Goal: Task Accomplishment & Management: Contribute content

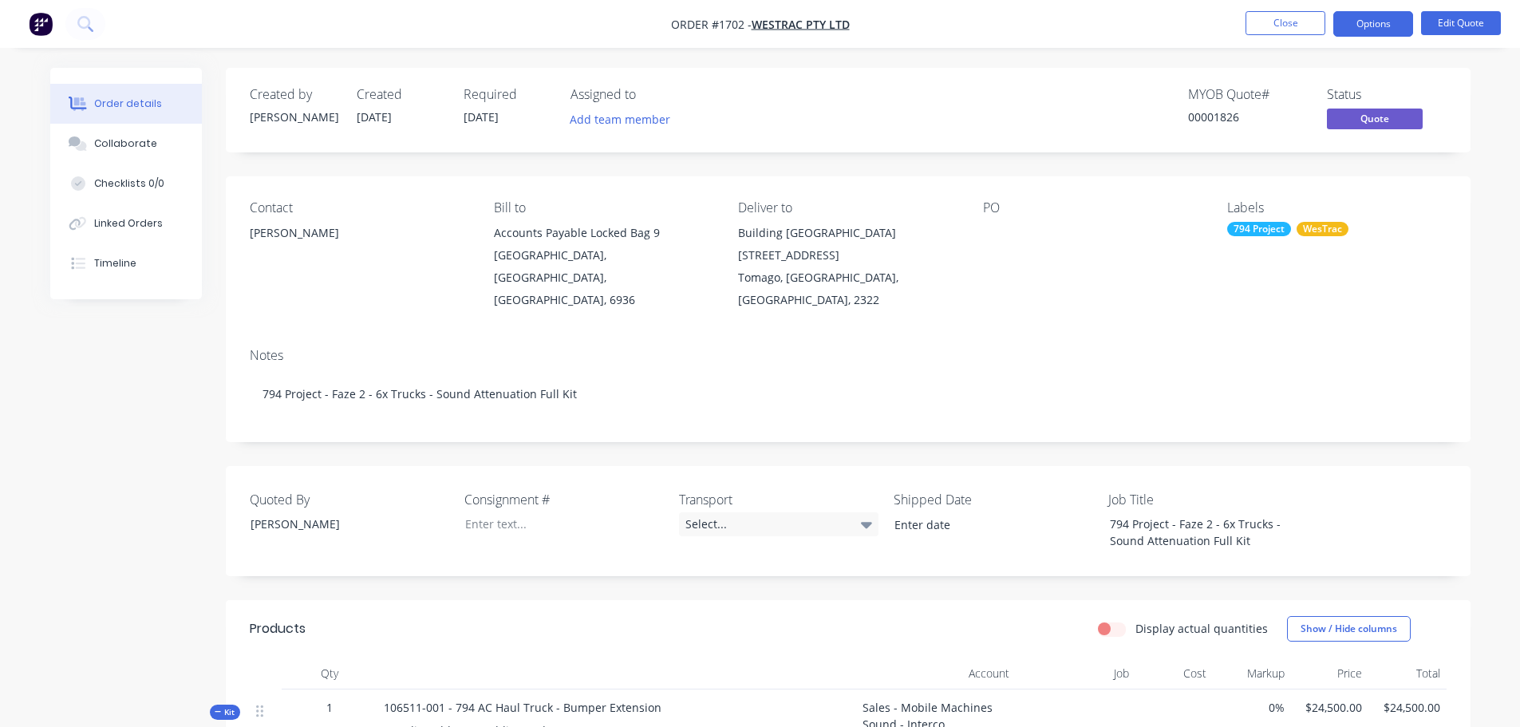
scroll to position [217, 0]
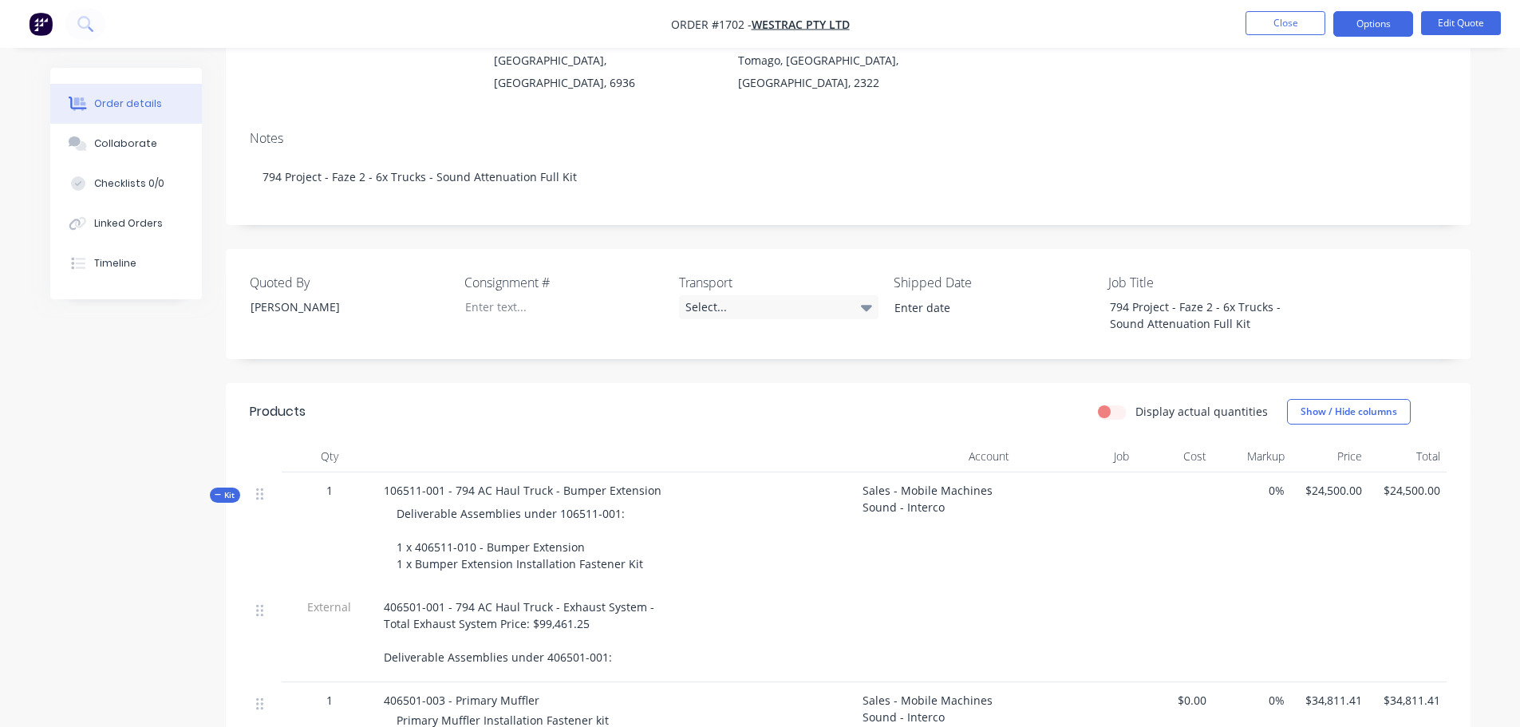
click at [779, 118] on div "Notes 794 Project - Faze 2 - 6x Trucks - Sound Attenuation Full Kit" at bounding box center [848, 171] width 1245 height 107
click at [1312, 18] on button "Close" at bounding box center [1285, 23] width 80 height 24
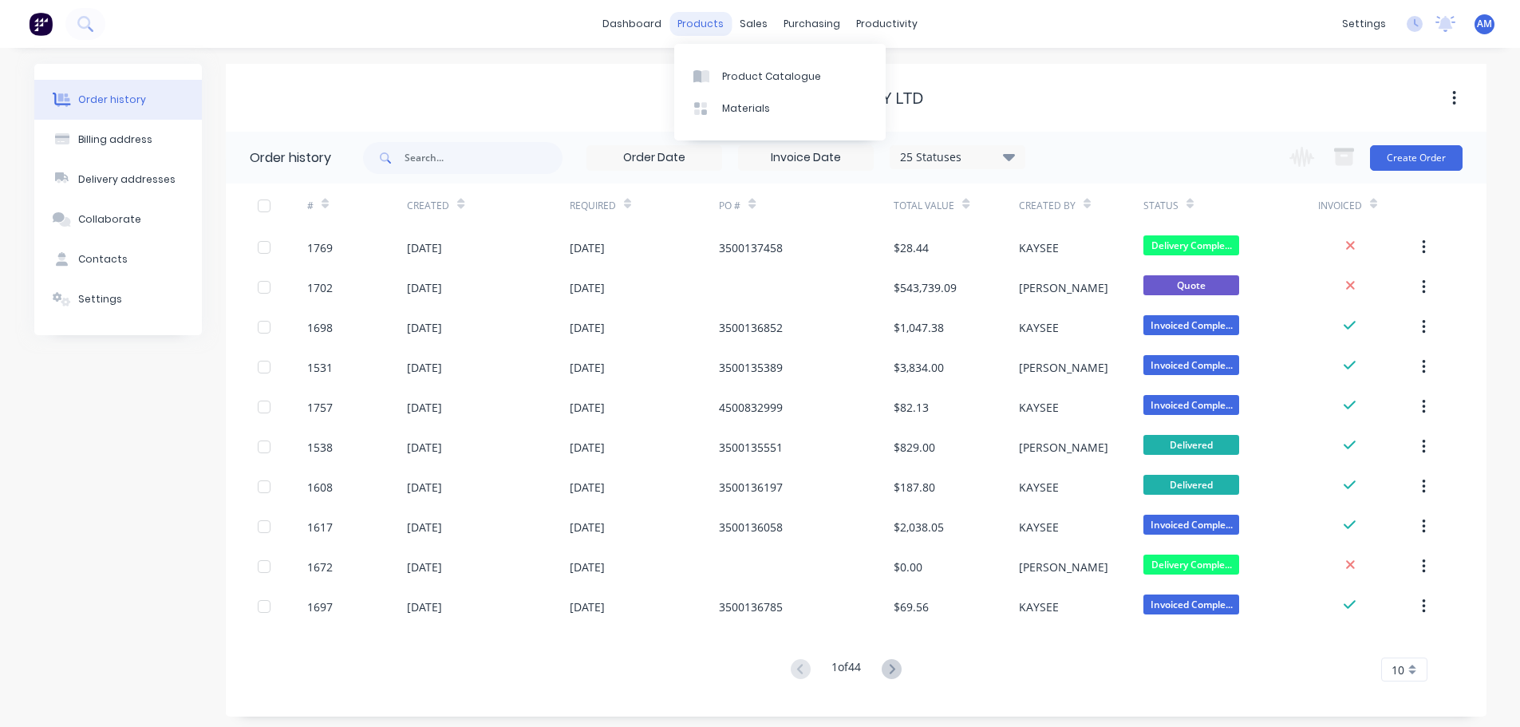
click at [697, 22] on div "products" at bounding box center [700, 24] width 62 height 24
click at [705, 25] on div "products" at bounding box center [700, 24] width 62 height 24
click at [705, 20] on div "products" at bounding box center [700, 24] width 62 height 24
click at [700, 18] on div "products" at bounding box center [700, 24] width 62 height 24
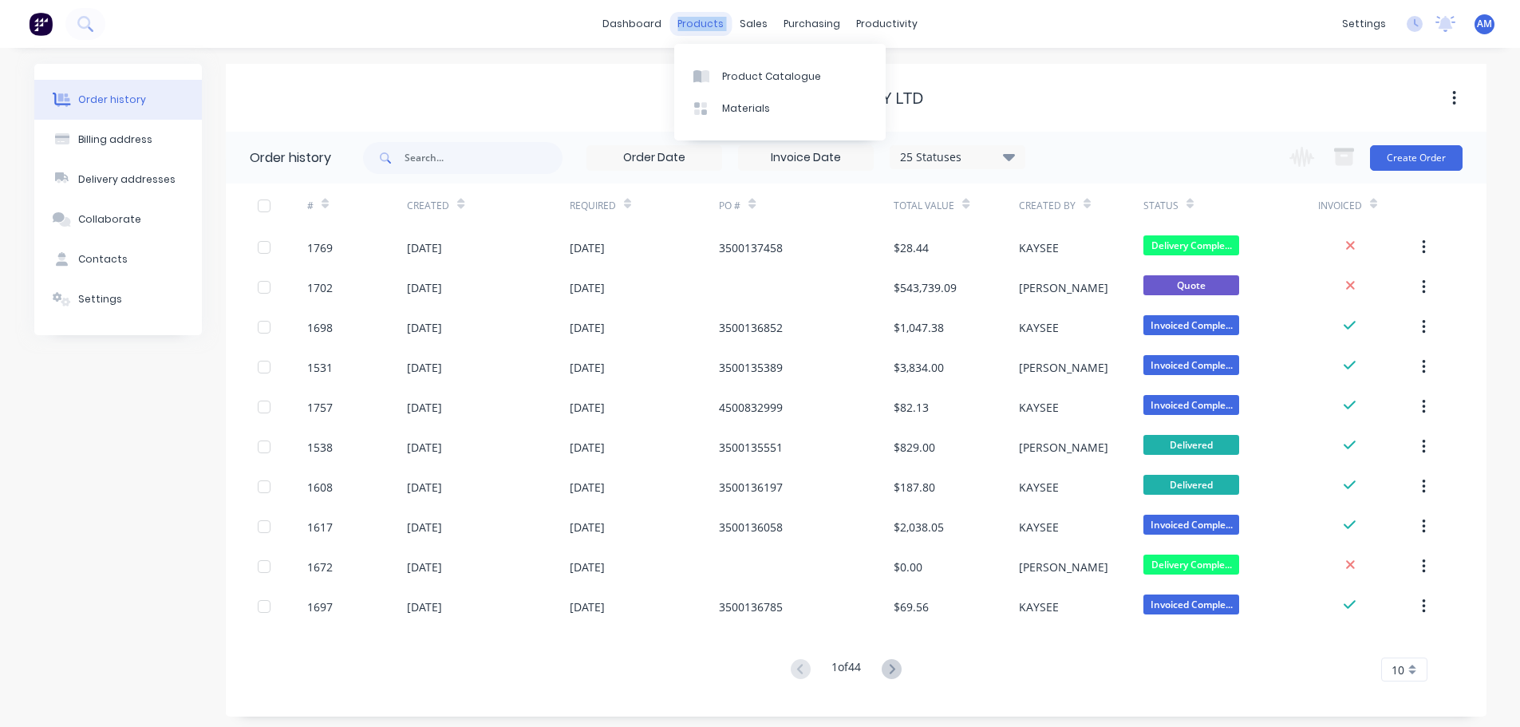
click at [700, 18] on div "products" at bounding box center [700, 24] width 62 height 24
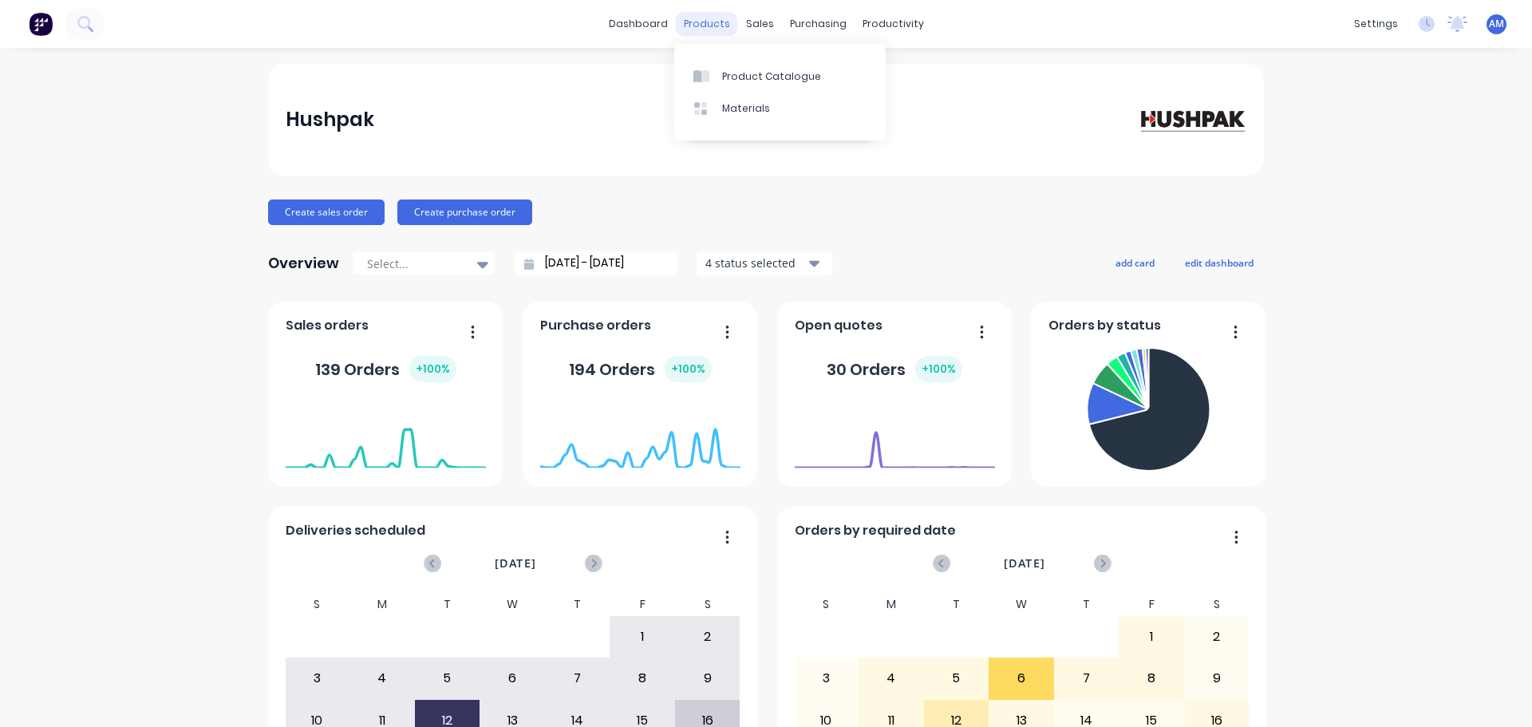
click at [700, 25] on div "products" at bounding box center [707, 24] width 62 height 24
click at [736, 80] on div "Product Catalogue" at bounding box center [771, 76] width 99 height 14
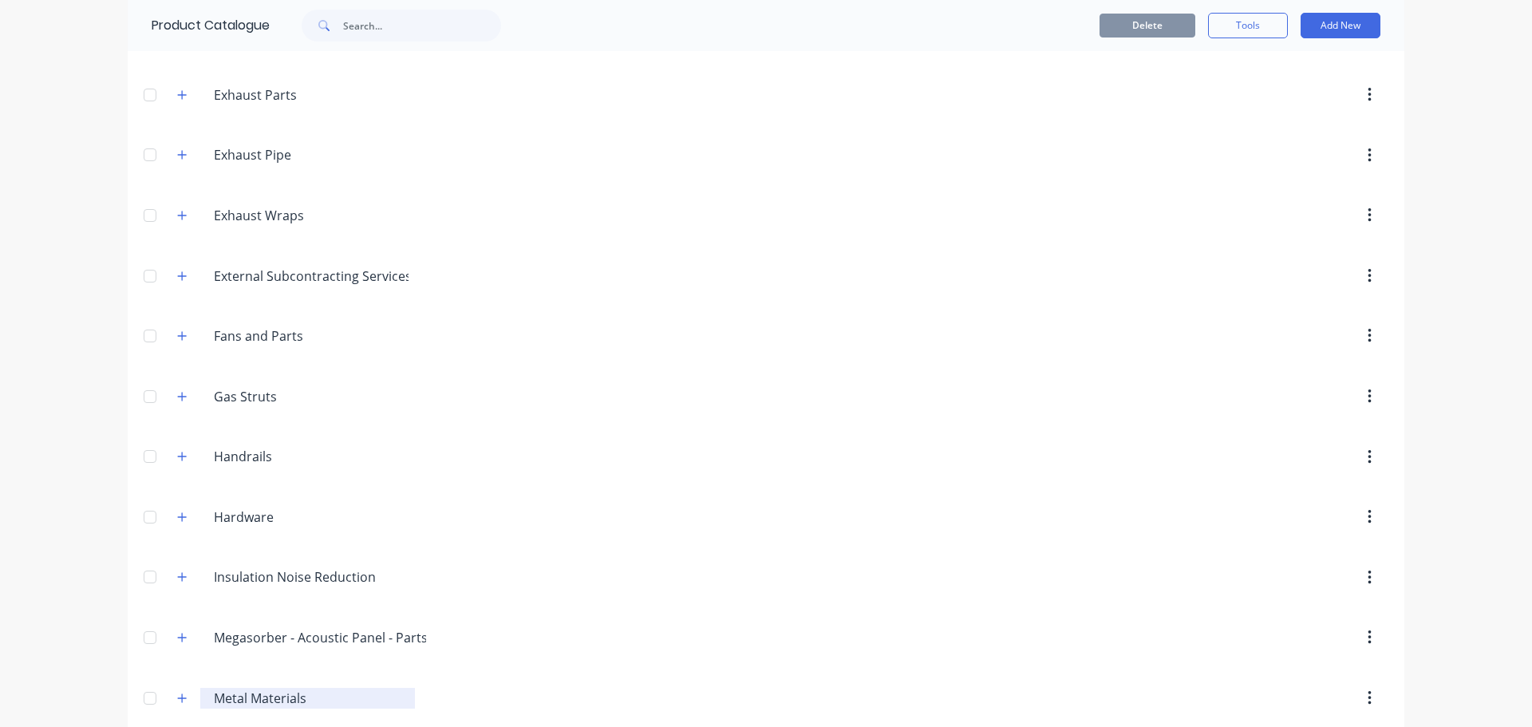
scroll to position [1024, 0]
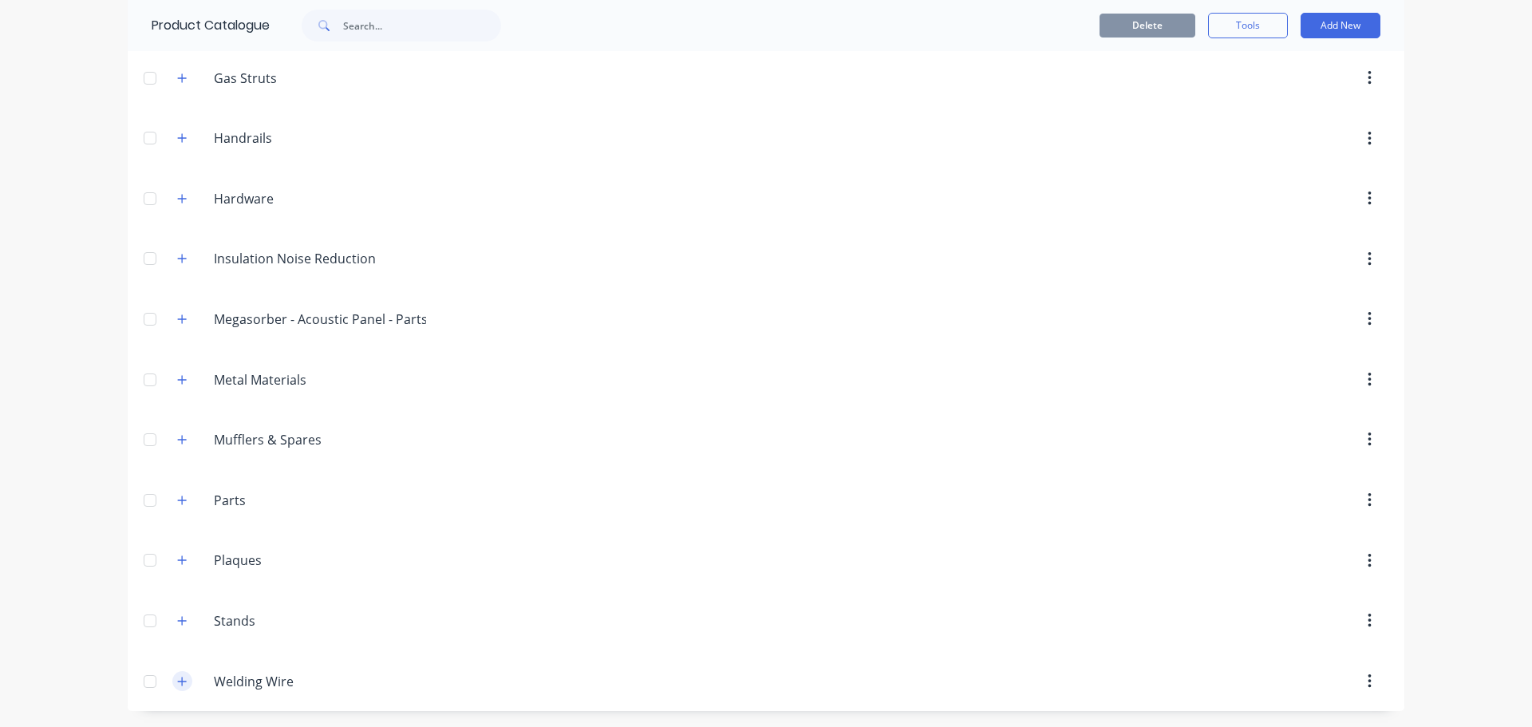
click at [181, 681] on icon "button" at bounding box center [182, 681] width 10 height 11
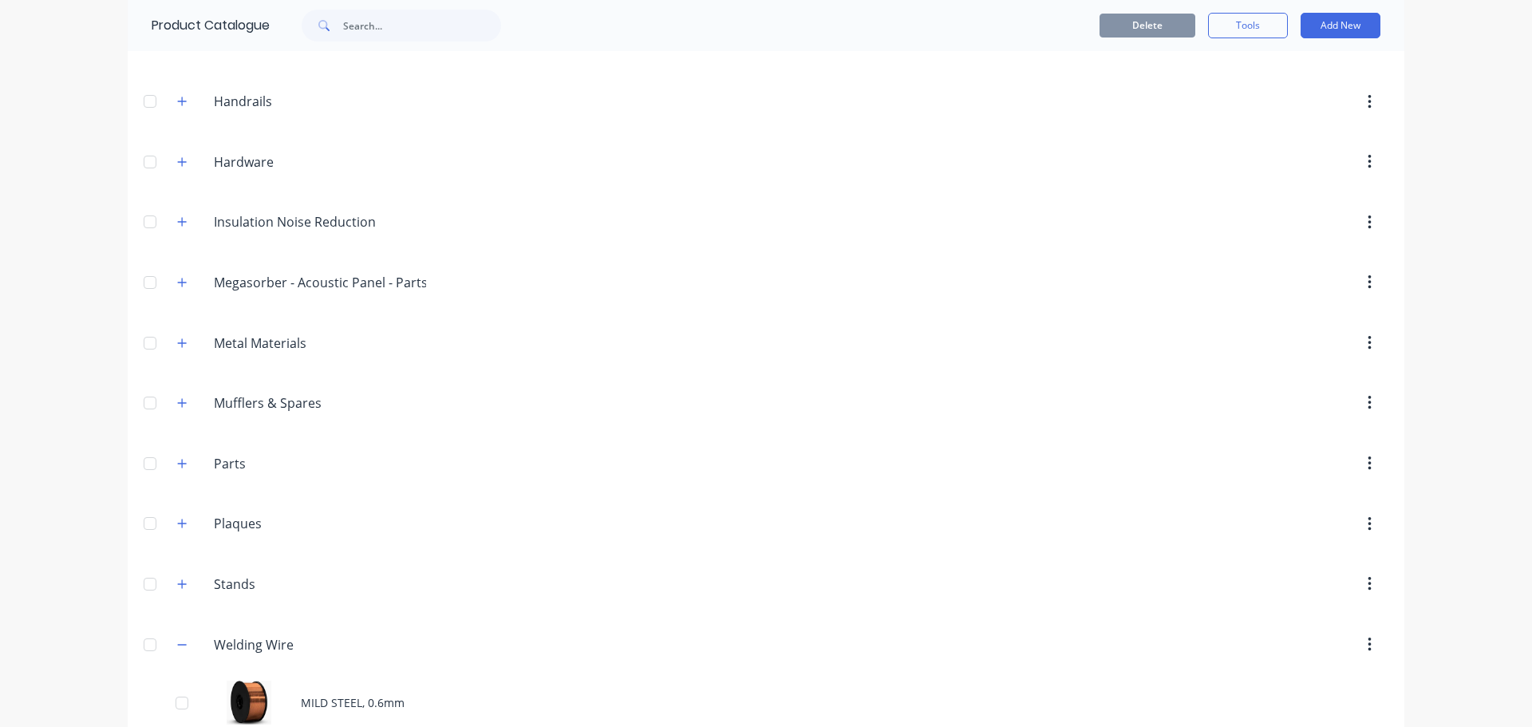
scroll to position [1080, 0]
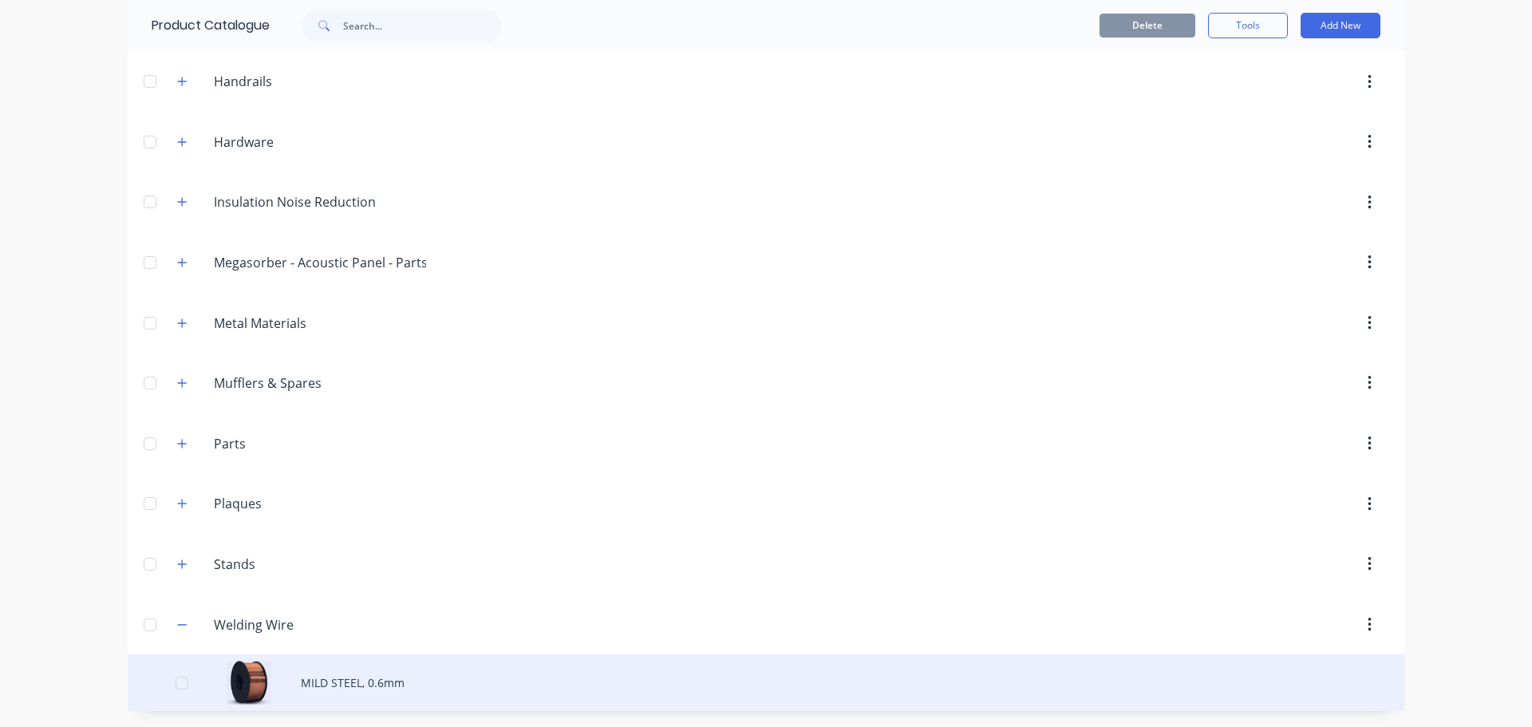
click at [354, 677] on div "MILD STEEL, 0.6mm" at bounding box center [766, 682] width 1276 height 57
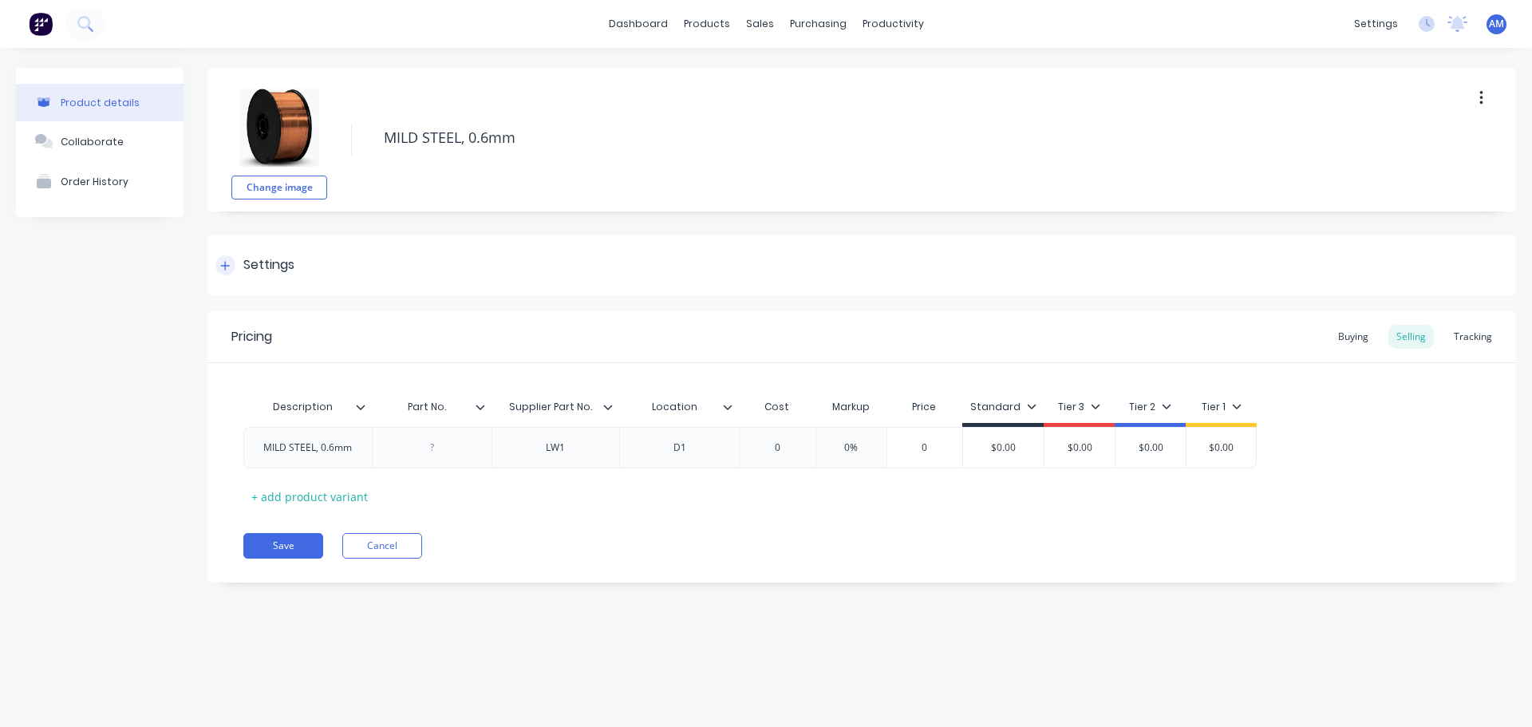
click at [283, 262] on div "Settings" at bounding box center [268, 265] width 51 height 20
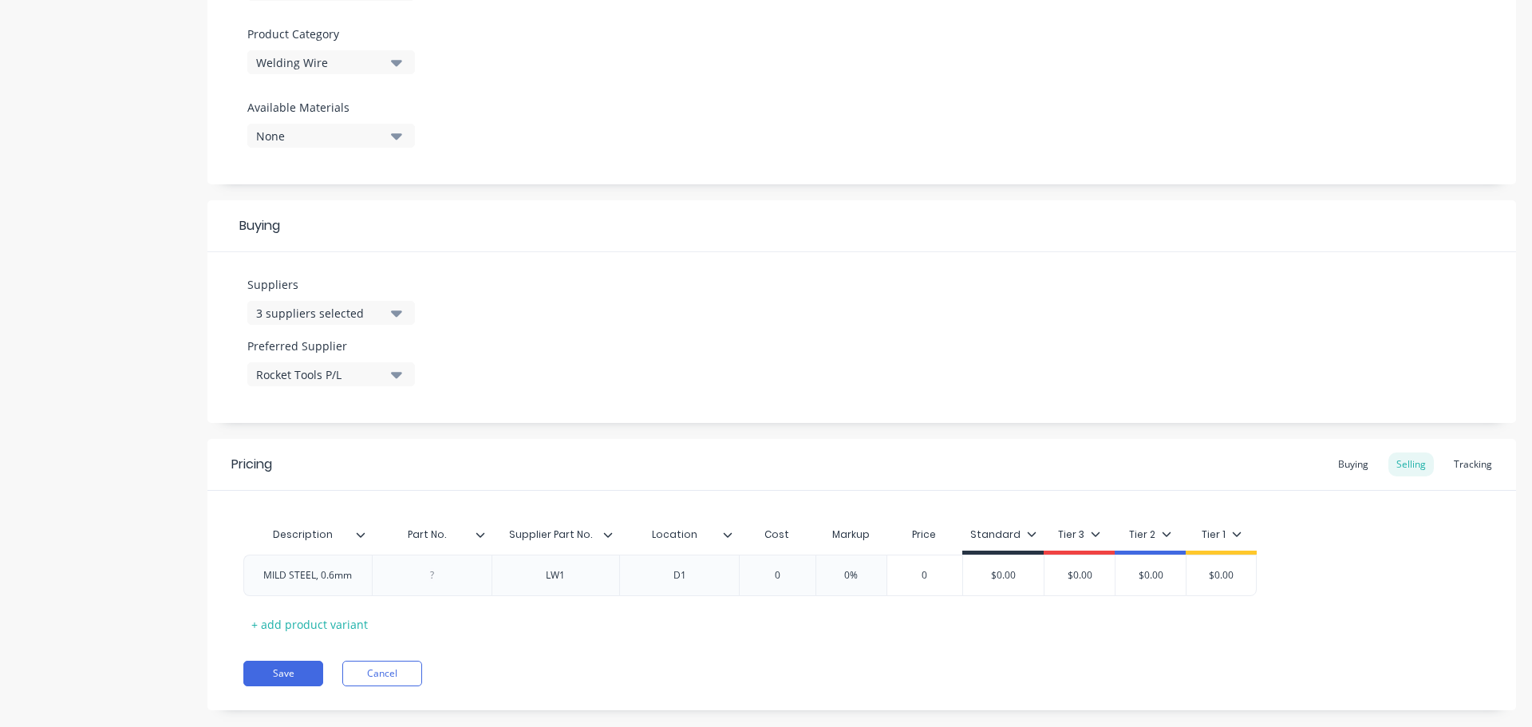
scroll to position [558, 0]
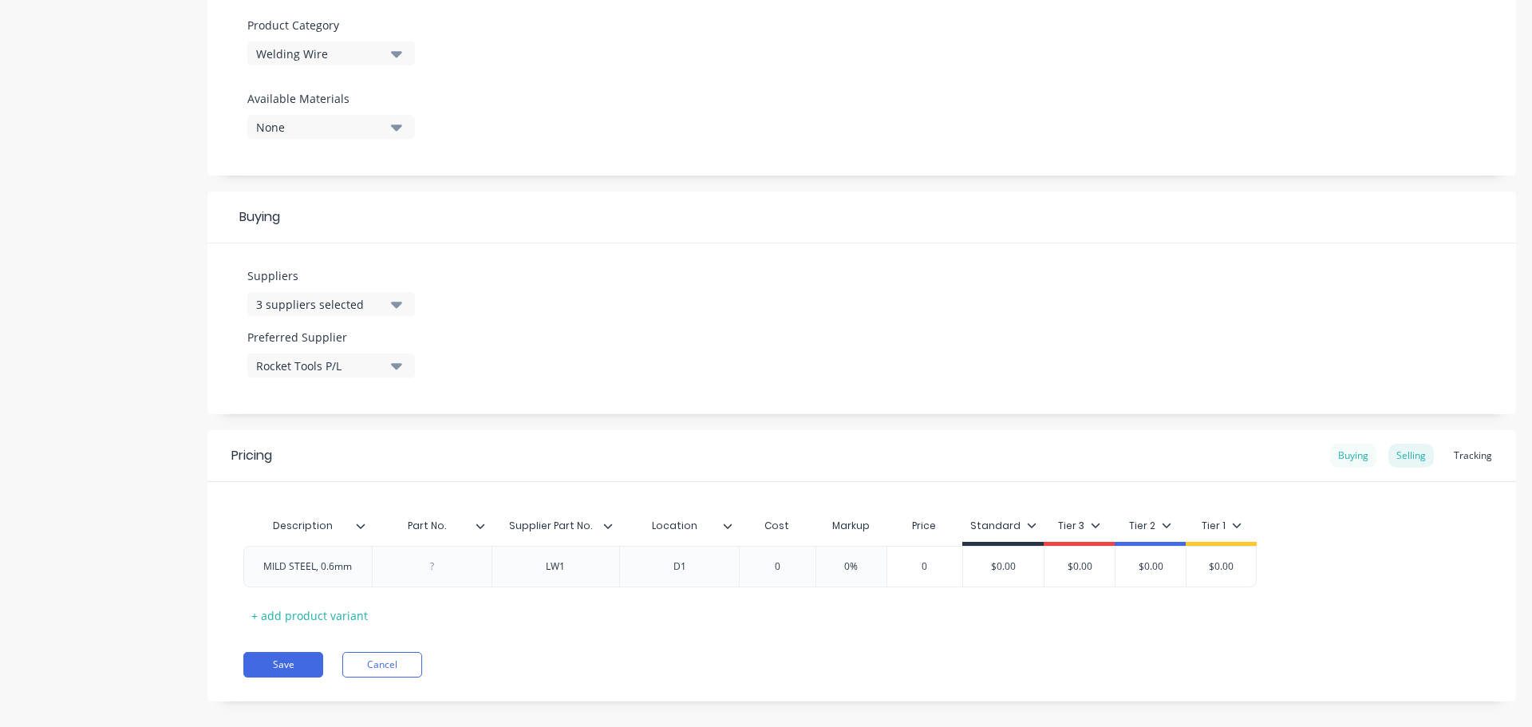
click at [1341, 453] on div "Buying" at bounding box center [1353, 456] width 46 height 24
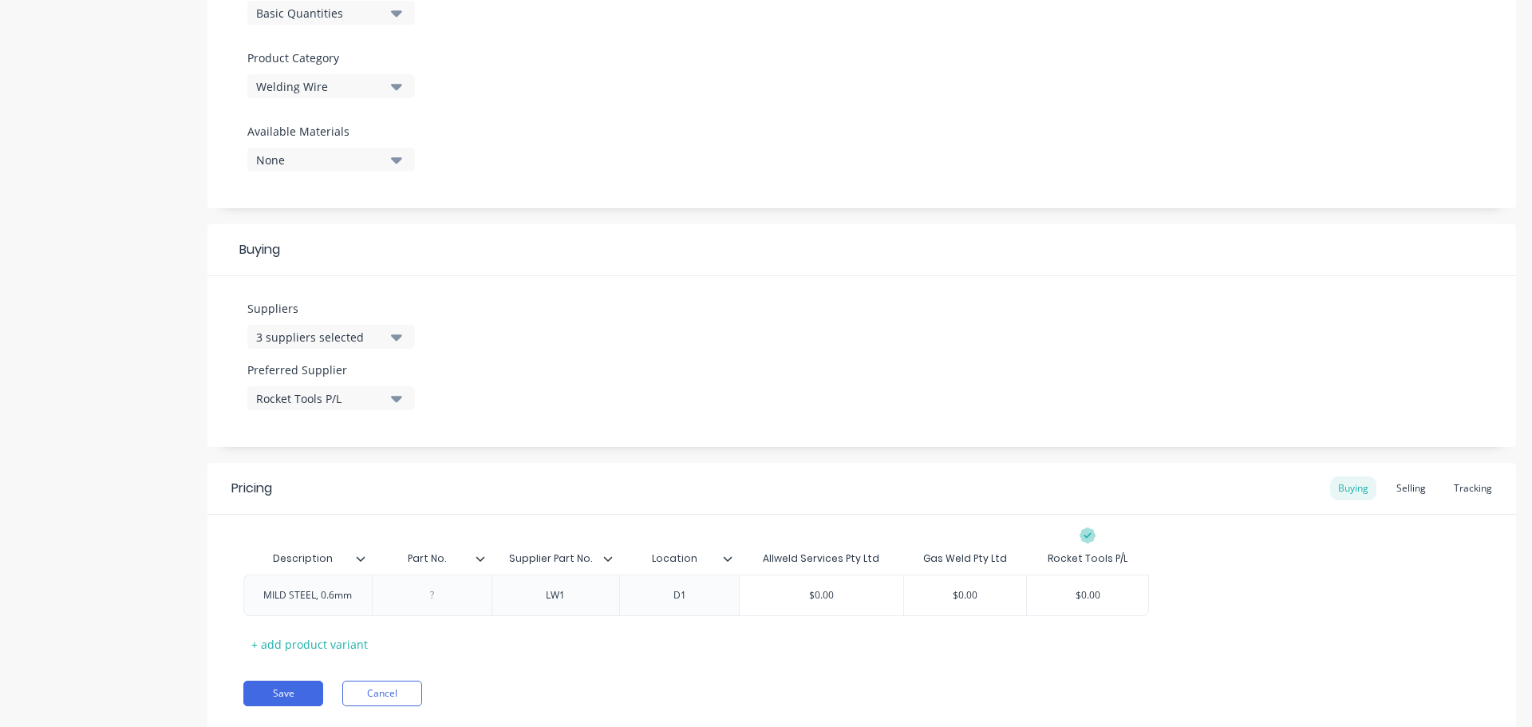
scroll to position [573, 0]
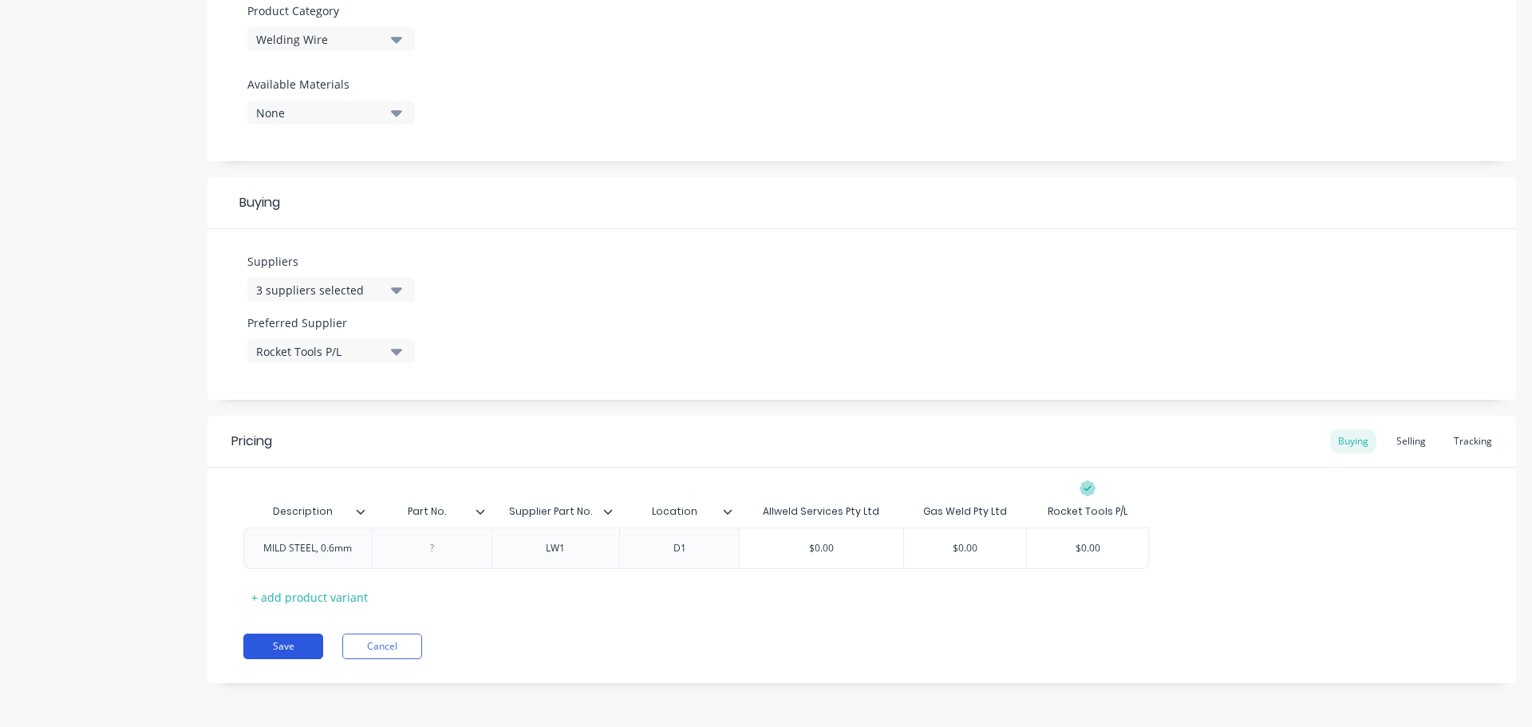
click at [308, 647] on button "Save" at bounding box center [283, 646] width 80 height 26
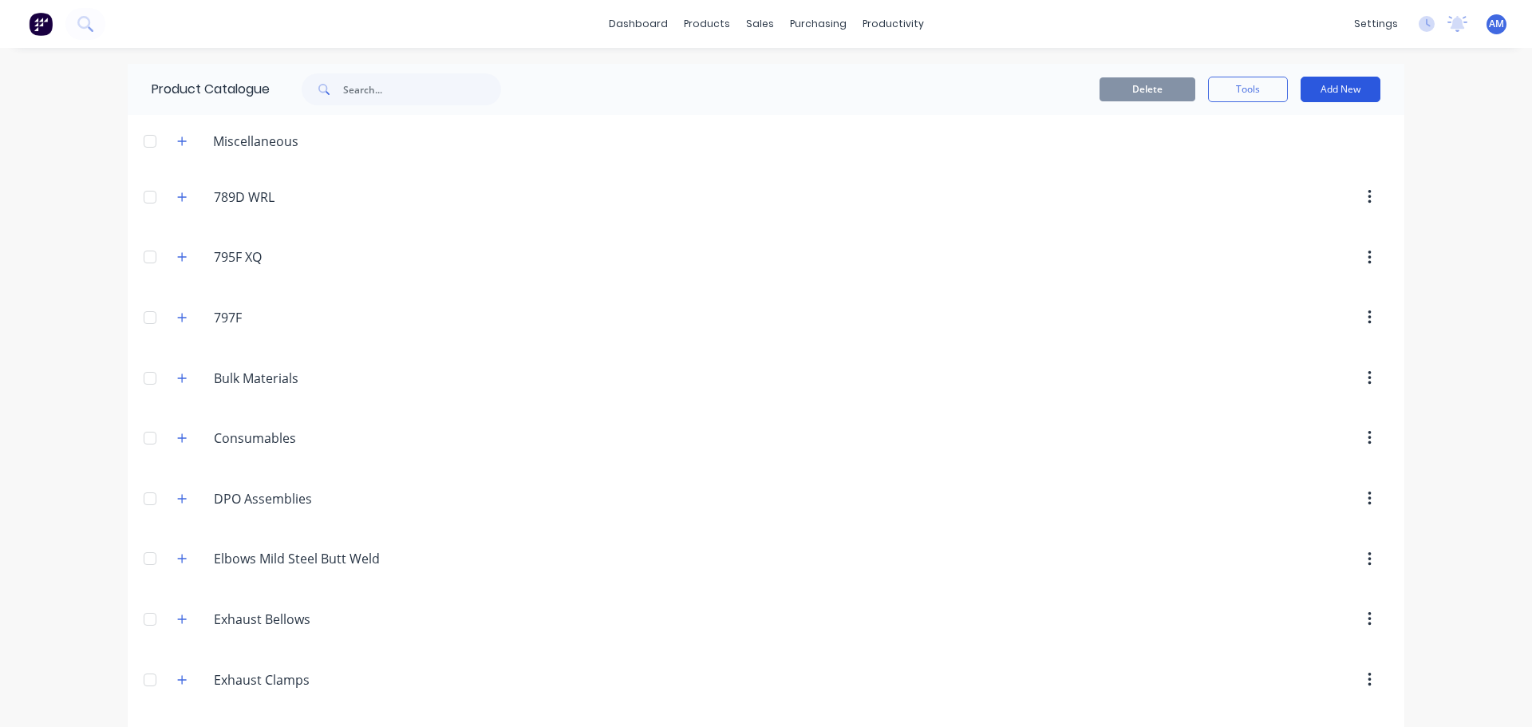
click at [1343, 93] on button "Add New" at bounding box center [1340, 90] width 80 height 26
click at [1270, 161] on div "Product" at bounding box center [1304, 162] width 123 height 23
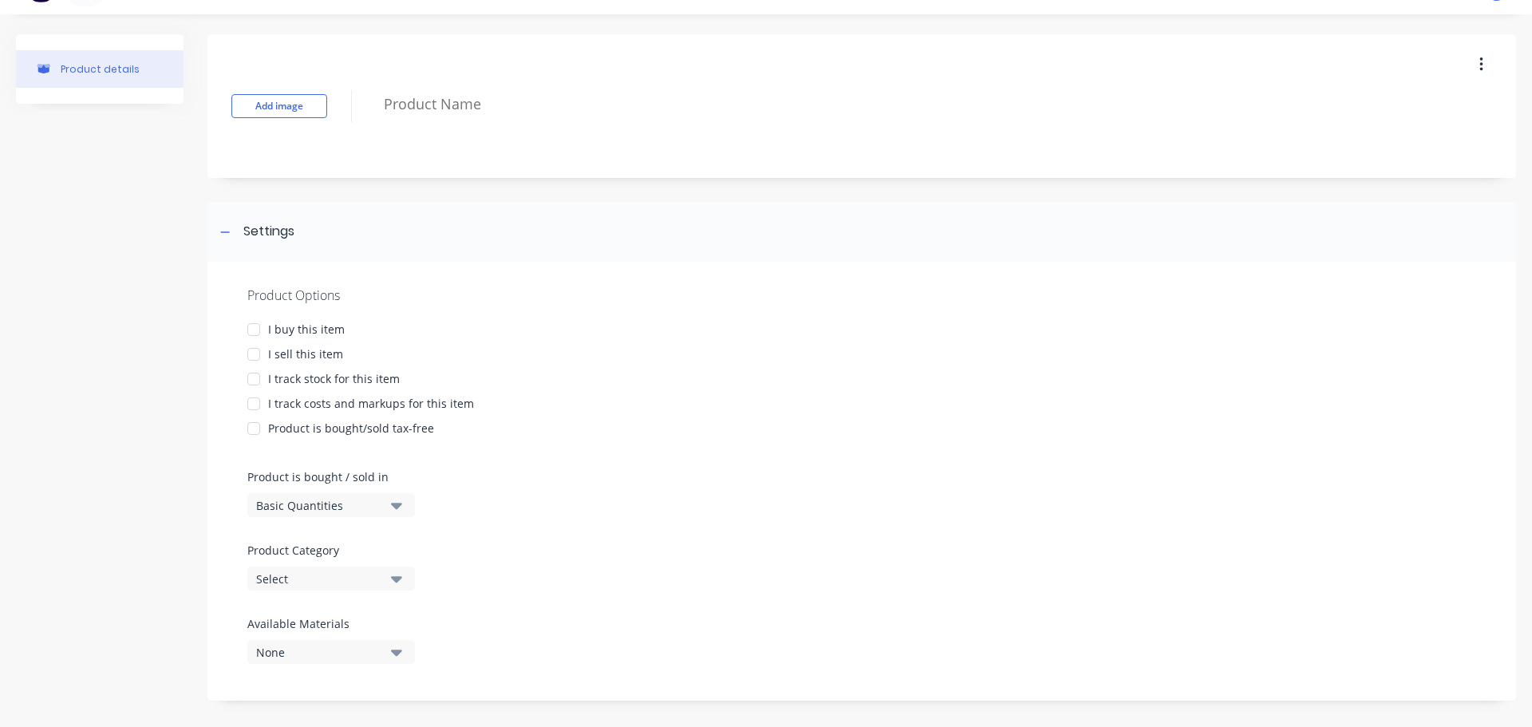
scroll to position [43, 0]
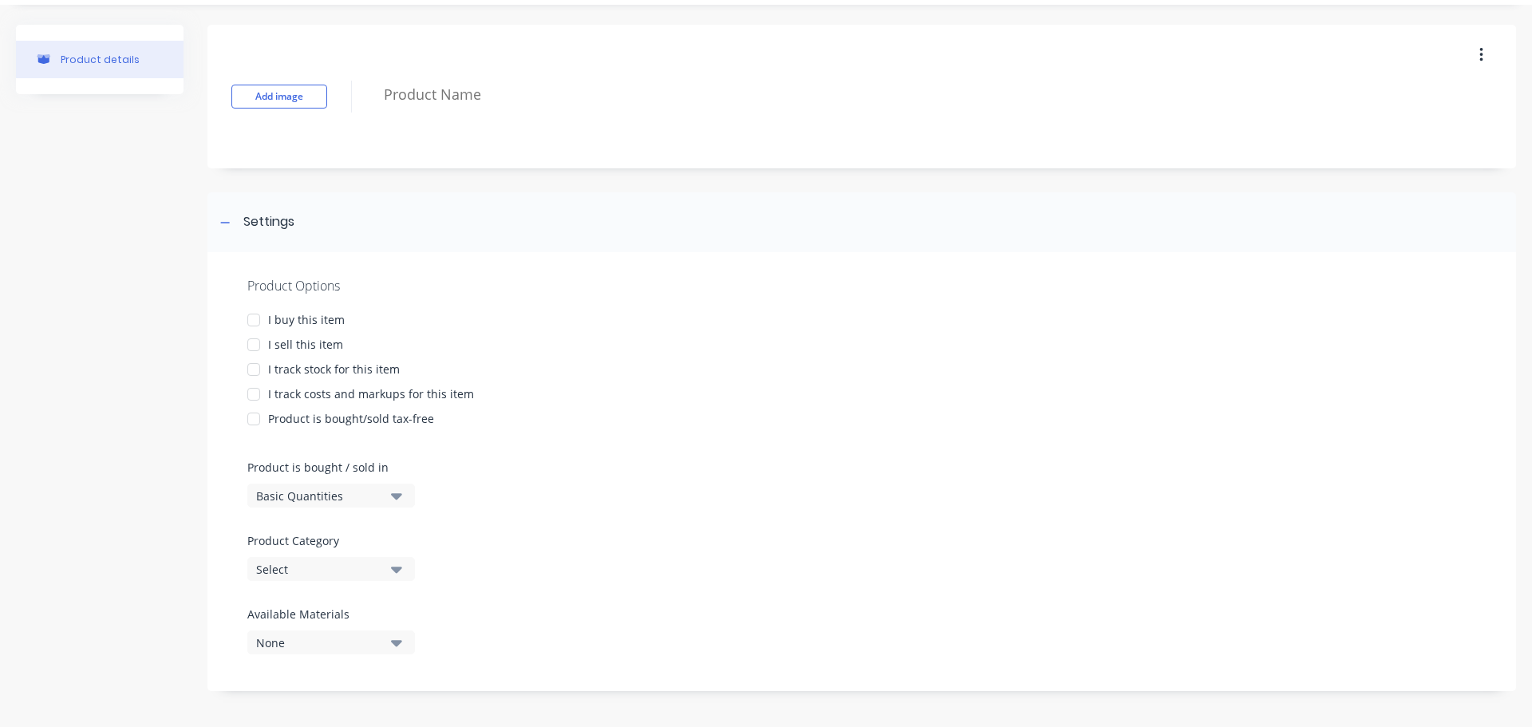
click at [253, 321] on div at bounding box center [254, 320] width 32 height 32
click at [255, 349] on div at bounding box center [254, 345] width 32 height 32
click at [255, 364] on div at bounding box center [254, 369] width 32 height 32
click at [251, 389] on div at bounding box center [254, 394] width 32 height 32
click at [397, 495] on icon "button" at bounding box center [396, 496] width 11 height 6
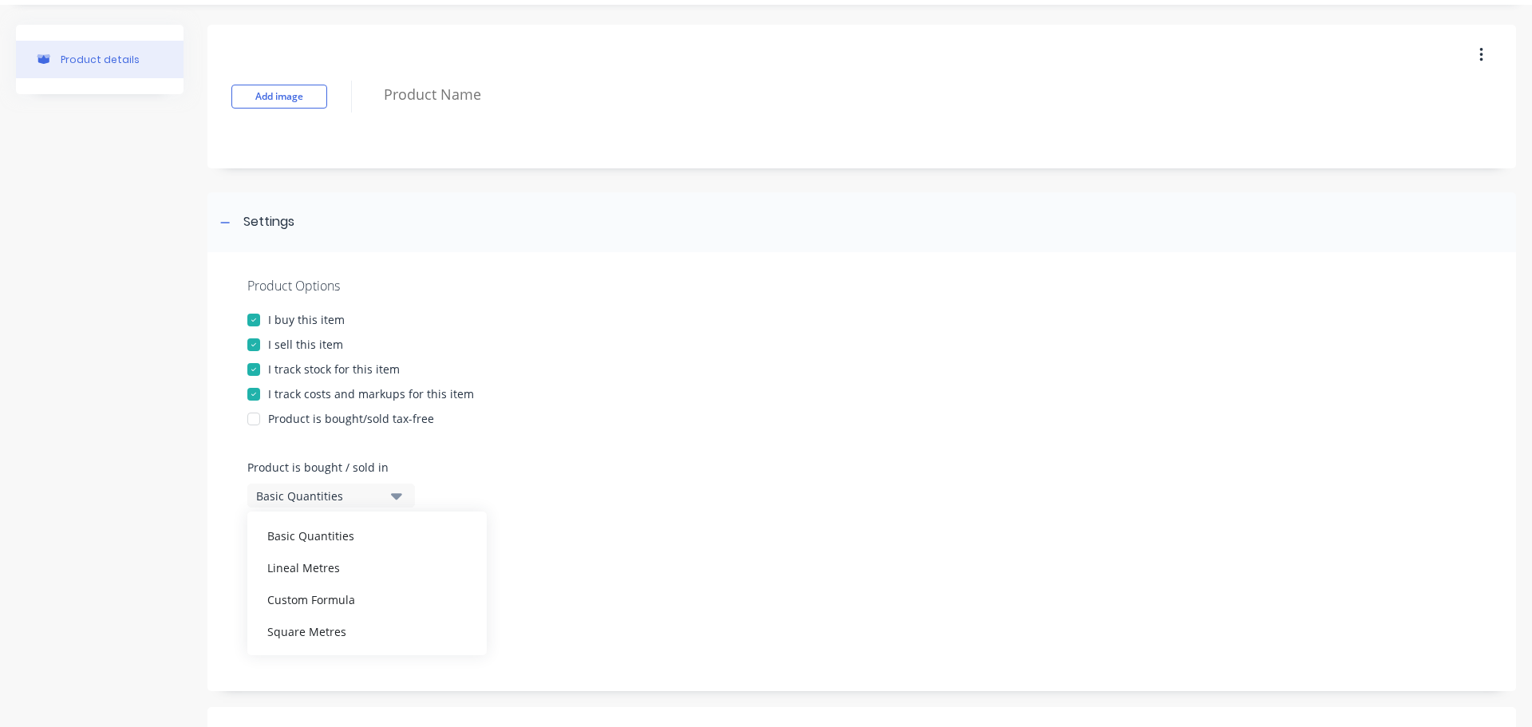
click at [398, 491] on icon "button" at bounding box center [396, 496] width 11 height 18
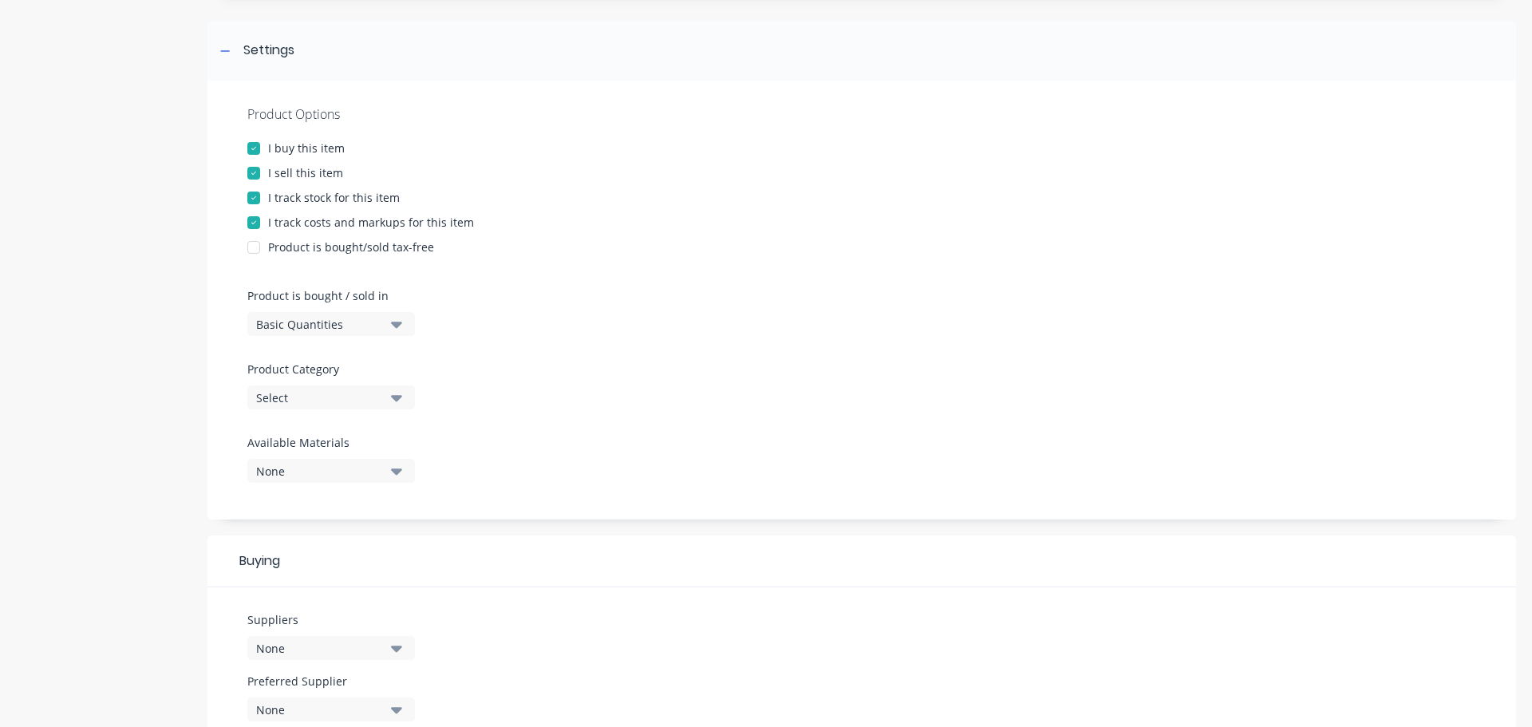
scroll to position [282, 0]
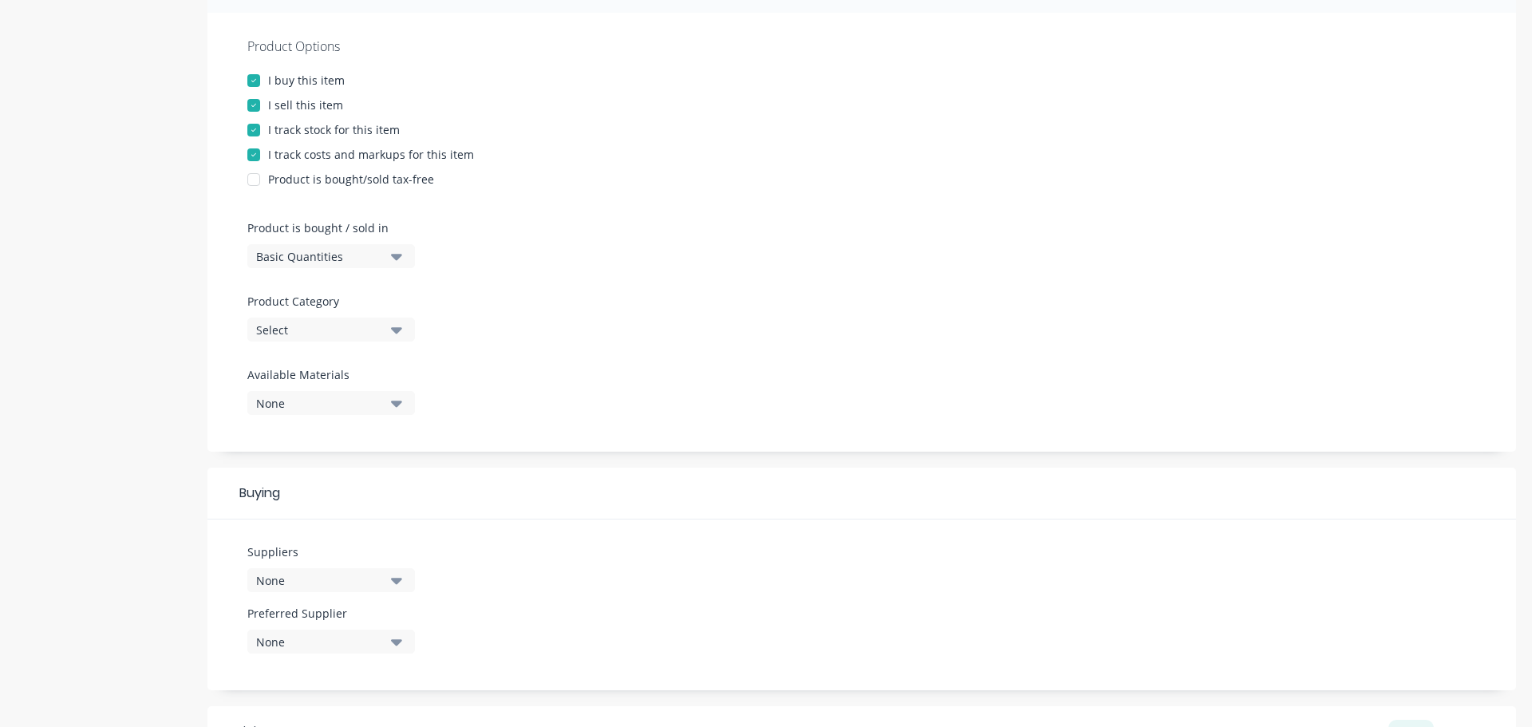
click at [397, 329] on icon "button" at bounding box center [396, 330] width 11 height 6
click at [340, 557] on div "Welding Wire" at bounding box center [366, 561] width 239 height 32
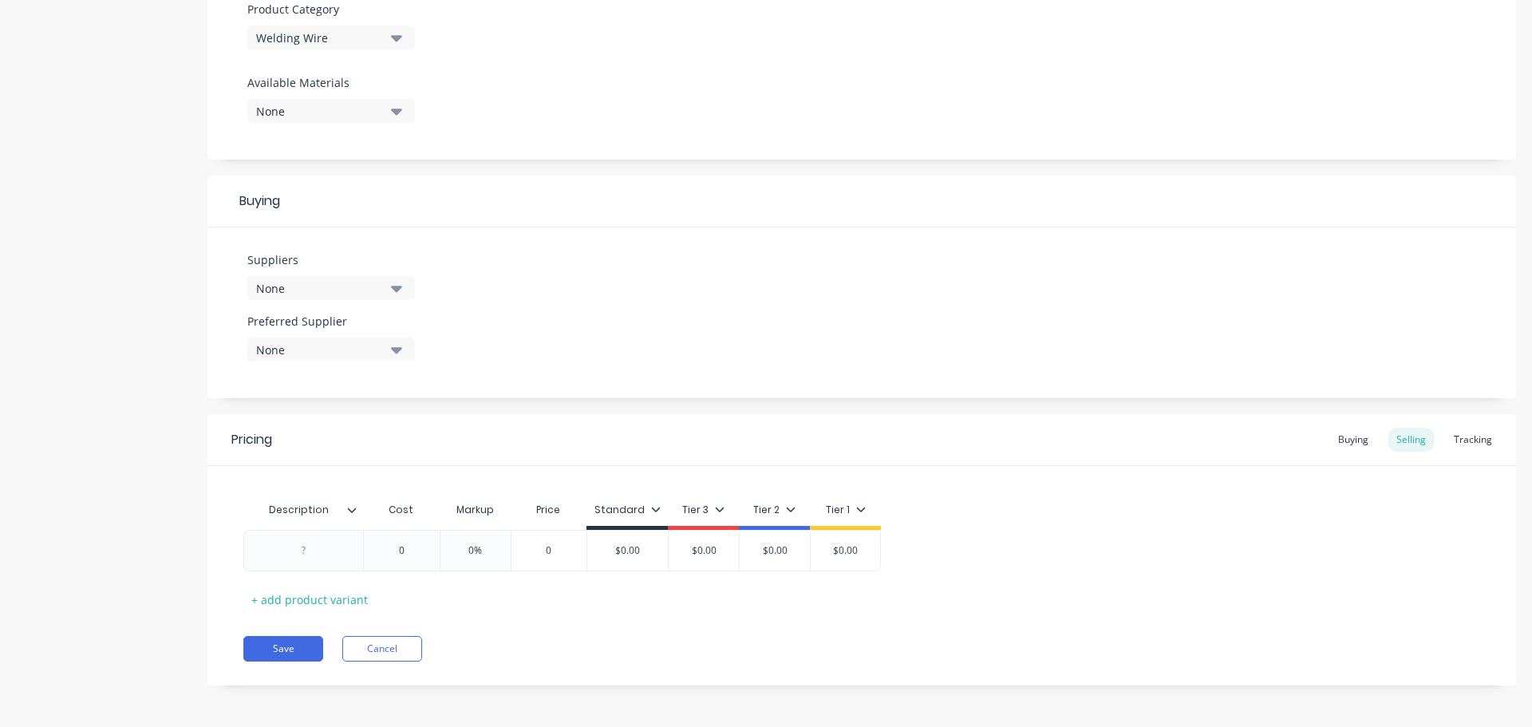
scroll to position [577, 0]
click at [397, 289] on icon "button" at bounding box center [396, 286] width 11 height 6
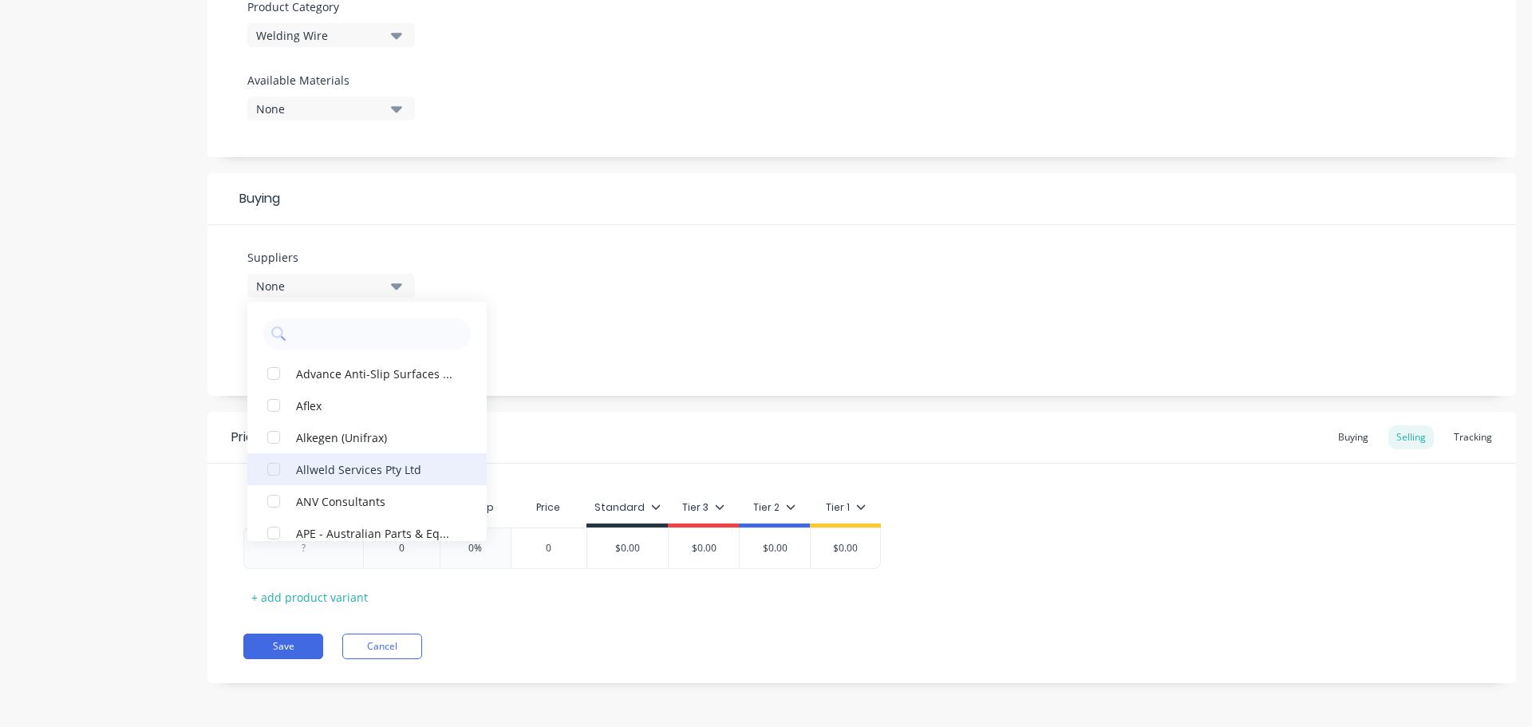
click at [364, 467] on div "Allweld Services Pty Ltd" at bounding box center [376, 468] width 160 height 17
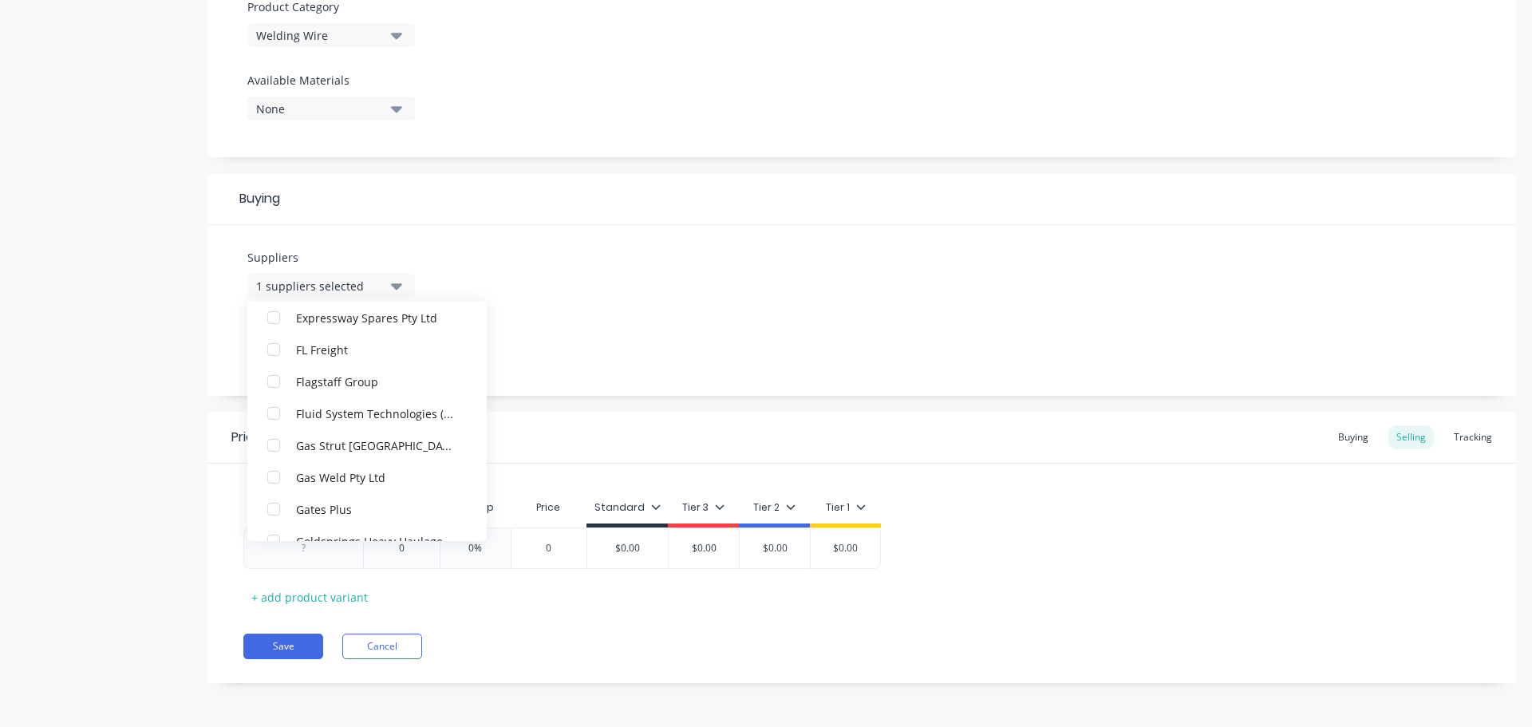
scroll to position [1276, 0]
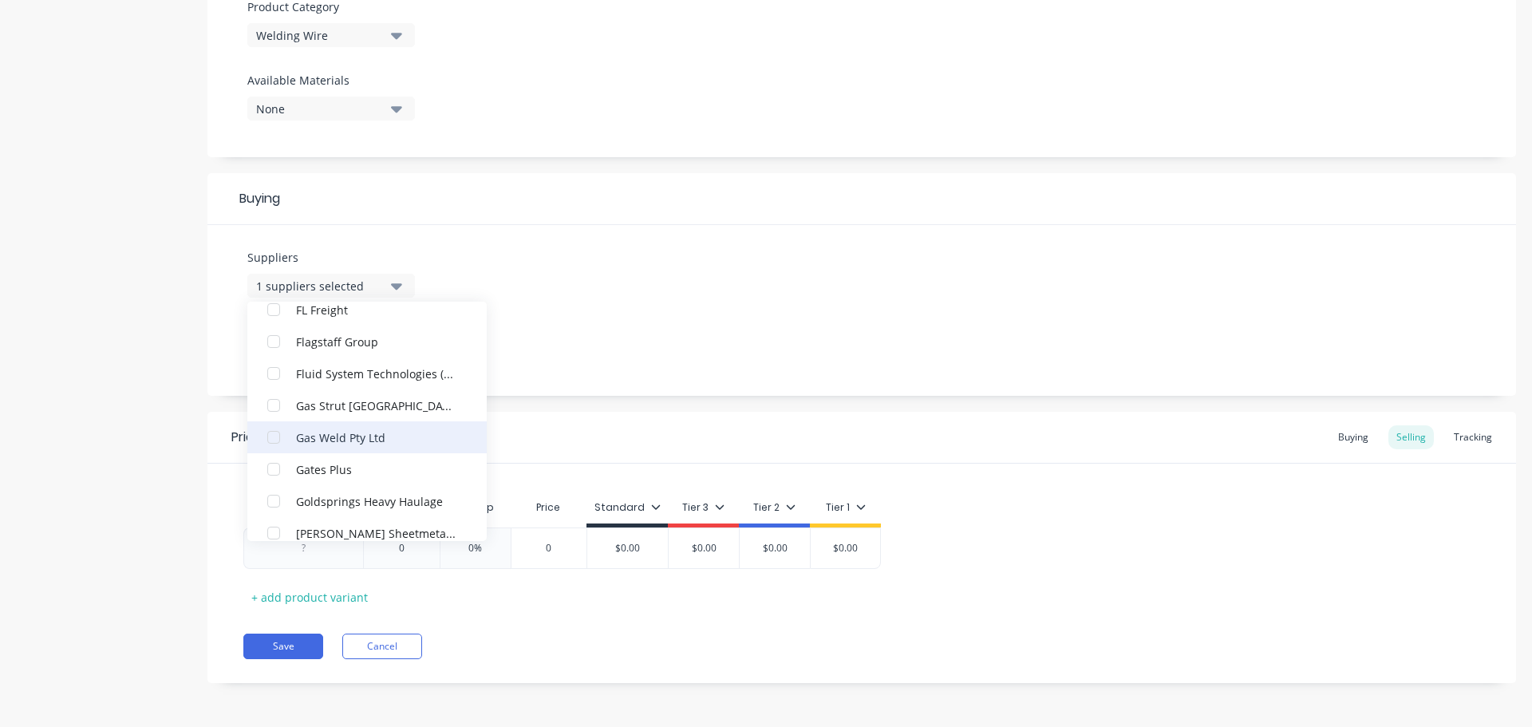
click at [357, 436] on div "Gas Weld Pty Ltd" at bounding box center [376, 436] width 160 height 17
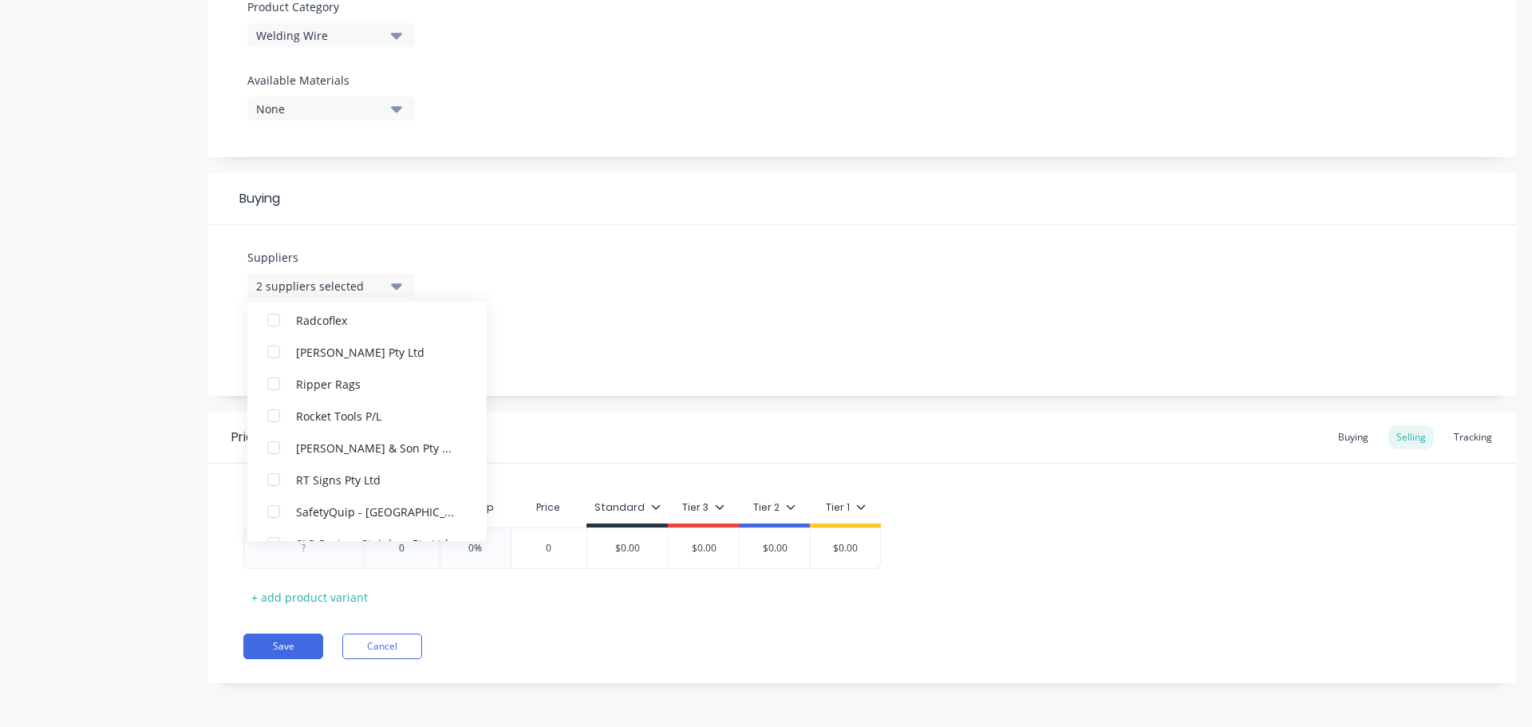
scroll to position [3430, 0]
click at [365, 422] on div "Rocket Tools P/L" at bounding box center [376, 420] width 160 height 17
click at [689, 337] on div "Suppliers 3 suppliers selected Allweld Services Pty Ltd Gas Weld Pty Ltd Rocket…" at bounding box center [861, 310] width 1308 height 171
click at [400, 348] on icon "button" at bounding box center [396, 348] width 11 height 6
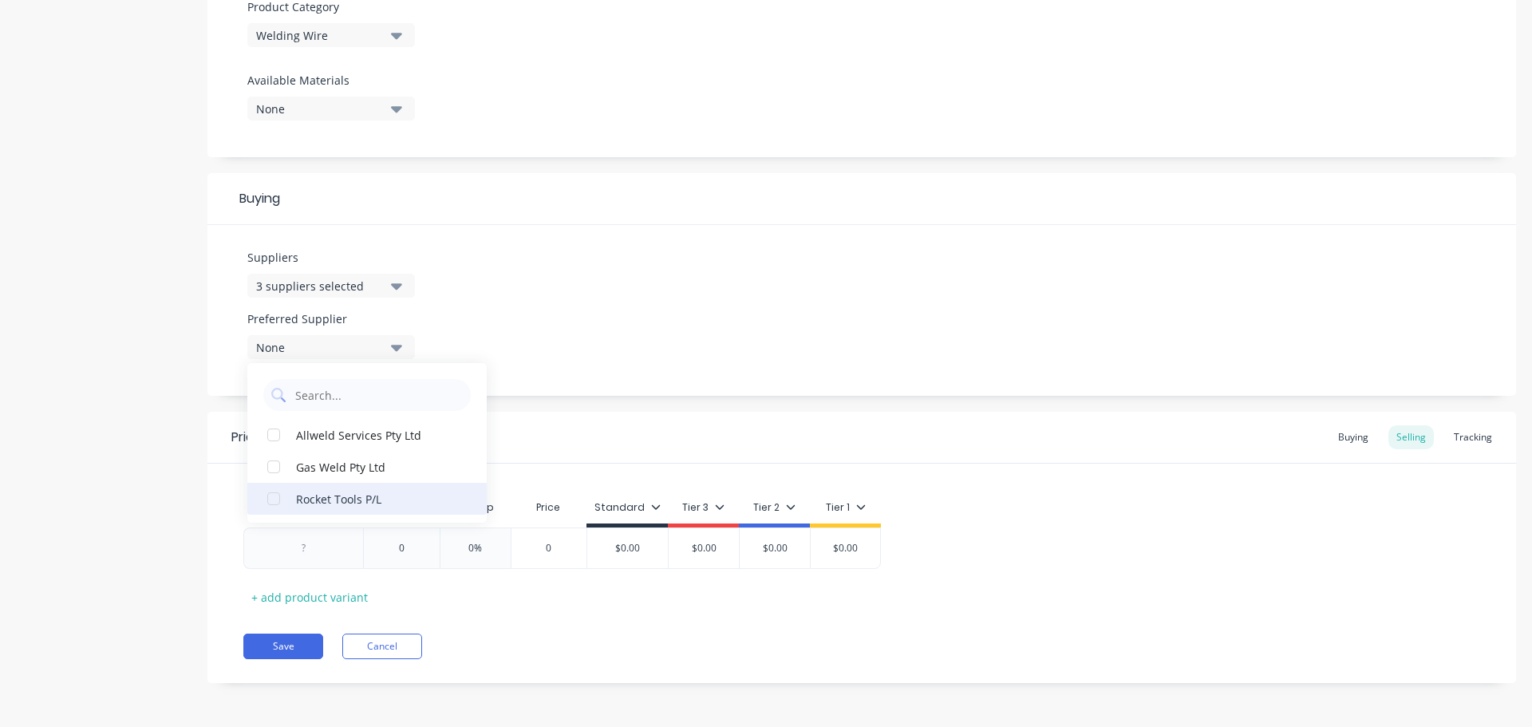
click at [356, 491] on div "Rocket Tools P/L" at bounding box center [376, 498] width 160 height 17
type textarea "x"
click at [1330, 431] on div "Buying" at bounding box center [1353, 437] width 46 height 24
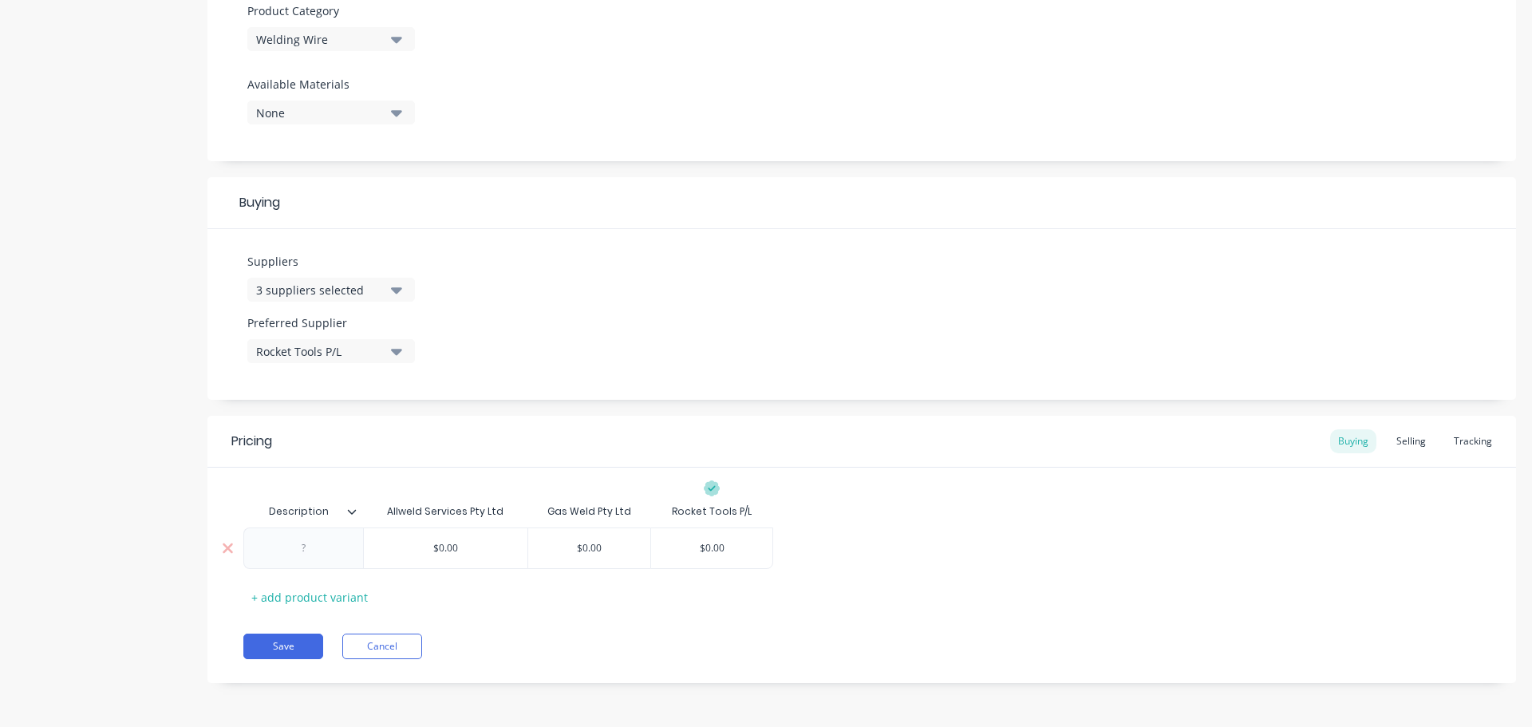
type input "$0.00"
drag, startPoint x: 460, startPoint y: 546, endPoint x: 429, endPoint y: 545, distance: 30.3
click at [429, 545] on input "$0.00" at bounding box center [446, 548] width 164 height 14
type textarea "x"
type input "4"
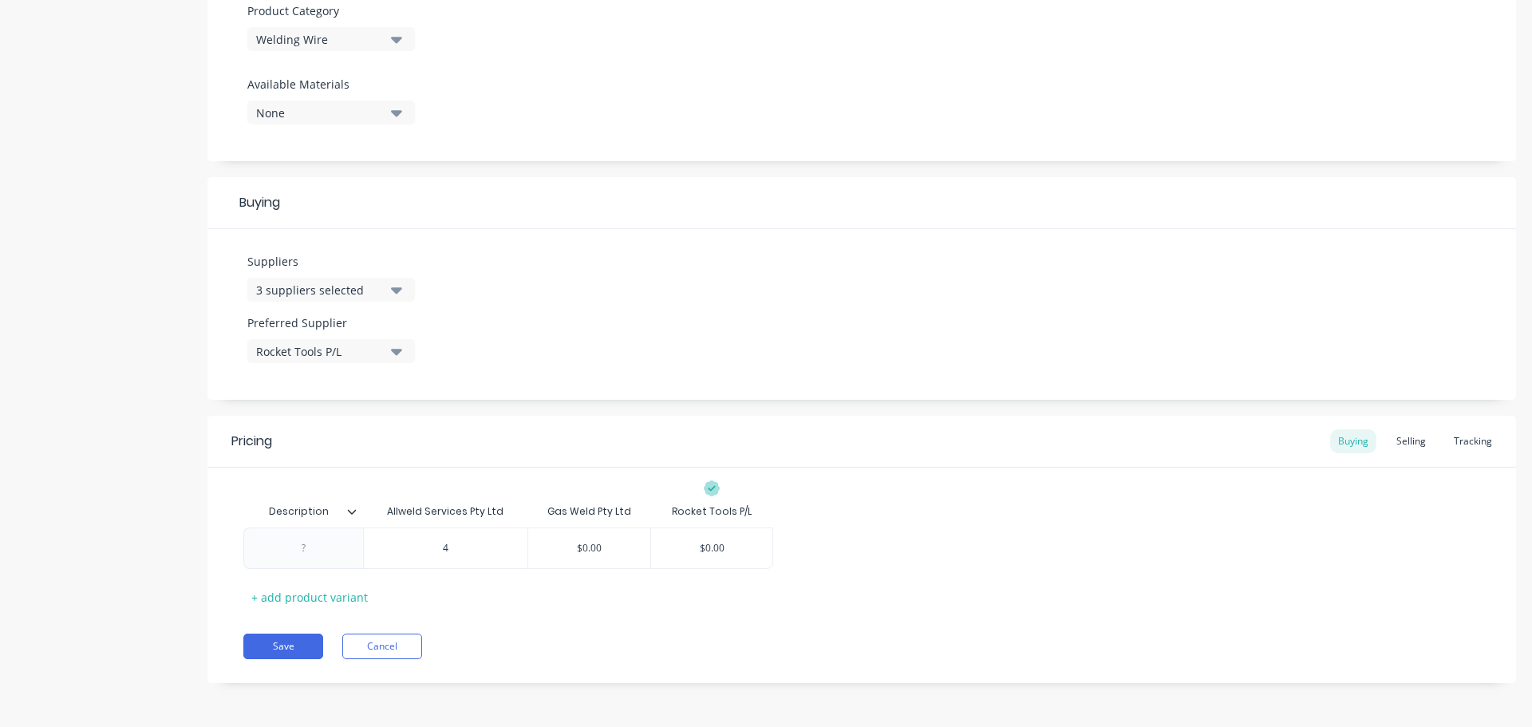
type textarea "x"
type input "41"
type textarea "x"
type input "41."
type textarea "x"
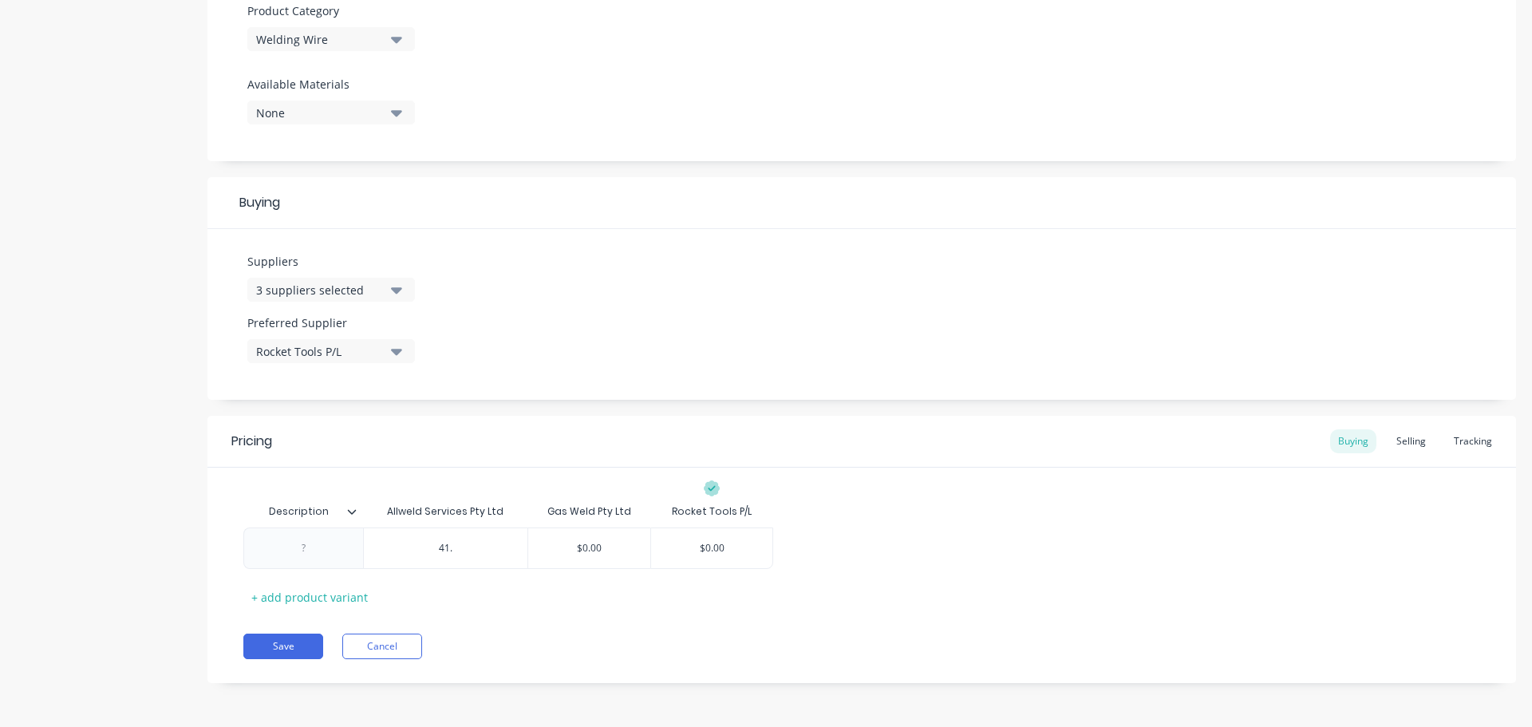
type input "41.5"
type textarea "x"
type input "41.55"
click at [355, 513] on icon at bounding box center [352, 512] width 10 height 10
type textarea "x"
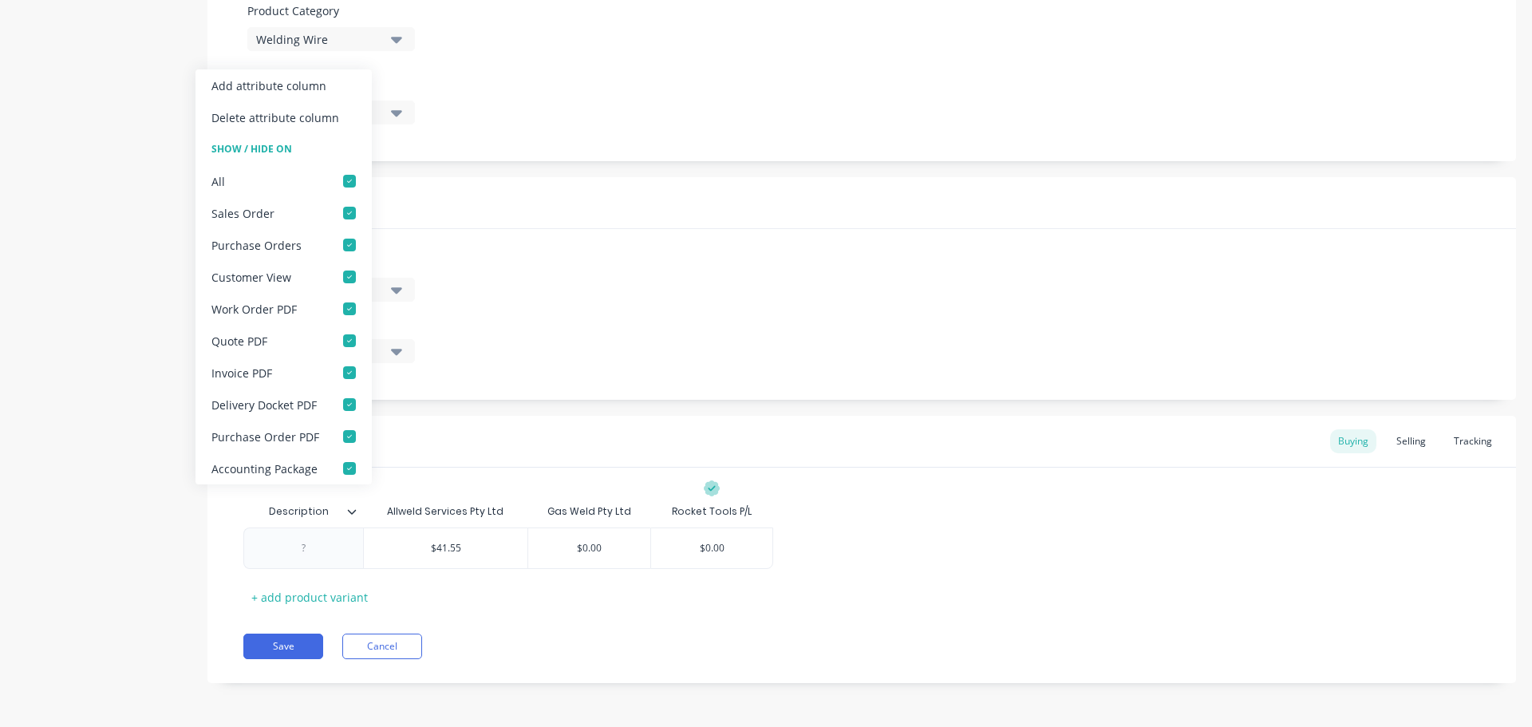
type input "41.55"
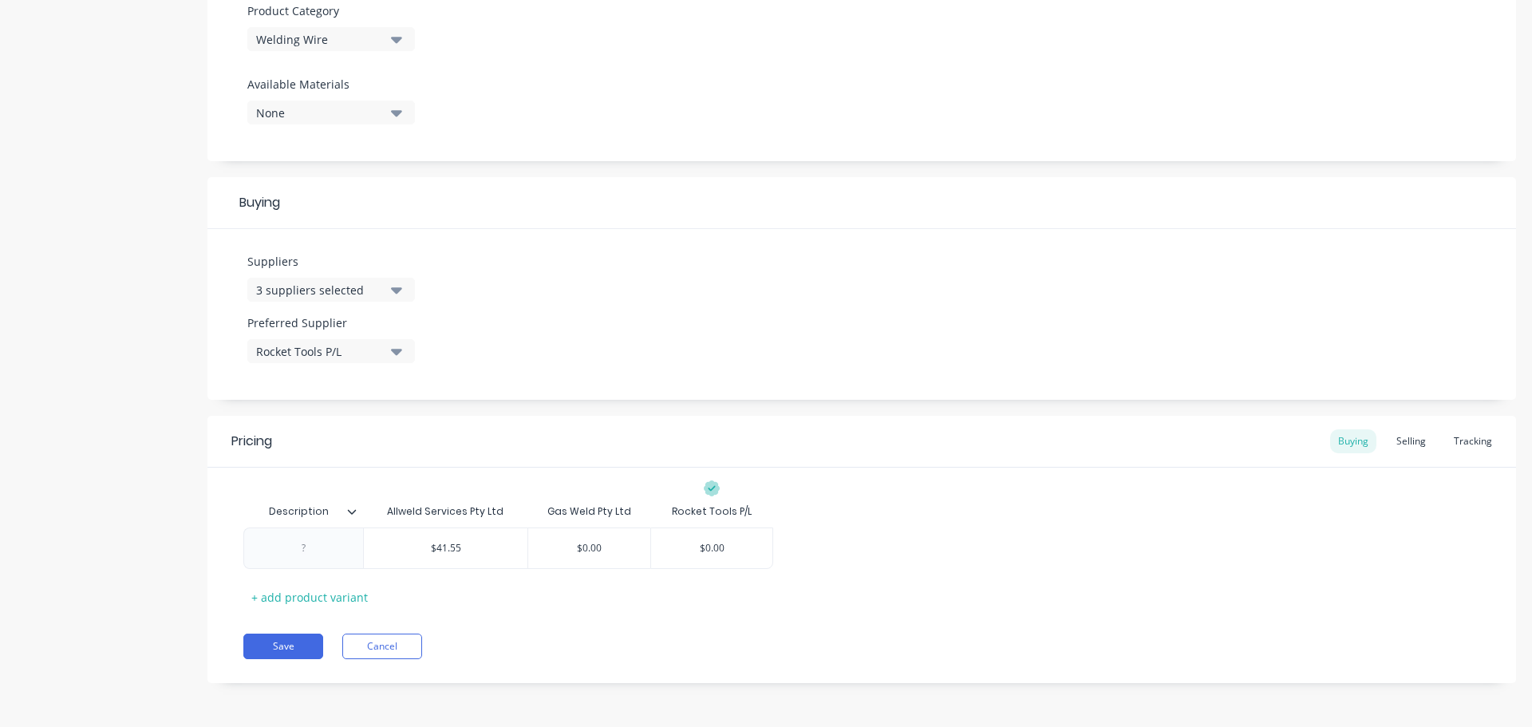
click at [595, 343] on div "Suppliers 3 suppliers selected Preferred Supplier Rocket Tools P/L" at bounding box center [861, 314] width 1308 height 171
click at [355, 510] on icon at bounding box center [352, 511] width 9 height 5
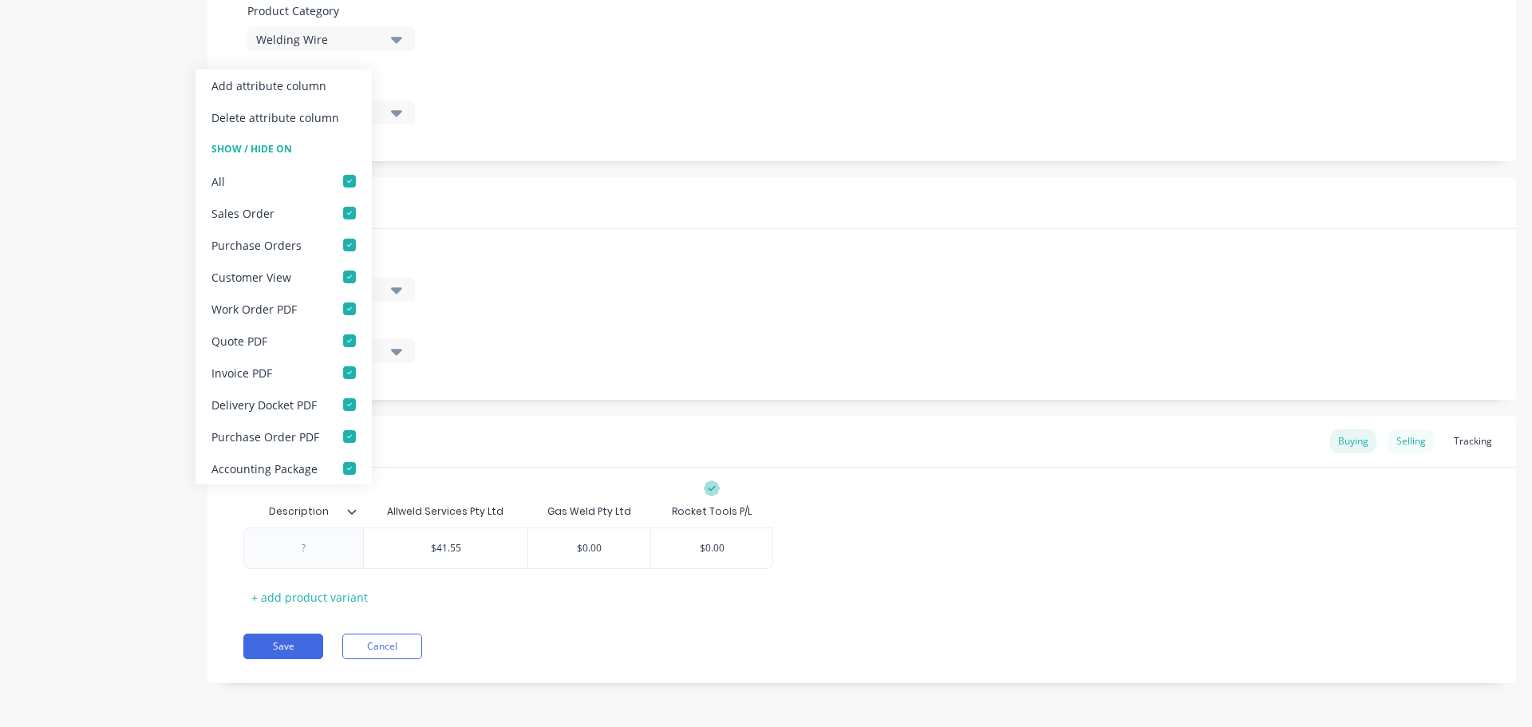
click at [1407, 440] on div "Selling" at bounding box center [1410, 441] width 45 height 24
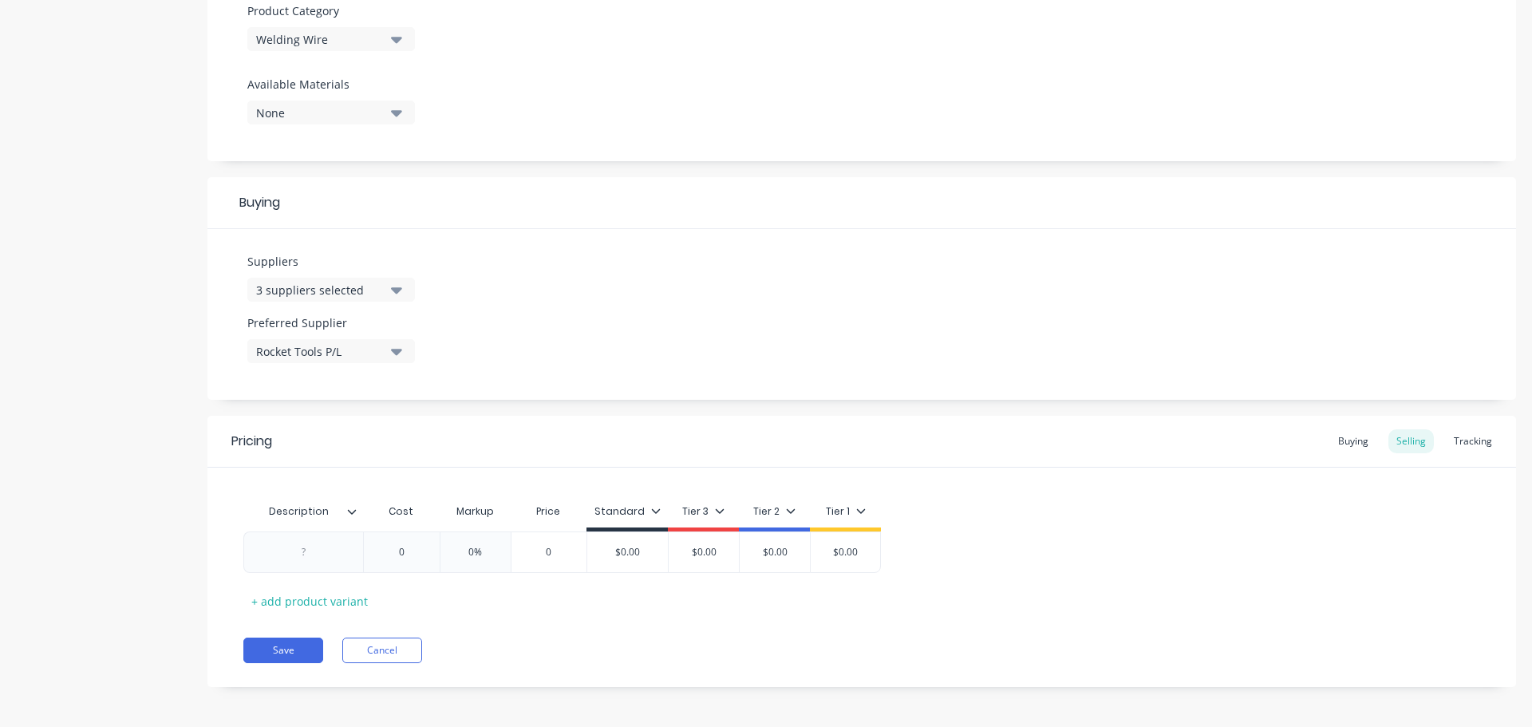
click at [350, 514] on icon at bounding box center [352, 512] width 10 height 10
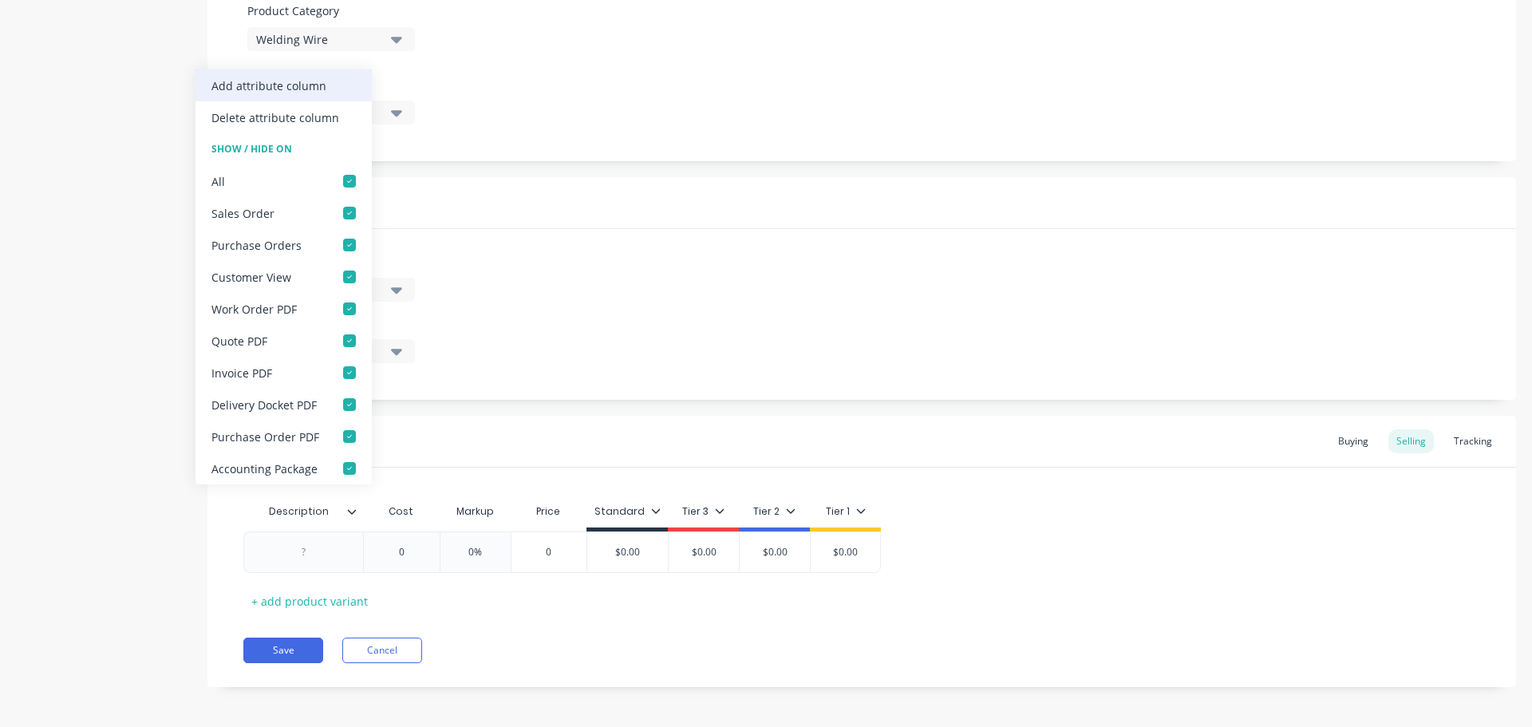
click at [317, 89] on div "Add attribute column" at bounding box center [268, 85] width 115 height 17
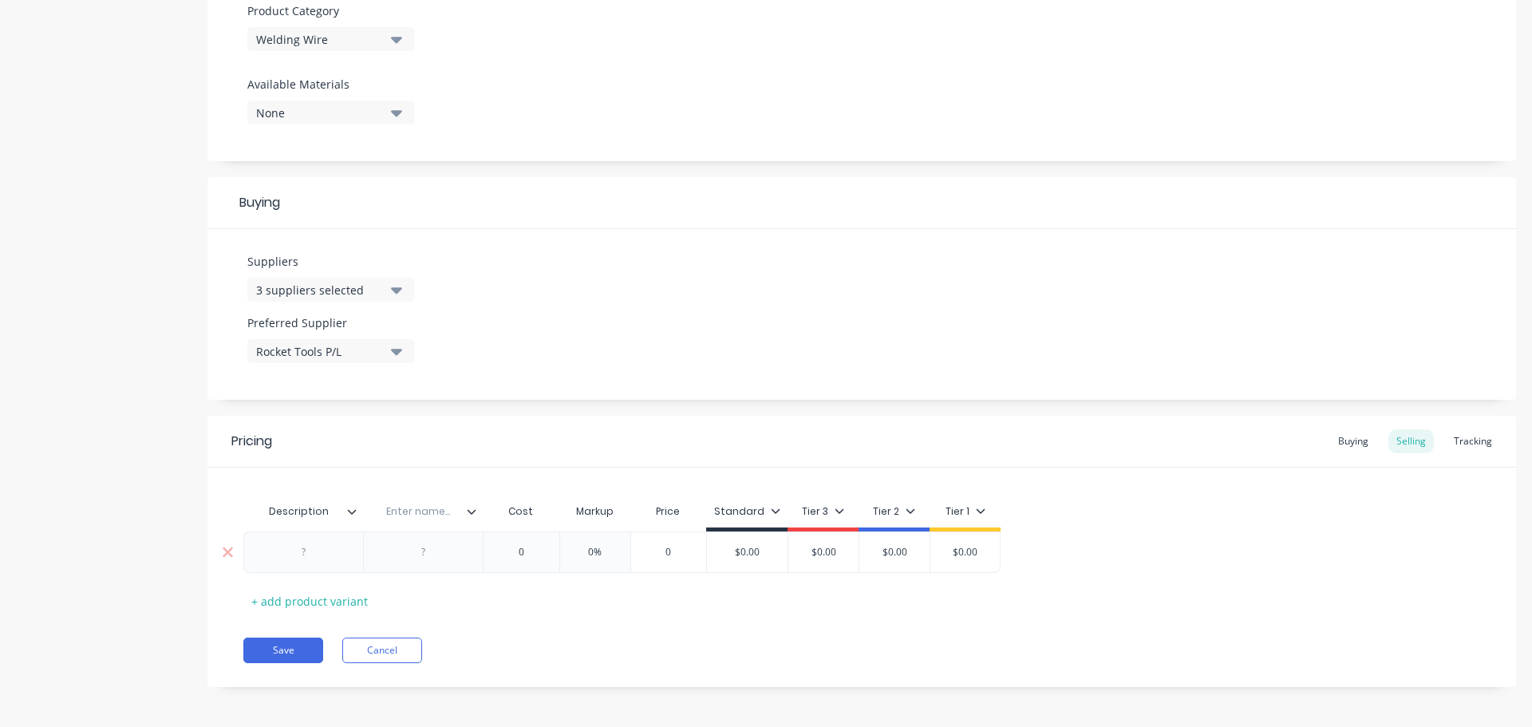
click at [422, 554] on div at bounding box center [424, 552] width 80 height 21
type textarea "x"
click at [410, 513] on input "text" at bounding box center [418, 507] width 110 height 14
type input "Bin Location"
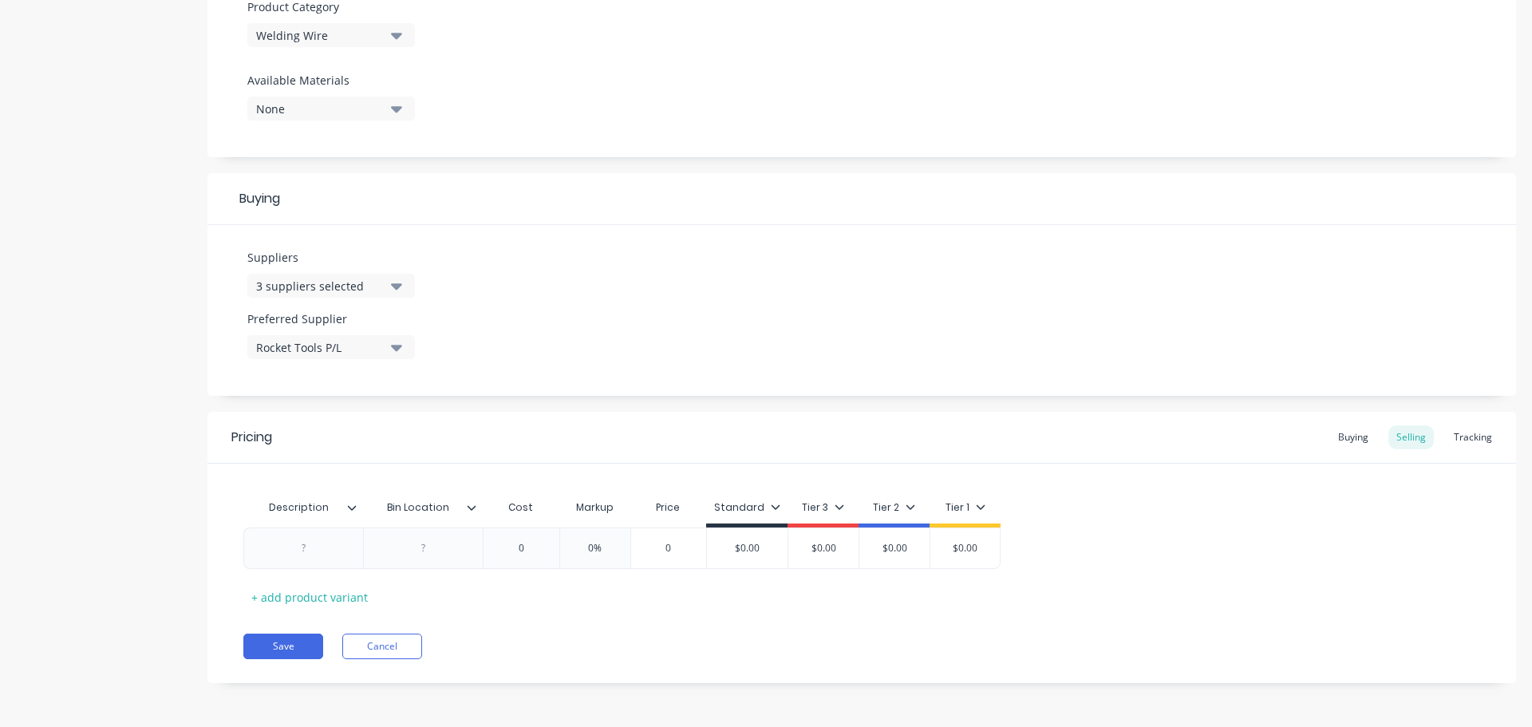
click at [468, 508] on icon at bounding box center [472, 508] width 10 height 10
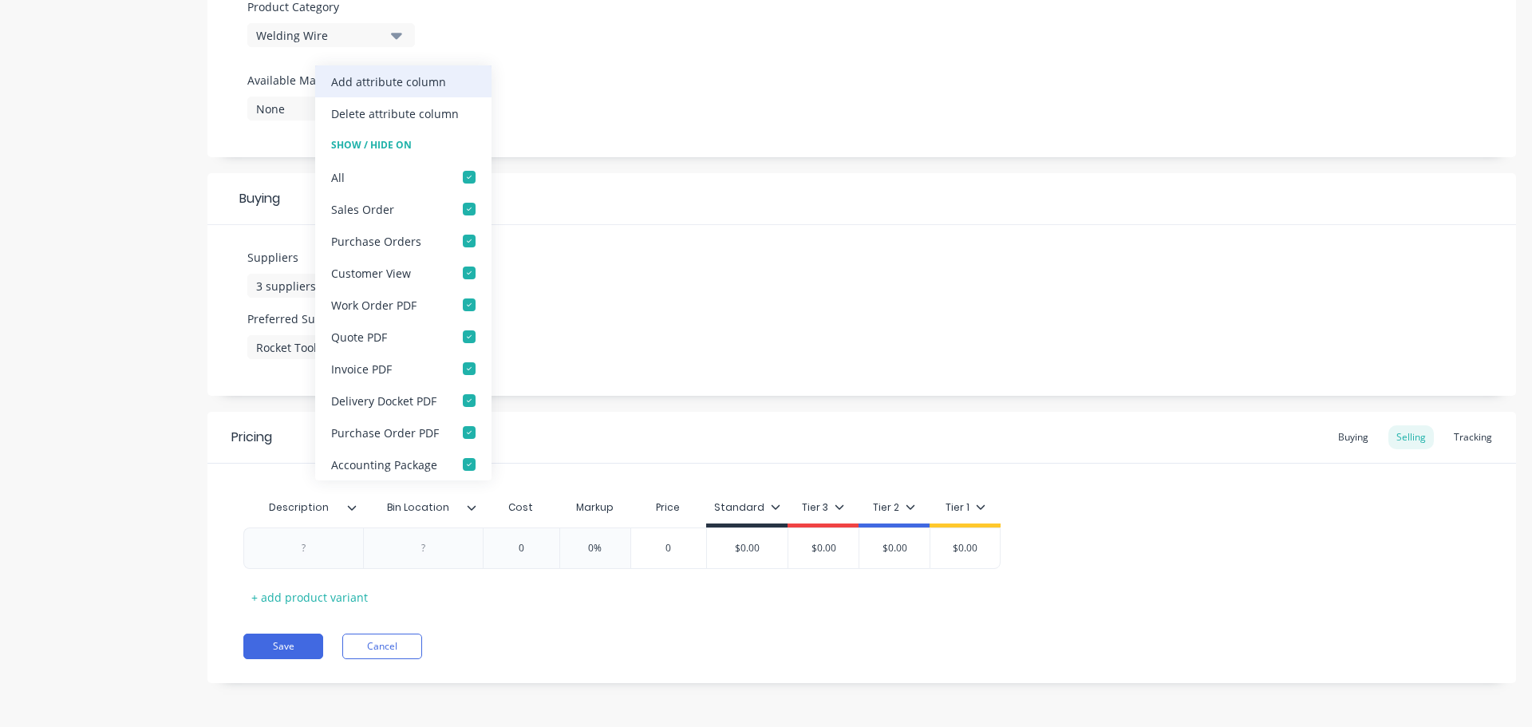
click at [405, 78] on div "Add attribute column" at bounding box center [388, 81] width 115 height 17
type textarea "x"
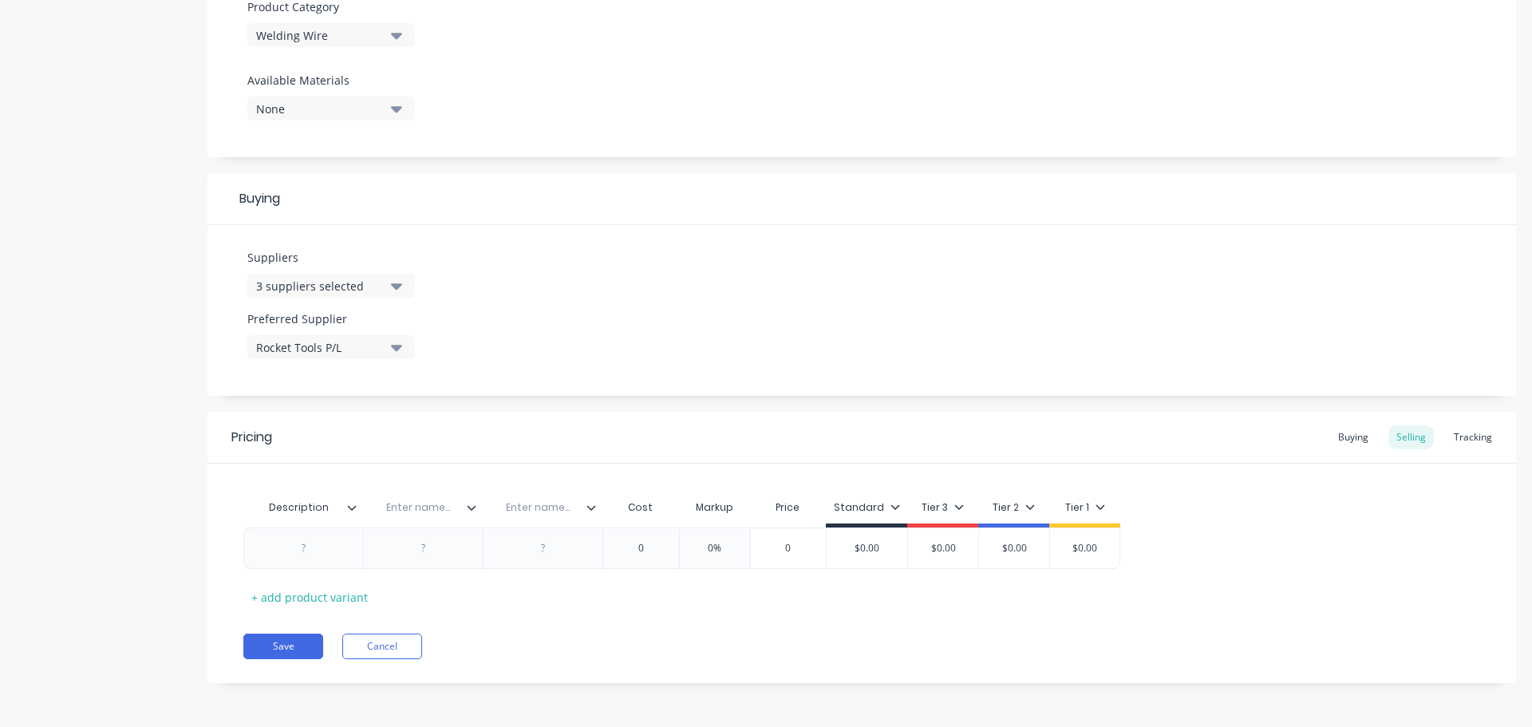
click at [550, 507] on input "text" at bounding box center [538, 507] width 110 height 14
type input "UOM"
type textarea "x"
click at [417, 513] on input "text" at bounding box center [418, 507] width 110 height 14
type input "Bin Location"
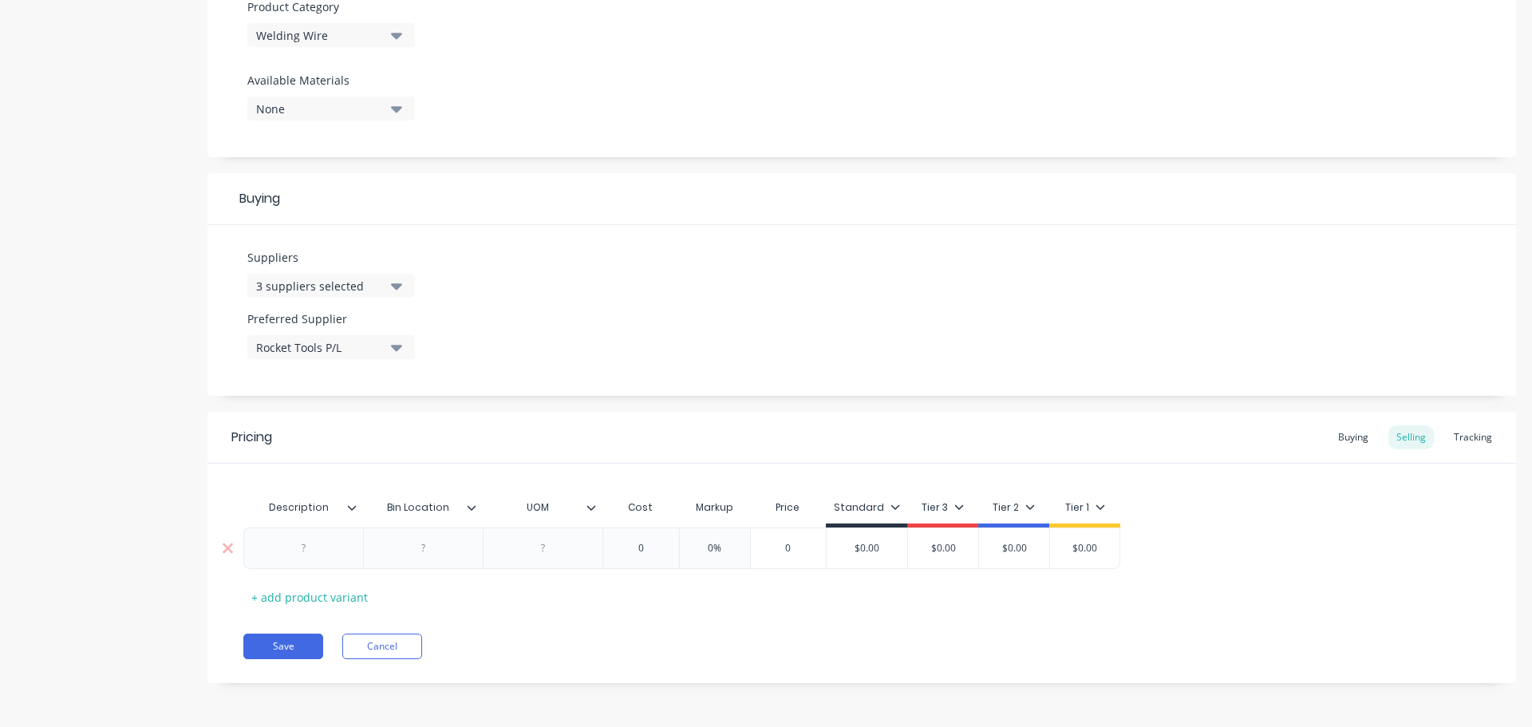
type textarea "x"
click at [422, 550] on div at bounding box center [424, 548] width 80 height 21
type textarea "x"
click at [547, 550] on div at bounding box center [543, 548] width 80 height 21
type textarea "x"
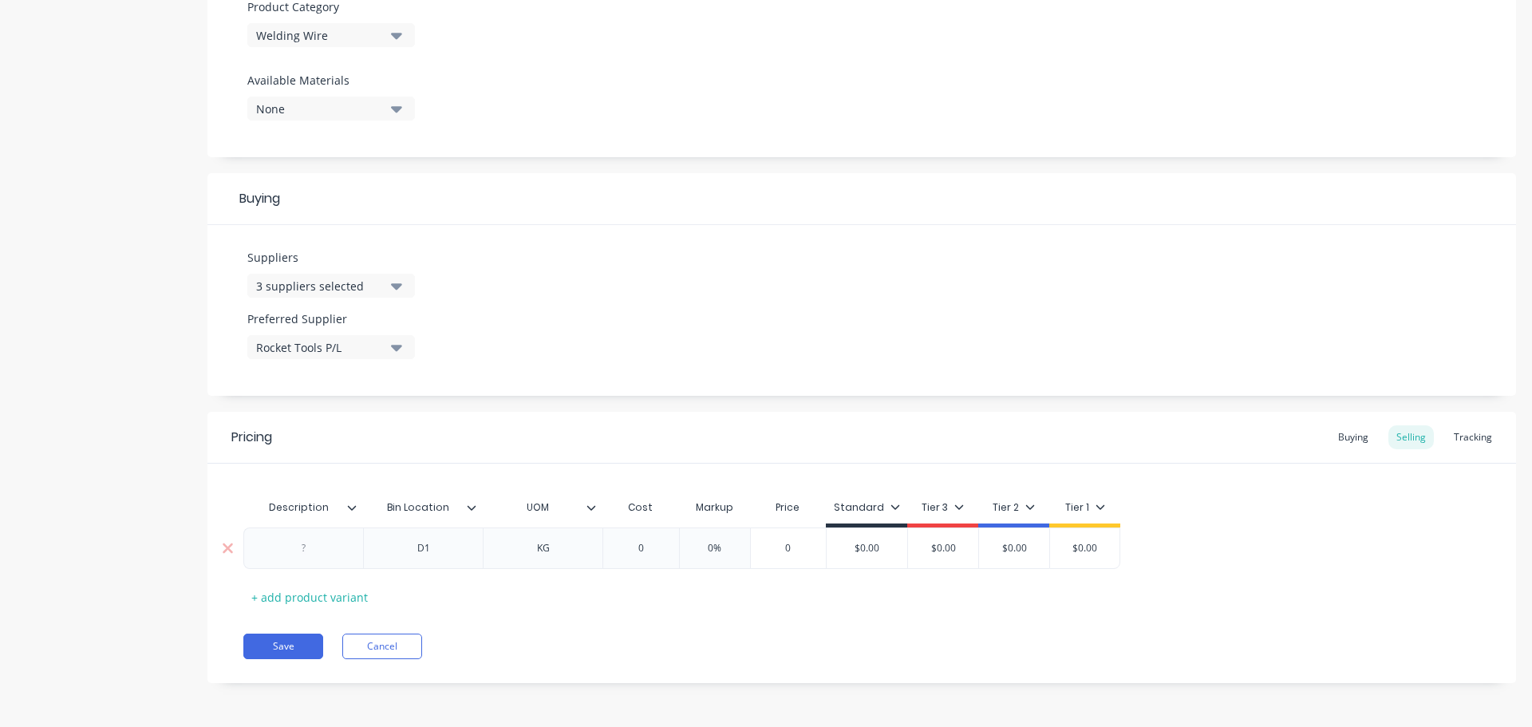
click at [307, 551] on div at bounding box center [304, 548] width 80 height 21
click at [1451, 432] on div "Tracking" at bounding box center [1473, 437] width 54 height 24
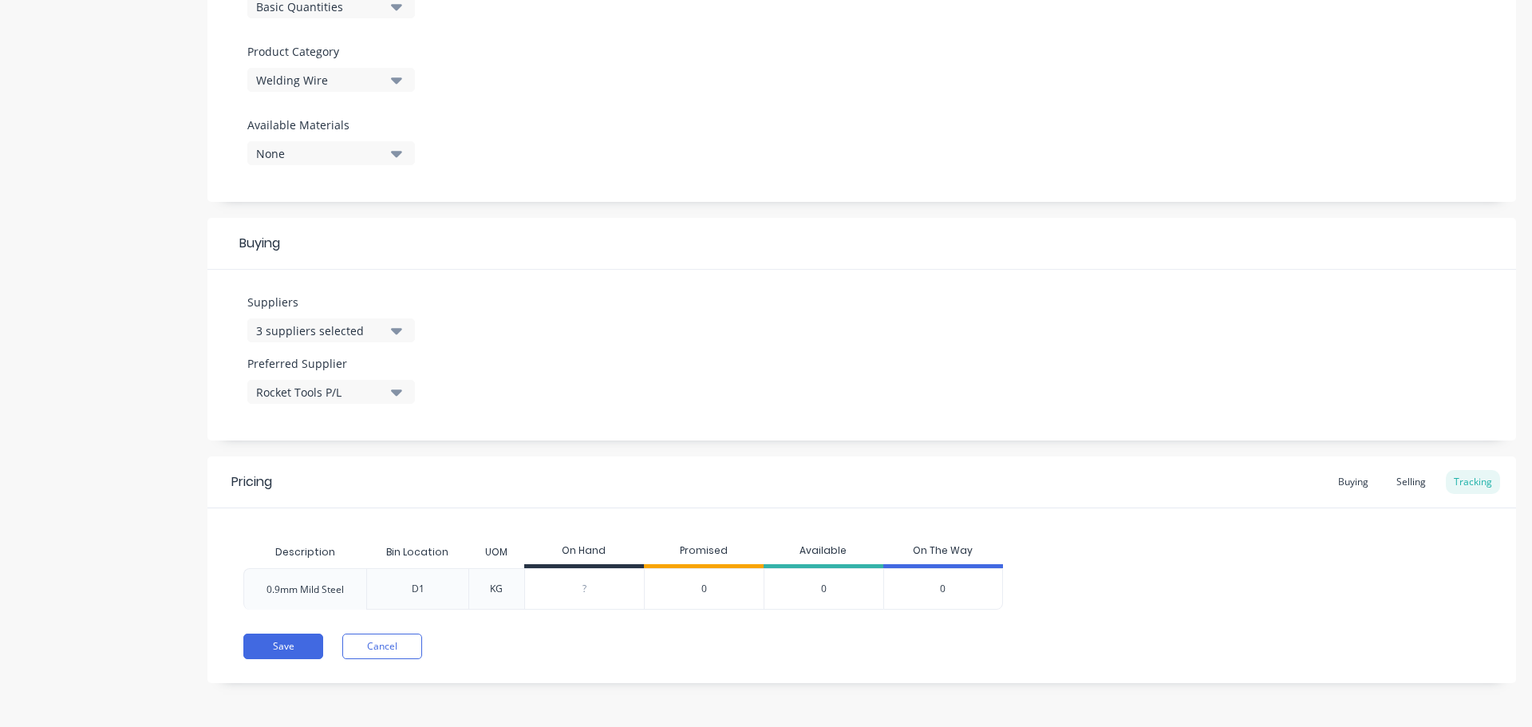
scroll to position [532, 0]
click at [1330, 483] on div "Buying" at bounding box center [1353, 482] width 46 height 24
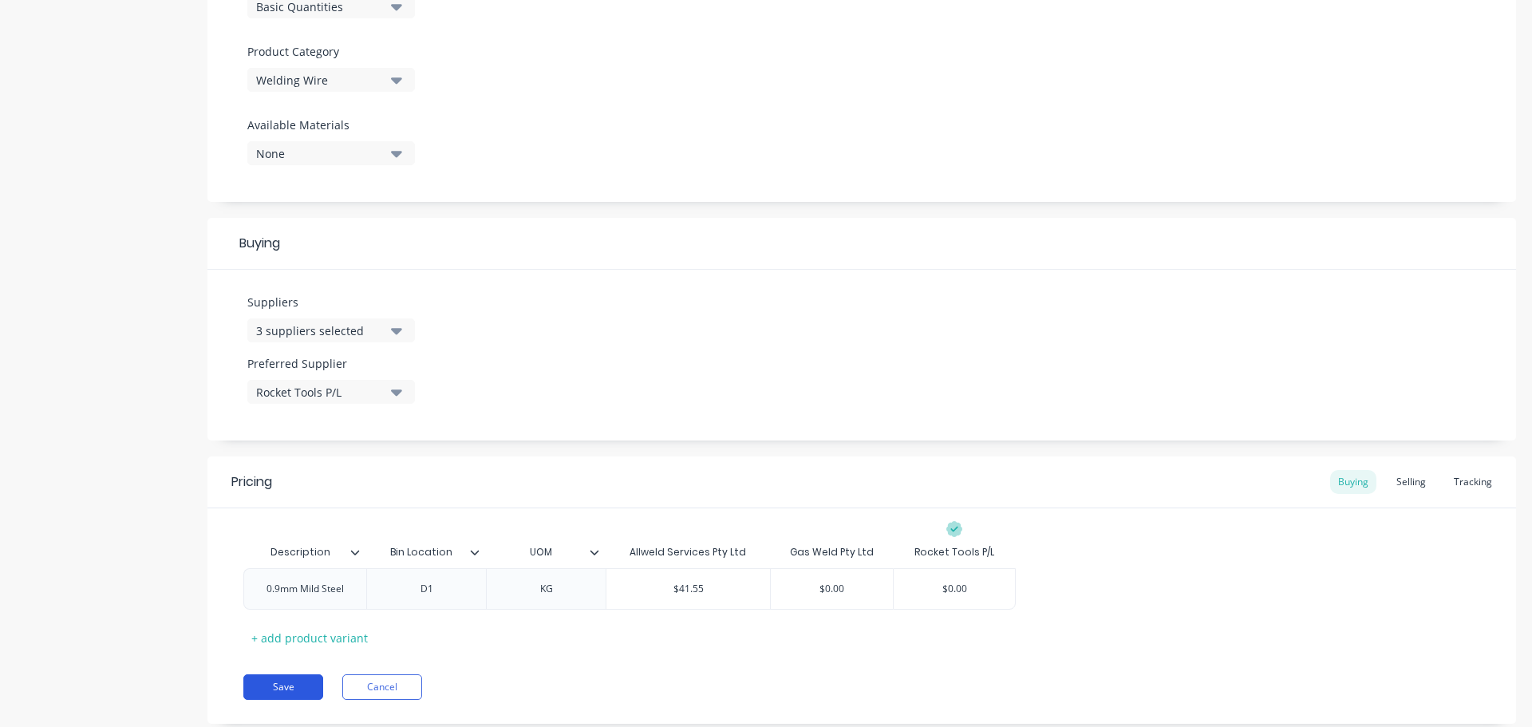
click at [284, 687] on button "Save" at bounding box center [283, 687] width 80 height 26
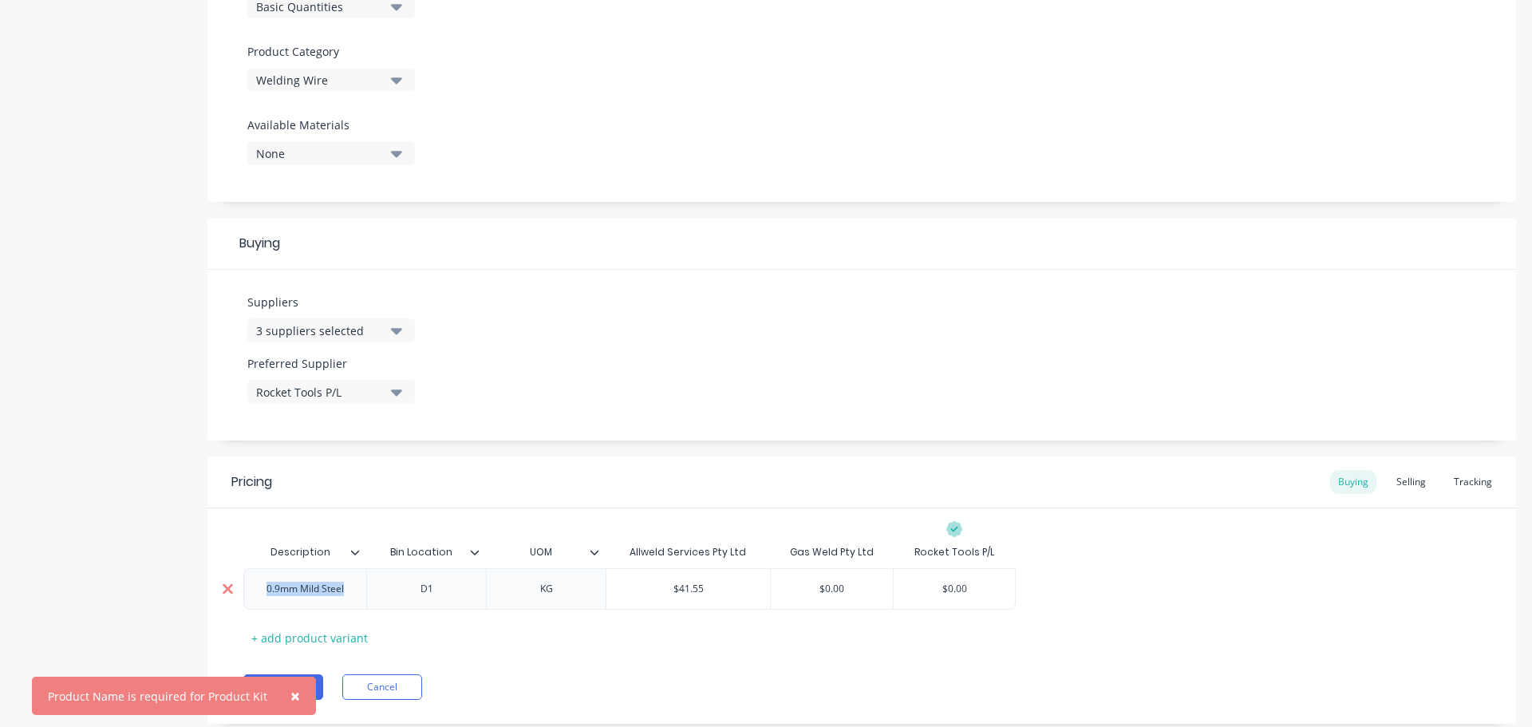
drag, startPoint x: 353, startPoint y: 596, endPoint x: 231, endPoint y: 600, distance: 121.3
click at [243, 600] on div "0.9mm Mild Steel D1 KG $41.55 $0.00 $0.00" at bounding box center [629, 588] width 772 height 41
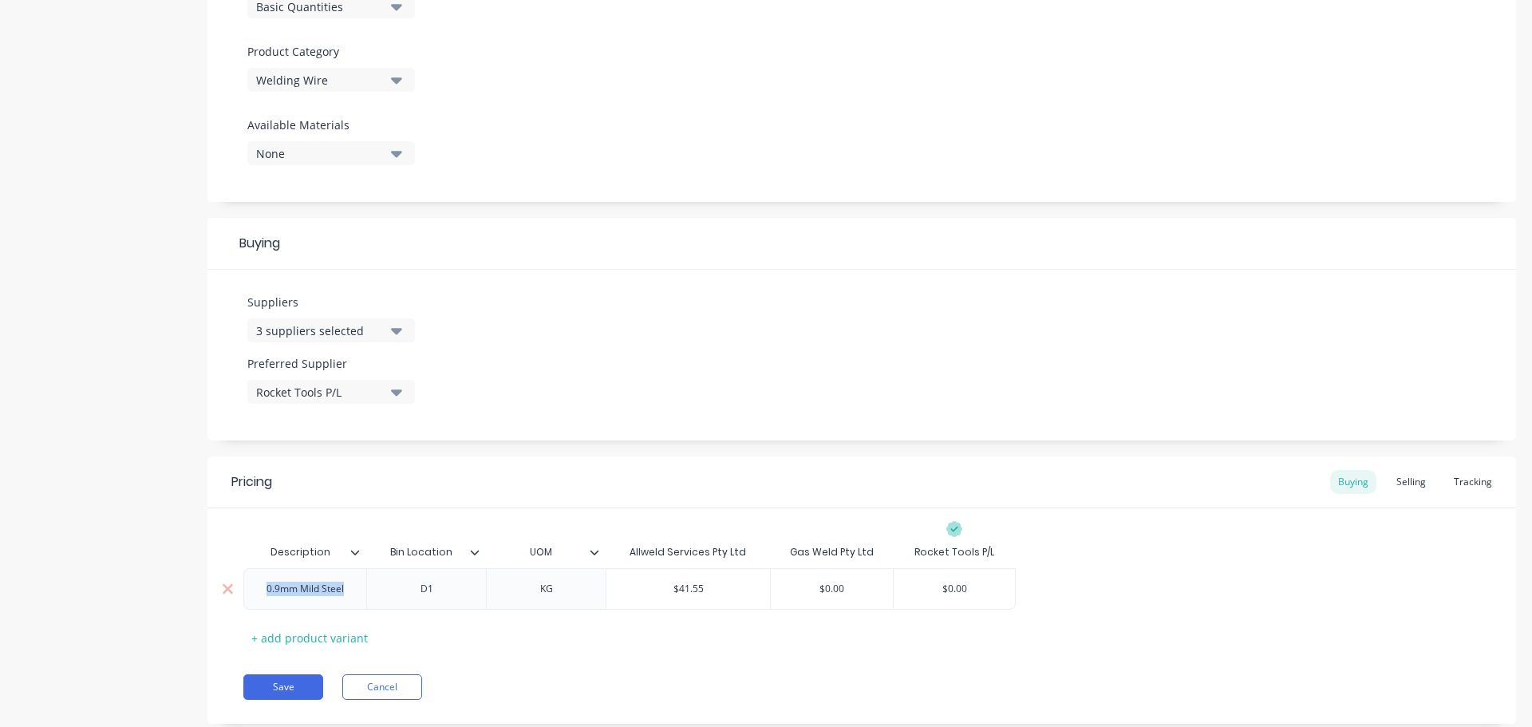
copy div "0.9mm Mild Steel"
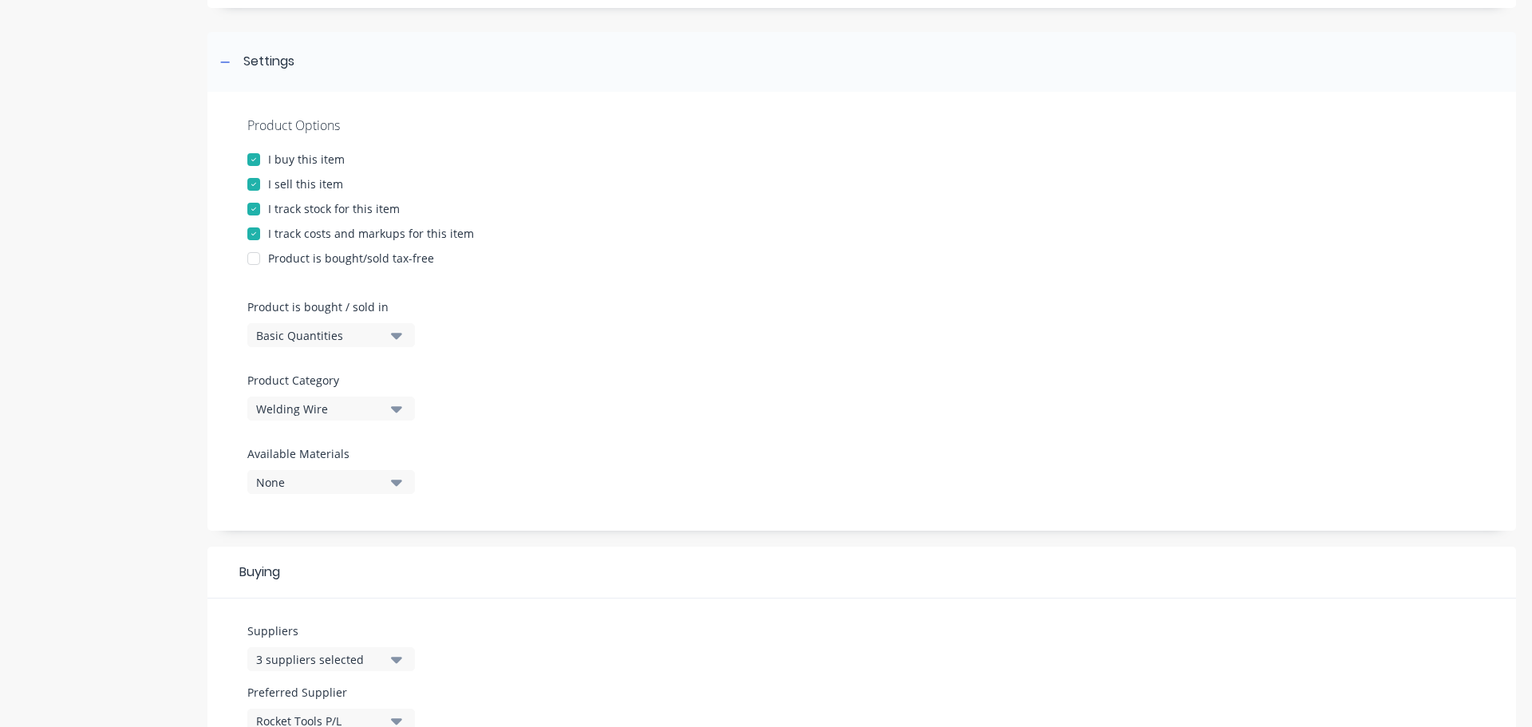
scroll to position [53, 0]
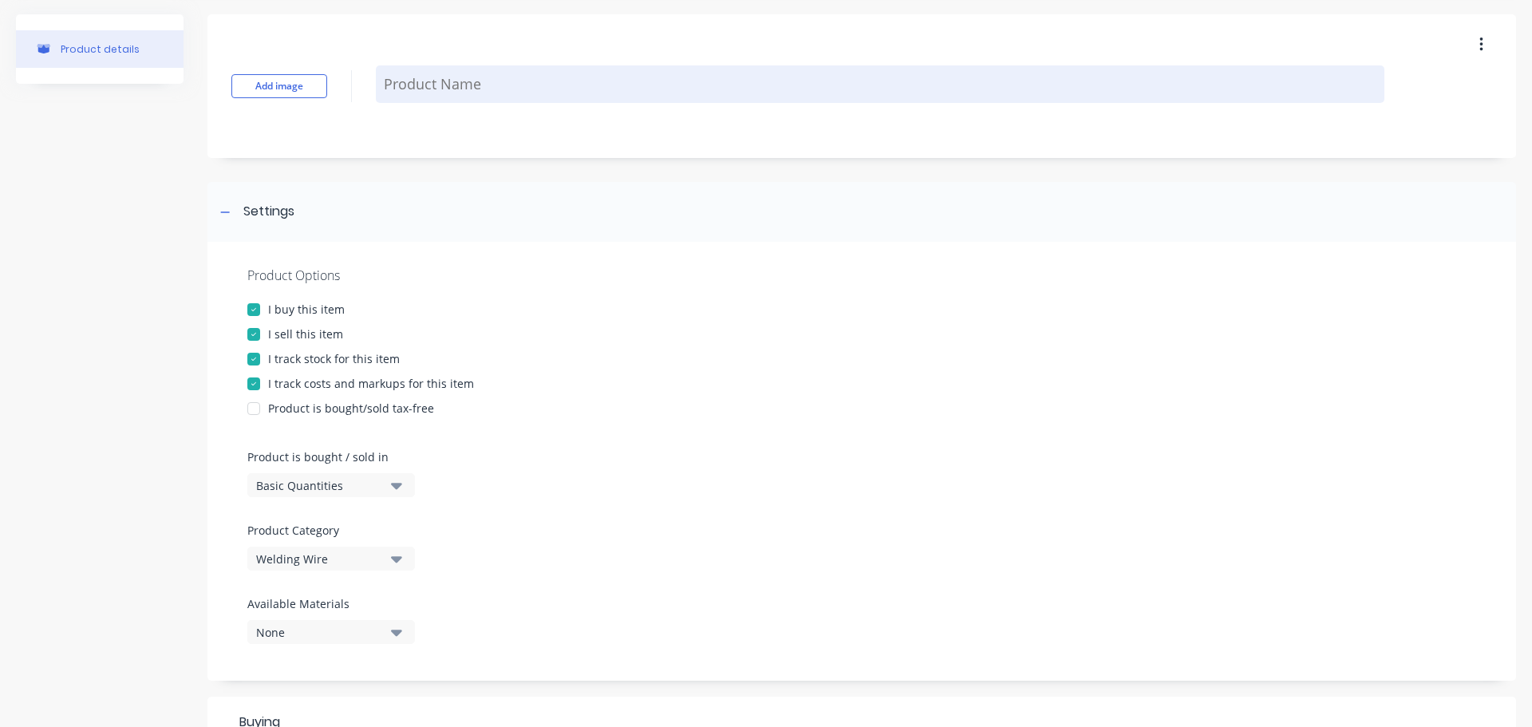
click at [428, 84] on textarea at bounding box center [880, 83] width 1008 height 37
paste textarea "0.9mm Mild Steel"
type textarea "x"
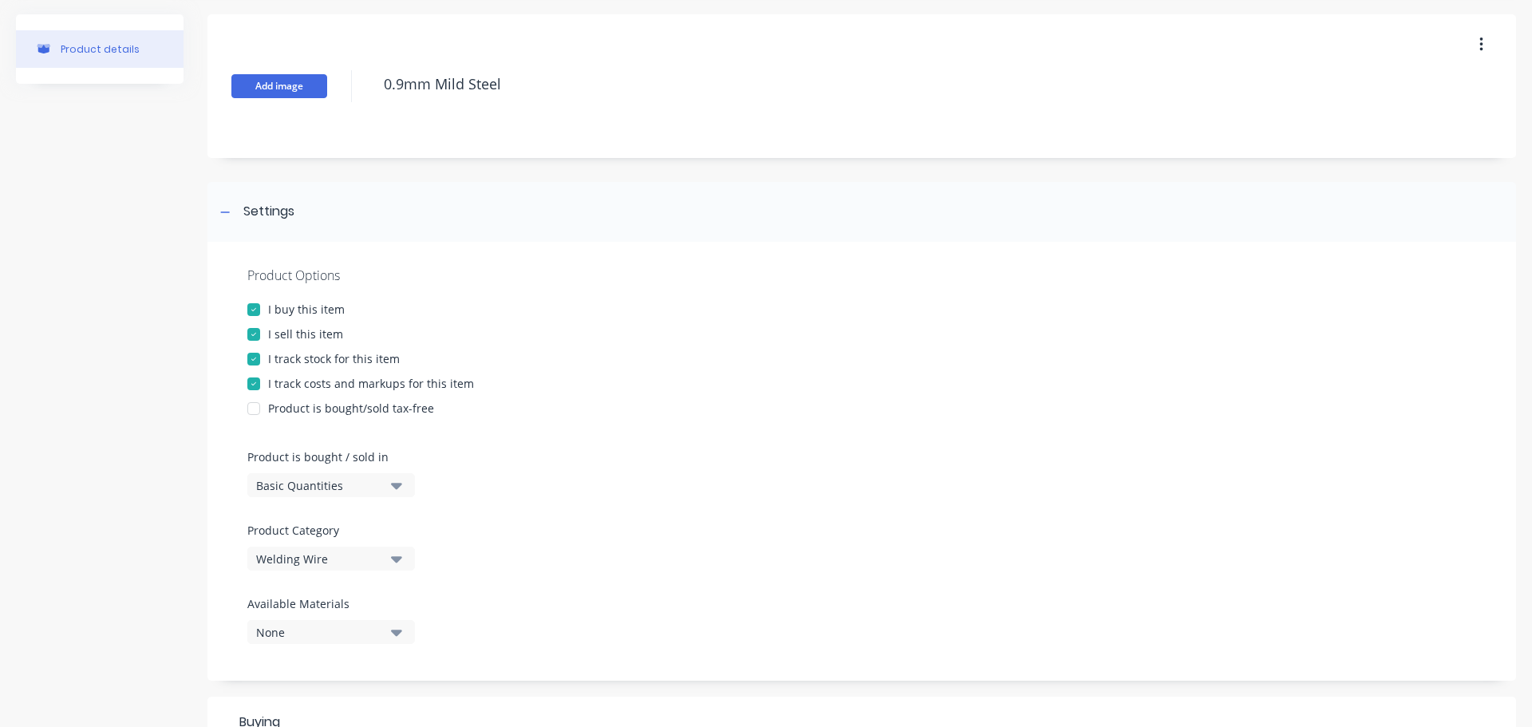
type textarea "0.9mm Mild Steel"
type textarea "x"
type textarea "0.9mm Mild Steel"
click at [298, 88] on button "Add image" at bounding box center [279, 86] width 96 height 24
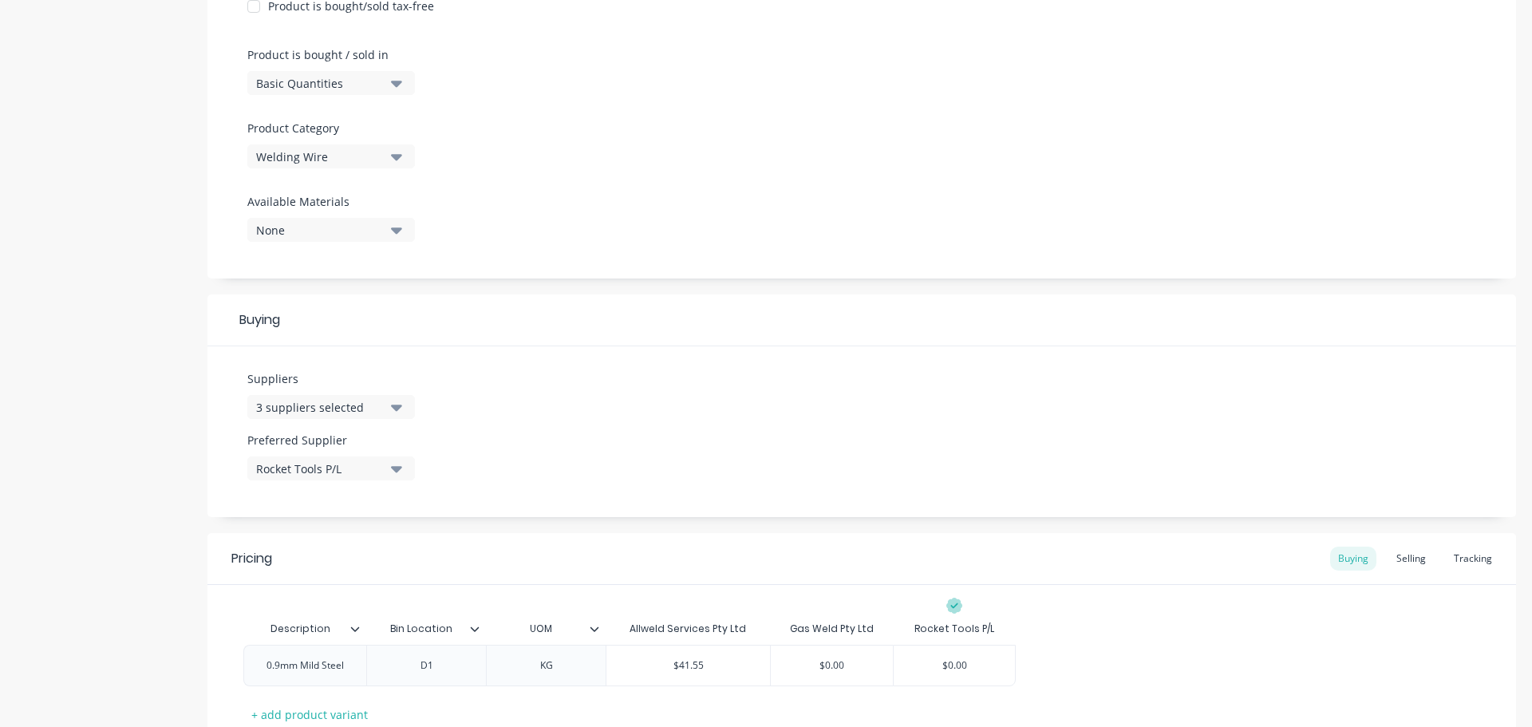
scroll to position [573, 0]
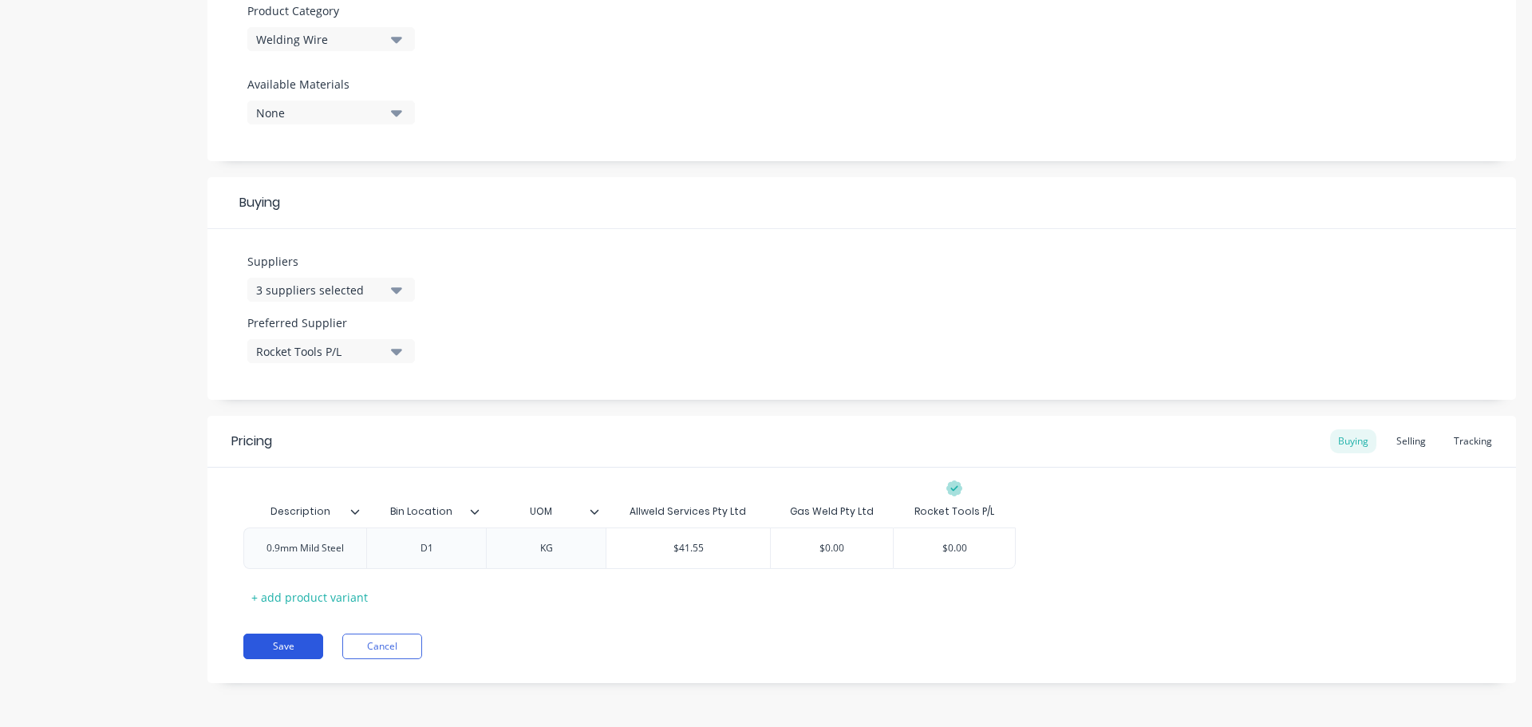
click at [286, 645] on button "Save" at bounding box center [283, 646] width 80 height 26
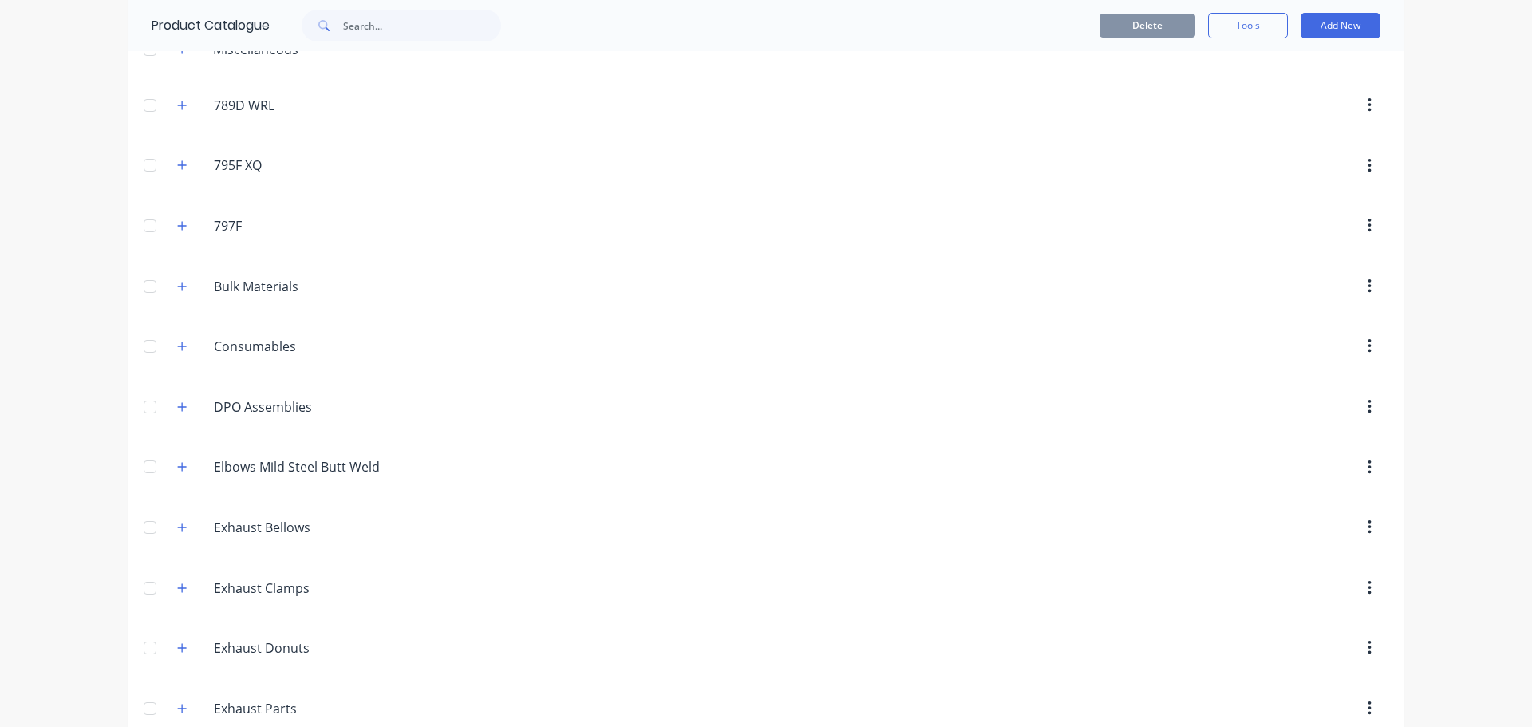
scroll to position [20, 0]
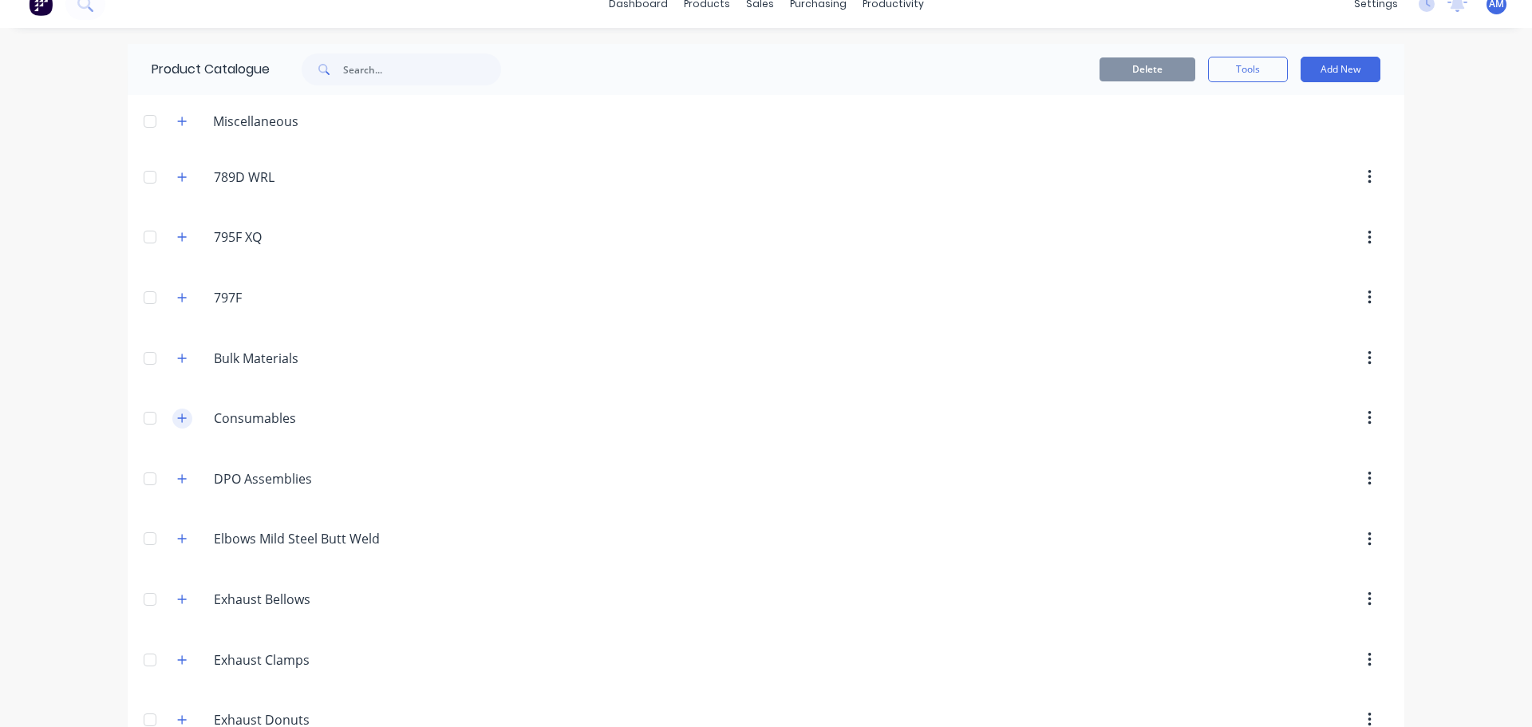
click at [178, 420] on icon "button" at bounding box center [182, 417] width 9 height 9
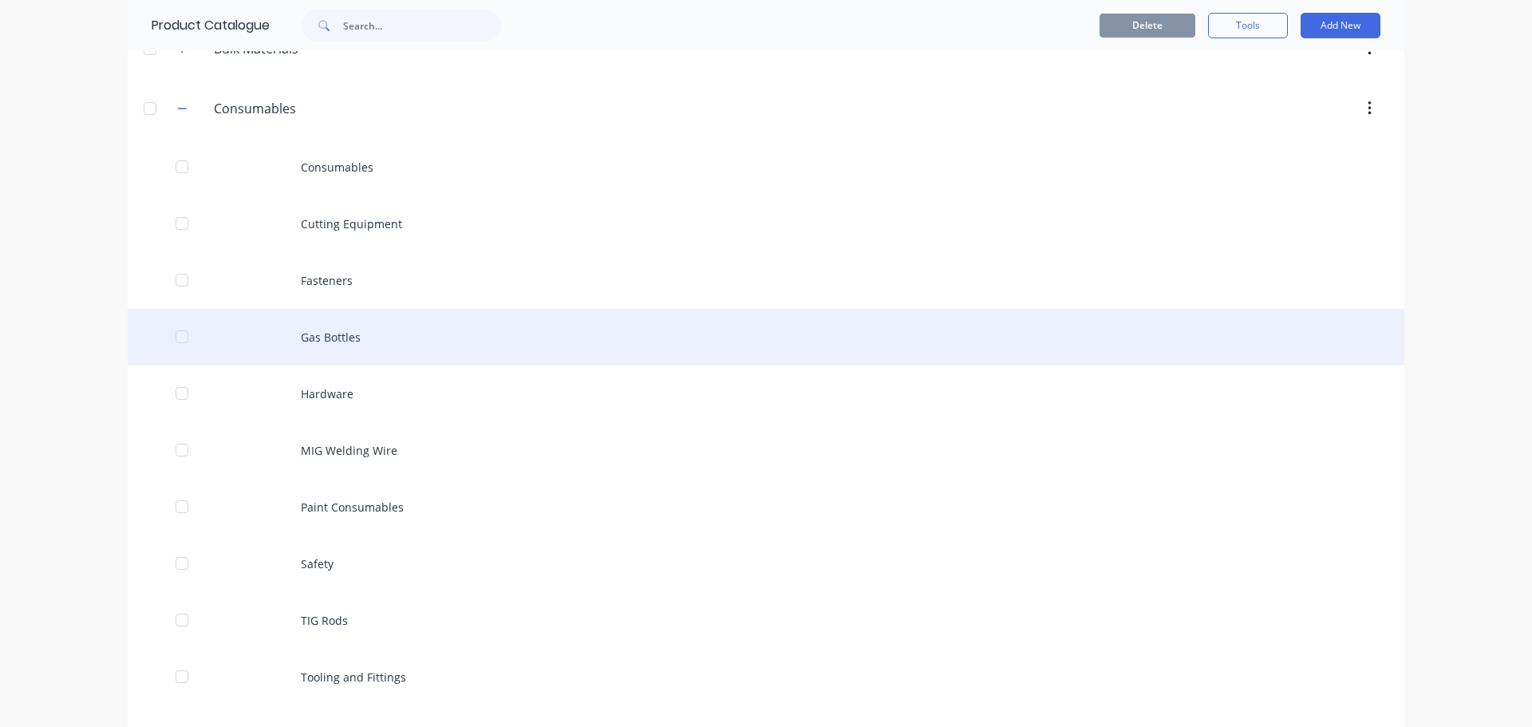
scroll to position [419, 0]
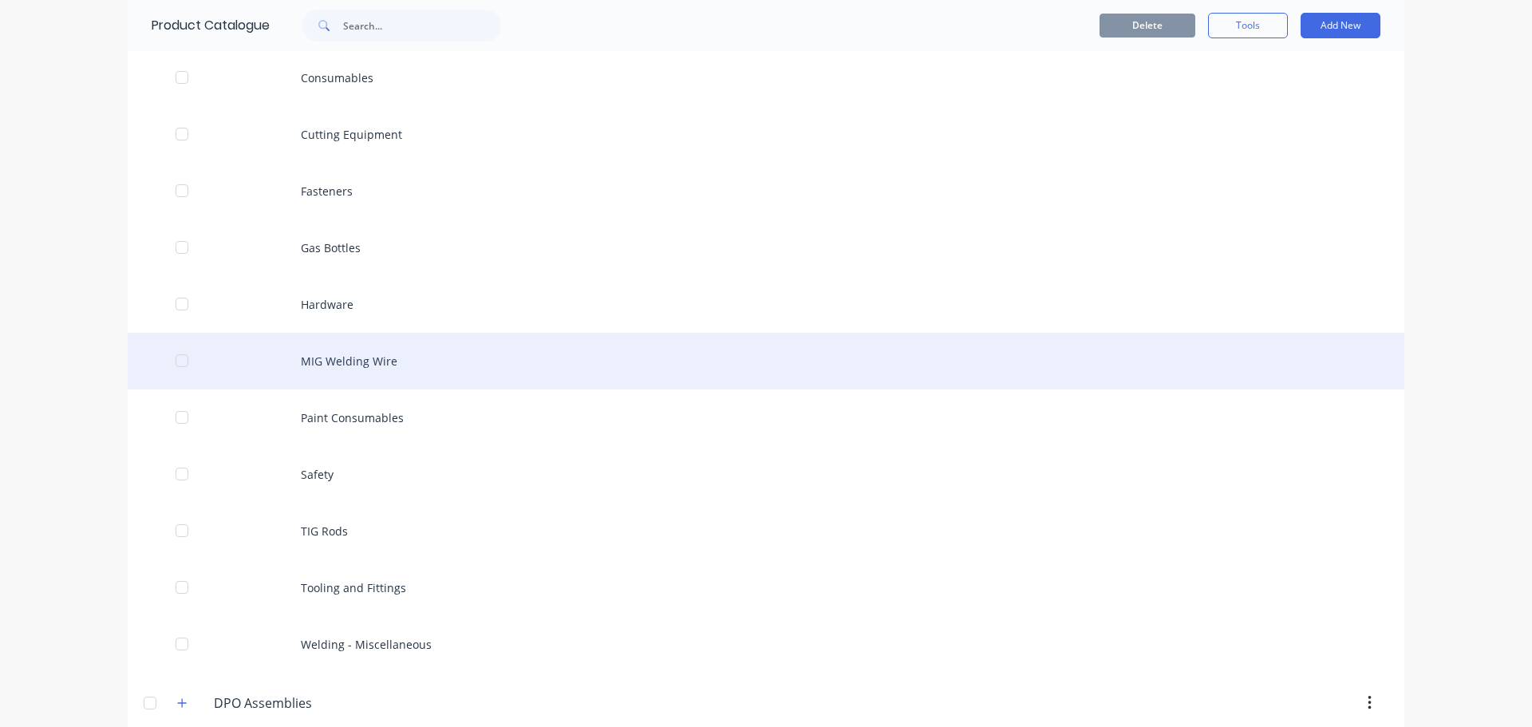
click at [373, 359] on div "MIG Welding Wire" at bounding box center [766, 361] width 1276 height 57
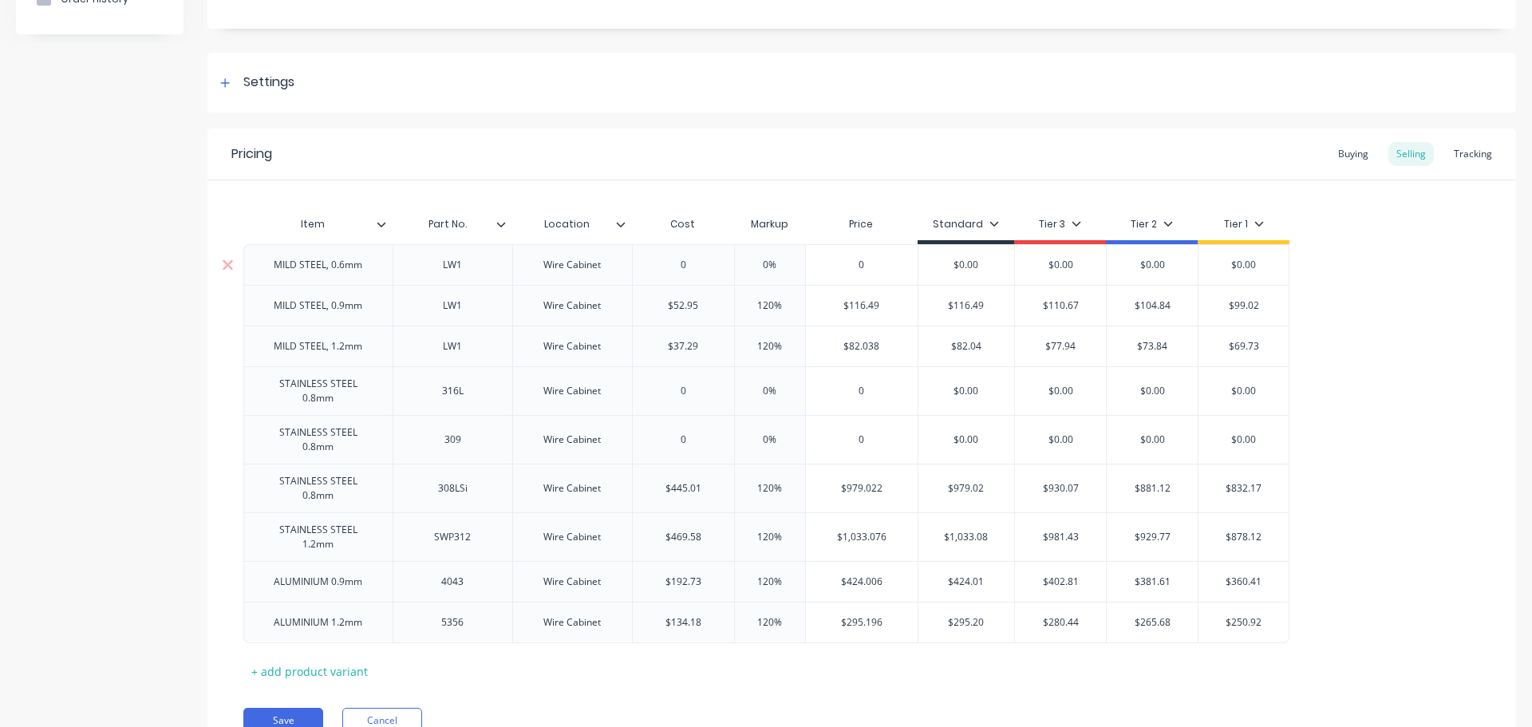
scroll to position [225, 0]
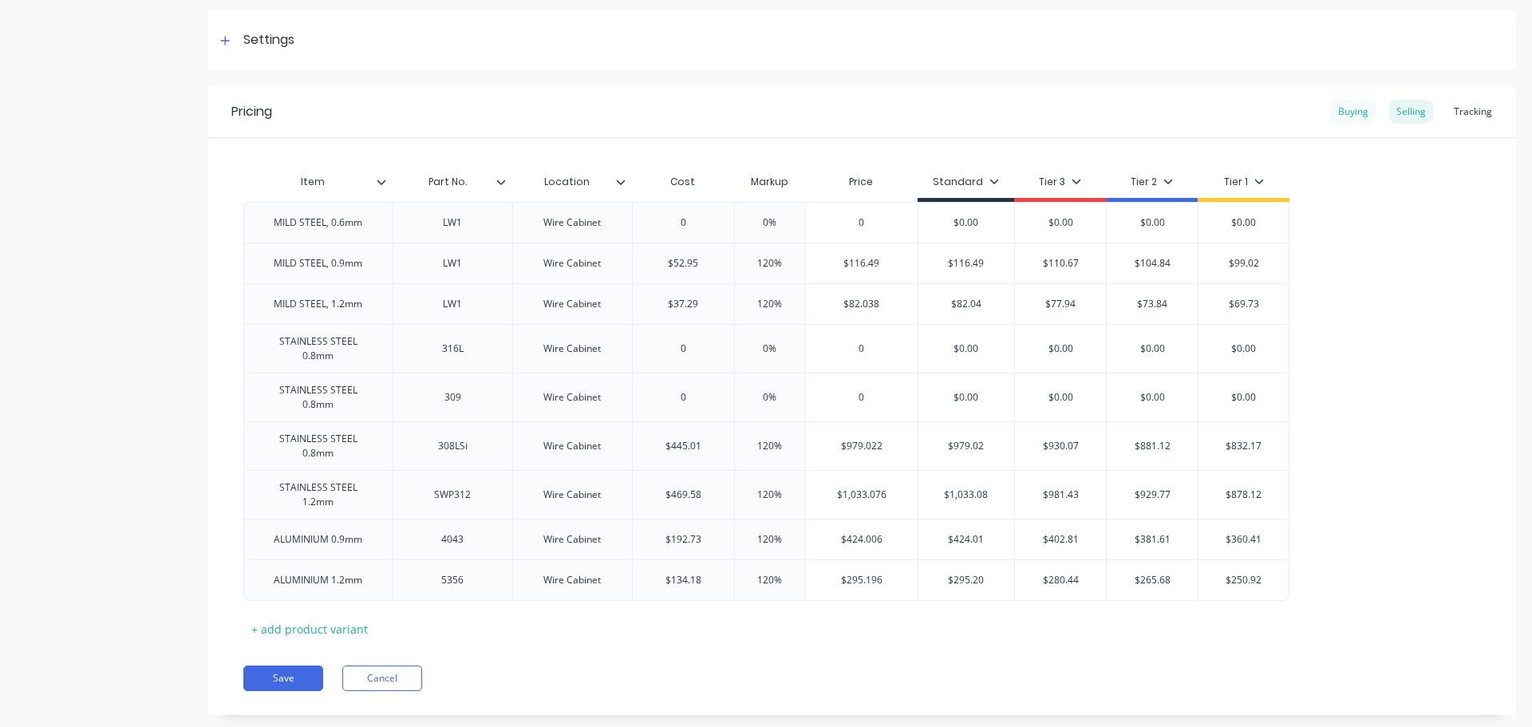
click at [1347, 108] on div "Buying" at bounding box center [1353, 112] width 46 height 24
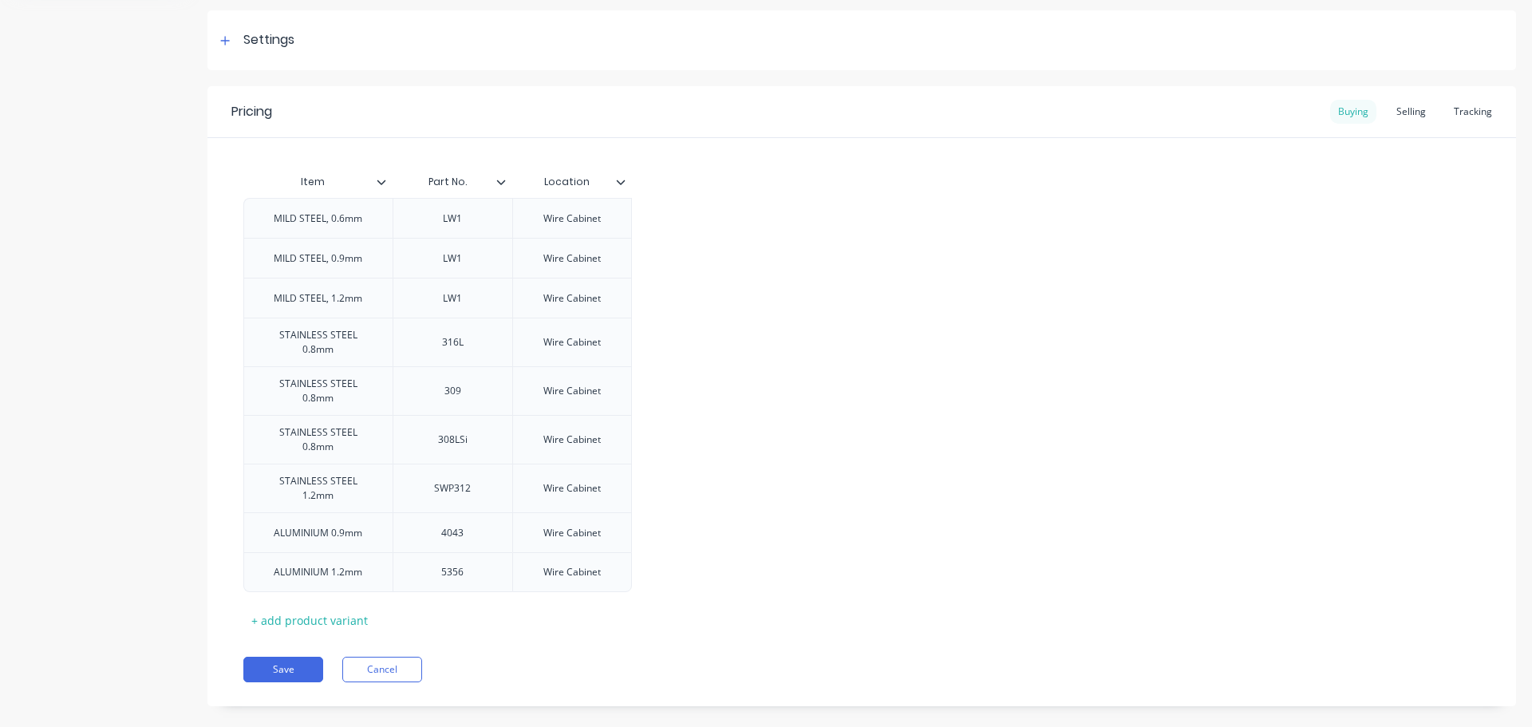
scroll to position [213, 0]
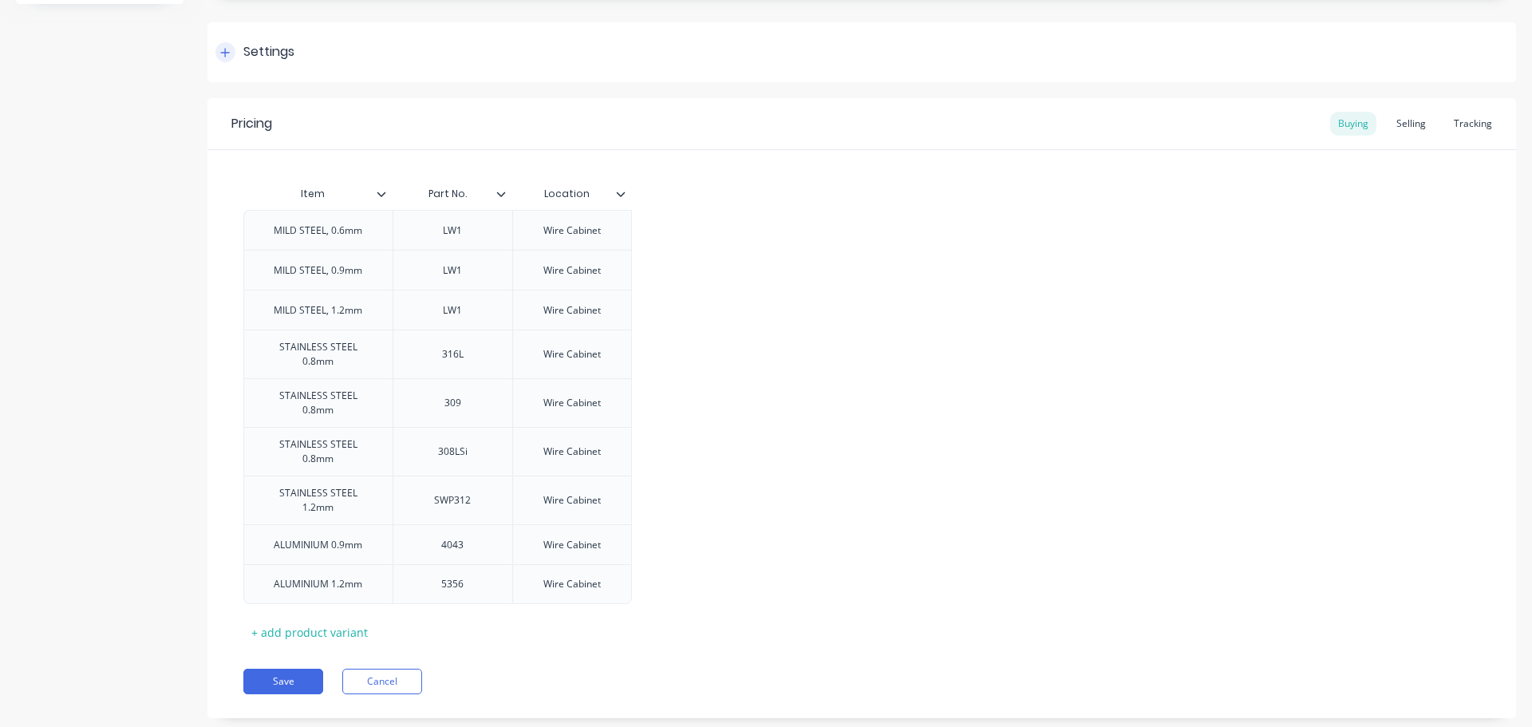
click at [229, 49] on icon at bounding box center [225, 52] width 10 height 11
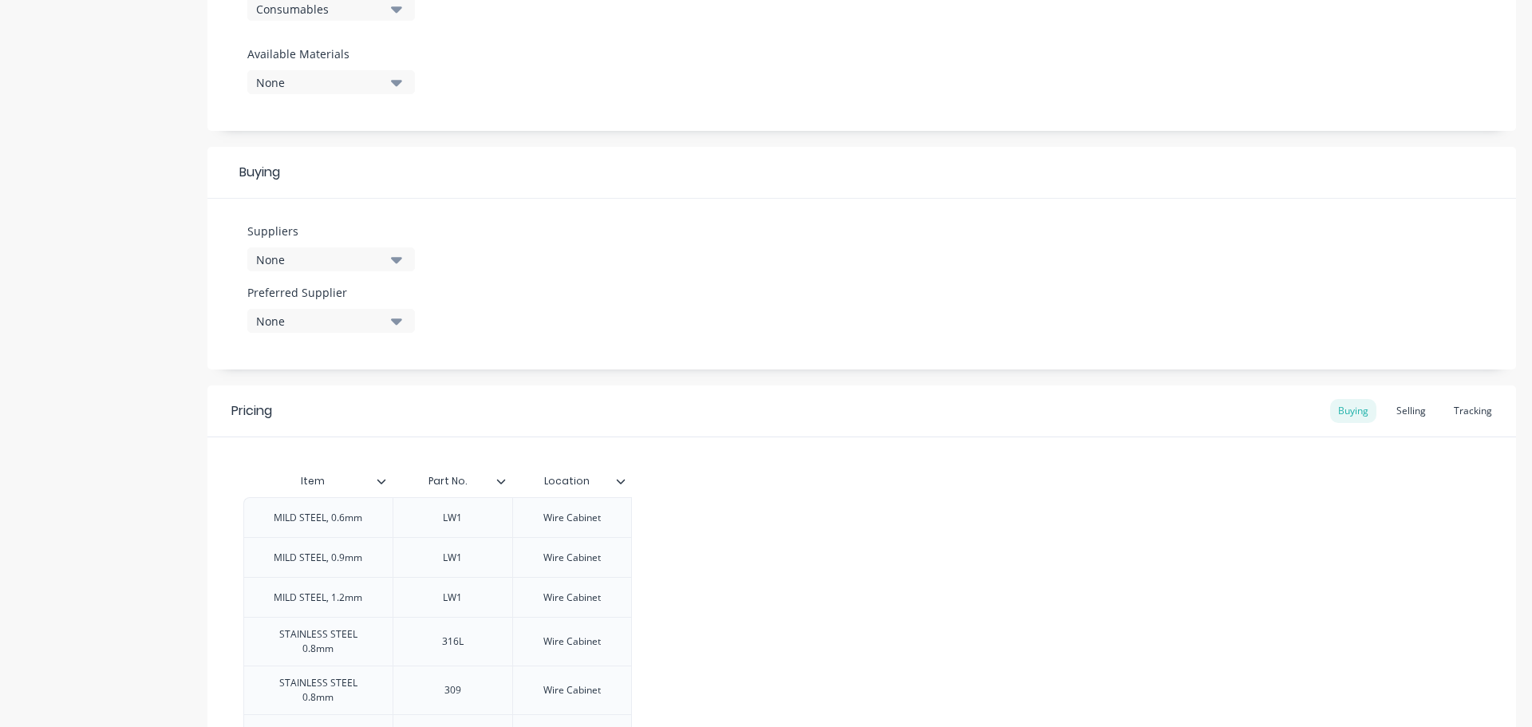
scroll to position [612, 0]
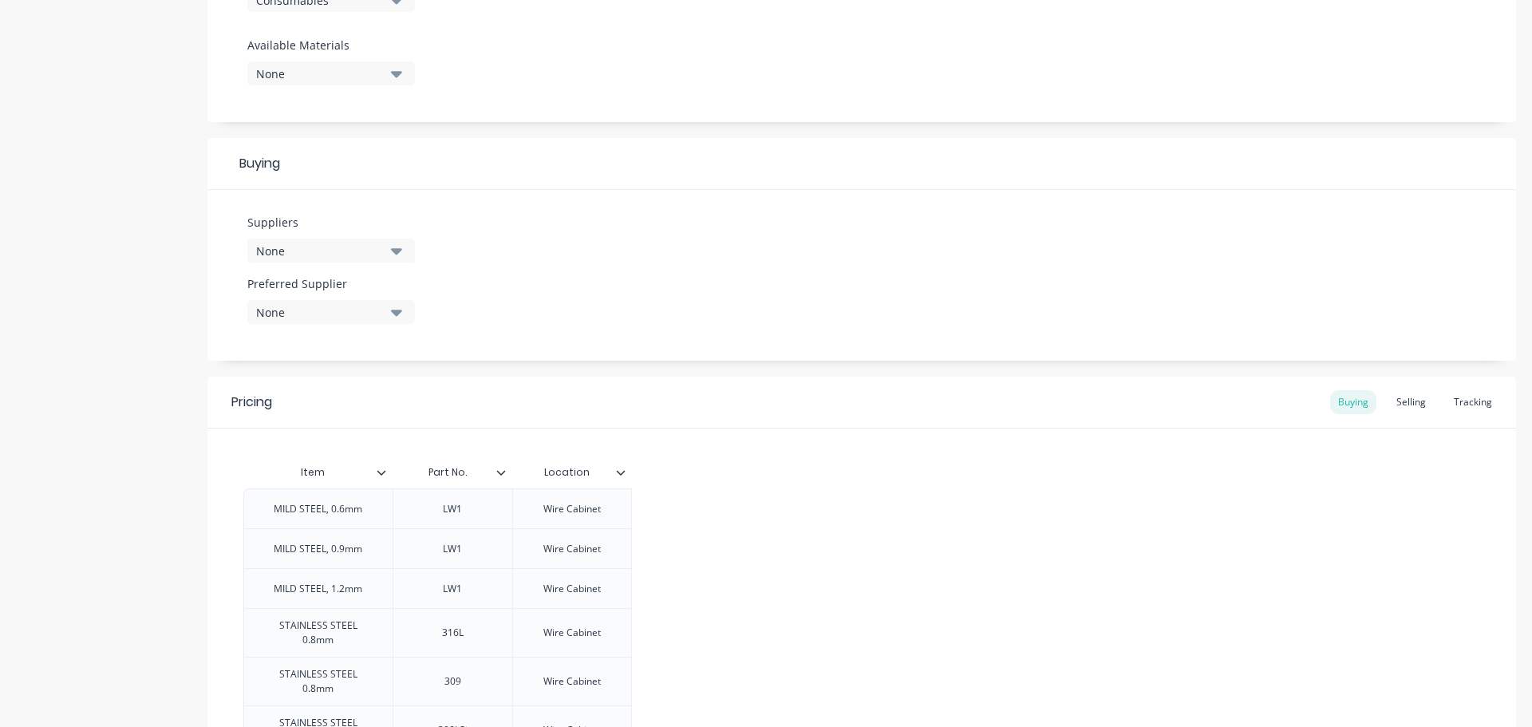
click at [401, 249] on icon "button" at bounding box center [396, 251] width 11 height 6
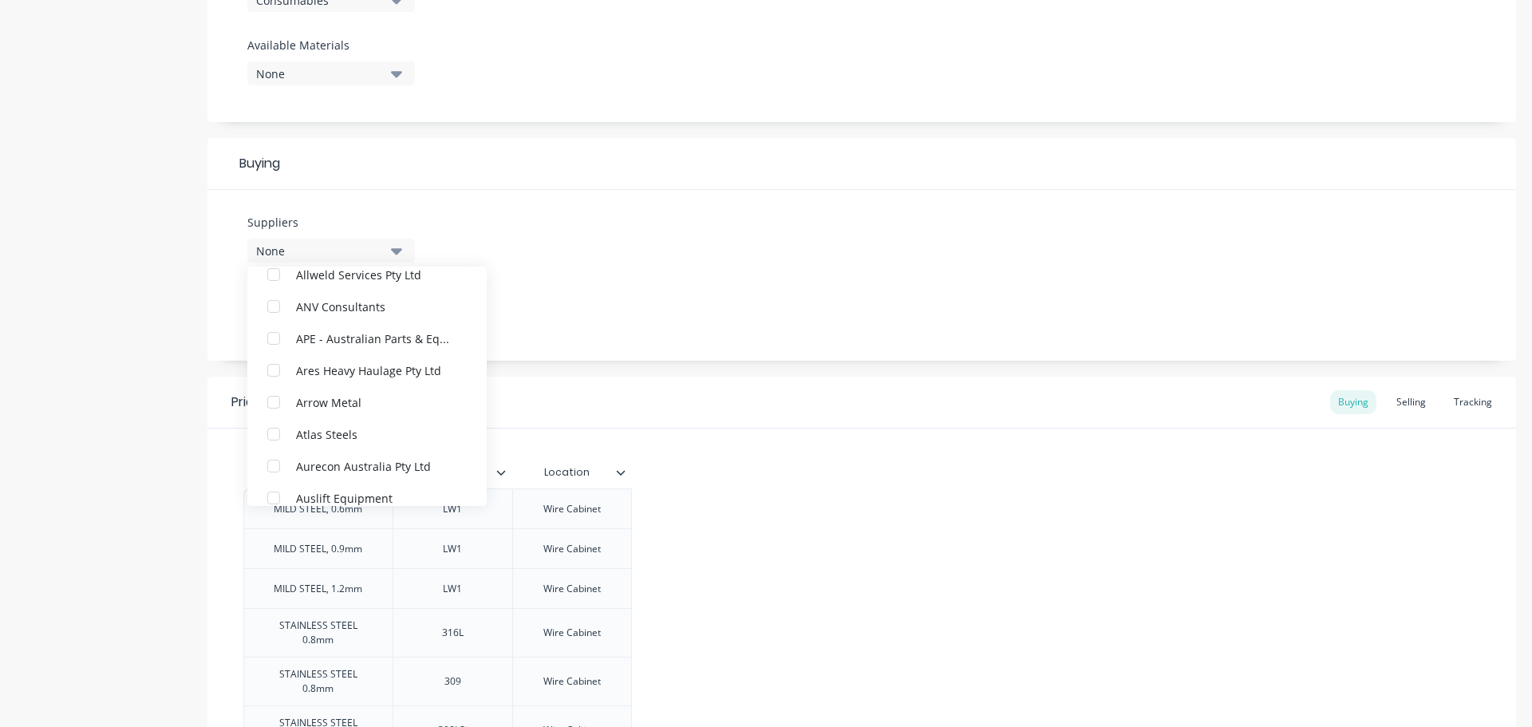
scroll to position [80, 0]
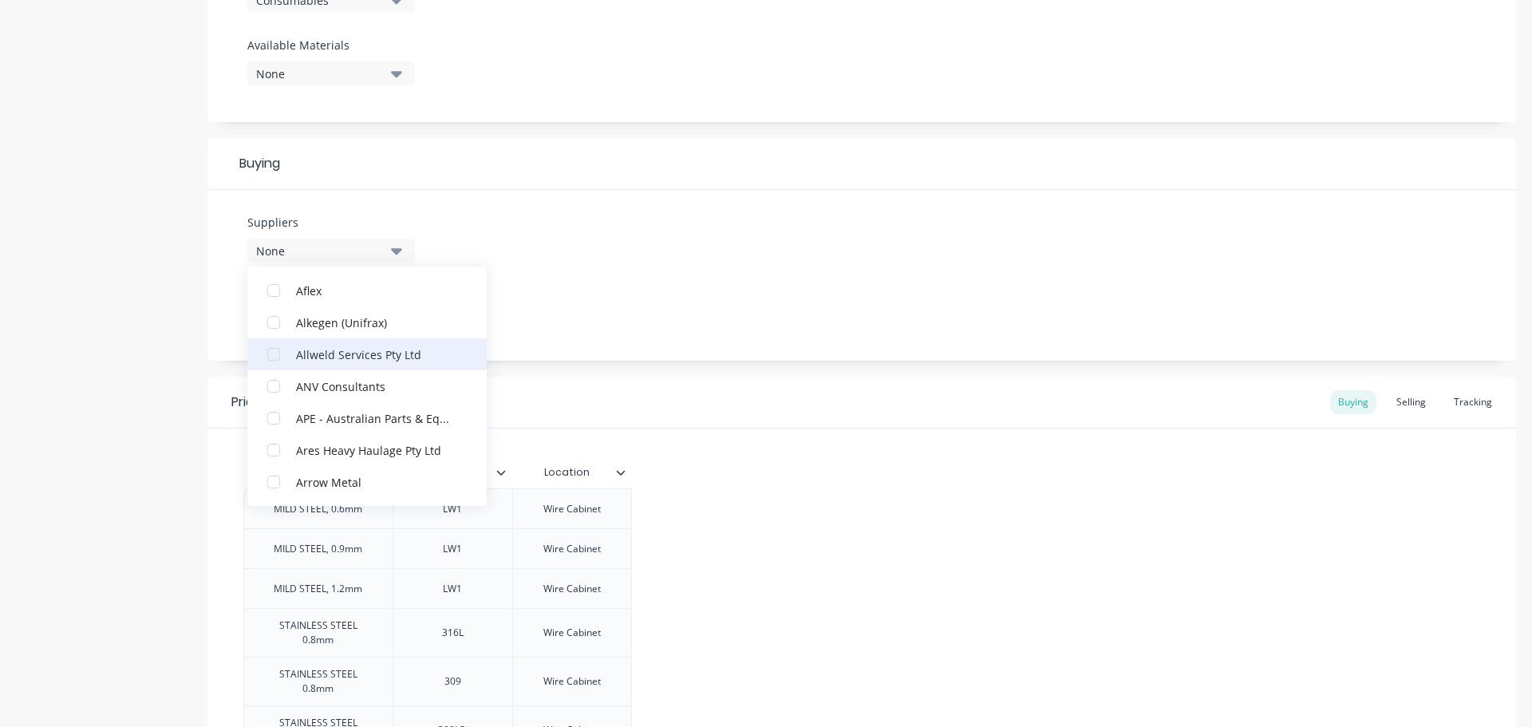
click at [381, 355] on div "Allweld Services Pty Ltd" at bounding box center [376, 353] width 160 height 17
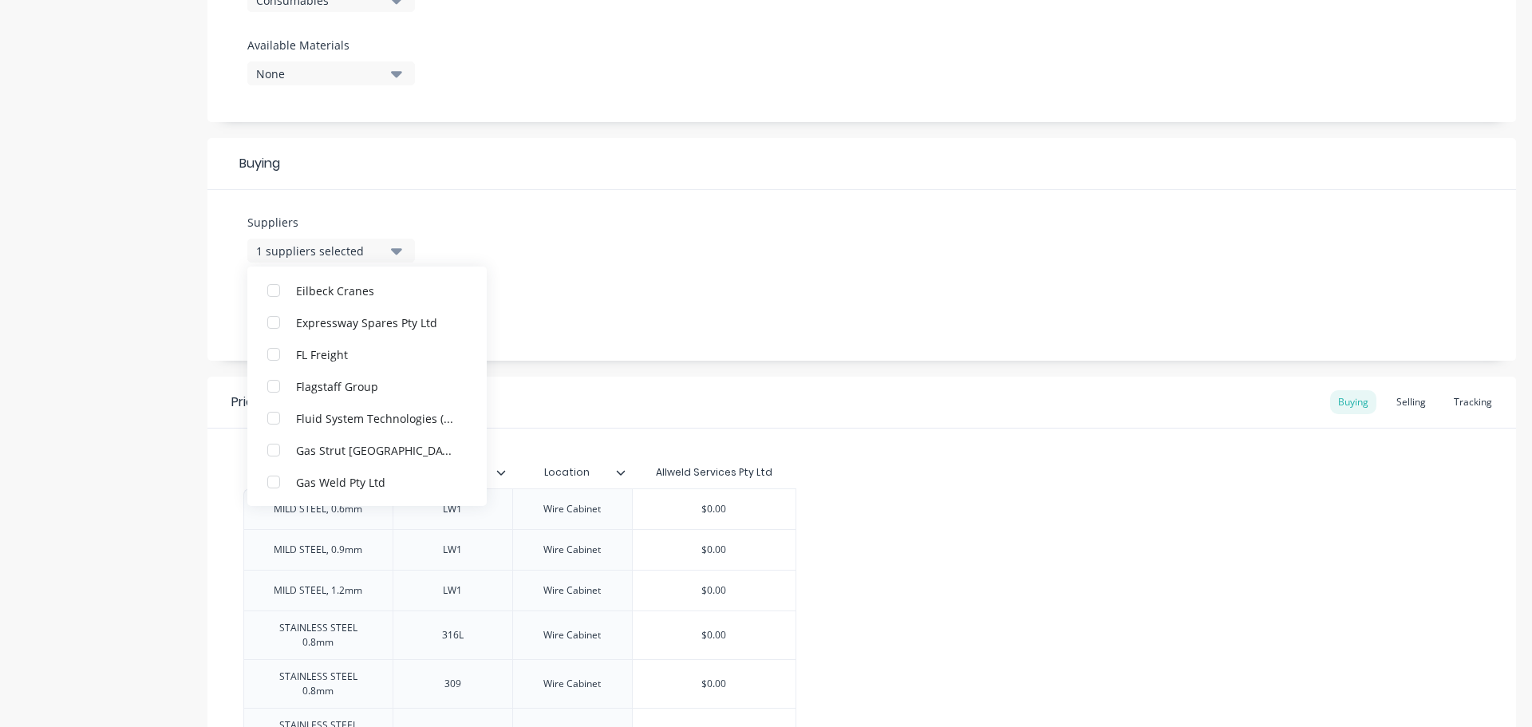
scroll to position [1276, 0]
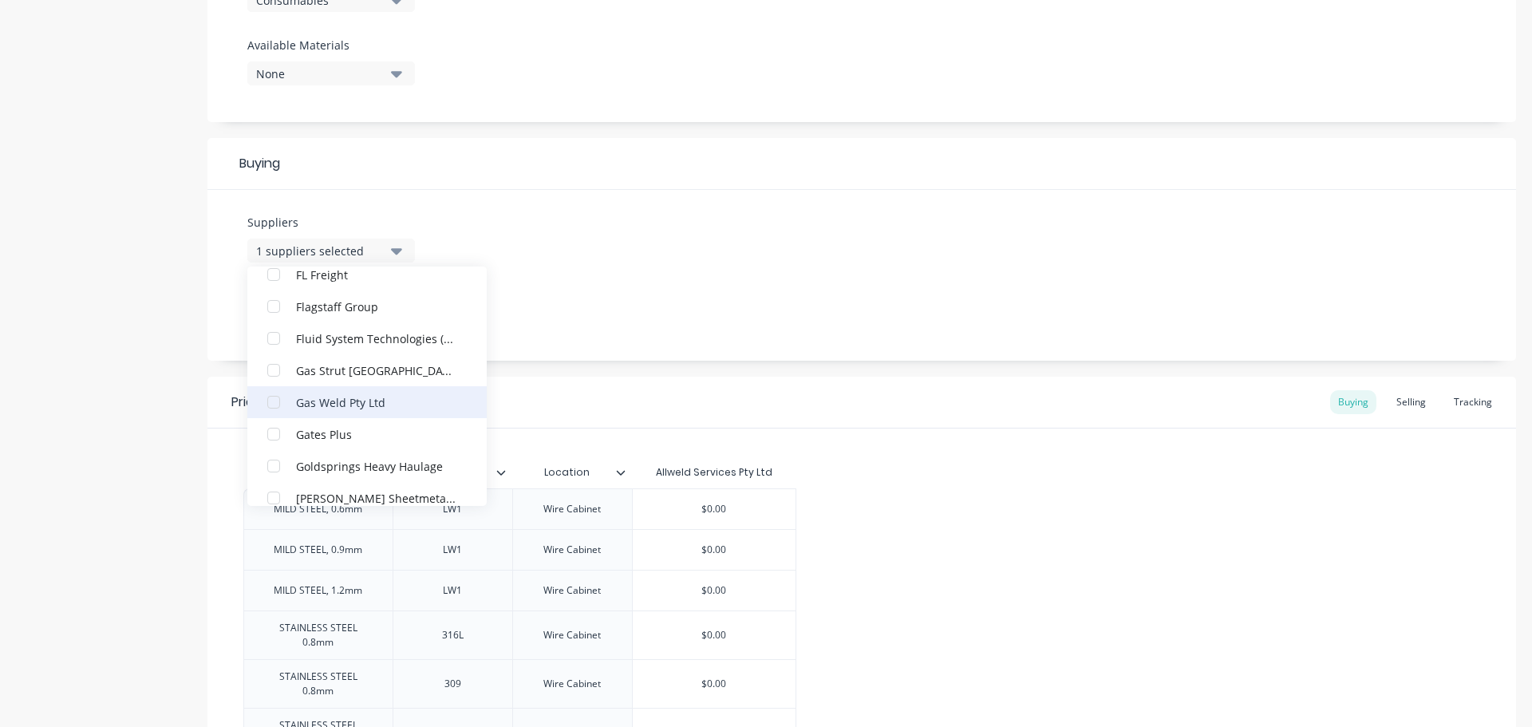
click at [363, 403] on div "Gas Weld Pty Ltd" at bounding box center [376, 401] width 160 height 17
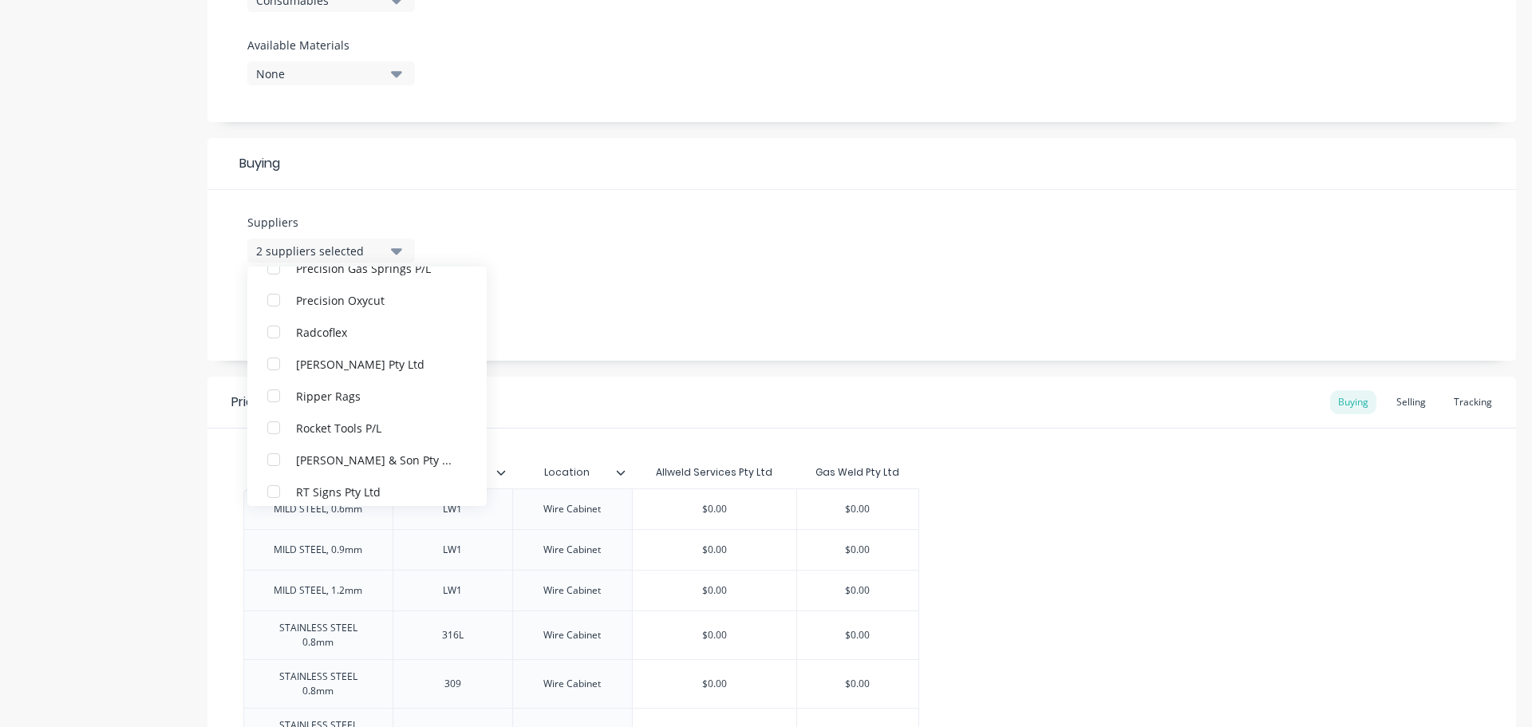
scroll to position [3430, 0]
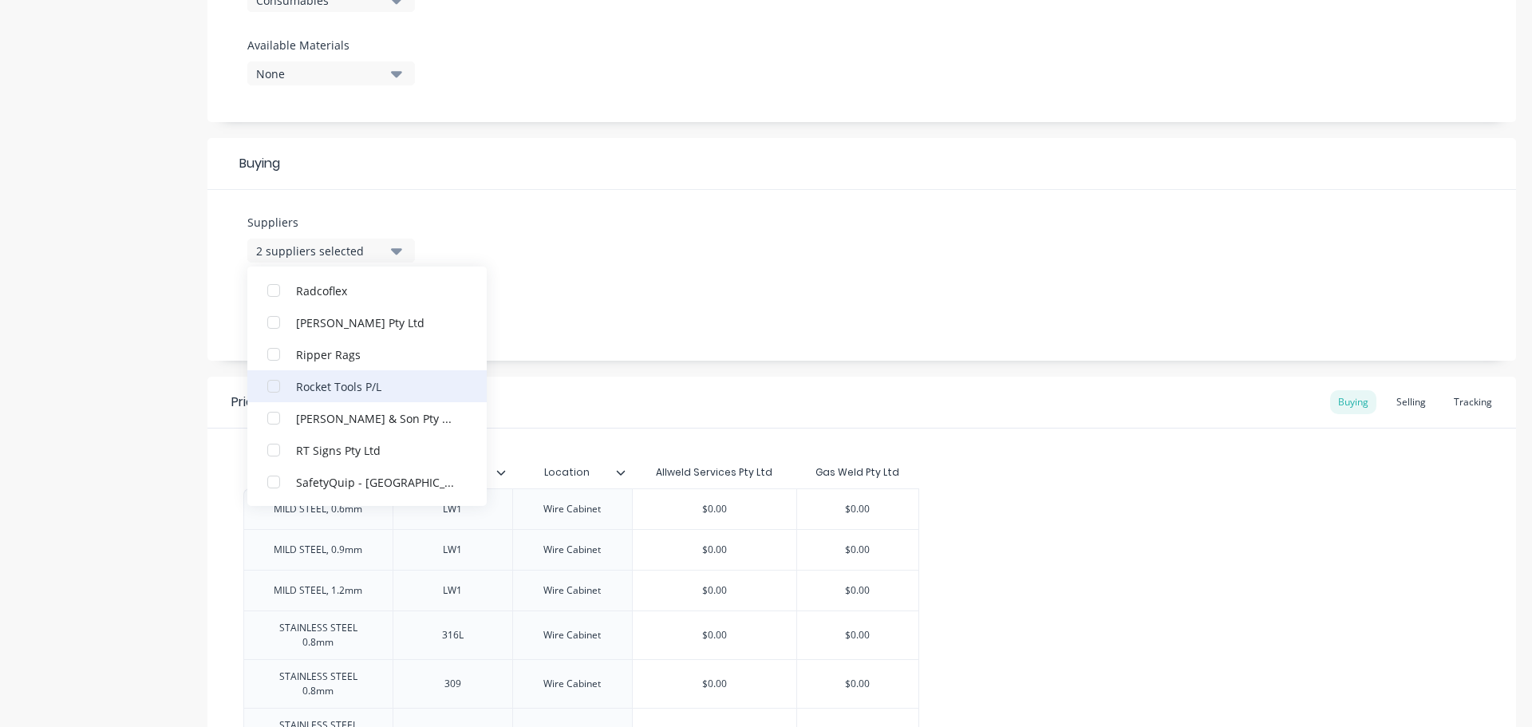
click at [361, 382] on div "Rocket Tools P/L" at bounding box center [376, 385] width 160 height 17
type textarea "x"
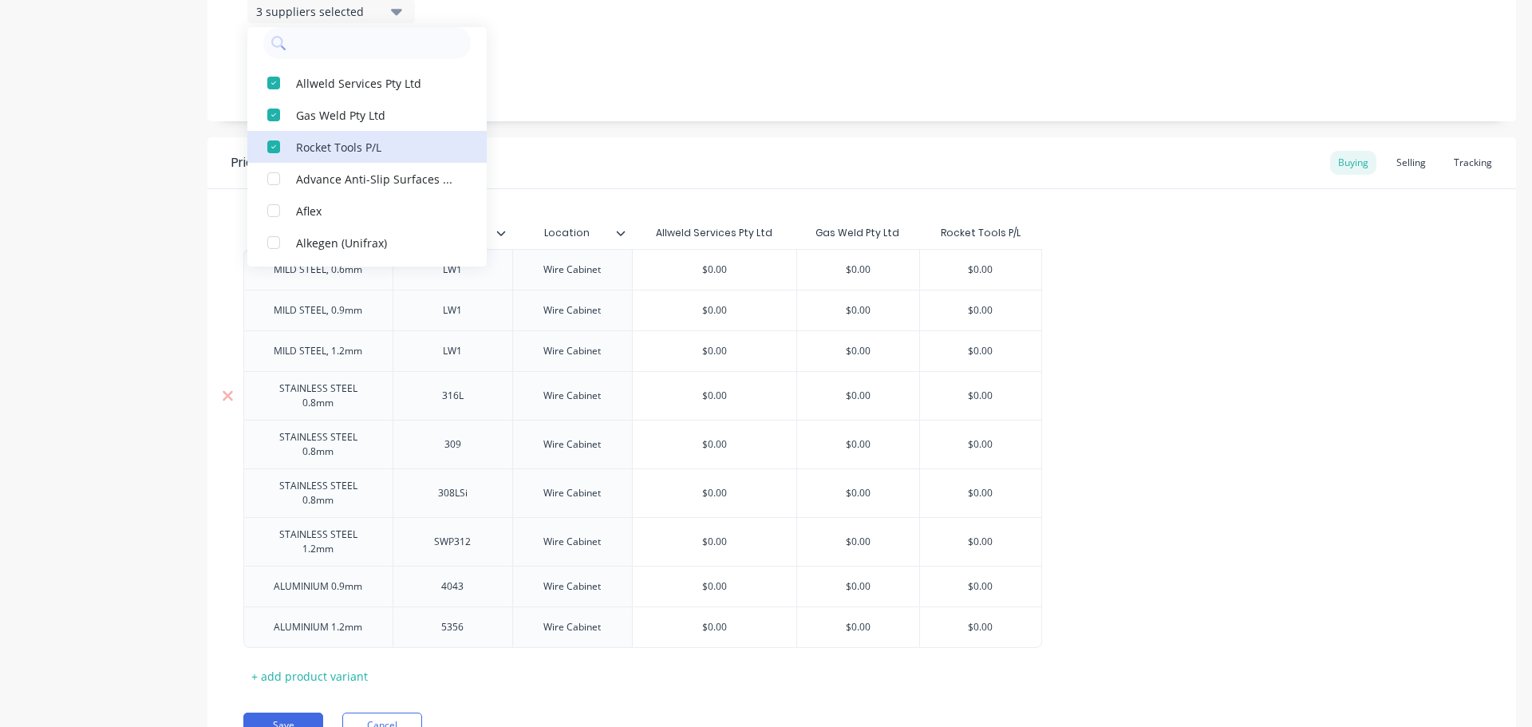
scroll to position [771, 0]
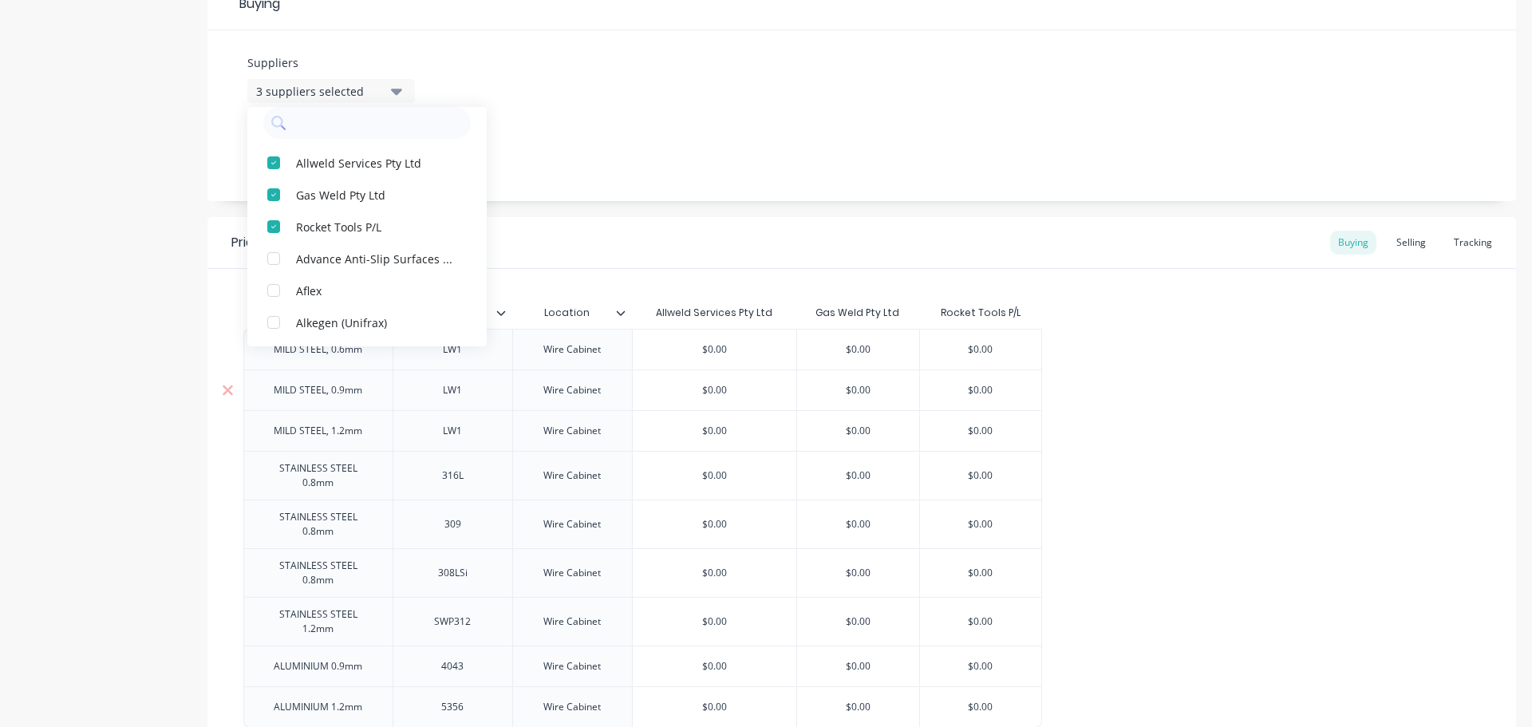
type input "$0.00"
click at [716, 390] on input "$0.00" at bounding box center [715, 390] width 164 height 14
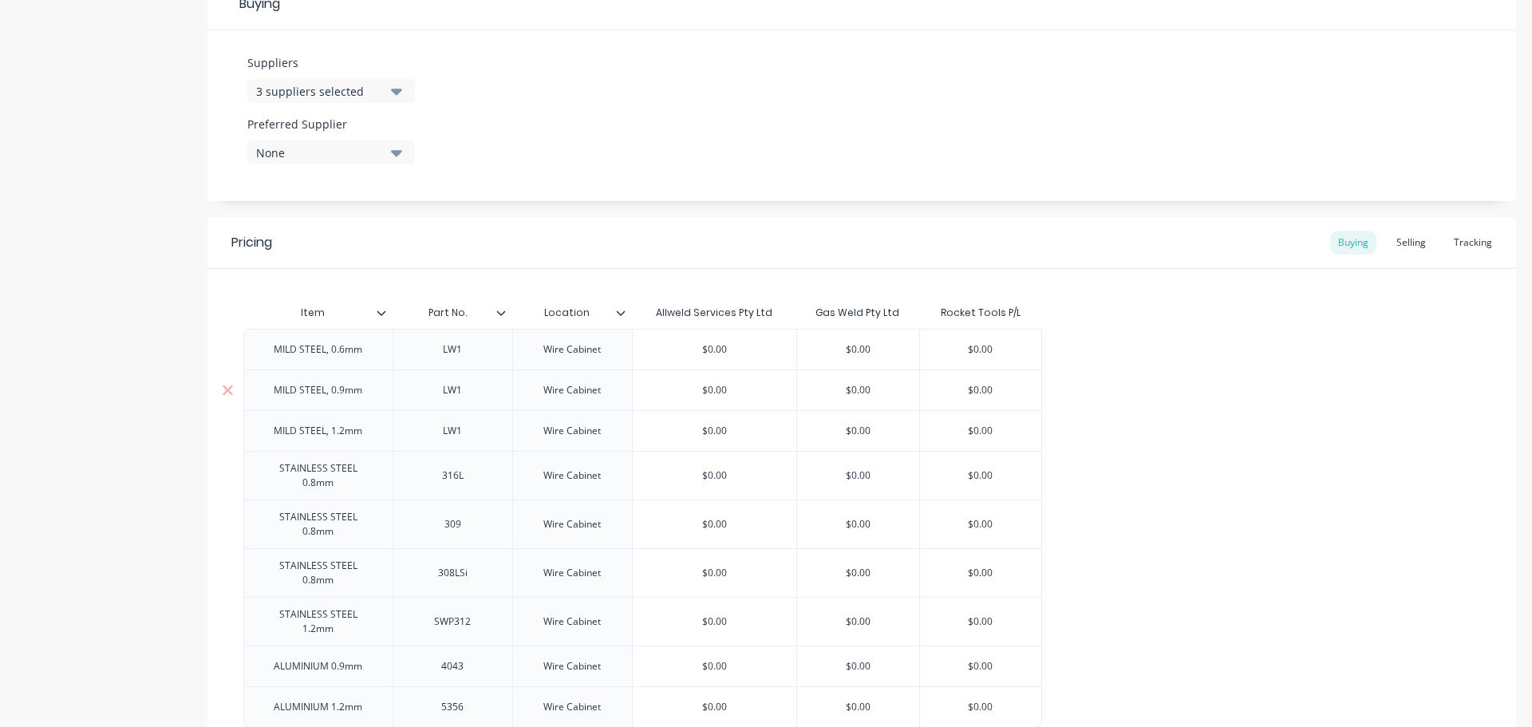
paste input "$41.55"
type textarea "x"
type input "$0.$41.5500"
type textarea "x"
type input "$0.$41.550"
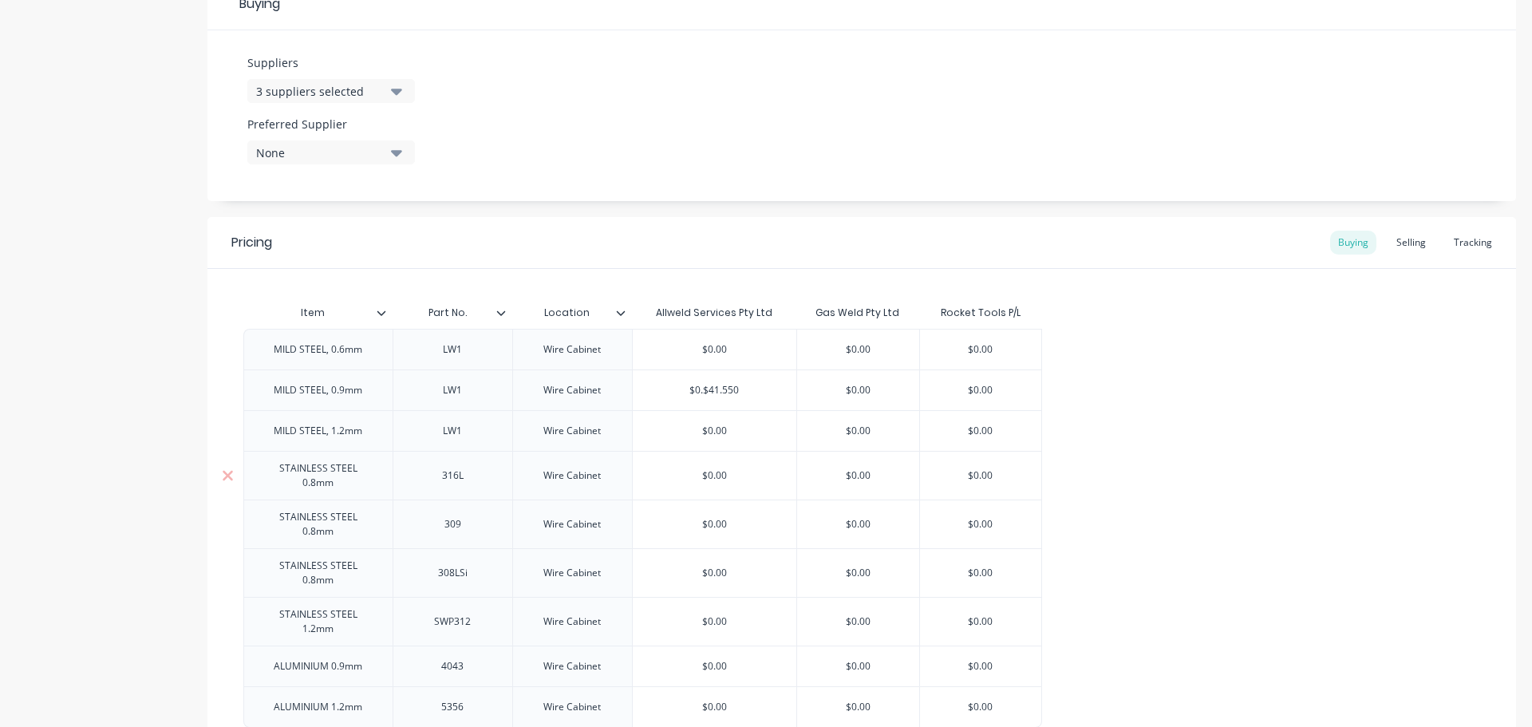
type textarea "x"
type input "$0.$41.55"
type textarea "x"
type input "$0.$41.5"
type textarea "x"
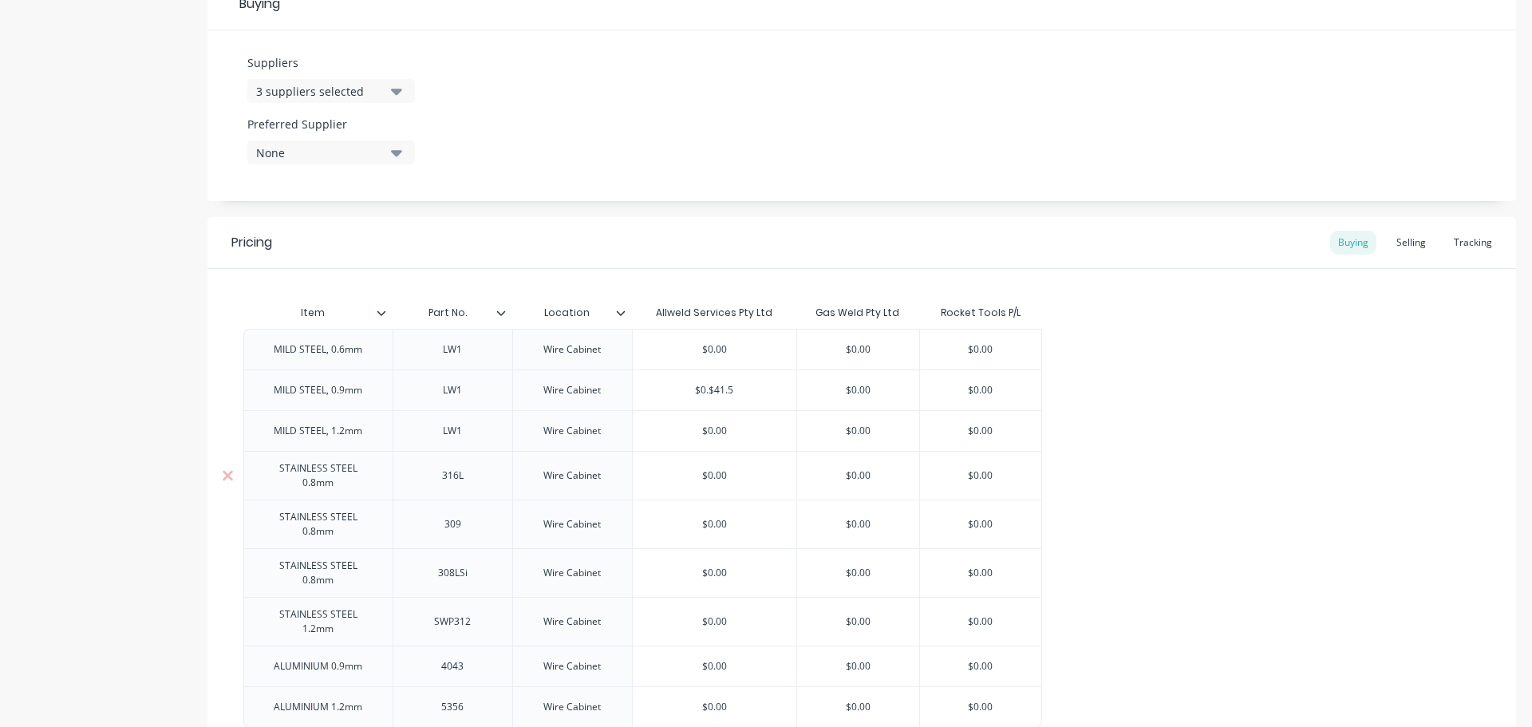
type input "$0.$41."
type textarea "x"
type input "$0.$41"
type textarea "x"
type input "$0.$"
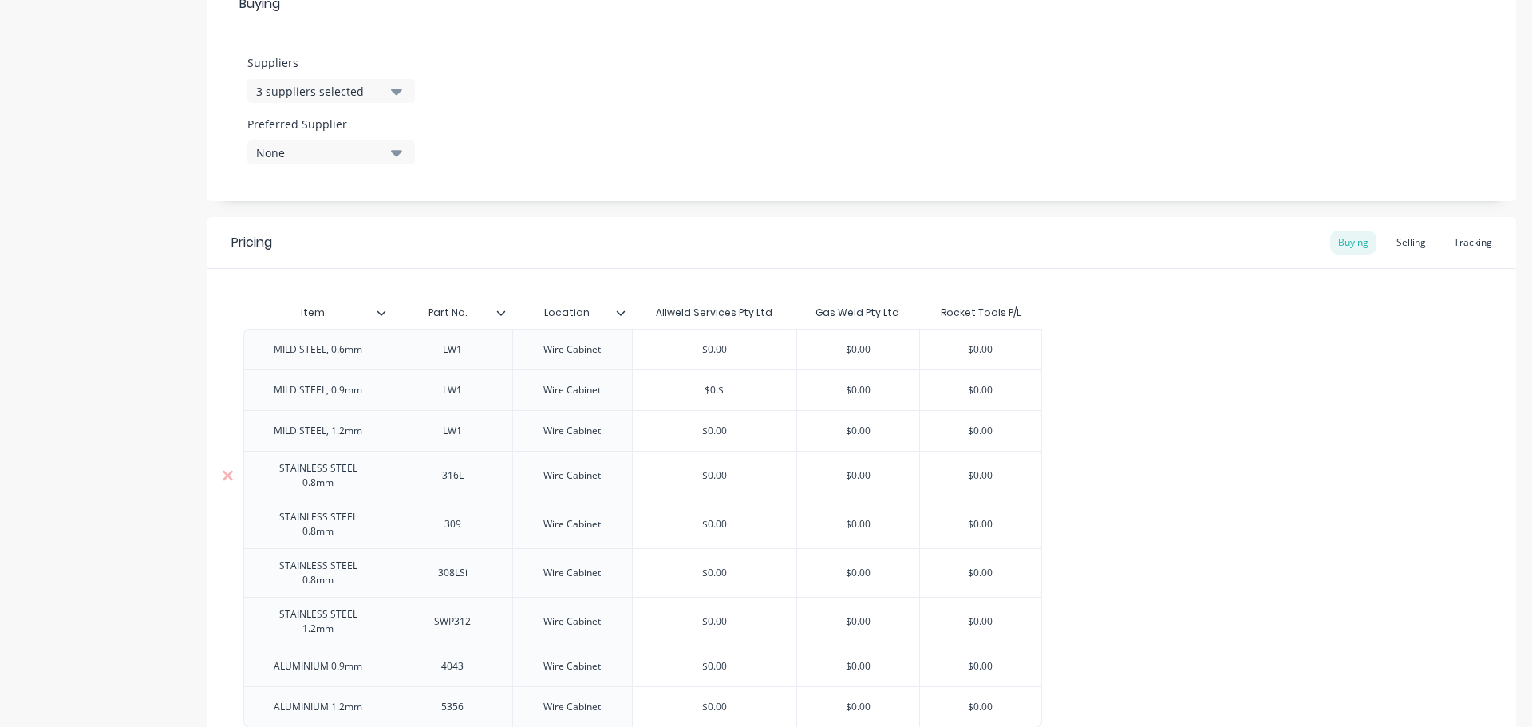
type textarea "x"
type input "$0."
type textarea "x"
type input "$0"
type textarea "x"
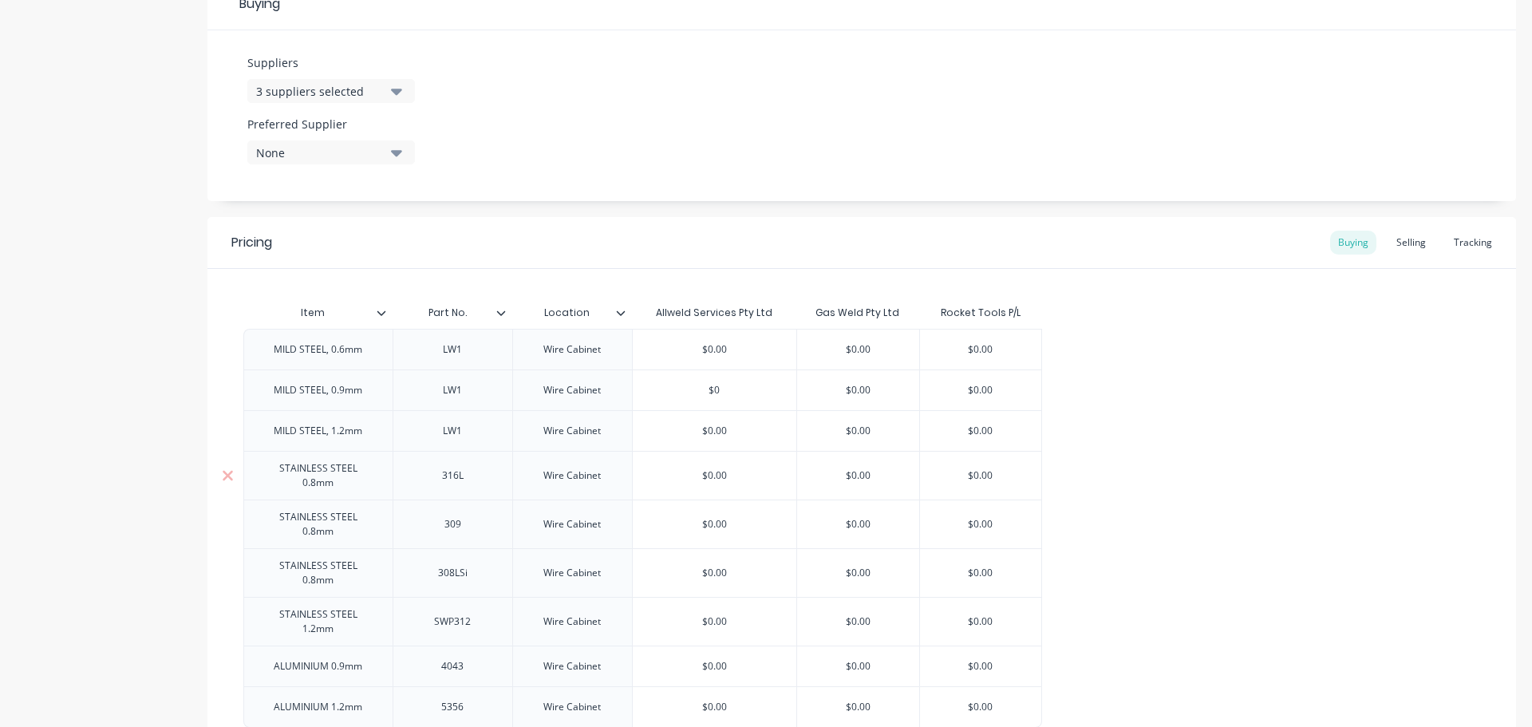
type input "$"
type textarea "x"
paste input "$41.55"
type textarea "x"
type input "$41.55"
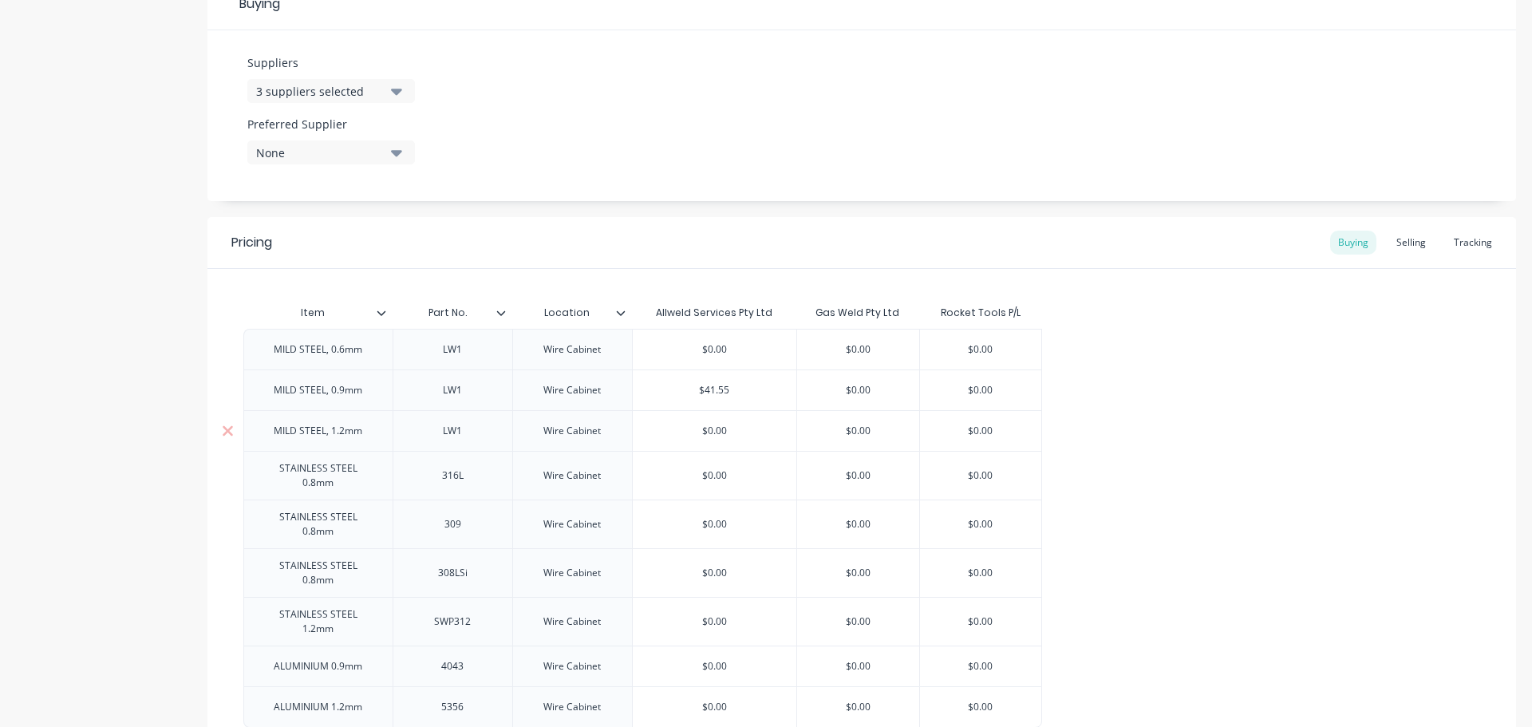
type input "$0.00"
click at [717, 426] on input "$0.00" at bounding box center [715, 431] width 164 height 14
paste input "$40.50"
type textarea "x"
type input "$0.$40.5000"
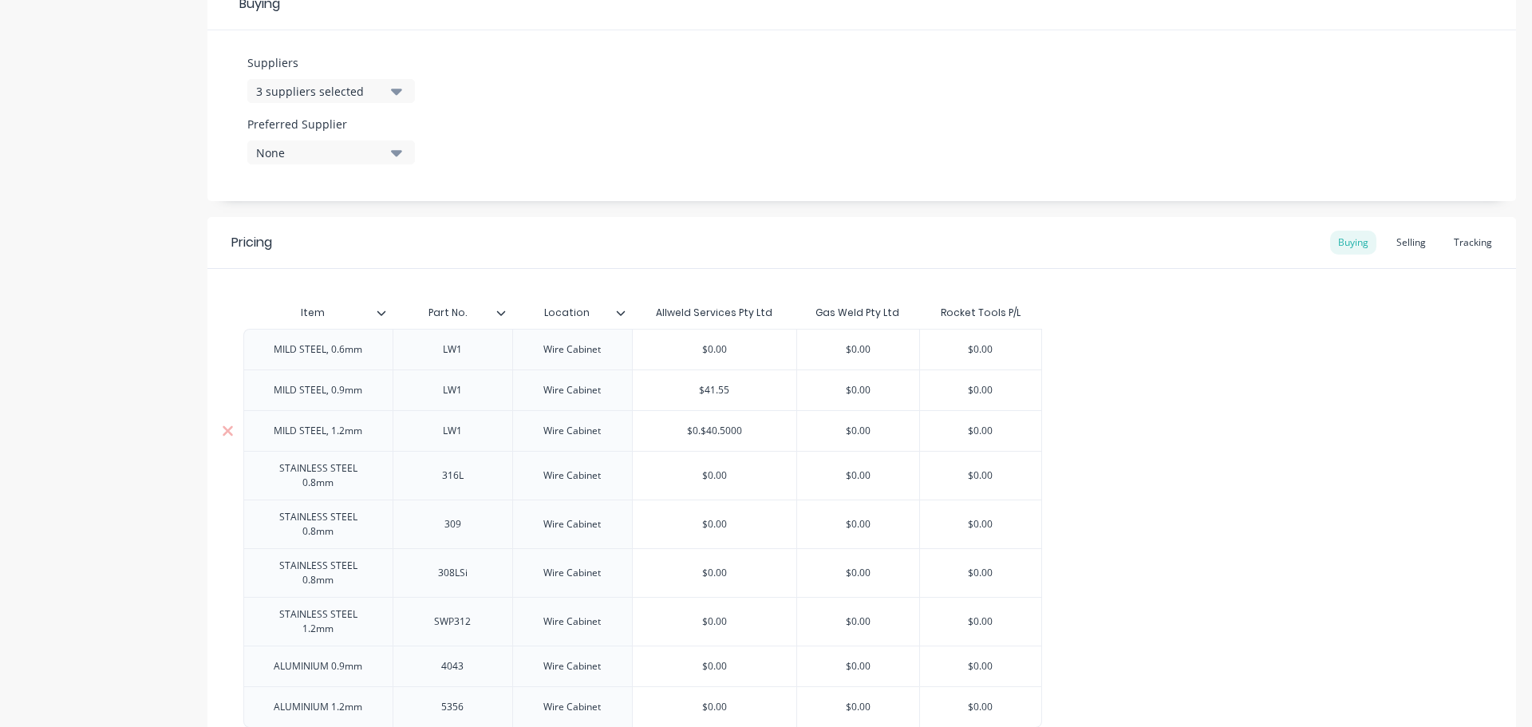
click at [728, 435] on input "$0.$40.5000" at bounding box center [715, 431] width 164 height 14
drag, startPoint x: 754, startPoint y: 432, endPoint x: 640, endPoint y: 428, distance: 114.2
click at [640, 428] on input "$0.$40.5000" at bounding box center [715, 431] width 164 height 14
type textarea "x"
paste input "$40.50"
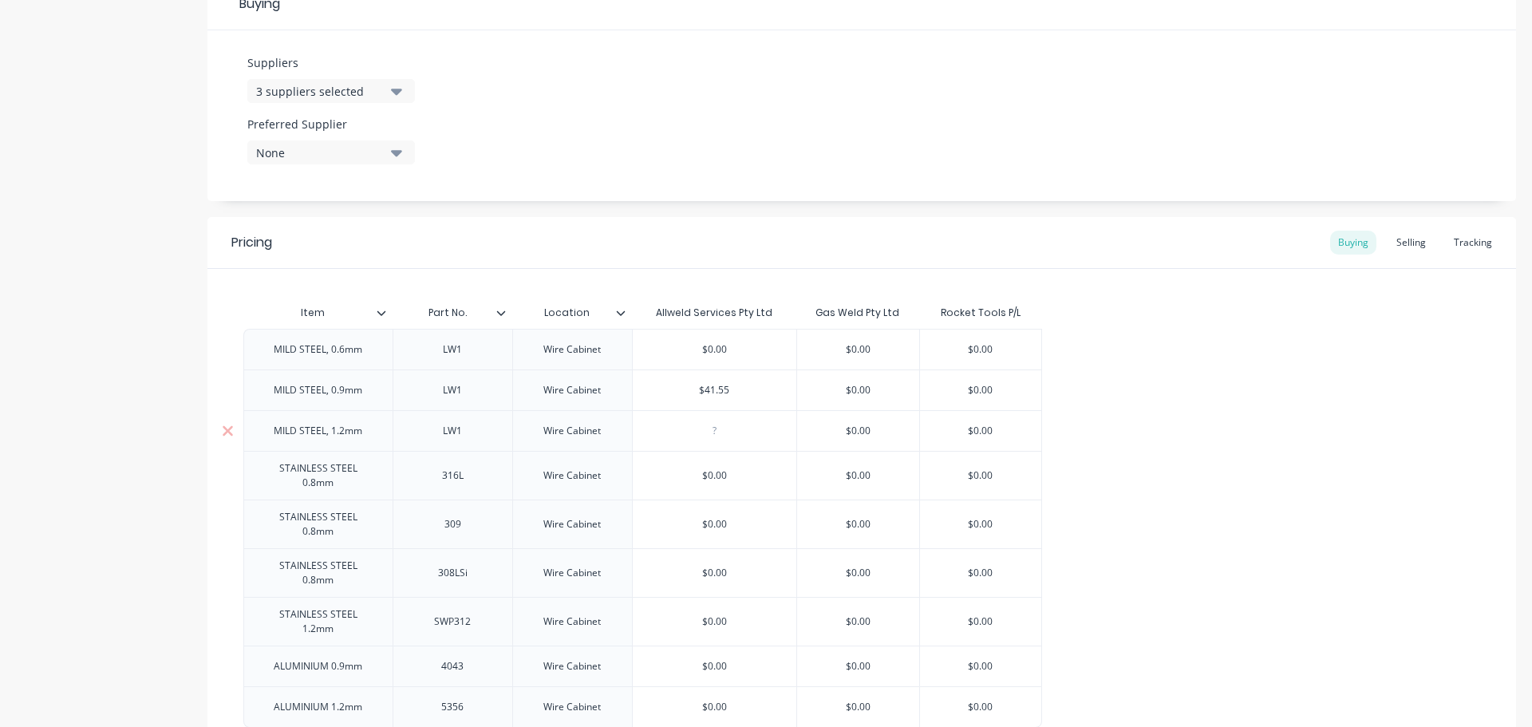
type textarea "x"
type input "$40.50"
click at [732, 469] on input "text" at bounding box center [715, 475] width 164 height 14
type input "$0.00"
paste input "$442.13"
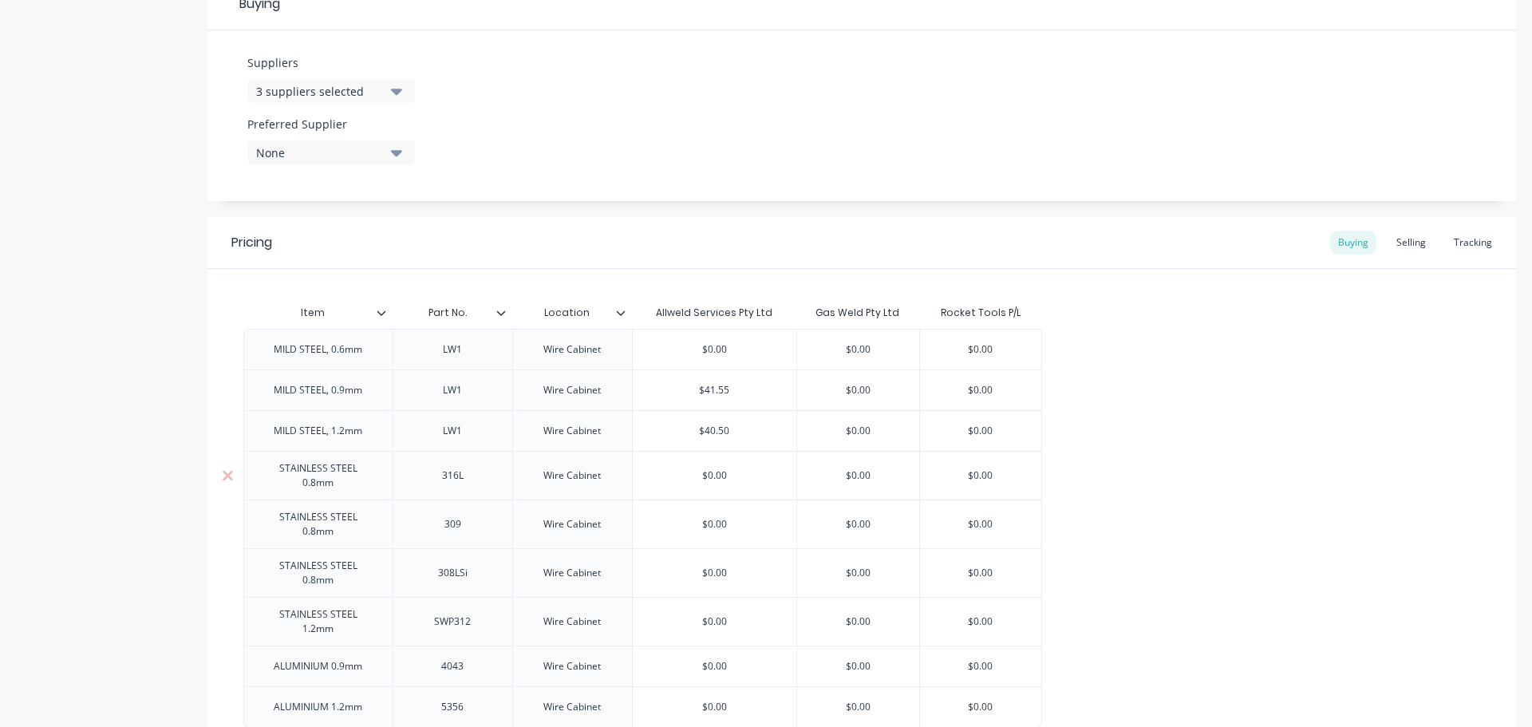
type textarea "x"
click at [734, 504] on div "$0.00" at bounding box center [715, 524] width 164 height 40
type input "$0.00$442.13"
type input "$0.00"
type input "$0.0044"
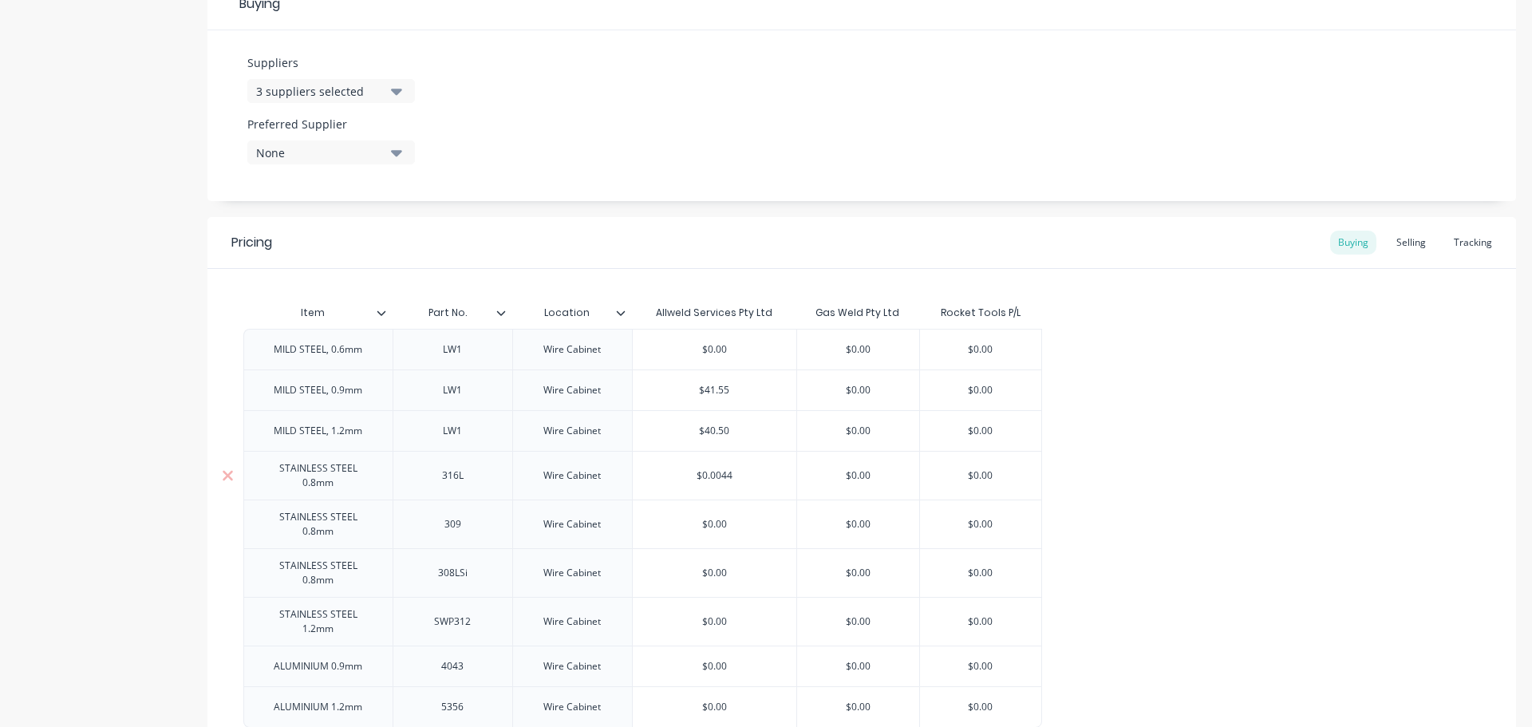
drag, startPoint x: 736, startPoint y: 471, endPoint x: 625, endPoint y: 468, distance: 110.9
click at [625, 468] on div "STAINLESS STEEL 0.8mm 316L Wire Cabinet $0.0044 $0.0044 $0.00 $0.00" at bounding box center [642, 475] width 799 height 49
type textarea "x"
paste input "$442.13"
type textarea "x"
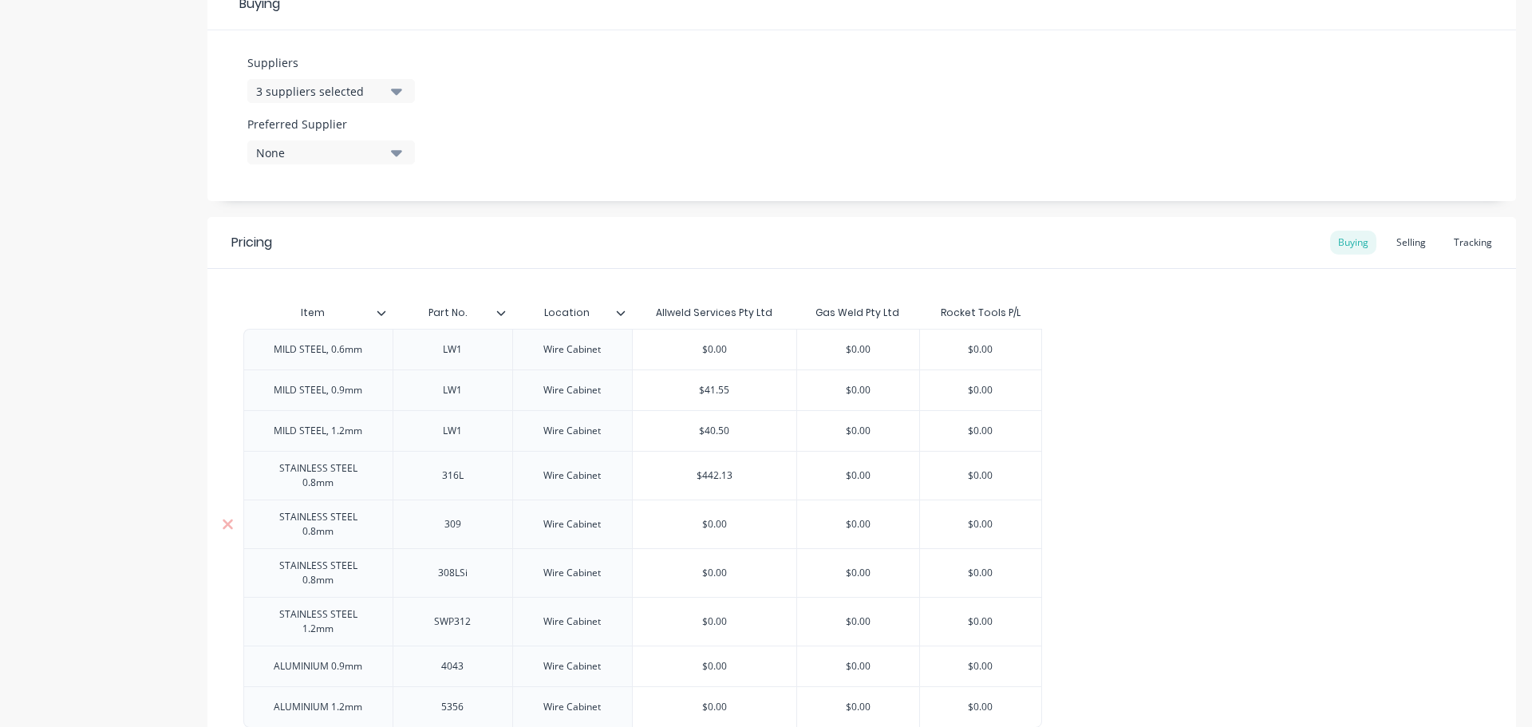
type input "$442.13"
drag, startPoint x: 748, startPoint y: 509, endPoint x: 695, endPoint y: 506, distance: 52.8
click at [695, 517] on input "$0.00" at bounding box center [715, 524] width 164 height 14
drag, startPoint x: 730, startPoint y: 511, endPoint x: 686, endPoint y: 512, distance: 43.9
click at [687, 517] on input "$0.00" at bounding box center [715, 524] width 164 height 14
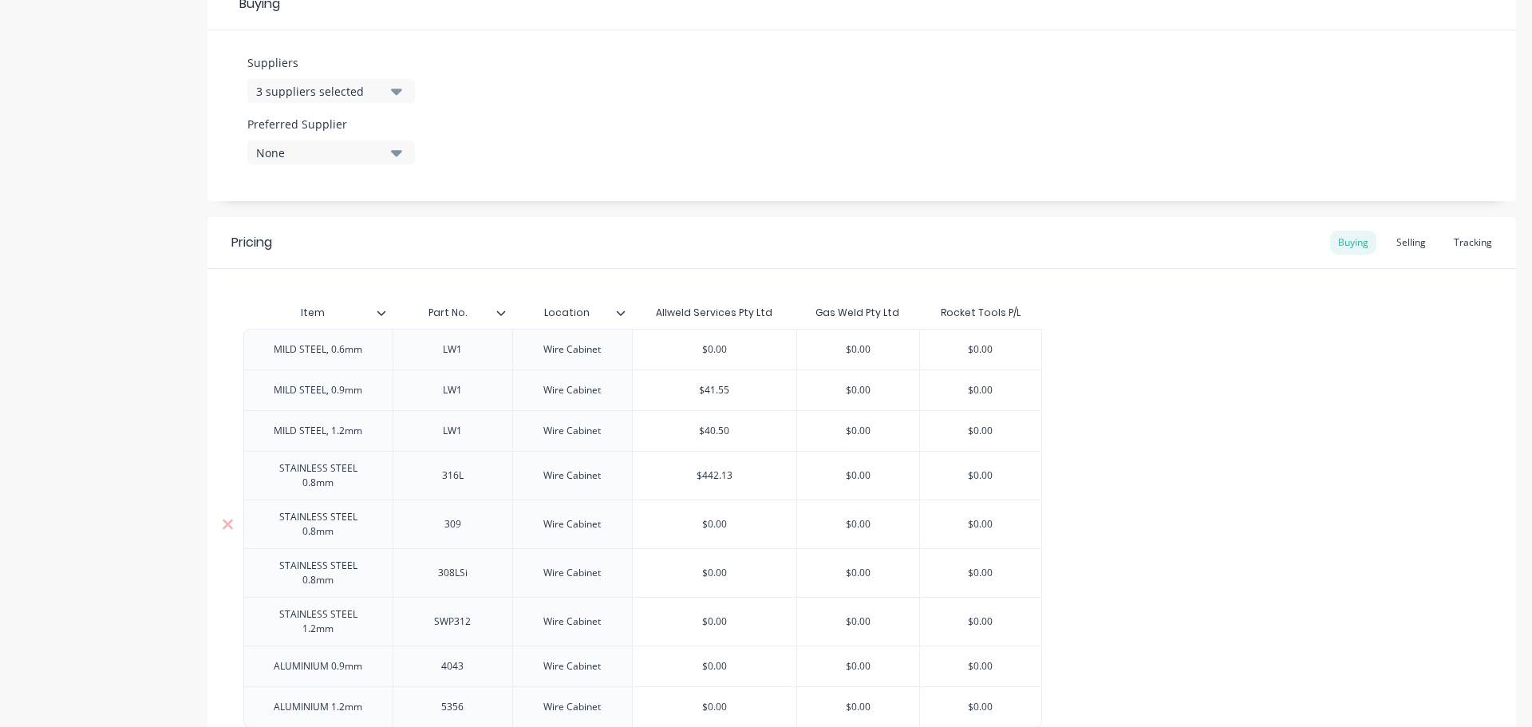
paste input "361.13"
type textarea "x"
type input "$361.13"
type input "$0.00"
drag, startPoint x: 736, startPoint y: 589, endPoint x: 683, endPoint y: 592, distance: 52.8
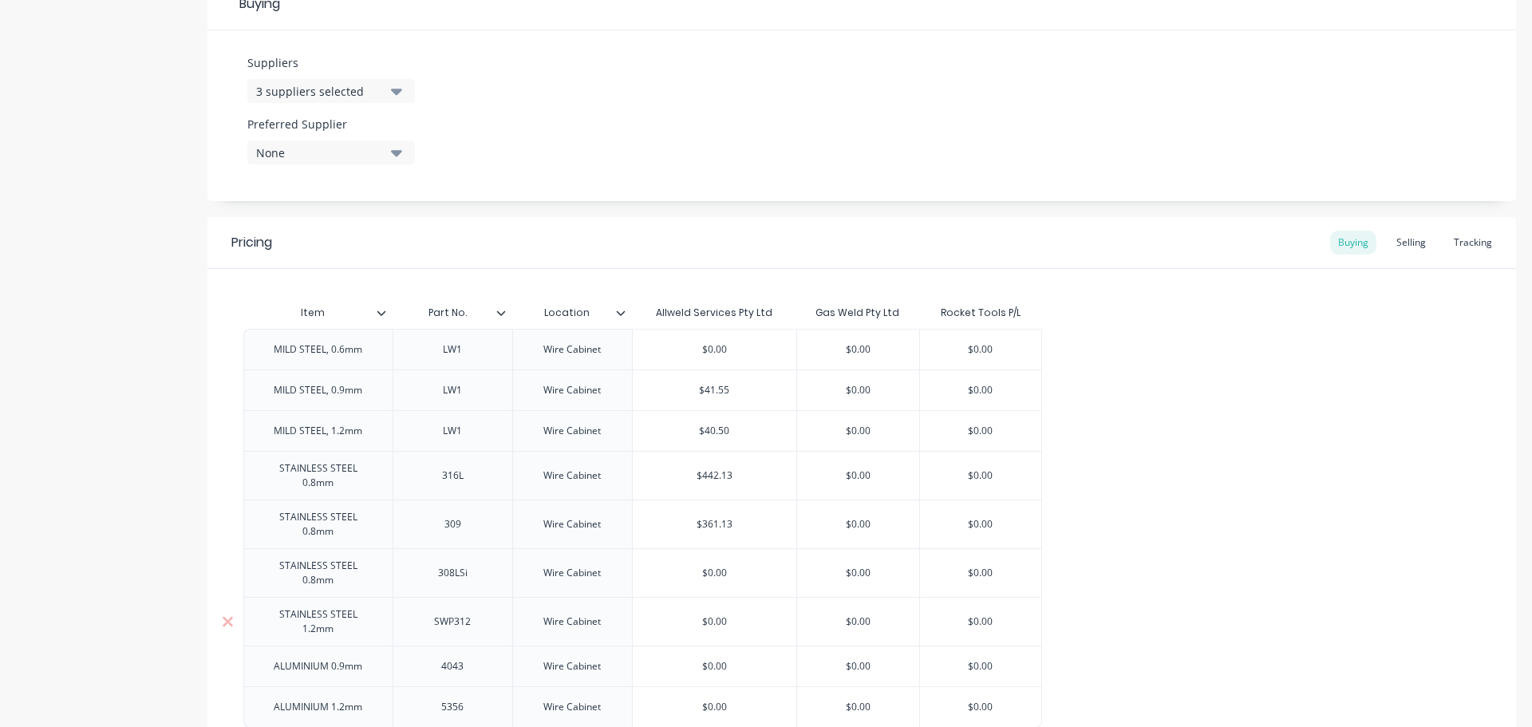
click at [683, 614] on input "$0.00" at bounding box center [715, 621] width 164 height 14
paste input "262.69"
type textarea "x"
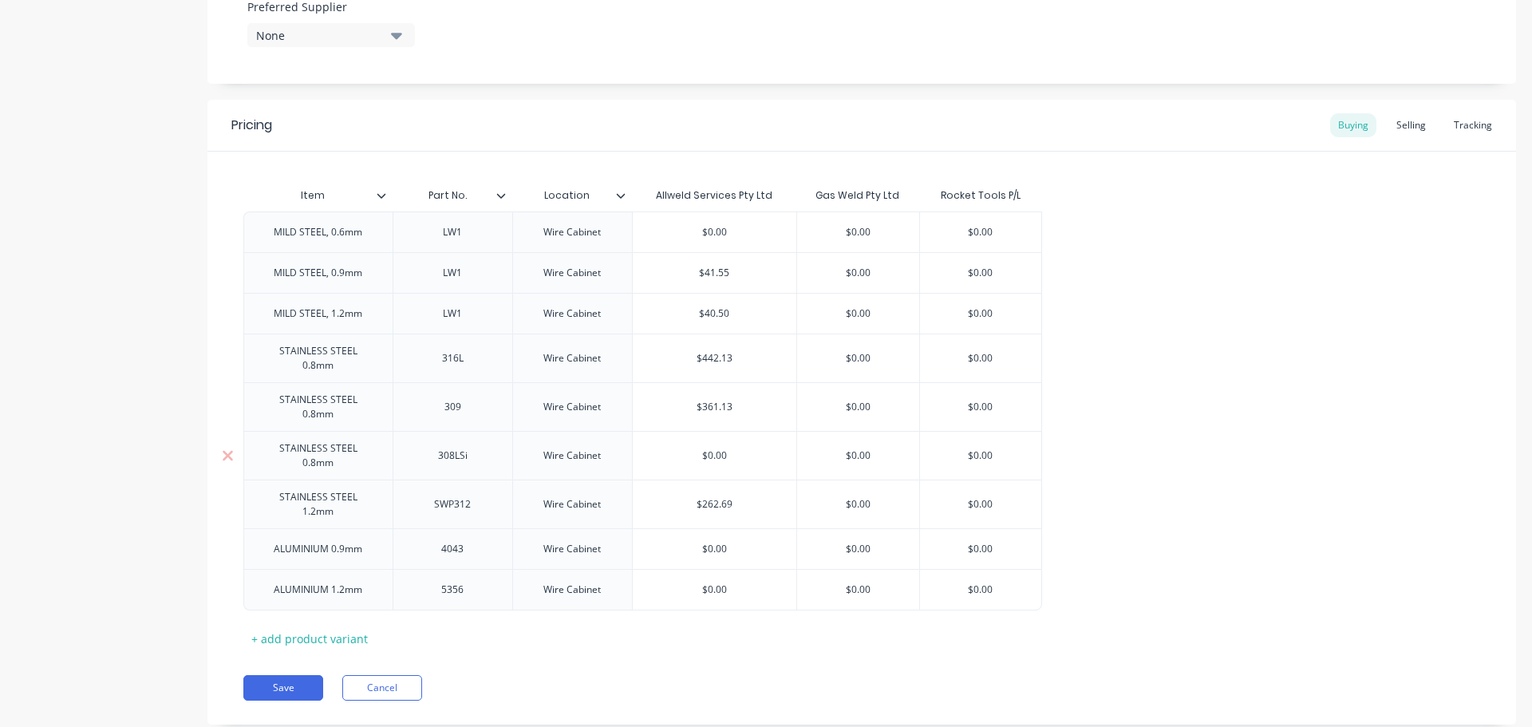
scroll to position [898, 0]
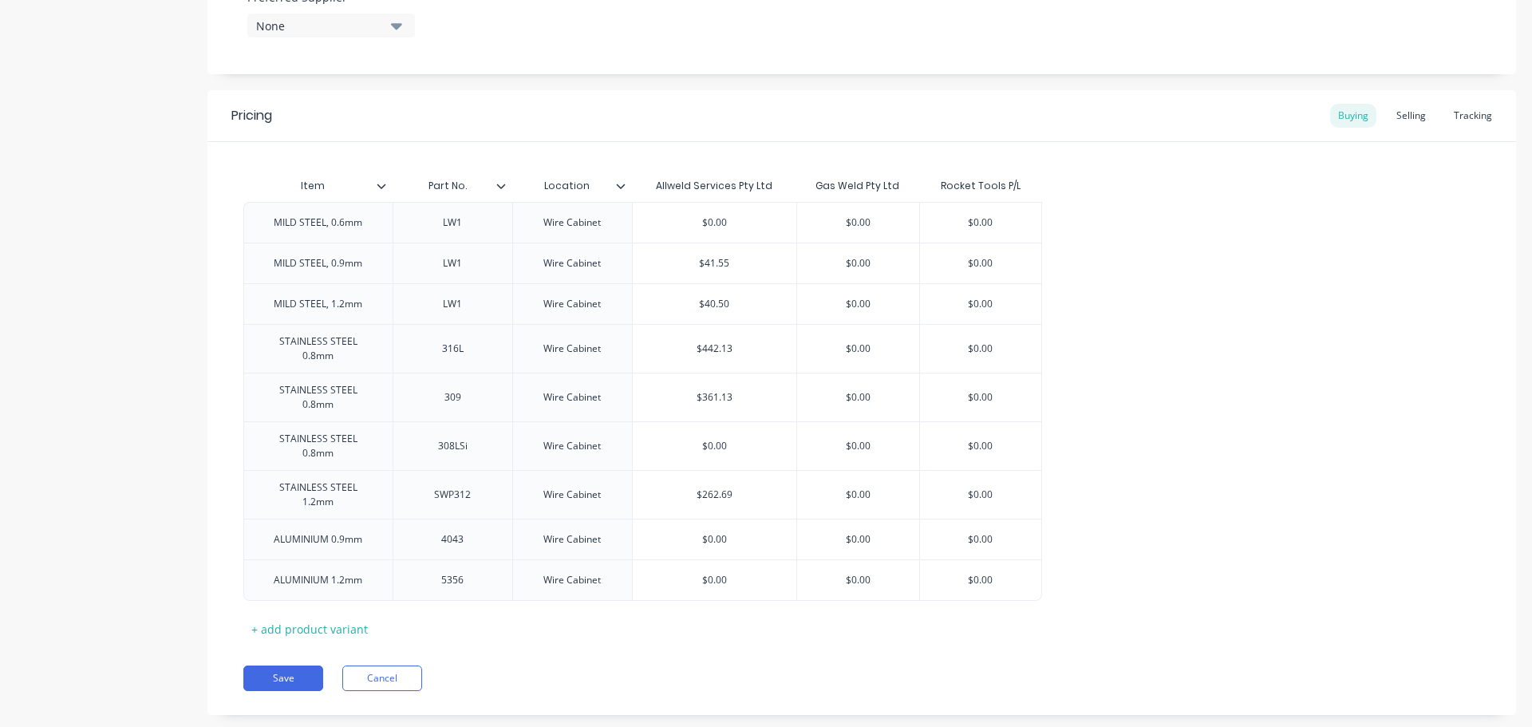
type input "$262.69"
type input "$0.00"
drag, startPoint x: 732, startPoint y: 546, endPoint x: 688, endPoint y: 539, distance: 44.6
click at [688, 560] on div "$0.00 $0.00" at bounding box center [715, 580] width 164 height 40
paste input "124.11"
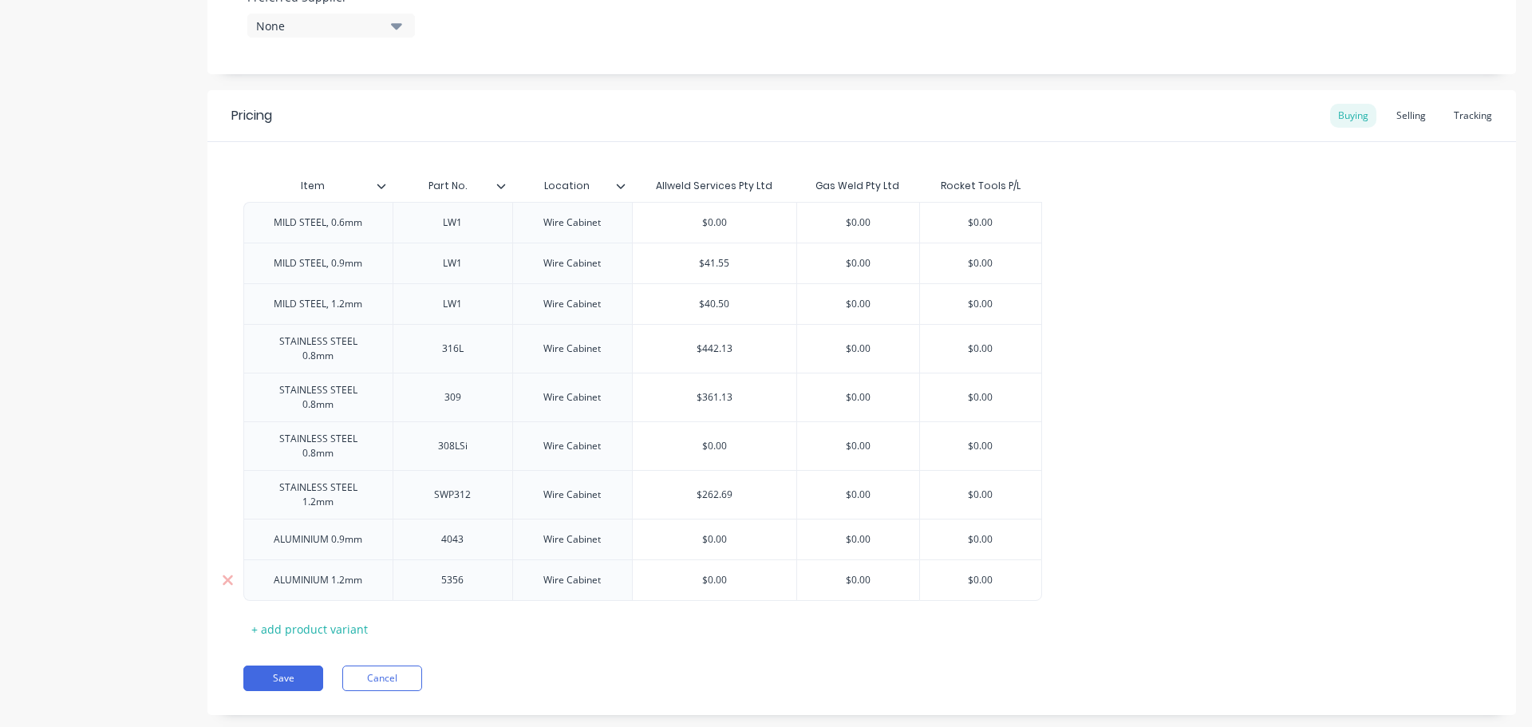
type textarea "x"
type input "$124.11"
click at [269, 665] on button "Save" at bounding box center [283, 678] width 80 height 26
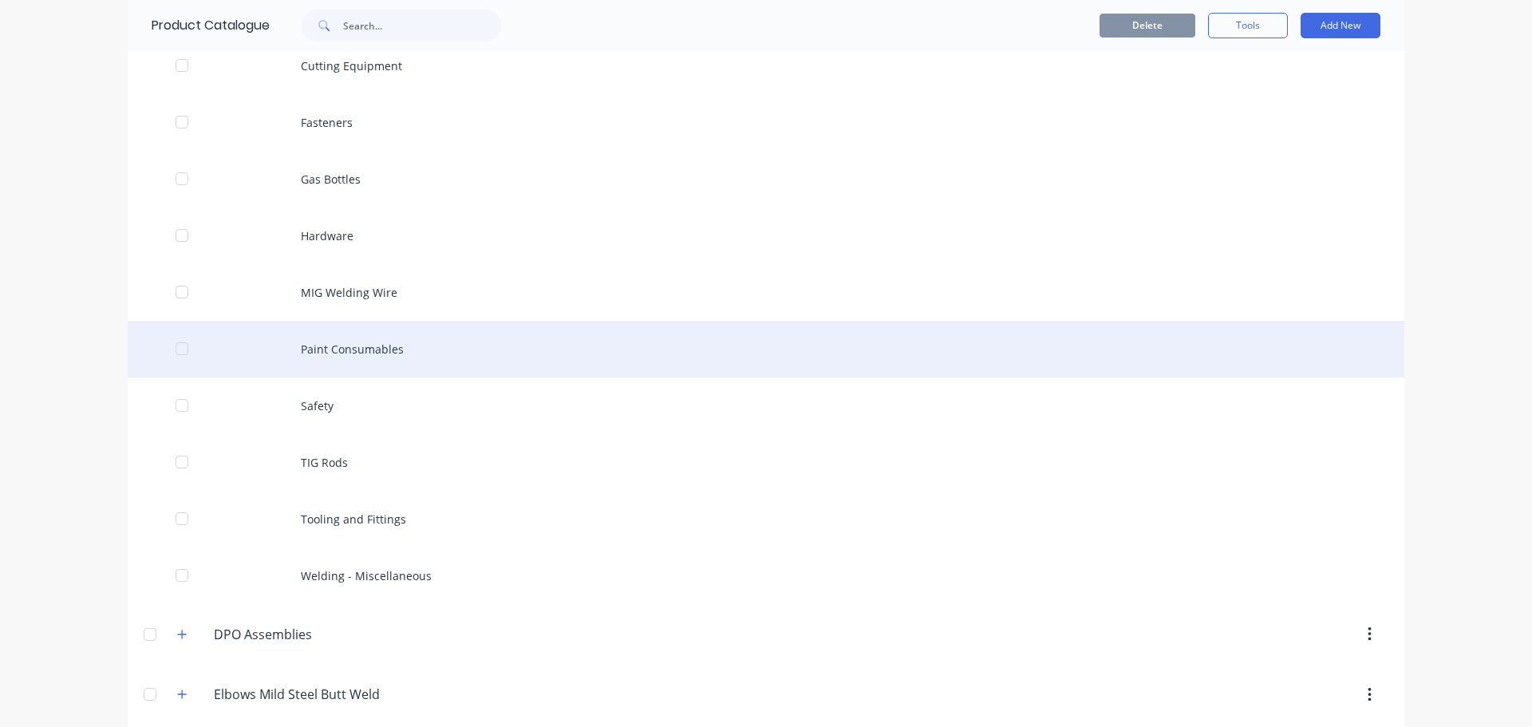
scroll to position [718, 0]
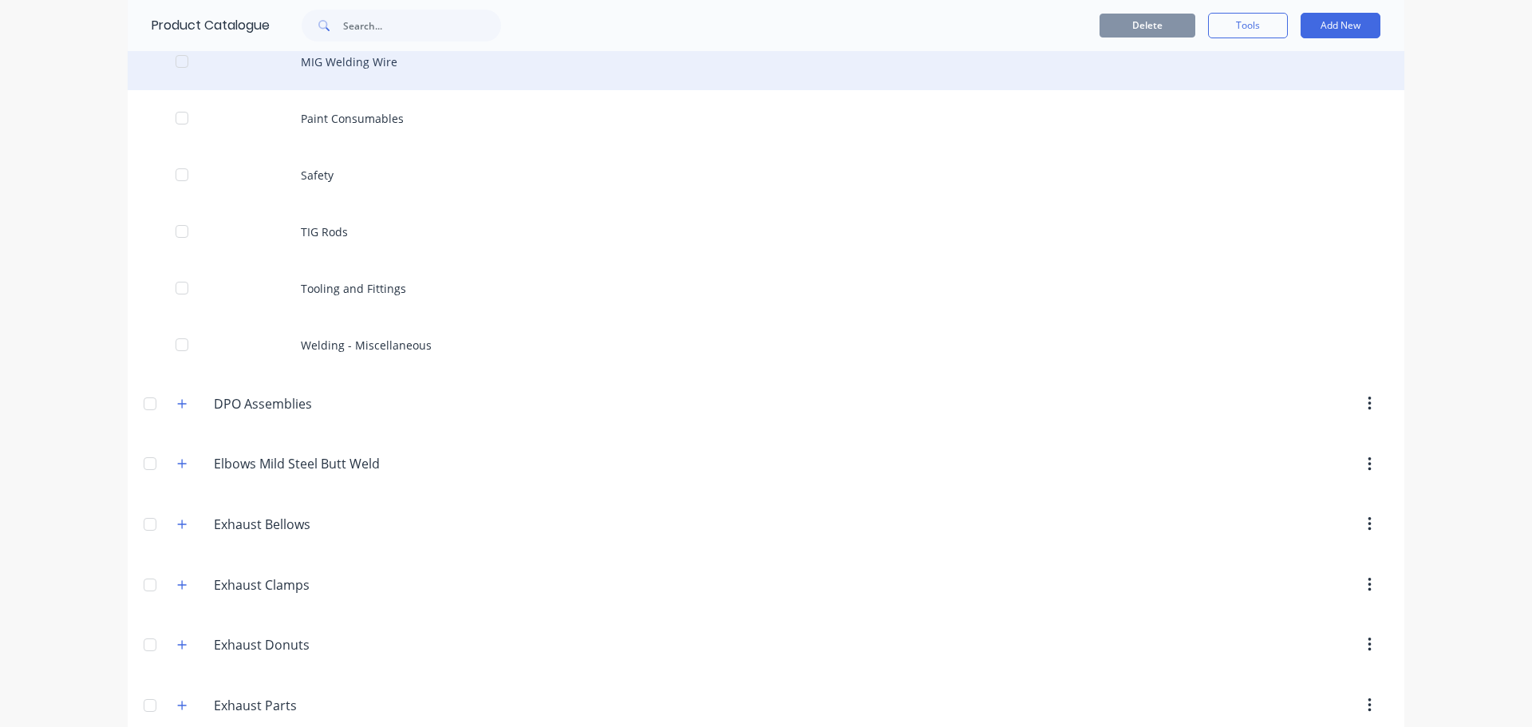
click at [377, 65] on div "MIG Welding Wire" at bounding box center [766, 62] width 1276 height 57
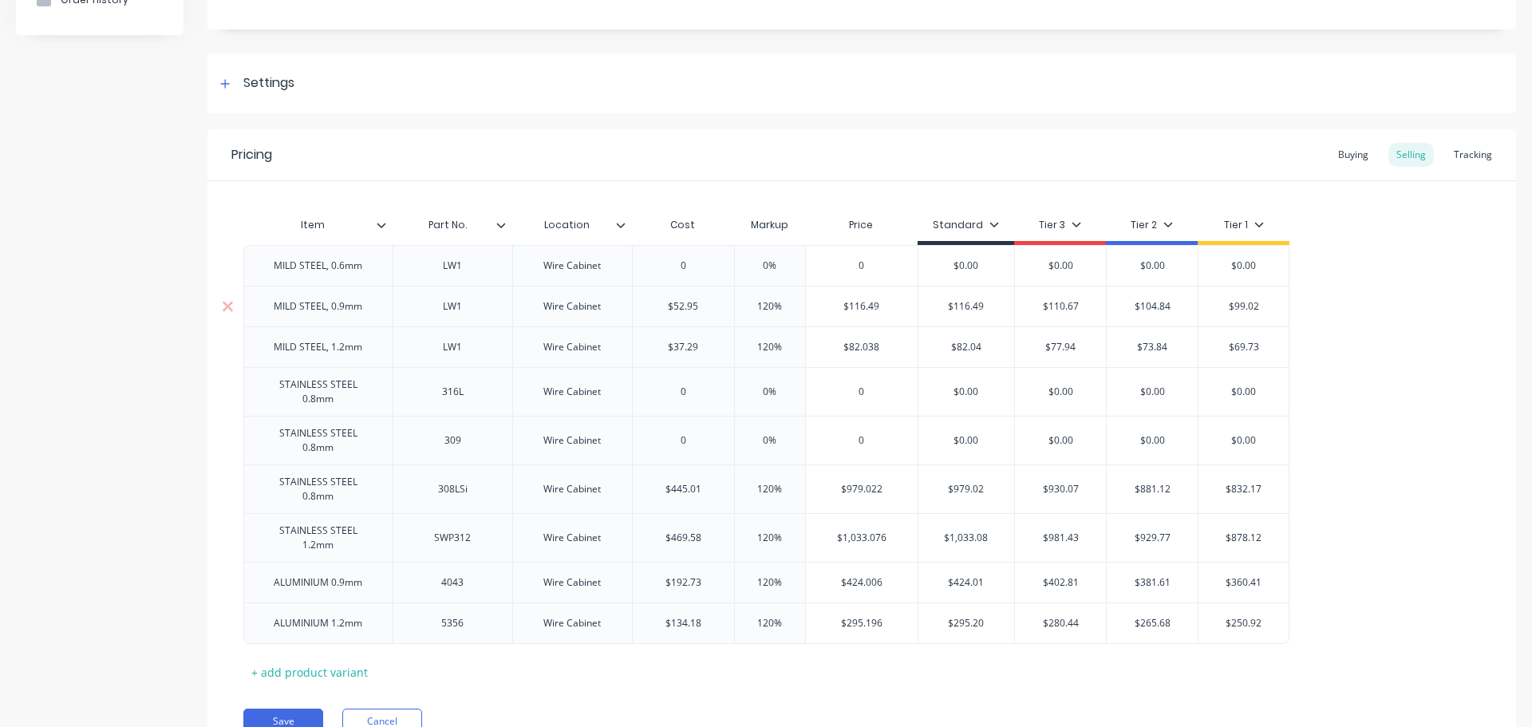
scroll to position [225, 0]
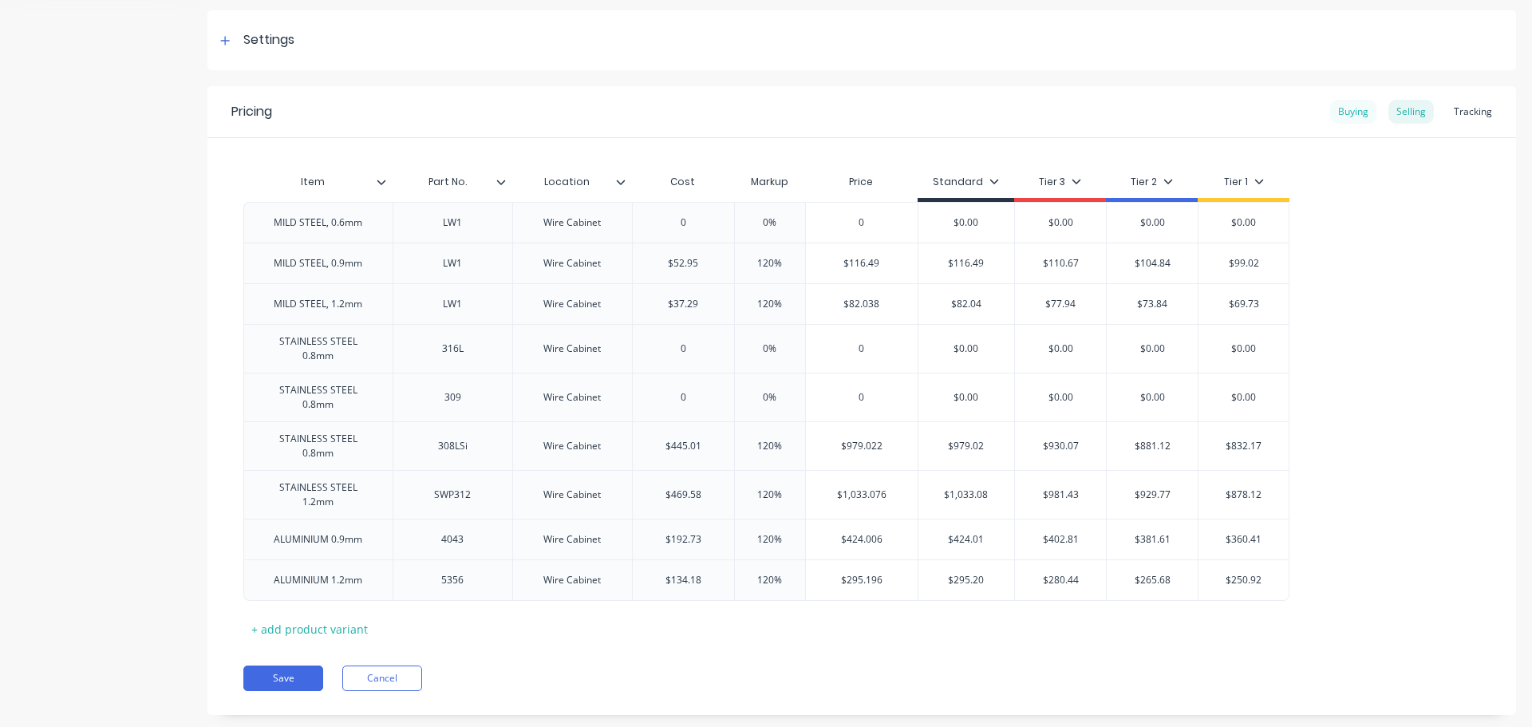
click at [1342, 108] on div "Buying" at bounding box center [1353, 112] width 46 height 24
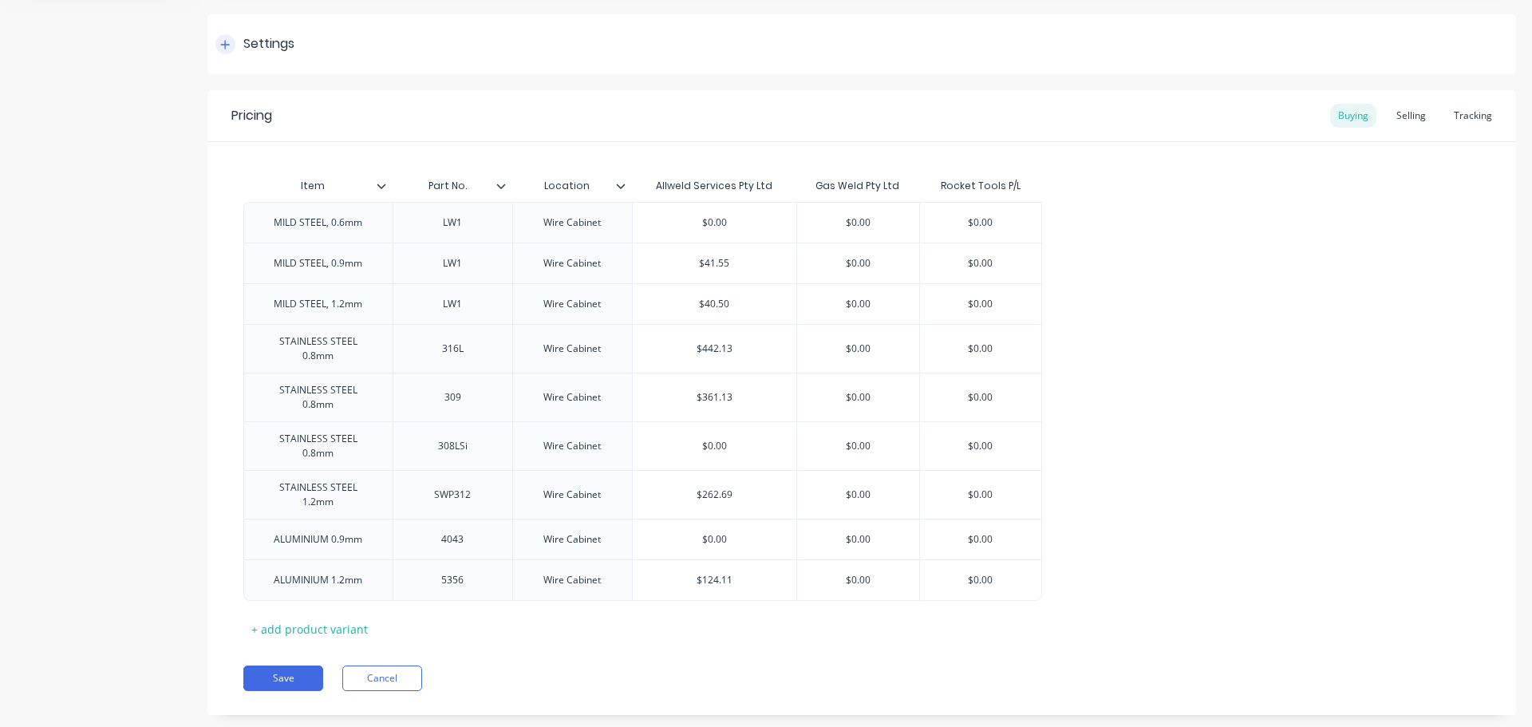
click at [262, 48] on div "Settings" at bounding box center [268, 44] width 51 height 20
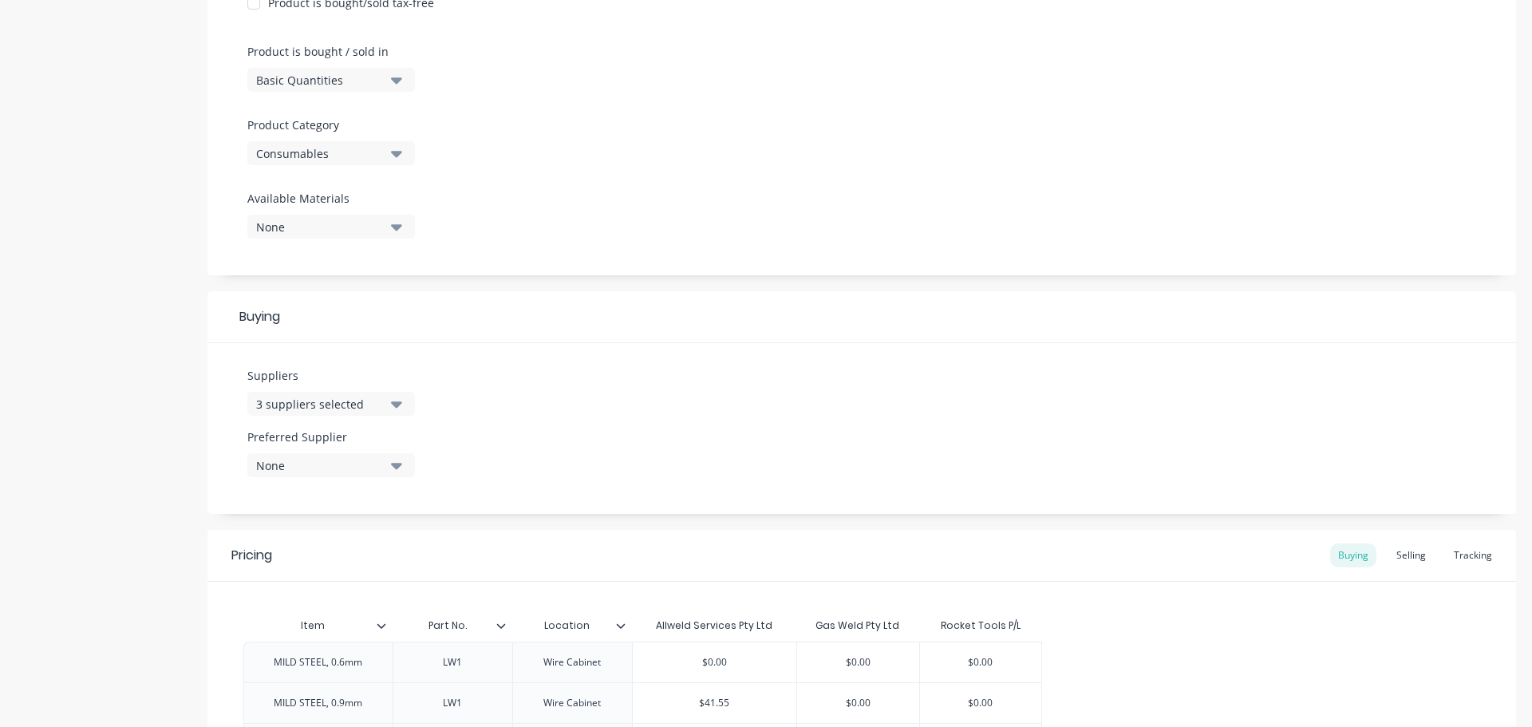
scroll to position [460, 0]
click at [394, 467] on icon "button" at bounding box center [396, 464] width 11 height 18
click at [313, 617] on div "Rocket Tools P/L" at bounding box center [376, 614] width 160 height 17
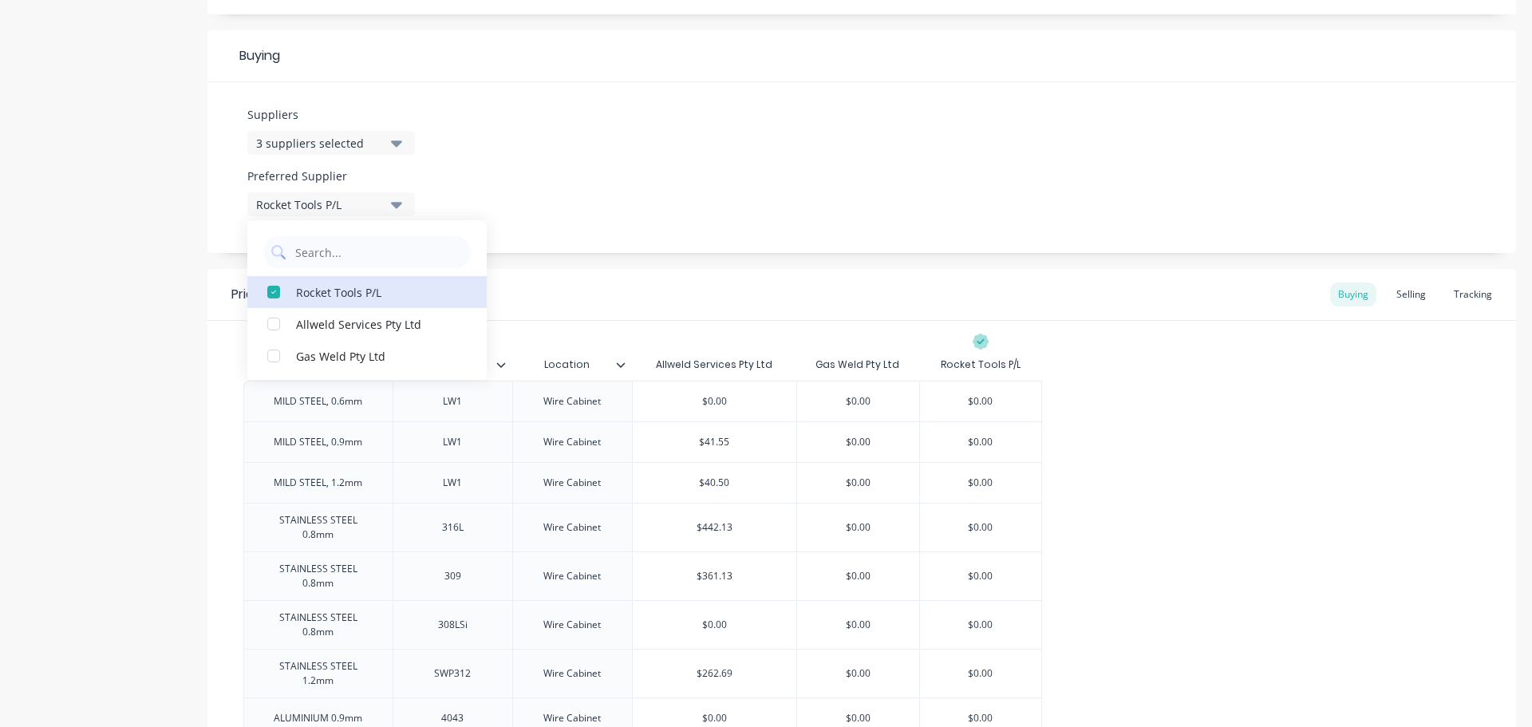
scroll to position [859, 0]
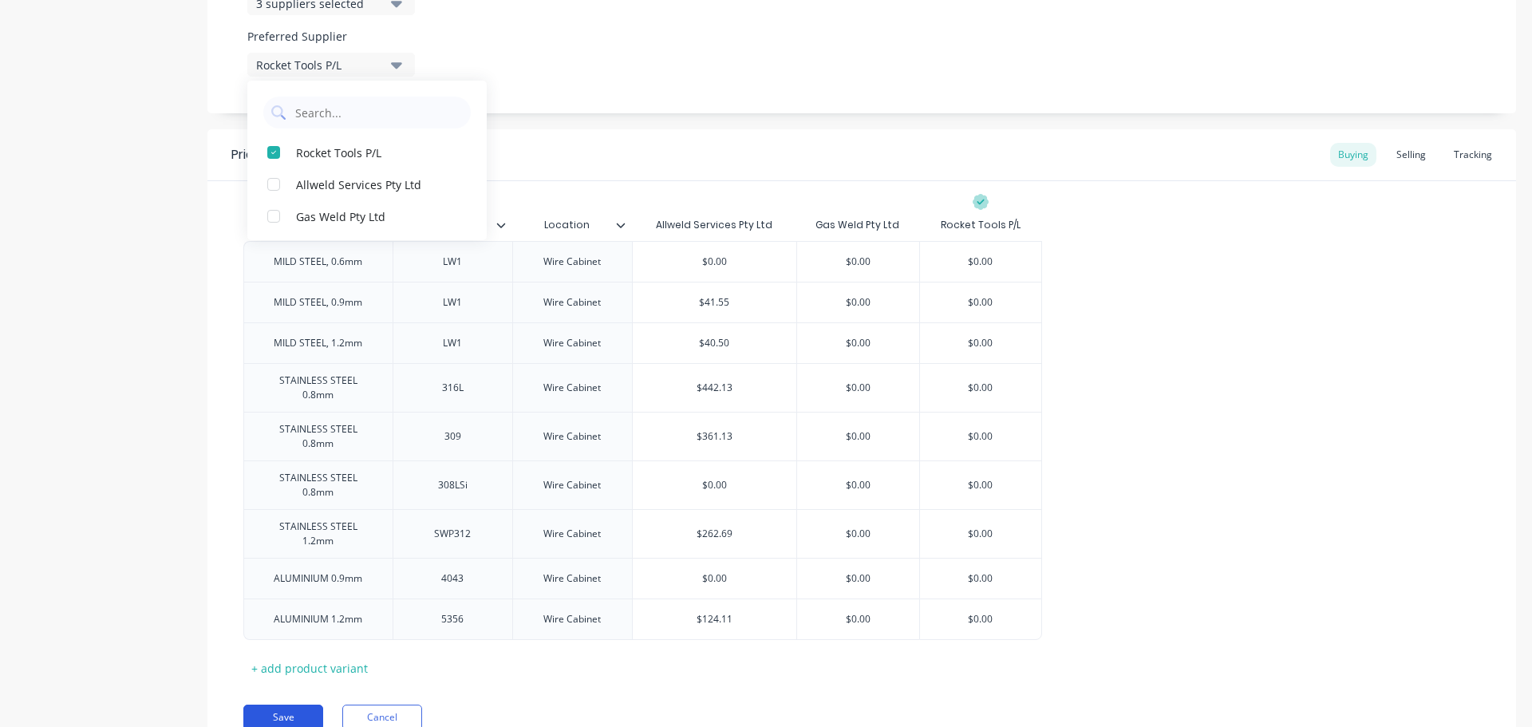
click at [290, 704] on button "Save" at bounding box center [283, 717] width 80 height 26
type textarea "x"
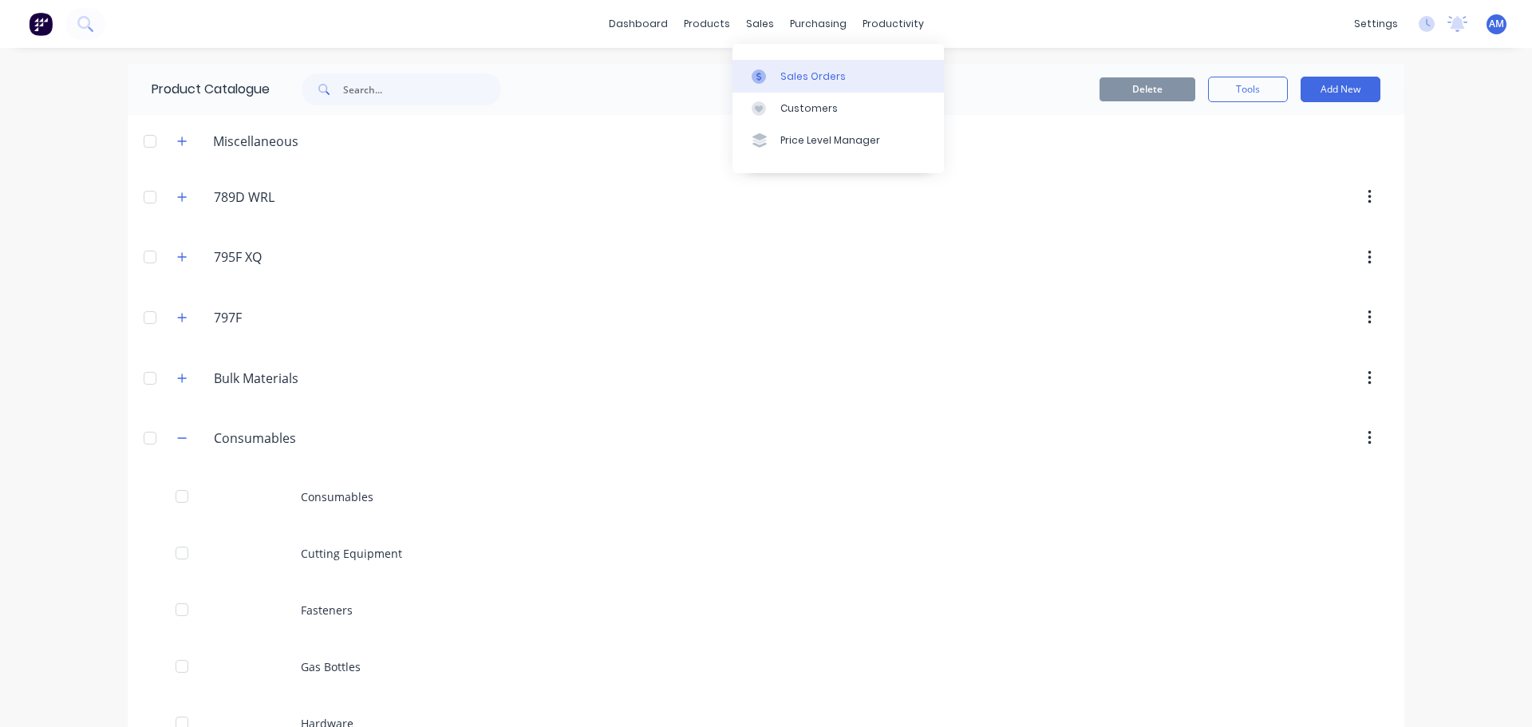
click at [795, 78] on div "Sales Orders" at bounding box center [812, 76] width 65 height 14
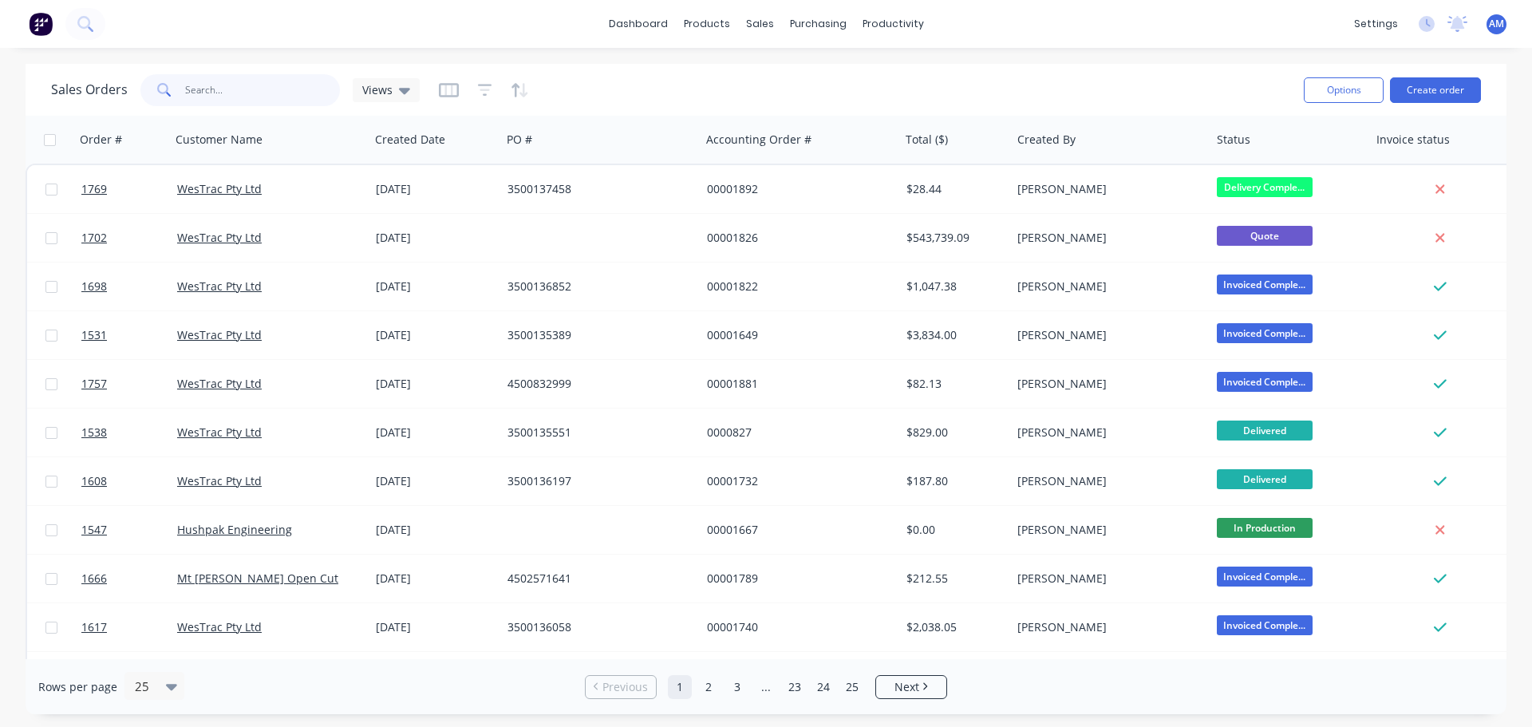
drag, startPoint x: 221, startPoint y: 77, endPoint x: 216, endPoint y: 90, distance: 14.4
click at [219, 87] on input "text" at bounding box center [263, 90] width 156 height 32
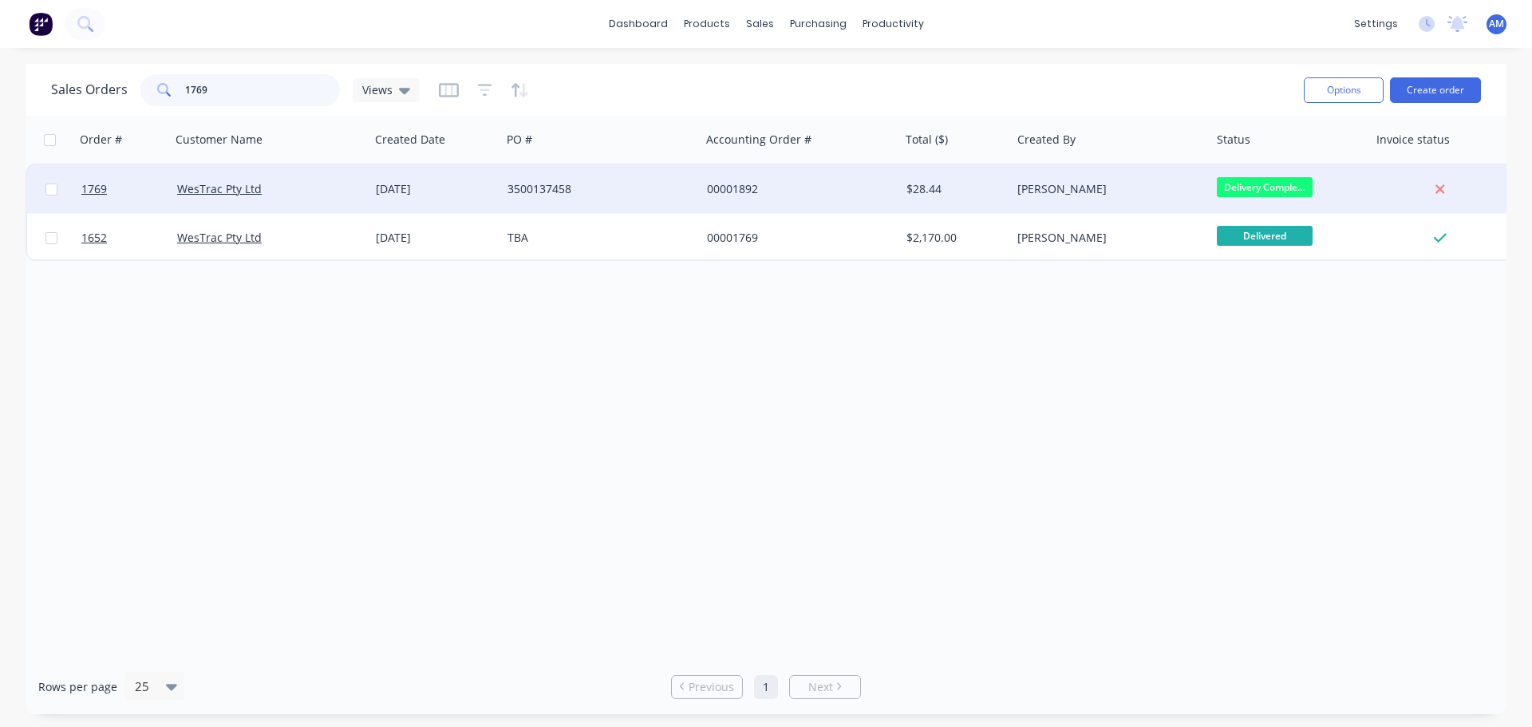
type input "1769"
click at [447, 194] on div "12 Aug 2025" at bounding box center [435, 189] width 119 height 16
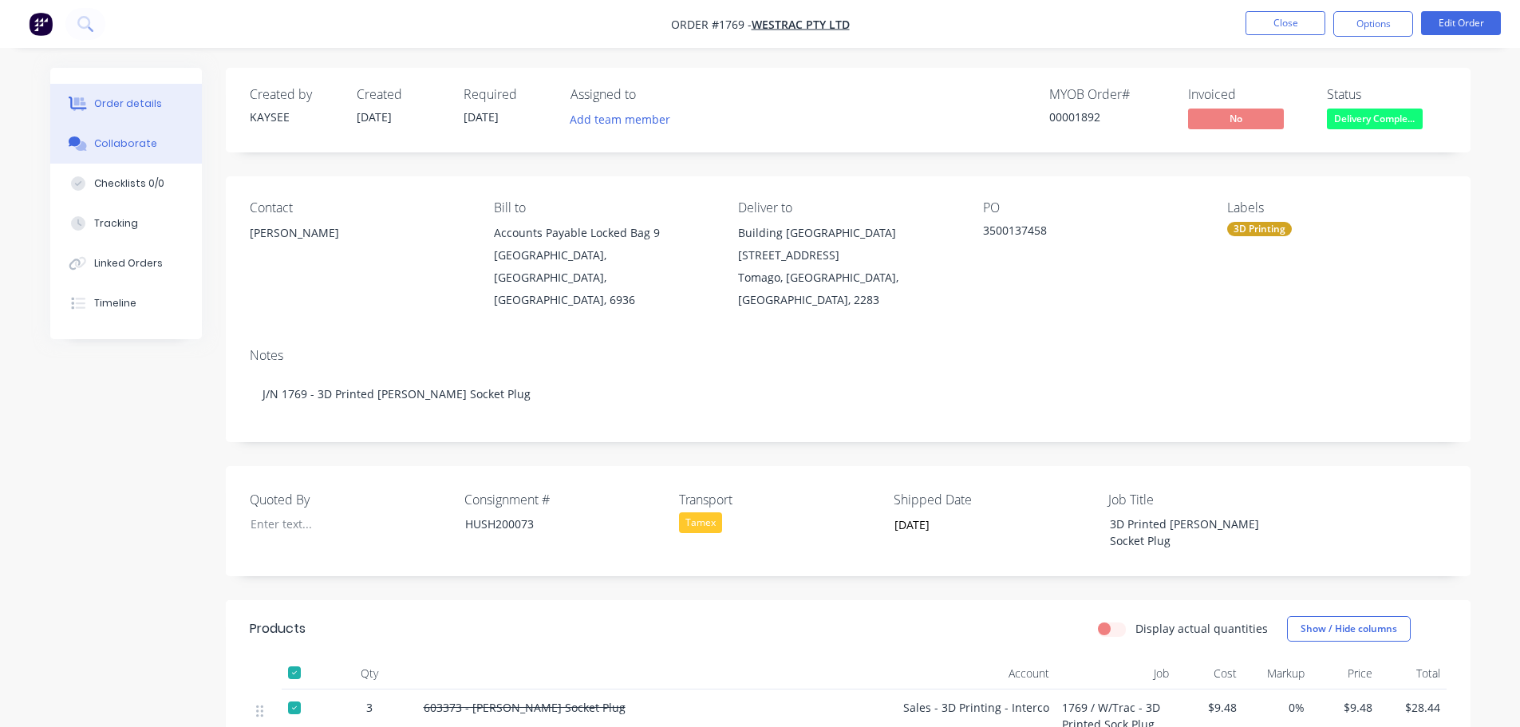
click at [131, 152] on button "Collaborate" at bounding box center [126, 144] width 152 height 40
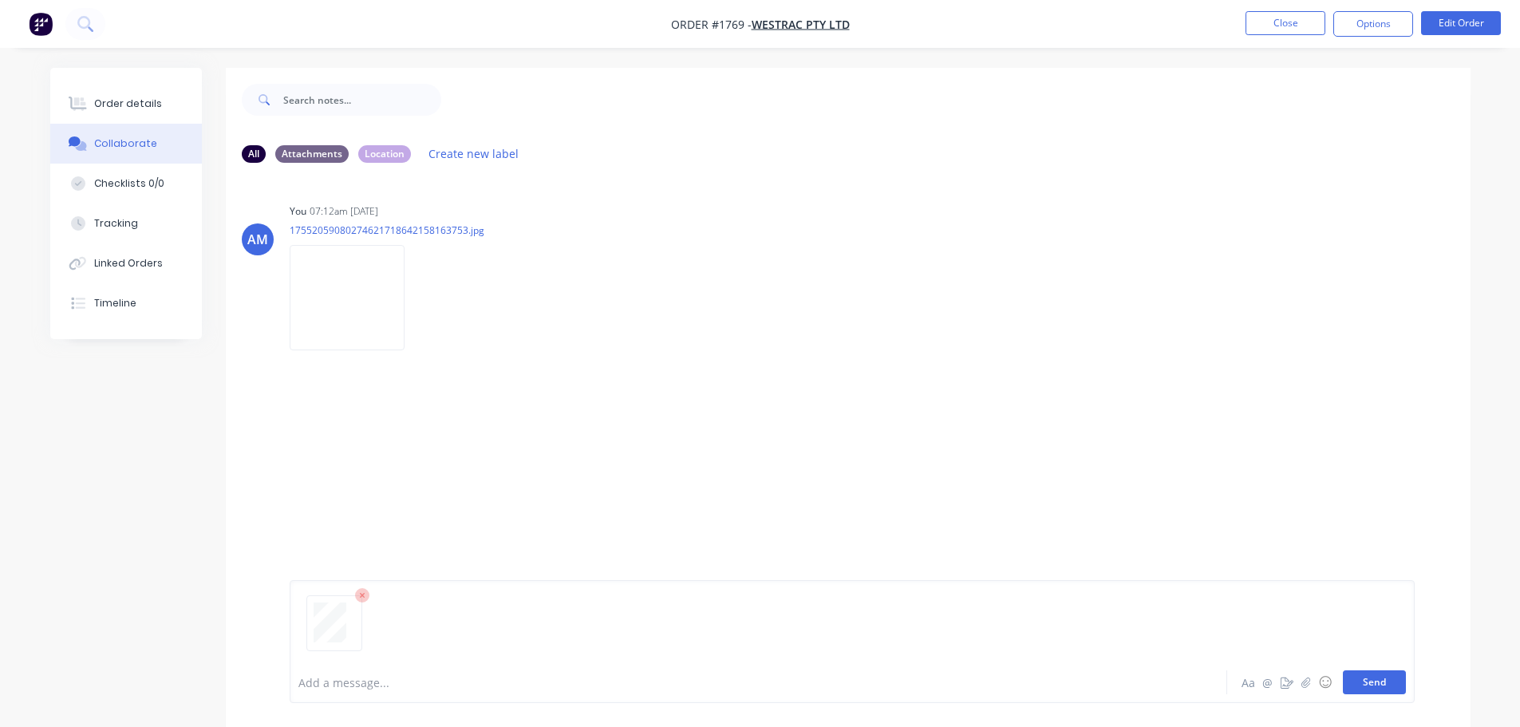
click at [1379, 688] on button "Send" at bounding box center [1374, 682] width 63 height 24
click at [1279, 26] on button "Close" at bounding box center [1285, 23] width 80 height 24
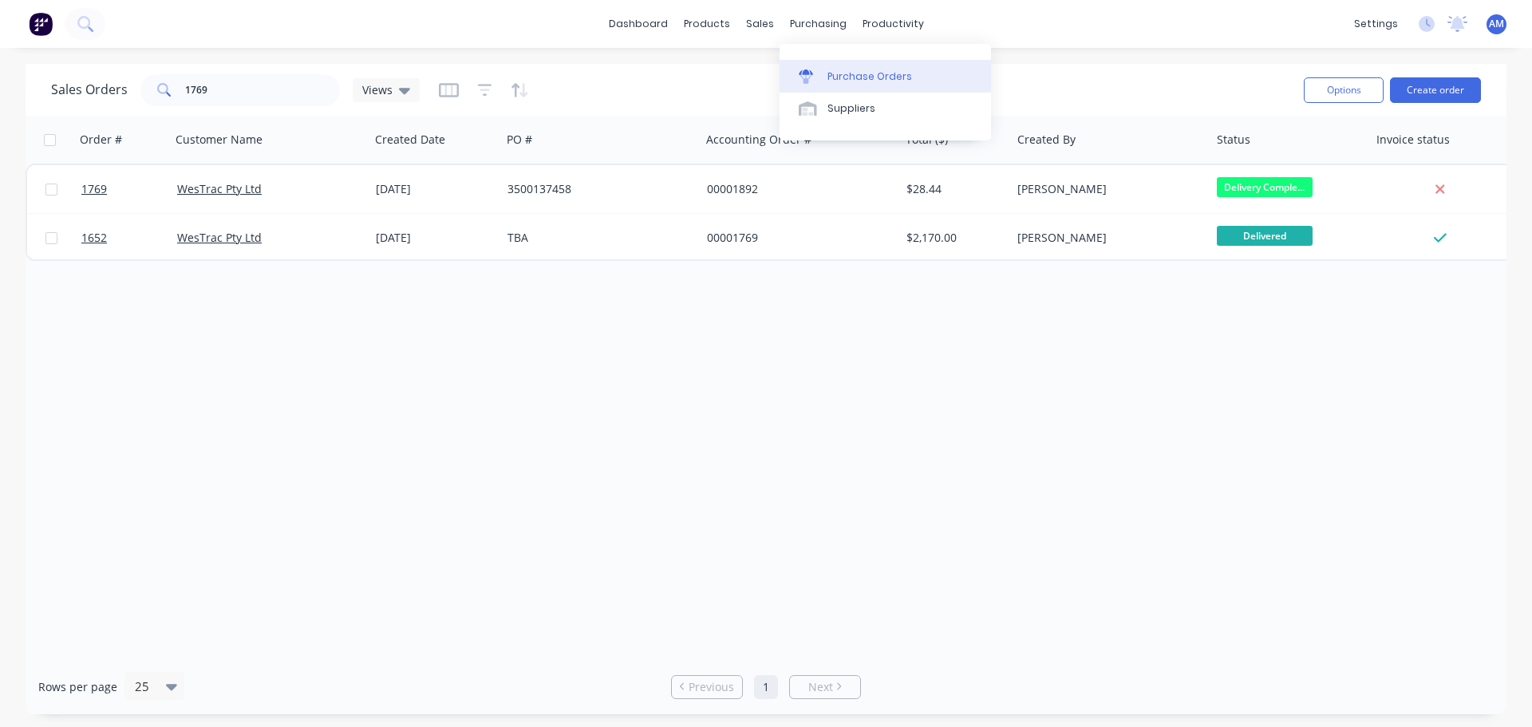
click at [858, 66] on link "Purchase Orders" at bounding box center [884, 76] width 211 height 32
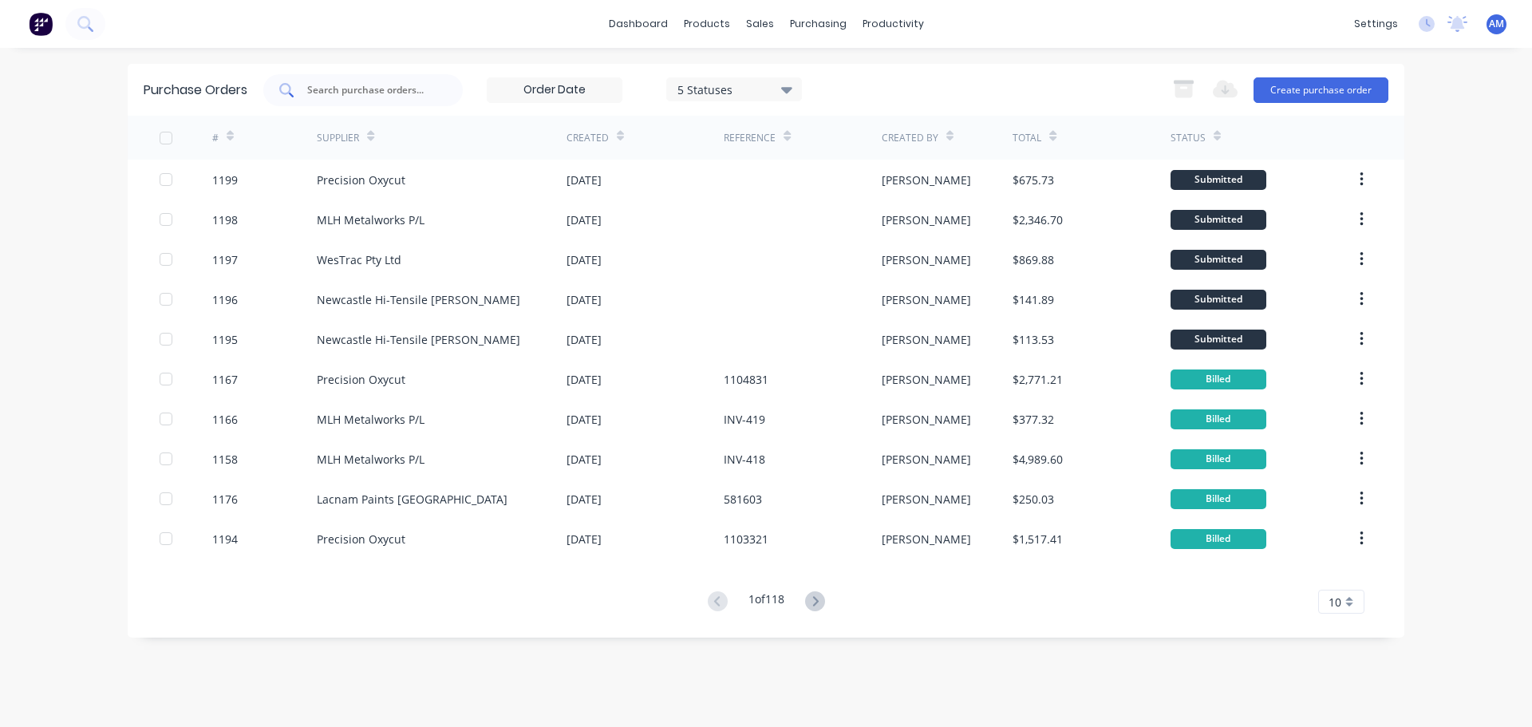
click at [342, 91] on input "text" at bounding box center [372, 90] width 132 height 16
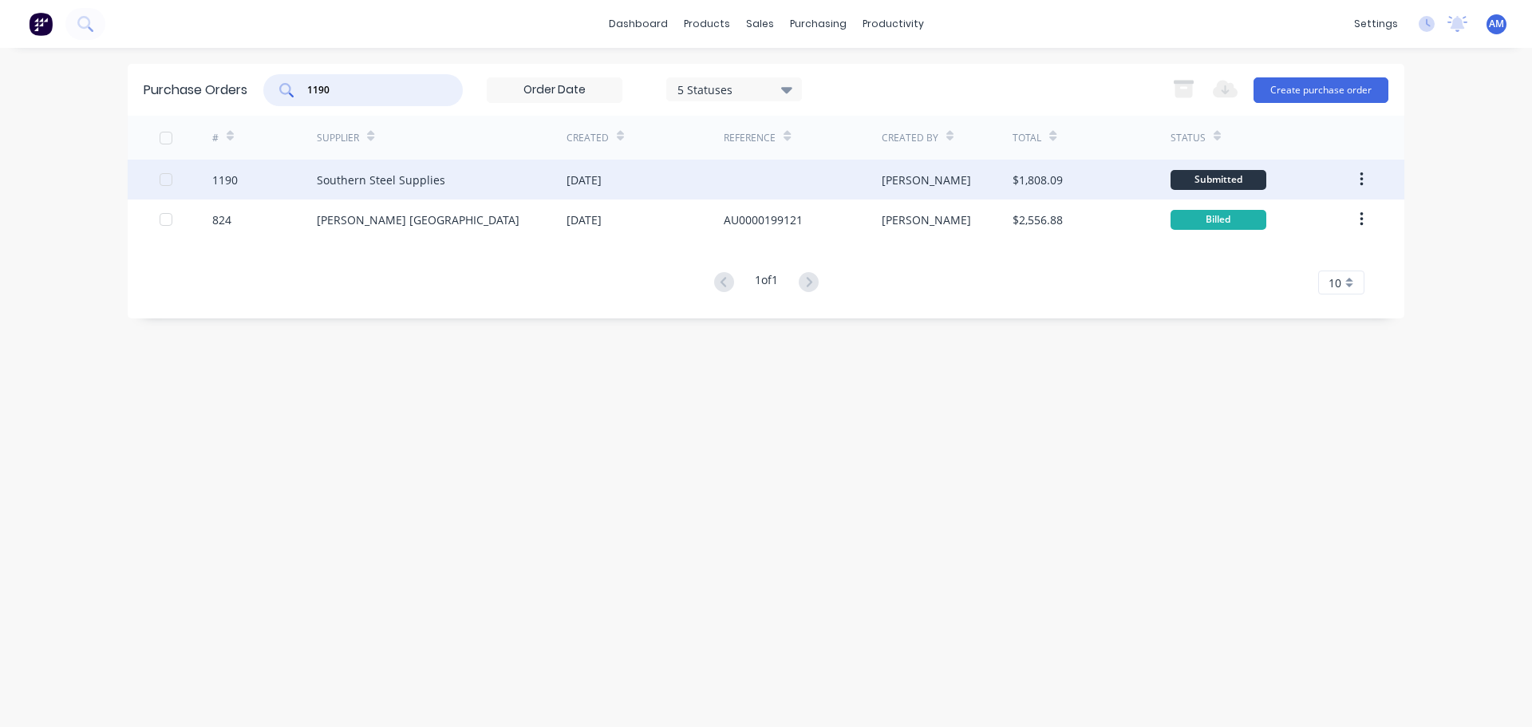
type input "1190"
click at [439, 181] on div "Southern Steel Supplies" at bounding box center [381, 180] width 128 height 17
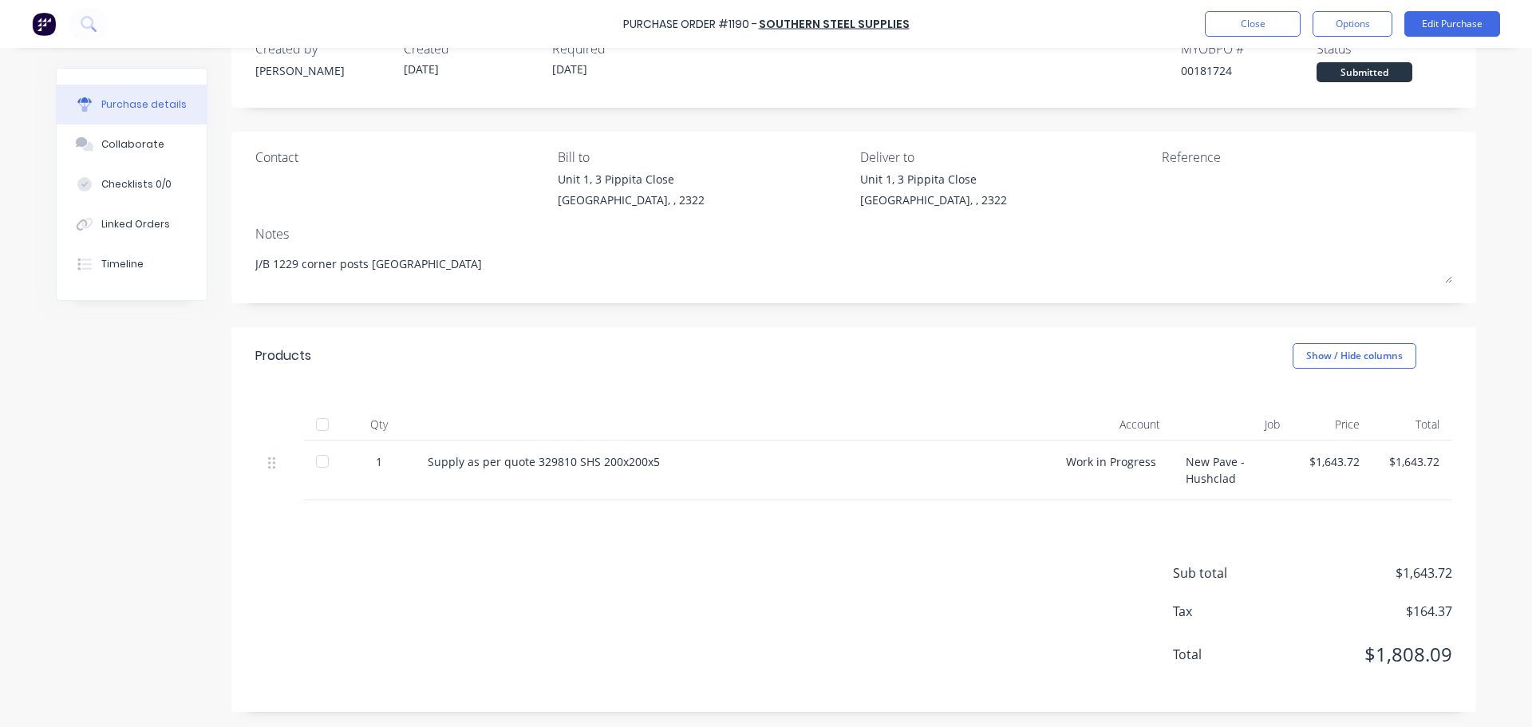
scroll to position [45, 0]
click at [321, 427] on div at bounding box center [322, 424] width 32 height 32
type textarea "x"
click at [1268, 22] on button "Close" at bounding box center [1253, 24] width 96 height 26
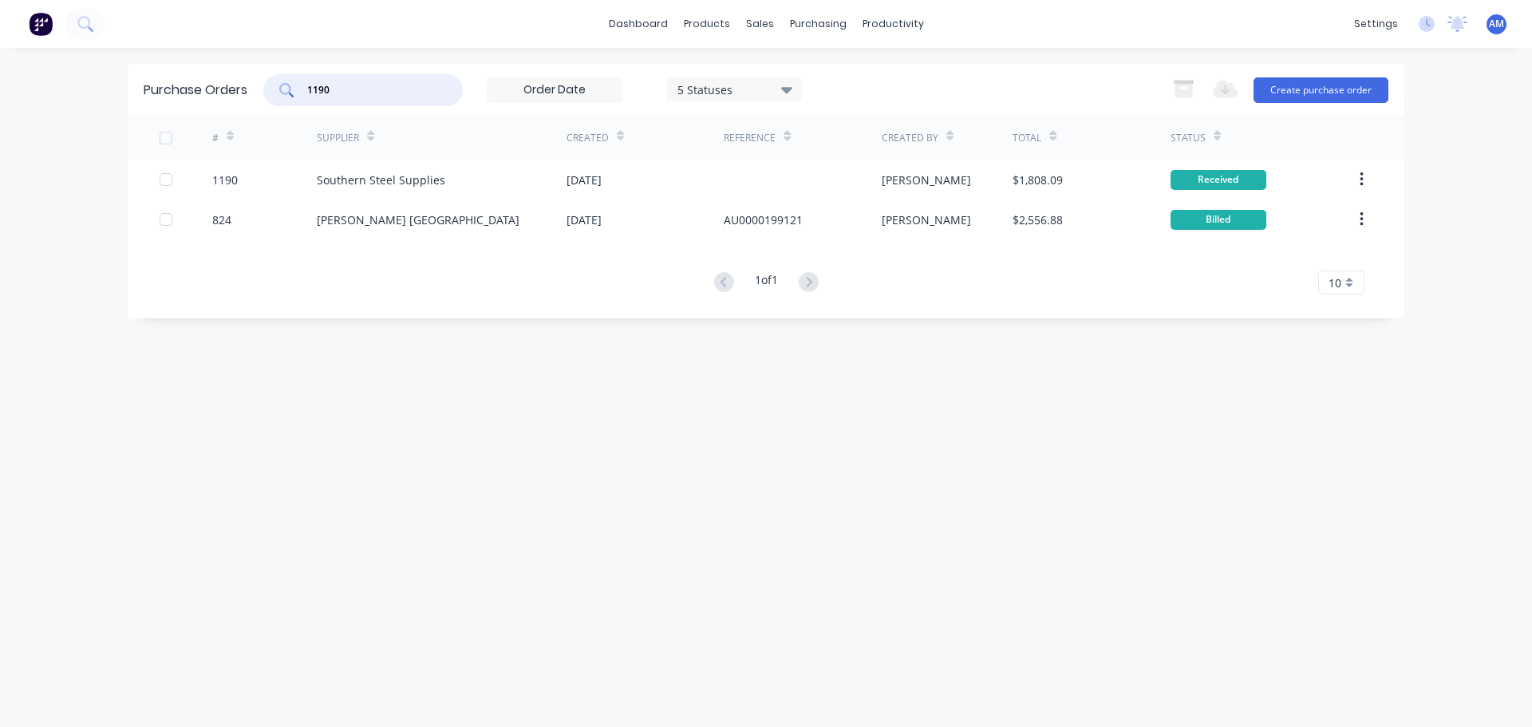
drag, startPoint x: 407, startPoint y: 88, endPoint x: 298, endPoint y: 90, distance: 109.3
click at [298, 90] on div "1190" at bounding box center [362, 90] width 199 height 32
click at [413, 97] on div "1190" at bounding box center [362, 90] width 199 height 32
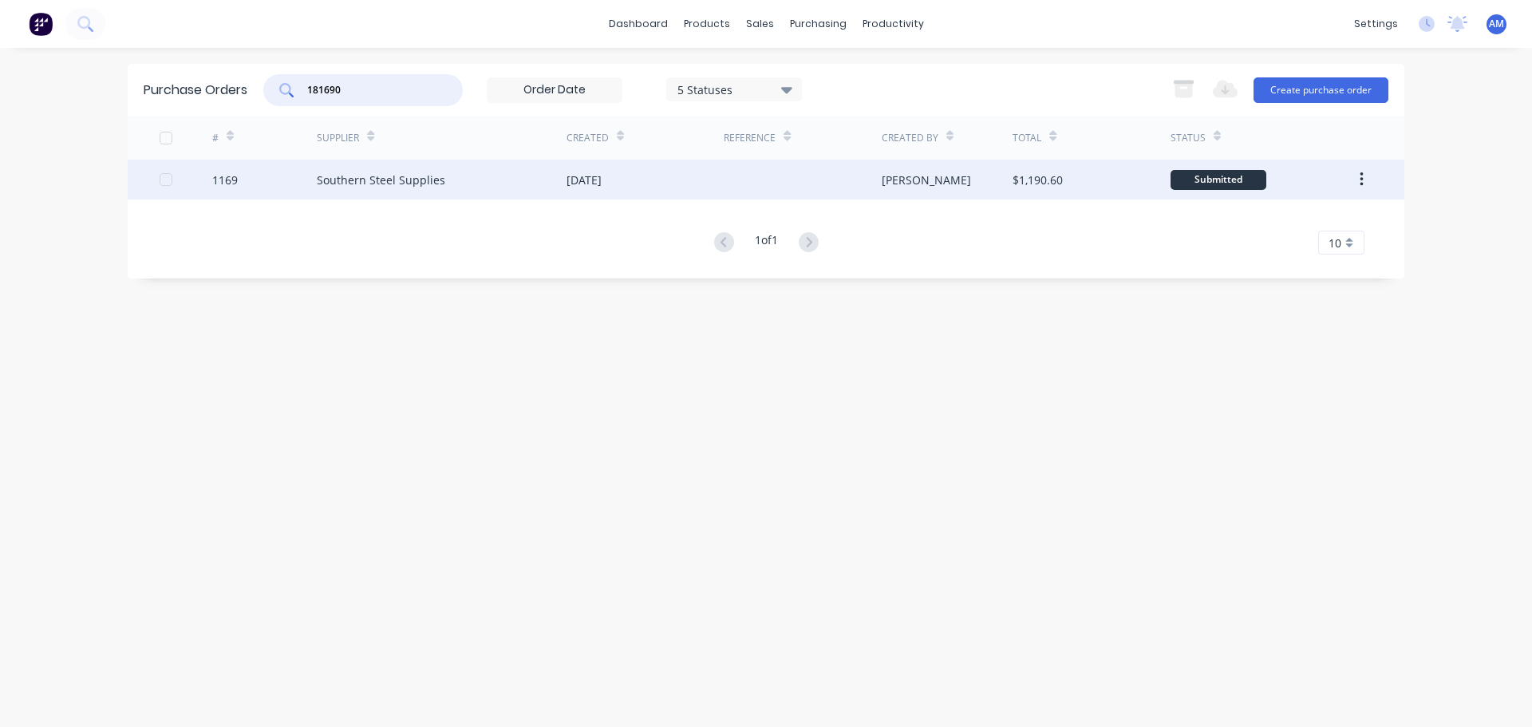
type input "181690"
click at [419, 182] on div "Southern Steel Supplies" at bounding box center [381, 180] width 128 height 17
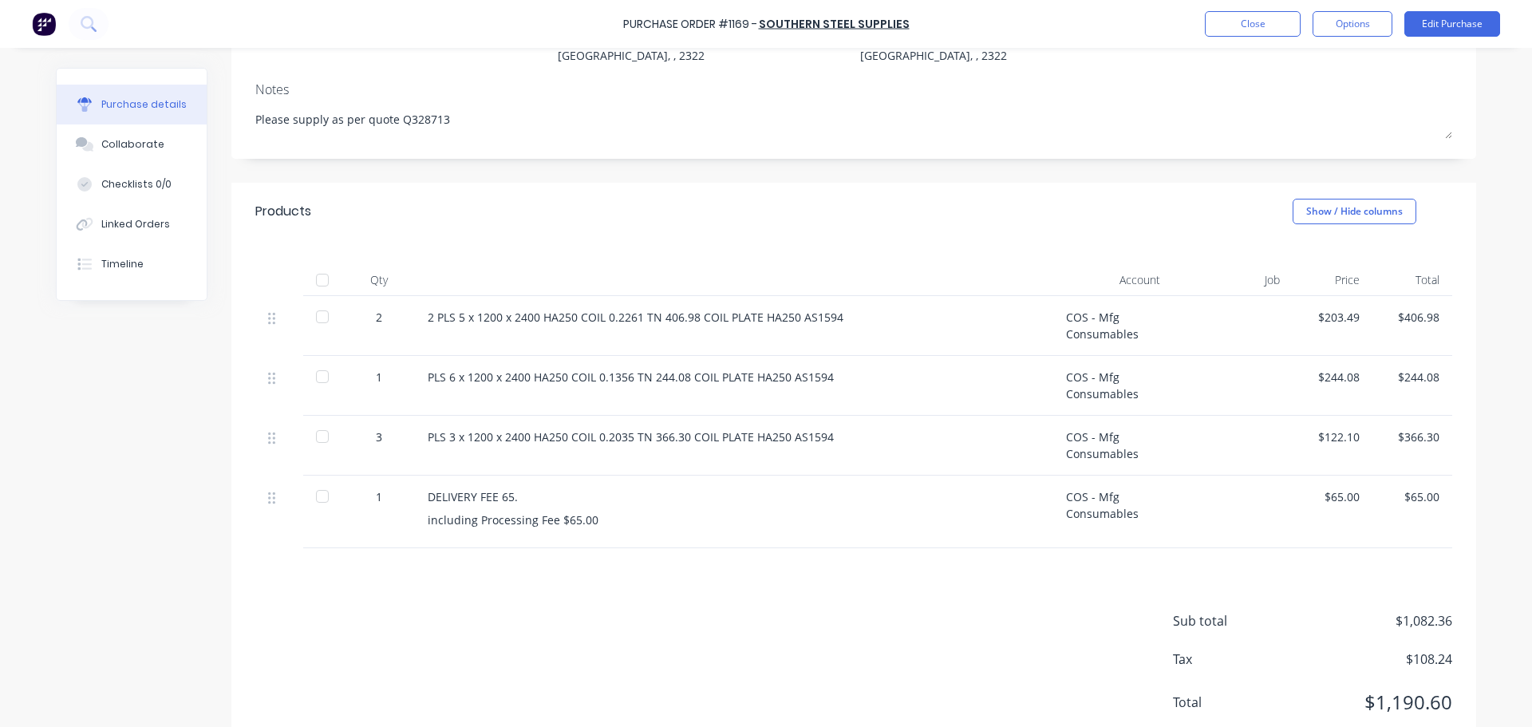
scroll to position [238, 0]
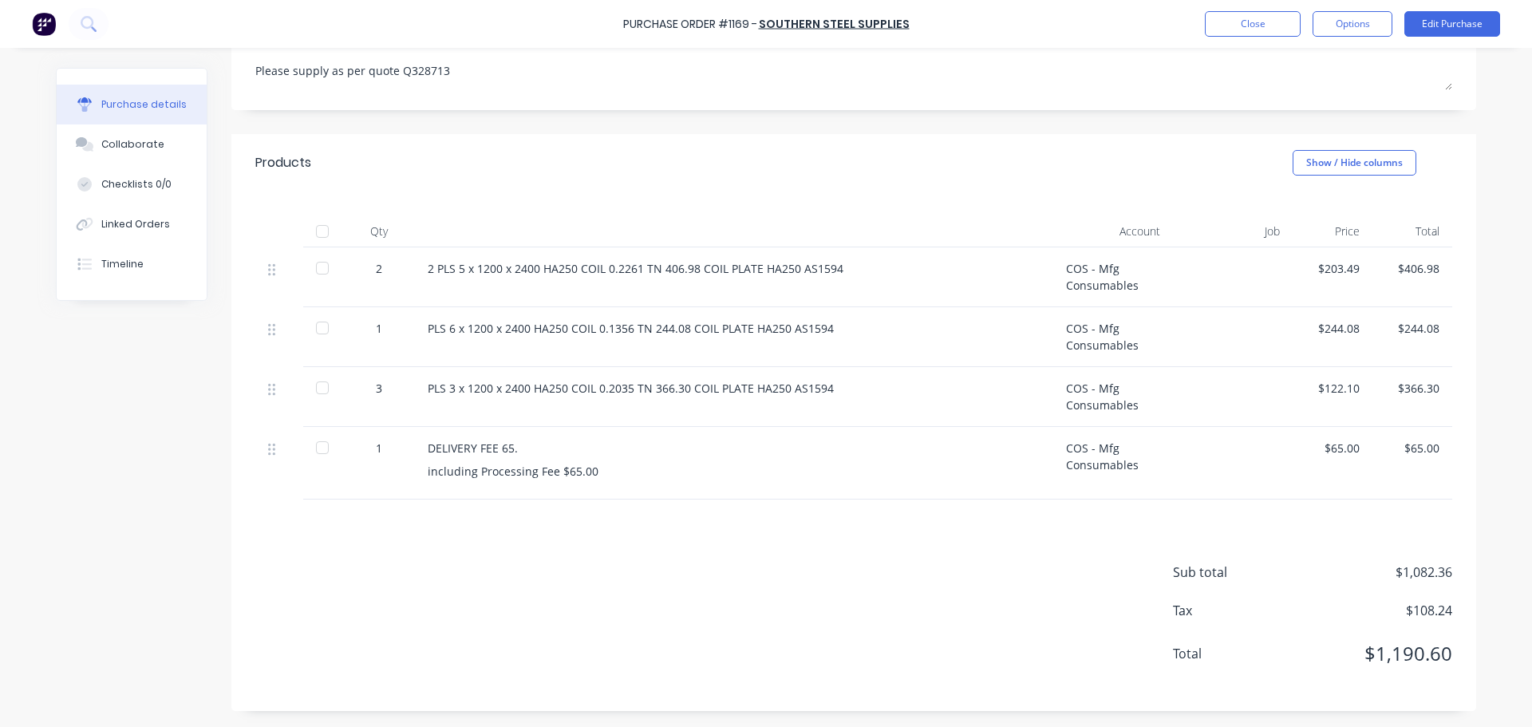
click at [319, 235] on div at bounding box center [322, 231] width 32 height 32
type textarea "x"
click at [1249, 27] on button "Close" at bounding box center [1253, 24] width 96 height 26
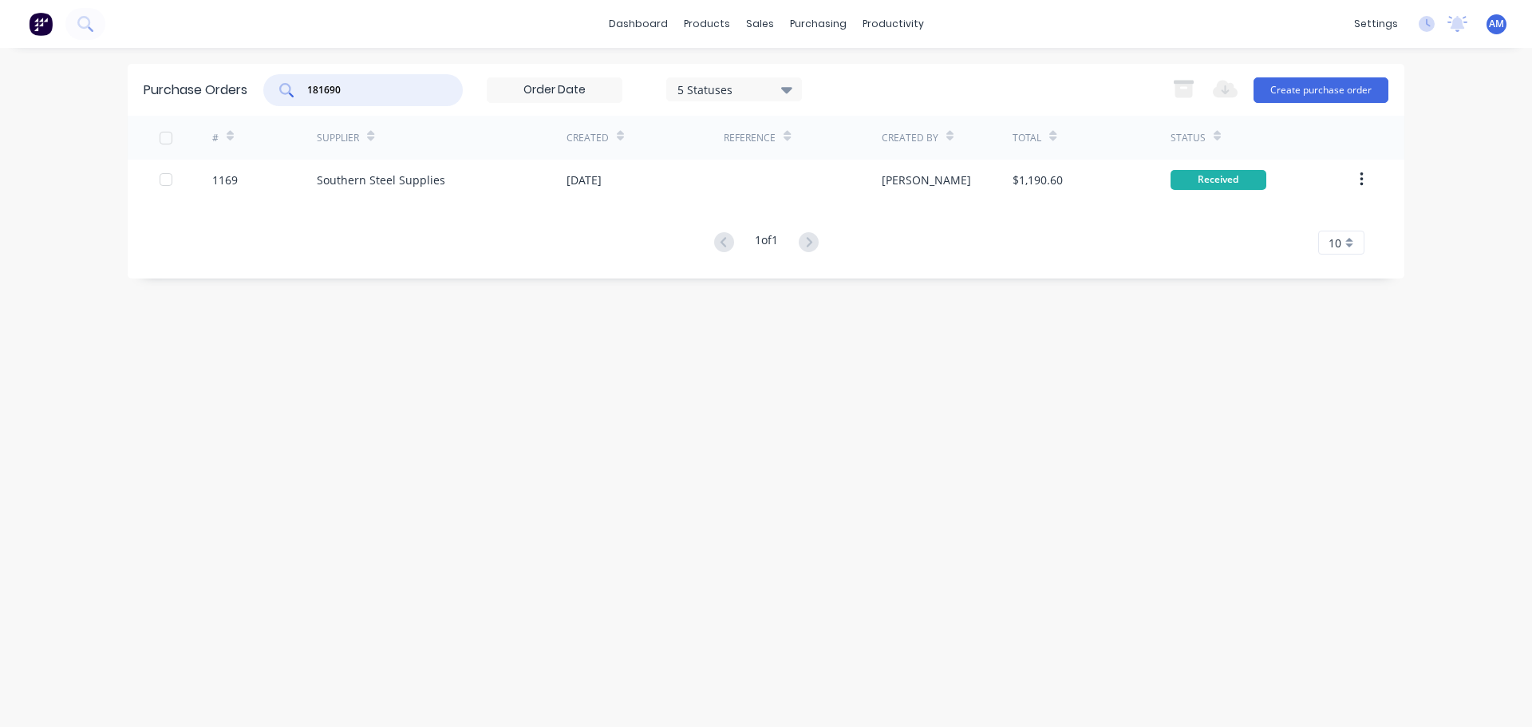
drag, startPoint x: 379, startPoint y: 94, endPoint x: 285, endPoint y: 93, distance: 94.2
click at [290, 88] on div "181690" at bounding box center [362, 90] width 199 height 32
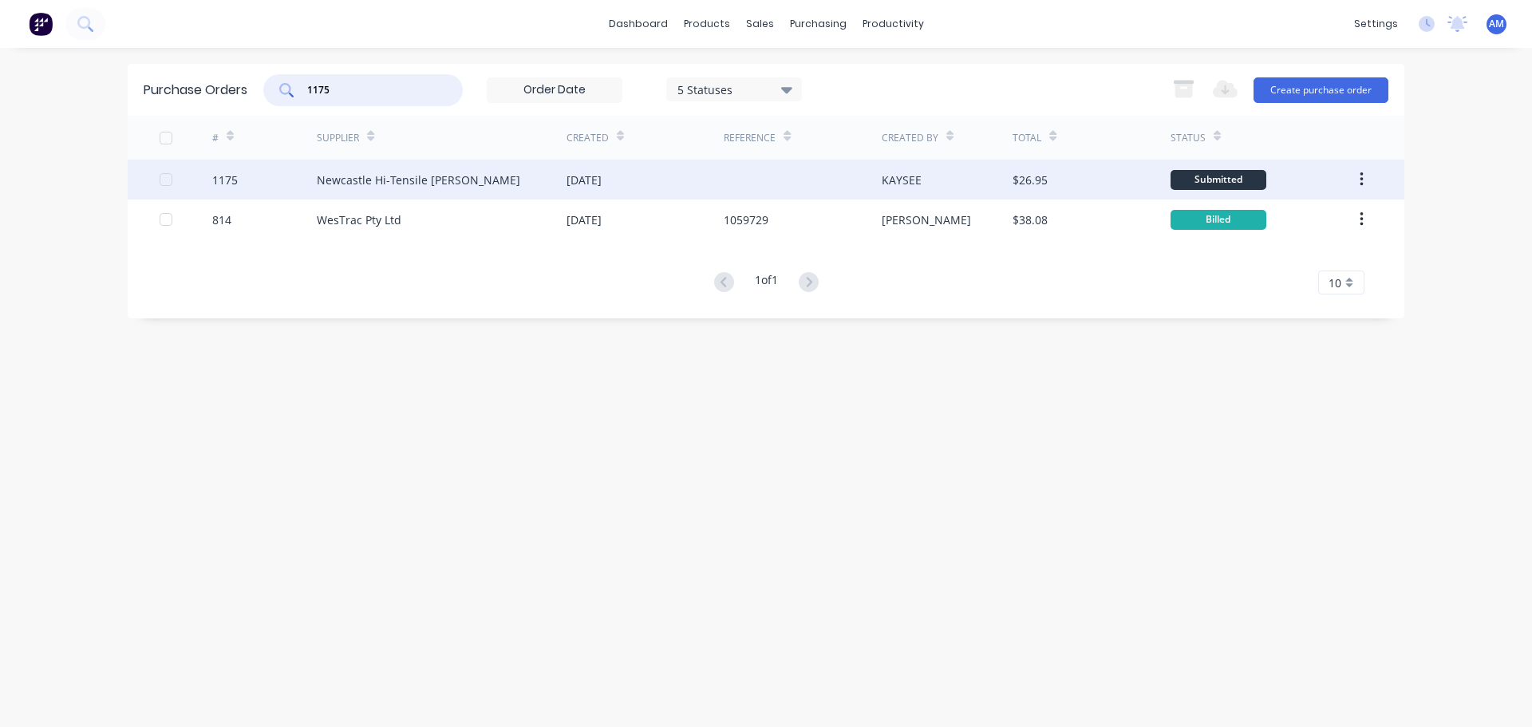
type input "1175"
click at [417, 173] on div "Newcastle Hi-Tensile [PERSON_NAME]" at bounding box center [418, 180] width 203 height 17
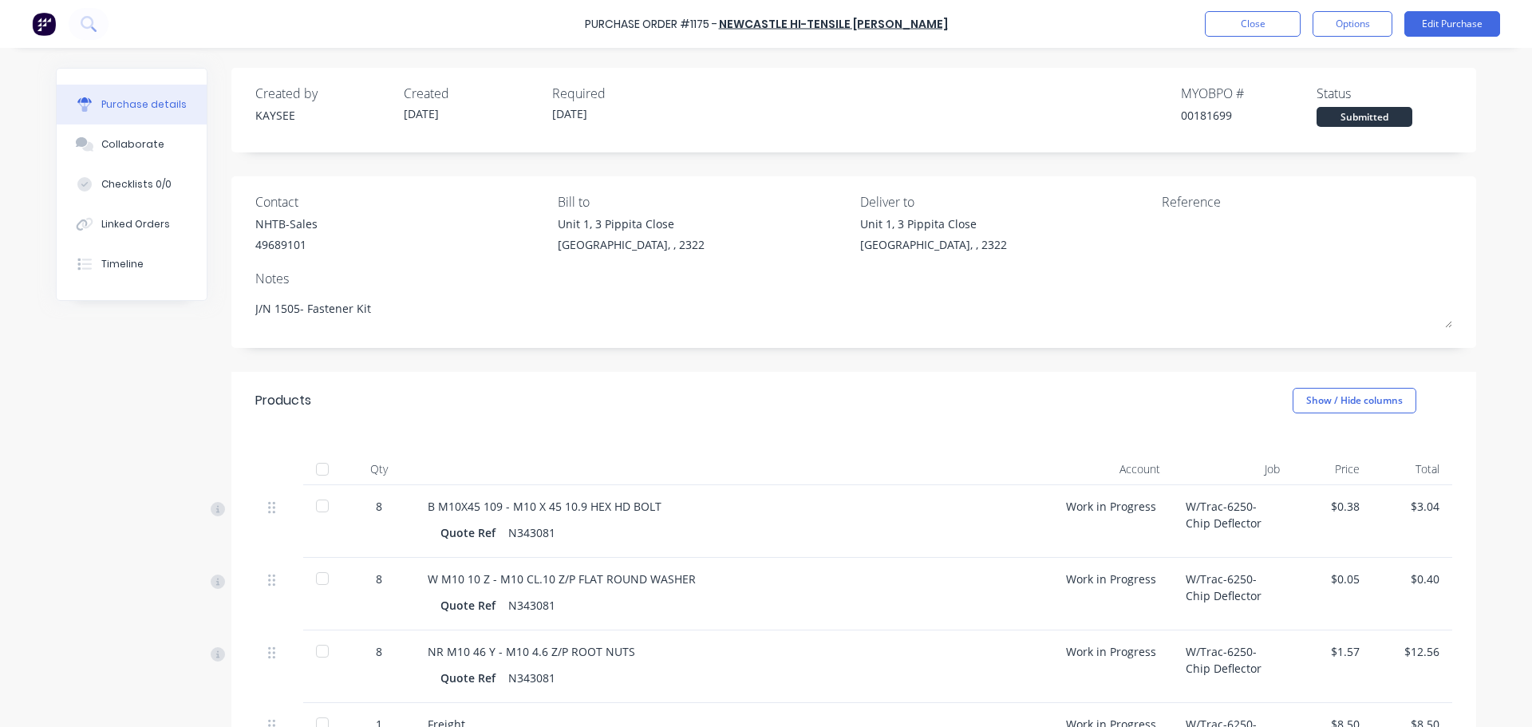
click at [320, 469] on div at bounding box center [322, 469] width 32 height 32
click at [1244, 26] on button "Close" at bounding box center [1253, 24] width 96 height 26
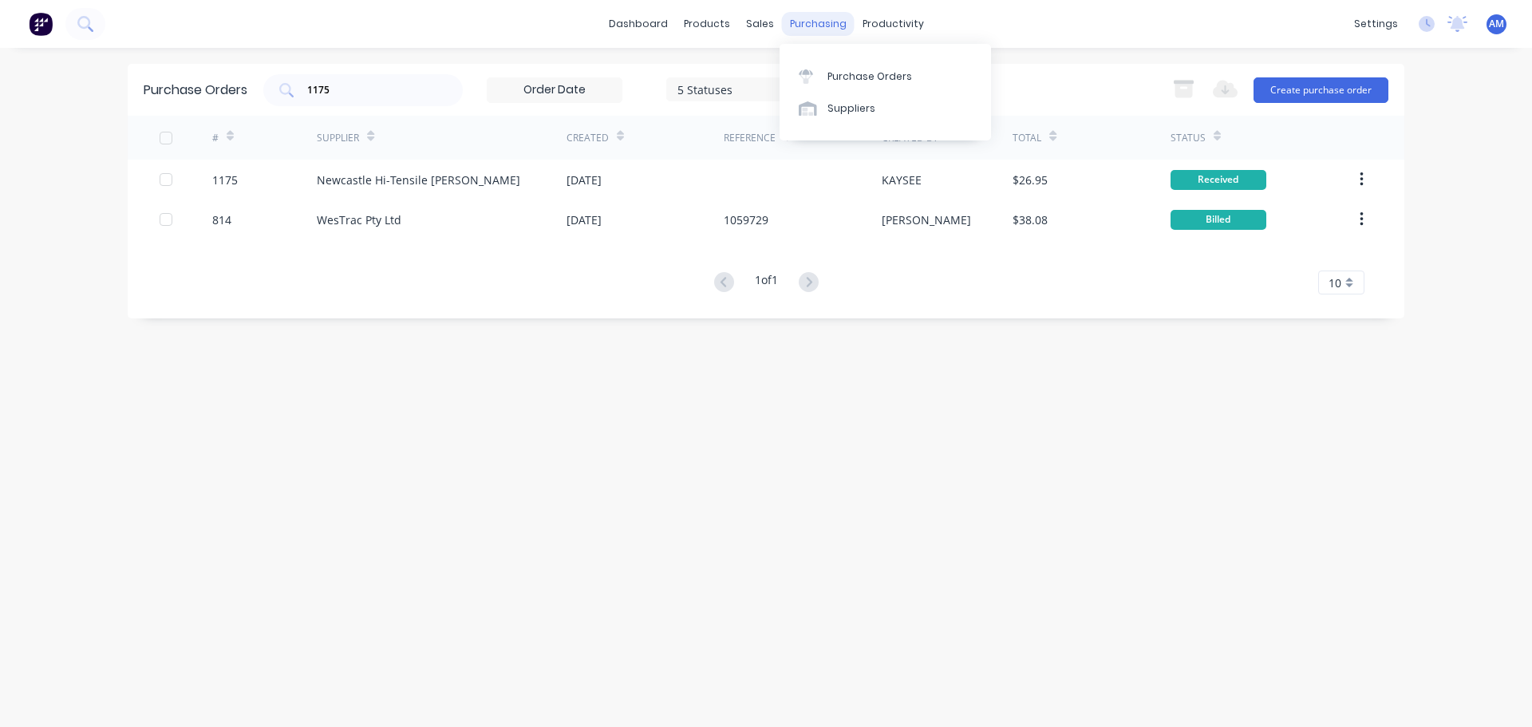
click at [816, 21] on div "purchasing" at bounding box center [818, 24] width 73 height 24
click at [920, 73] on div "Workflow" at bounding box center [921, 76] width 48 height 14
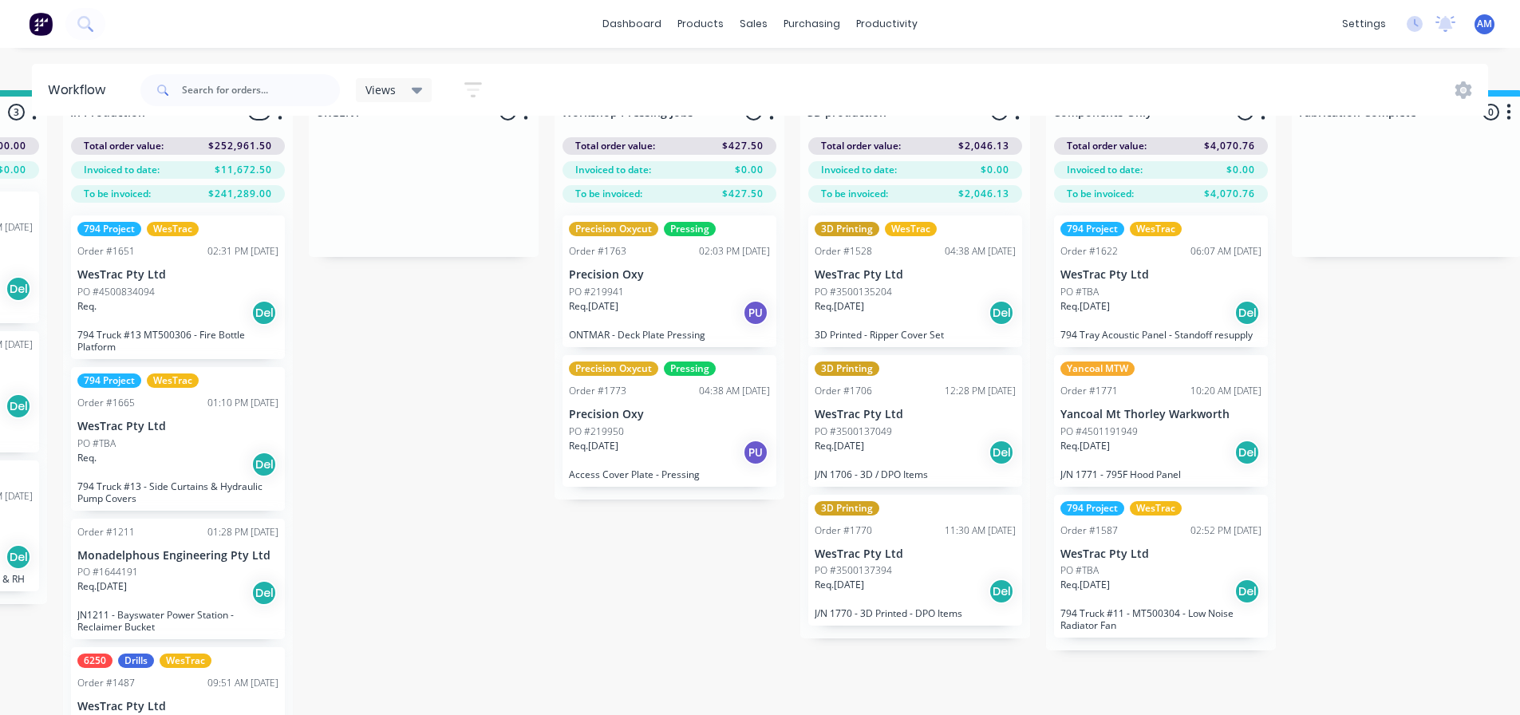
scroll to position [69, 954]
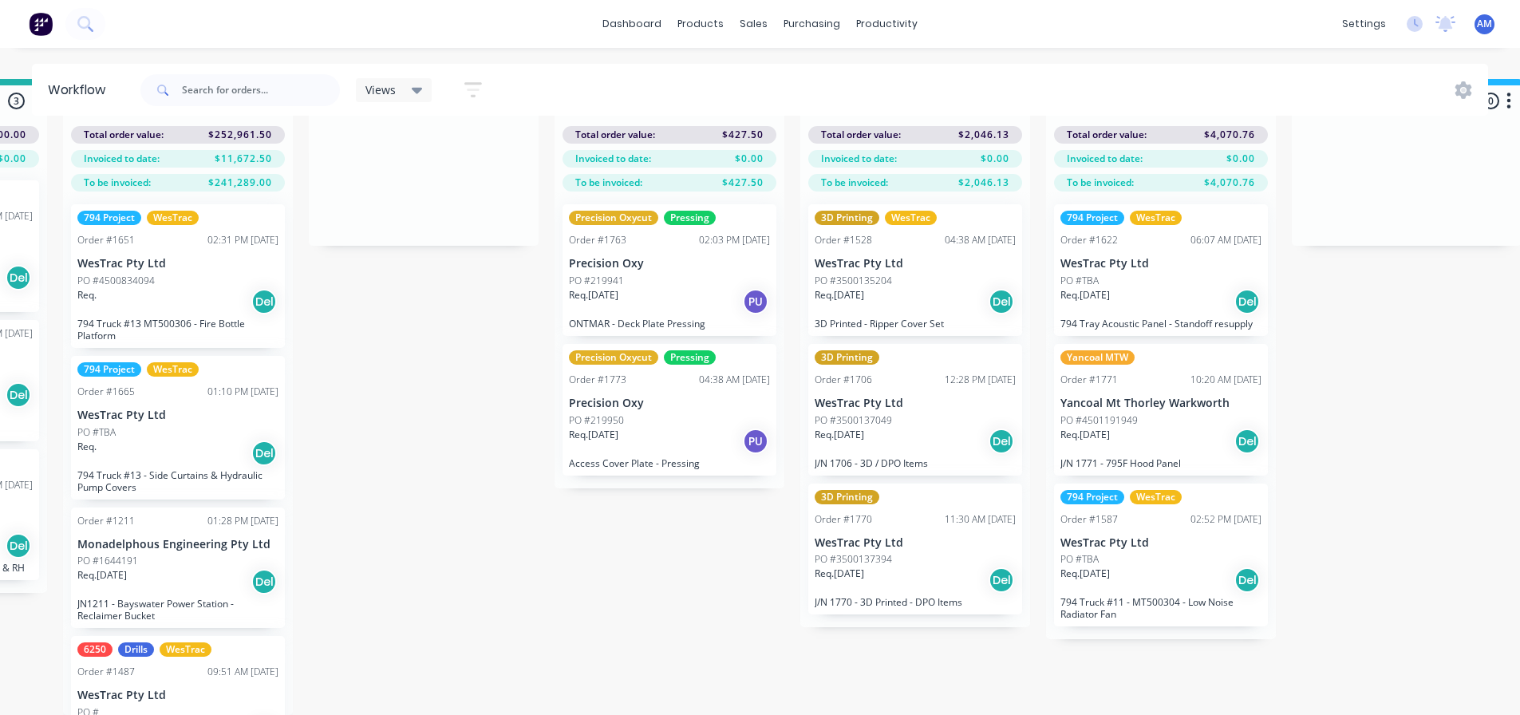
click at [1201, 428] on div "Req. 13/08/25 Del" at bounding box center [1160, 441] width 201 height 27
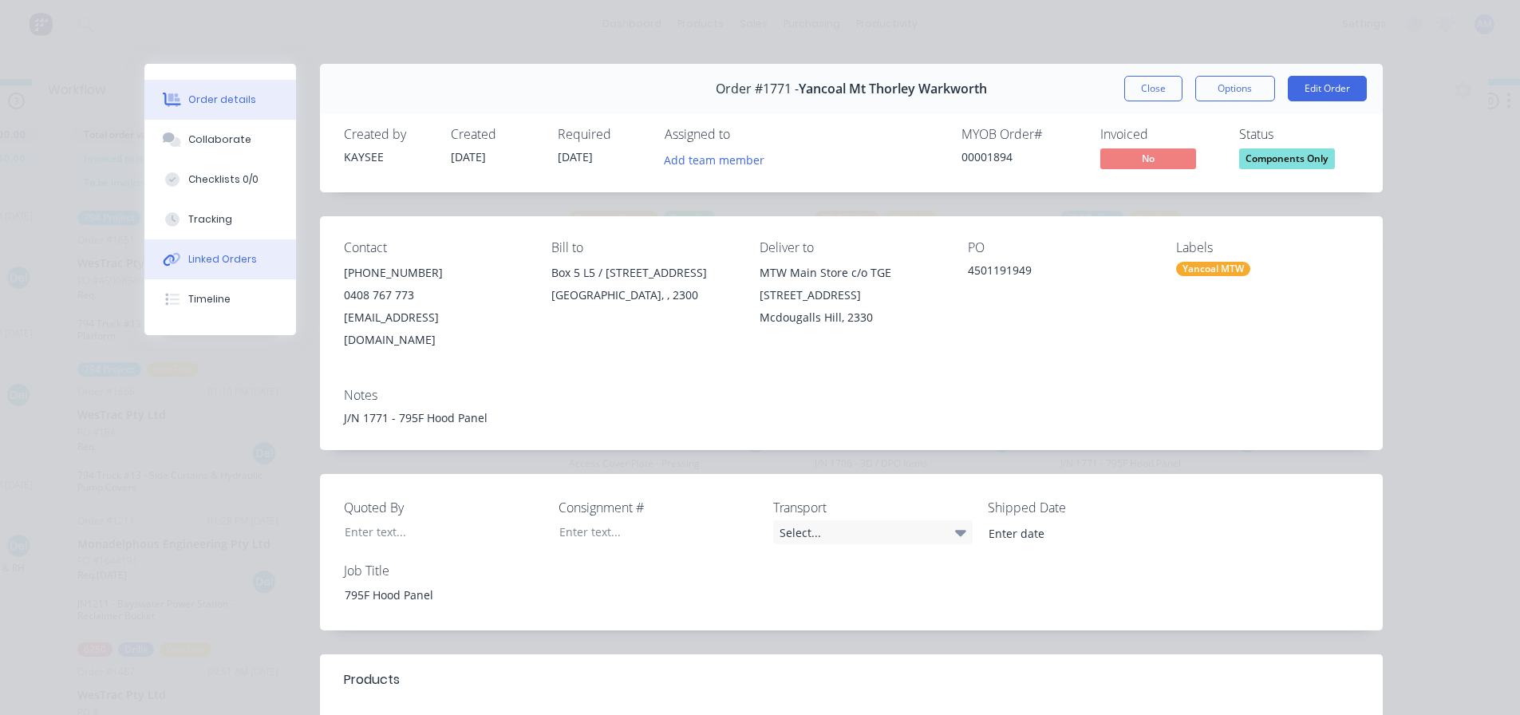
click at [226, 255] on div "Linked Orders" at bounding box center [222, 259] width 69 height 14
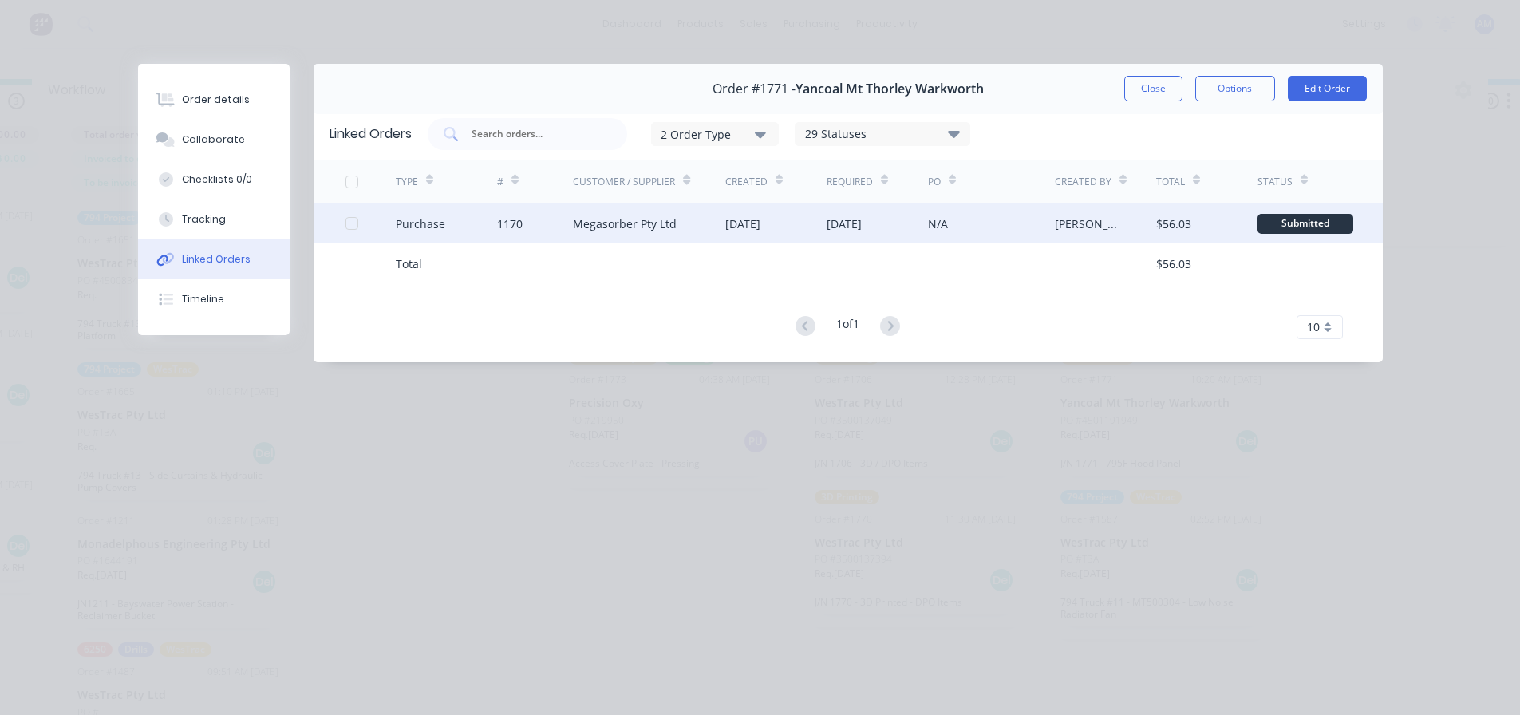
click at [702, 219] on div "Megasorber Pty Ltd" at bounding box center [649, 223] width 152 height 40
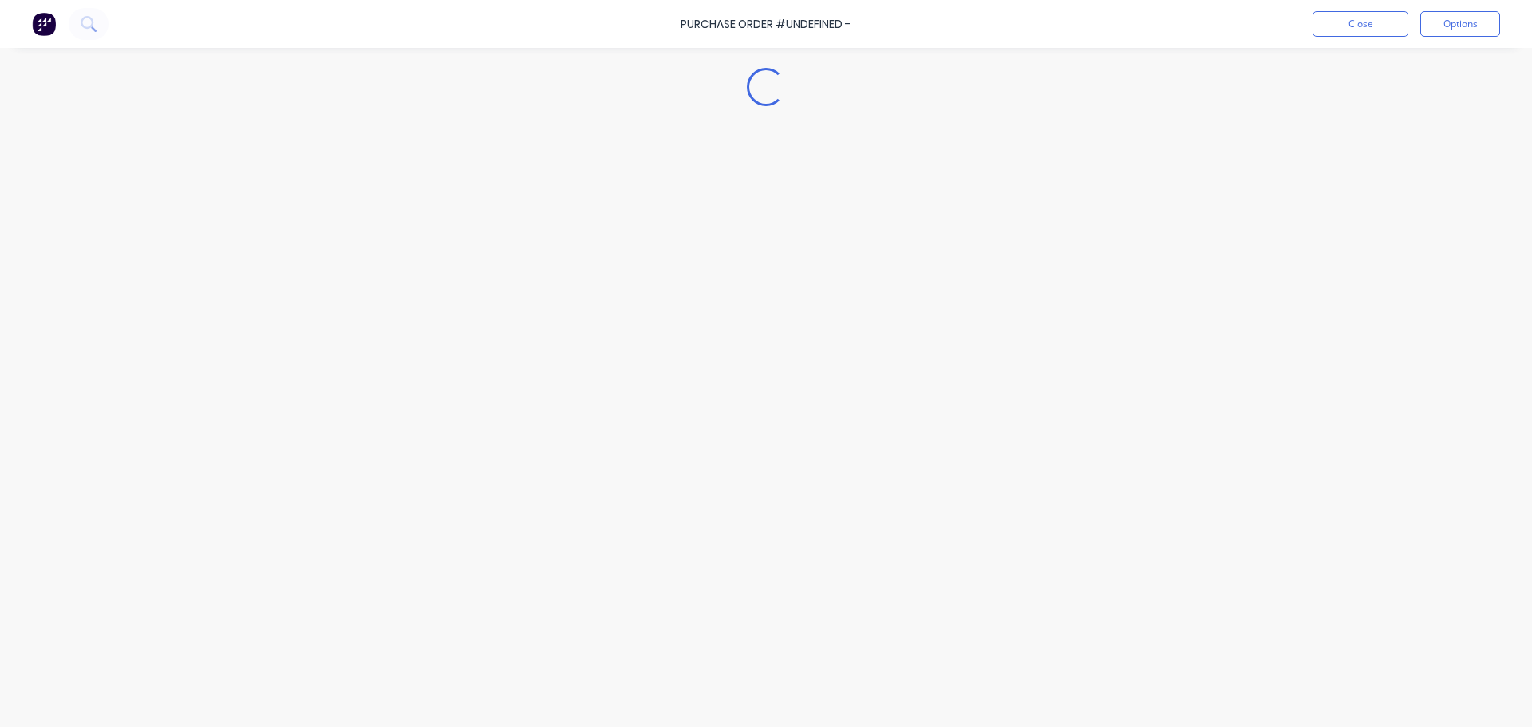
type textarea "x"
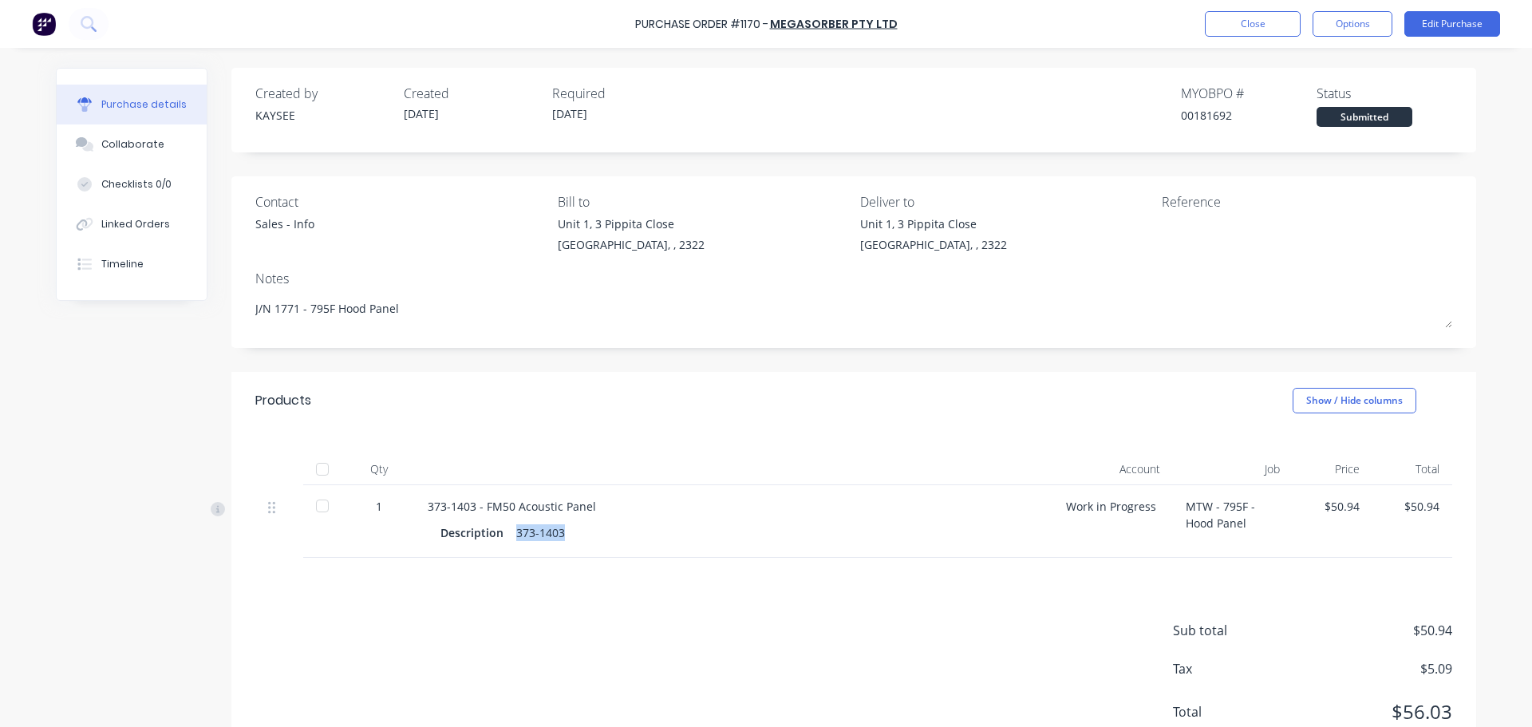
drag, startPoint x: 557, startPoint y: 531, endPoint x: 511, endPoint y: 527, distance: 46.4
click at [516, 527] on div "373-1403" at bounding box center [540, 532] width 49 height 23
copy div "373-1403"
click at [1252, 26] on button "Close" at bounding box center [1253, 24] width 96 height 26
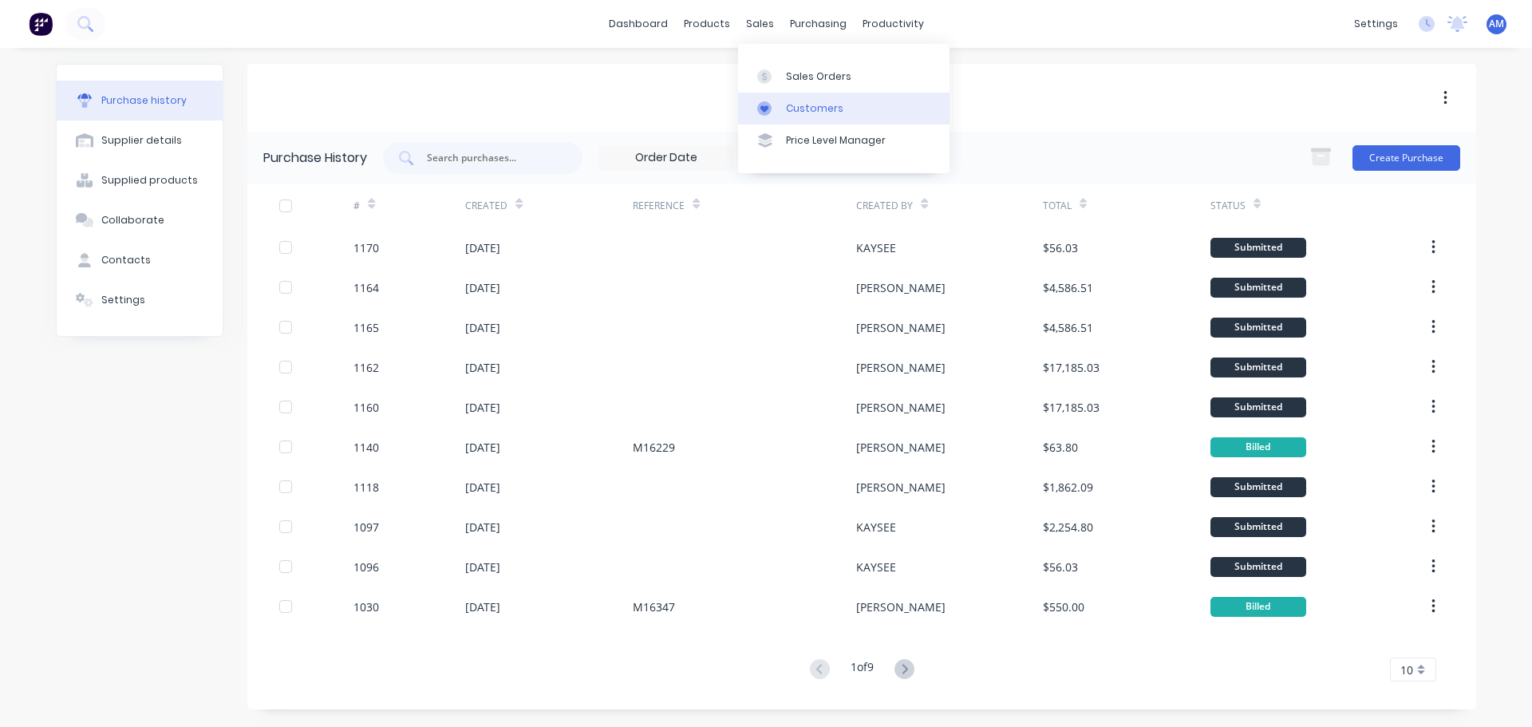
click at [800, 99] on link "Customers" at bounding box center [843, 109] width 211 height 32
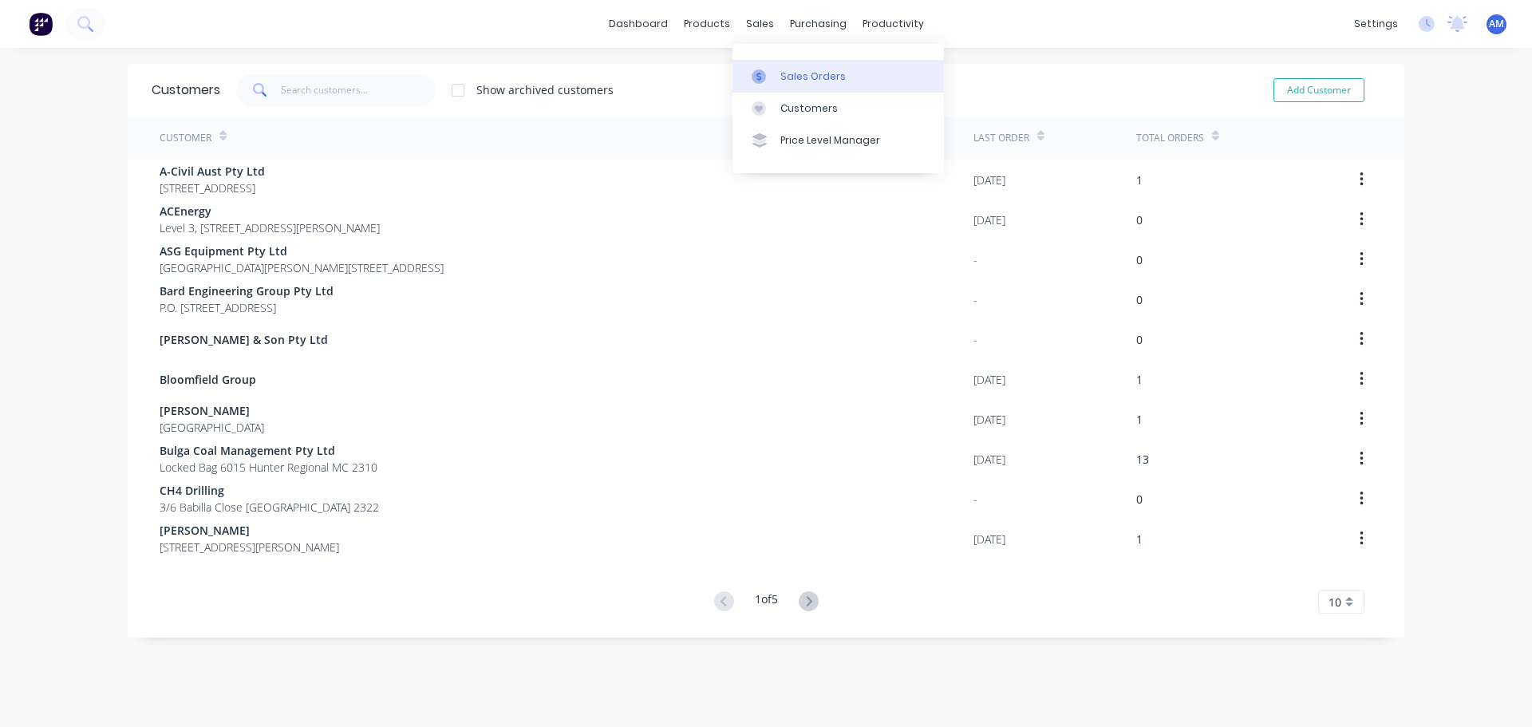
click at [793, 79] on div "Sales Orders" at bounding box center [812, 76] width 65 height 14
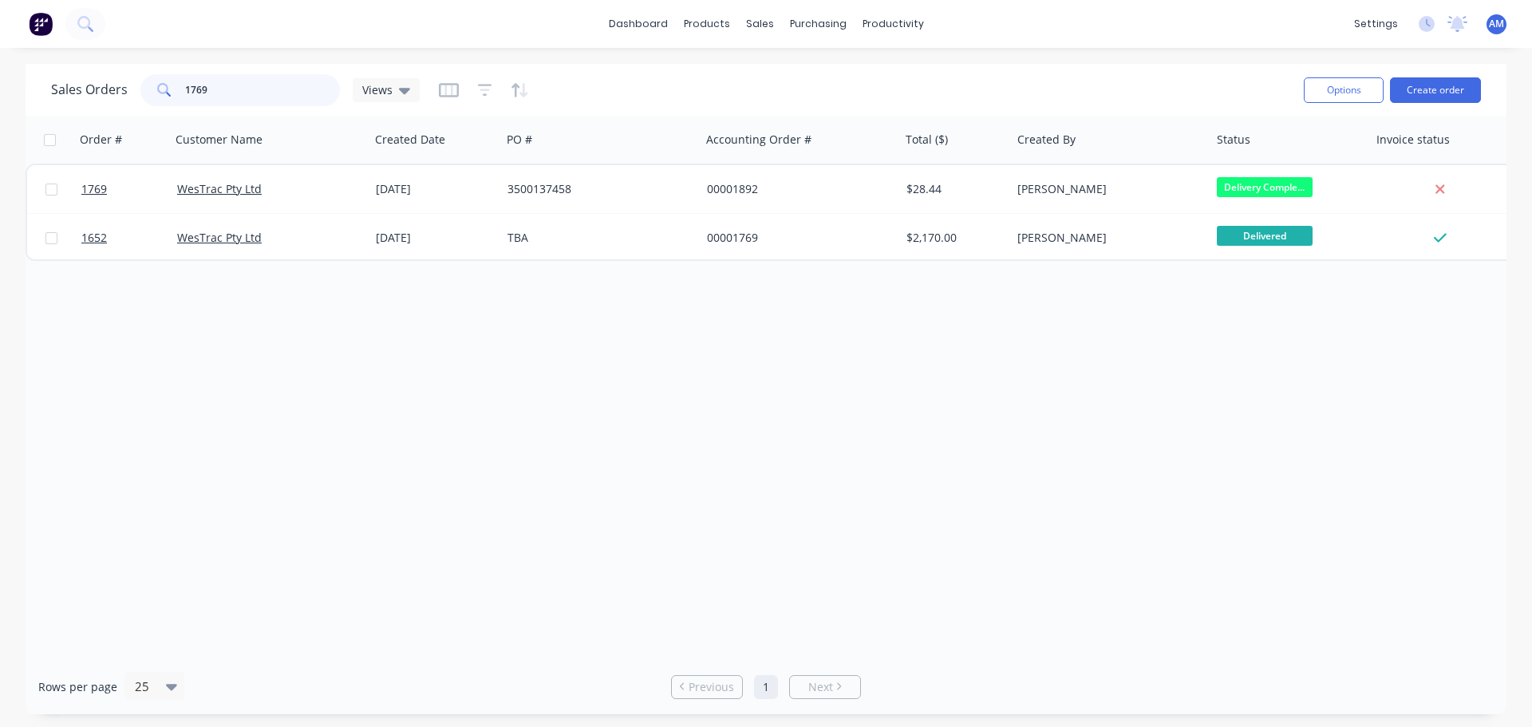
drag, startPoint x: 226, startPoint y: 96, endPoint x: 138, endPoint y: 78, distance: 89.5
click at [138, 78] on div "Sales Orders 1769 Views" at bounding box center [235, 90] width 369 height 32
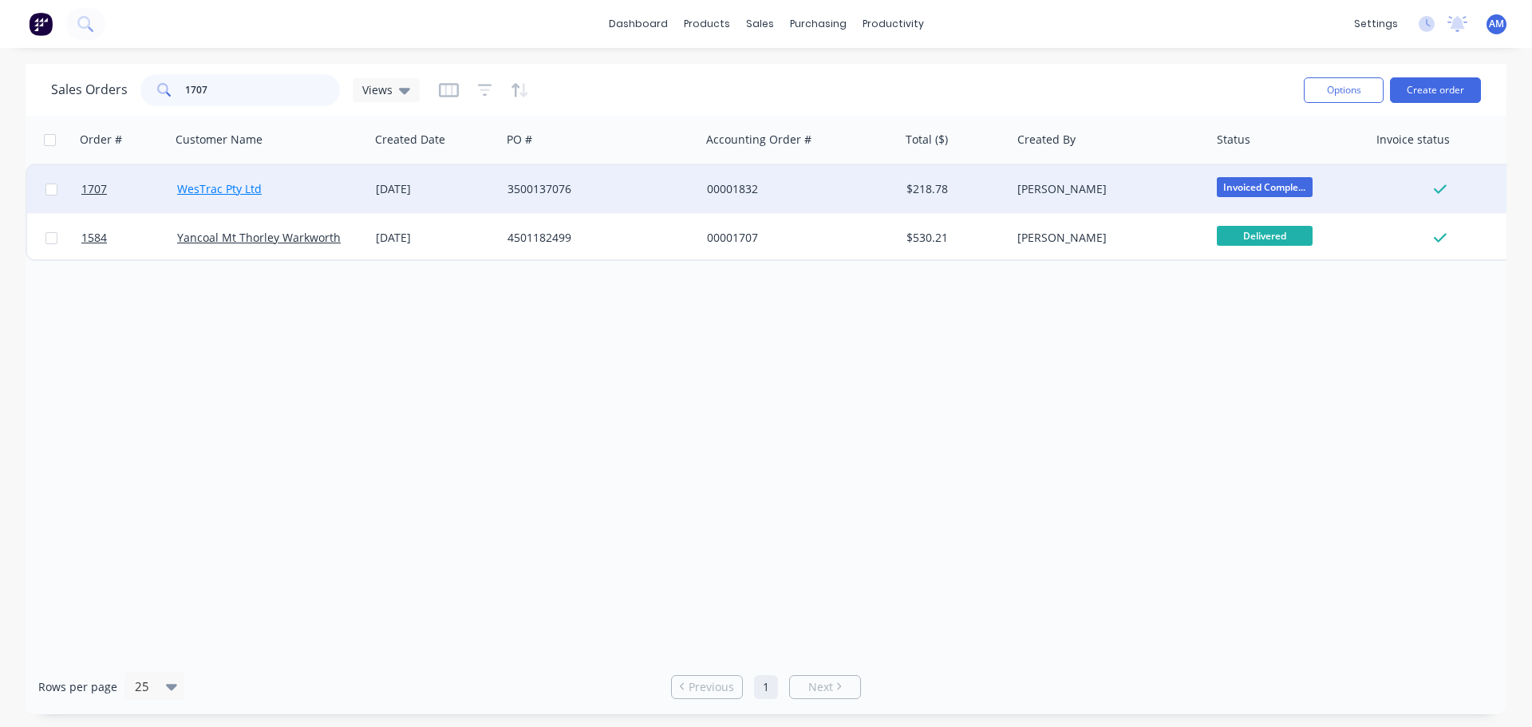
type input "1707"
click at [229, 183] on link "WesTrac Pty Ltd" at bounding box center [219, 188] width 85 height 15
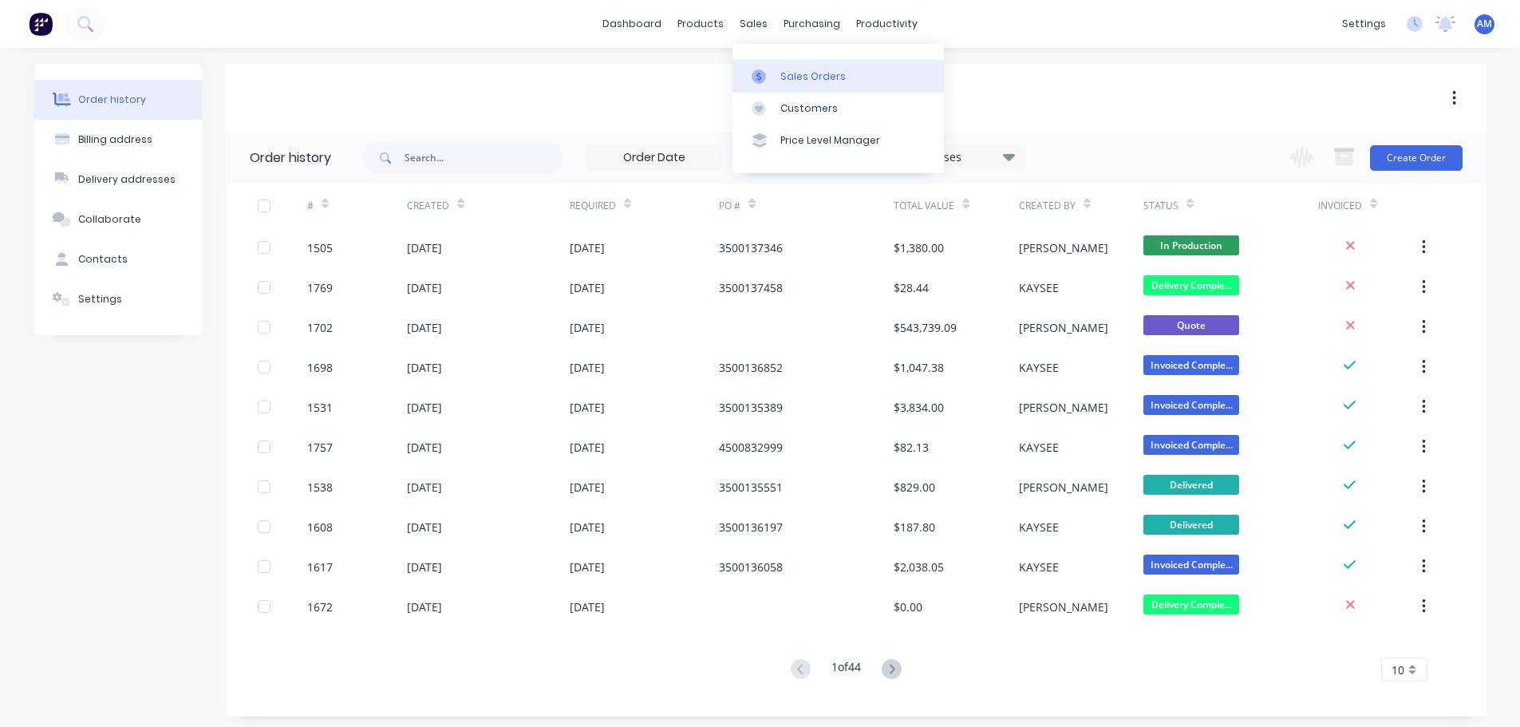
click at [794, 79] on div "Sales Orders" at bounding box center [812, 76] width 65 height 14
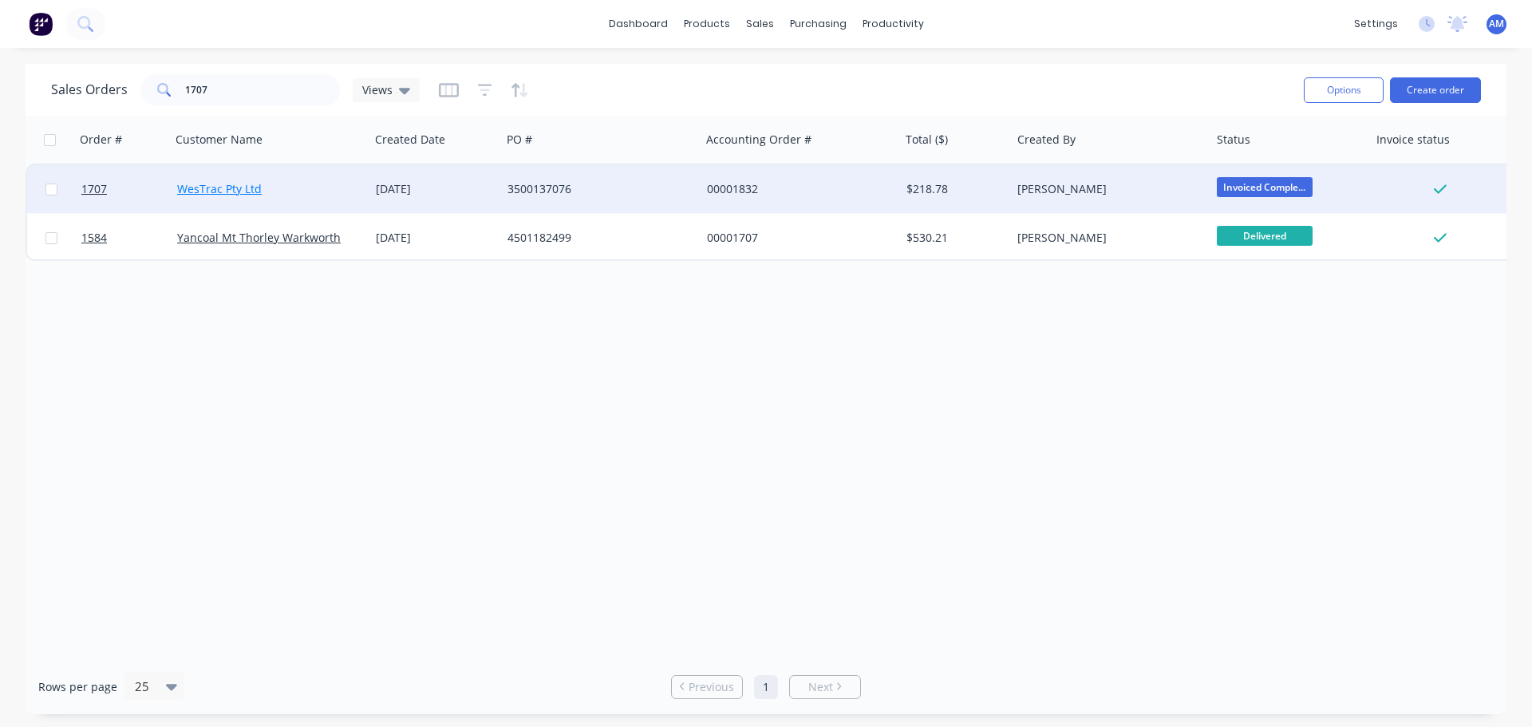
click at [258, 189] on link "WesTrac Pty Ltd" at bounding box center [219, 188] width 85 height 15
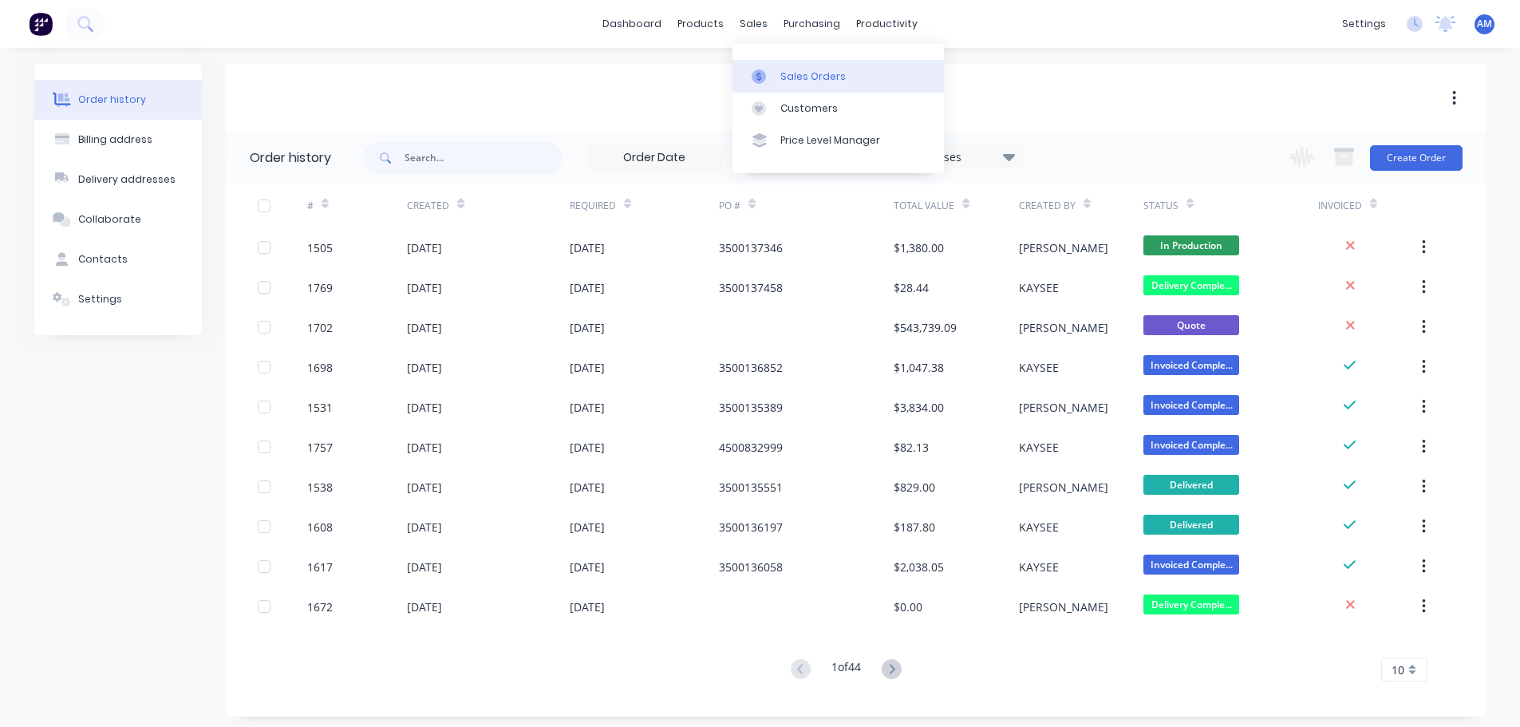
click at [794, 73] on div "Sales Orders" at bounding box center [812, 76] width 65 height 14
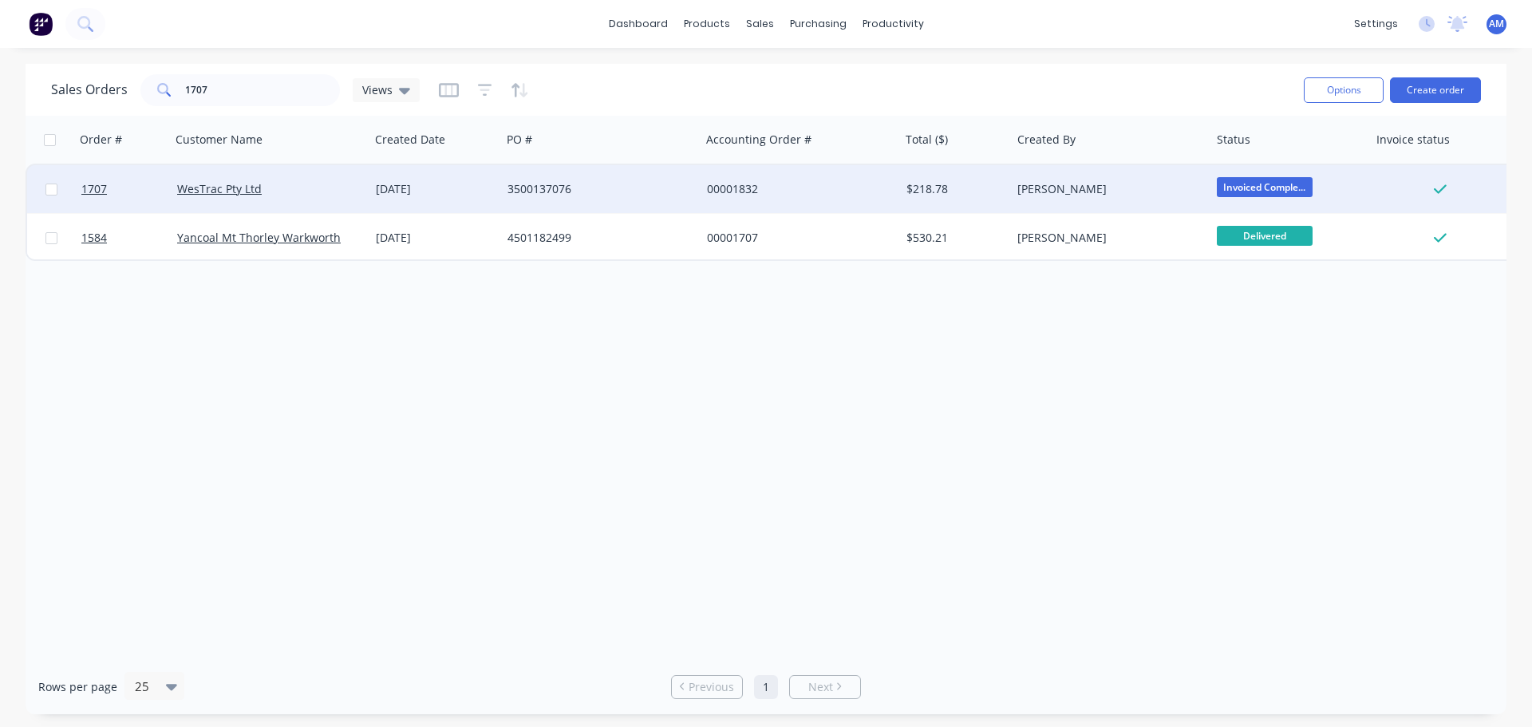
click at [744, 185] on div "00001832" at bounding box center [795, 189] width 177 height 16
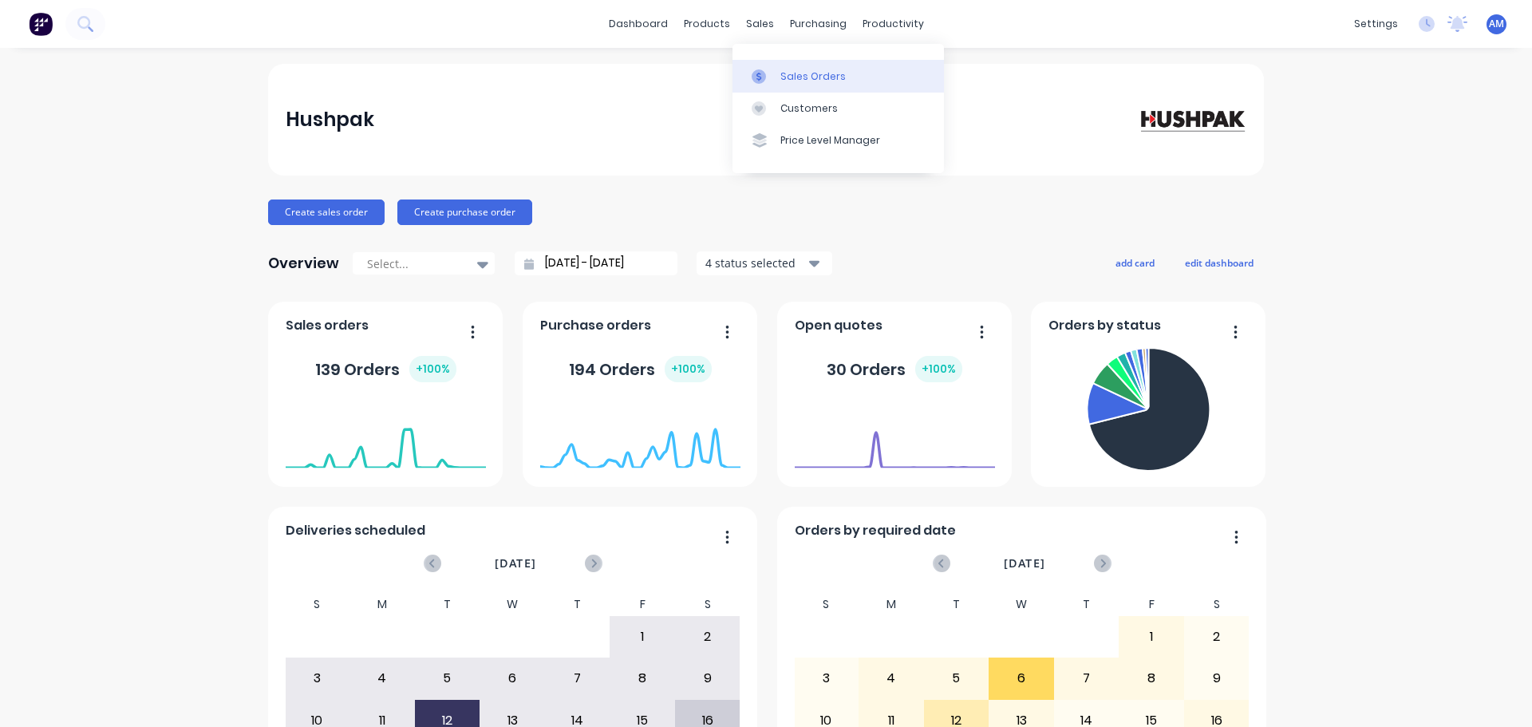
click at [786, 73] on div "Sales Orders" at bounding box center [812, 76] width 65 height 14
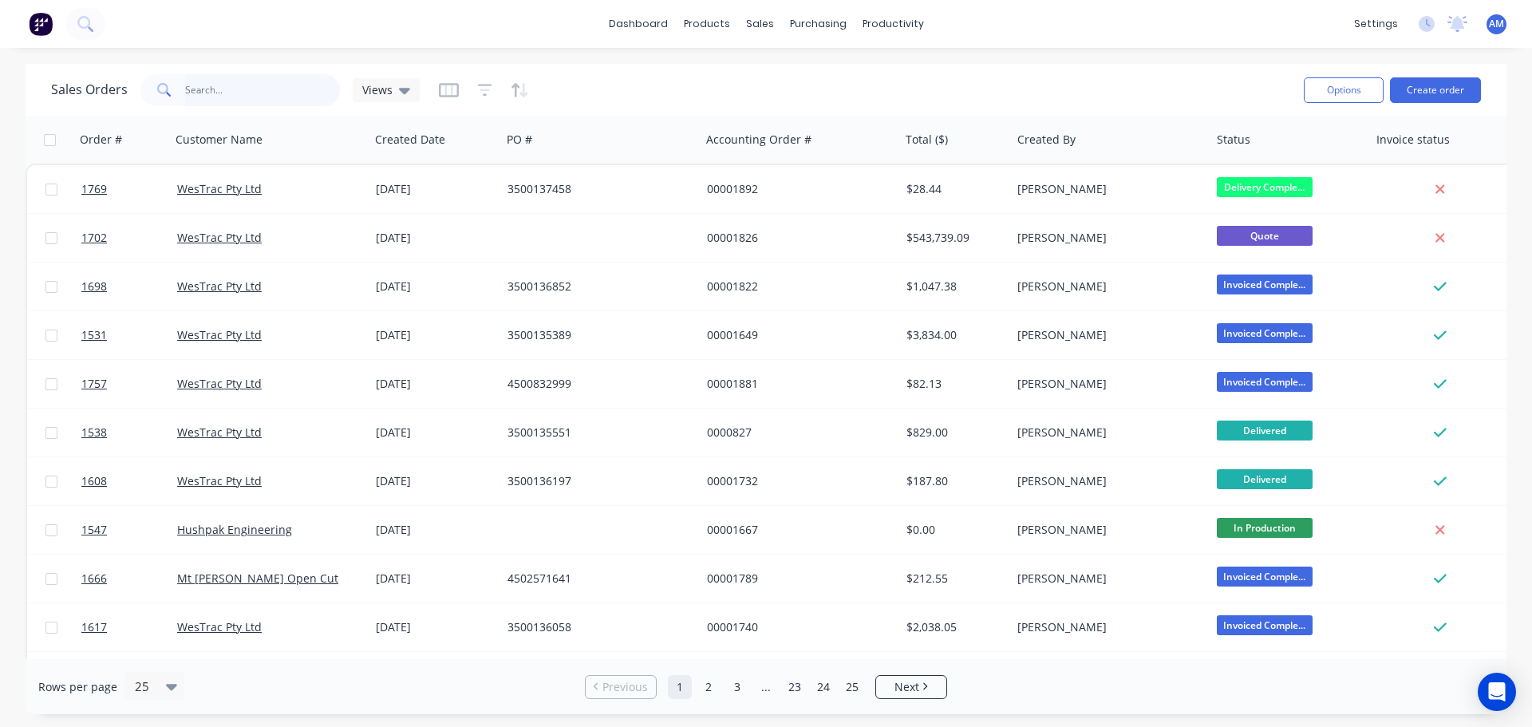
click at [241, 85] on input "text" at bounding box center [263, 90] width 156 height 32
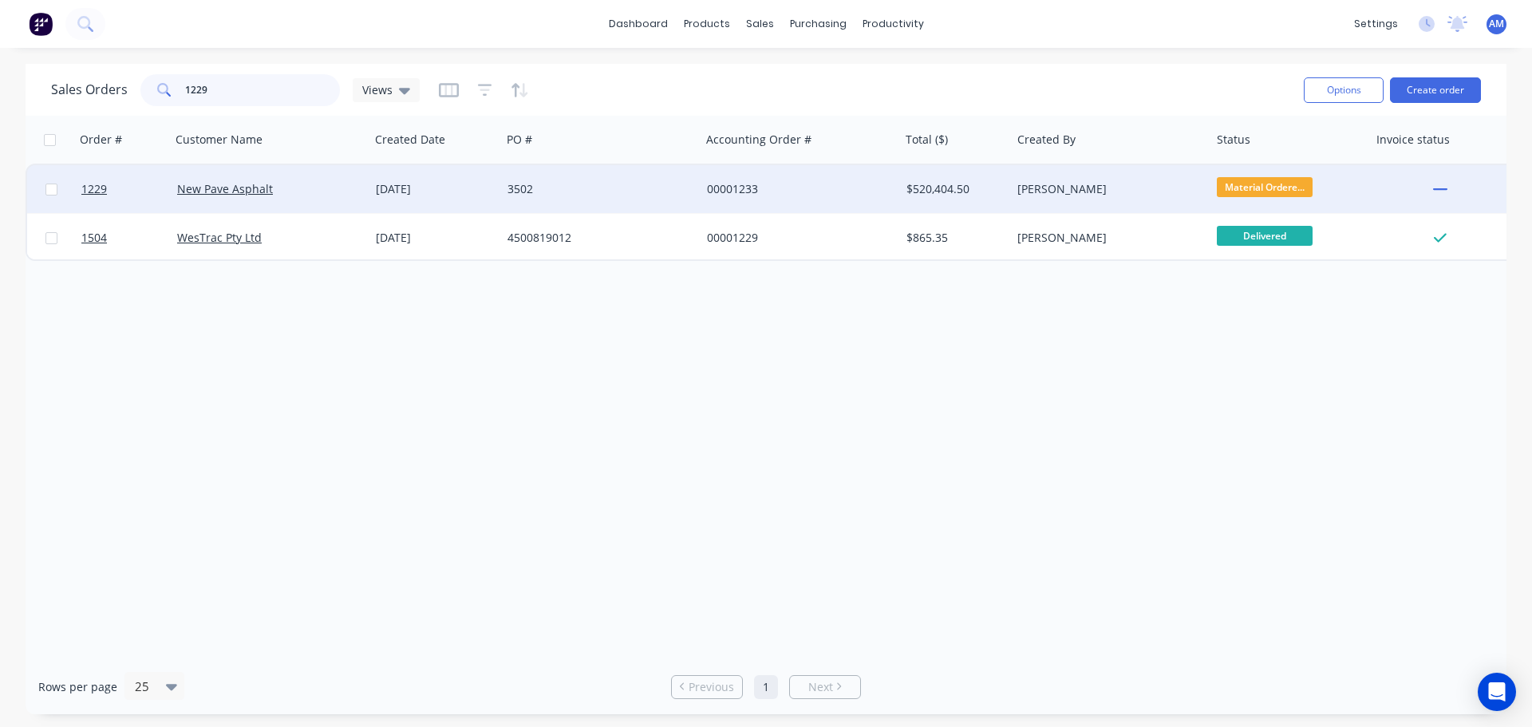
type input "1229"
click at [446, 181] on div "13 Jun 2025" at bounding box center [435, 189] width 119 height 16
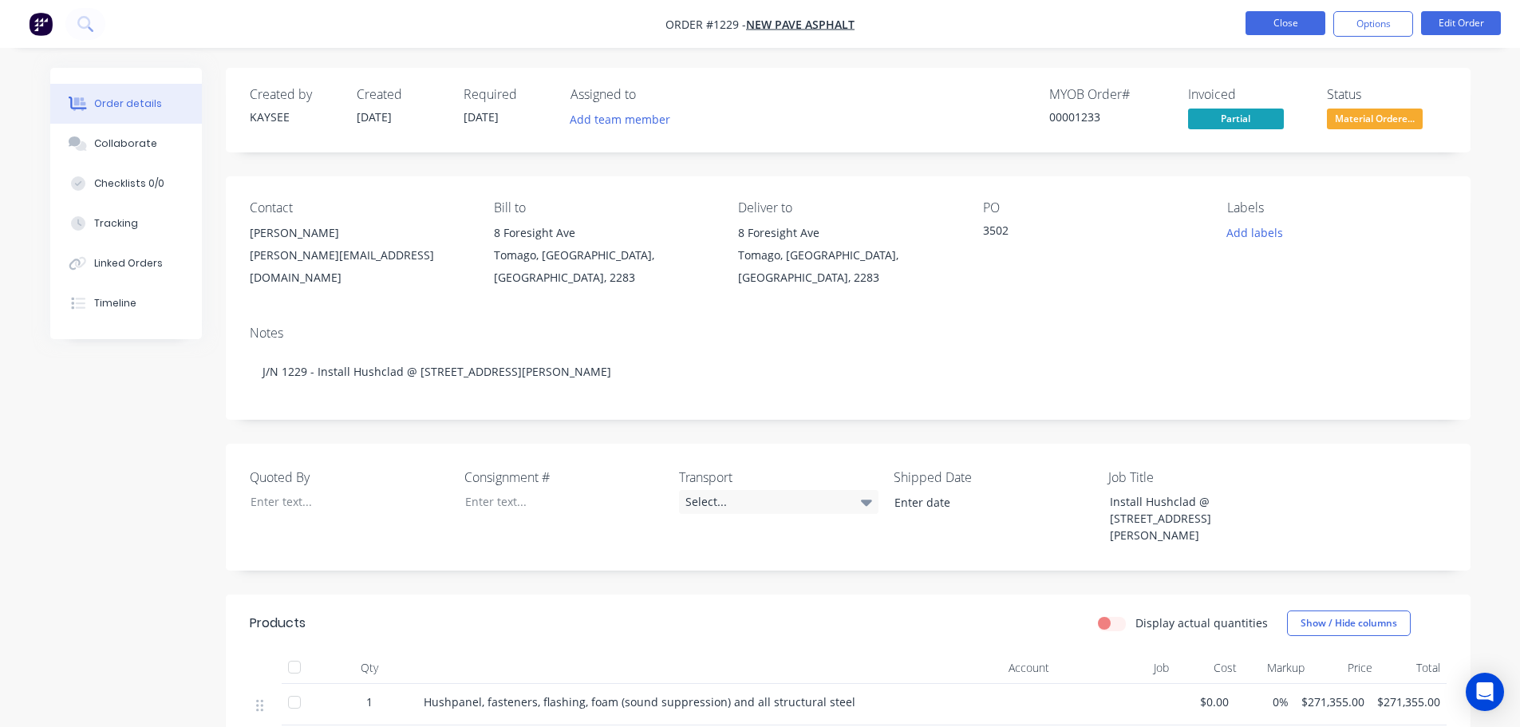
click at [1303, 18] on button "Close" at bounding box center [1285, 23] width 80 height 24
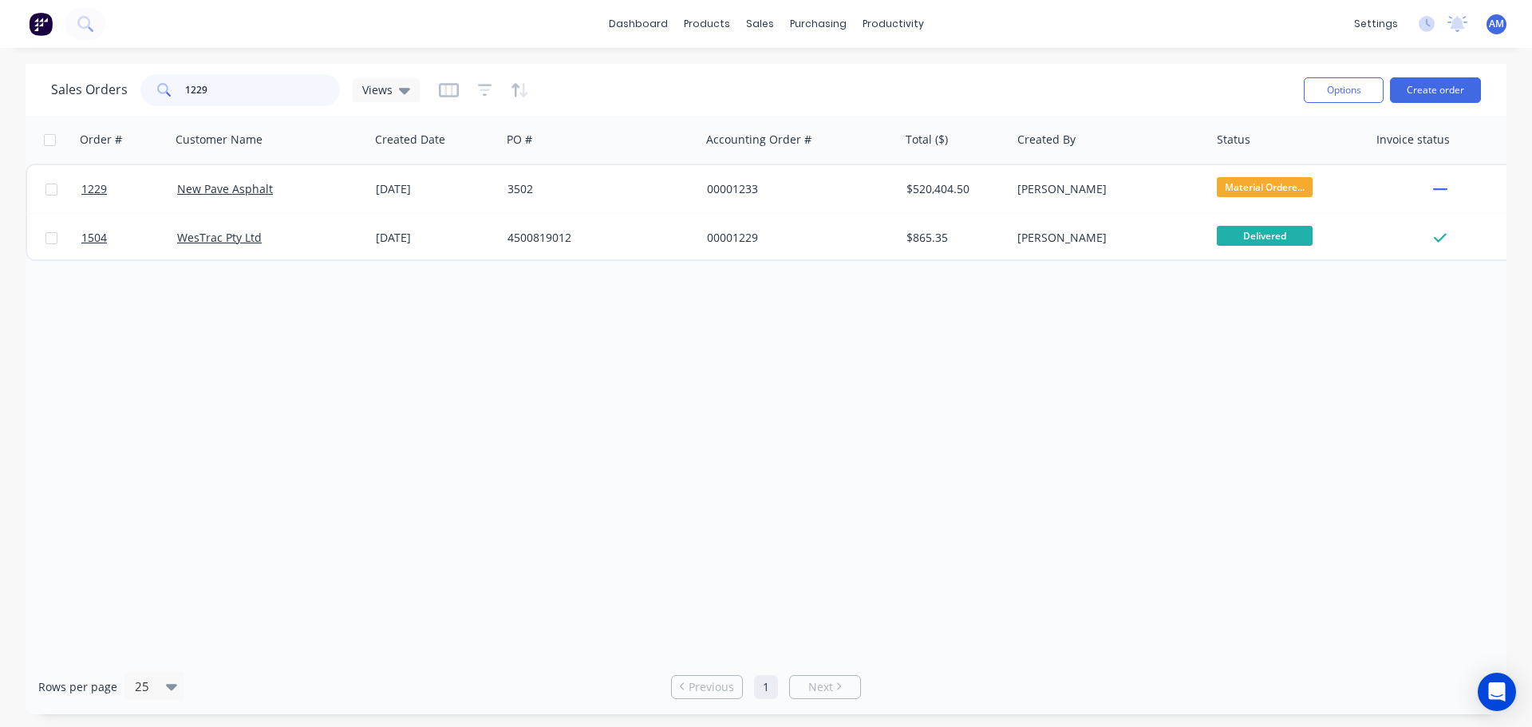
drag, startPoint x: 215, startPoint y: 83, endPoint x: 158, endPoint y: 88, distance: 57.6
click at [158, 88] on div "1229" at bounding box center [239, 90] width 199 height 32
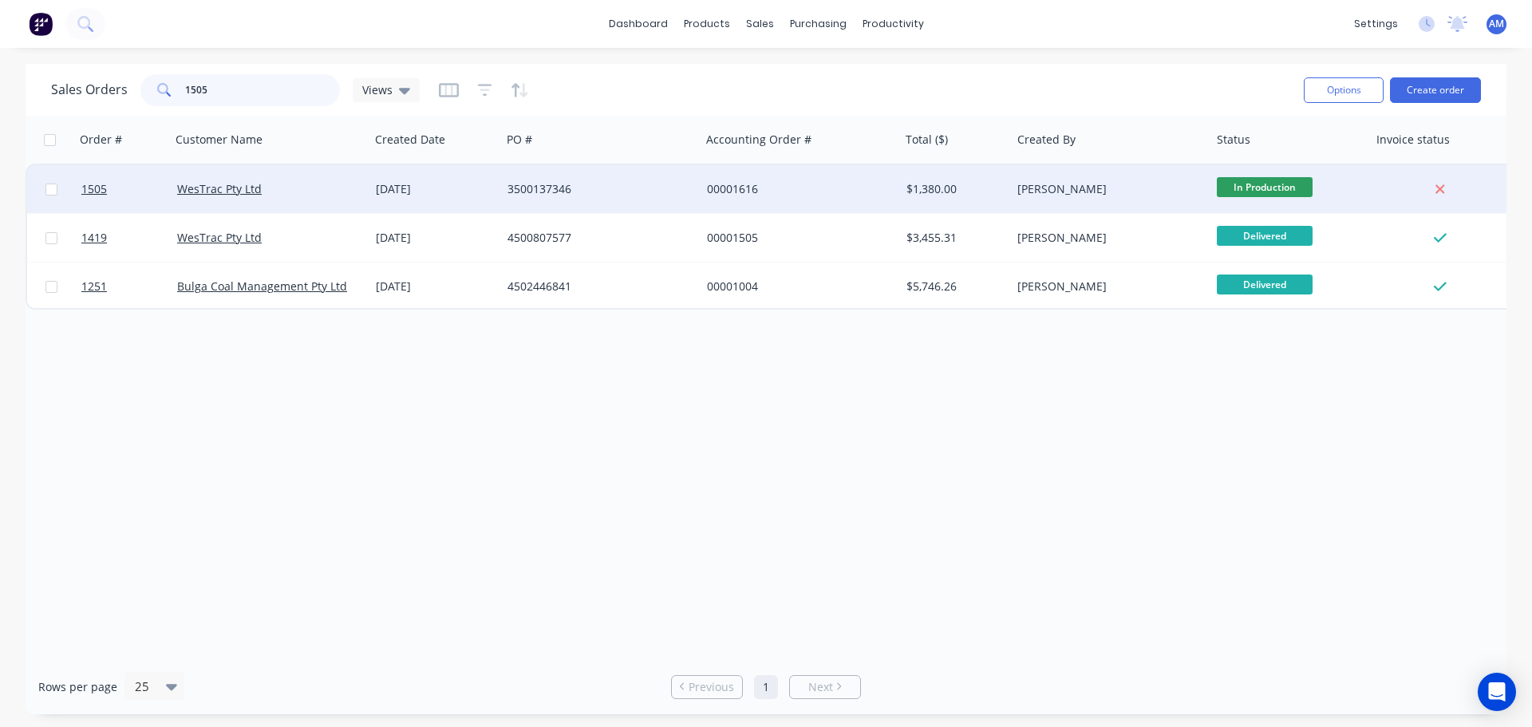
type input "1505"
click at [442, 186] on div "[DATE]" at bounding box center [435, 189] width 119 height 16
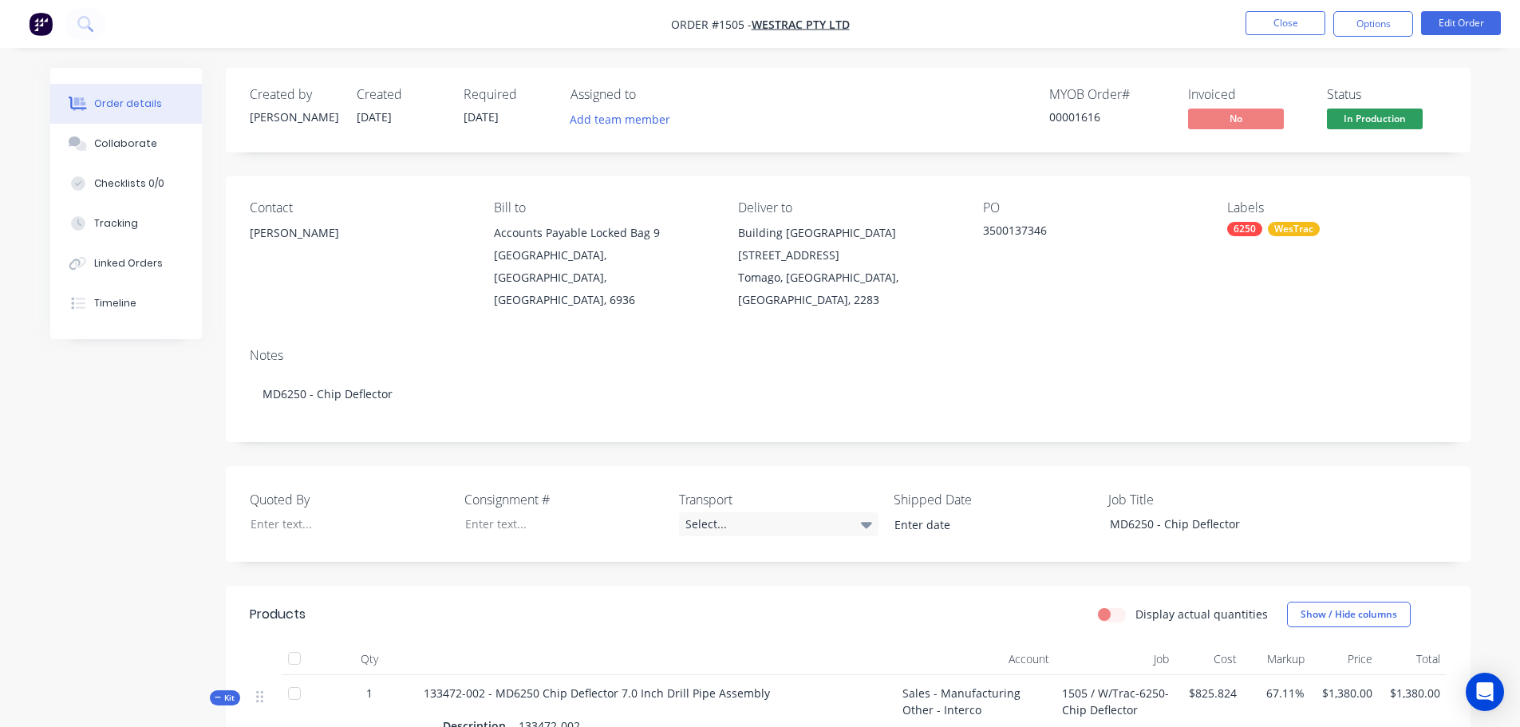
click at [1425, 176] on div "Contact Eric Patterson Bill to Accounts Payable Locked Bag 9 MIDLAND, Western A…" at bounding box center [848, 255] width 1245 height 159
drag, startPoint x: 1051, startPoint y: 233, endPoint x: 980, endPoint y: 230, distance: 70.3
click at [980, 230] on div "Contact Eric Patterson Bill to Accounts Payable Locked Bag 9 MIDLAND, Western A…" at bounding box center [848, 255] width 1245 height 159
copy div "3500137346"
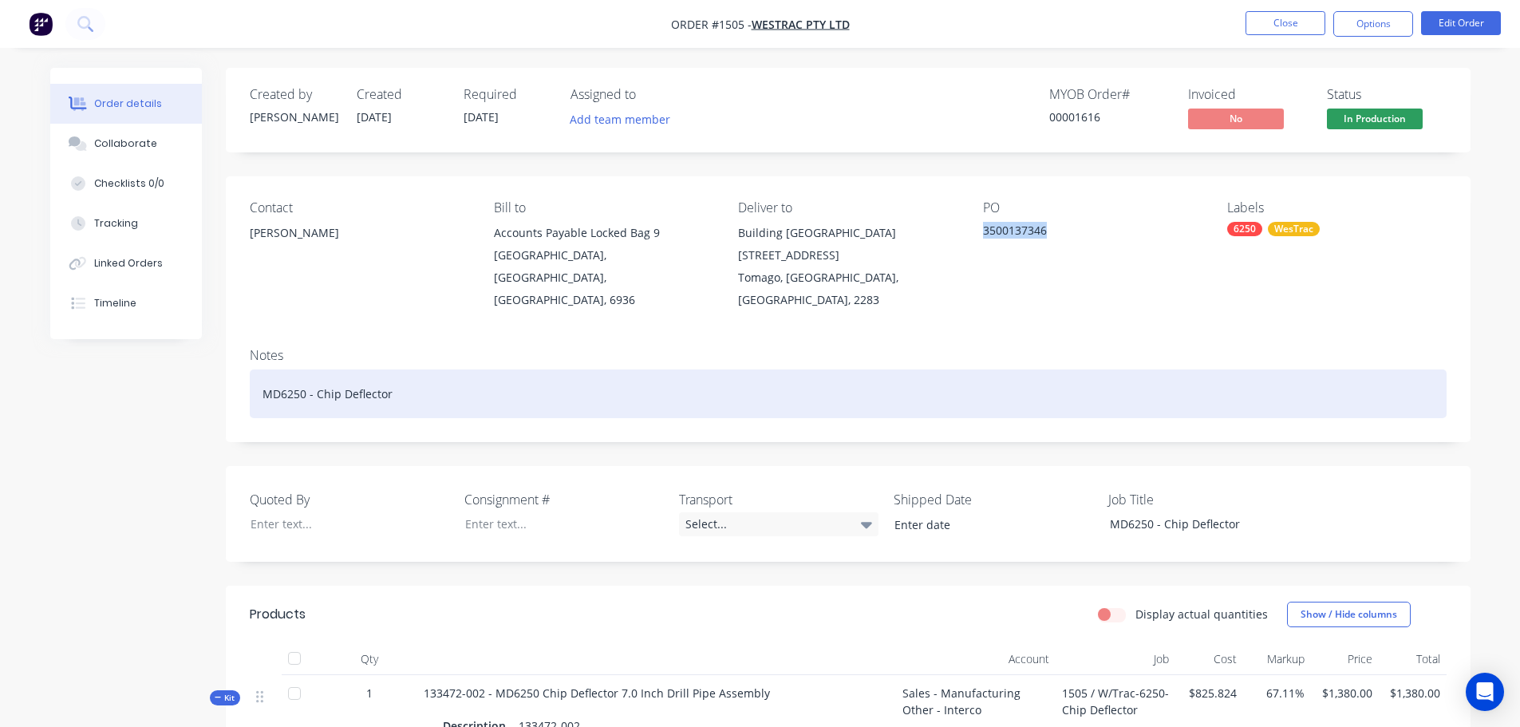
drag, startPoint x: 395, startPoint y: 371, endPoint x: 262, endPoint y: 371, distance: 132.4
click at [262, 371] on div "MD6250 - Chip Deflector" at bounding box center [848, 393] width 1197 height 49
copy div "MD6250 - Chip Deflector"
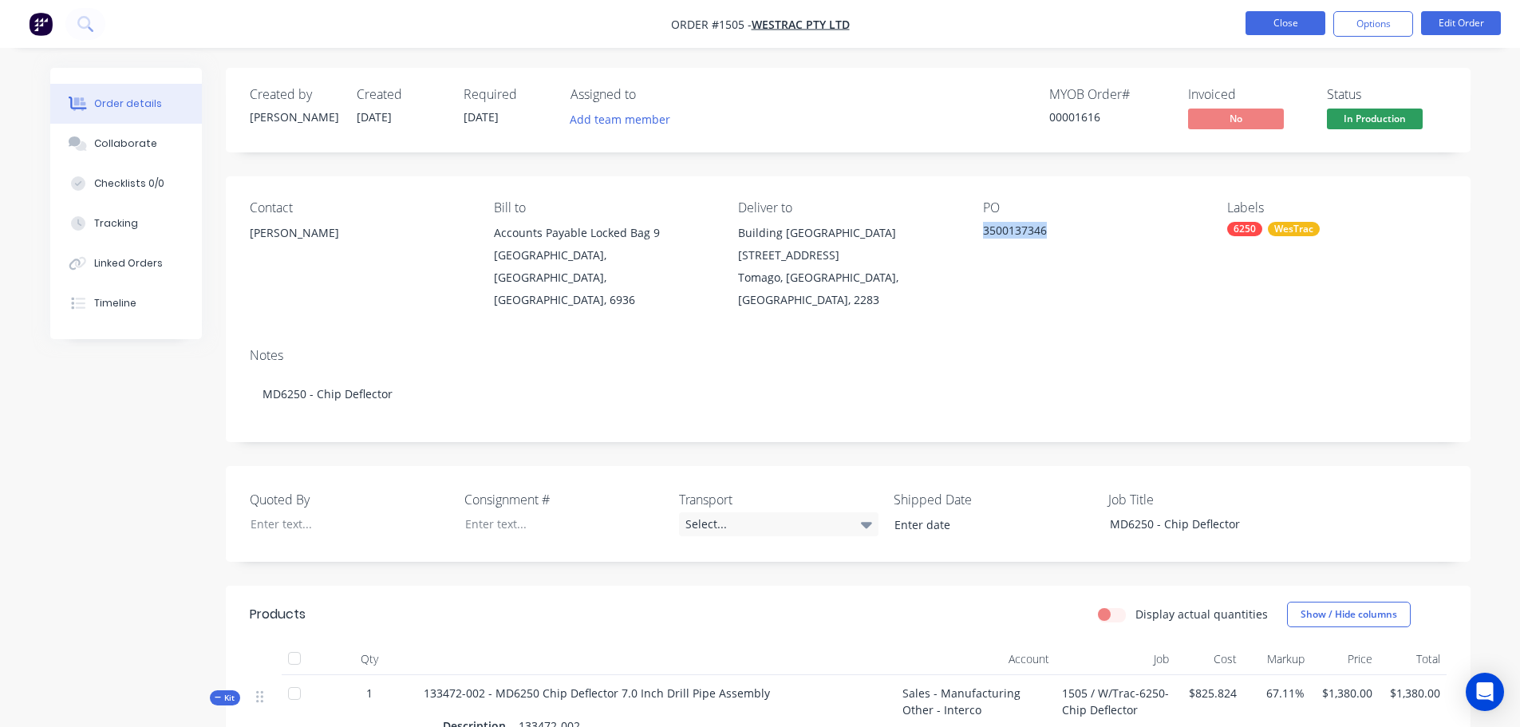
click at [1278, 26] on button "Close" at bounding box center [1285, 23] width 80 height 24
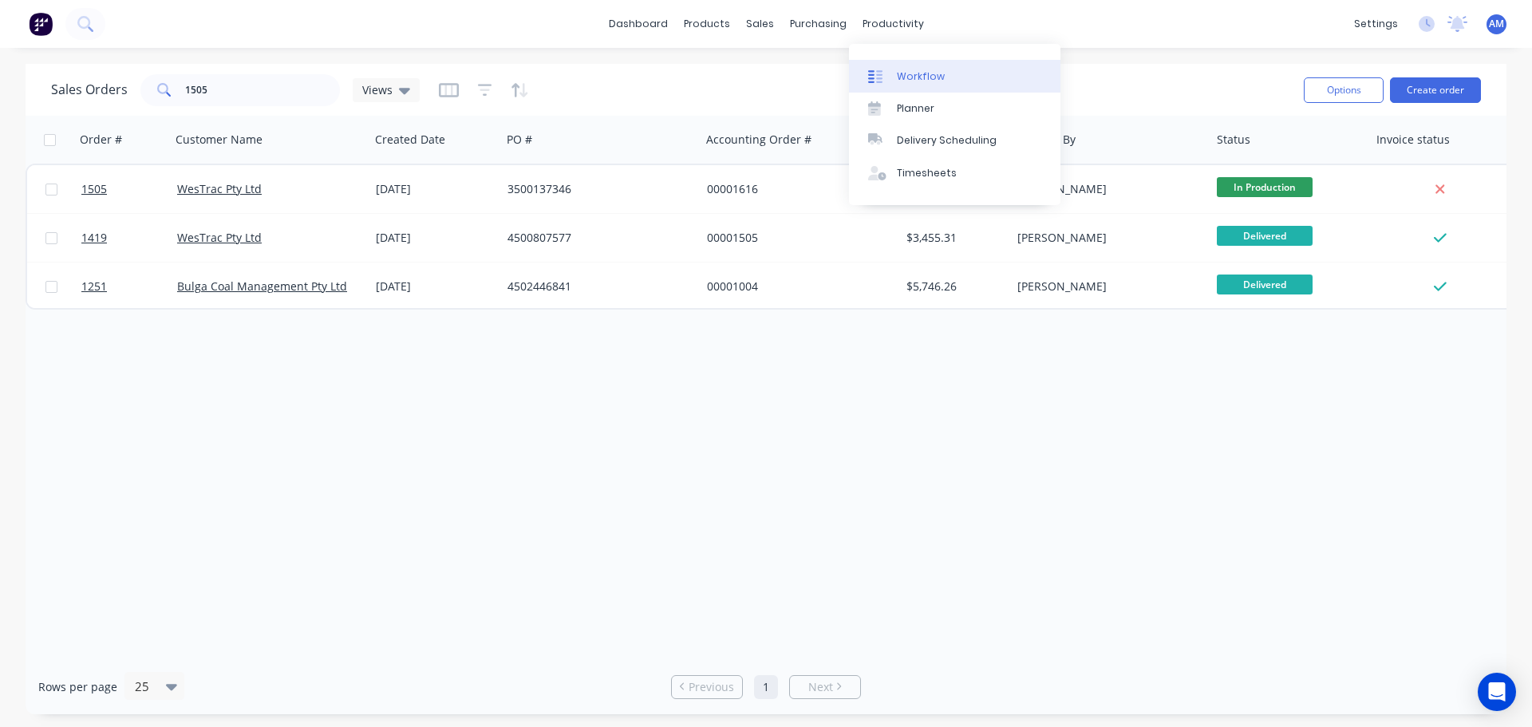
click at [909, 68] on link "Workflow" at bounding box center [954, 76] width 211 height 32
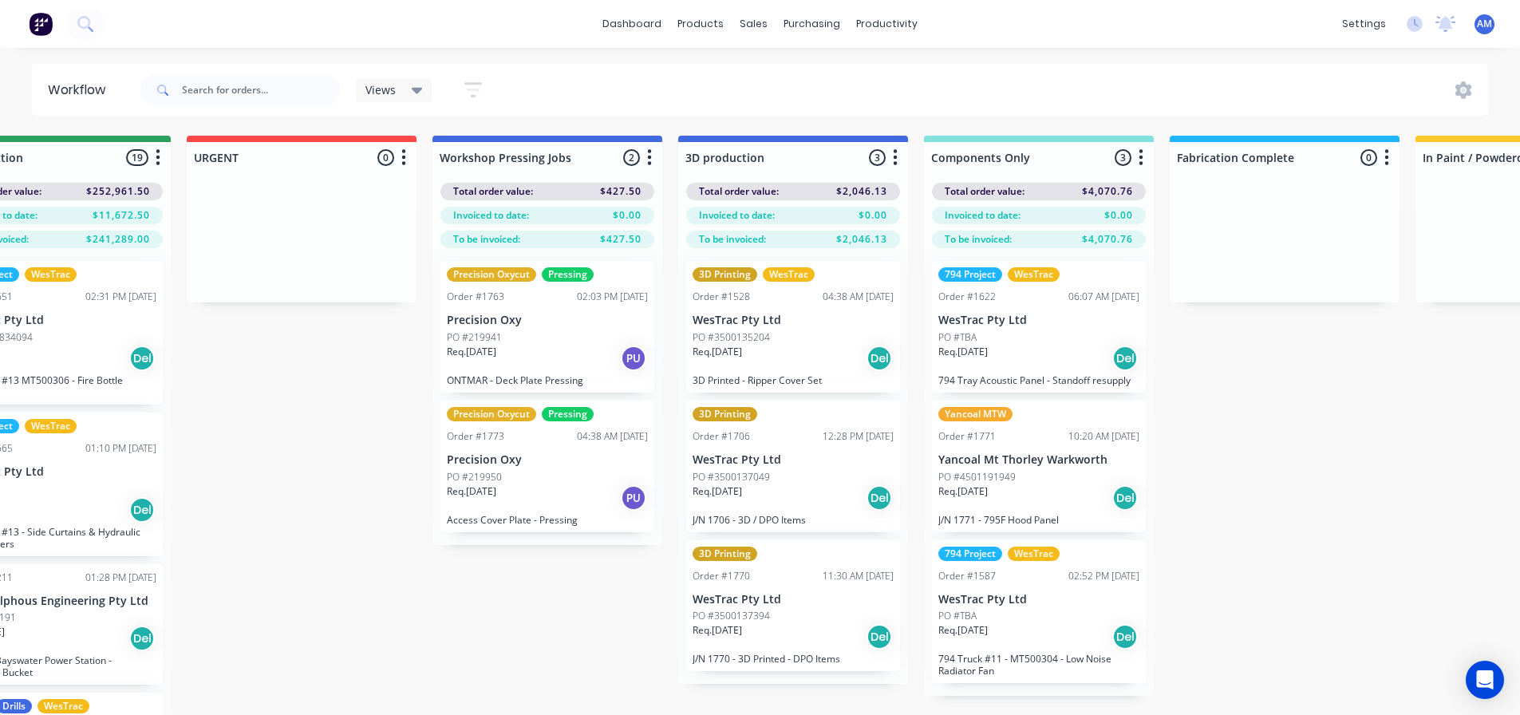
scroll to position [0, 1142]
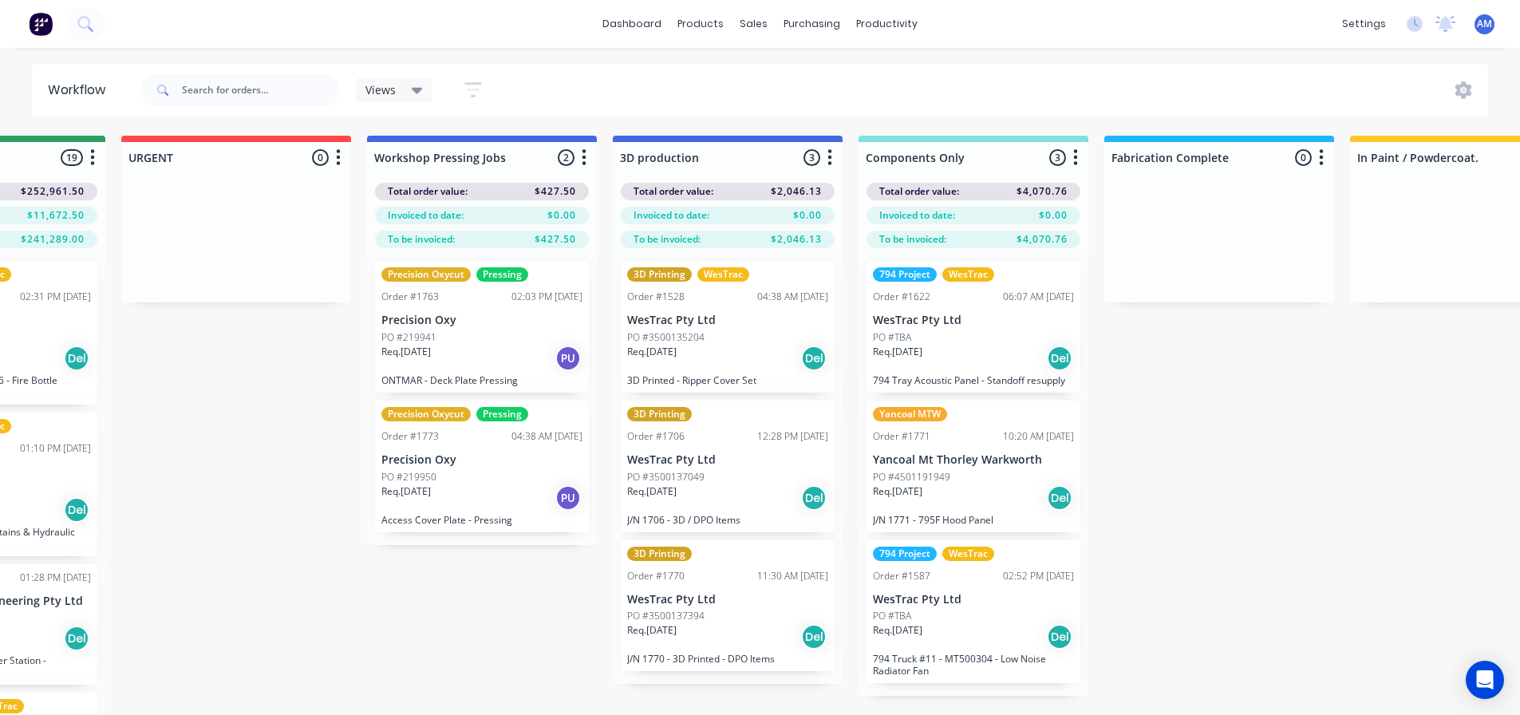
click at [499, 355] on div "Req. 12/08/25 PU" at bounding box center [481, 358] width 201 height 27
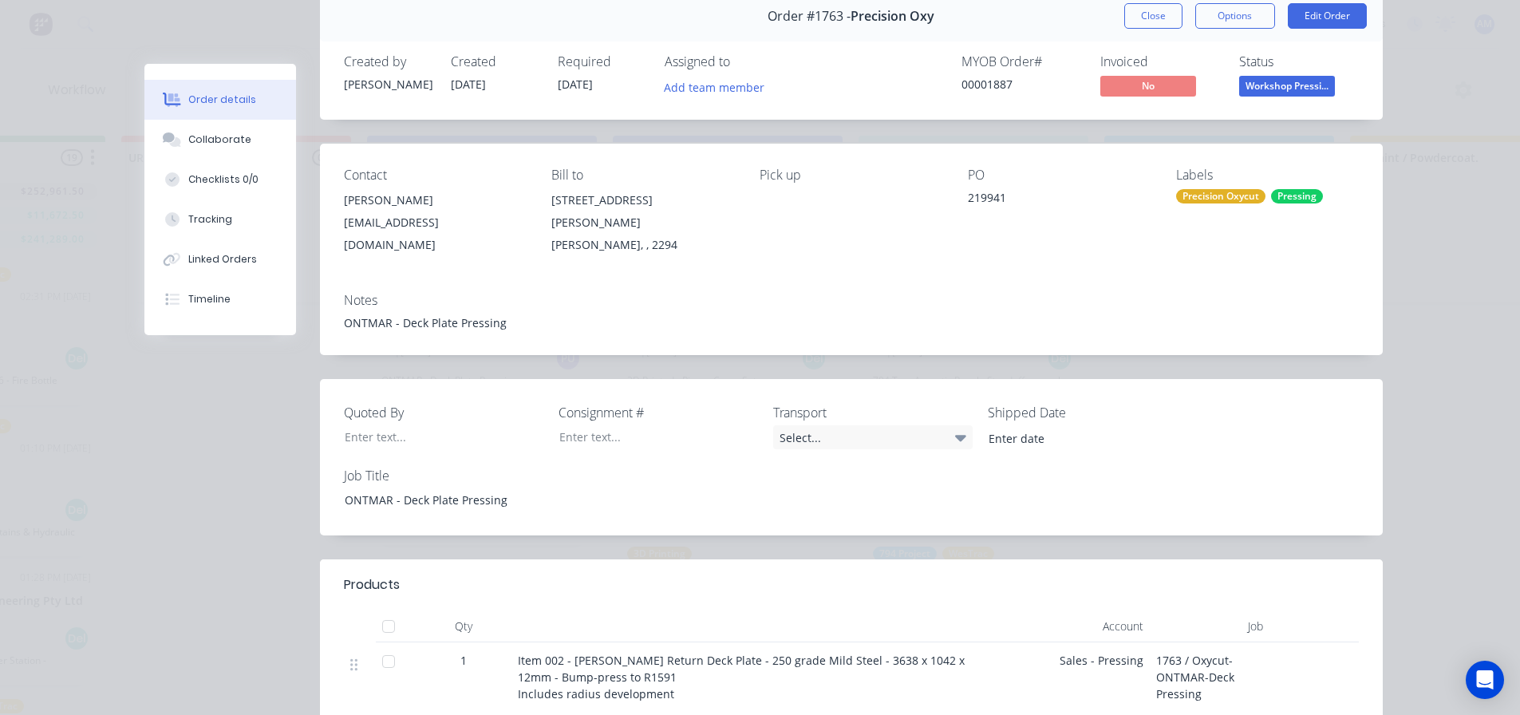
scroll to position [0, 0]
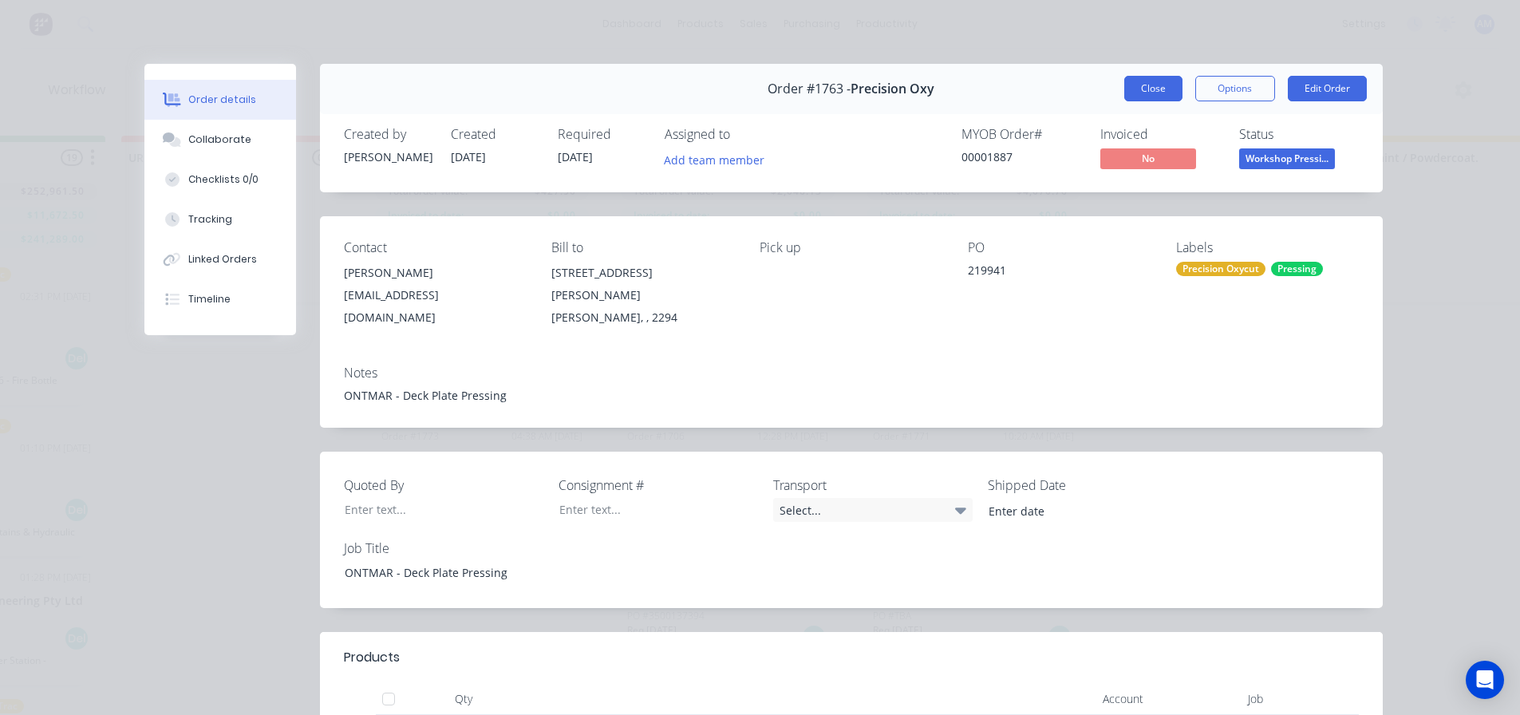
click at [1148, 92] on button "Close" at bounding box center [1153, 89] width 58 height 26
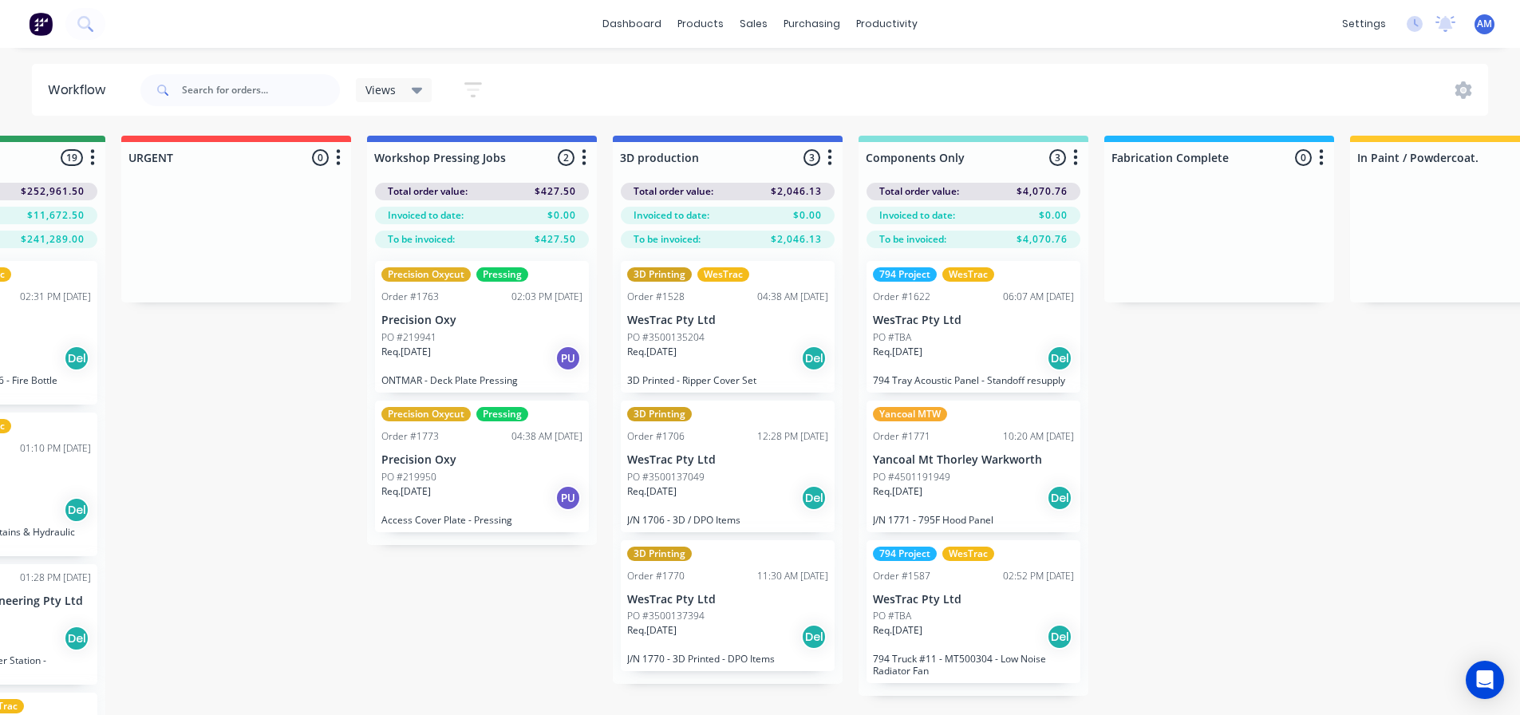
click at [499, 475] on div "PO #219950" at bounding box center [481, 477] width 201 height 14
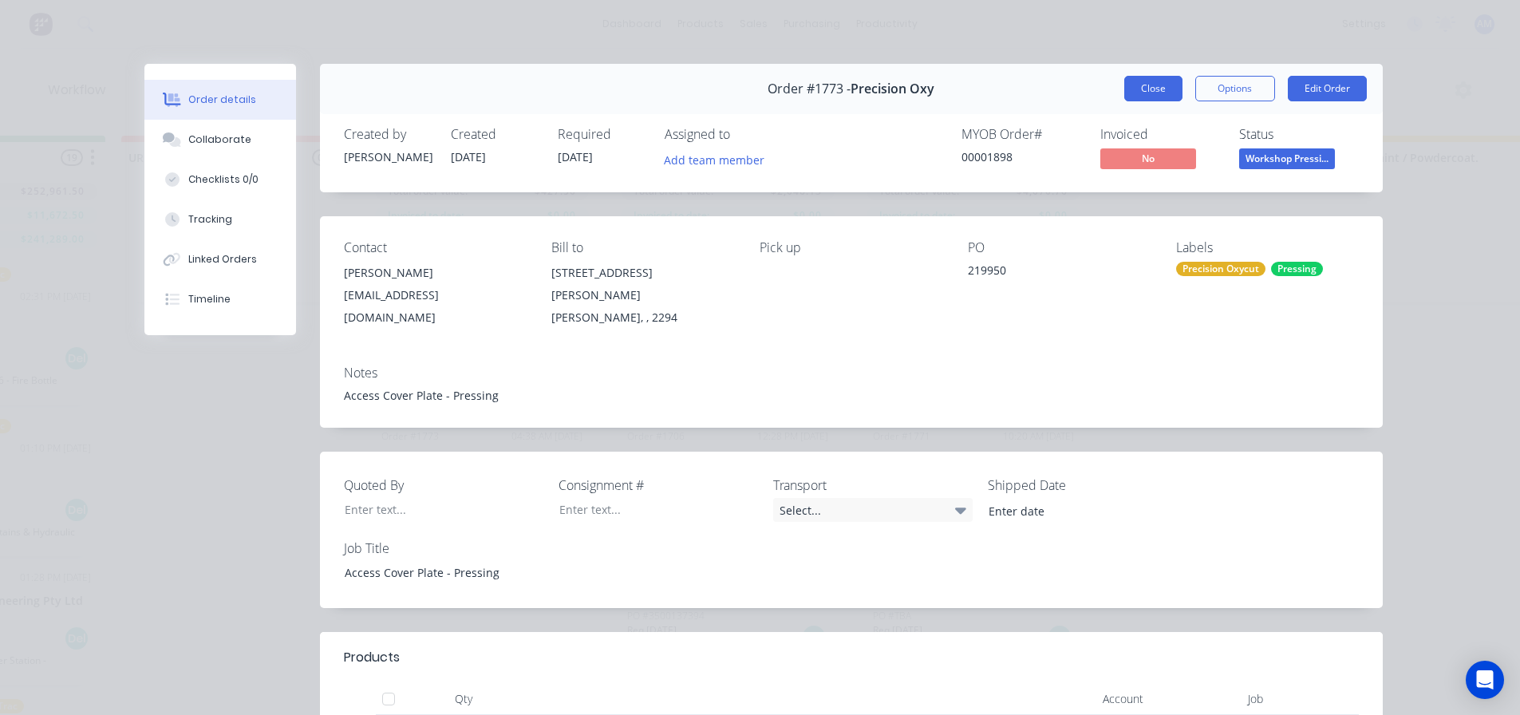
click at [1135, 89] on button "Close" at bounding box center [1153, 89] width 58 height 26
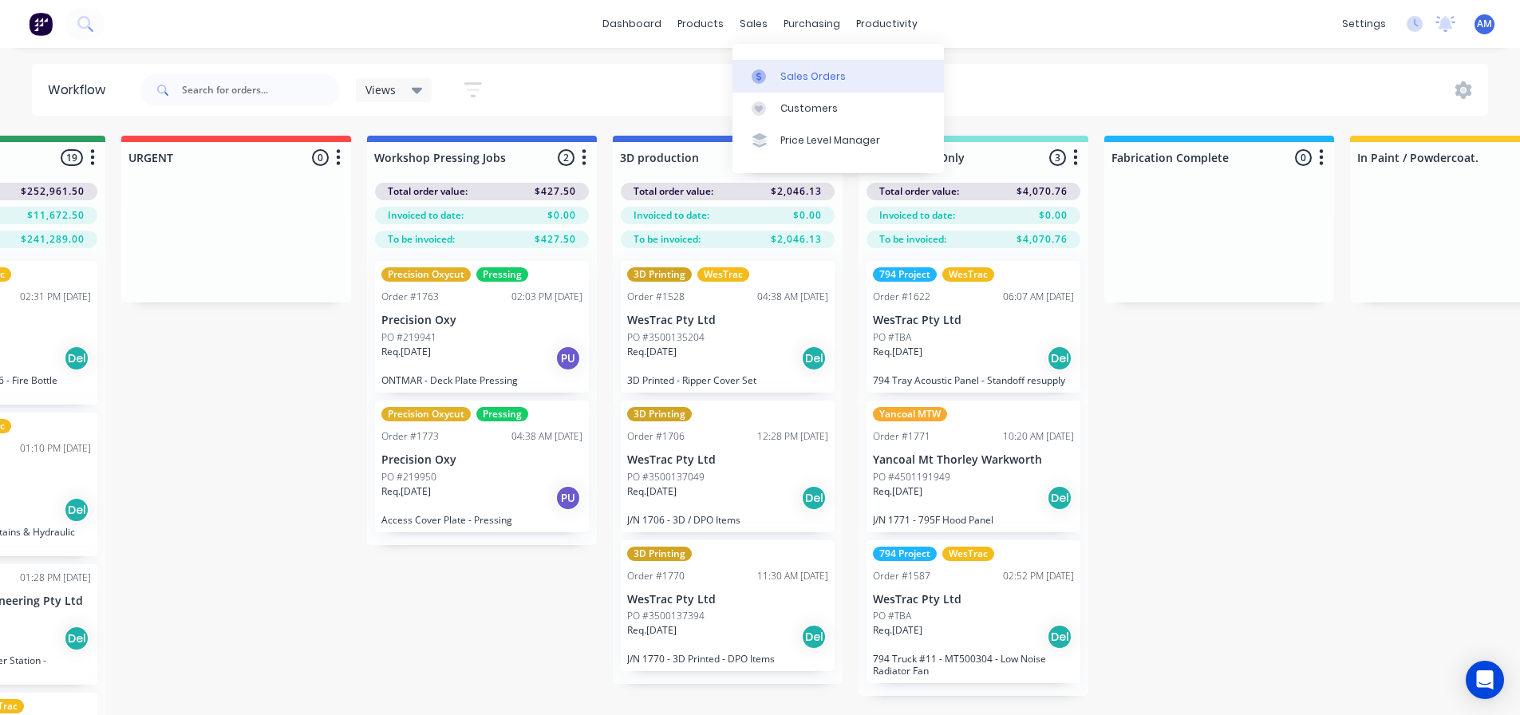
click at [787, 75] on div "Sales Orders" at bounding box center [812, 76] width 65 height 14
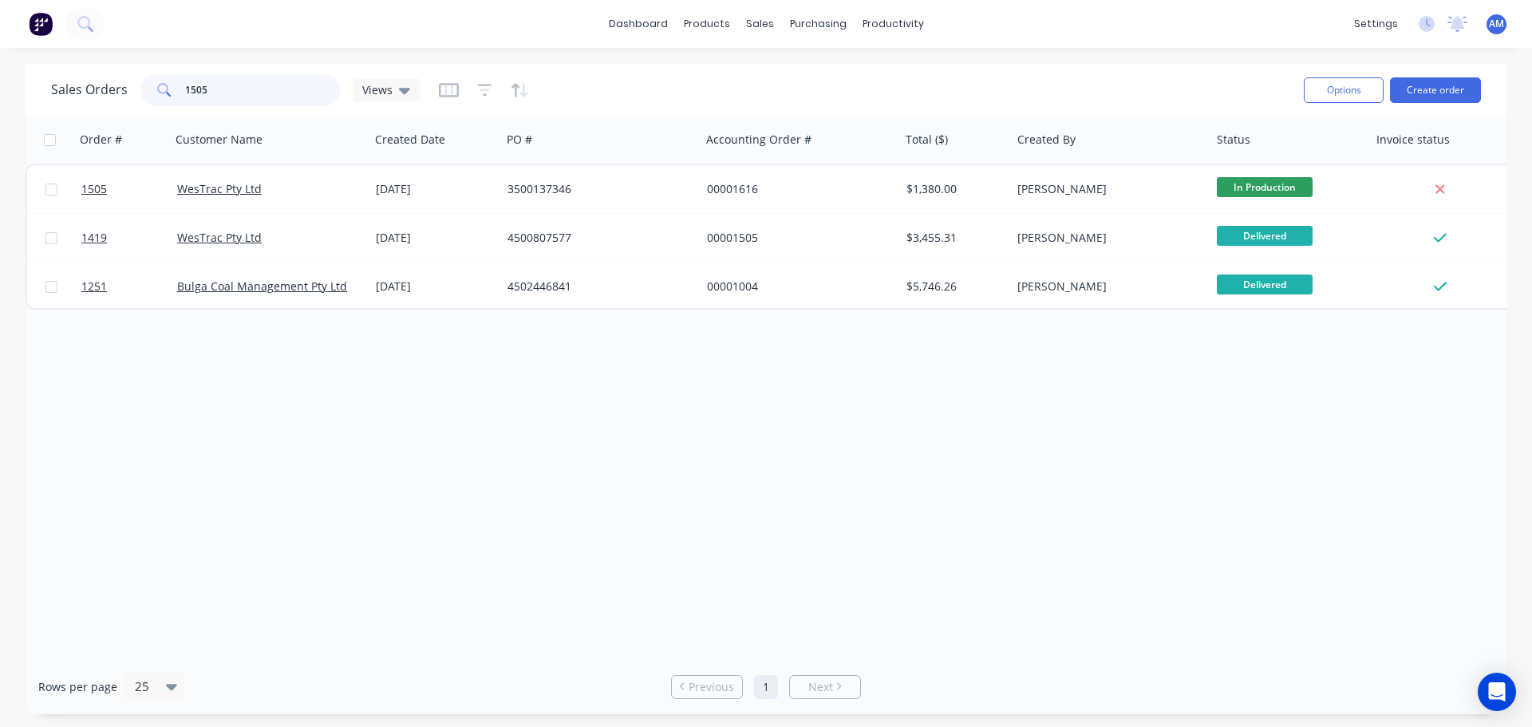
drag, startPoint x: 233, startPoint y: 97, endPoint x: 156, endPoint y: 81, distance: 78.2
click at [160, 80] on div "1505" at bounding box center [239, 90] width 199 height 32
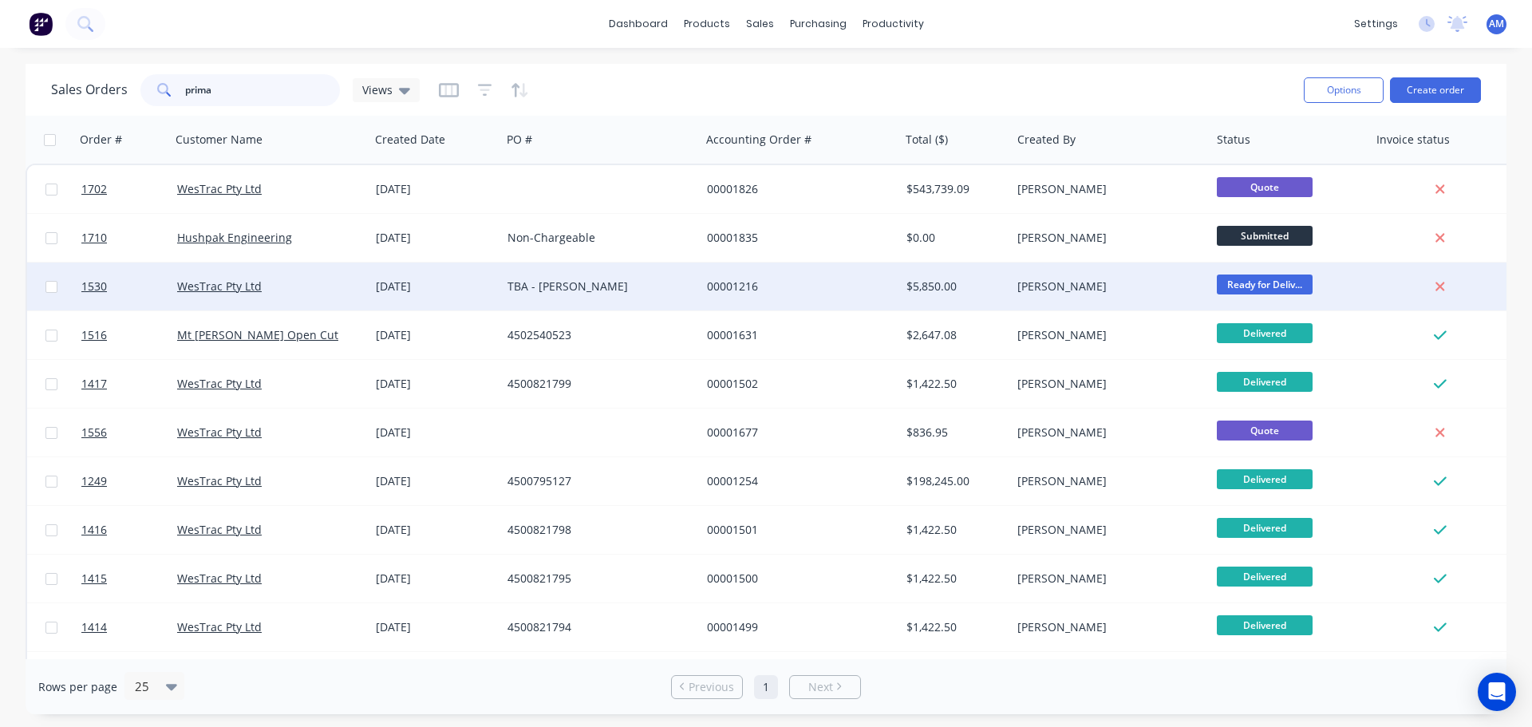
type input "prima"
click at [434, 289] on div "14 Jul 2025" at bounding box center [435, 286] width 119 height 16
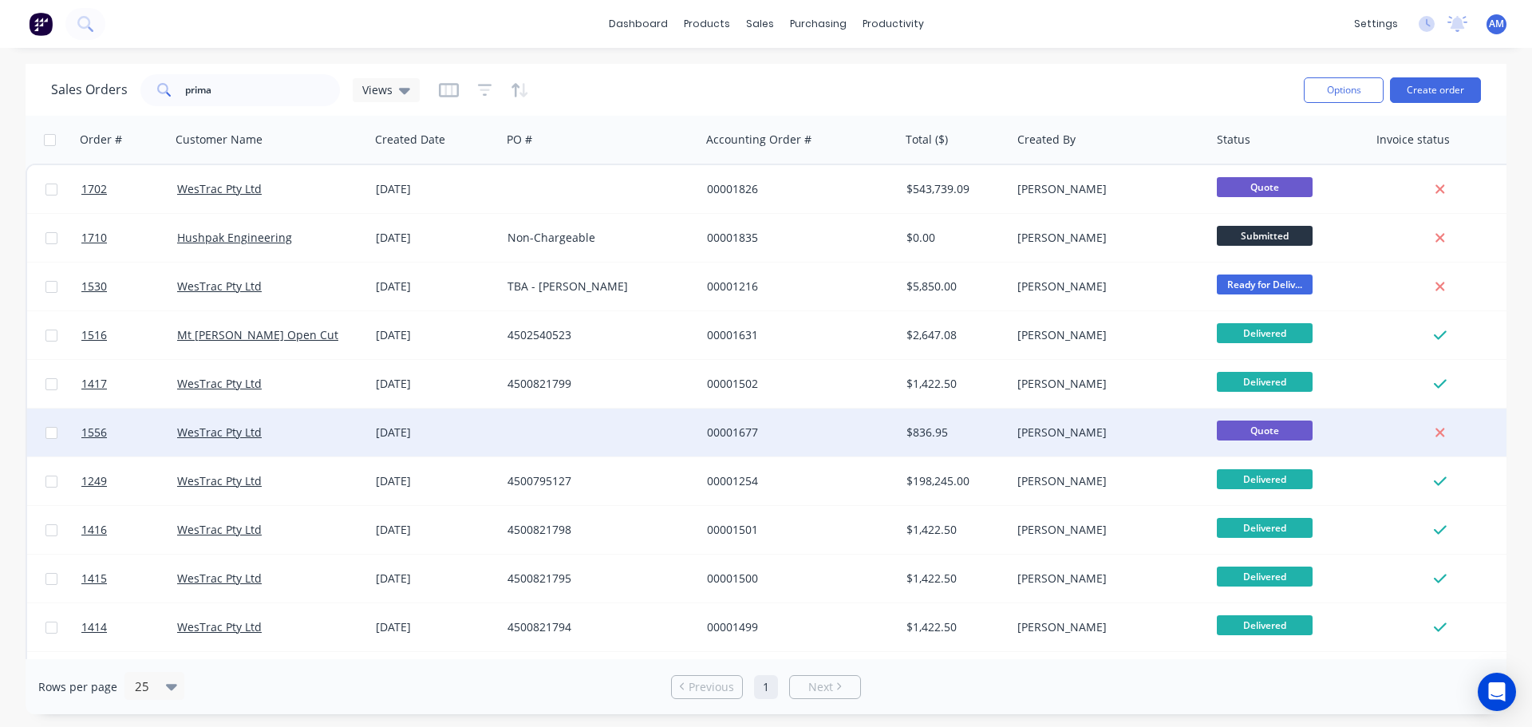
click at [730, 420] on div "00001677" at bounding box center [799, 432] width 199 height 48
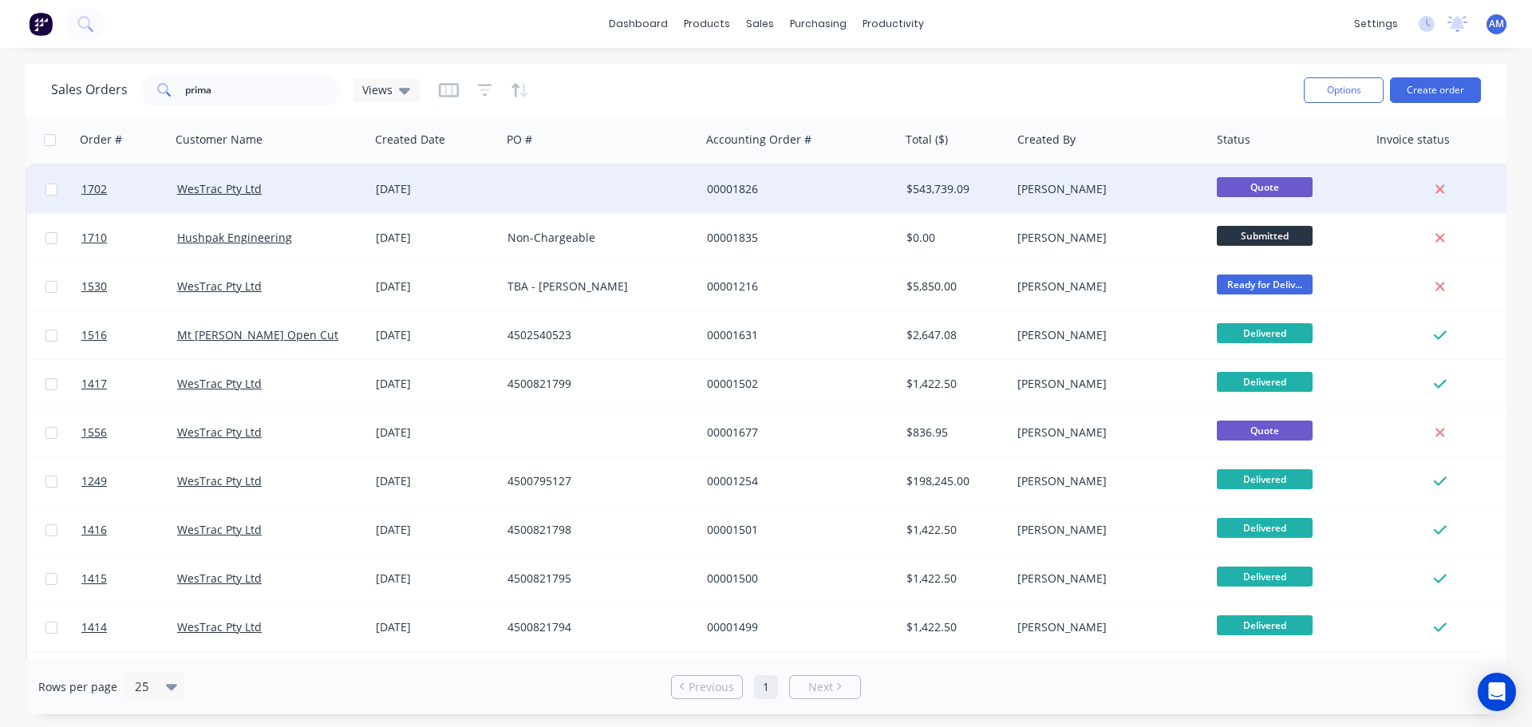
click at [384, 186] on div "31 Jul 2025" at bounding box center [435, 189] width 119 height 16
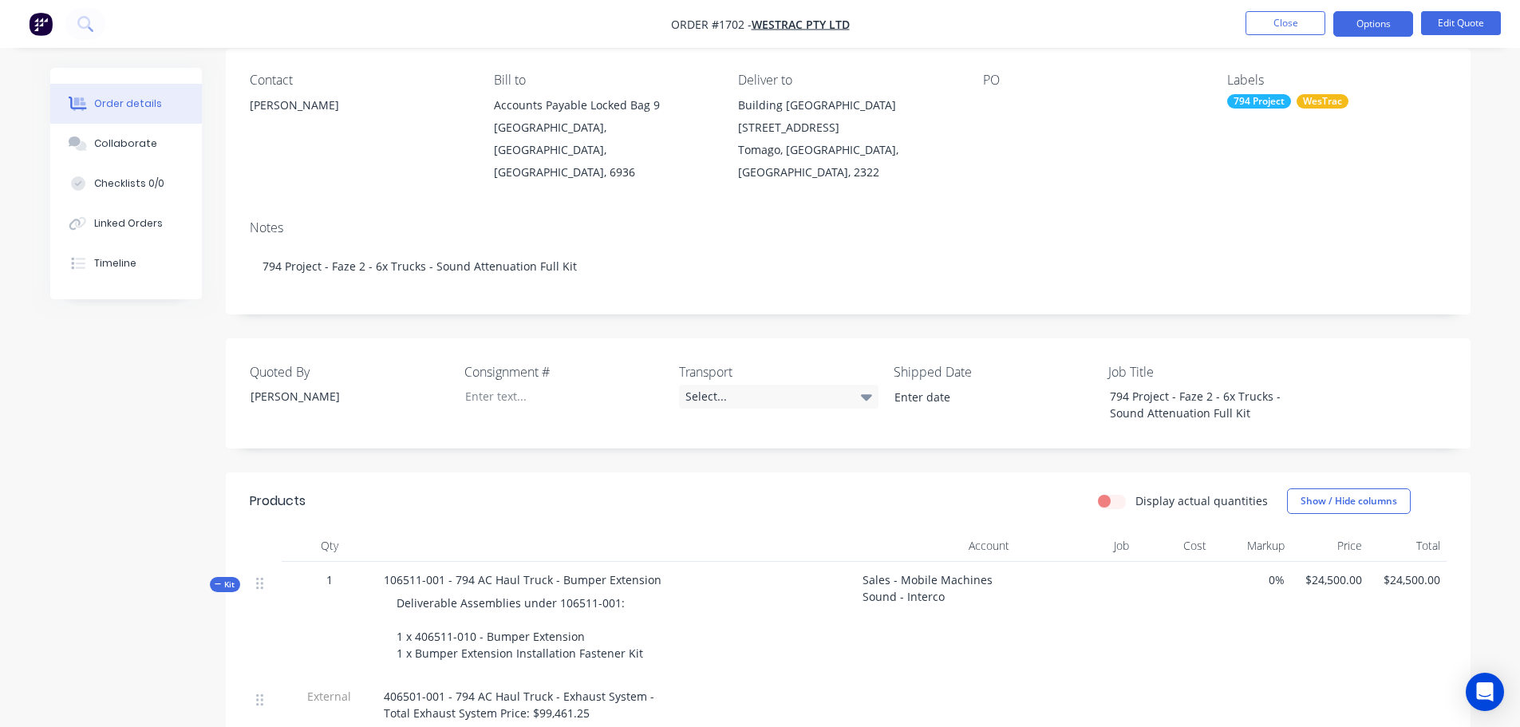
scroll to position [80, 0]
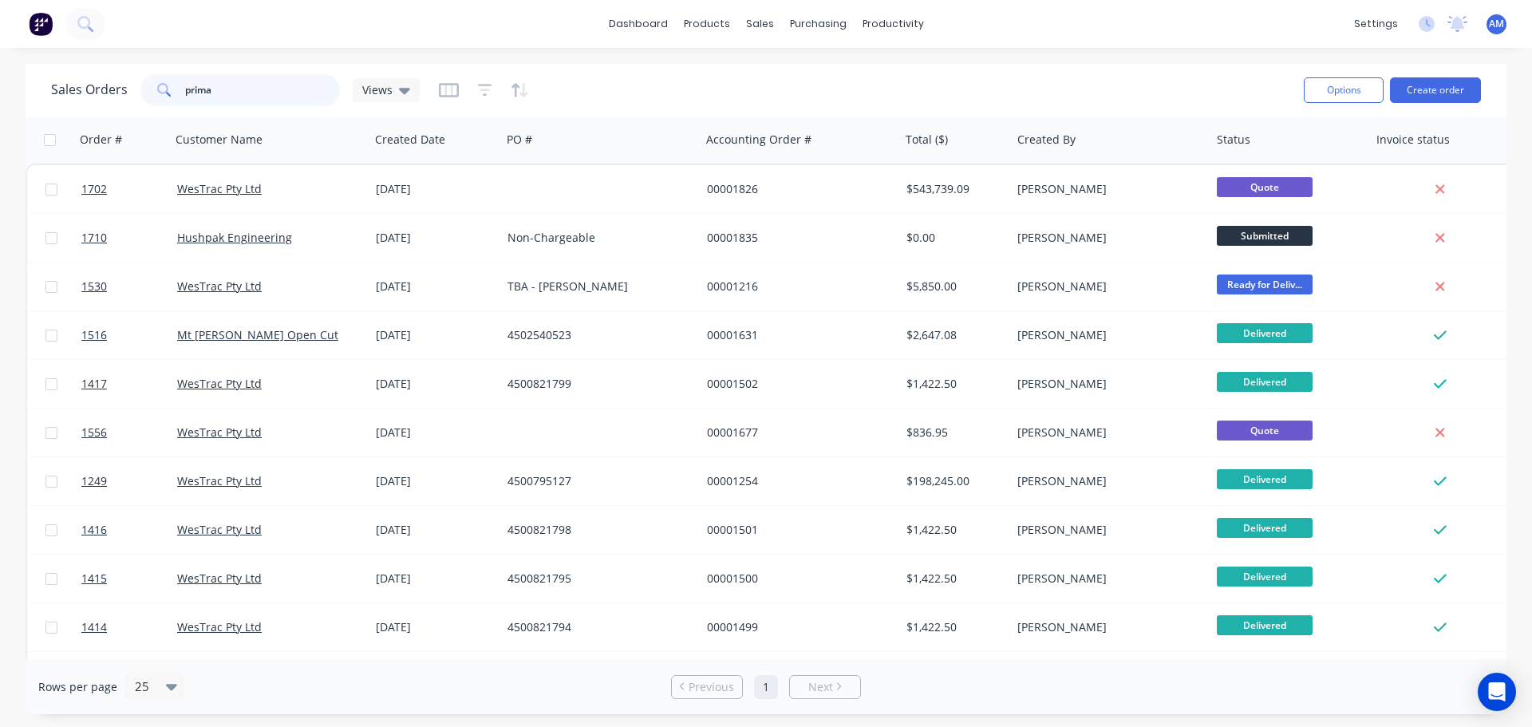
drag, startPoint x: 258, startPoint y: 99, endPoint x: 160, endPoint y: 120, distance: 99.5
click at [165, 112] on div "Sales Orders prima Views Options Create order" at bounding box center [766, 90] width 1481 height 52
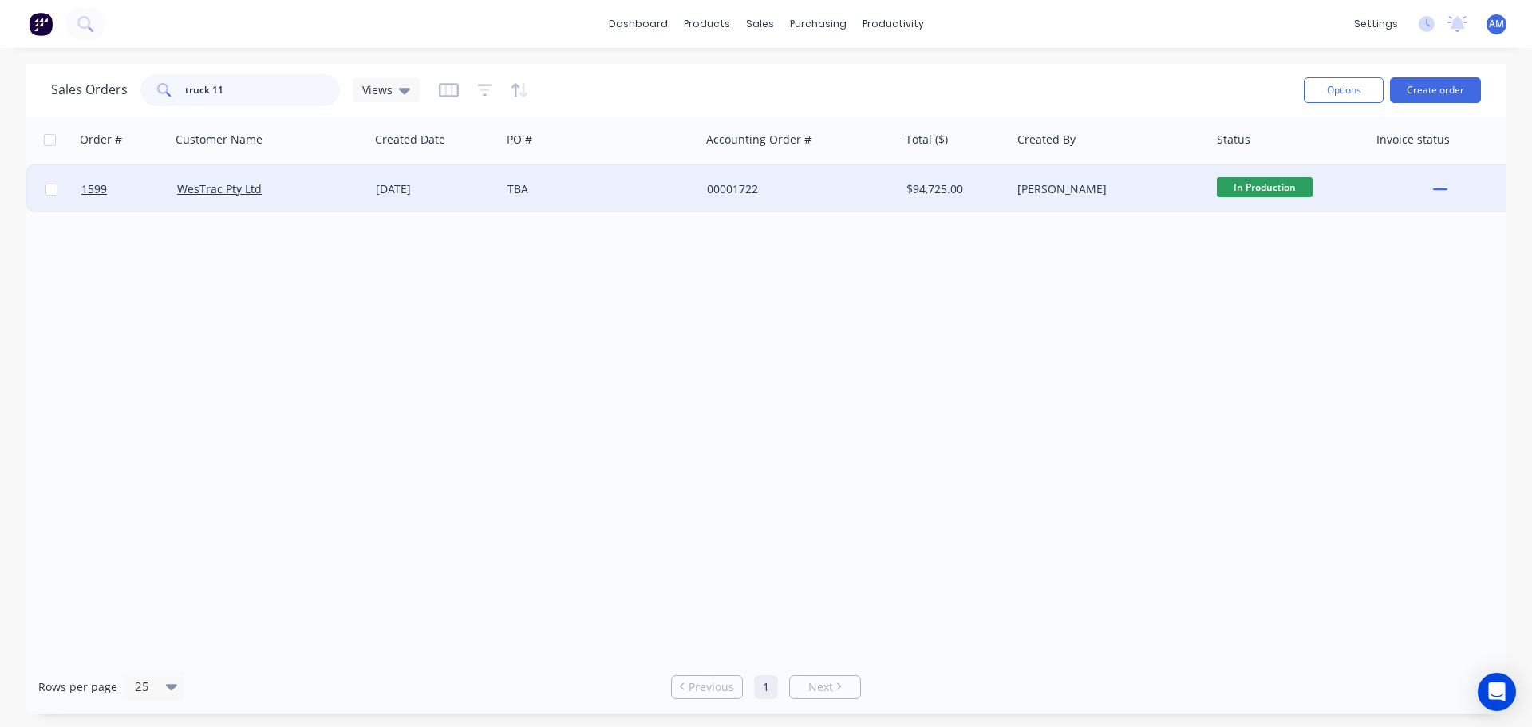
type input "truck 11"
click at [314, 194] on div "WesTrac Pty Ltd" at bounding box center [265, 189] width 177 height 16
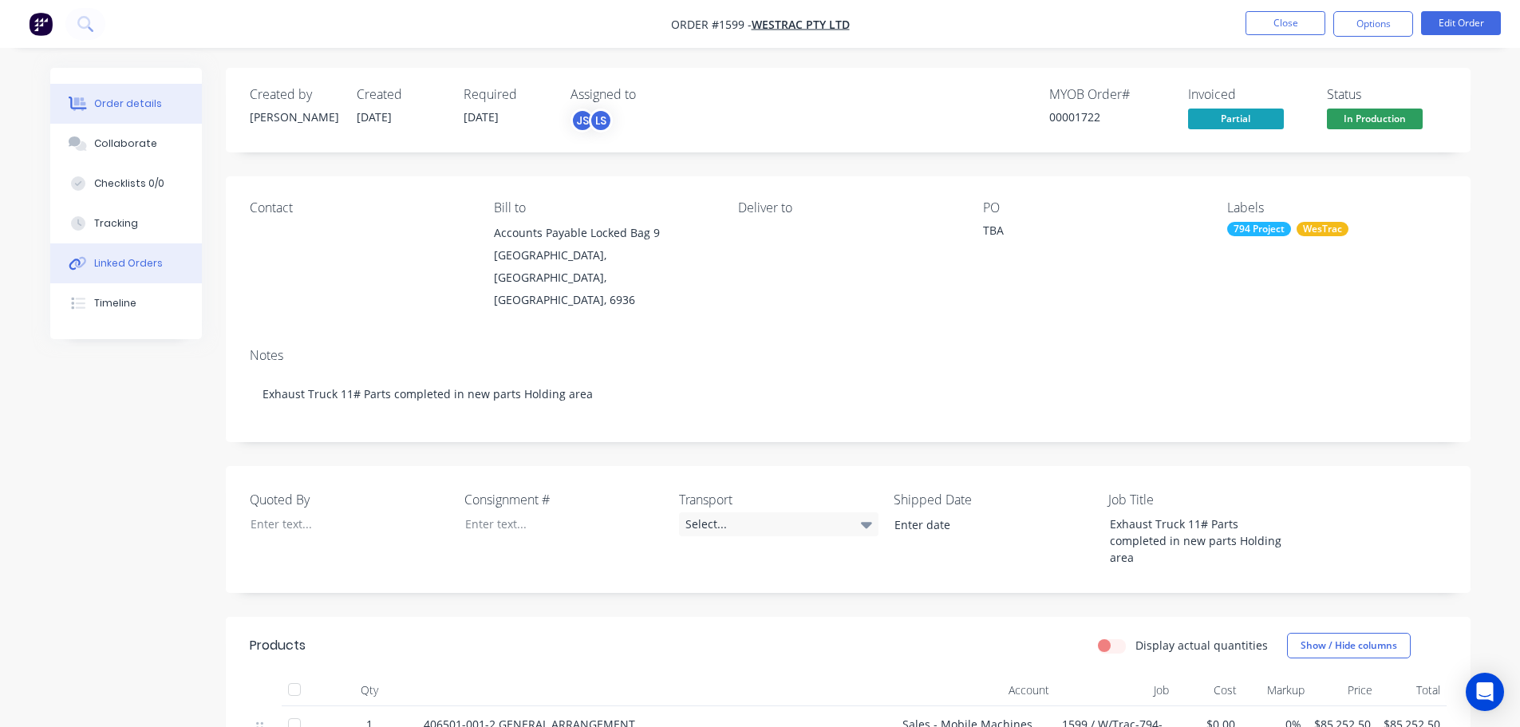
click at [134, 263] on div "Linked Orders" at bounding box center [128, 263] width 69 height 14
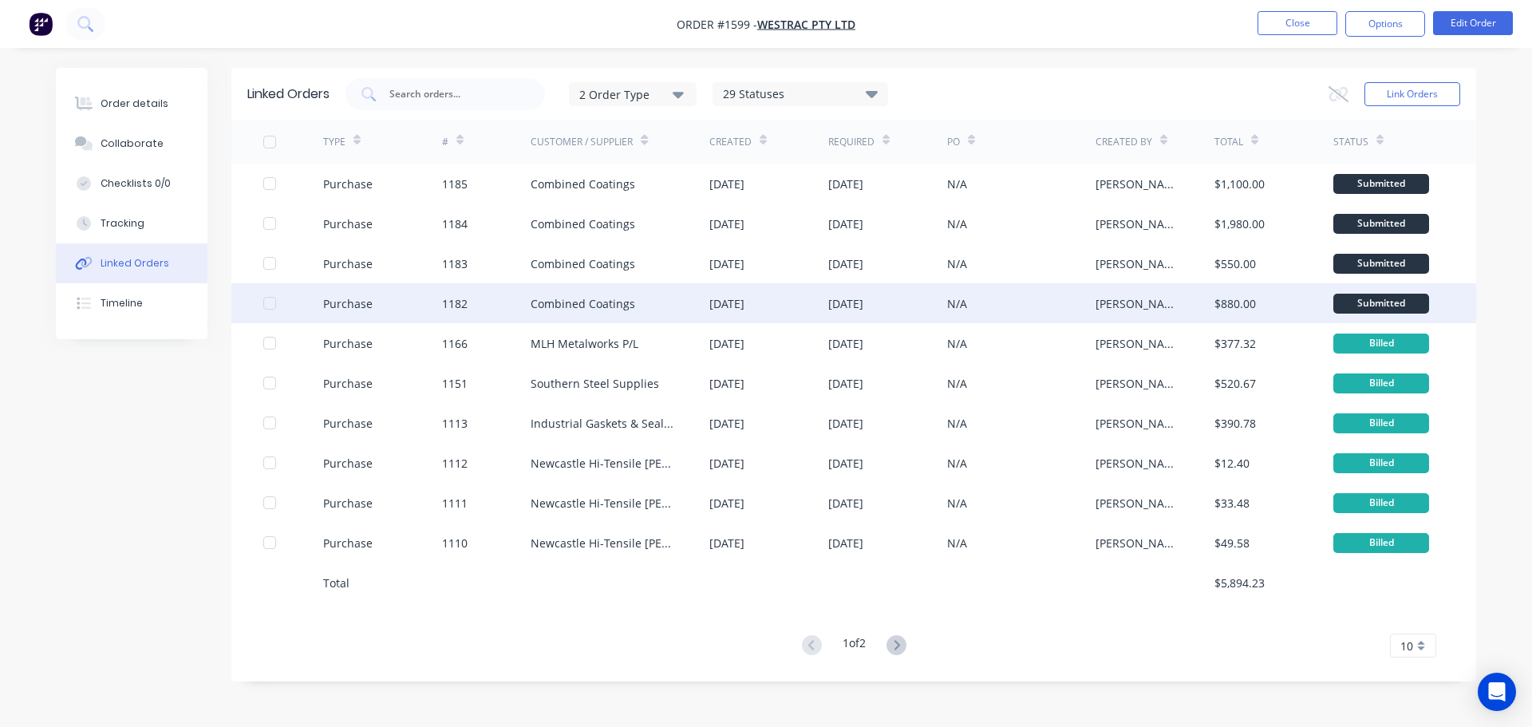
click at [608, 297] on div "Combined Coatings" at bounding box center [583, 303] width 105 height 17
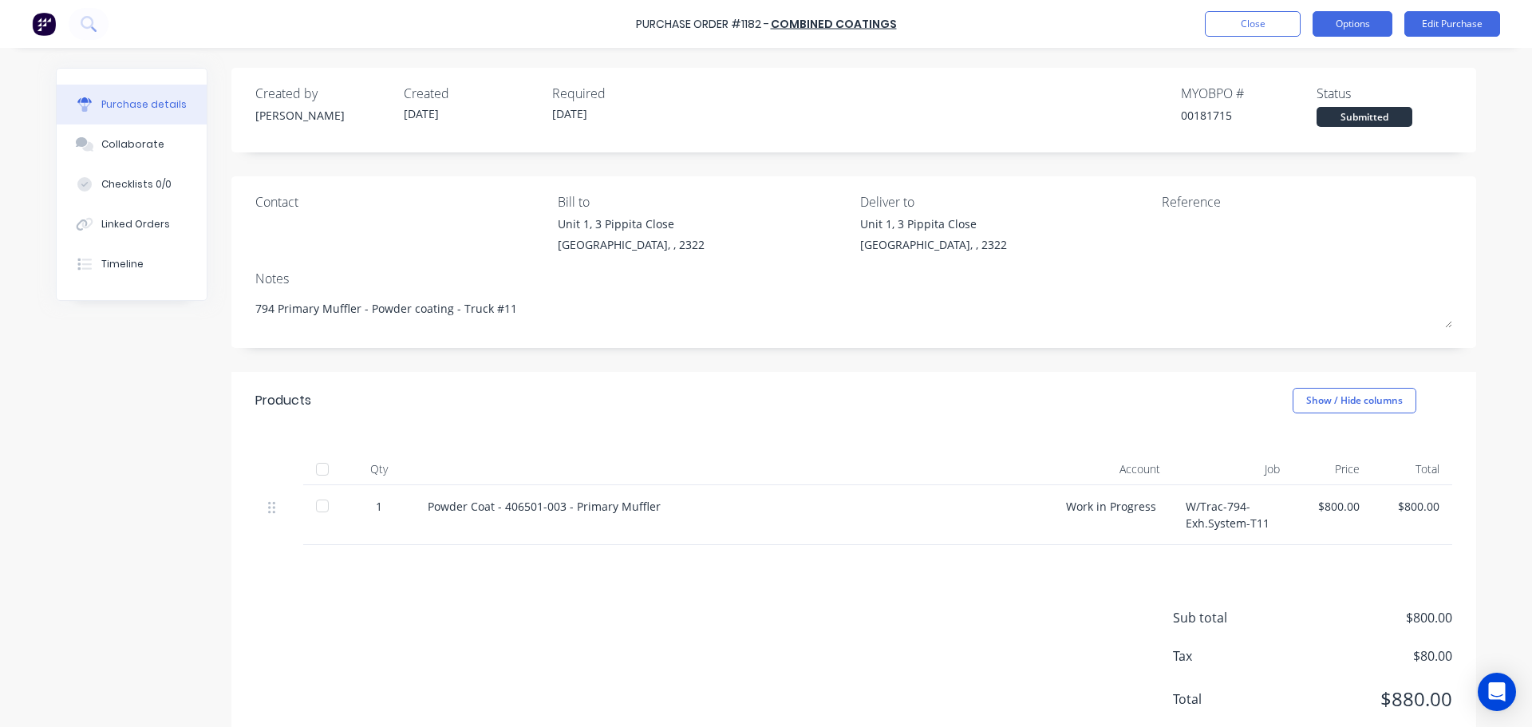
click at [1351, 20] on button "Options" at bounding box center [1352, 24] width 80 height 26
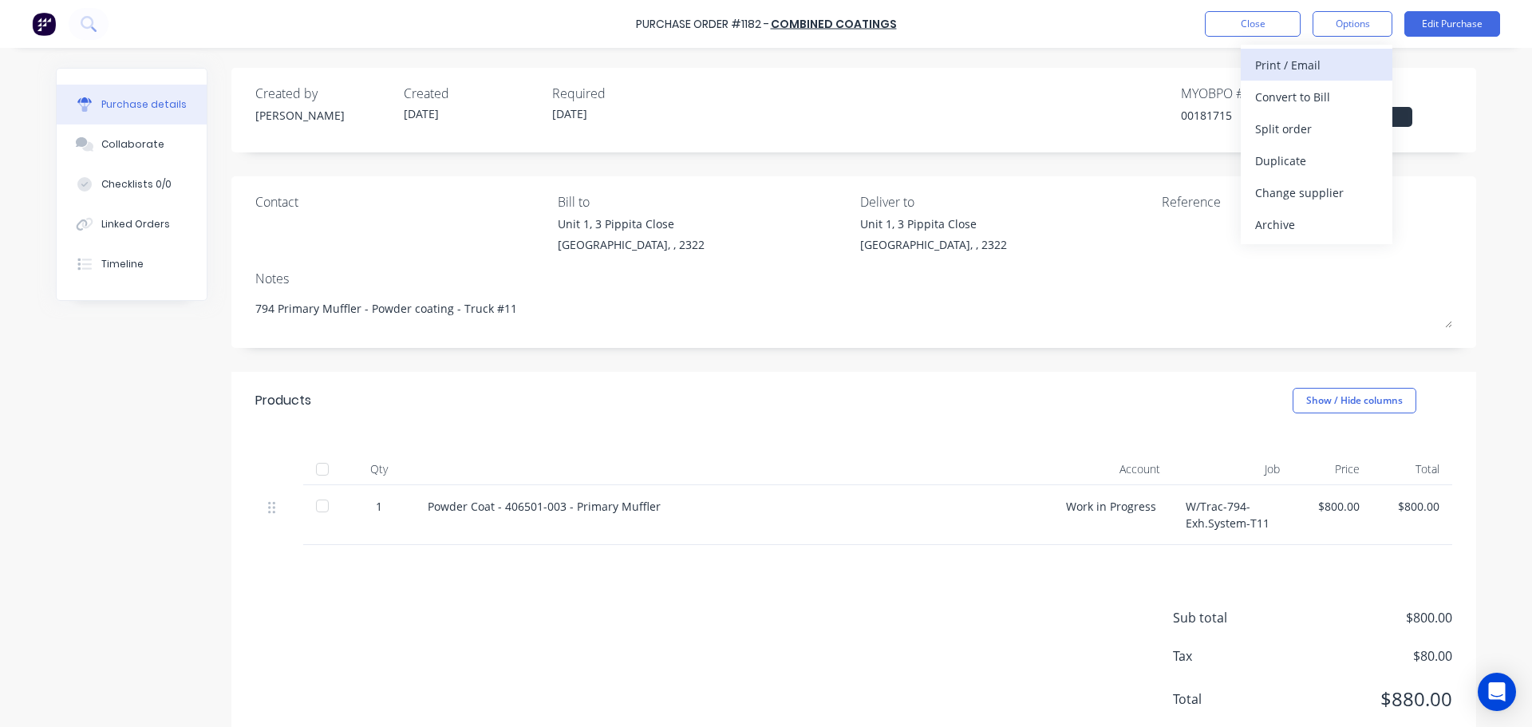
click at [1300, 68] on div "Print / Email" at bounding box center [1316, 64] width 123 height 23
click at [1296, 126] on div "Without pricing" at bounding box center [1316, 128] width 123 height 23
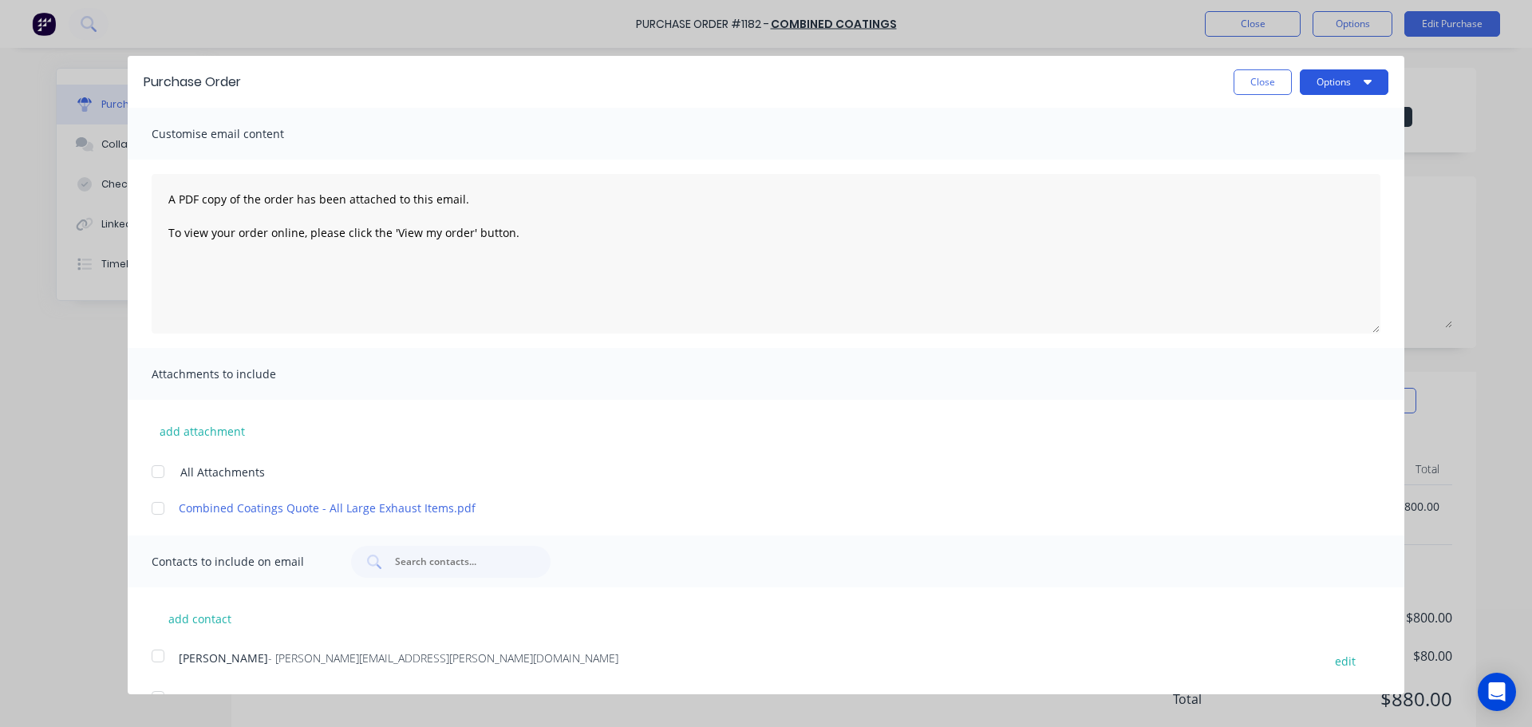
click at [1334, 84] on button "Options" at bounding box center [1344, 82] width 89 height 26
click at [1285, 127] on div "Print" at bounding box center [1312, 122] width 123 height 23
click at [1242, 90] on button "Close" at bounding box center [1262, 82] width 58 height 26
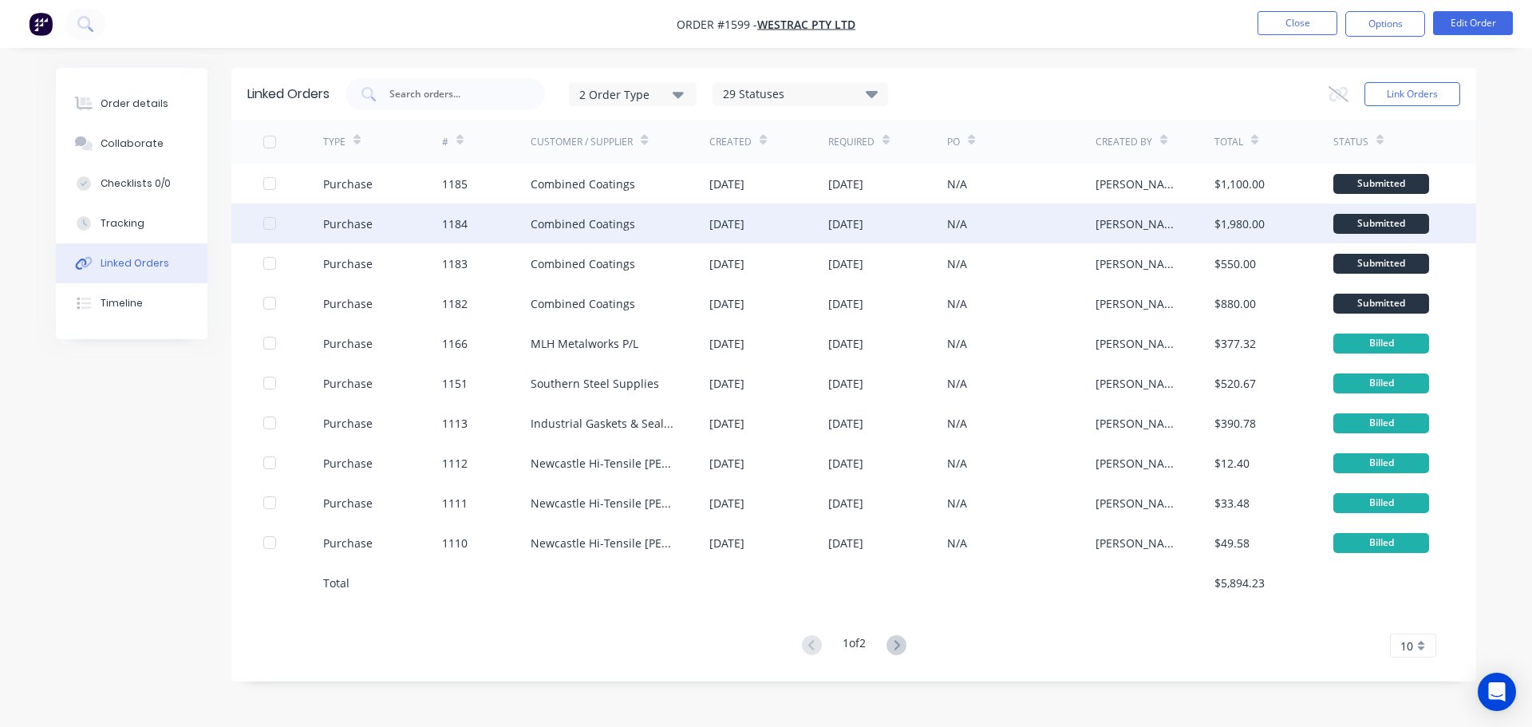
click at [857, 223] on div "[DATE]" at bounding box center [845, 223] width 35 height 17
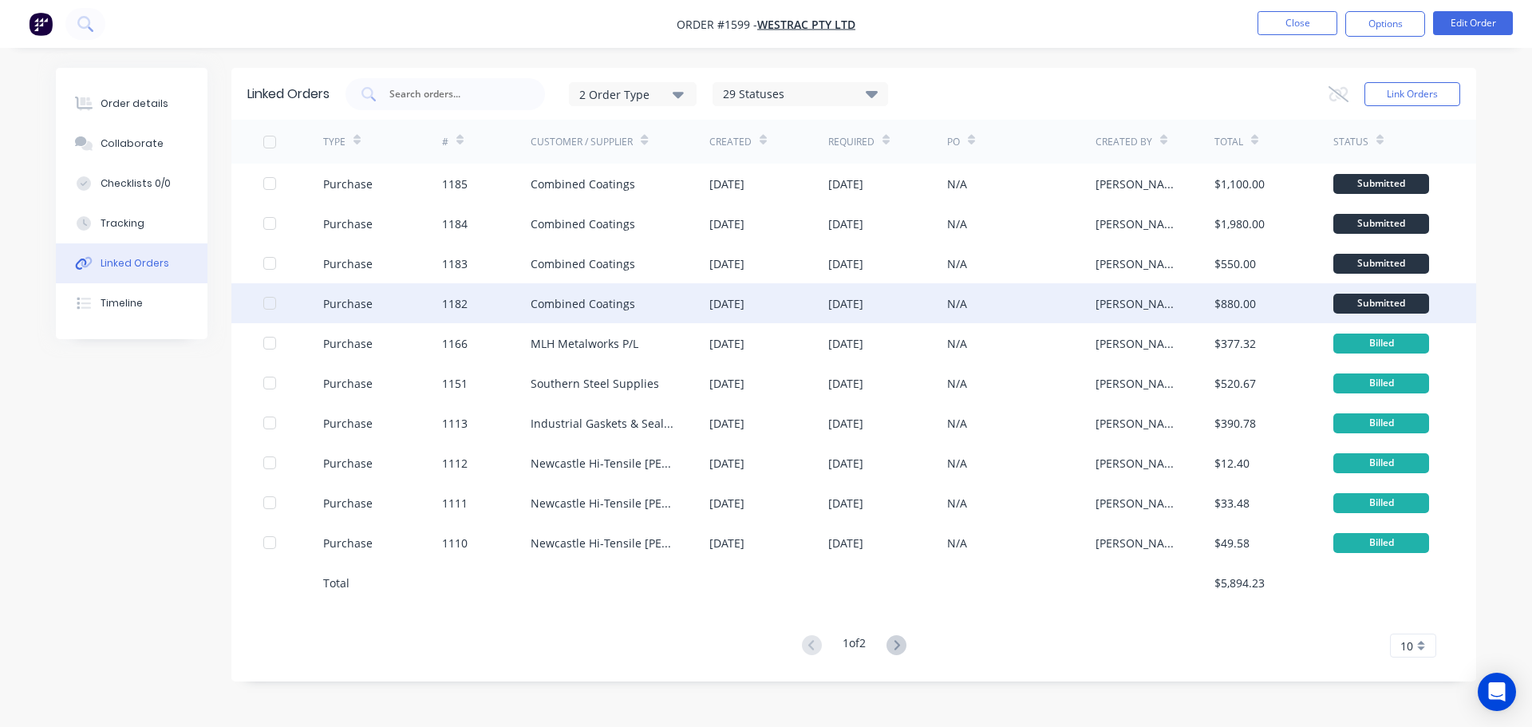
click at [744, 305] on div "[DATE]" at bounding box center [726, 303] width 35 height 17
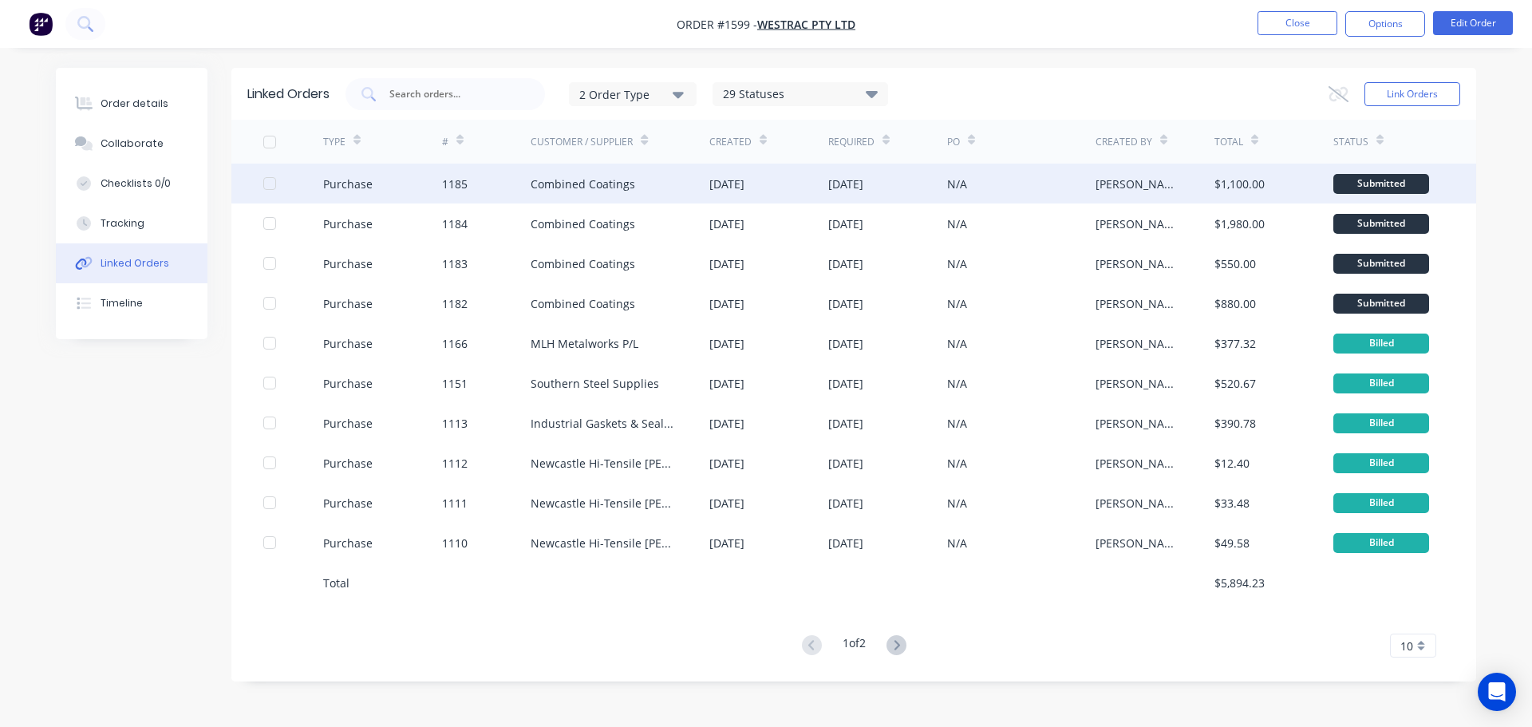
click at [615, 180] on div "Combined Coatings" at bounding box center [583, 184] width 105 height 17
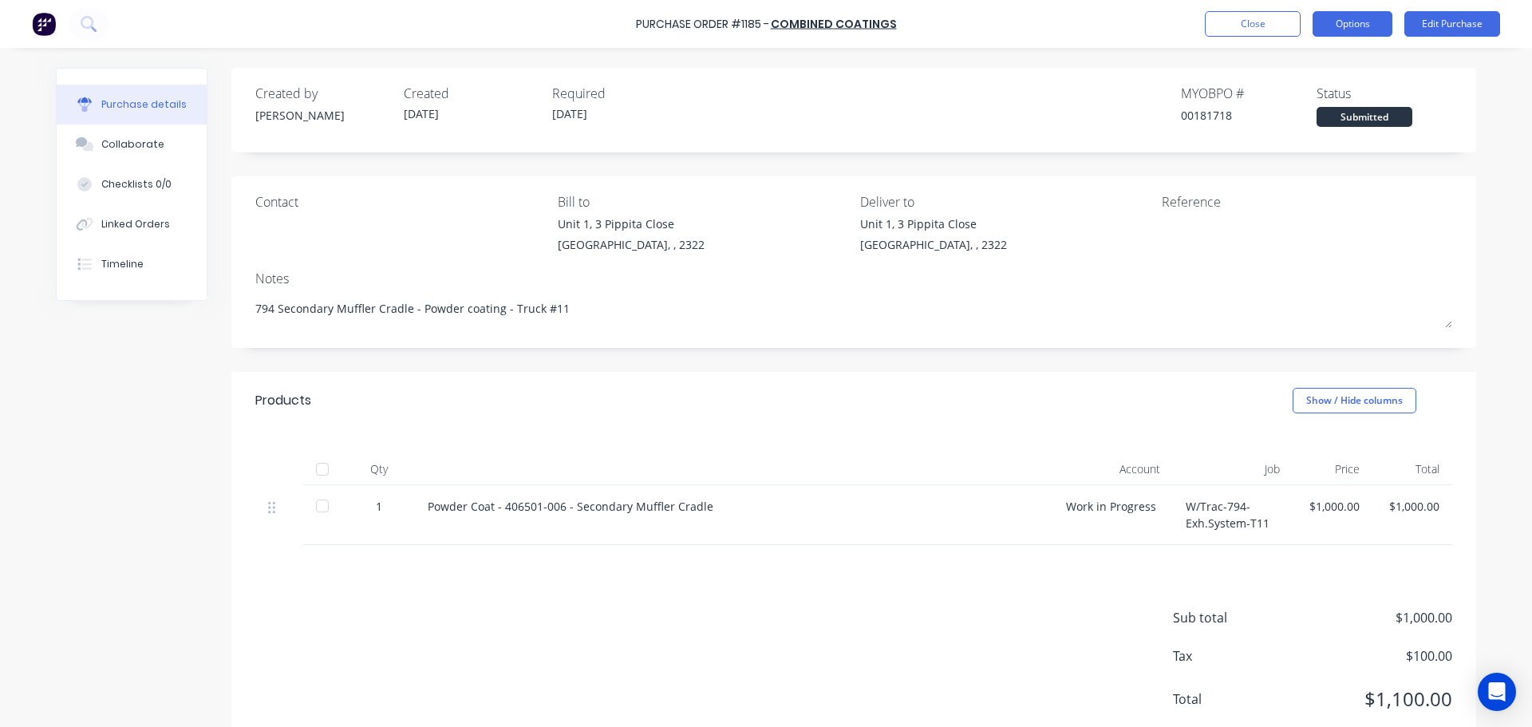
click at [1368, 22] on button "Options" at bounding box center [1352, 24] width 80 height 26
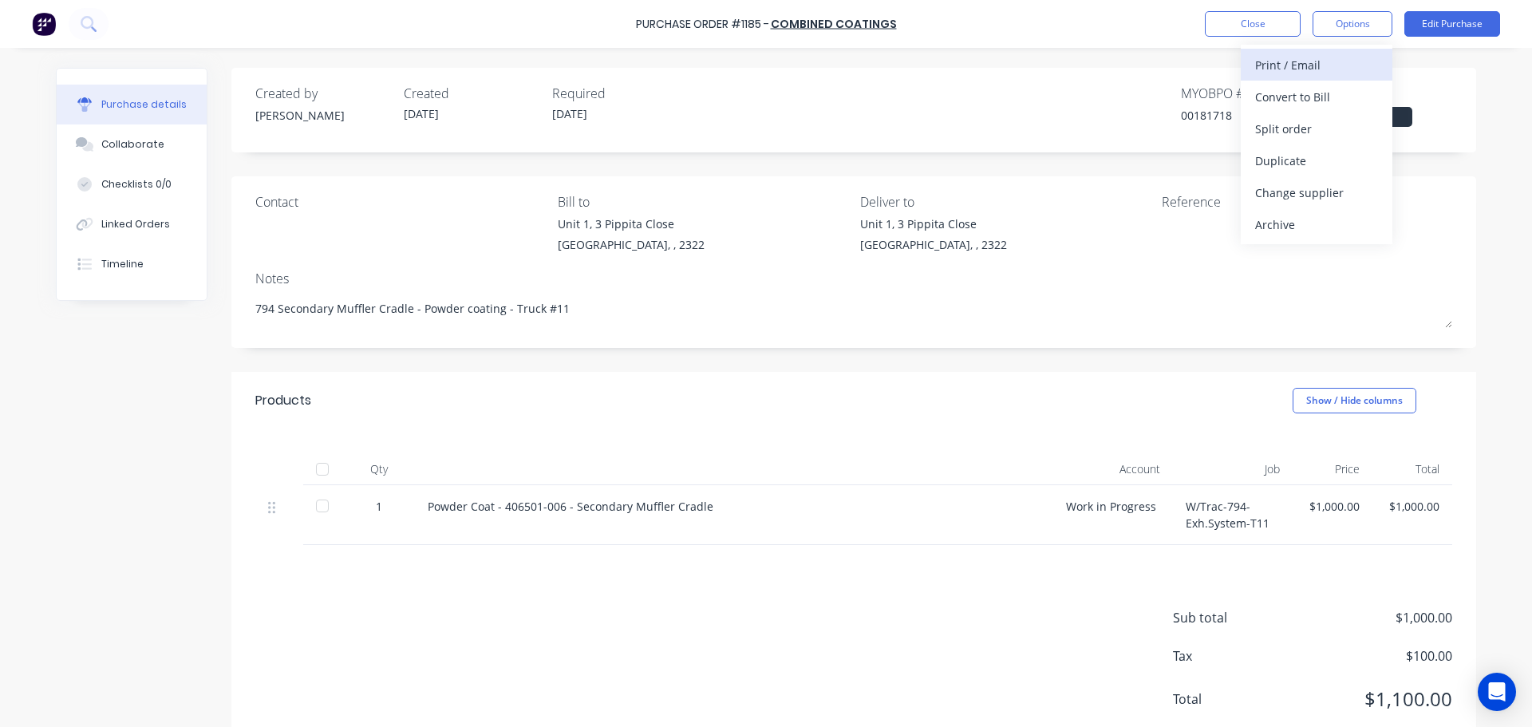
click at [1304, 66] on div "Print / Email" at bounding box center [1316, 64] width 123 height 23
click at [1300, 129] on div "Without pricing" at bounding box center [1316, 128] width 123 height 23
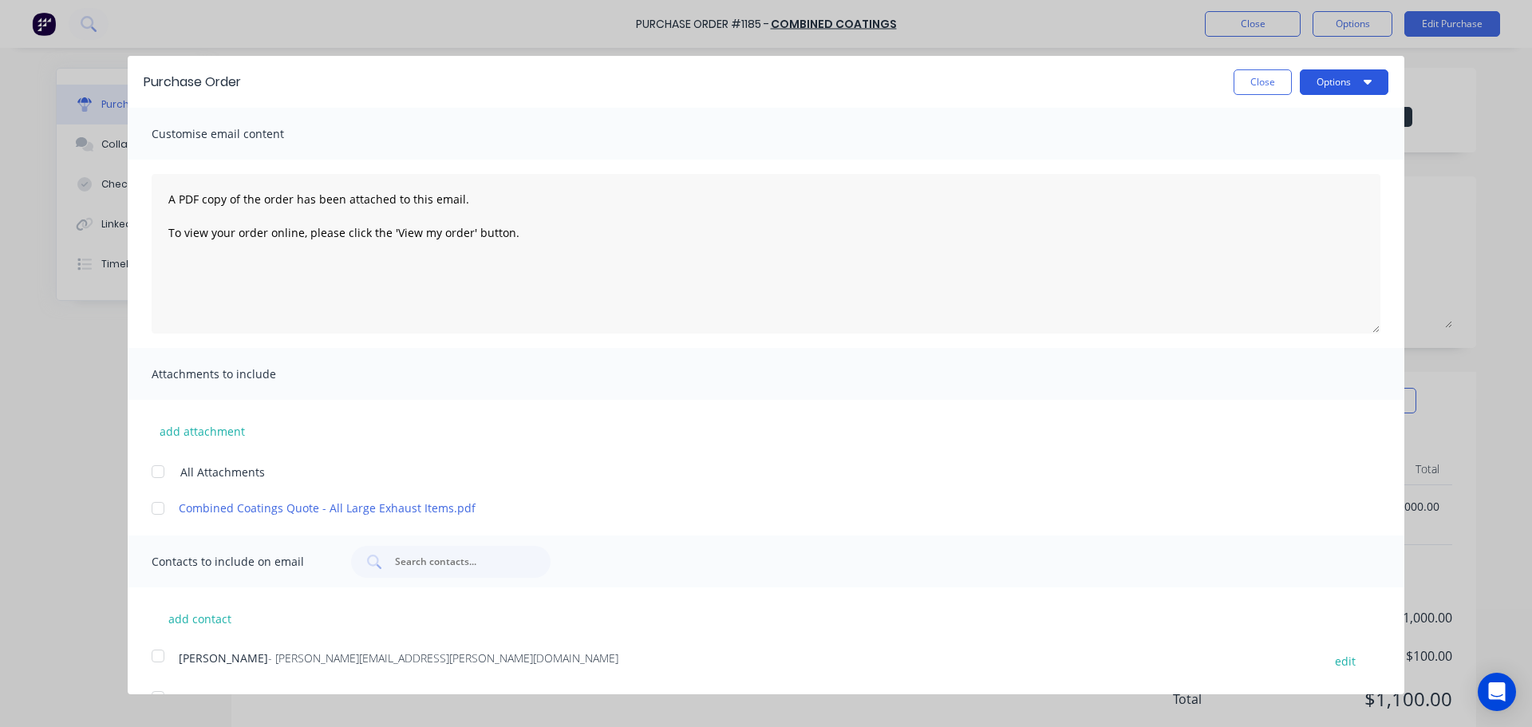
click at [1321, 90] on button "Options" at bounding box center [1344, 82] width 89 height 26
click at [1309, 126] on div "Print" at bounding box center [1312, 122] width 123 height 23
click at [1248, 85] on button "Close" at bounding box center [1262, 82] width 58 height 26
type textarea "x"
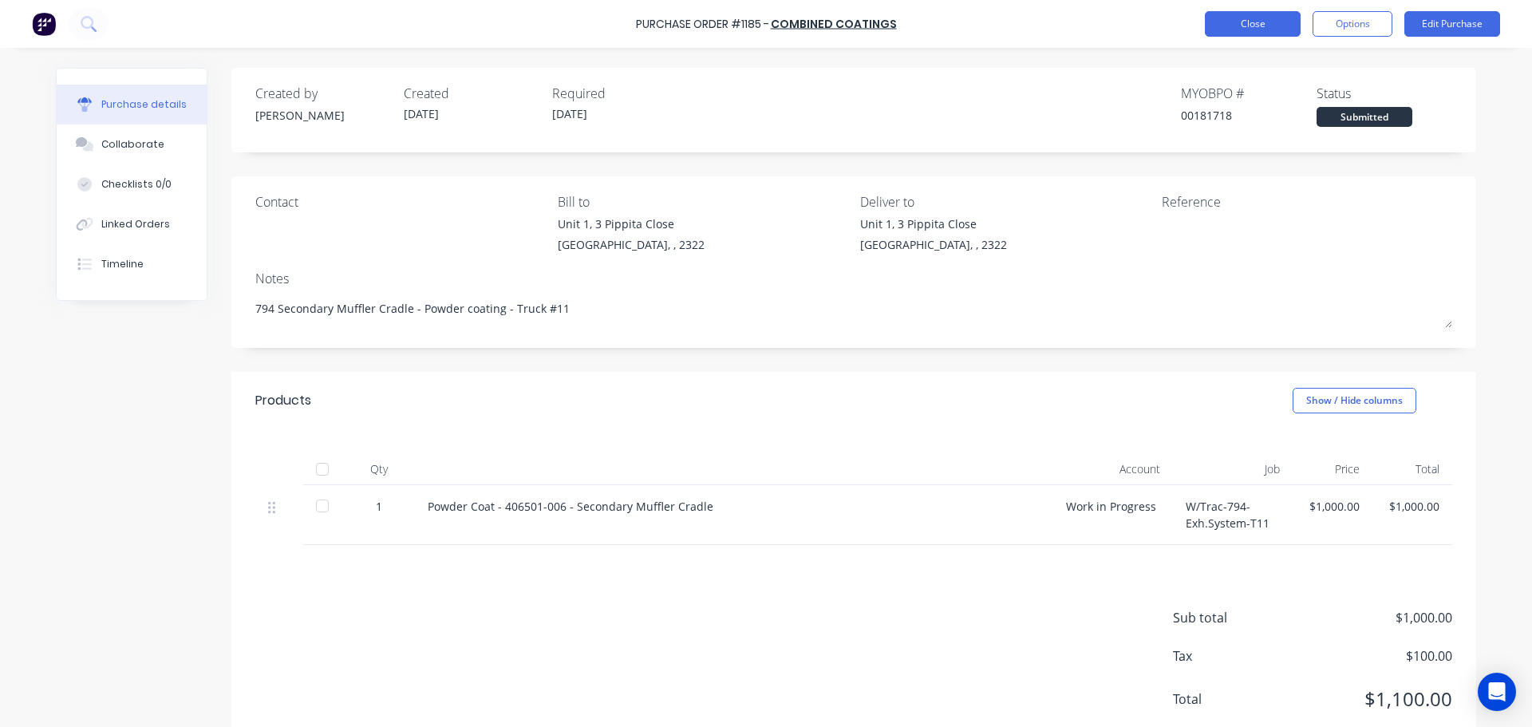
click at [1237, 20] on button "Close" at bounding box center [1253, 24] width 96 height 26
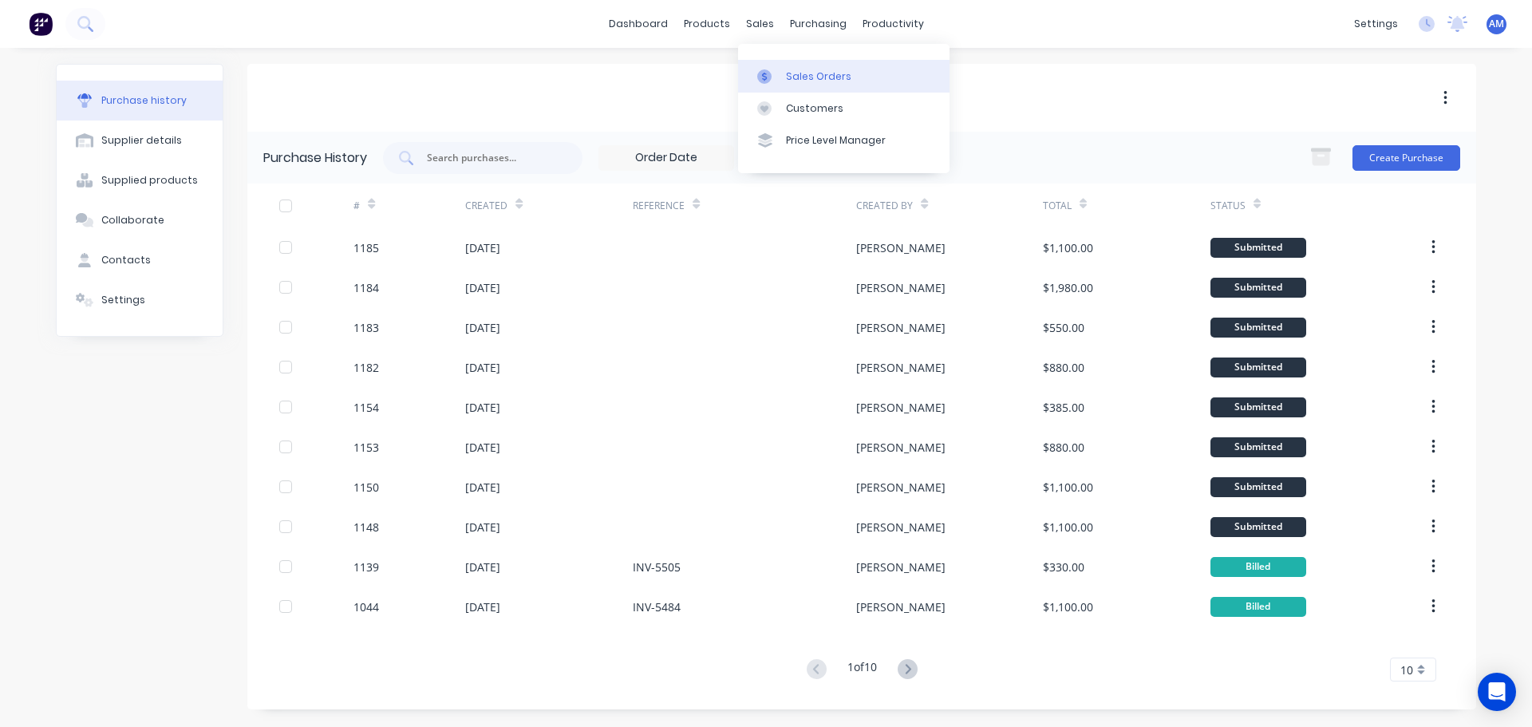
click at [801, 77] on div "Sales Orders" at bounding box center [818, 76] width 65 height 14
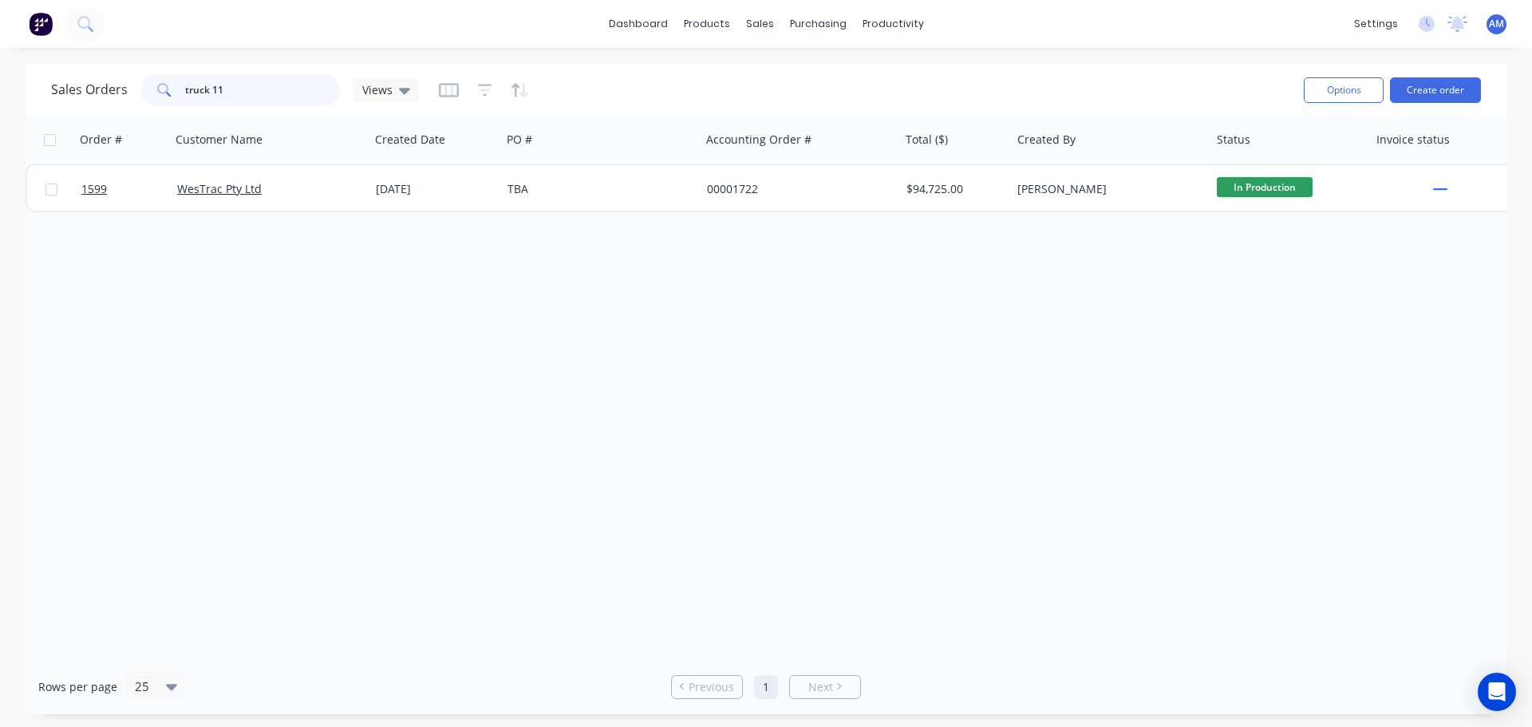
drag, startPoint x: 200, startPoint y: 87, endPoint x: 187, endPoint y: 90, distance: 13.9
click at [194, 88] on input "truck 11" at bounding box center [263, 90] width 156 height 32
type input "t"
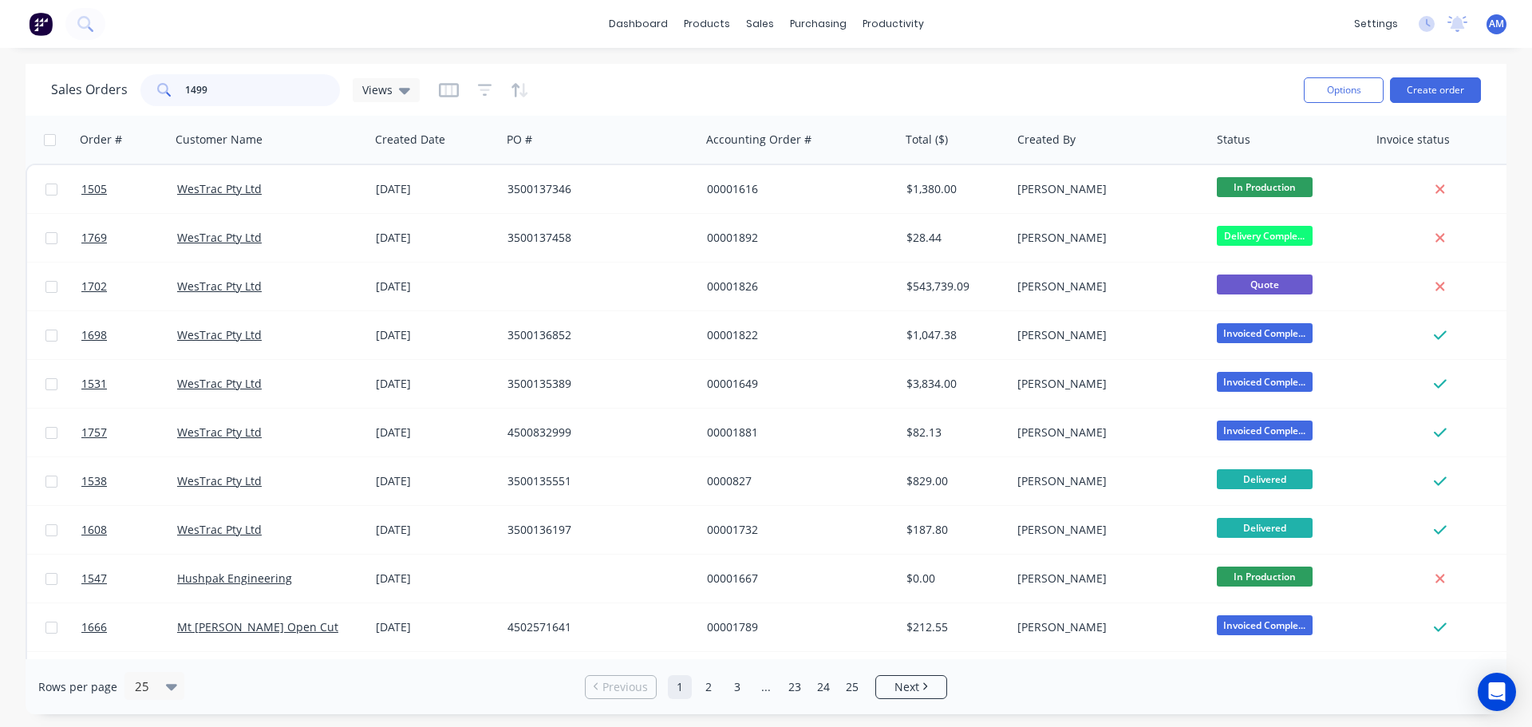
type input "1499"
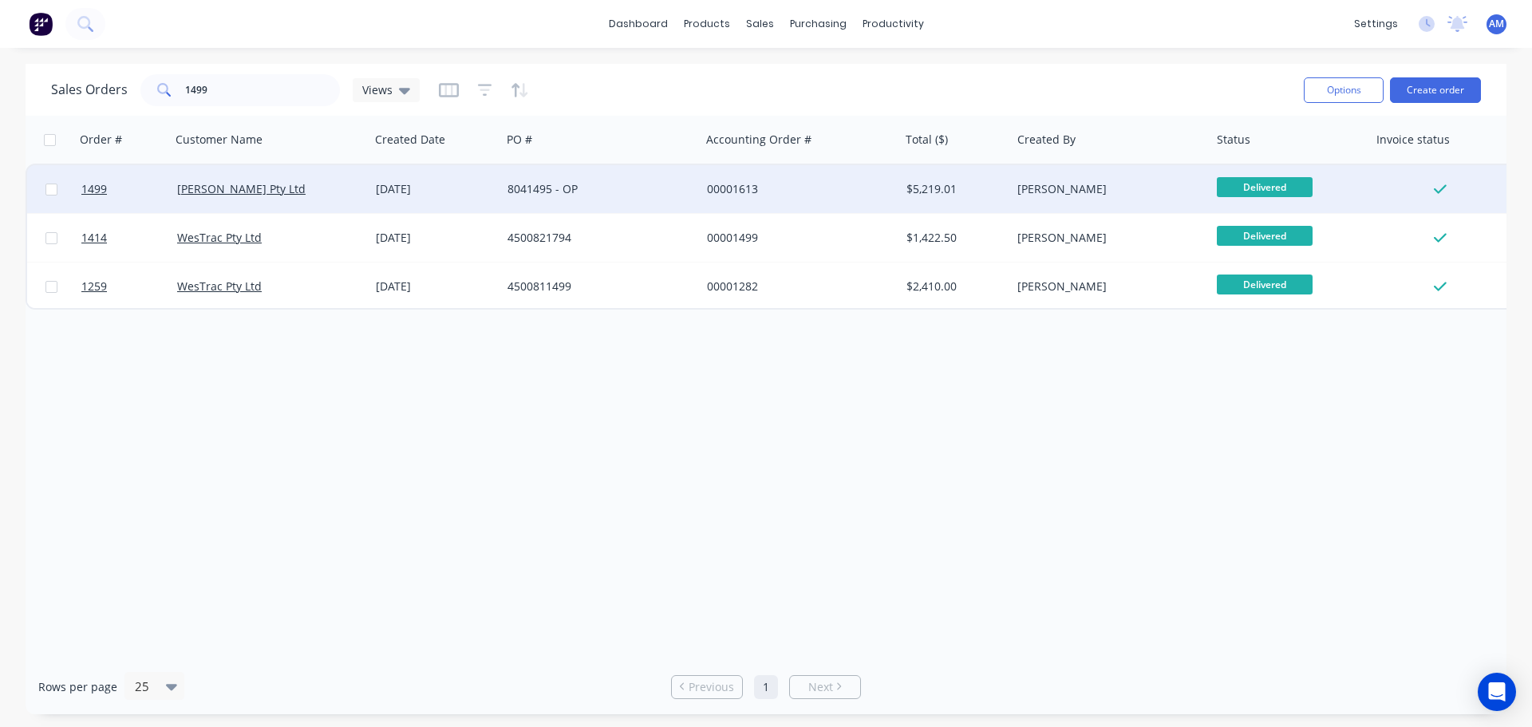
click at [286, 189] on div "Thiess Pty Ltd" at bounding box center [265, 189] width 177 height 16
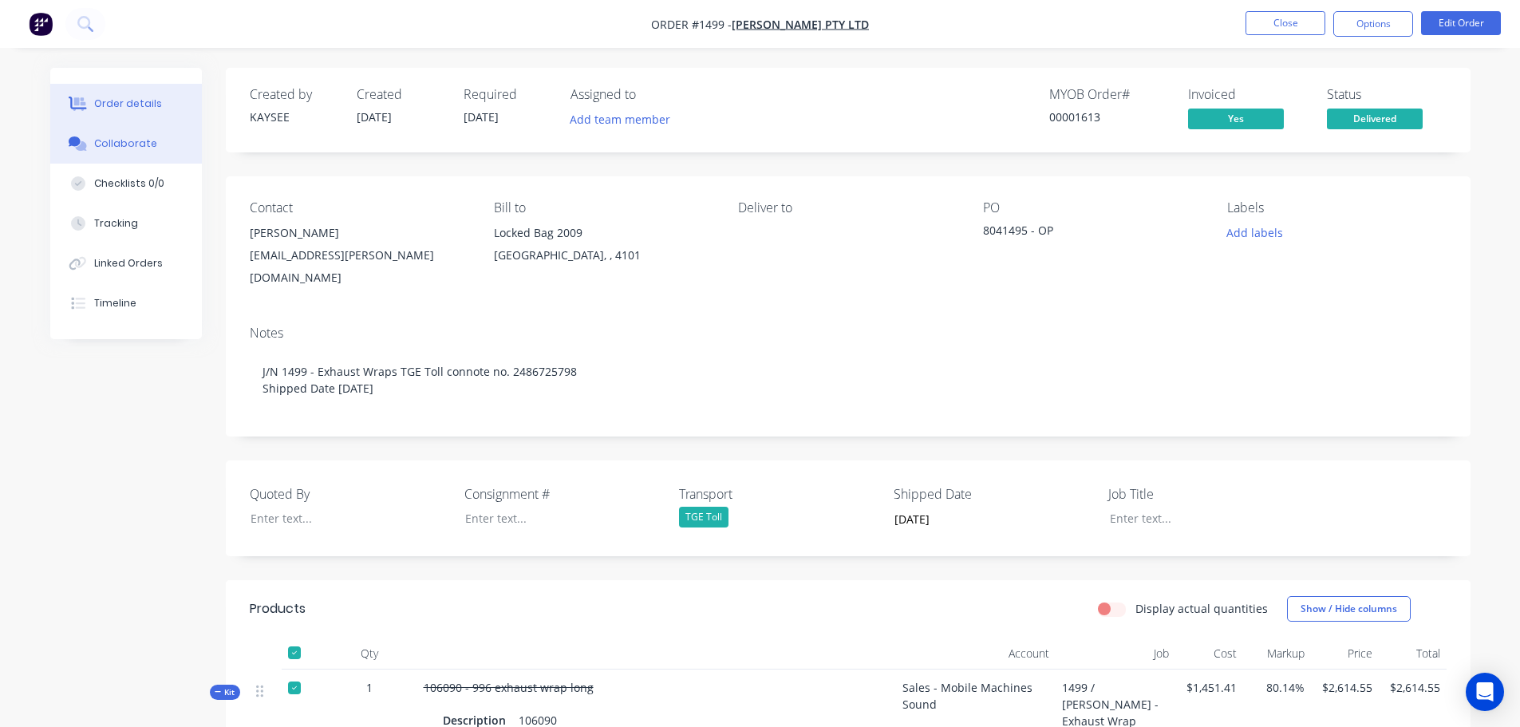
click at [112, 138] on div "Collaborate" at bounding box center [125, 143] width 63 height 14
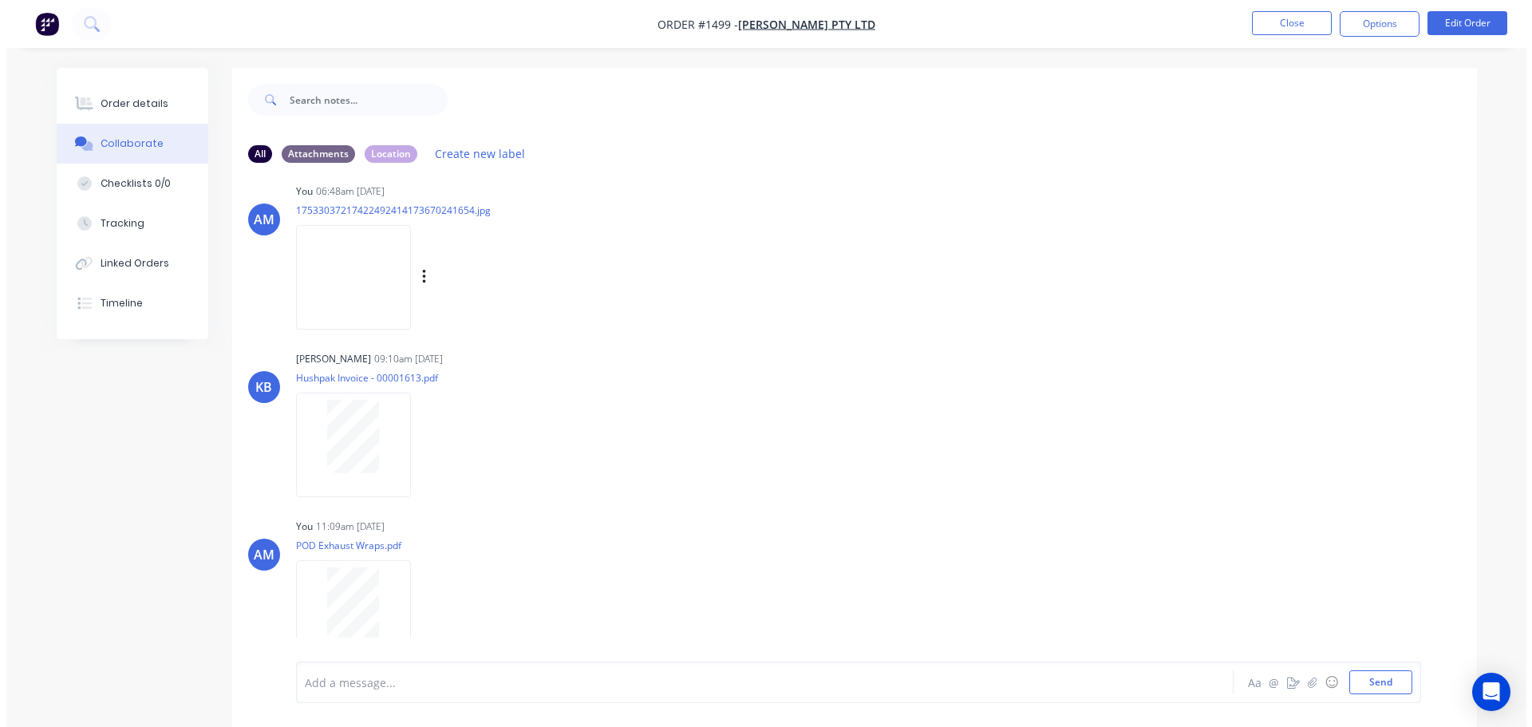
scroll to position [111, 0]
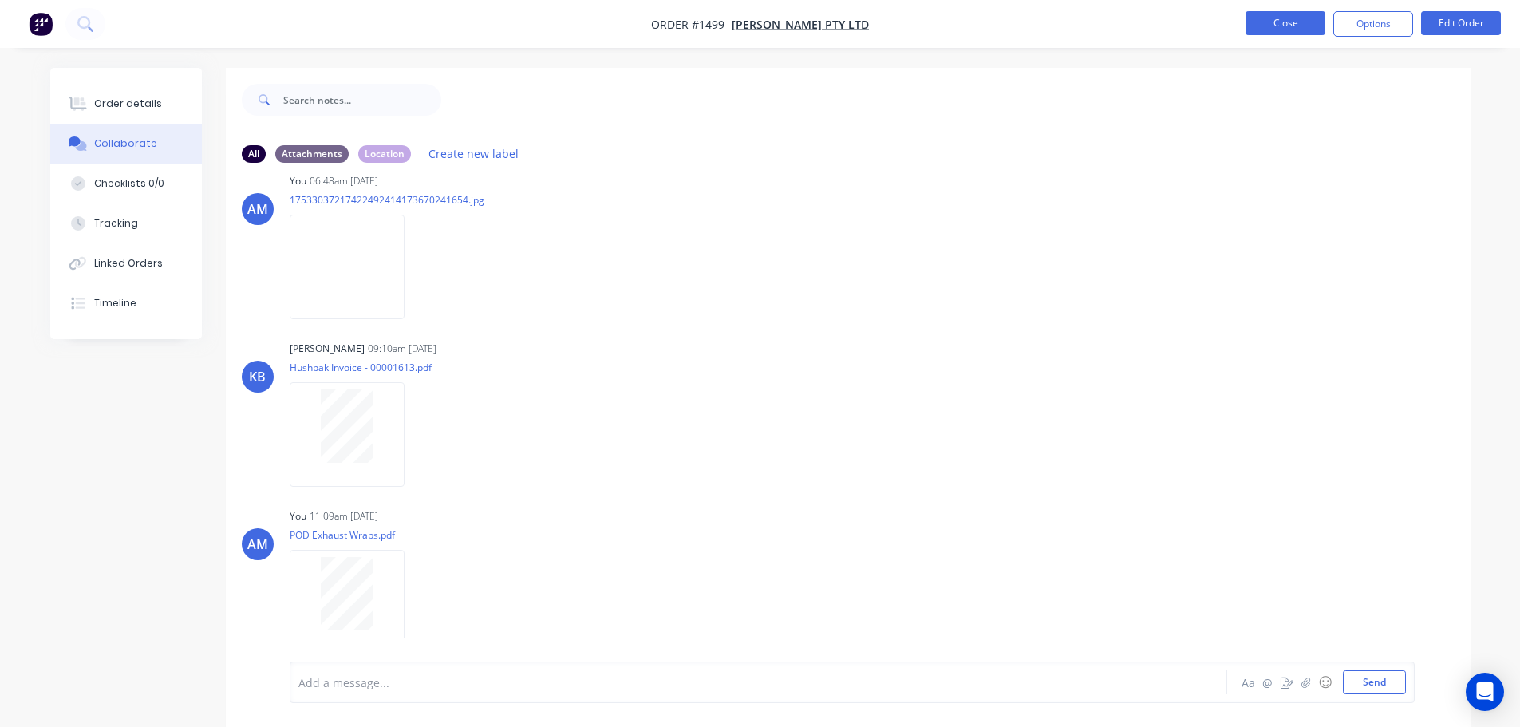
click at [1273, 22] on button "Close" at bounding box center [1285, 23] width 80 height 24
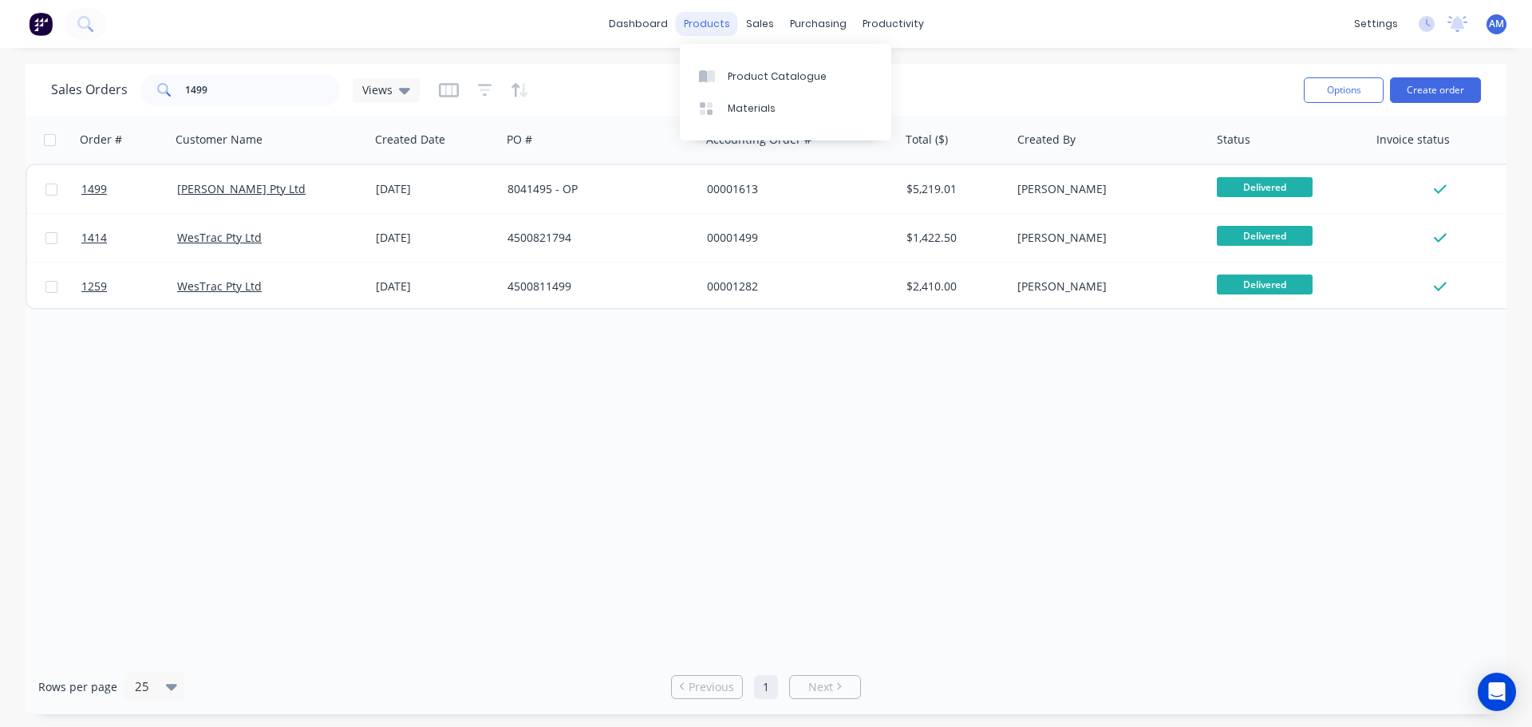
click at [711, 18] on div "products" at bounding box center [707, 24] width 62 height 24
click at [760, 77] on div "Product Catalogue" at bounding box center [777, 76] width 99 height 14
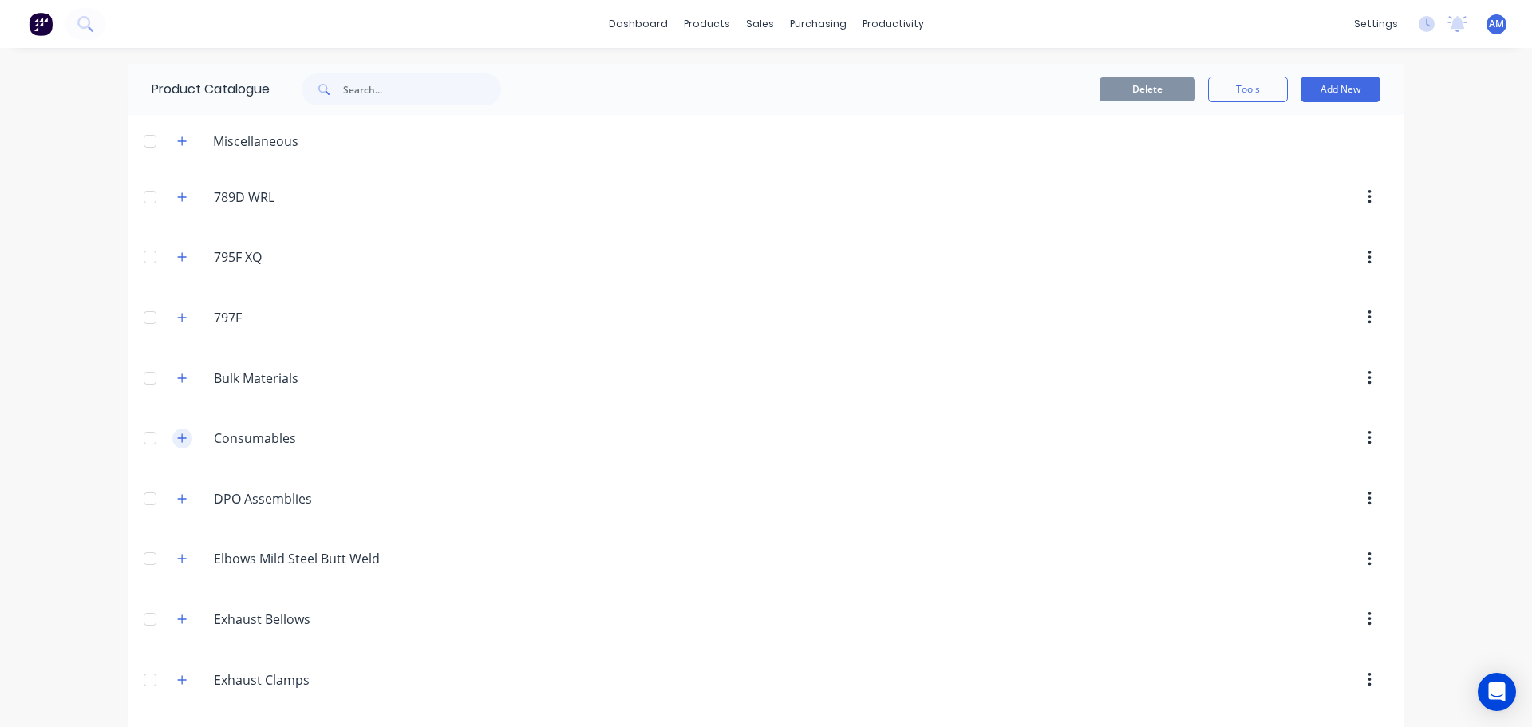
click at [177, 440] on icon "button" at bounding box center [182, 437] width 10 height 11
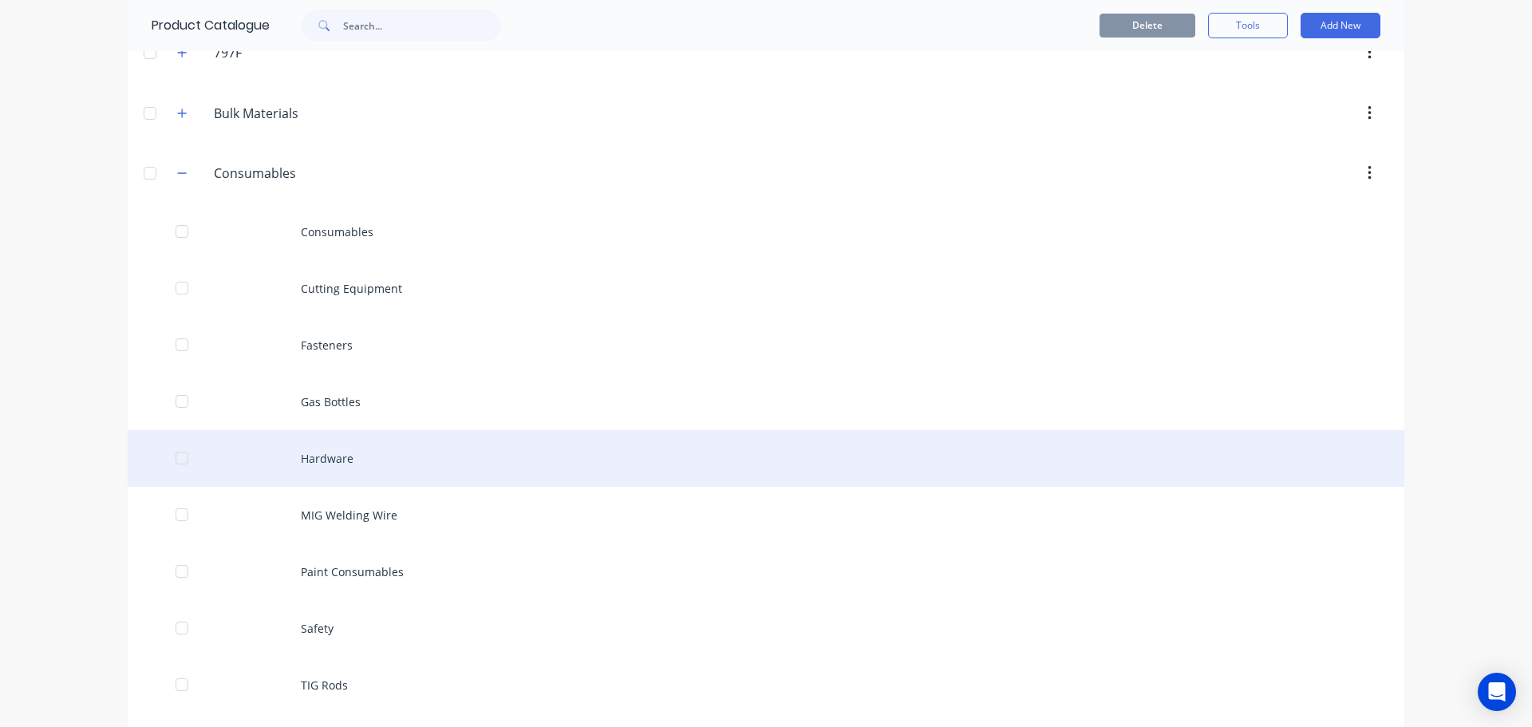
scroll to position [399, 0]
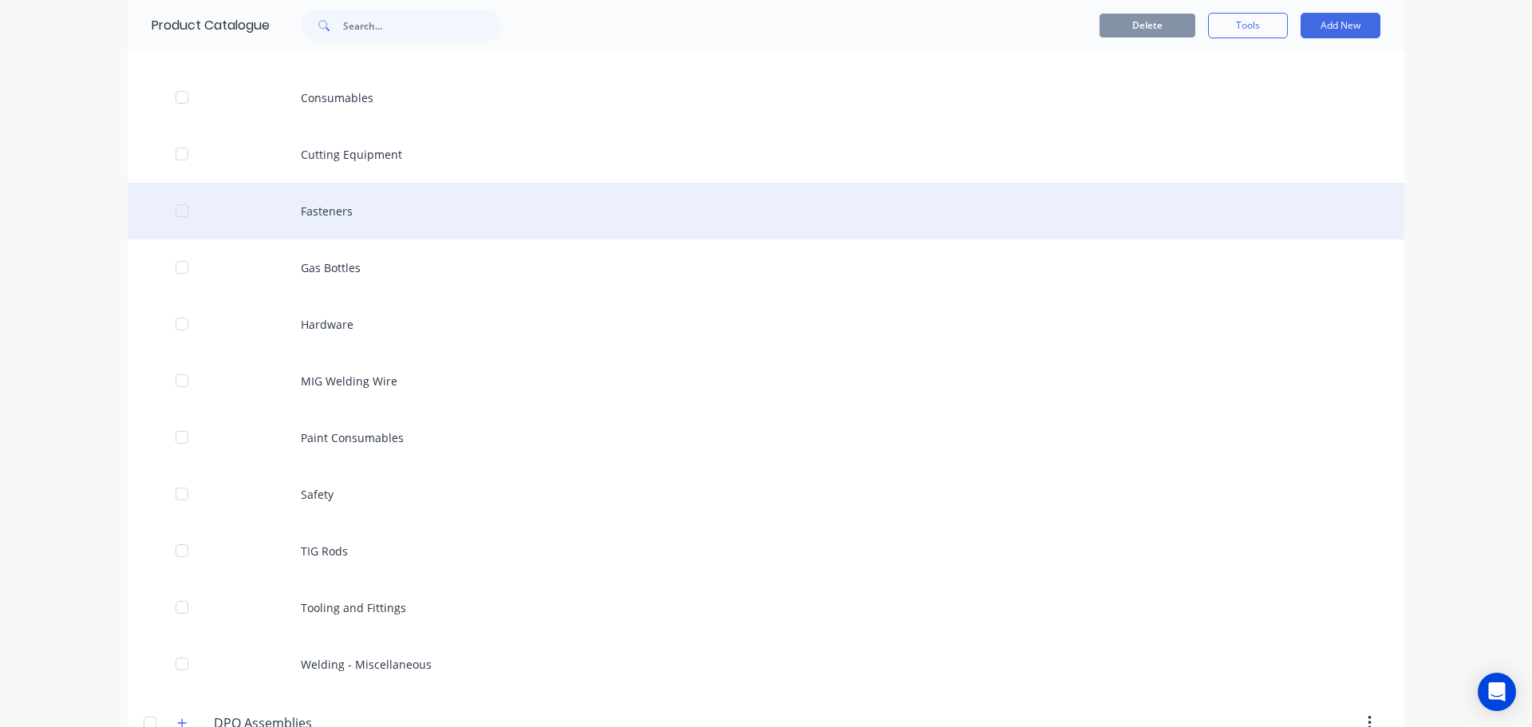
click at [344, 211] on div "Fasteners" at bounding box center [766, 211] width 1276 height 57
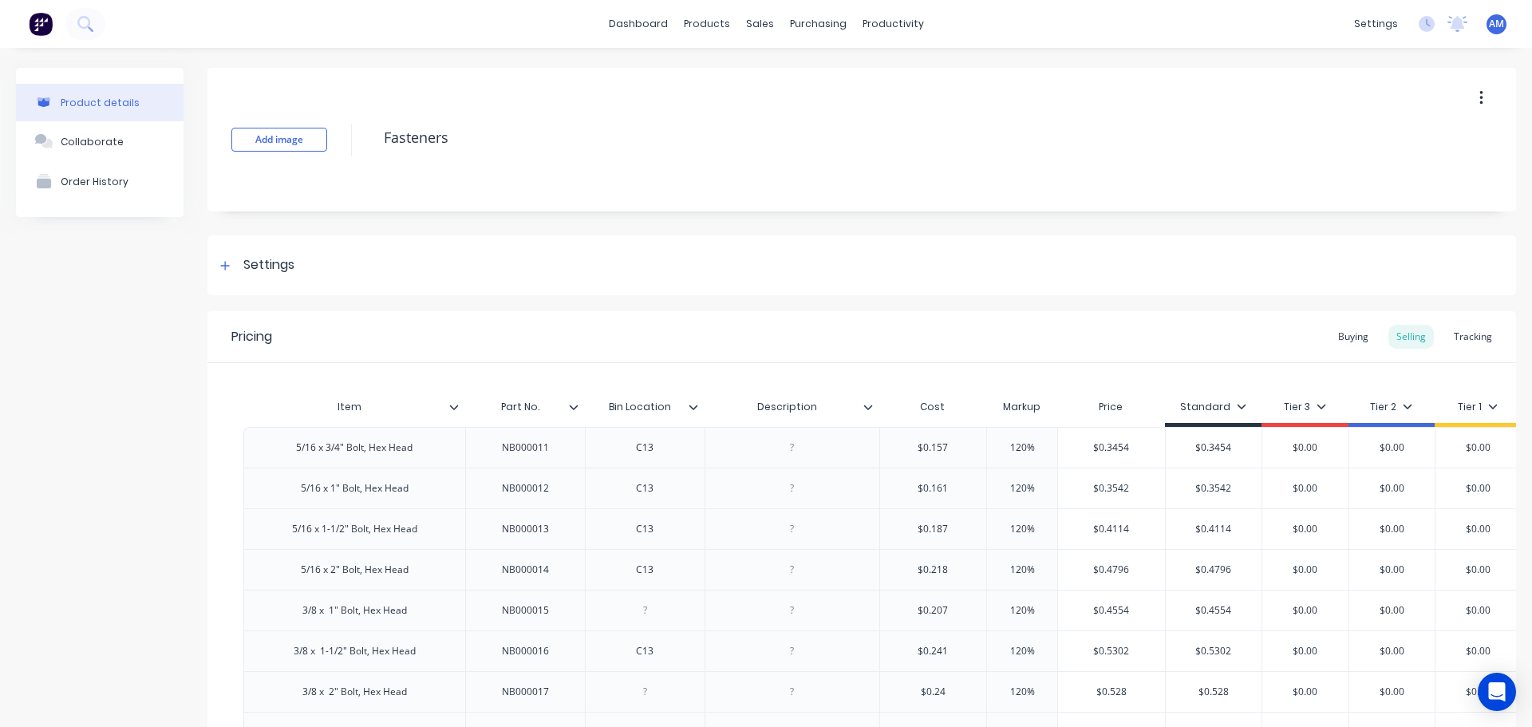
type textarea "x"
drag, startPoint x: 116, startPoint y: 13, endPoint x: 122, endPoint y: 22, distance: 11.5
click at [116, 14] on div "dashboard products sales purchasing productivity dashboard products Product Cat…" at bounding box center [766, 24] width 1532 height 48
click at [122, 22] on div "dashboard products sales purchasing productivity dashboard products Product Cat…" at bounding box center [766, 24] width 1532 height 48
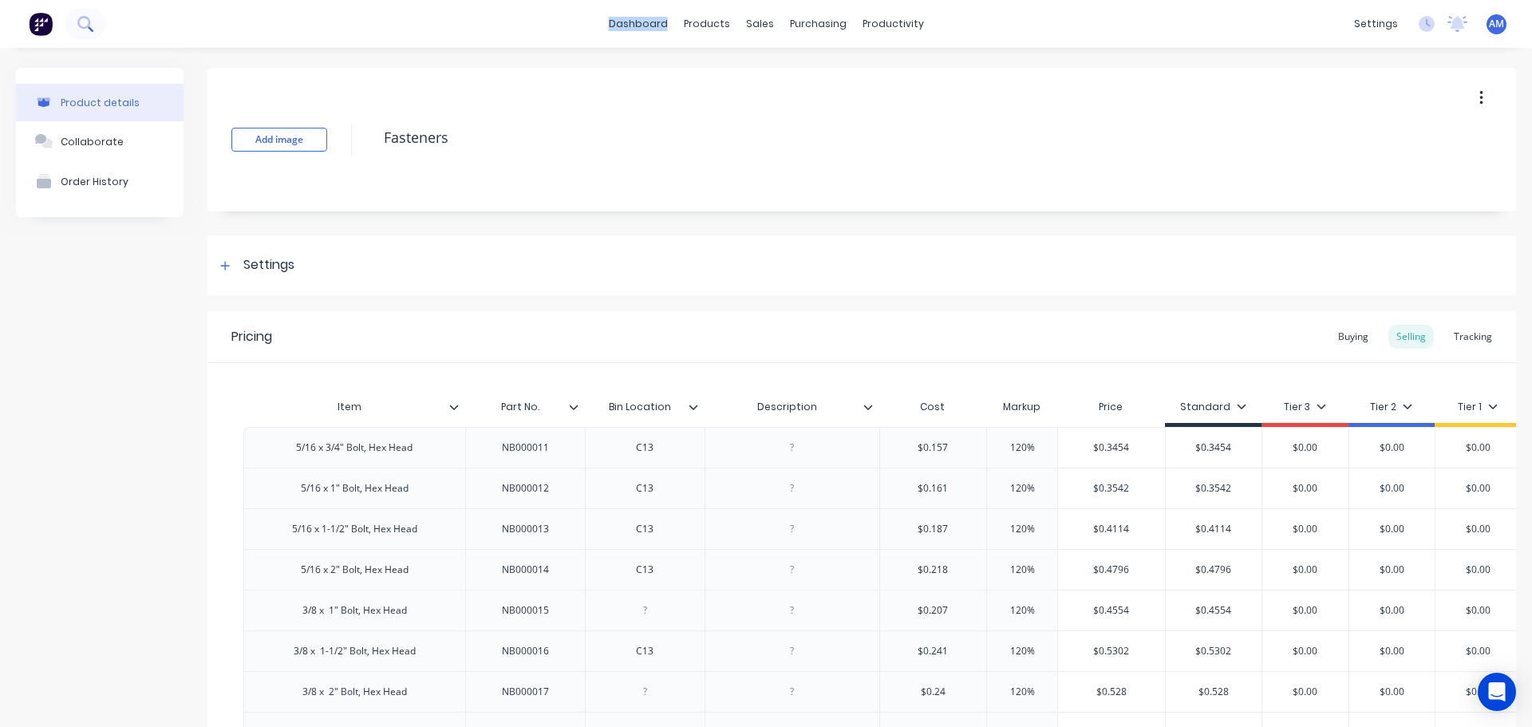
click at [98, 27] on button at bounding box center [85, 24] width 40 height 32
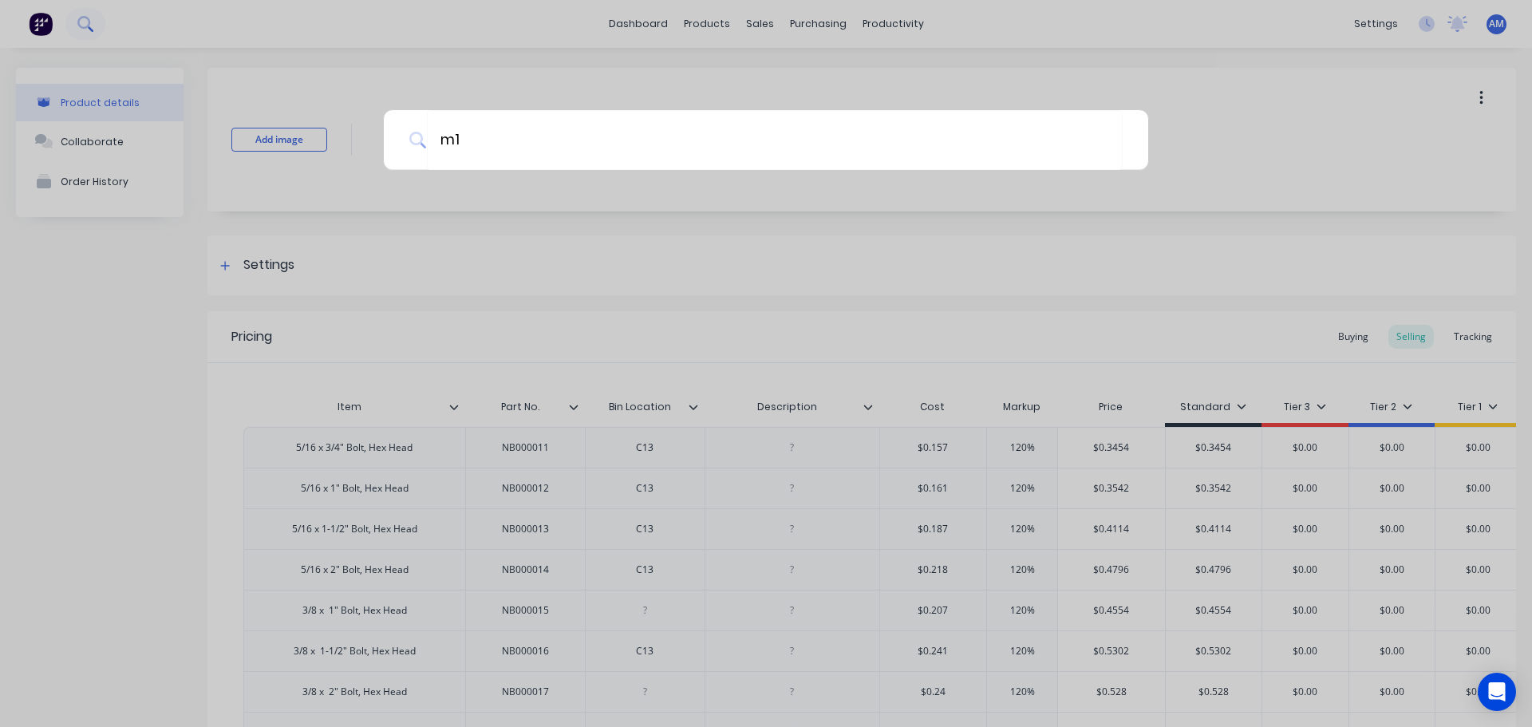
type input "m19"
type textarea "x"
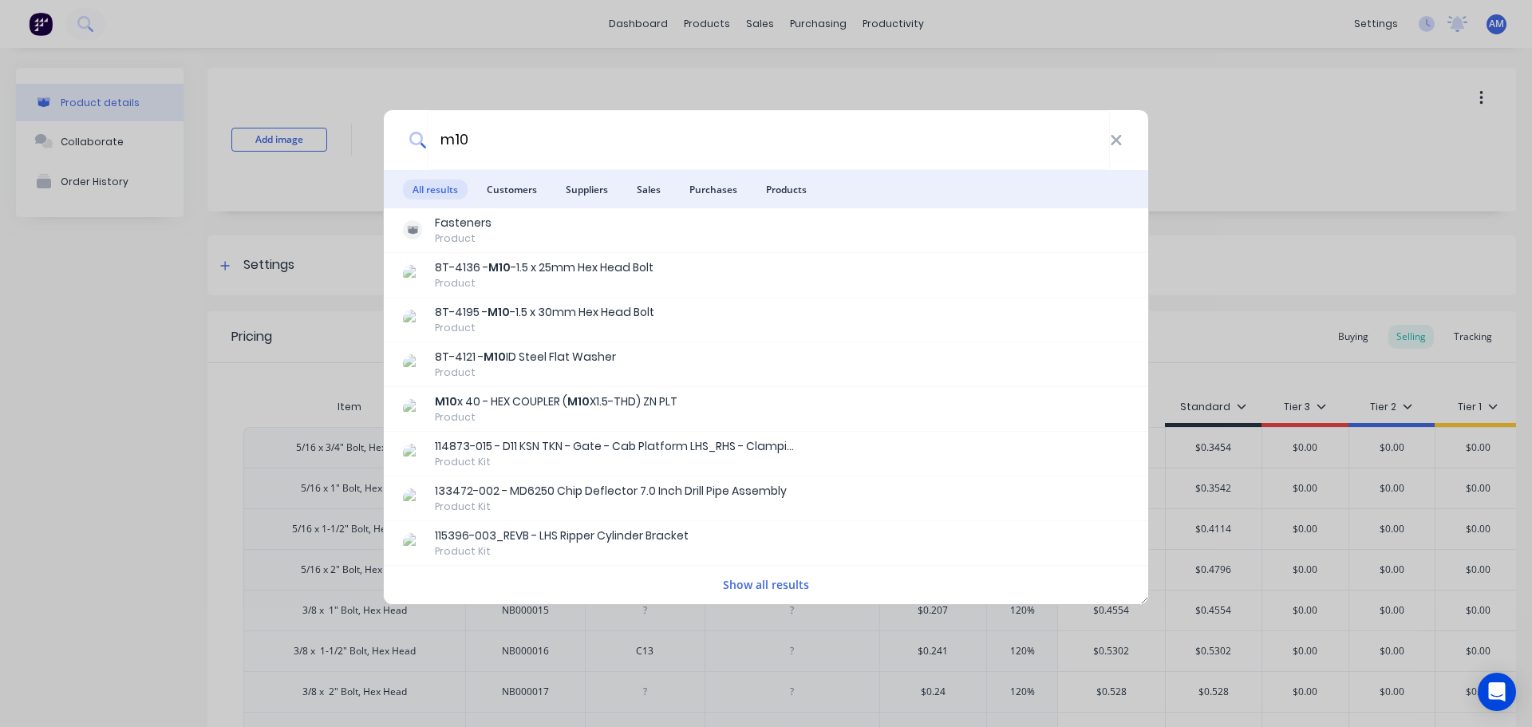
type input "m10"
click at [797, 586] on button "Show all results" at bounding box center [766, 584] width 96 height 18
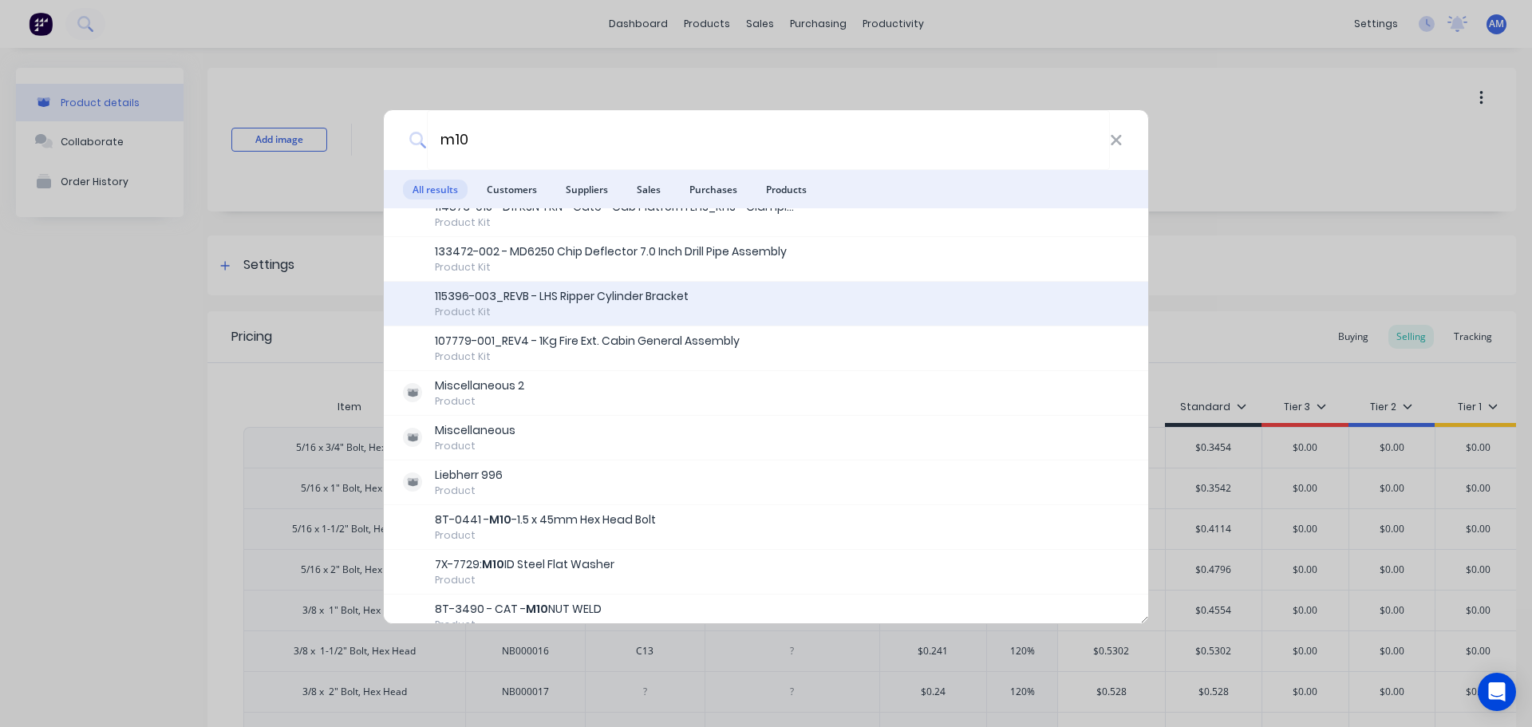
scroll to position [319, 0]
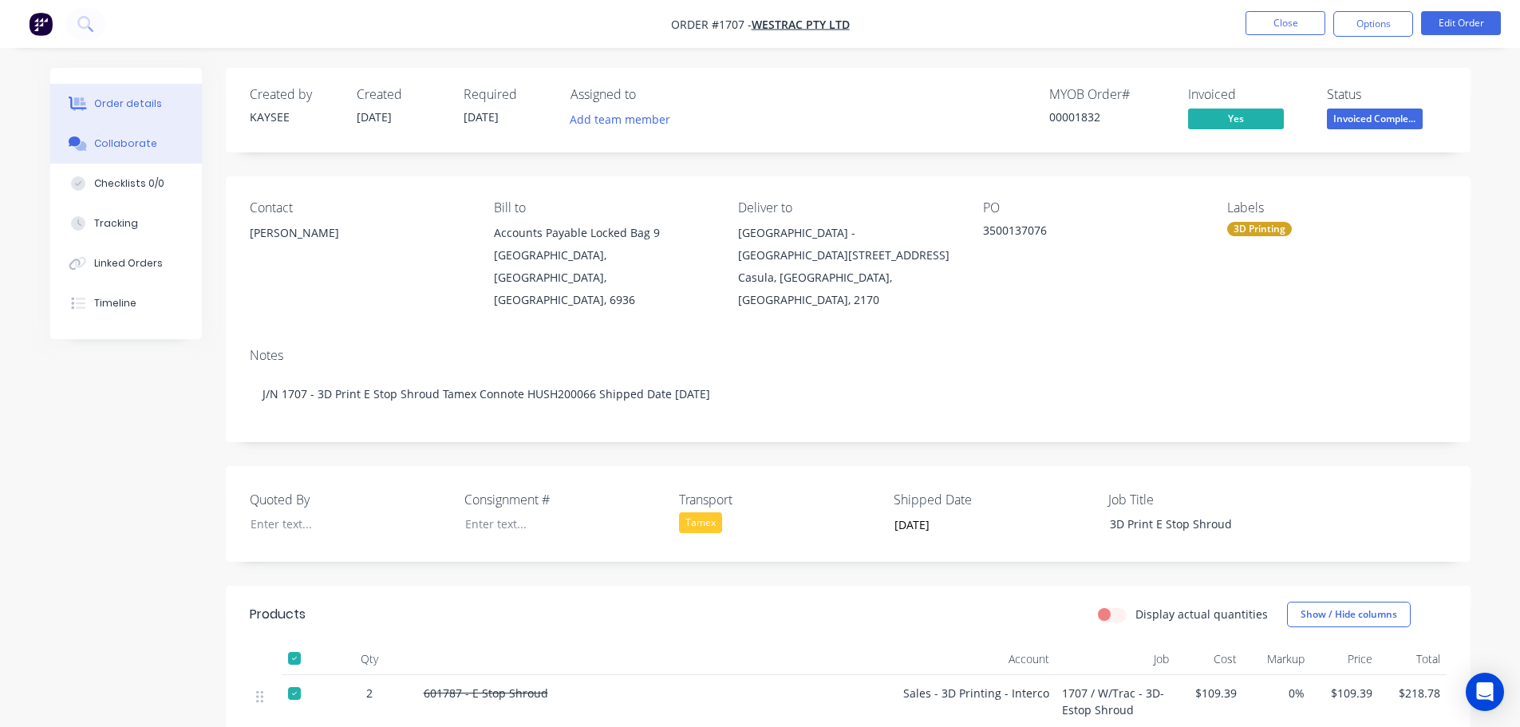
click at [124, 139] on div "Collaborate" at bounding box center [125, 143] width 63 height 14
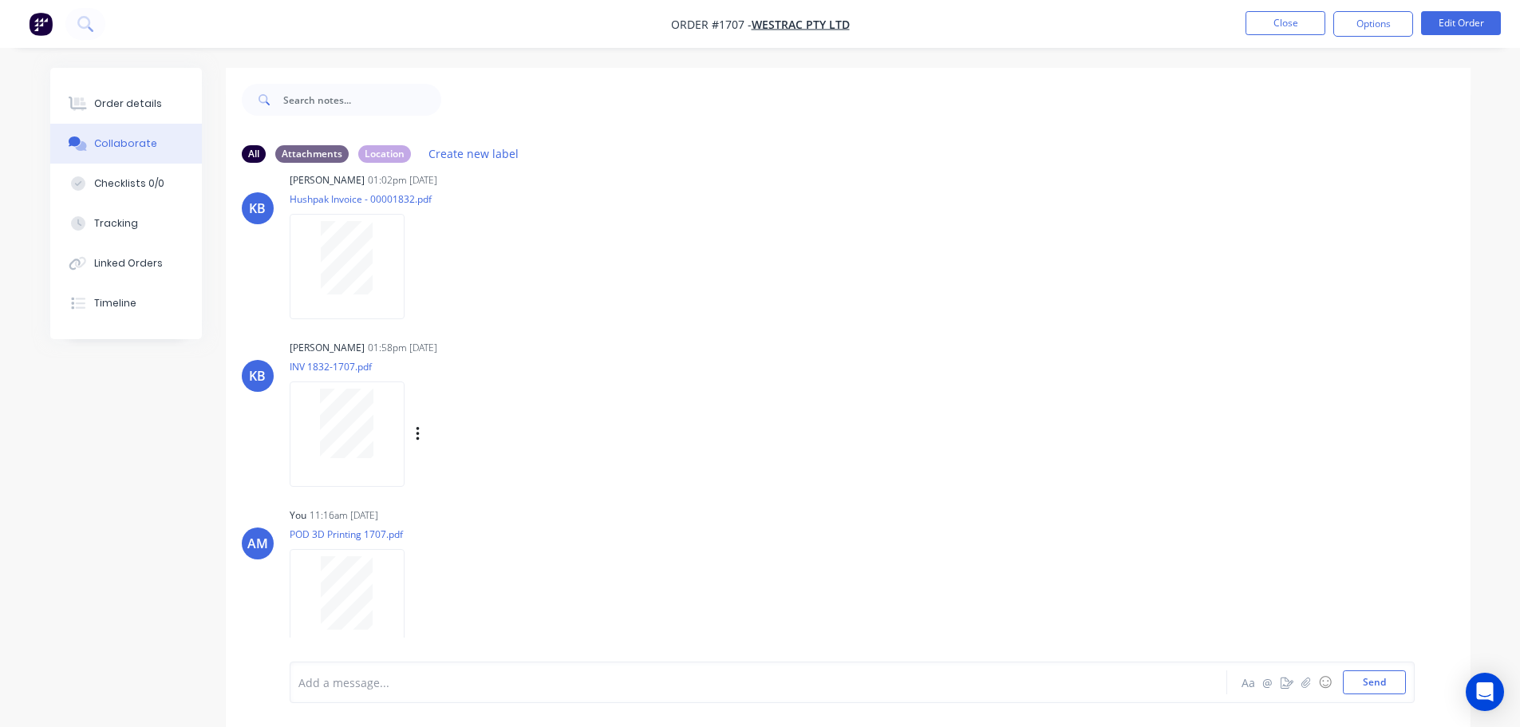
scroll to position [24, 0]
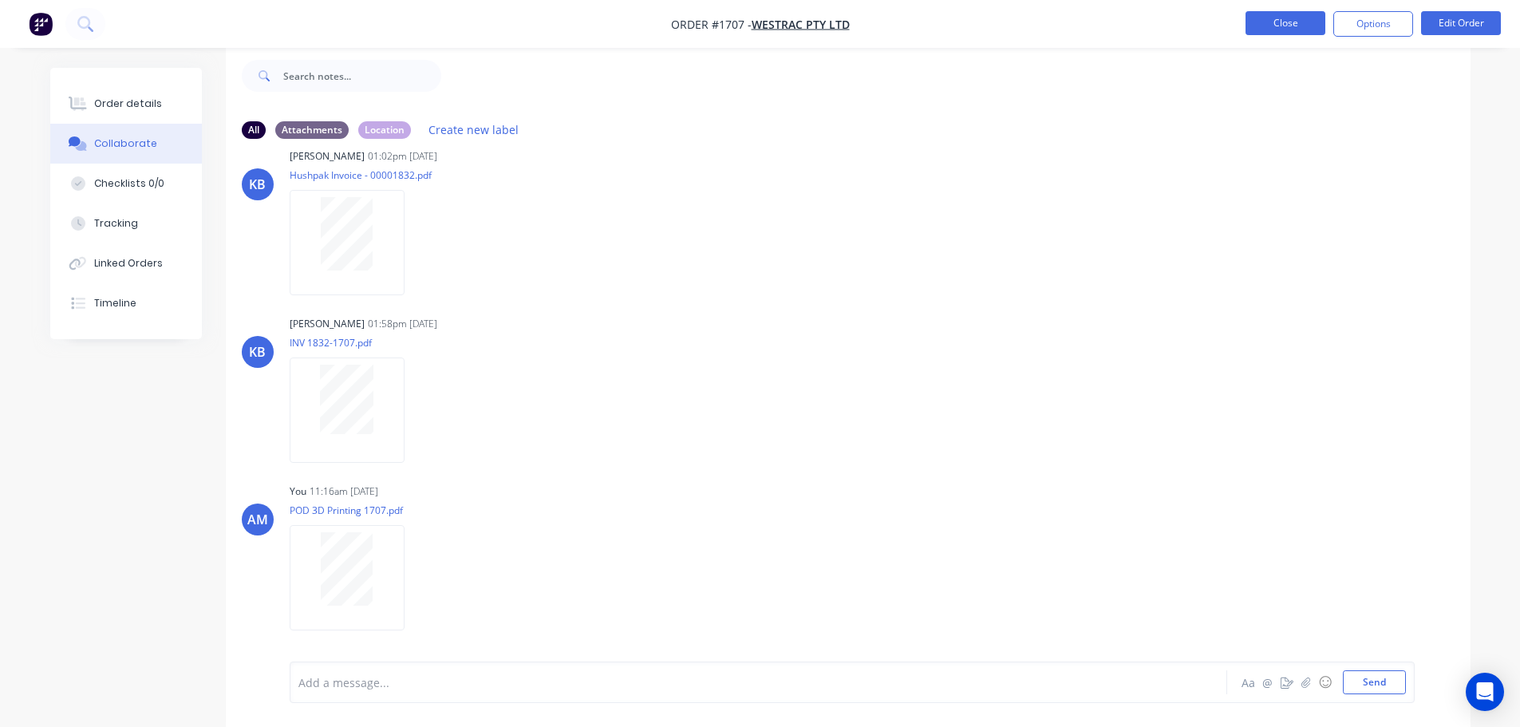
click at [1279, 22] on button "Close" at bounding box center [1285, 23] width 80 height 24
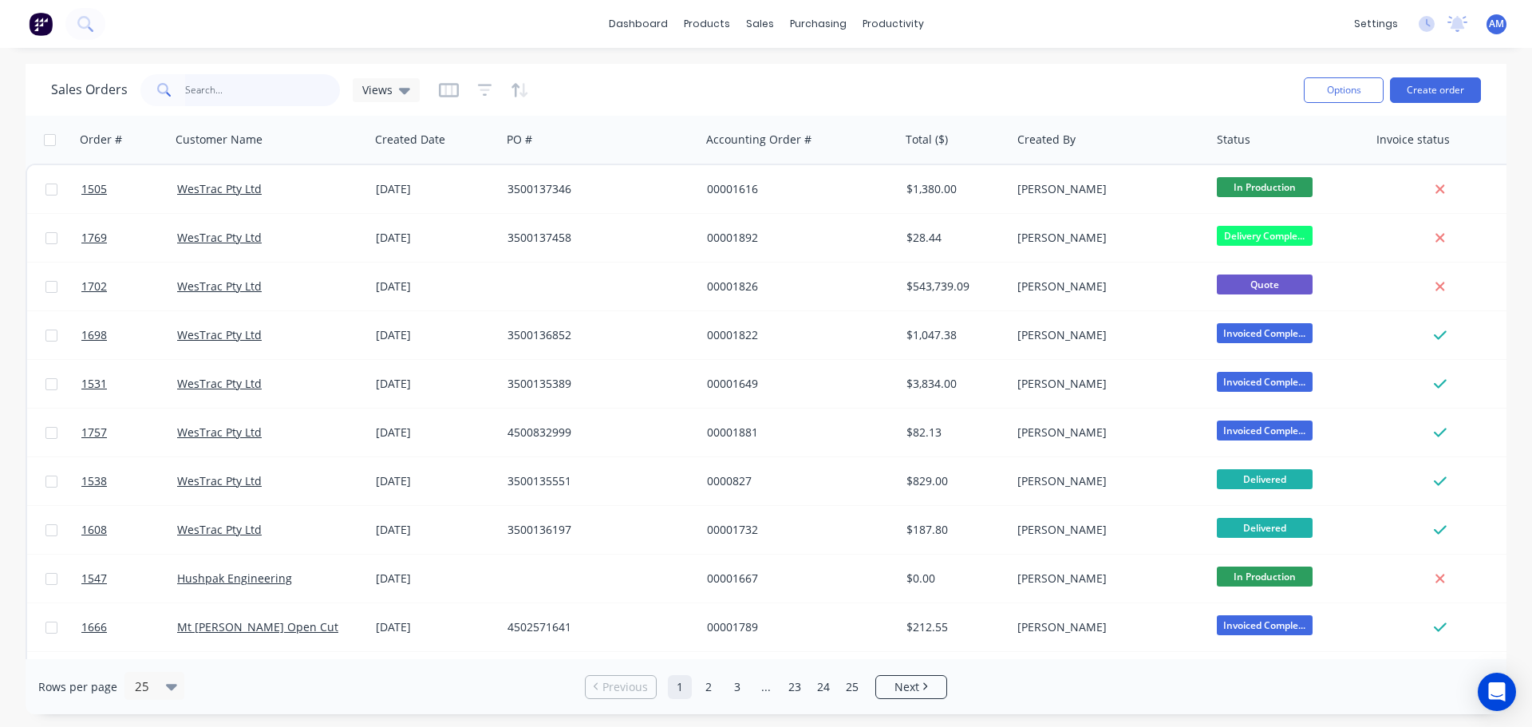
click at [250, 102] on input "text" at bounding box center [263, 90] width 156 height 32
type input "1391"
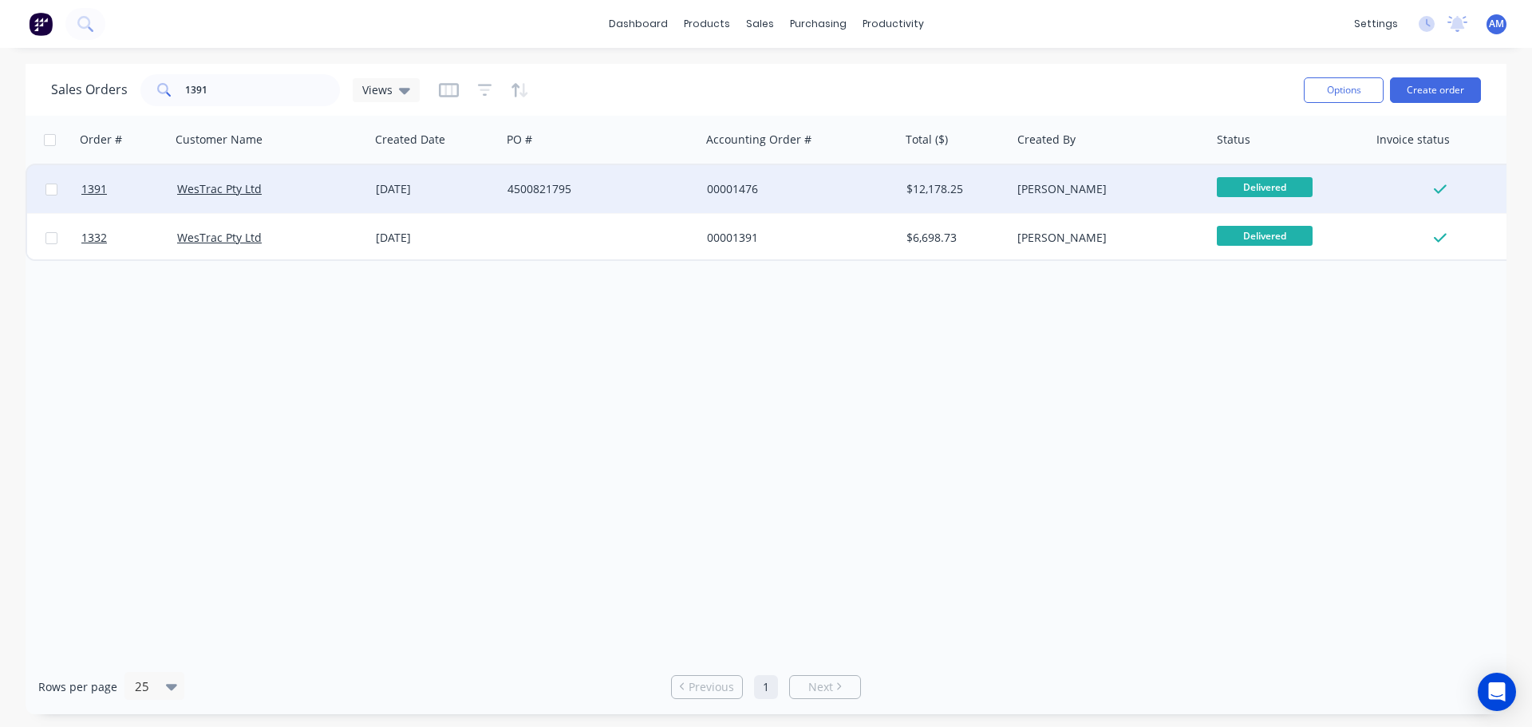
click at [339, 186] on div "WesTrac Pty Ltd" at bounding box center [265, 189] width 177 height 16
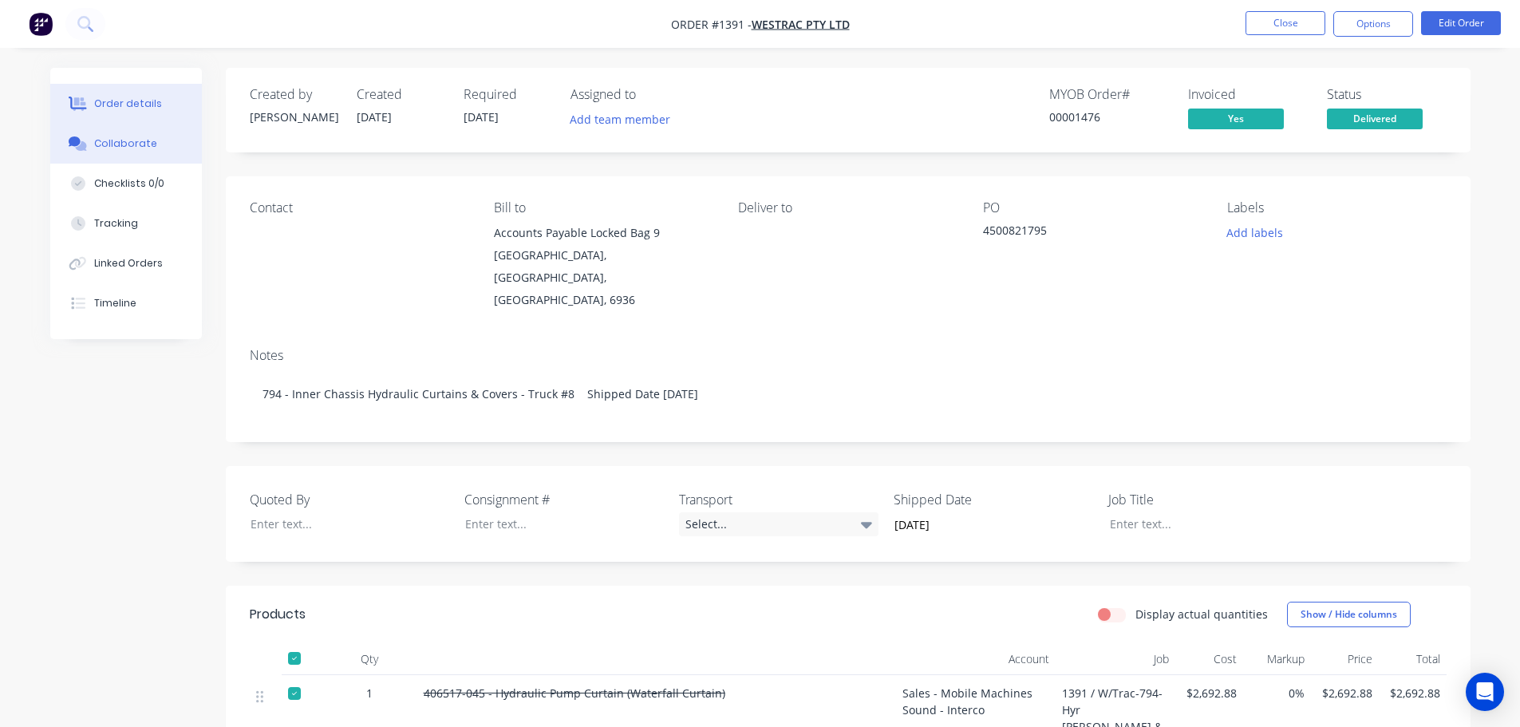
click at [137, 135] on button "Collaborate" at bounding box center [126, 144] width 152 height 40
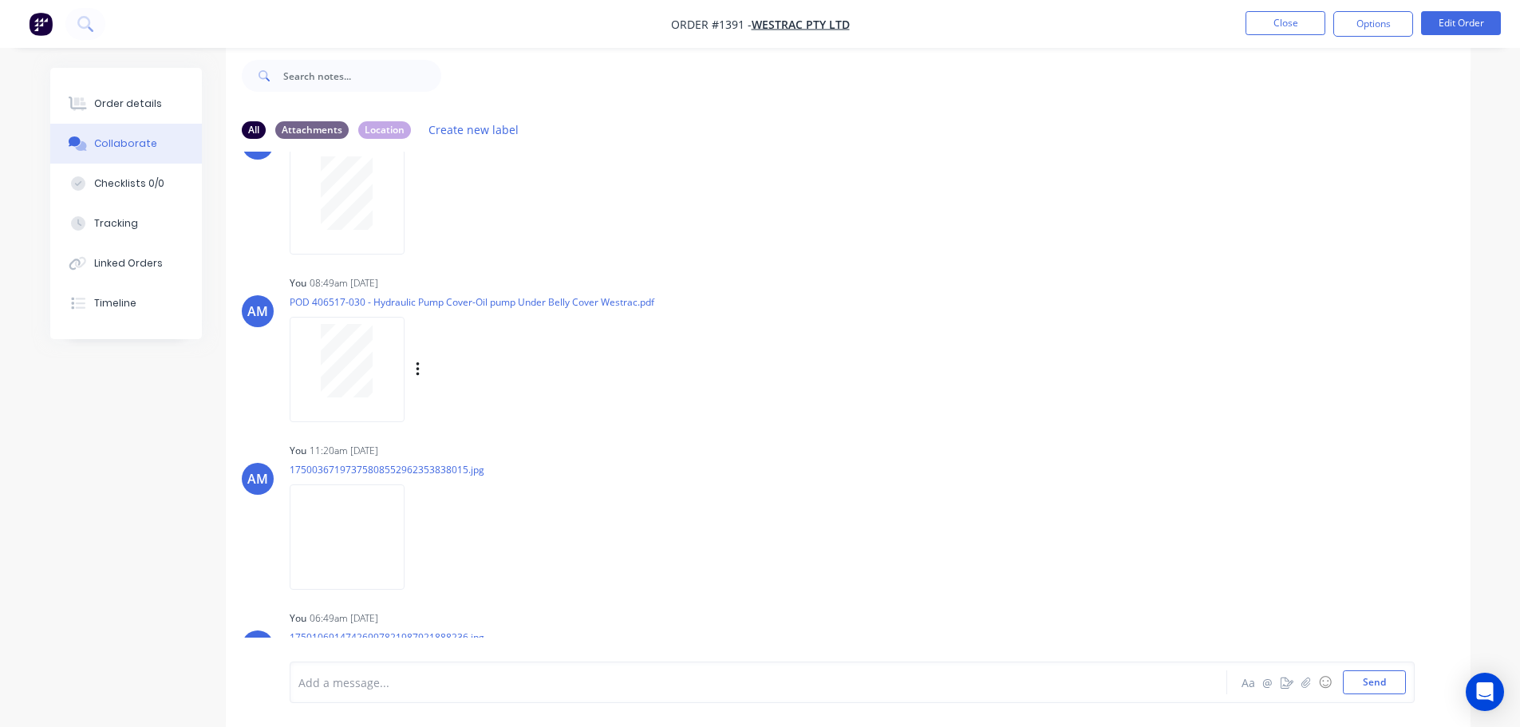
scroll to position [366, 0]
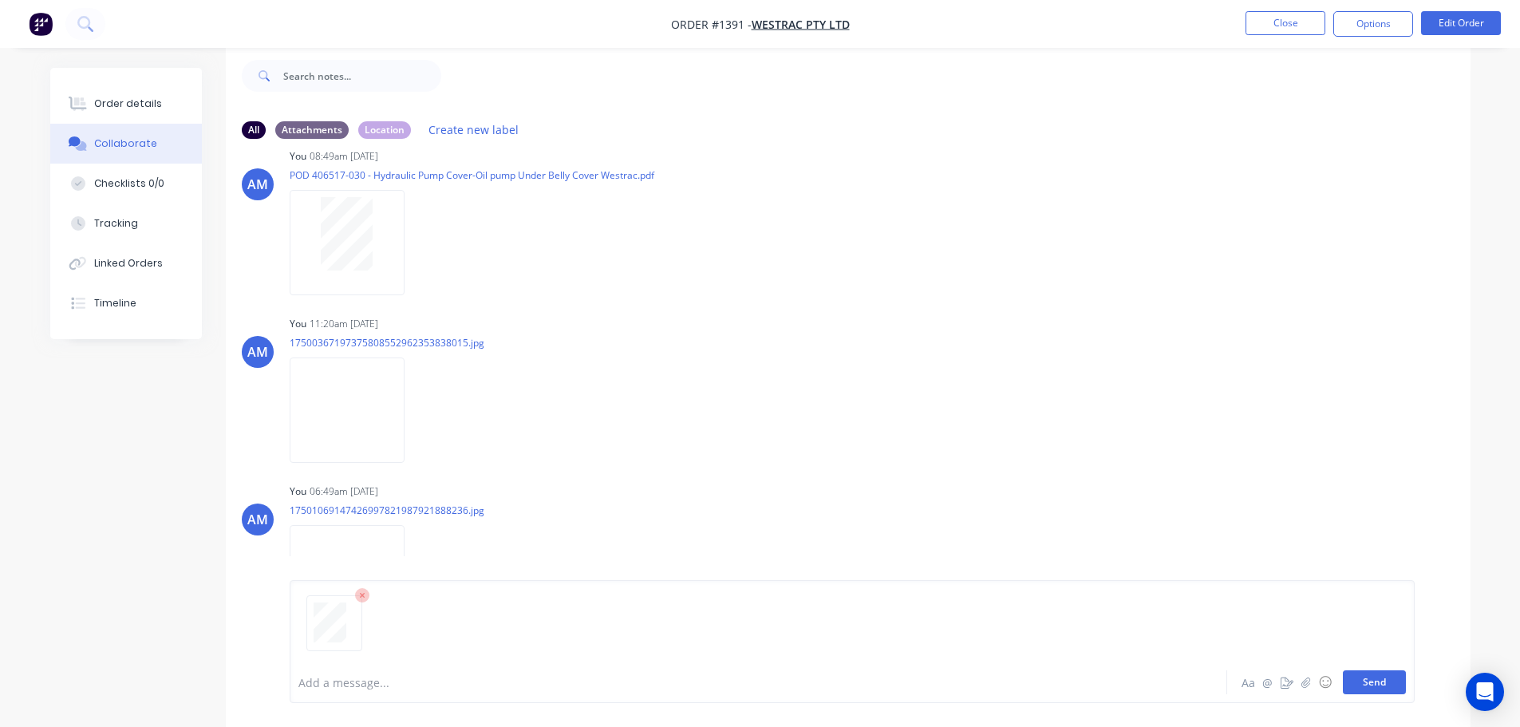
click at [1382, 684] on button "Send" at bounding box center [1374, 682] width 63 height 24
click at [1272, 26] on button "Close" at bounding box center [1285, 23] width 80 height 24
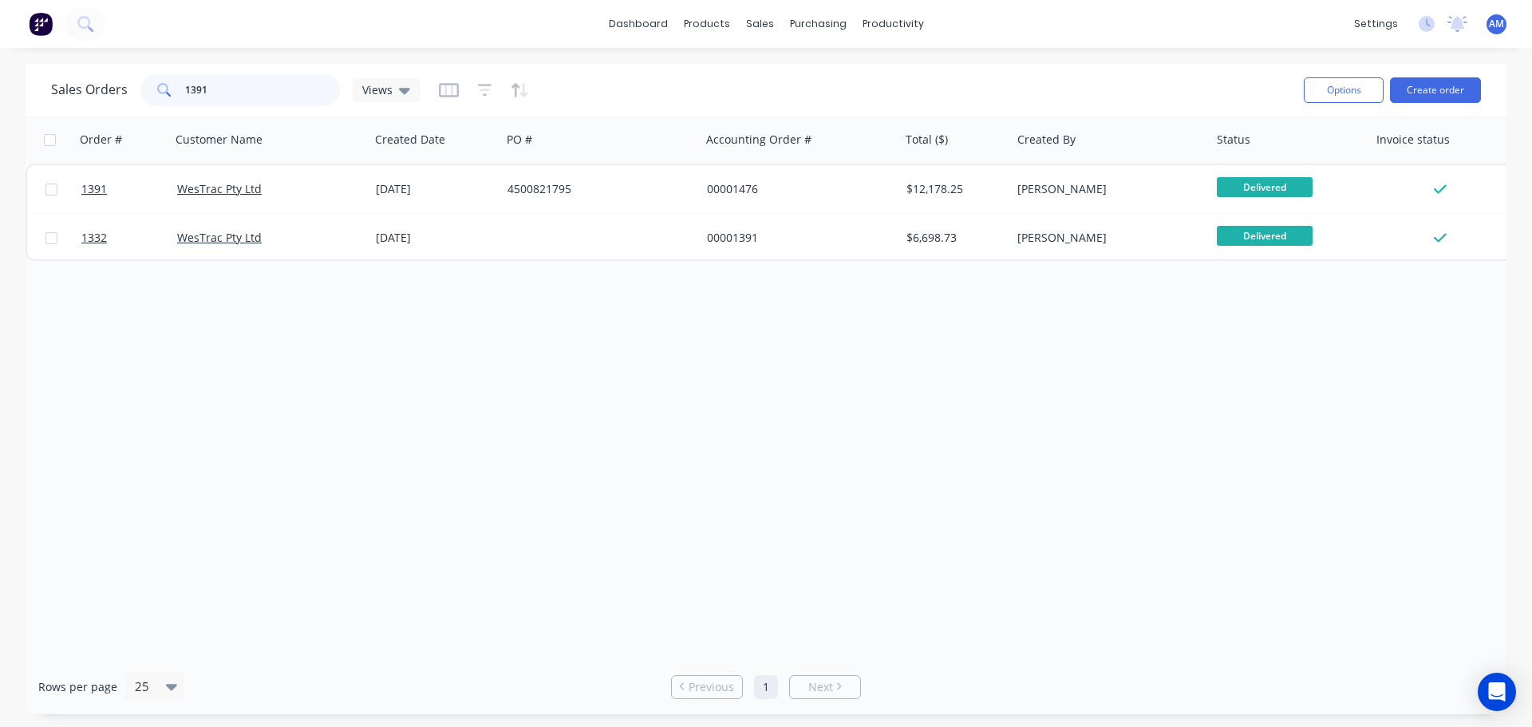
click at [261, 93] on input "1391" at bounding box center [263, 90] width 156 height 32
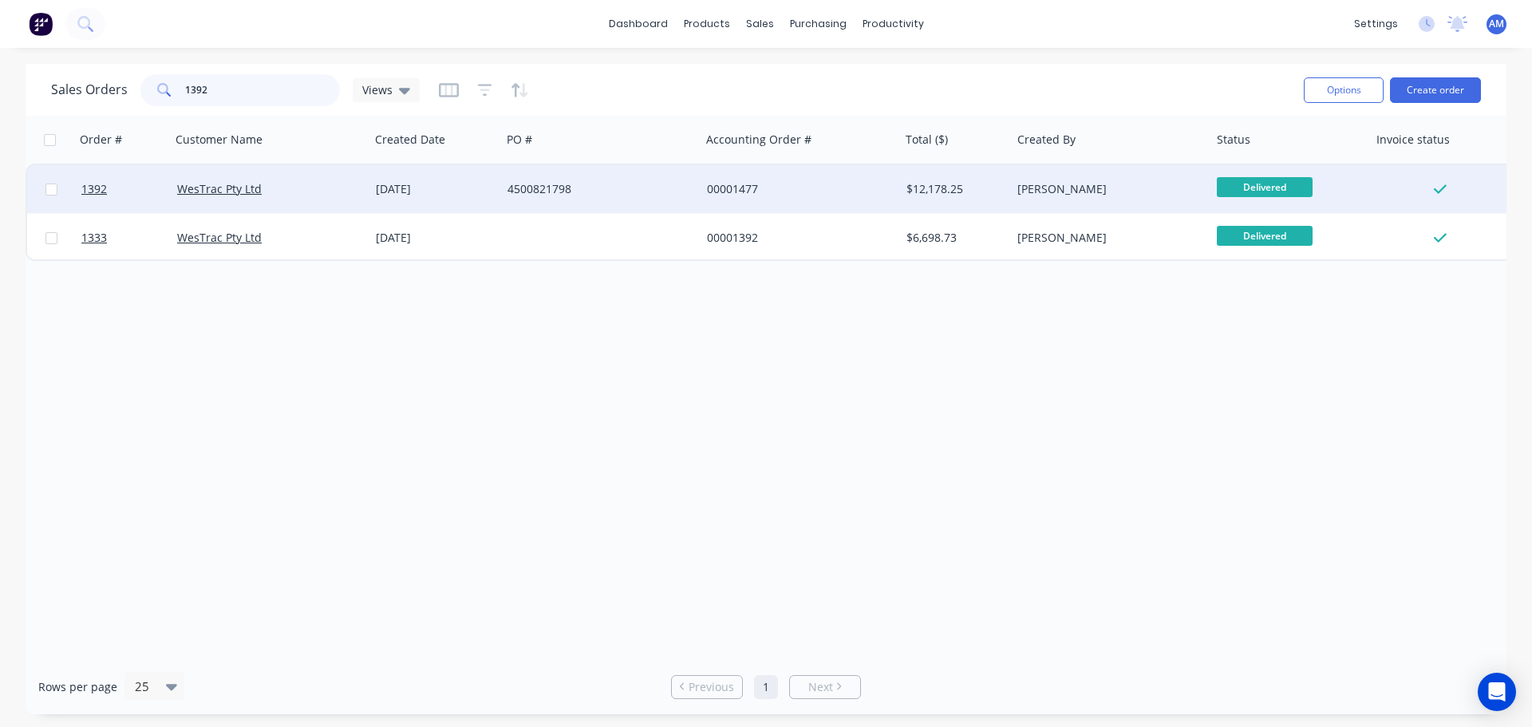
type input "1392"
click at [292, 183] on div "WesTrac Pty Ltd" at bounding box center [265, 189] width 177 height 16
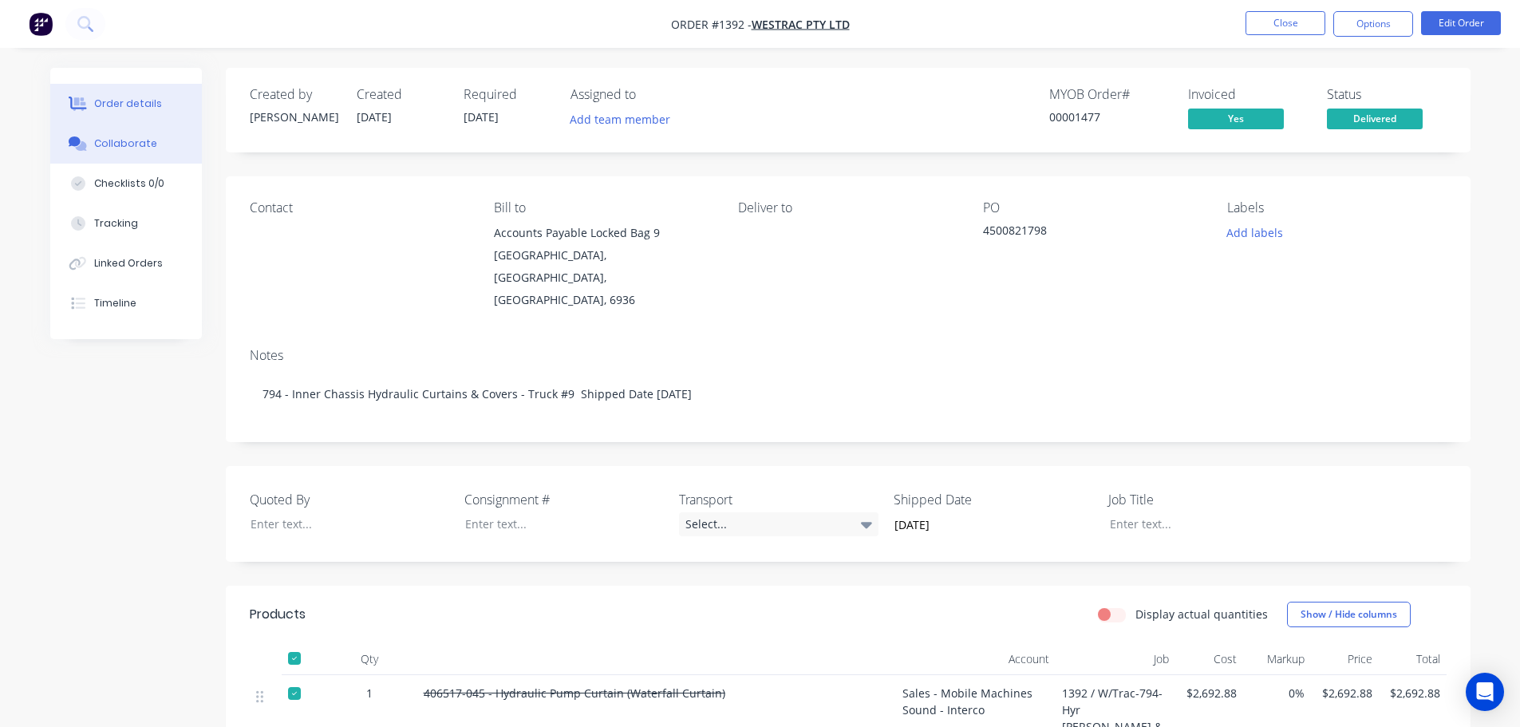
click at [144, 148] on div "Collaborate" at bounding box center [125, 143] width 63 height 14
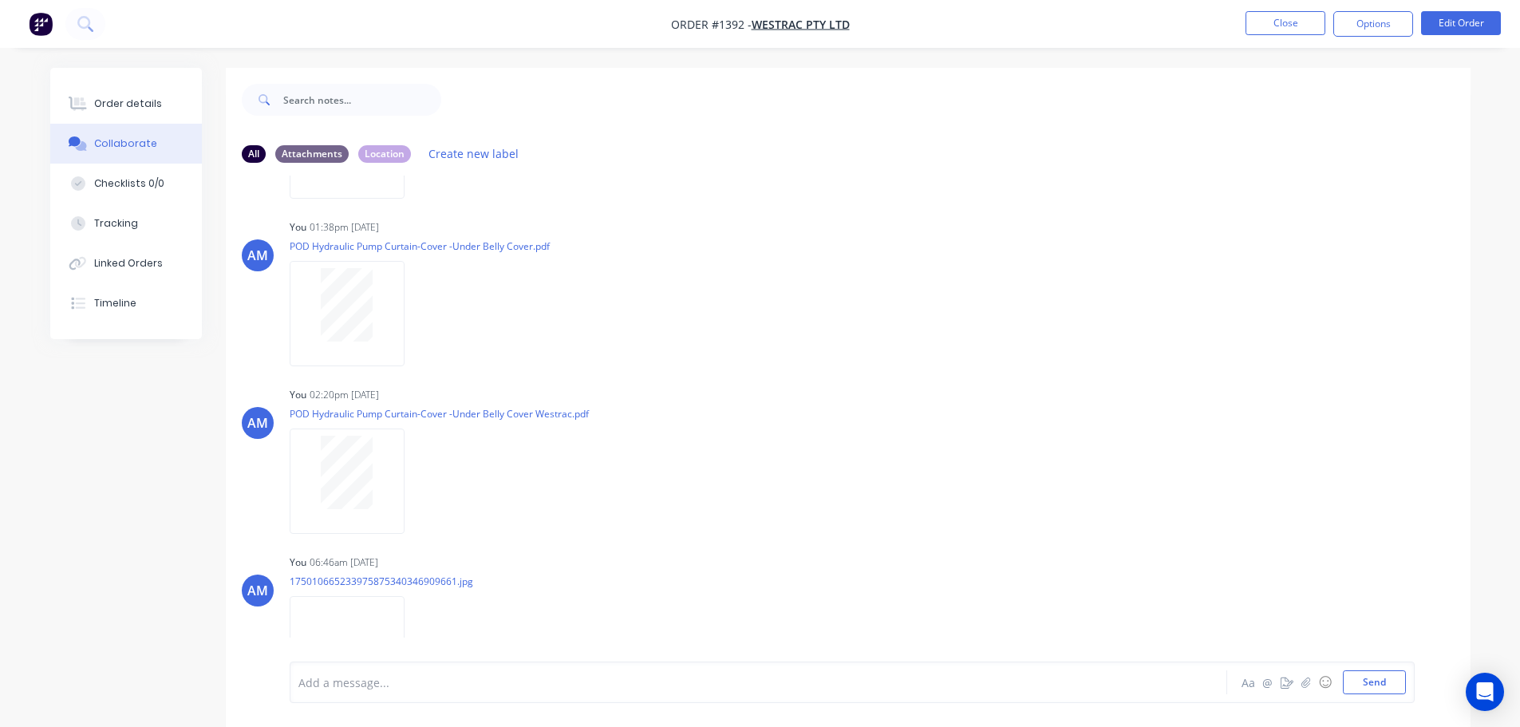
scroll to position [199, 0]
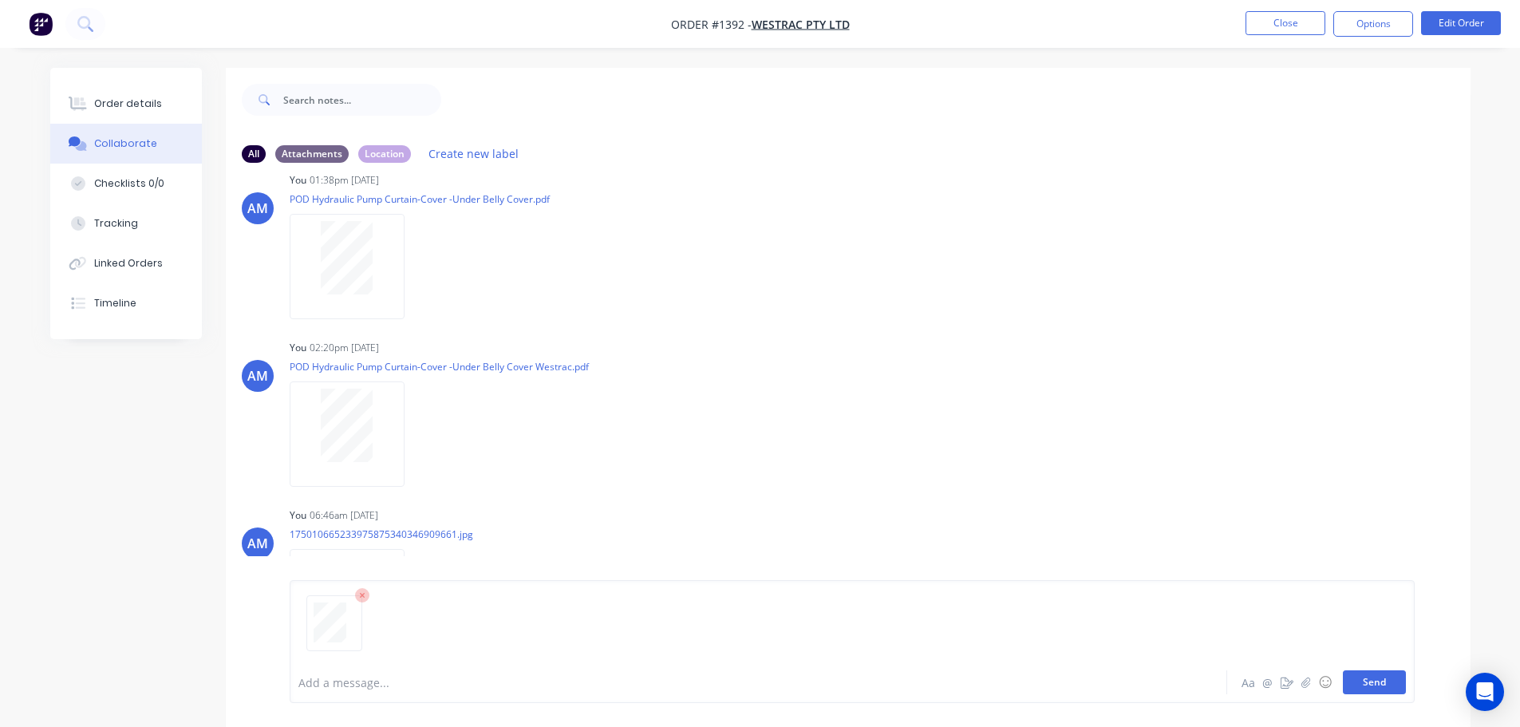
click at [1353, 692] on button "Send" at bounding box center [1374, 682] width 63 height 24
click at [1262, 27] on button "Close" at bounding box center [1285, 23] width 80 height 24
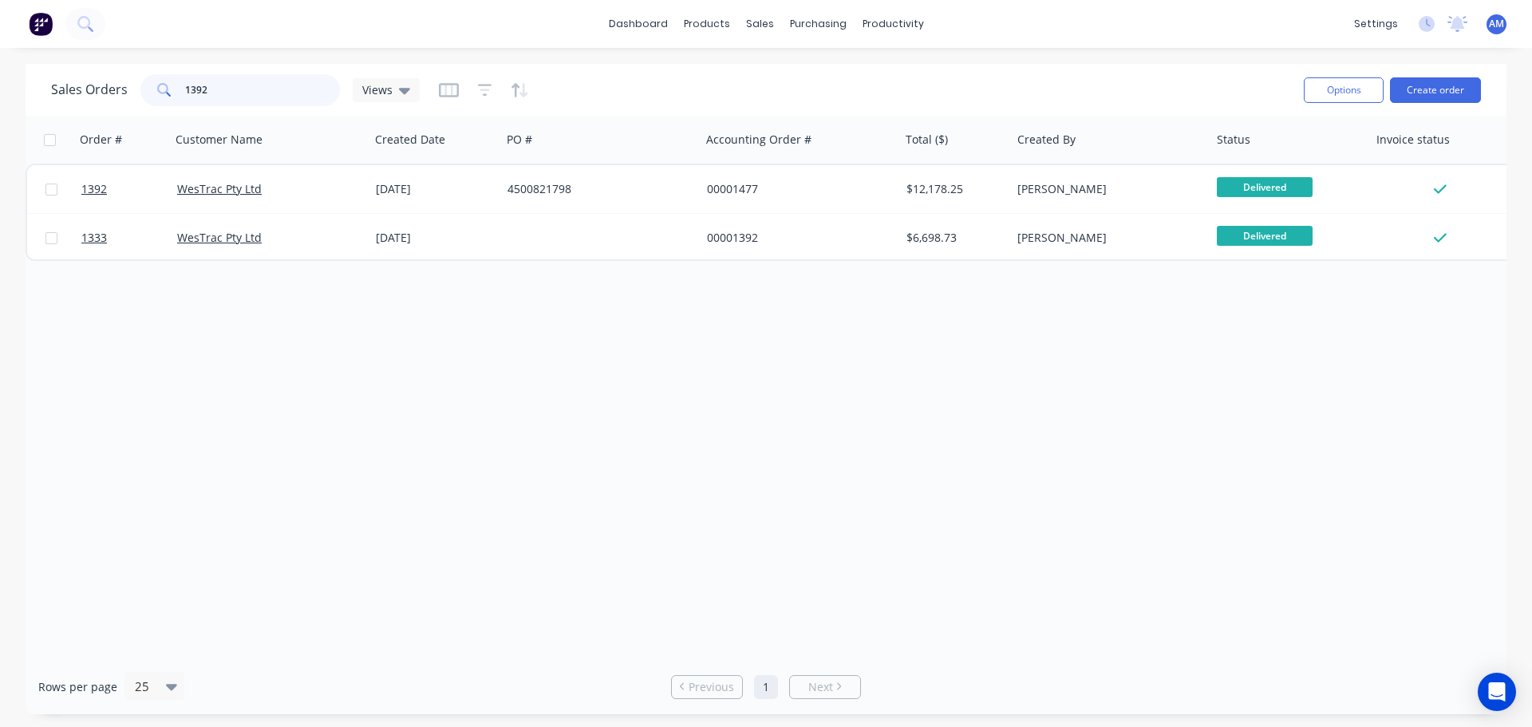
drag, startPoint x: 225, startPoint y: 101, endPoint x: 187, endPoint y: 92, distance: 38.7
click at [187, 92] on input "1392" at bounding box center [263, 90] width 156 height 32
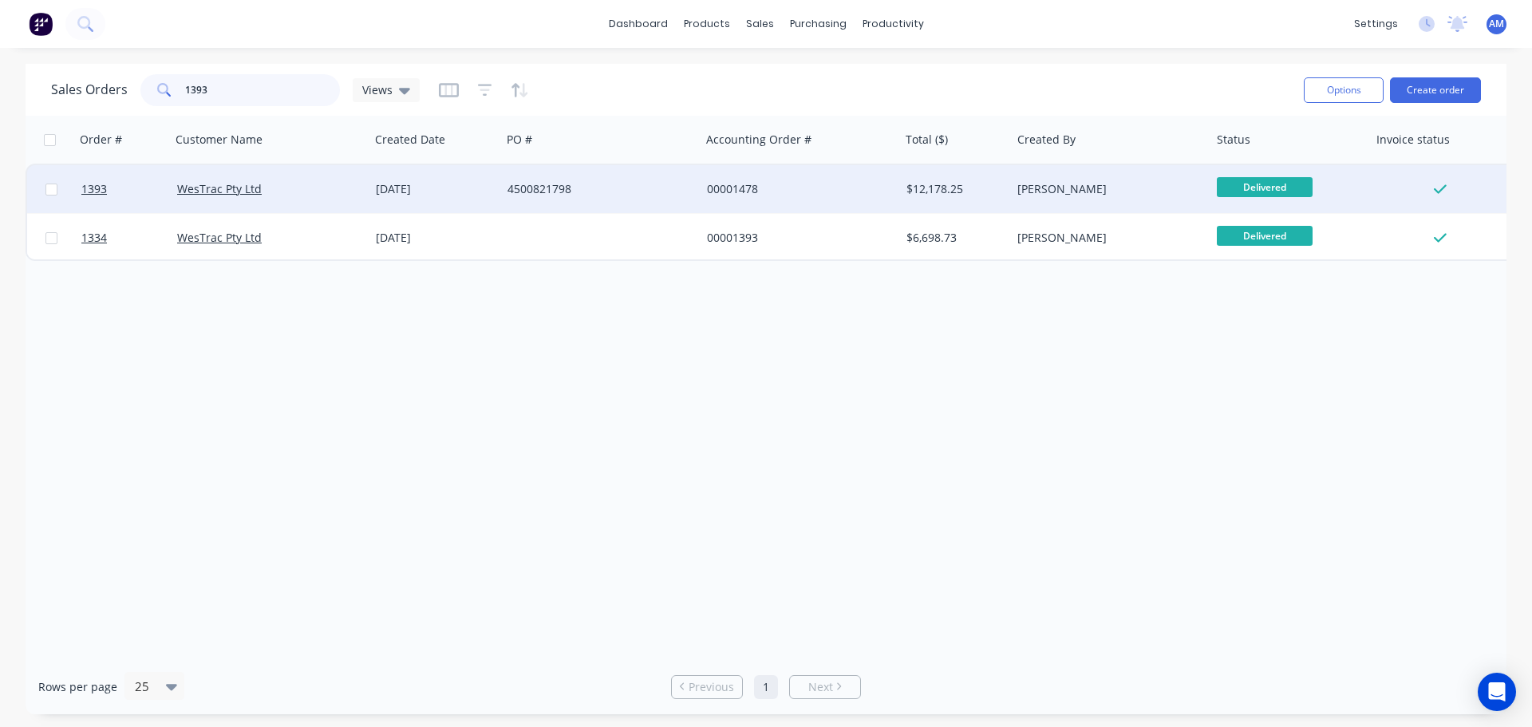
type input "1393"
click at [262, 181] on div "WesTrac Pty Ltd" at bounding box center [265, 189] width 177 height 16
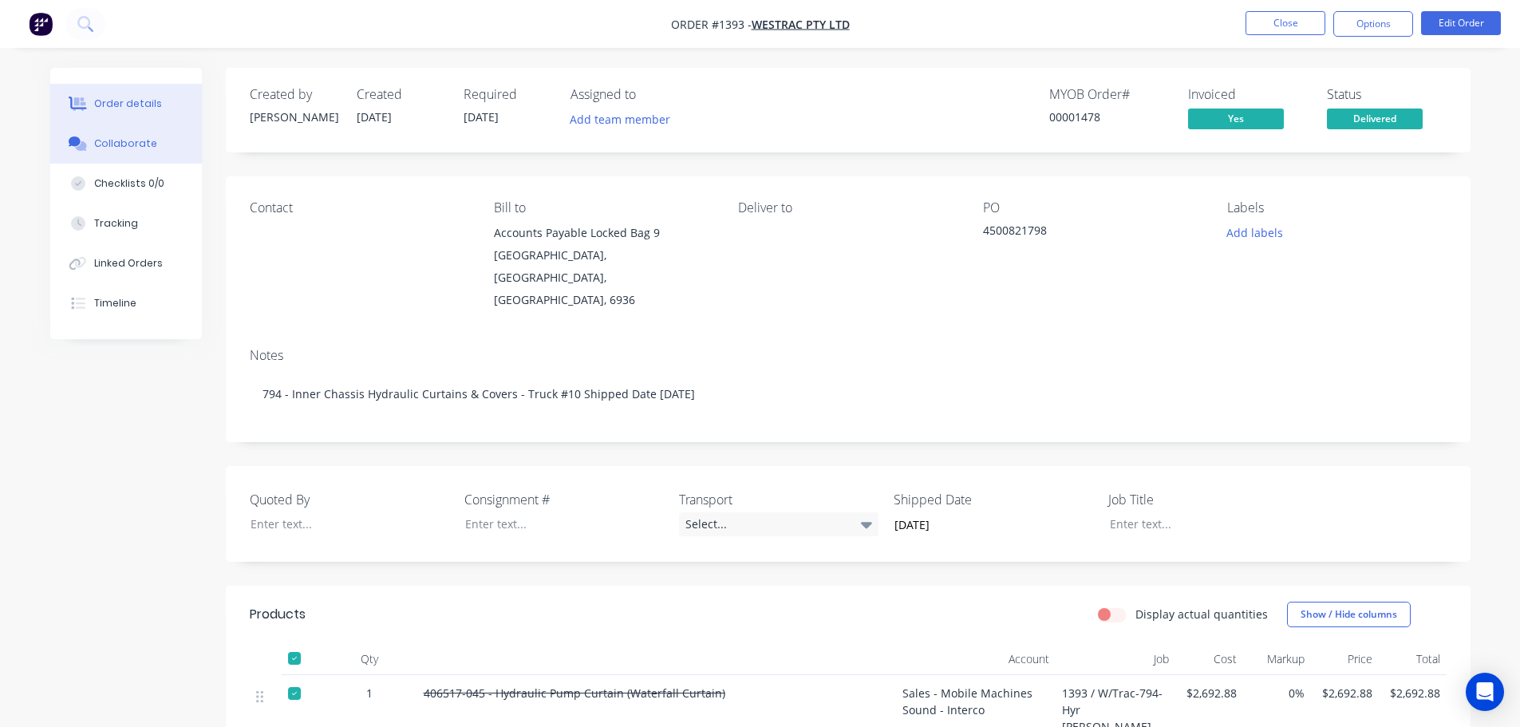
click at [103, 148] on div "Collaborate" at bounding box center [125, 143] width 63 height 14
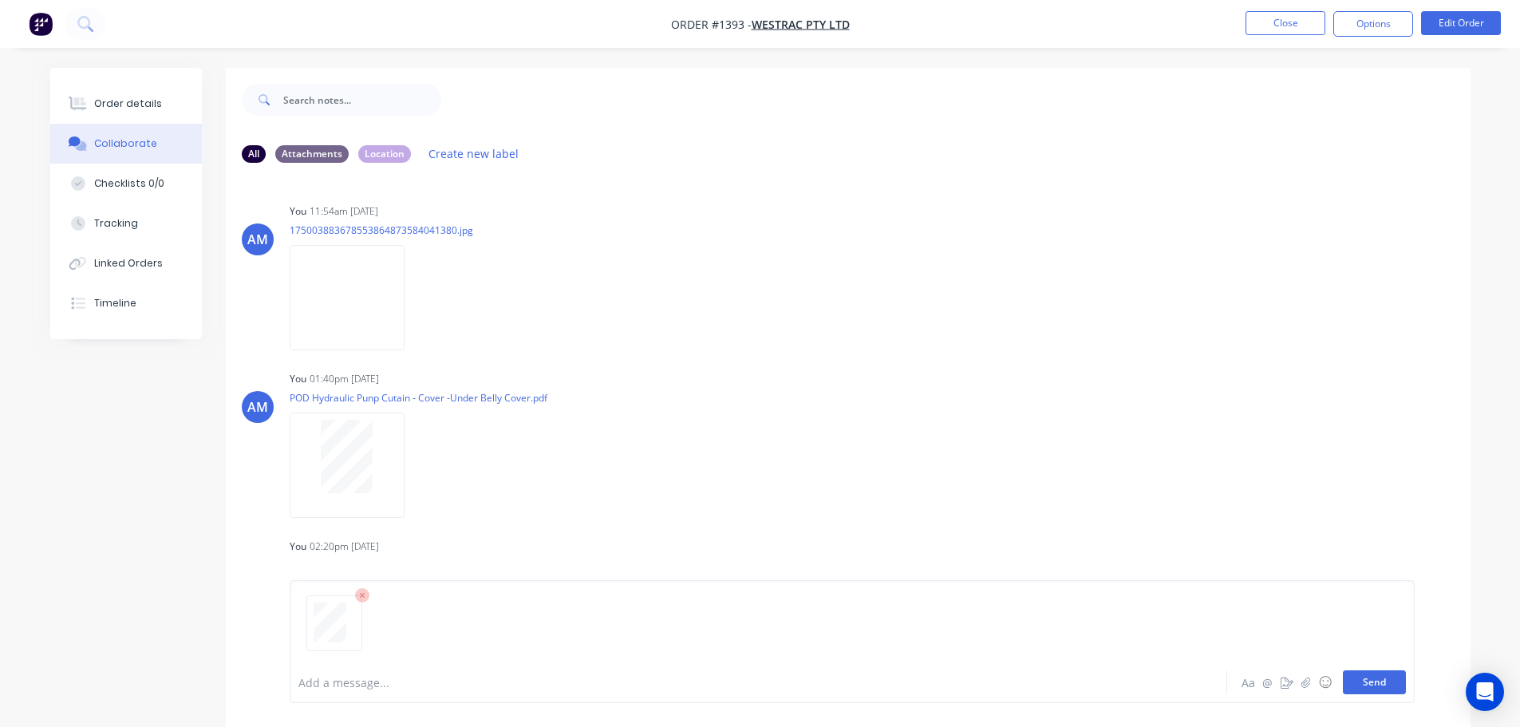
click at [1379, 685] on button "Send" at bounding box center [1374, 682] width 63 height 24
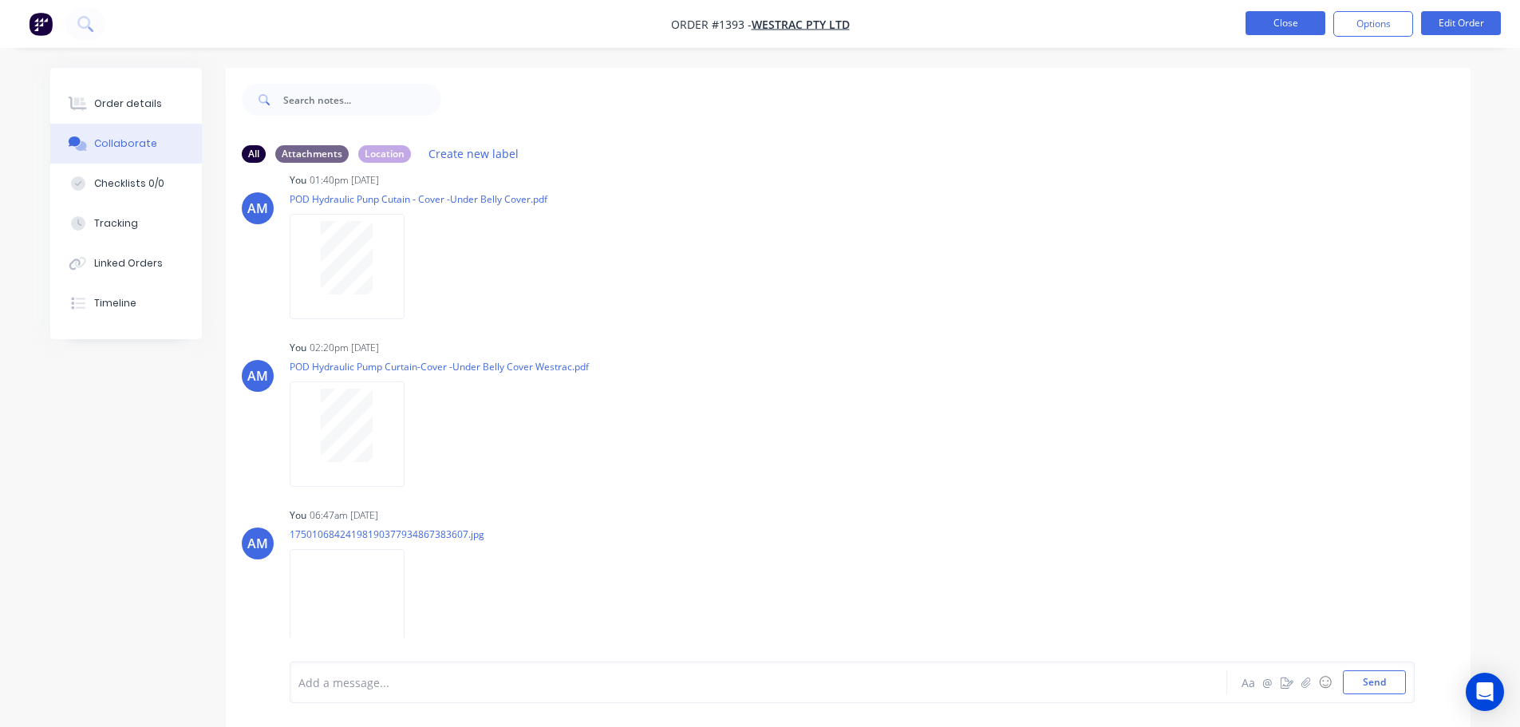
click at [1286, 22] on button "Close" at bounding box center [1285, 23] width 80 height 24
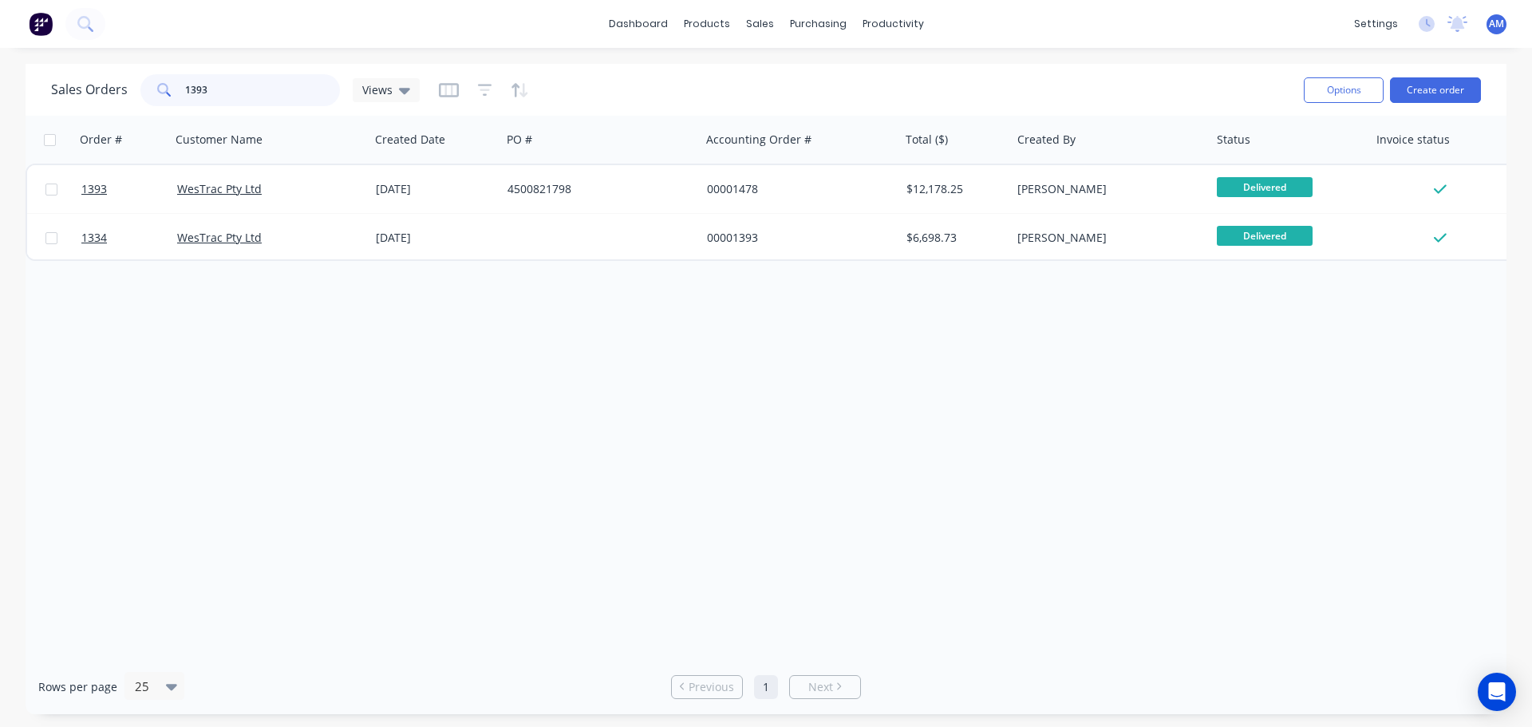
drag, startPoint x: 209, startPoint y: 93, endPoint x: 148, endPoint y: 96, distance: 60.7
click at [149, 96] on div "1393" at bounding box center [239, 90] width 199 height 32
type input "987"
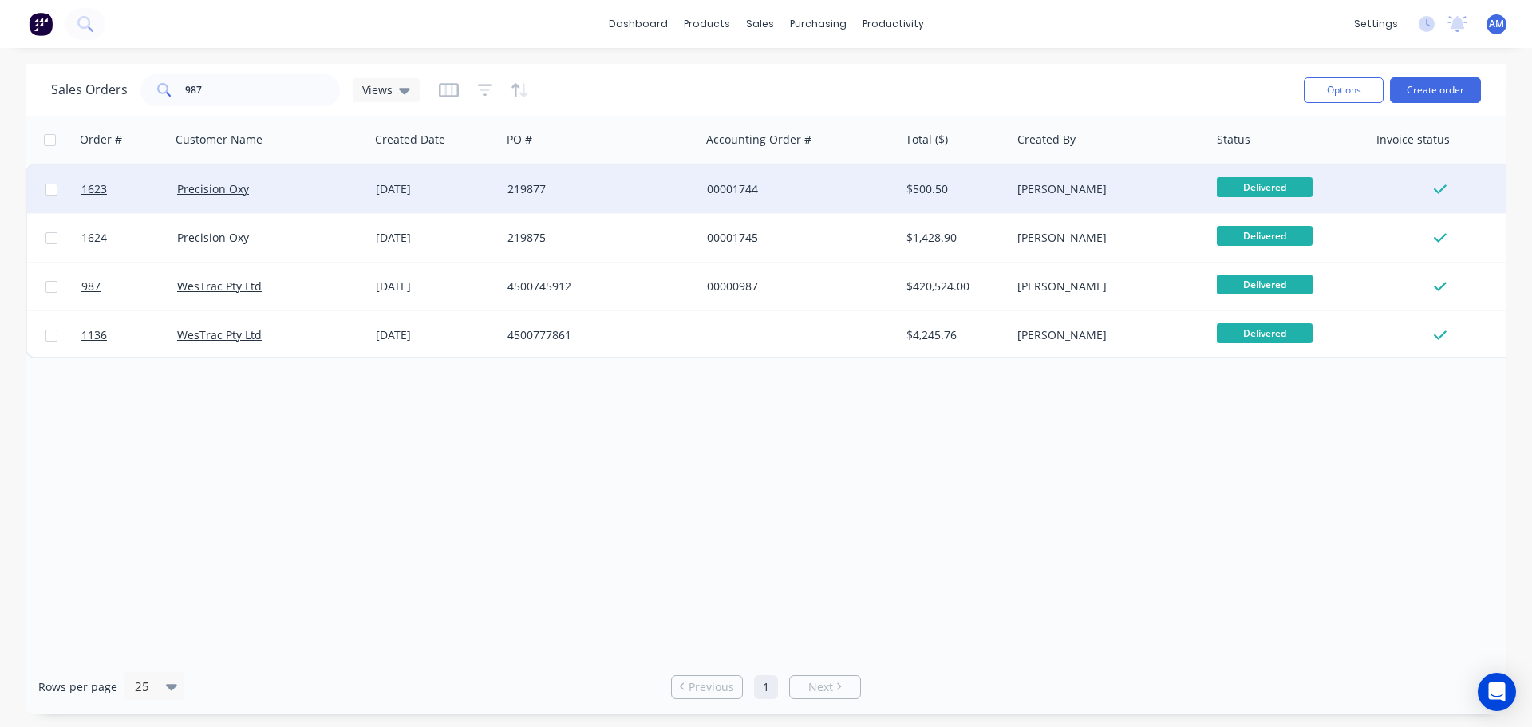
click at [286, 191] on div "Precision Oxy" at bounding box center [265, 189] width 177 height 16
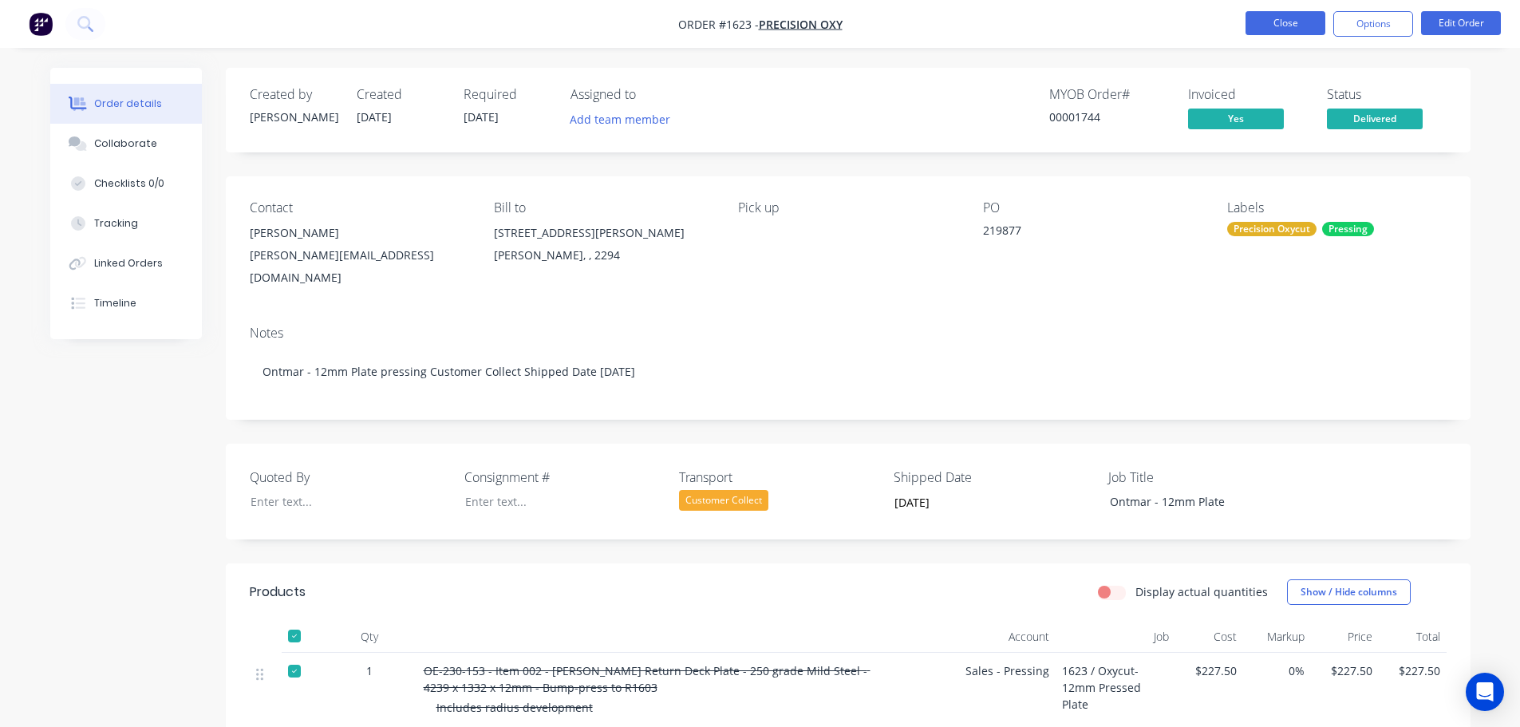
click at [1272, 17] on button "Close" at bounding box center [1285, 23] width 80 height 24
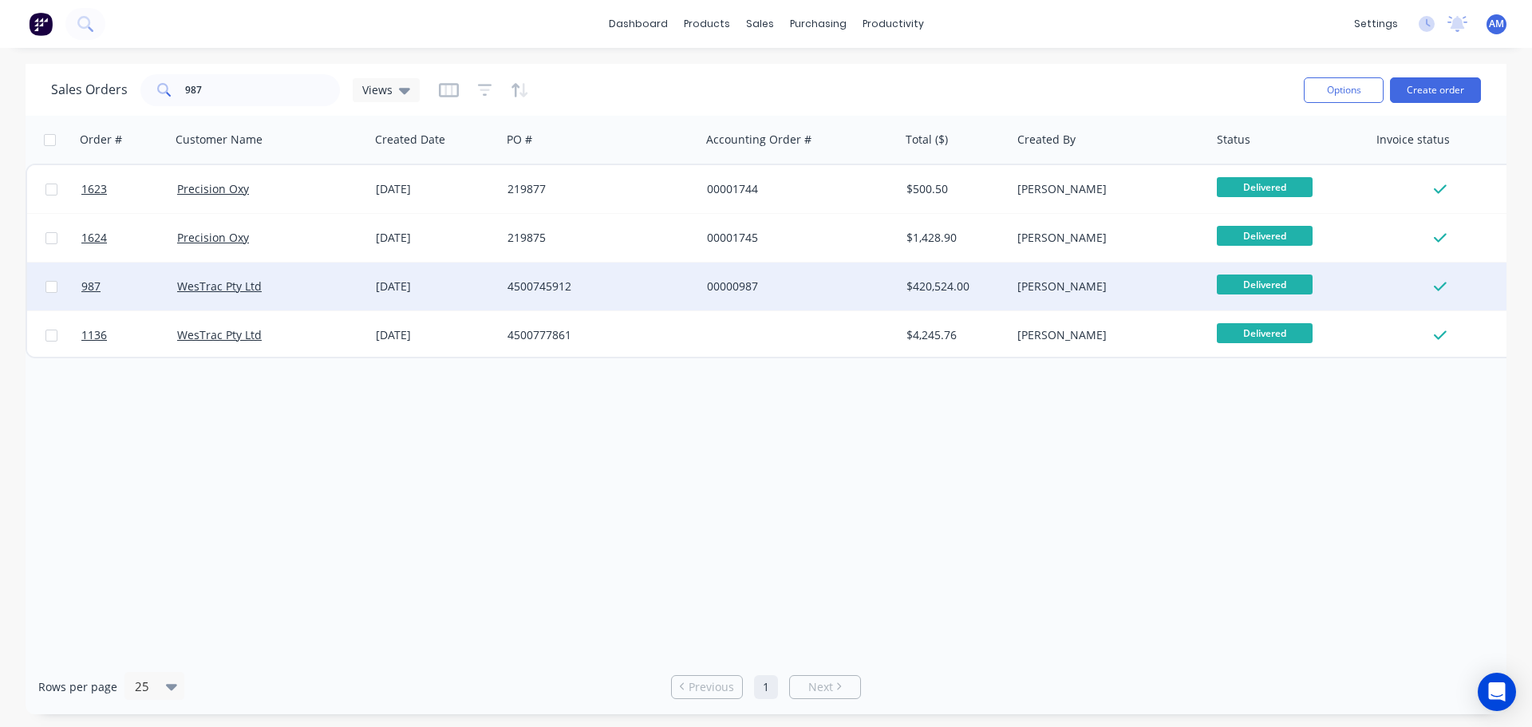
click at [371, 283] on div "06 Feb 2025" at bounding box center [435, 286] width 132 height 48
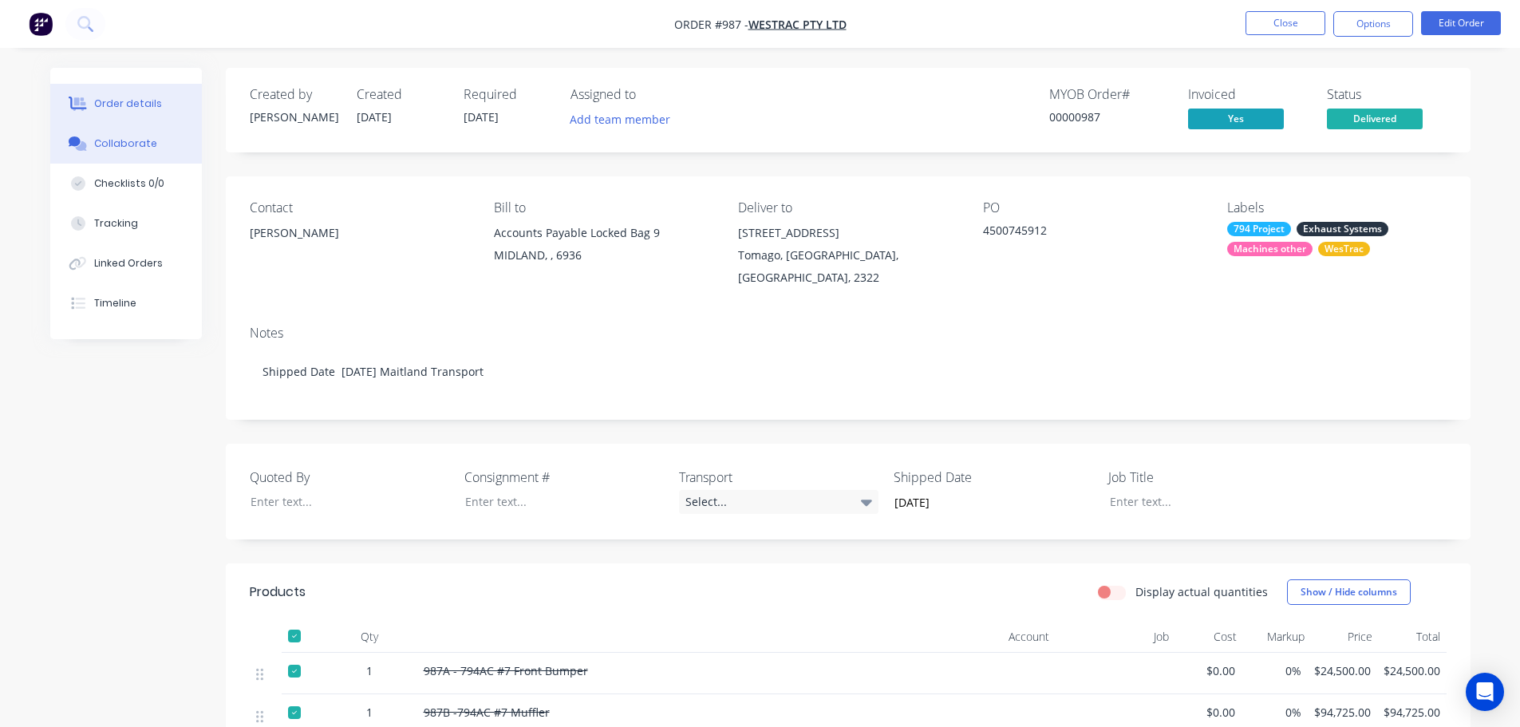
click at [115, 149] on div "Collaborate" at bounding box center [125, 143] width 63 height 14
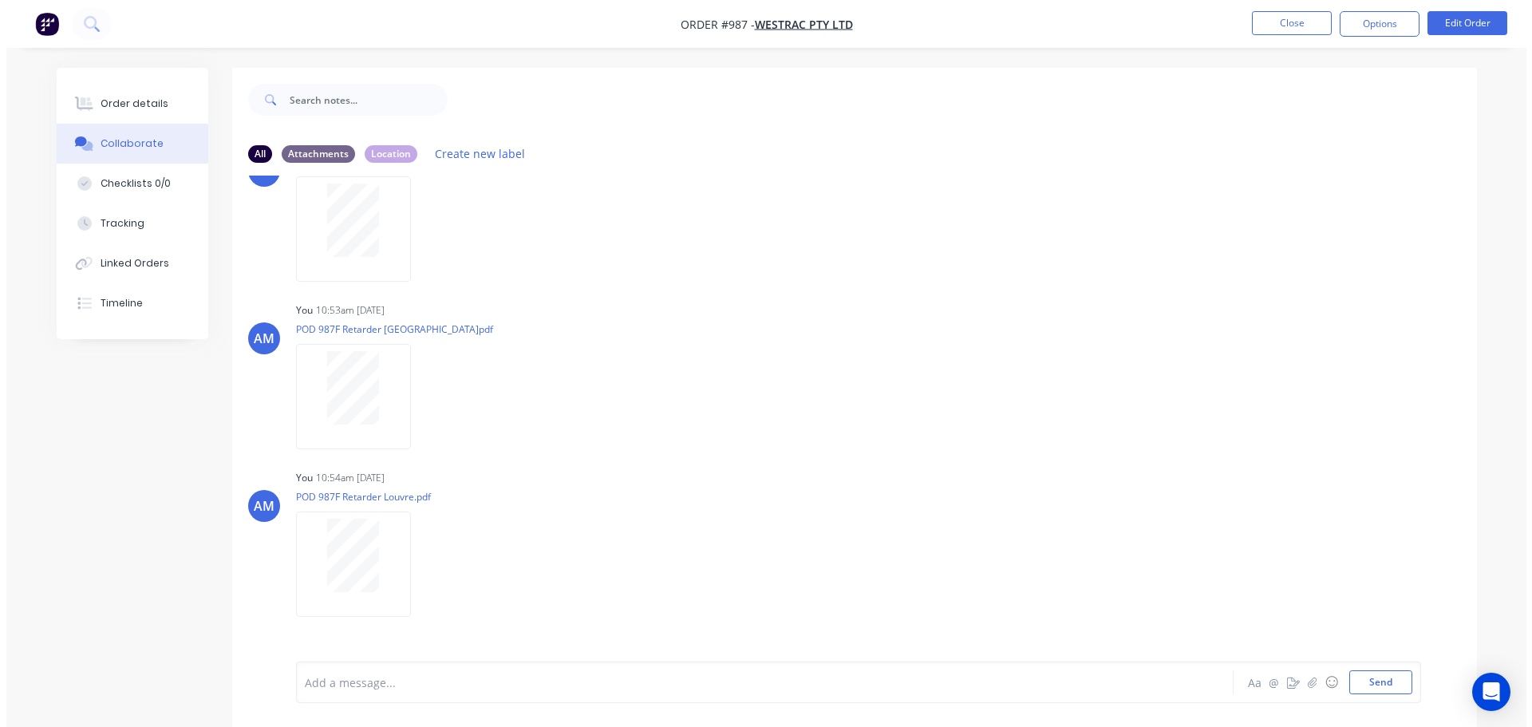
scroll to position [3590, 0]
click at [1293, 7] on nav "Order #987 - WesTrac Pty Ltd Close Options Edit Order" at bounding box center [760, 24] width 1520 height 48
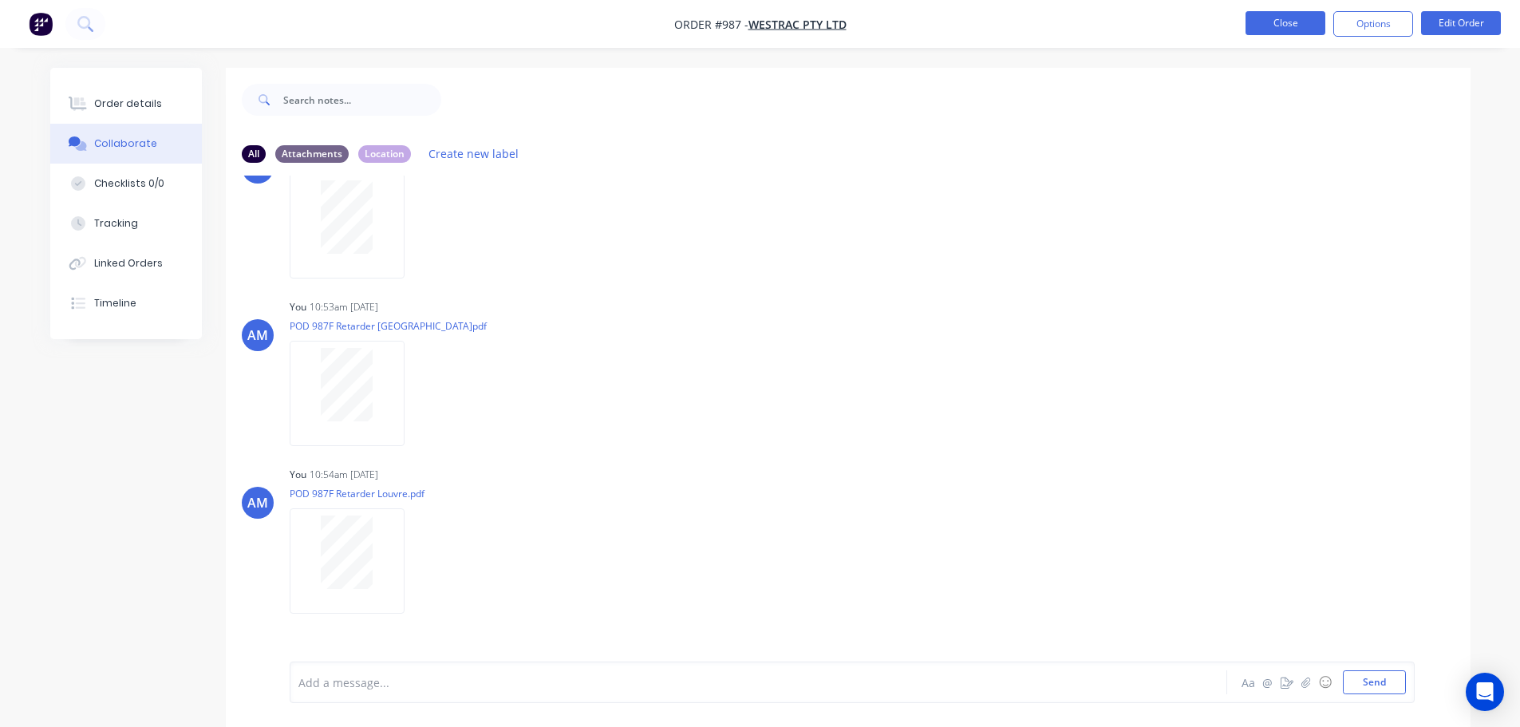
click at [1295, 20] on button "Close" at bounding box center [1285, 23] width 80 height 24
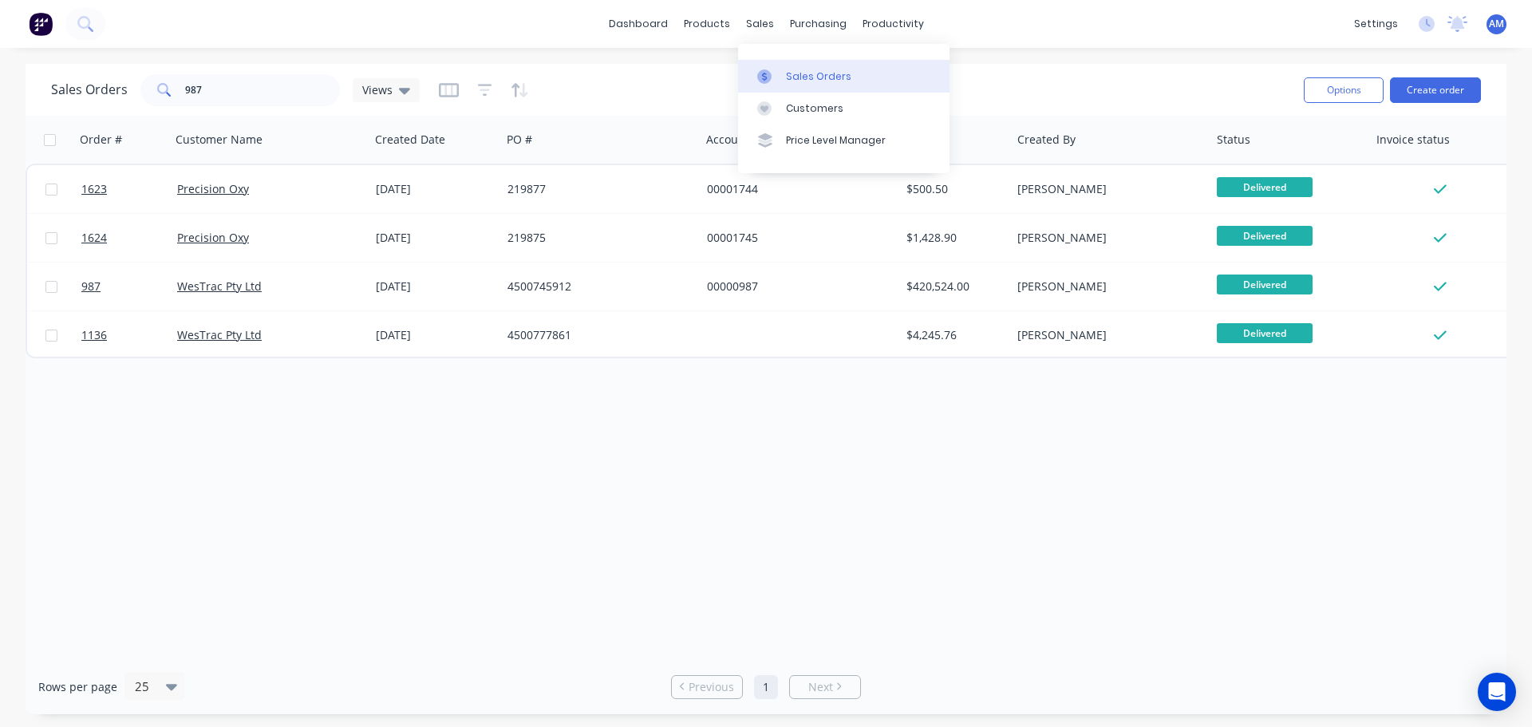
click at [801, 73] on div "Sales Orders" at bounding box center [818, 76] width 65 height 14
drag, startPoint x: 171, startPoint y: 94, endPoint x: 145, endPoint y: 93, distance: 25.6
click at [145, 93] on div "987" at bounding box center [239, 90] width 199 height 32
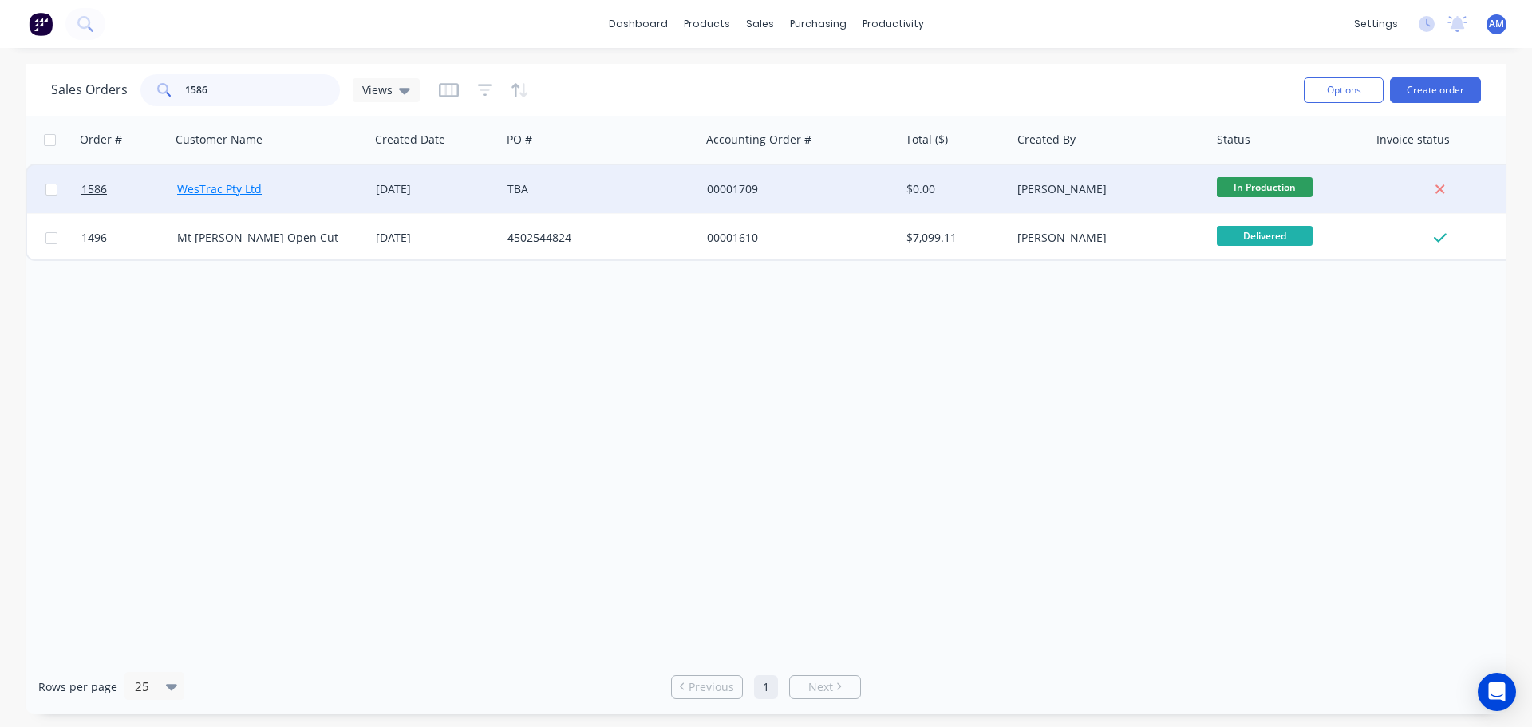
type input "1586"
click at [241, 194] on link "WesTrac Pty Ltd" at bounding box center [219, 188] width 85 height 15
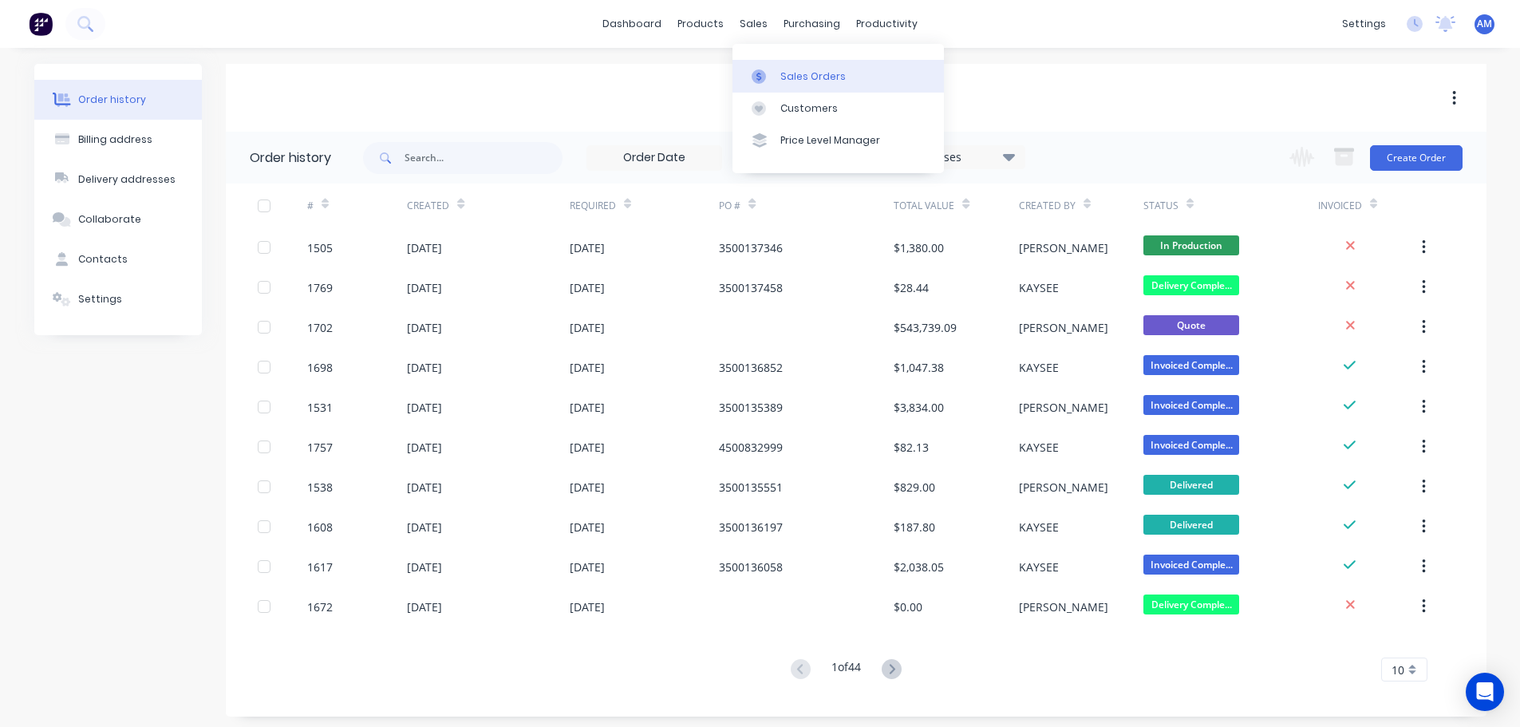
click at [803, 75] on div "Sales Orders" at bounding box center [812, 76] width 65 height 14
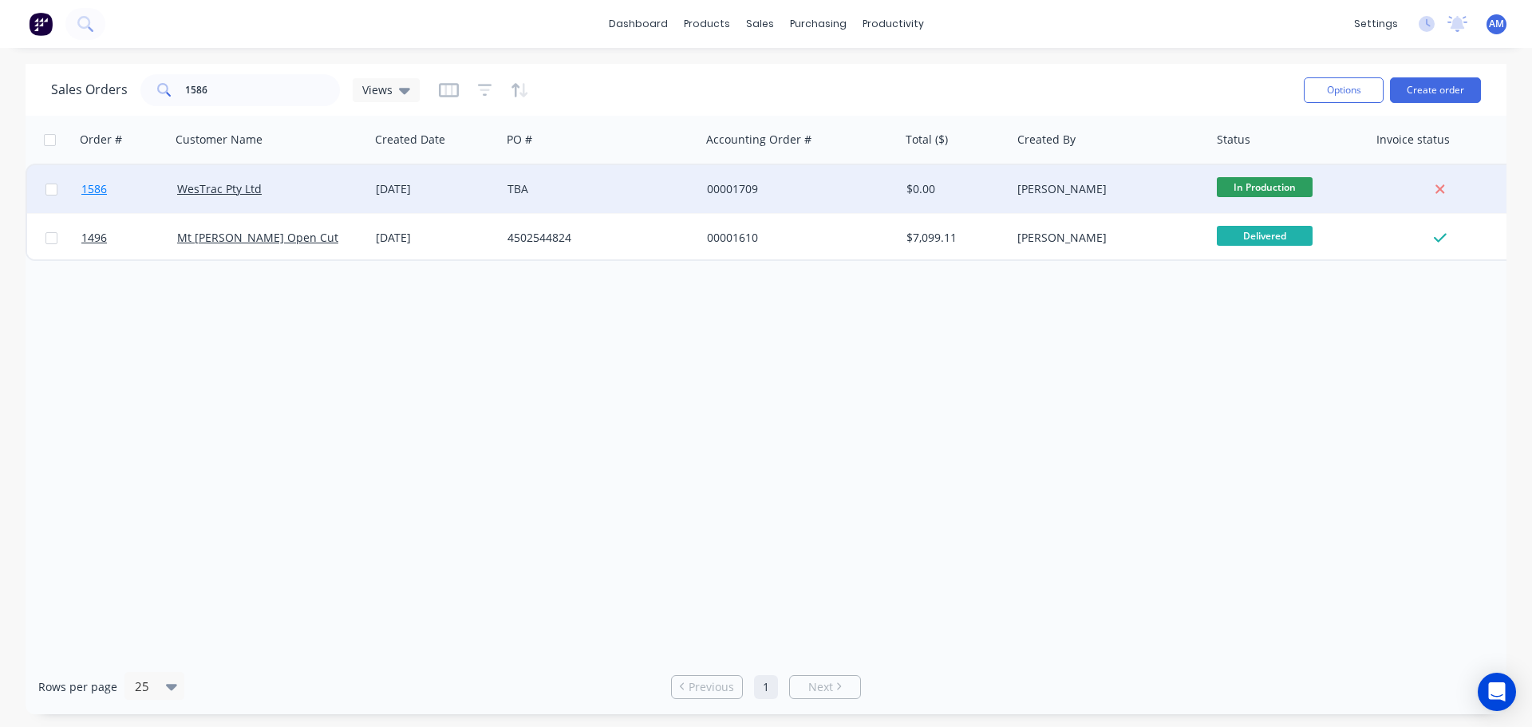
click at [95, 184] on span "1586" at bounding box center [94, 189] width 26 height 16
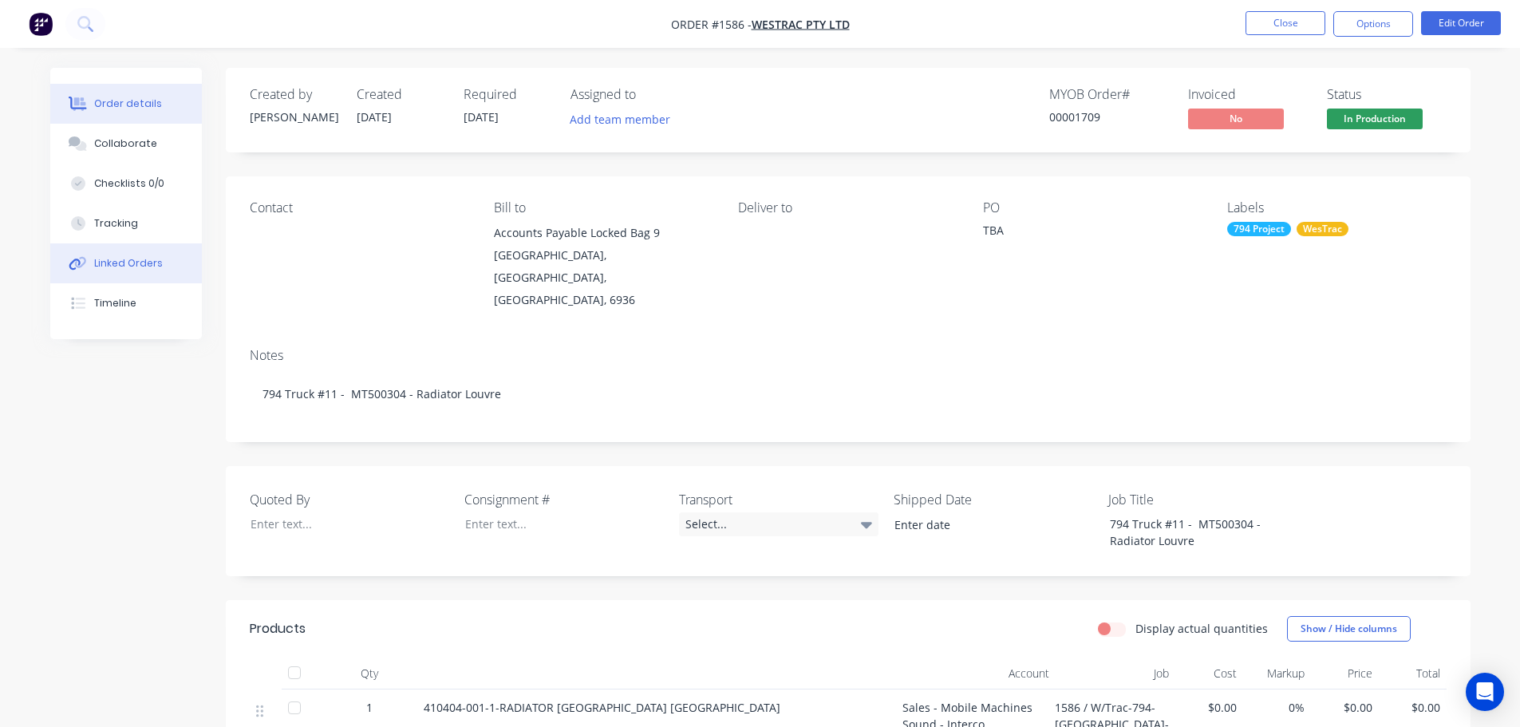
click at [123, 262] on div "Linked Orders" at bounding box center [128, 263] width 69 height 14
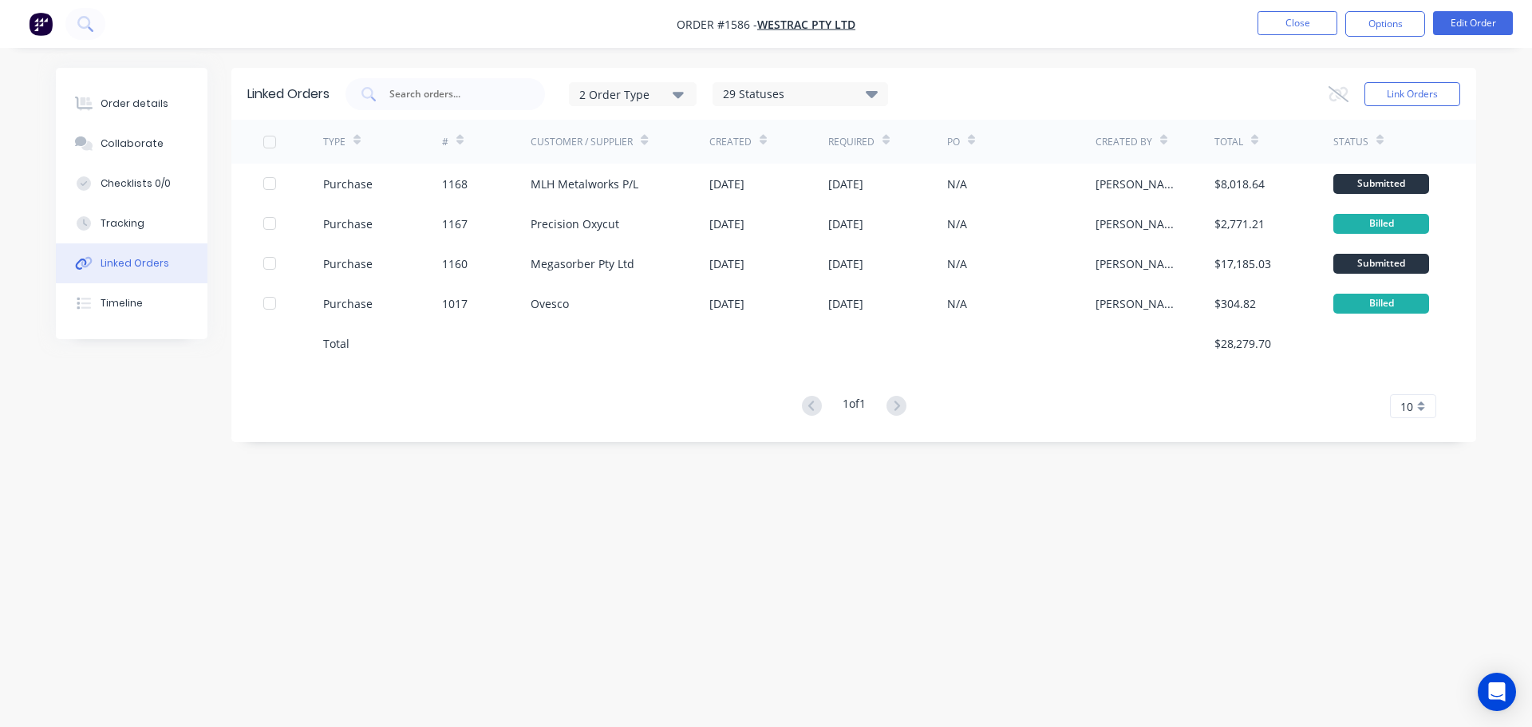
click at [1416, 405] on div "10" at bounding box center [1413, 406] width 46 height 24
click at [1410, 517] on div "20" at bounding box center [1413, 521] width 45 height 28
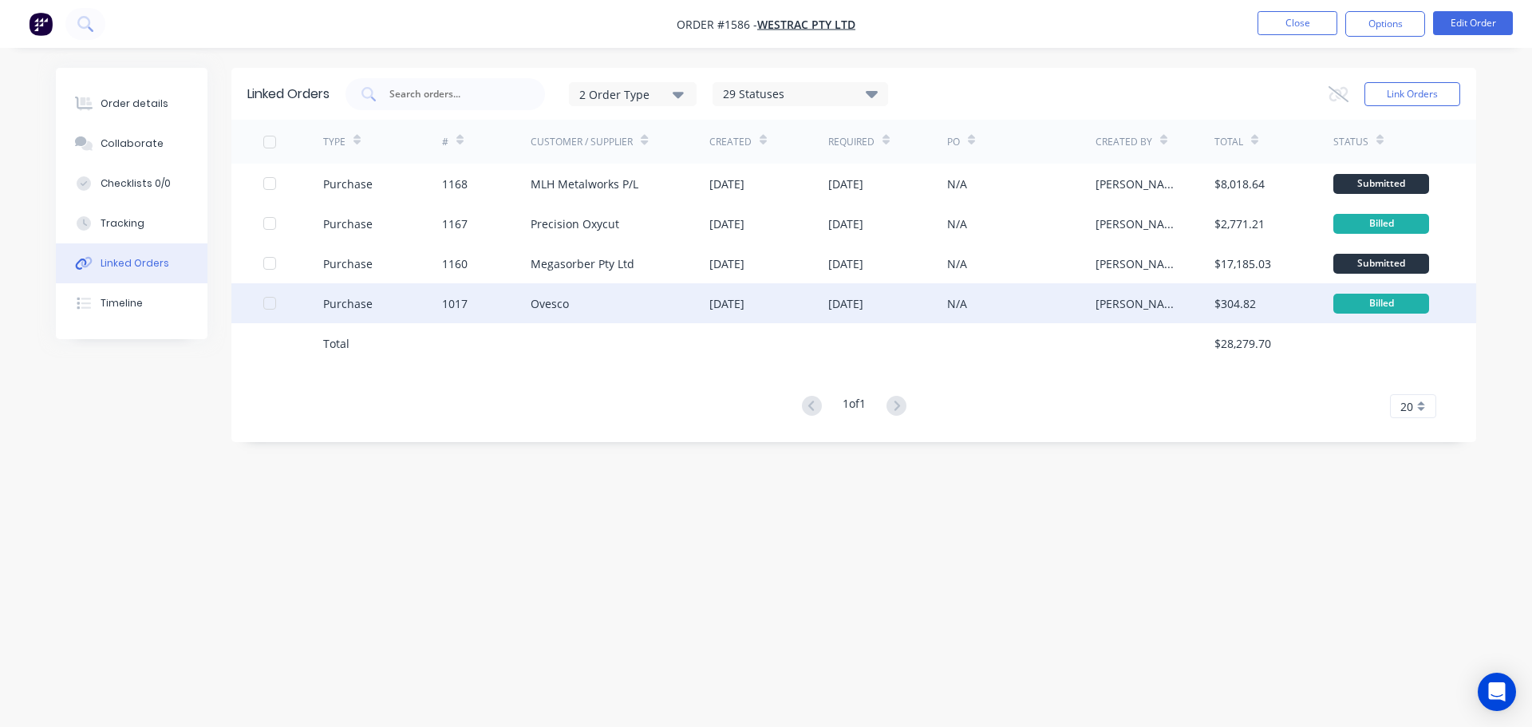
click at [611, 304] on div "Ovesco" at bounding box center [620, 303] width 179 height 40
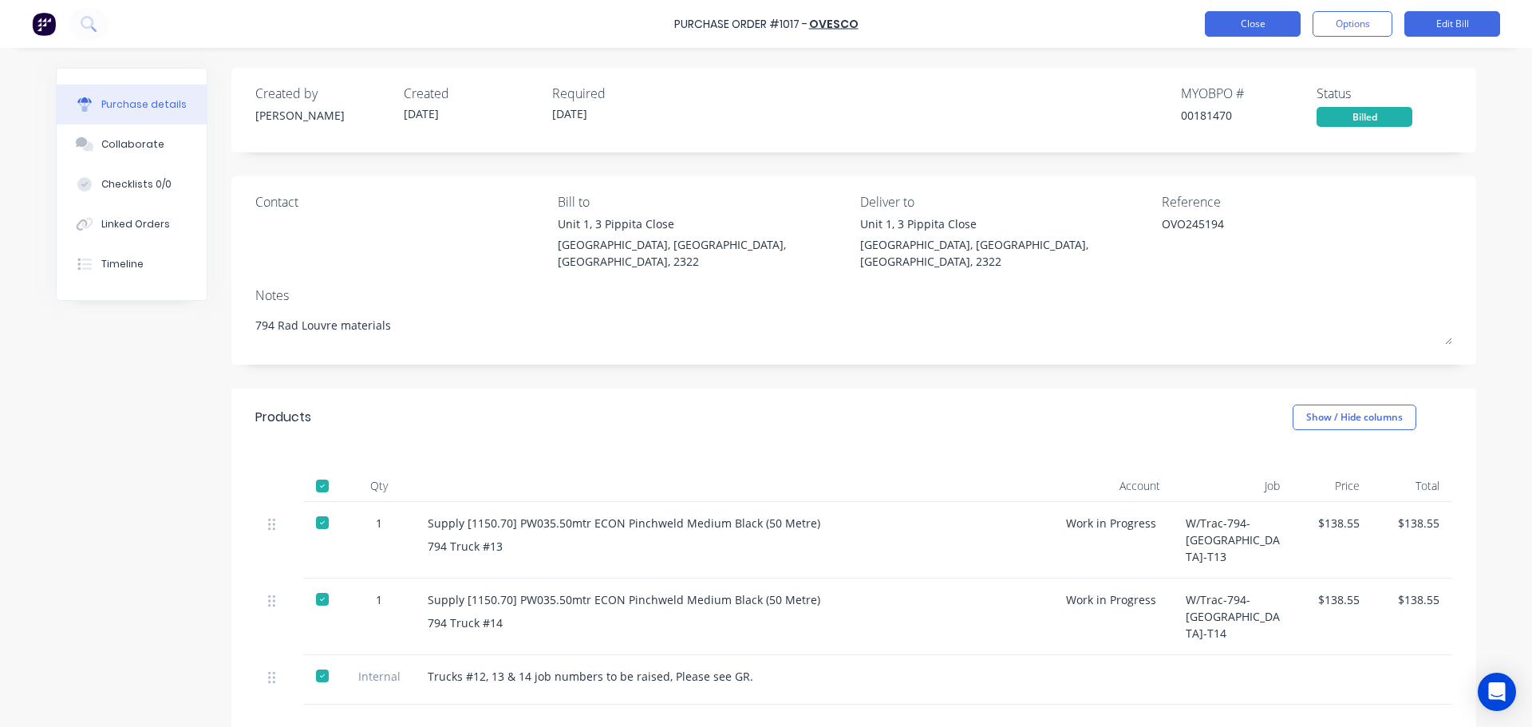
click at [1249, 23] on button "Close" at bounding box center [1253, 24] width 96 height 26
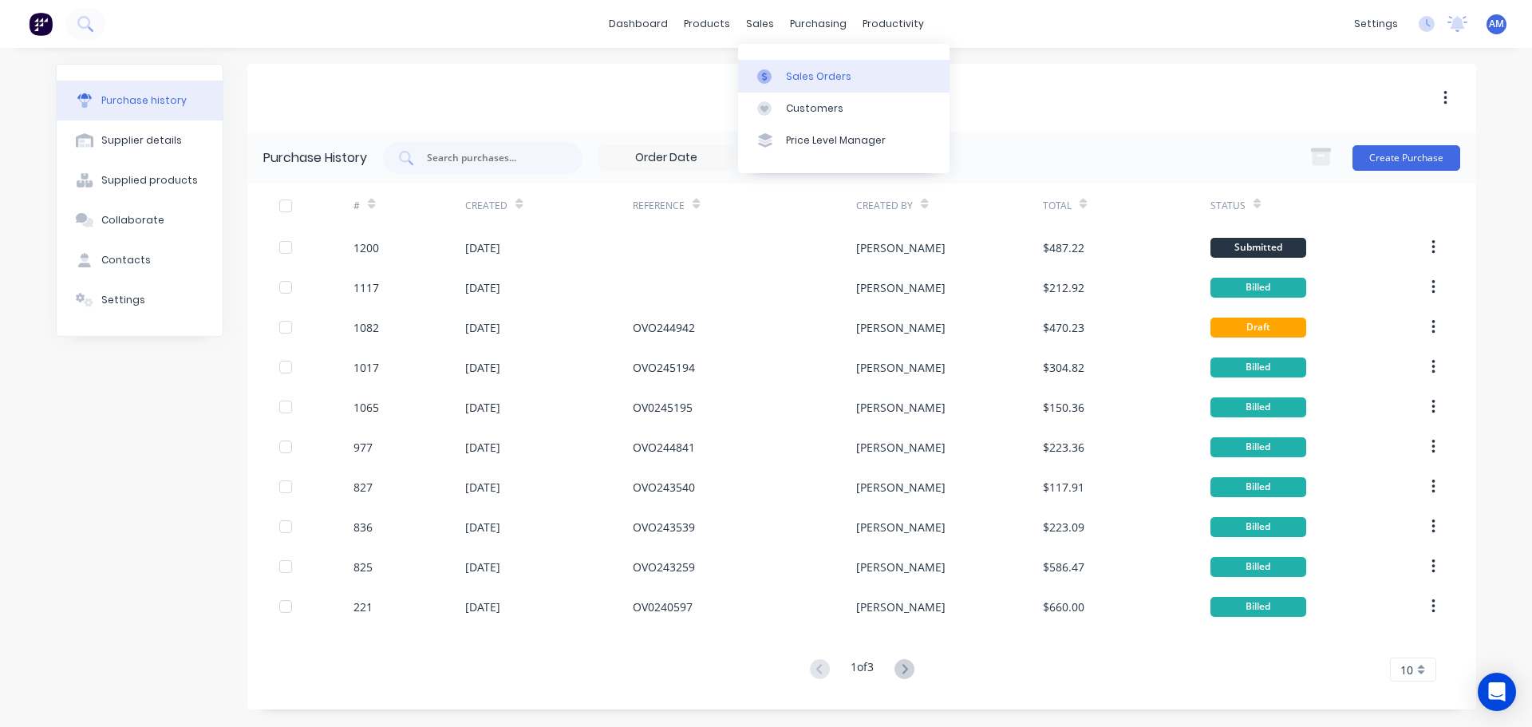
click at [806, 74] on div "Sales Orders" at bounding box center [818, 76] width 65 height 14
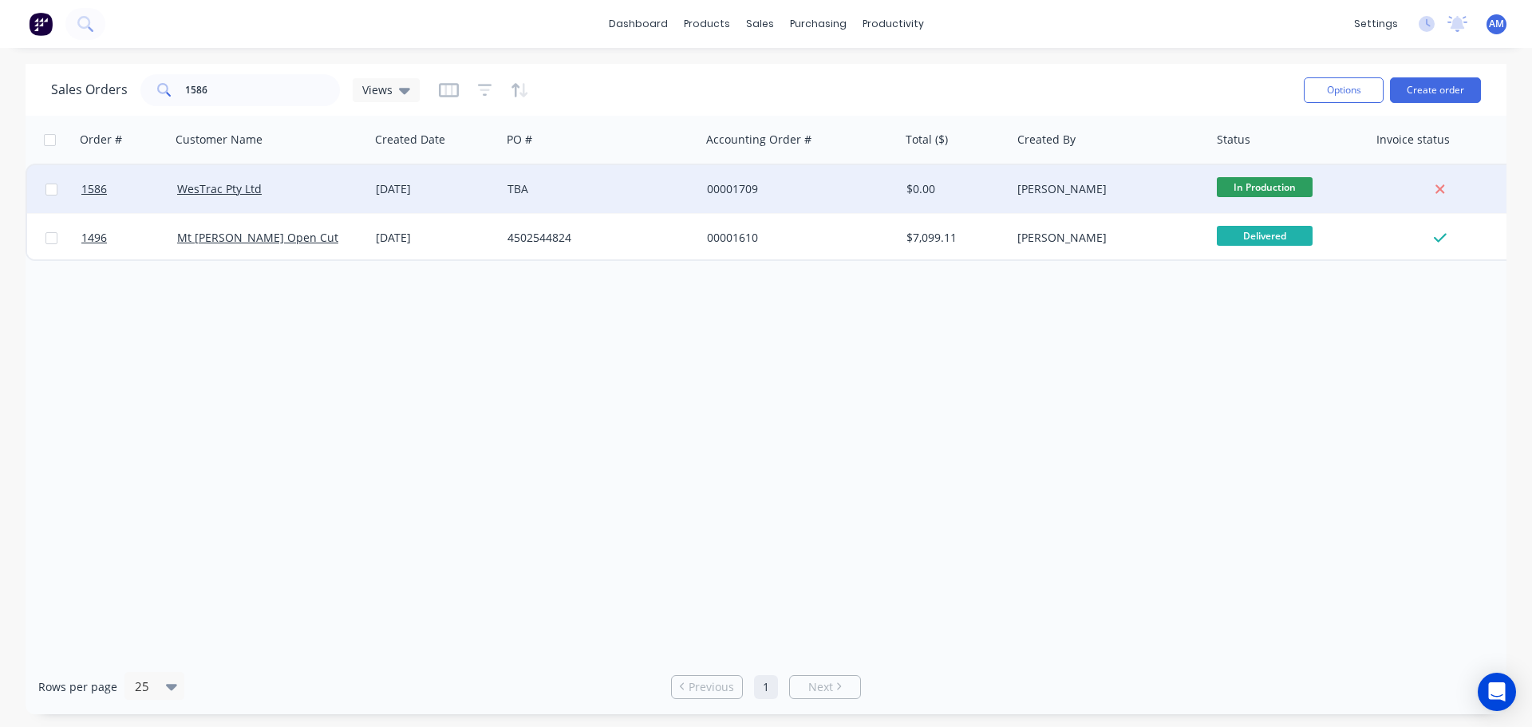
click at [727, 184] on div "00001709" at bounding box center [795, 189] width 177 height 16
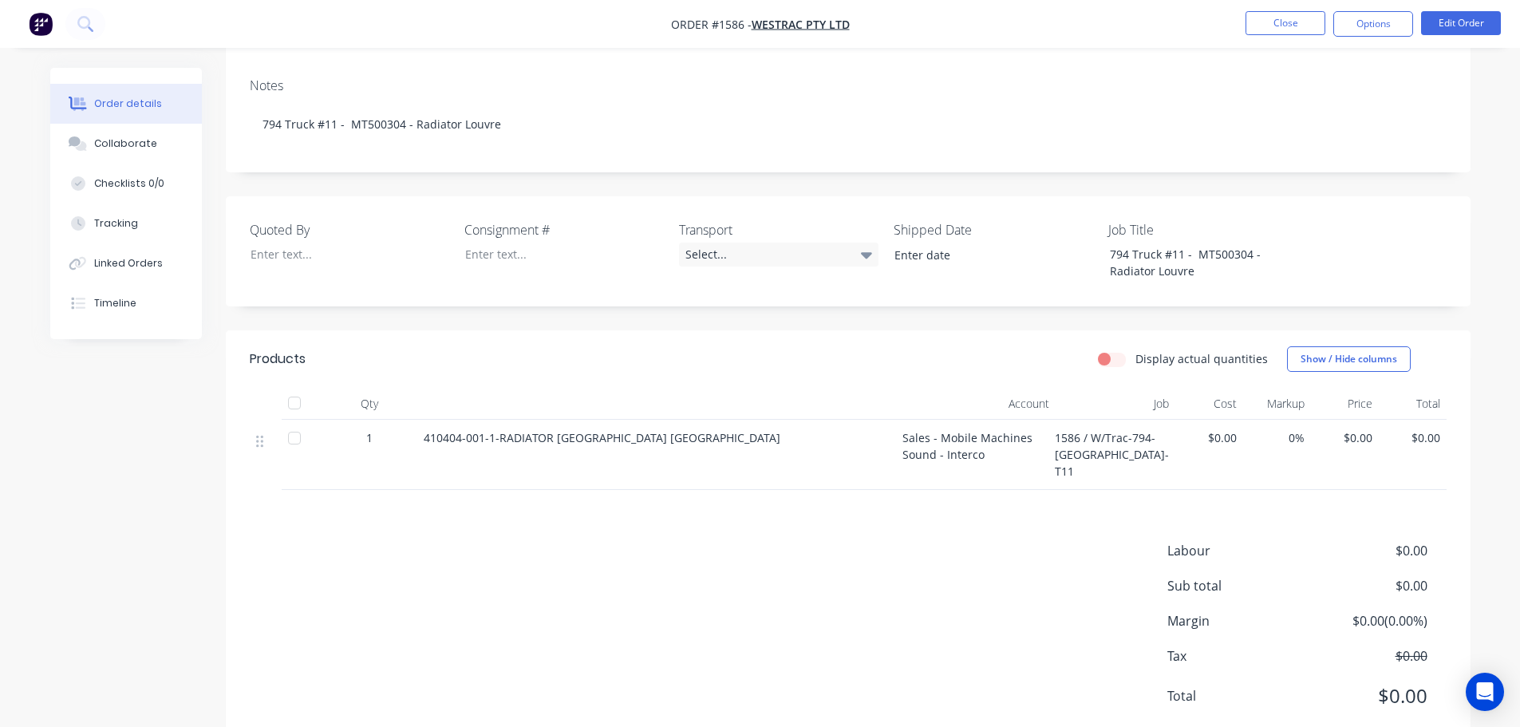
scroll to position [278, 0]
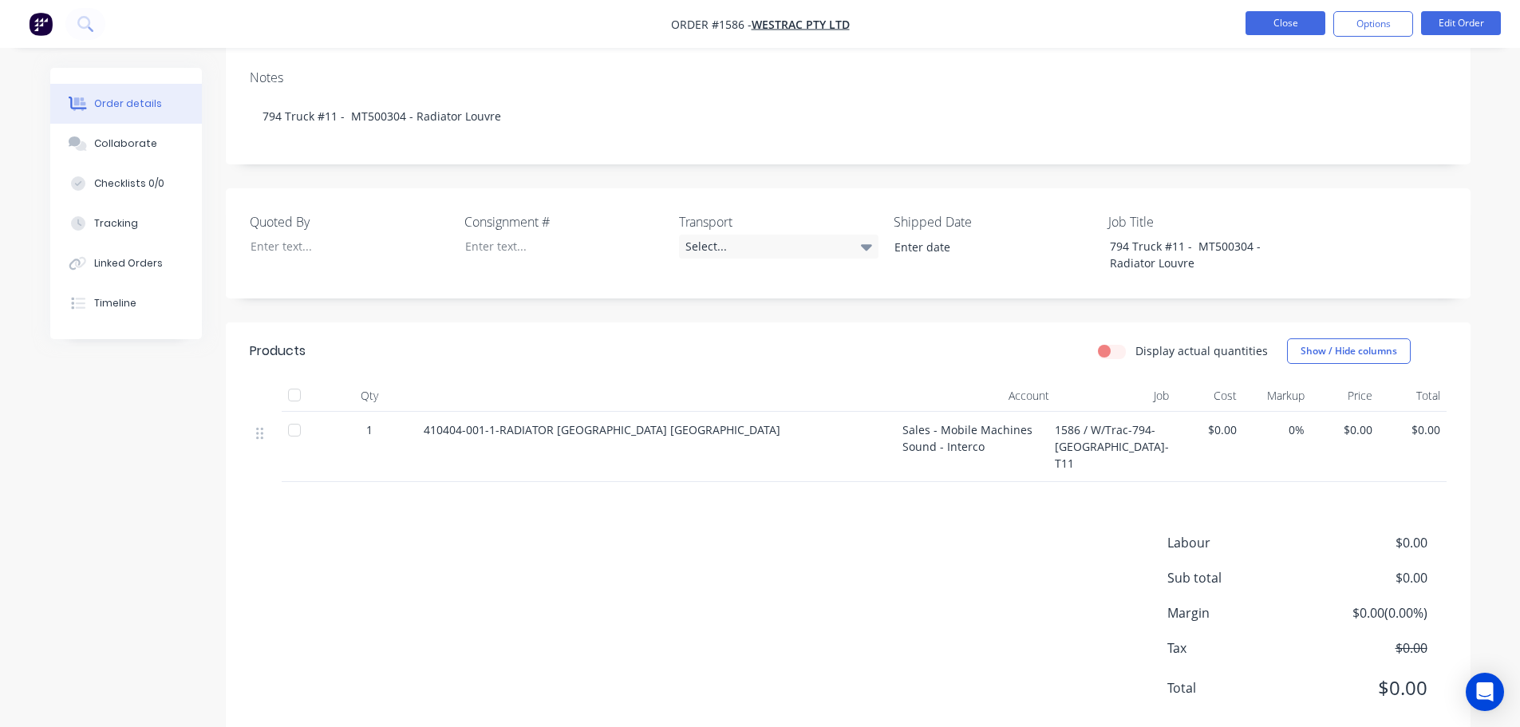
click at [1290, 19] on button "Close" at bounding box center [1285, 23] width 80 height 24
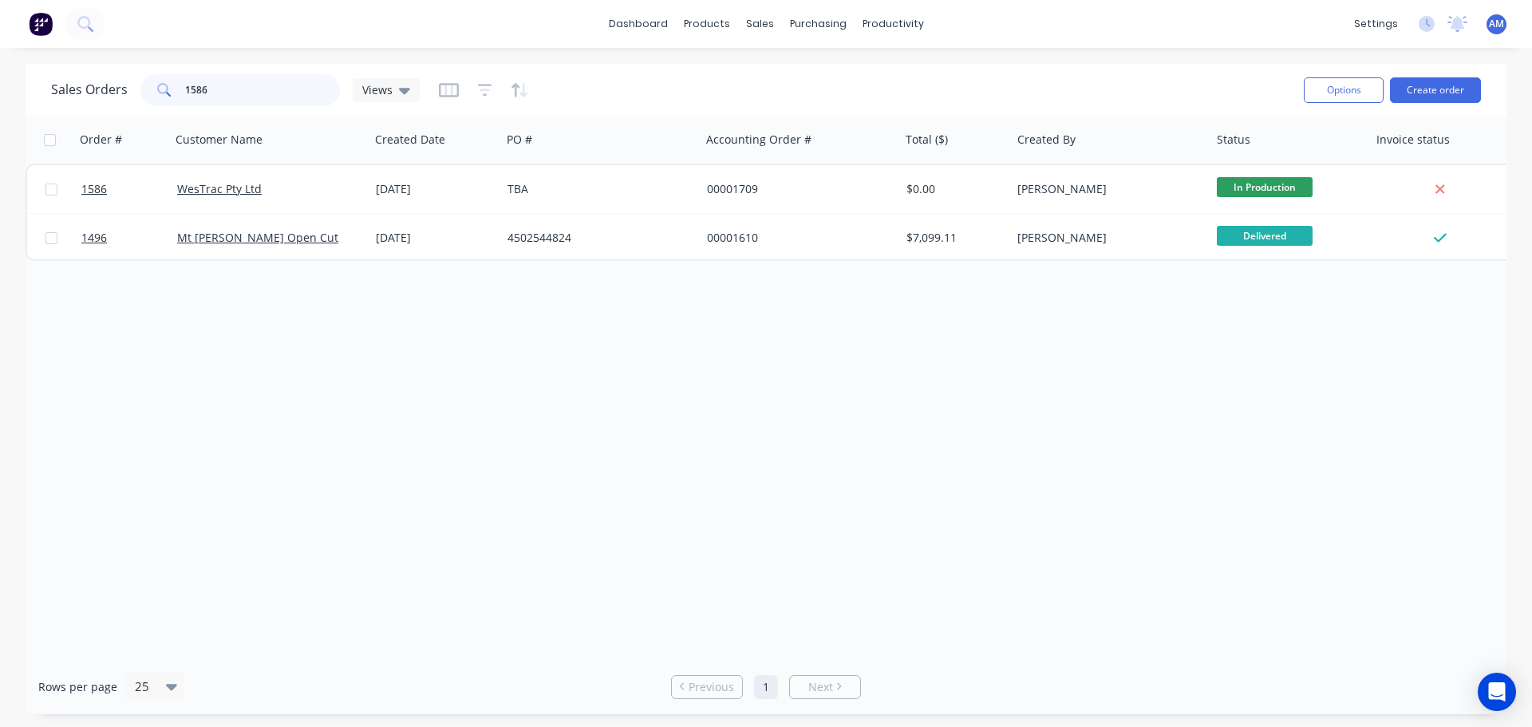
drag, startPoint x: 236, startPoint y: 84, endPoint x: 161, endPoint y: 93, distance: 75.5
click at [161, 93] on div "1586" at bounding box center [239, 90] width 199 height 32
type input "1201"
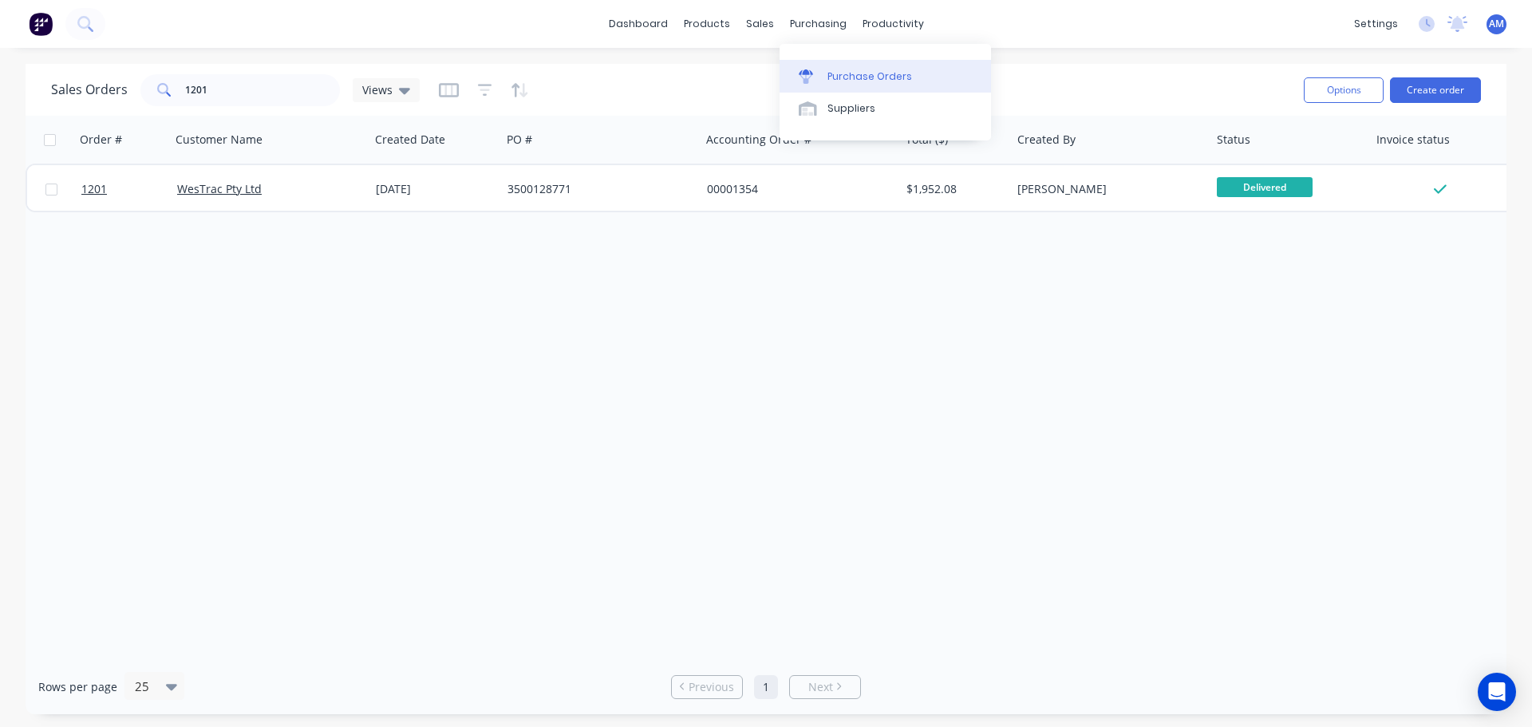
click at [854, 67] on link "Purchase Orders" at bounding box center [884, 76] width 211 height 32
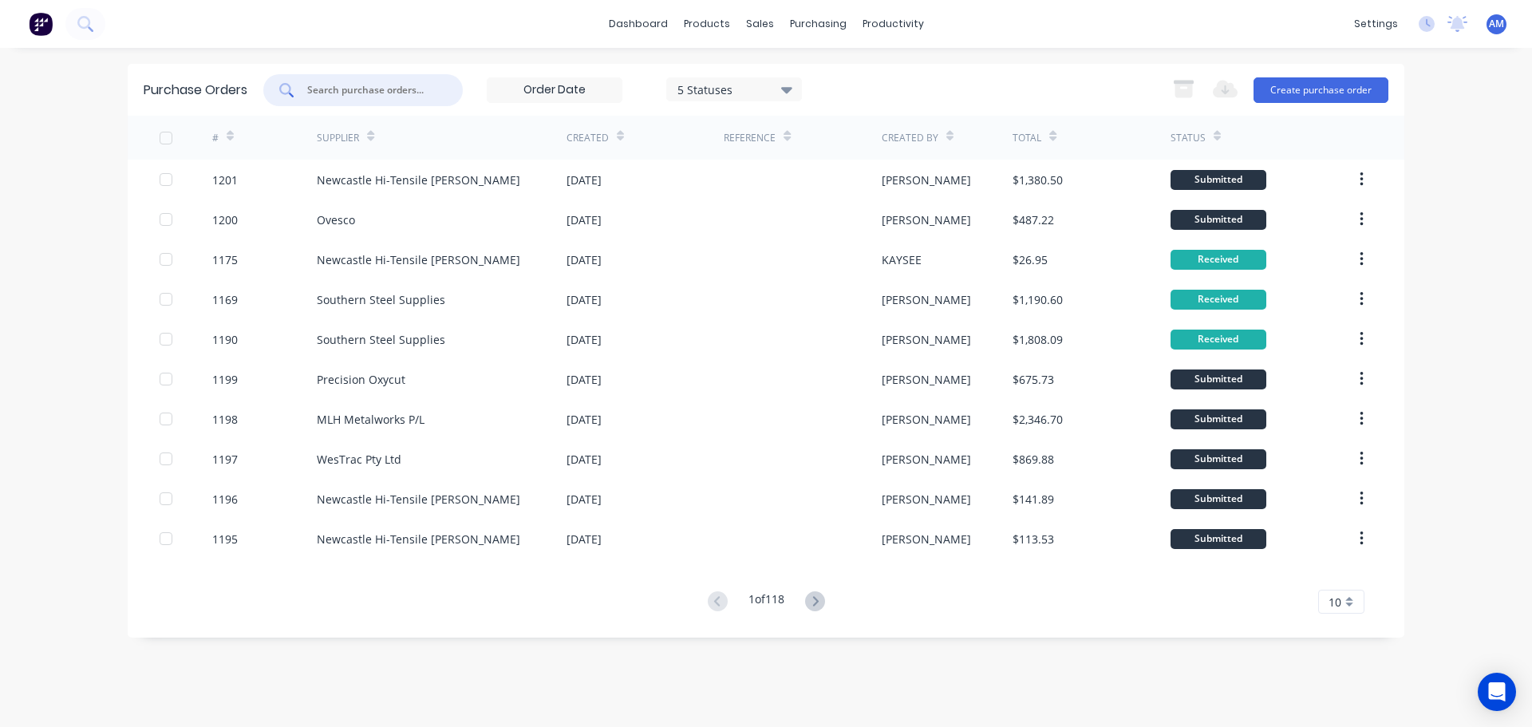
click at [347, 94] on input "text" at bounding box center [372, 90] width 132 height 16
type input "1201"
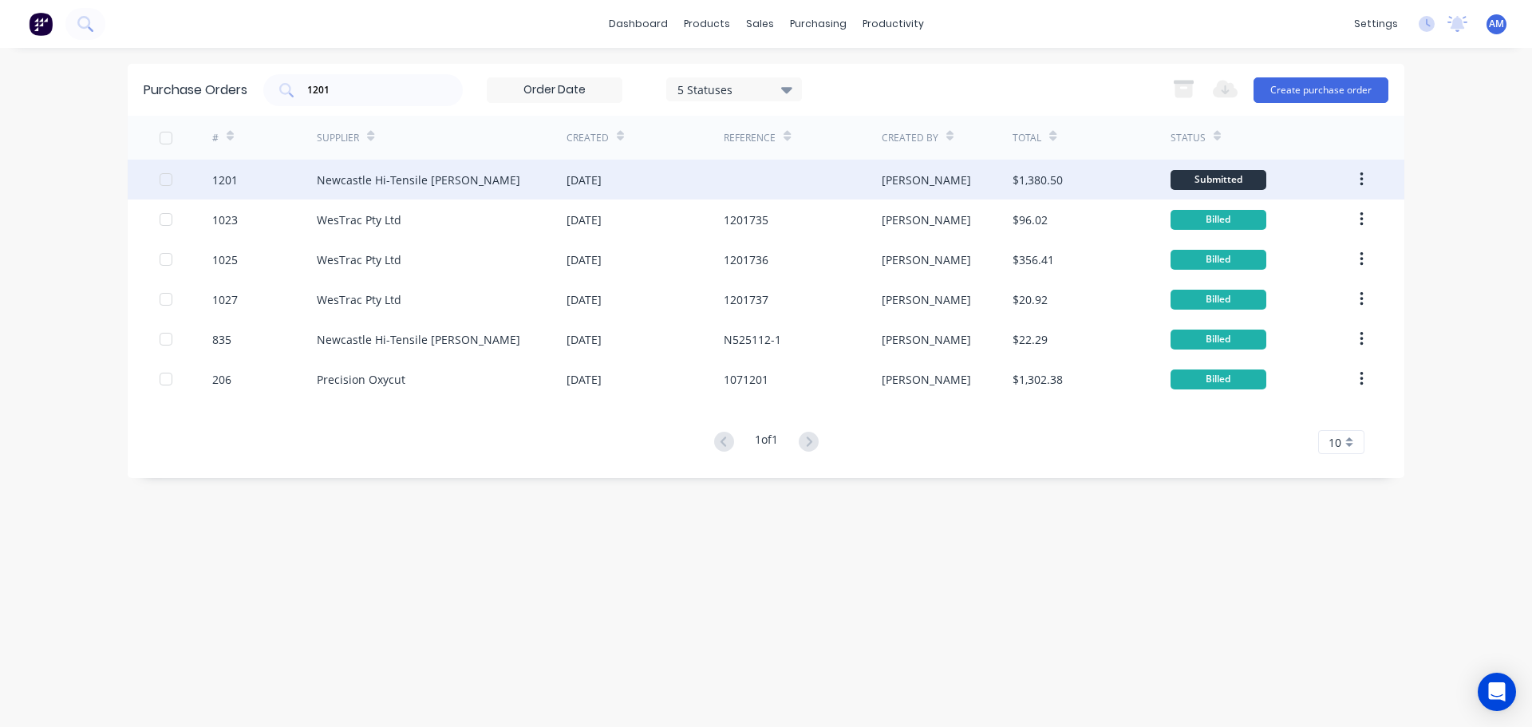
click at [485, 177] on div "Newcastle Hi-Tensile [PERSON_NAME]" at bounding box center [442, 180] width 250 height 40
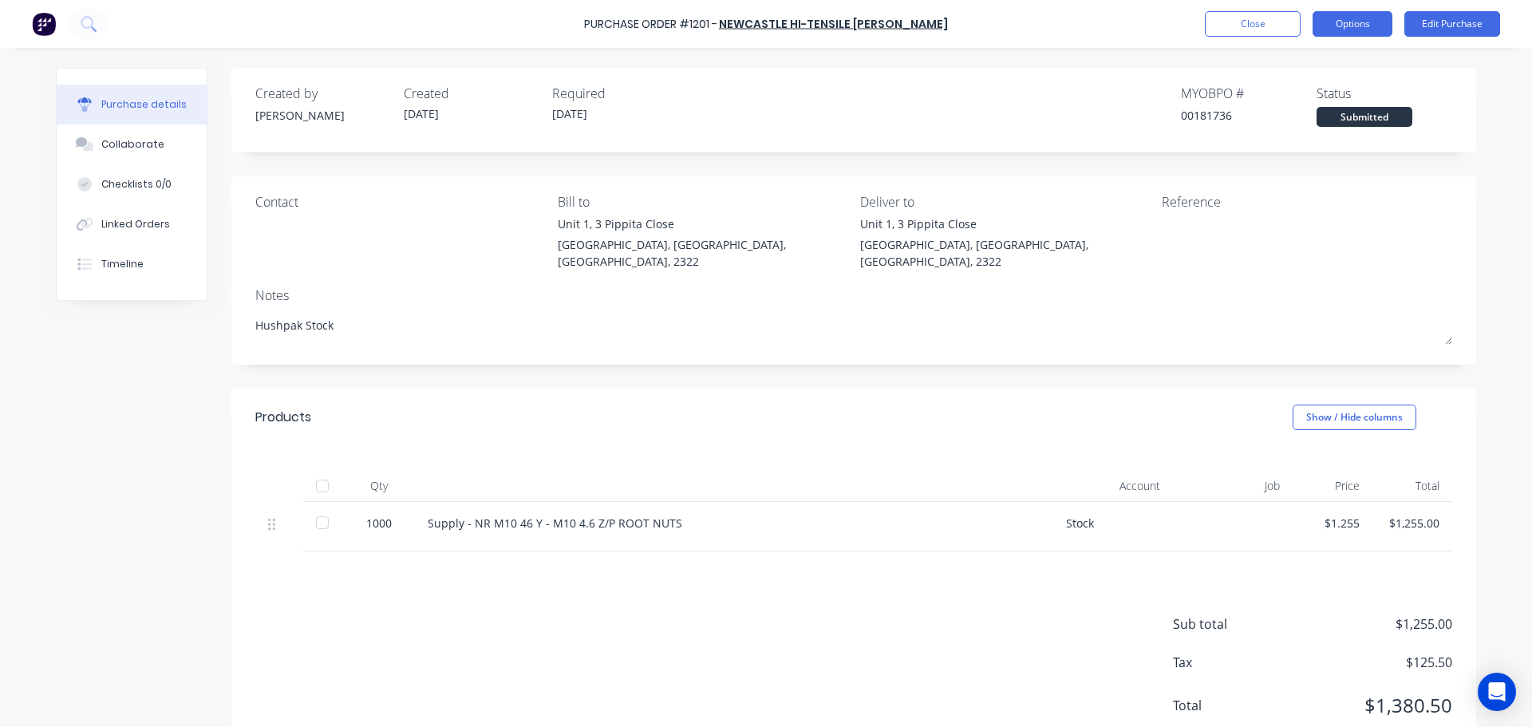
click at [1350, 25] on button "Options" at bounding box center [1352, 24] width 80 height 26
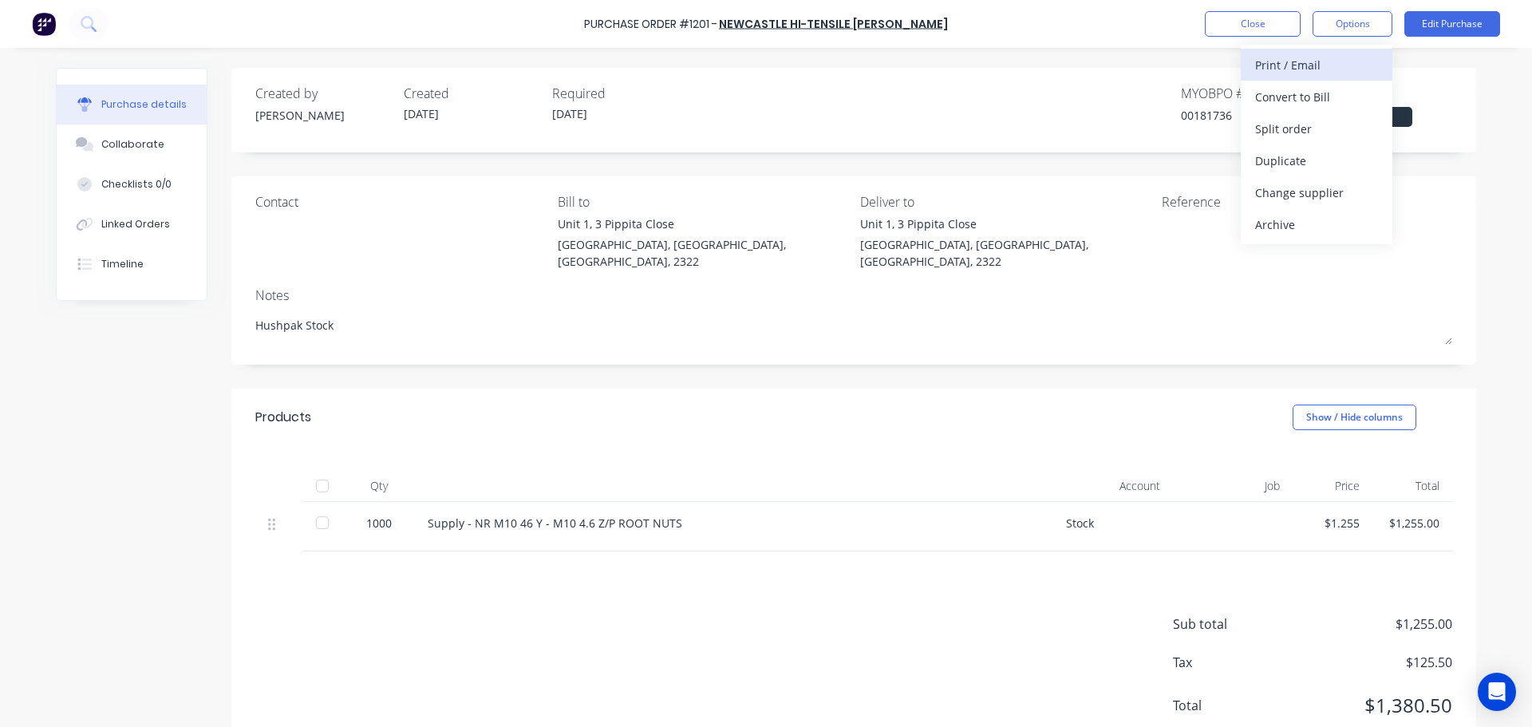
click at [1300, 65] on div "Print / Email" at bounding box center [1316, 64] width 123 height 23
click at [1308, 121] on div "Without pricing" at bounding box center [1316, 128] width 123 height 23
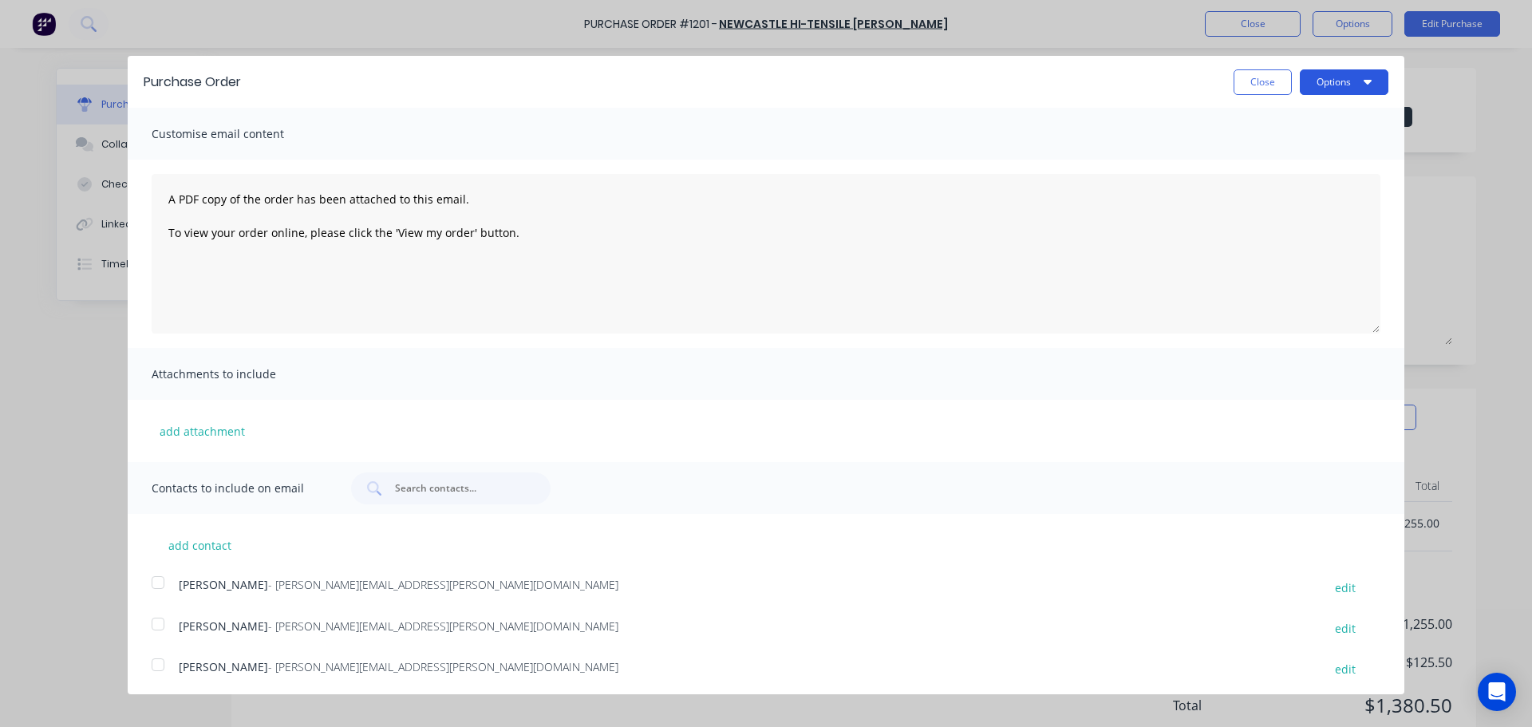
click at [1306, 86] on button "Options" at bounding box center [1344, 82] width 89 height 26
click at [1268, 124] on div "Print" at bounding box center [1312, 122] width 123 height 23
click at [1248, 79] on button "Close" at bounding box center [1262, 82] width 58 height 26
type textarea "x"
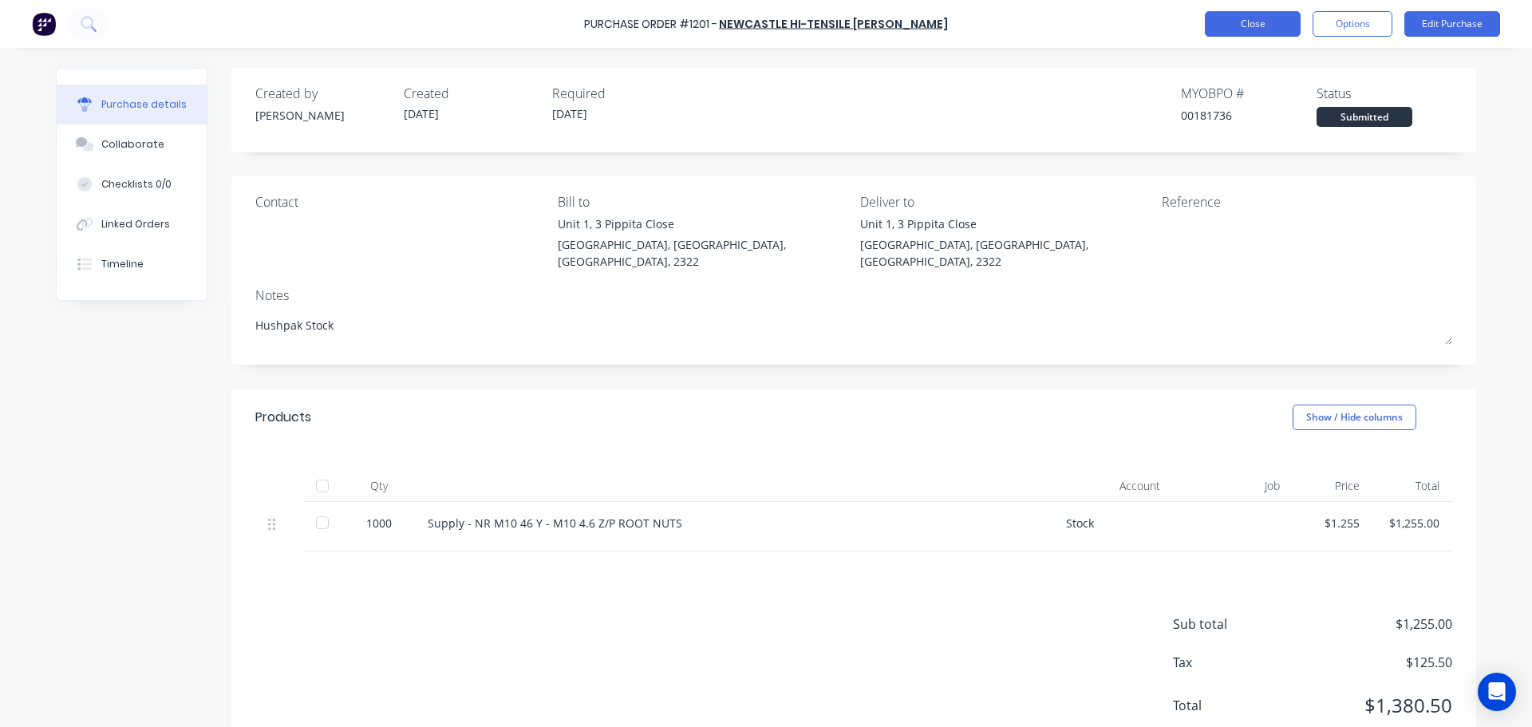
click at [1263, 19] on button "Close" at bounding box center [1253, 24] width 96 height 26
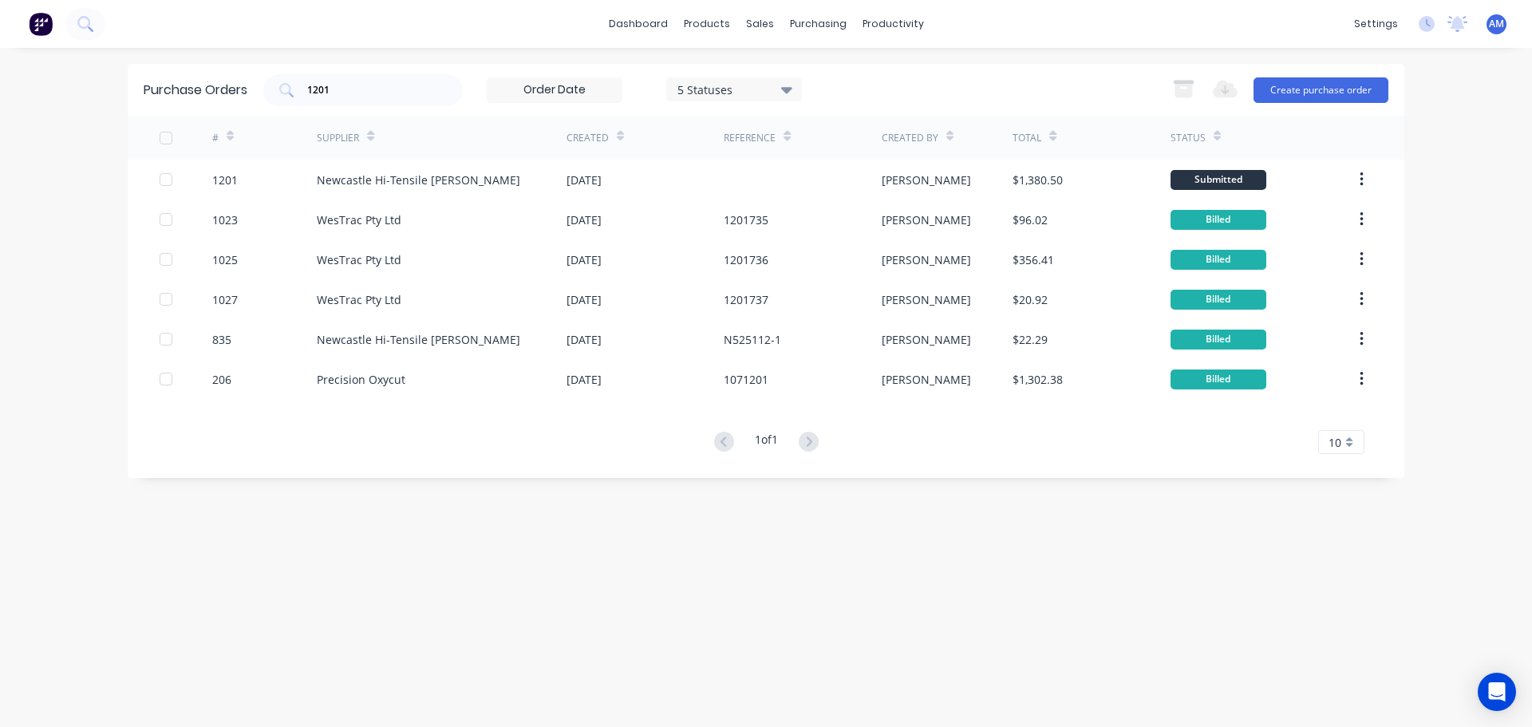
drag, startPoint x: 329, startPoint y: 100, endPoint x: 270, endPoint y: 108, distance: 60.5
click at [270, 108] on div "Purchase Orders 1201 5 Statuses 5 Statuses Export to Excel (XLSX) Create purcha…" at bounding box center [766, 90] width 1276 height 52
drag, startPoint x: 343, startPoint y: 90, endPoint x: 298, endPoint y: 89, distance: 45.5
click at [300, 89] on div "1201" at bounding box center [362, 90] width 199 height 32
click at [843, 108] on div "Suppliers" at bounding box center [851, 108] width 48 height 14
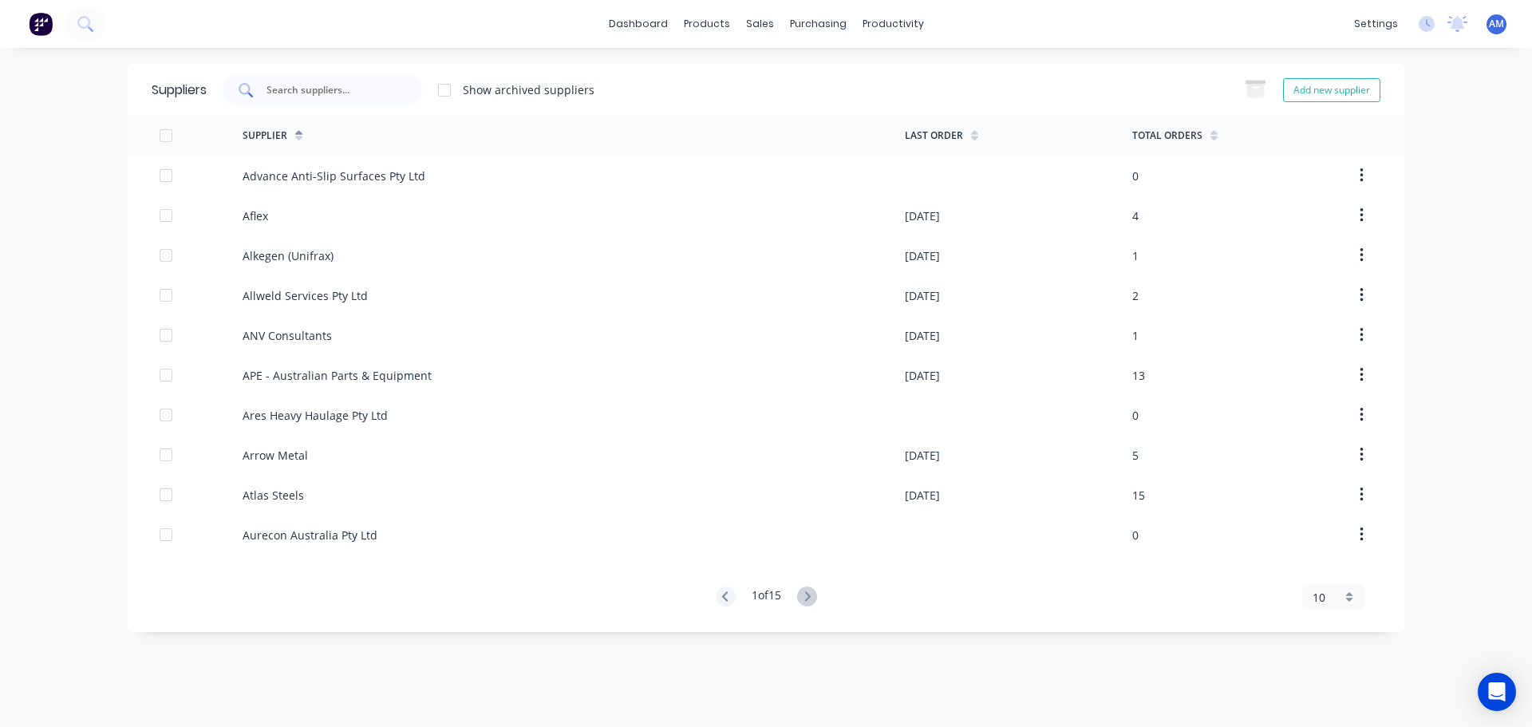
click at [329, 87] on input "text" at bounding box center [331, 90] width 132 height 16
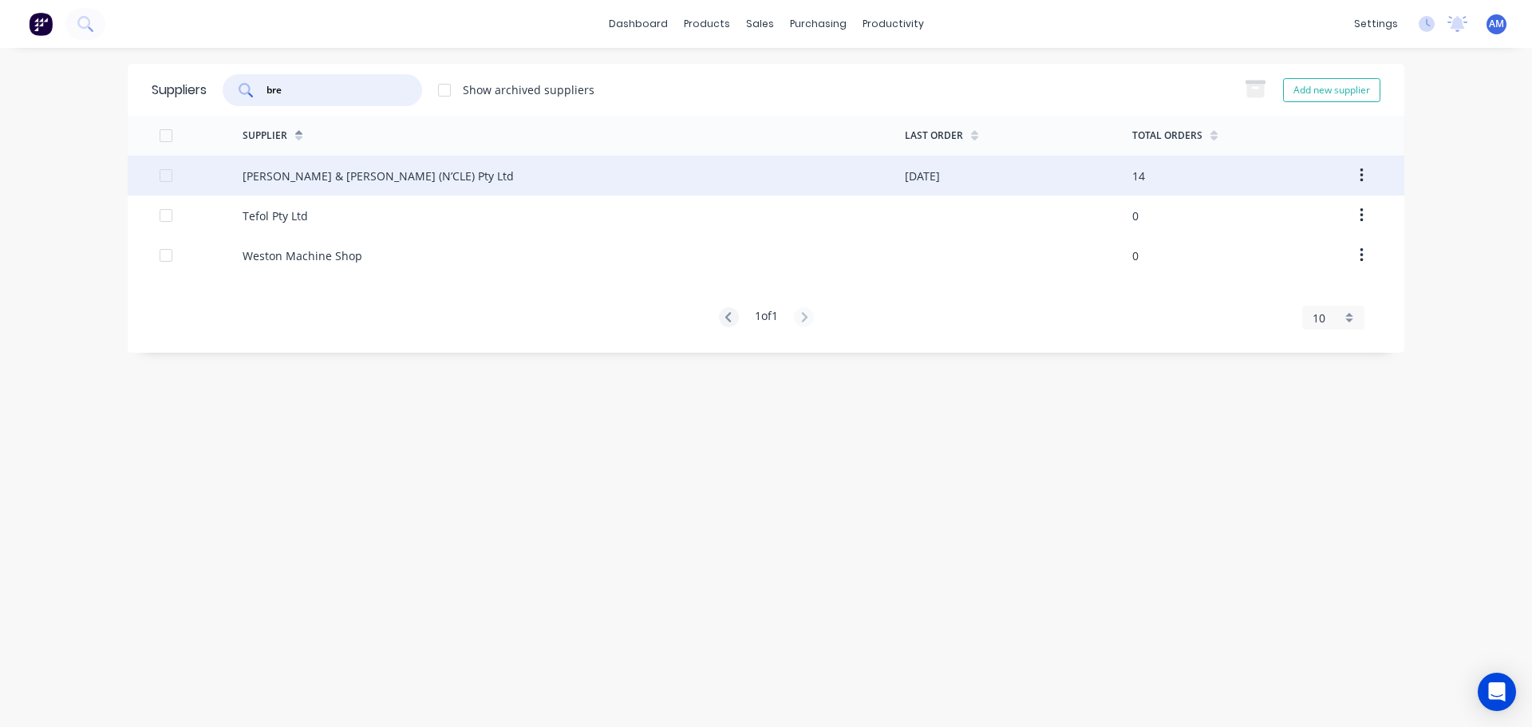
type input "bre"
click at [397, 180] on div "[PERSON_NAME] & [PERSON_NAME] (N’CLE) Pty Ltd" at bounding box center [378, 176] width 271 height 17
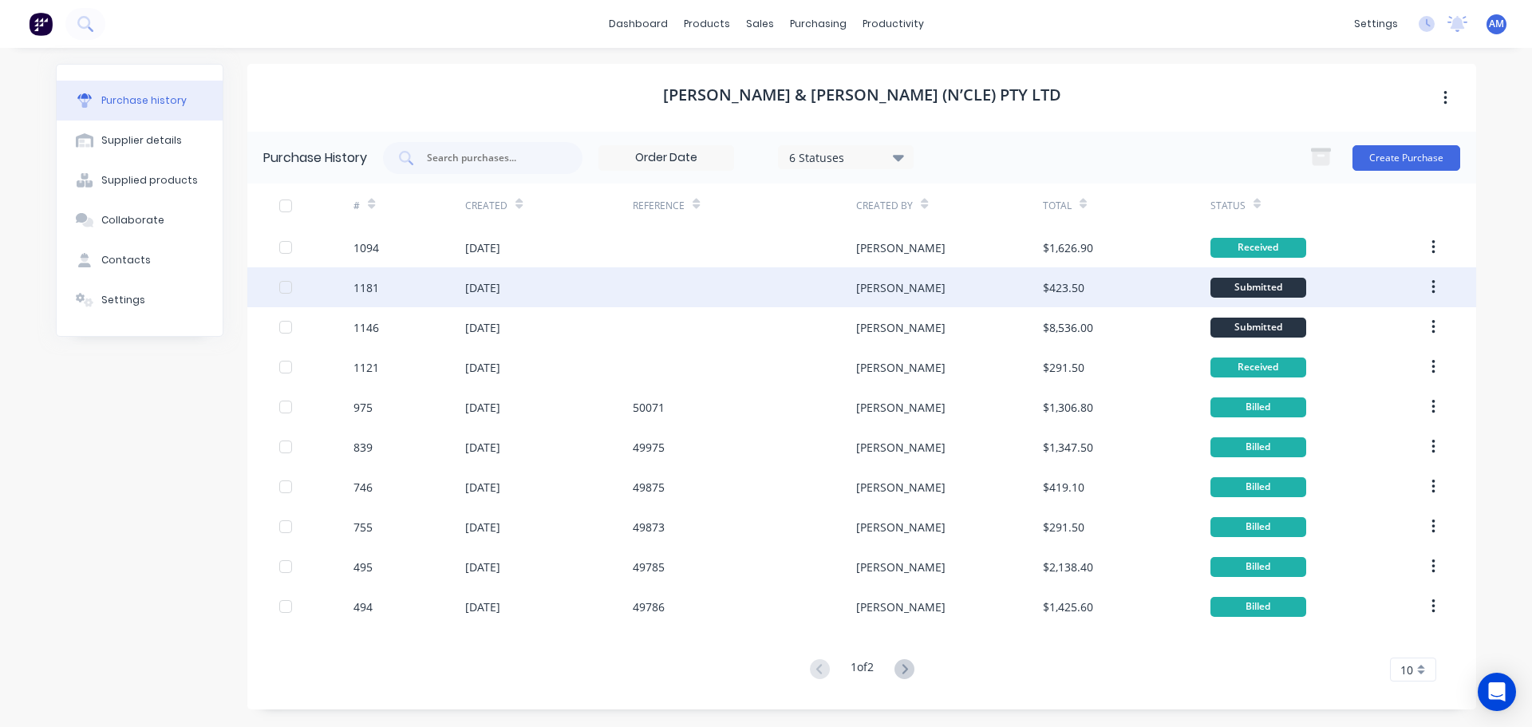
click at [500, 286] on div "[DATE]" at bounding box center [482, 287] width 35 height 17
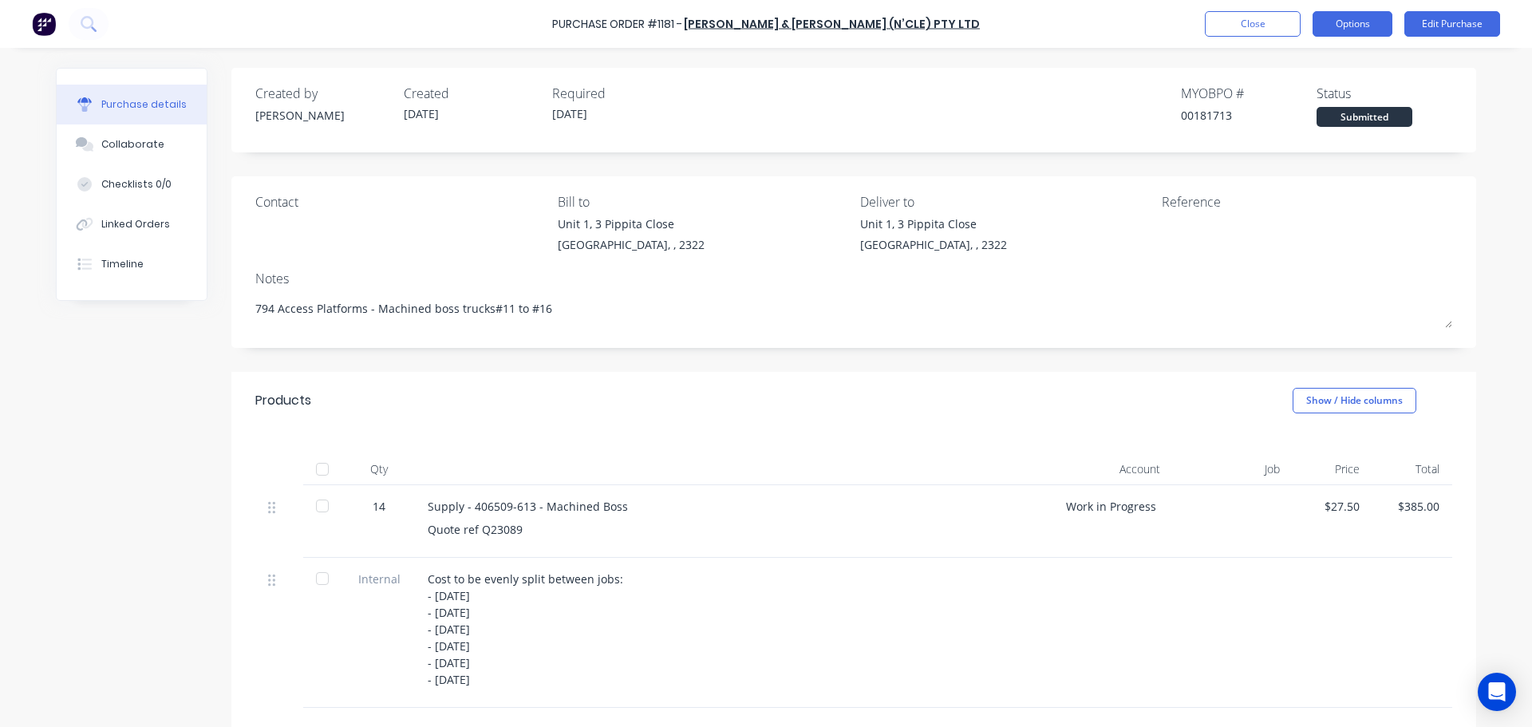
click at [1355, 24] on button "Options" at bounding box center [1352, 24] width 80 height 26
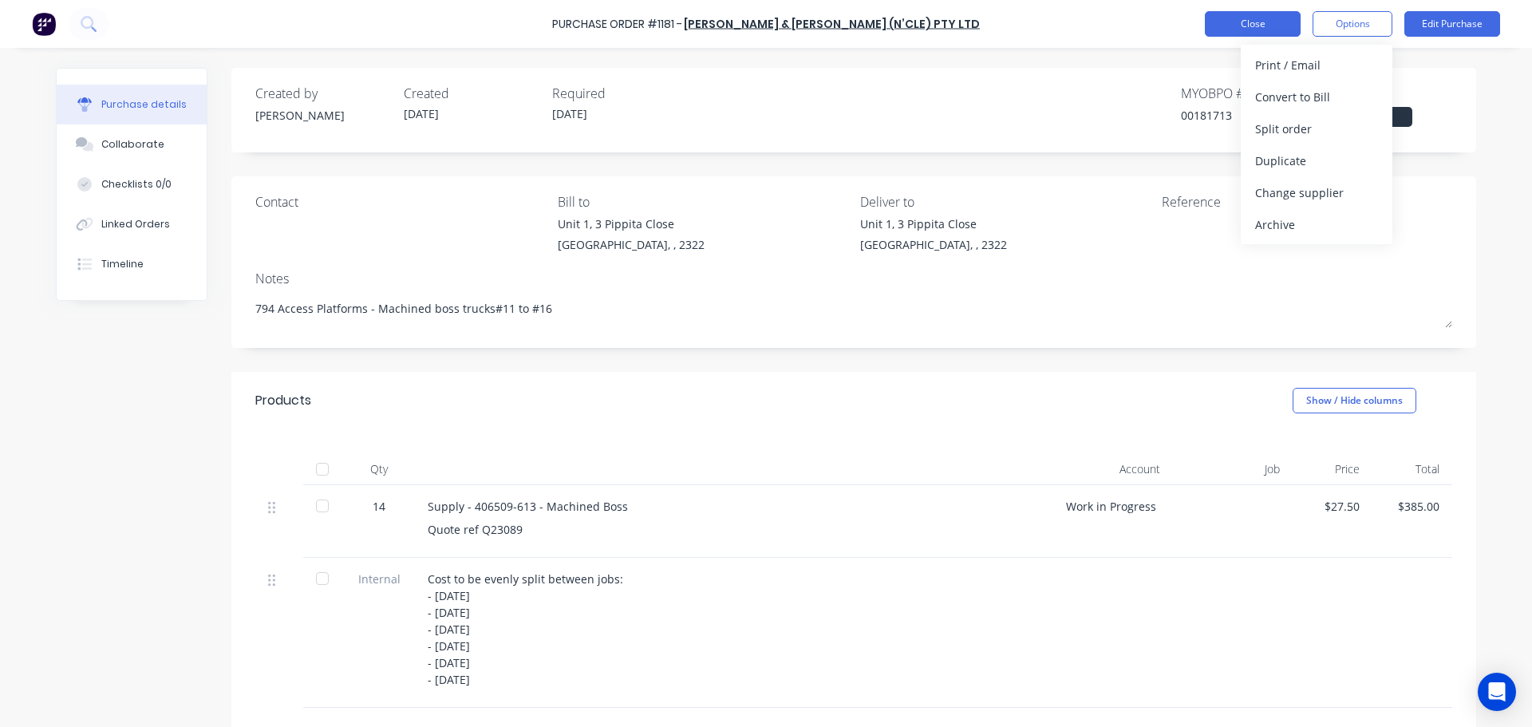
click at [1256, 26] on button "Close" at bounding box center [1253, 24] width 96 height 26
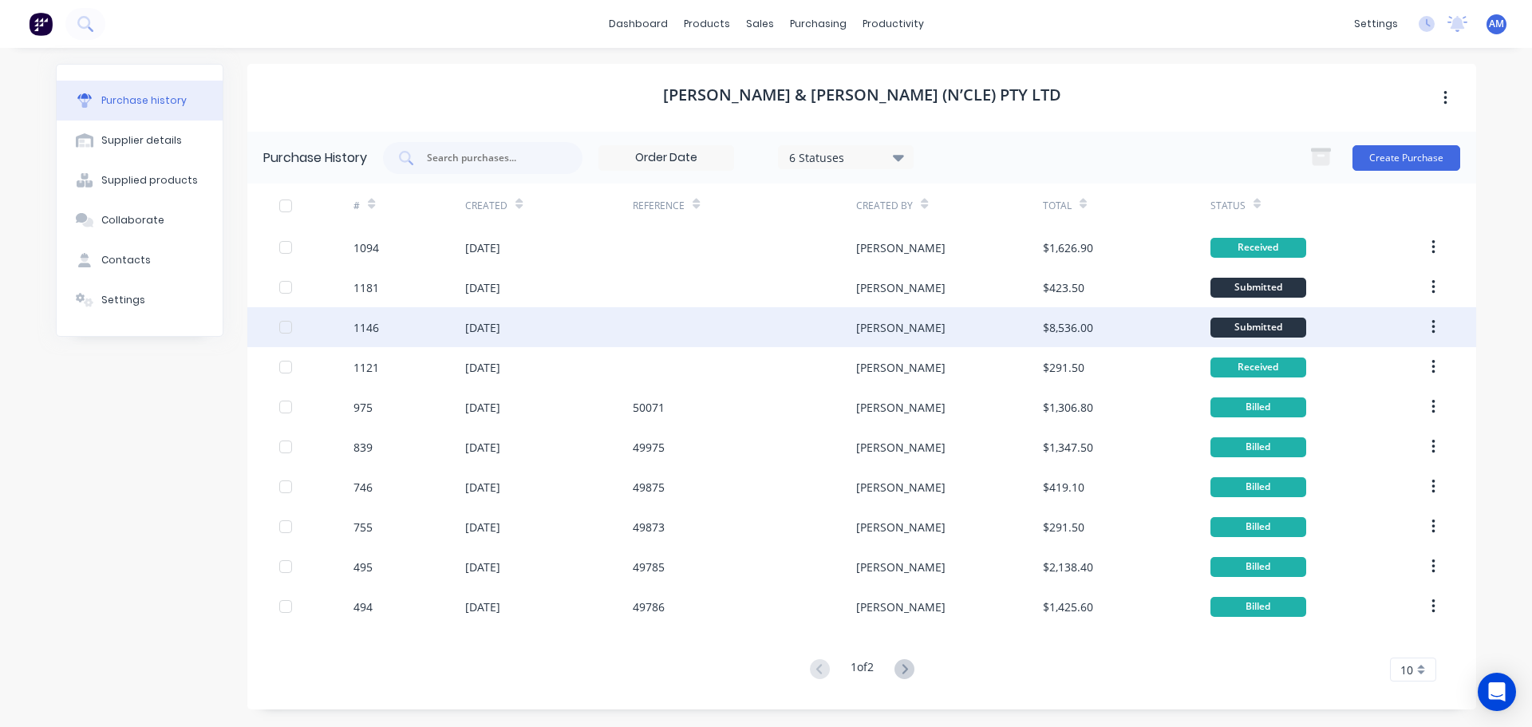
click at [500, 325] on div "[DATE]" at bounding box center [482, 327] width 35 height 17
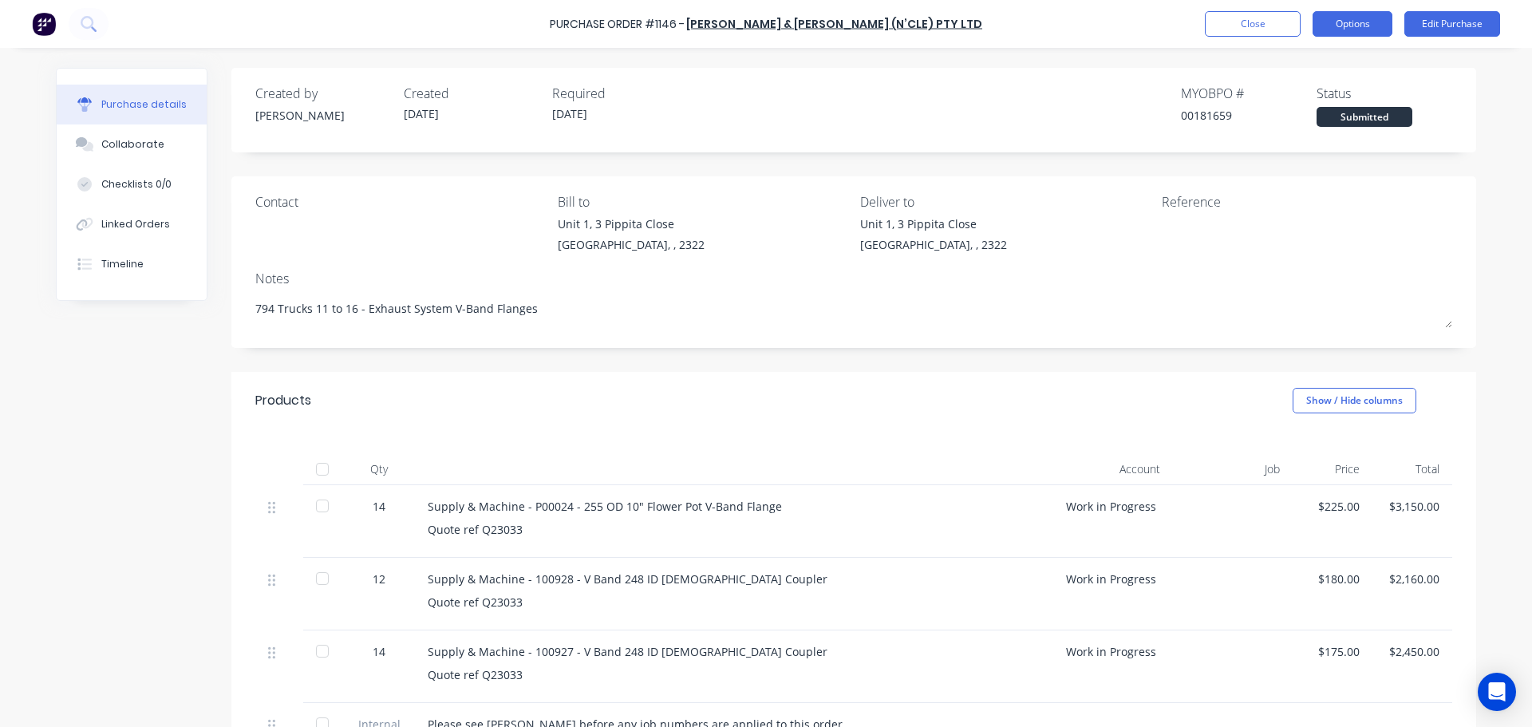
click at [1359, 27] on button "Options" at bounding box center [1352, 24] width 80 height 26
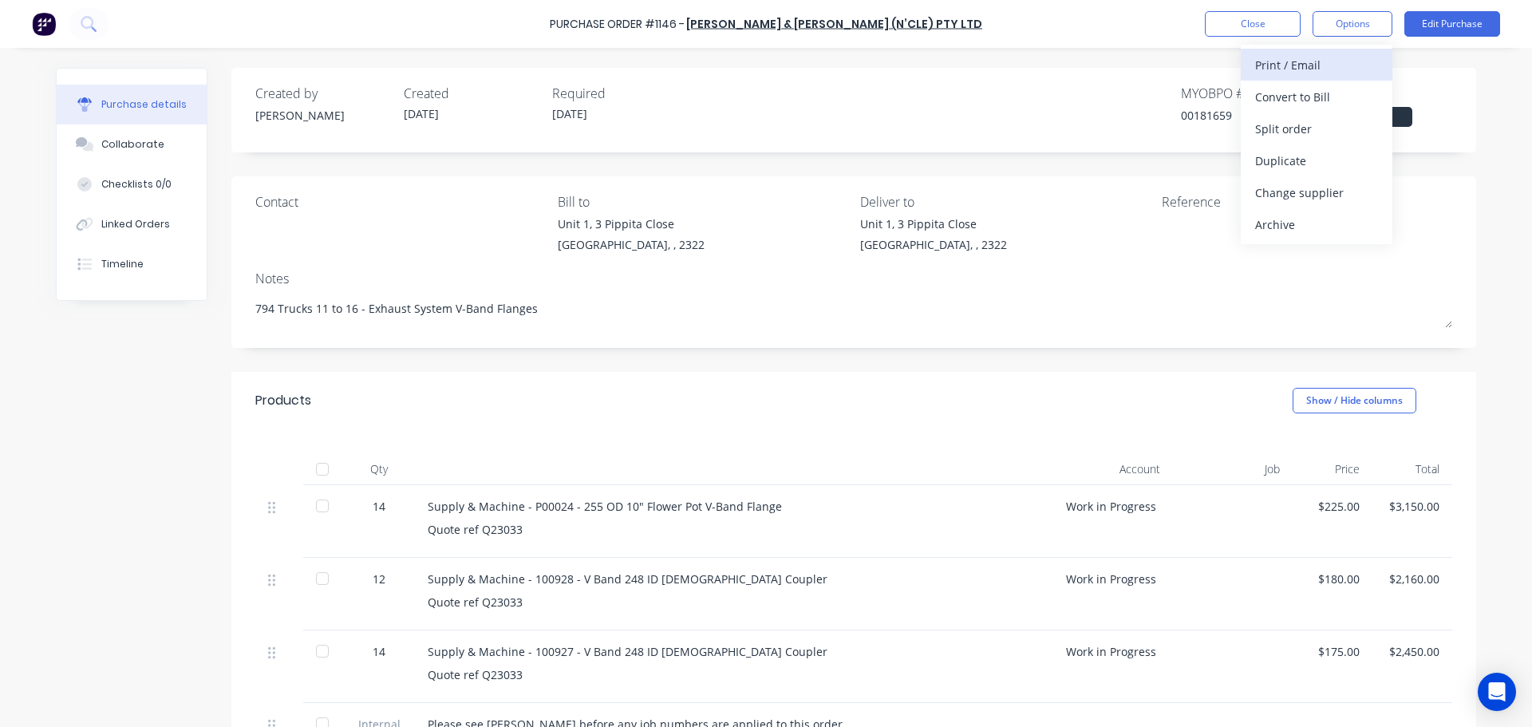
click at [1307, 65] on div "Print / Email" at bounding box center [1316, 64] width 123 height 23
click at [1292, 130] on div "Without pricing" at bounding box center [1316, 128] width 123 height 23
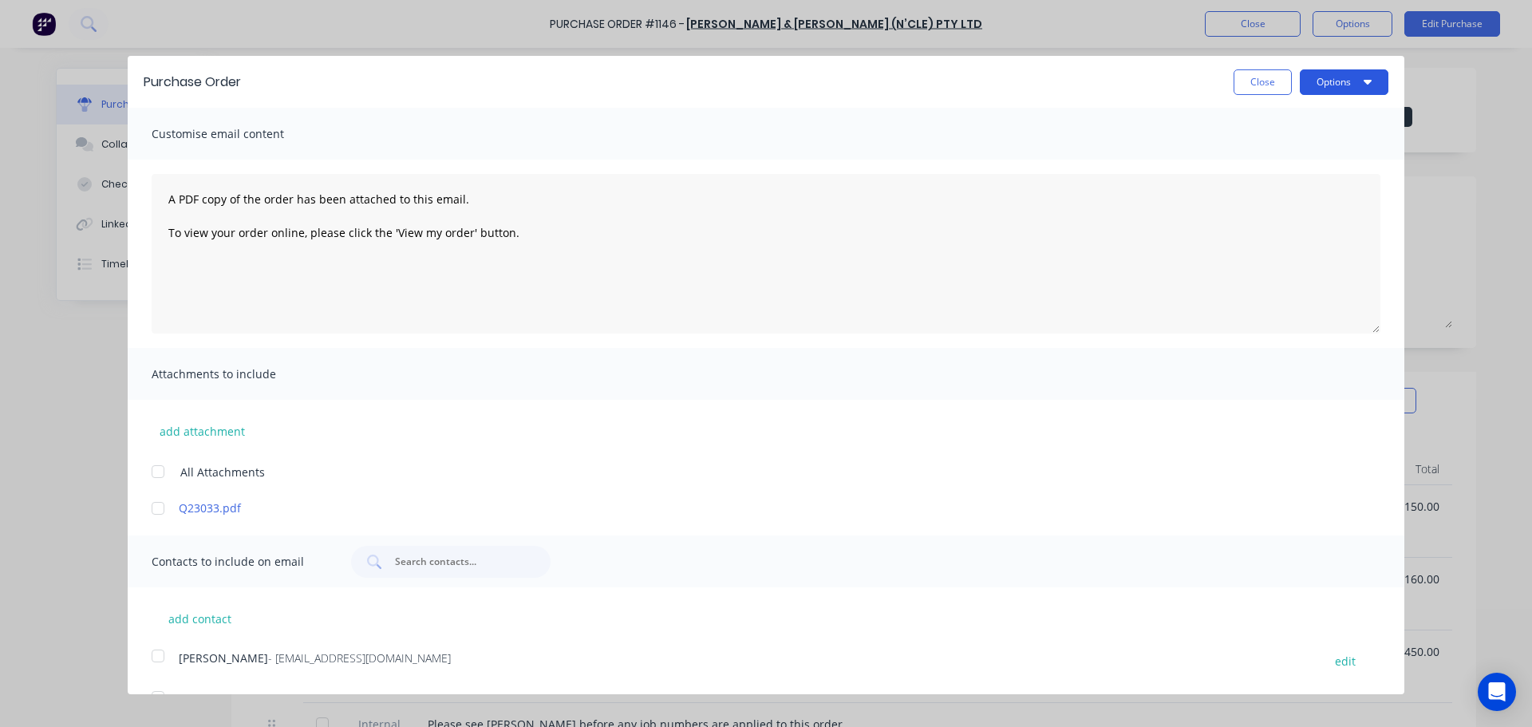
click at [1308, 85] on button "Options" at bounding box center [1344, 82] width 89 height 26
click at [1283, 120] on div "Print" at bounding box center [1312, 122] width 123 height 23
click at [1249, 85] on button "Close" at bounding box center [1262, 82] width 58 height 26
type textarea "x"
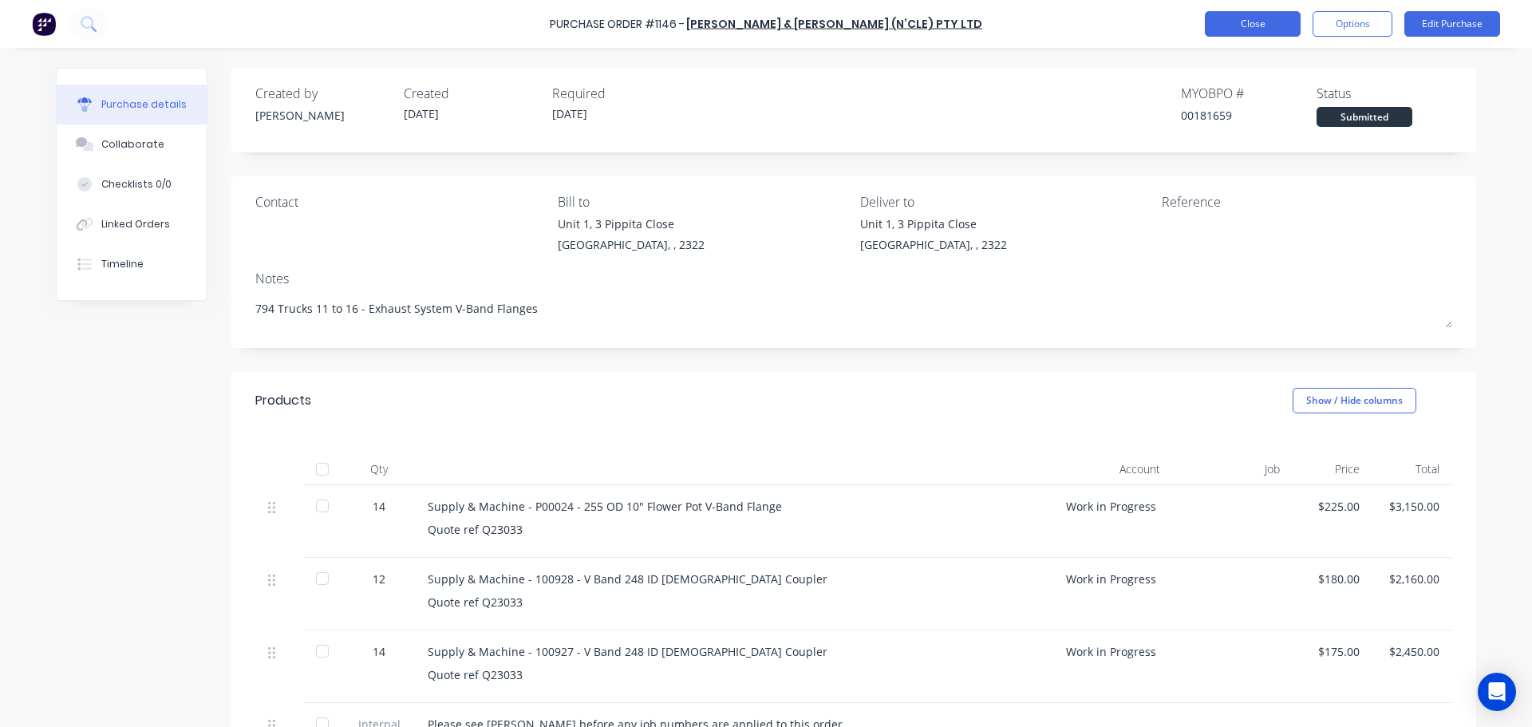
click at [1259, 23] on button "Close" at bounding box center [1253, 24] width 96 height 26
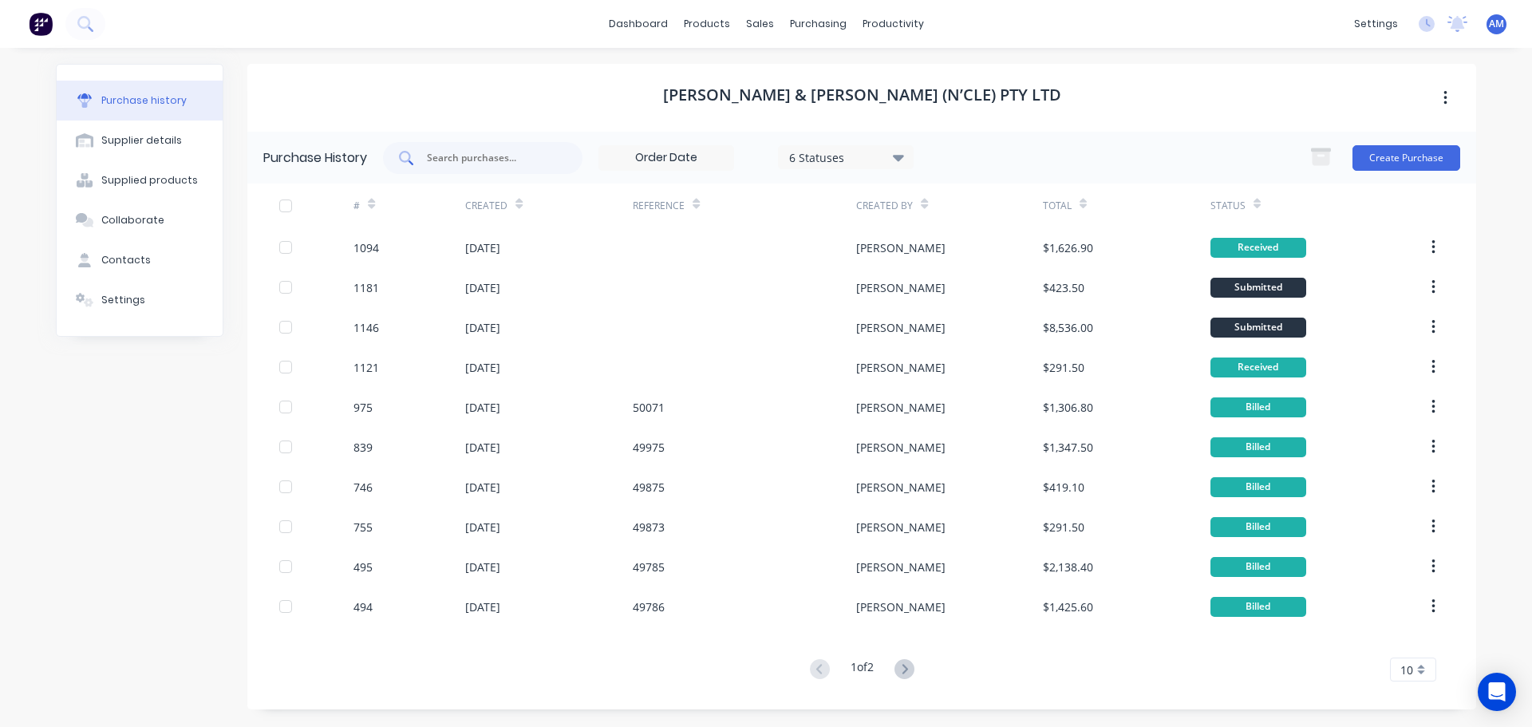
click at [458, 154] on input "text" at bounding box center [491, 158] width 132 height 16
click at [849, 101] on div "Suppliers" at bounding box center [851, 108] width 48 height 14
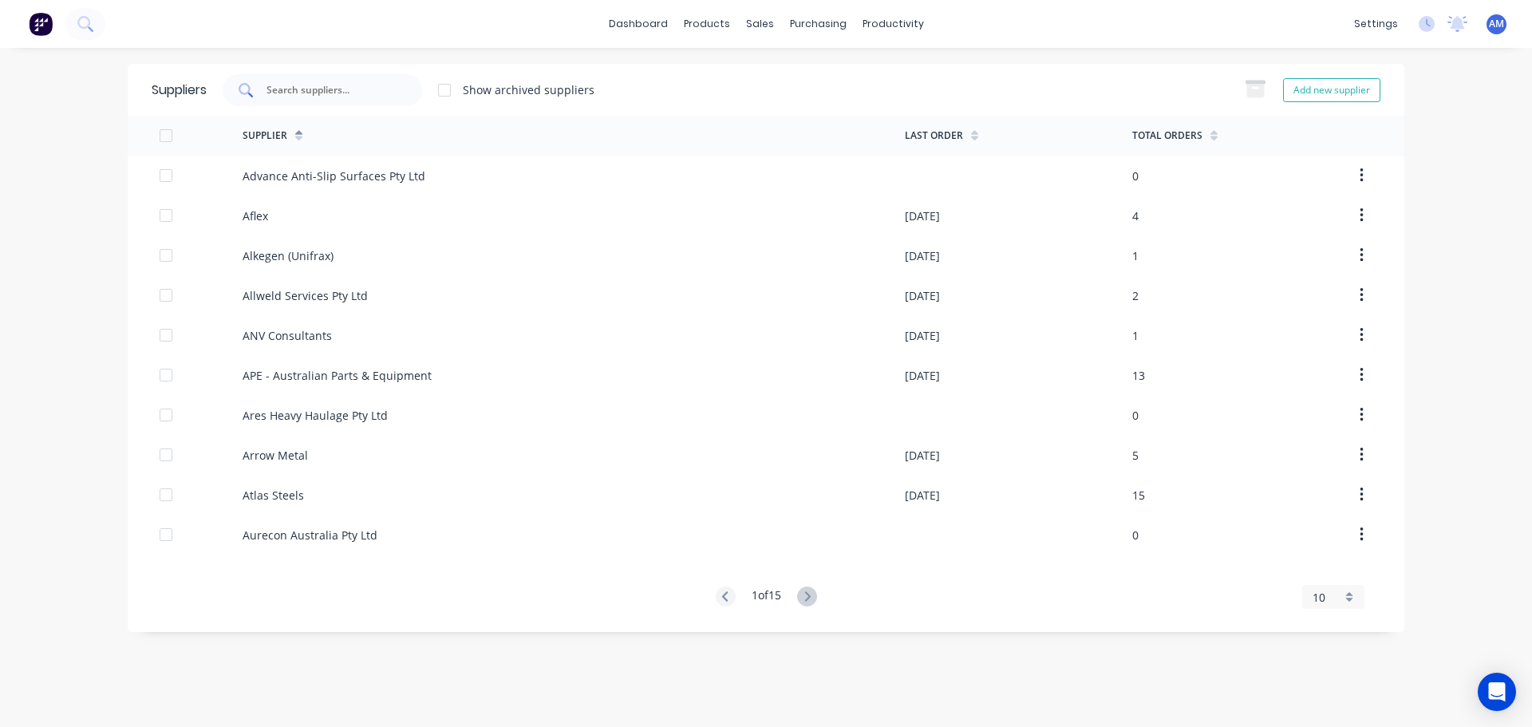
click at [325, 93] on input "text" at bounding box center [331, 90] width 132 height 16
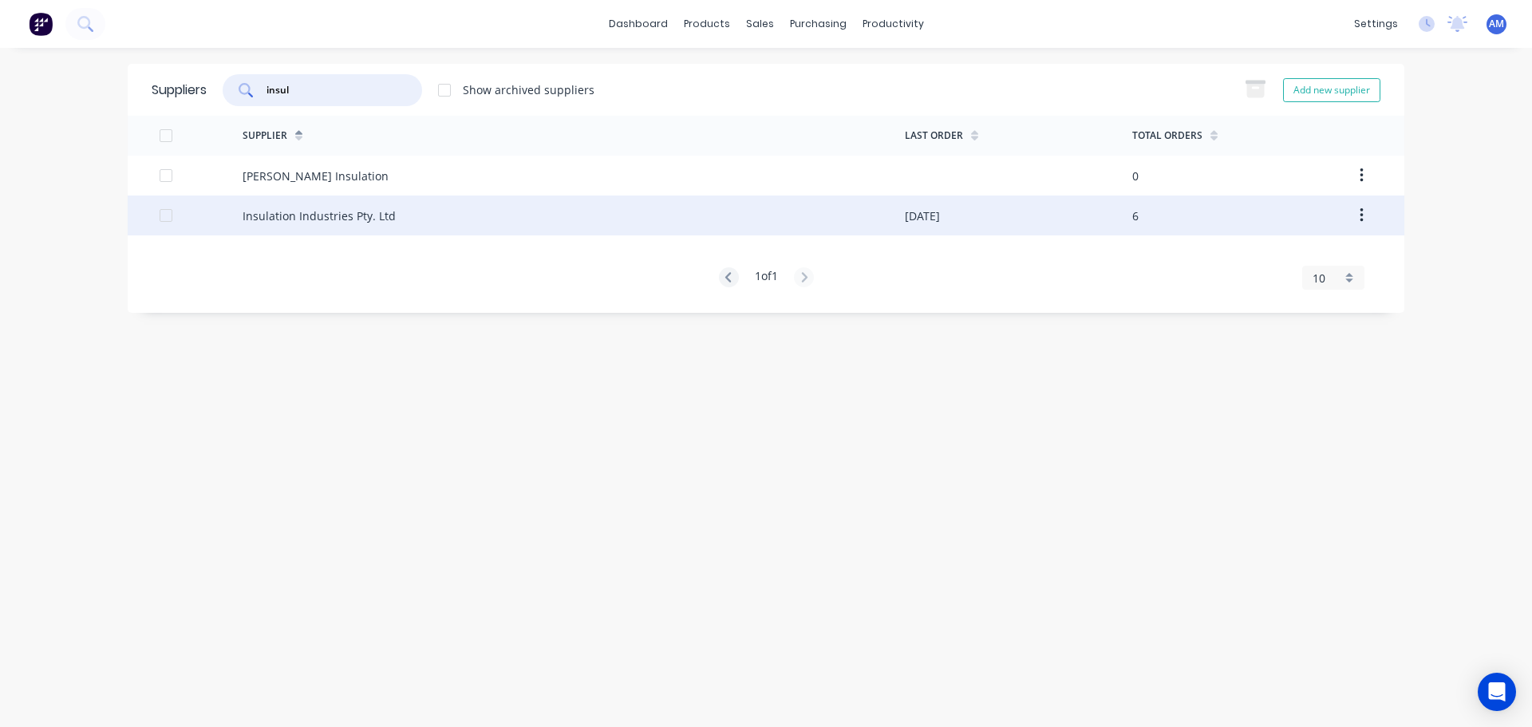
type input "insul"
click at [352, 219] on div "Insulation Industries Pty. Ltd" at bounding box center [319, 215] width 153 height 17
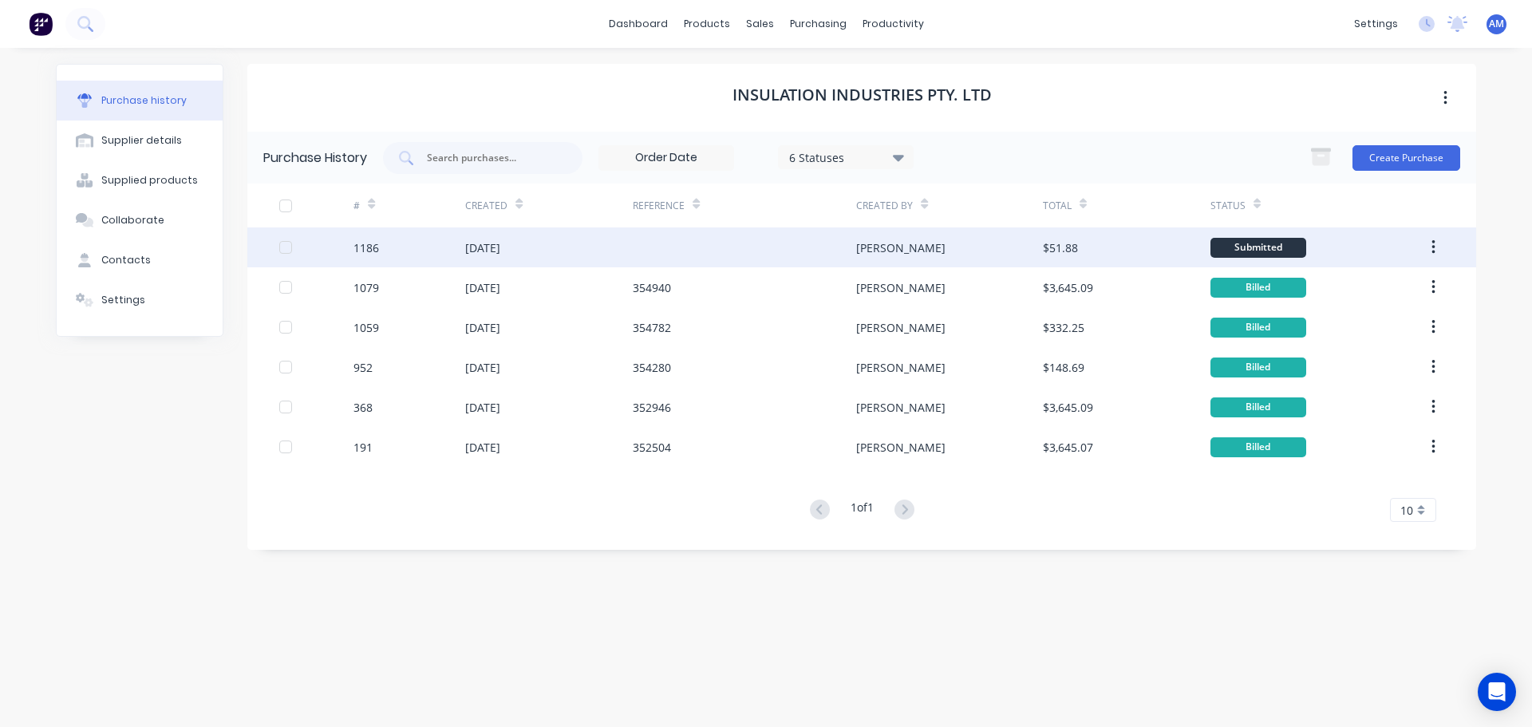
click at [500, 250] on div "[DATE]" at bounding box center [482, 247] width 35 height 17
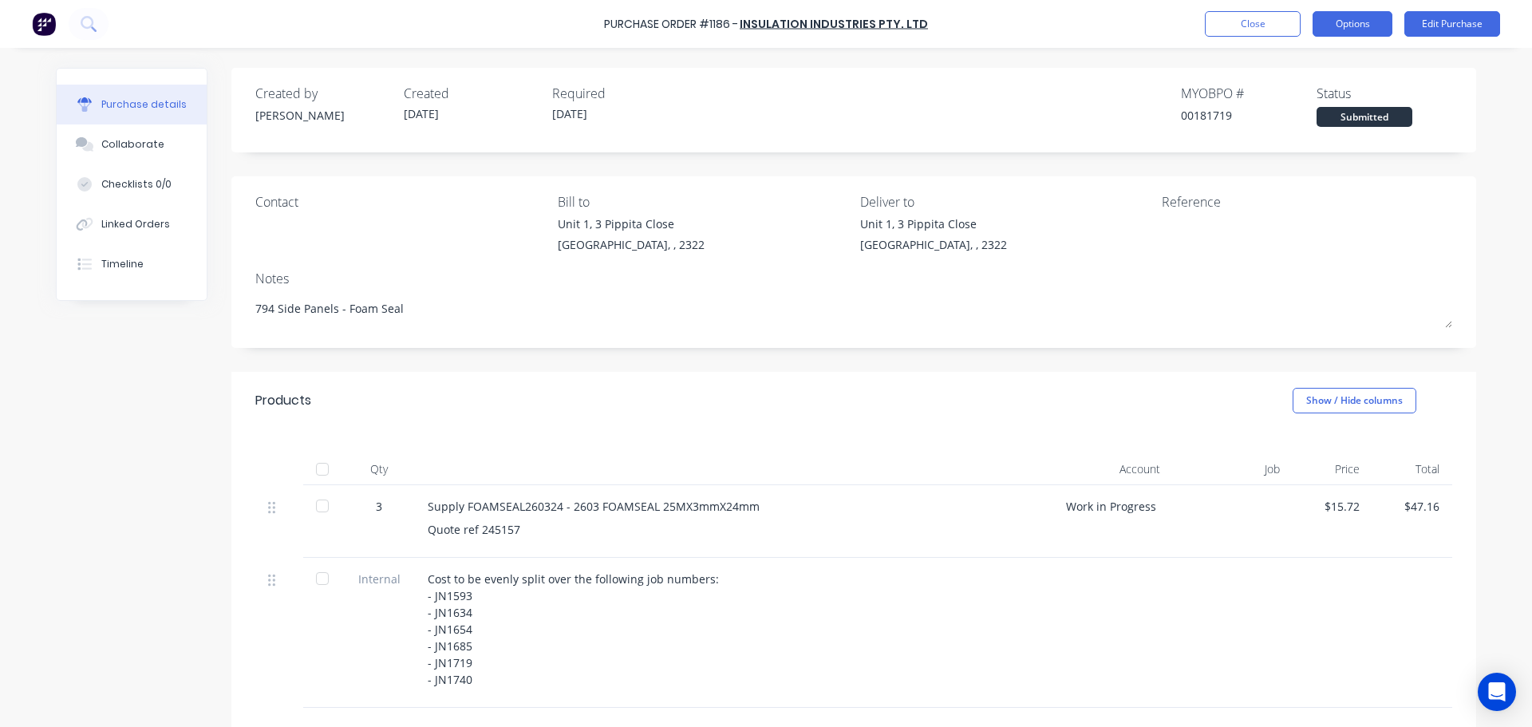
click at [1347, 26] on button "Options" at bounding box center [1352, 24] width 80 height 26
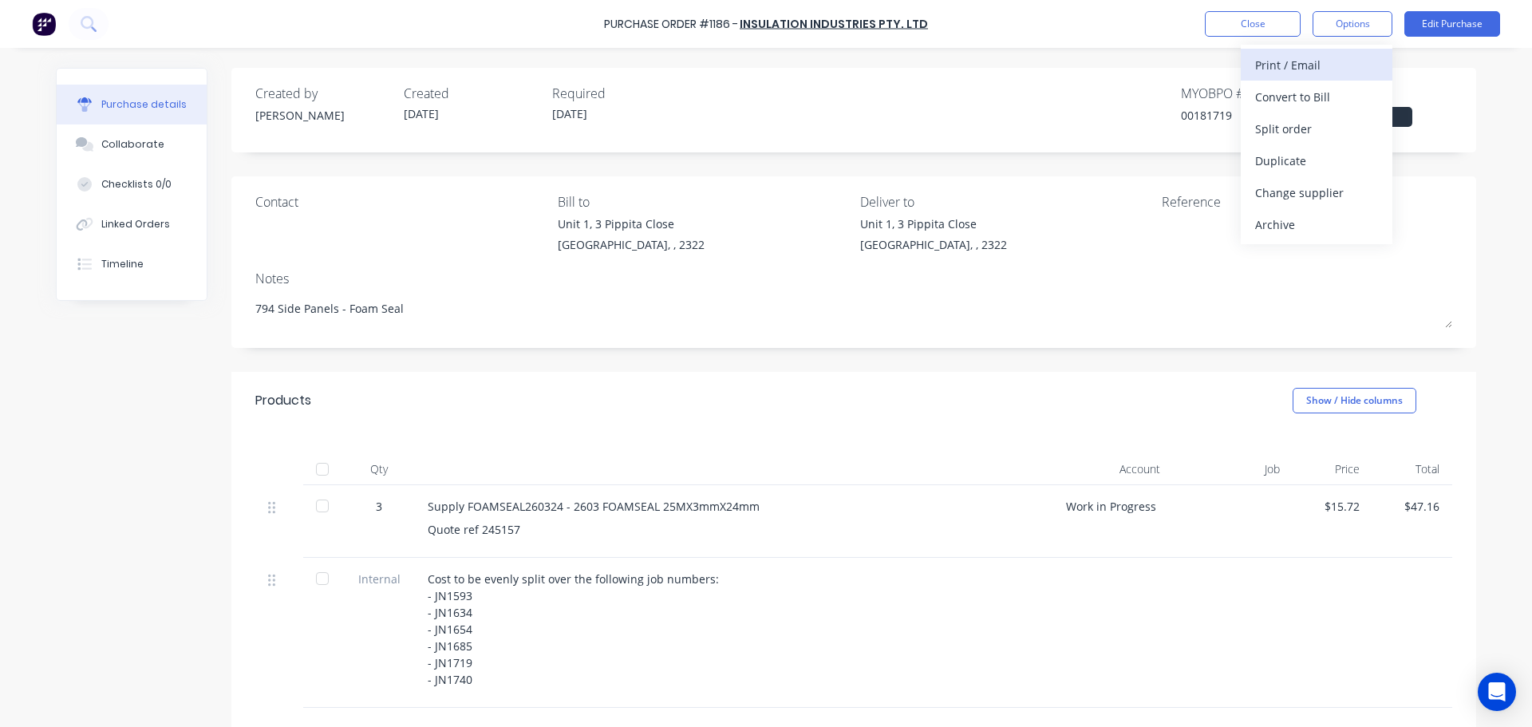
click at [1318, 62] on div "Print / Email" at bounding box center [1316, 64] width 123 height 23
click at [1320, 137] on div "Without pricing" at bounding box center [1316, 128] width 123 height 23
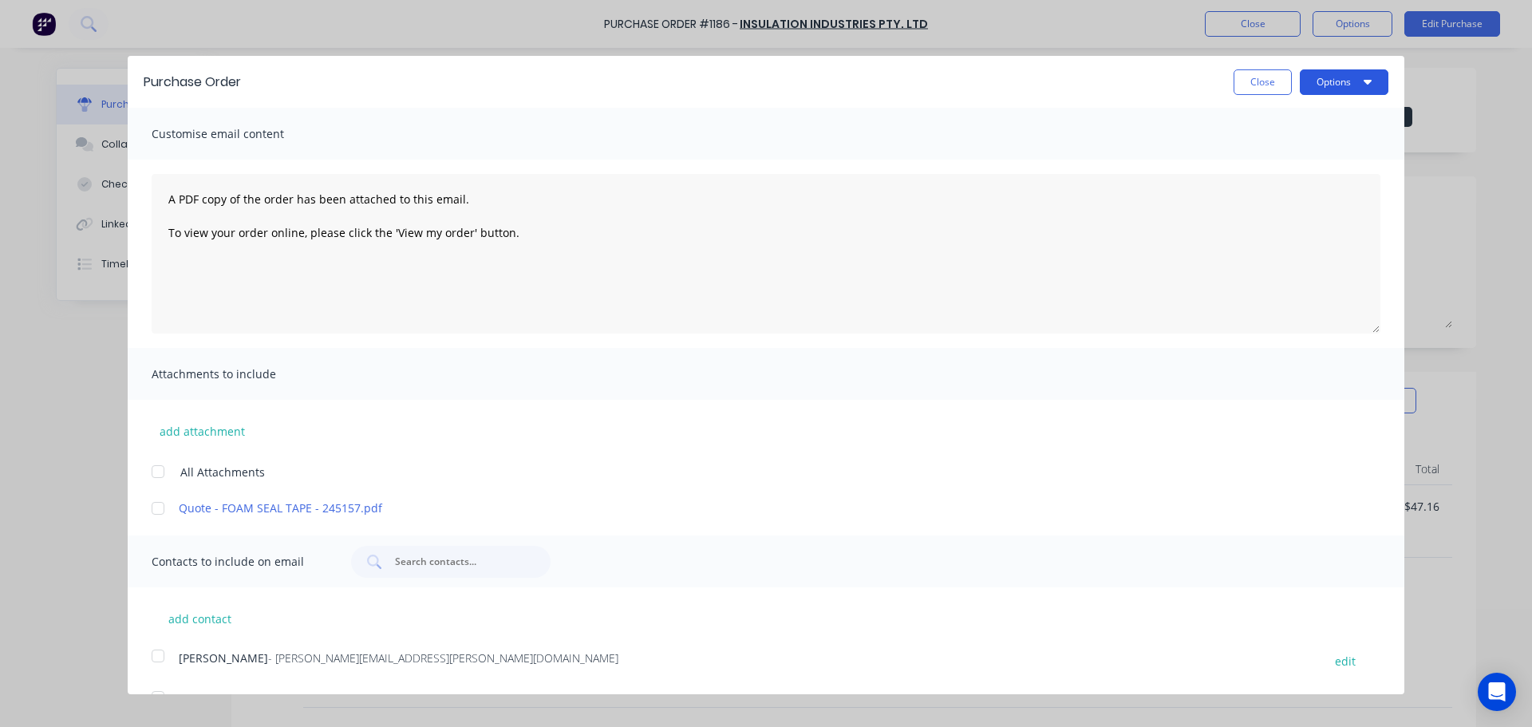
click at [1308, 87] on button "Options" at bounding box center [1344, 82] width 89 height 26
click at [1300, 118] on div "Print" at bounding box center [1312, 122] width 123 height 23
click at [1257, 84] on button "Close" at bounding box center [1262, 82] width 58 height 26
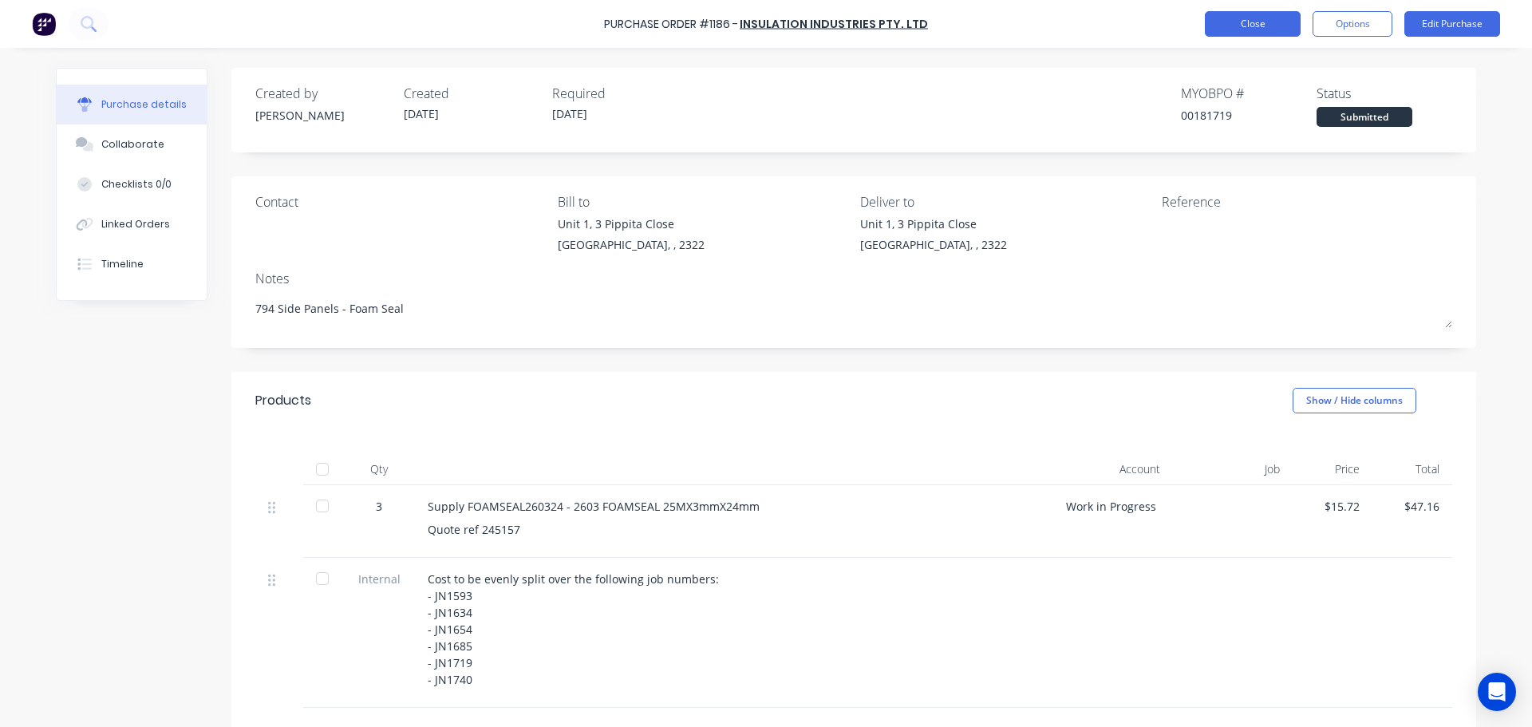
click at [1238, 18] on button "Close" at bounding box center [1253, 24] width 96 height 26
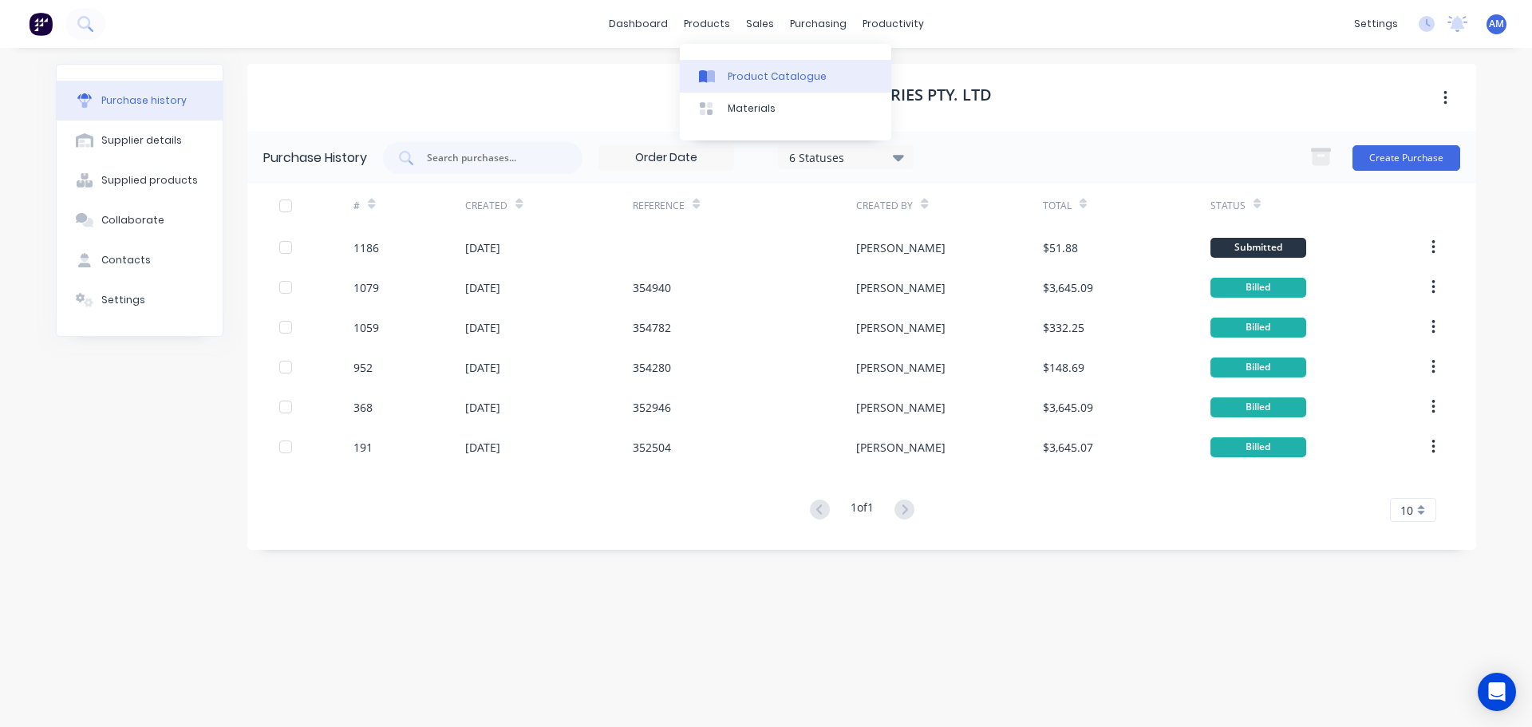
click at [740, 68] on link "Product Catalogue" at bounding box center [785, 76] width 211 height 32
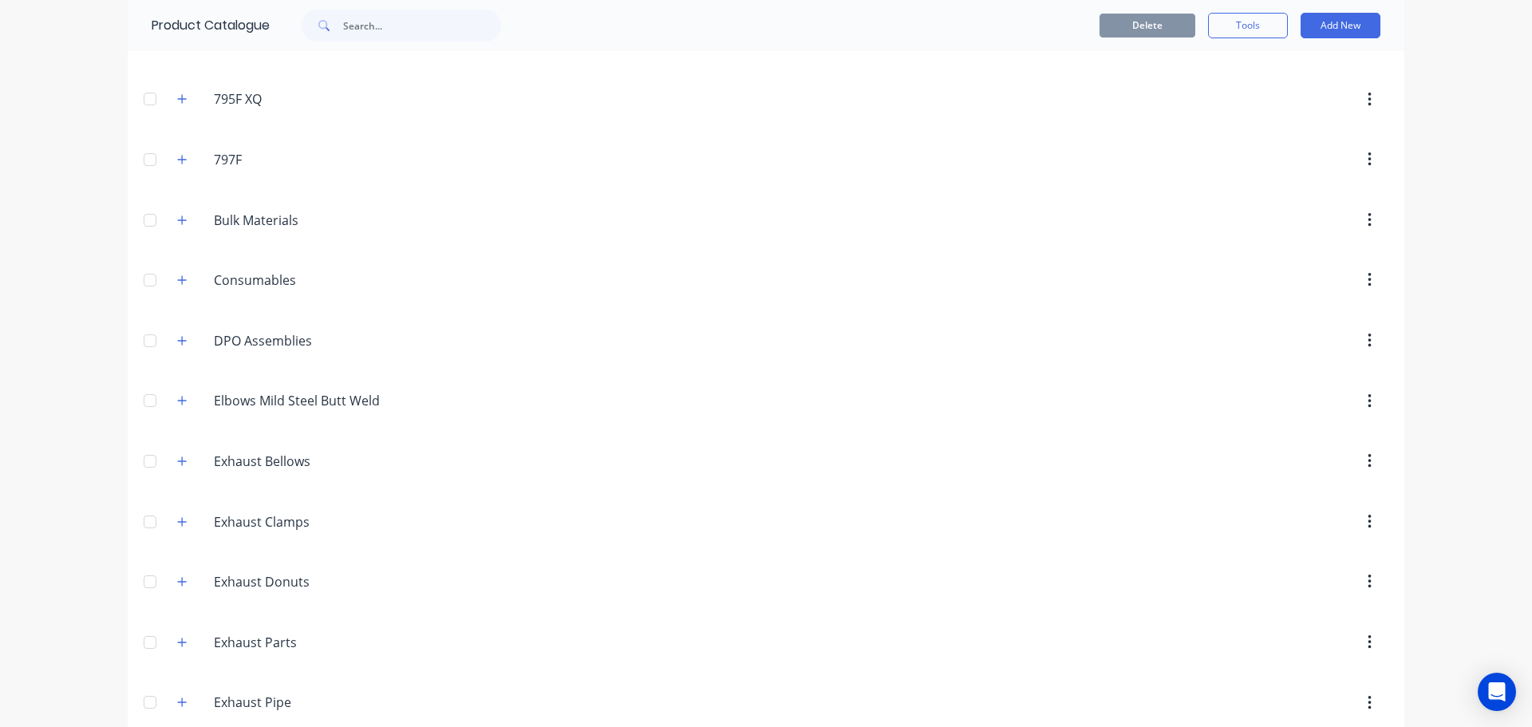
scroll to position [160, 0]
click at [180, 280] on icon "button" at bounding box center [182, 278] width 10 height 11
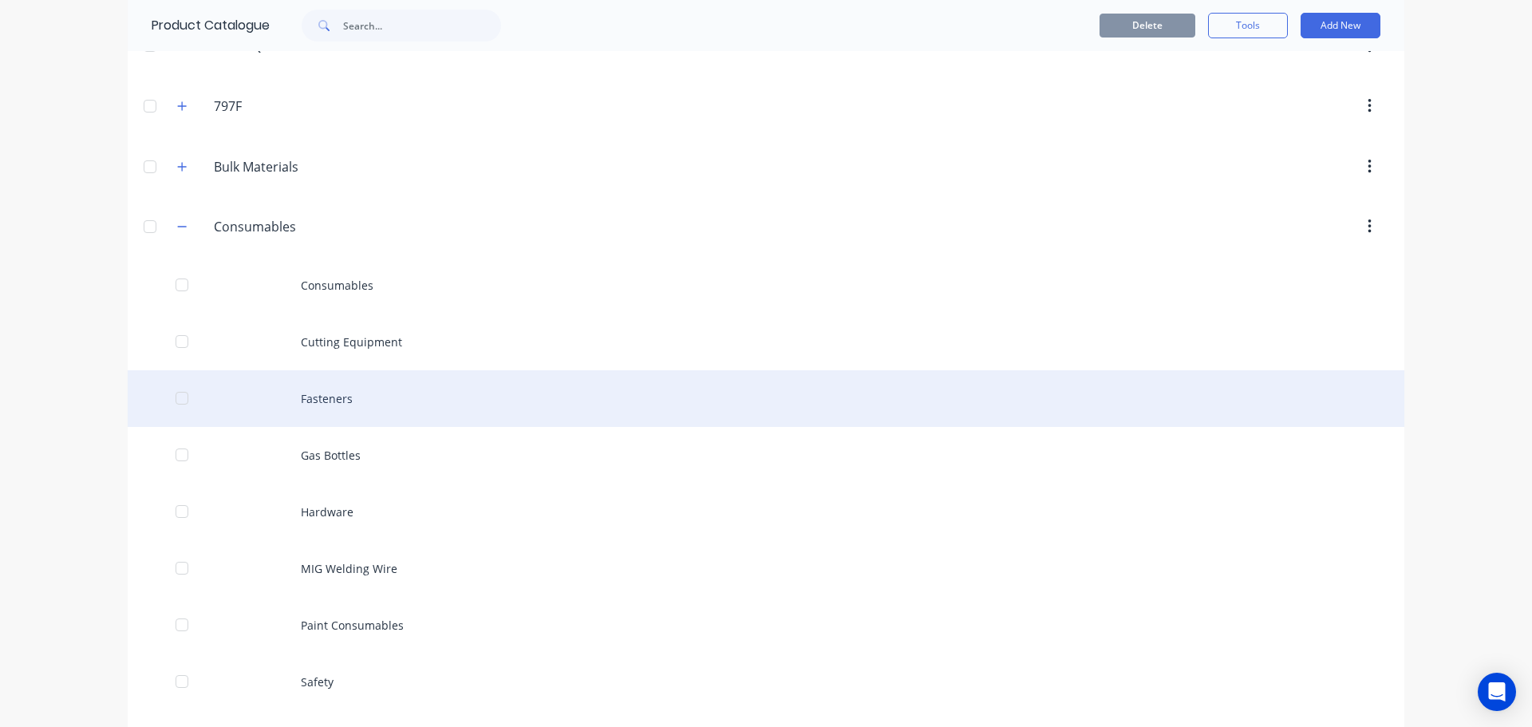
scroll to position [319, 0]
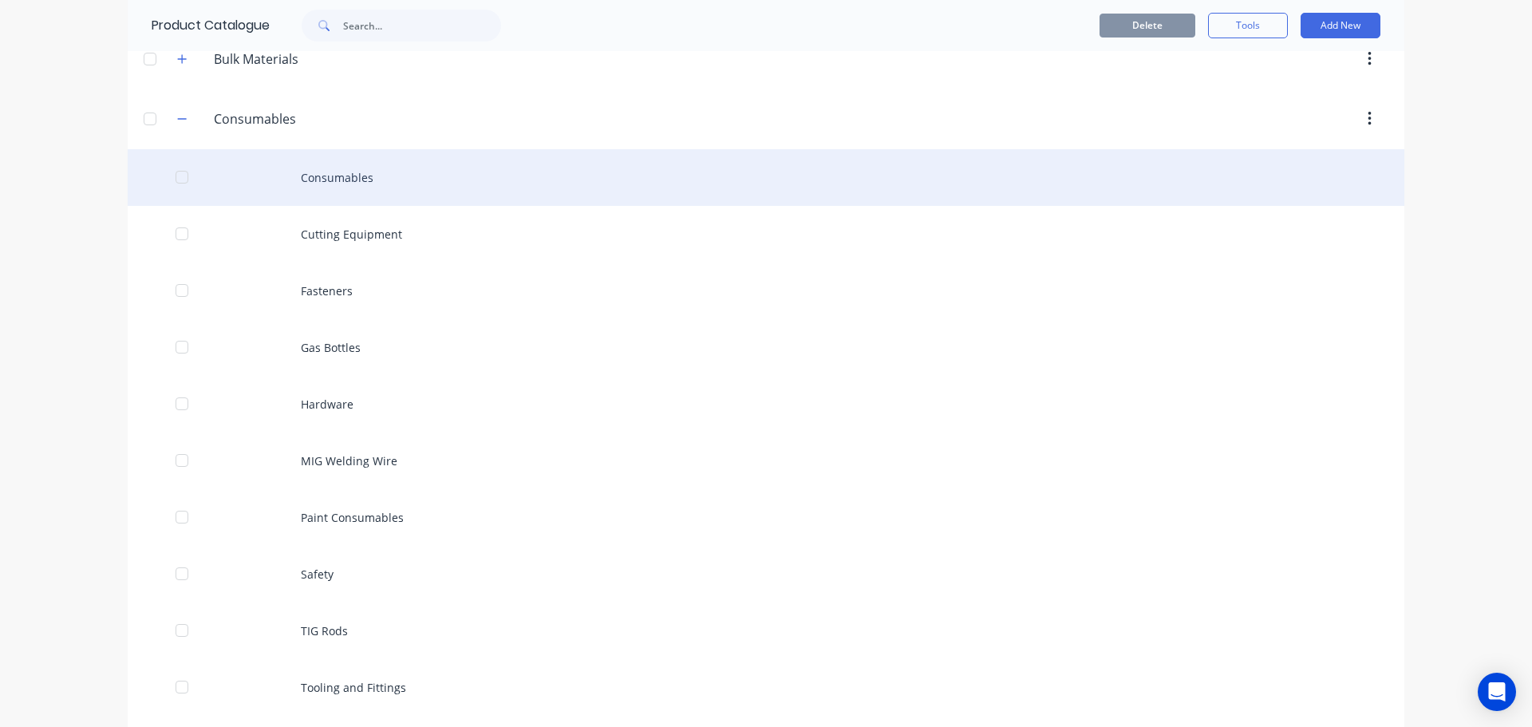
click at [335, 170] on div "Consumables" at bounding box center [766, 177] width 1276 height 57
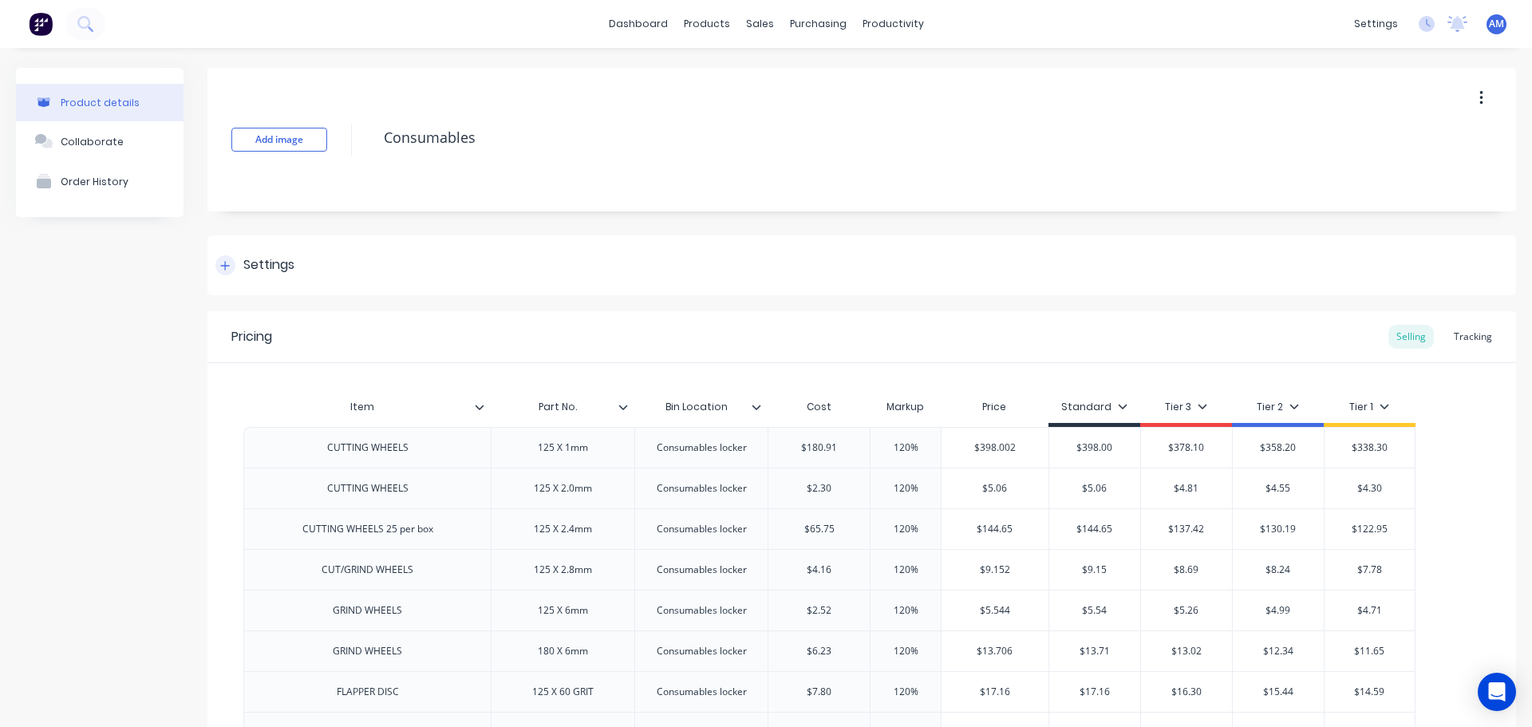
click at [261, 256] on div "Settings" at bounding box center [268, 265] width 51 height 20
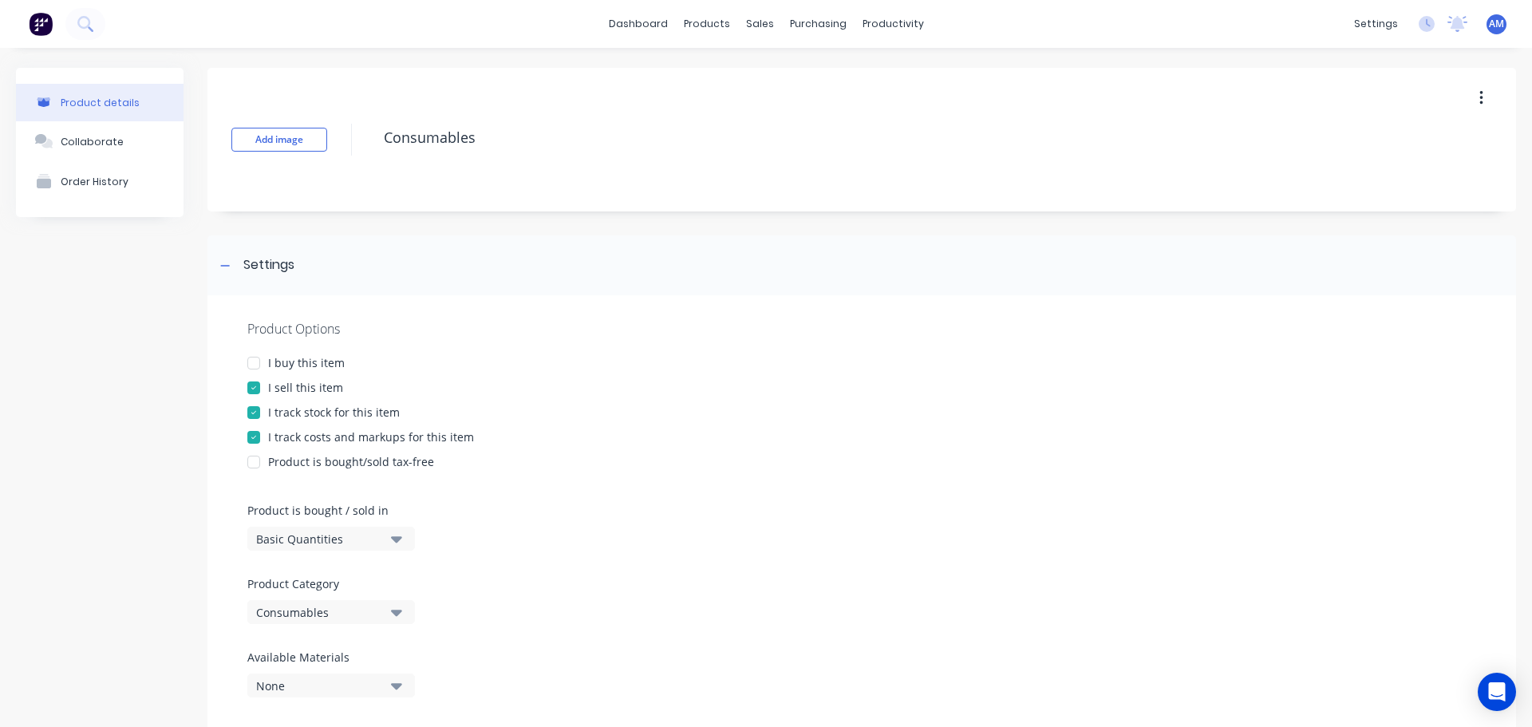
click at [252, 366] on div at bounding box center [254, 363] width 32 height 32
type textarea "x"
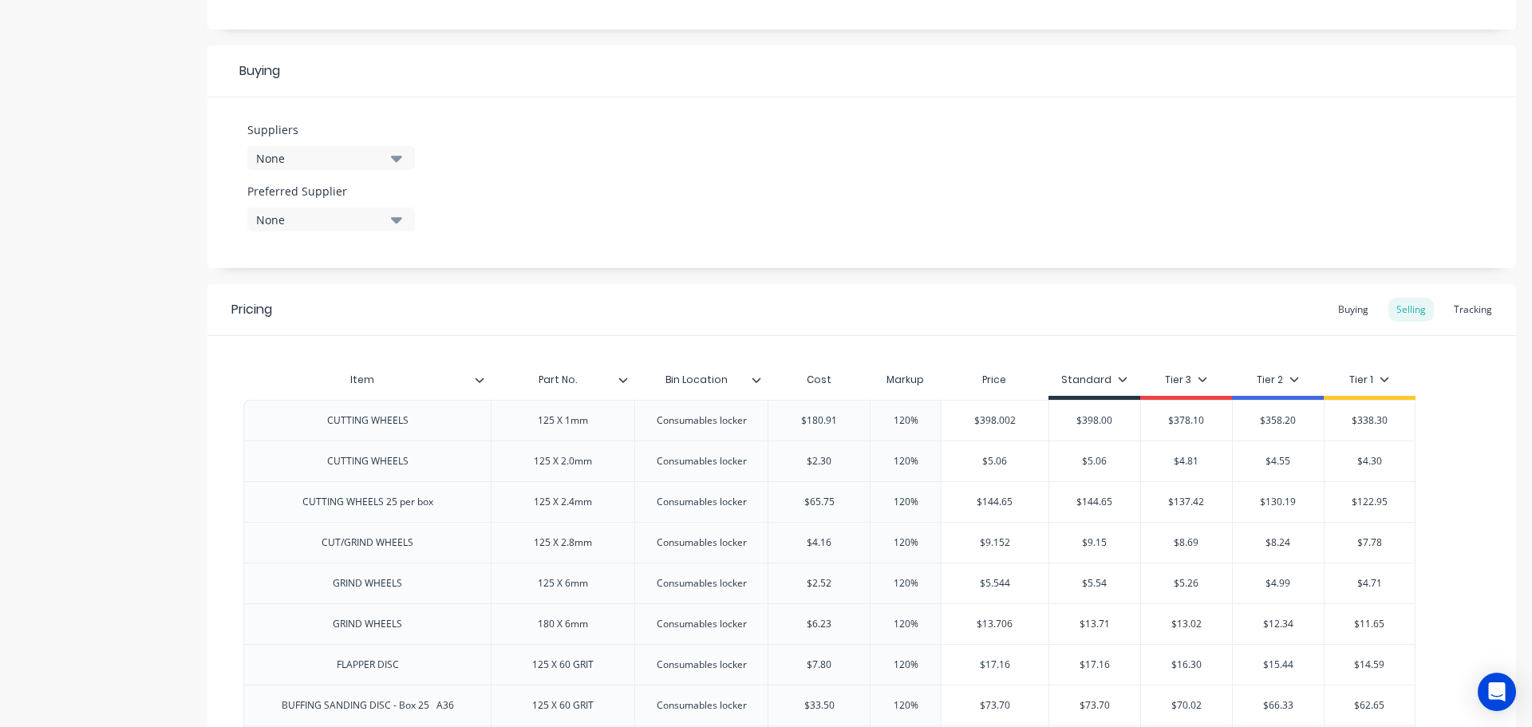
scroll to position [718, 0]
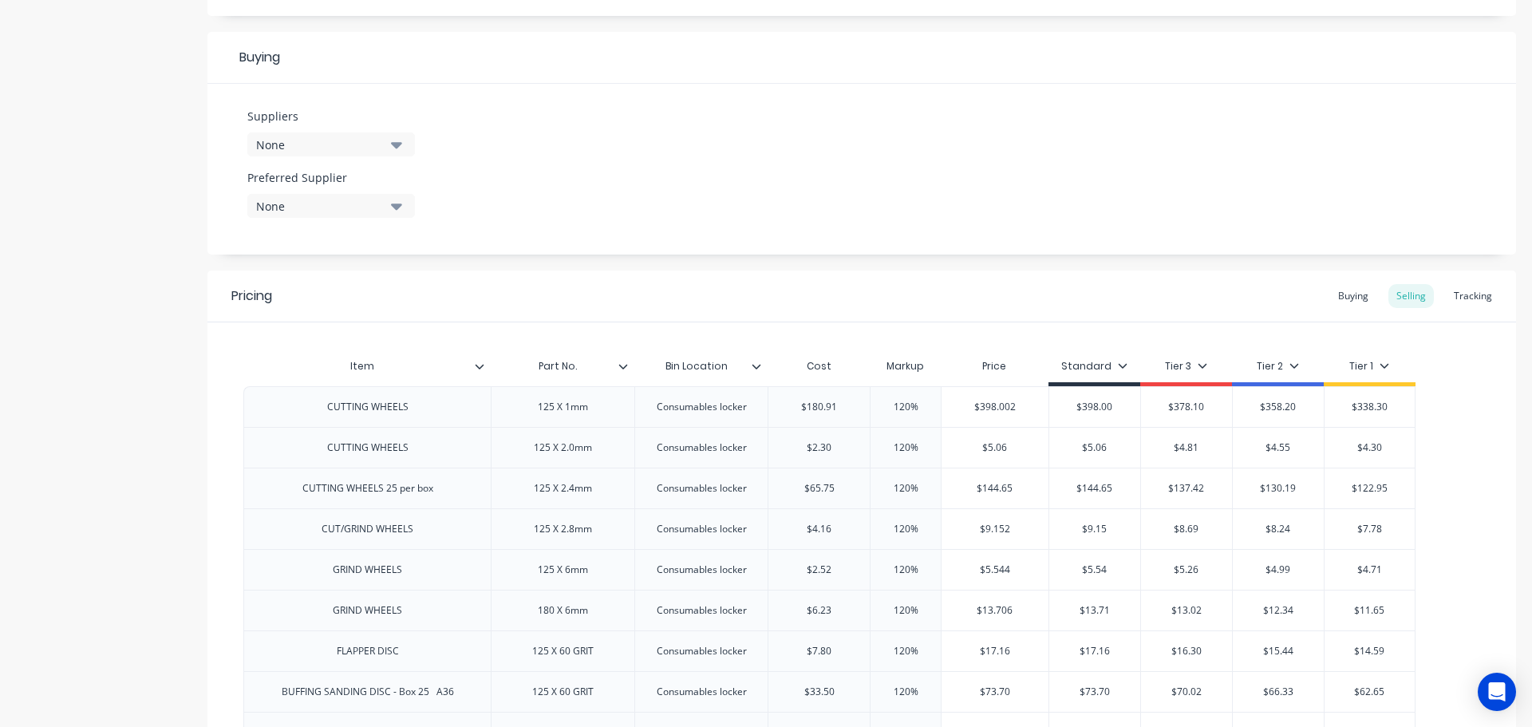
click at [396, 147] on icon "button" at bounding box center [396, 145] width 11 height 6
click at [396, 142] on icon "button" at bounding box center [396, 145] width 11 height 18
click at [397, 146] on icon "button" at bounding box center [396, 145] width 11 height 6
click at [387, 201] on button "None" at bounding box center [331, 206] width 168 height 24
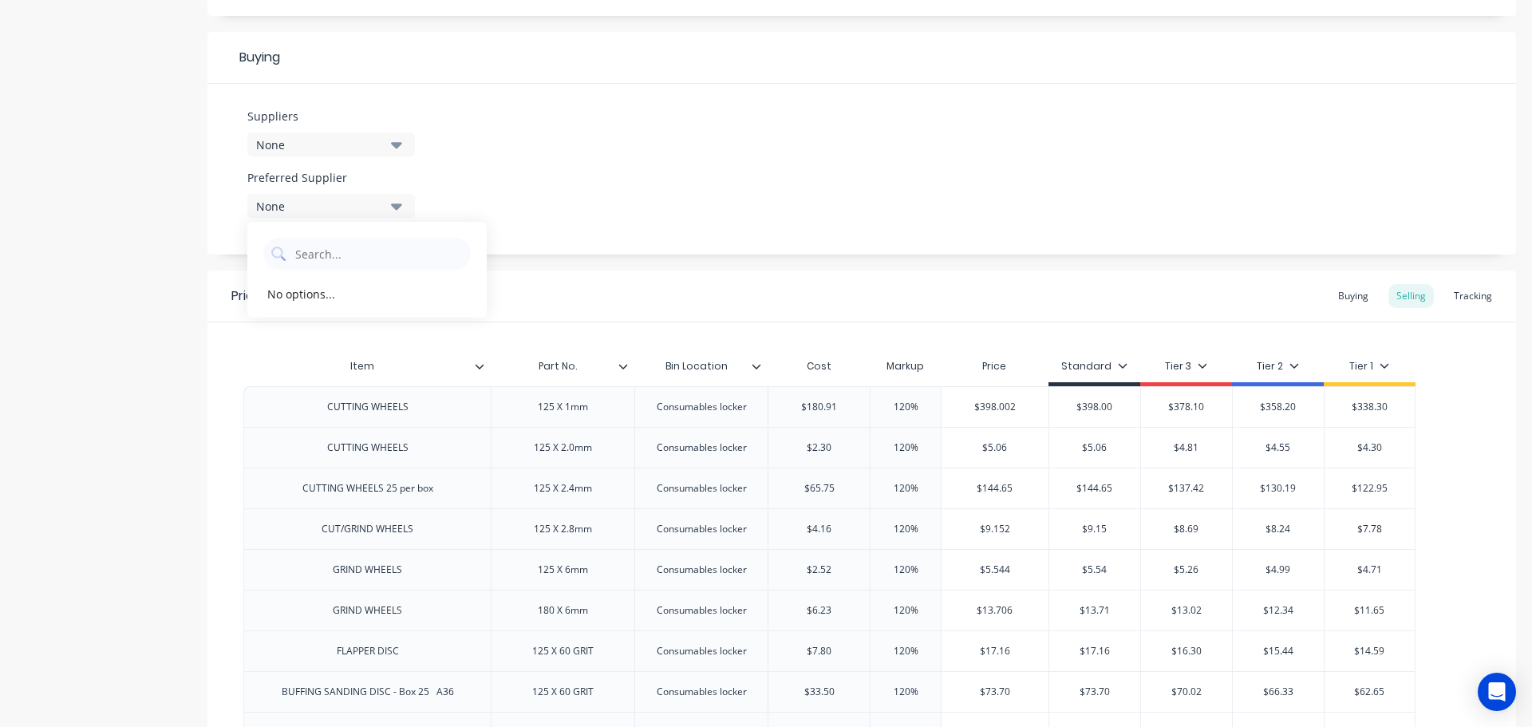
click at [397, 150] on icon "button" at bounding box center [396, 145] width 11 height 18
click at [398, 144] on icon "button" at bounding box center [396, 145] width 11 height 6
click at [397, 146] on icon "button" at bounding box center [396, 145] width 11 height 6
click at [278, 190] on icon at bounding box center [278, 192] width 14 height 14
click at [283, 188] on icon at bounding box center [278, 192] width 14 height 14
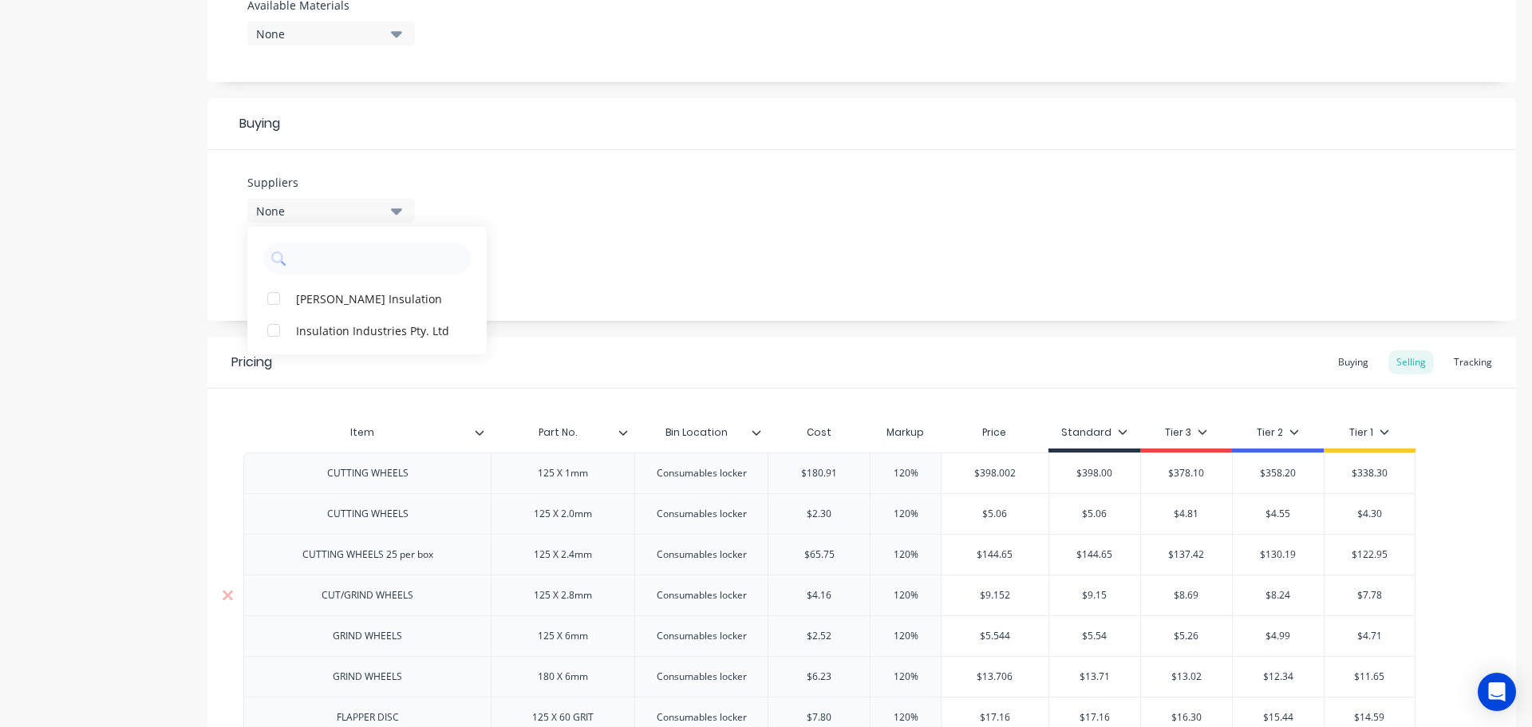
scroll to position [638, 0]
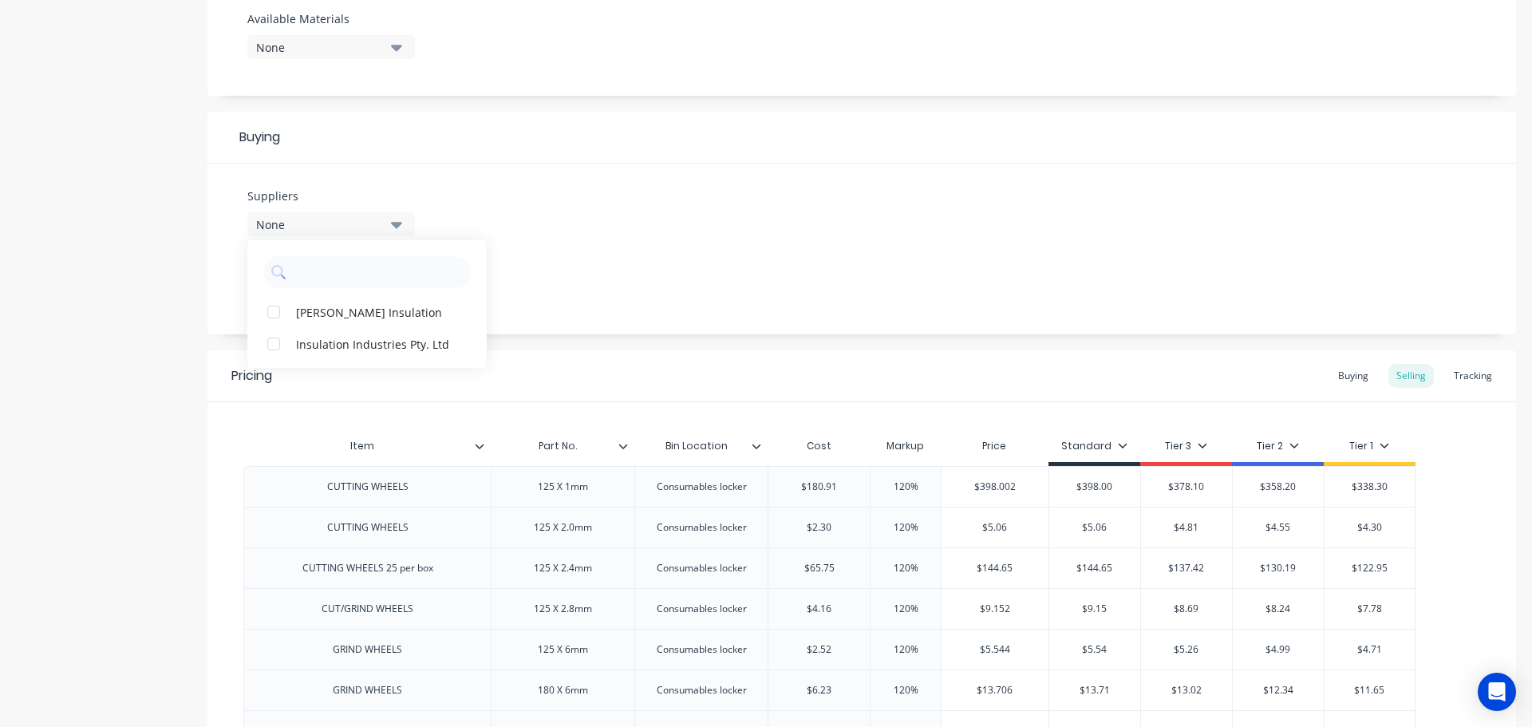
click at [393, 227] on icon "button" at bounding box center [396, 224] width 11 height 18
click at [397, 294] on icon "button" at bounding box center [396, 286] width 11 height 18
click at [333, 330] on Supplier "text" at bounding box center [378, 334] width 169 height 32
click at [274, 333] on icon at bounding box center [278, 333] width 14 height 14
click at [310, 338] on Supplier "text" at bounding box center [378, 334] width 169 height 32
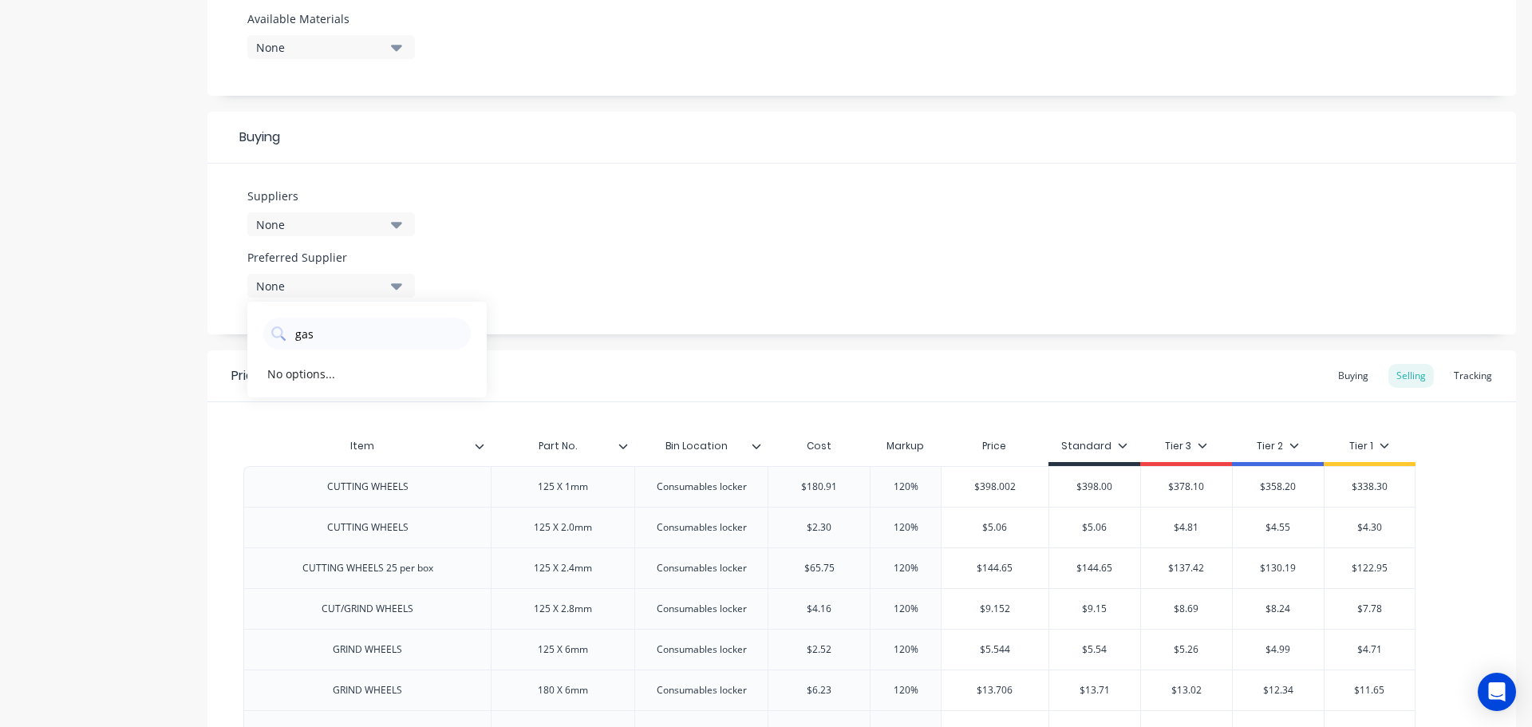
type Supplier "gas"
click at [392, 224] on icon "button" at bounding box center [396, 224] width 11 height 18
click at [287, 273] on div at bounding box center [366, 272] width 207 height 32
click at [282, 270] on icon at bounding box center [277, 271] width 12 height 12
click at [278, 266] on icon at bounding box center [277, 271] width 12 height 12
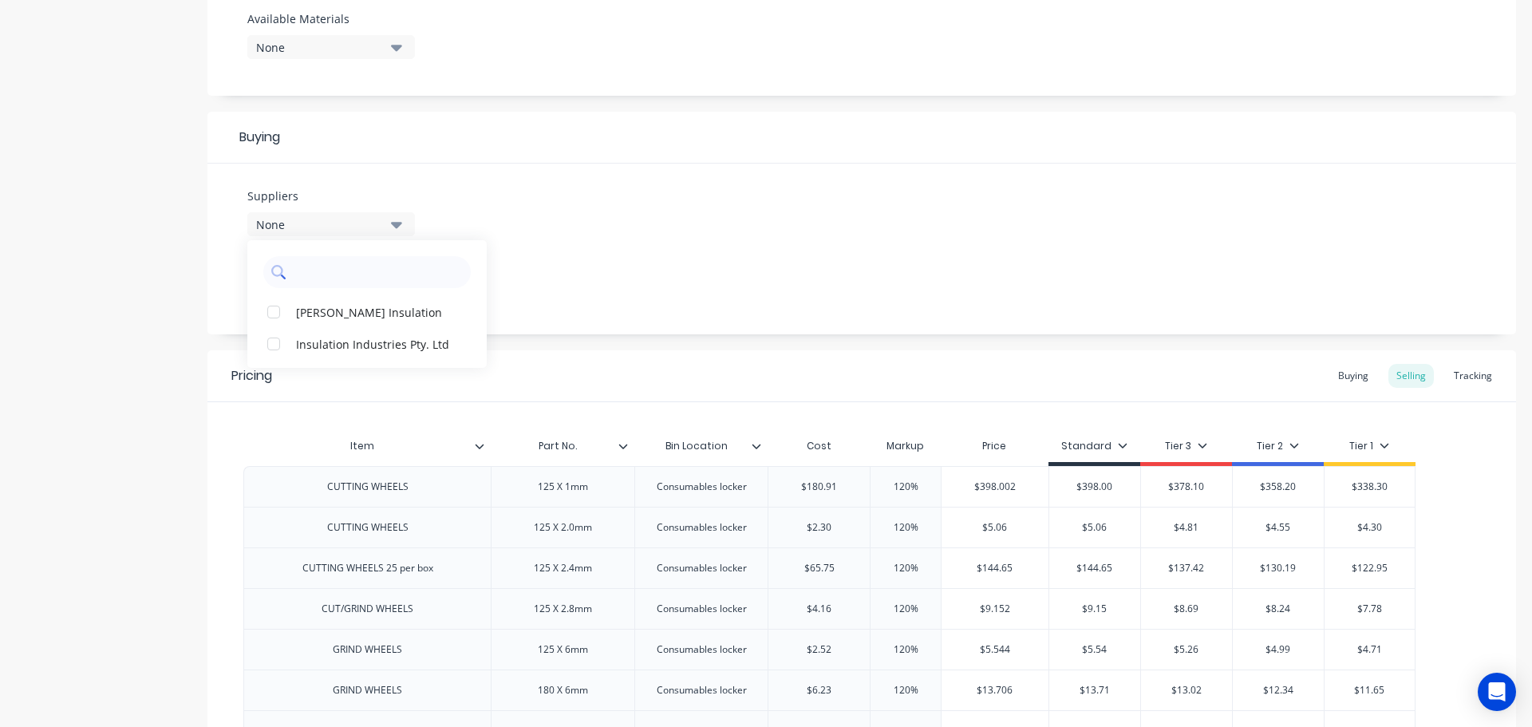
click at [278, 266] on icon at bounding box center [277, 271] width 12 height 12
click at [282, 271] on icon at bounding box center [277, 271] width 12 height 12
click at [289, 273] on div at bounding box center [366, 272] width 207 height 32
click at [306, 274] on input "text" at bounding box center [378, 272] width 169 height 32
click at [310, 274] on input "text" at bounding box center [378, 272] width 169 height 32
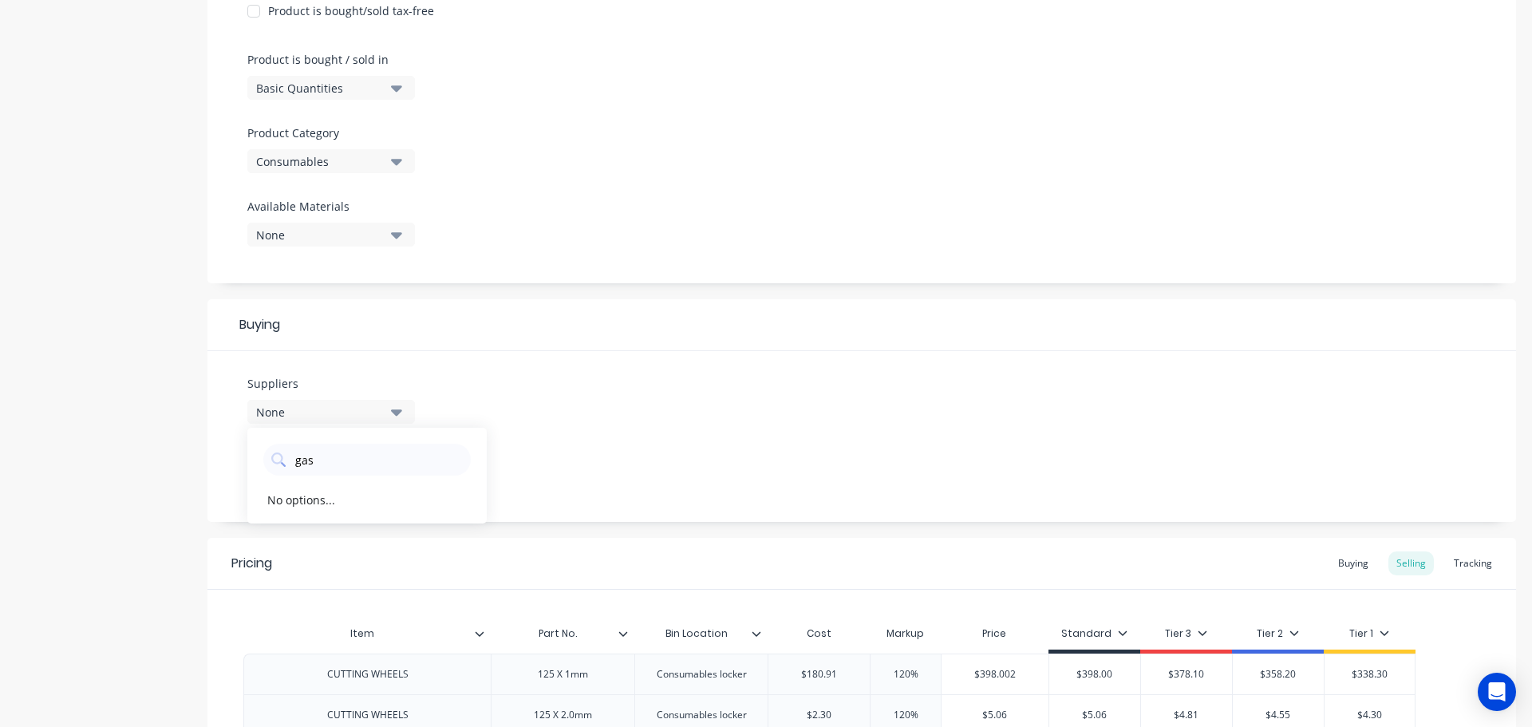
scroll to position [479, 0]
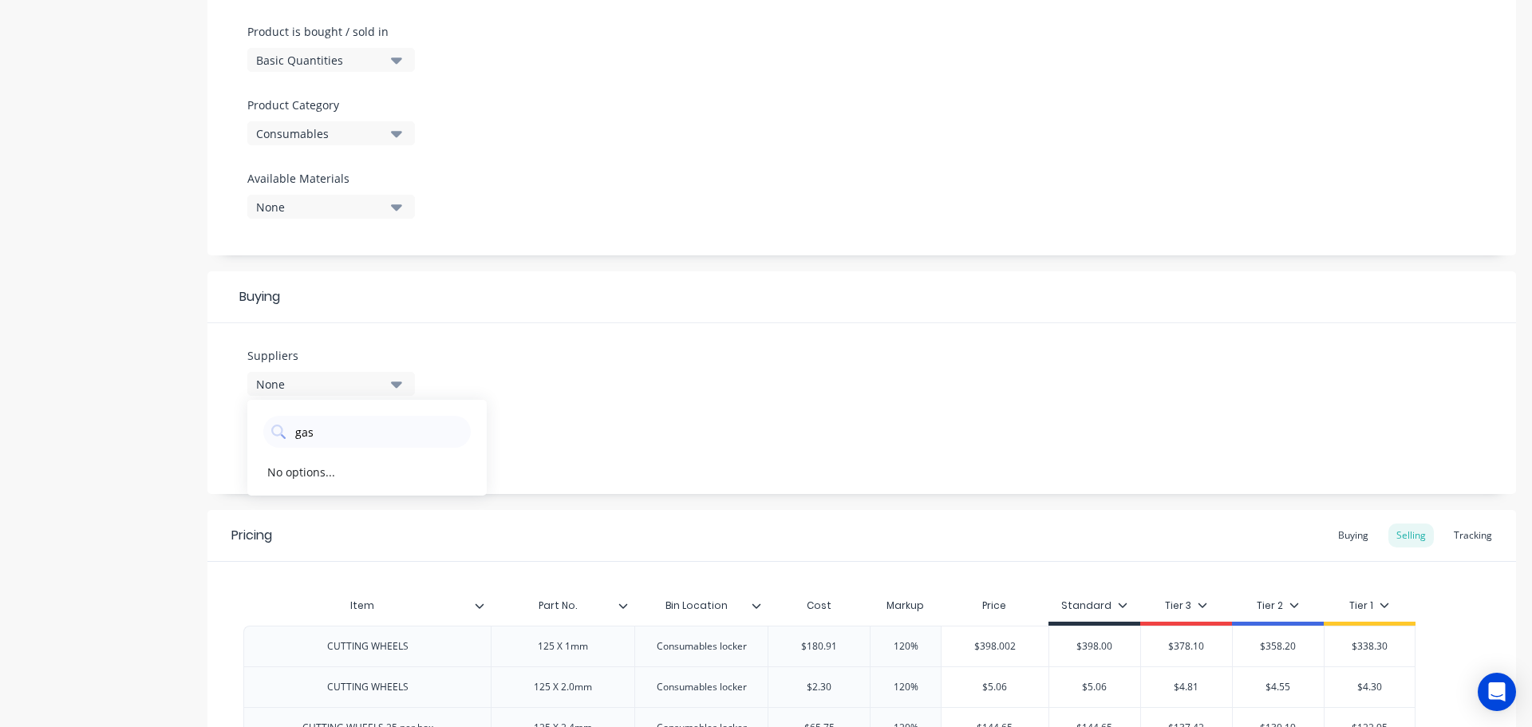
type input "gas"
click at [398, 133] on icon "button" at bounding box center [396, 134] width 11 height 6
click at [561, 217] on div "Product Options I buy this item I sell this item I track stock for this item I …" at bounding box center [861, 36] width 1308 height 439
click at [395, 209] on icon "button" at bounding box center [396, 207] width 11 height 6
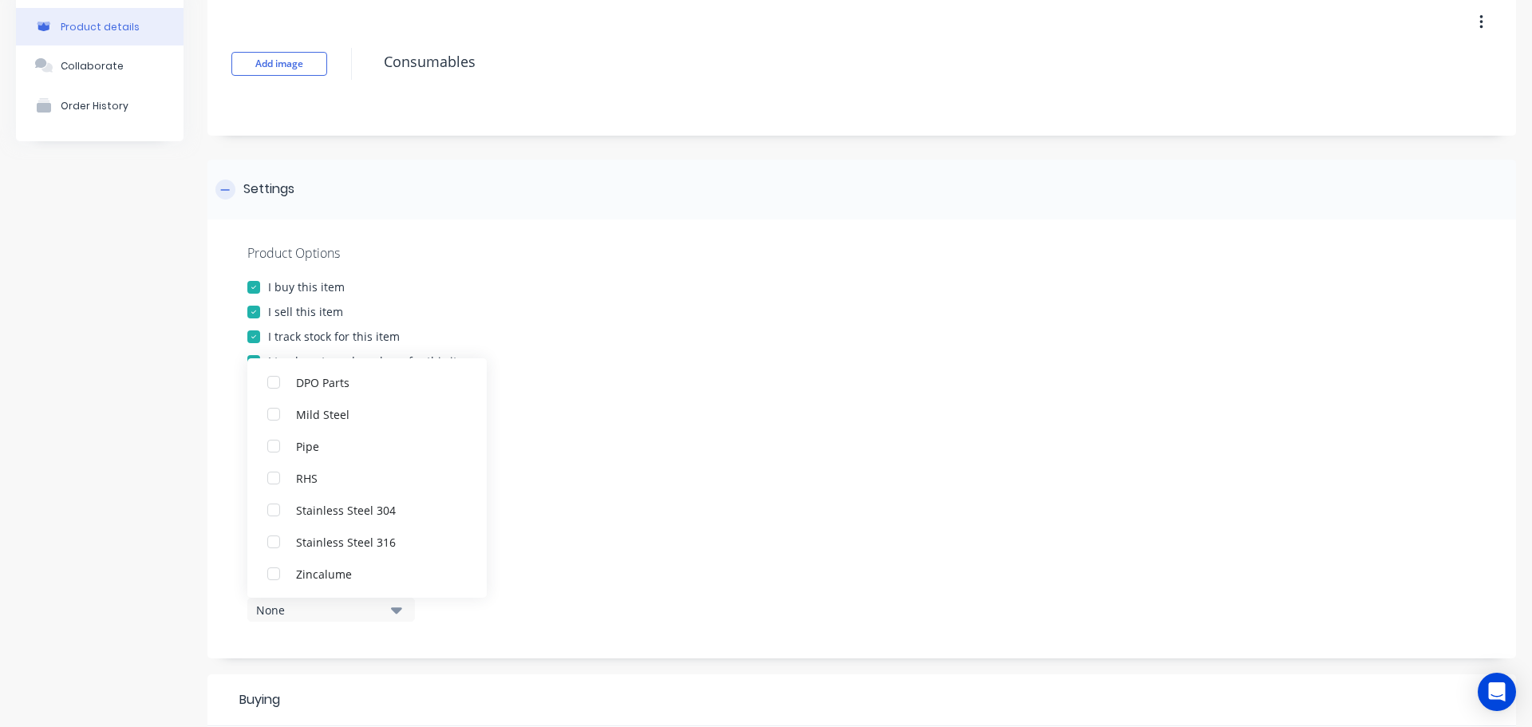
scroll to position [0, 0]
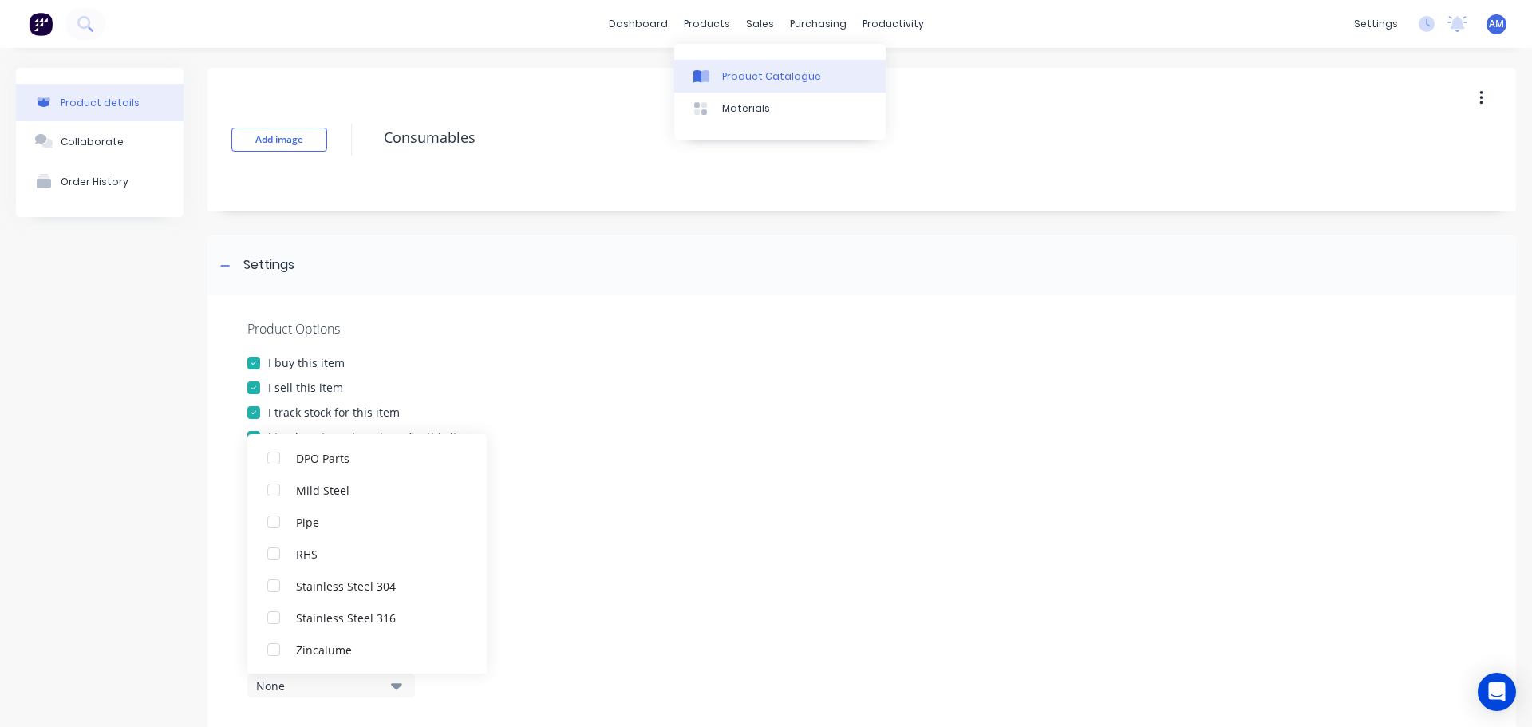
click at [738, 69] on div "Product Catalogue" at bounding box center [771, 76] width 99 height 14
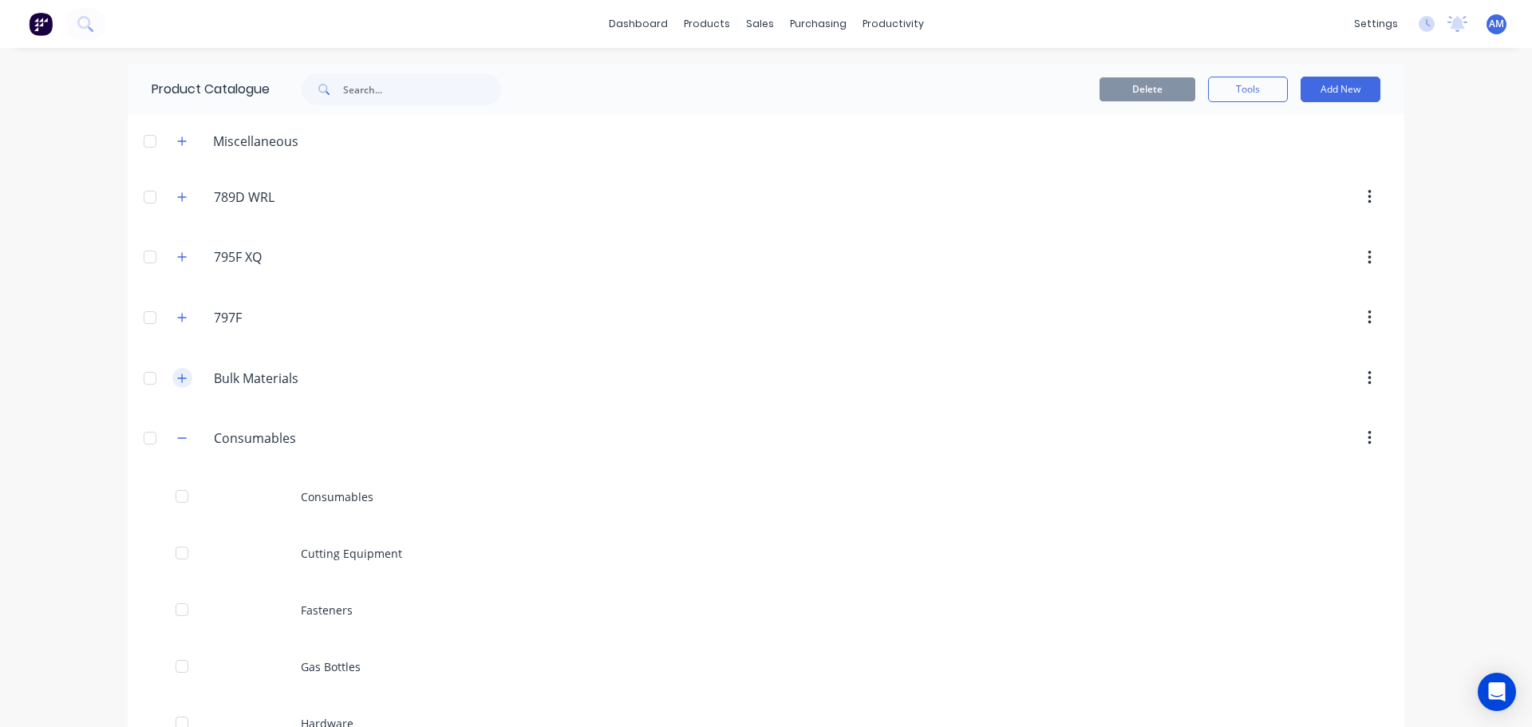
click at [179, 378] on icon "button" at bounding box center [182, 377] width 9 height 9
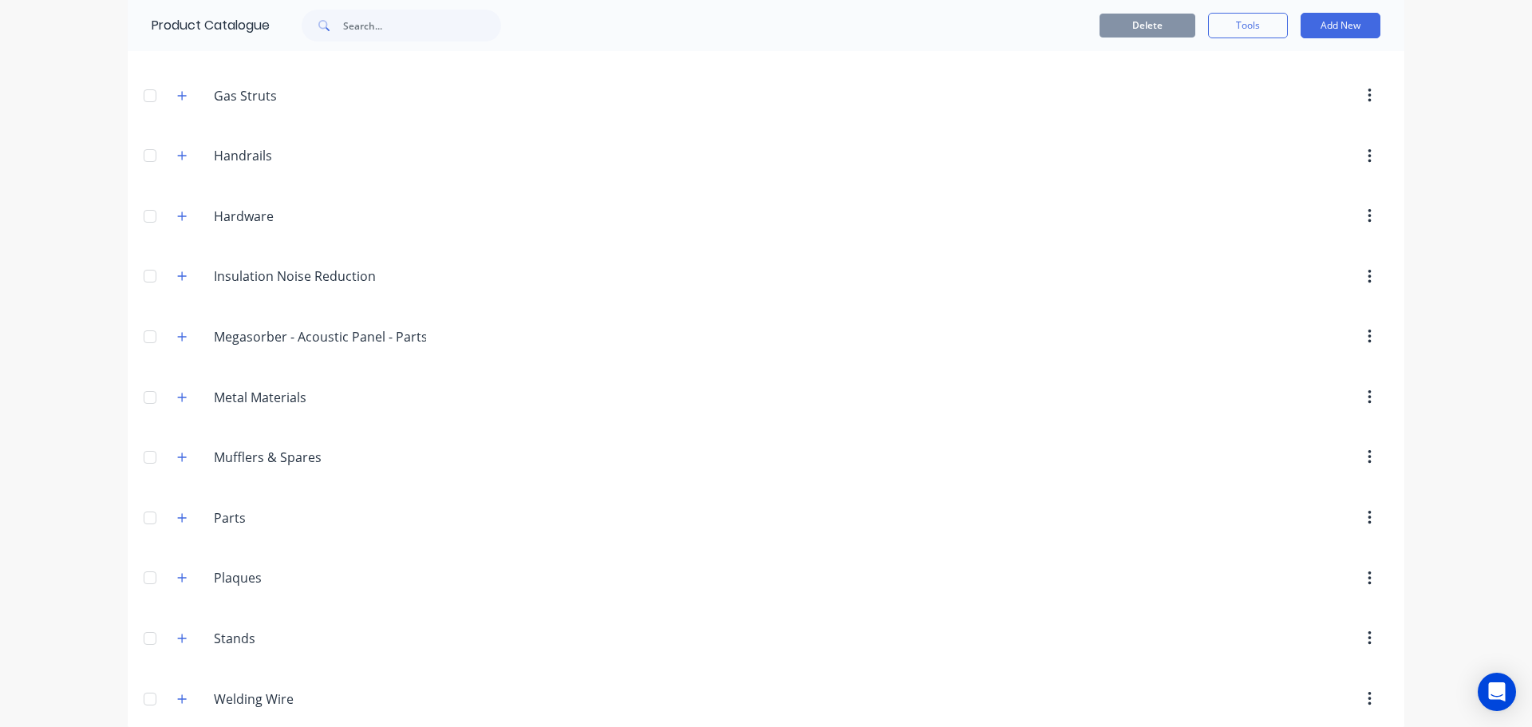
scroll to position [3799, 0]
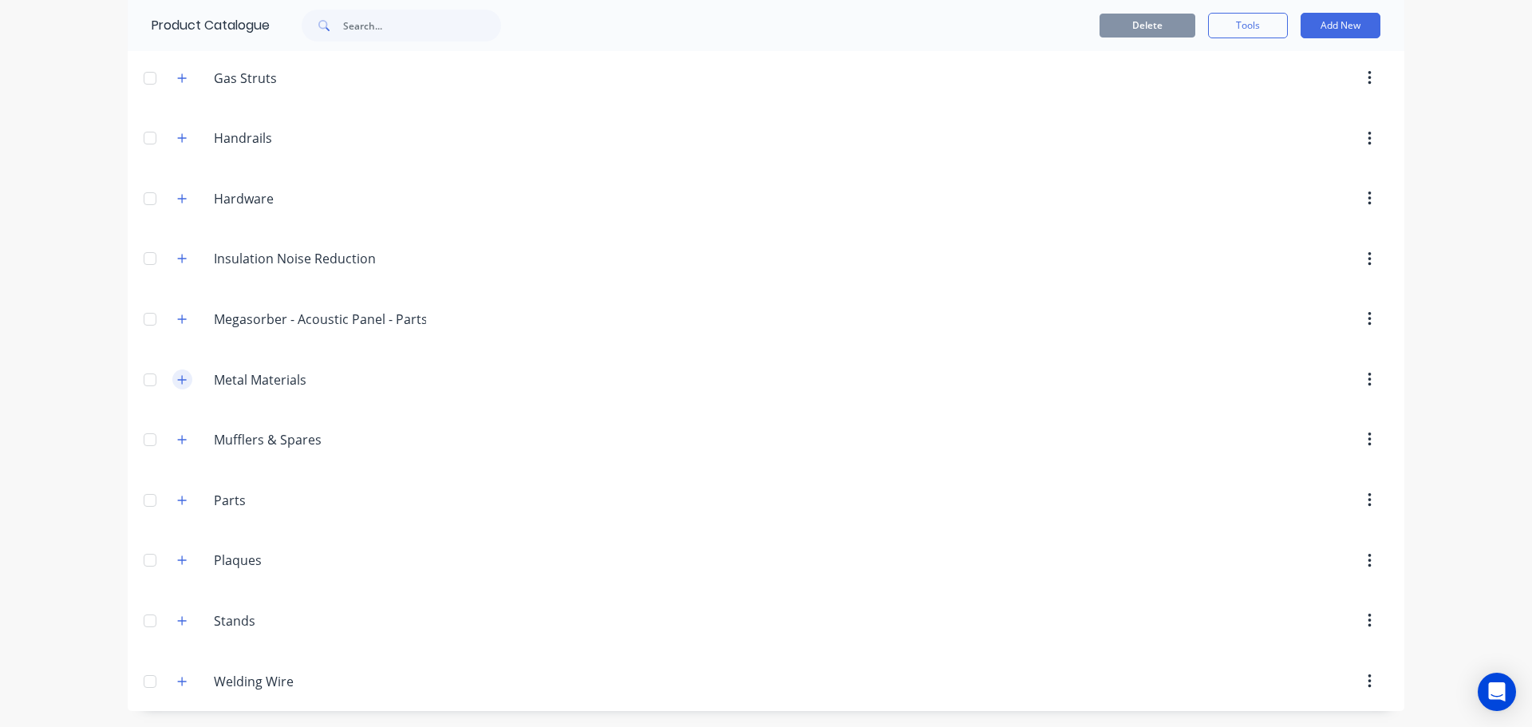
click at [177, 379] on icon "button" at bounding box center [182, 379] width 10 height 11
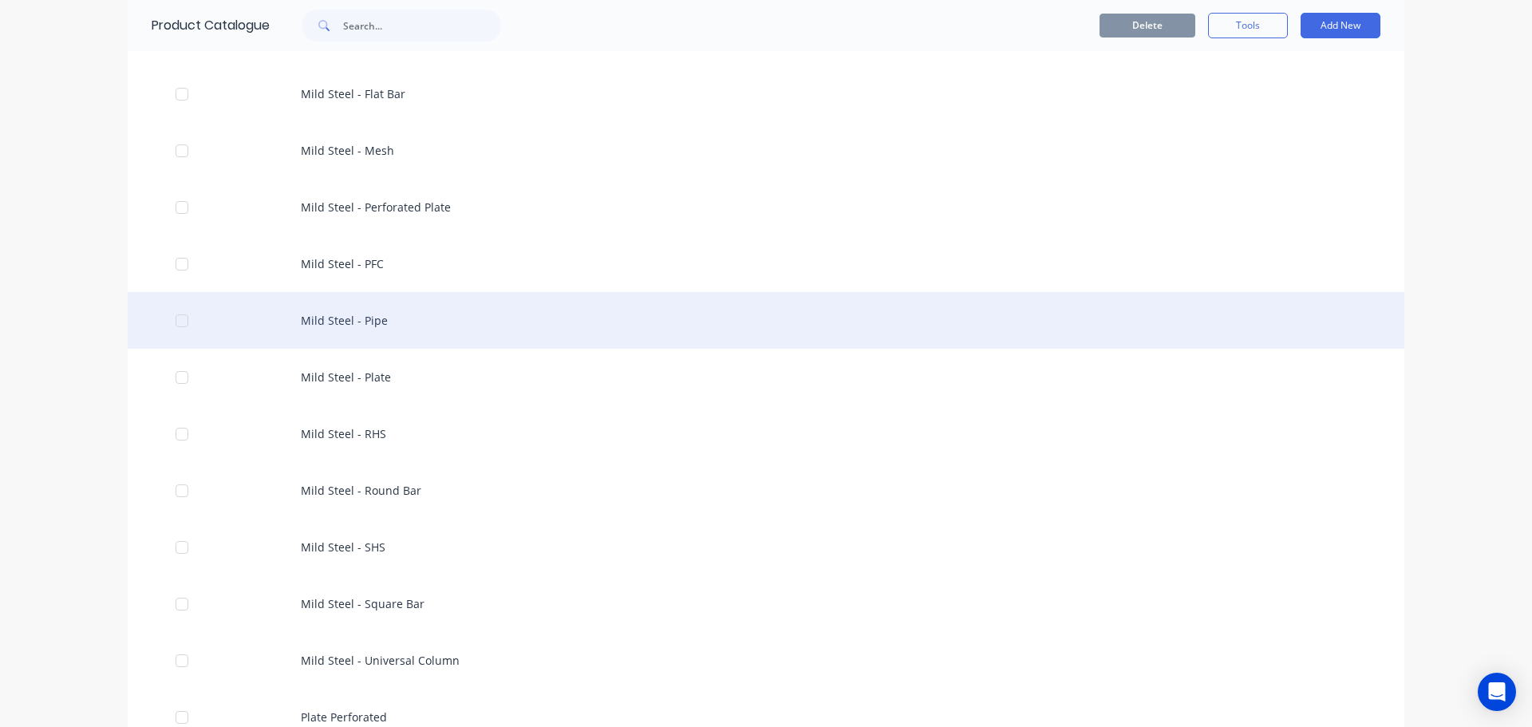
scroll to position [4873, 0]
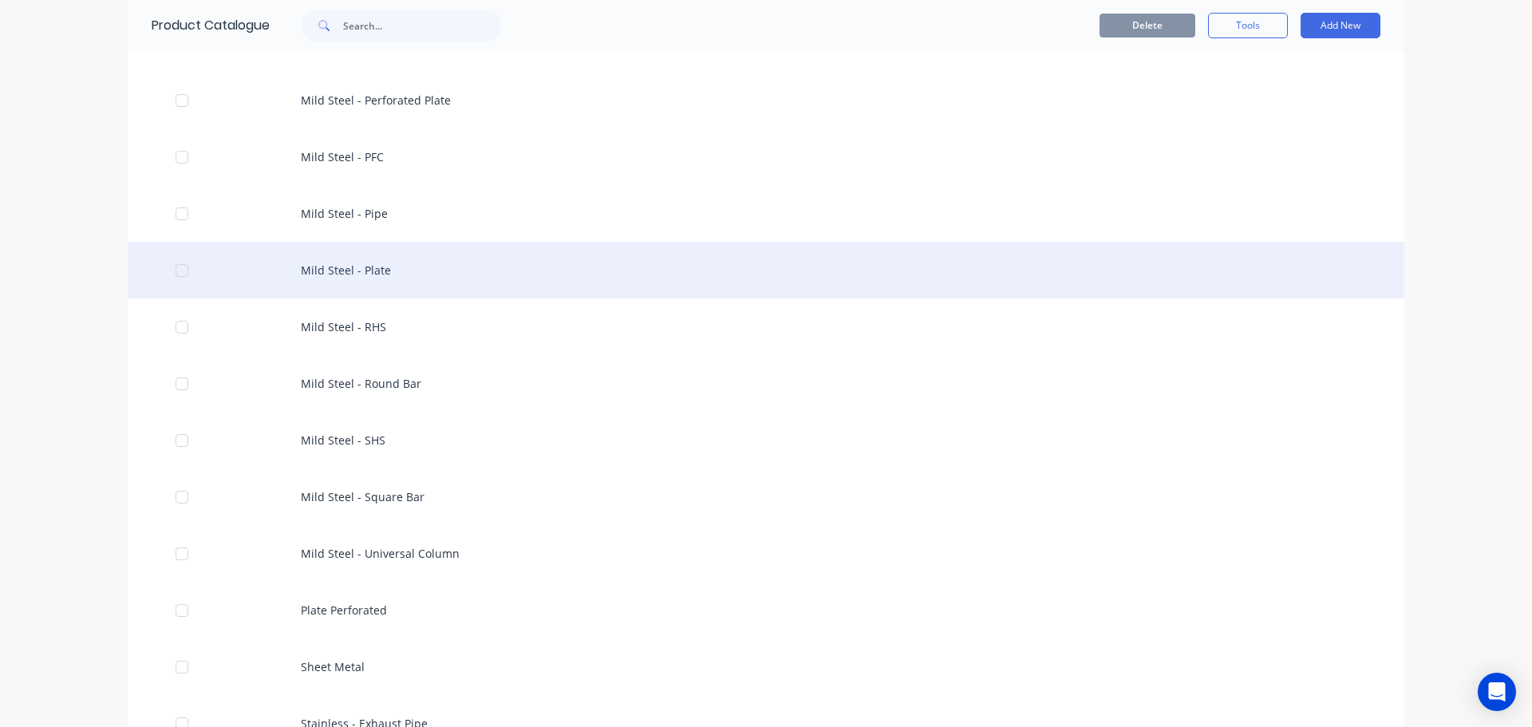
click at [318, 265] on div "Mild Steel - Plate" at bounding box center [766, 270] width 1276 height 57
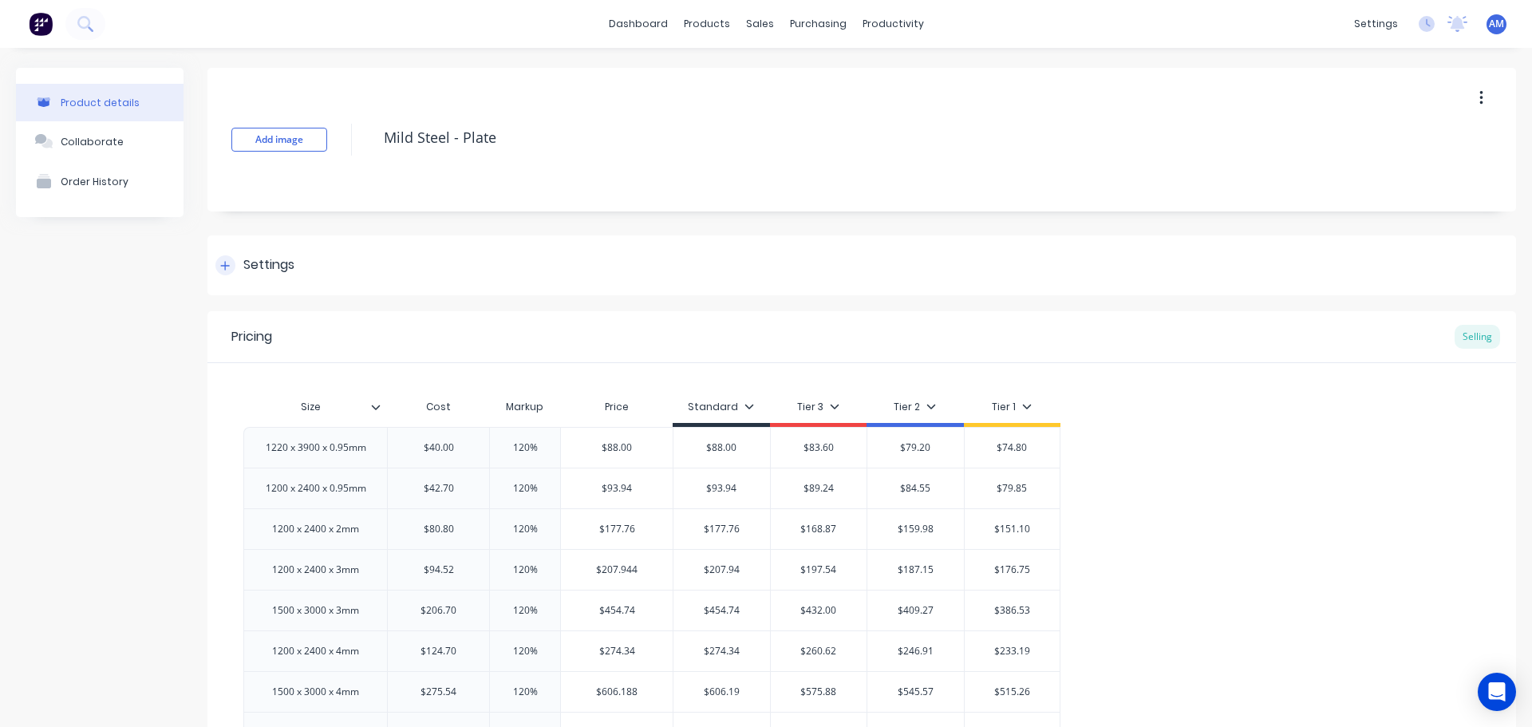
click at [262, 258] on div "Settings" at bounding box center [268, 265] width 51 height 20
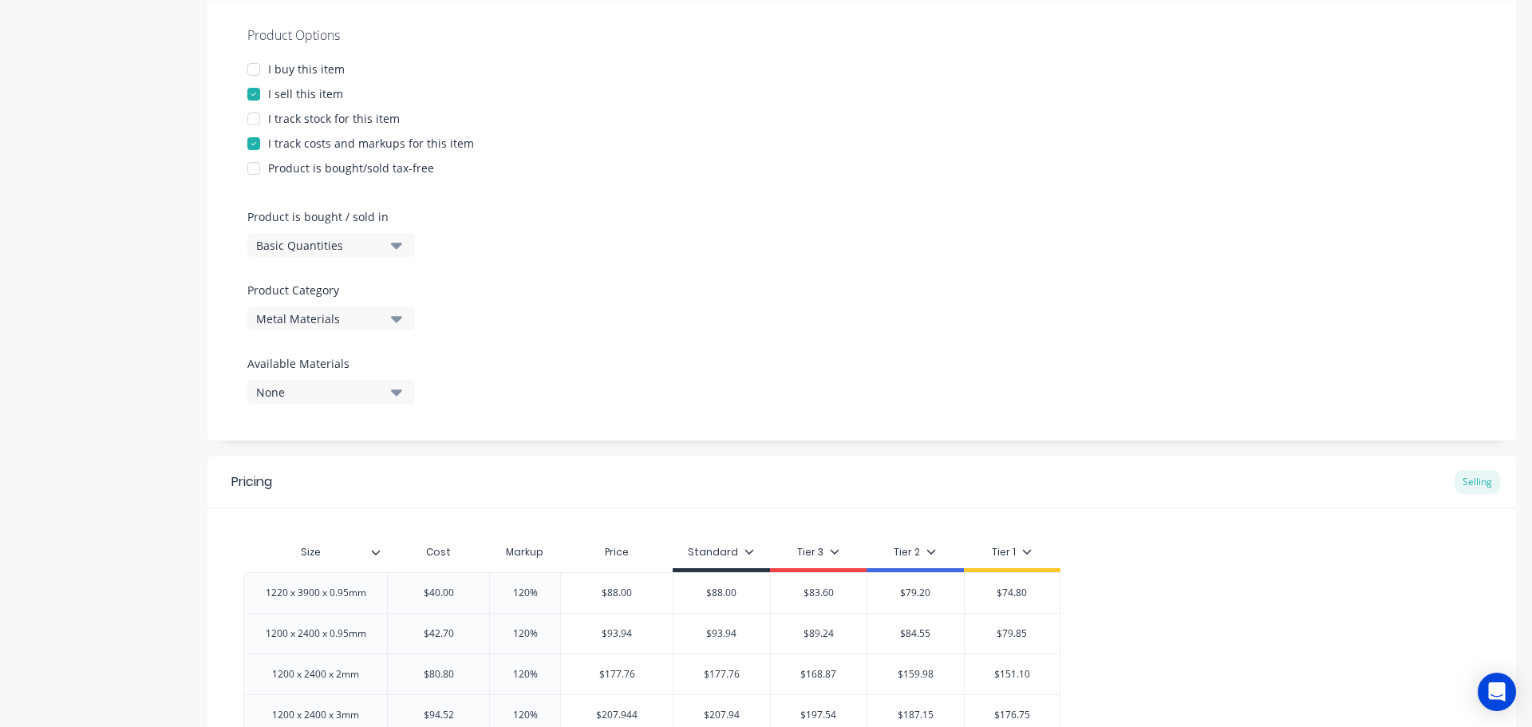
scroll to position [160, 0]
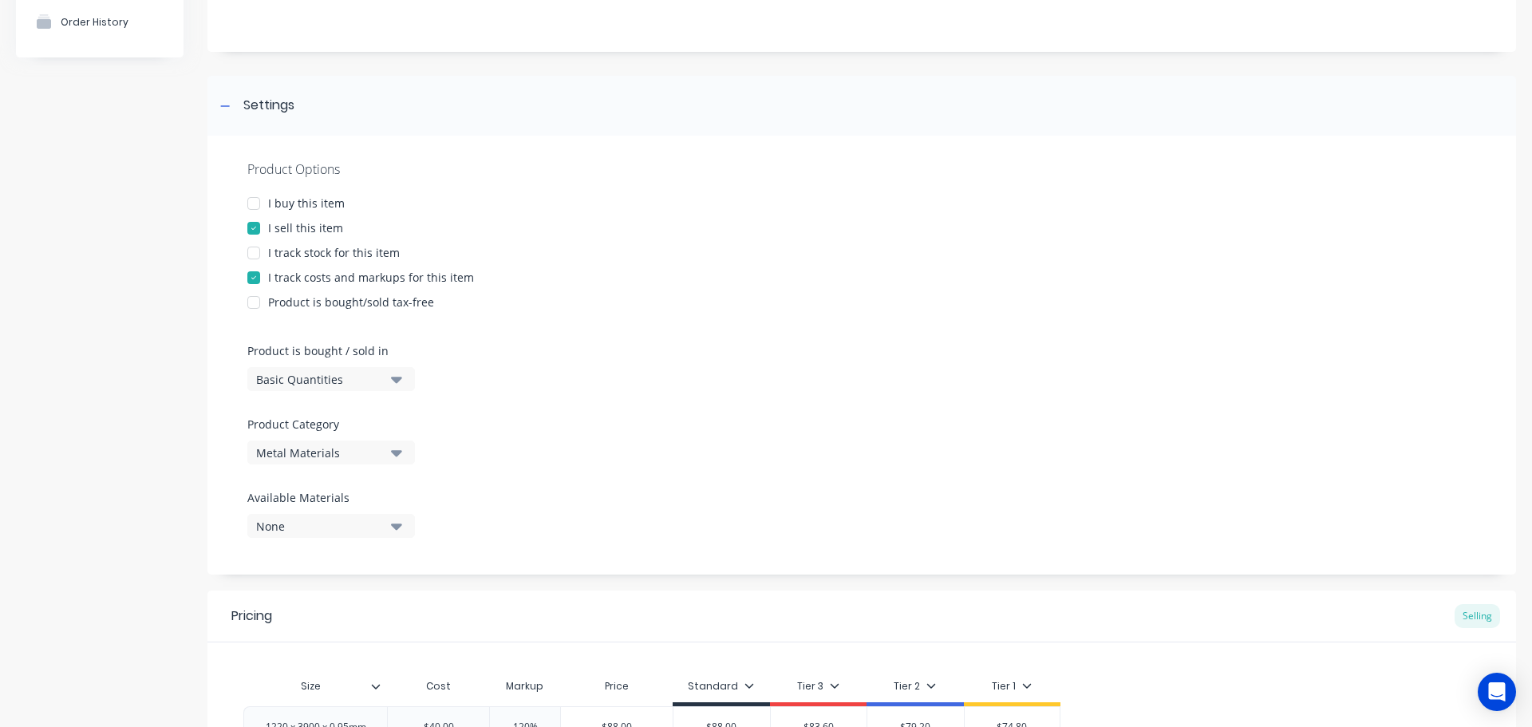
click at [254, 200] on div at bounding box center [254, 203] width 32 height 32
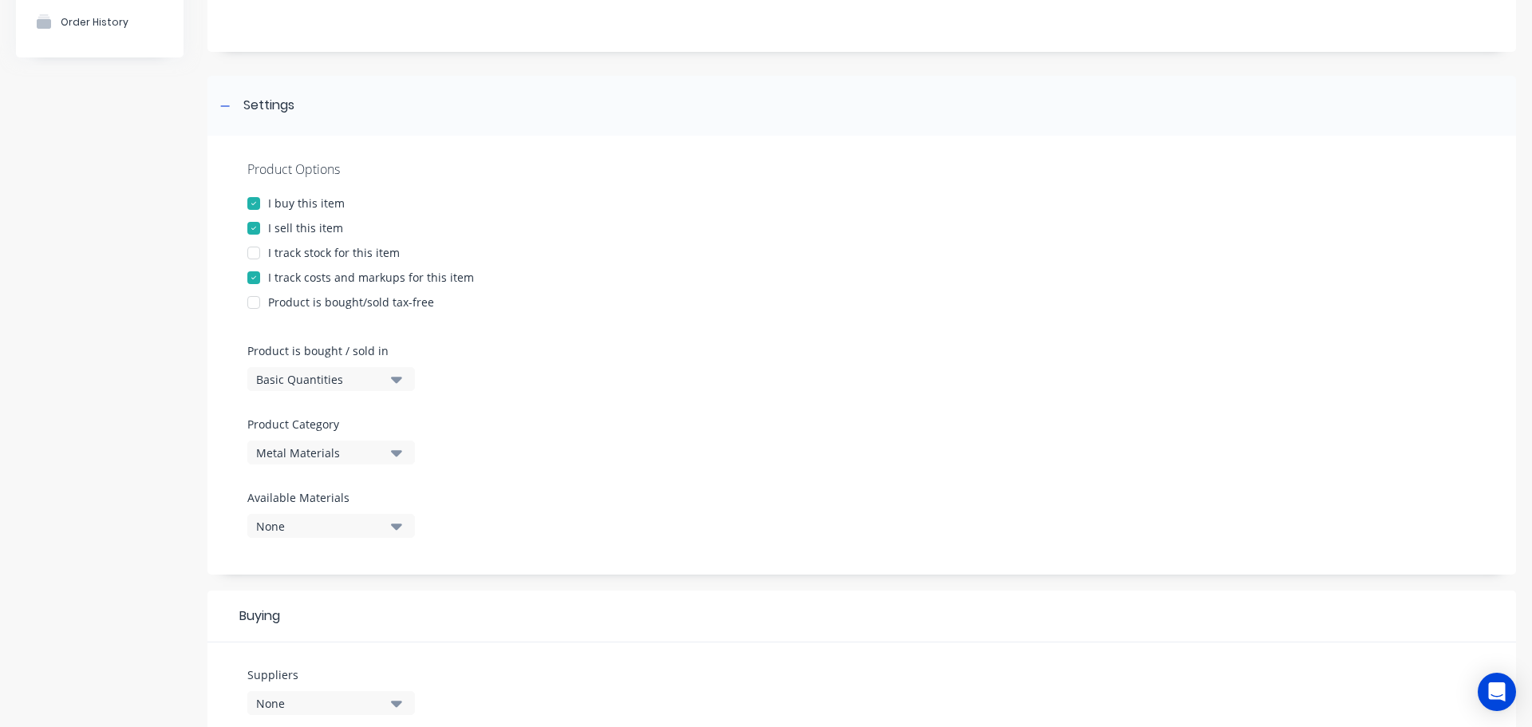
click at [253, 254] on div at bounding box center [254, 253] width 32 height 32
type textarea "x"
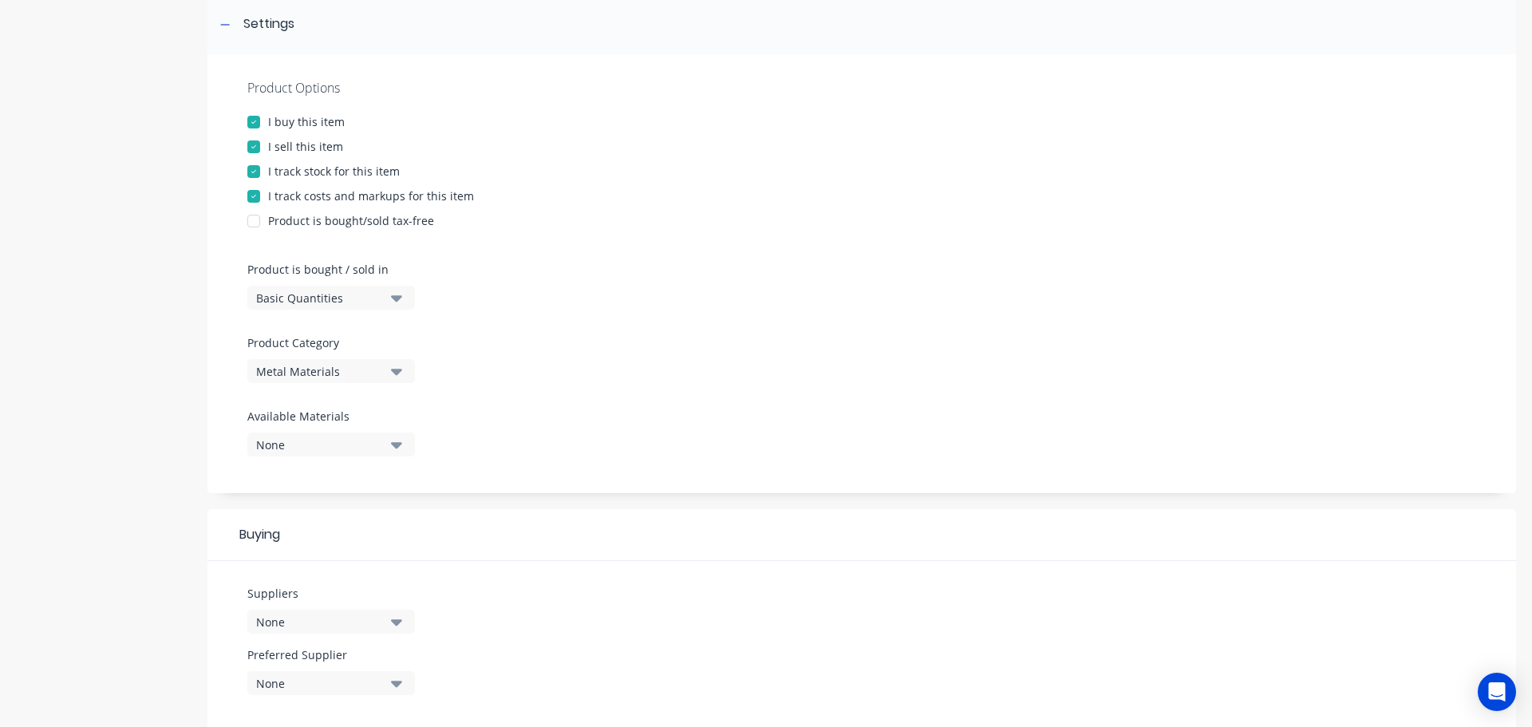
scroll to position [479, 0]
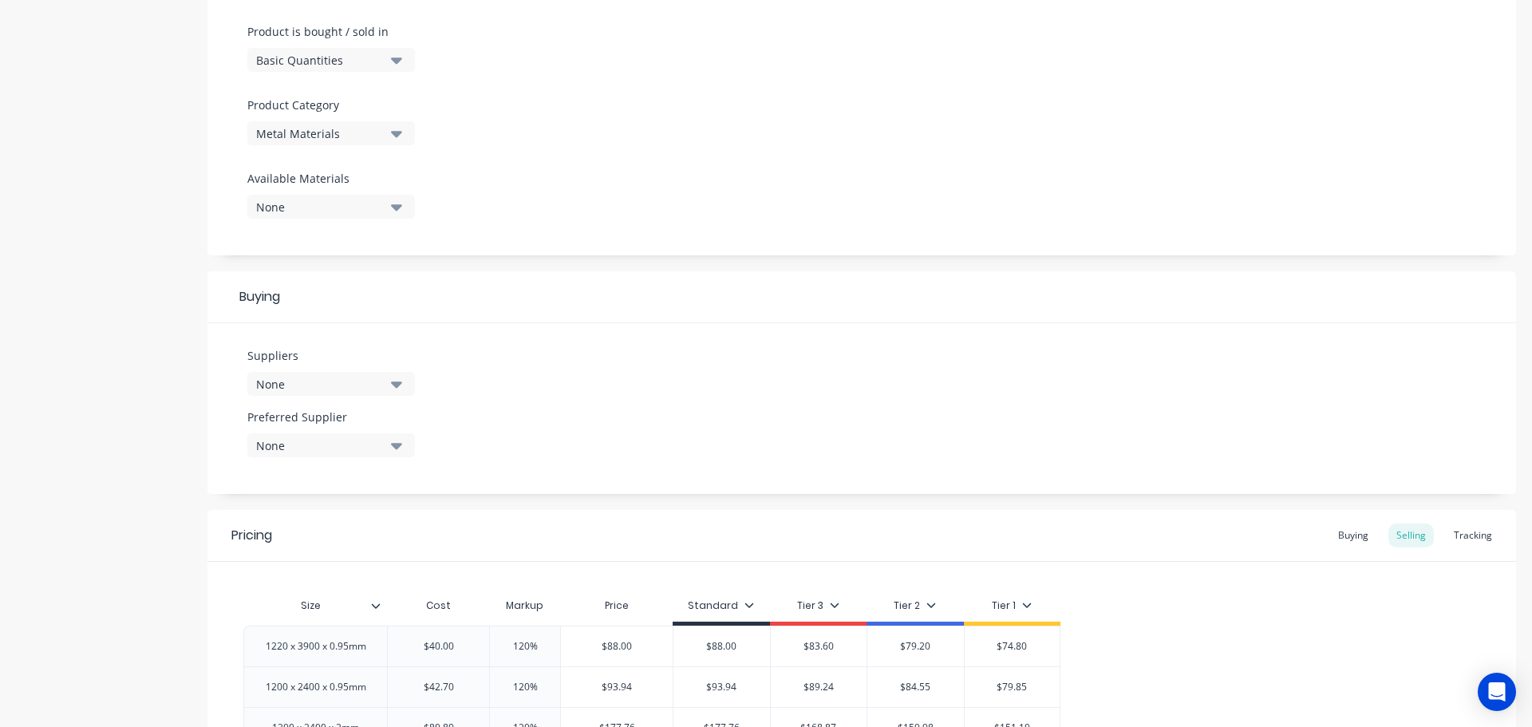
click at [392, 387] on icon "button" at bounding box center [396, 384] width 11 height 18
click at [400, 385] on icon "button" at bounding box center [396, 384] width 11 height 6
click at [400, 389] on icon "button" at bounding box center [396, 384] width 11 height 18
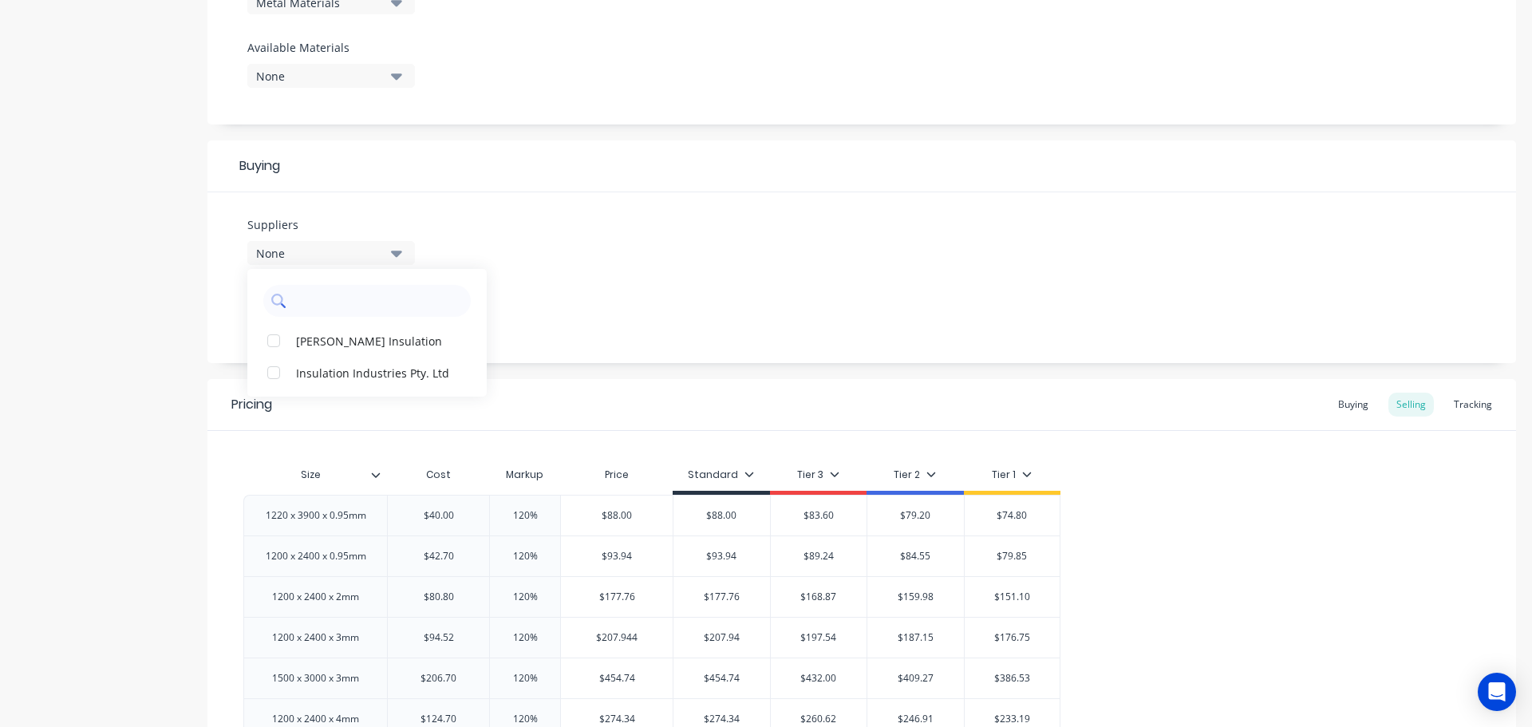
scroll to position [638, 0]
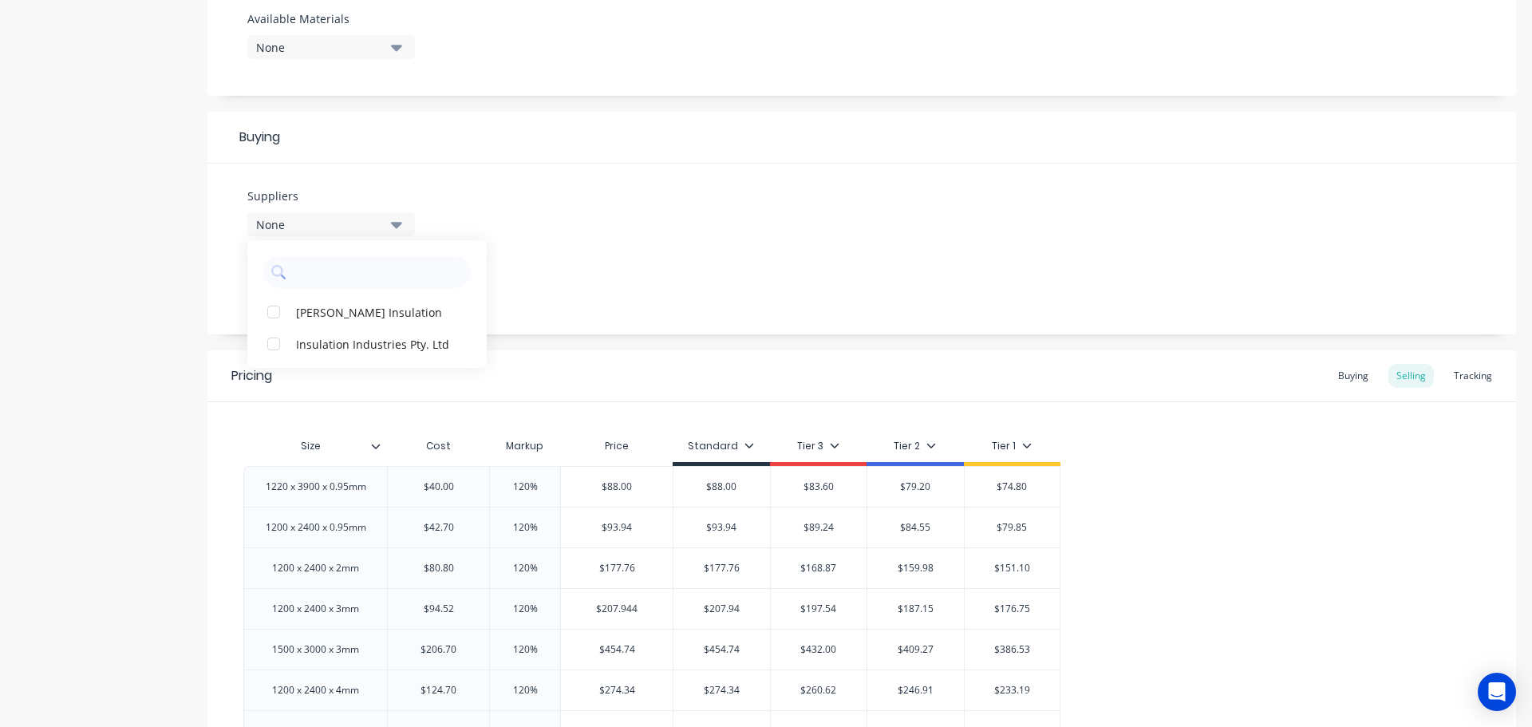
click at [562, 304] on div "Suppliers None Hayes Insulation Insulation Industries Pty. Ltd Preferred Suppli…" at bounding box center [861, 249] width 1308 height 171
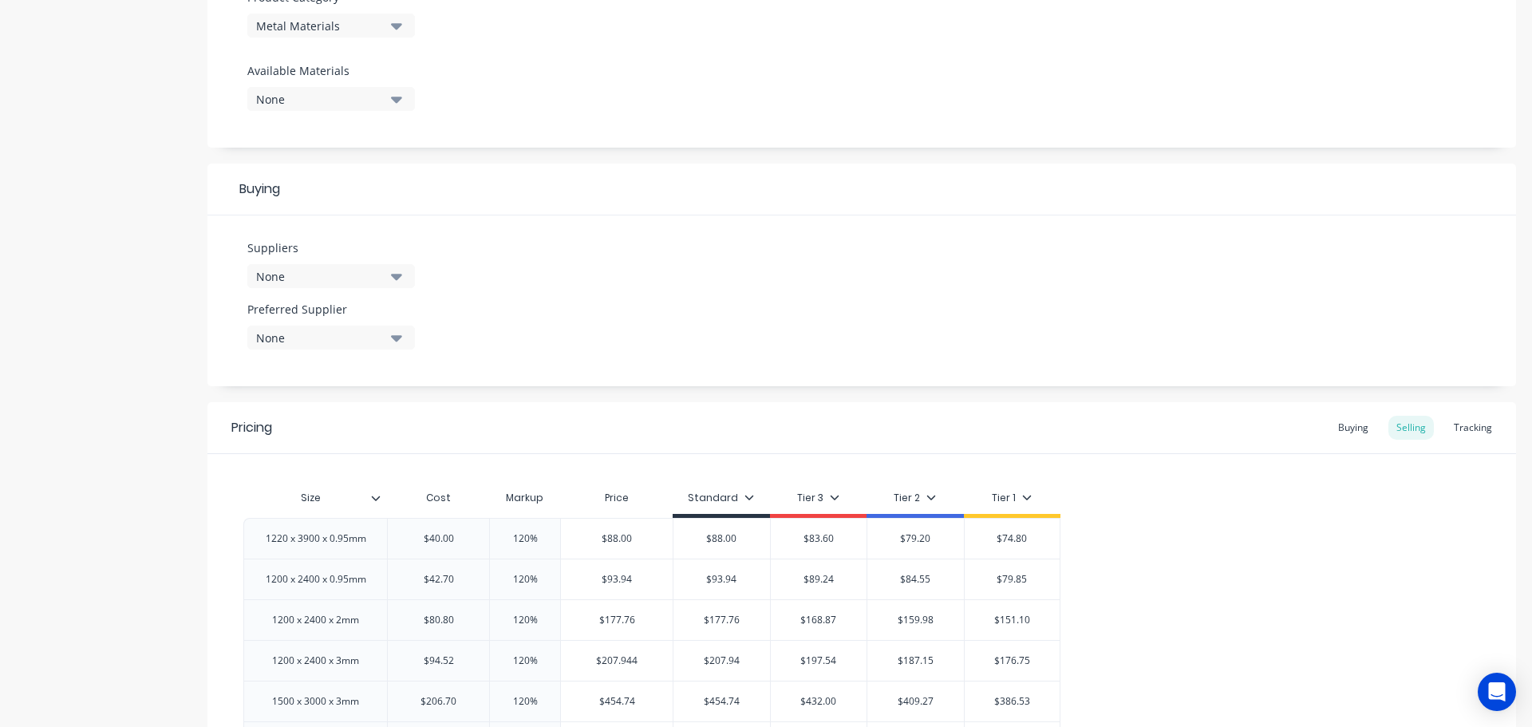
scroll to position [558, 0]
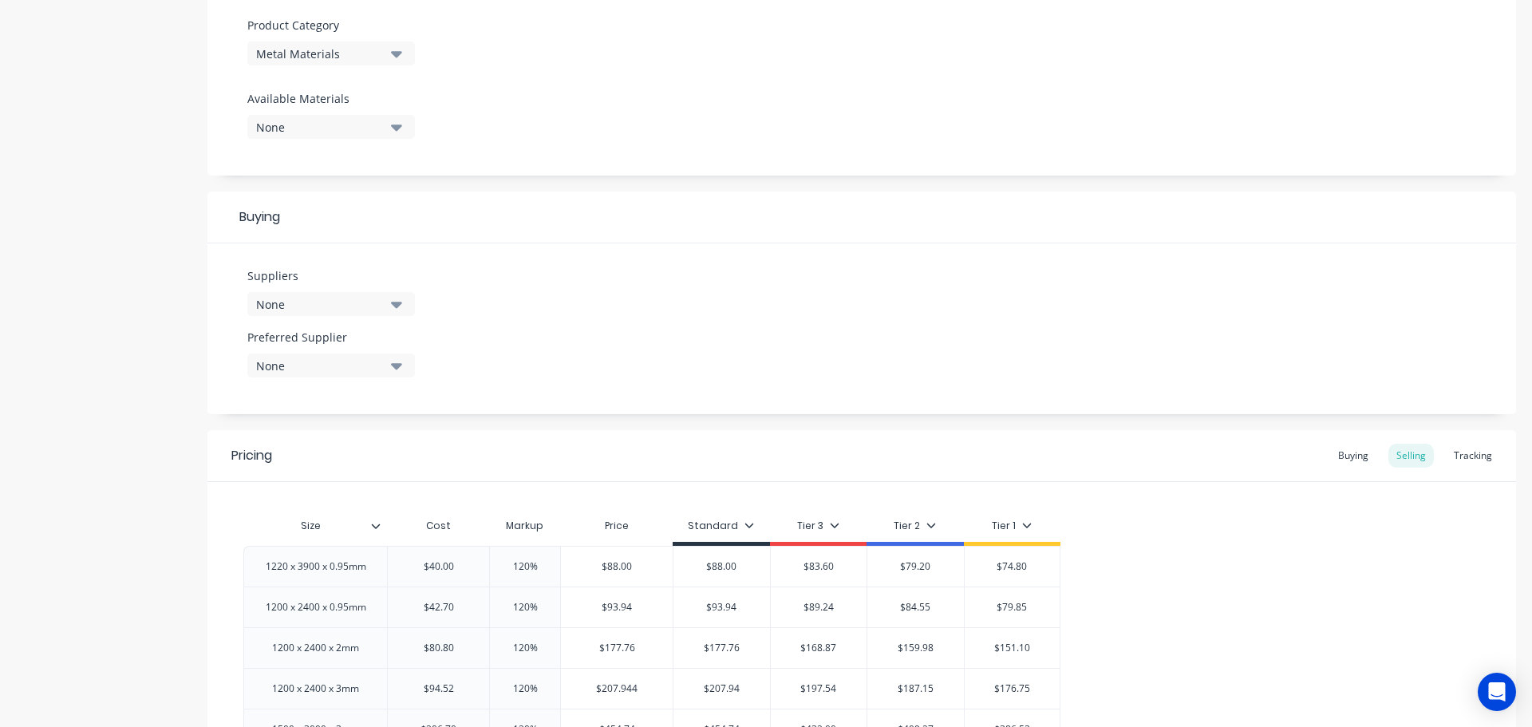
click at [397, 125] on icon "button" at bounding box center [396, 127] width 11 height 6
click at [397, 126] on icon "button" at bounding box center [396, 127] width 11 height 6
click at [400, 303] on icon "button" at bounding box center [396, 305] width 11 height 6
click at [396, 366] on icon "button" at bounding box center [396, 366] width 11 height 6
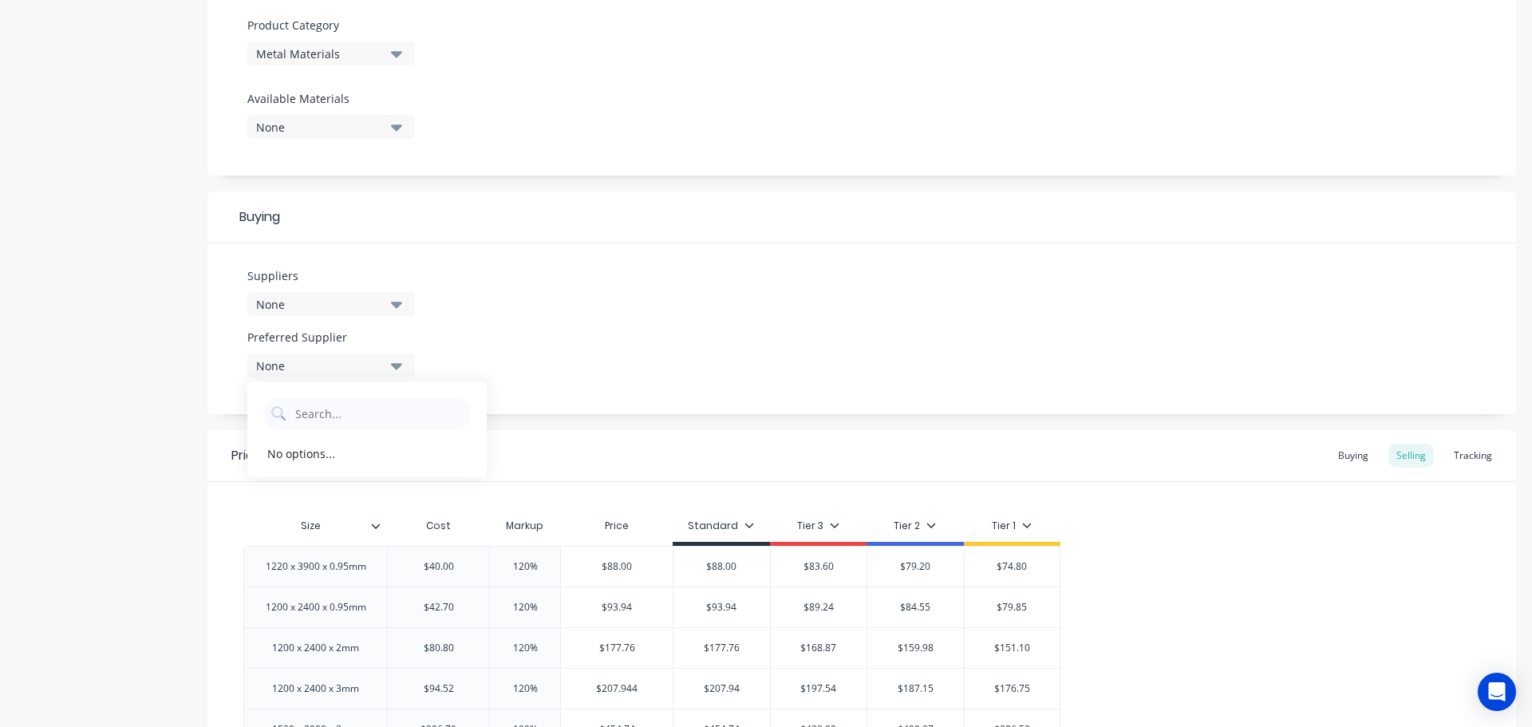
click at [393, 303] on icon "button" at bounding box center [396, 305] width 11 height 6
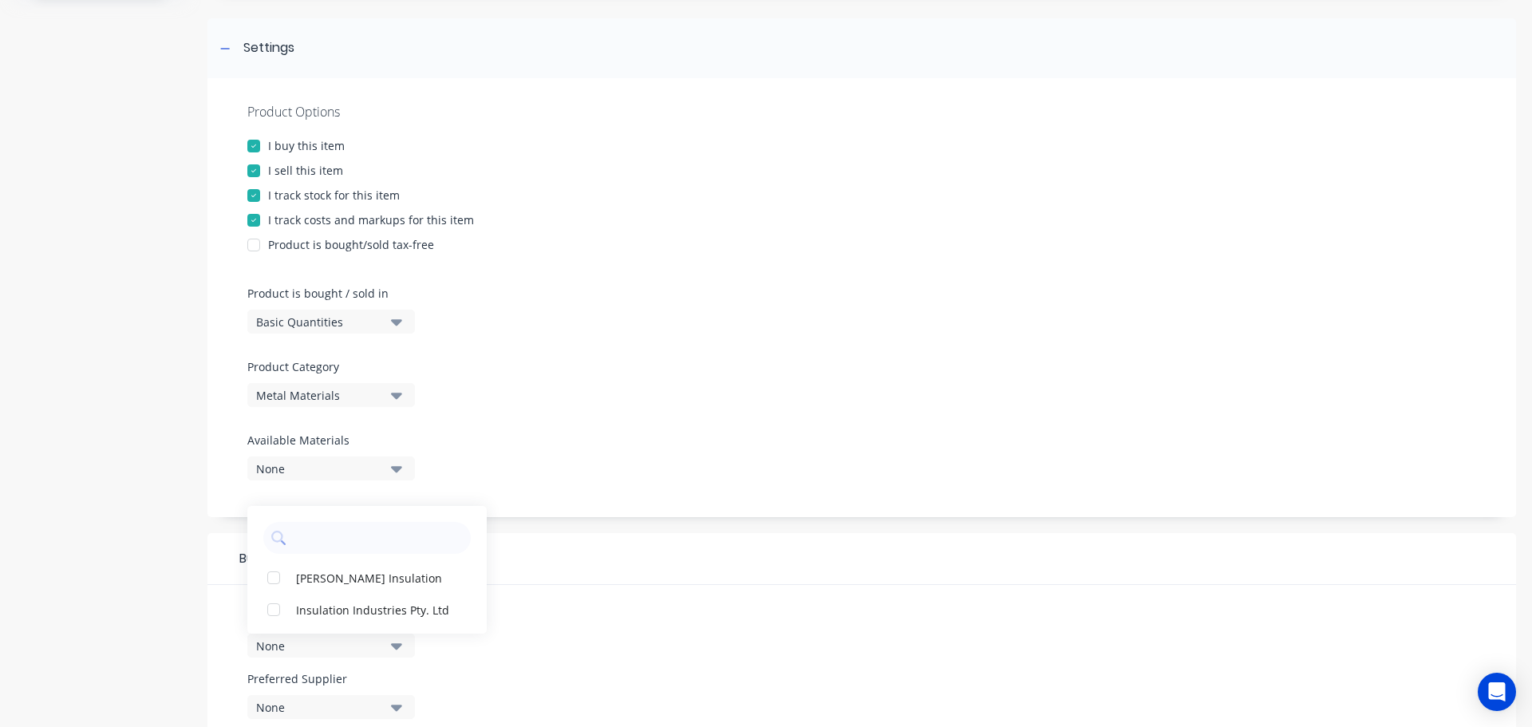
scroll to position [189, 0]
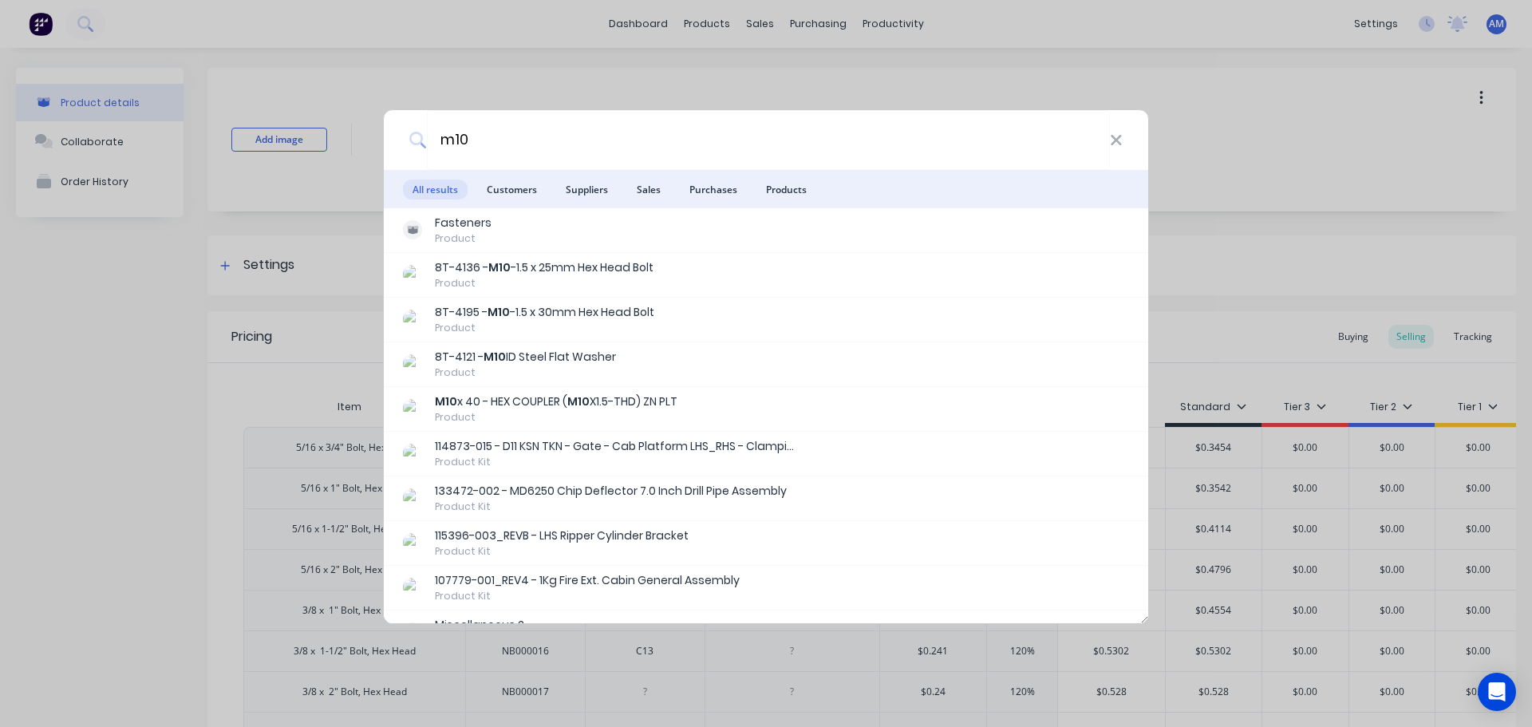
scroll to position [319, 0]
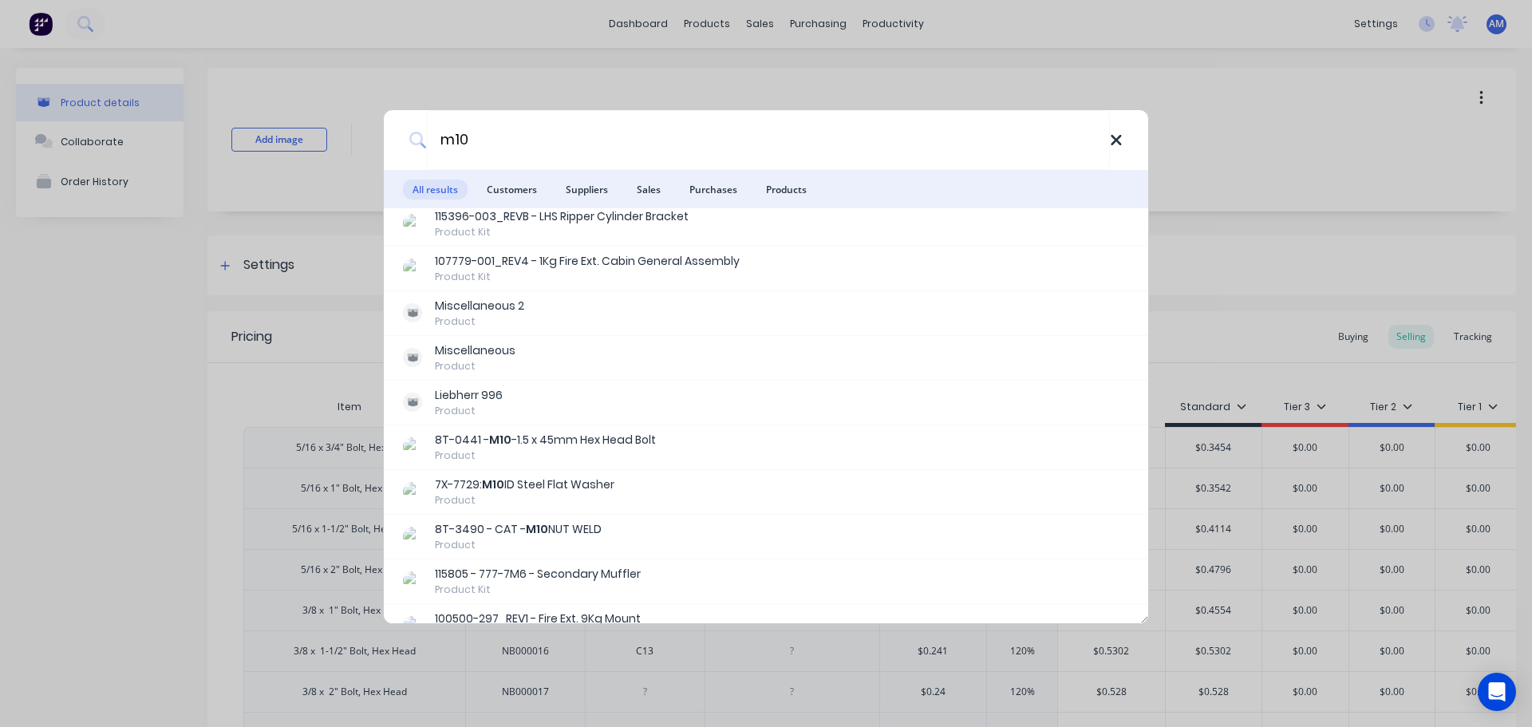
click at [1112, 140] on icon at bounding box center [1116, 141] width 13 height 18
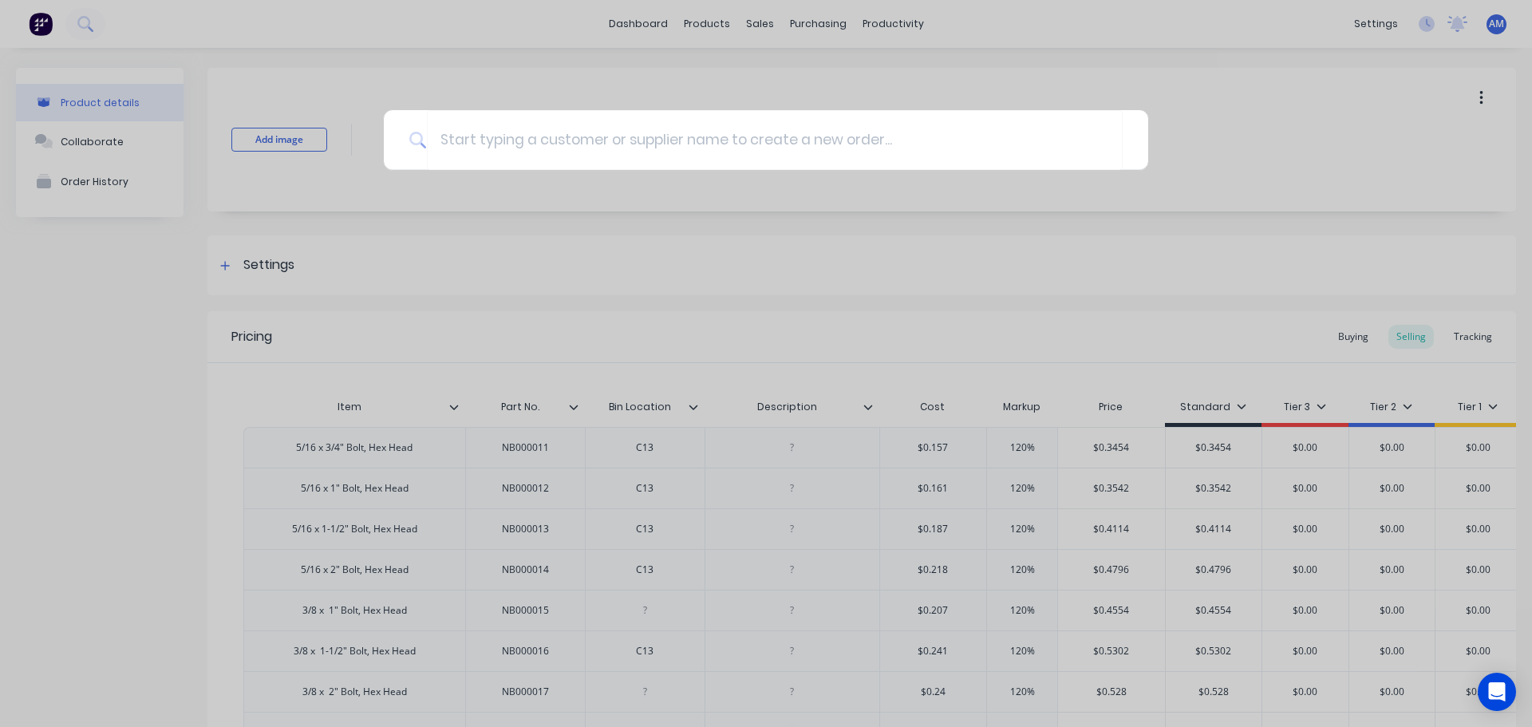
click at [704, 21] on div at bounding box center [766, 363] width 1532 height 727
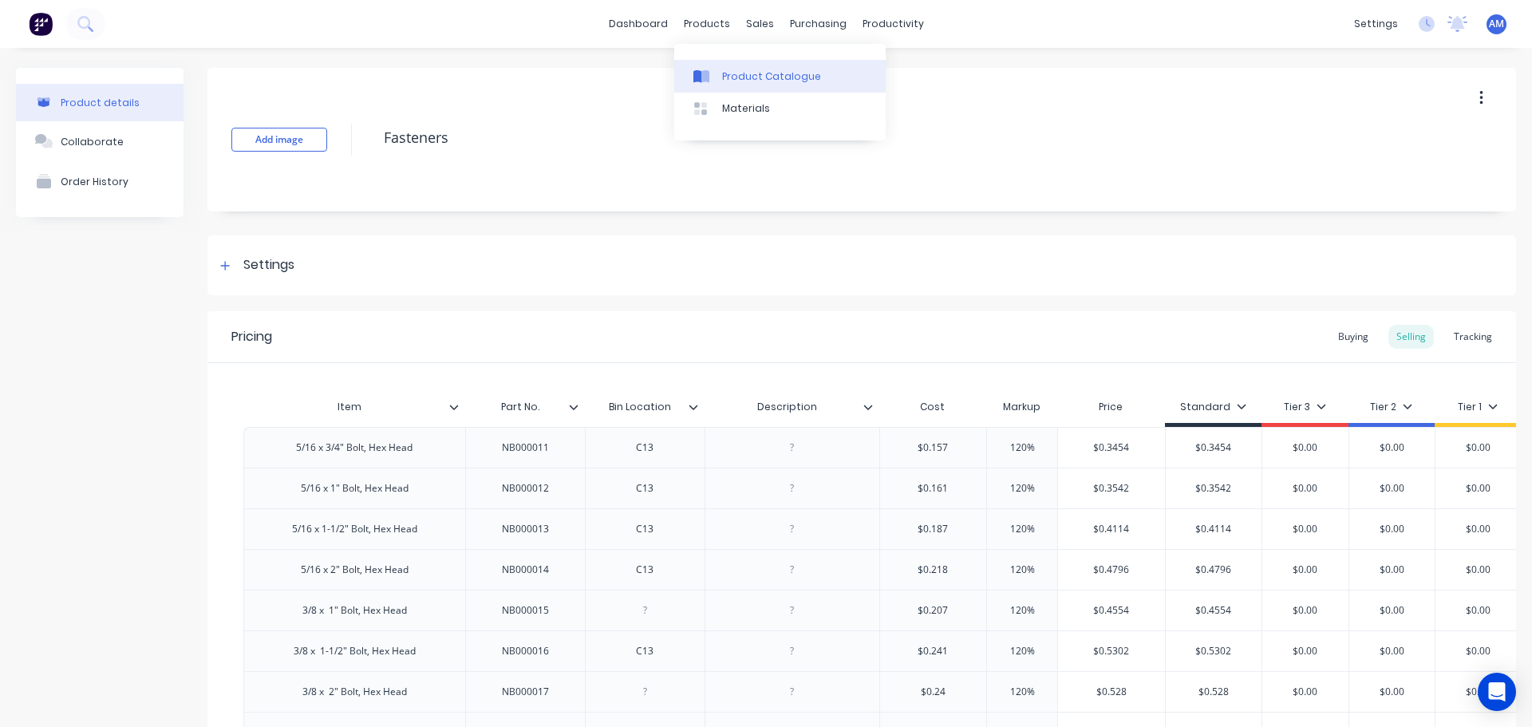
click at [746, 72] on div "Product Catalogue" at bounding box center [771, 76] width 99 height 14
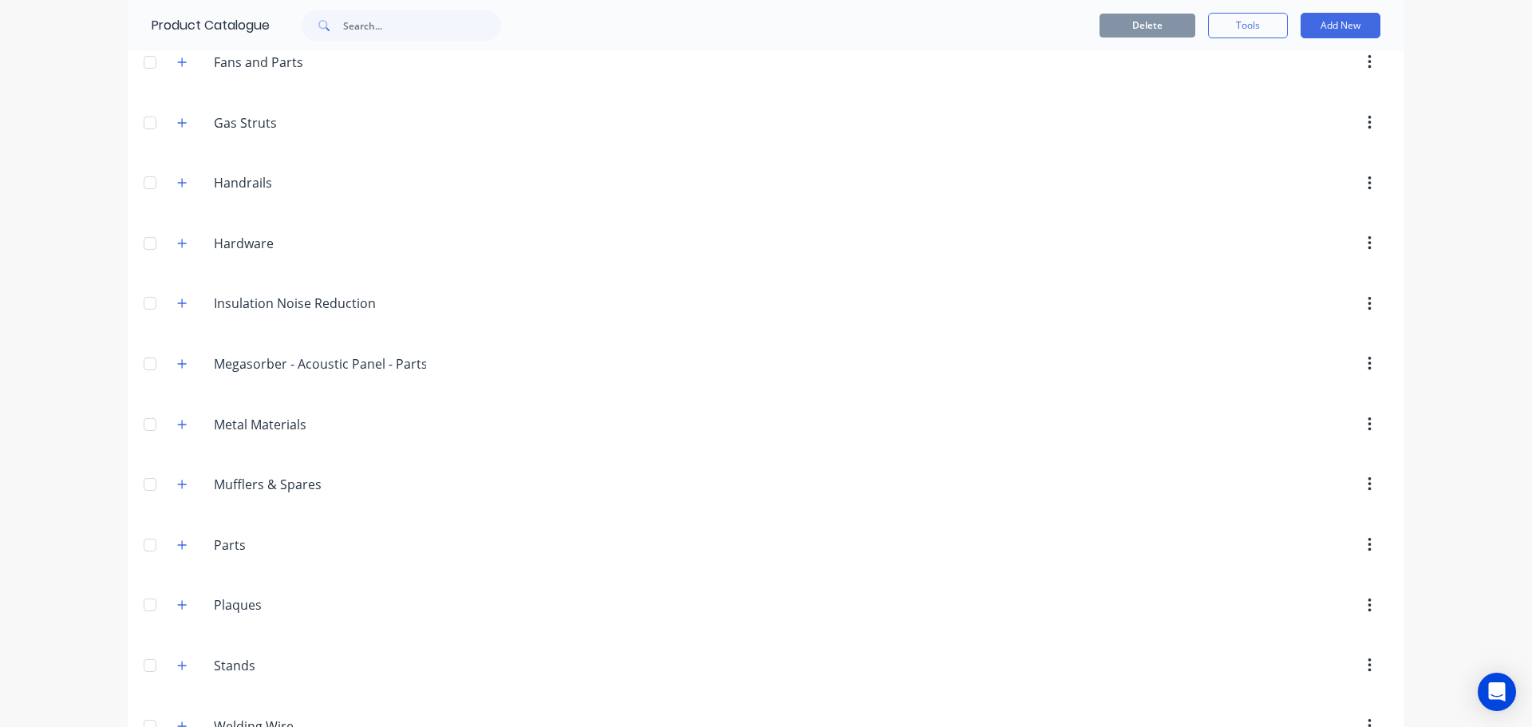
scroll to position [1647, 0]
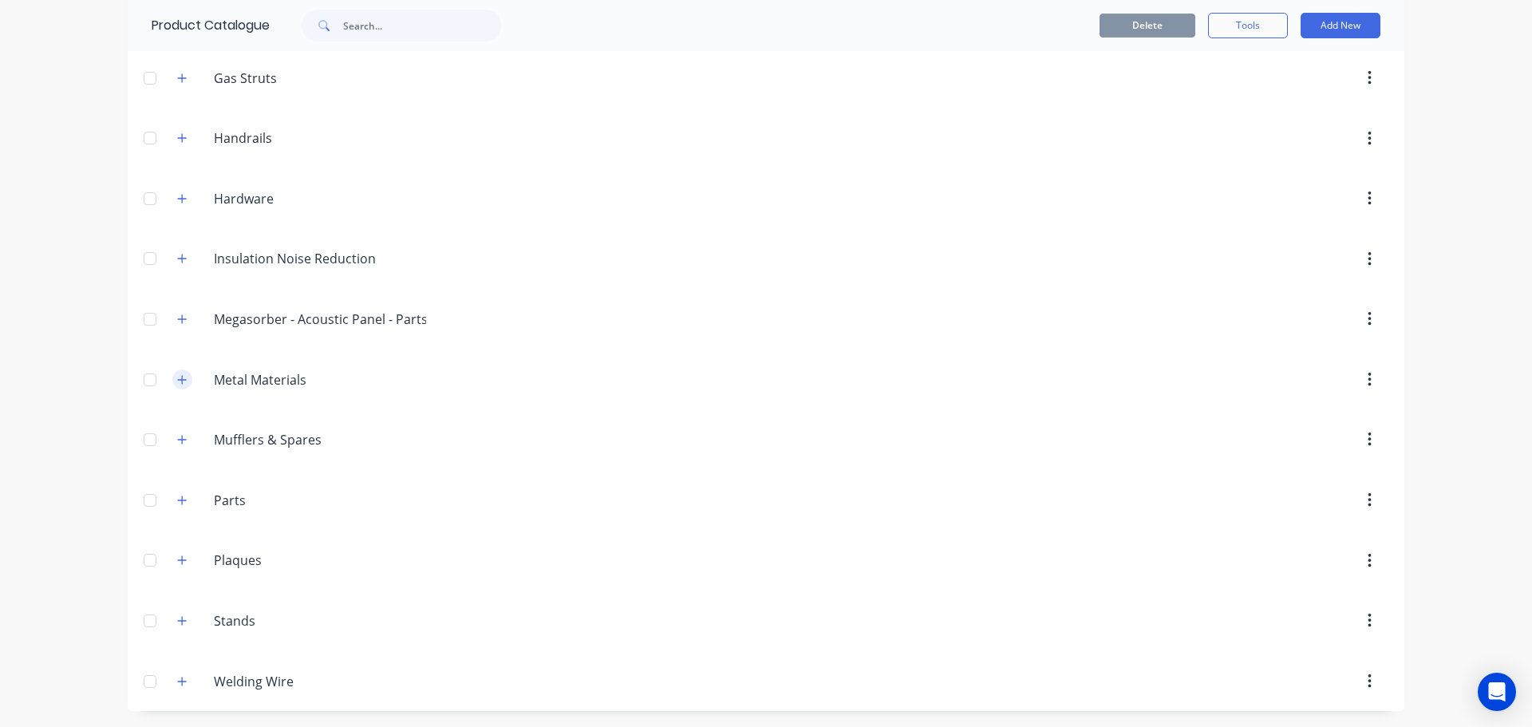
click at [177, 377] on icon "button" at bounding box center [182, 379] width 10 height 11
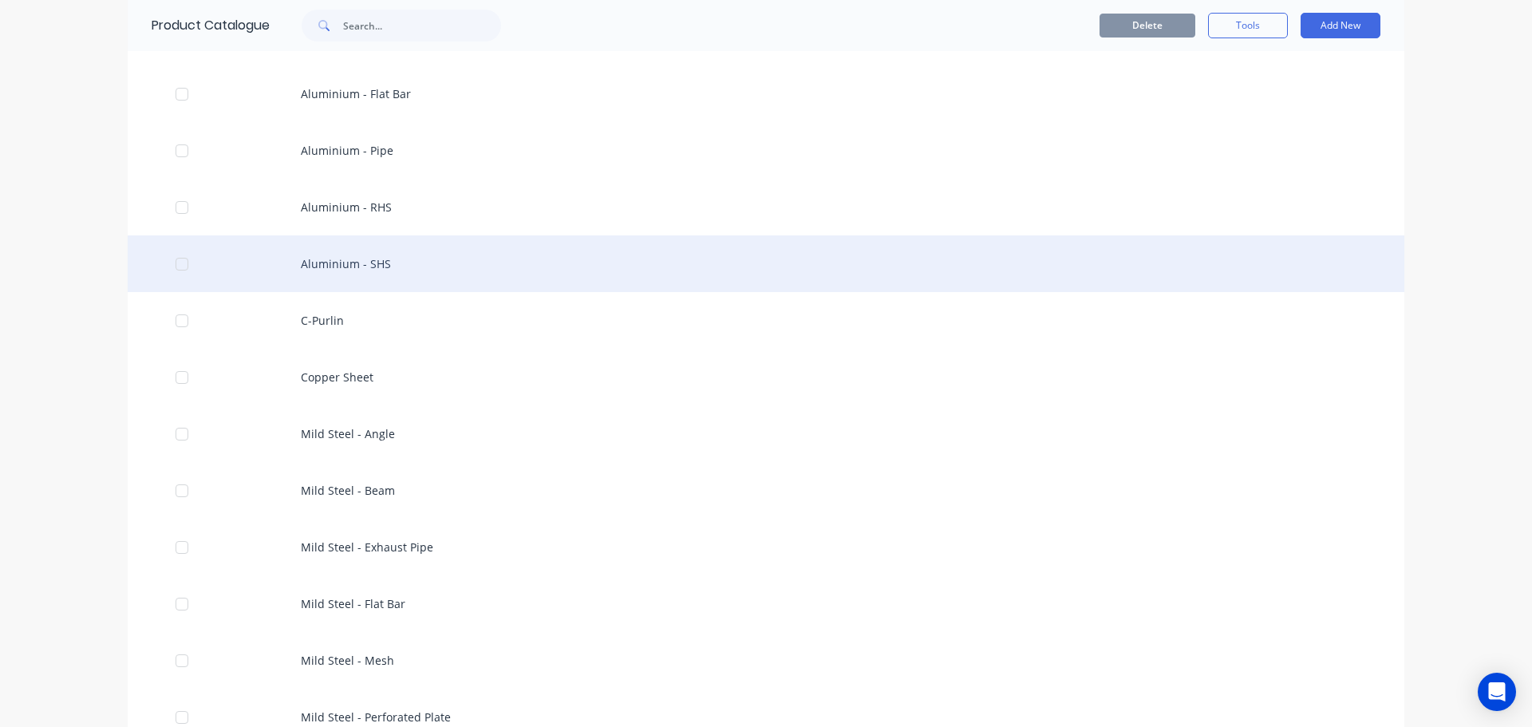
scroll to position [2125, 0]
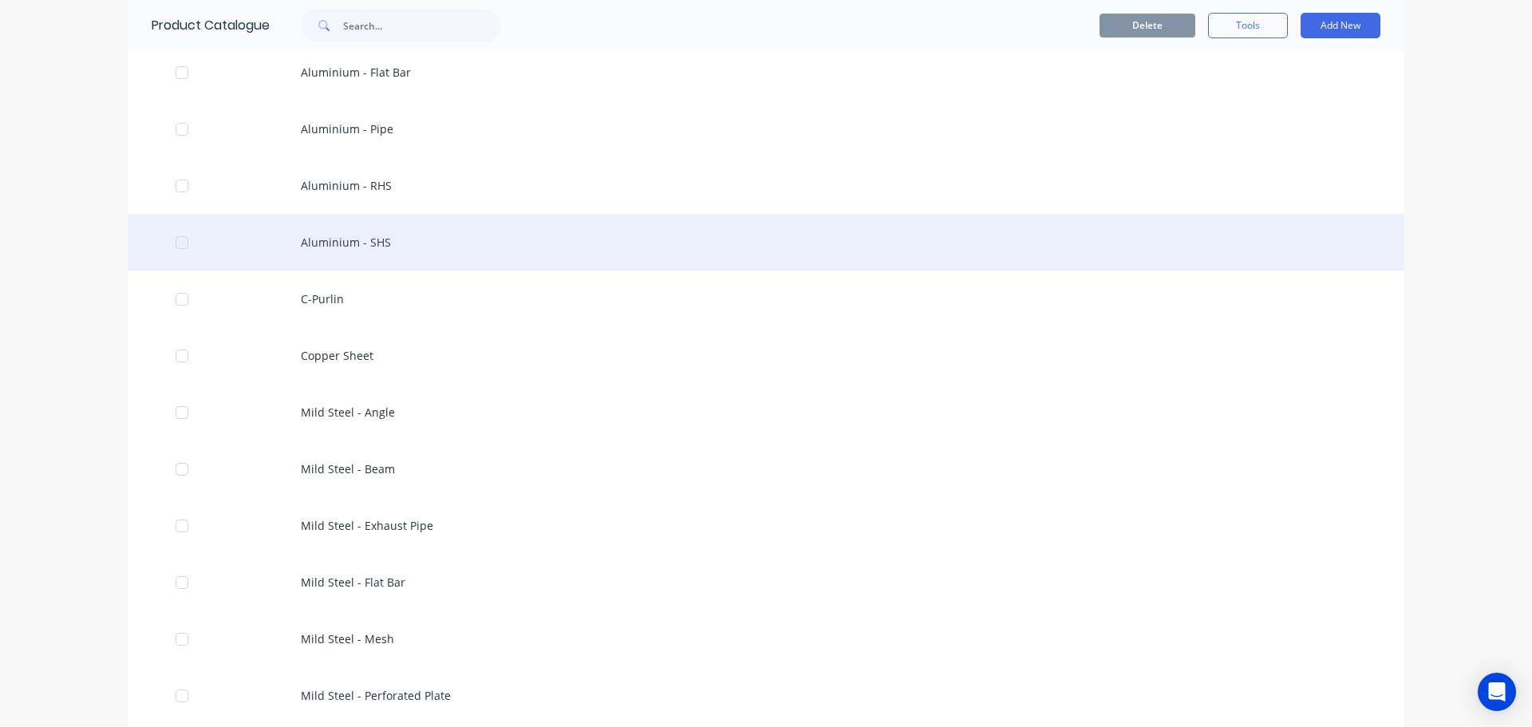
click at [333, 241] on div "Aluminium - SHS" at bounding box center [766, 242] width 1276 height 57
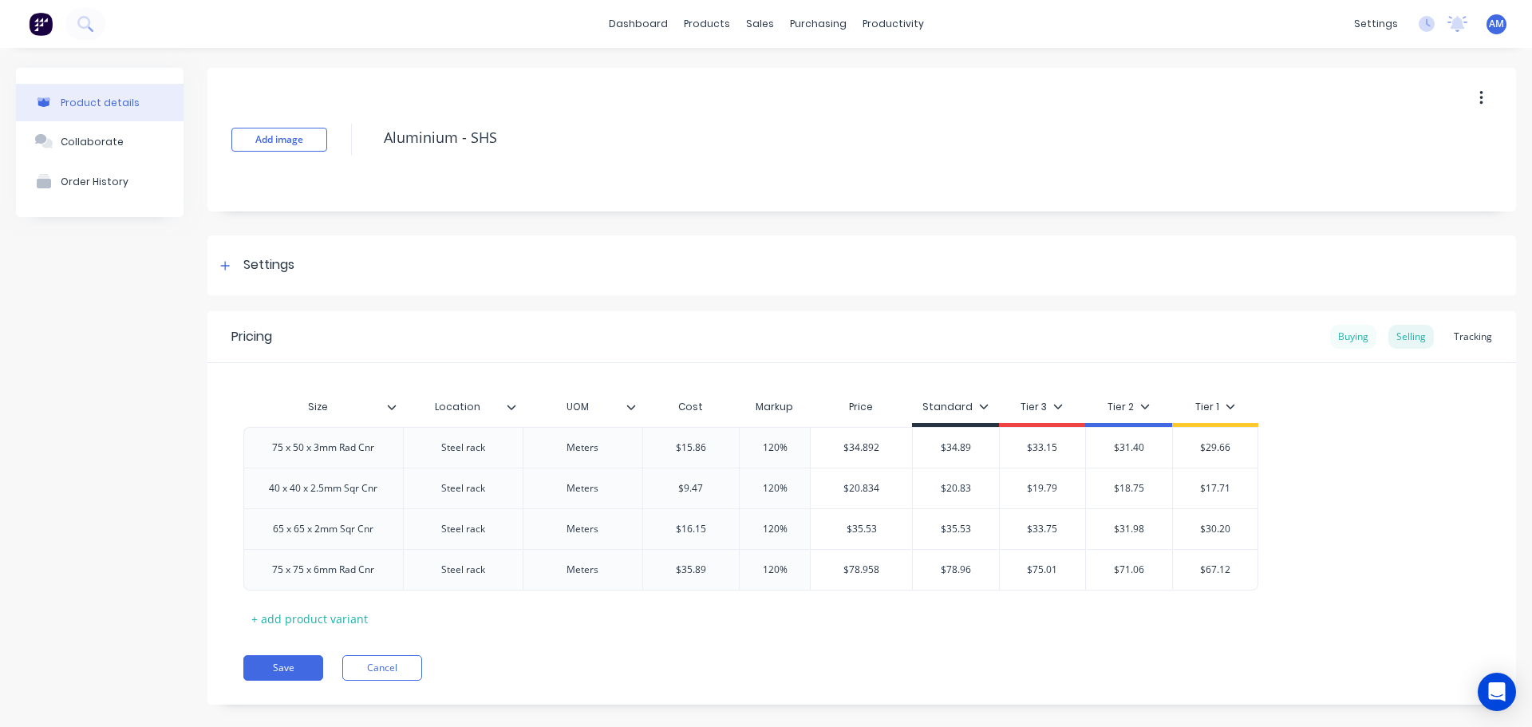
click at [1349, 341] on div "Buying" at bounding box center [1353, 337] width 46 height 24
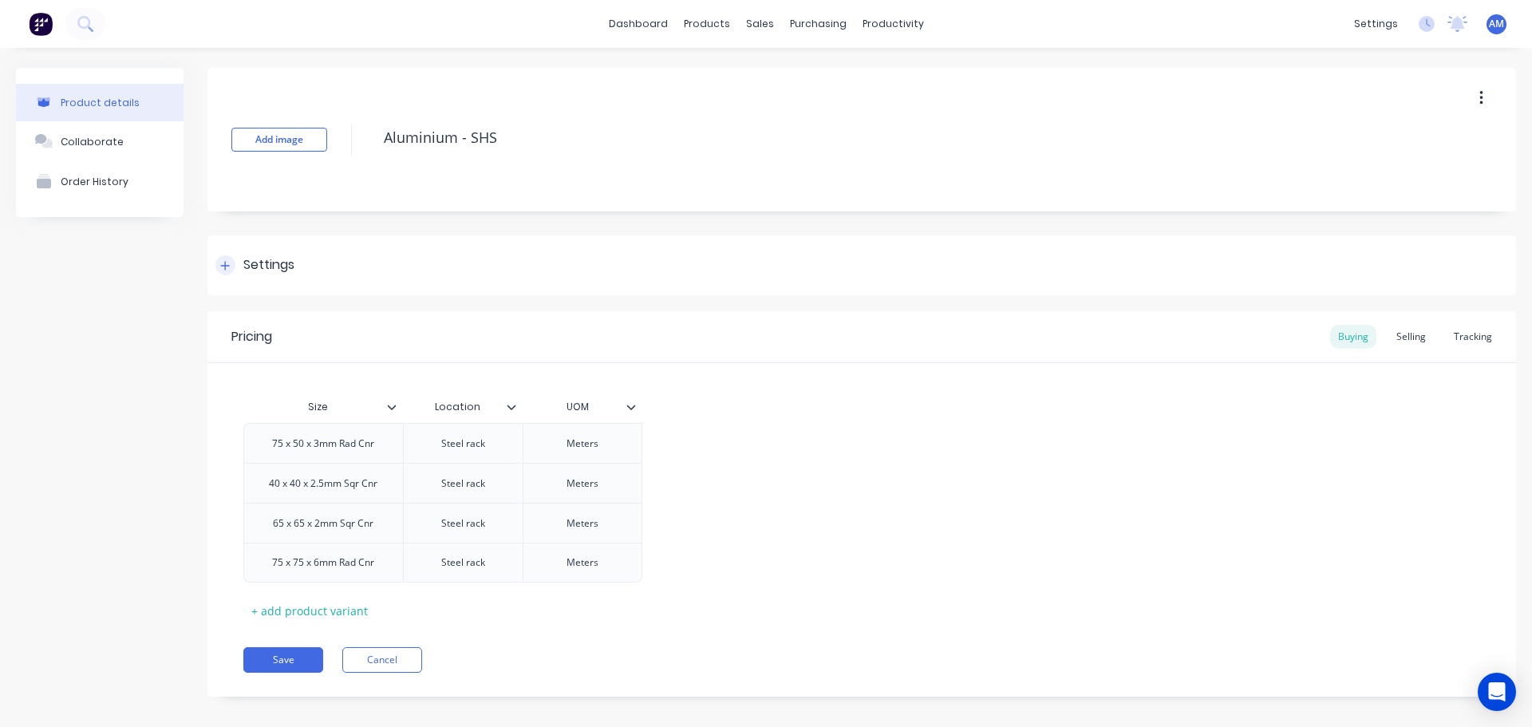
click at [254, 263] on div "Settings" at bounding box center [268, 265] width 51 height 20
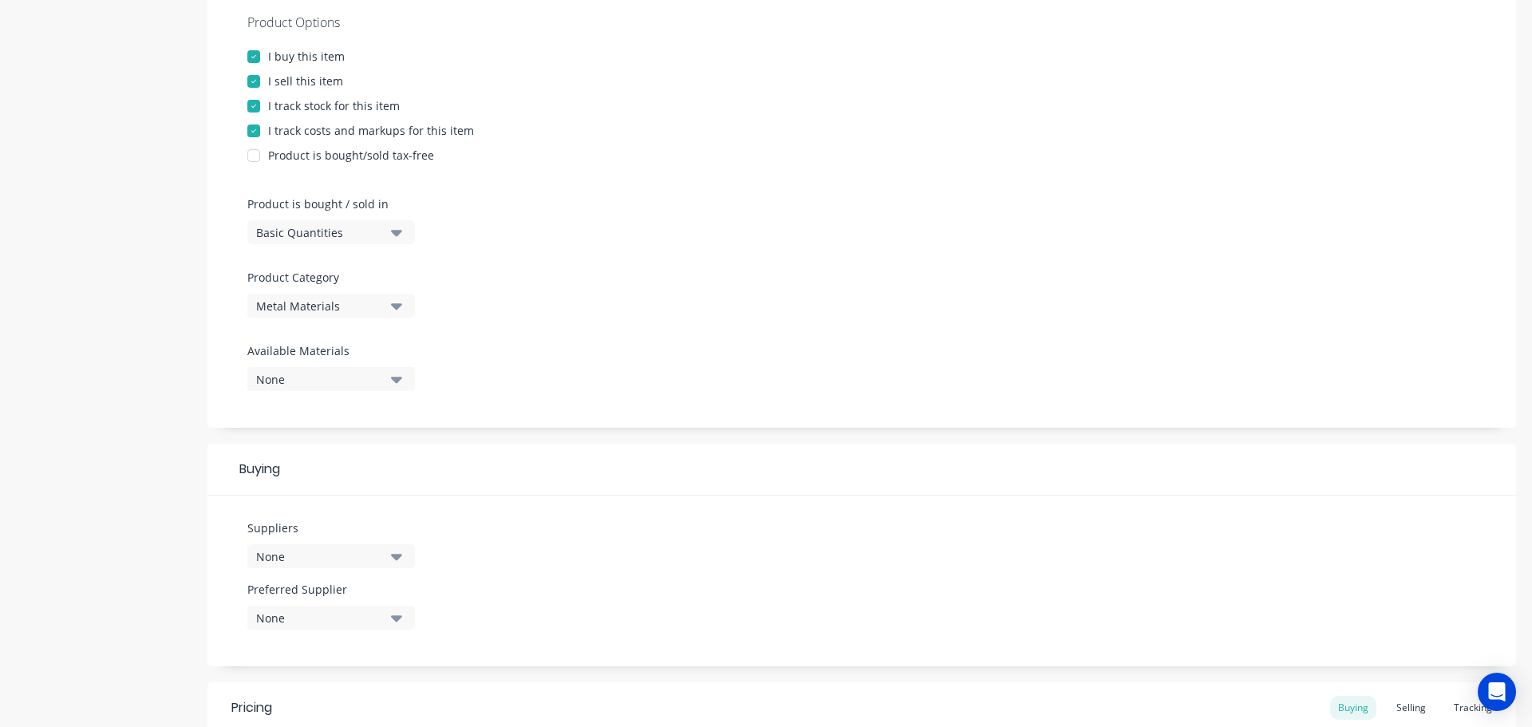
scroll to position [319, 0]
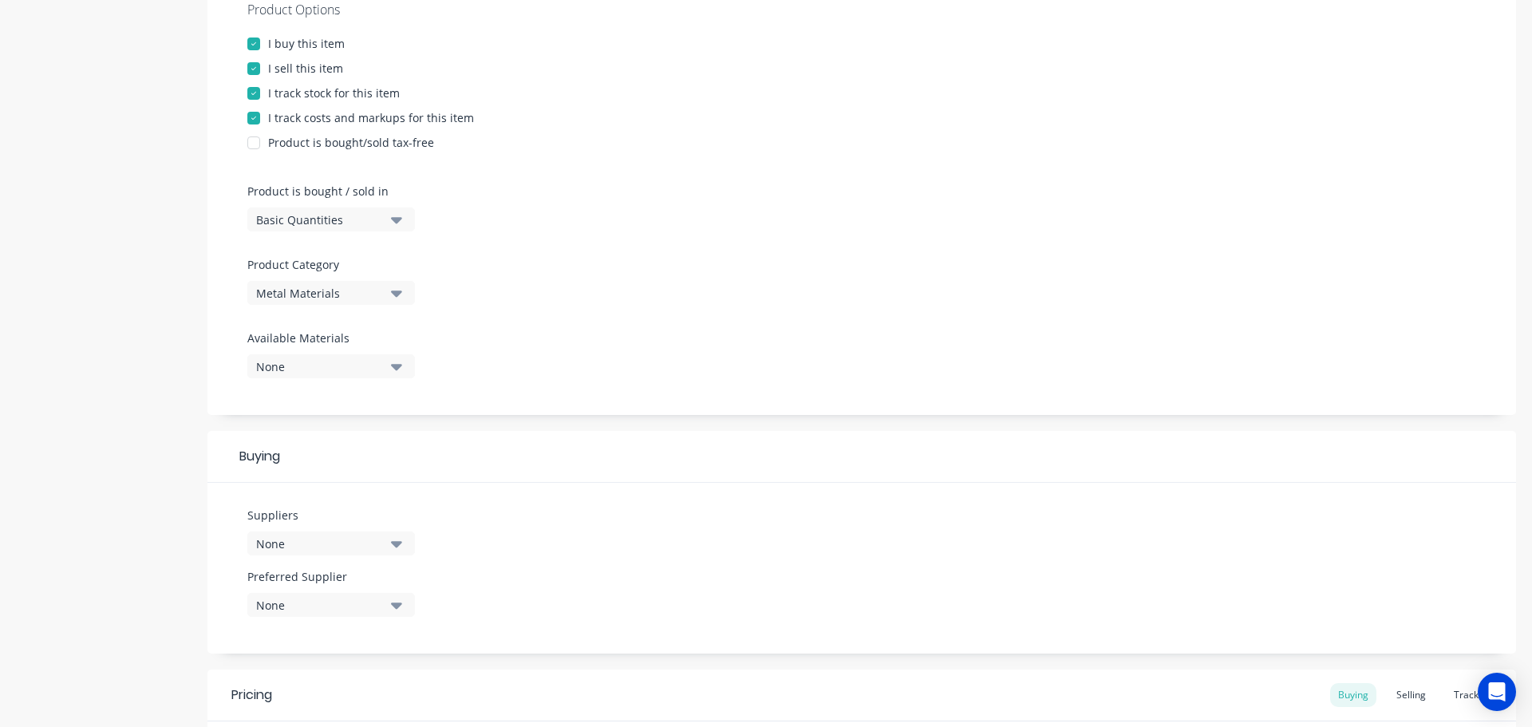
click at [393, 542] on icon "button" at bounding box center [396, 544] width 11 height 6
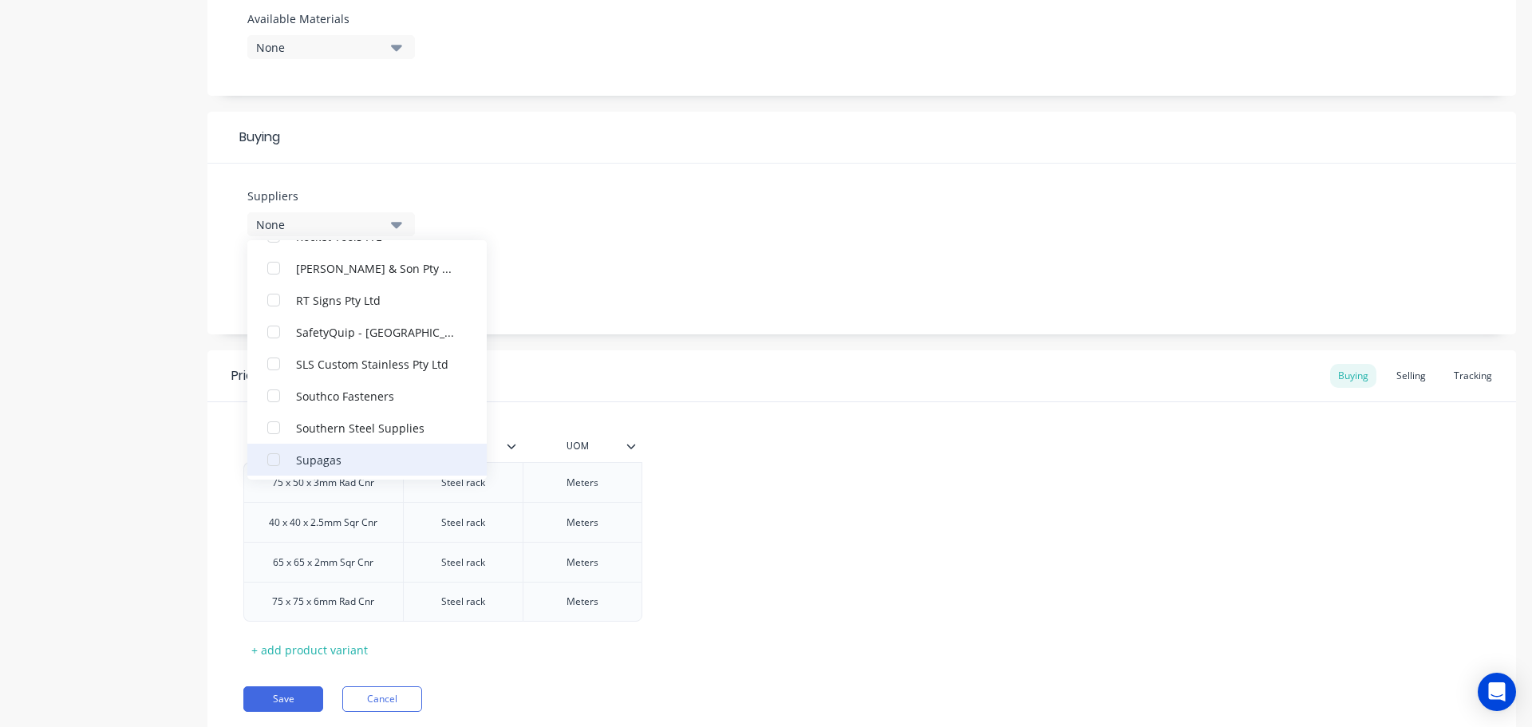
scroll to position [3590, 0]
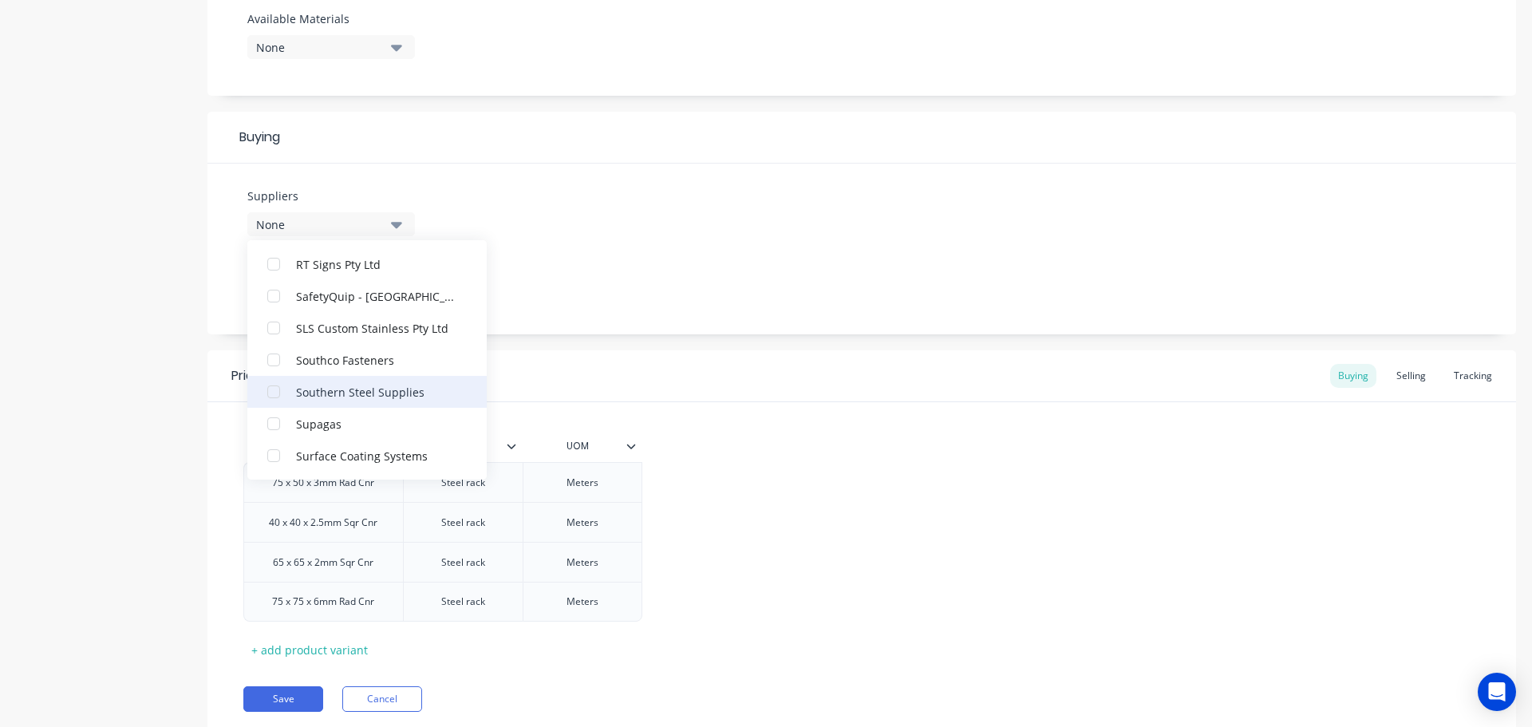
click at [365, 394] on div "Southern Steel Supplies" at bounding box center [376, 391] width 160 height 17
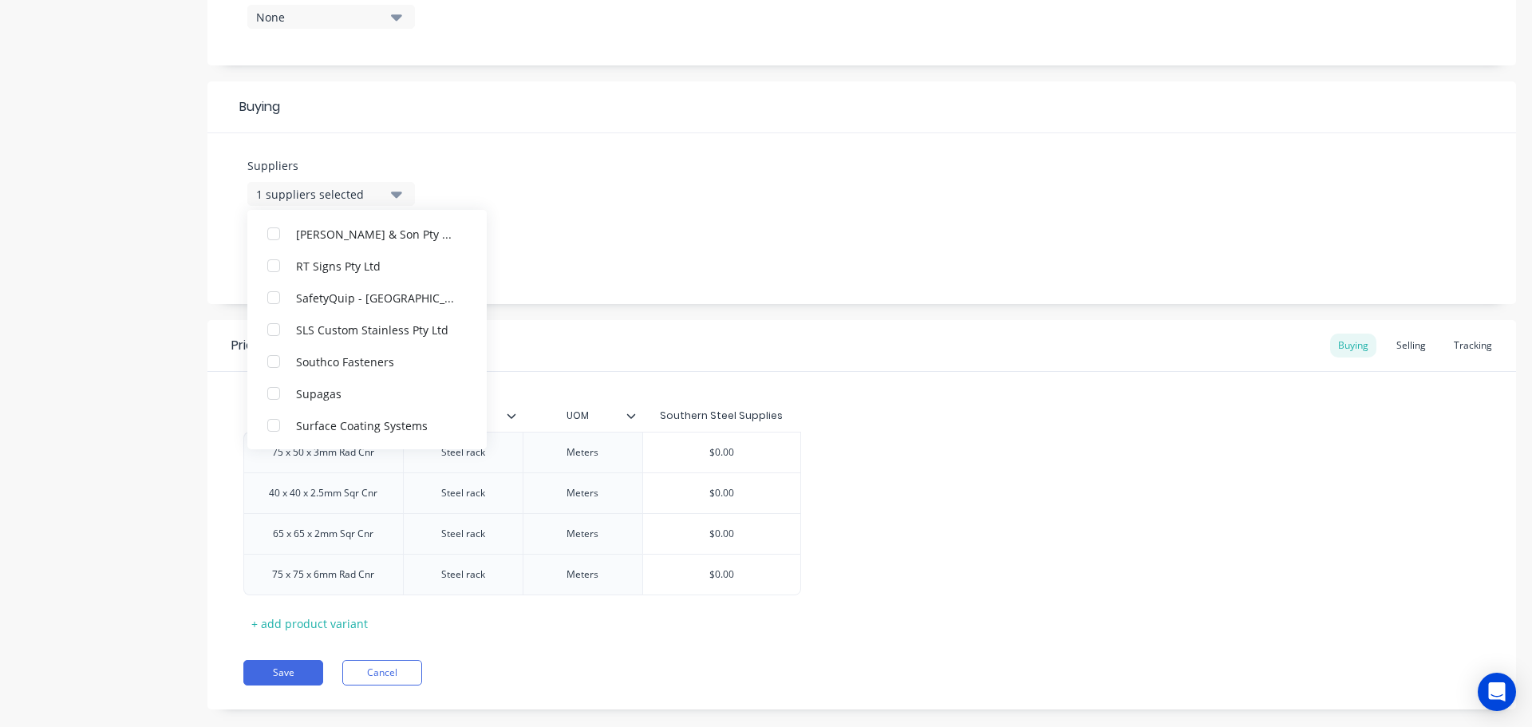
scroll to position [695, 0]
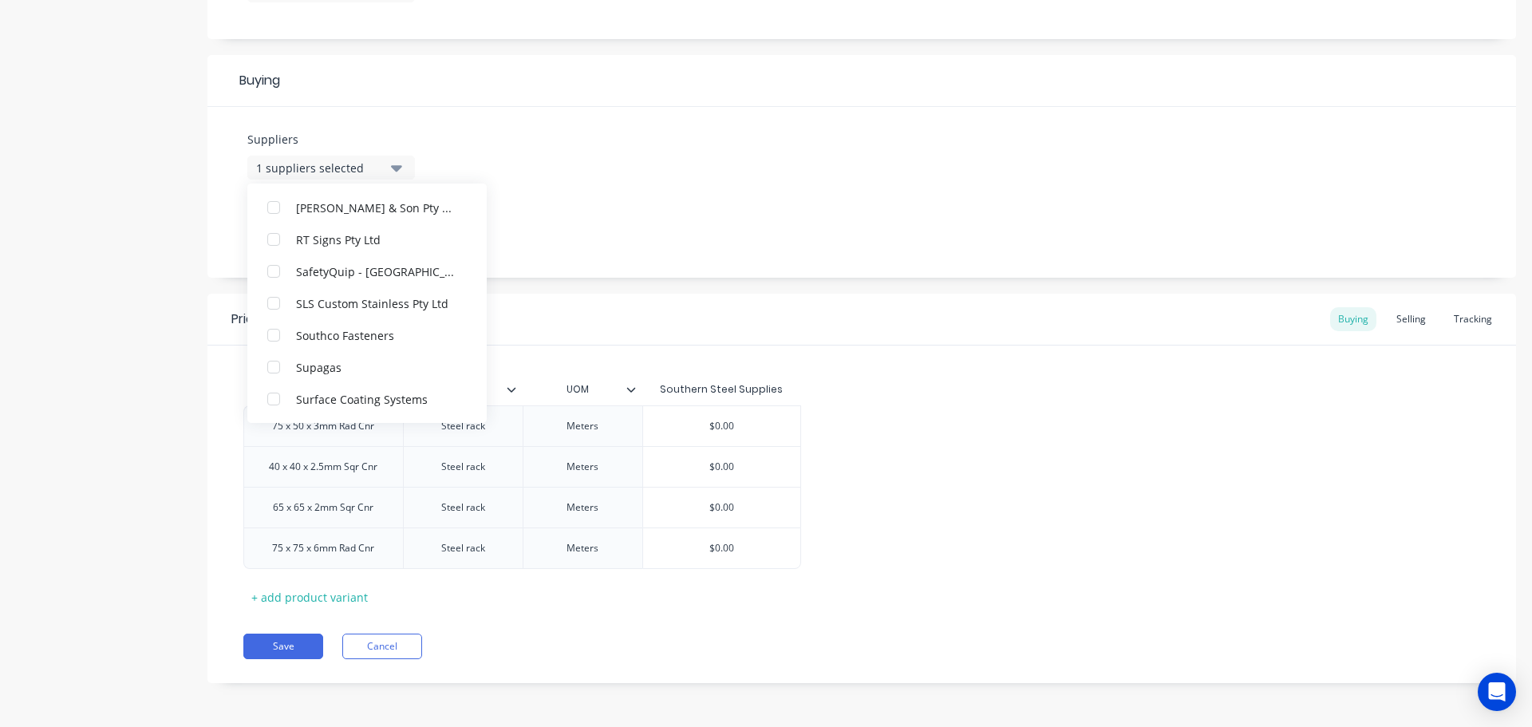
click at [578, 232] on div "Suppliers 1 suppliers selected Southern Steel Supplies Advance Anti-Slip Surfac…" at bounding box center [861, 192] width 1308 height 171
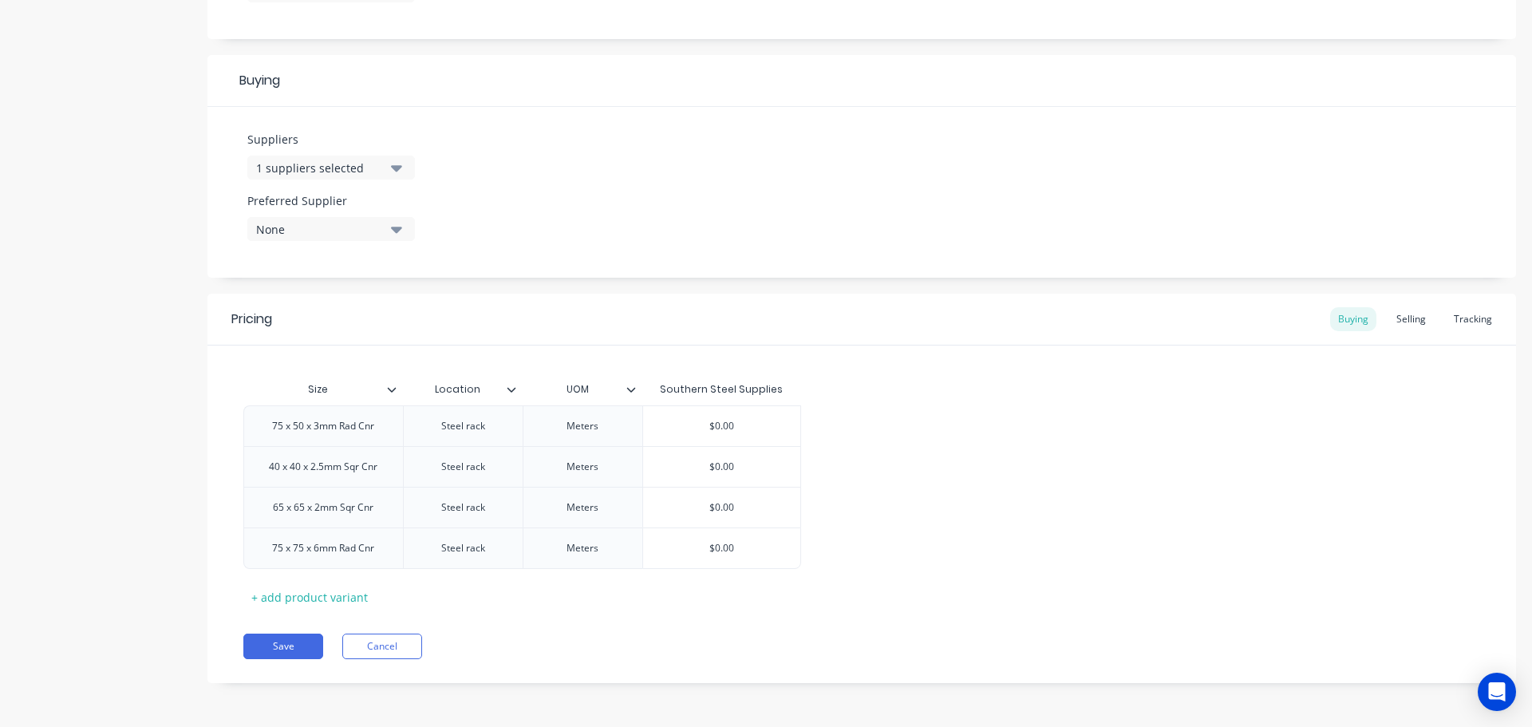
click at [397, 228] on icon "button" at bounding box center [396, 230] width 11 height 6
click at [302, 320] on div "Southern Steel Supplies" at bounding box center [376, 316] width 160 height 17
click at [297, 645] on button "Save" at bounding box center [283, 646] width 80 height 26
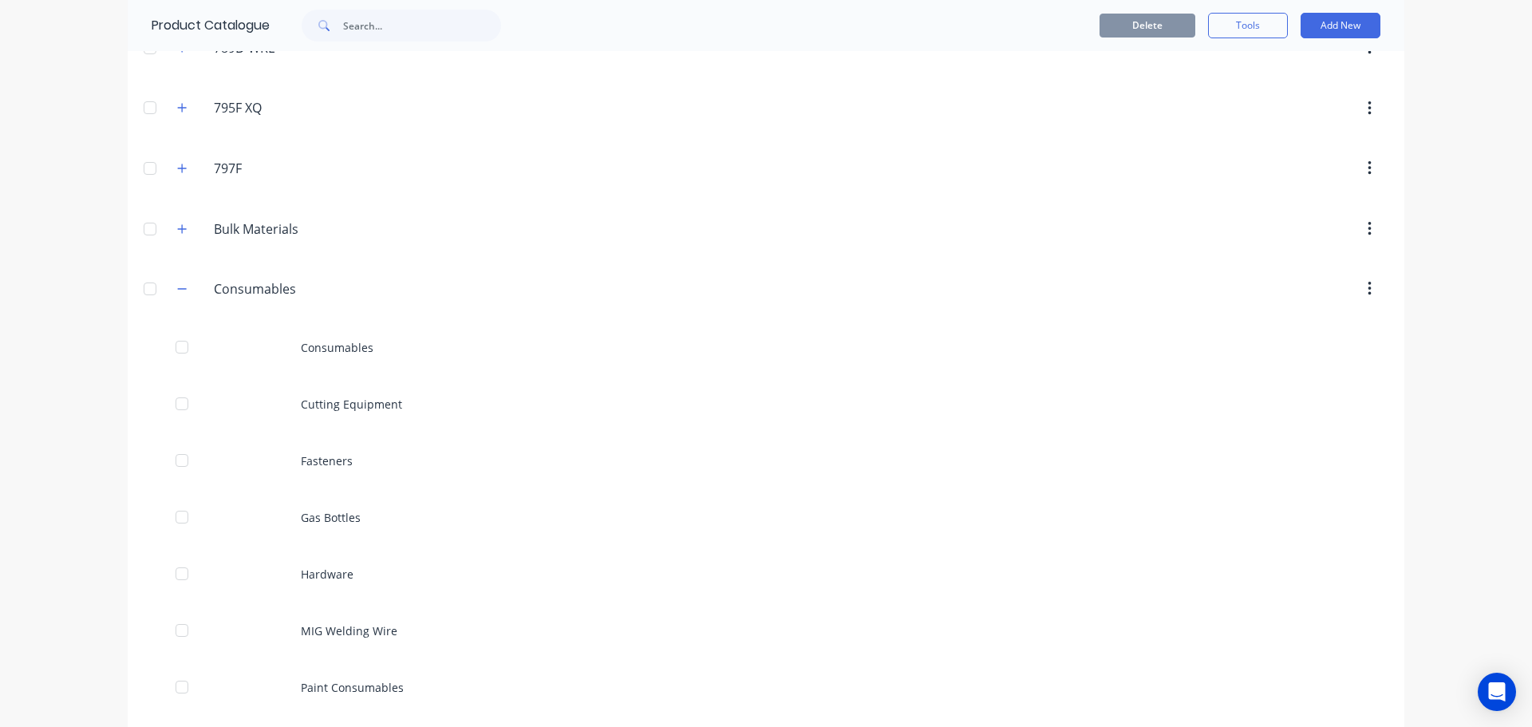
scroll to position [160, 0]
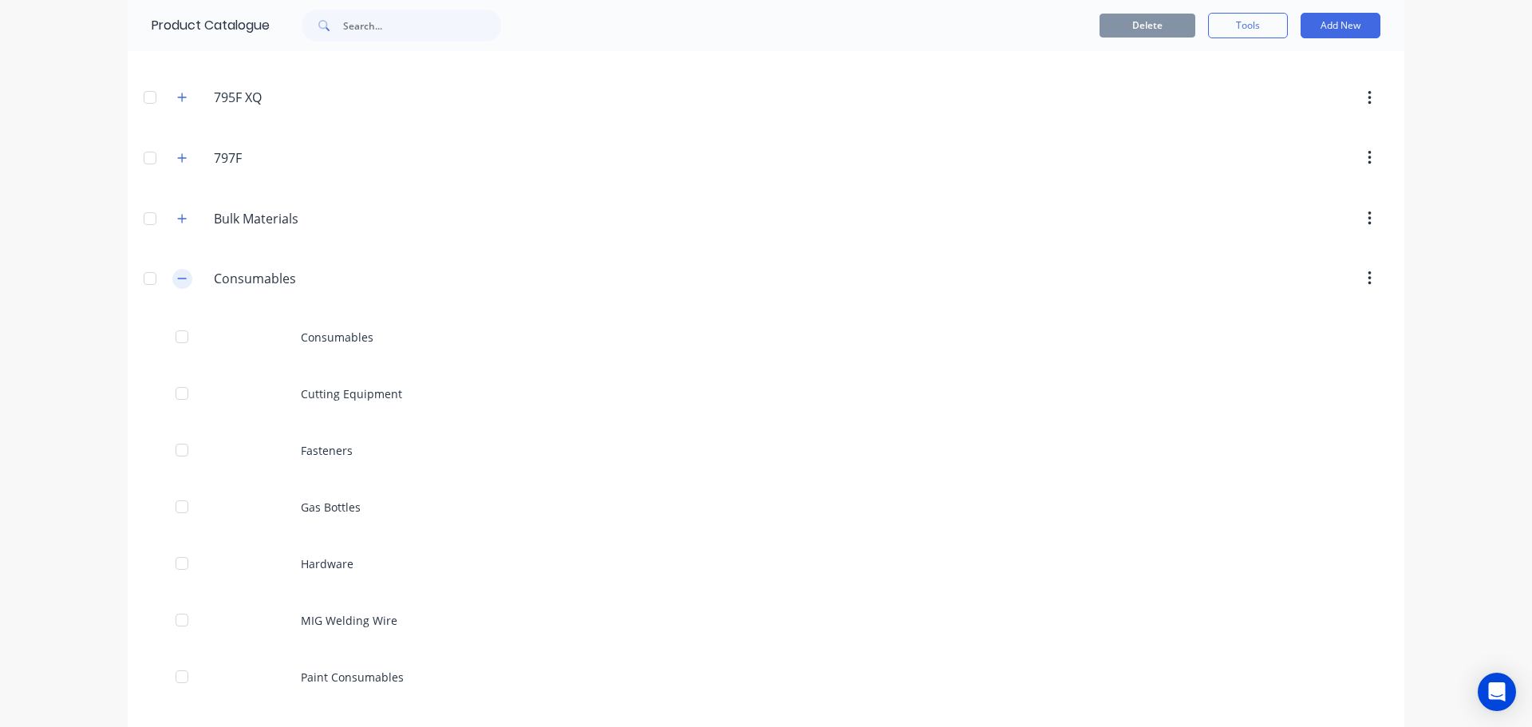
click at [177, 282] on icon "button" at bounding box center [182, 278] width 10 height 11
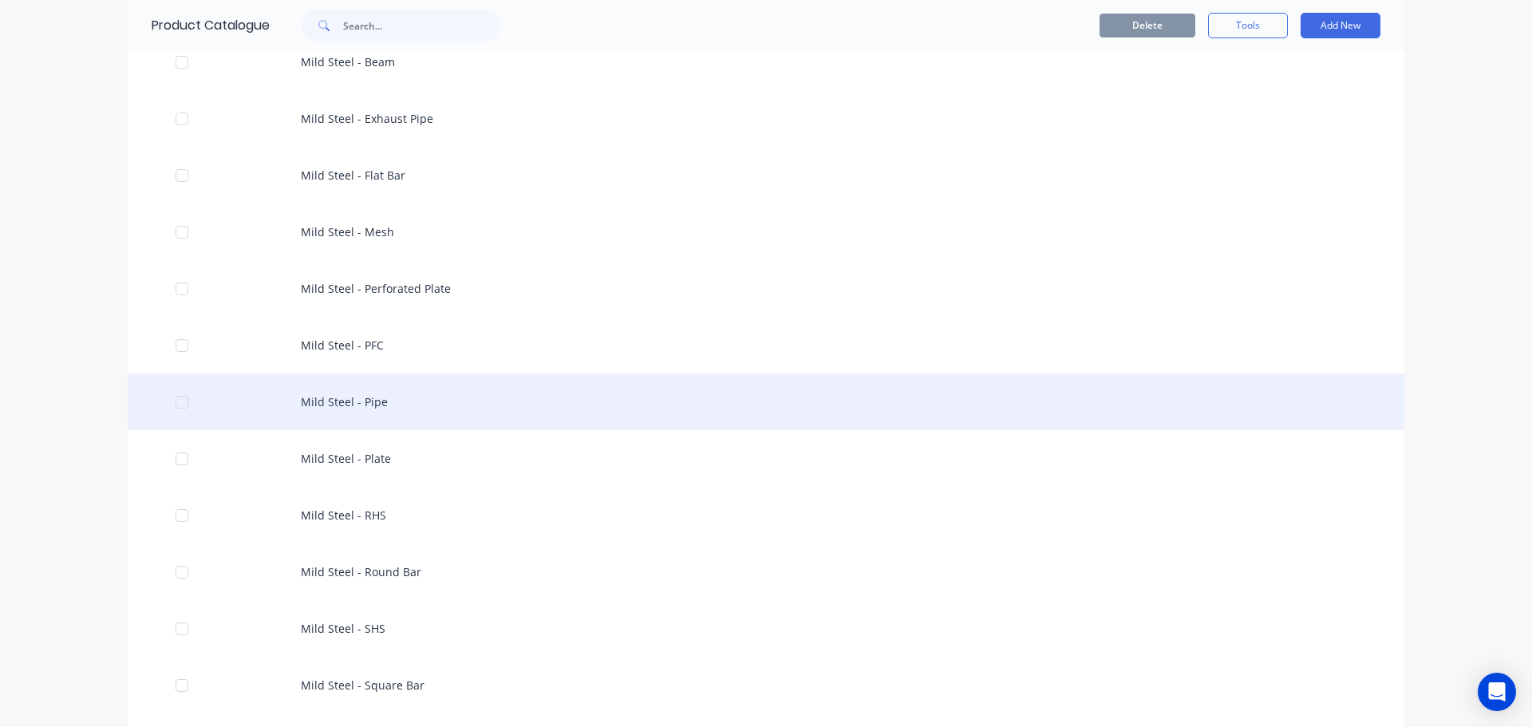
scroll to position [1915, 0]
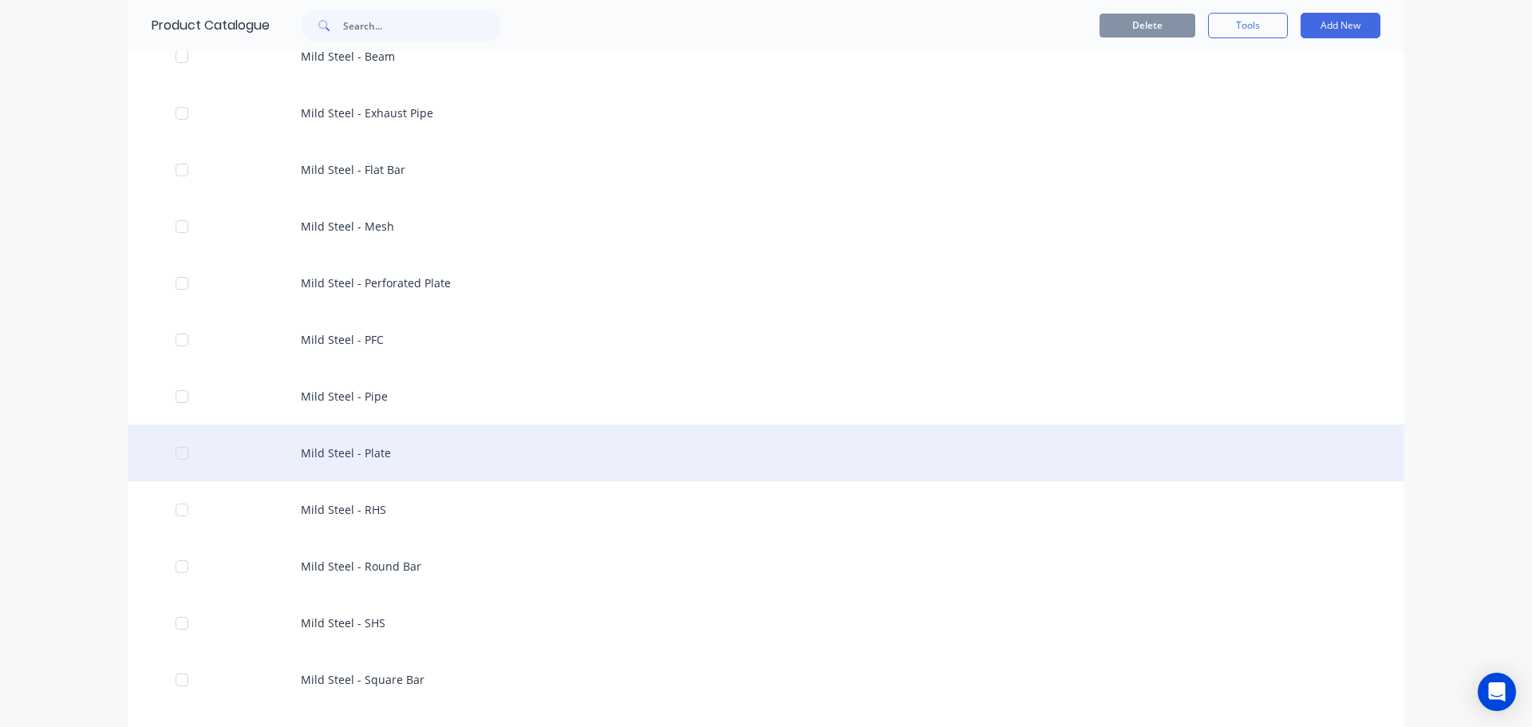
click at [356, 458] on div "Mild Steel - Plate" at bounding box center [766, 452] width 1276 height 57
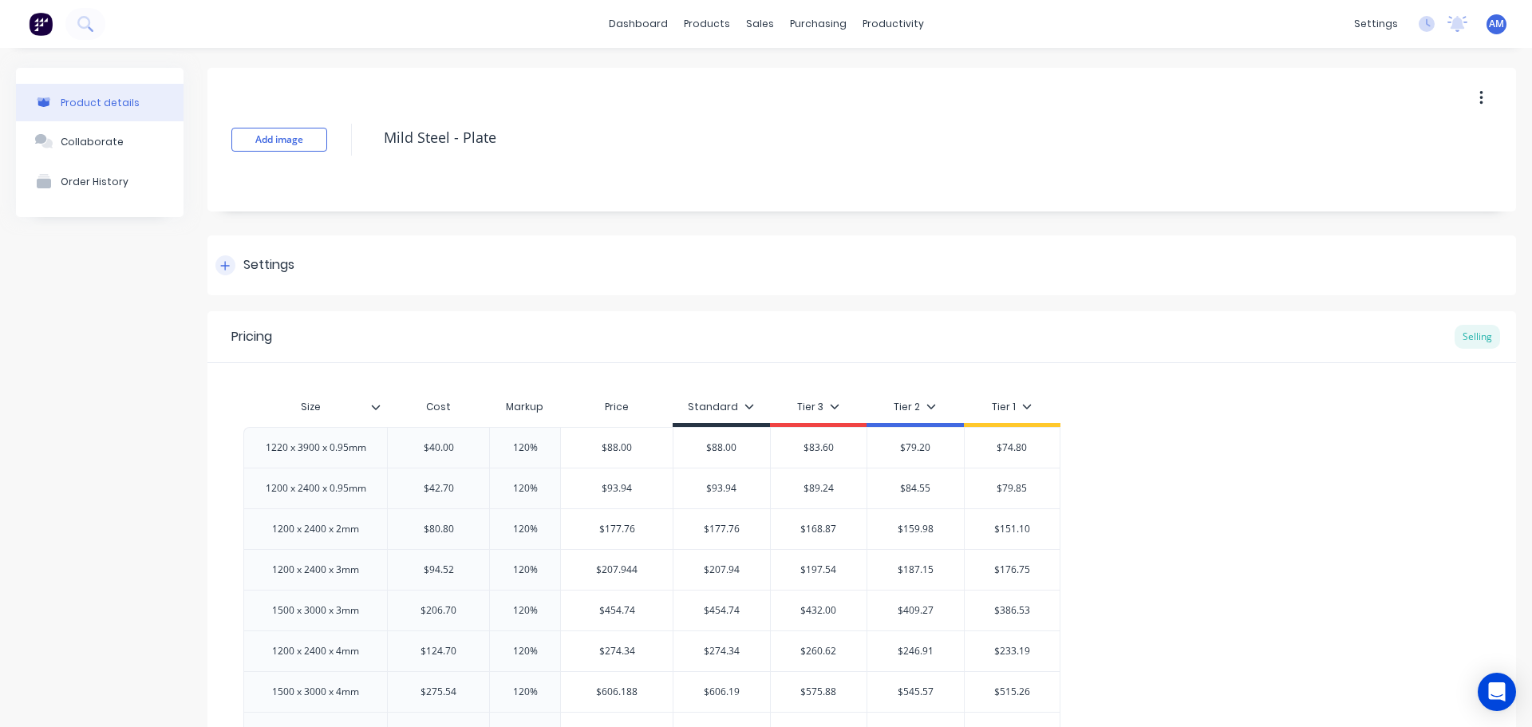
click at [282, 257] on div "Settings" at bounding box center [268, 265] width 51 height 20
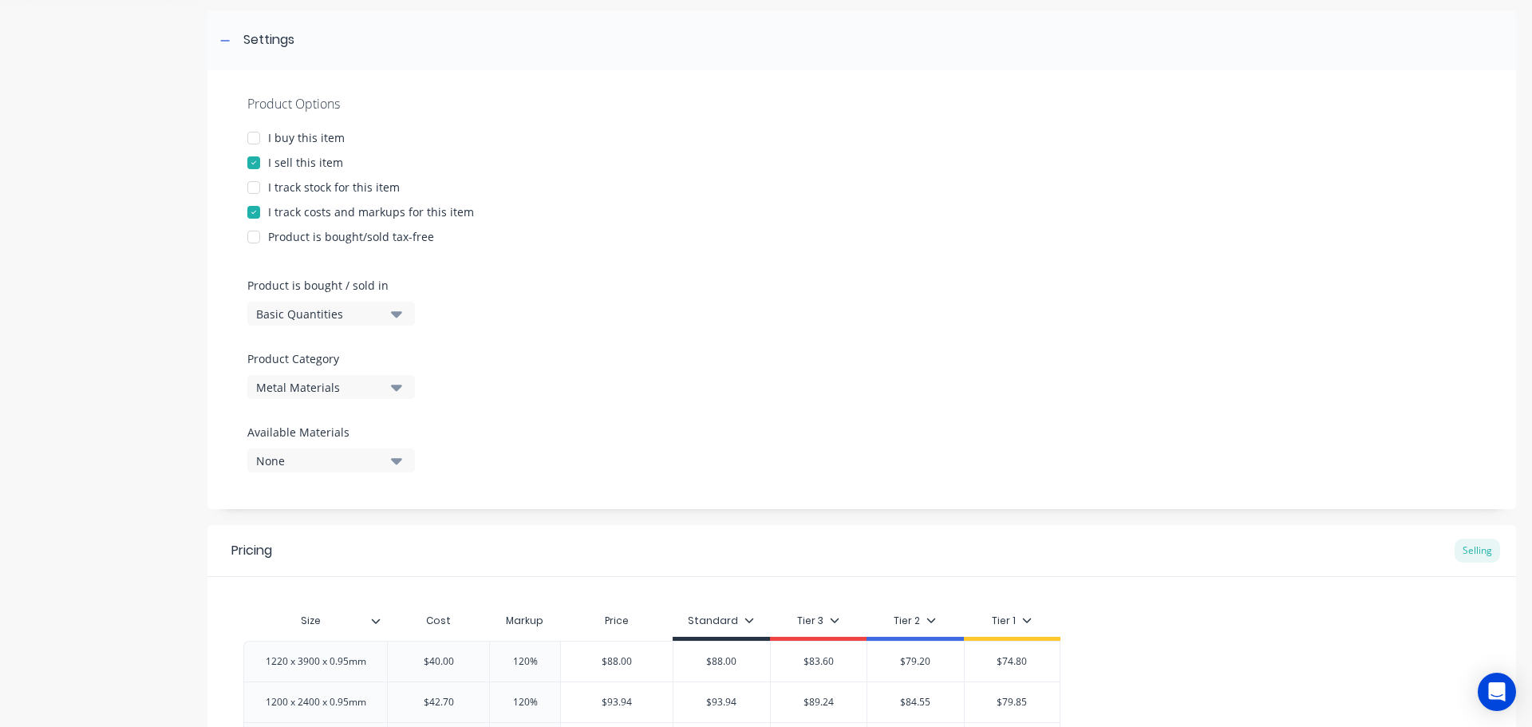
scroll to position [239, 0]
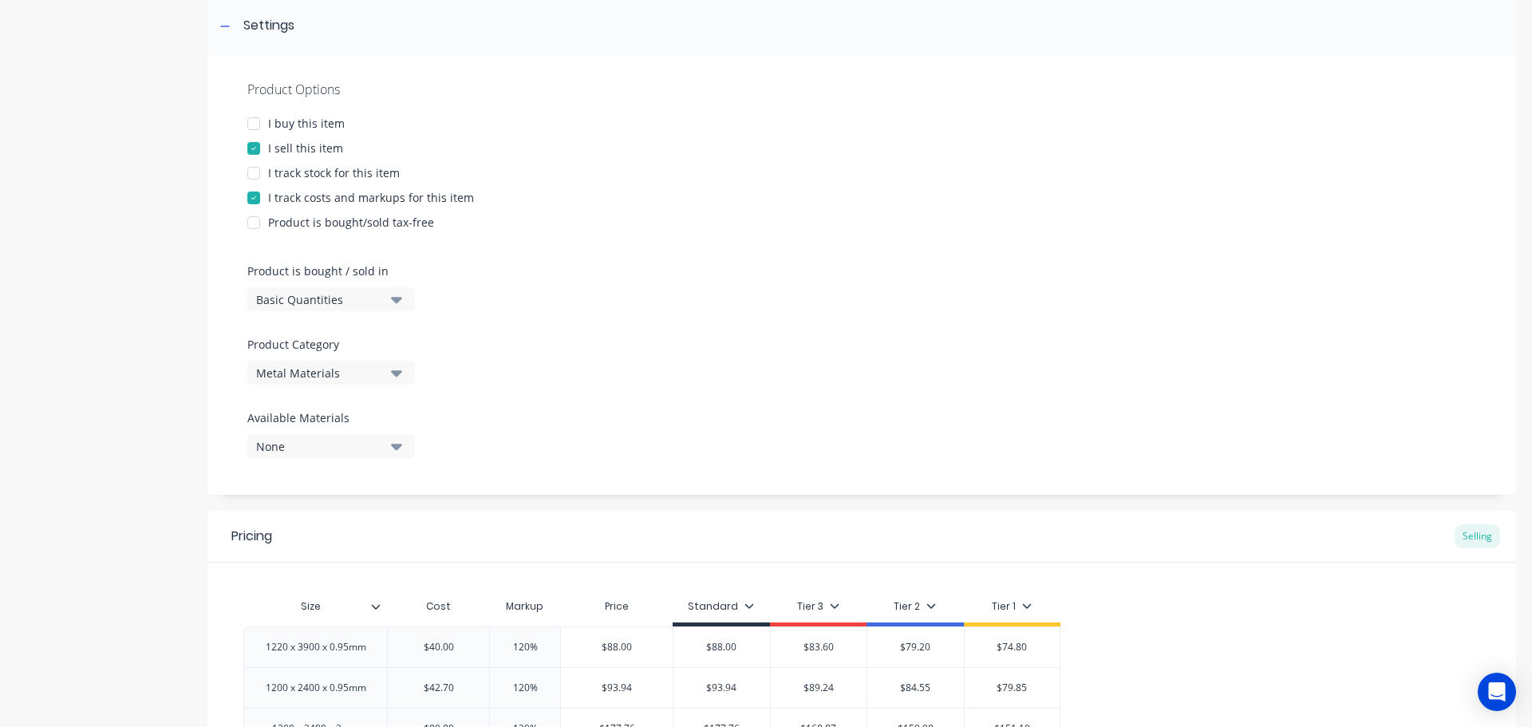
click at [254, 128] on div at bounding box center [254, 124] width 32 height 32
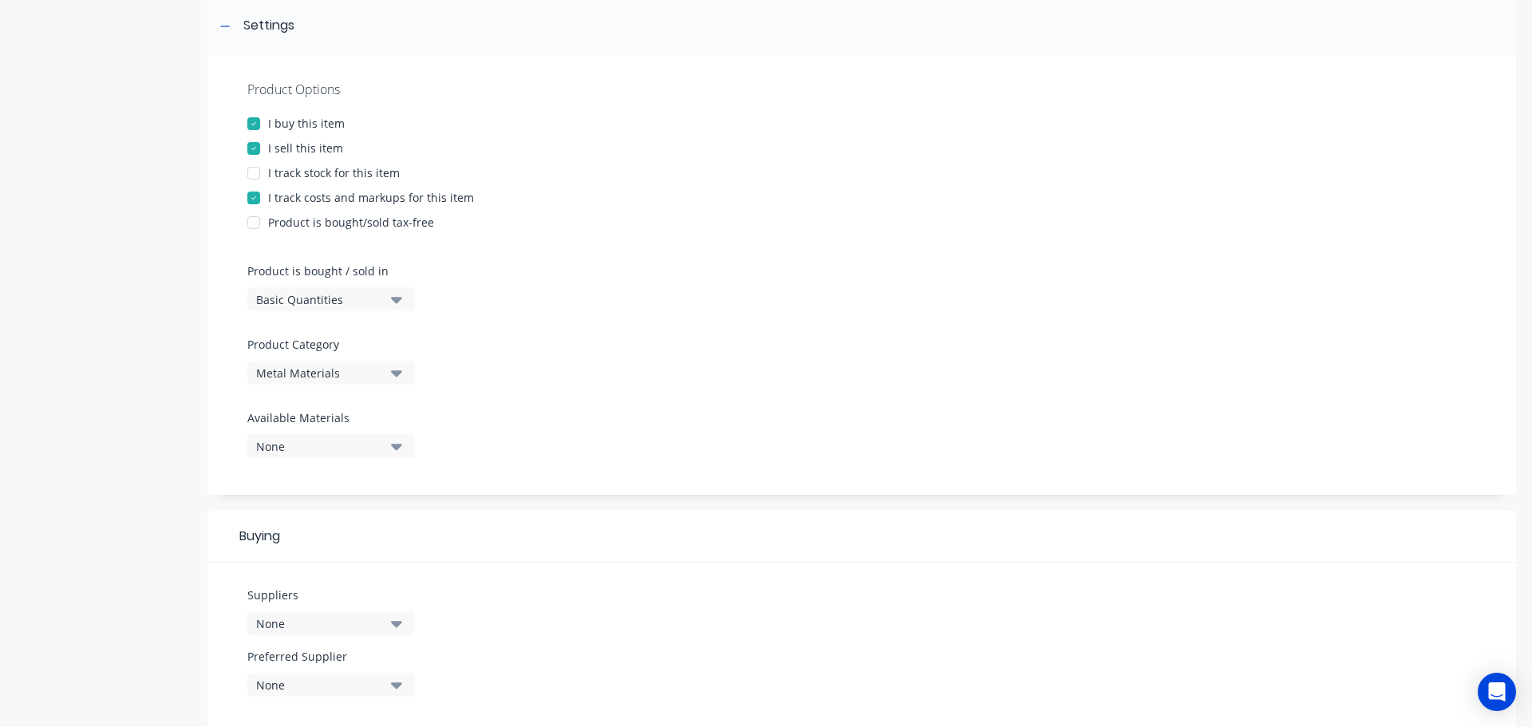
click at [261, 176] on div at bounding box center [254, 173] width 32 height 32
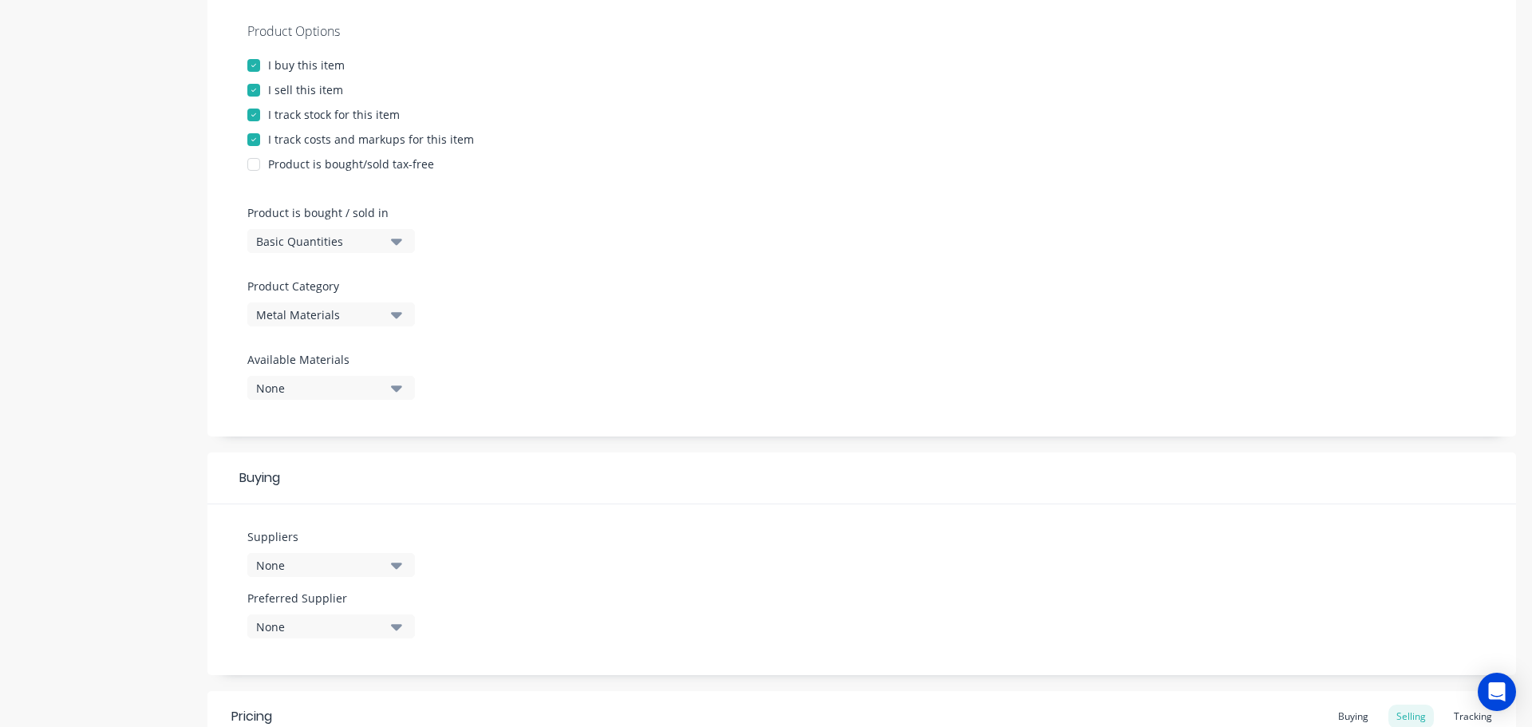
scroll to position [479, 0]
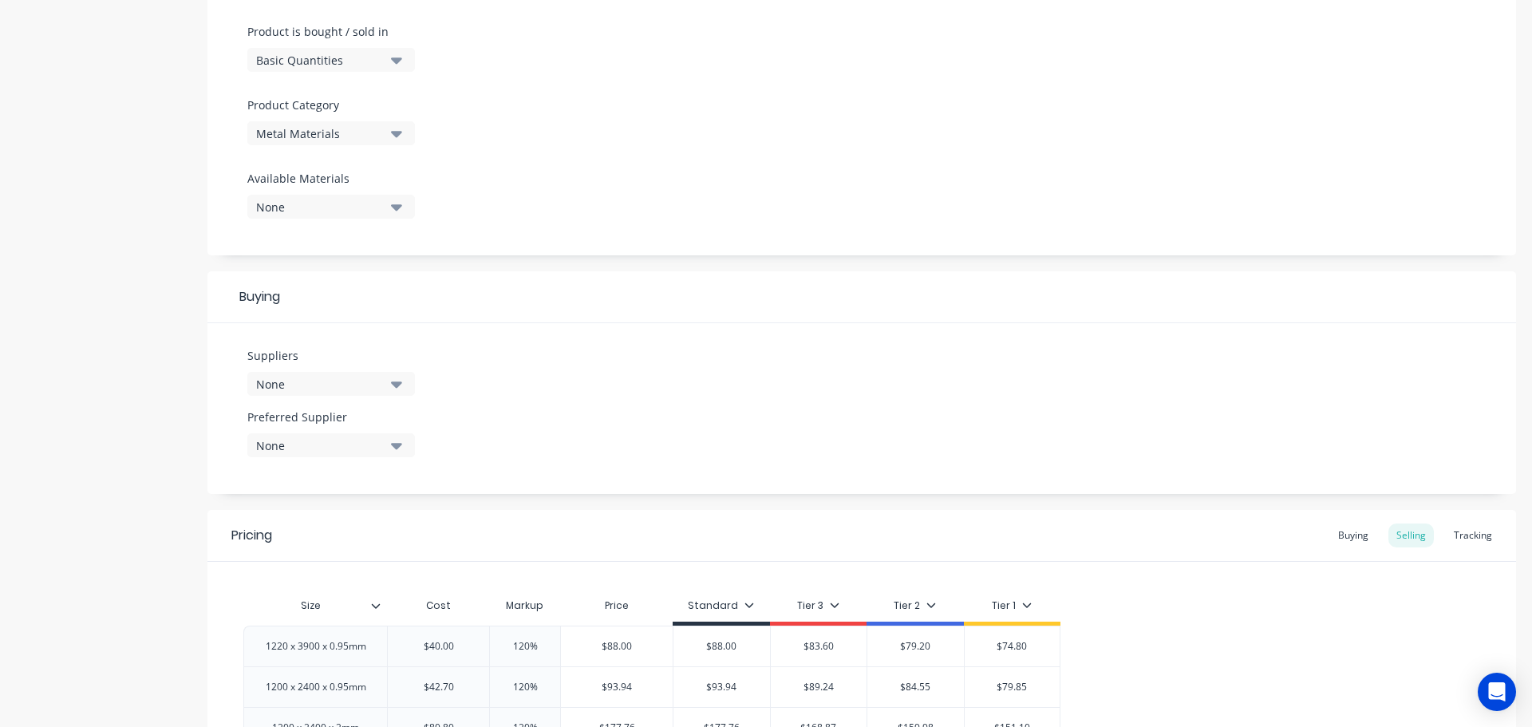
click at [400, 379] on icon "button" at bounding box center [396, 384] width 11 height 18
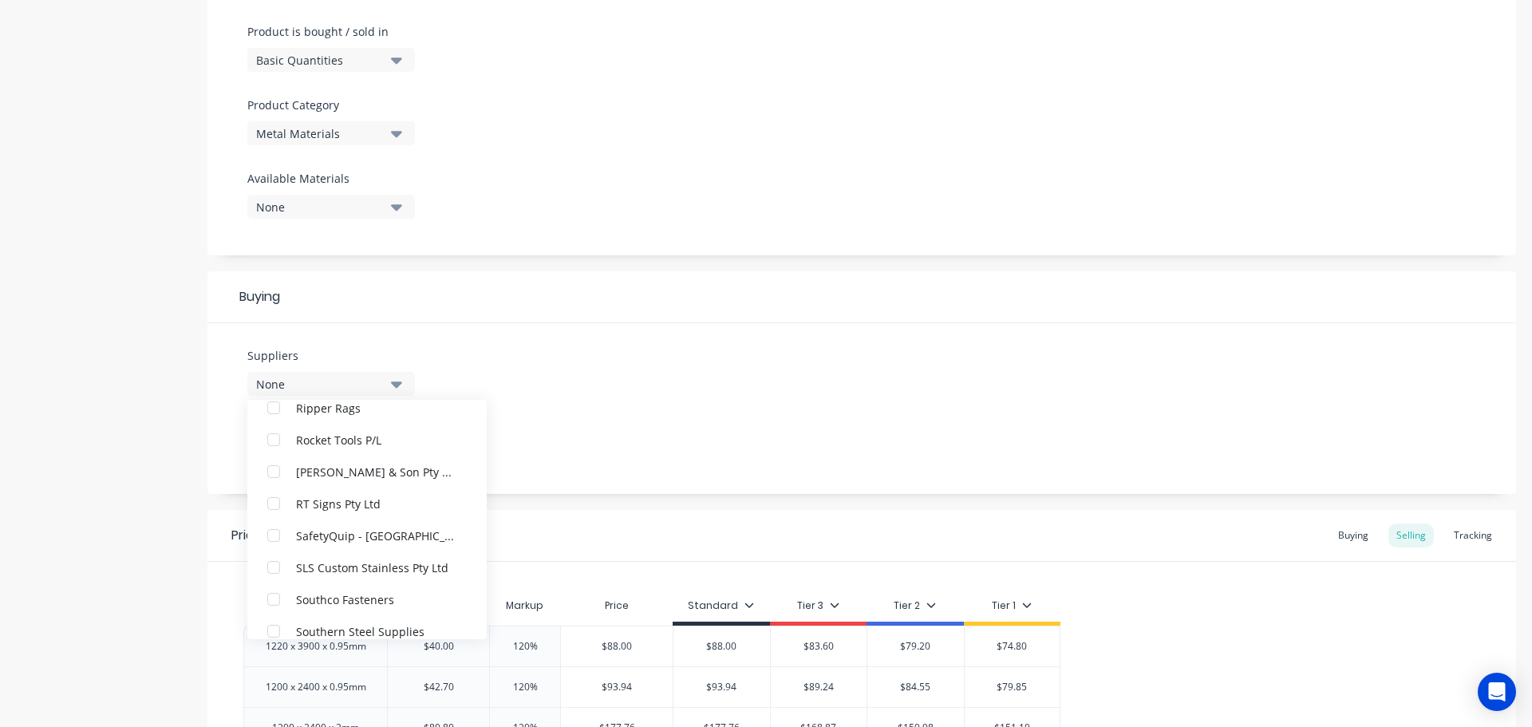
scroll to position [3590, 0]
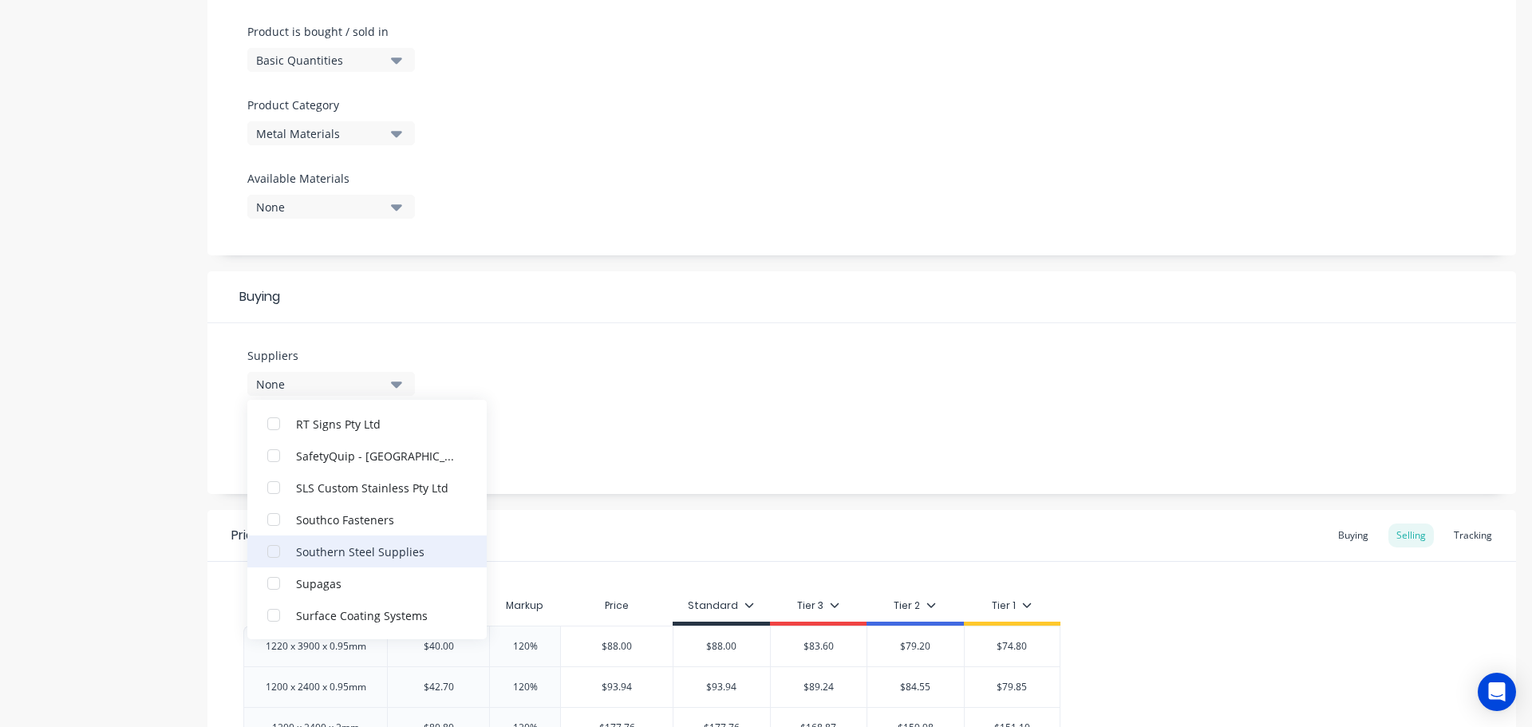
click at [353, 556] on div "Southern Steel Supplies" at bounding box center [376, 550] width 160 height 17
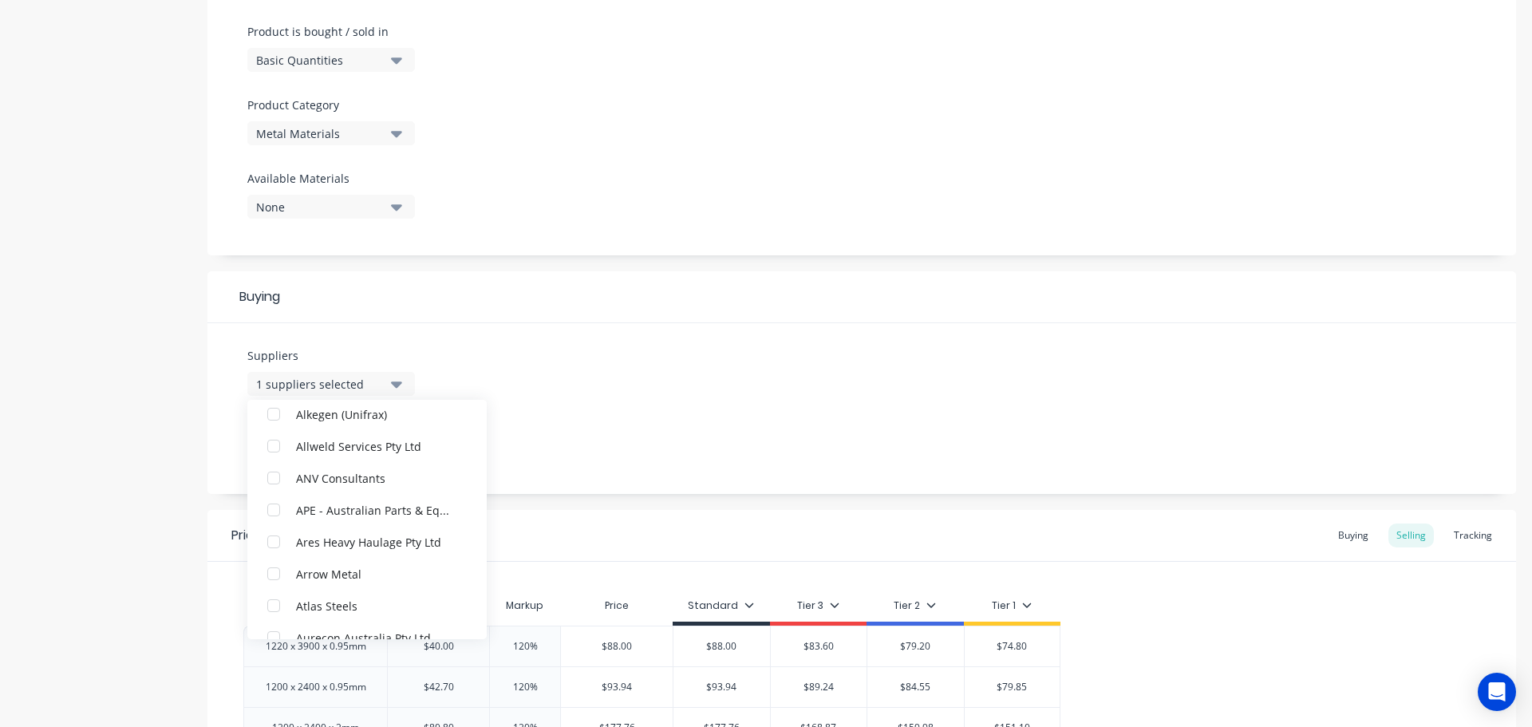
scroll to position [160, 0]
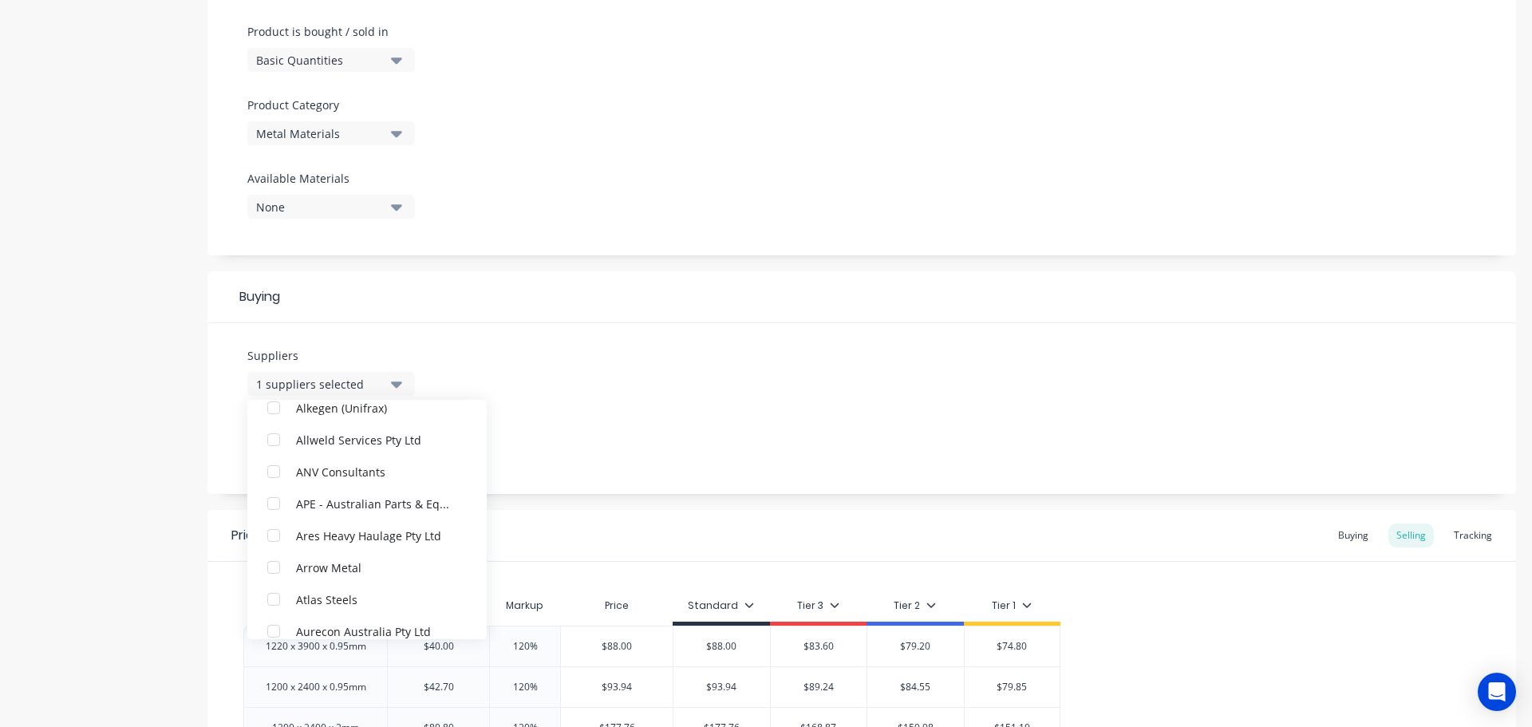
click at [597, 444] on div "Suppliers 1 suppliers selected Southern Steel Supplies Advance Anti-Slip Surfac…" at bounding box center [861, 408] width 1308 height 171
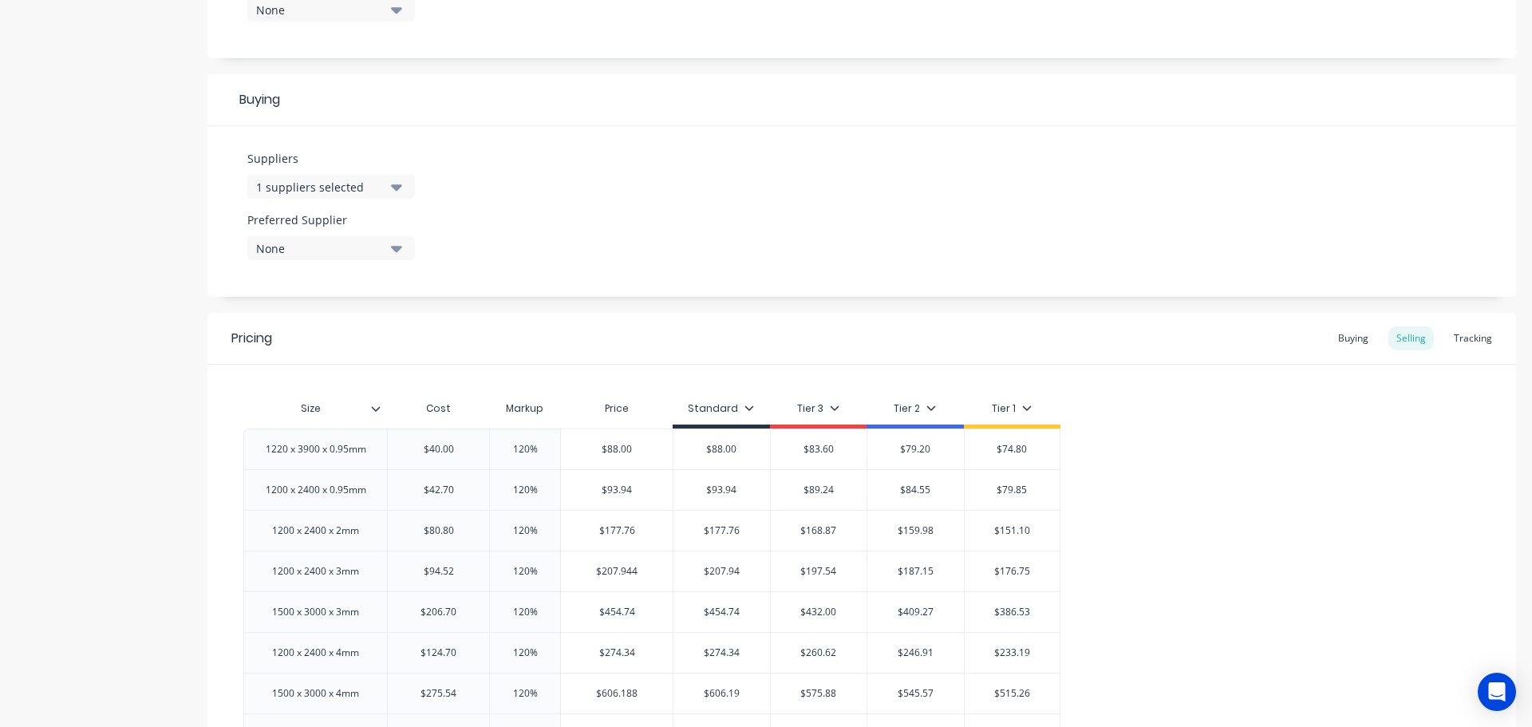
scroll to position [718, 0]
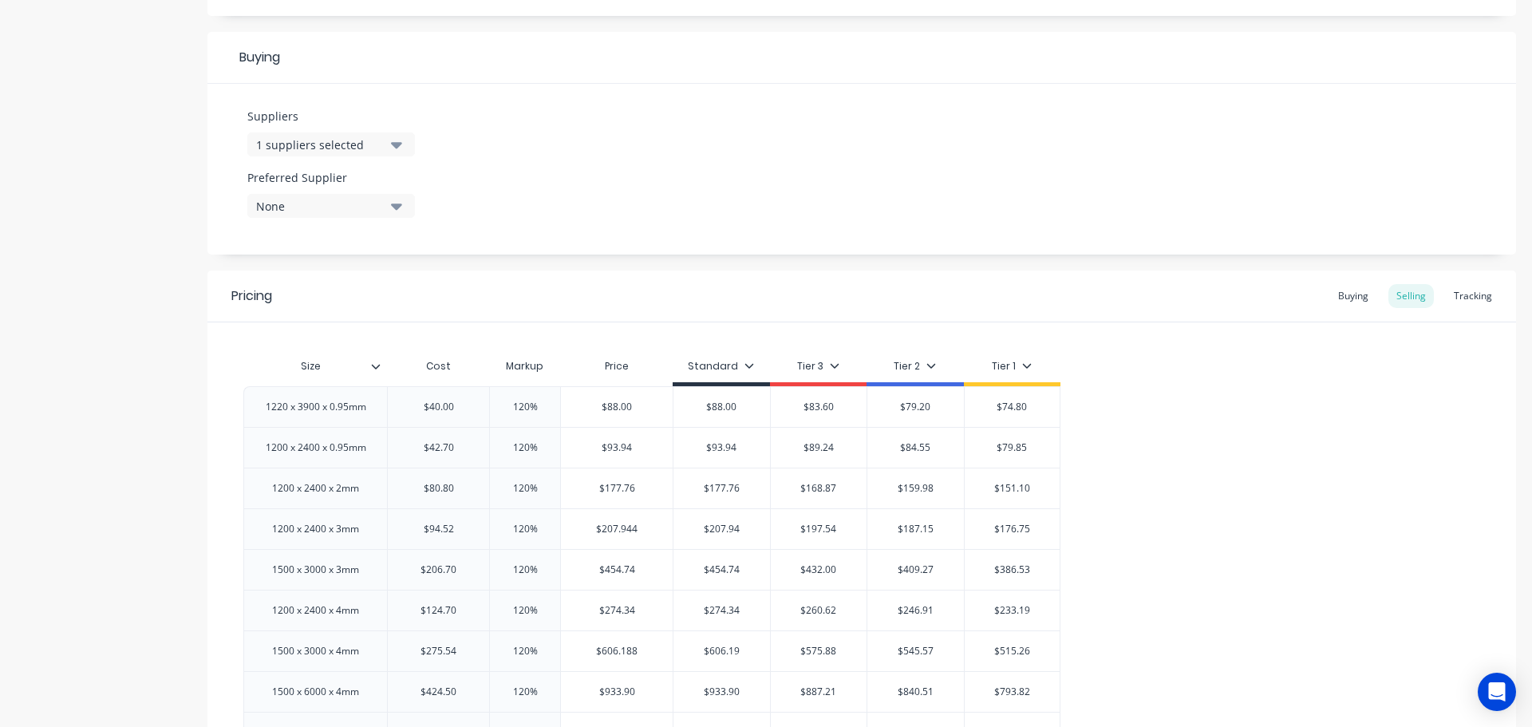
click at [392, 207] on icon "button" at bounding box center [396, 206] width 11 height 18
click at [346, 292] on div "Southern Steel Supplies" at bounding box center [376, 293] width 160 height 17
click at [1342, 295] on div "Buying" at bounding box center [1353, 296] width 46 height 24
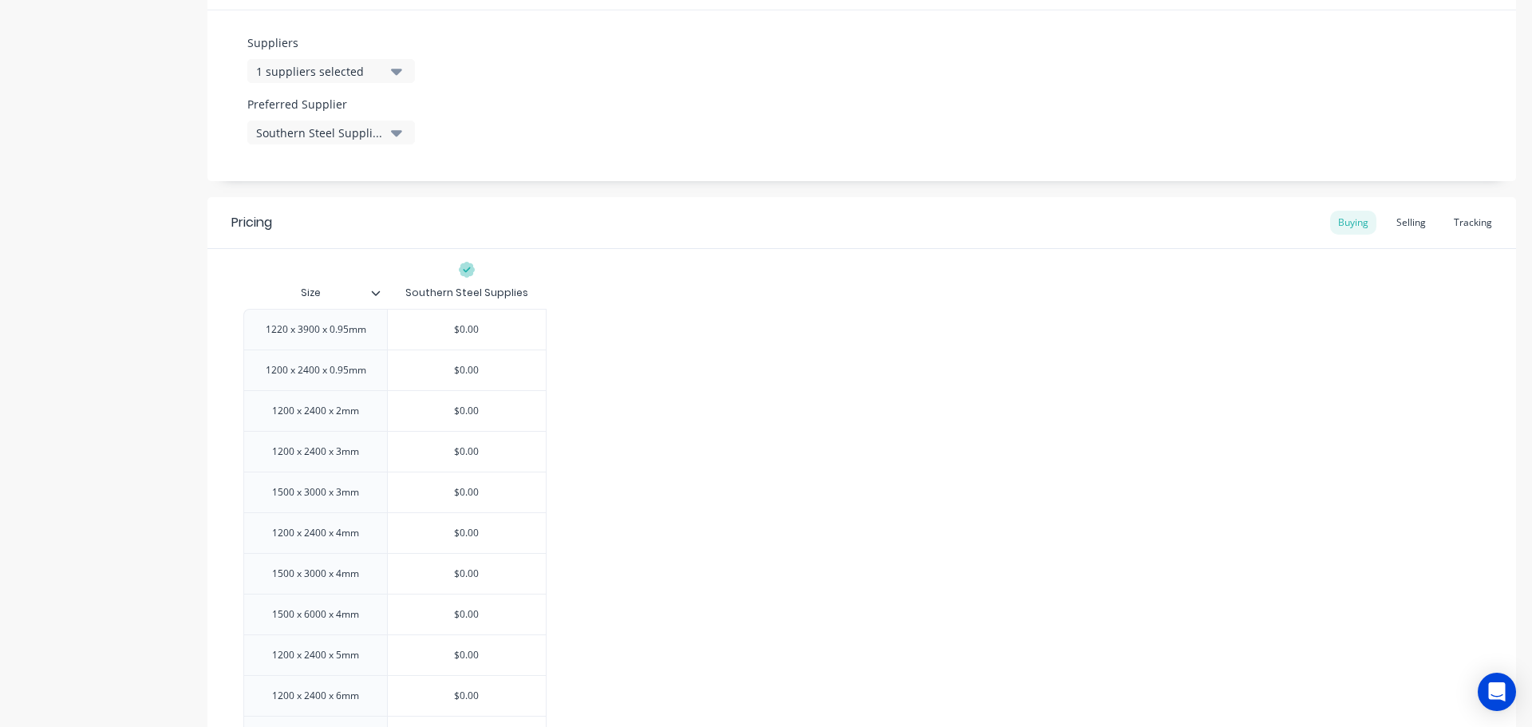
scroll to position [744, 0]
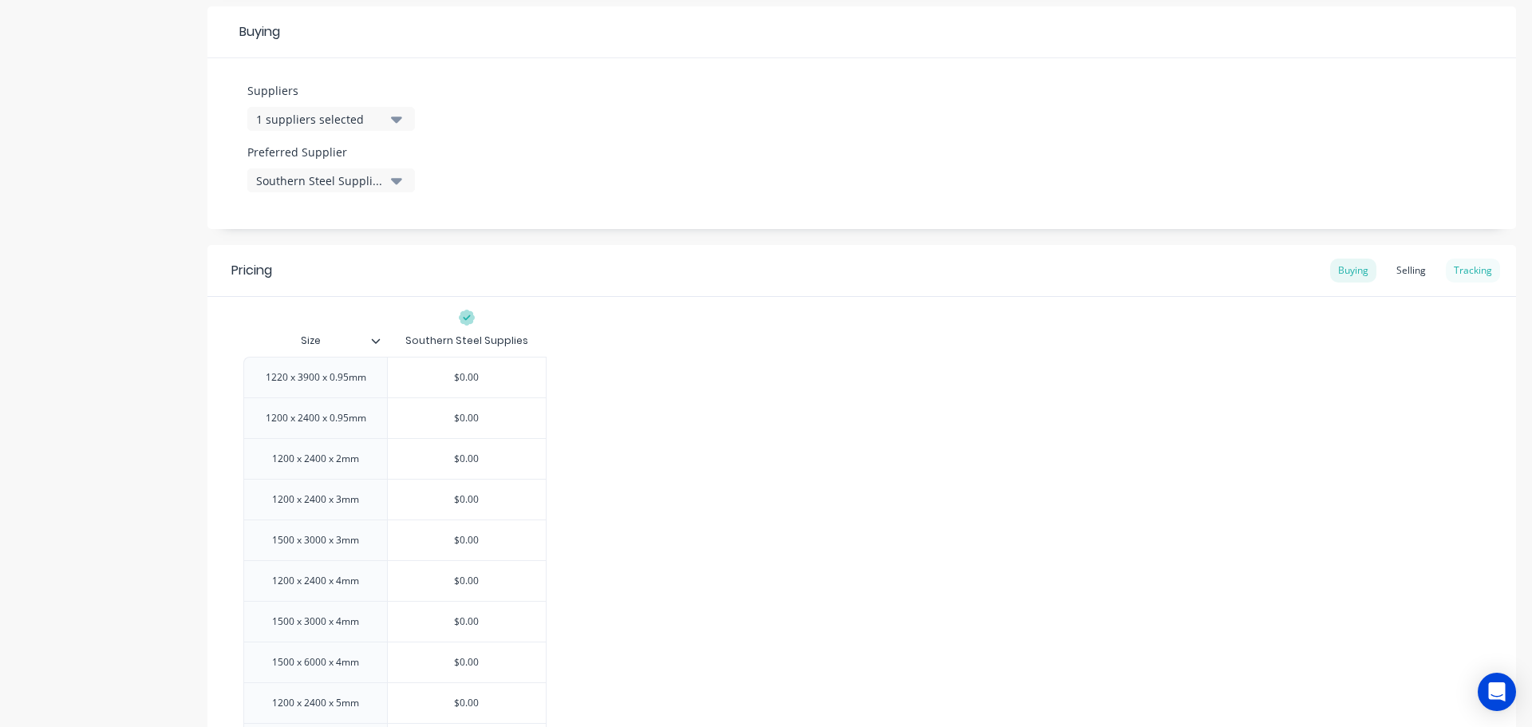
drag, startPoint x: 1460, startPoint y: 264, endPoint x: 1452, endPoint y: 262, distance: 8.1
click at [1459, 264] on div "Tracking" at bounding box center [1473, 270] width 54 height 24
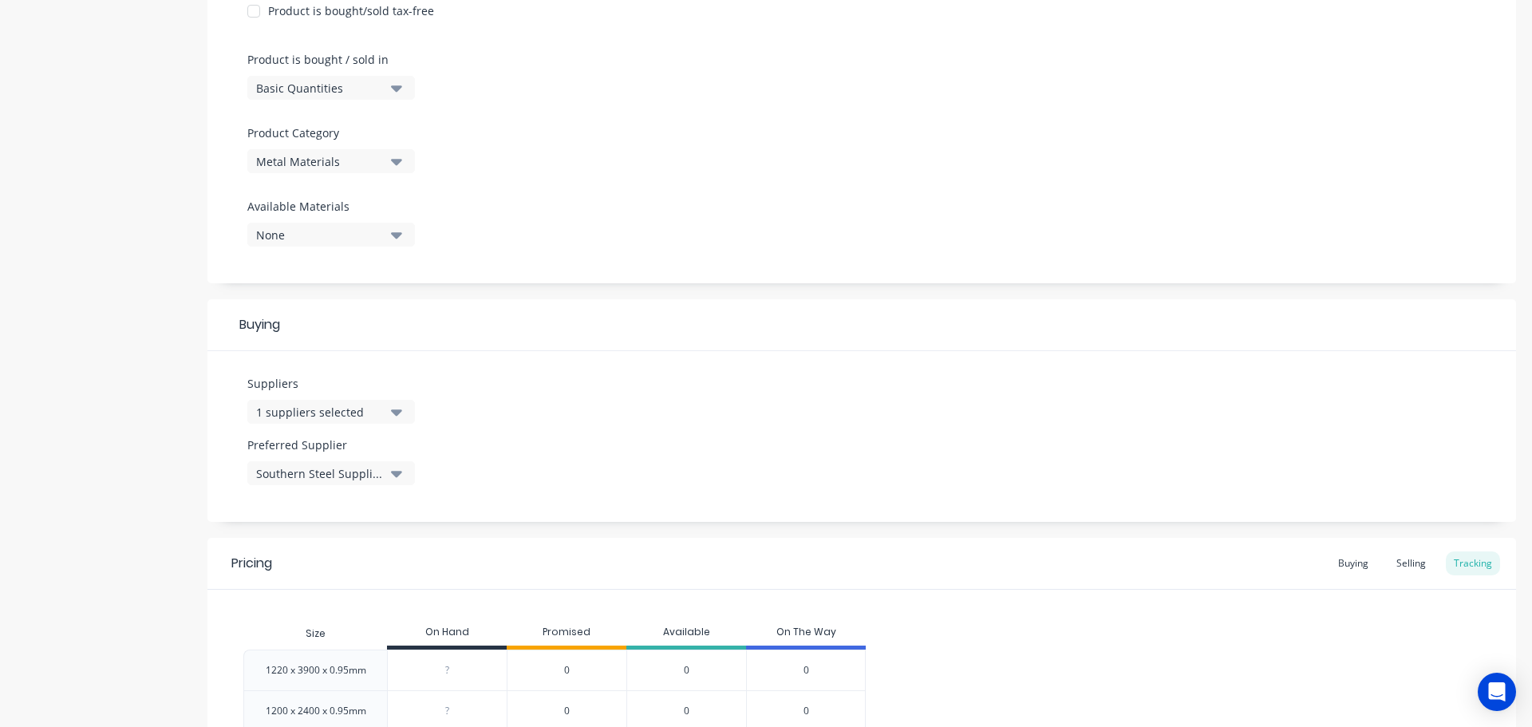
scroll to position [479, 0]
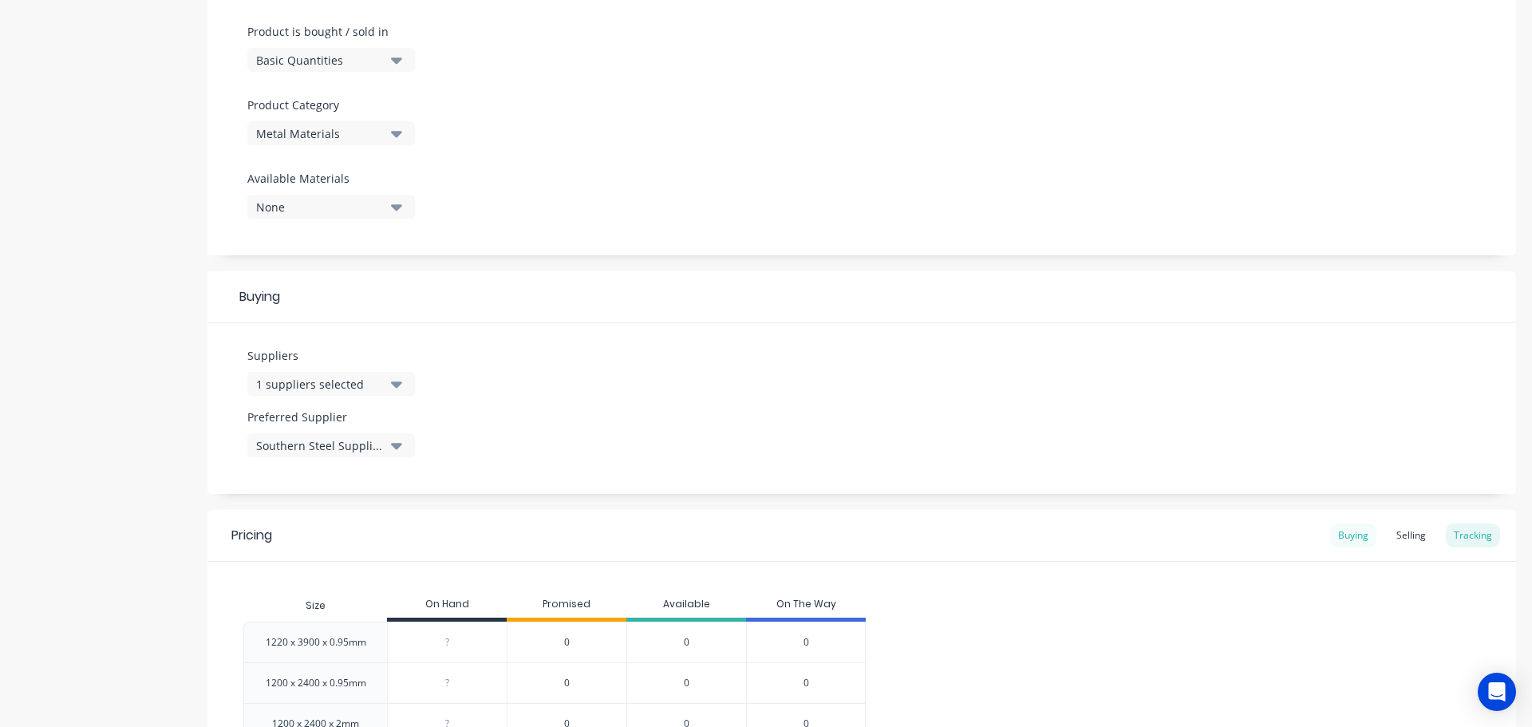
click at [1346, 537] on div "Buying" at bounding box center [1353, 535] width 46 height 24
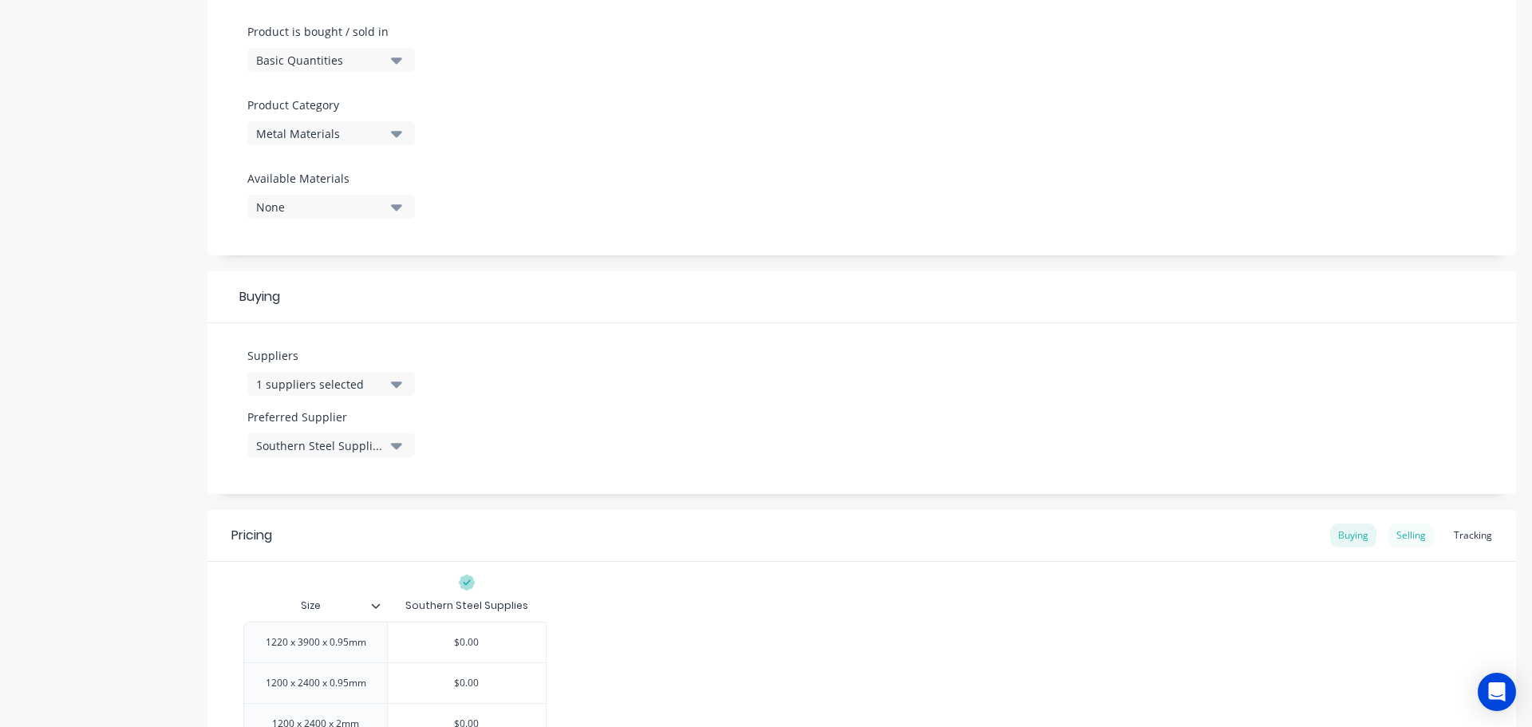
click at [1403, 534] on div "Selling" at bounding box center [1410, 535] width 45 height 24
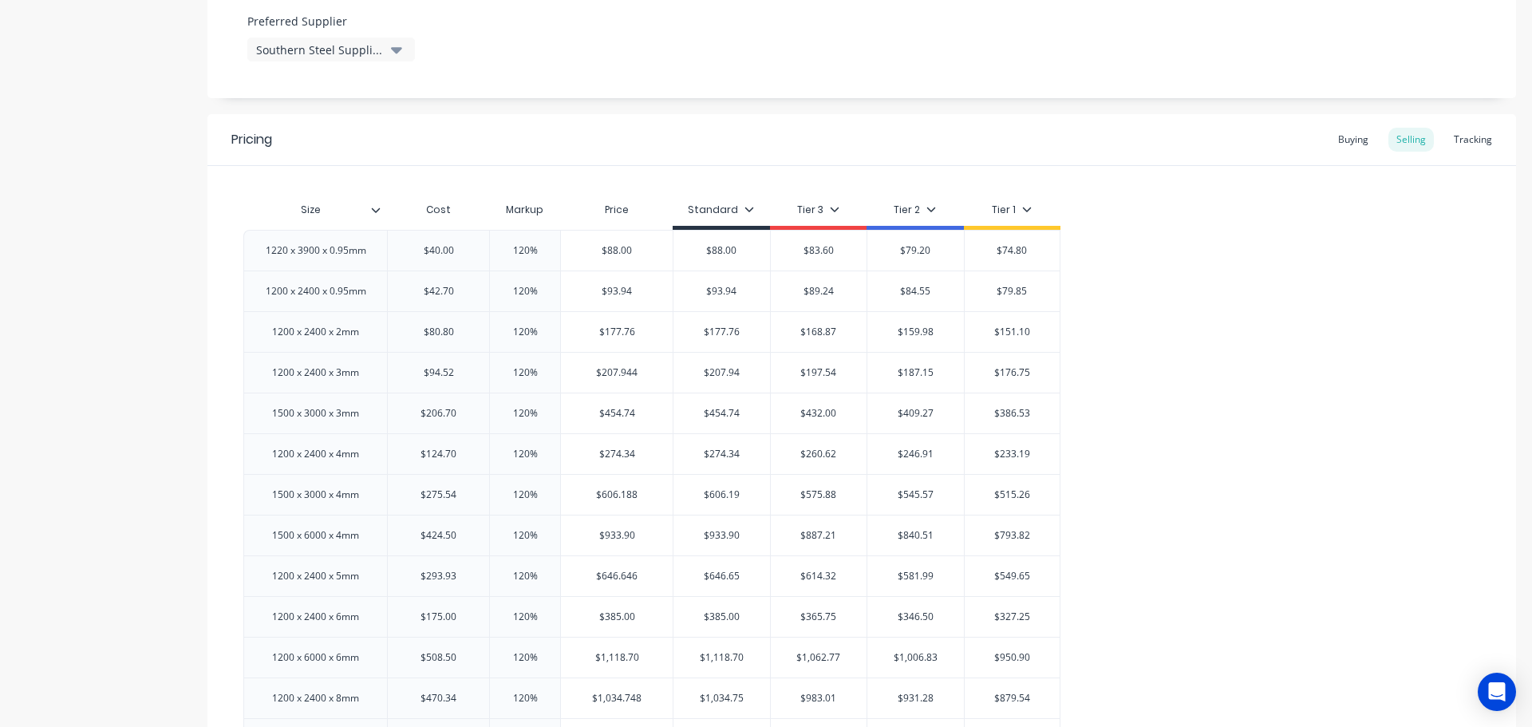
scroll to position [878, 0]
drag, startPoint x: 378, startPoint y: 254, endPoint x: 262, endPoint y: 248, distance: 115.9
click at [262, 248] on div "1220 x 3900 x 0.95mm" at bounding box center [316, 247] width 126 height 21
copy div "1220 x 3900 x 0.95mm"
type textarea "x"
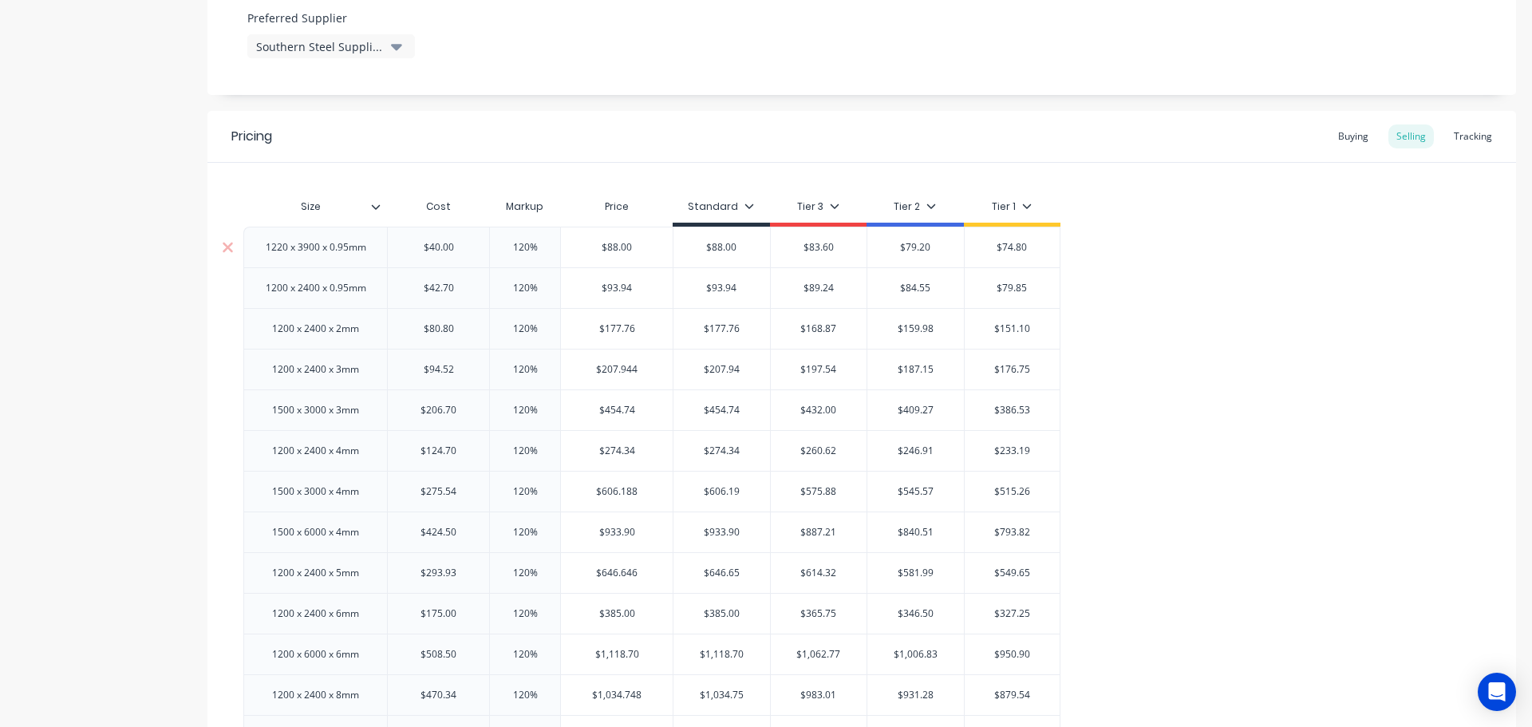
type input "$40.00"
drag, startPoint x: 420, startPoint y: 245, endPoint x: 461, endPoint y: 241, distance: 40.9
click at [461, 241] on input "$40.00" at bounding box center [438, 247] width 101 height 14
drag, startPoint x: 371, startPoint y: 297, endPoint x: 260, endPoint y: 289, distance: 111.2
click at [260, 289] on div "1200 x 2400 x 0.95mm" at bounding box center [316, 288] width 126 height 21
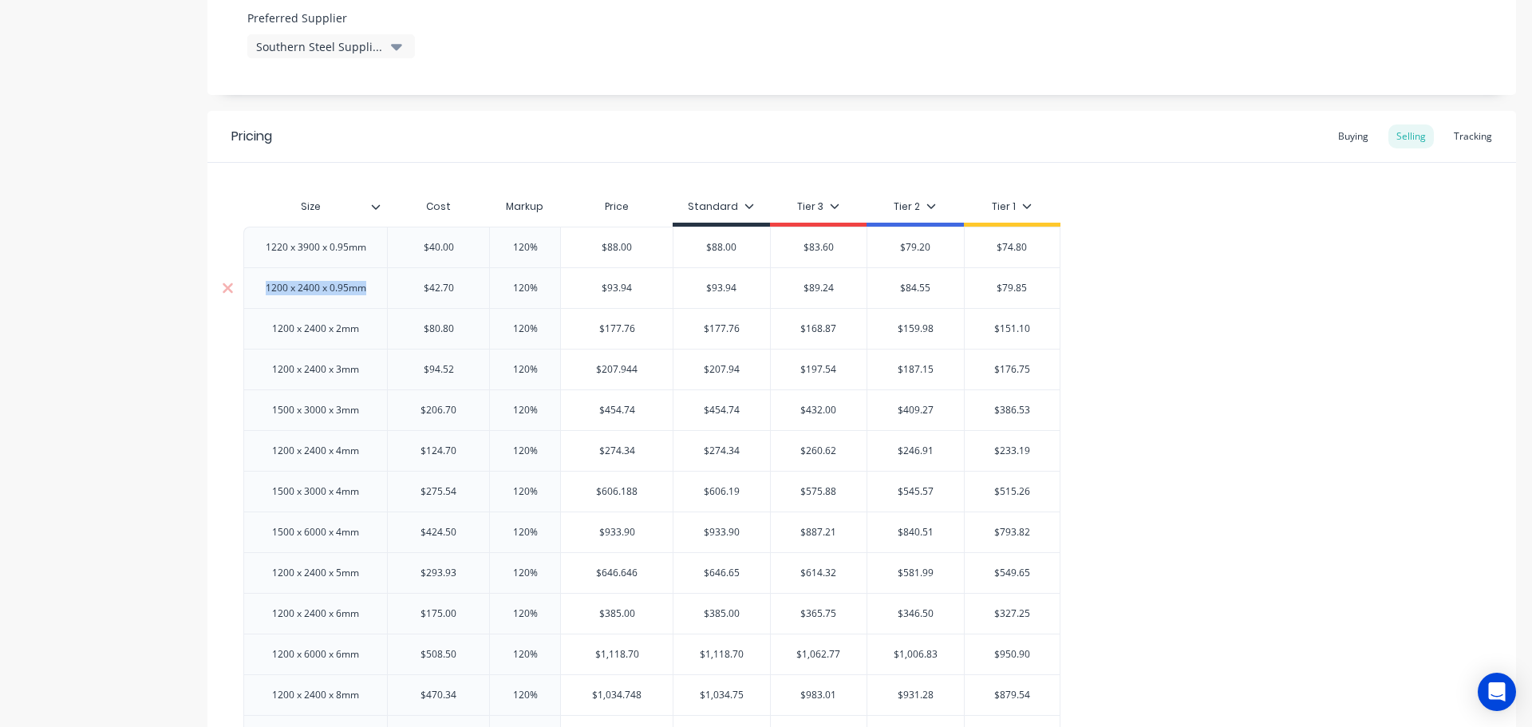
copy div "1200 x 2400 x 0.95mm"
type textarea "x"
type input "$42.70"
drag, startPoint x: 414, startPoint y: 285, endPoint x: 463, endPoint y: 284, distance: 48.7
click at [463, 284] on input "$42.70" at bounding box center [438, 288] width 101 height 14
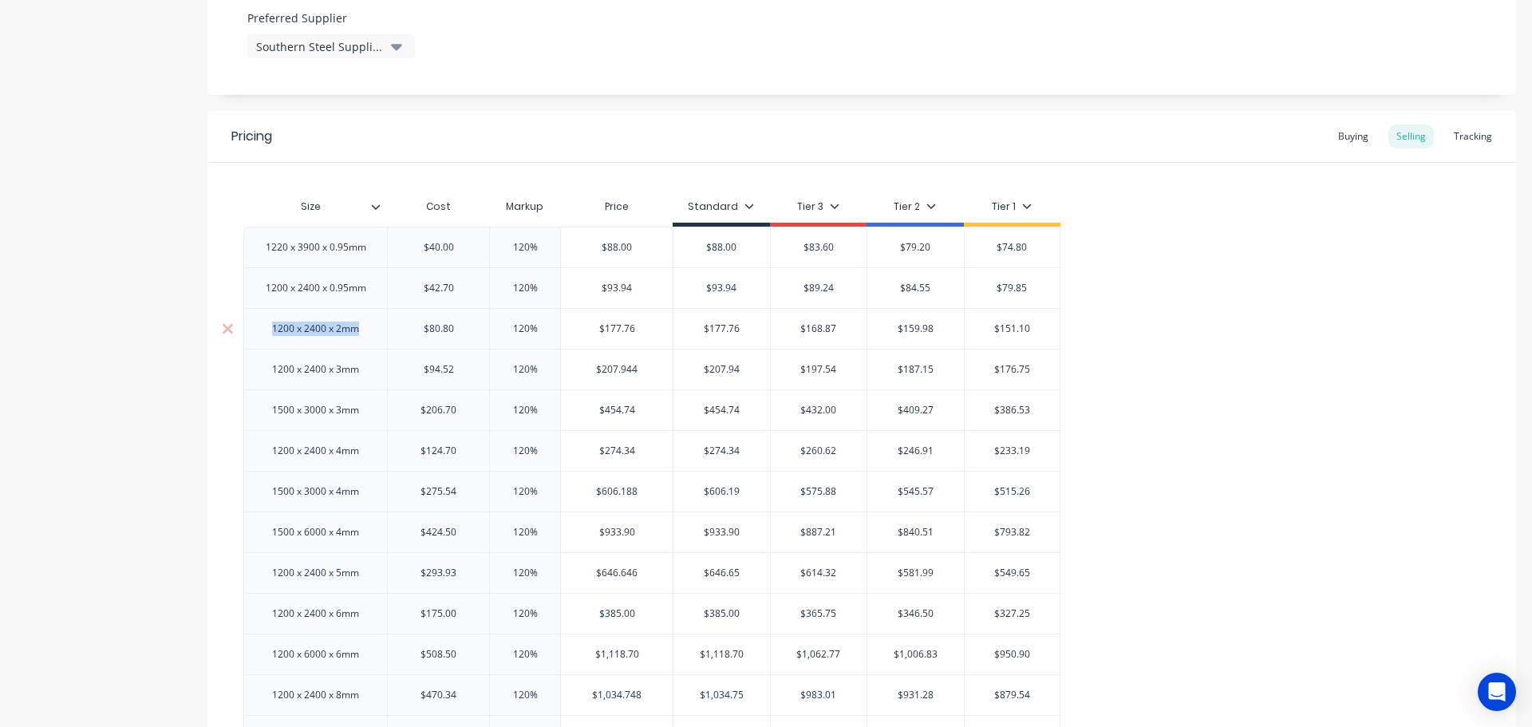
drag, startPoint x: 262, startPoint y: 325, endPoint x: 383, endPoint y: 330, distance: 121.4
click at [383, 330] on div "1200 x 2400 x 2mm" at bounding box center [315, 328] width 144 height 41
copy div "1200 x 2400 x 2mm"
type textarea "x"
type input "$80.80"
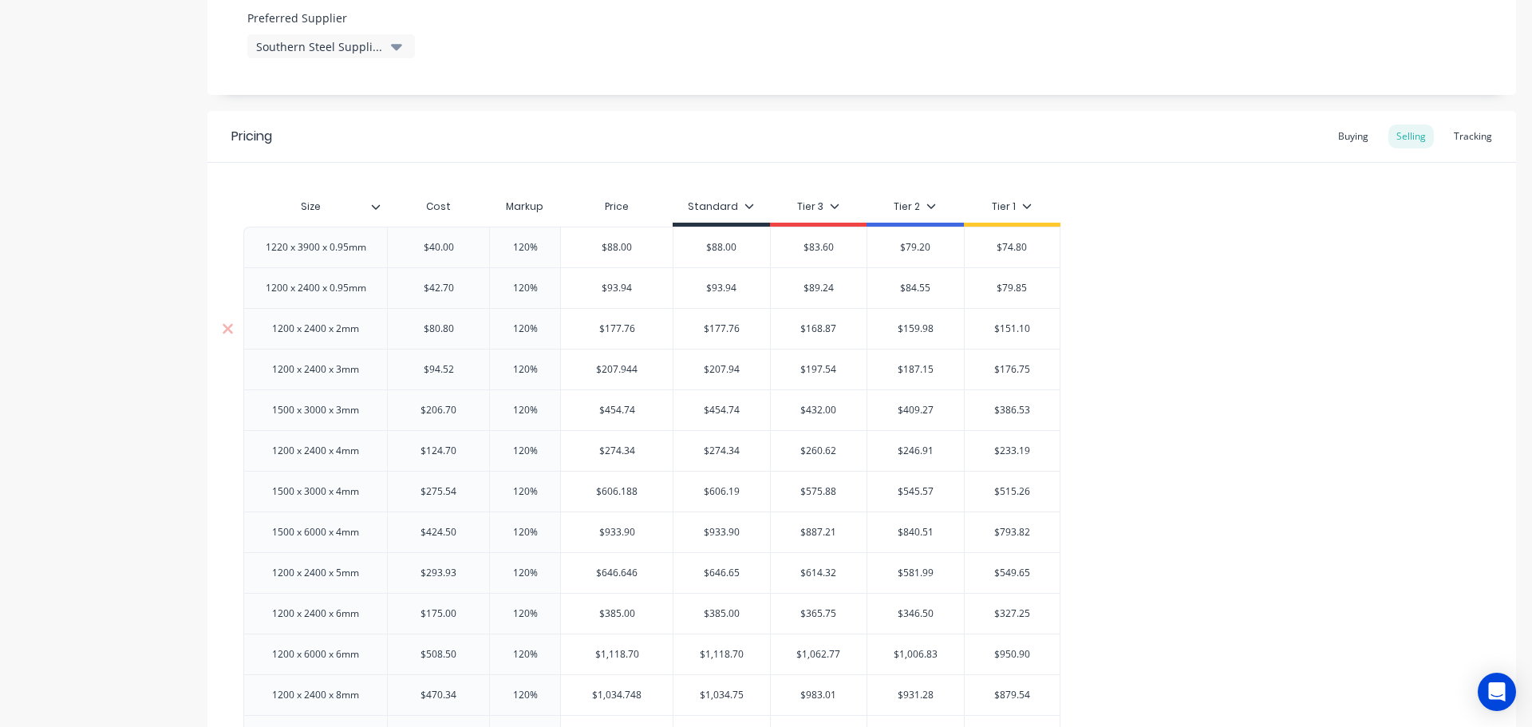
drag, startPoint x: 463, startPoint y: 324, endPoint x: 408, endPoint y: 322, distance: 55.1
click at [408, 322] on input "$80.80" at bounding box center [438, 329] width 101 height 14
drag, startPoint x: 369, startPoint y: 380, endPoint x: 339, endPoint y: 377, distance: 30.5
click at [335, 377] on div "1220 x 3900 x 0.95mm $40.00 $40.00 120% $88.00 $88.00 $83.60 $79.20 $74.80 1200…" at bounding box center [861, 532] width 1237 height 610
drag, startPoint x: 359, startPoint y: 375, endPoint x: 243, endPoint y: 375, distance: 116.5
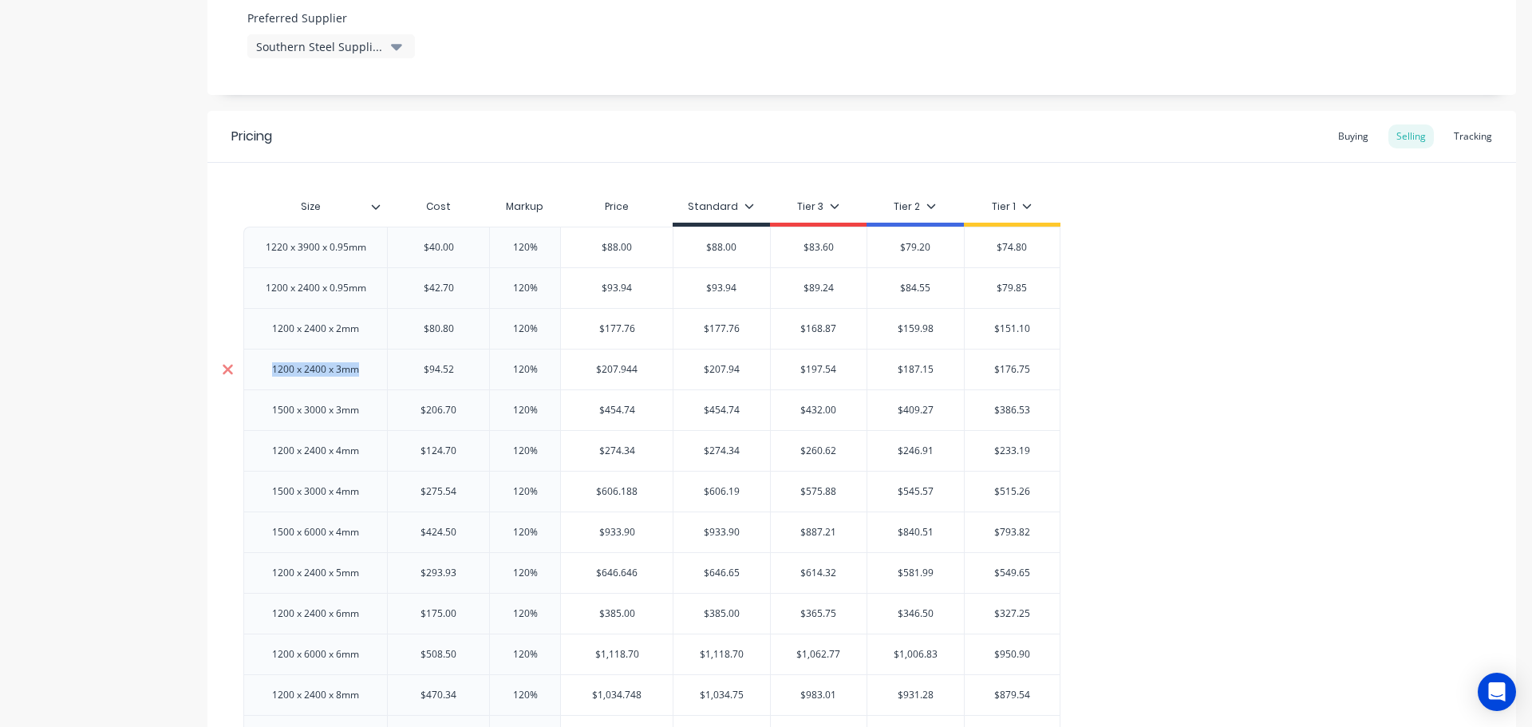
click at [243, 375] on div "1200 x 2400 x 3mm $94.52 120% $207.944 $207.94 $197.54 $187.15 $176.75" at bounding box center [651, 369] width 817 height 41
copy div "1200 x 2400 x 3mm"
type textarea "x"
type input "$94.52"
drag, startPoint x: 465, startPoint y: 368, endPoint x: 412, endPoint y: 364, distance: 52.8
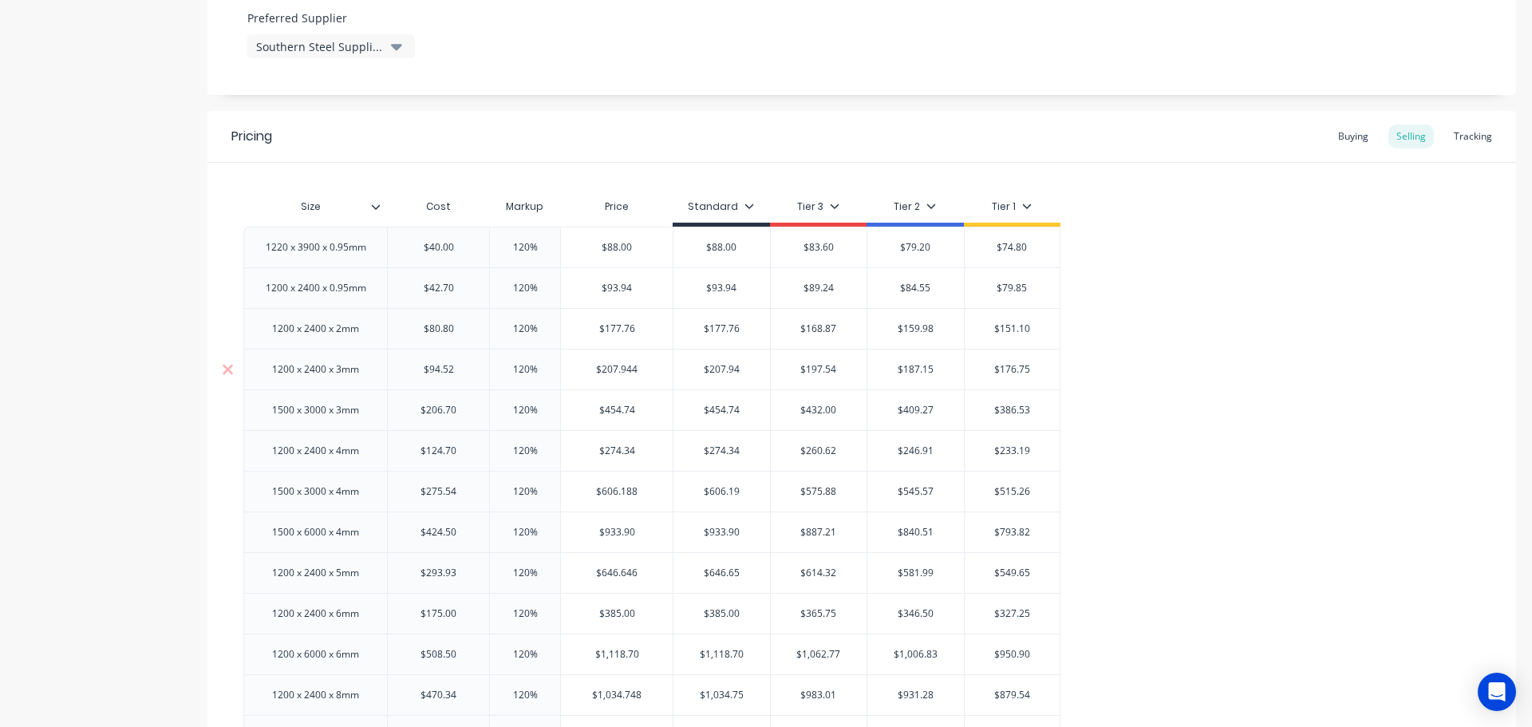
click at [412, 364] on input "$94.52" at bounding box center [438, 369] width 101 height 14
drag, startPoint x: 371, startPoint y: 415, endPoint x: 253, endPoint y: 413, distance: 118.1
click at [253, 413] on div "1500 x 3000 x 3mm" at bounding box center [315, 409] width 144 height 41
copy div "1500 x 3000 x 3mm"
type textarea "x"
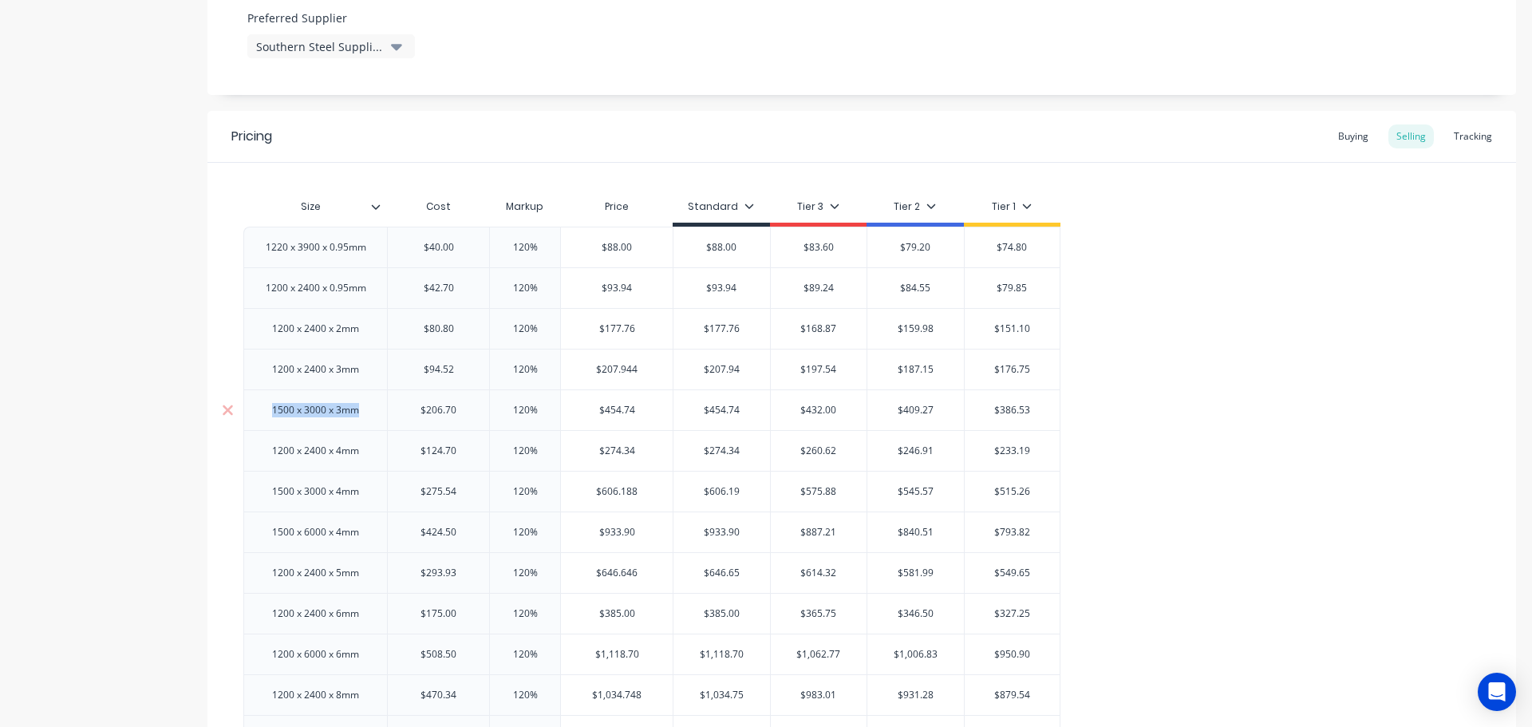
type input "$206.70"
drag, startPoint x: 416, startPoint y: 410, endPoint x: 467, endPoint y: 417, distance: 51.6
click at [467, 417] on div "$206.70 $206.70" at bounding box center [438, 410] width 101 height 40
drag, startPoint x: 468, startPoint y: 412, endPoint x: 417, endPoint y: 398, distance: 52.3
click at [417, 398] on div "$206.70 $206.70" at bounding box center [438, 410] width 101 height 40
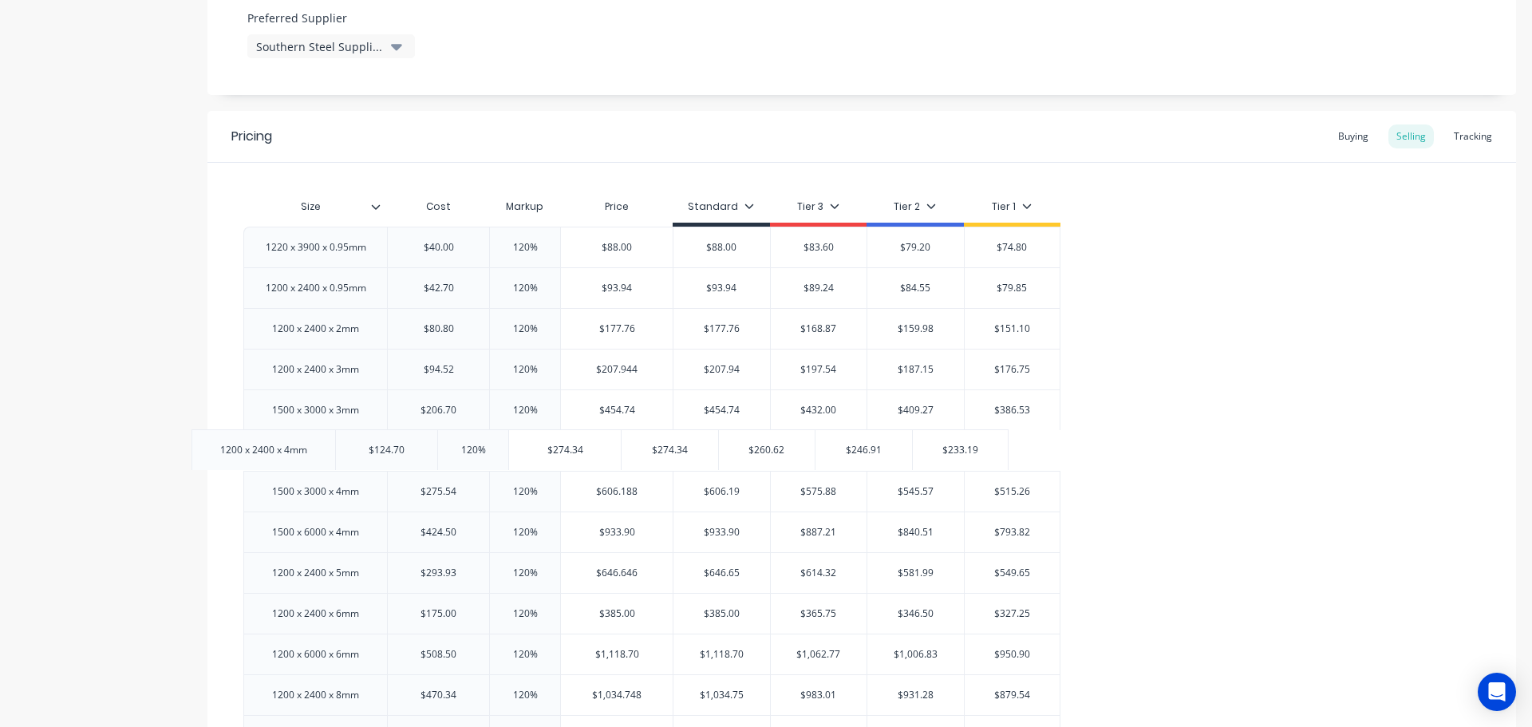
drag, startPoint x: 377, startPoint y: 460, endPoint x: 321, endPoint y: 460, distance: 55.9
click at [321, 460] on div "1220 x 3900 x 0.95mm $40.00 $40.00 120% $88.00 $88.00 $83.60 $79.20 $74.80 1200…" at bounding box center [861, 532] width 1237 height 610
drag, startPoint x: 357, startPoint y: 456, endPoint x: 271, endPoint y: 455, distance: 85.4
click at [271, 455] on div "1200 x 2400 x 4mm" at bounding box center [315, 450] width 112 height 21
drag, startPoint x: 358, startPoint y: 496, endPoint x: 260, endPoint y: 506, distance: 98.6
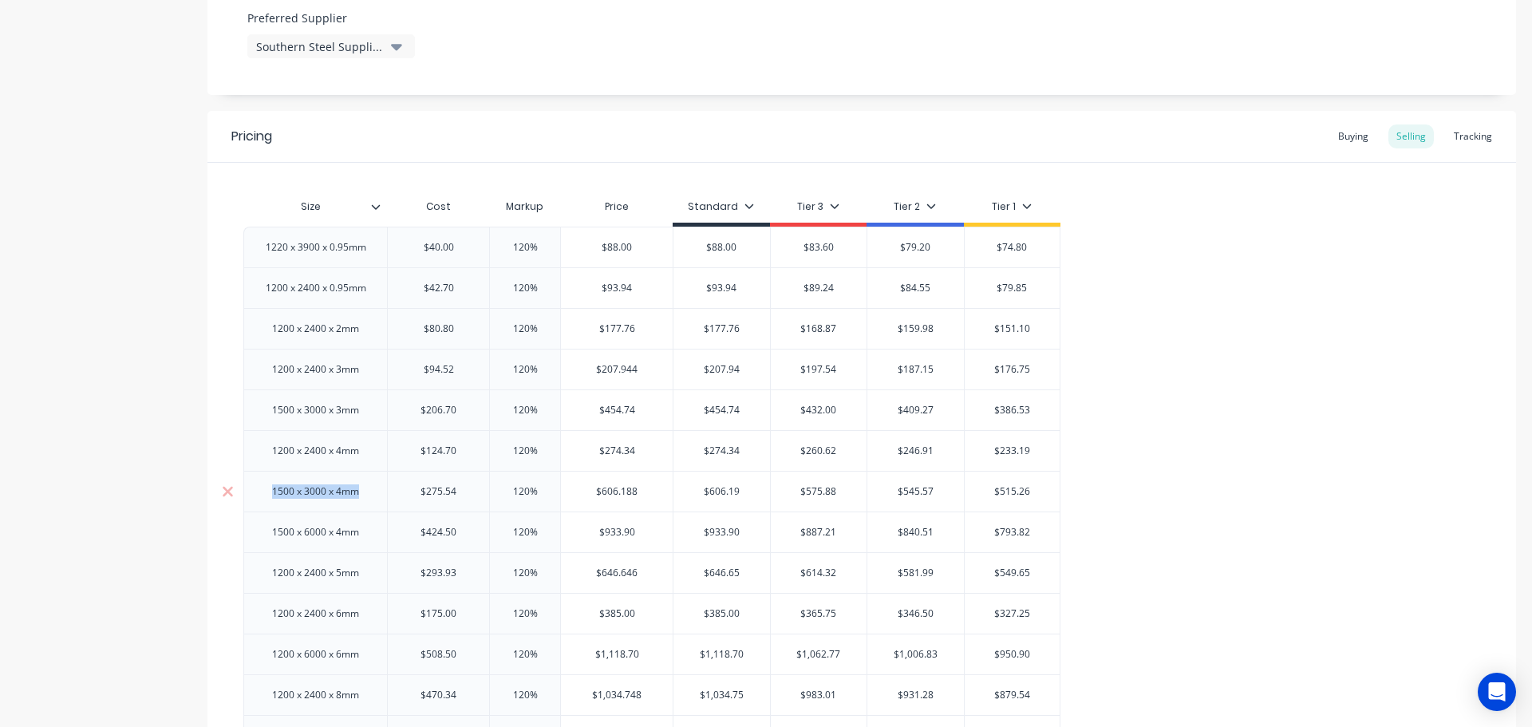
click at [260, 506] on div "1500 x 3000 x 4mm" at bounding box center [315, 491] width 144 height 41
drag, startPoint x: 264, startPoint y: 537, endPoint x: 357, endPoint y: 536, distance: 92.5
click at [357, 536] on div "1500 x 6000 x 4mm" at bounding box center [315, 532] width 112 height 21
copy div "1500 x 6000 x 4mm"
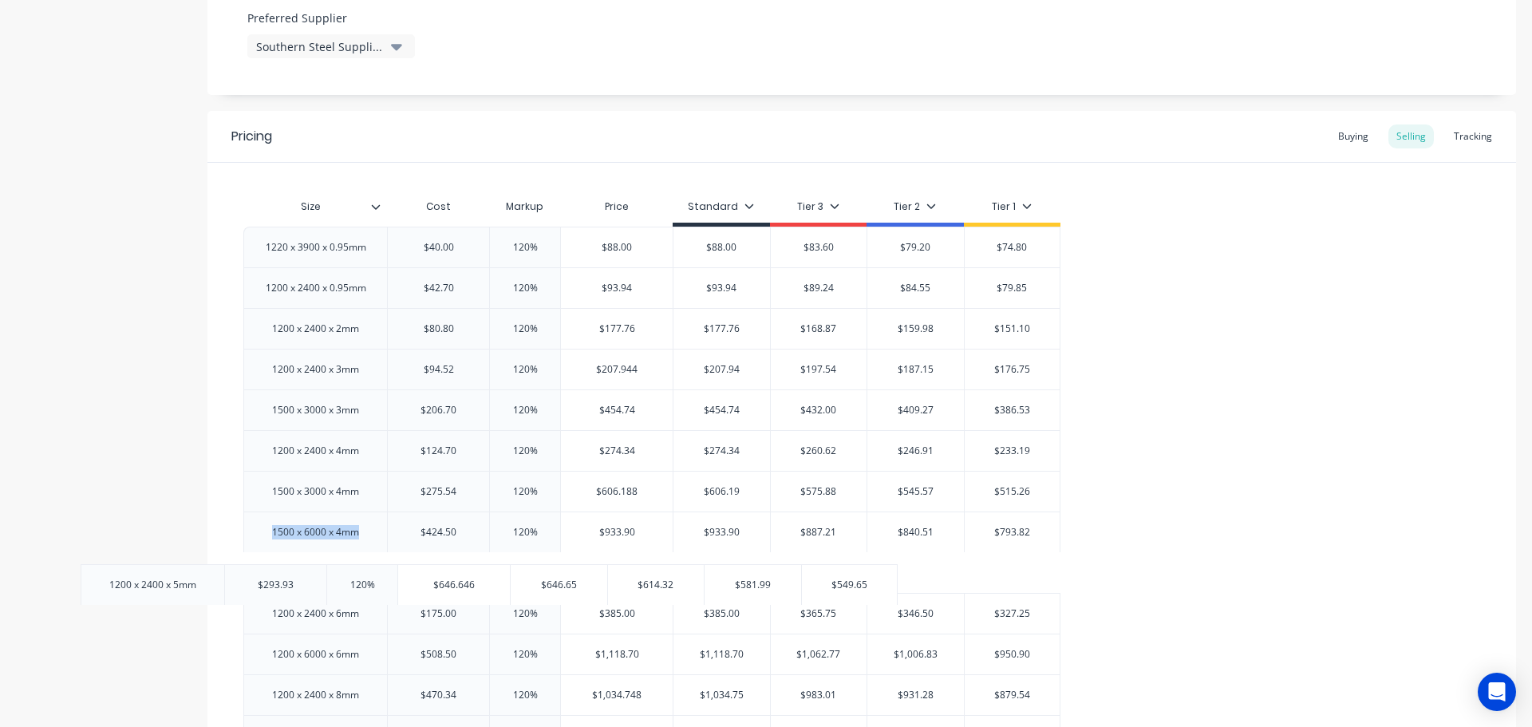
drag, startPoint x: 377, startPoint y: 578, endPoint x: 239, endPoint y: 591, distance: 138.7
click at [222, 591] on div "Size Cost Markup Price Standard Tier 3 Tier 2 Tier 1 1220 x 3900 x 0.95mm $40.0…" at bounding box center [861, 520] width 1308 height 715
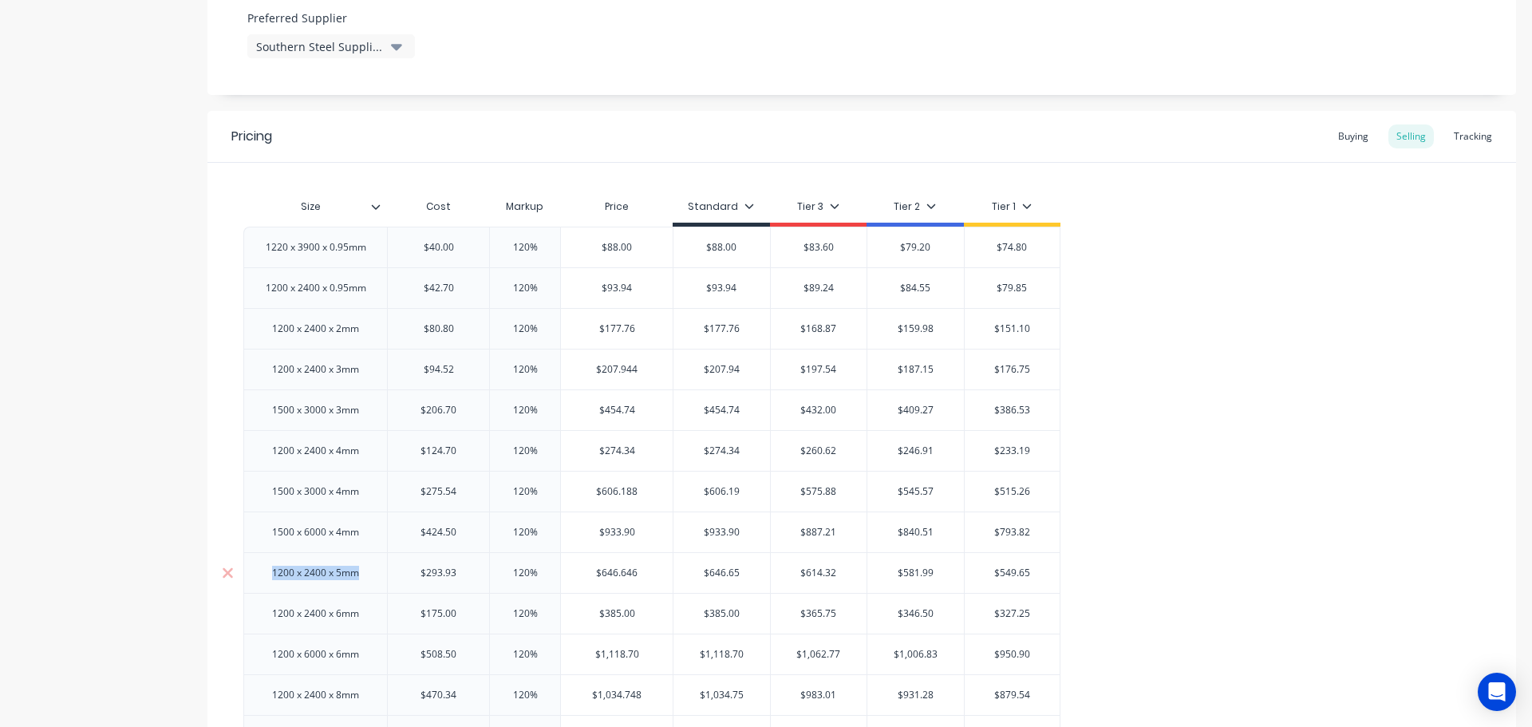
drag, startPoint x: 359, startPoint y: 578, endPoint x: 274, endPoint y: 569, distance: 85.9
click at [274, 569] on div "1200 x 2400 x 5mm" at bounding box center [315, 572] width 112 height 21
copy div "1200 x 2400 x 5mm"
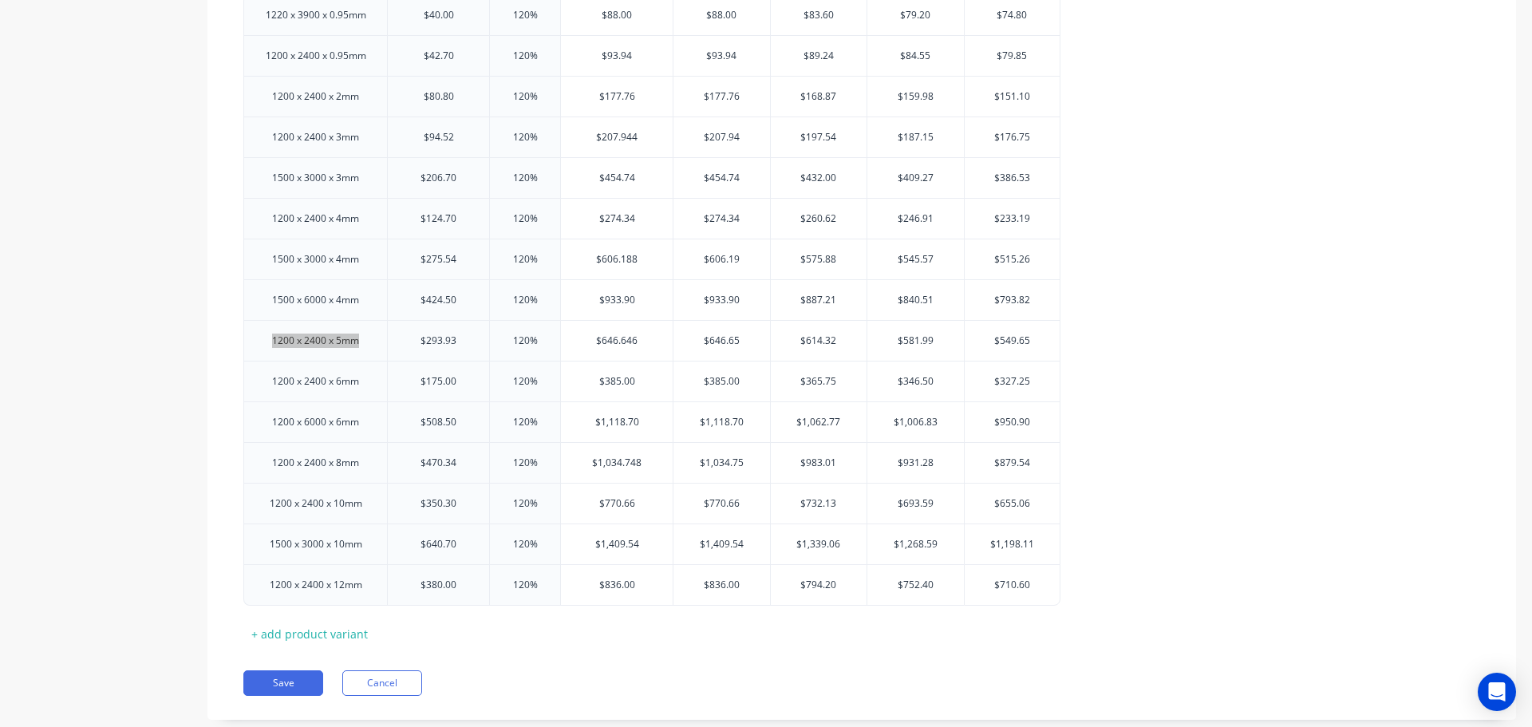
scroll to position [1117, 0]
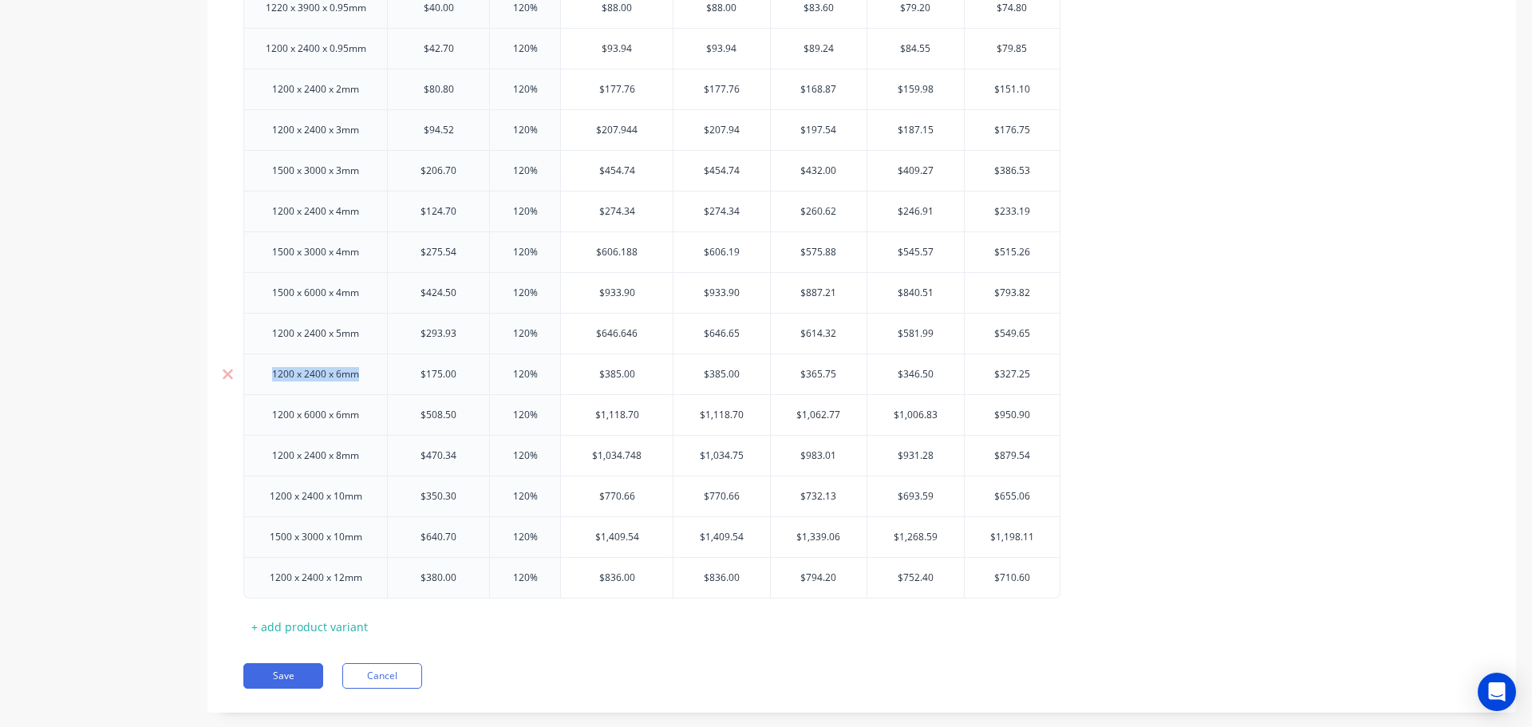
drag, startPoint x: 368, startPoint y: 379, endPoint x: 273, endPoint y: 375, distance: 95.0
click at [273, 375] on div "1200 x 2400 x 6mm" at bounding box center [315, 374] width 112 height 21
copy div "1200 x 2400 x 6mm"
drag, startPoint x: 369, startPoint y: 417, endPoint x: 265, endPoint y: 417, distance: 104.5
click at [265, 417] on div "1200 x 6000 x 6mm" at bounding box center [315, 414] width 112 height 21
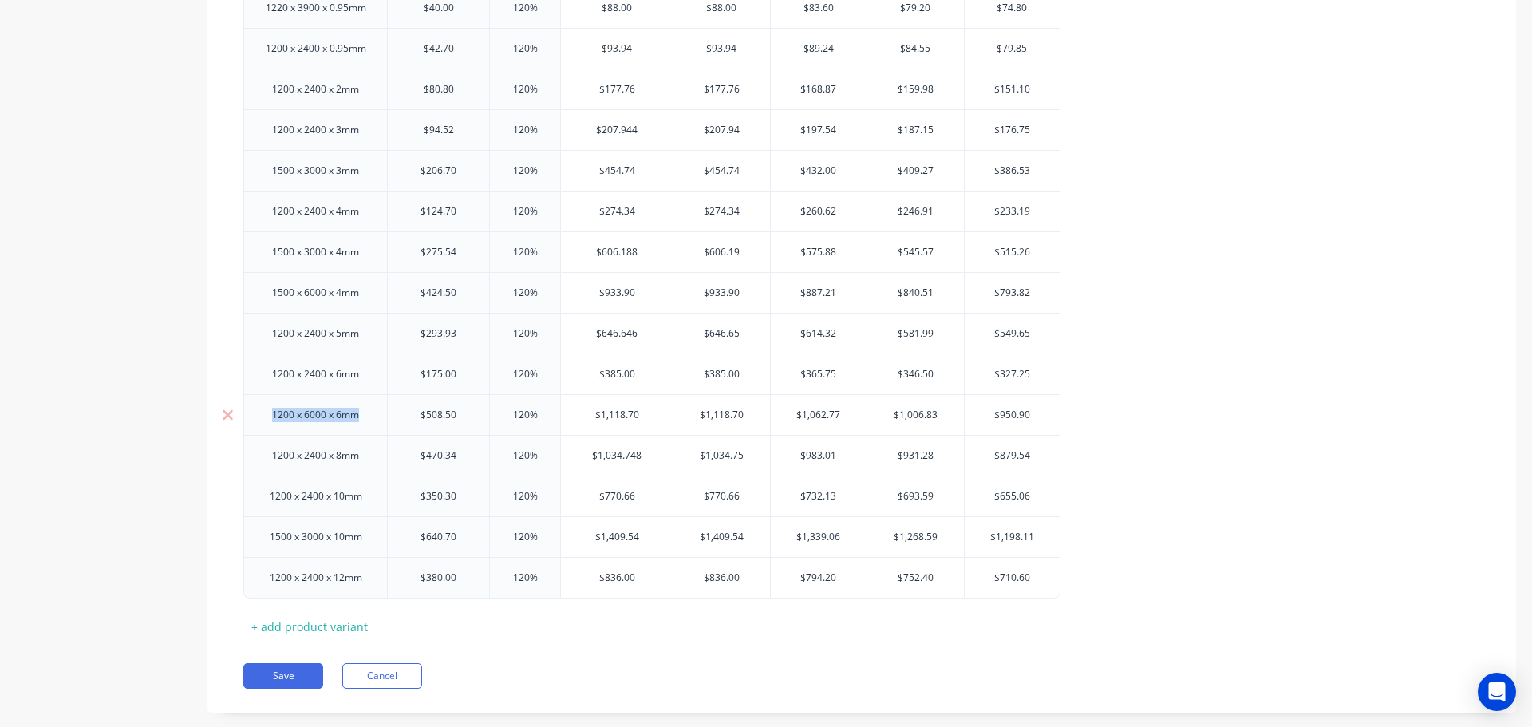
copy div "1200 x 6000 x 6mm"
drag, startPoint x: 366, startPoint y: 464, endPoint x: 262, endPoint y: 455, distance: 104.2
click at [262, 455] on div "1200 x 2400 x 8mm" at bounding box center [315, 455] width 112 height 21
copy div "1200 x 2400 x 8mm"
drag, startPoint x: 367, startPoint y: 504, endPoint x: 259, endPoint y: 495, distance: 108.1
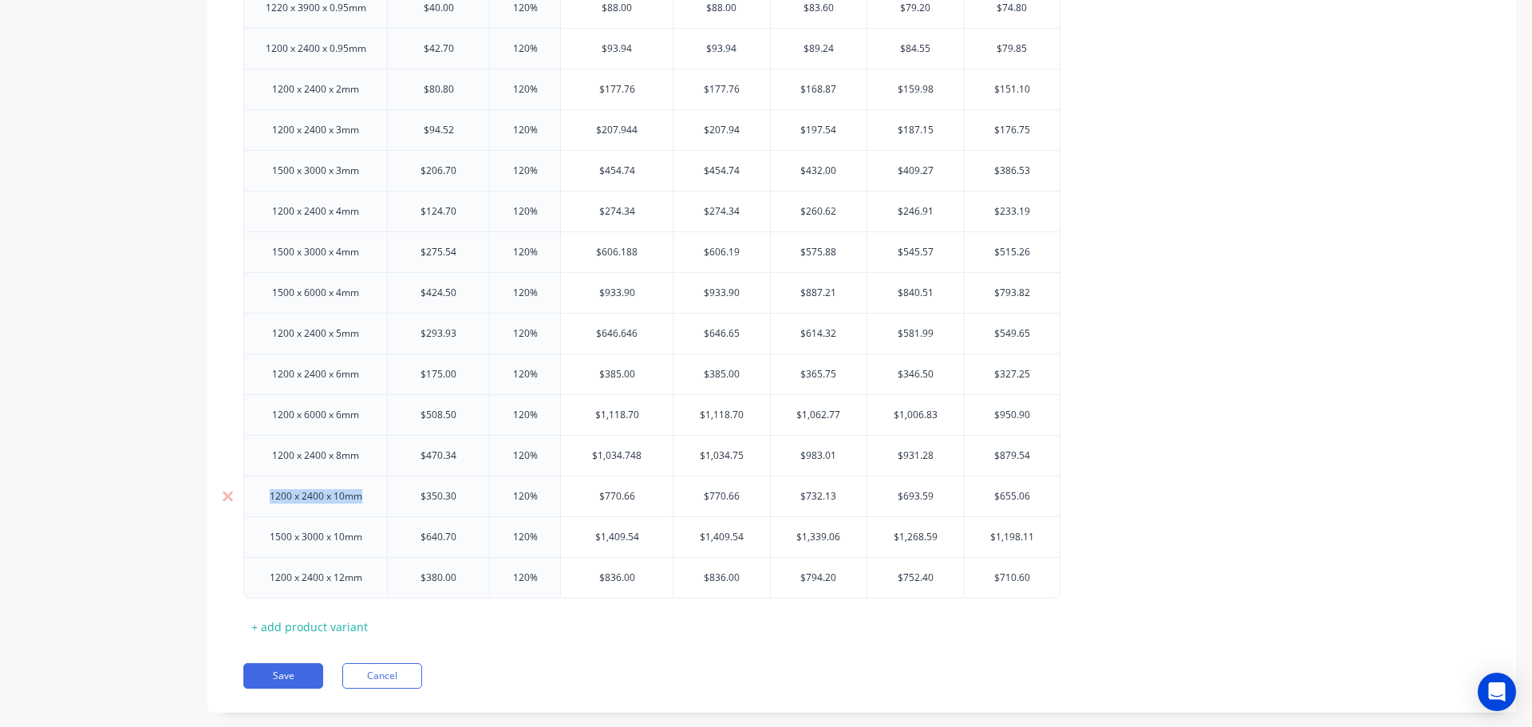
click at [259, 495] on div "1200 x 2400 x 10mm" at bounding box center [316, 496] width 118 height 21
drag, startPoint x: 362, startPoint y: 544, endPoint x: 270, endPoint y: 538, distance: 92.0
click at [270, 538] on div "1500 x 3000 x 10mm" at bounding box center [316, 537] width 118 height 21
drag, startPoint x: 368, startPoint y: 583, endPoint x: 264, endPoint y: 582, distance: 103.7
click at [264, 582] on div "1200 x 2400 x 12mm" at bounding box center [316, 577] width 118 height 21
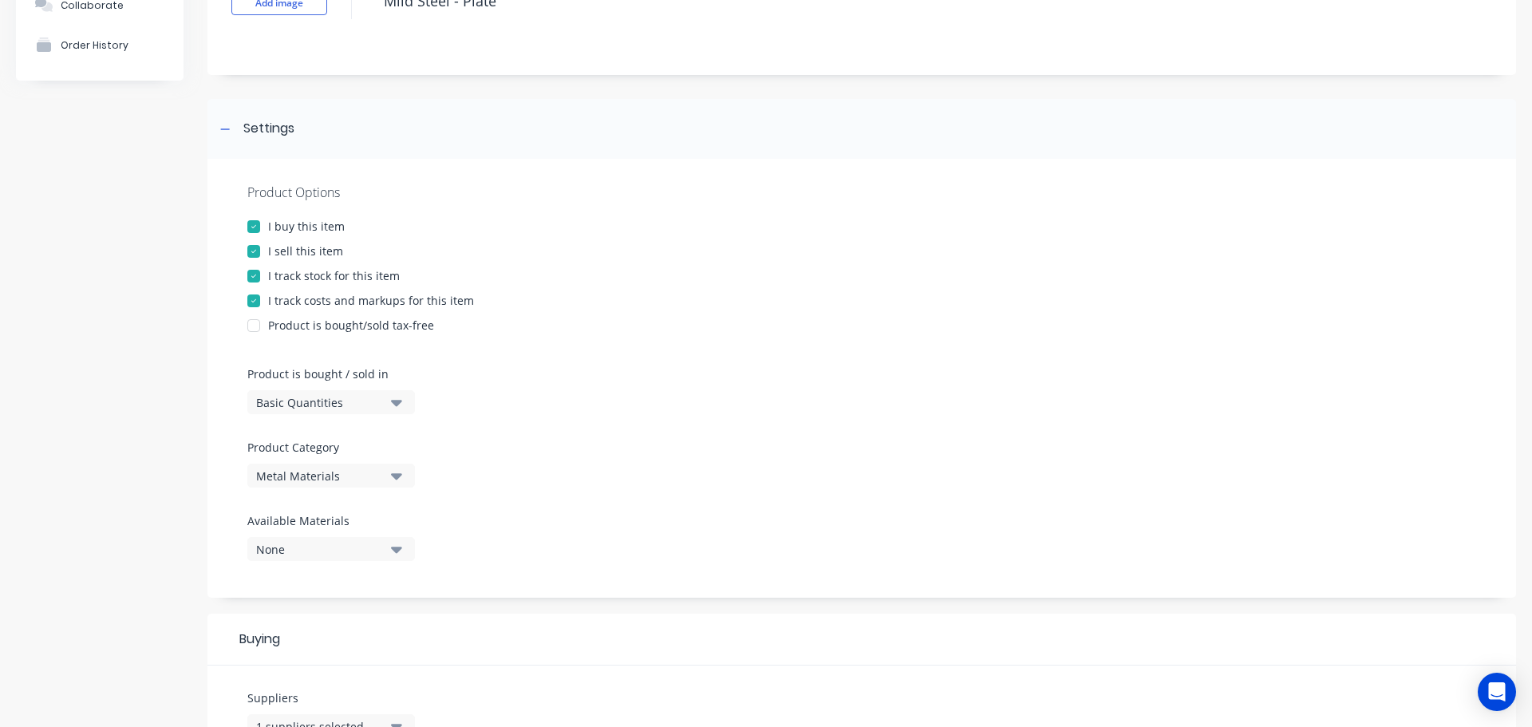
scroll to position [0, 0]
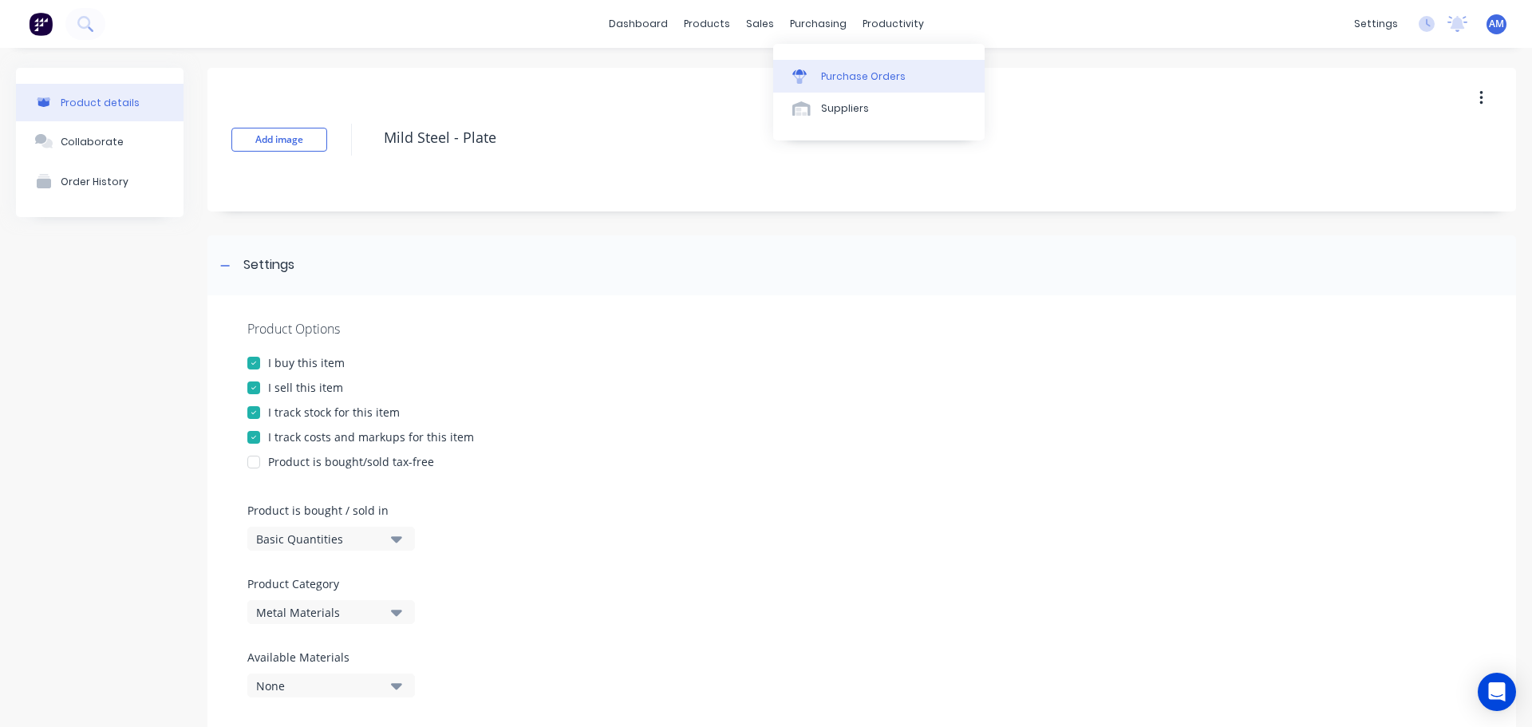
type textarea "x"
click at [842, 73] on div "Purchase Orders" at bounding box center [863, 76] width 85 height 14
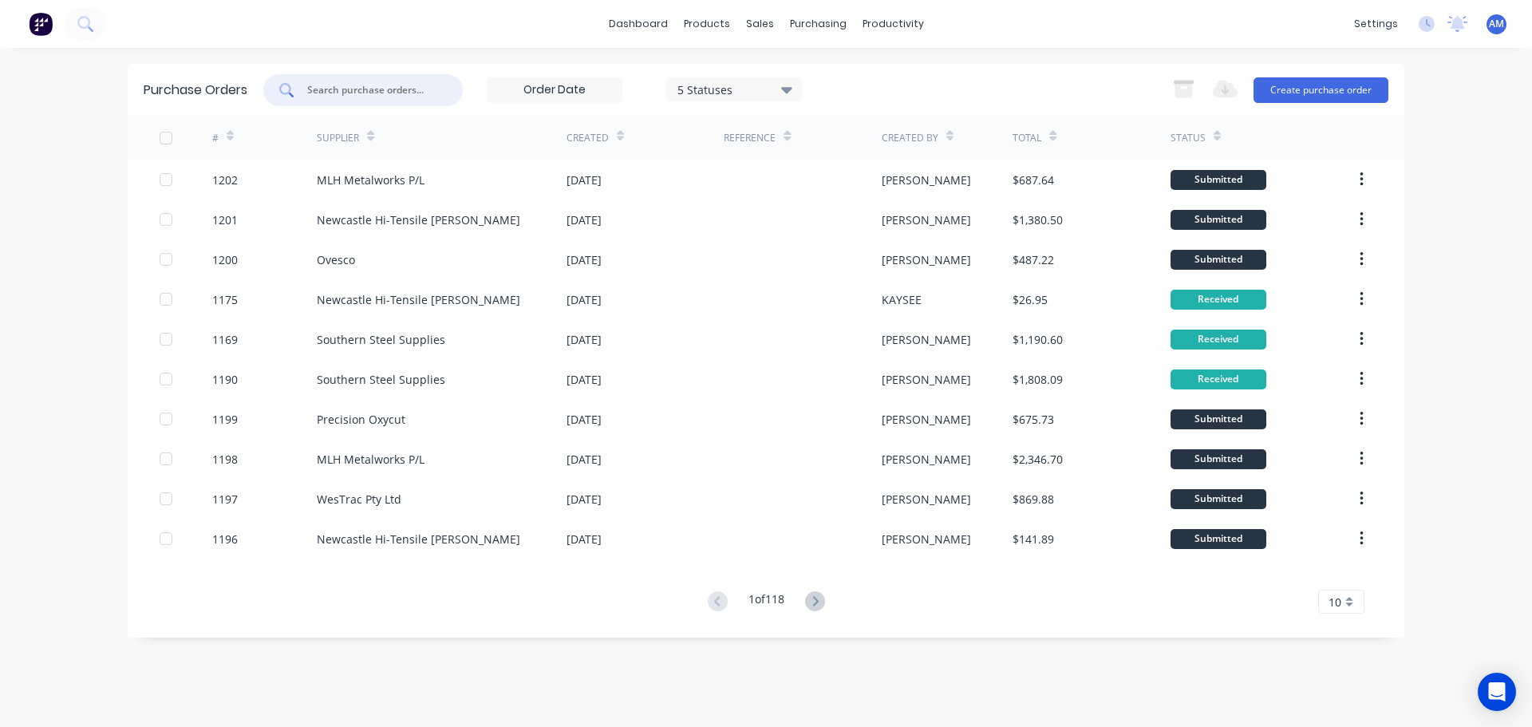
click at [380, 91] on input "text" at bounding box center [372, 90] width 132 height 16
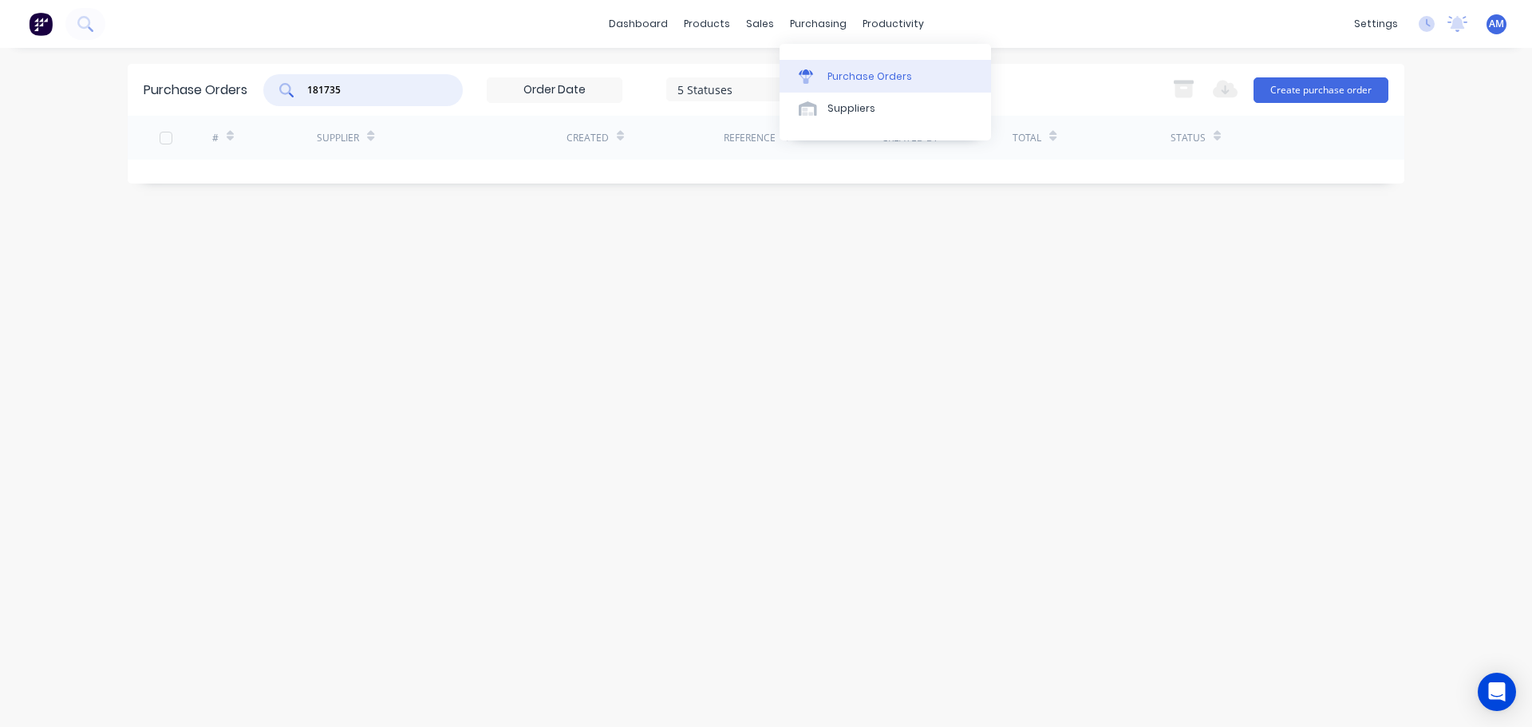
type input "181735"
click at [865, 74] on div "Purchase Orders" at bounding box center [869, 76] width 85 height 14
click at [857, 102] on div "Suppliers" at bounding box center [851, 108] width 48 height 14
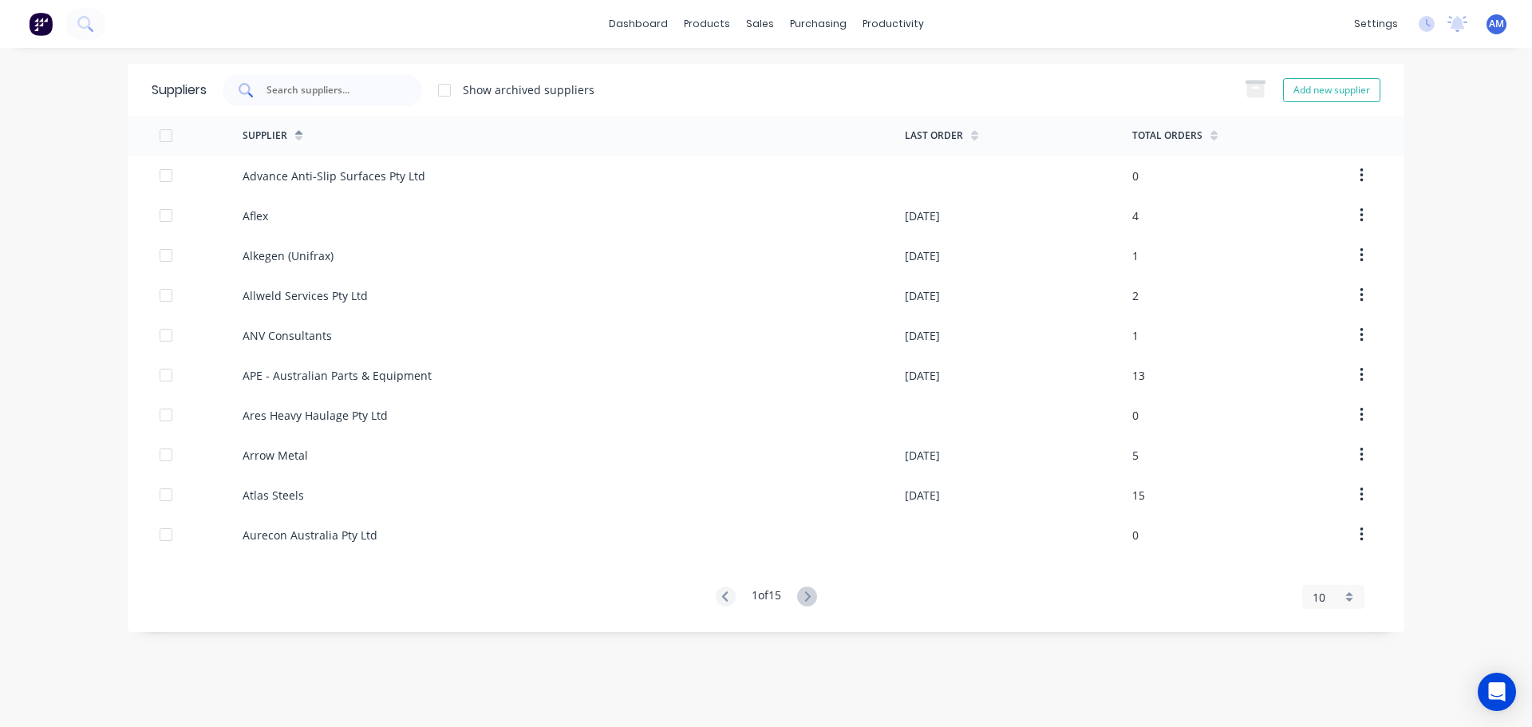
click at [329, 92] on input "text" at bounding box center [331, 90] width 132 height 16
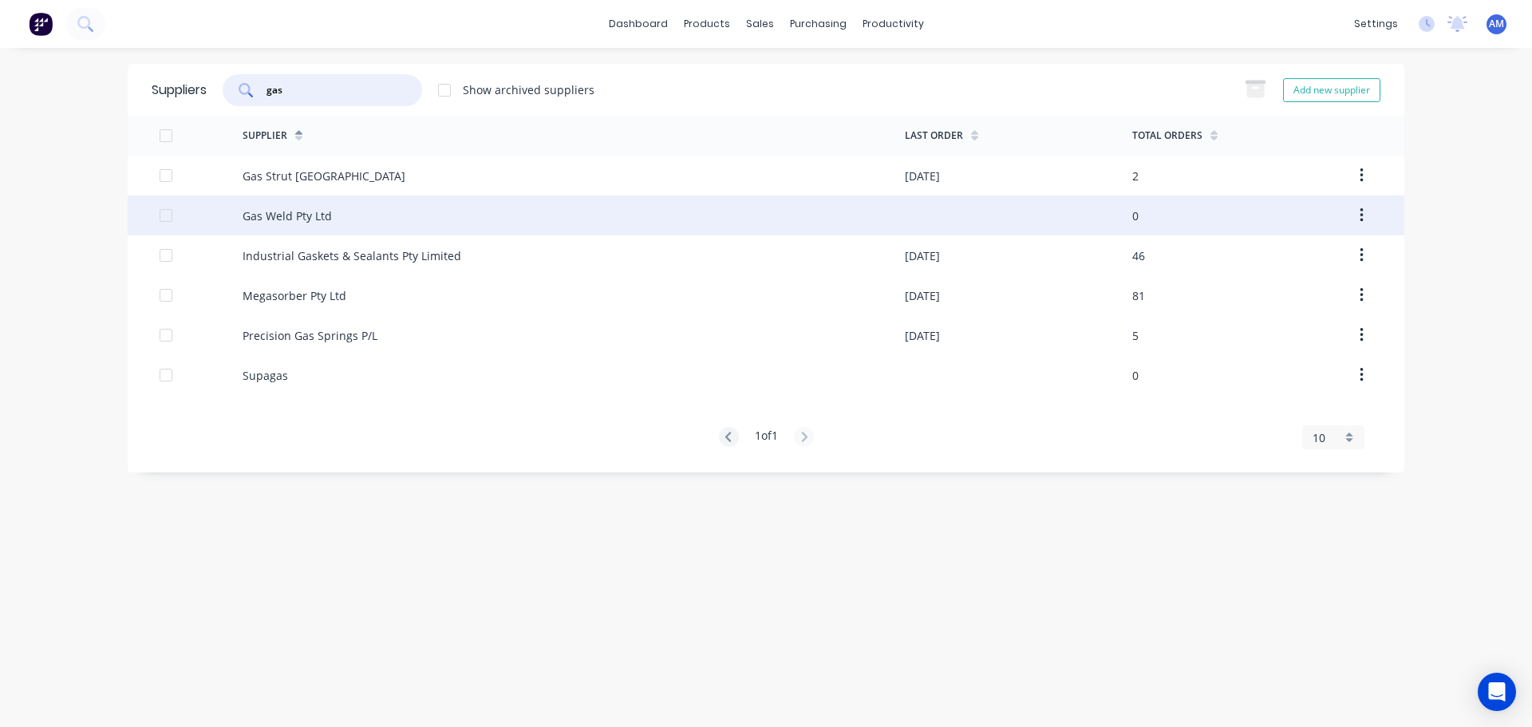
type input "gas"
click at [314, 217] on div "Gas Weld Pty Ltd" at bounding box center [287, 215] width 89 height 17
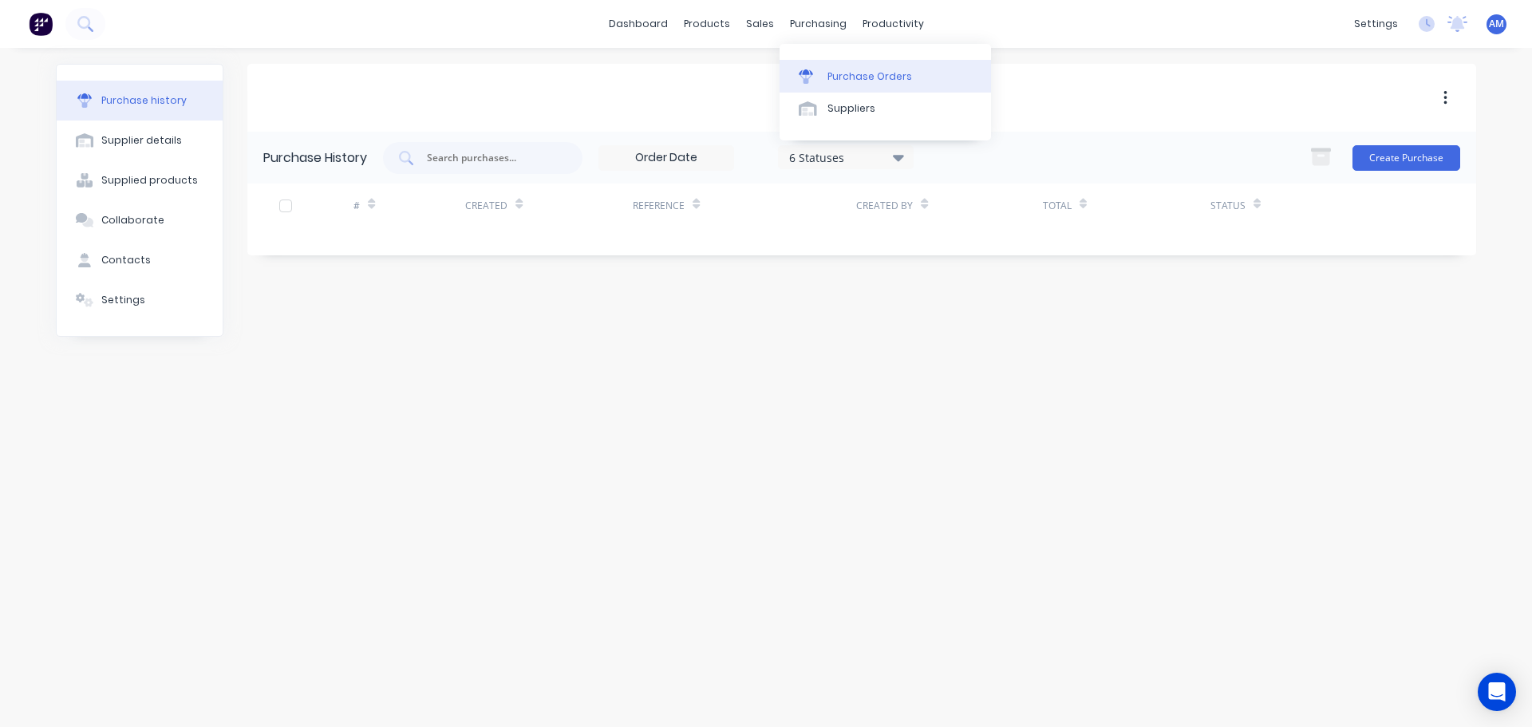
click at [854, 73] on div "Purchase Orders" at bounding box center [869, 76] width 85 height 14
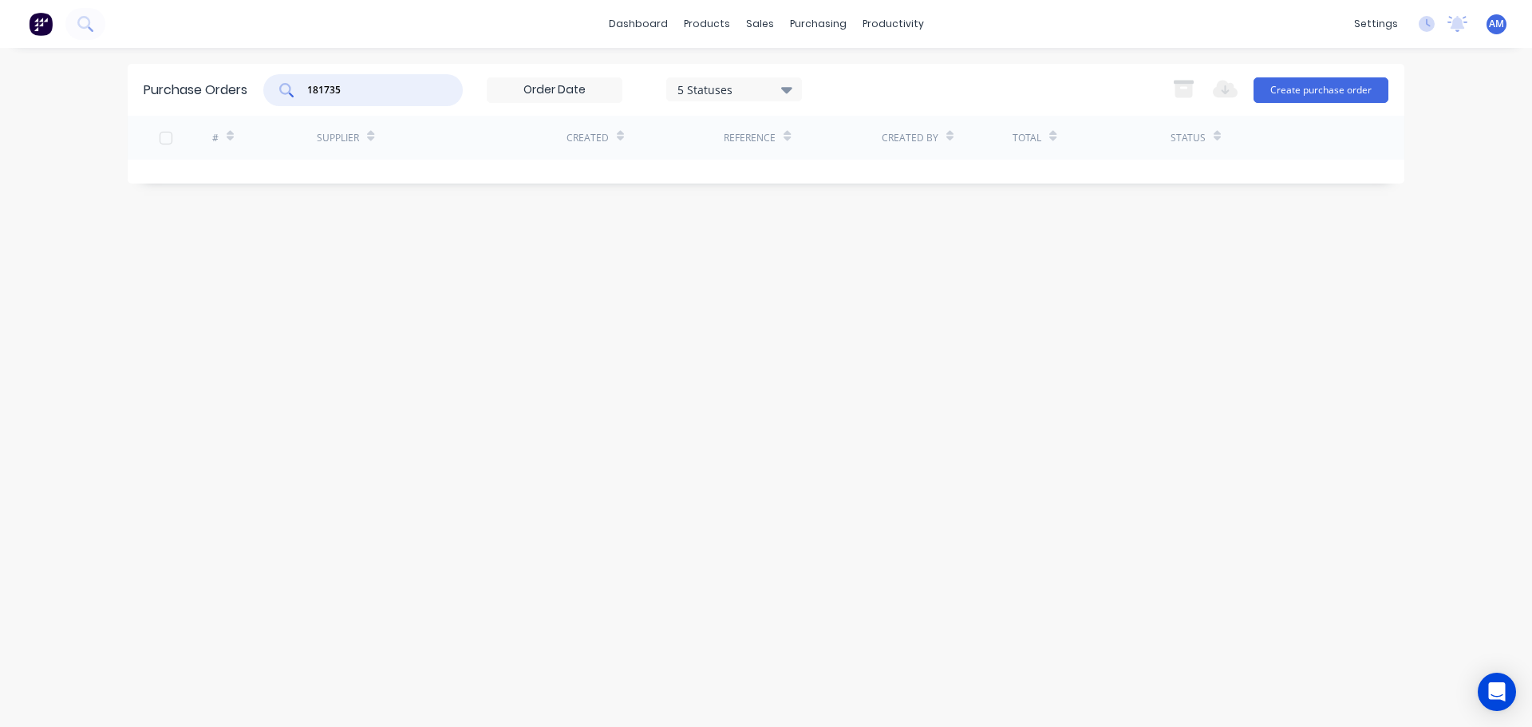
drag, startPoint x: 365, startPoint y: 95, endPoint x: 304, endPoint y: 81, distance: 62.3
click at [304, 81] on div "181735" at bounding box center [362, 90] width 199 height 32
type input "1138"
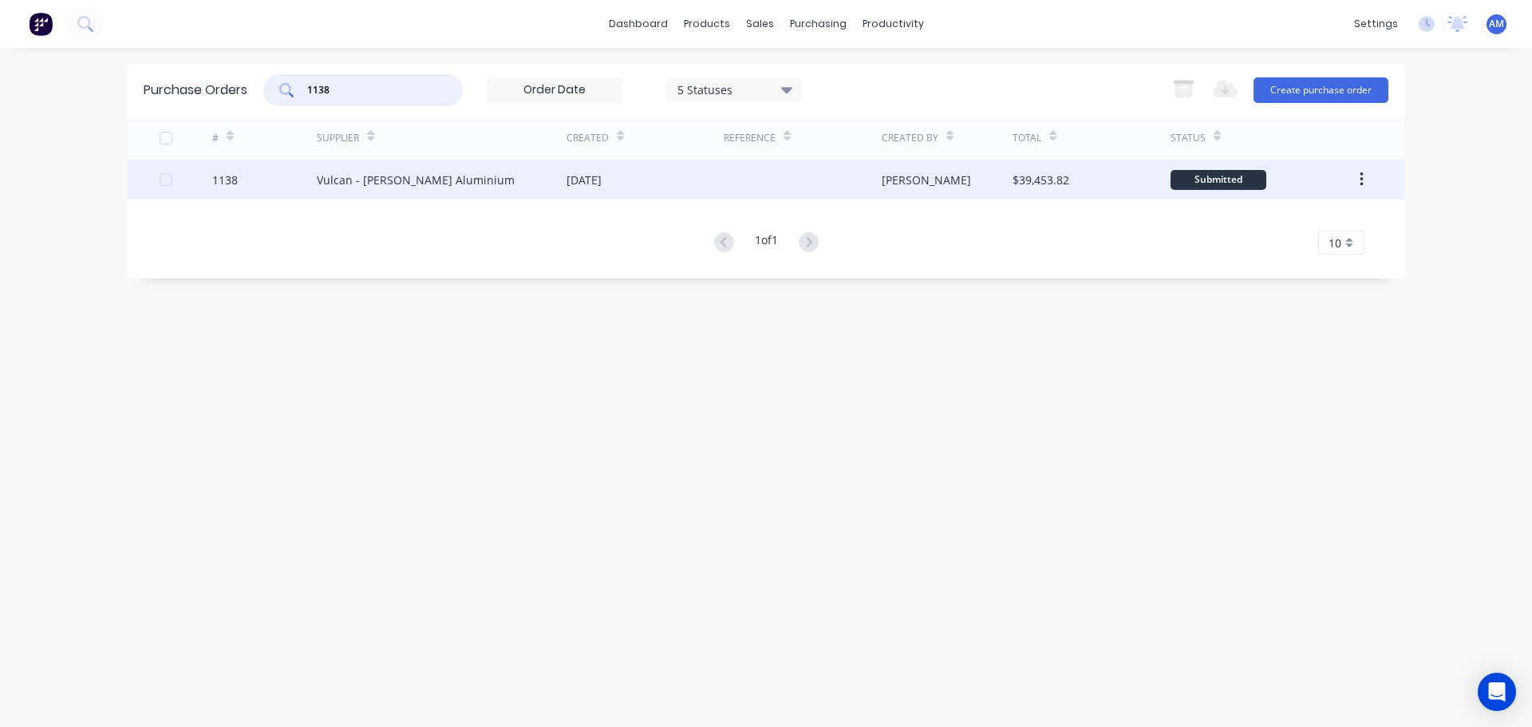
click at [475, 177] on div "Vulcan - [PERSON_NAME] Aluminium" at bounding box center [442, 180] width 250 height 40
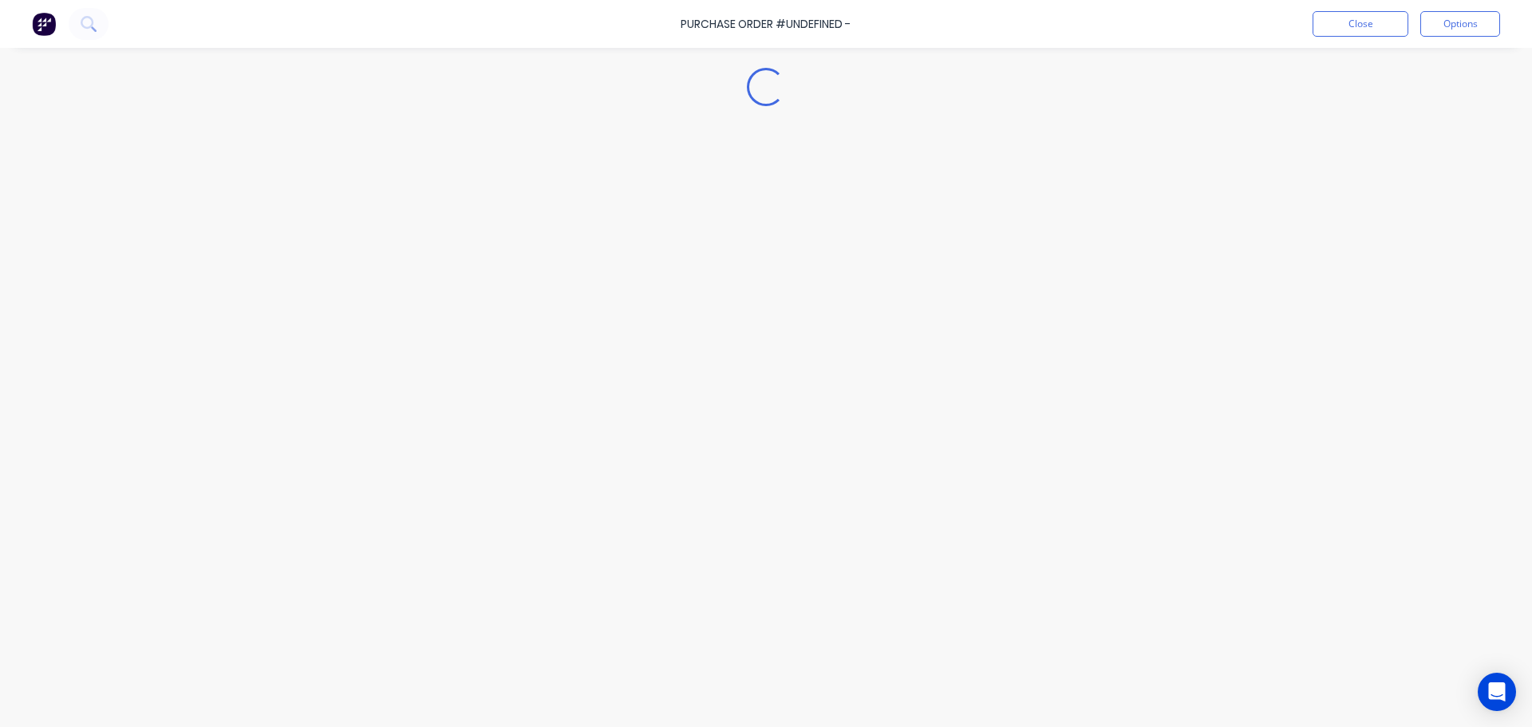
type textarea "x"
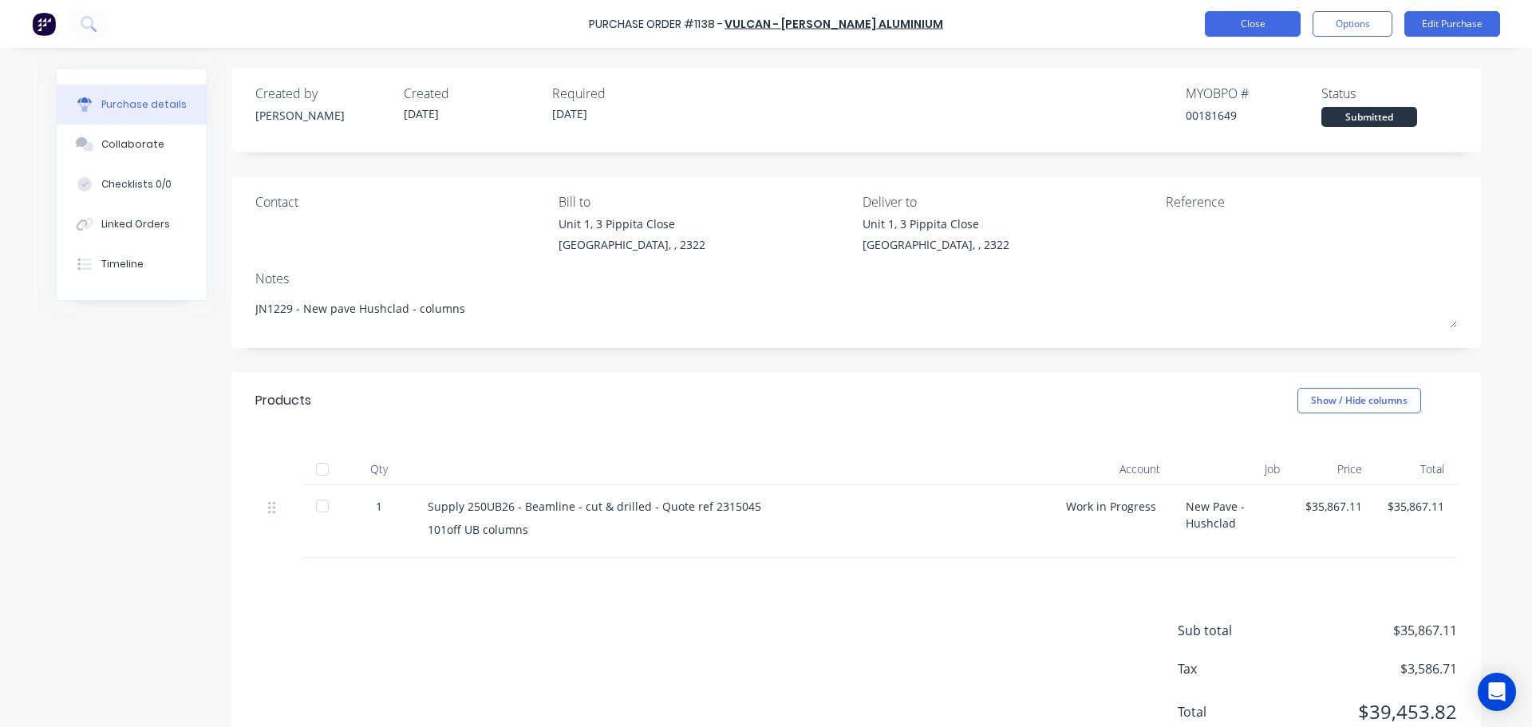
click at [1240, 31] on button "Close" at bounding box center [1253, 24] width 96 height 26
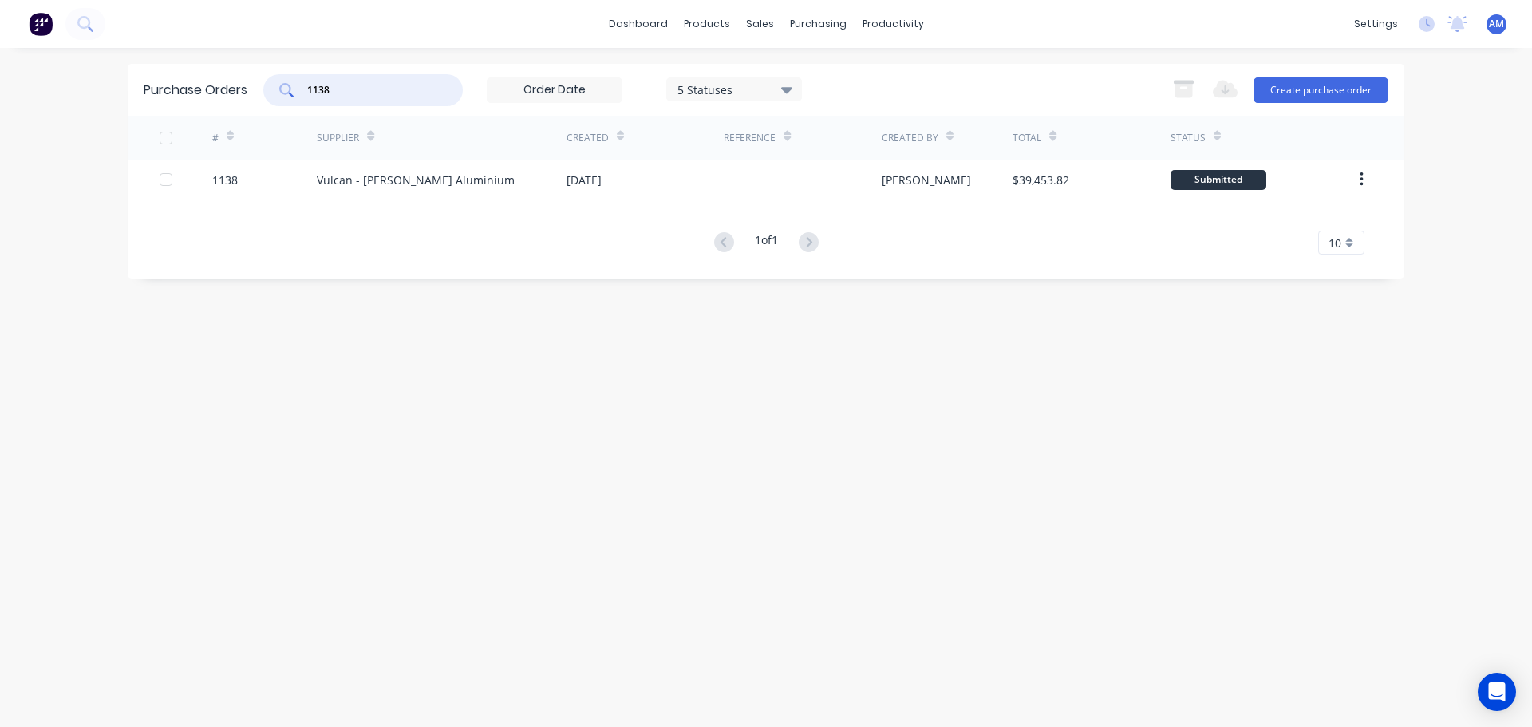
drag, startPoint x: 357, startPoint y: 85, endPoint x: 314, endPoint y: 86, distance: 43.1
click at [314, 86] on input "1138" at bounding box center [372, 90] width 132 height 16
type input "1"
type input "1201"
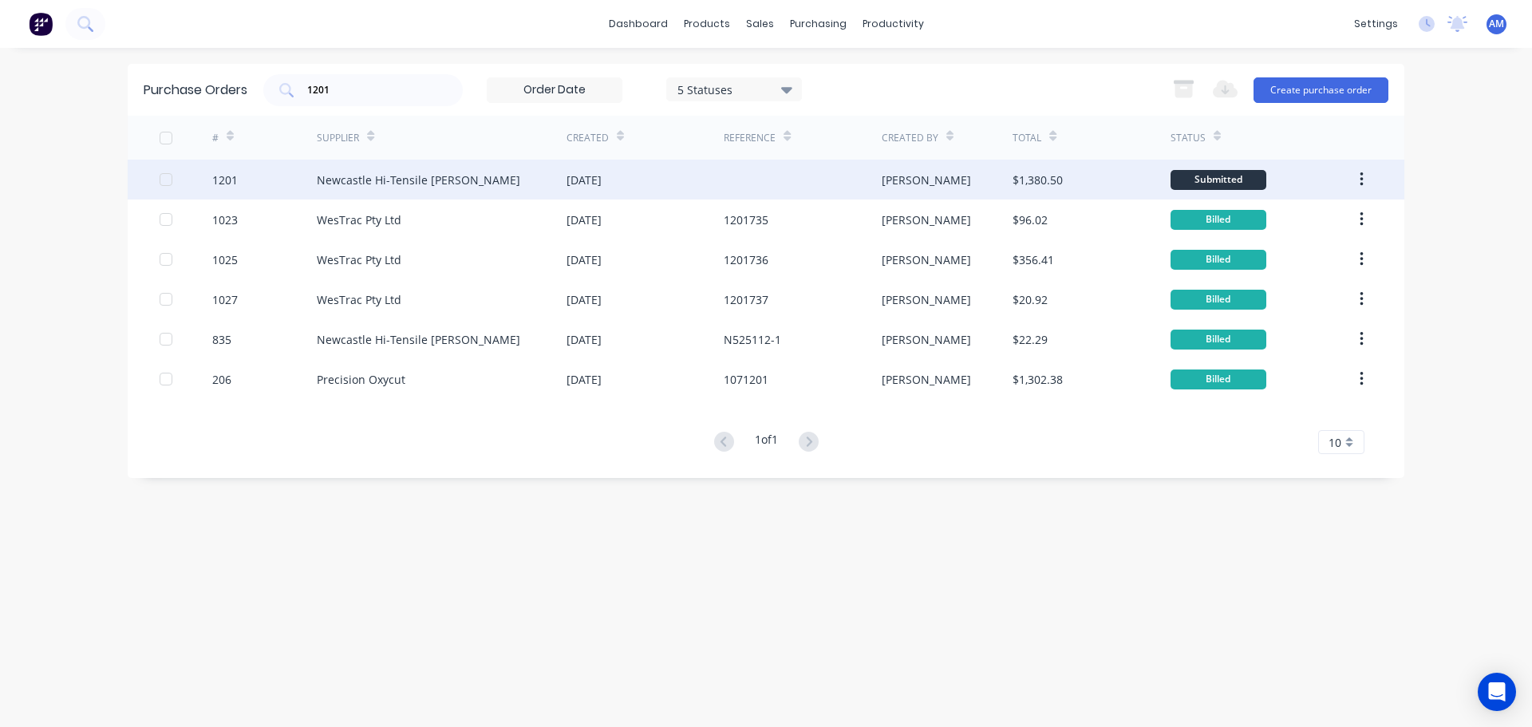
click at [316, 183] on div "1201" at bounding box center [264, 180] width 105 height 40
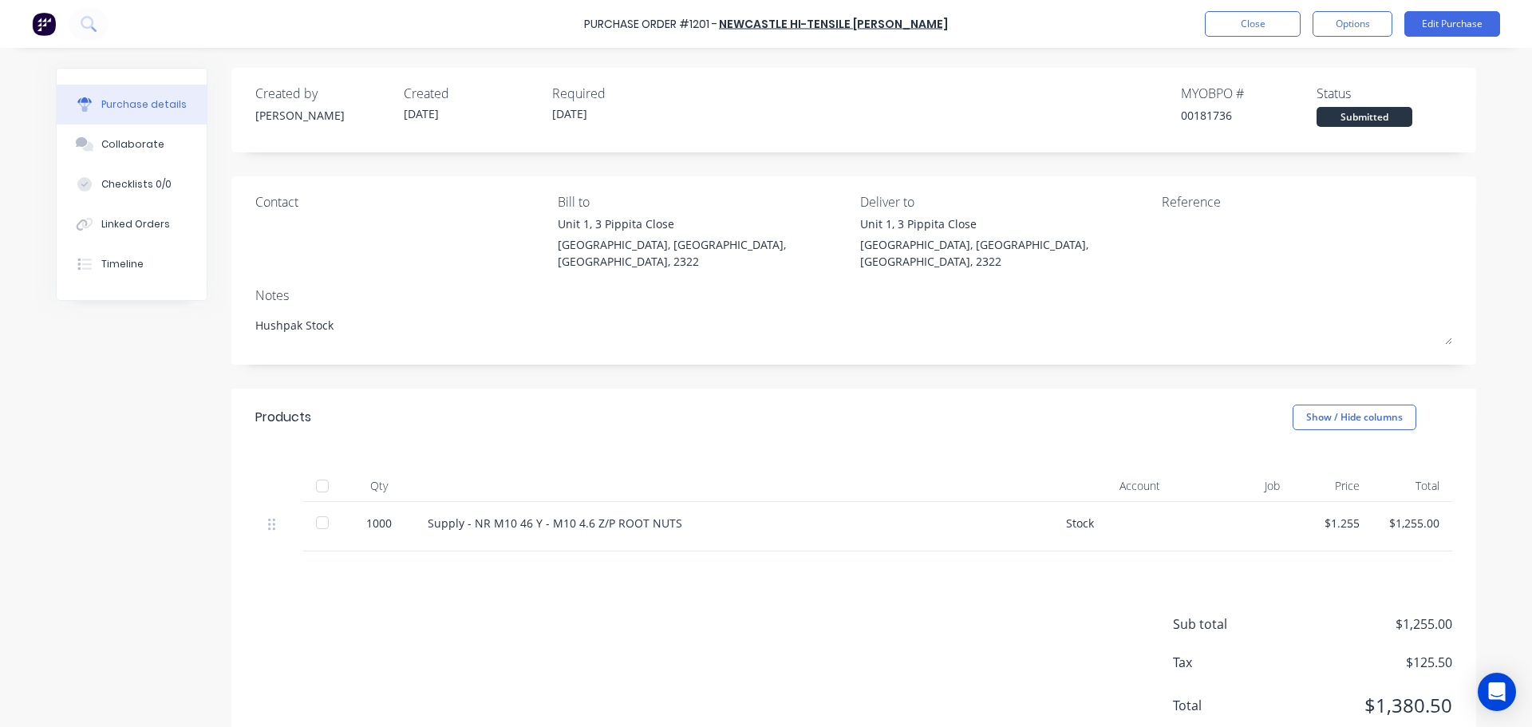
click at [318, 471] on div at bounding box center [322, 486] width 32 height 32
type textarea "x"
click at [1259, 33] on button "Close" at bounding box center [1253, 24] width 96 height 26
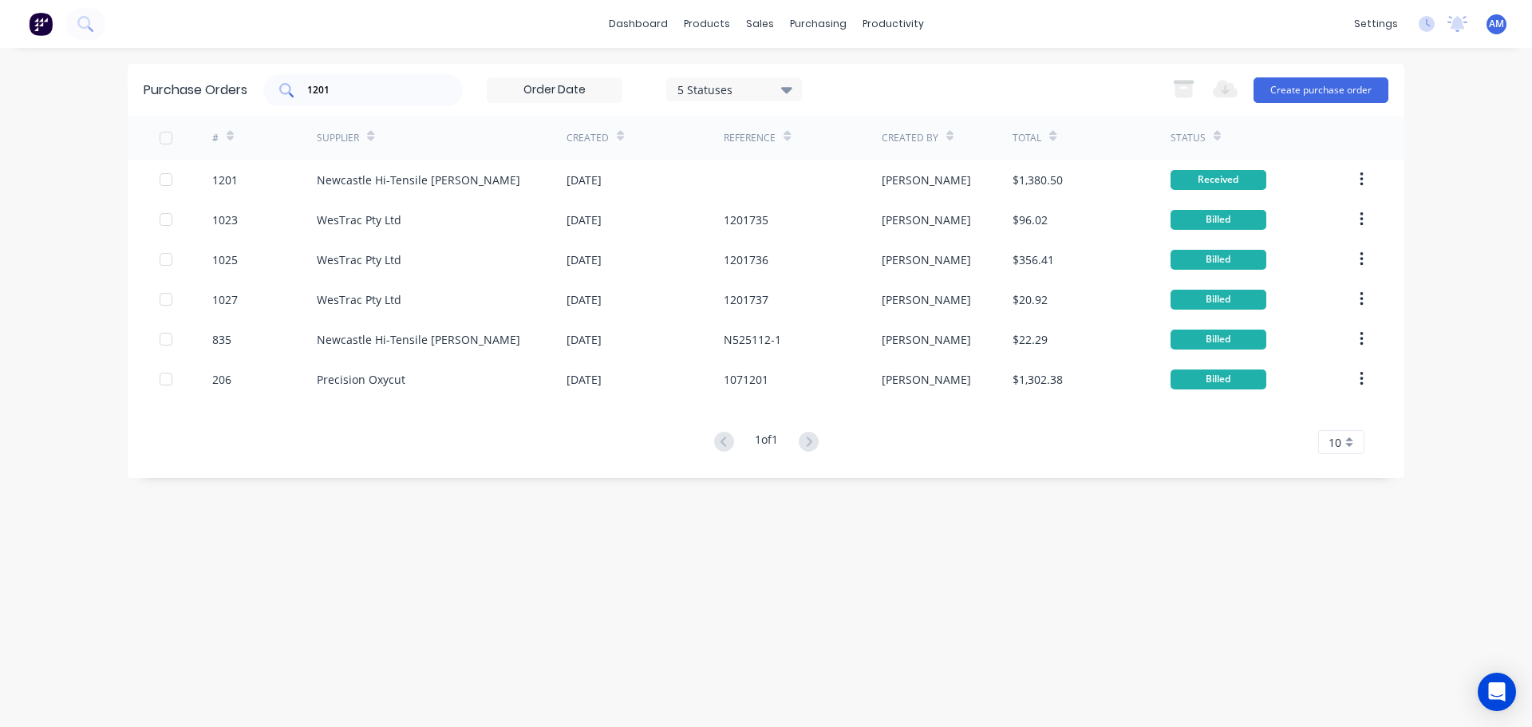
drag, startPoint x: 351, startPoint y: 104, endPoint x: 292, endPoint y: 89, distance: 60.8
click at [292, 85] on div "1201" at bounding box center [362, 90] width 199 height 32
drag, startPoint x: 343, startPoint y: 92, endPoint x: 289, endPoint y: 89, distance: 54.3
click at [289, 89] on div "1201" at bounding box center [362, 90] width 199 height 32
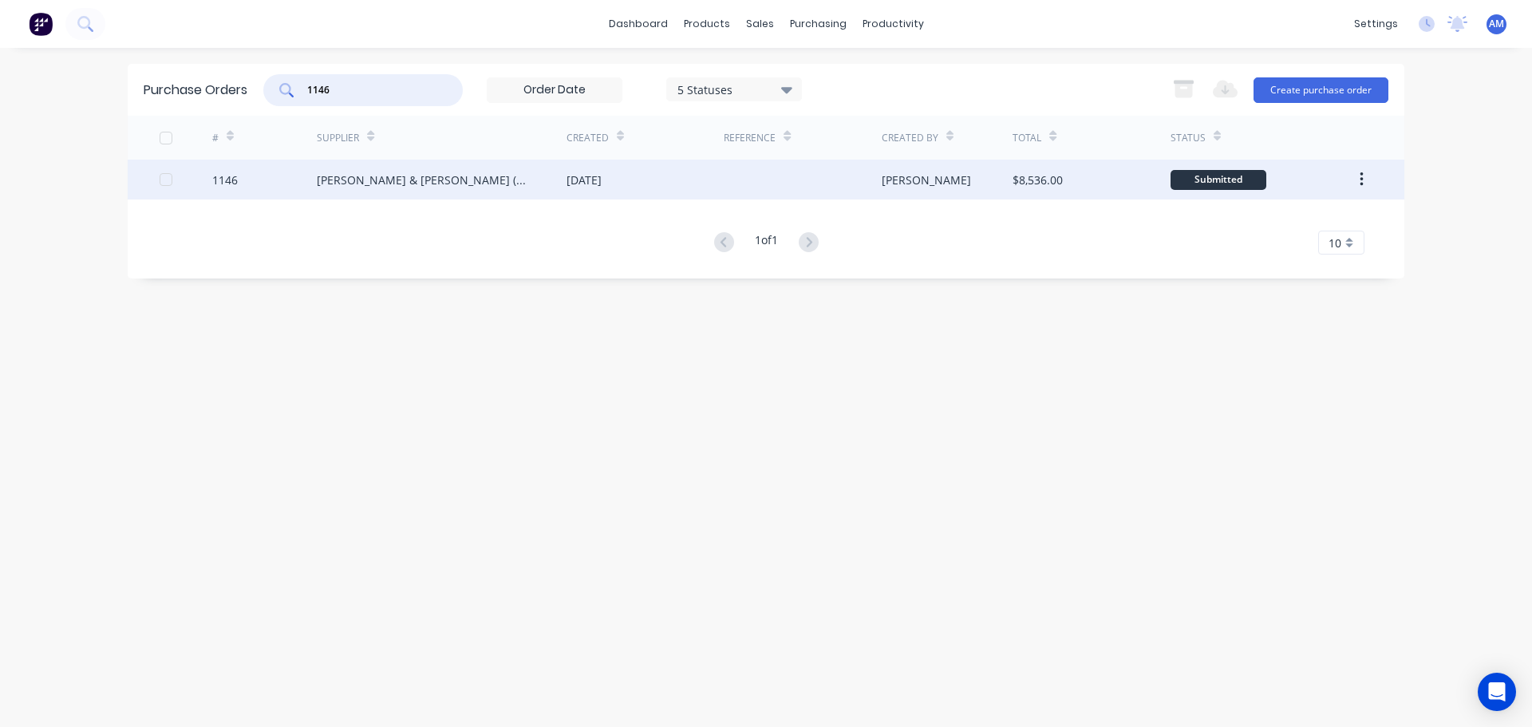
type input "1146"
click at [416, 183] on div "[PERSON_NAME] & [PERSON_NAME] (N’CLE) Pty Ltd" at bounding box center [426, 180] width 218 height 17
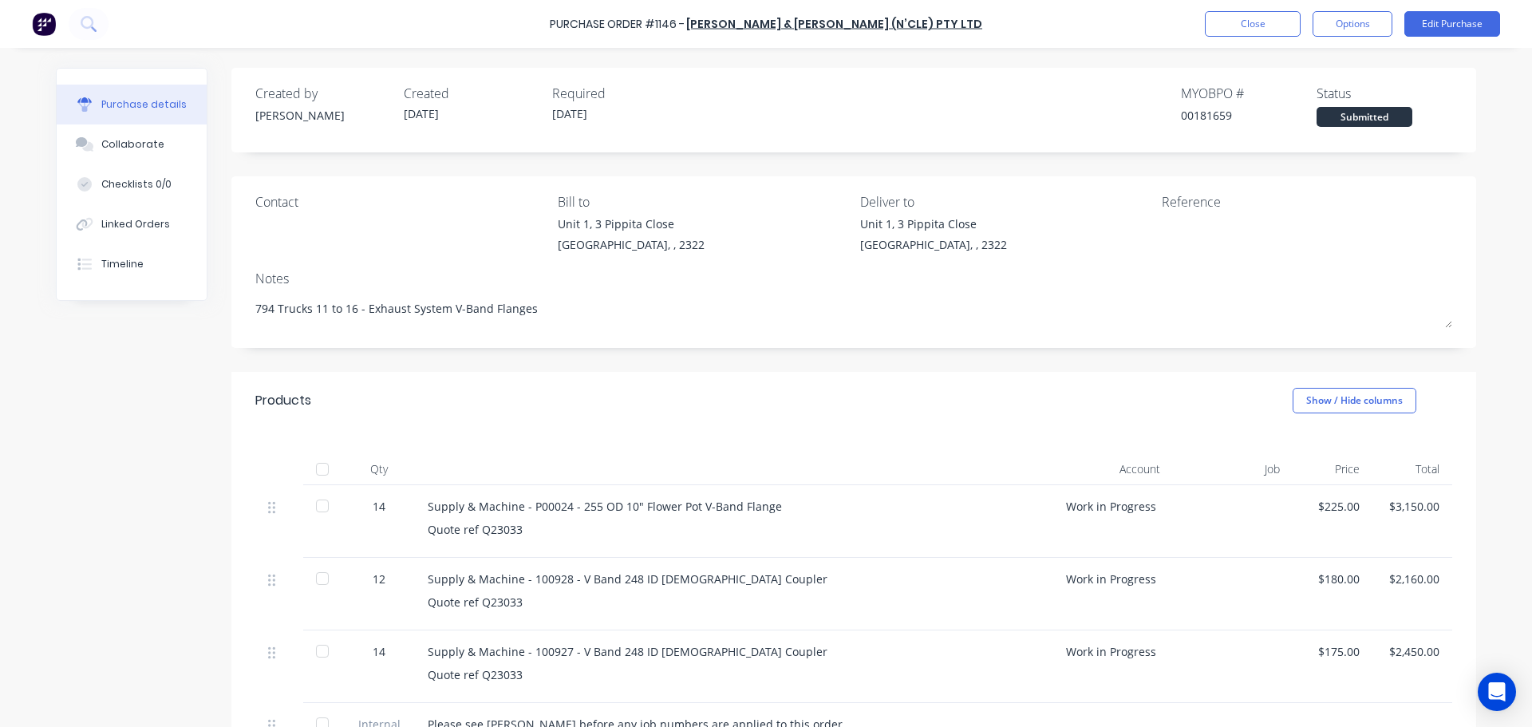
click at [319, 473] on div at bounding box center [322, 469] width 32 height 32
type textarea "x"
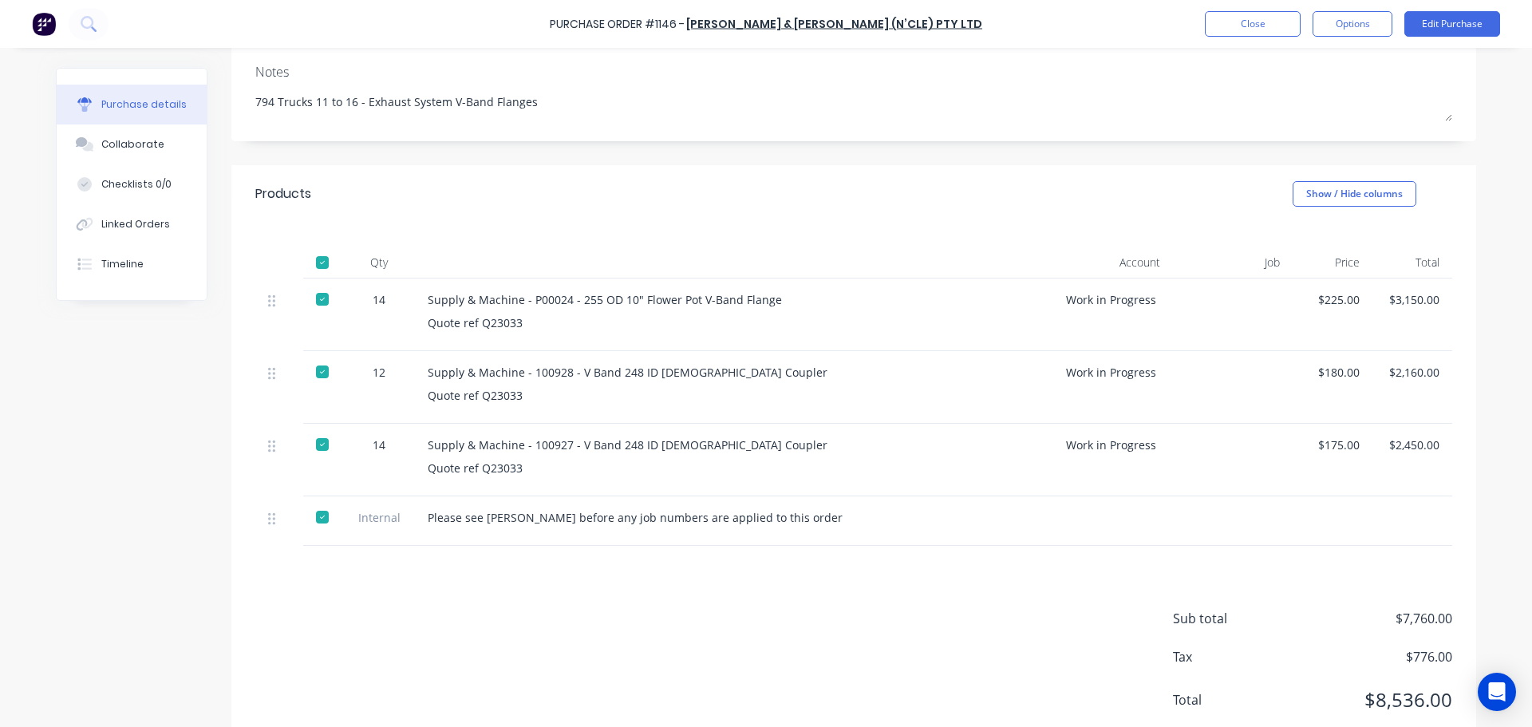
scroll to position [253, 0]
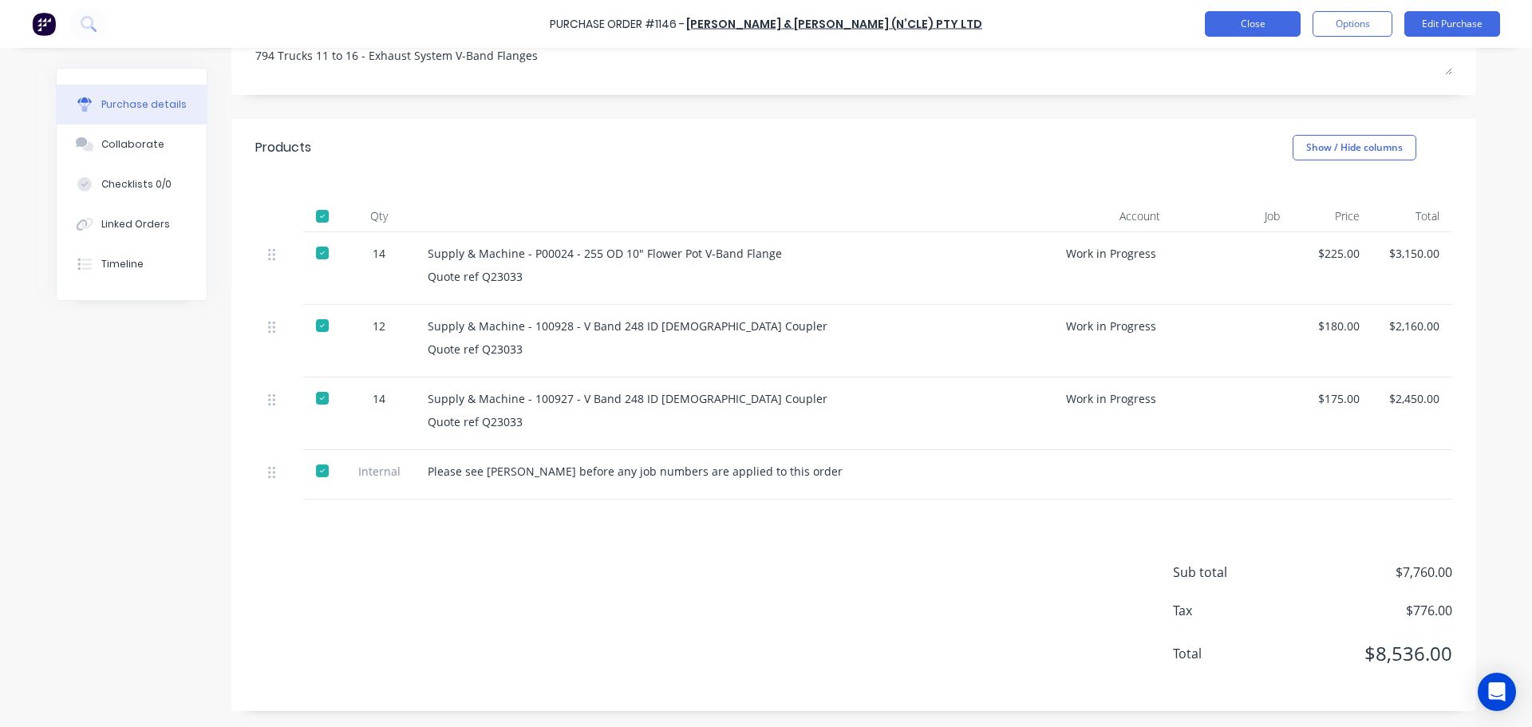
click at [1268, 30] on button "Close" at bounding box center [1253, 24] width 96 height 26
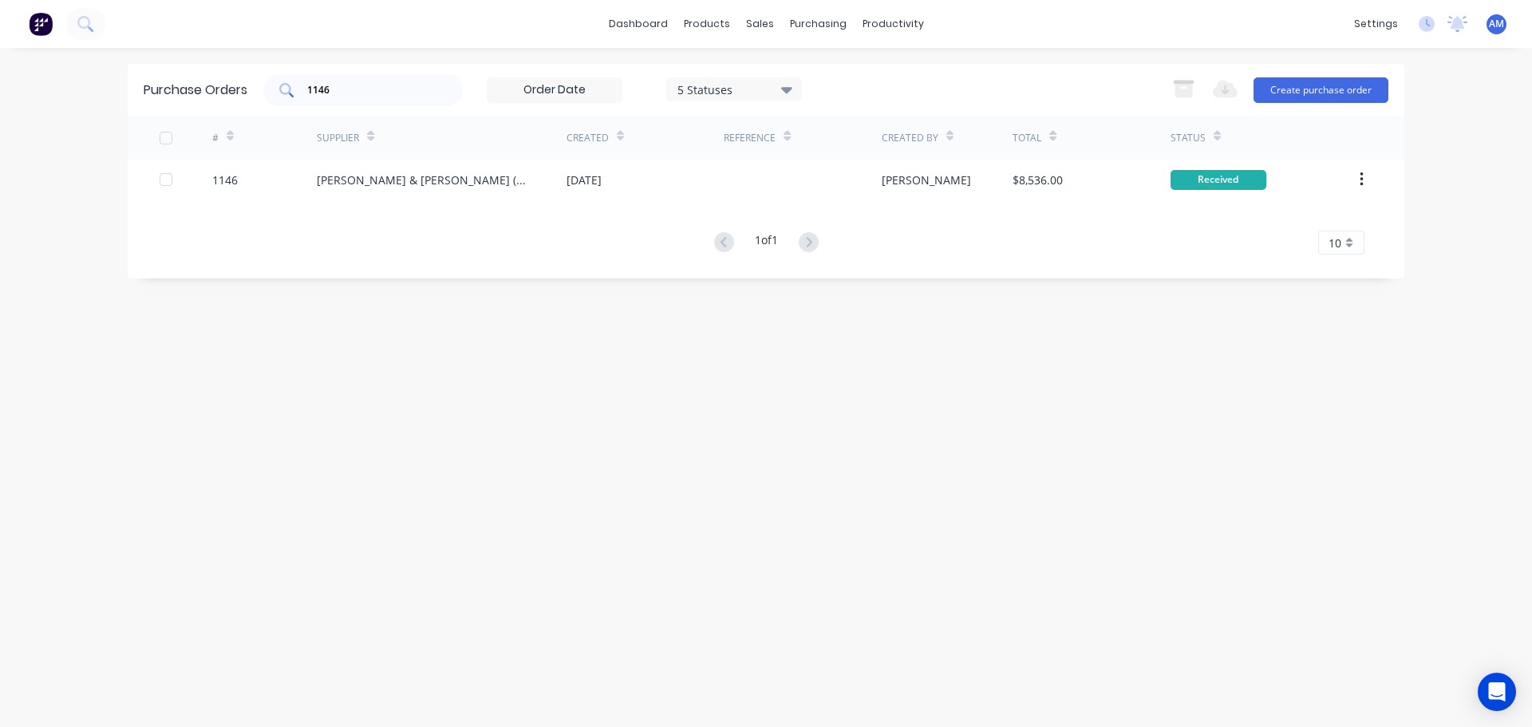
drag, startPoint x: 384, startPoint y: 102, endPoint x: 292, endPoint y: 91, distance: 92.4
click at [292, 90] on div "1146" at bounding box center [362, 90] width 199 height 32
drag, startPoint x: 364, startPoint y: 85, endPoint x: 291, endPoint y: 82, distance: 72.7
click at [291, 82] on div "1146" at bounding box center [362, 90] width 199 height 32
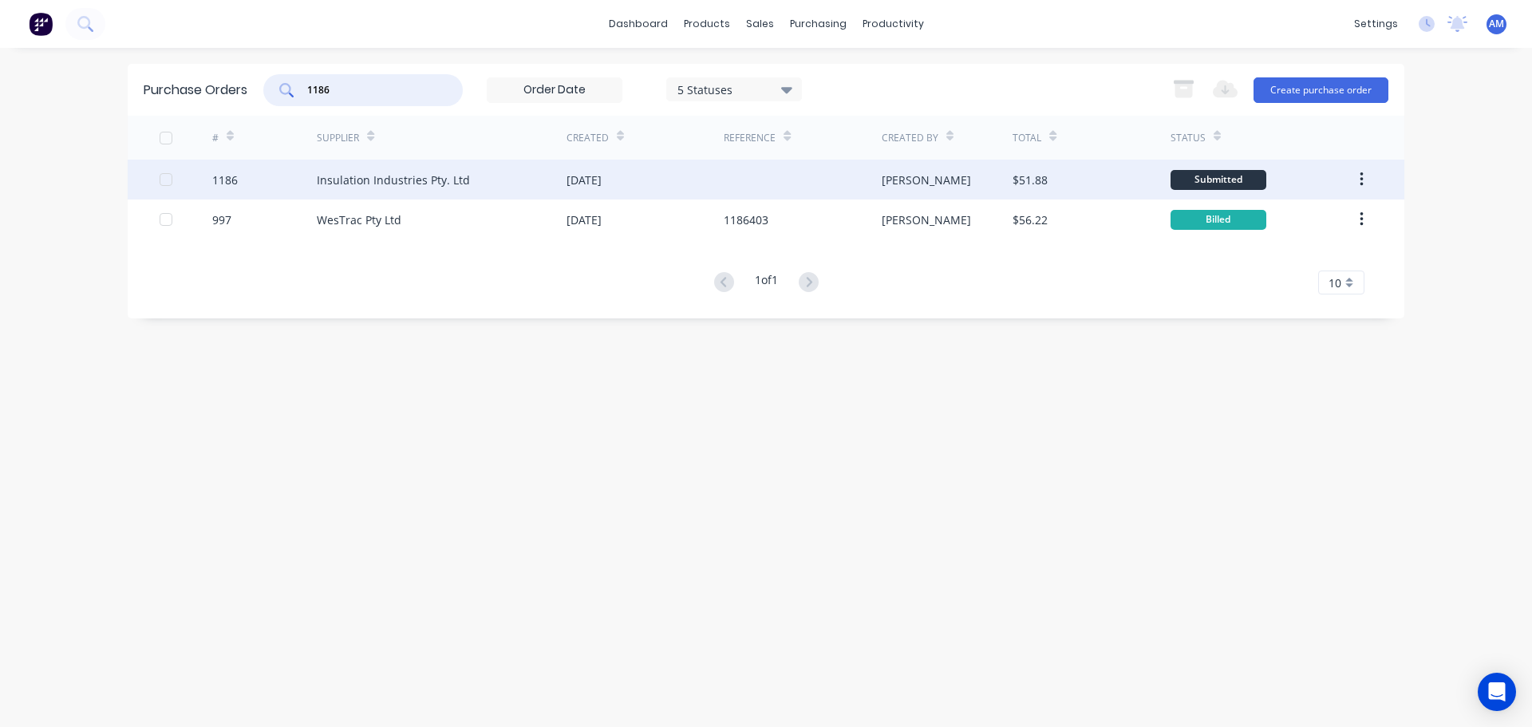
type input "1186"
click at [445, 177] on div "Insulation Industries Pty. Ltd" at bounding box center [393, 180] width 153 height 17
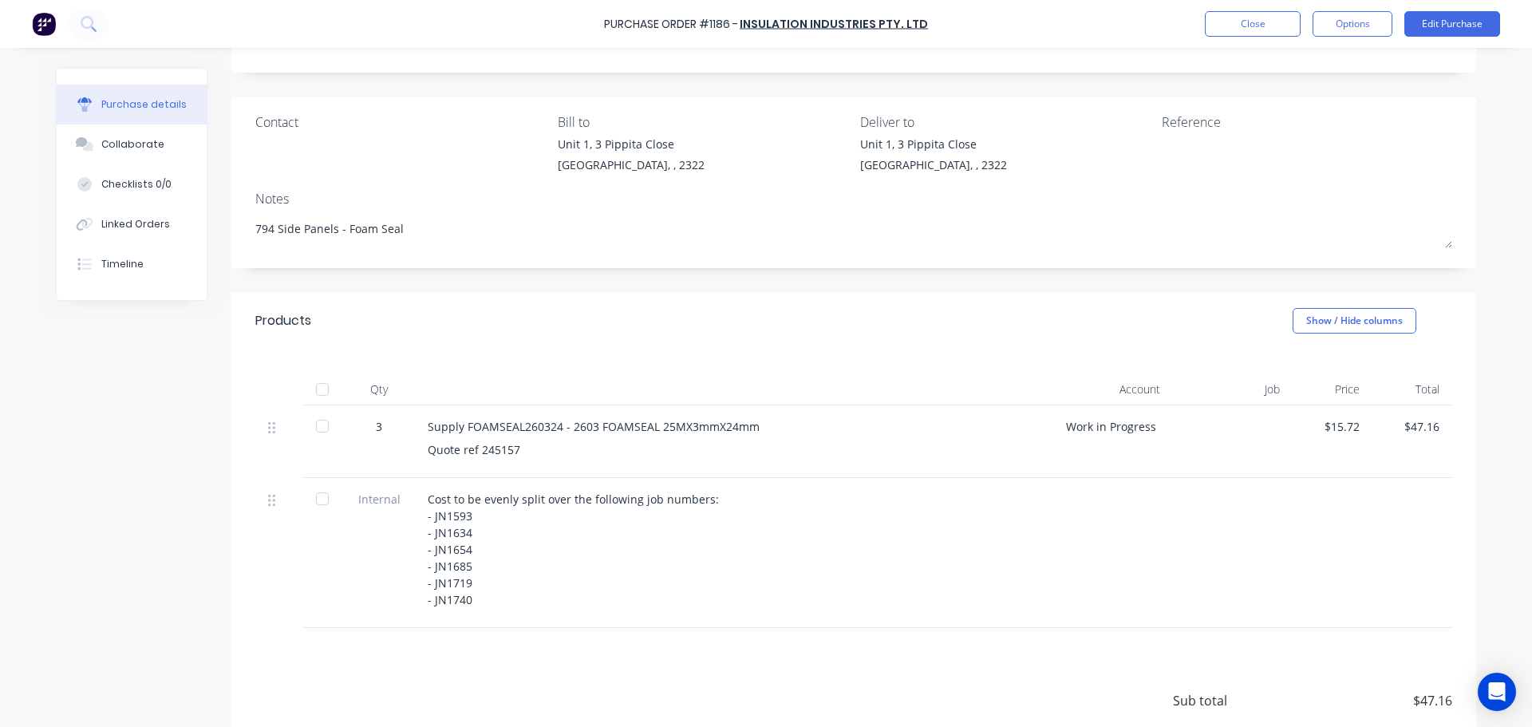
scroll to position [160, 0]
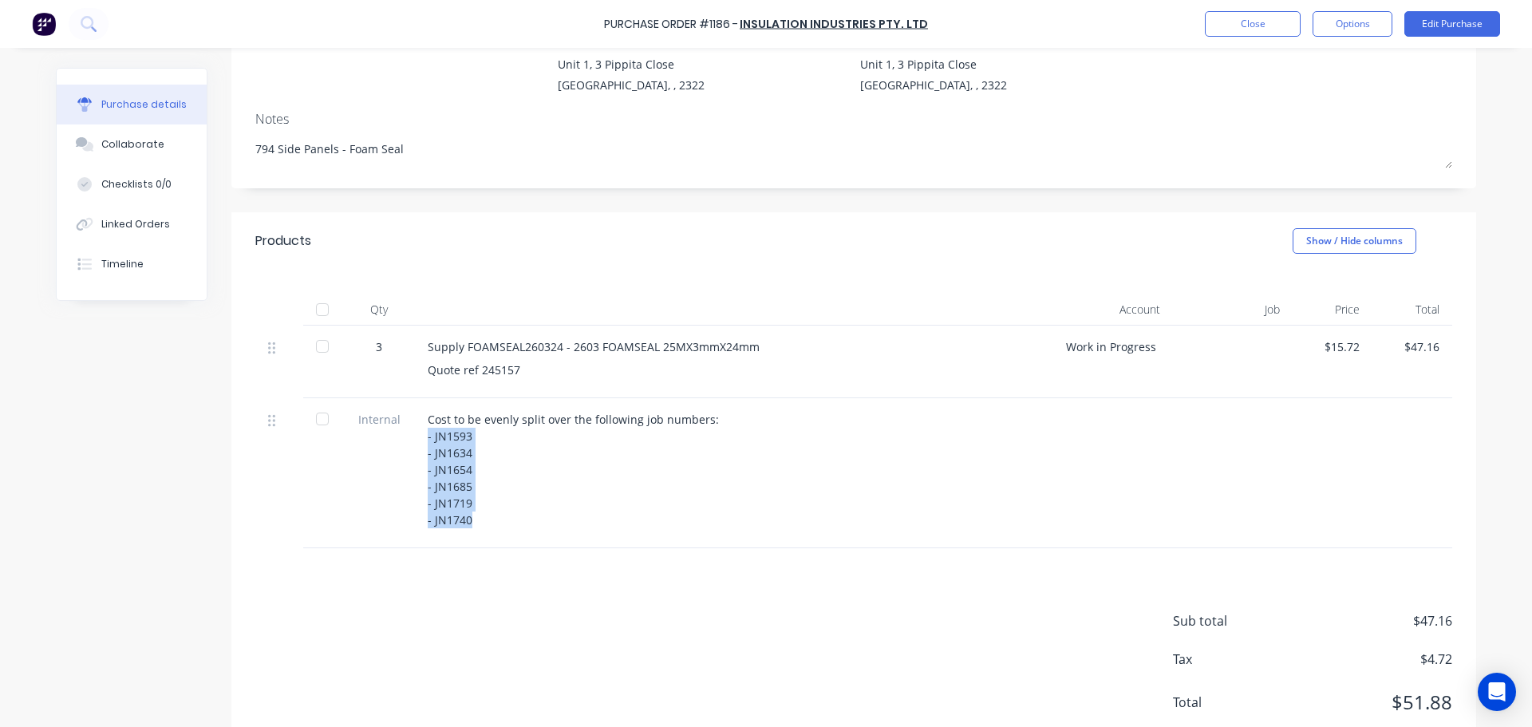
drag, startPoint x: 480, startPoint y: 515, endPoint x: 416, endPoint y: 431, distance: 105.9
click at [416, 431] on div "Cost to be evenly split over the following job numbers: - JN1593 - JN1634 - JN1…" at bounding box center [734, 473] width 638 height 150
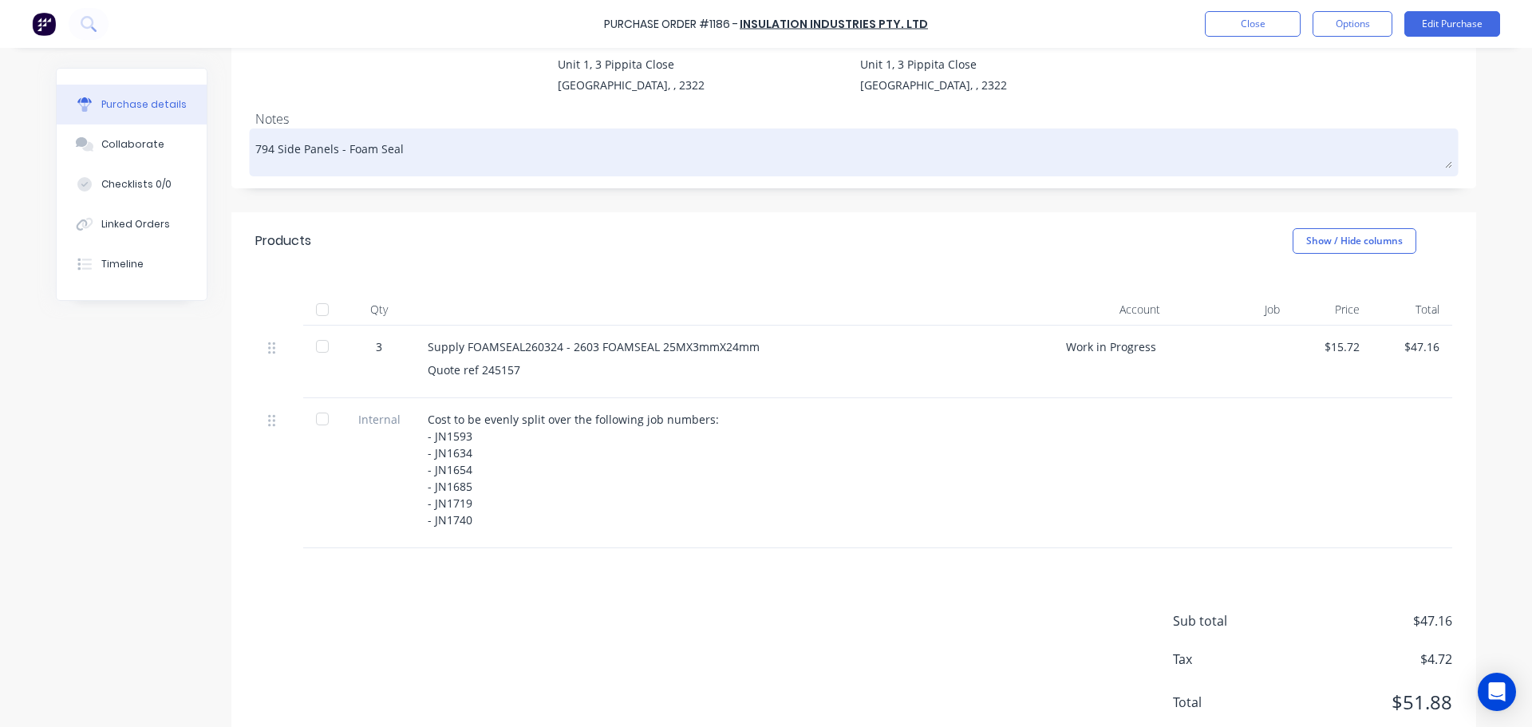
drag, startPoint x: 386, startPoint y: 147, endPoint x: 249, endPoint y: 145, distance: 137.2
click at [255, 145] on textarea "794 Side Panels - Foam Seal" at bounding box center [853, 150] width 1197 height 36
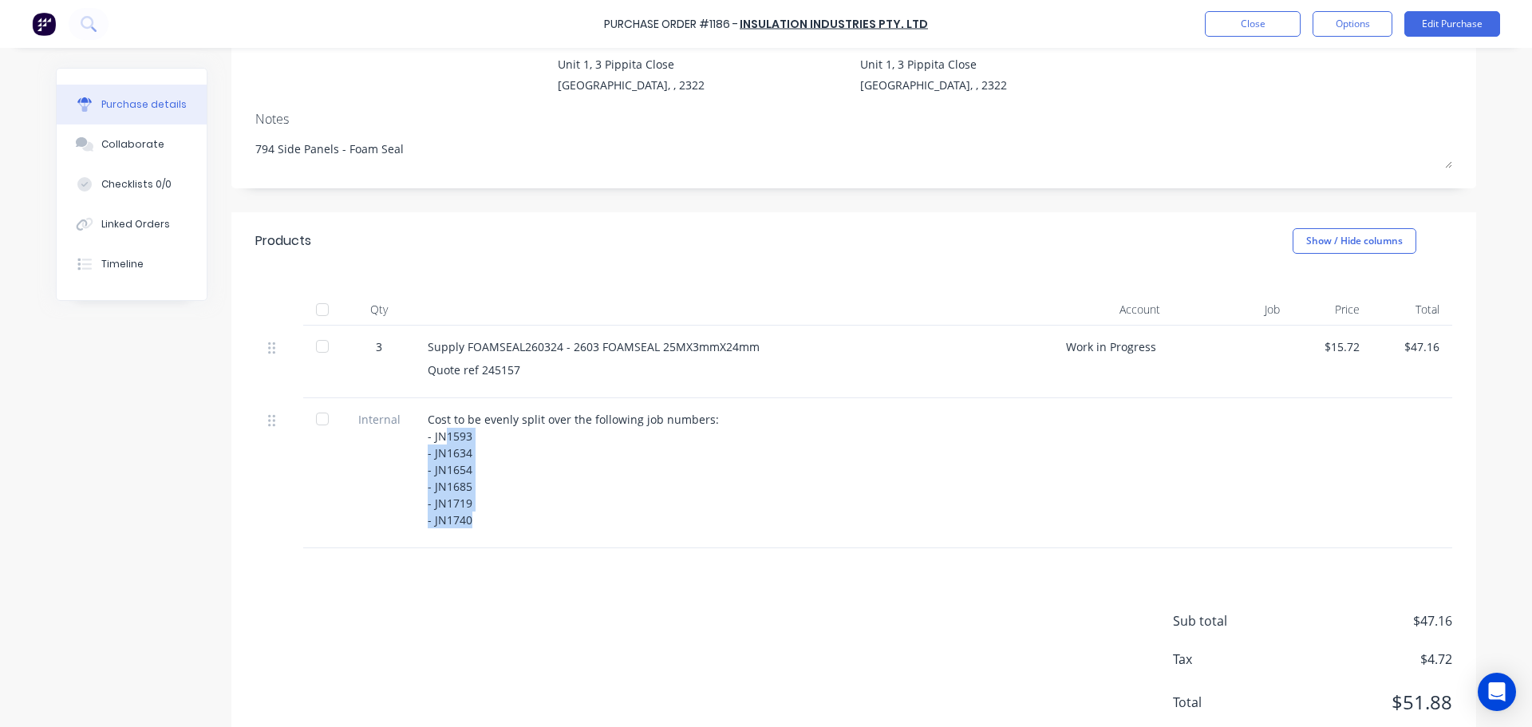
drag, startPoint x: 440, startPoint y: 435, endPoint x: 470, endPoint y: 531, distance: 101.2
click at [470, 531] on div "Cost to be evenly split over the following job numbers: - JN1593 - JN1634 - JN1…" at bounding box center [734, 473] width 638 height 150
click at [319, 308] on div at bounding box center [322, 310] width 32 height 32
type textarea "x"
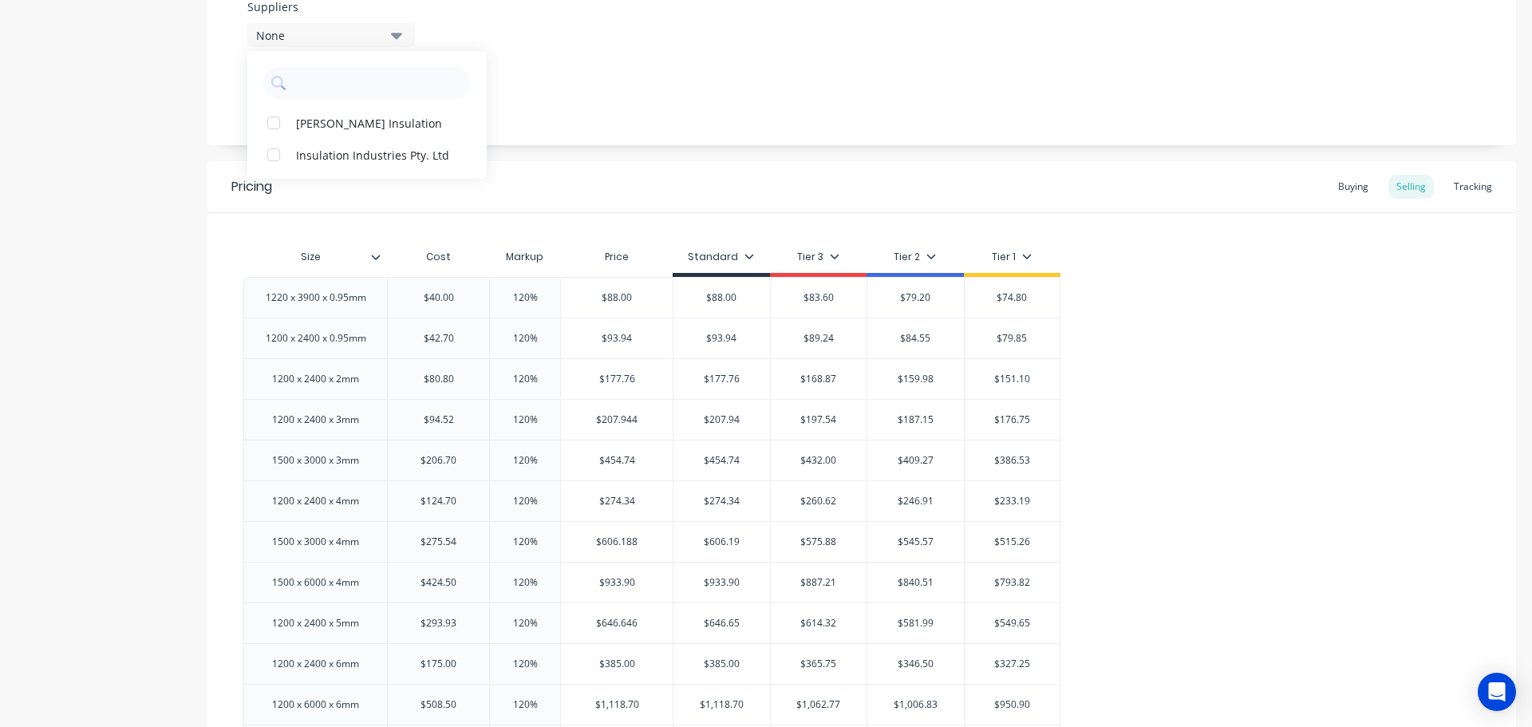
scroll to position [668, 0]
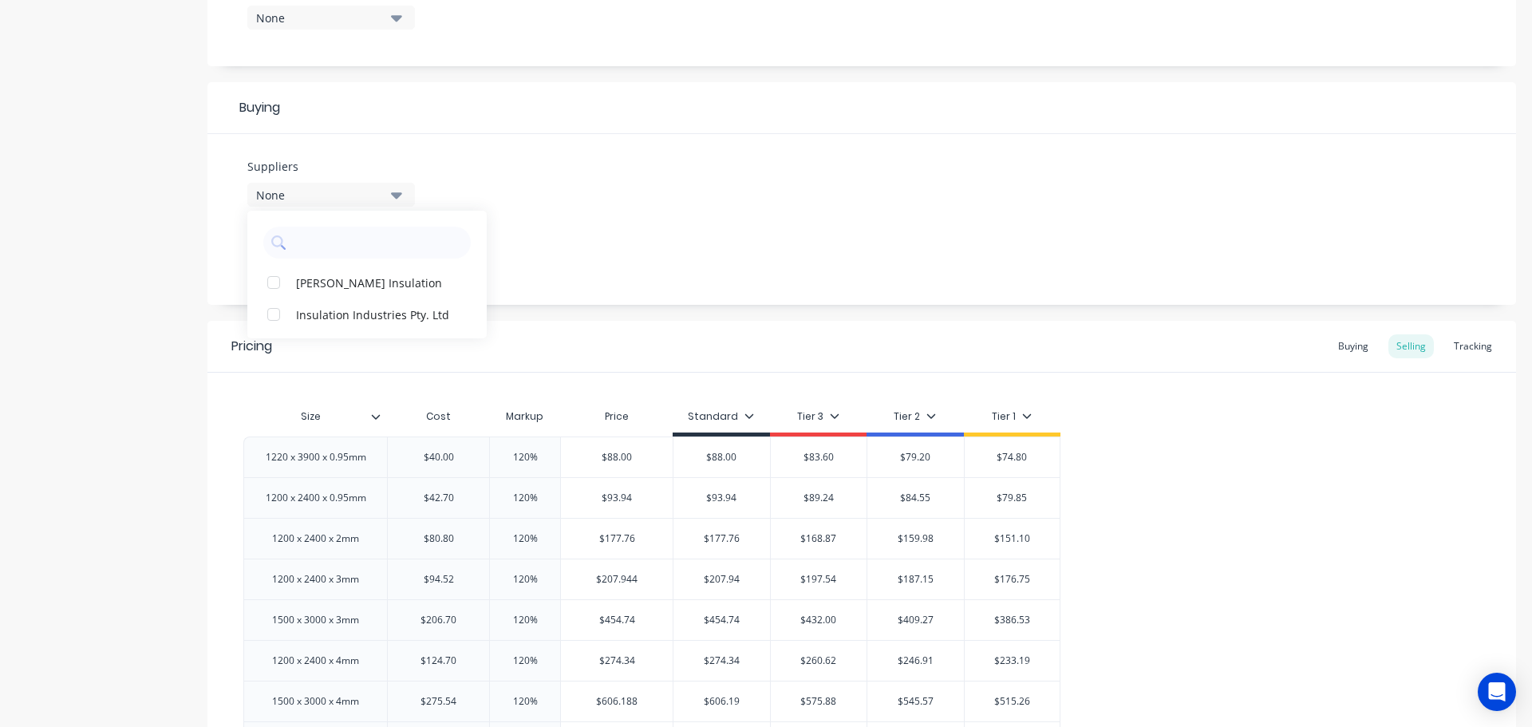
click at [397, 198] on icon "button" at bounding box center [396, 195] width 11 height 6
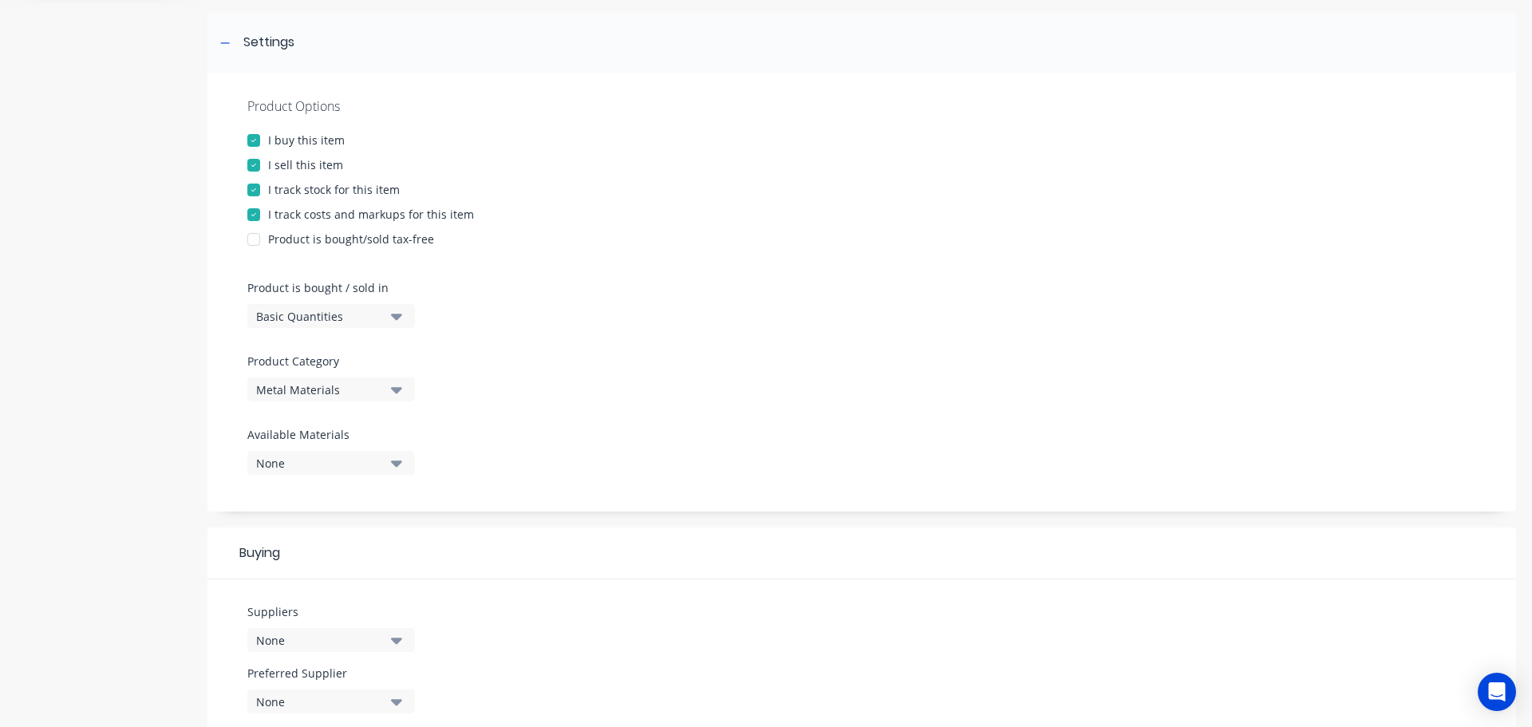
scroll to position [0, 0]
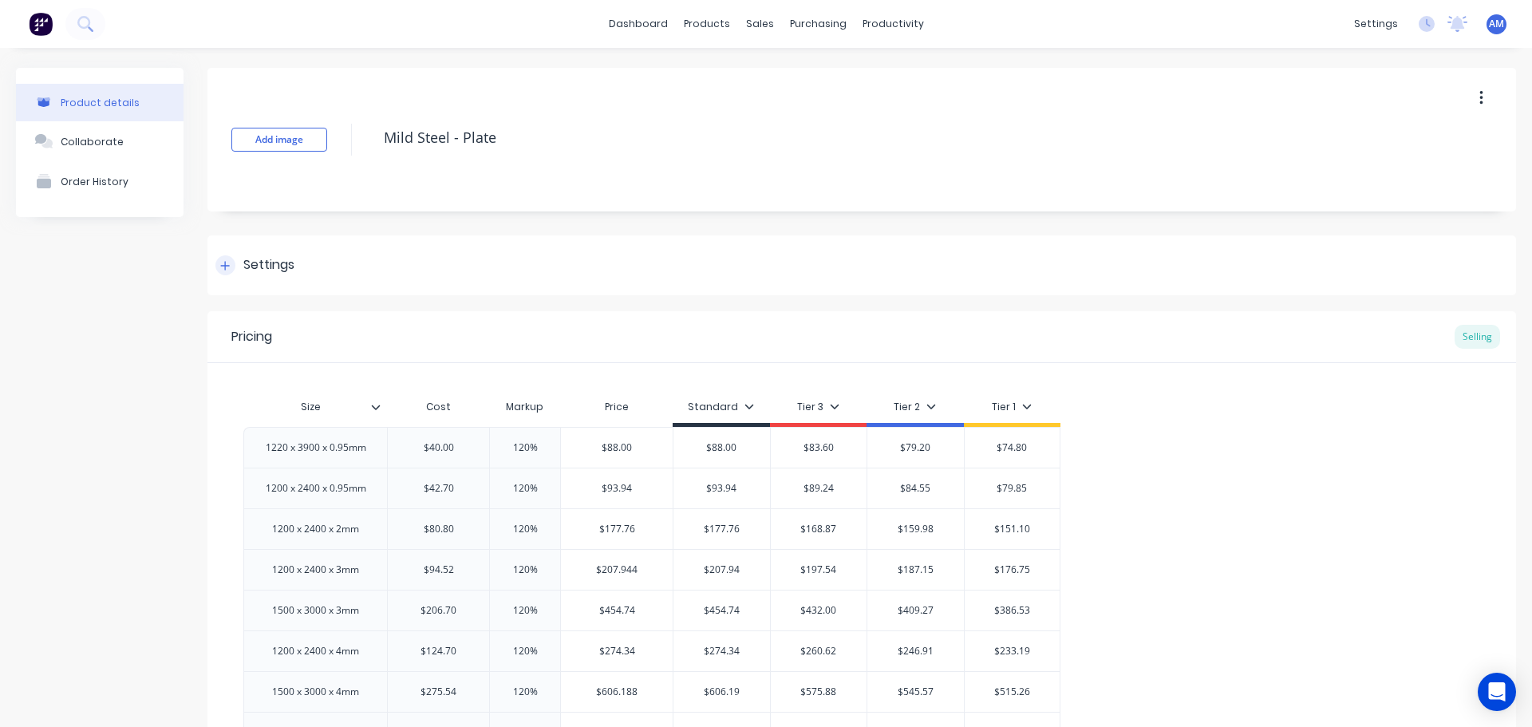
click at [300, 270] on div "Settings" at bounding box center [861, 265] width 1308 height 60
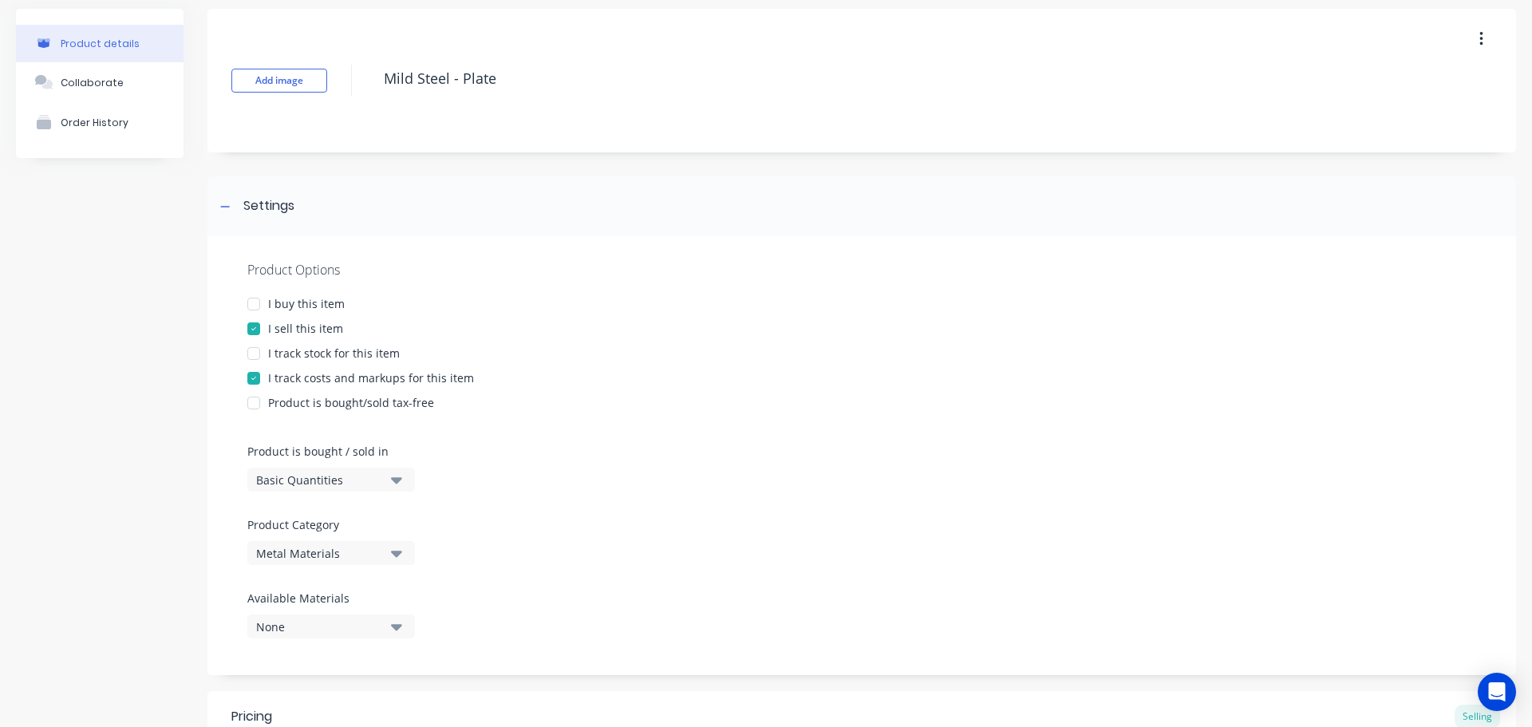
scroll to position [160, 0]
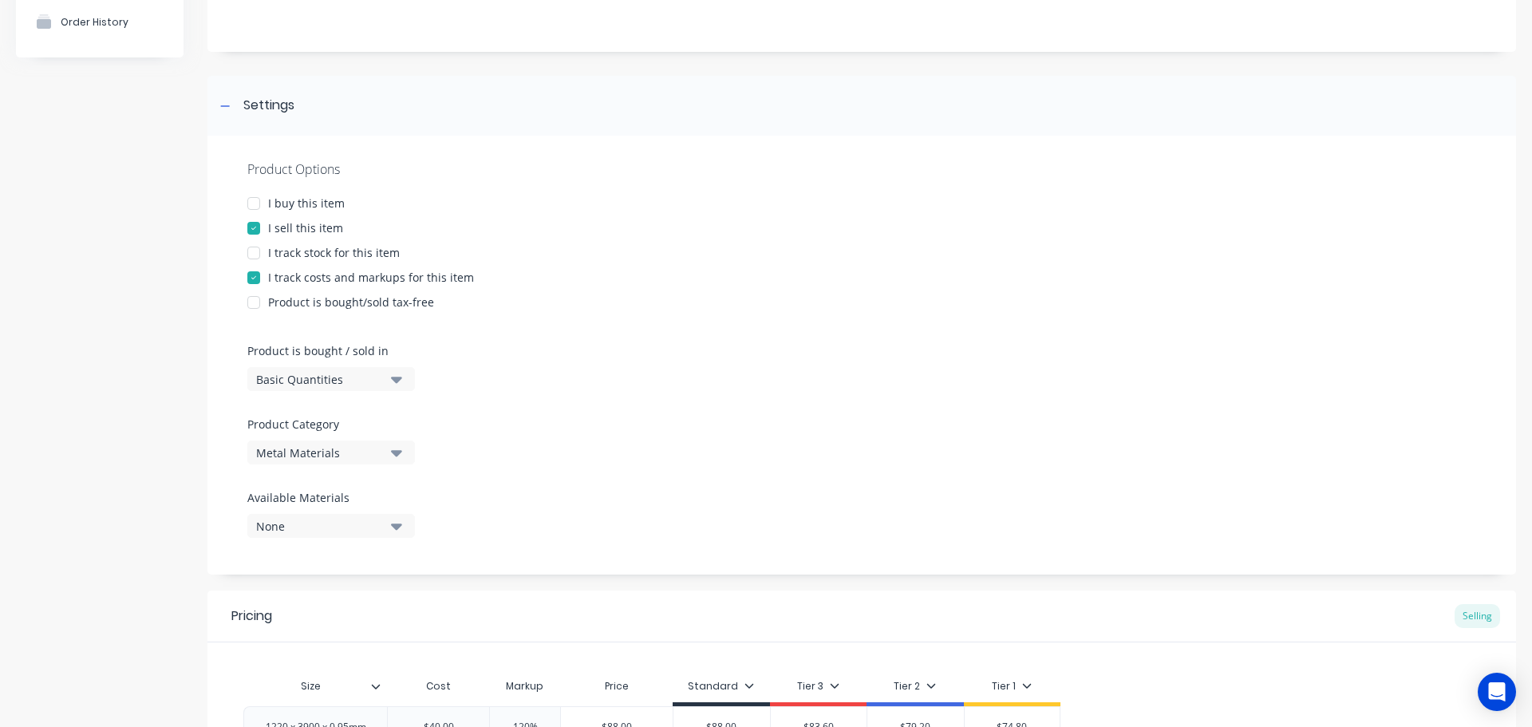
click at [256, 206] on div at bounding box center [254, 203] width 32 height 32
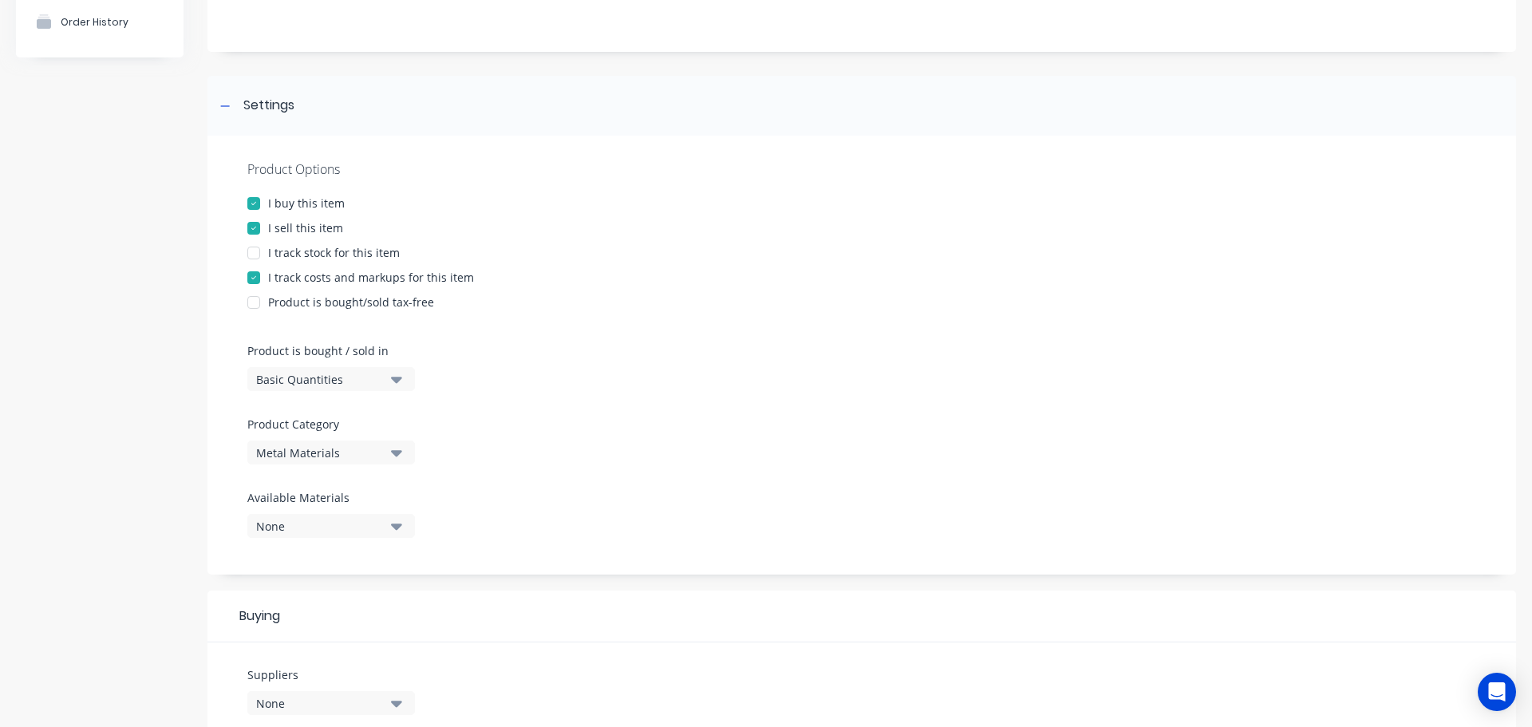
click at [251, 251] on div at bounding box center [254, 253] width 32 height 32
type textarea "x"
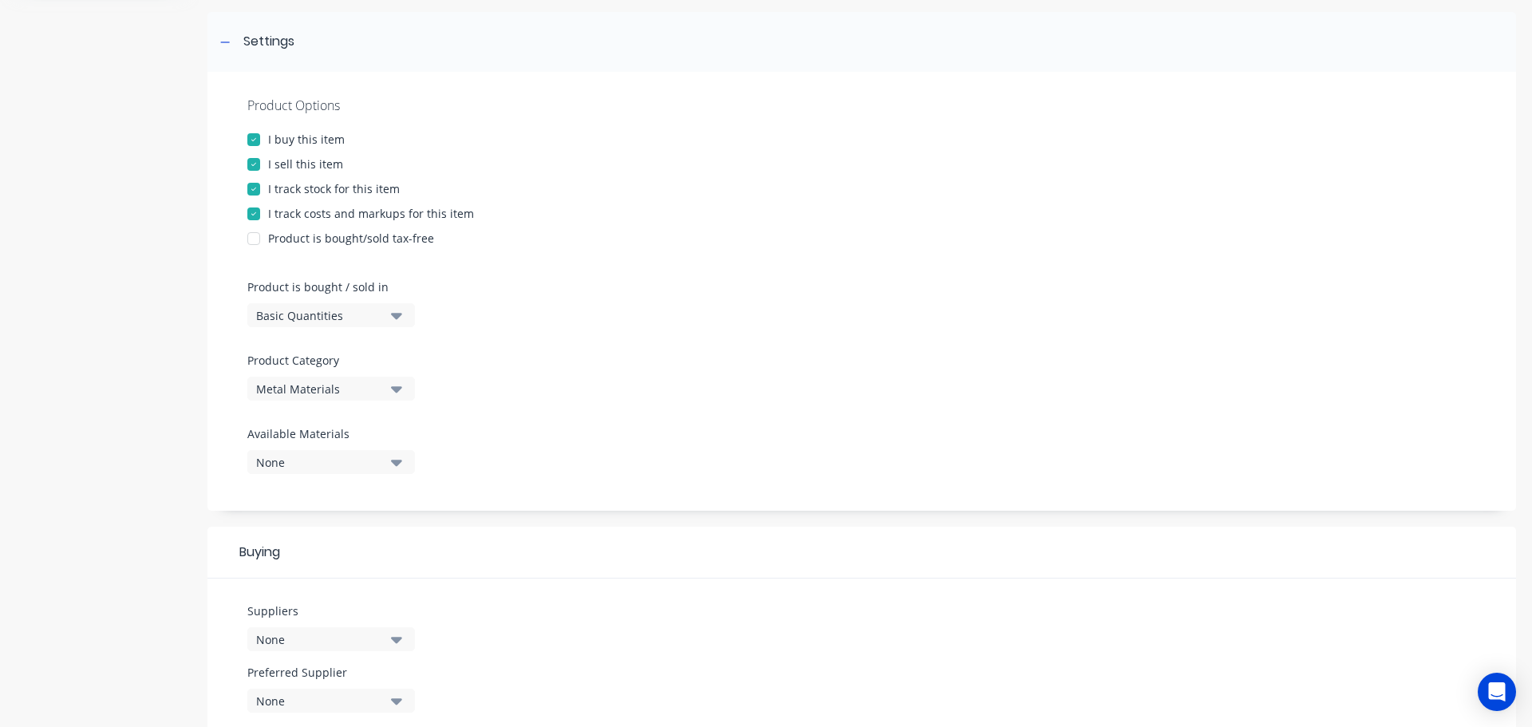
scroll to position [479, 0]
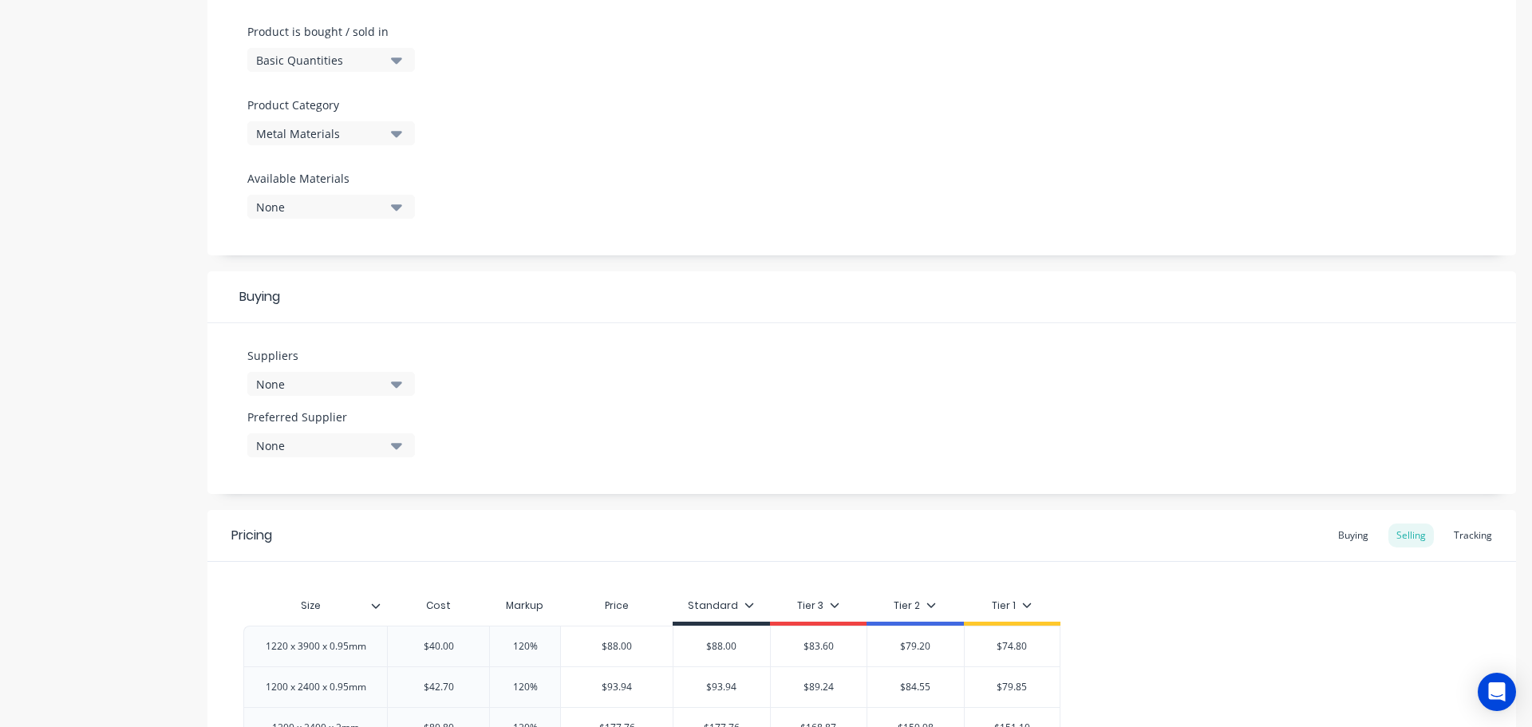
click at [400, 384] on icon "button" at bounding box center [396, 384] width 11 height 6
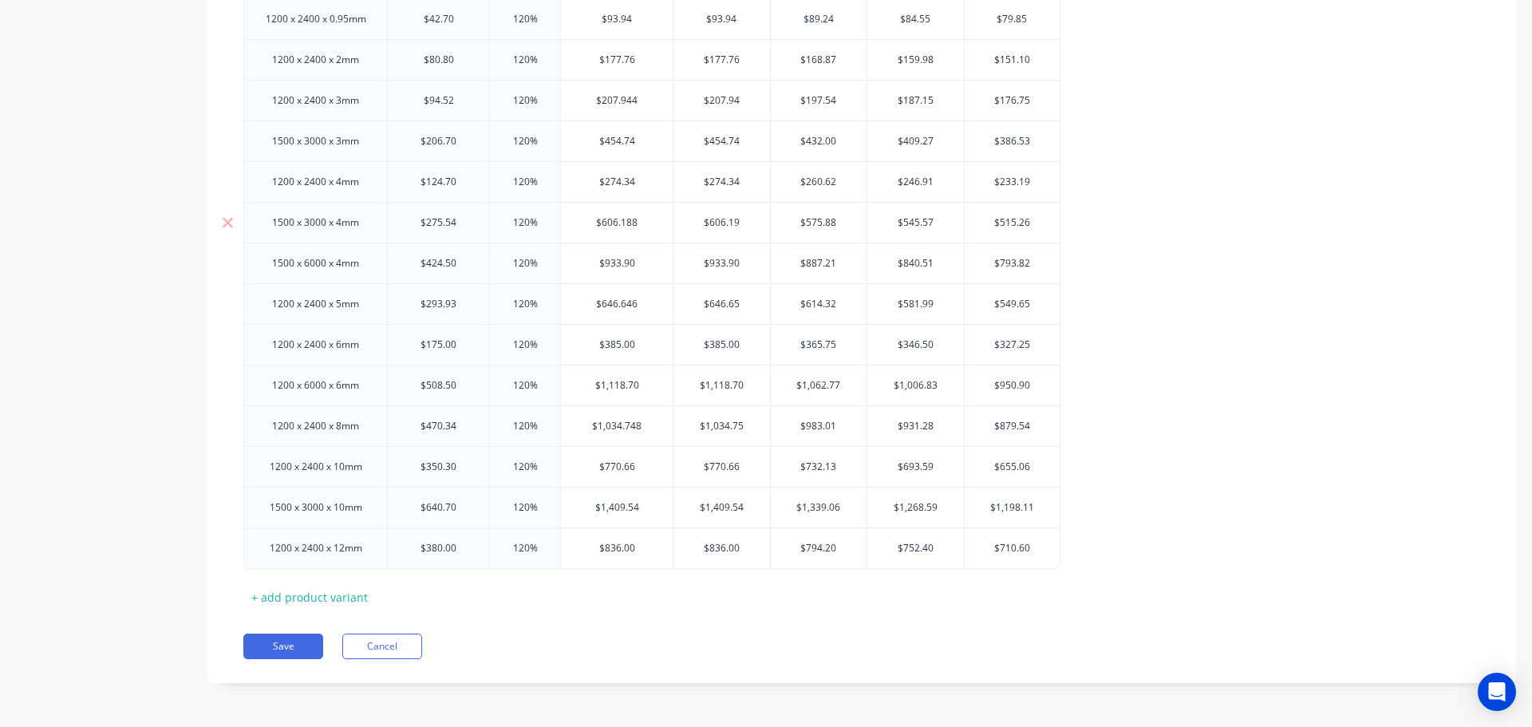
scroll to position [668, 0]
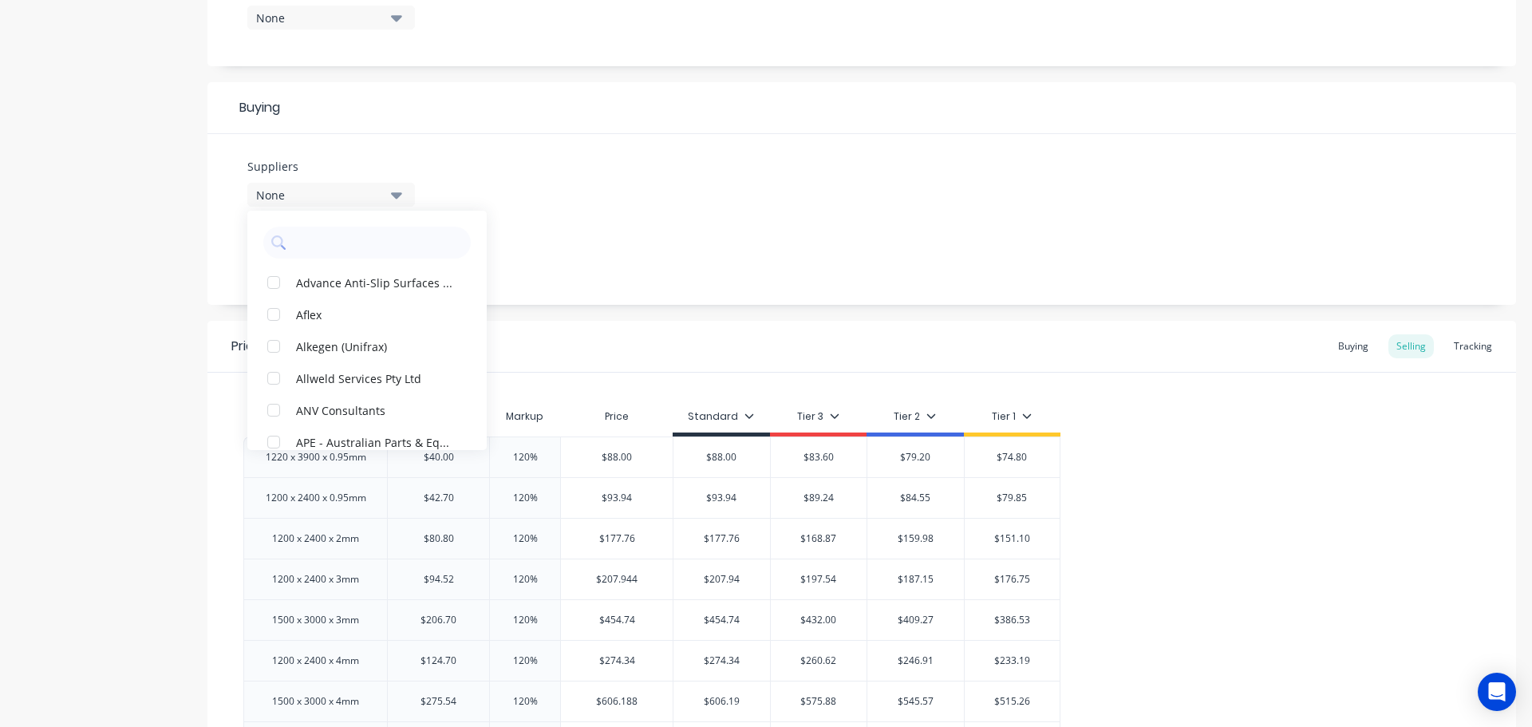
click at [398, 17] on icon "button" at bounding box center [396, 18] width 11 height 6
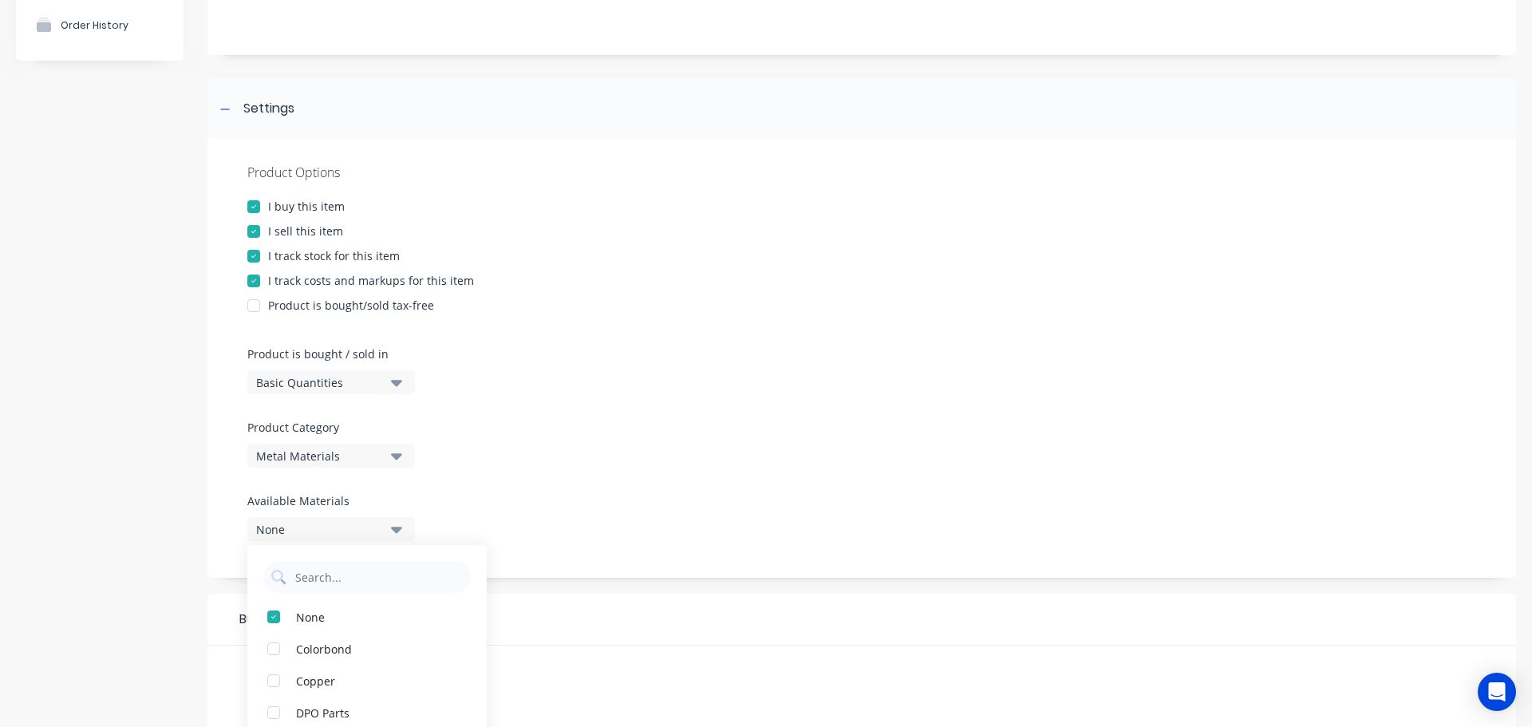
scroll to position [0, 0]
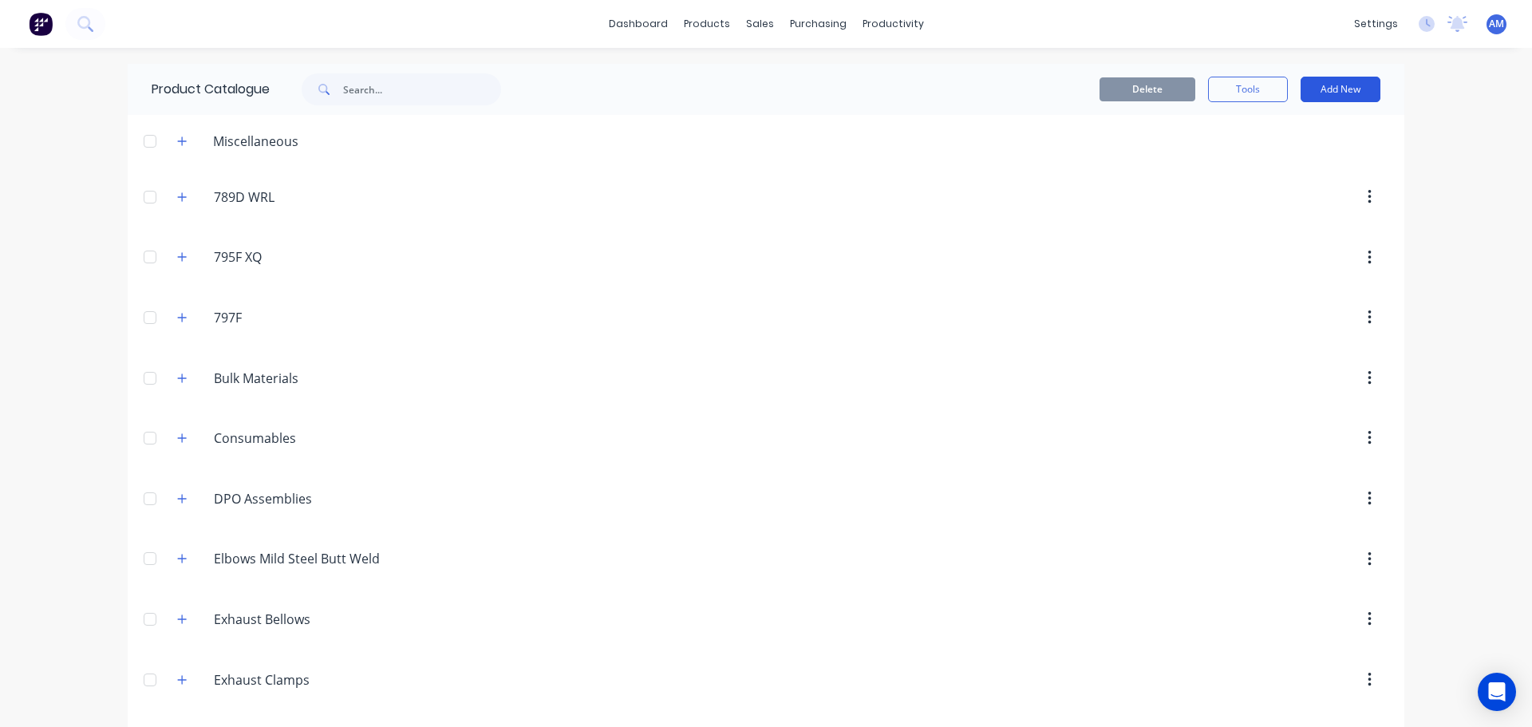
click at [1353, 89] on button "Add New" at bounding box center [1340, 90] width 80 height 26
click at [1301, 141] on div "Category" at bounding box center [1304, 130] width 123 height 23
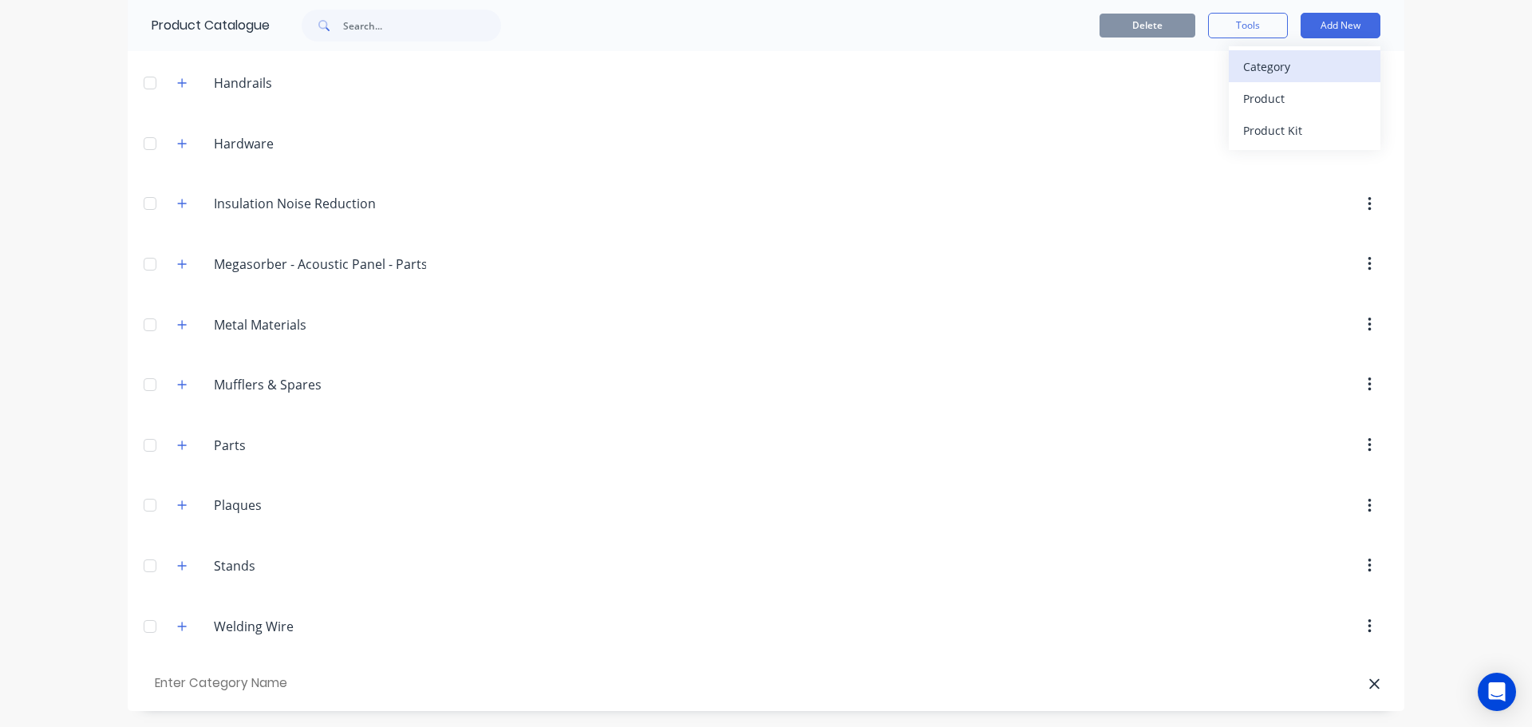
click at [1288, 69] on div "Category" at bounding box center [1304, 66] width 123 height 23
click at [251, 688] on input "text" at bounding box center [242, 683] width 180 height 23
type input "Mild Steel Plate"
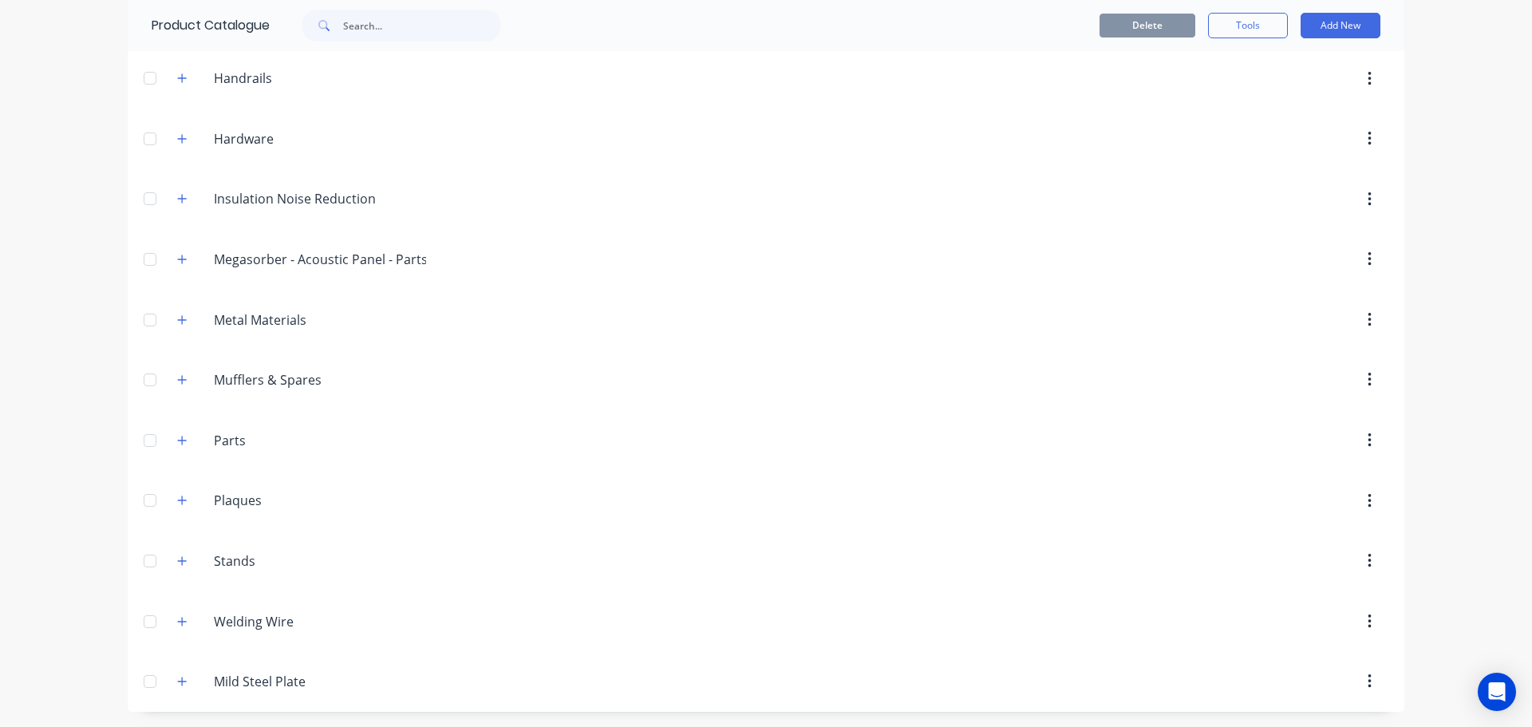
scroll to position [1084, 0]
click at [1332, 31] on button "Add New" at bounding box center [1340, 26] width 80 height 26
click at [1250, 97] on div "Product" at bounding box center [1304, 98] width 123 height 23
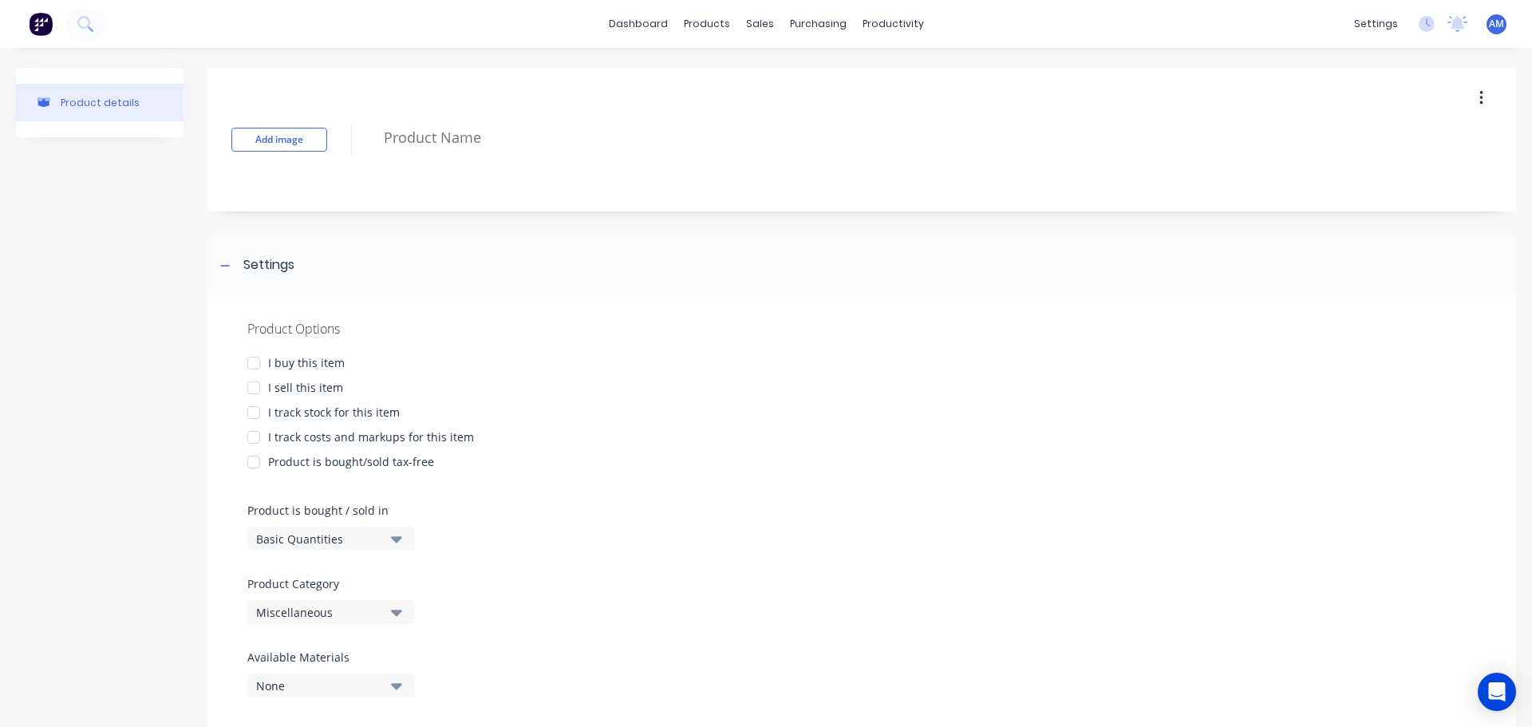
click at [255, 364] on div at bounding box center [254, 363] width 32 height 32
click at [255, 389] on div at bounding box center [254, 388] width 32 height 32
click at [251, 416] on div at bounding box center [254, 413] width 32 height 32
click at [256, 438] on div at bounding box center [254, 437] width 32 height 32
click at [257, 460] on div at bounding box center [254, 462] width 32 height 32
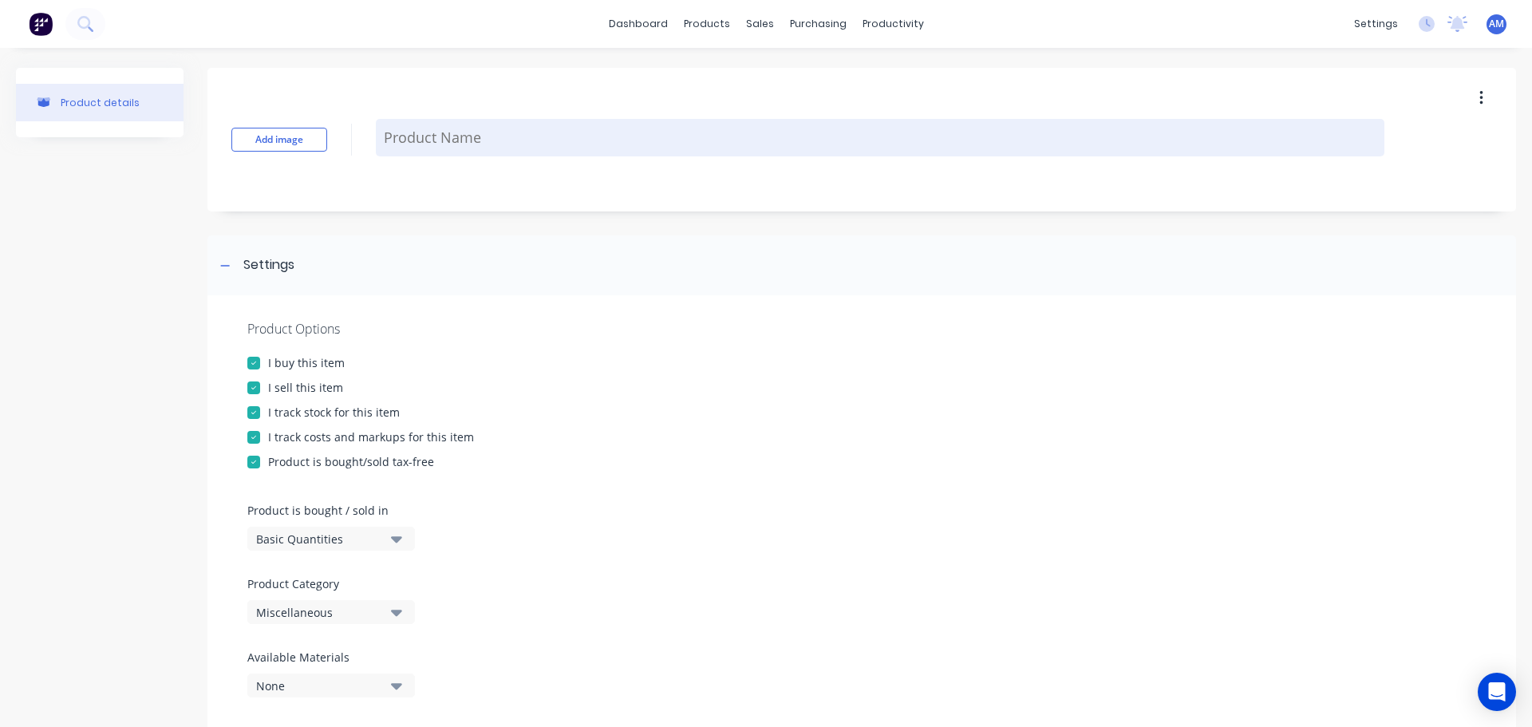
click at [413, 143] on textarea at bounding box center [880, 137] width 1008 height 37
paste textarea "1220 x 3900 x 0.95mm"
type textarea "x"
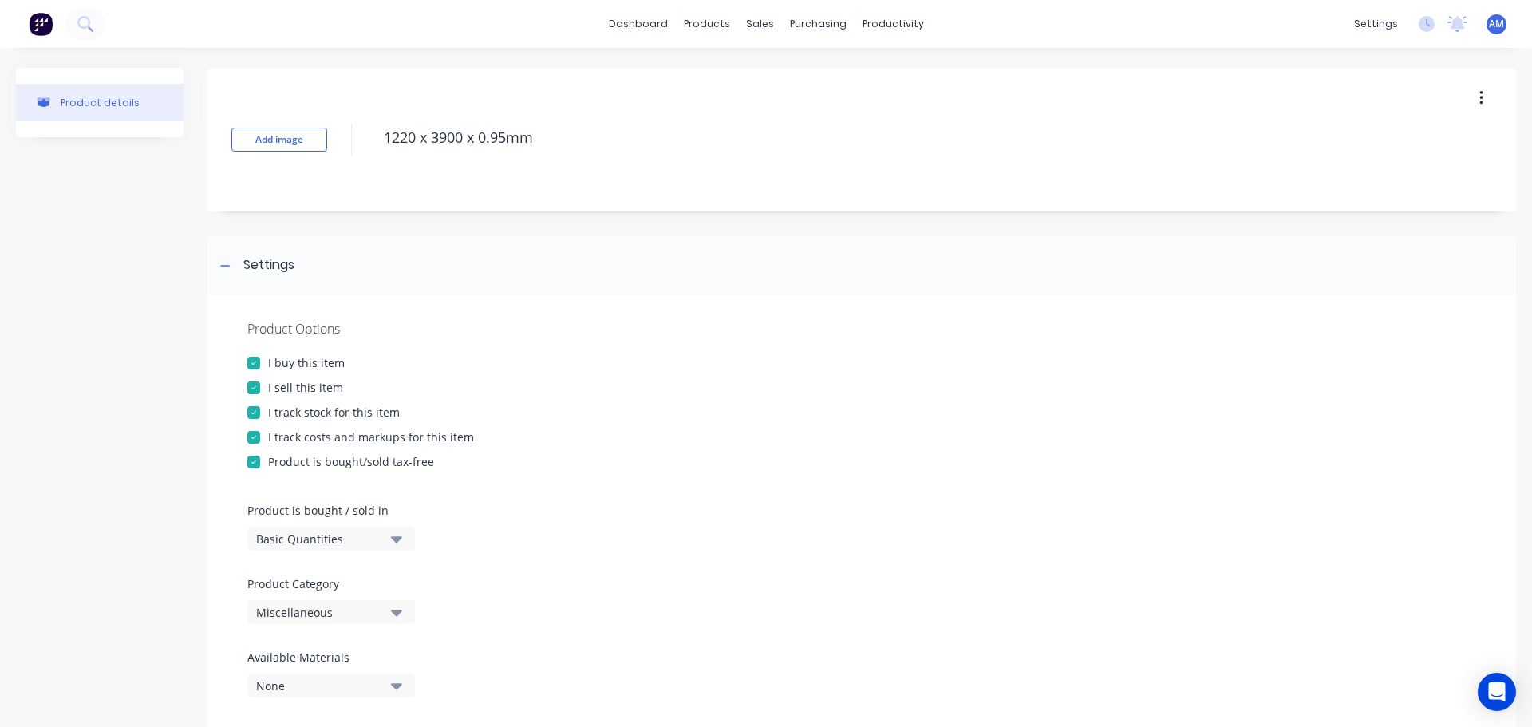
type textarea "1220 x 3900 x 0.95mm"
type textarea "x"
type textarea "1220 x 3900 x 0.95mm"
click at [270, 140] on button "Add image" at bounding box center [279, 140] width 96 height 24
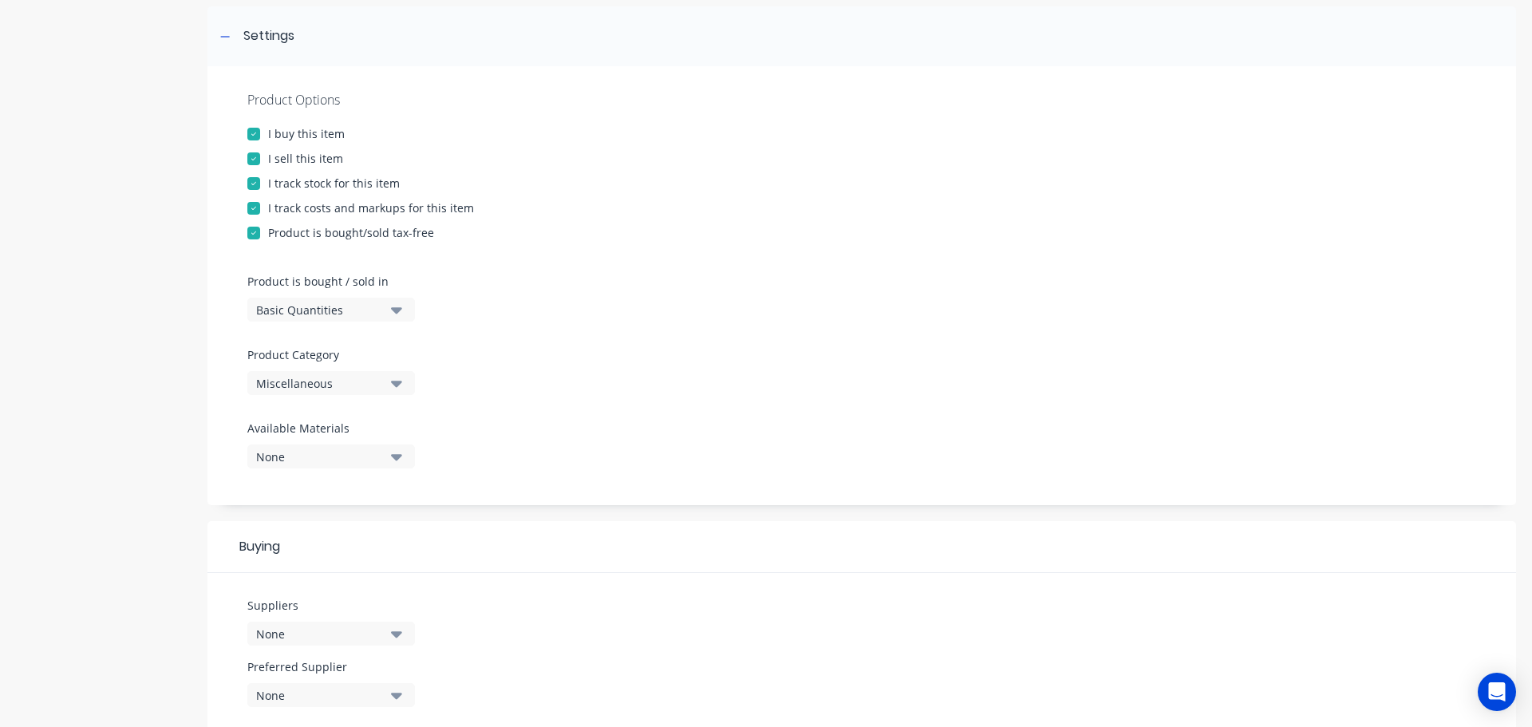
scroll to position [239, 0]
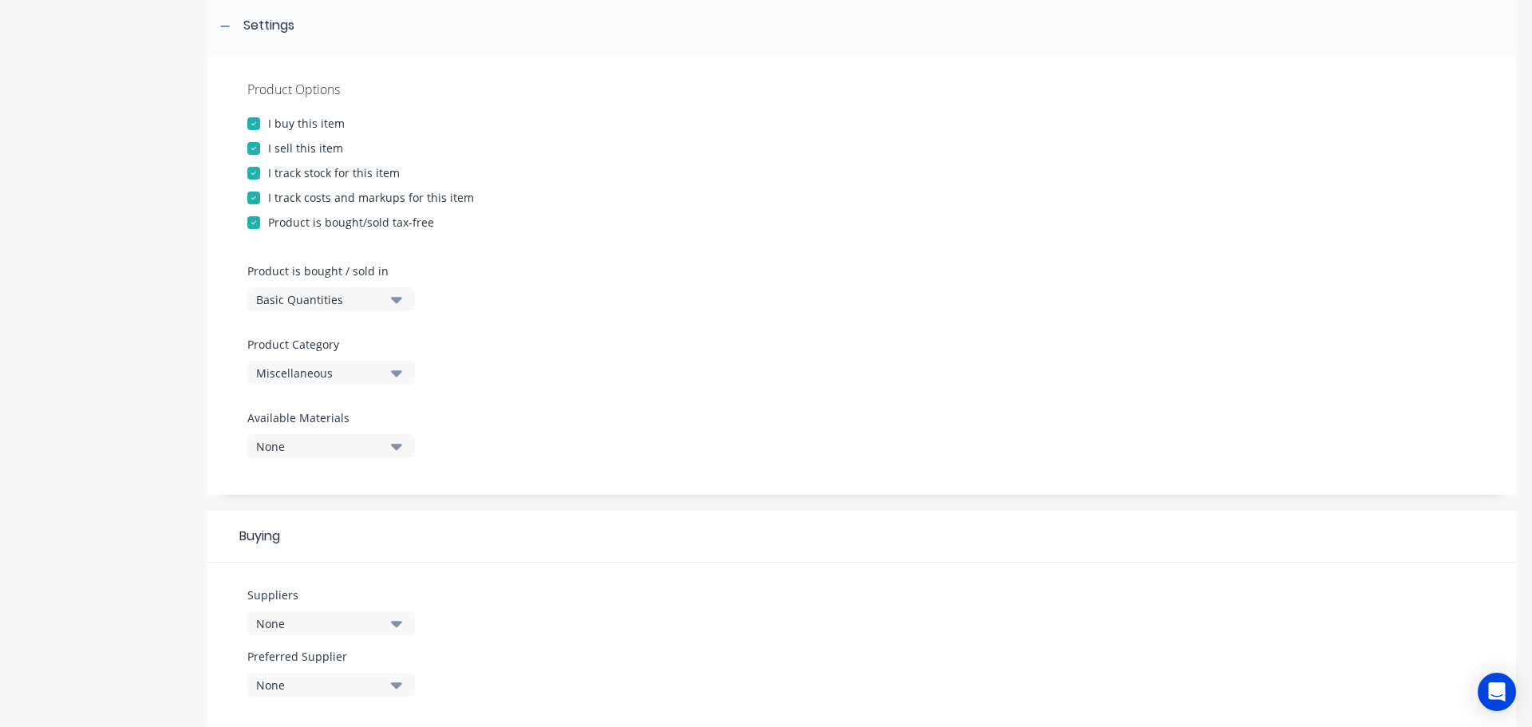
click at [395, 370] on icon "button" at bounding box center [396, 373] width 11 height 18
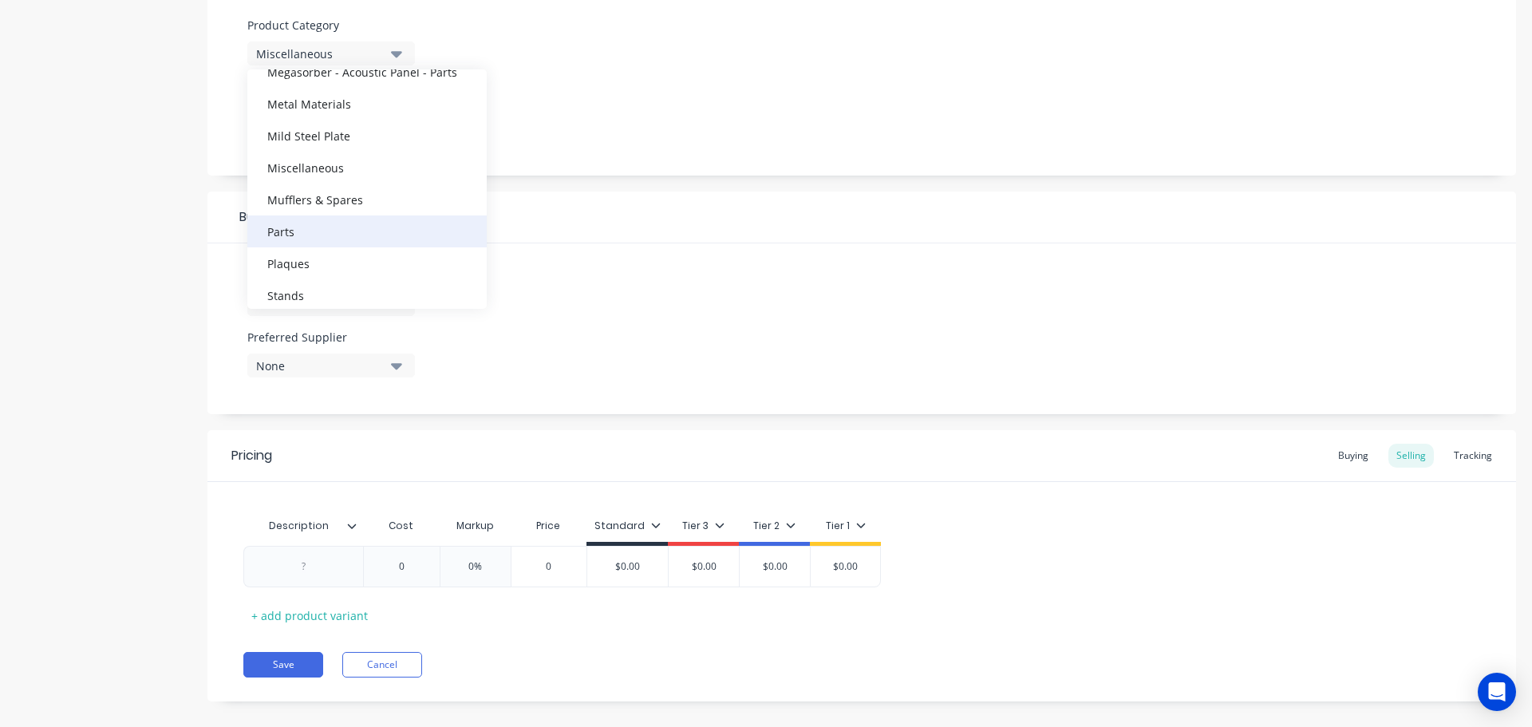
scroll to position [558, 0]
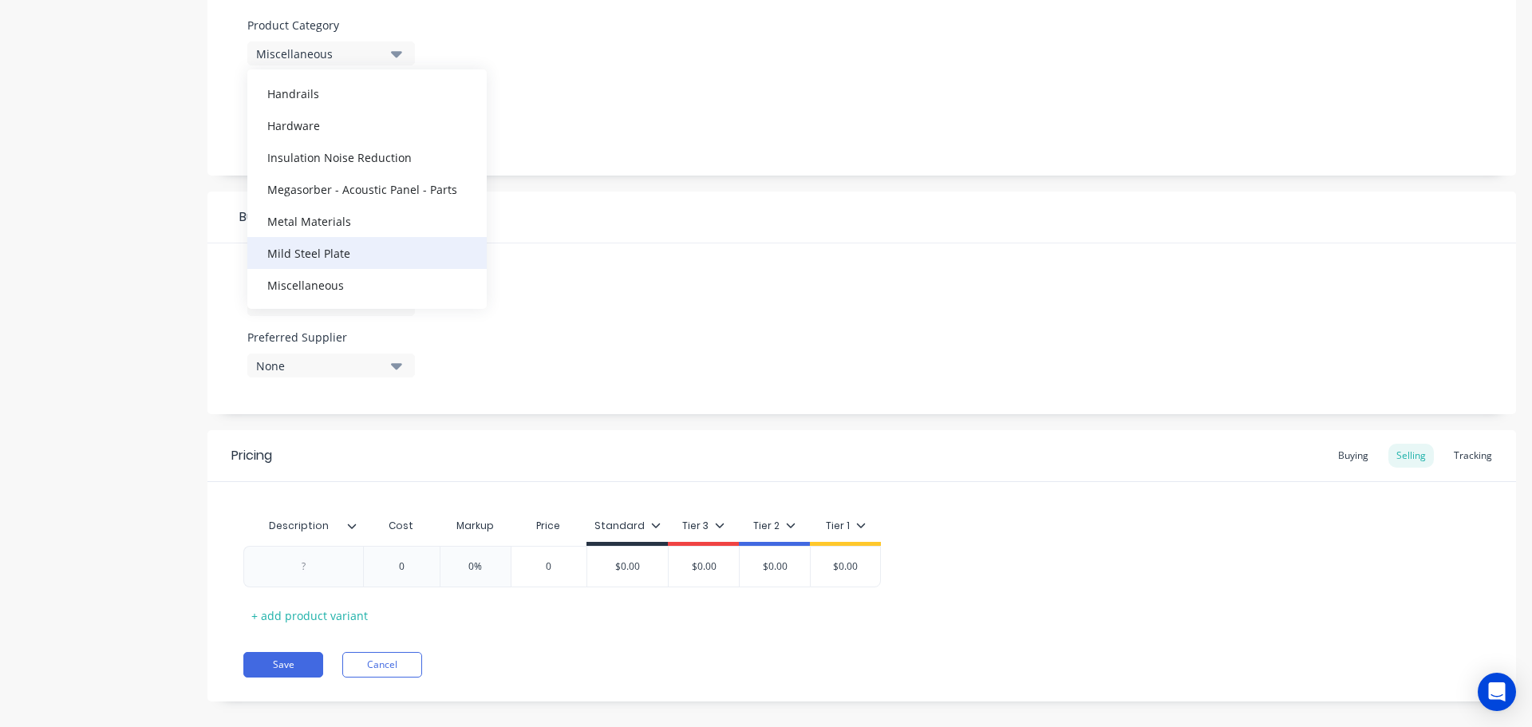
click at [344, 255] on div "Mild Steel Plate" at bounding box center [366, 253] width 239 height 32
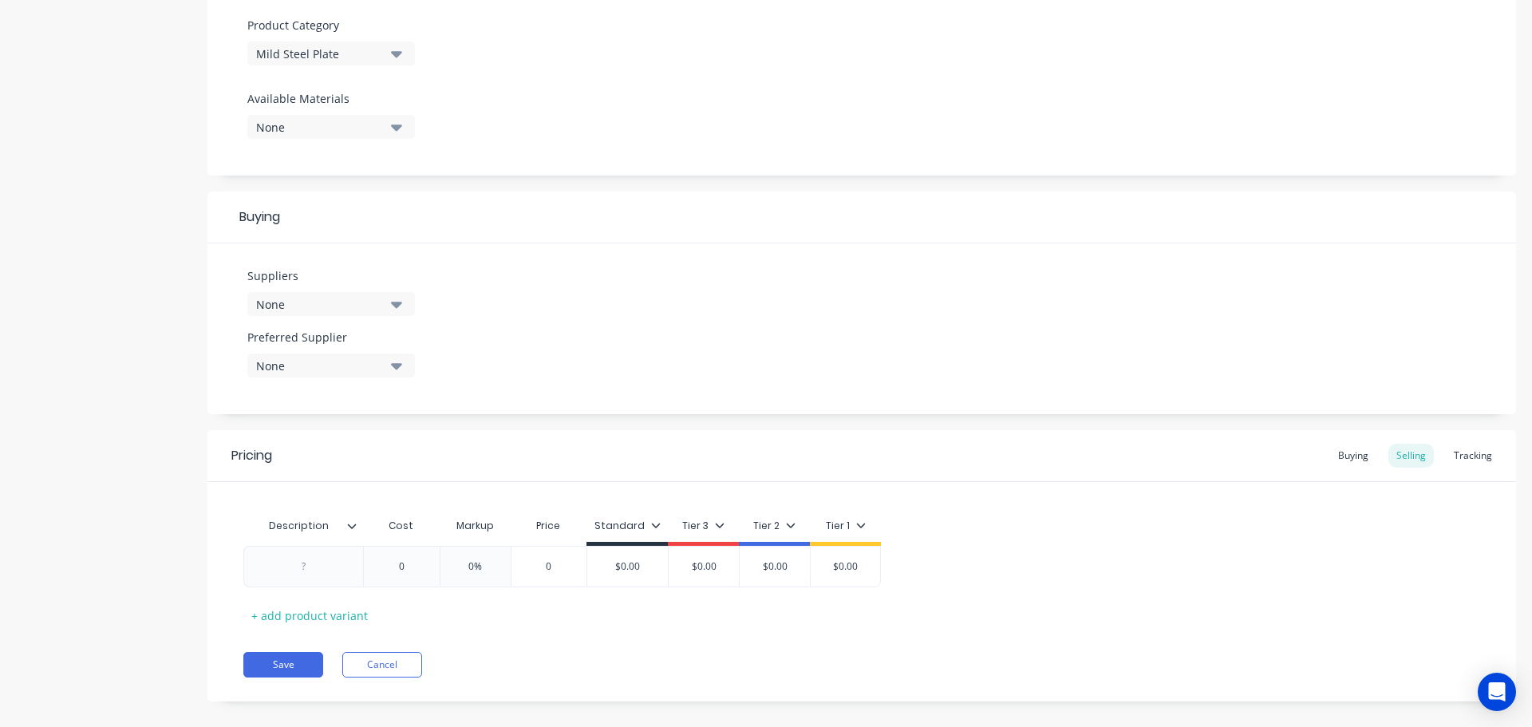
click at [398, 306] on icon "button" at bounding box center [396, 305] width 11 height 6
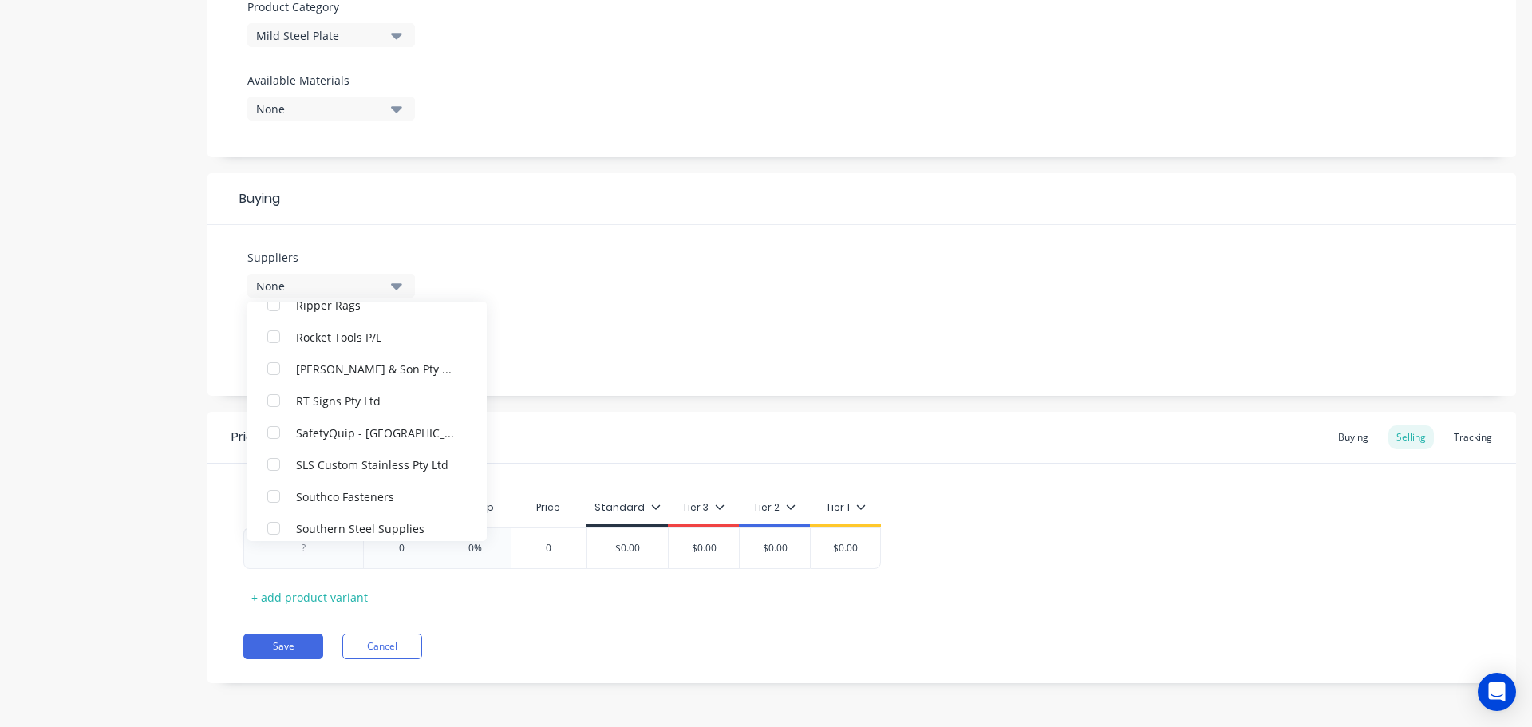
scroll to position [3590, 0]
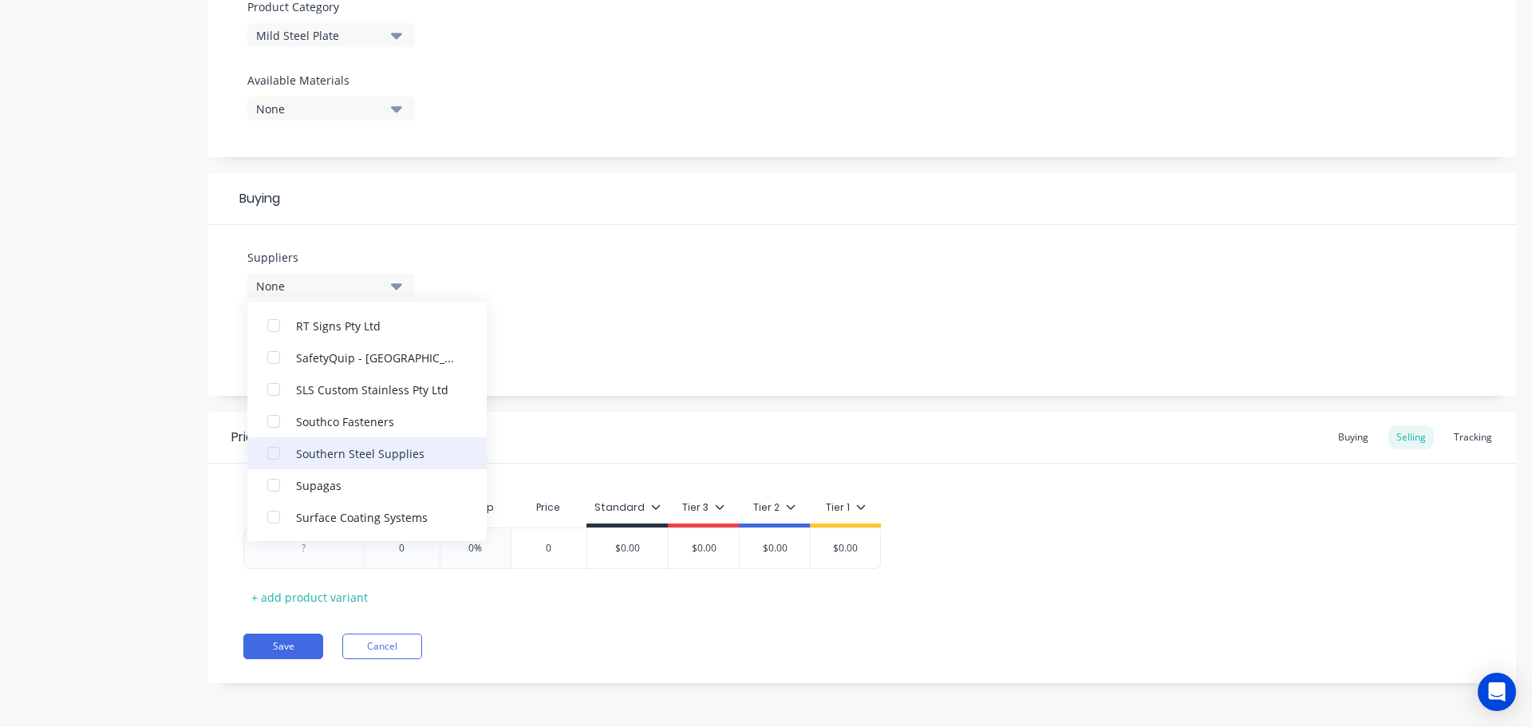
click at [363, 449] on div "Southern Steel Supplies" at bounding box center [376, 452] width 160 height 17
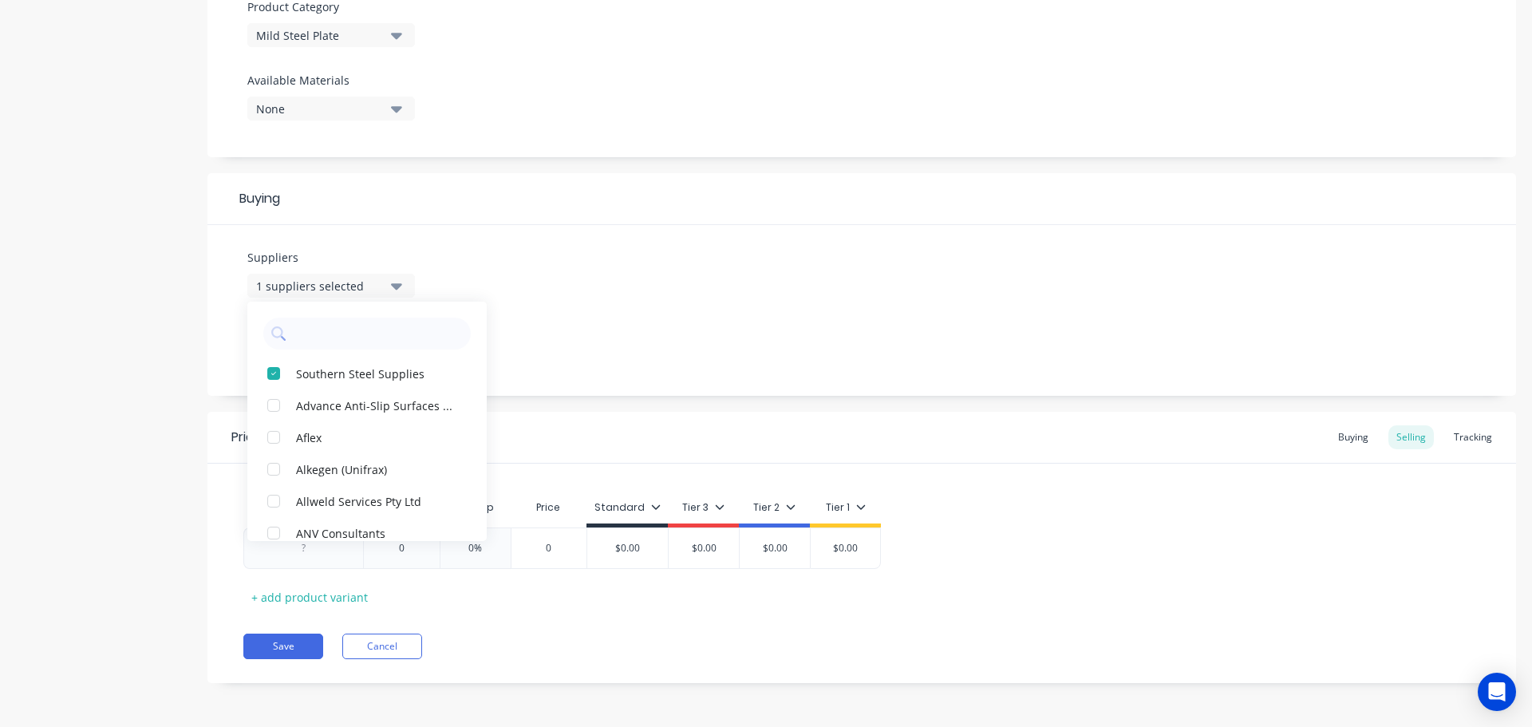
click at [539, 352] on div "Suppliers 1 suppliers selected Southern Steel Supplies Advance Anti-Slip Surfac…" at bounding box center [861, 310] width 1308 height 171
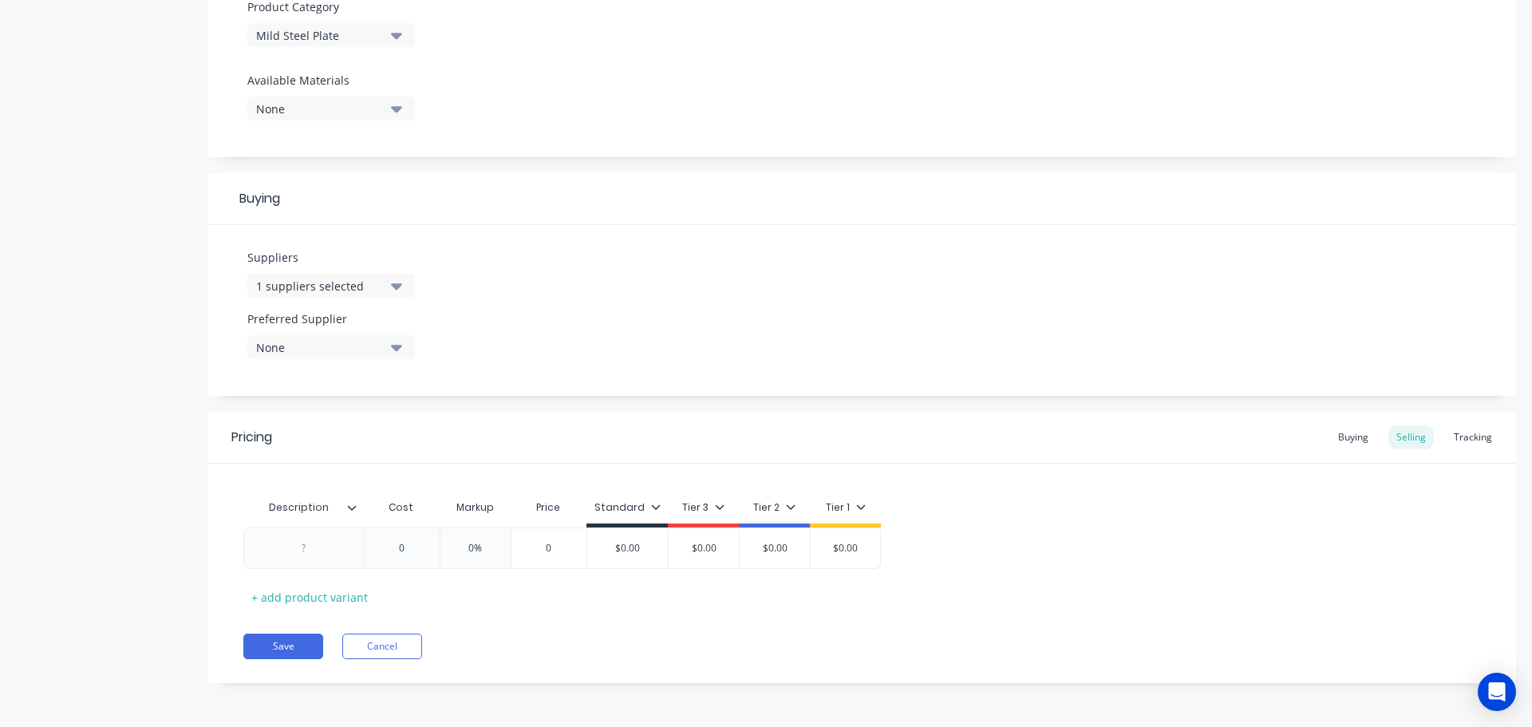
click at [398, 349] on icon "button" at bounding box center [396, 348] width 11 height 6
click at [278, 435] on div "button" at bounding box center [274, 435] width 32 height 32
click at [353, 514] on div at bounding box center [358, 507] width 10 height 14
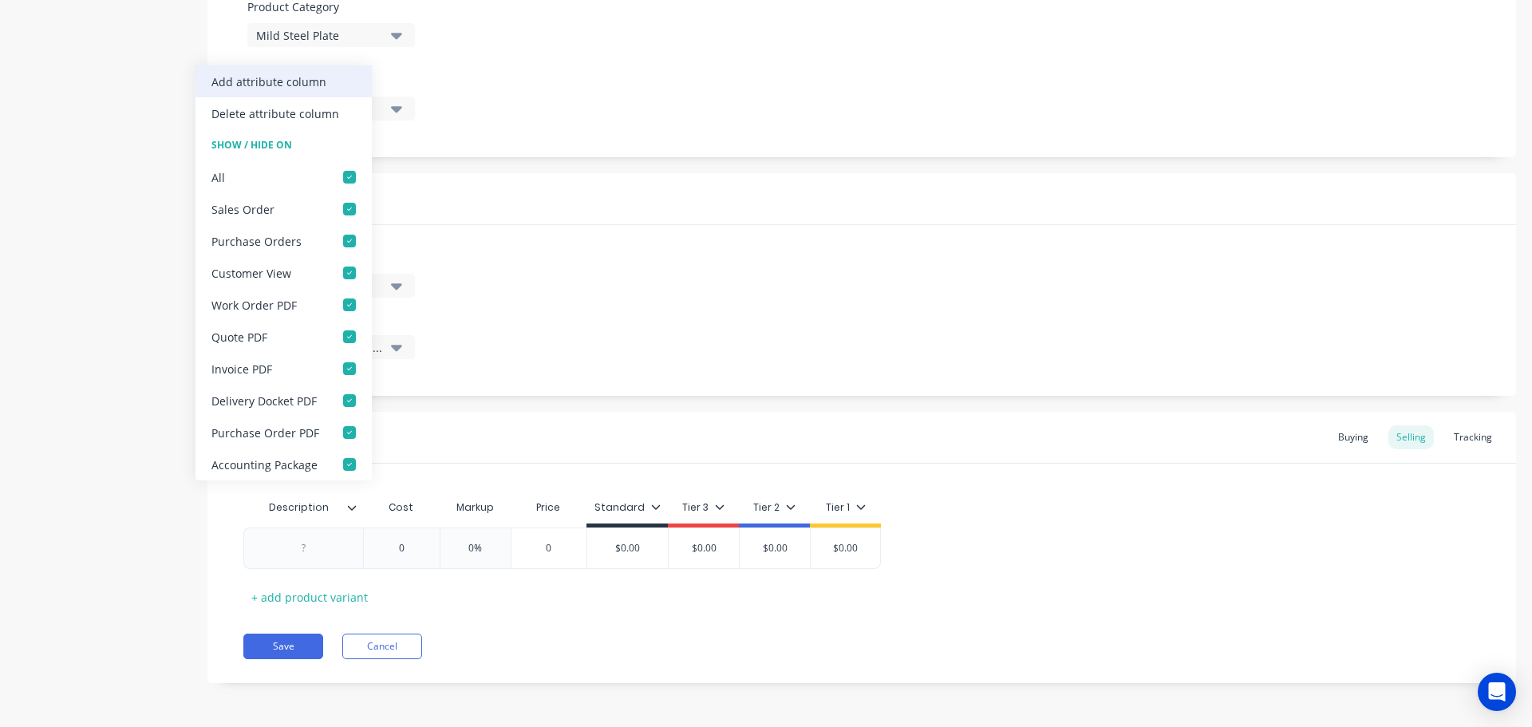
click at [316, 81] on div "Add attribute column" at bounding box center [268, 81] width 115 height 17
type textarea "x"
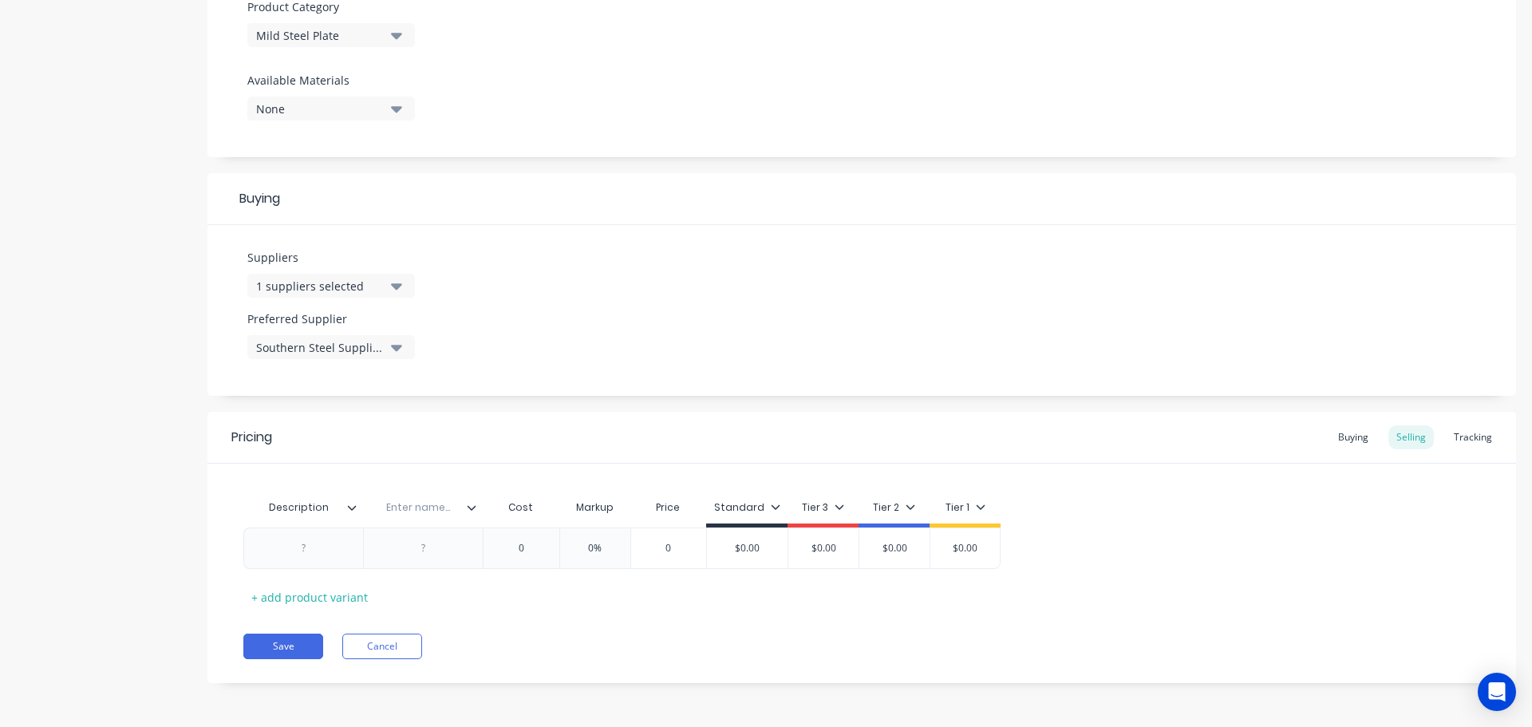
click at [439, 511] on input "text" at bounding box center [418, 507] width 110 height 14
type input "Location"
type textarea "x"
click at [308, 551] on div at bounding box center [304, 548] width 80 height 21
paste div
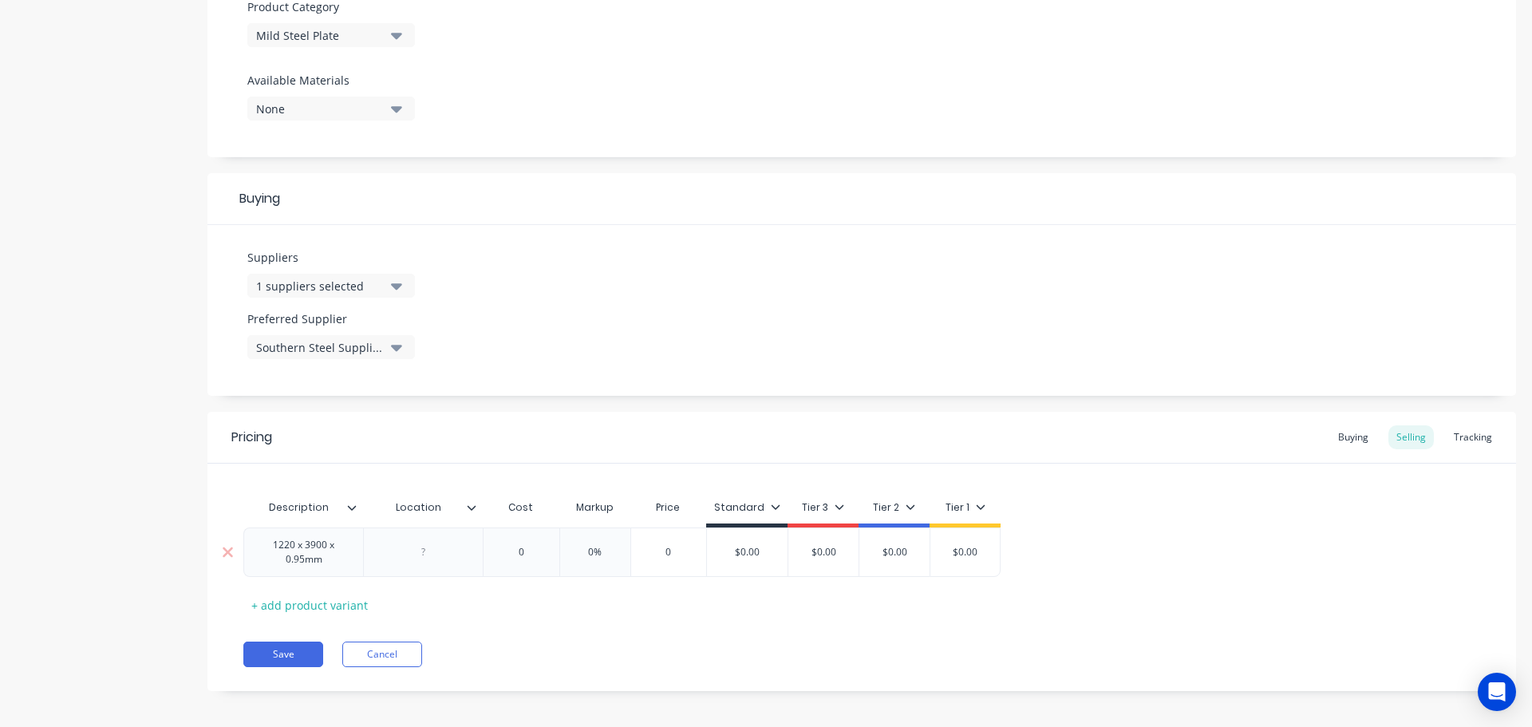
type textarea "x"
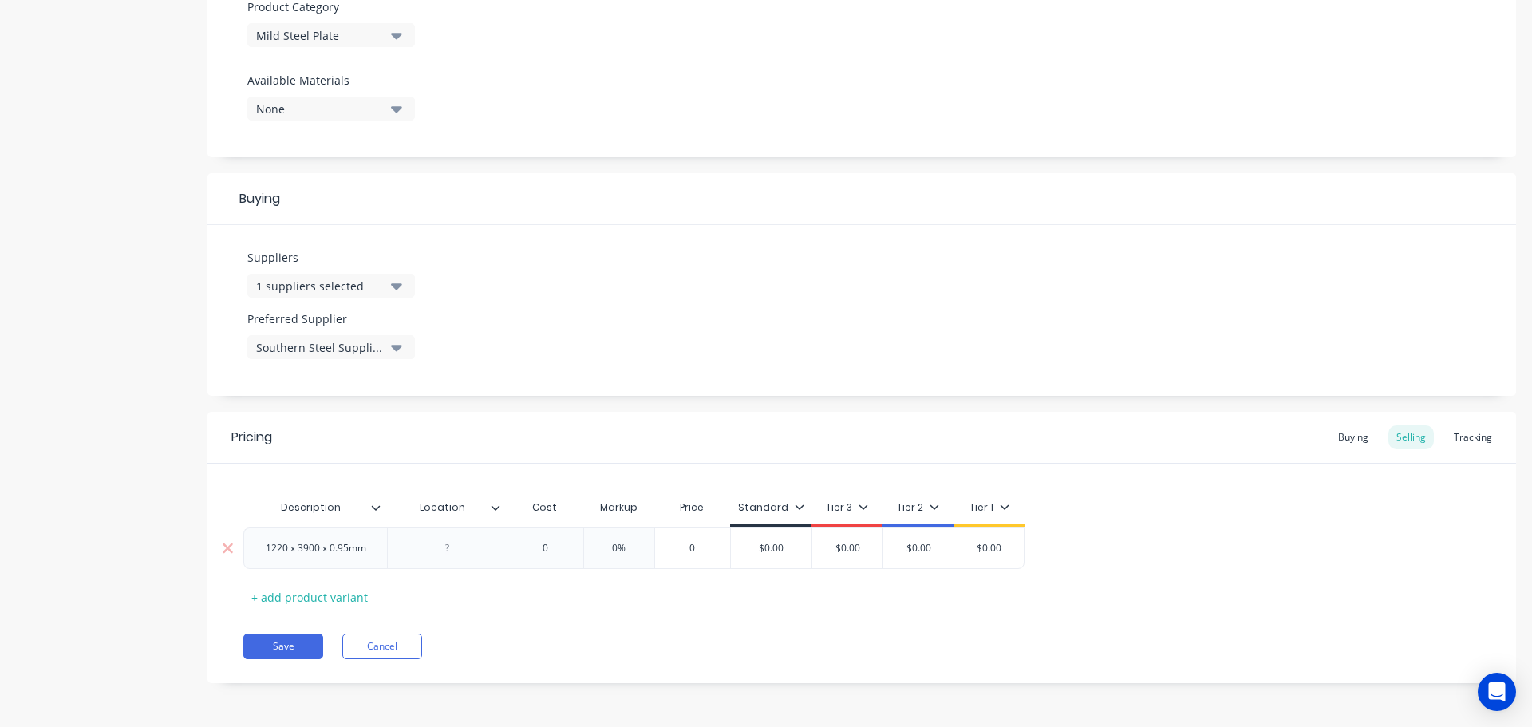
click at [425, 555] on div at bounding box center [448, 548] width 80 height 21
type textarea "x"
type input "0"
click at [546, 548] on input "0" at bounding box center [545, 548] width 80 height 14
paste input "$40.00"
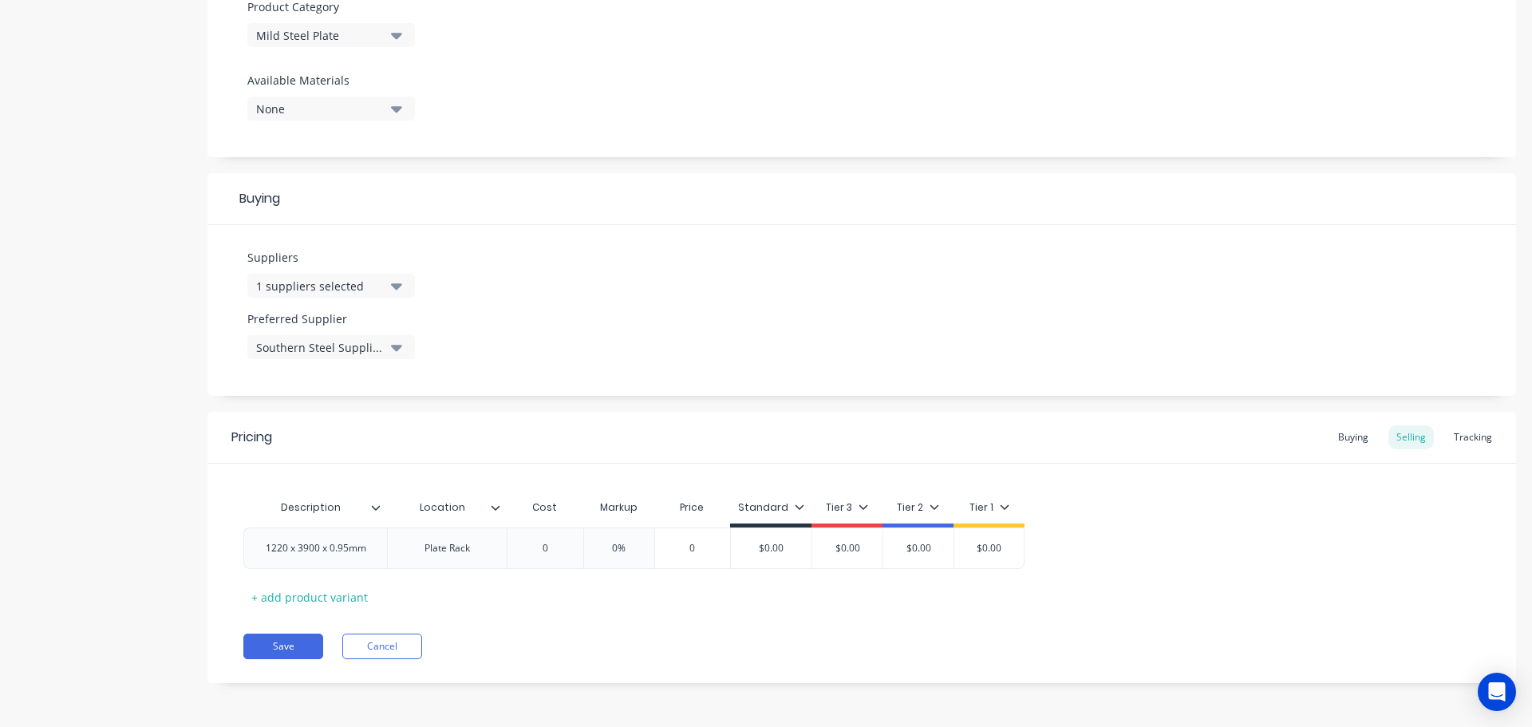
type textarea "x"
type input "0$40.00"
type input "0%"
click at [629, 546] on input "0%" at bounding box center [624, 548] width 80 height 14
type textarea "x"
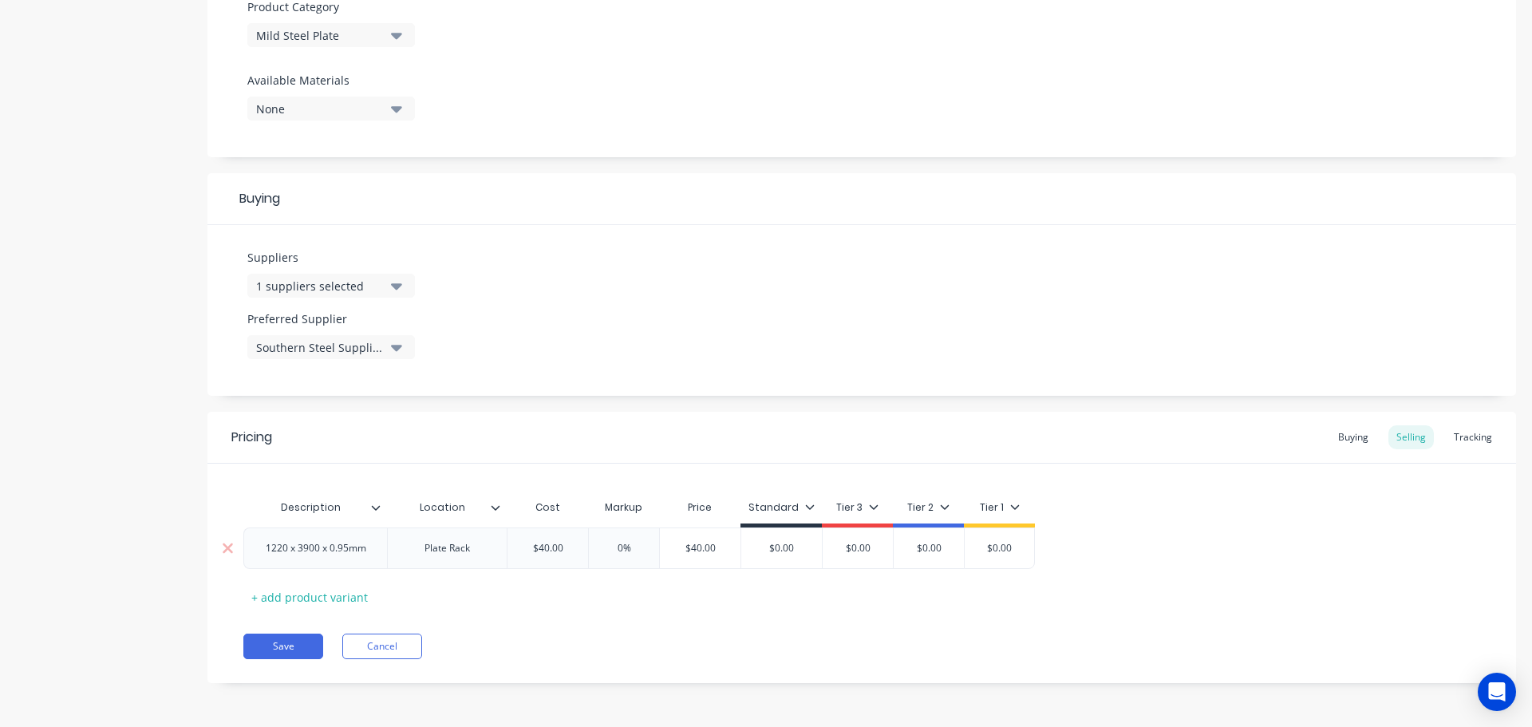
type input "0%1"
type textarea "x"
type input "0%12"
type textarea "x"
type input "0%120"
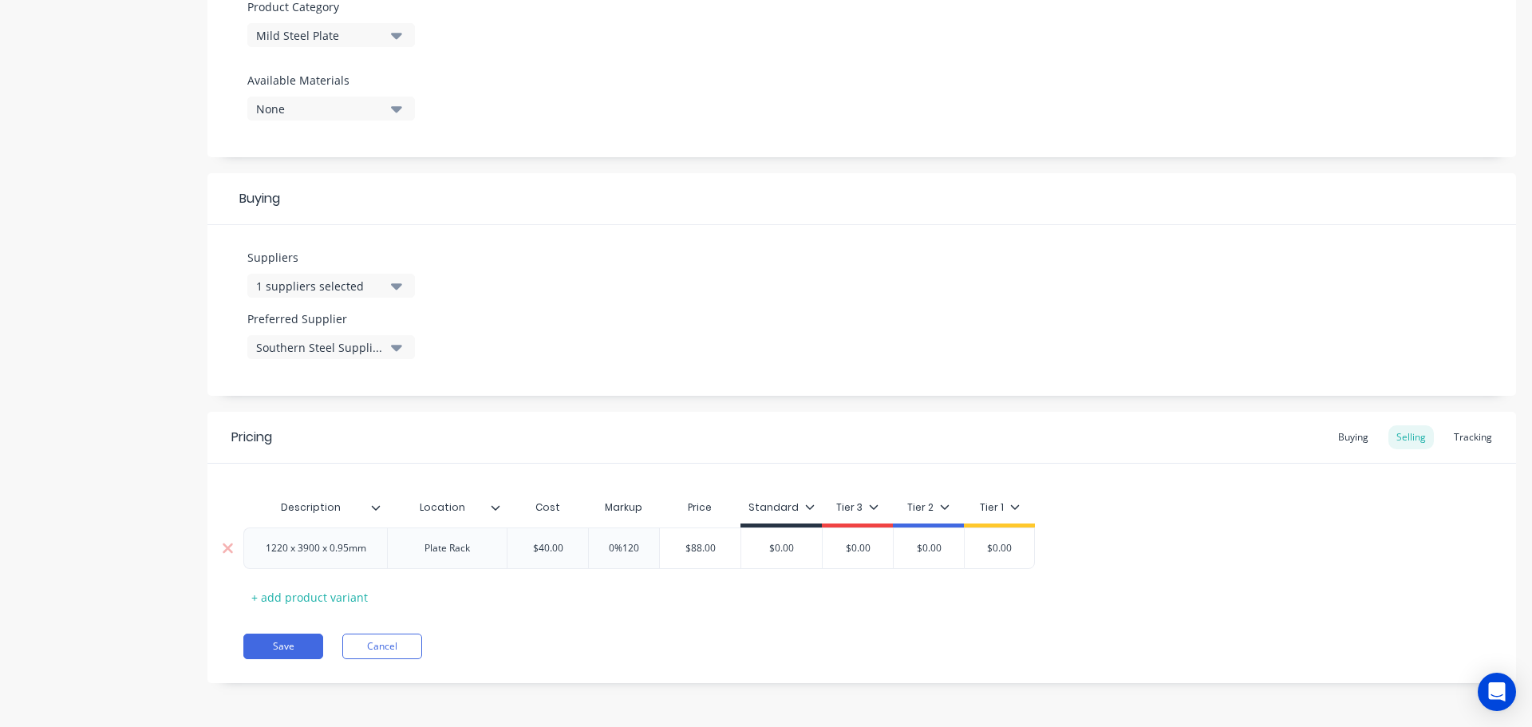
type input "$88.00"
type input "$0.00"
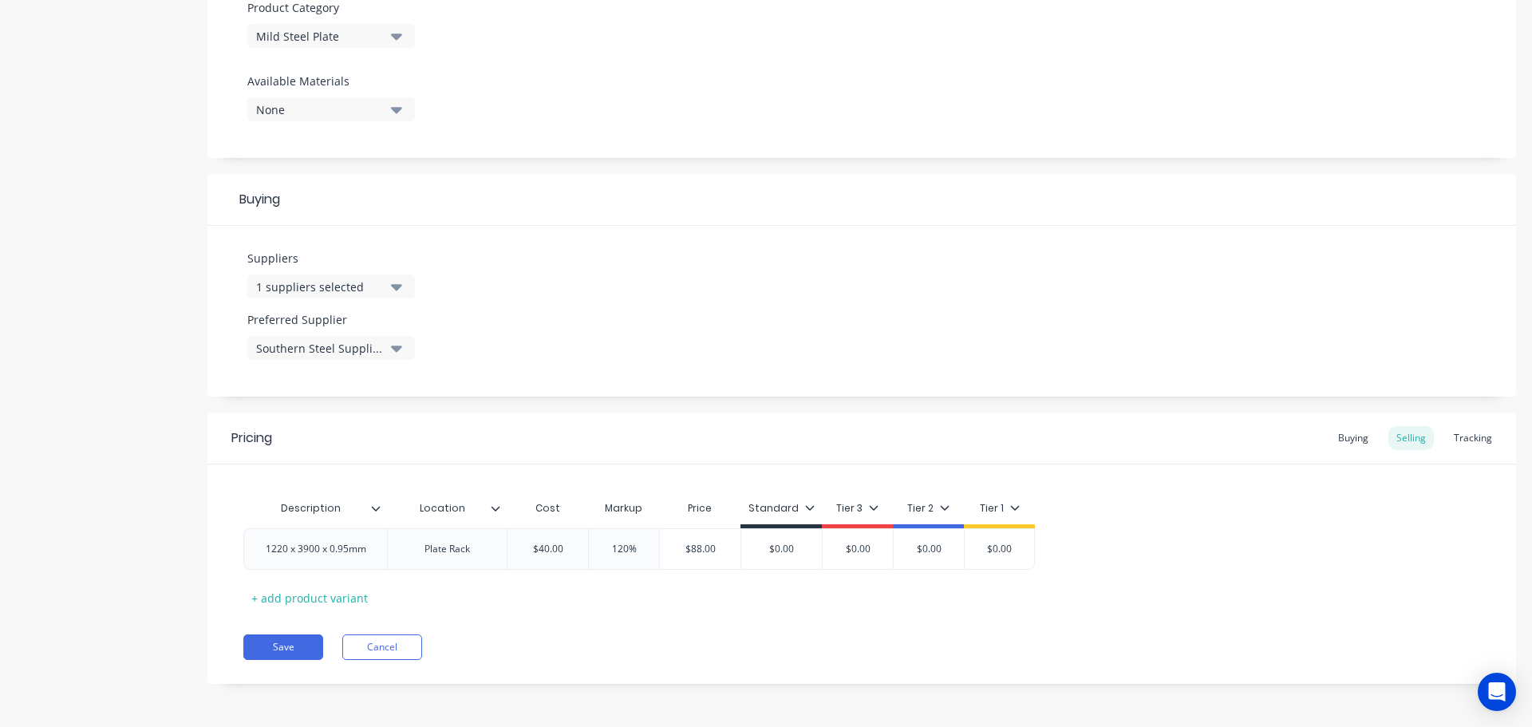
scroll to position [577, 0]
click at [291, 648] on button "Save" at bounding box center [283, 646] width 80 height 26
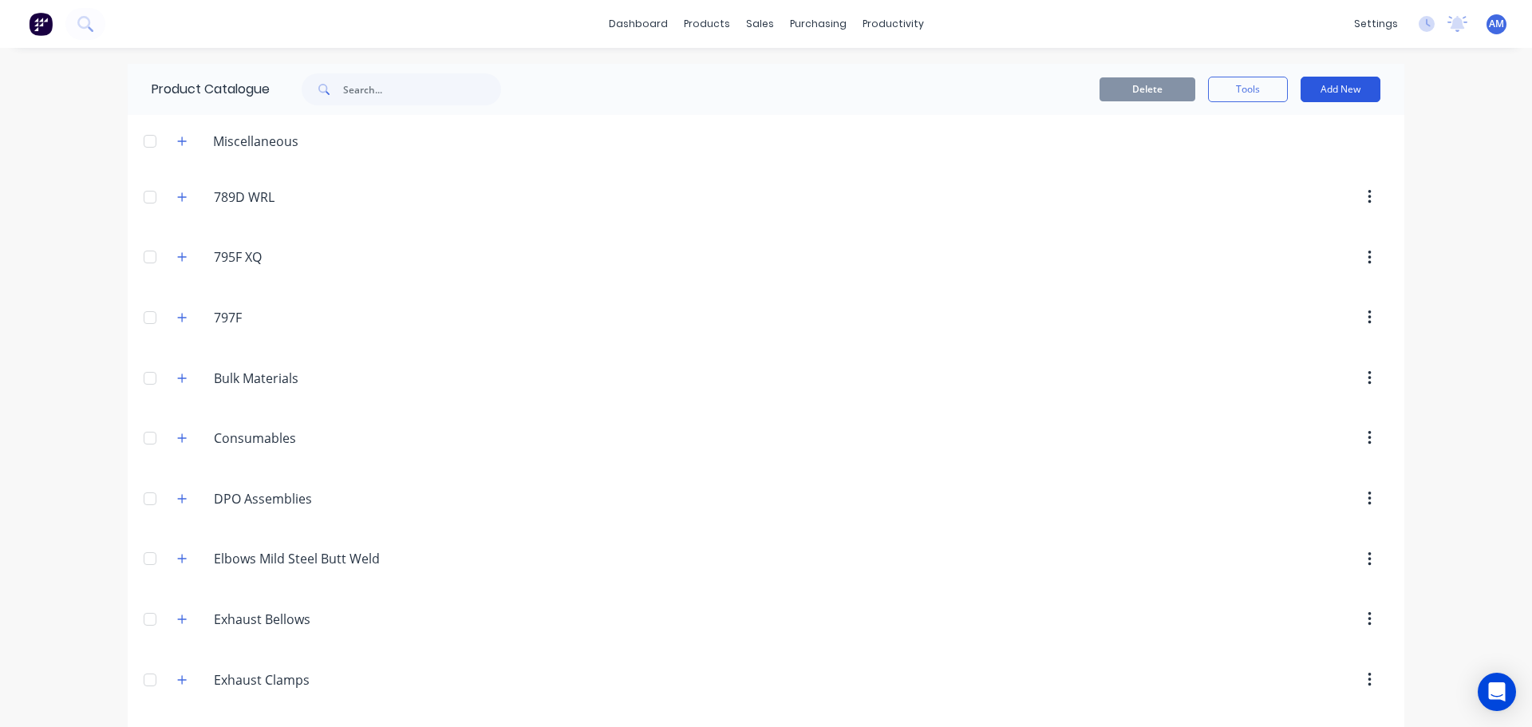
click at [1323, 91] on button "Add New" at bounding box center [1340, 90] width 80 height 26
click at [1264, 157] on div "Product" at bounding box center [1304, 162] width 123 height 23
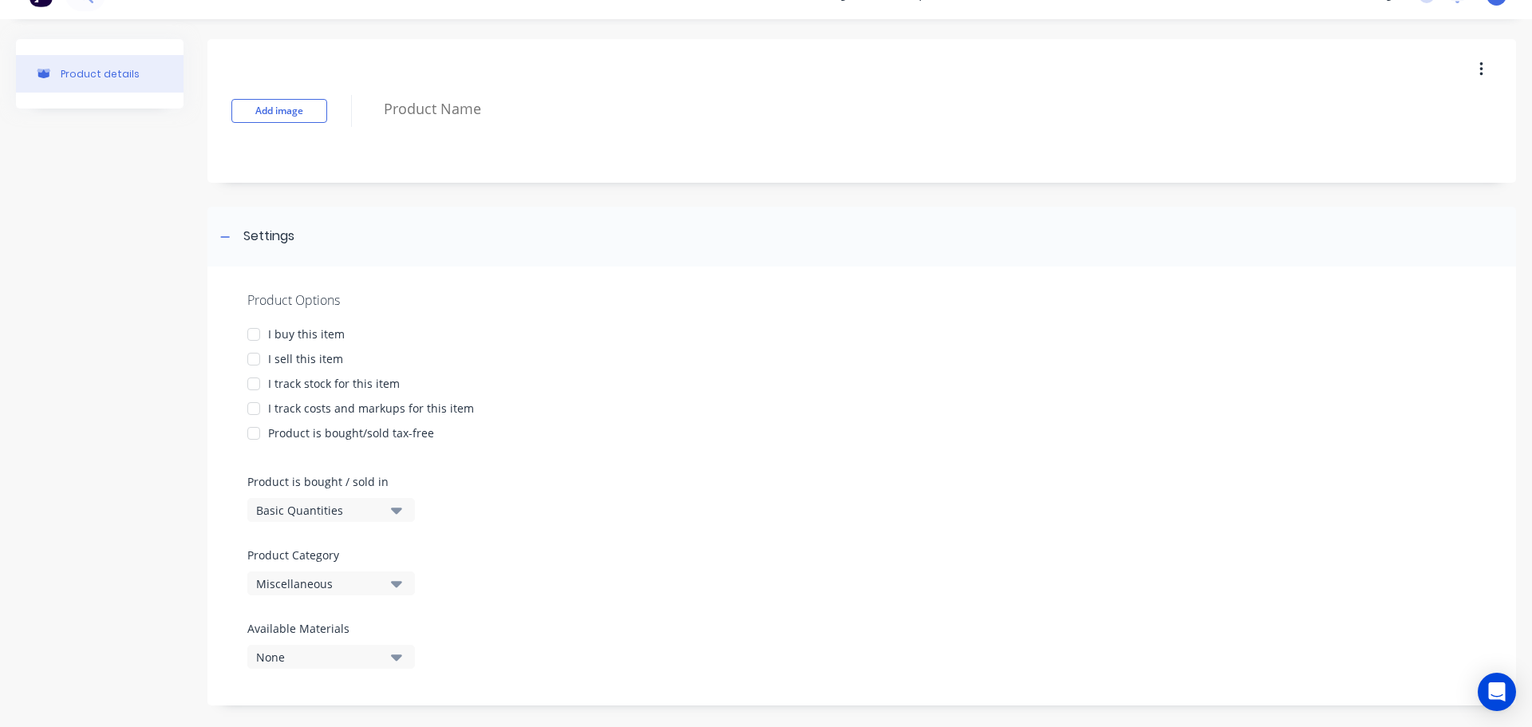
scroll to position [43, 0]
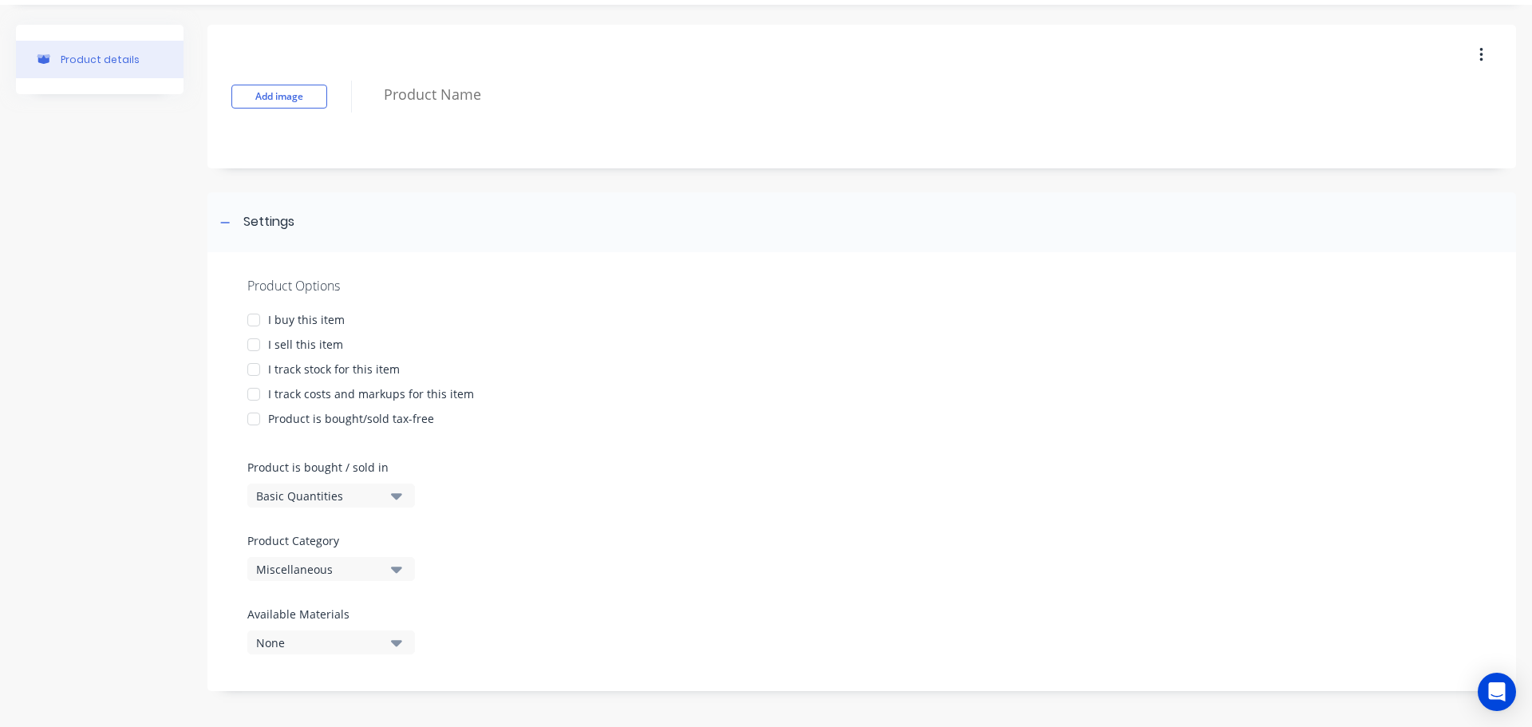
click at [252, 322] on div at bounding box center [254, 320] width 32 height 32
click at [254, 348] on div at bounding box center [254, 345] width 32 height 32
click at [254, 373] on div at bounding box center [254, 369] width 32 height 32
click at [251, 400] on div at bounding box center [254, 394] width 32 height 32
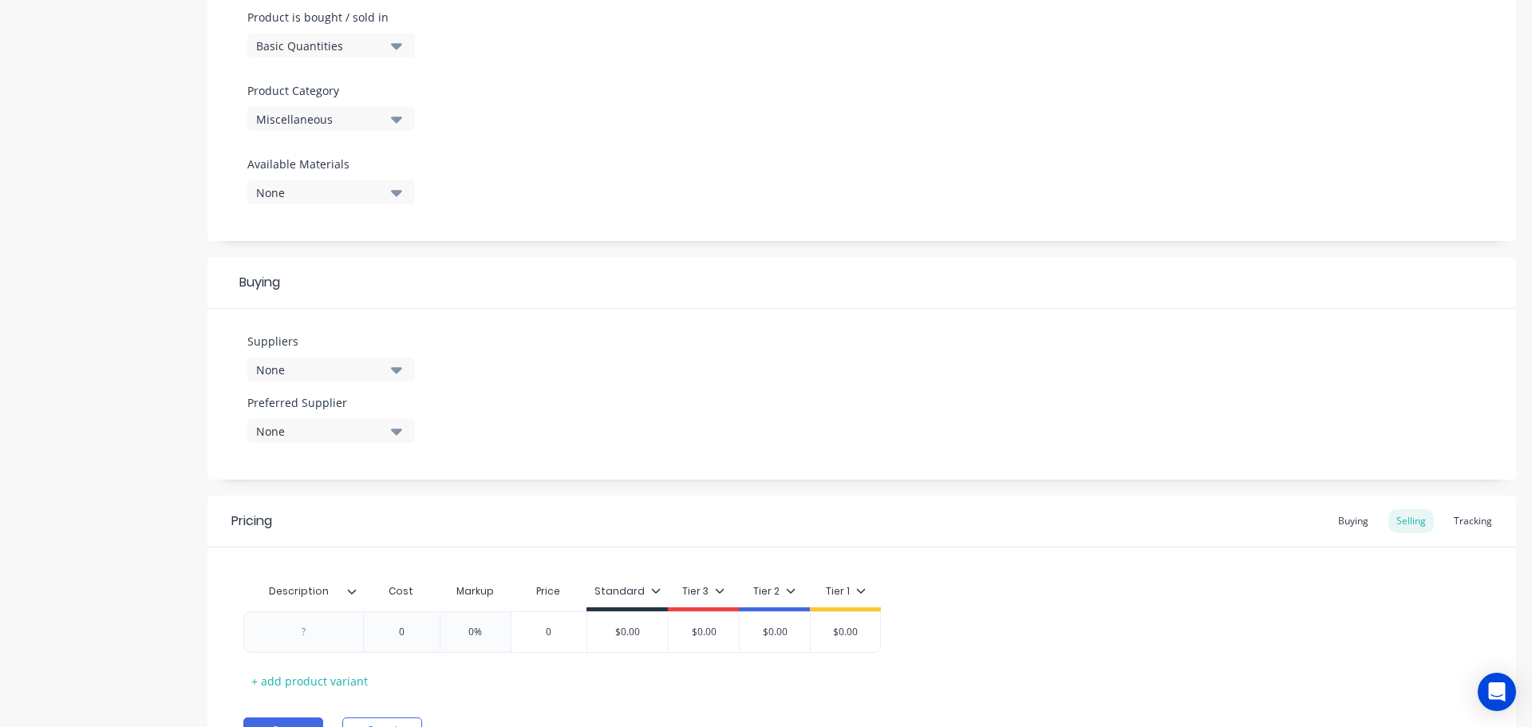
scroll to position [522, 0]
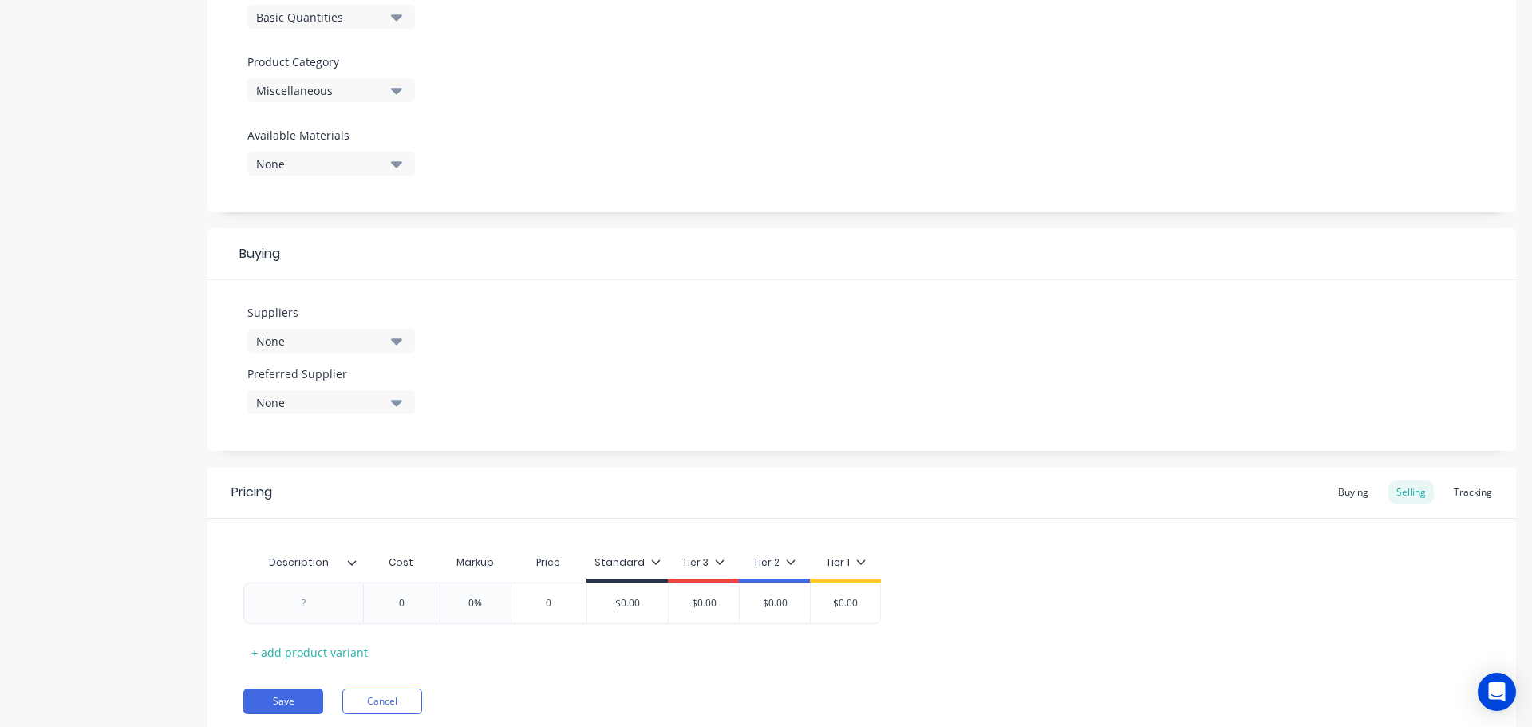
click at [399, 89] on icon "button" at bounding box center [396, 91] width 11 height 6
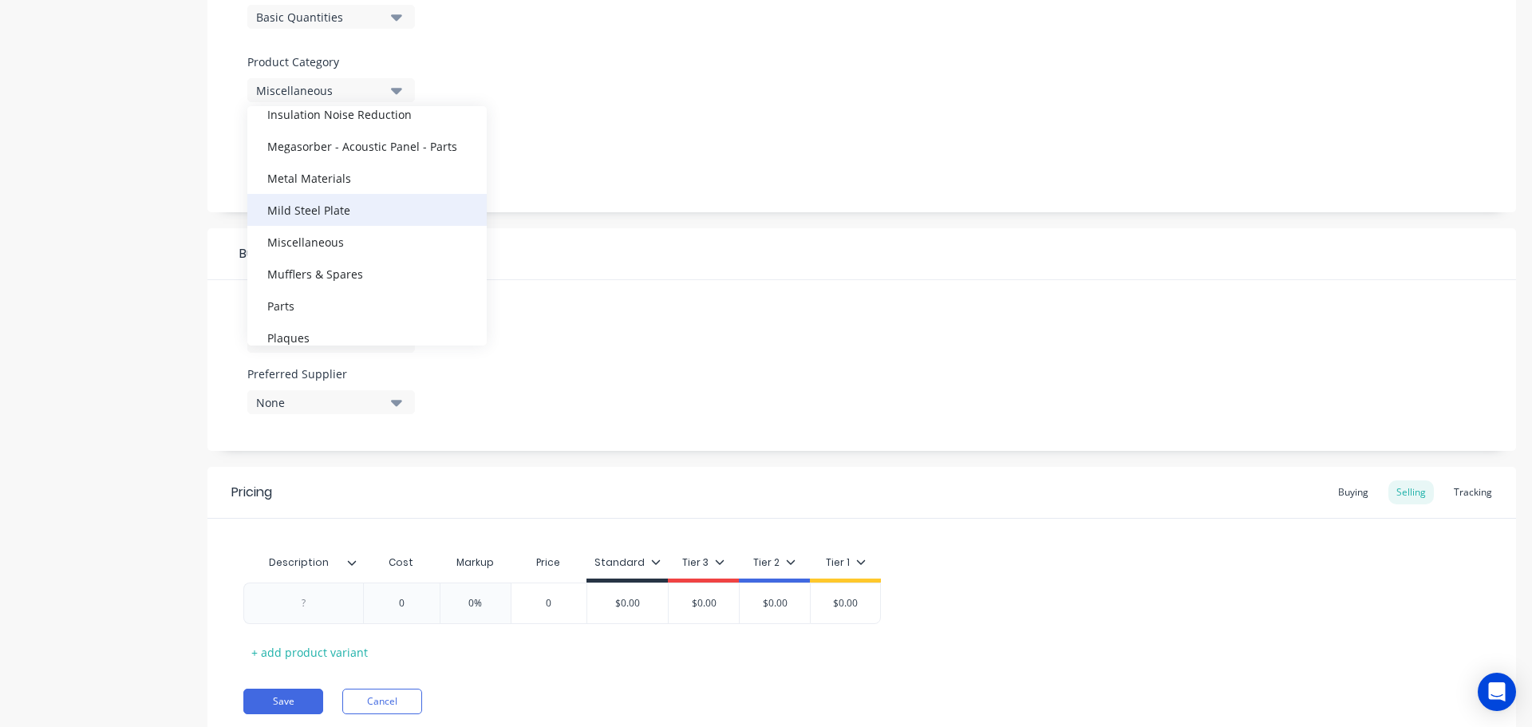
click at [347, 209] on div "Mild Steel Plate" at bounding box center [366, 210] width 239 height 32
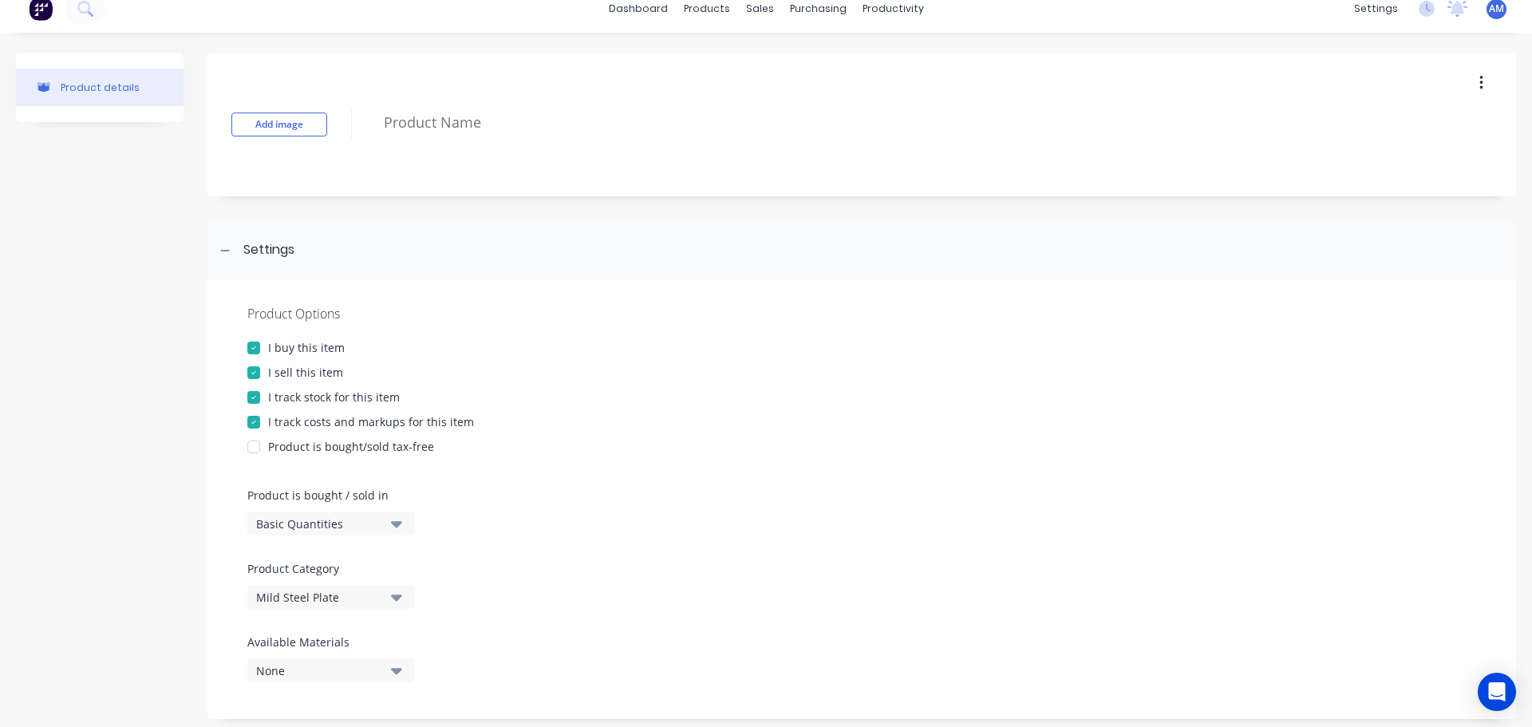
scroll to position [0, 0]
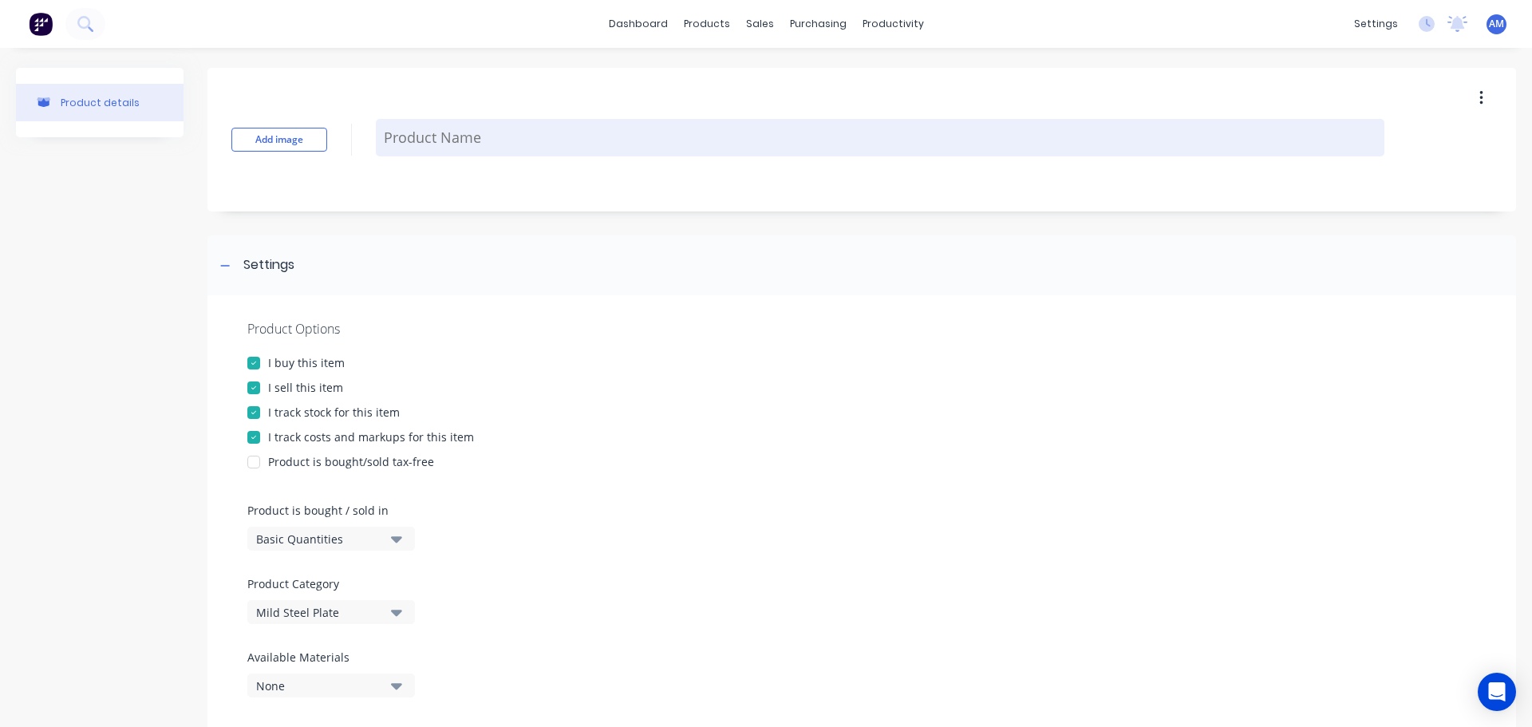
click at [438, 138] on textarea at bounding box center [880, 137] width 1008 height 37
paste textarea "1200 x 2400 x 0.95mm"
type textarea "x"
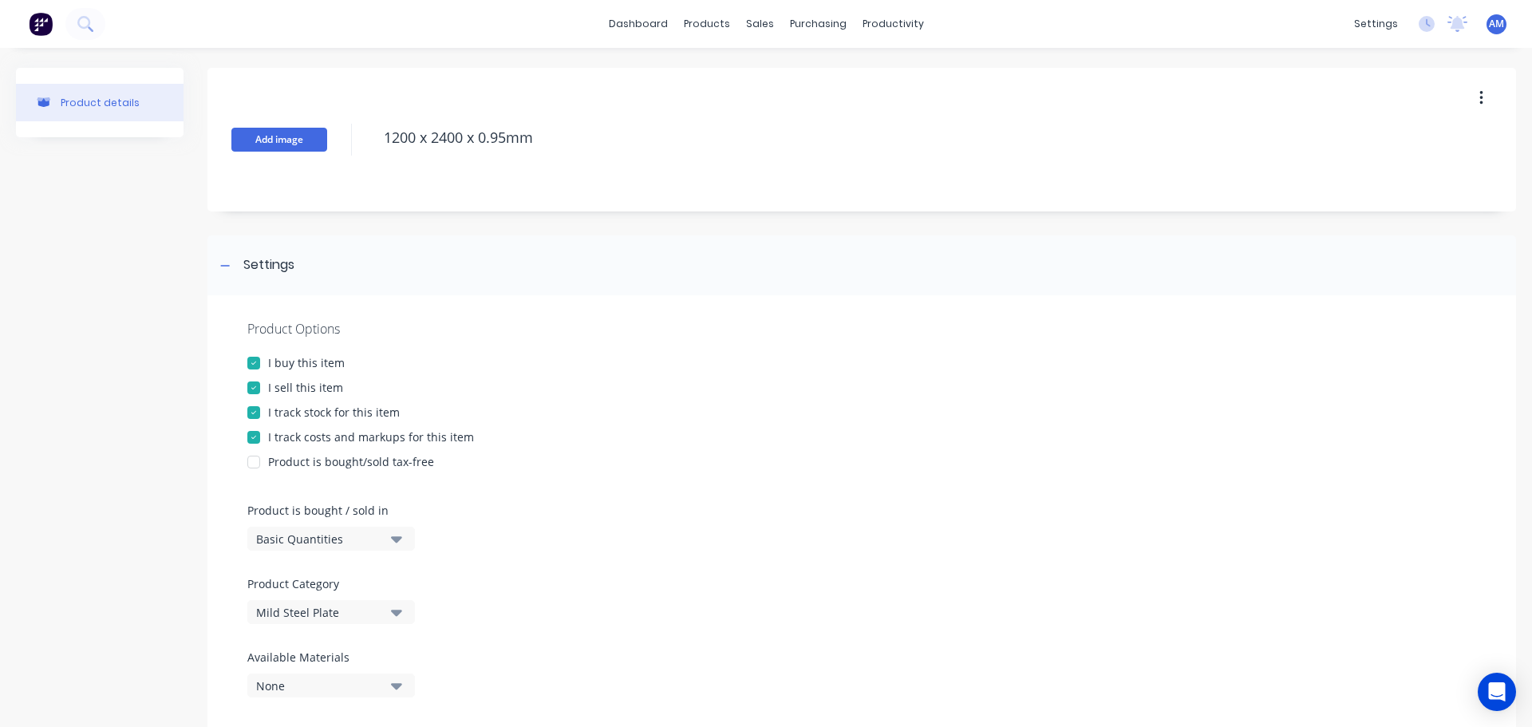
type textarea "1200 x 2400 x 0.95mm"
type textarea "x"
type textarea "1200 x 2400 x 0.95mm"
click at [266, 131] on button "Add image" at bounding box center [279, 140] width 96 height 24
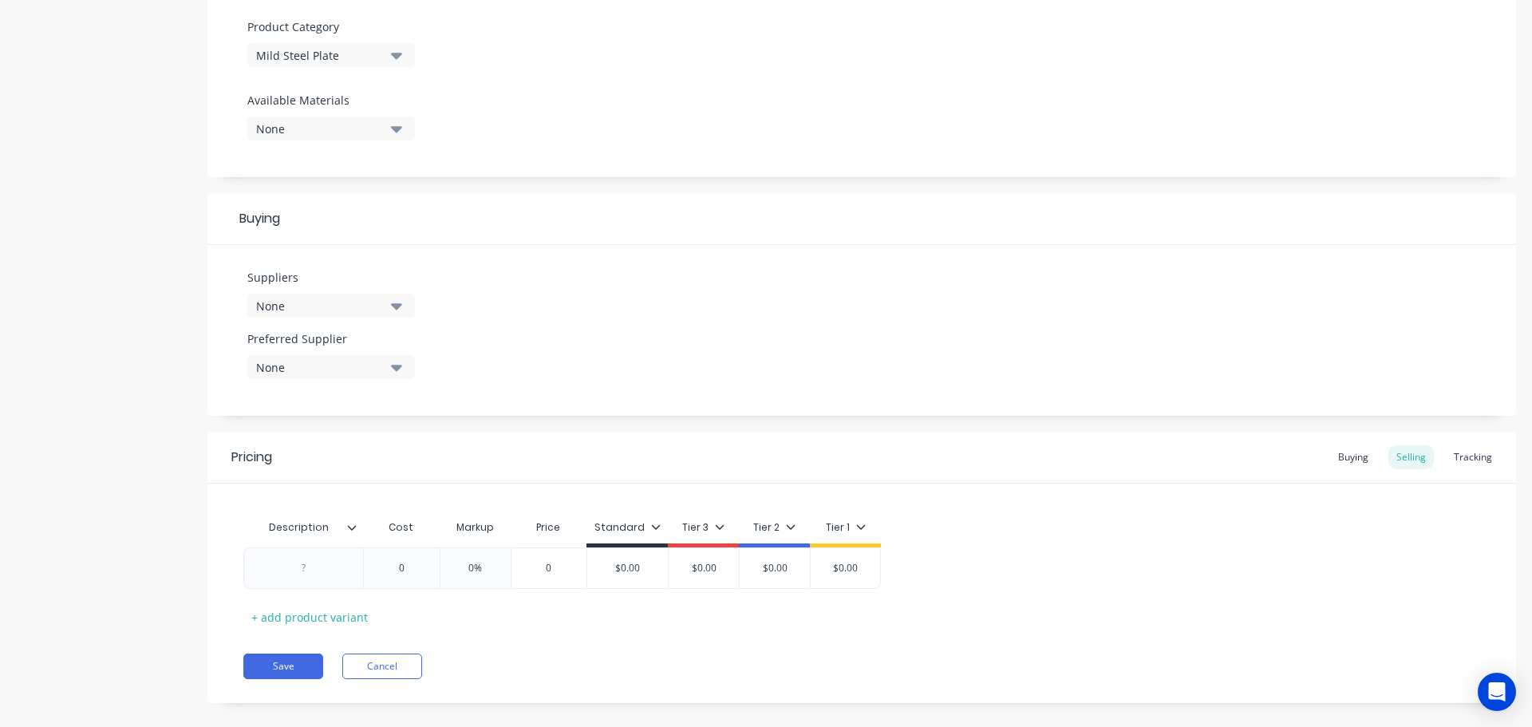
scroll to position [558, 0]
click at [352, 528] on icon at bounding box center [352, 525] width 9 height 5
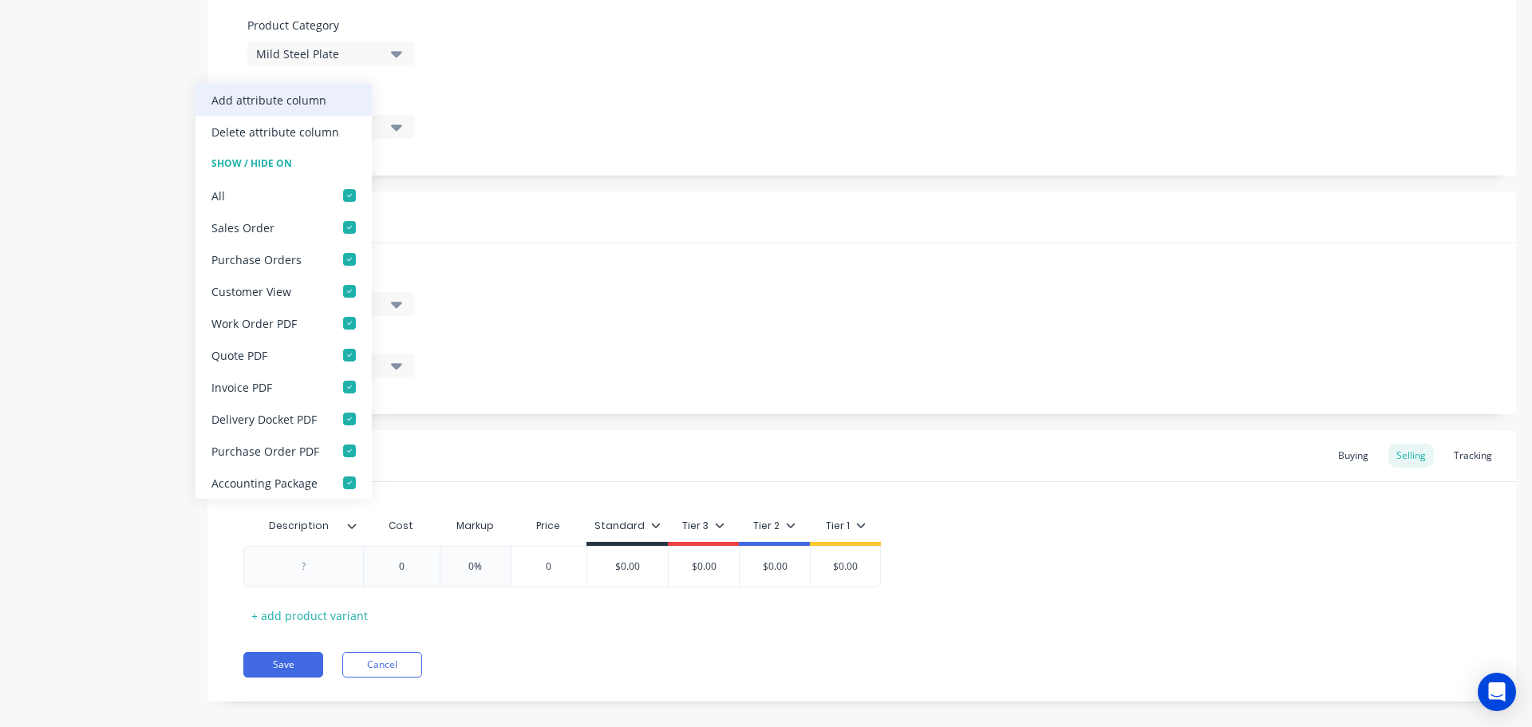
click at [316, 96] on div "Add attribute column" at bounding box center [268, 100] width 115 height 17
type textarea "x"
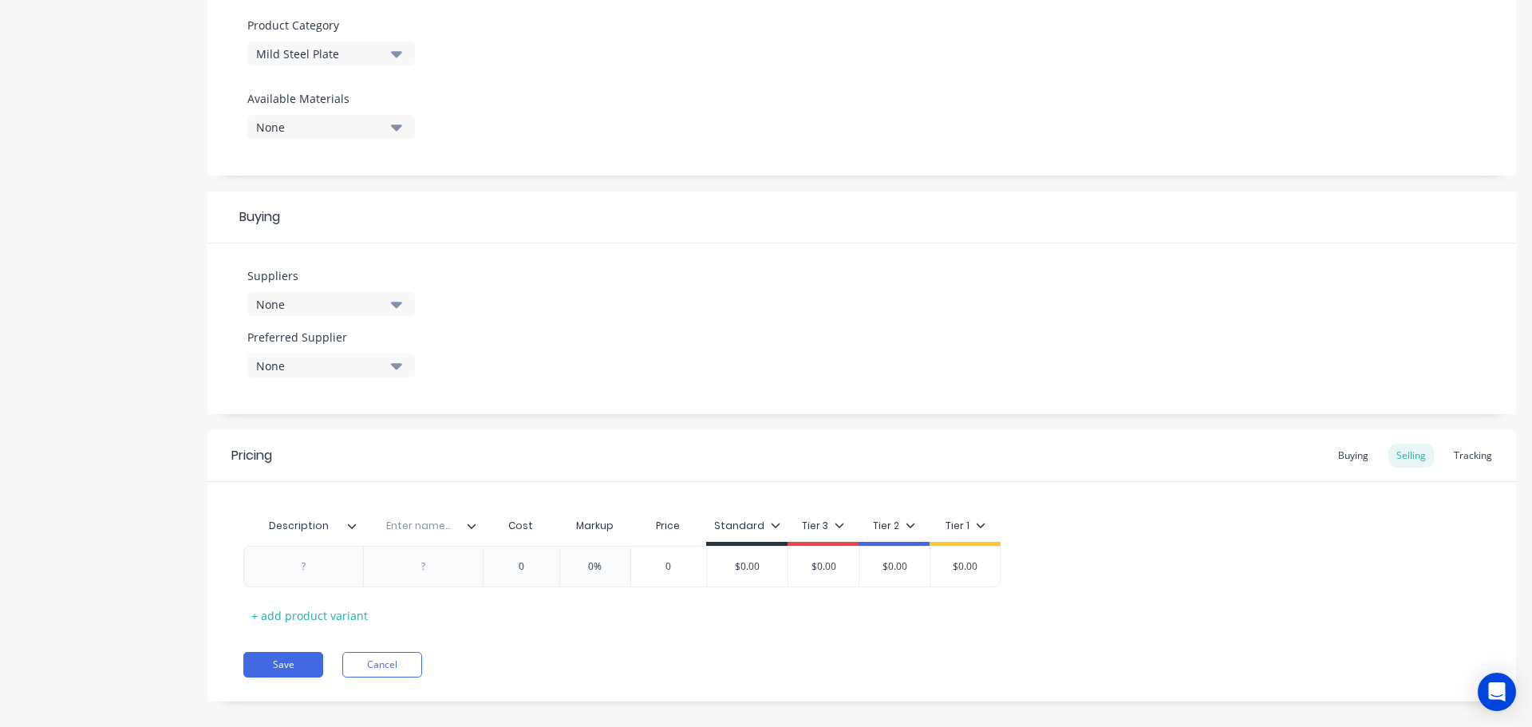
click at [428, 531] on input "text" at bounding box center [418, 526] width 110 height 14
type input "Location"
type textarea "x"
click at [311, 562] on div at bounding box center [304, 566] width 80 height 21
paste div
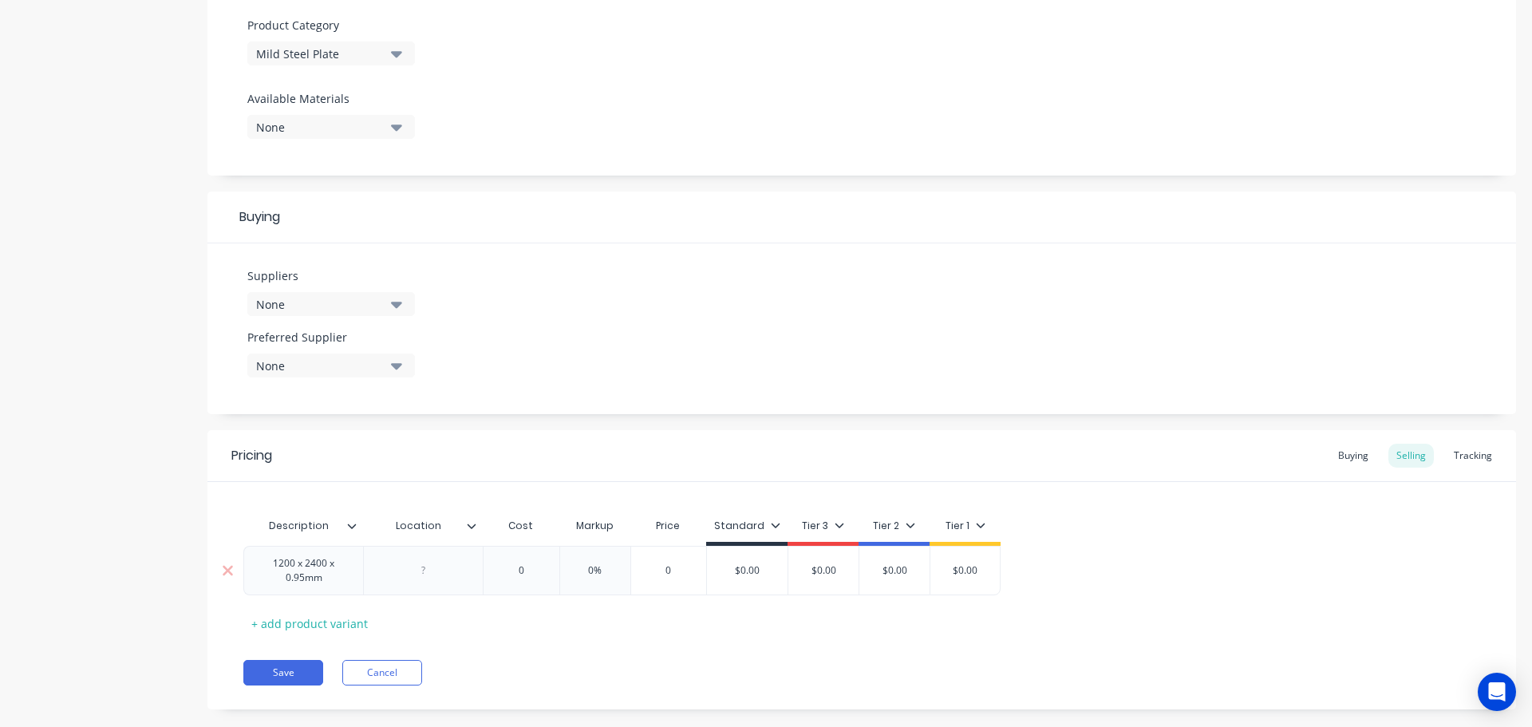
click at [424, 578] on div at bounding box center [423, 570] width 120 height 49
type textarea "x"
click at [428, 576] on div at bounding box center [424, 570] width 80 height 21
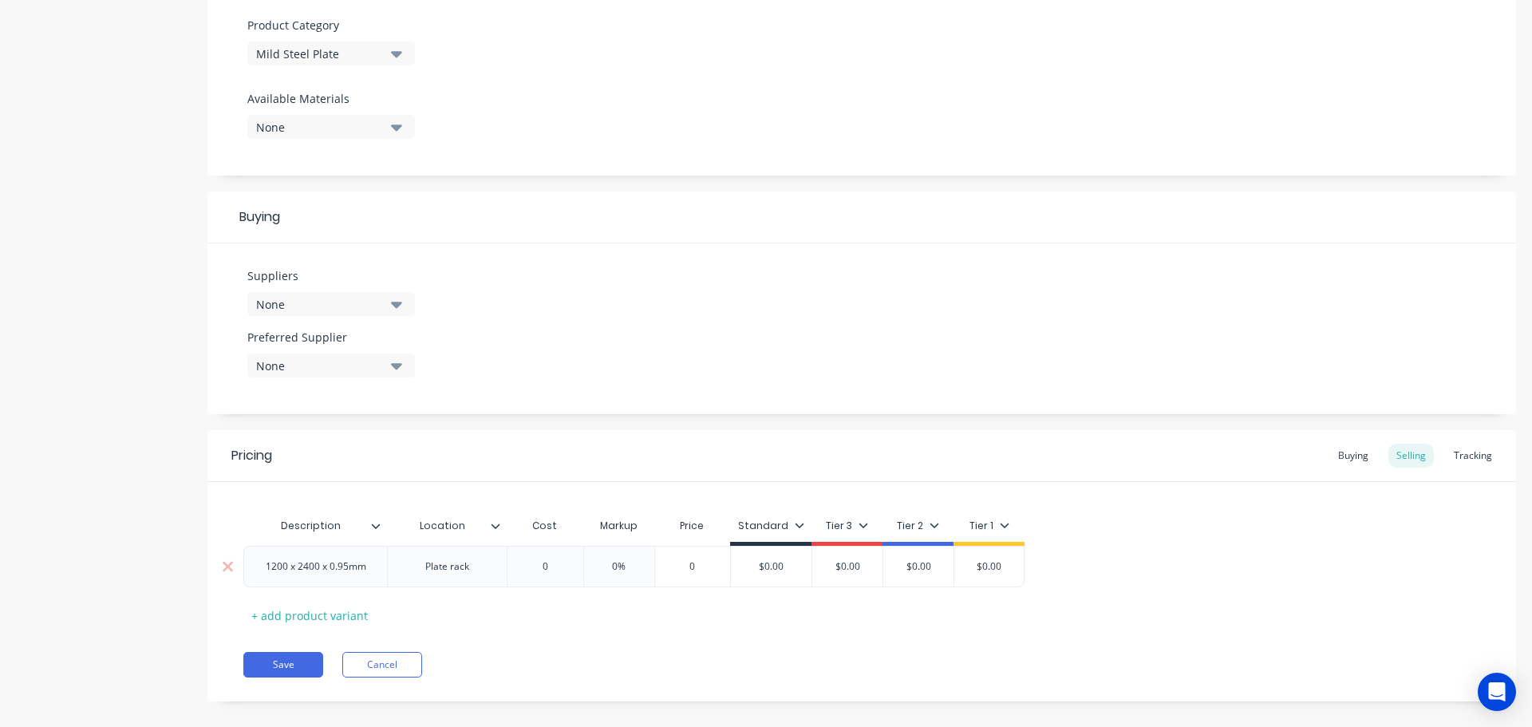
type textarea "x"
type input "0"
click at [545, 567] on input "0" at bounding box center [545, 566] width 80 height 14
click at [555, 563] on input "0" at bounding box center [545, 566] width 80 height 14
paste input "$42.70"
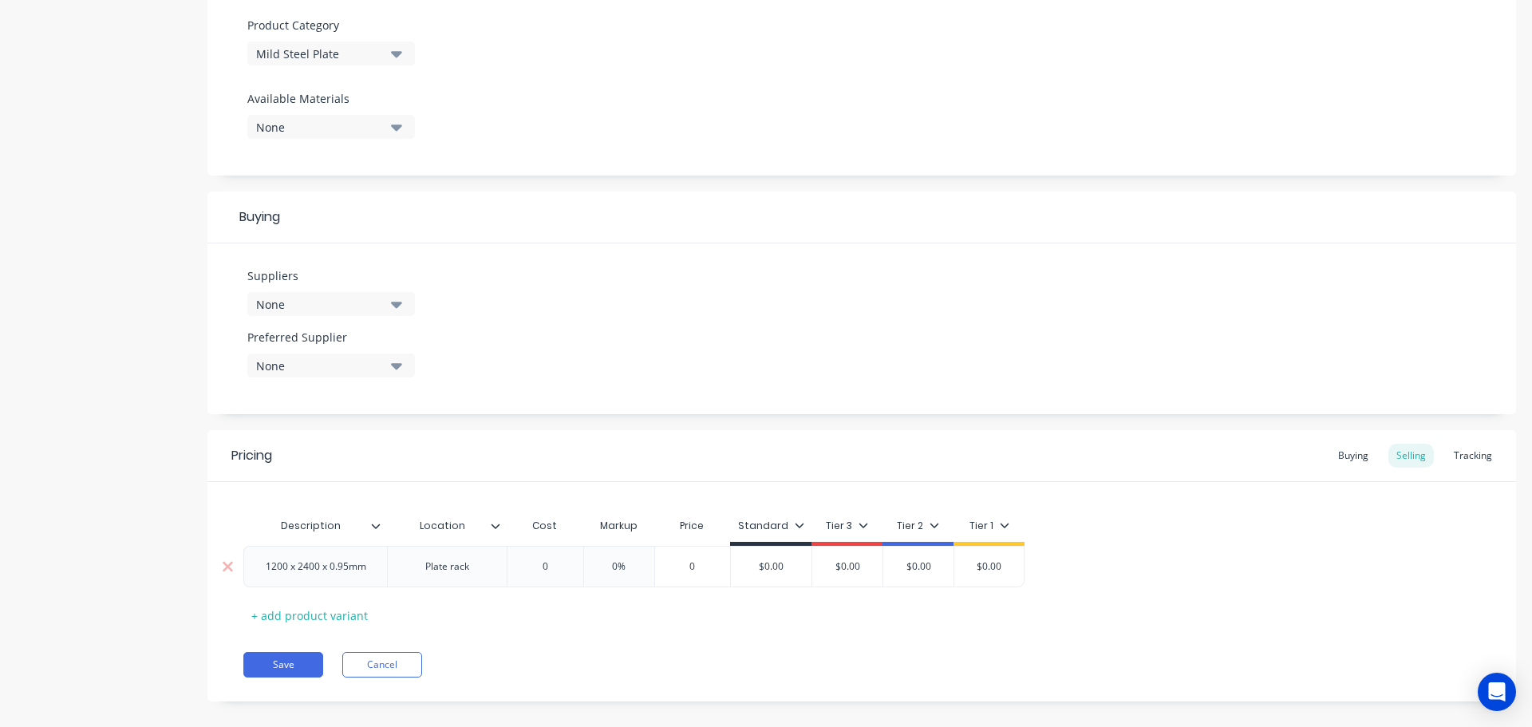
type textarea "x"
type input "0$42.70"
type input "0%"
click at [642, 562] on input "0%" at bounding box center [634, 566] width 80 height 14
type textarea "x"
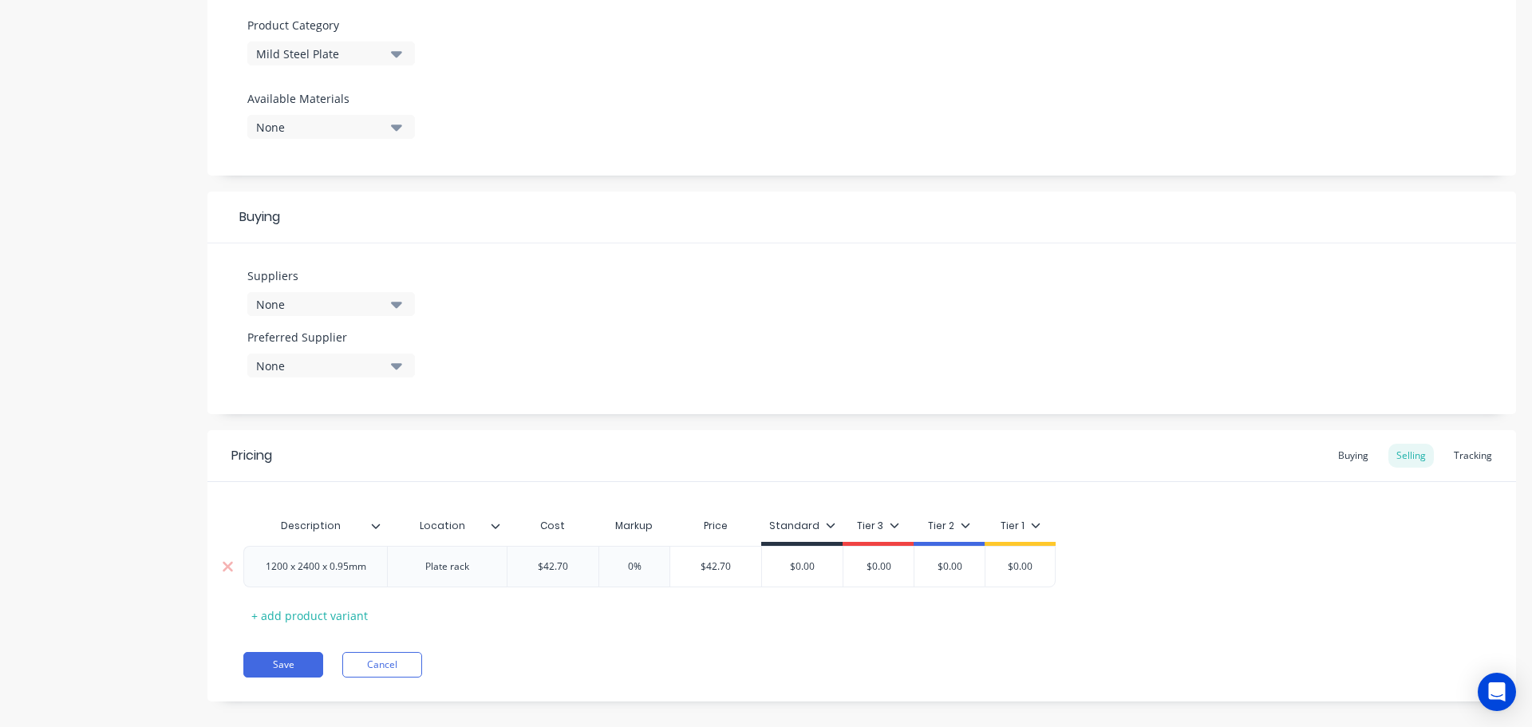
type input "0%1"
type textarea "x"
type input "0%12"
type textarea "x"
type input "0%120"
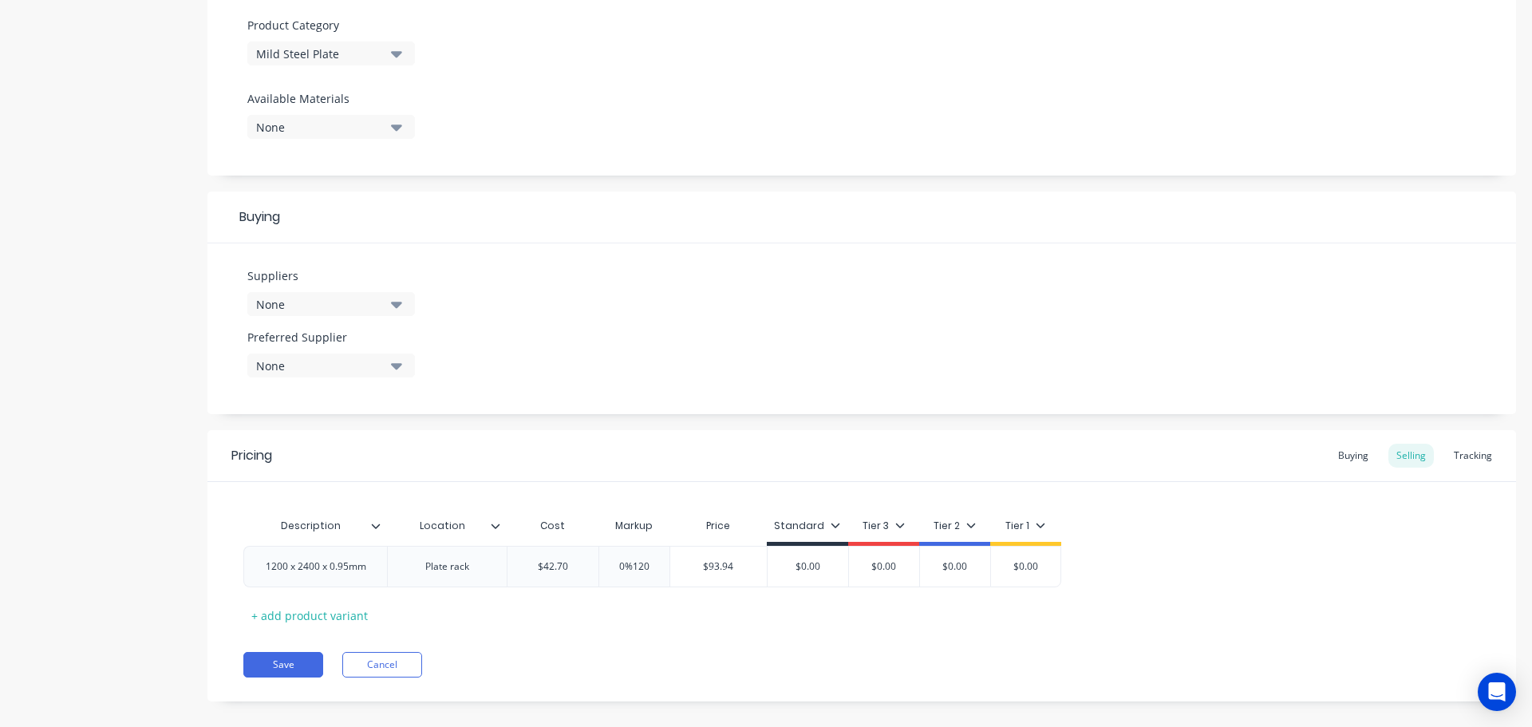
type input "$93.94"
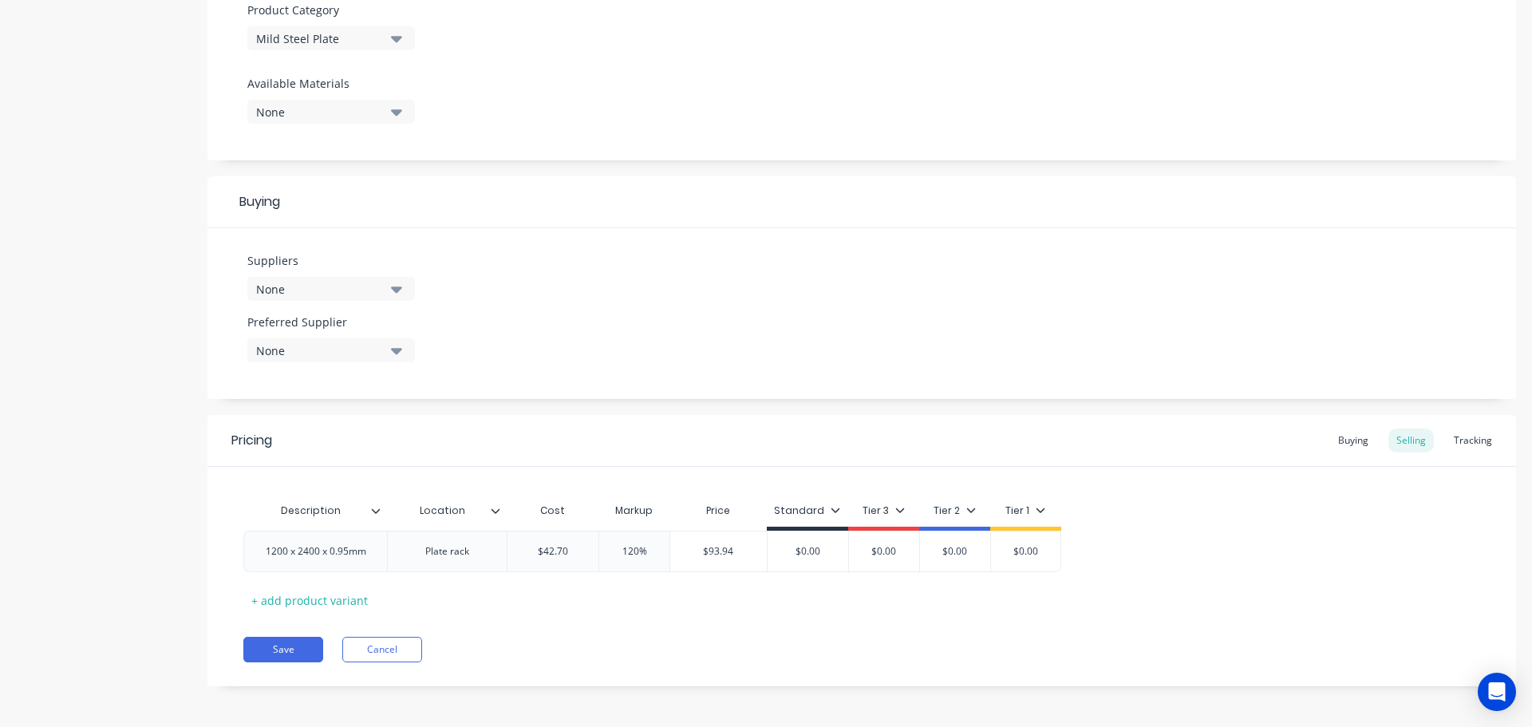
scroll to position [577, 0]
click at [280, 641] on button "Save" at bounding box center [283, 646] width 80 height 26
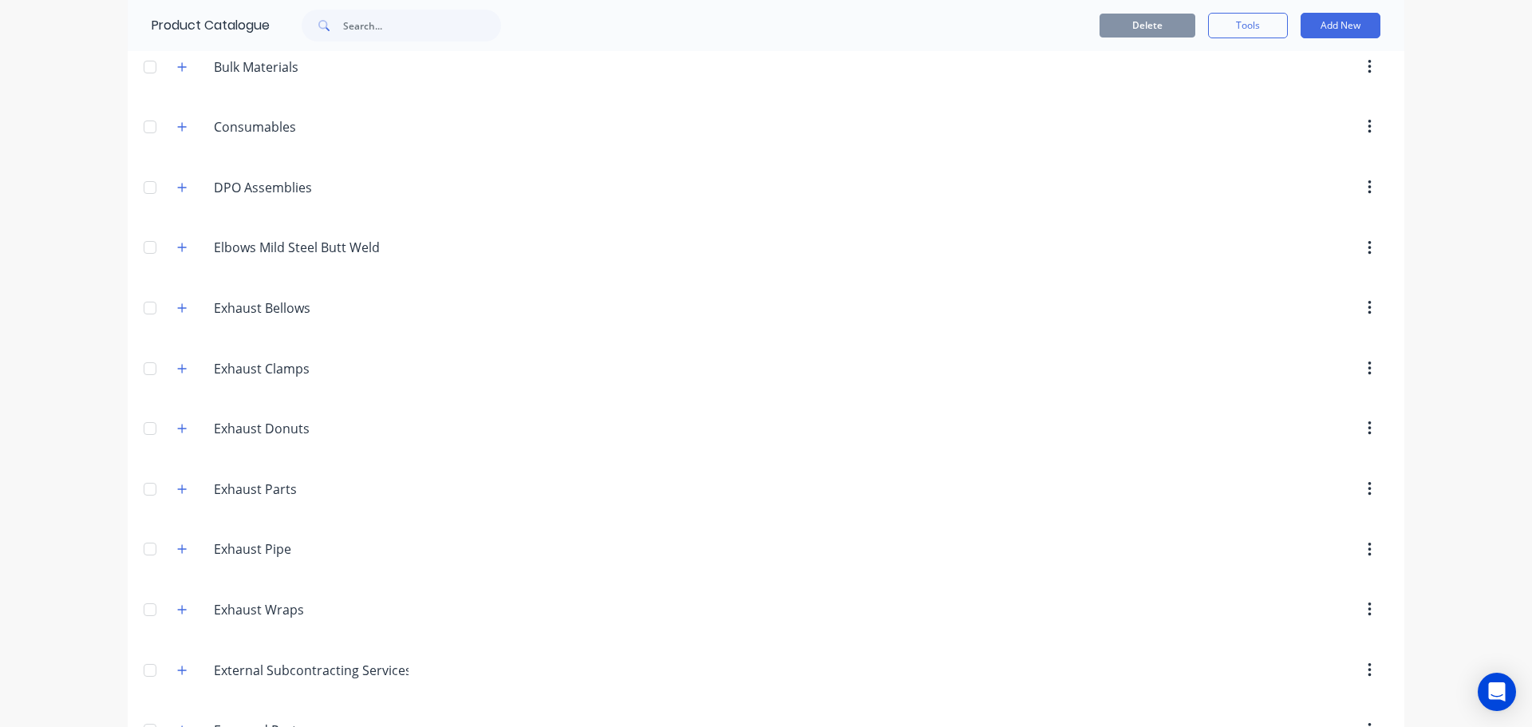
scroll to position [319, 0]
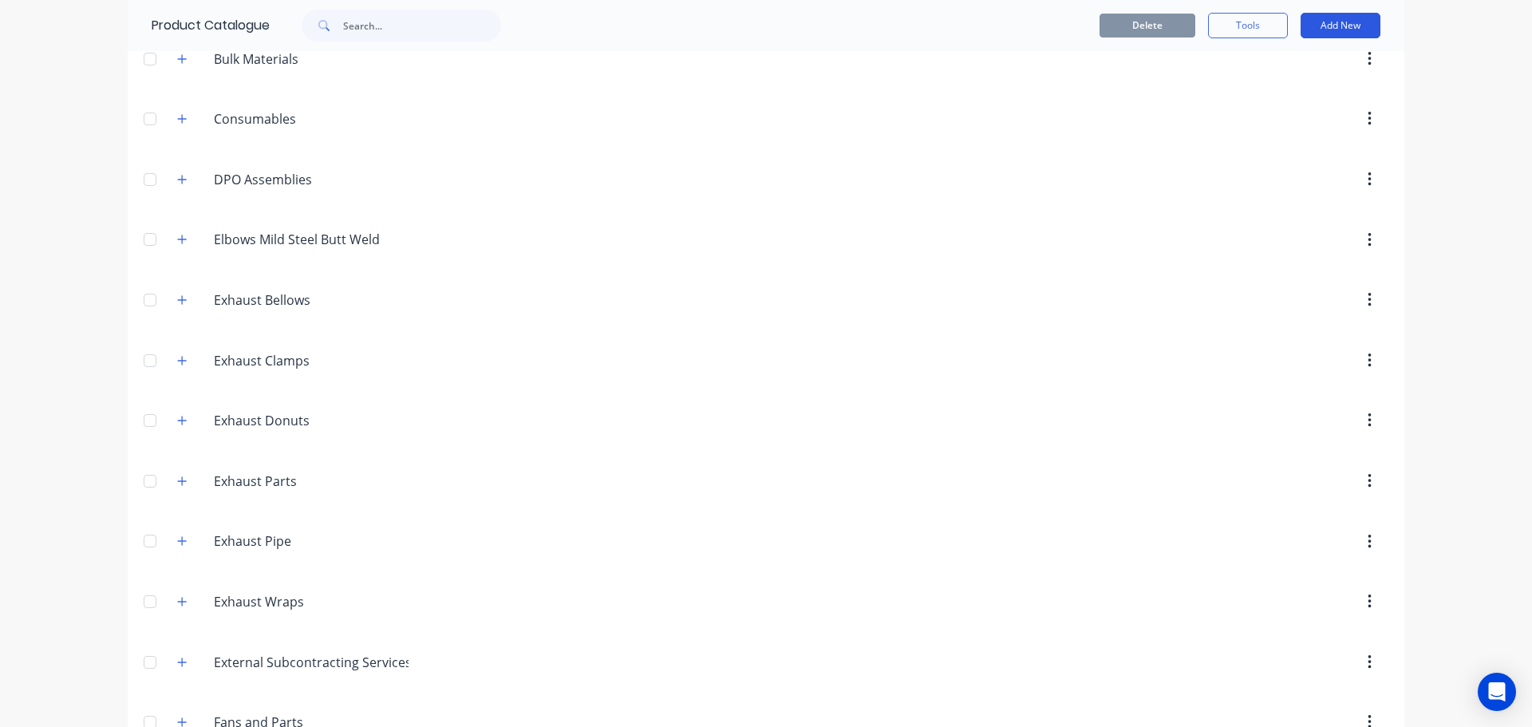
click at [1332, 29] on button "Add New" at bounding box center [1340, 26] width 80 height 26
click at [1267, 102] on div "Product" at bounding box center [1304, 98] width 123 height 23
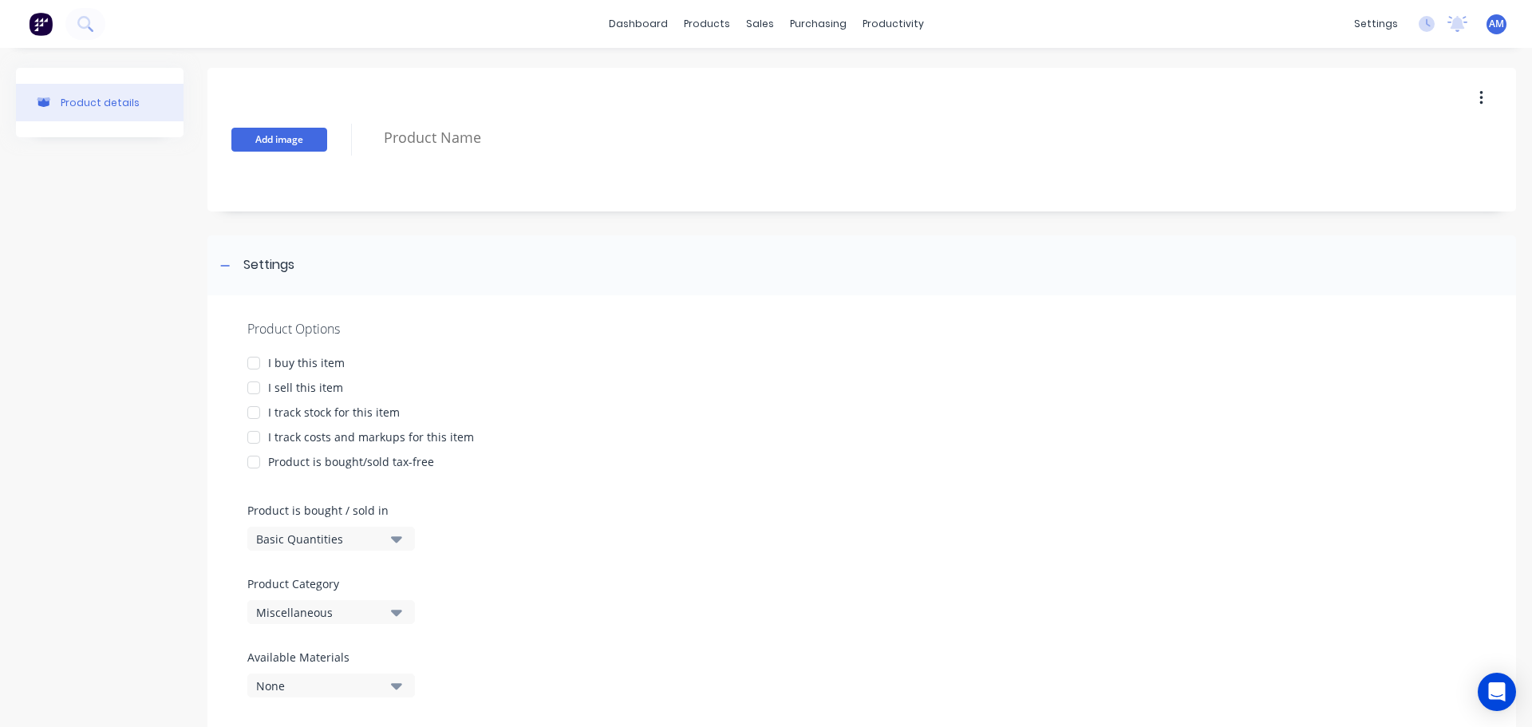
click at [295, 142] on button "Add image" at bounding box center [279, 140] width 96 height 24
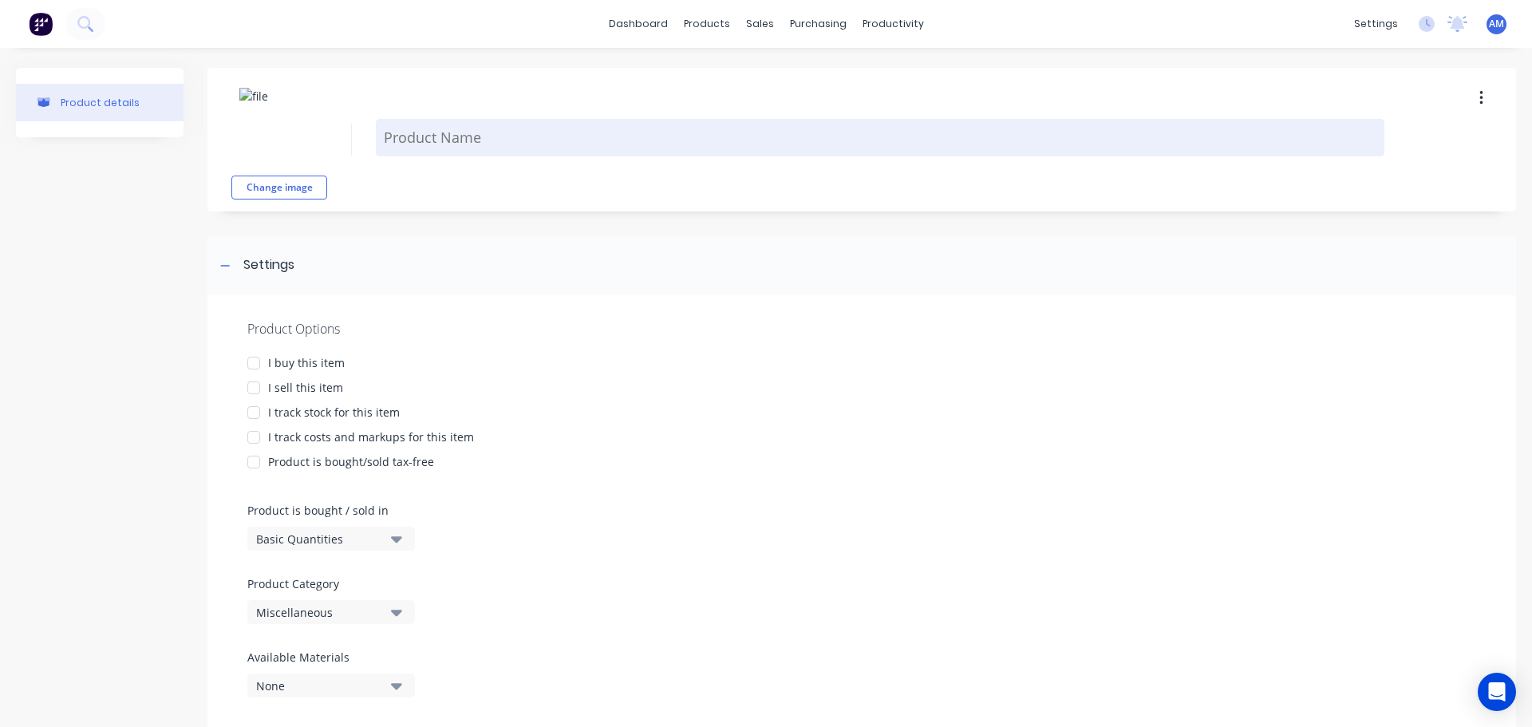
click at [464, 136] on textarea at bounding box center [880, 137] width 1008 height 37
paste textarea "1200 x 2400 x 2mm"
type textarea "x"
type textarea "1200 x 2400 x 2mm"
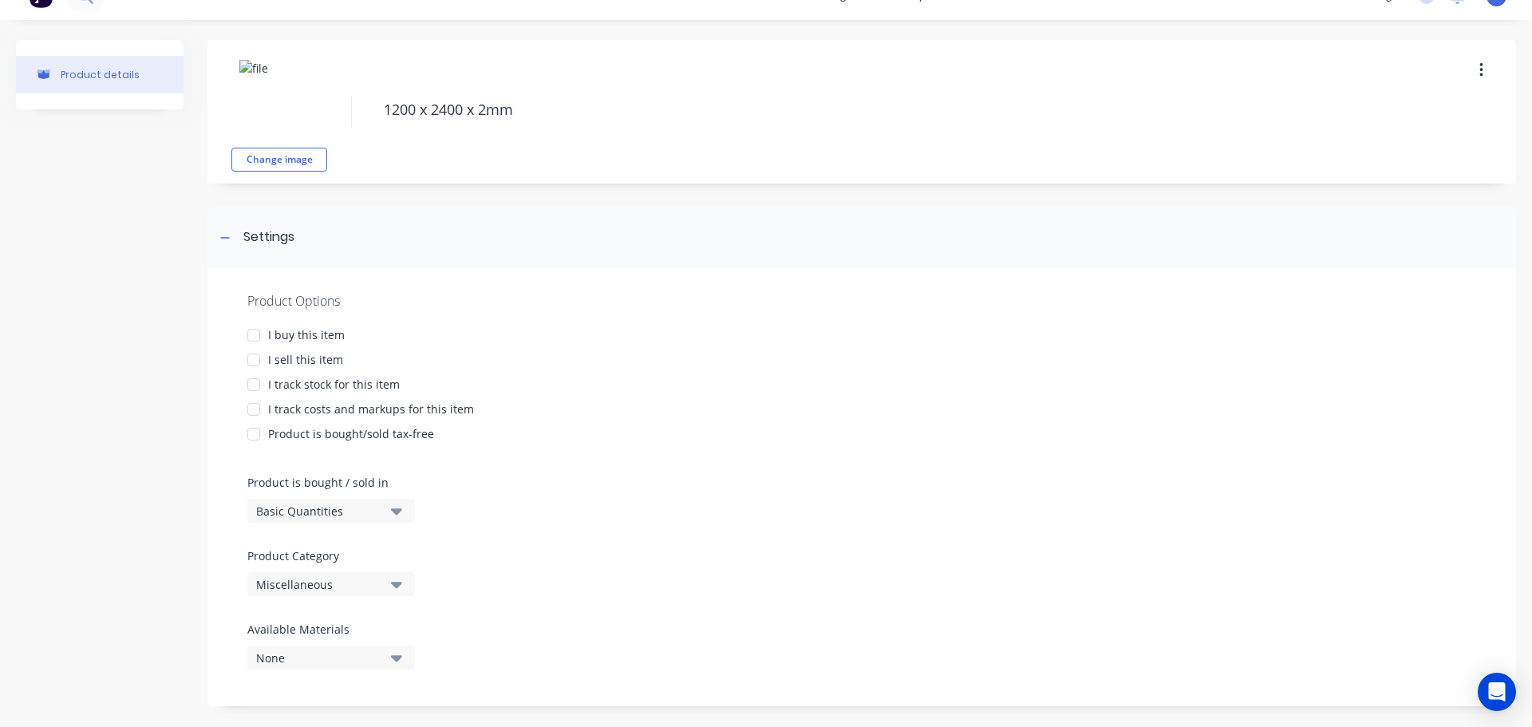
scroll to position [43, 0]
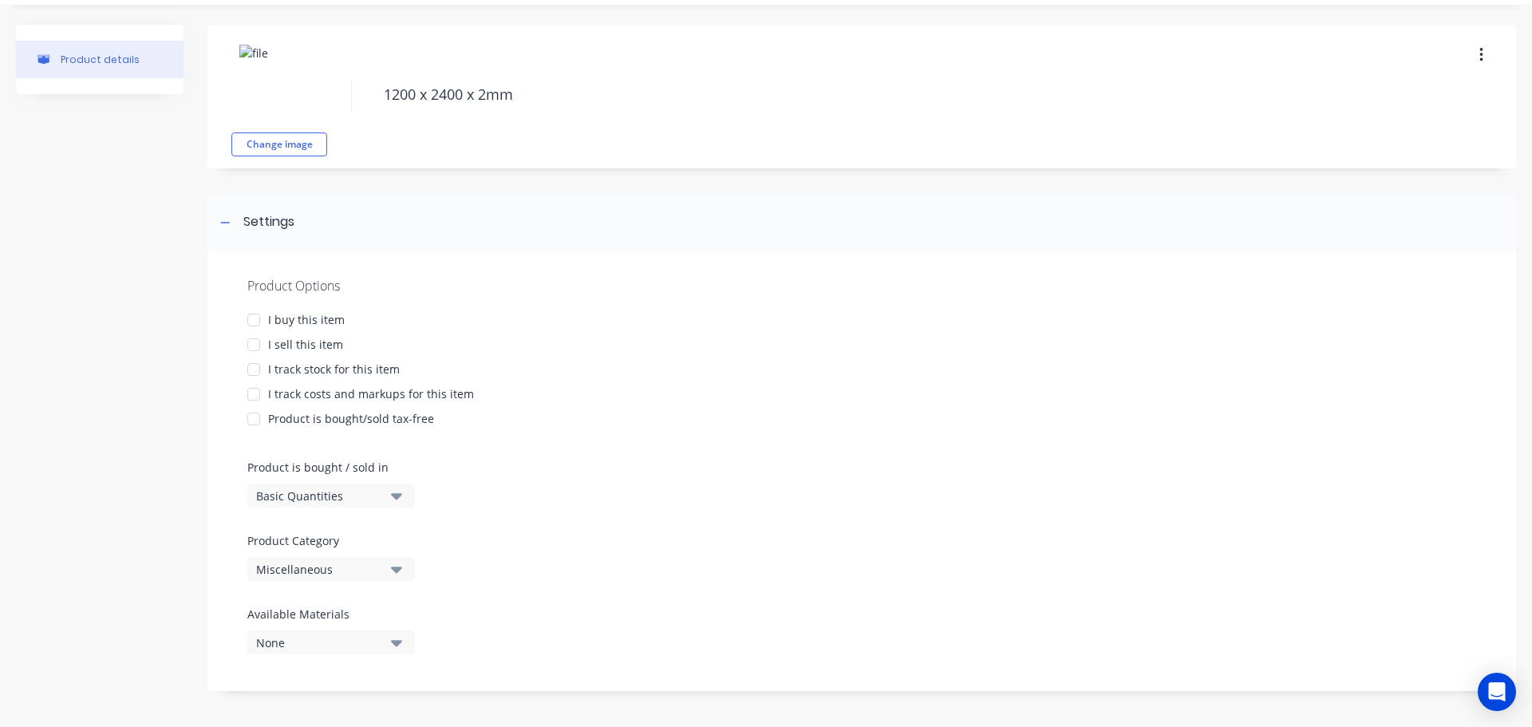
click at [255, 320] on div at bounding box center [254, 320] width 32 height 32
click at [258, 342] on div at bounding box center [254, 345] width 32 height 32
click at [254, 365] on div at bounding box center [254, 369] width 32 height 32
click at [257, 387] on div at bounding box center [254, 394] width 32 height 32
click at [254, 418] on div at bounding box center [254, 419] width 32 height 32
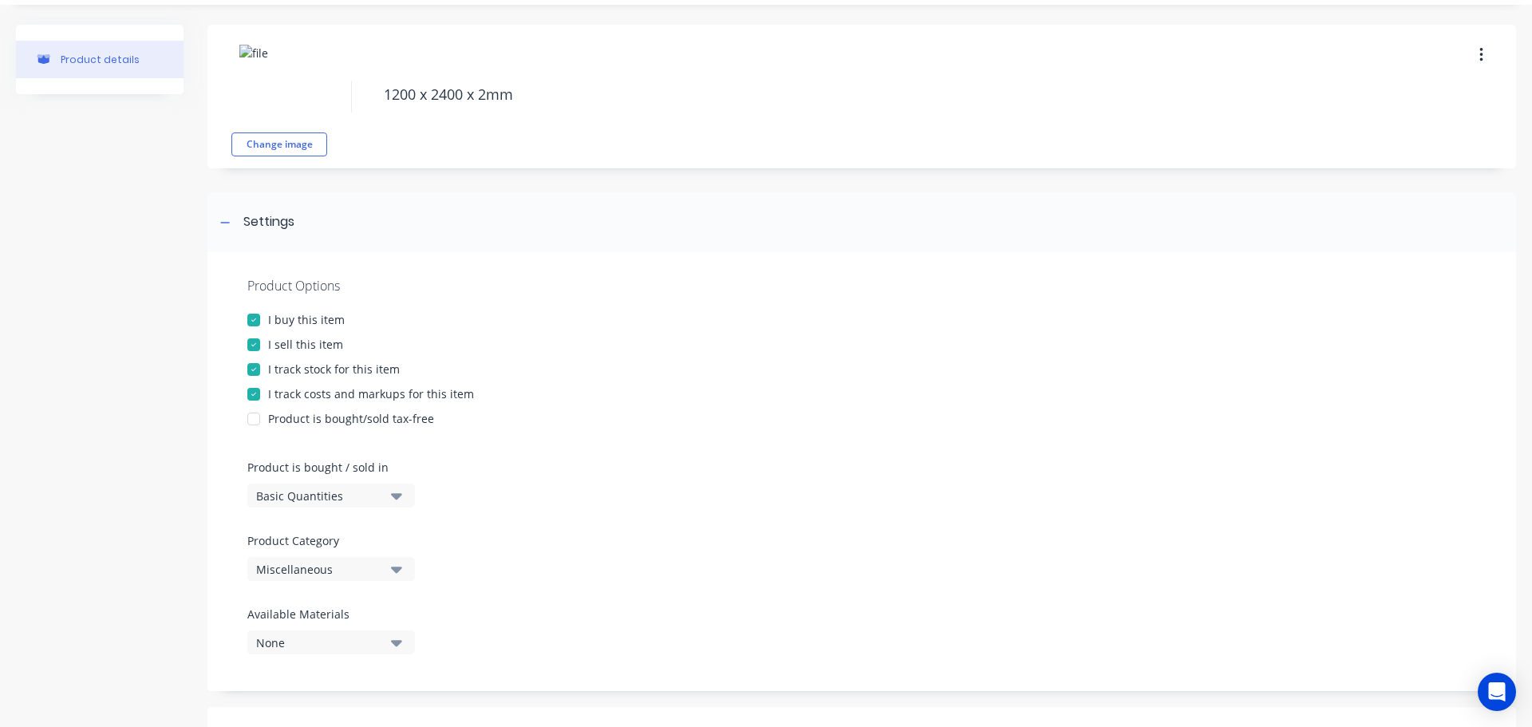
type textarea "x"
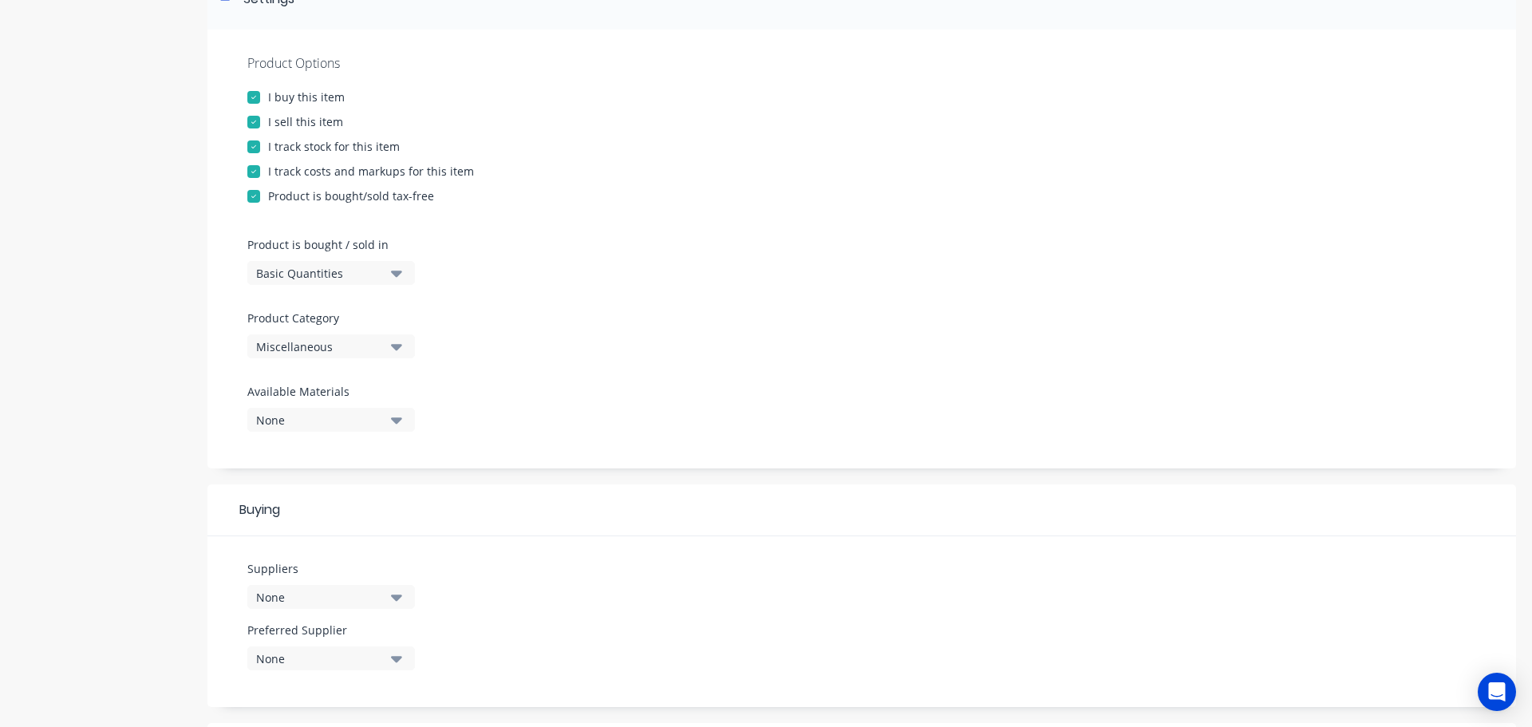
scroll to position [282, 0]
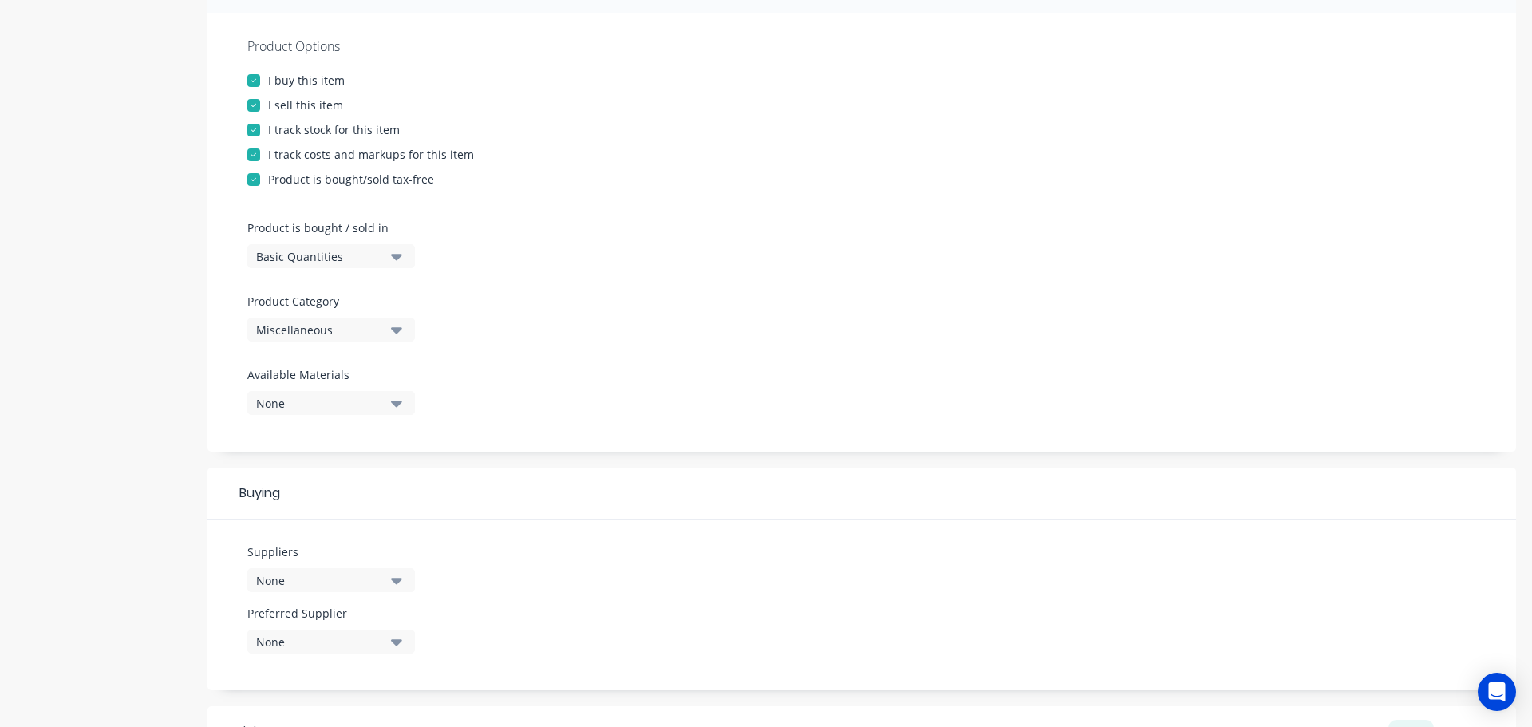
type textarea "1200 x 2400 x 2mm"
type textarea "x"
type textarea "1200 x 2400 x 2mm"
click at [394, 331] on icon "button" at bounding box center [396, 330] width 11 height 6
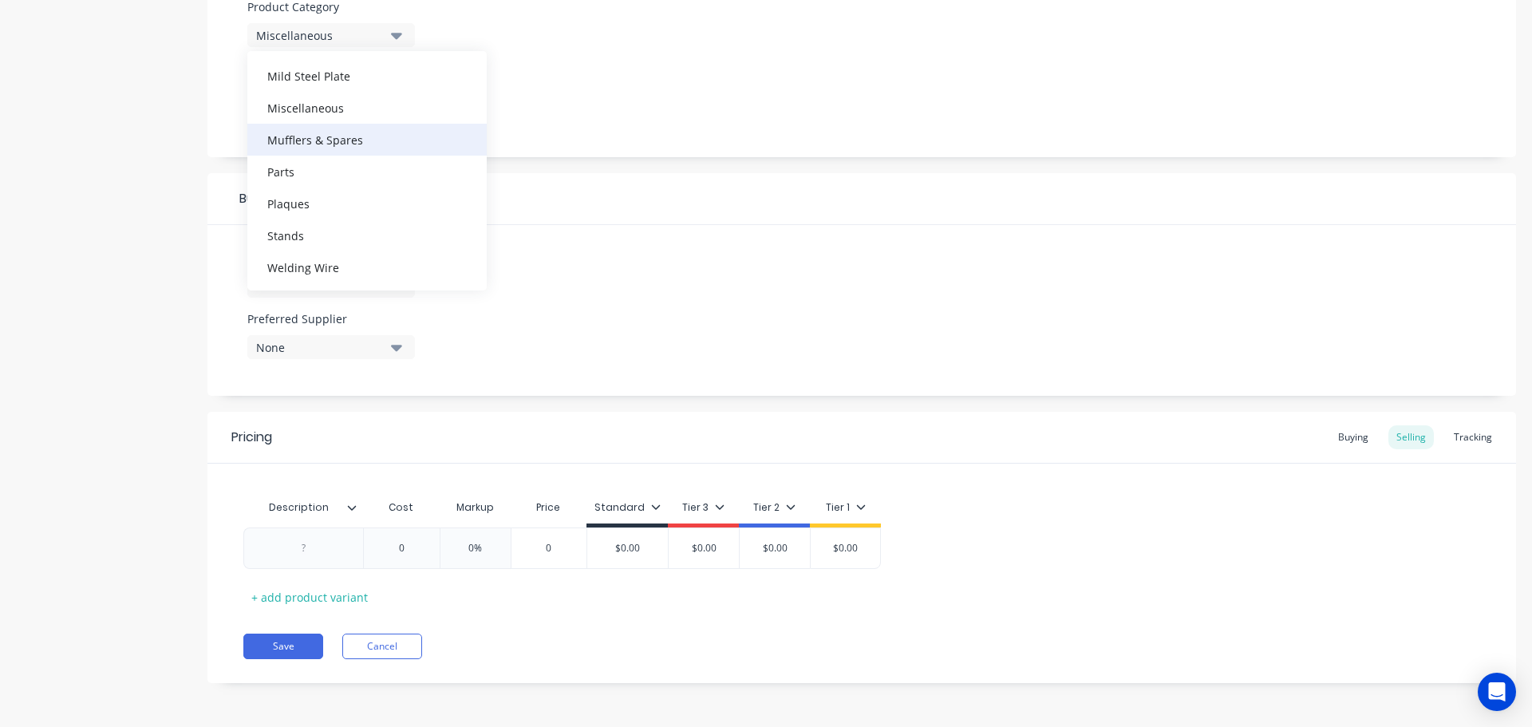
scroll to position [718, 0]
click at [339, 77] on div "Mild Steel Plate" at bounding box center [366, 75] width 239 height 32
click at [393, 285] on icon "button" at bounding box center [396, 286] width 11 height 6
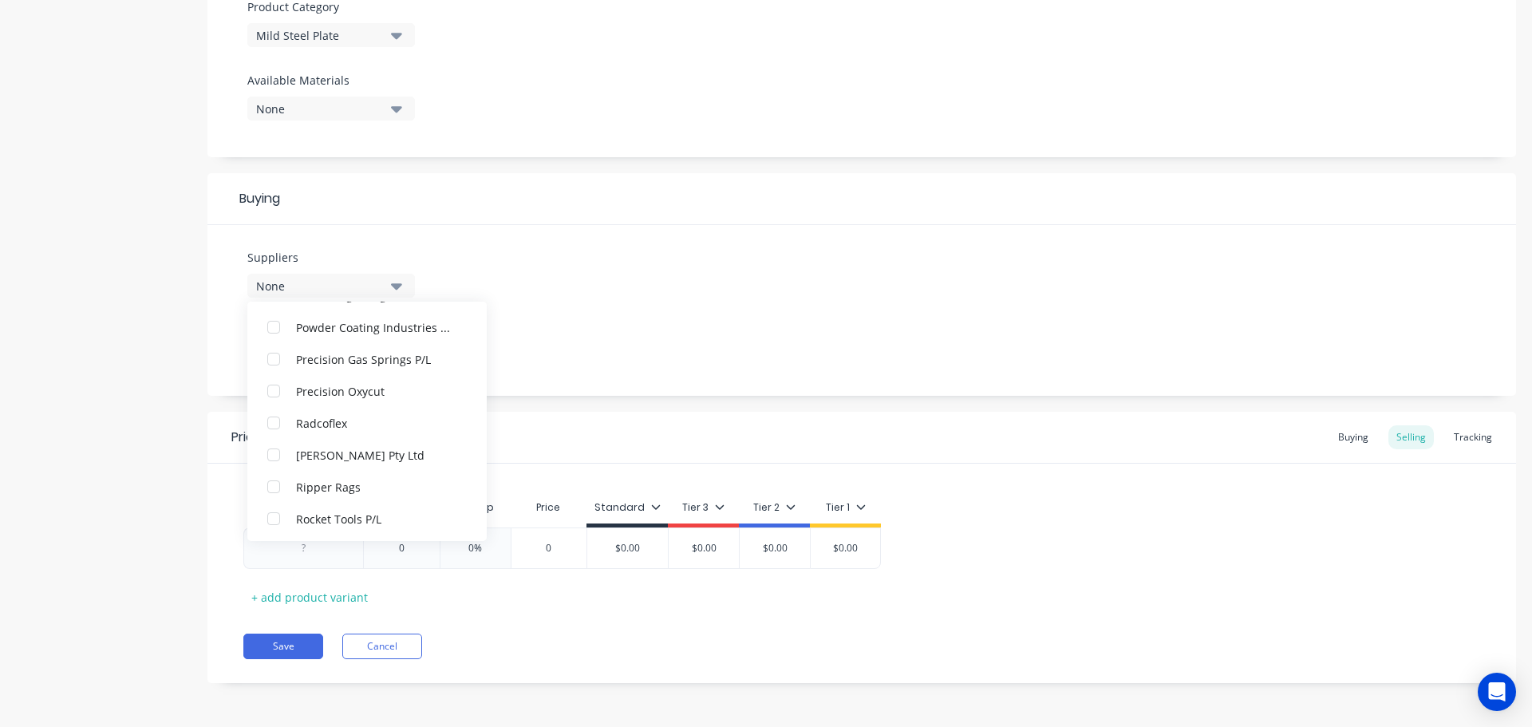
scroll to position [3670, 0]
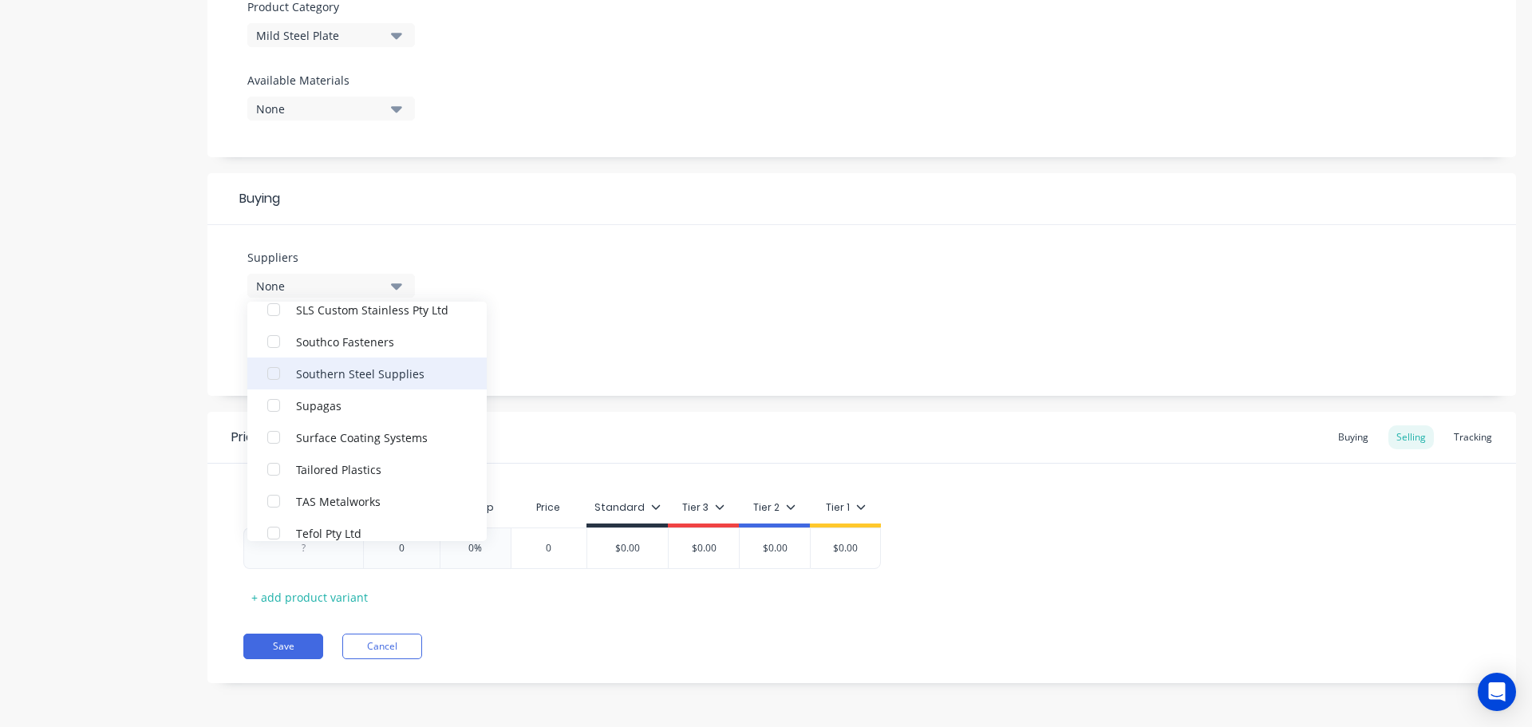
click at [363, 374] on div "Southern Steel Supplies" at bounding box center [376, 373] width 160 height 17
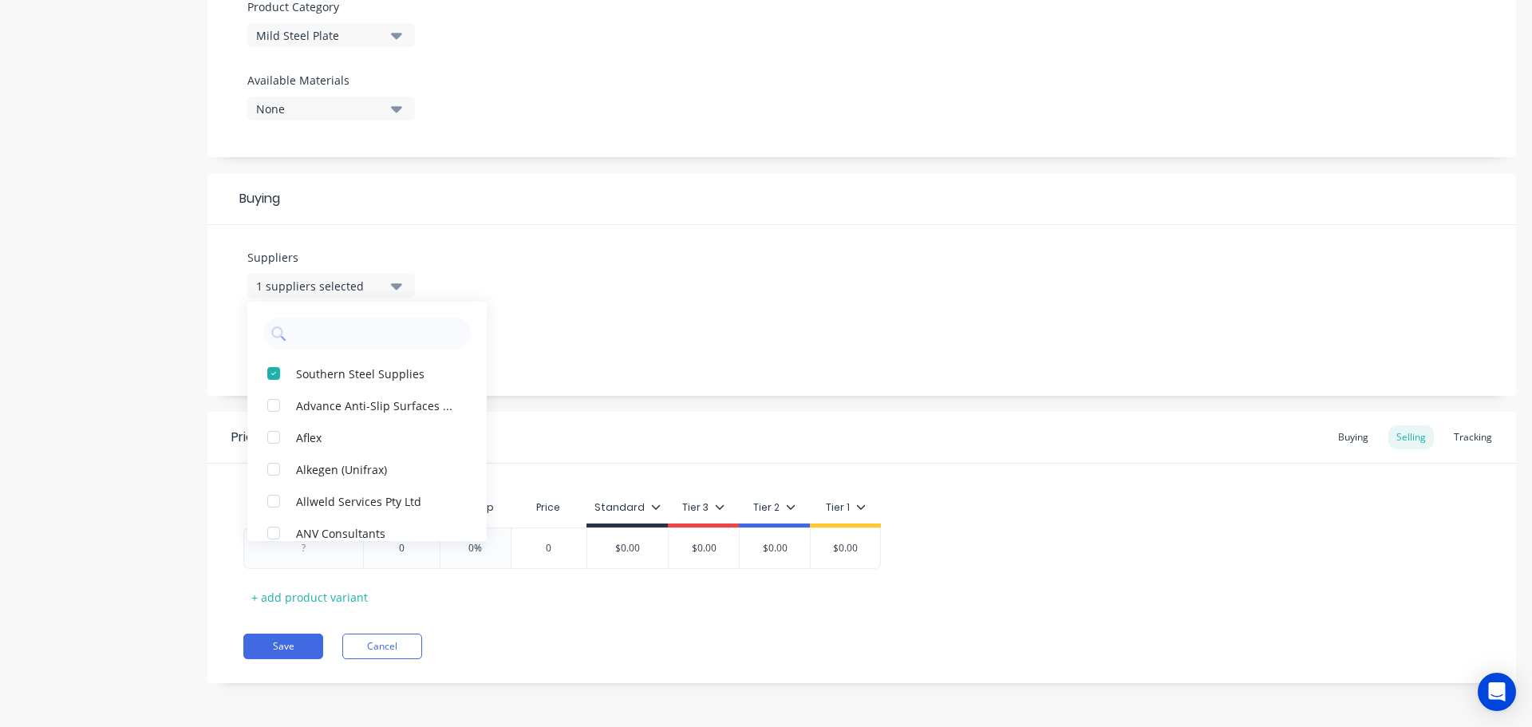
click at [547, 341] on div "Suppliers 1 suppliers selected Southern Steel Supplies Advance Anti-Slip Surfac…" at bounding box center [861, 310] width 1308 height 171
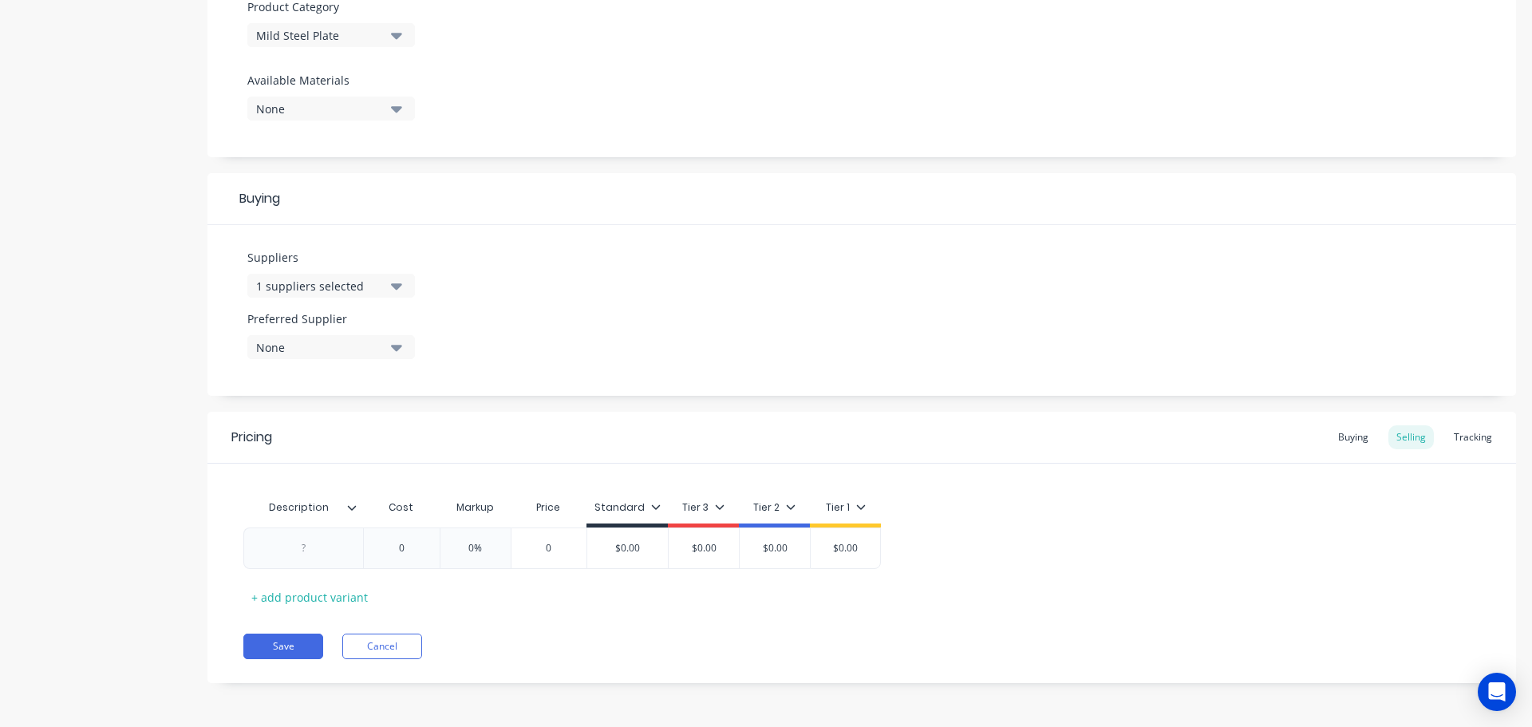
click at [399, 350] on icon "button" at bounding box center [396, 347] width 11 height 18
click at [391, 432] on div "Southern Steel Supplies" at bounding box center [376, 434] width 160 height 17
click at [354, 511] on icon at bounding box center [352, 508] width 10 height 10
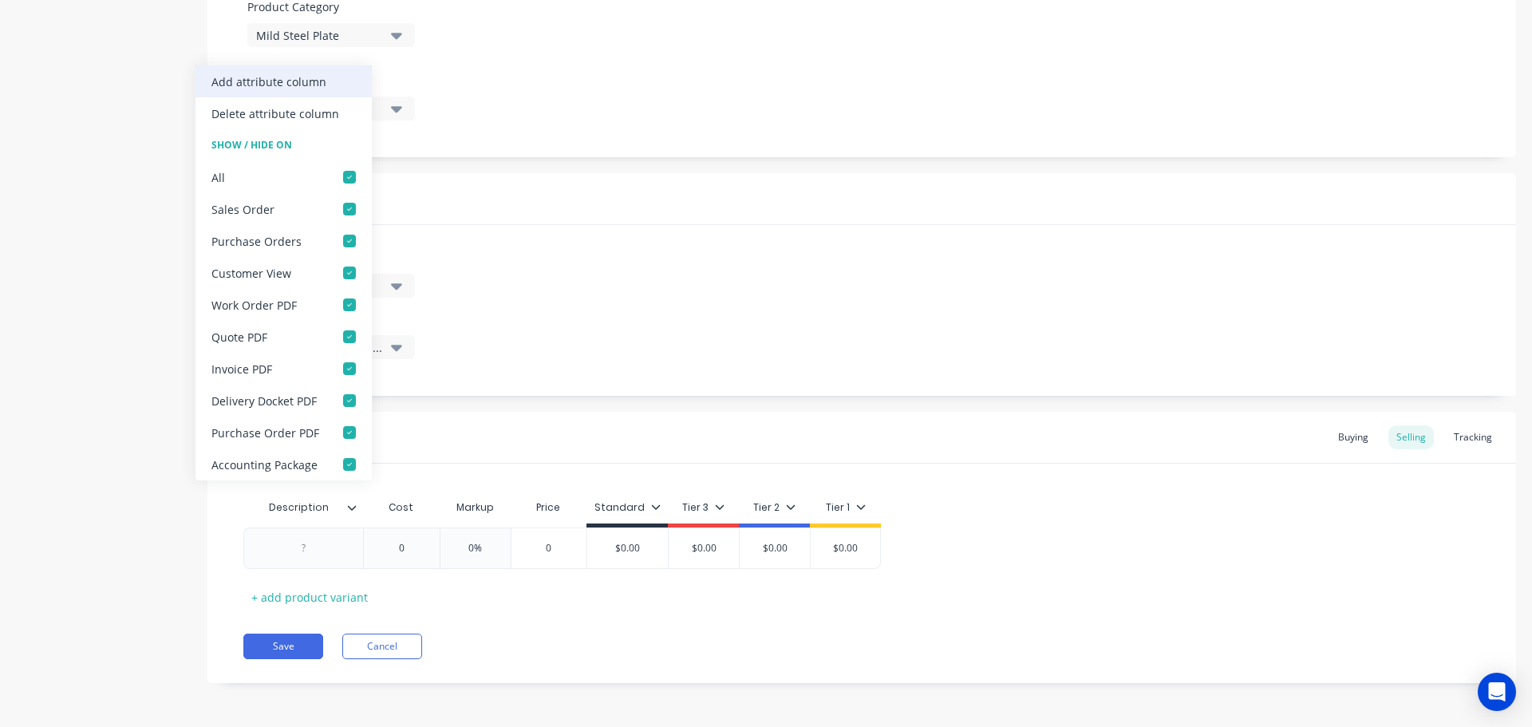
click at [328, 79] on div "Add attribute column" at bounding box center [283, 81] width 176 height 32
type textarea "x"
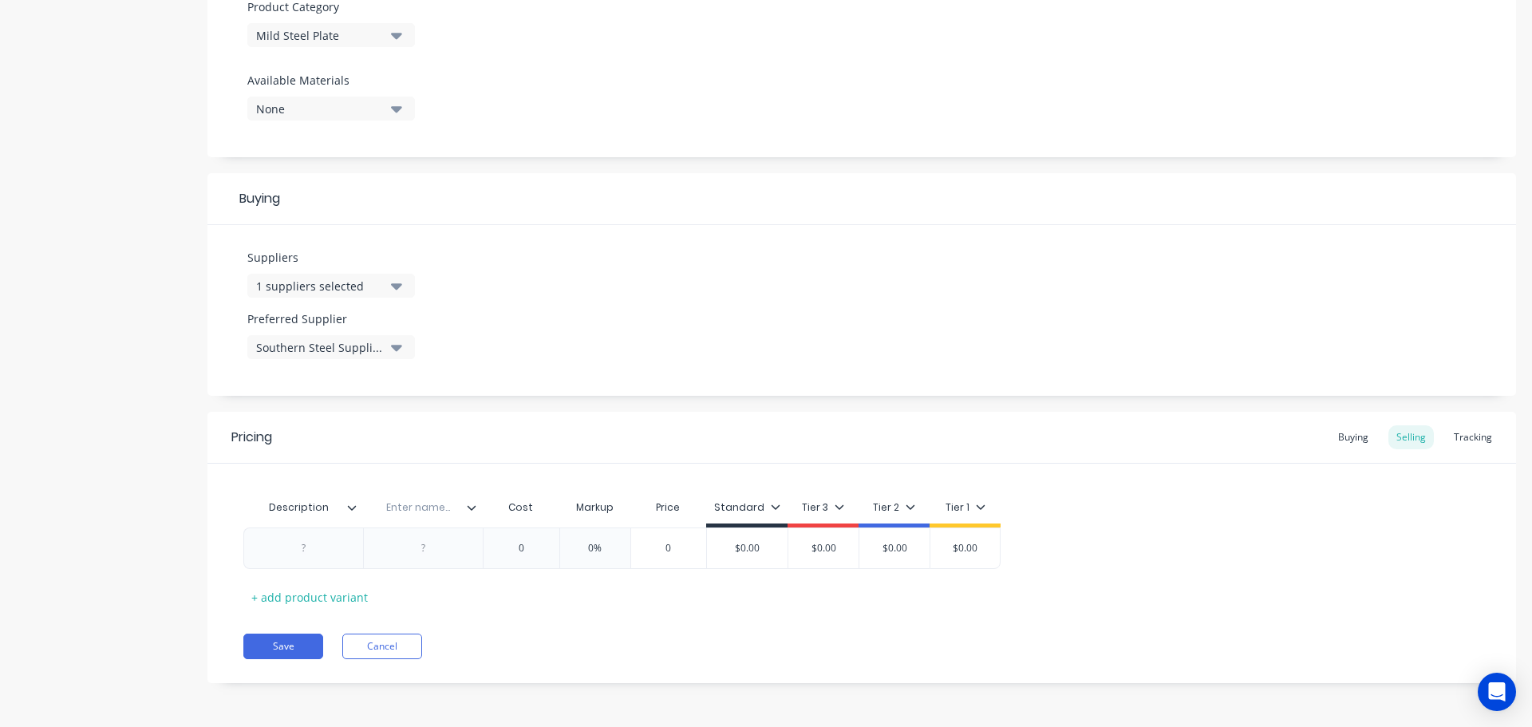
click at [414, 502] on input "text" at bounding box center [418, 507] width 110 height 14
type input "Location"
type textarea "x"
drag, startPoint x: 303, startPoint y: 555, endPoint x: 322, endPoint y: 566, distance: 22.2
click at [304, 555] on div at bounding box center [304, 548] width 80 height 21
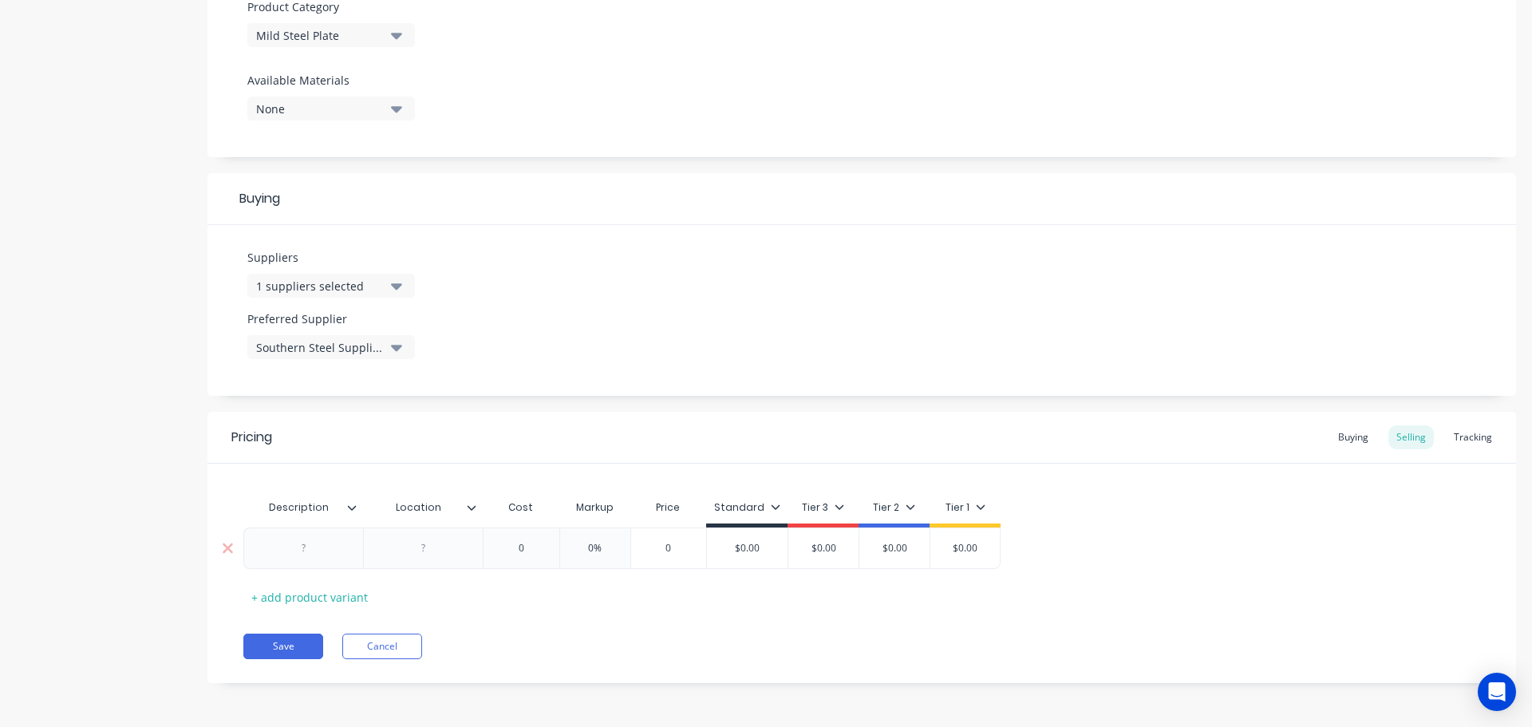
paste div
type textarea "x"
click at [424, 557] on div at bounding box center [432, 548] width 80 height 21
type textarea "x"
type input "0"
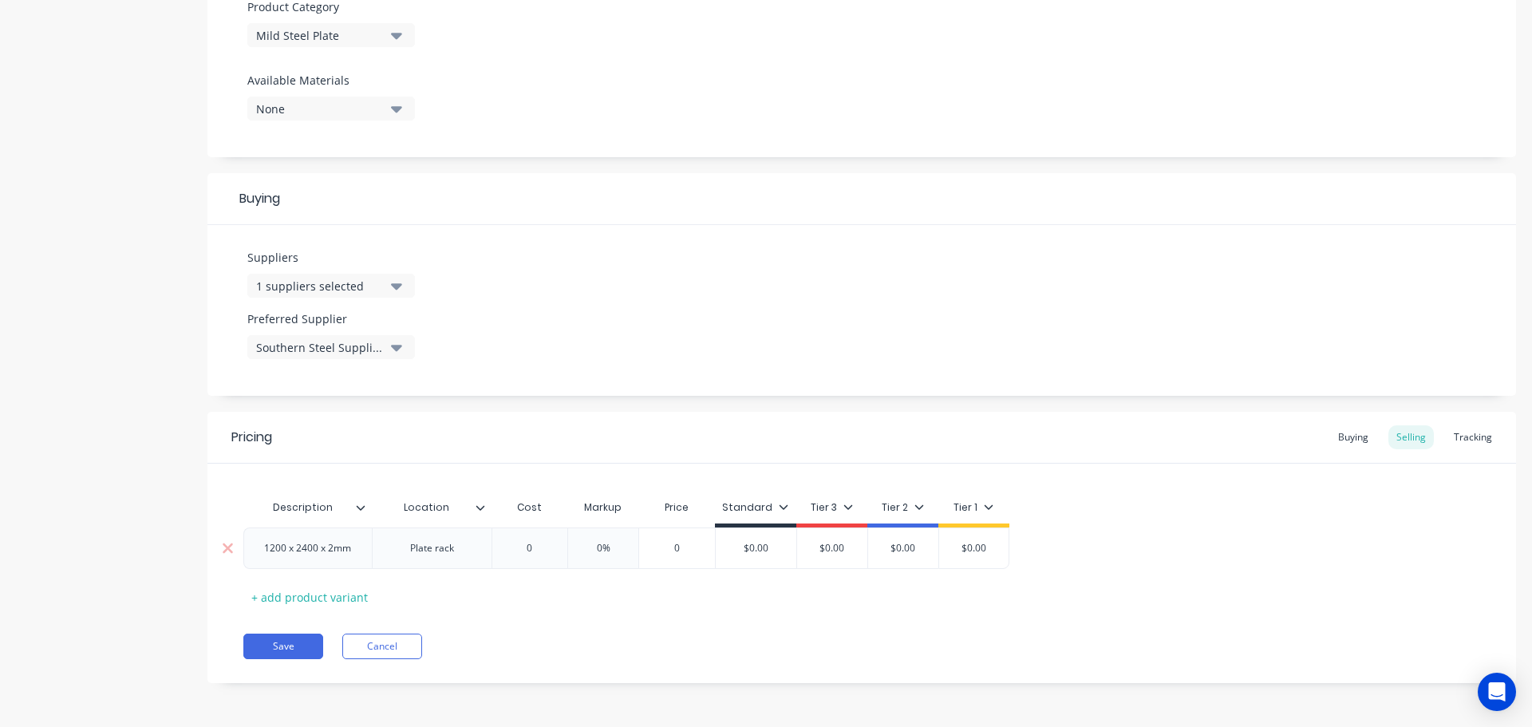
drag, startPoint x: 540, startPoint y: 543, endPoint x: 507, endPoint y: 541, distance: 32.8
click at [507, 541] on input "0" at bounding box center [530, 548] width 80 height 14
paste input "$80.8"
type textarea "x"
type input "$80.80"
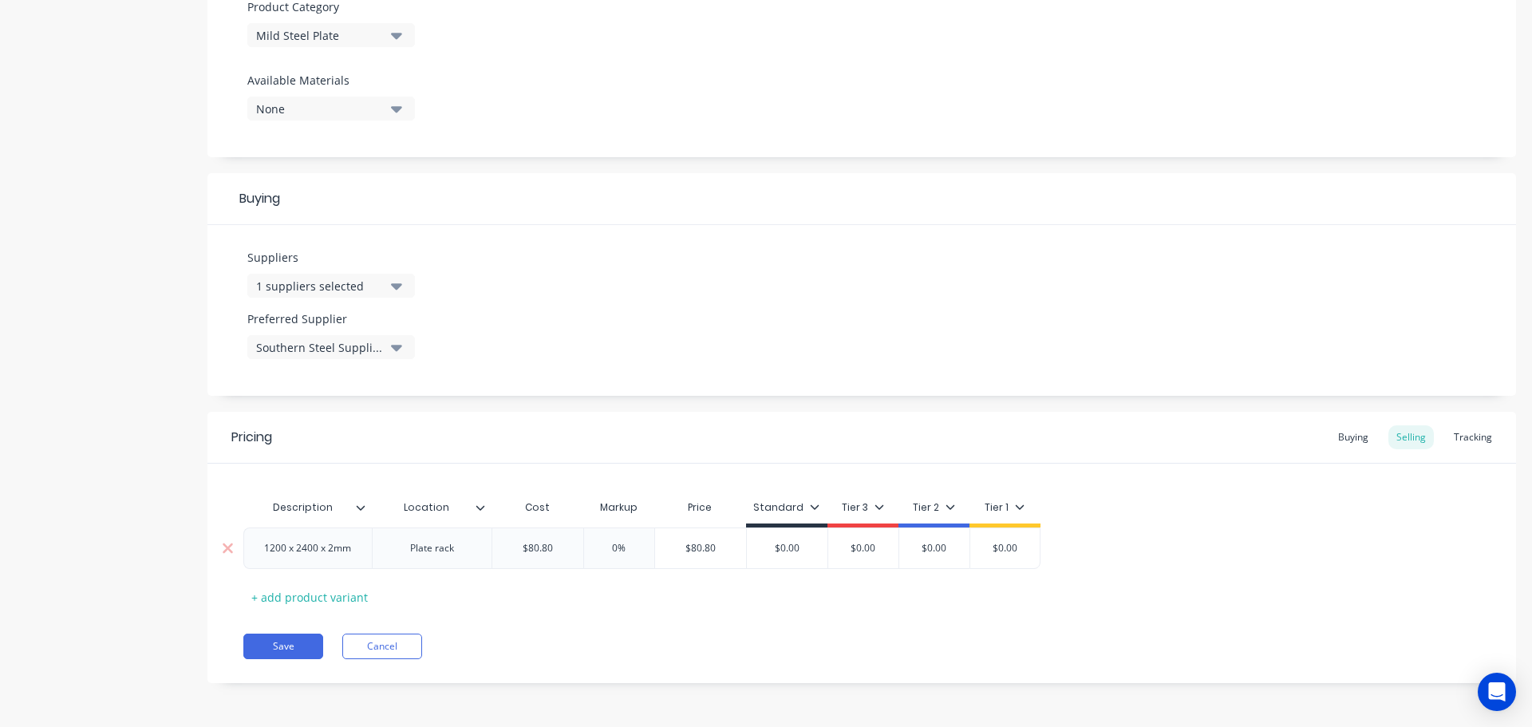
type input "0%"
click at [635, 547] on input "0%" at bounding box center [619, 548] width 80 height 14
type textarea "x"
type input "0%1"
type textarea "x"
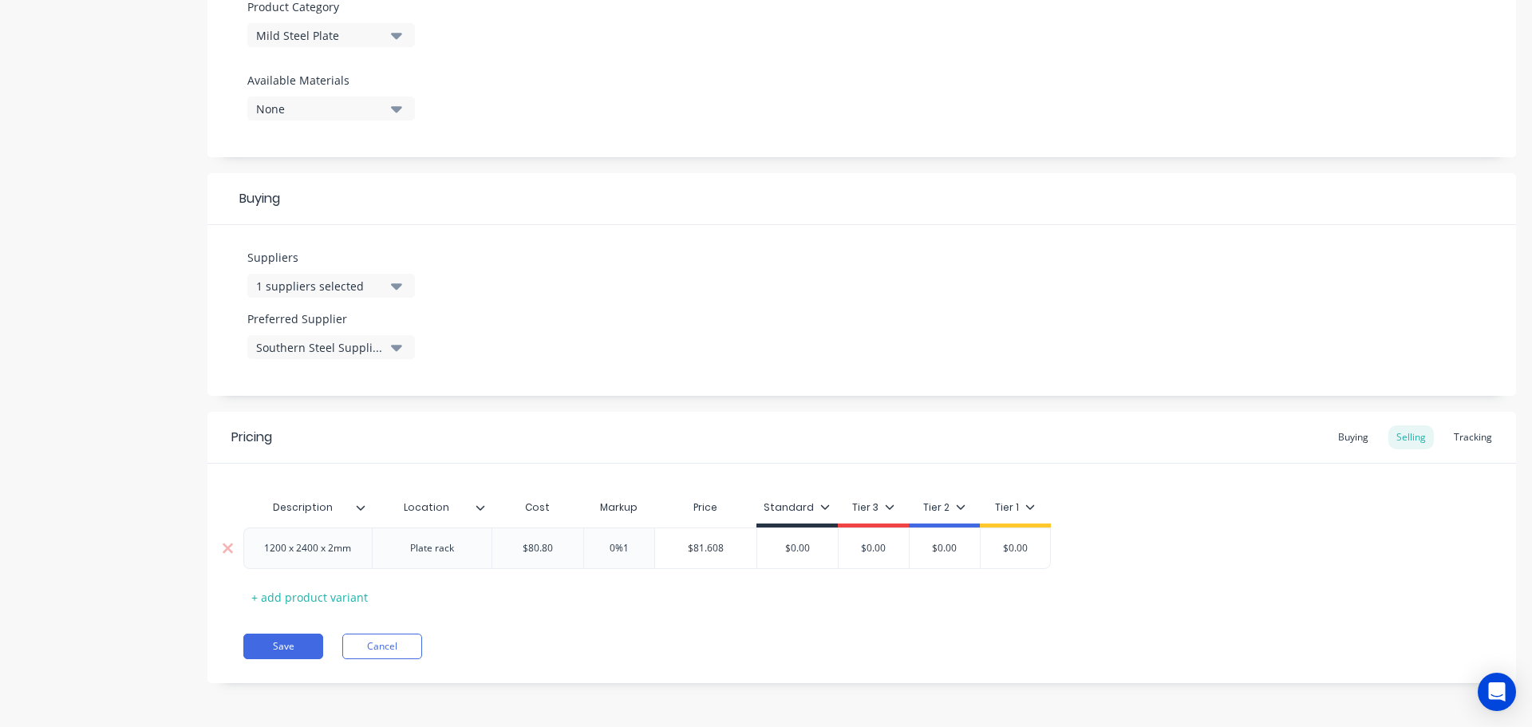
type input "0%12"
type textarea "x"
type input "0%120"
type input "$177.76"
click at [305, 645] on button "Save" at bounding box center [283, 646] width 80 height 26
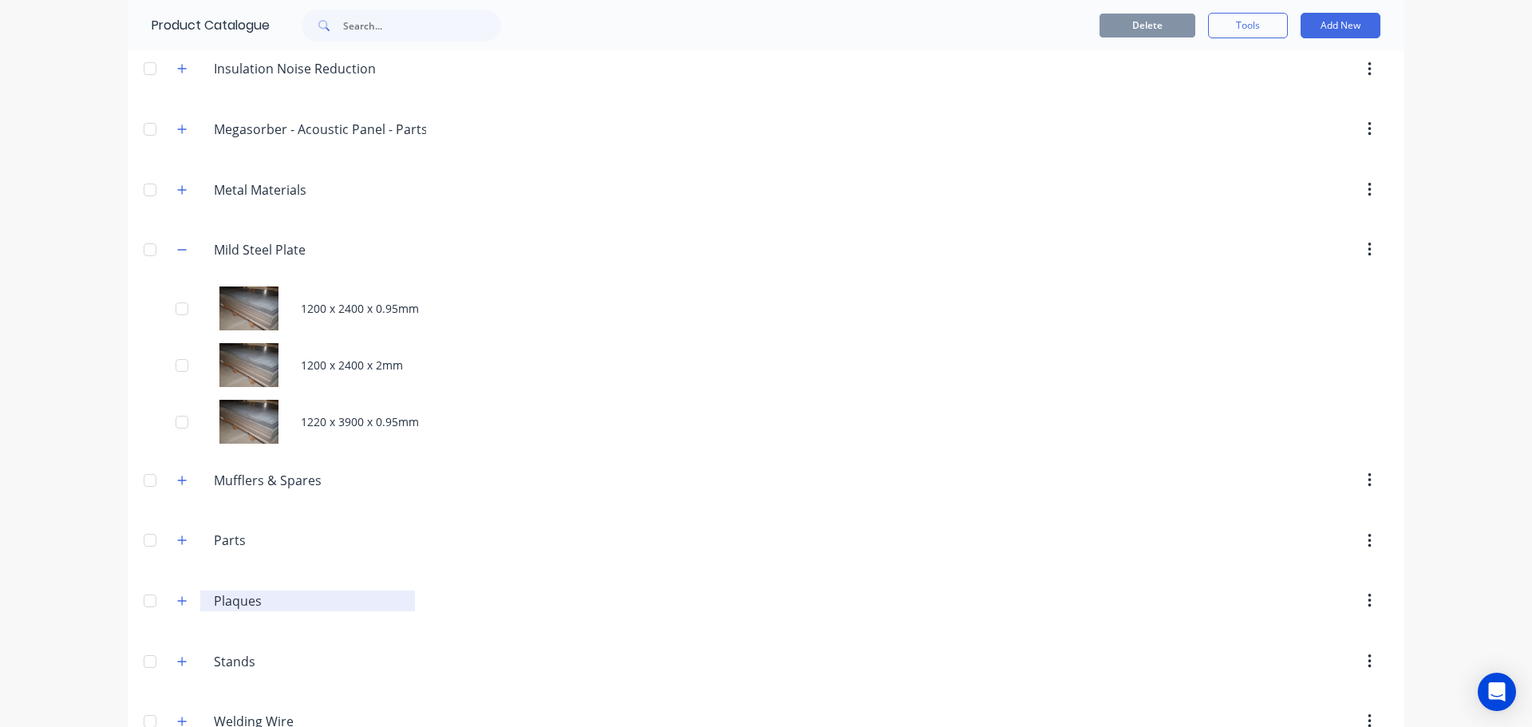
scroll to position [1254, 0]
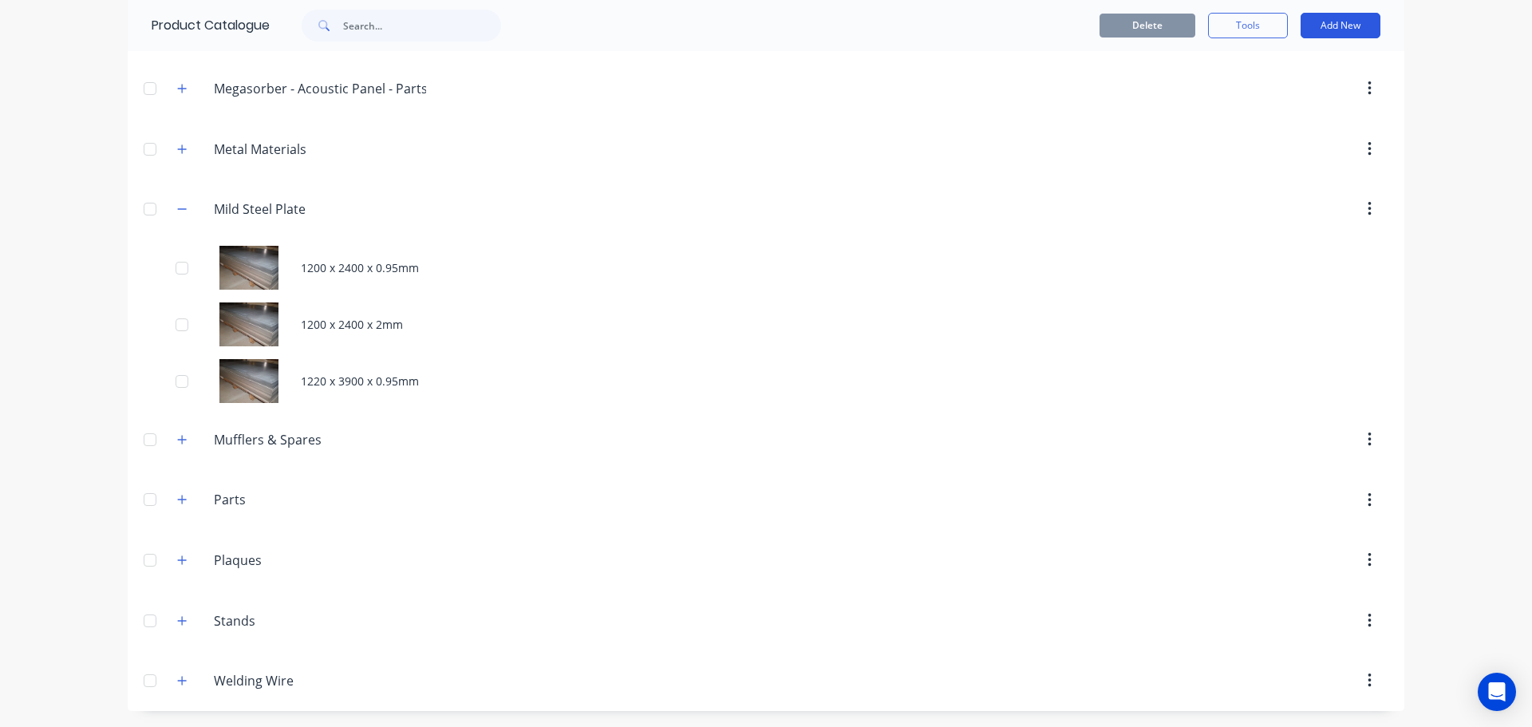
click at [1320, 27] on button "Add New" at bounding box center [1340, 26] width 80 height 26
click at [1267, 94] on div "Product" at bounding box center [1304, 98] width 123 height 23
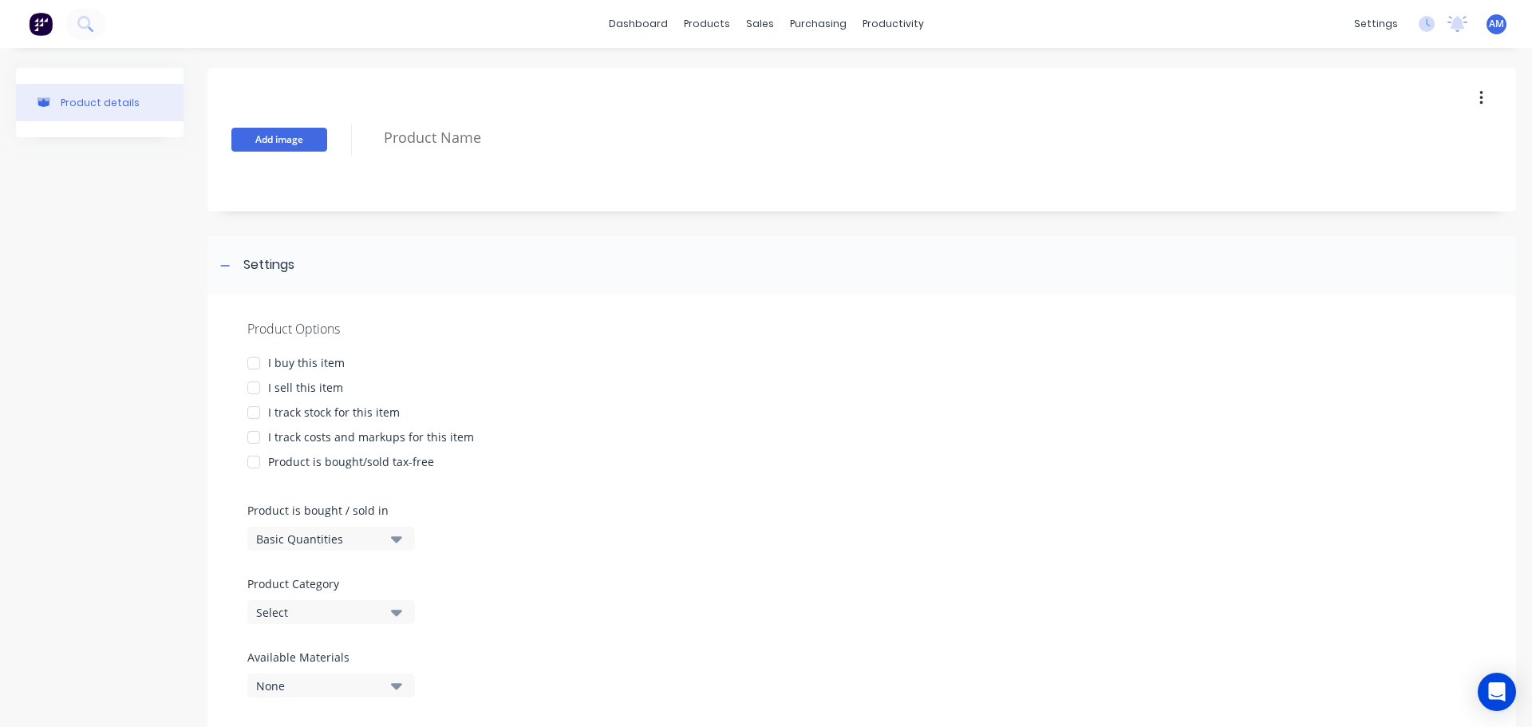
click at [279, 148] on button "Add image" at bounding box center [279, 140] width 96 height 24
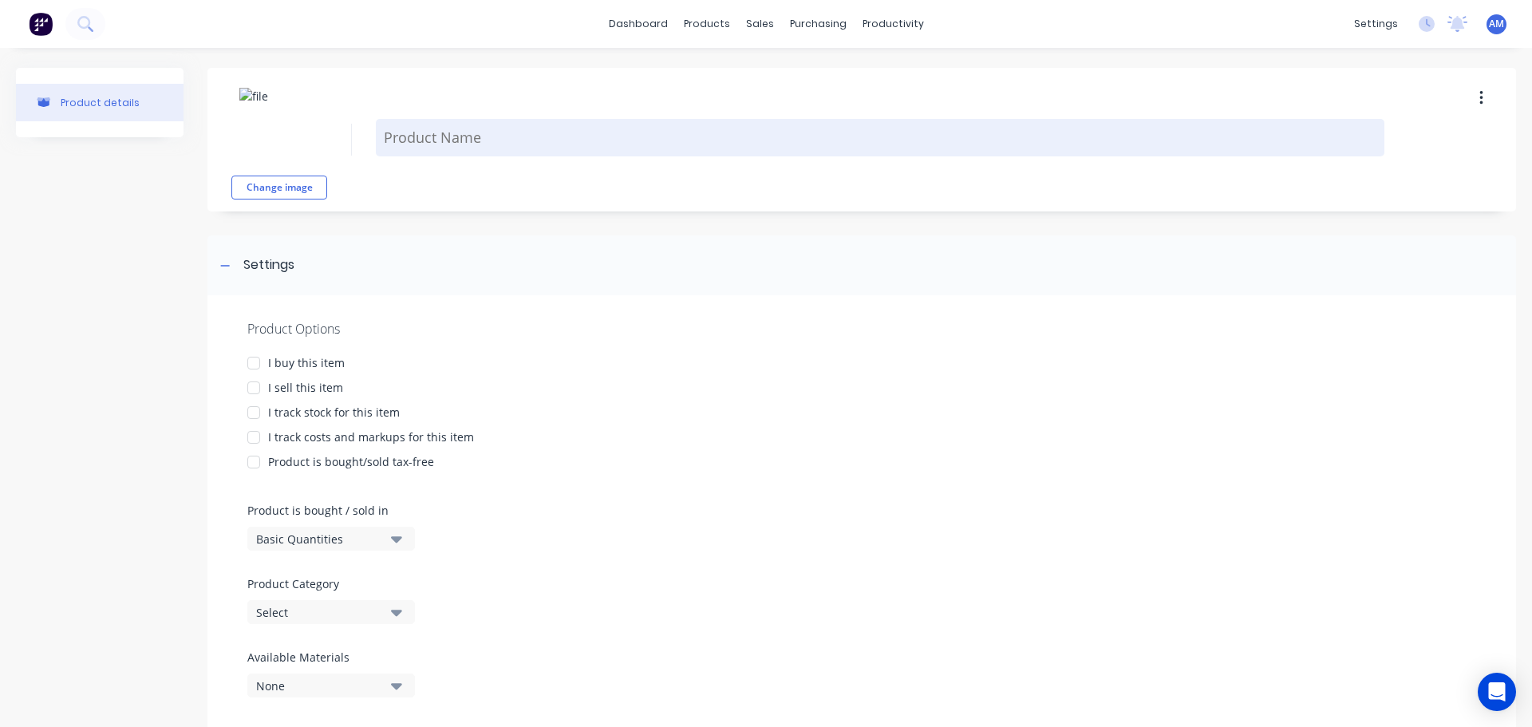
click at [426, 145] on textarea at bounding box center [880, 137] width 1008 height 37
paste textarea "1200 x 2400 x 3mm"
type textarea "x"
type textarea "1200 x 2400 x 3mm"
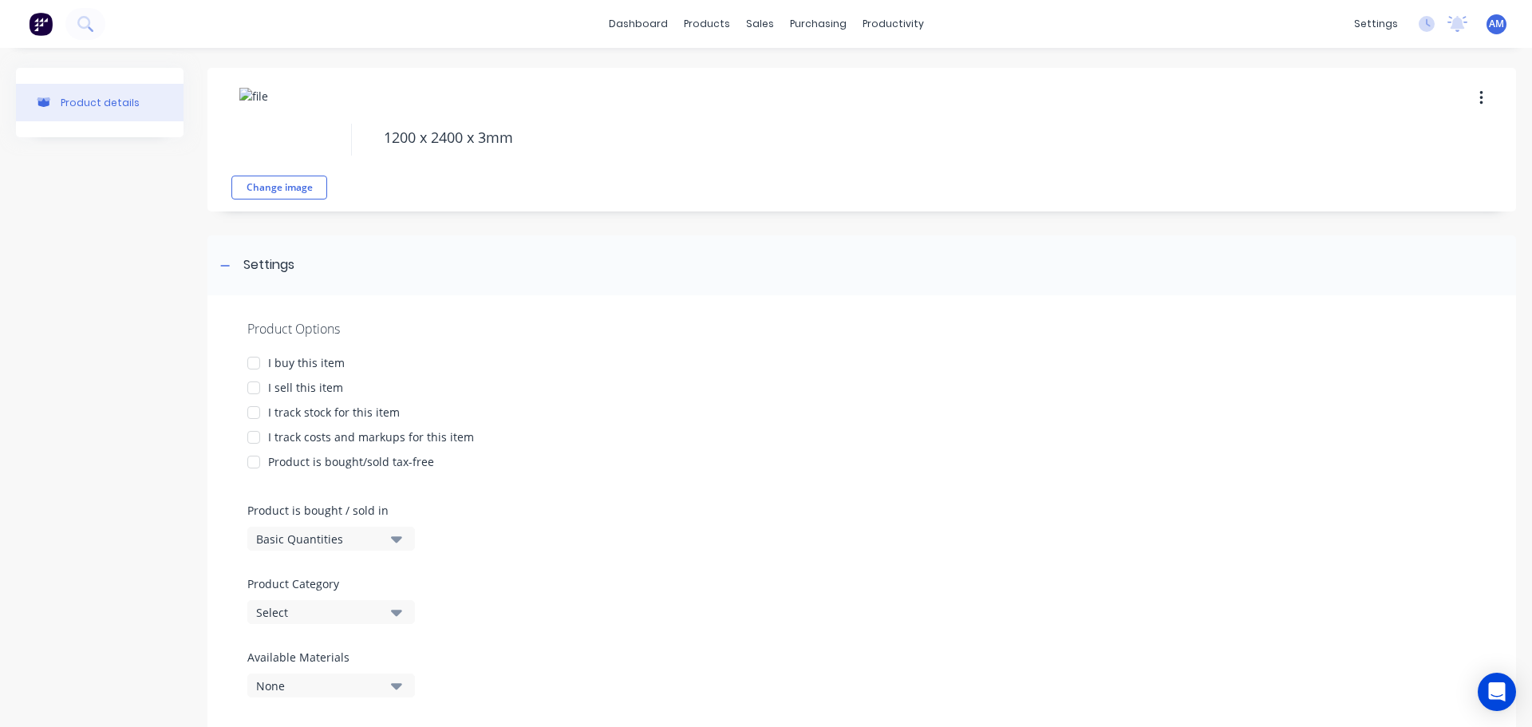
click at [259, 358] on div at bounding box center [254, 363] width 32 height 32
drag, startPoint x: 252, startPoint y: 388, endPoint x: 251, endPoint y: 408, distance: 20.8
click at [252, 393] on div at bounding box center [254, 388] width 32 height 32
click at [251, 423] on div at bounding box center [254, 437] width 32 height 32
click at [251, 417] on div at bounding box center [254, 413] width 32 height 32
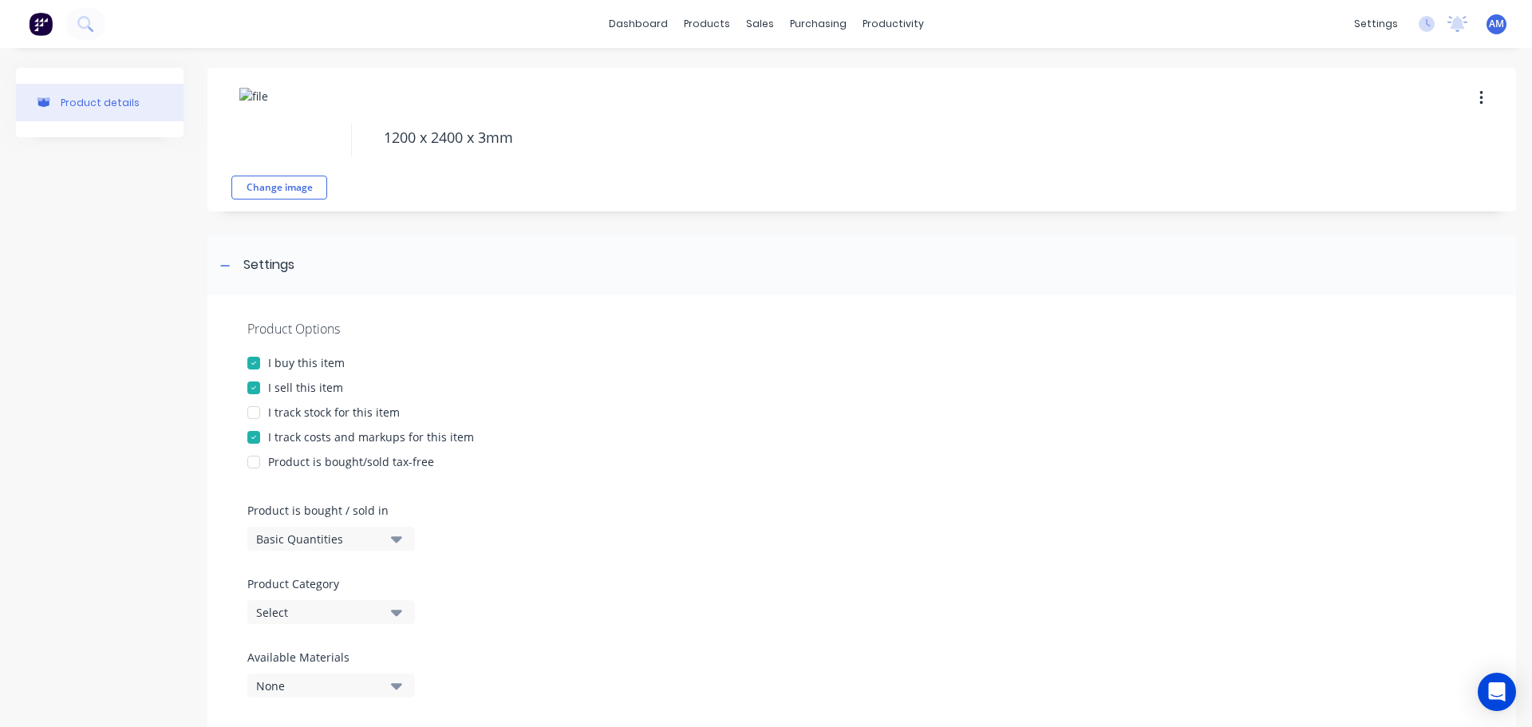
type textarea "x"
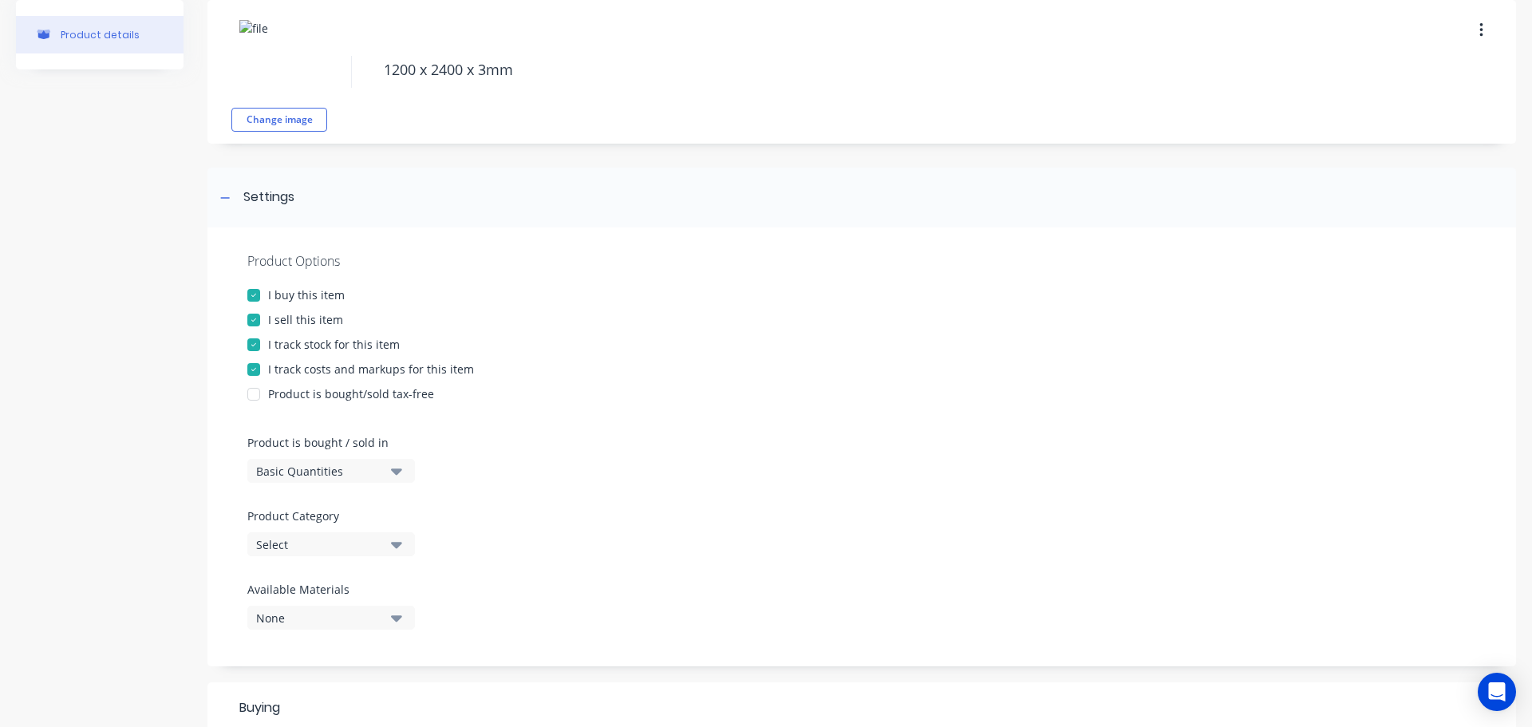
scroll to position [239, 0]
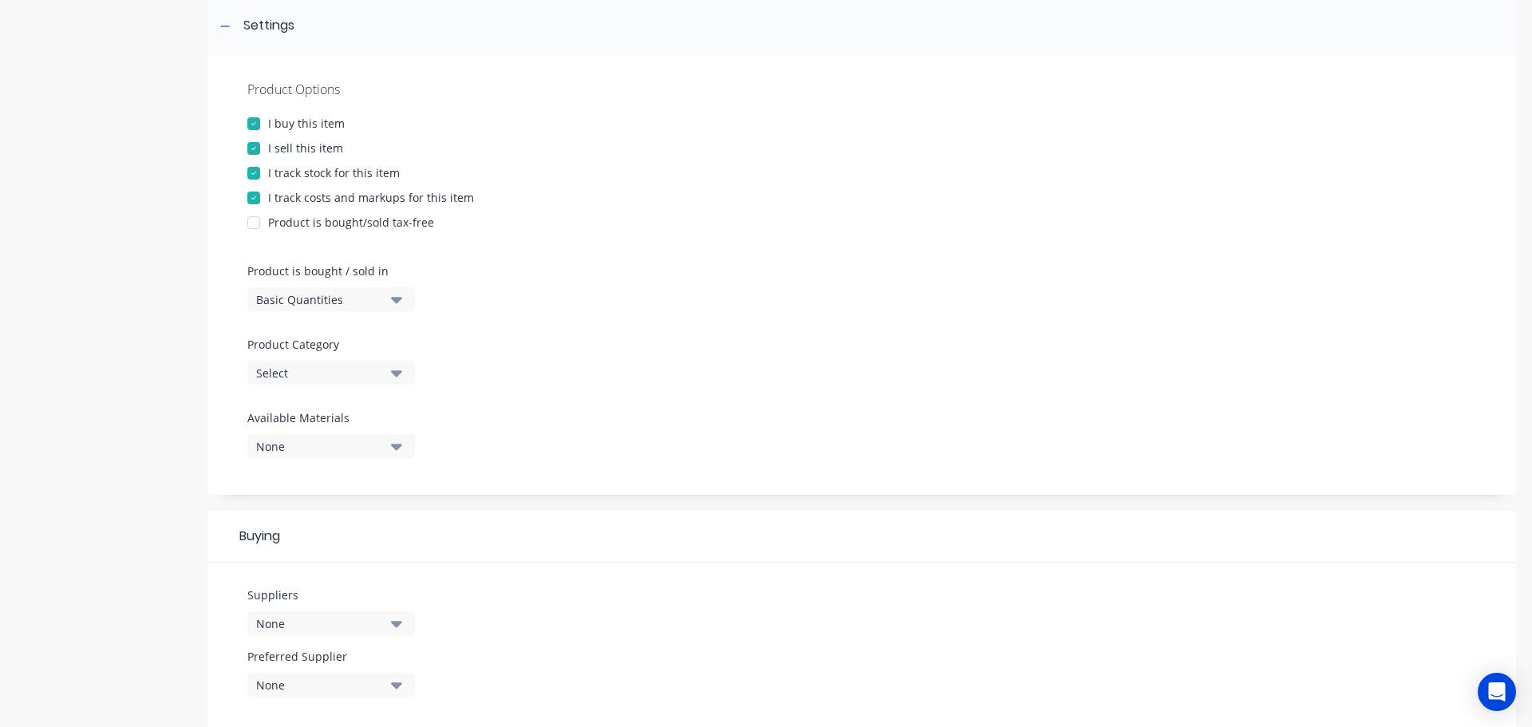
type textarea "1200 x 2400 x 3mm"
type textarea "x"
type textarea "1200 x 2400 x 3mm"
click at [397, 374] on icon "button" at bounding box center [396, 373] width 11 height 6
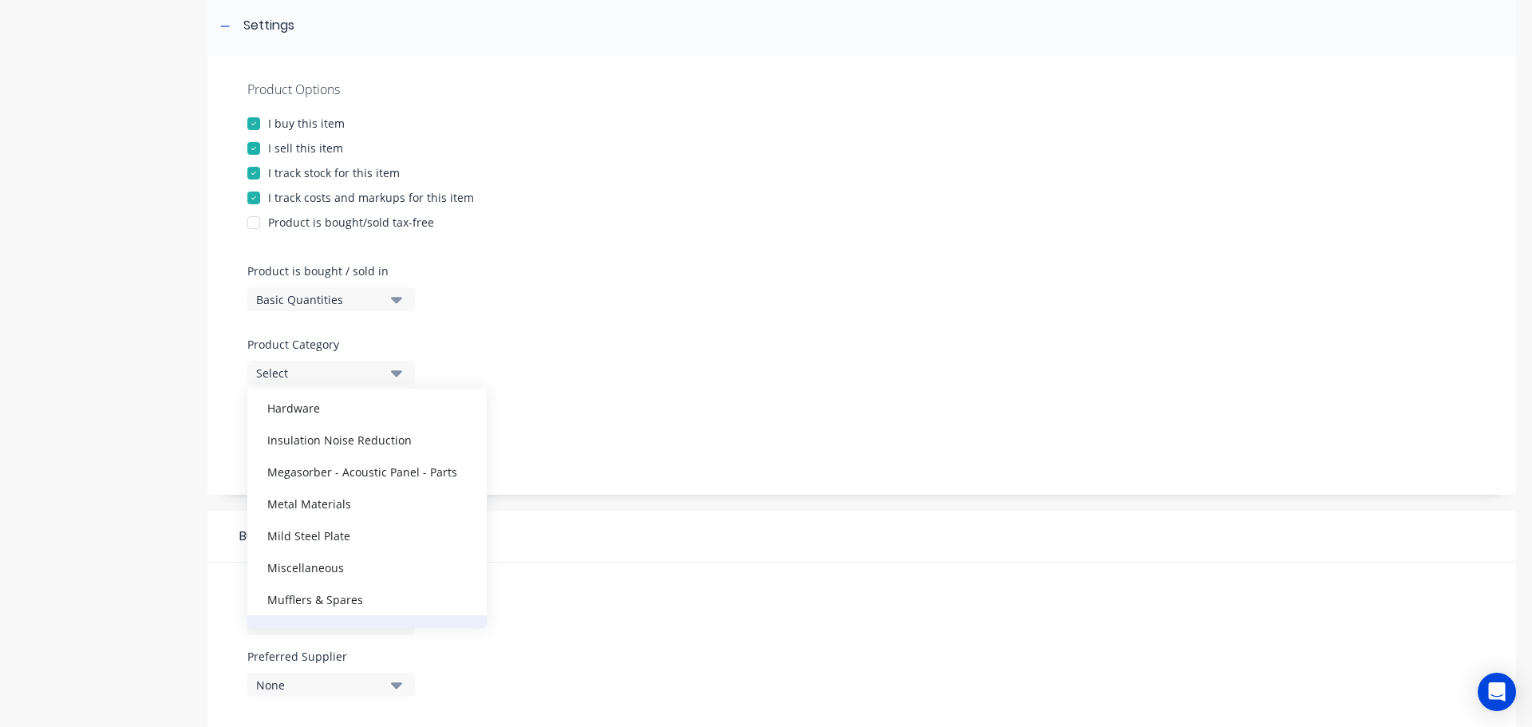
scroll to position [558, 0]
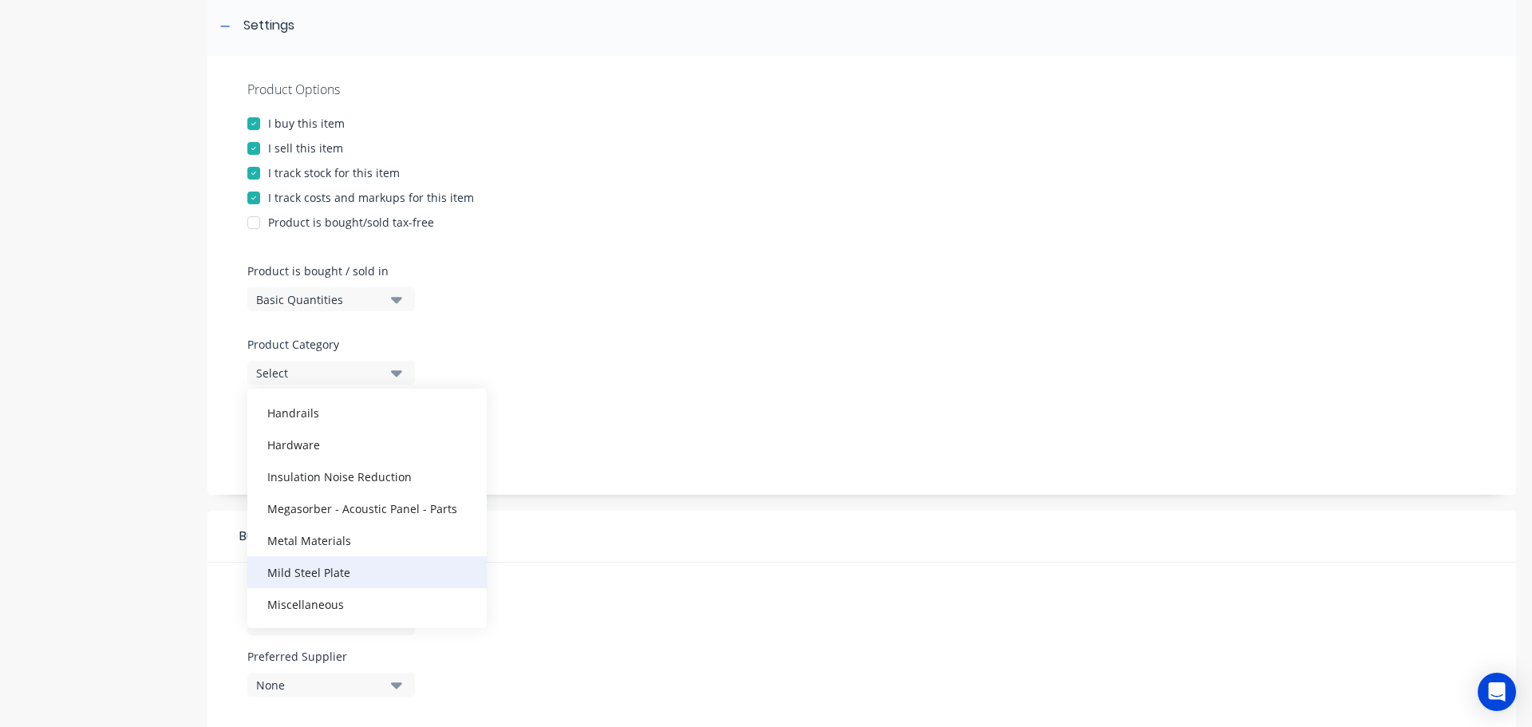
click at [345, 570] on div "Mild Steel Plate" at bounding box center [366, 572] width 239 height 32
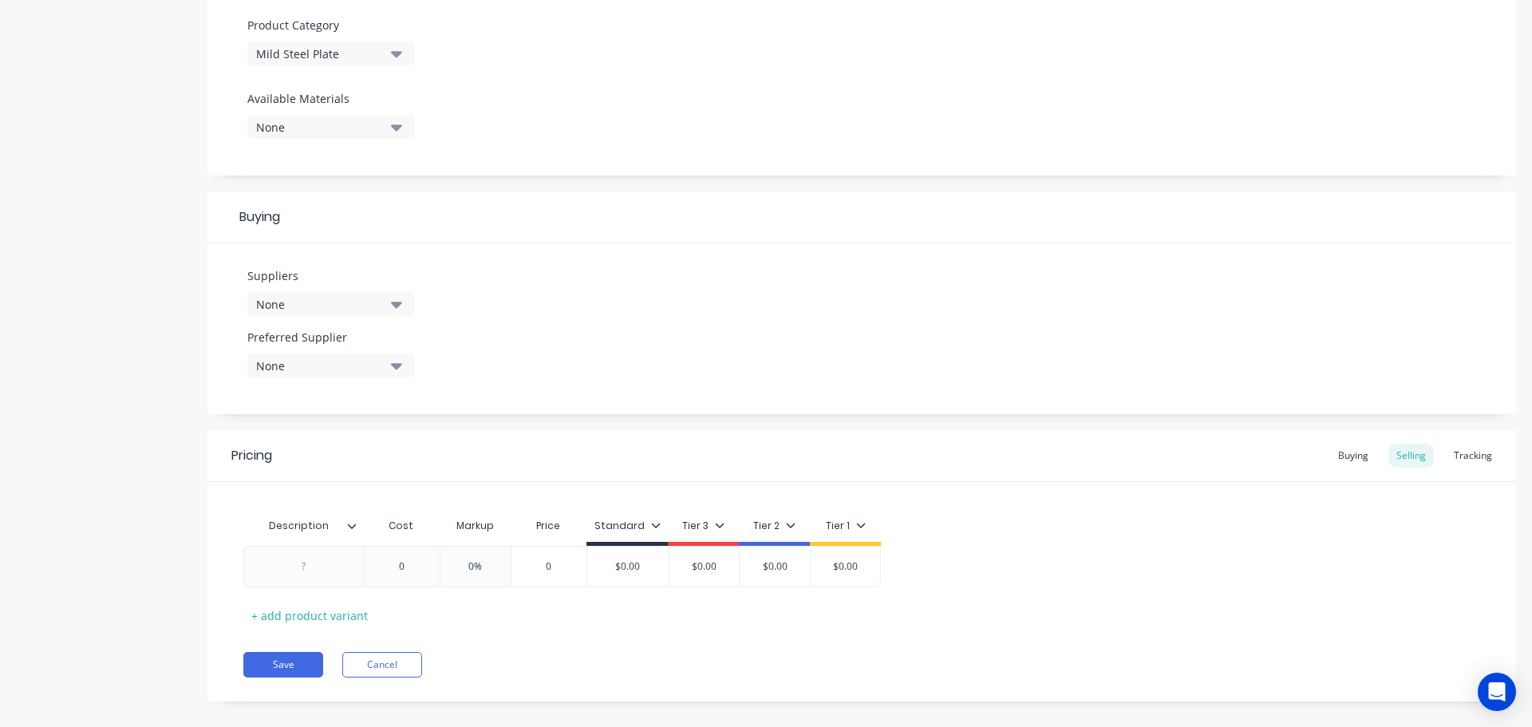
click at [398, 307] on icon "button" at bounding box center [396, 305] width 11 height 6
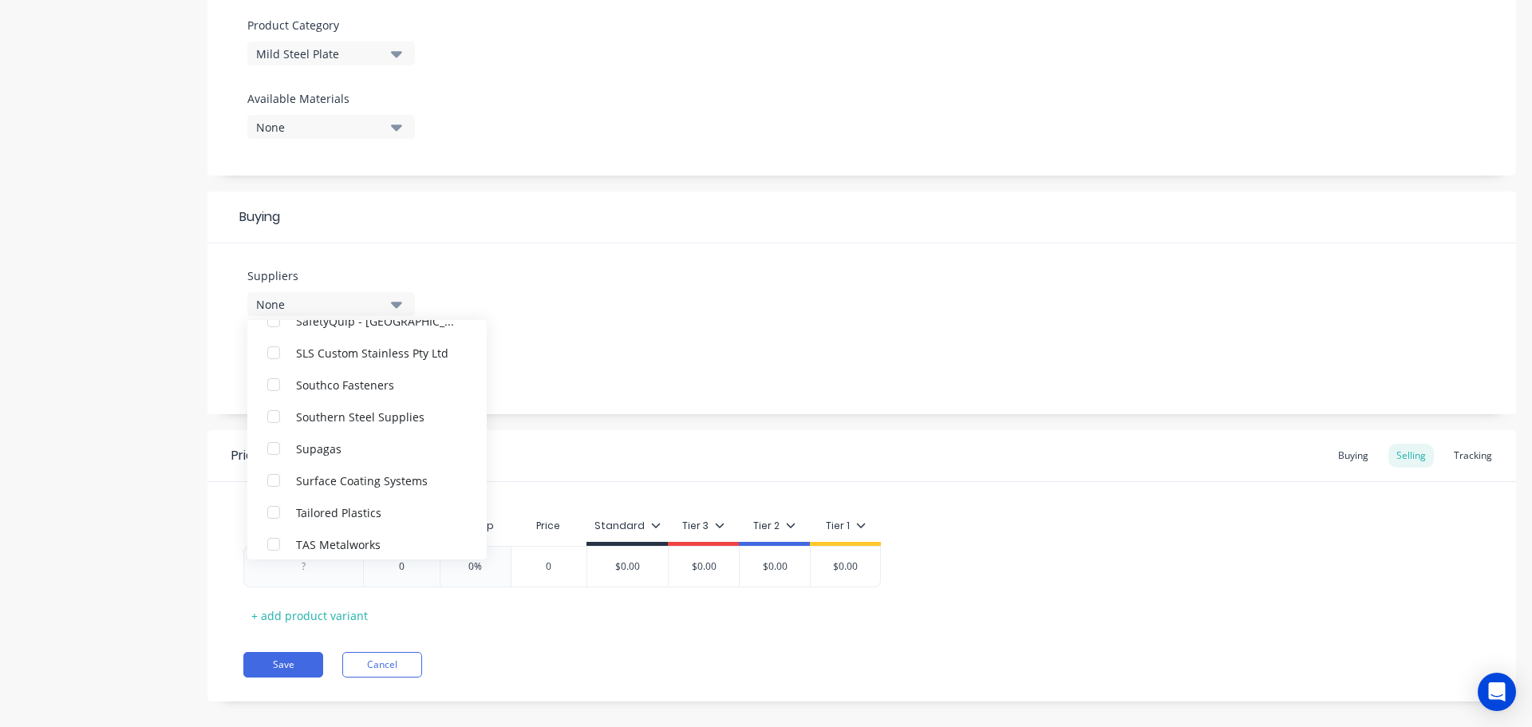
scroll to position [3670, 0]
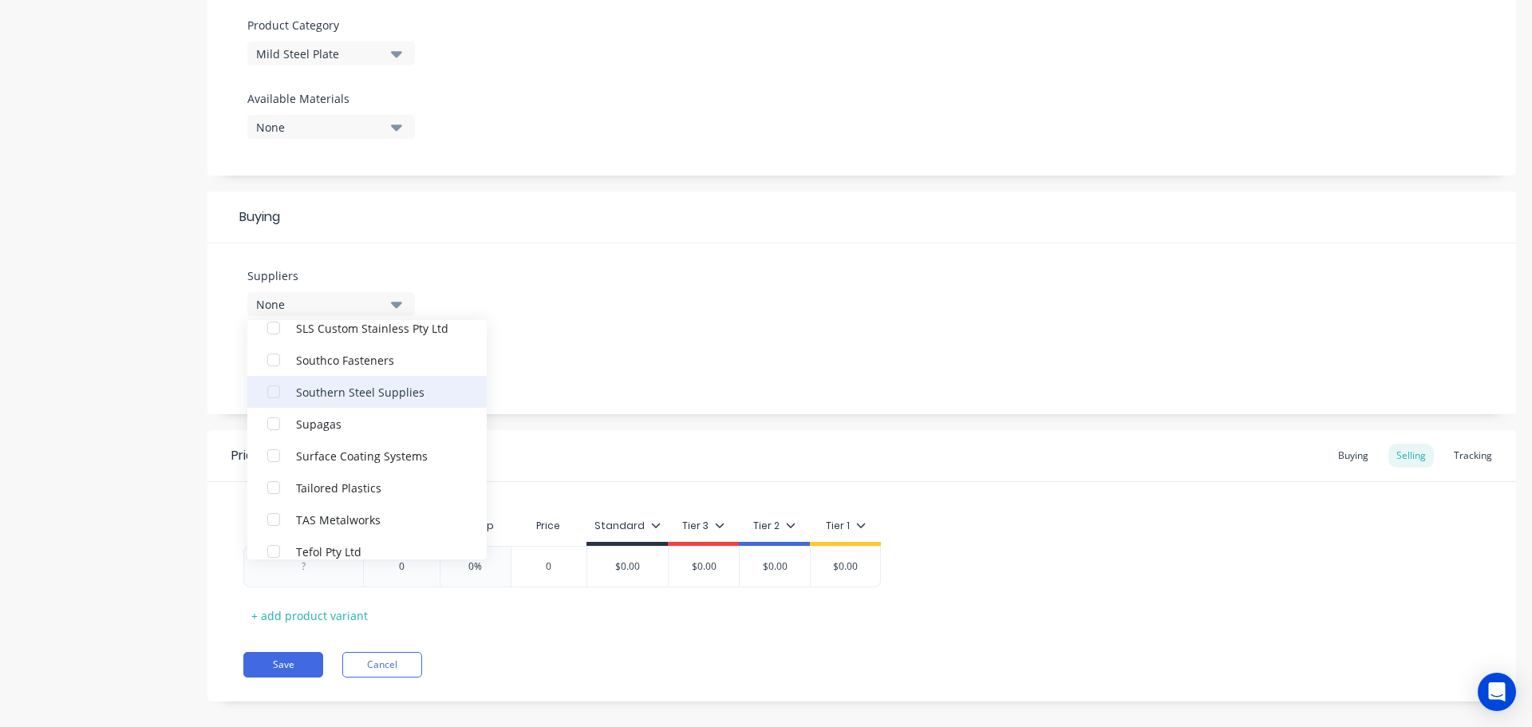
click at [378, 393] on div "Southern Steel Supplies" at bounding box center [376, 391] width 160 height 17
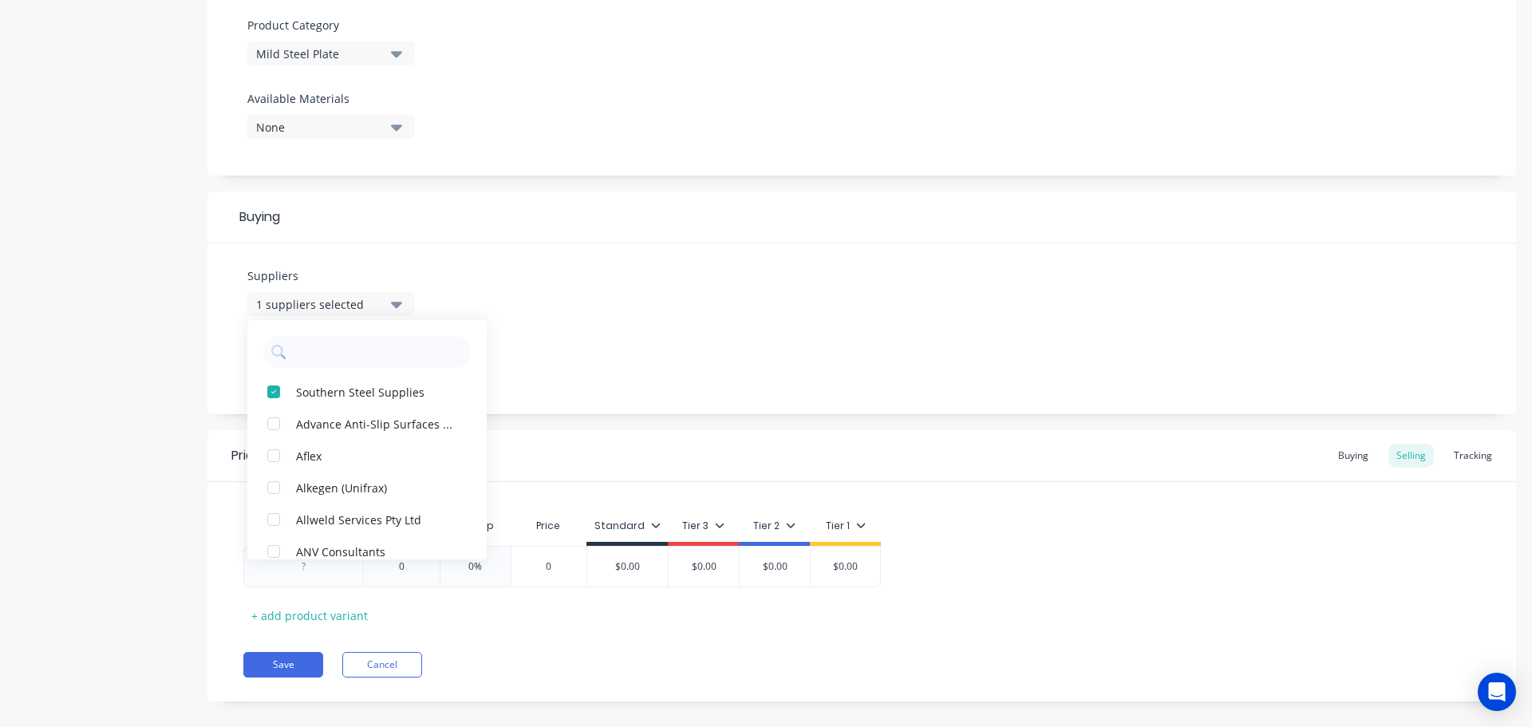
click at [579, 388] on div "Suppliers 1 suppliers selected Southern Steel Supplies Advance Anti-Slip Surfac…" at bounding box center [861, 328] width 1308 height 171
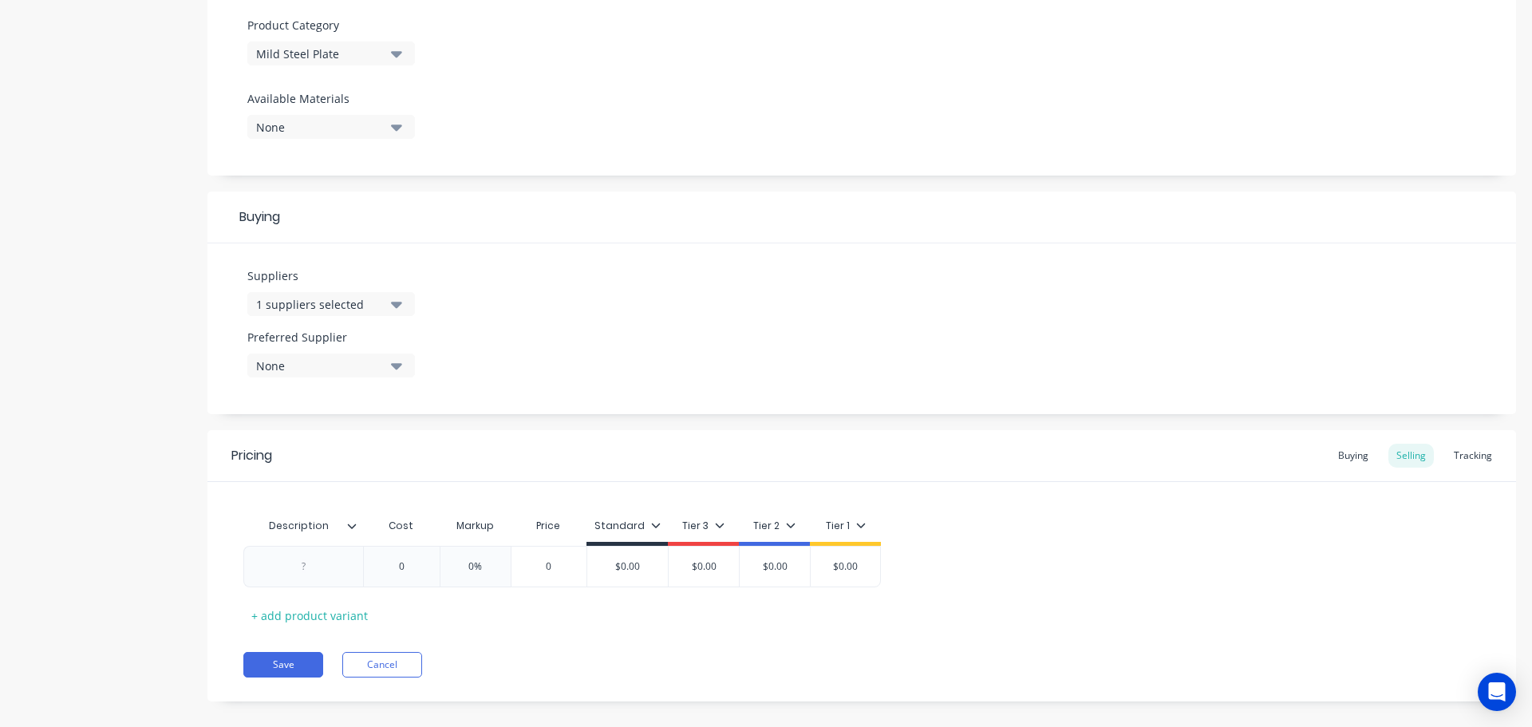
click at [400, 368] on icon "button" at bounding box center [396, 366] width 11 height 18
click at [361, 451] on div "Southern Steel Supplies" at bounding box center [376, 452] width 160 height 17
click at [352, 528] on icon at bounding box center [352, 525] width 9 height 5
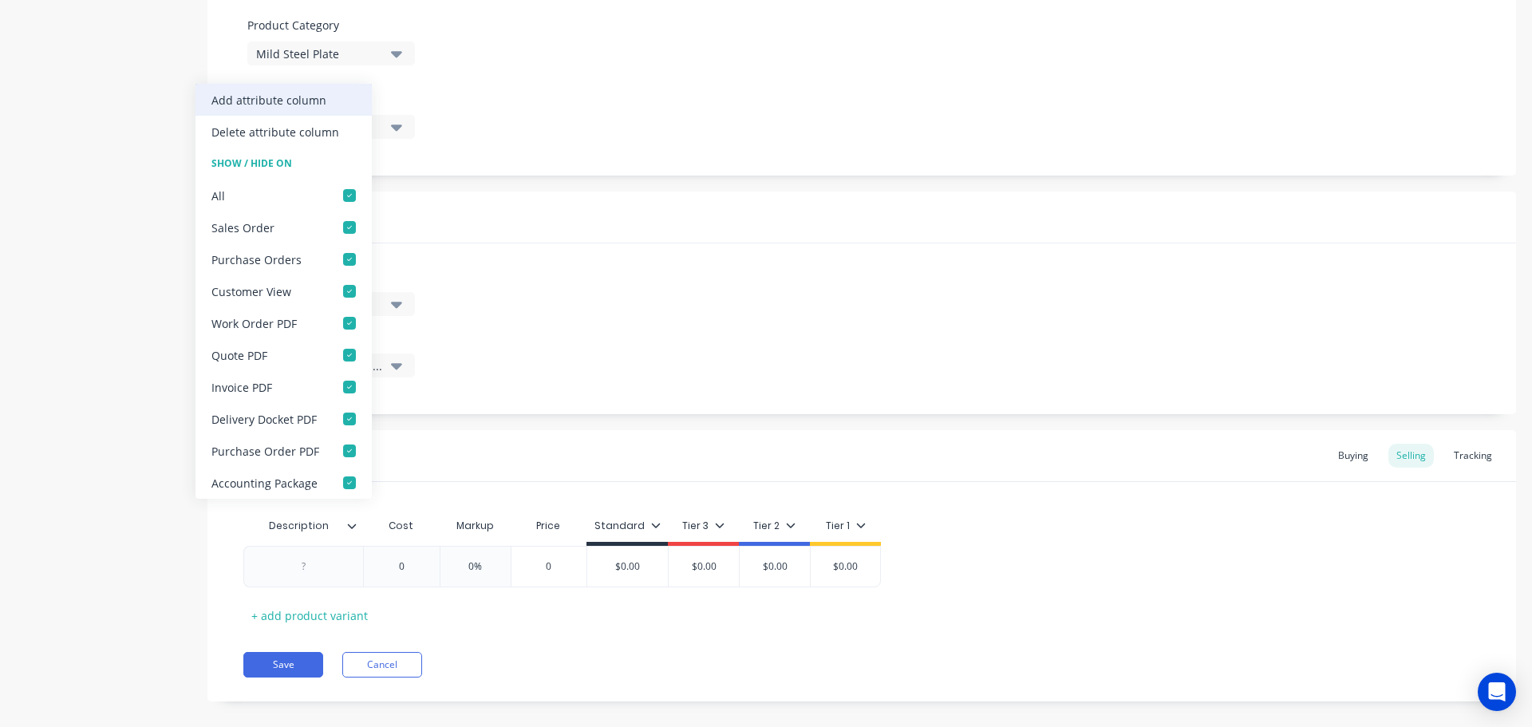
click at [317, 101] on div "Add attribute column" at bounding box center [268, 100] width 115 height 17
type textarea "x"
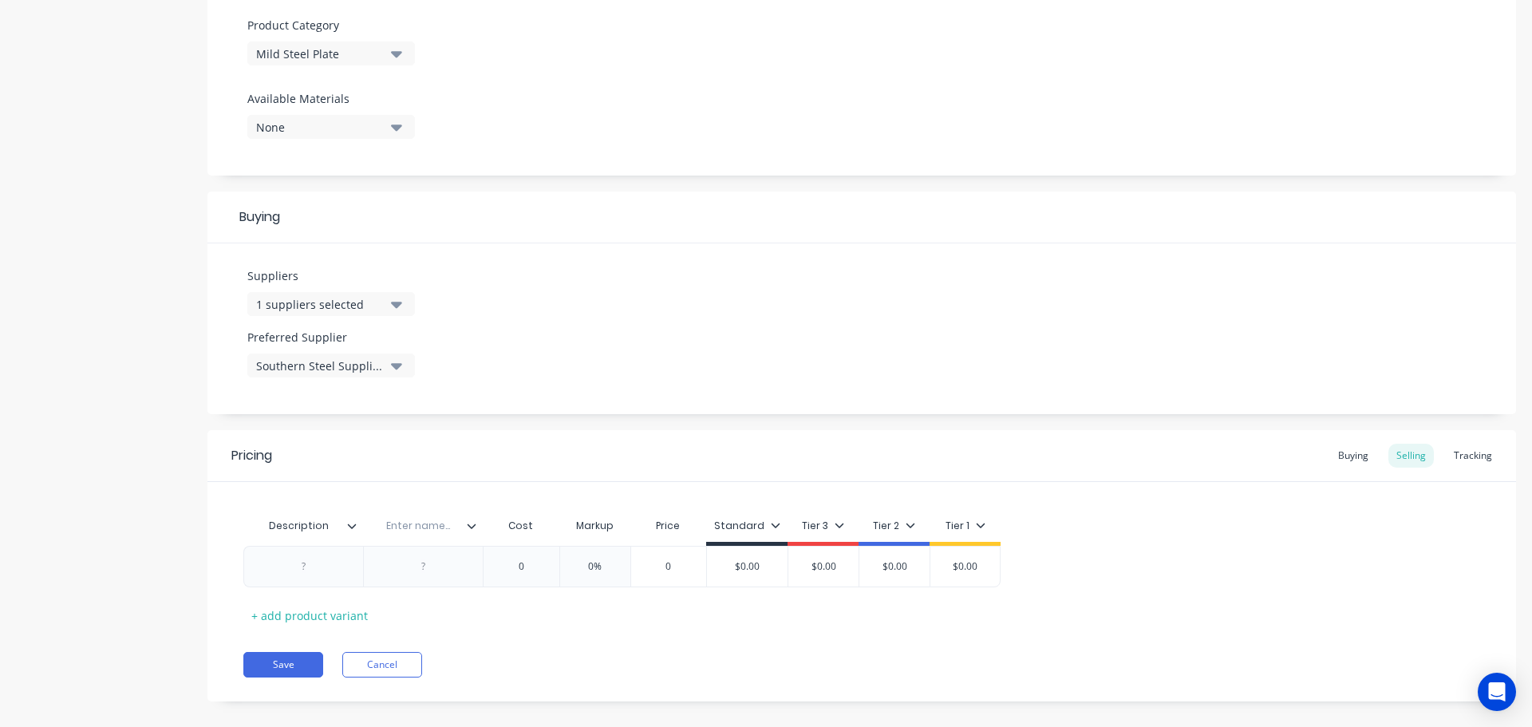
click at [420, 528] on input "text" at bounding box center [418, 526] width 110 height 14
type input "Location"
type textarea "x"
click at [303, 566] on div at bounding box center [304, 566] width 80 height 21
paste div
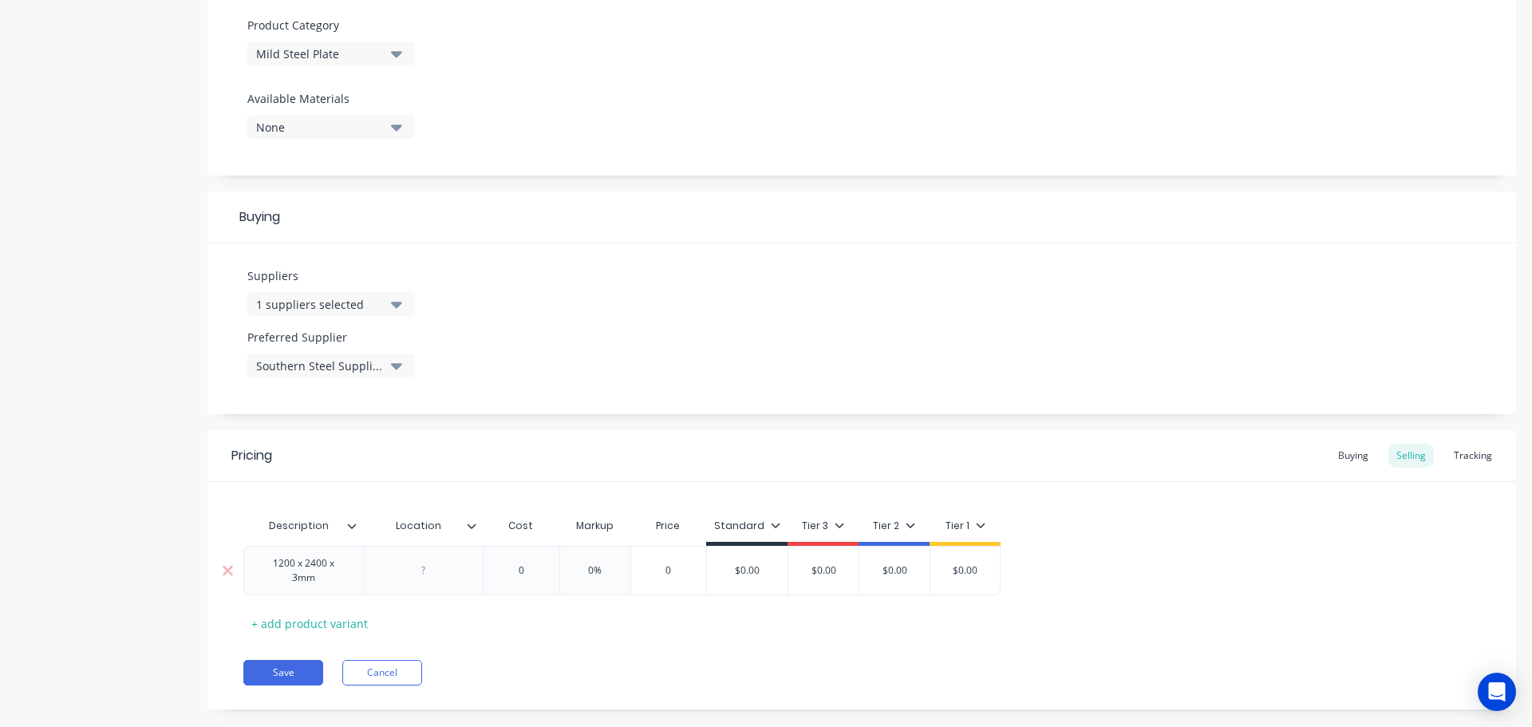
type textarea "x"
click at [427, 577] on div at bounding box center [423, 570] width 120 height 49
type textarea "x"
type input "0"
drag, startPoint x: 537, startPoint y: 567, endPoint x: 506, endPoint y: 568, distance: 31.1
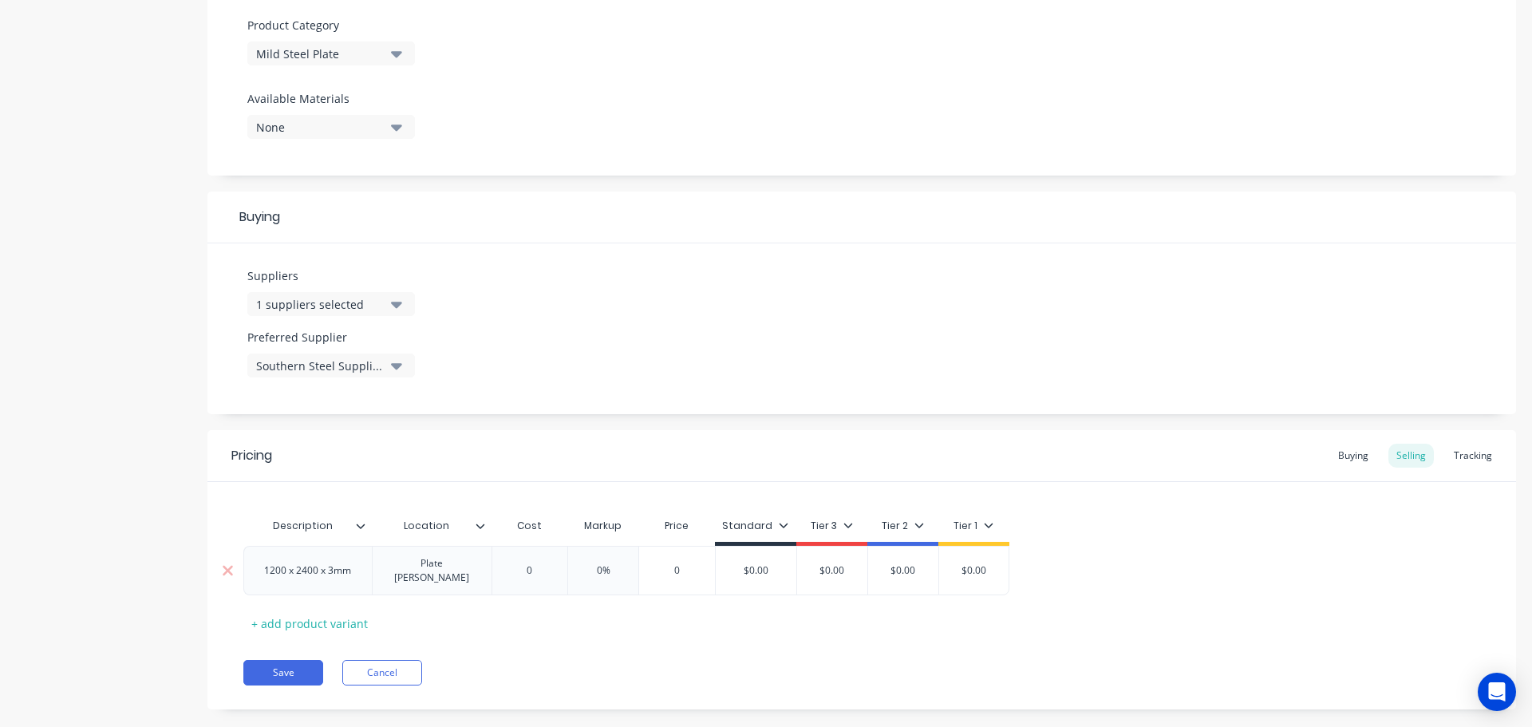
click at [506, 568] on input "0" at bounding box center [530, 570] width 80 height 14
paste input "$94.52"
type textarea "x"
type input "$94.52"
click at [457, 570] on div "Plate [PERSON_NAME]" at bounding box center [432, 570] width 106 height 35
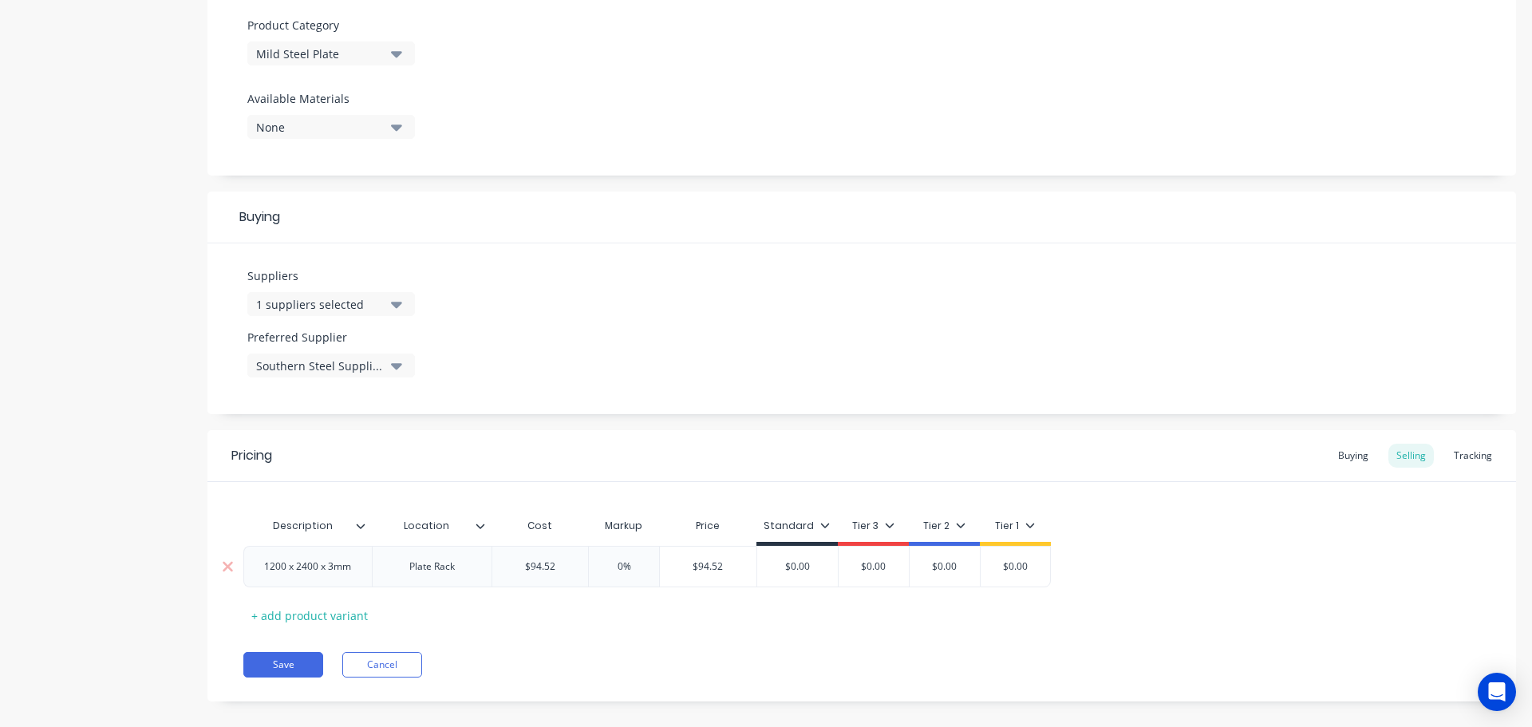
type textarea "x"
type input "0%"
click at [633, 569] on input "0%" at bounding box center [624, 566] width 80 height 14
type textarea "x"
type input "0%1"
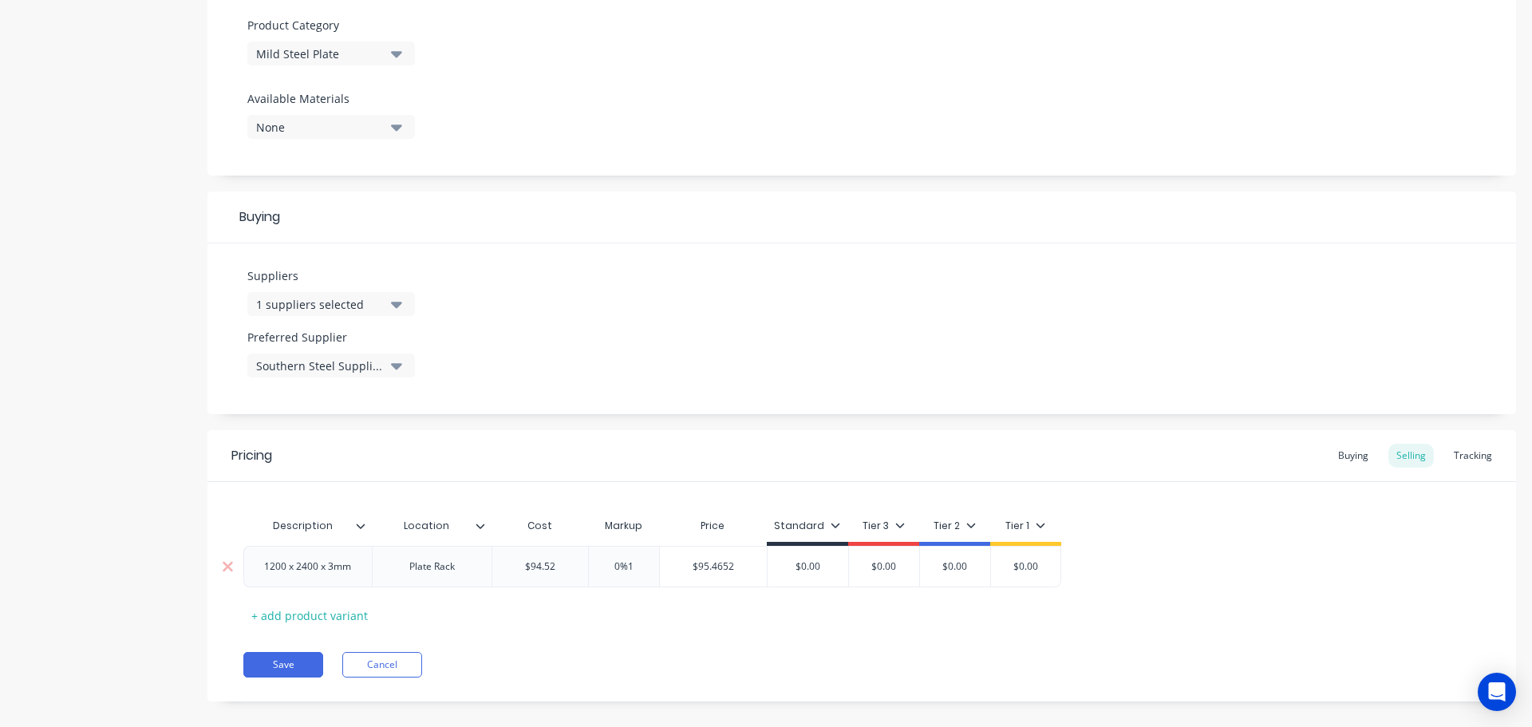
type textarea "x"
type input "0%12"
type textarea "x"
type input "0%120"
type input "$207.944"
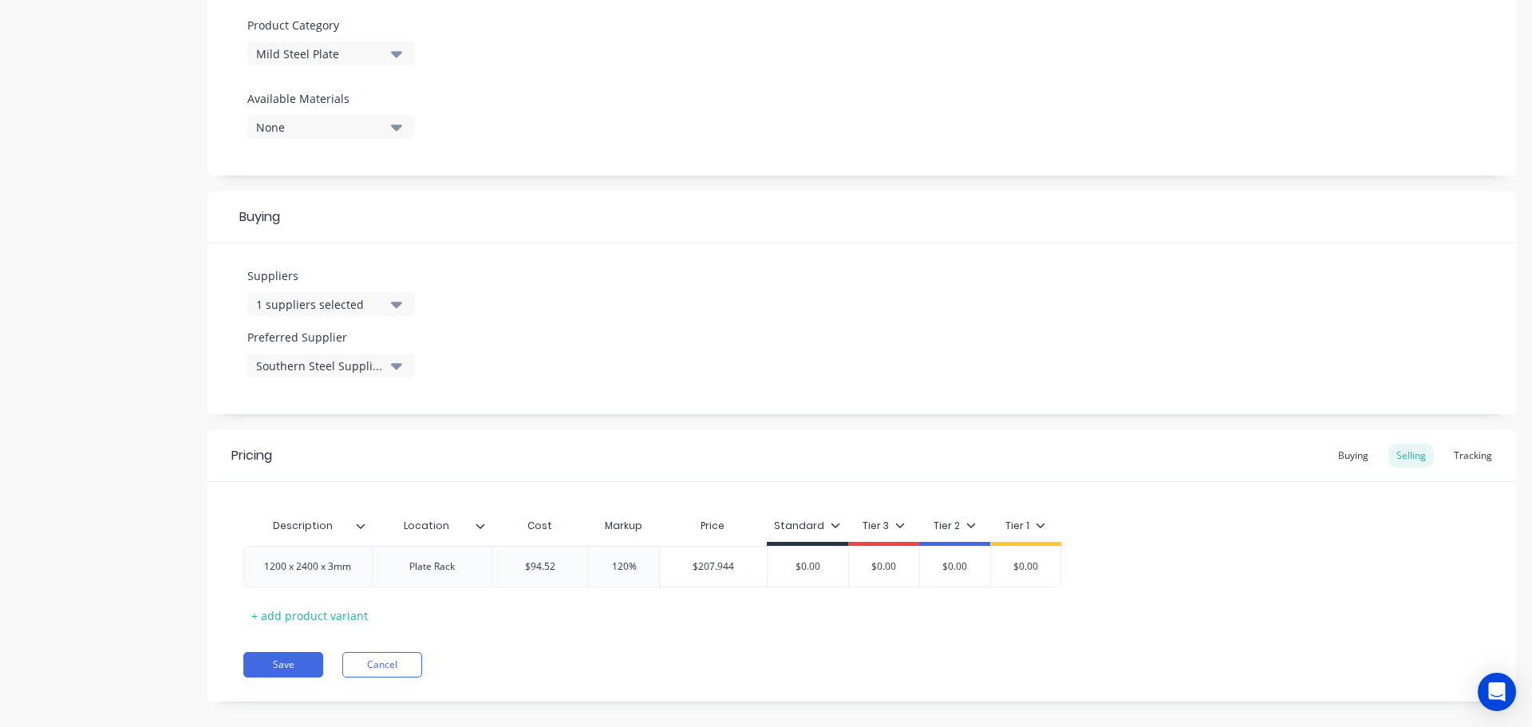
type input "$0.00"
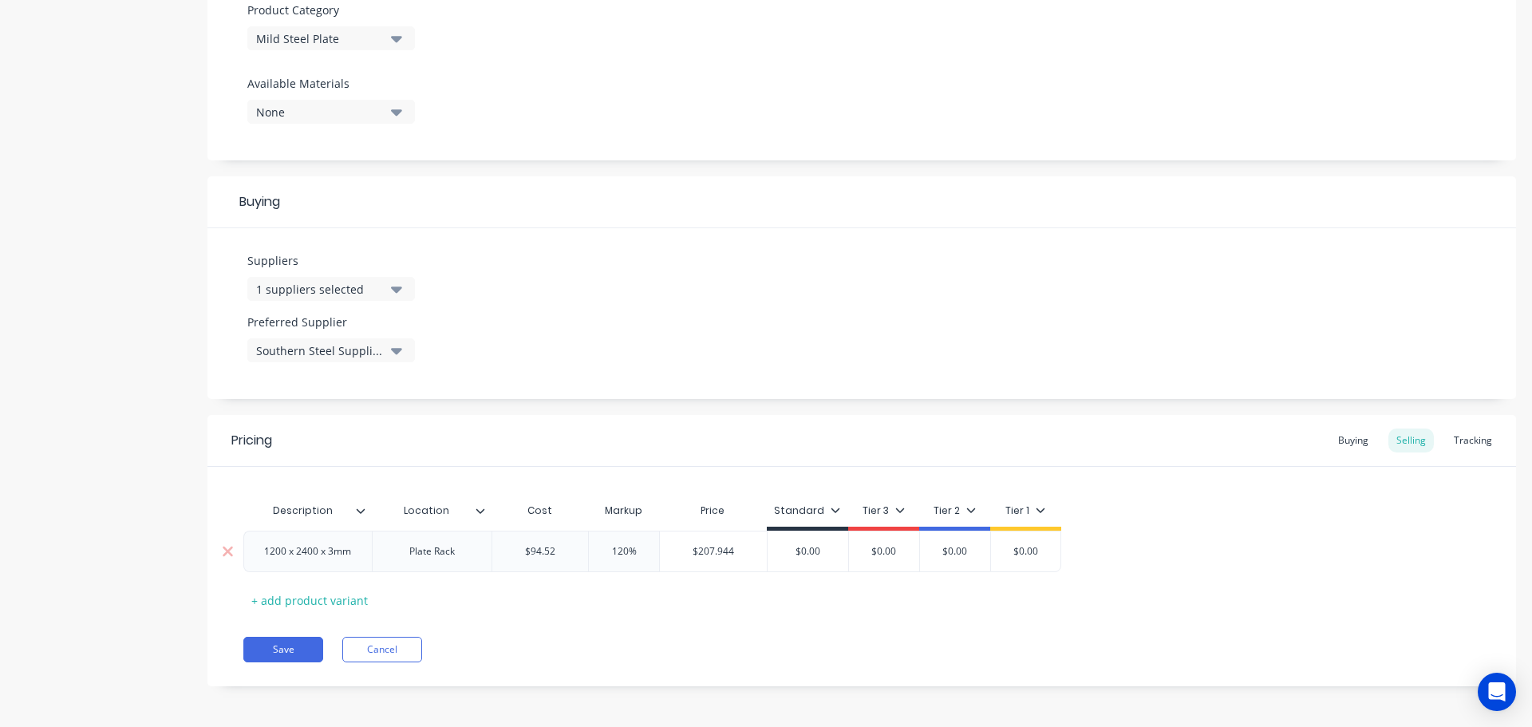
scroll to position [577, 0]
click at [286, 642] on button "Save" at bounding box center [283, 646] width 80 height 26
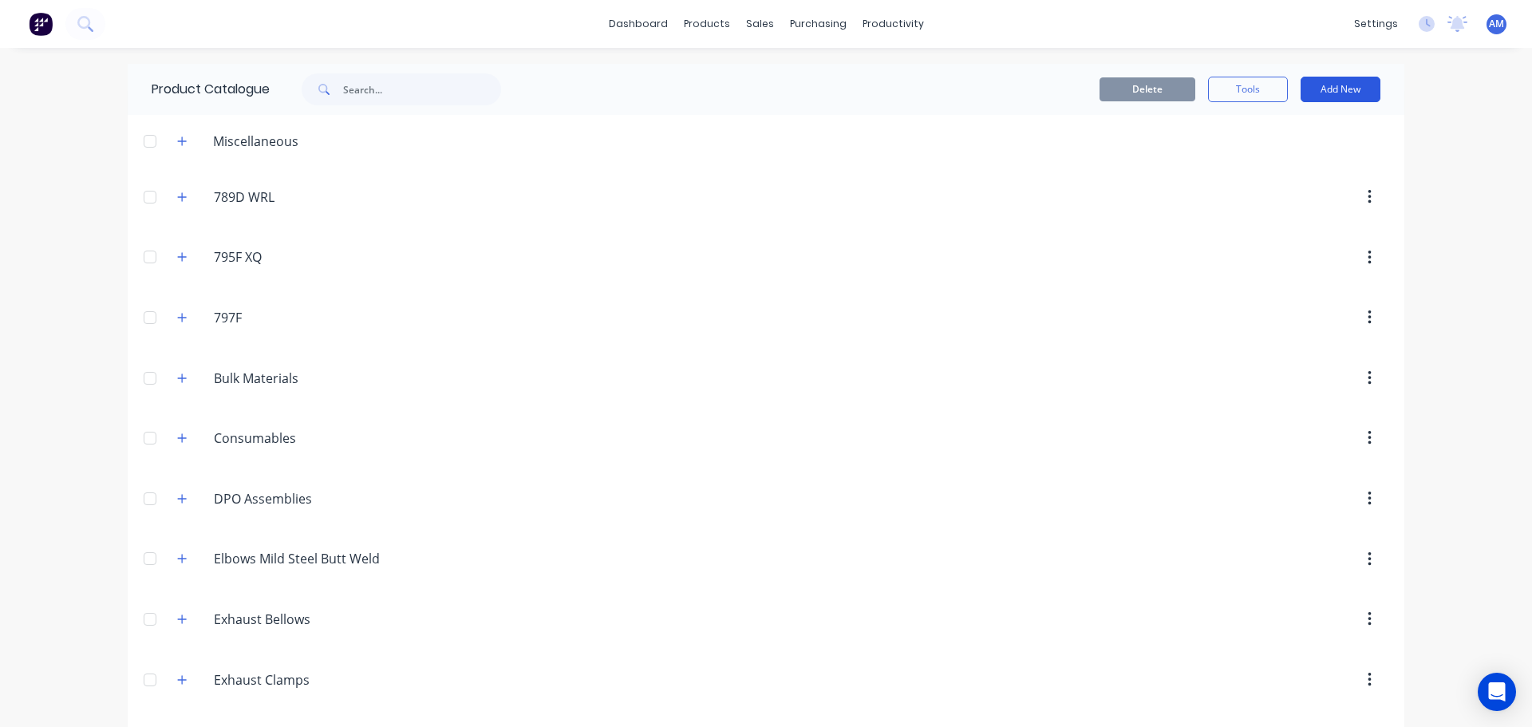
click at [1351, 88] on button "Add New" at bounding box center [1340, 90] width 80 height 26
click at [1268, 160] on div "Product" at bounding box center [1304, 162] width 123 height 23
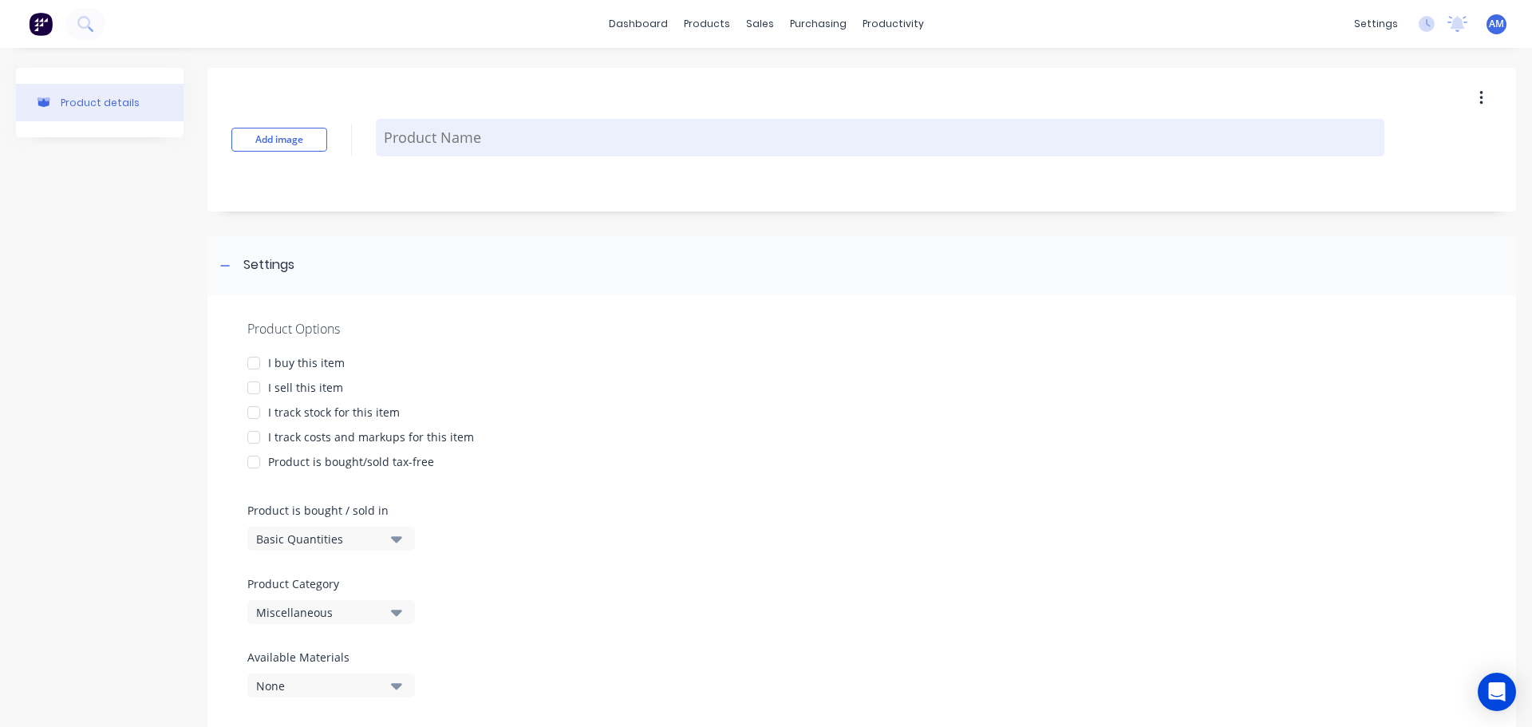
click at [491, 140] on textarea at bounding box center [880, 137] width 1008 height 37
paste textarea "1500 x 3000 x 3mm"
type textarea "x"
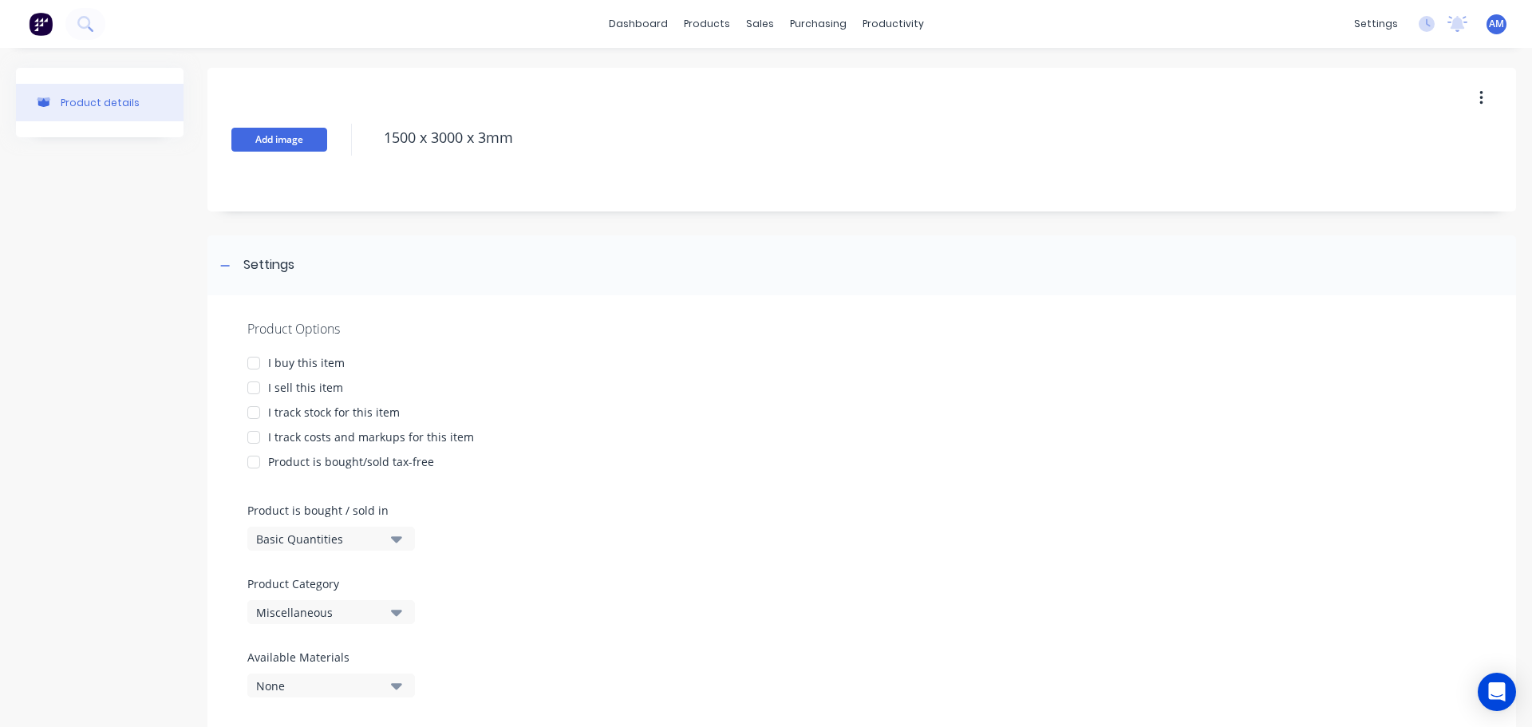
type textarea "1500 x 3000 x 3mm"
type textarea "x"
type textarea "1500 x 3000 x 3mm"
click at [286, 136] on button "Add image" at bounding box center [279, 140] width 96 height 24
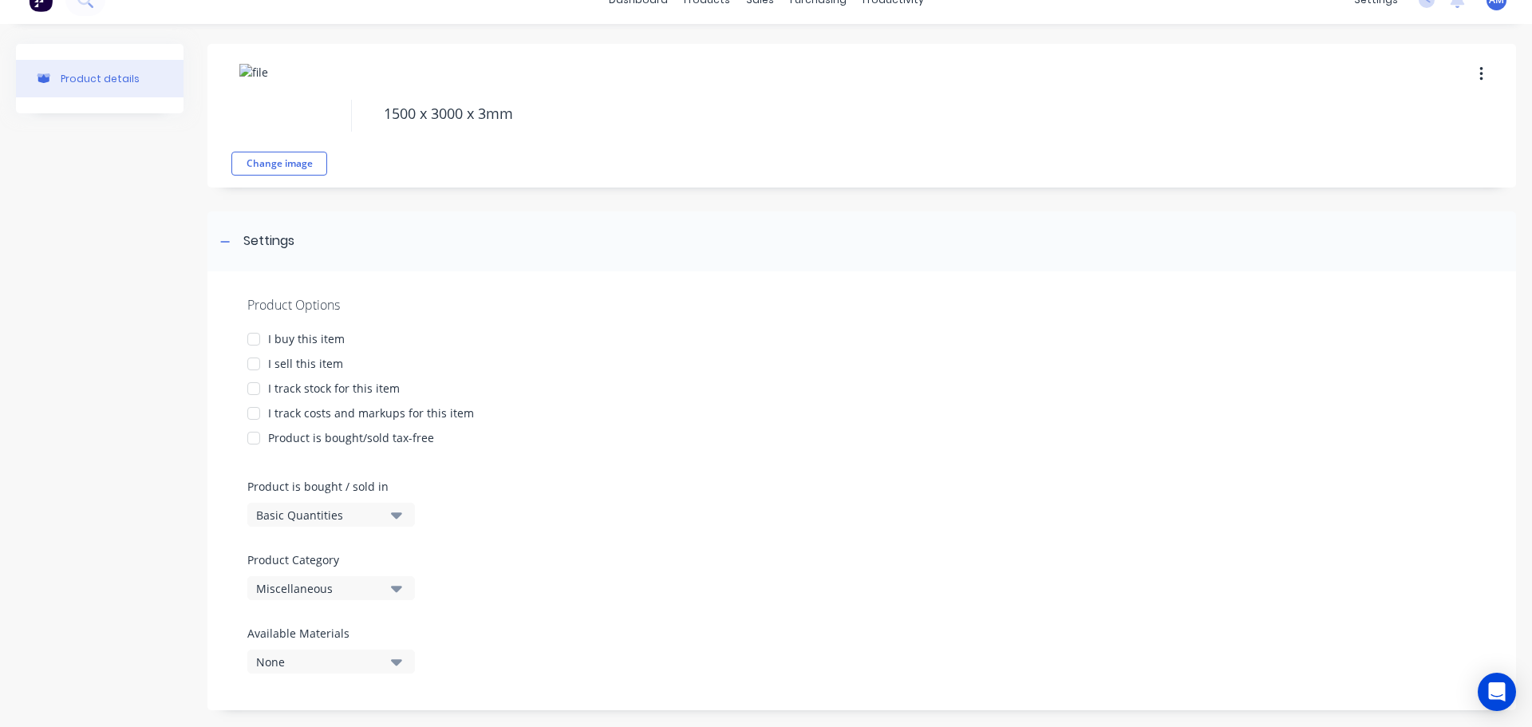
scroll to position [43, 0]
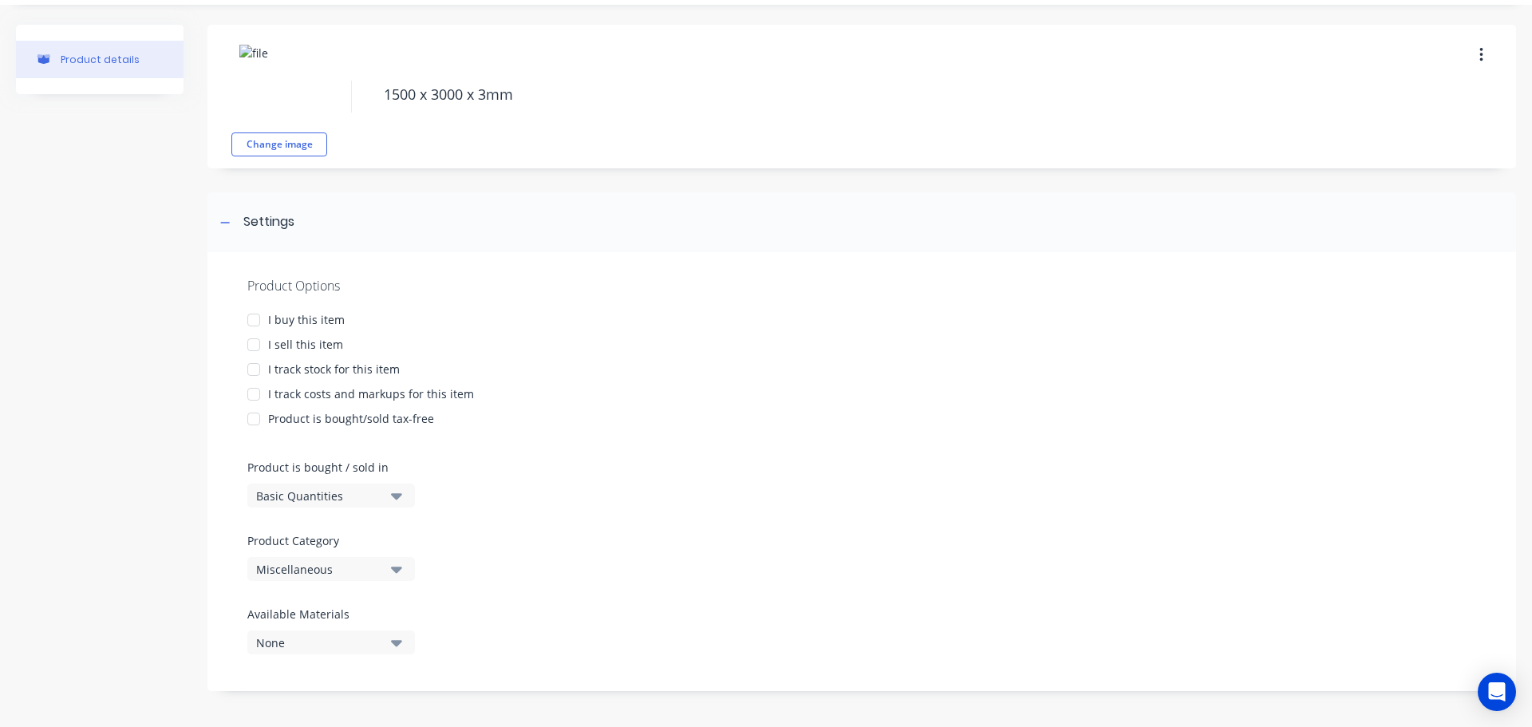
click at [255, 318] on div at bounding box center [254, 320] width 32 height 32
click at [257, 342] on div at bounding box center [254, 345] width 32 height 32
click at [252, 371] on div at bounding box center [254, 369] width 32 height 32
click at [254, 390] on div at bounding box center [254, 394] width 32 height 32
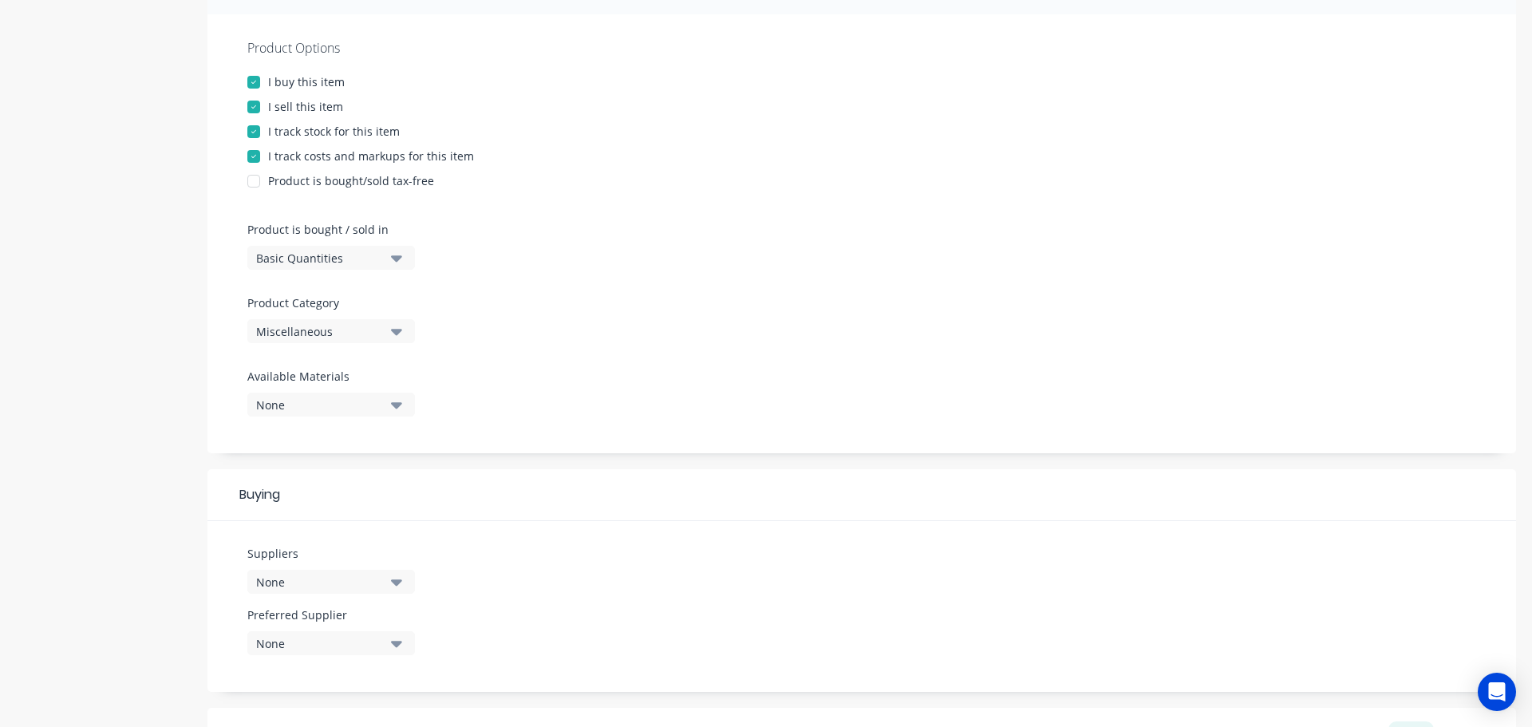
scroll to position [282, 0]
click at [399, 329] on icon "button" at bounding box center [396, 330] width 11 height 6
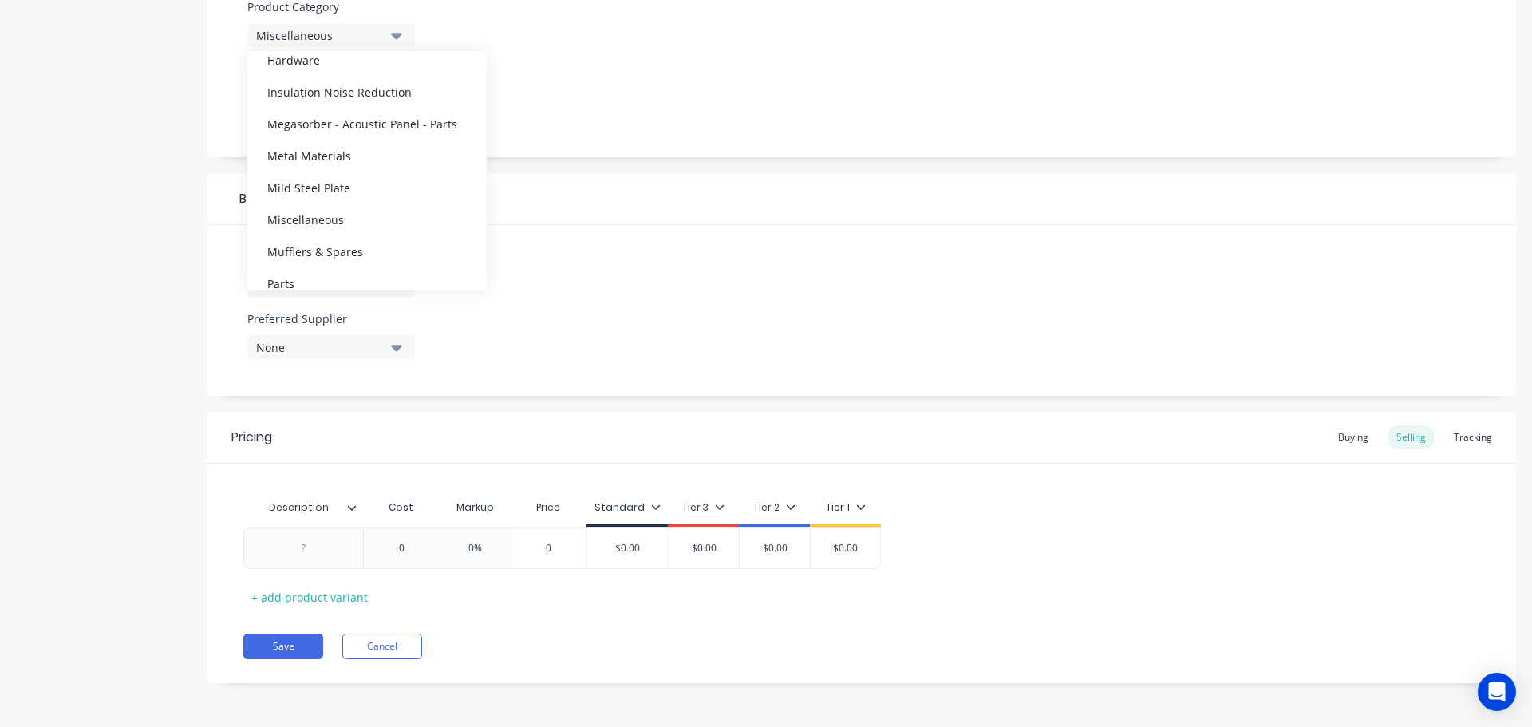
scroll to position [638, 0]
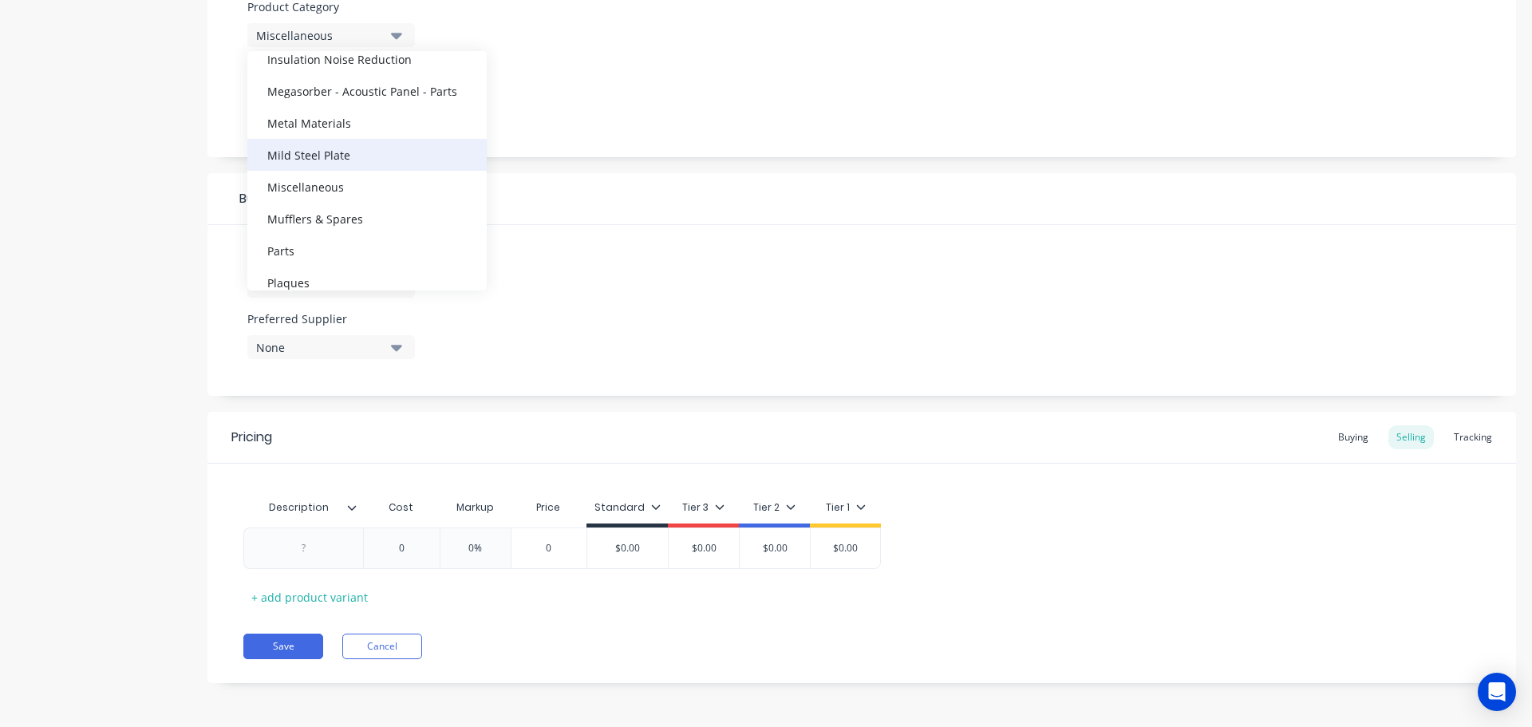
click at [326, 156] on div "Mild Steel Plate" at bounding box center [366, 155] width 239 height 32
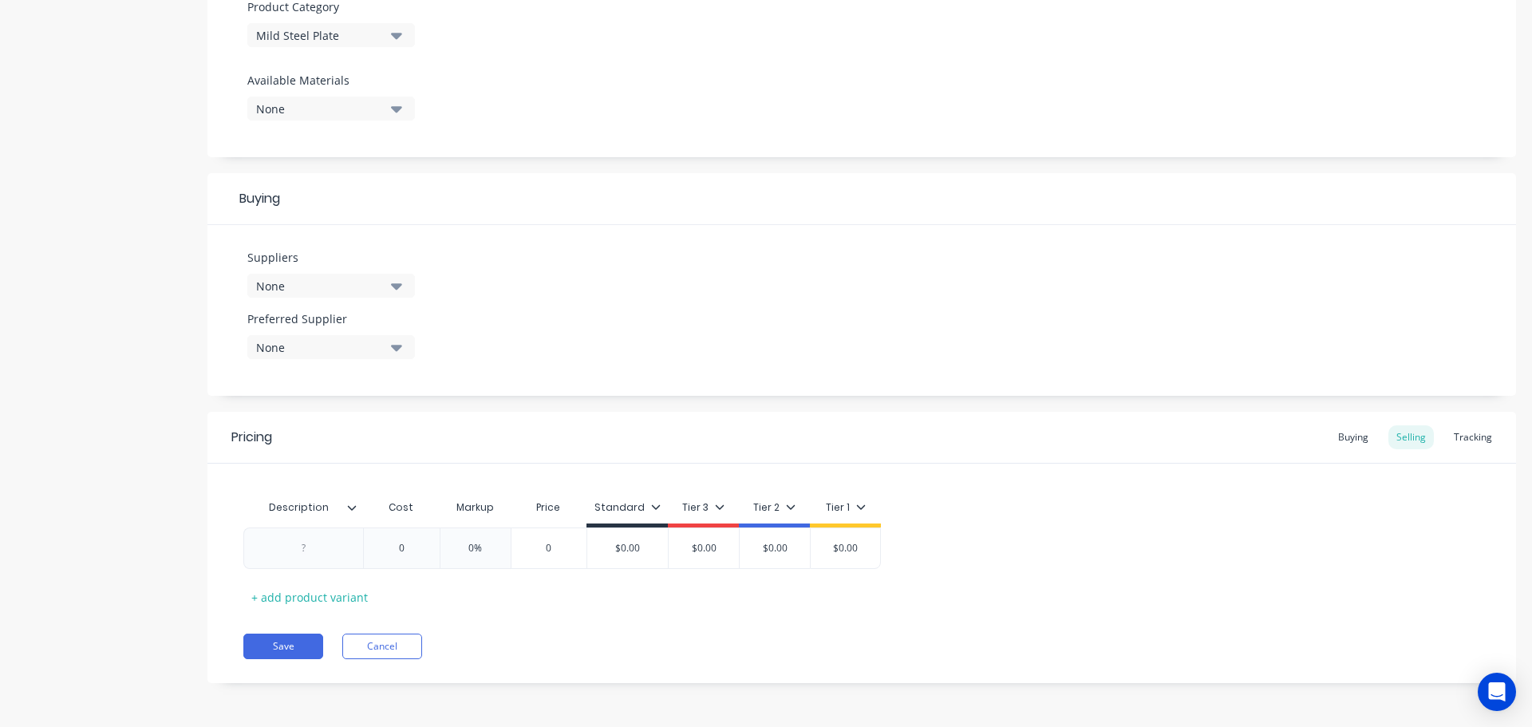
click at [396, 287] on icon "button" at bounding box center [396, 286] width 11 height 6
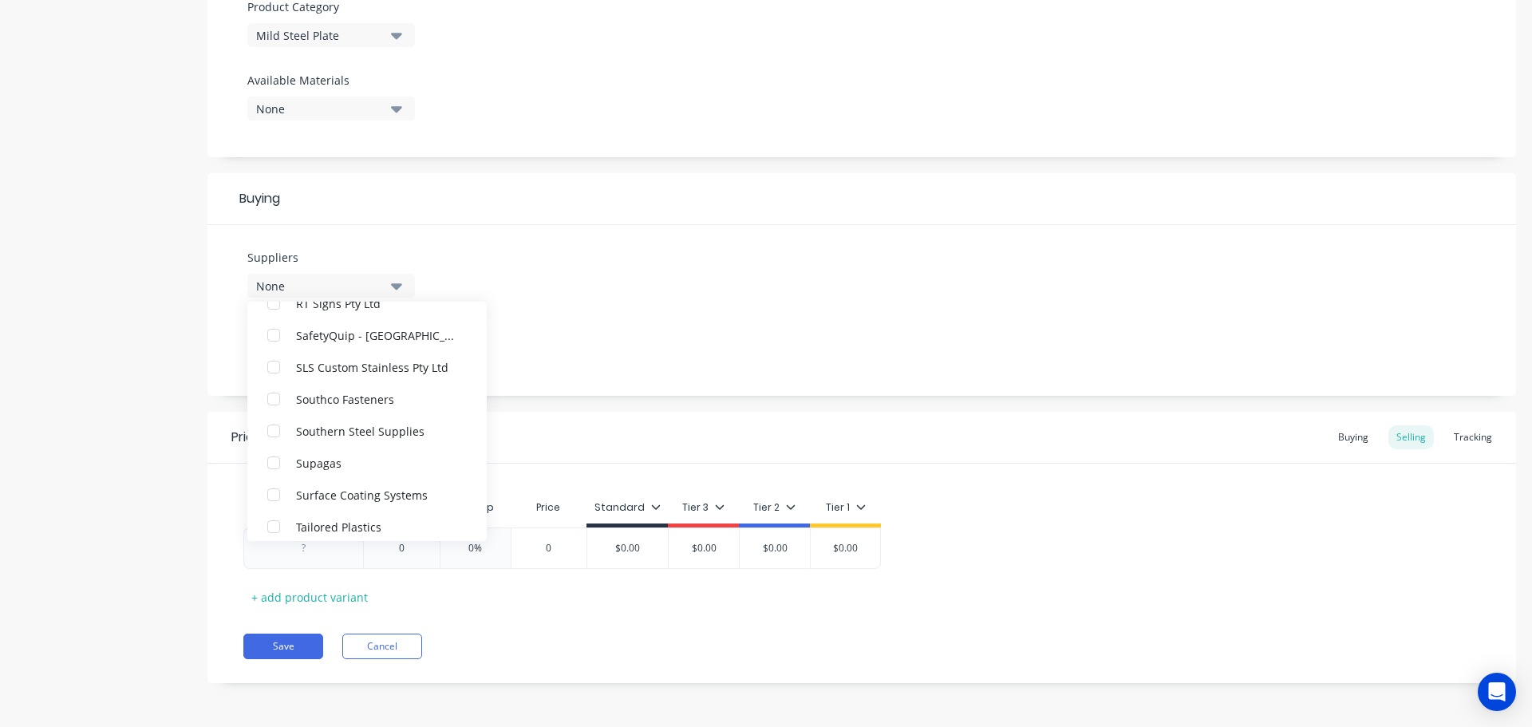
scroll to position [3590, 0]
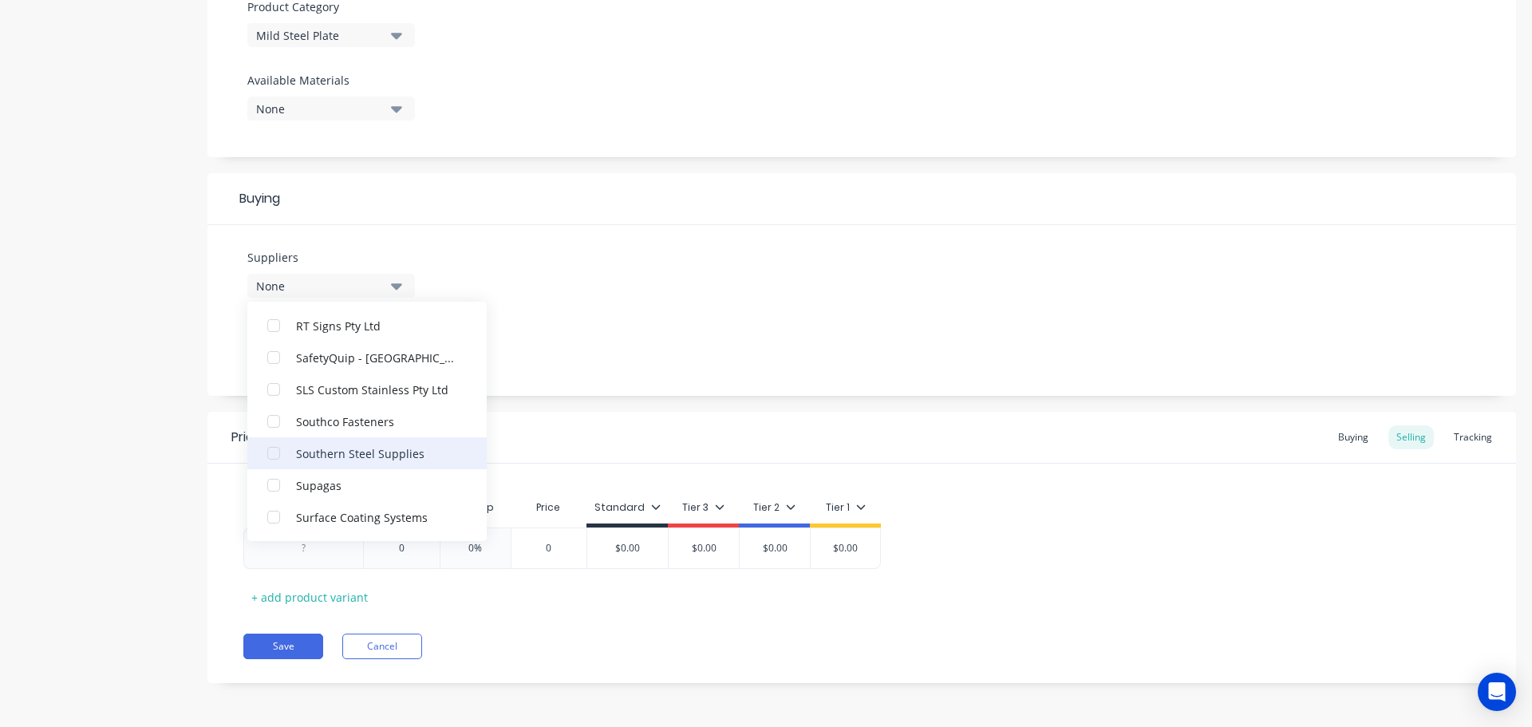
click at [352, 445] on div "Southern Steel Supplies" at bounding box center [376, 452] width 160 height 17
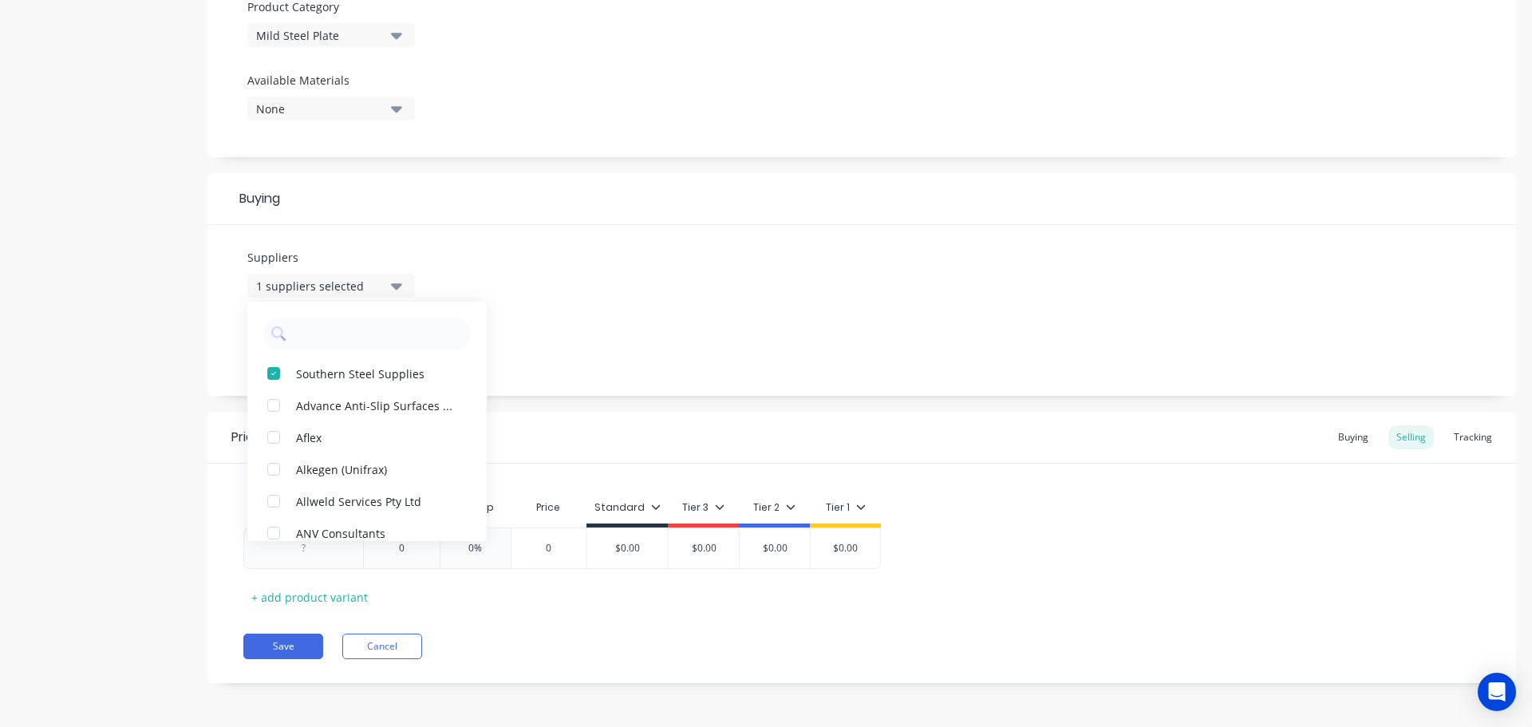
click at [546, 345] on div "Suppliers 1 suppliers selected Southern Steel Supplies Advance Anti-Slip Surfac…" at bounding box center [861, 310] width 1308 height 171
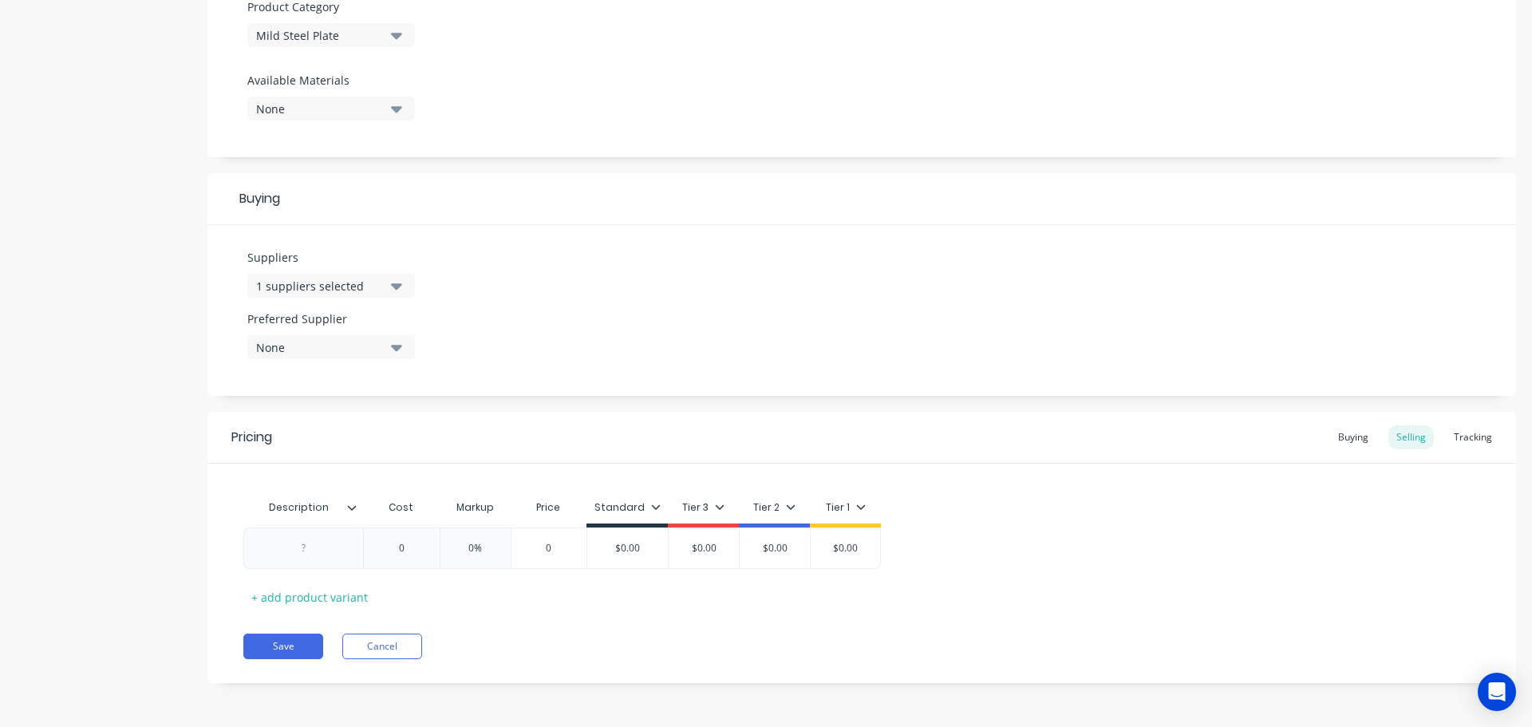
click at [400, 351] on icon "button" at bounding box center [396, 347] width 11 height 18
click at [382, 391] on Supplier "text" at bounding box center [378, 395] width 169 height 32
click at [379, 432] on div "Southern Steel Supplies" at bounding box center [376, 434] width 160 height 17
click at [353, 509] on icon at bounding box center [352, 507] width 9 height 5
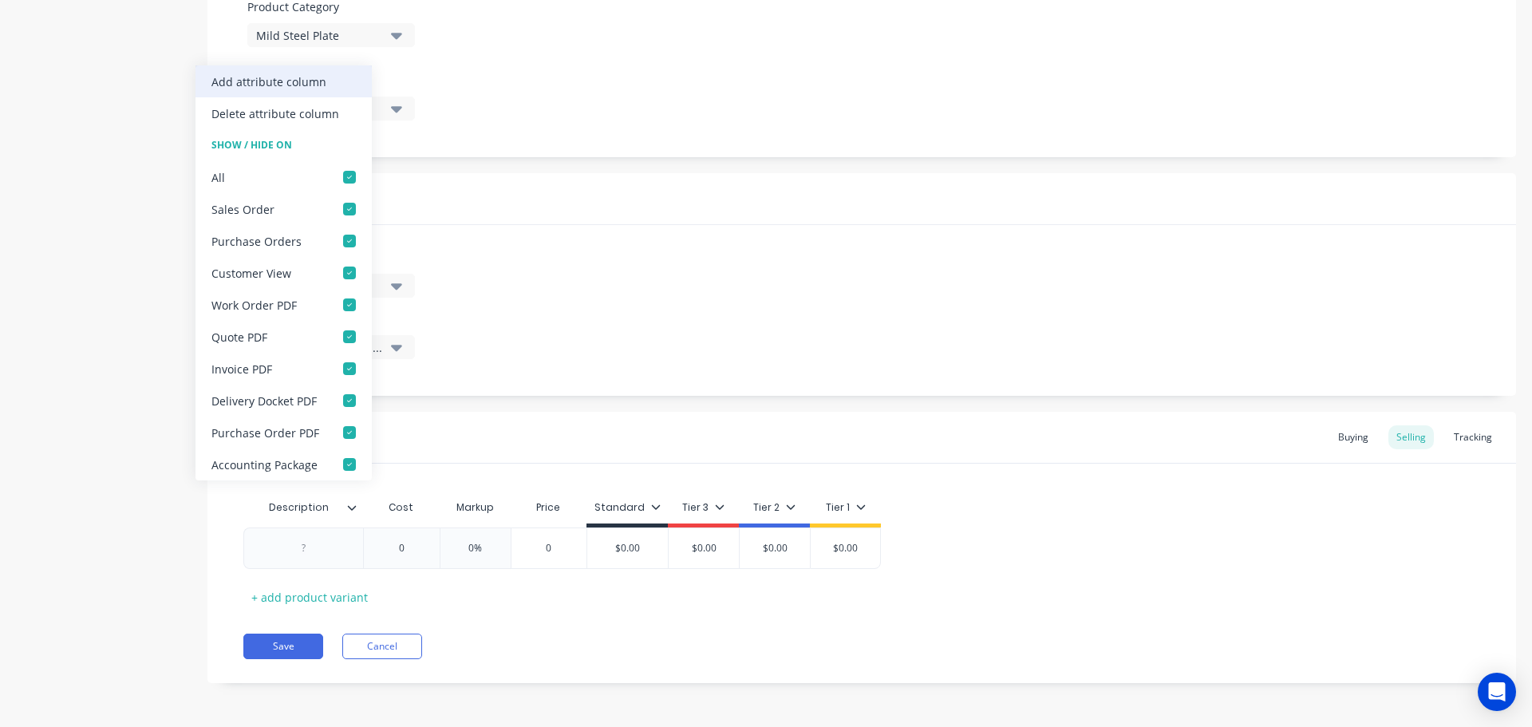
click at [319, 75] on div "Add attribute column" at bounding box center [268, 81] width 115 height 17
type textarea "x"
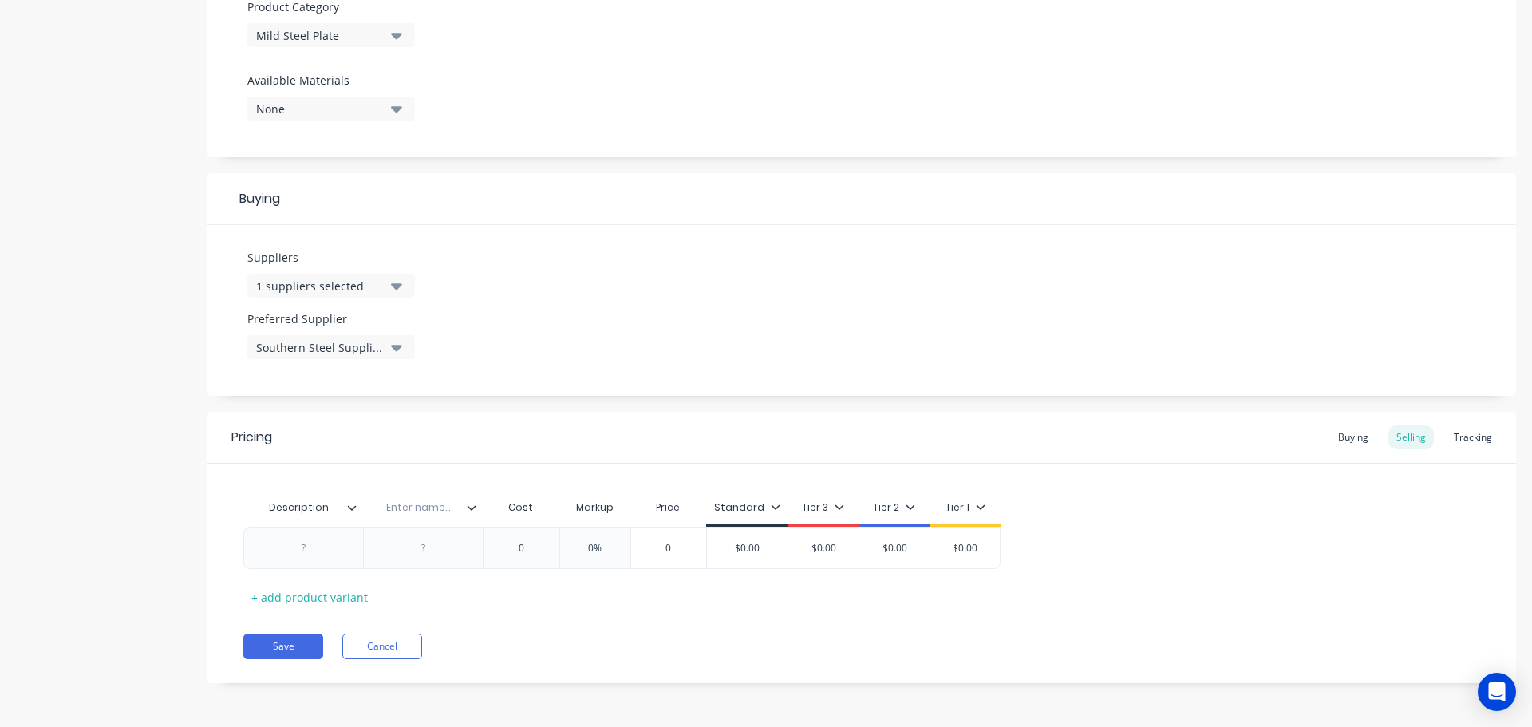
click at [401, 515] on div "Enter name..." at bounding box center [418, 507] width 110 height 40
type input "Location"
type textarea "x"
click at [302, 553] on div at bounding box center [304, 548] width 80 height 21
paste div
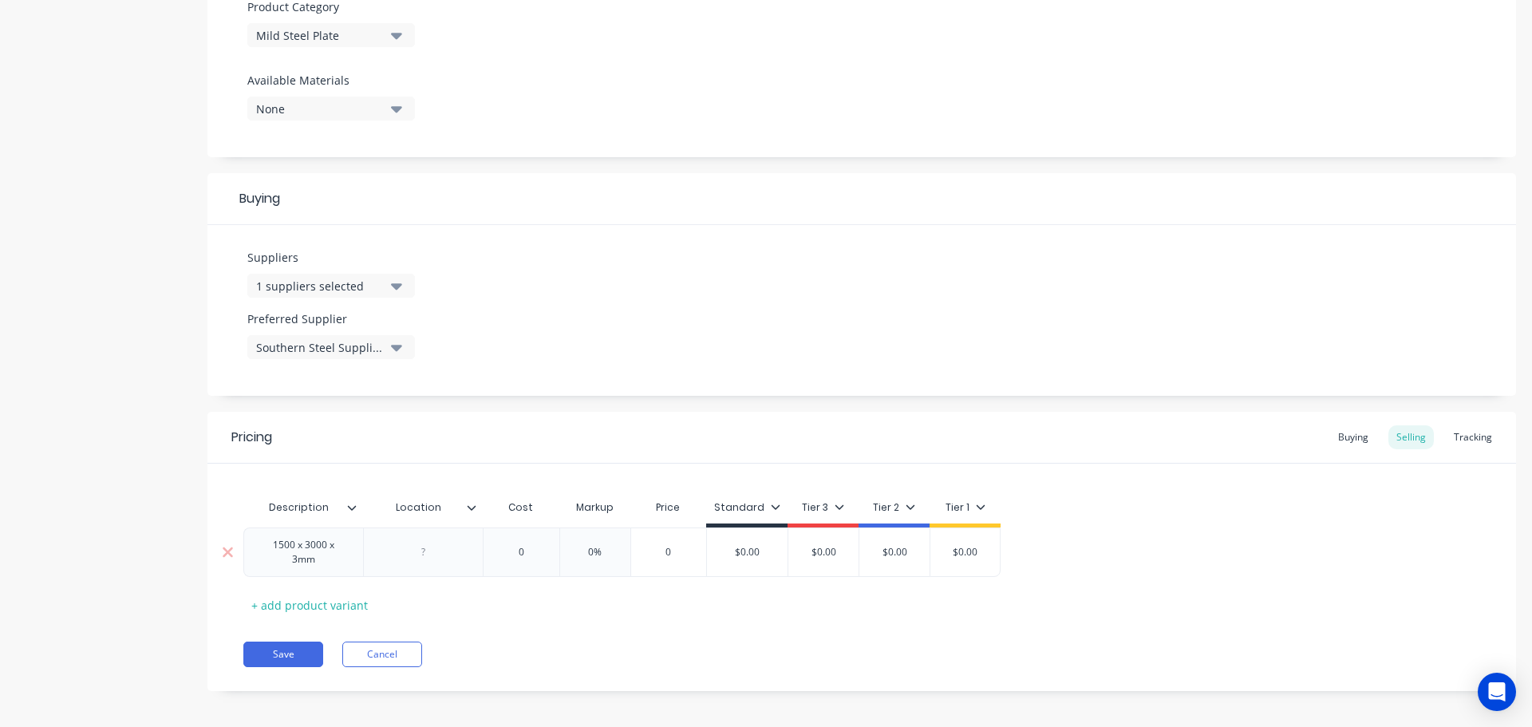
type textarea "x"
click at [428, 554] on div at bounding box center [424, 552] width 80 height 21
type textarea "x"
type input "0"
click at [530, 550] on input "0" at bounding box center [530, 548] width 80 height 14
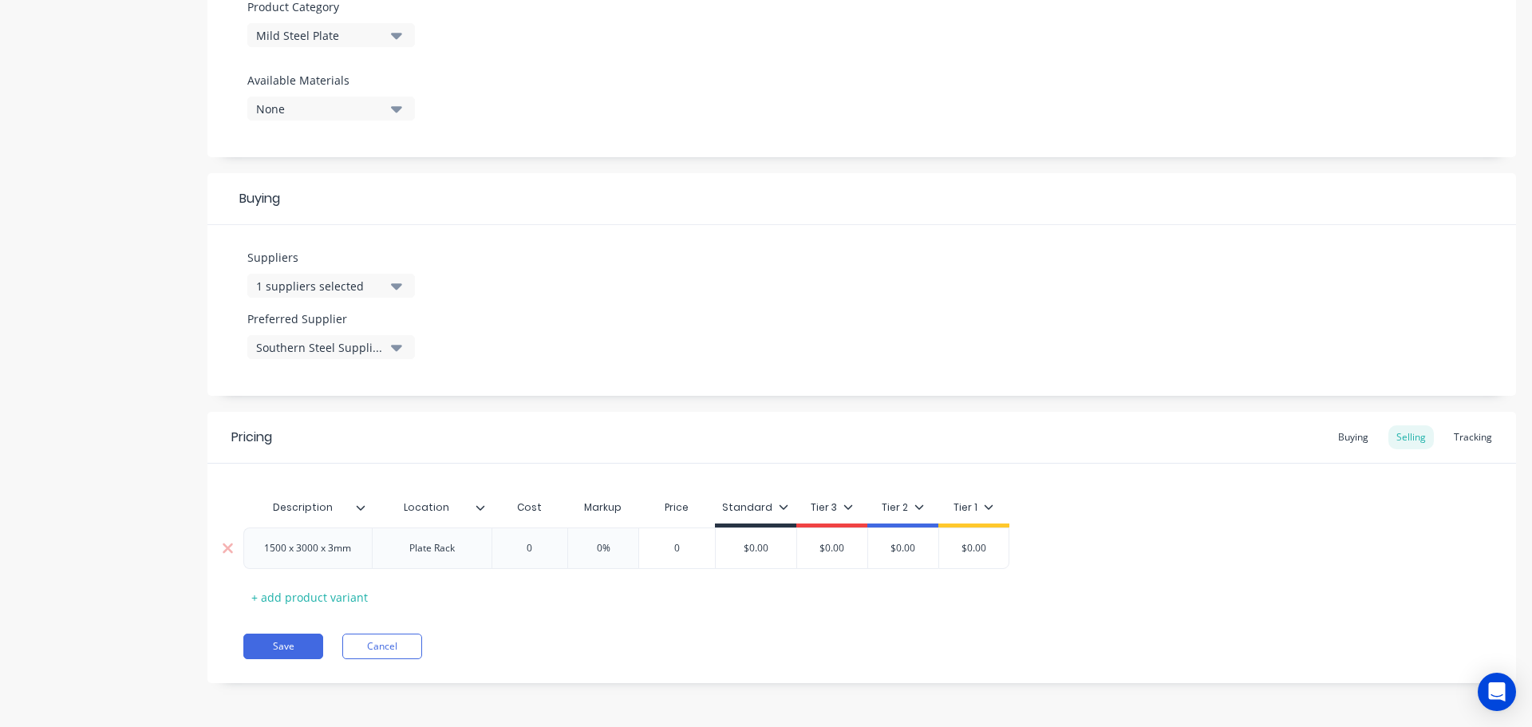
paste input "$206.70"
type textarea "x"
type input "0$206.70"
type input "0%"
click at [656, 550] on input "0%" at bounding box center [624, 548] width 80 height 14
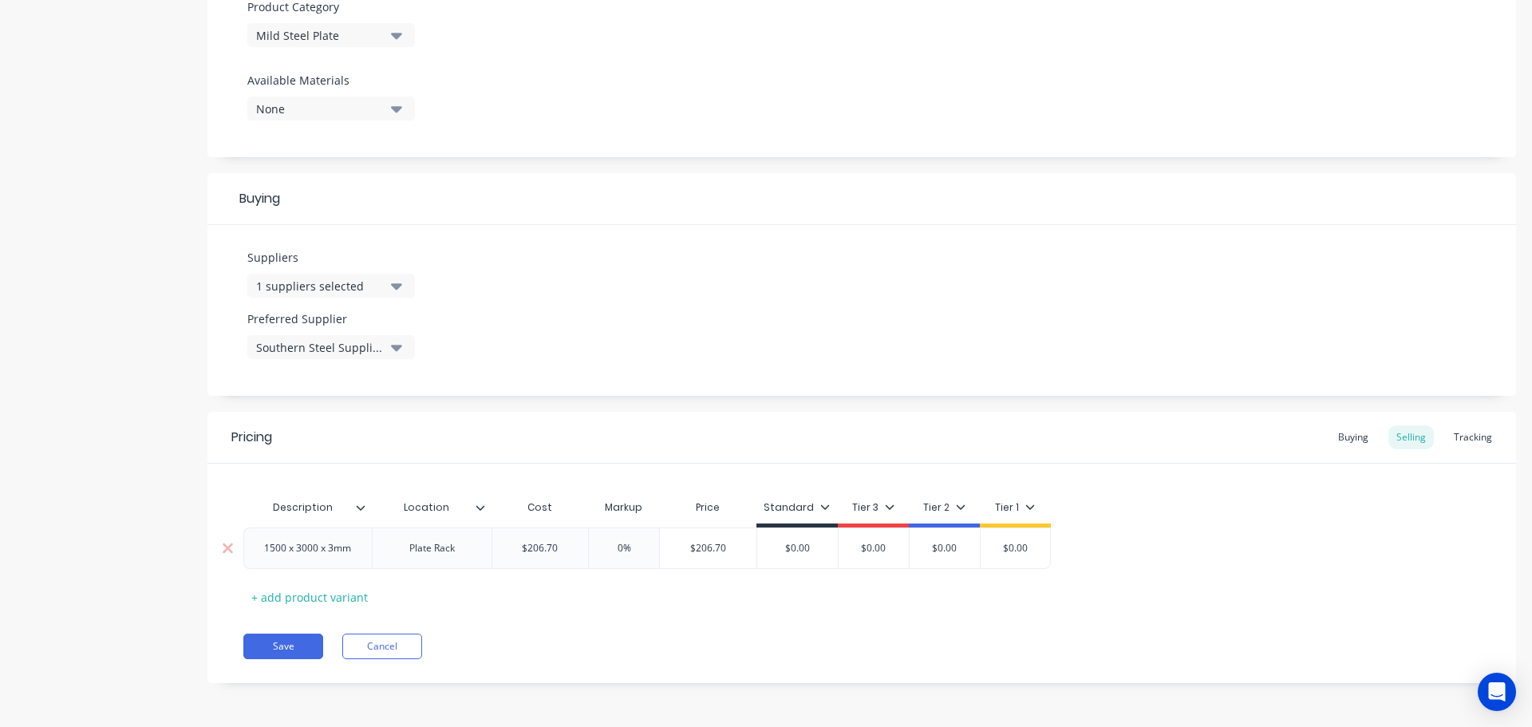
type textarea "x"
type input "0%1"
type textarea "x"
type input "0%12"
type textarea "x"
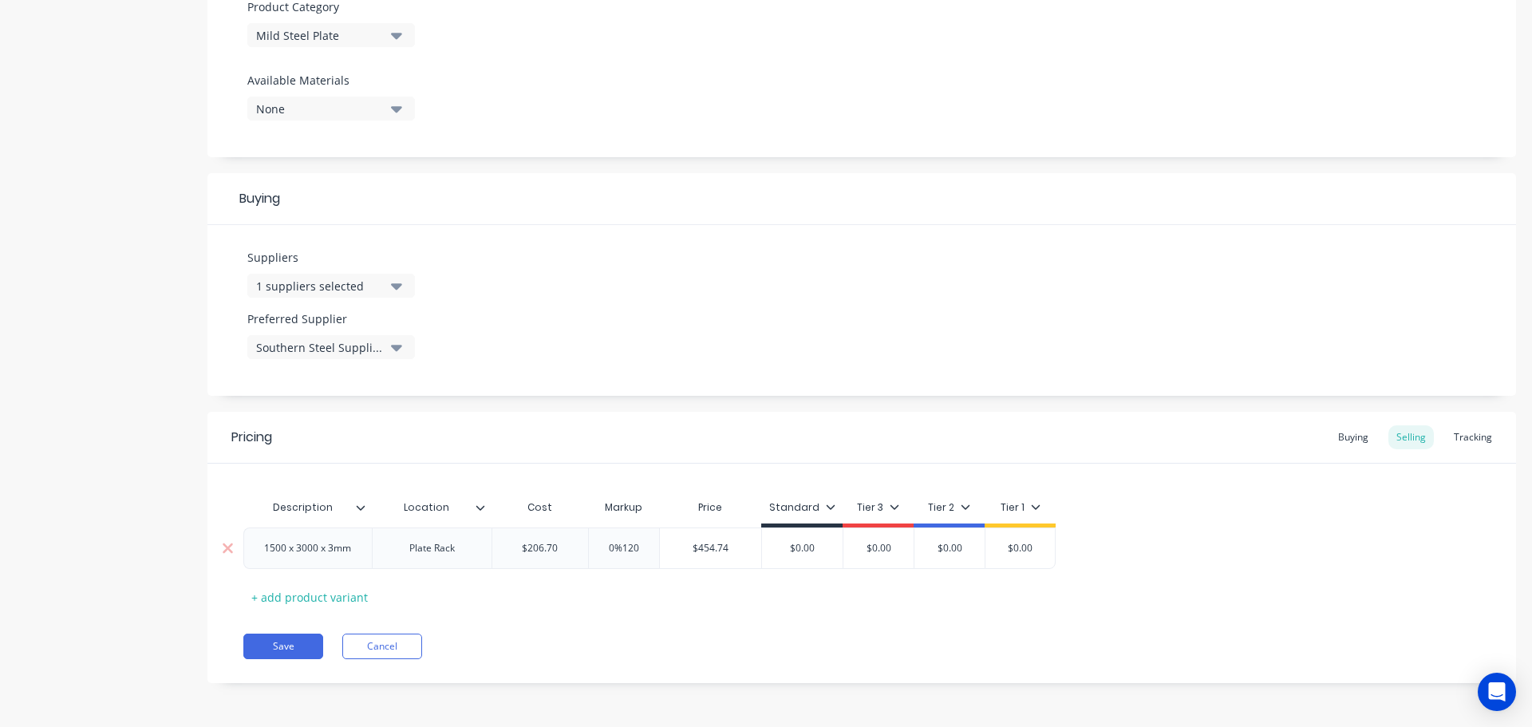
type input "0%120"
type input "$454.74"
click at [281, 645] on button "Save" at bounding box center [283, 646] width 80 height 26
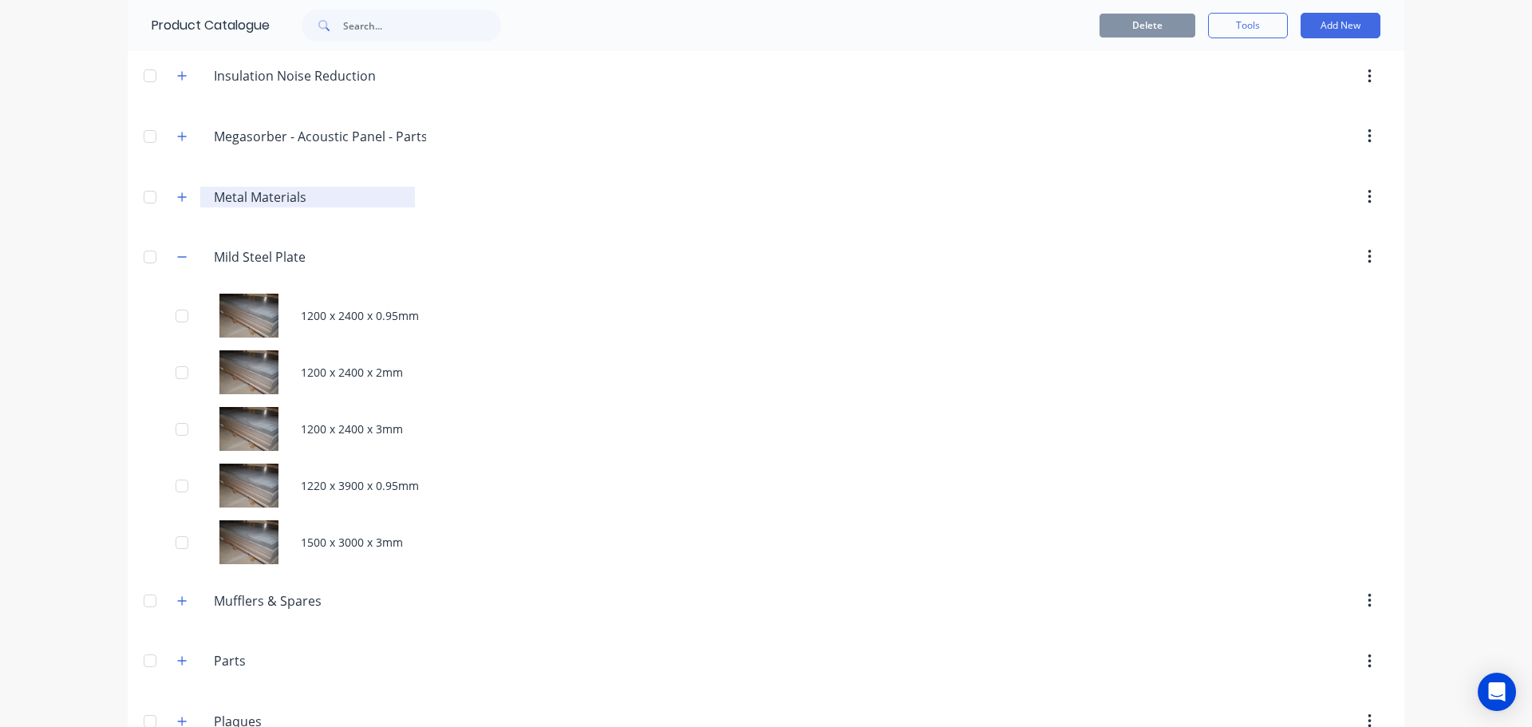
scroll to position [1276, 0]
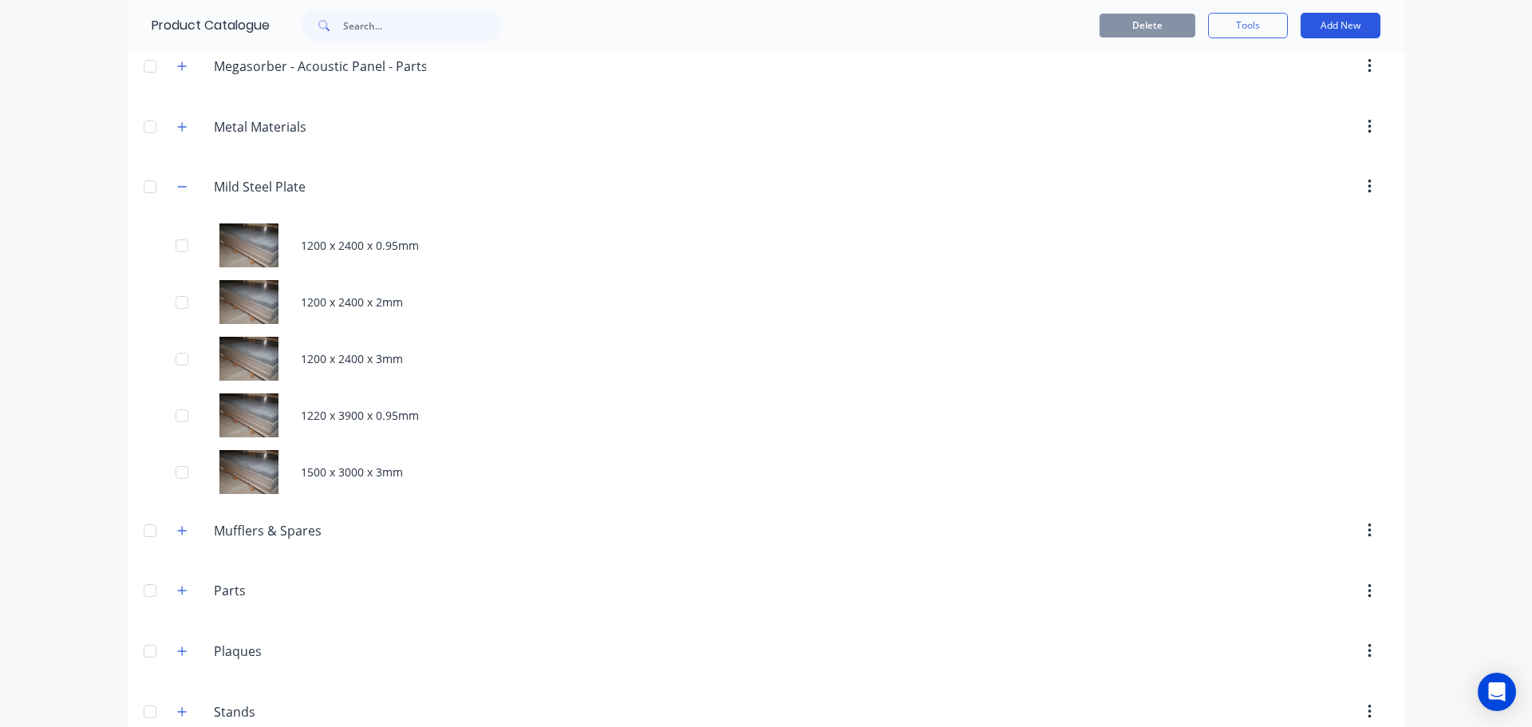
click at [1320, 26] on button "Add New" at bounding box center [1340, 26] width 80 height 26
click at [1268, 103] on div "Product" at bounding box center [1304, 98] width 123 height 23
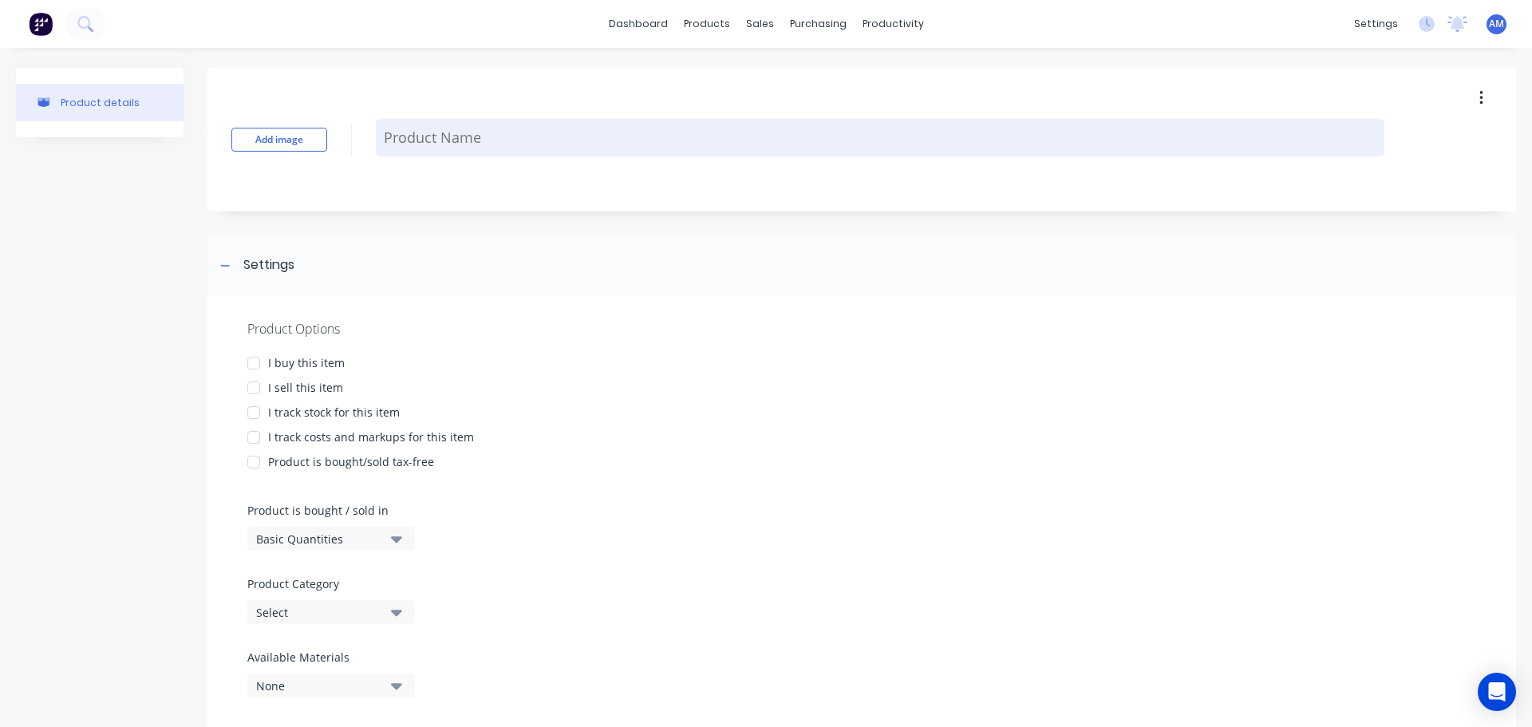
click at [436, 136] on textarea at bounding box center [880, 137] width 1008 height 37
paste textarea "1200 x 2400 x 4mm"
type textarea "x"
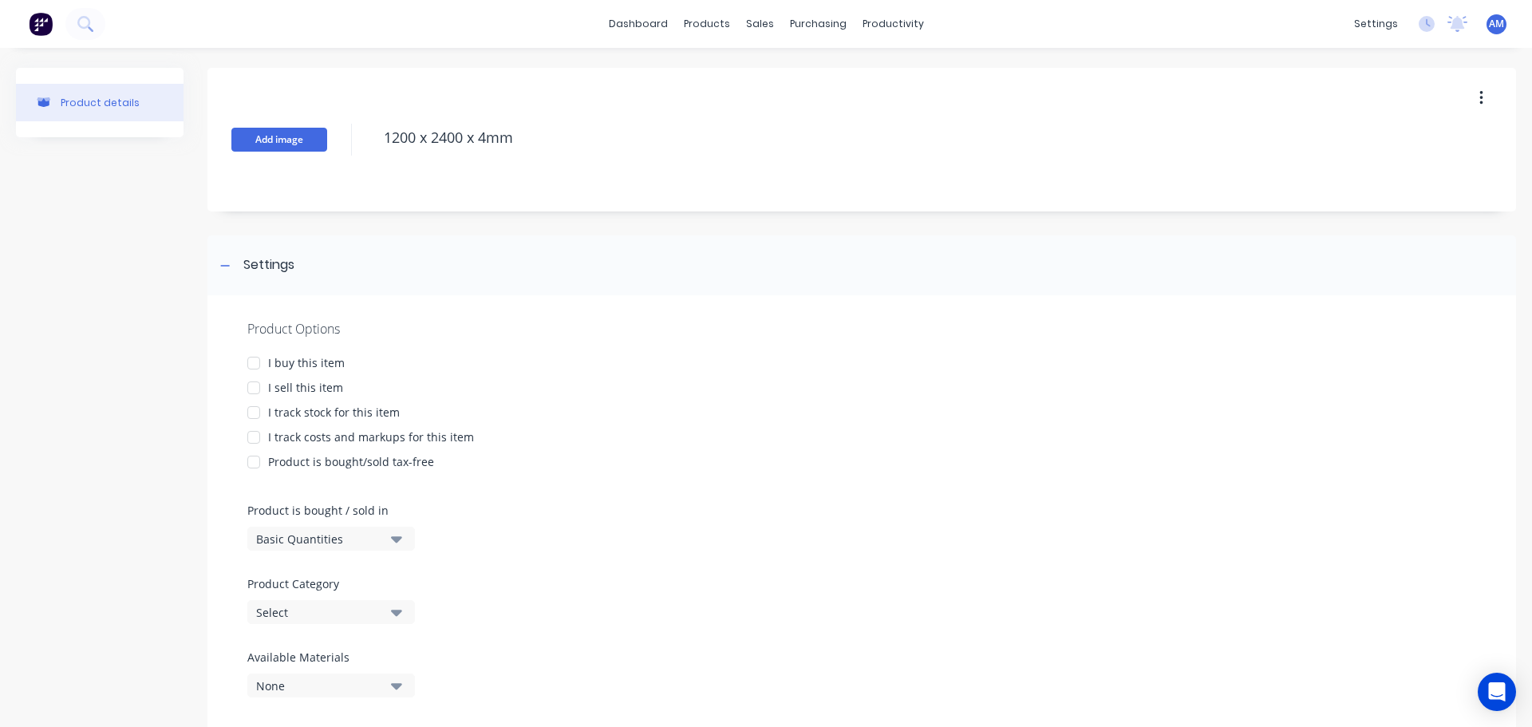
type textarea "1200 x 2400 x 4mm"
type textarea "x"
type textarea "1200 x 2400 x 4mm"
click at [314, 137] on button "Add image" at bounding box center [279, 140] width 96 height 24
click at [257, 359] on div at bounding box center [254, 363] width 32 height 32
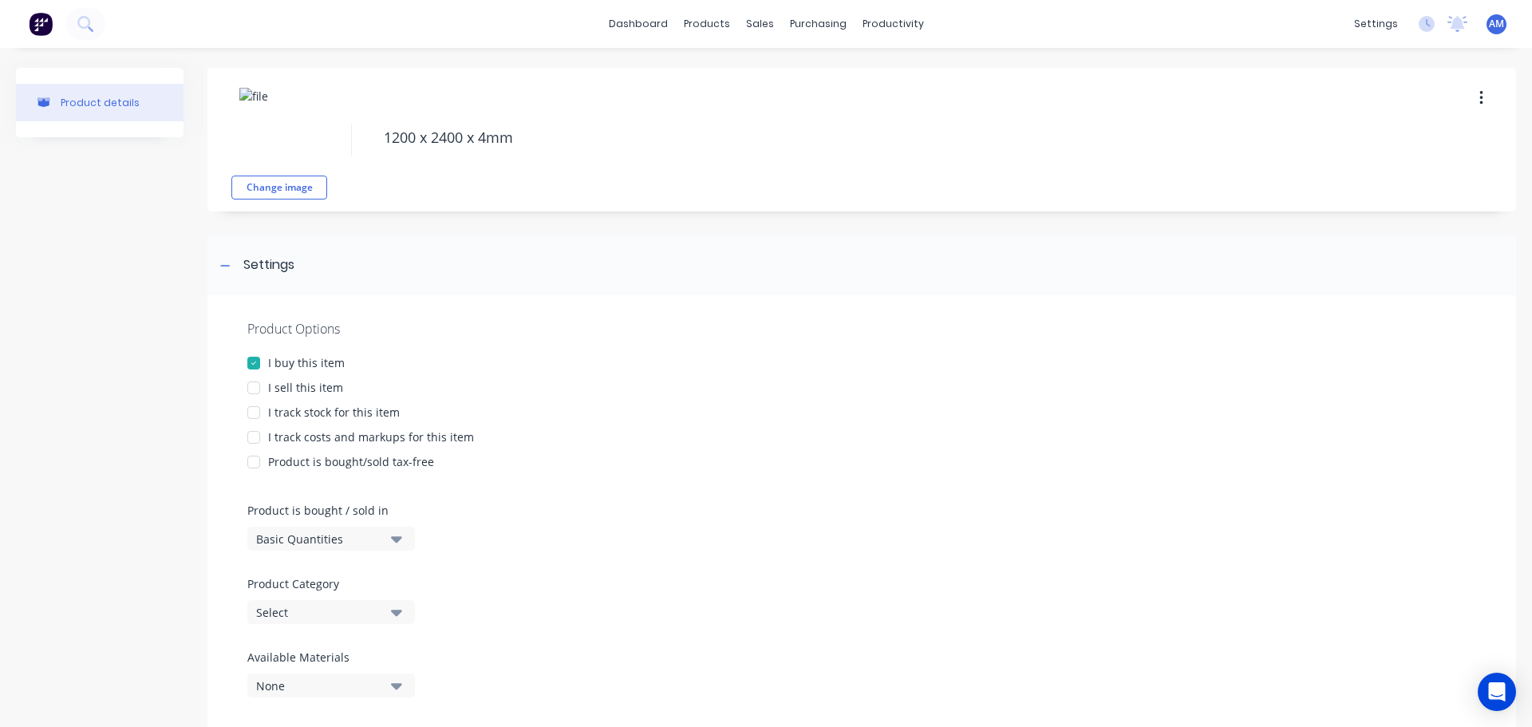
click at [252, 389] on div at bounding box center [254, 388] width 32 height 32
click at [254, 408] on div at bounding box center [254, 413] width 32 height 32
click at [254, 442] on div at bounding box center [254, 437] width 32 height 32
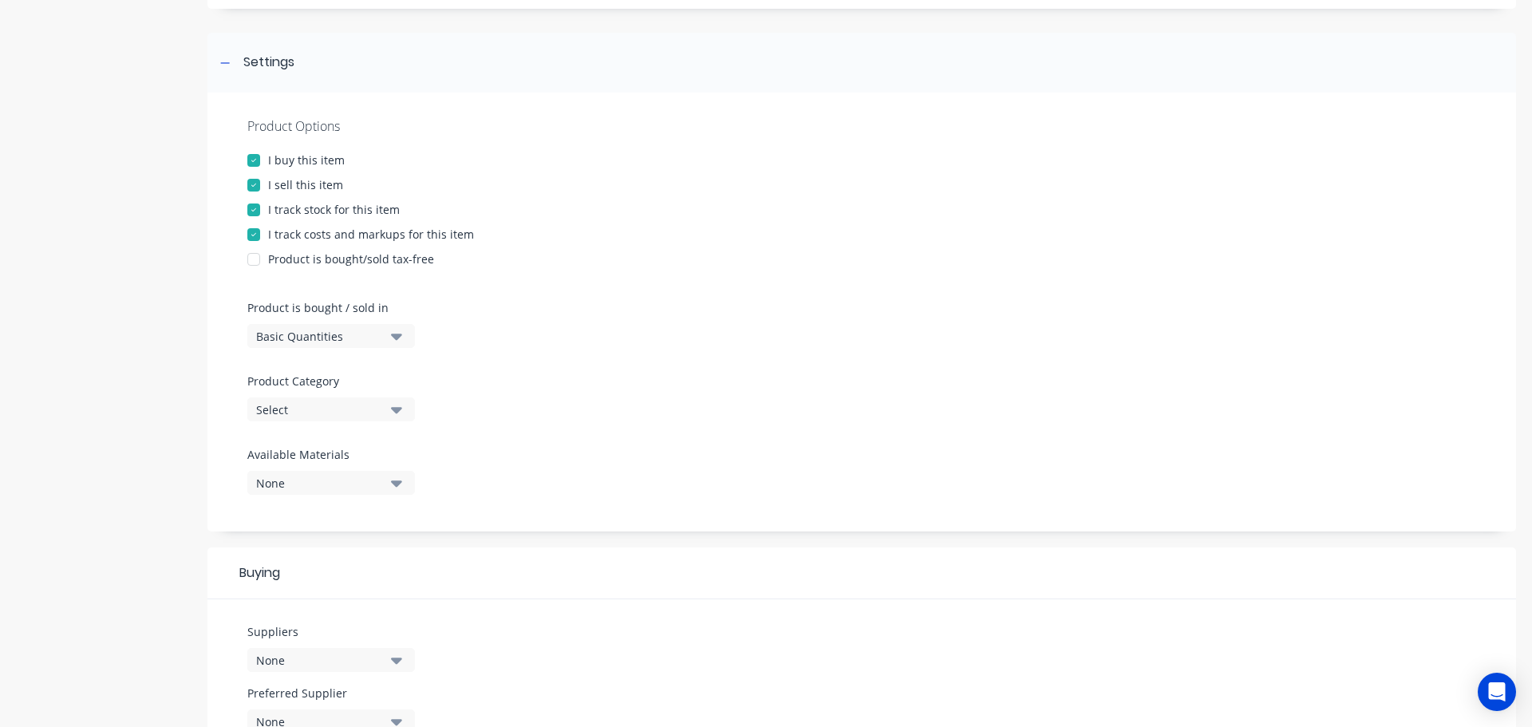
scroll to position [239, 0]
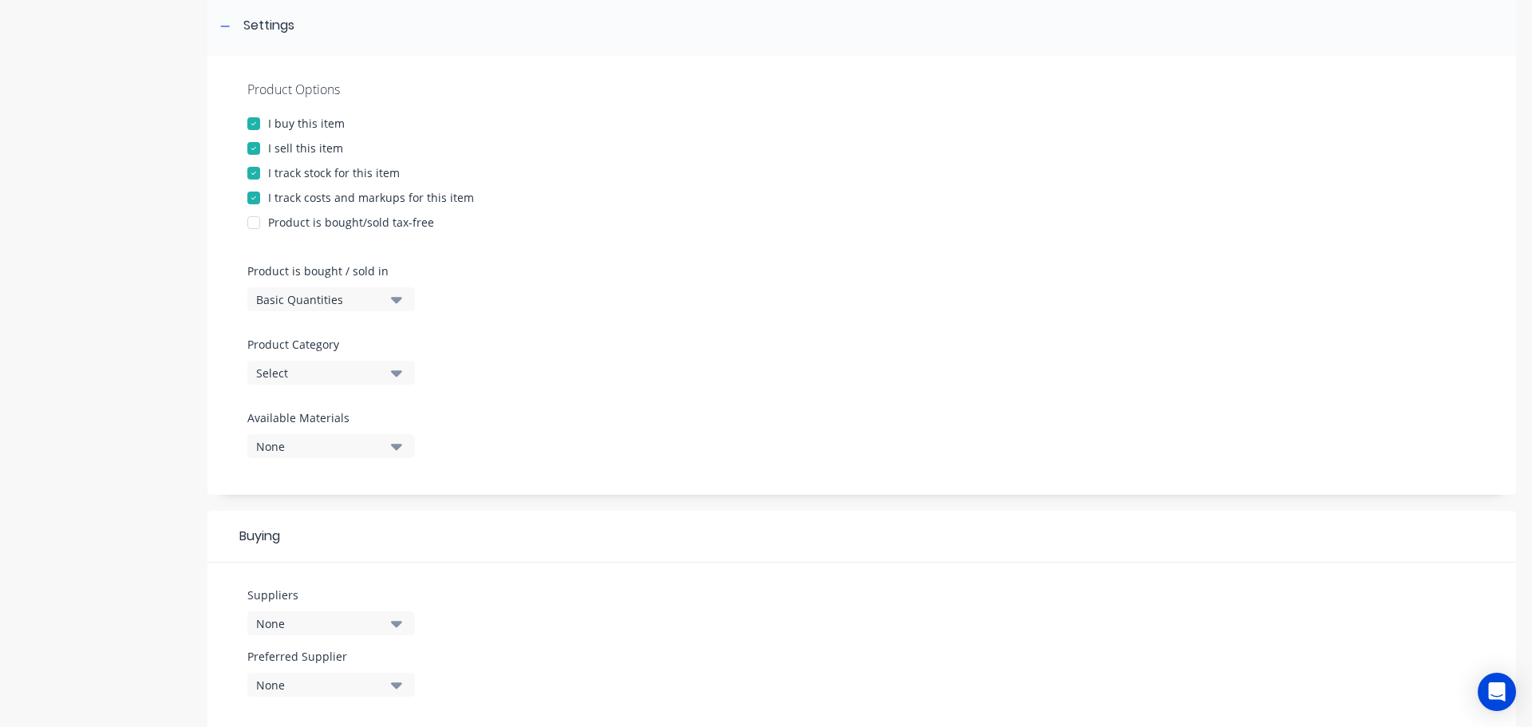
click at [397, 375] on icon "button" at bounding box center [396, 373] width 11 height 6
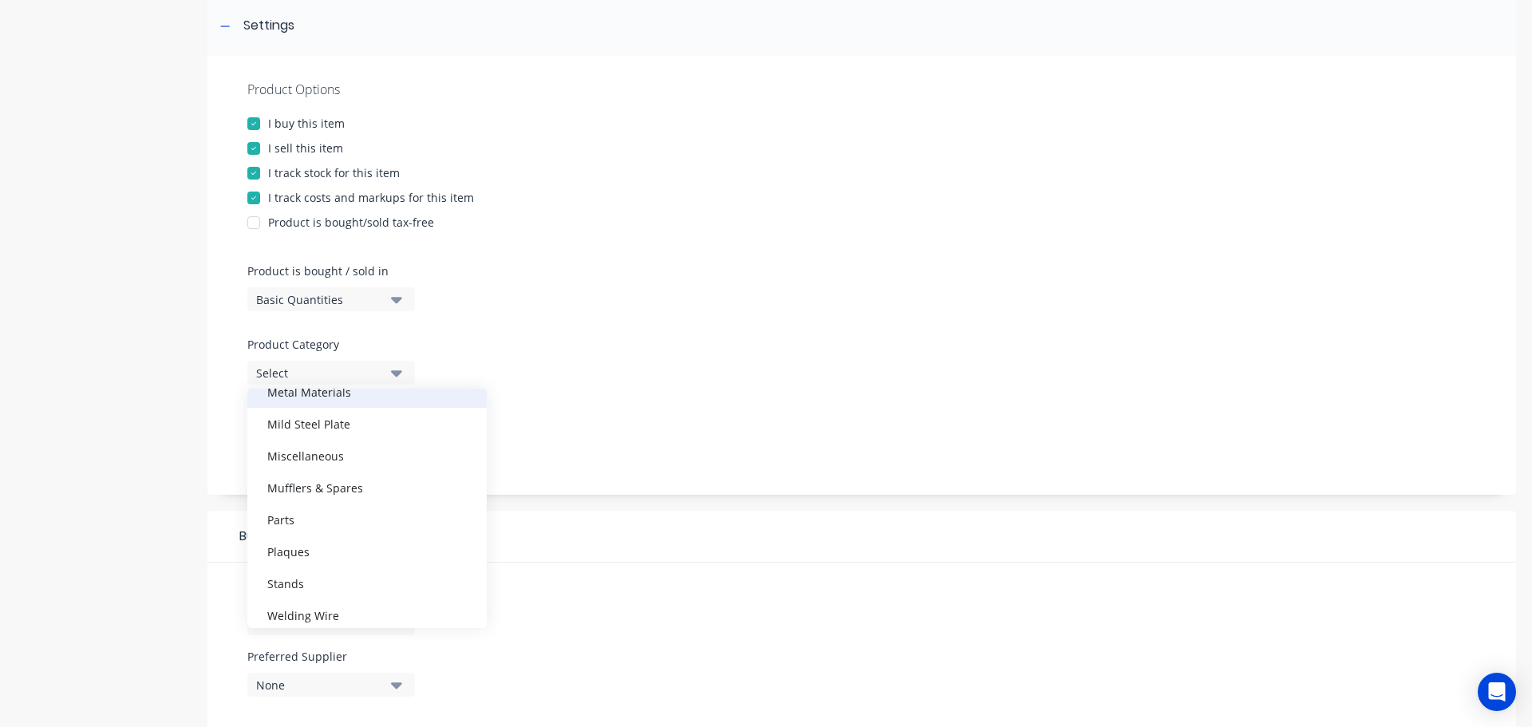
scroll to position [718, 0]
click at [341, 415] on div "Mild Steel Plate" at bounding box center [366, 413] width 239 height 32
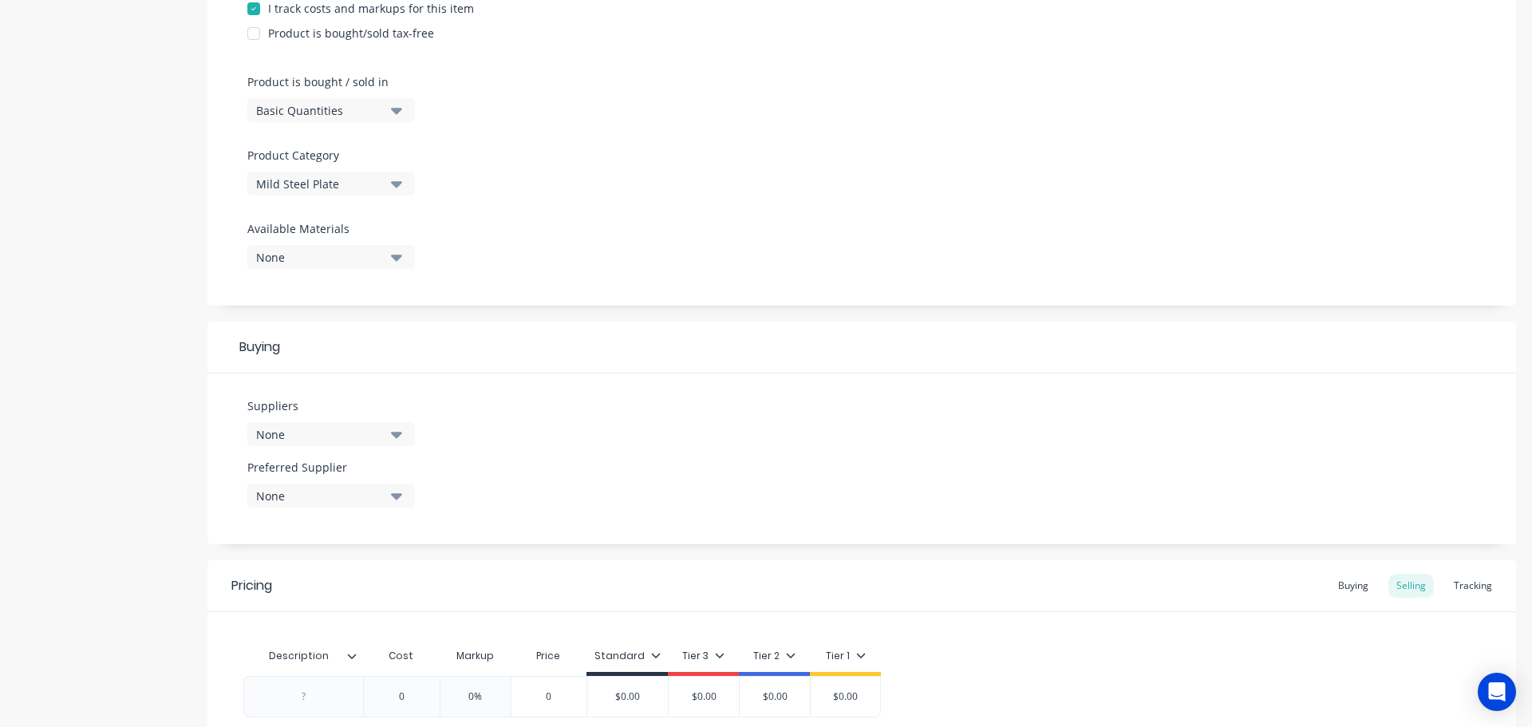
scroll to position [479, 0]
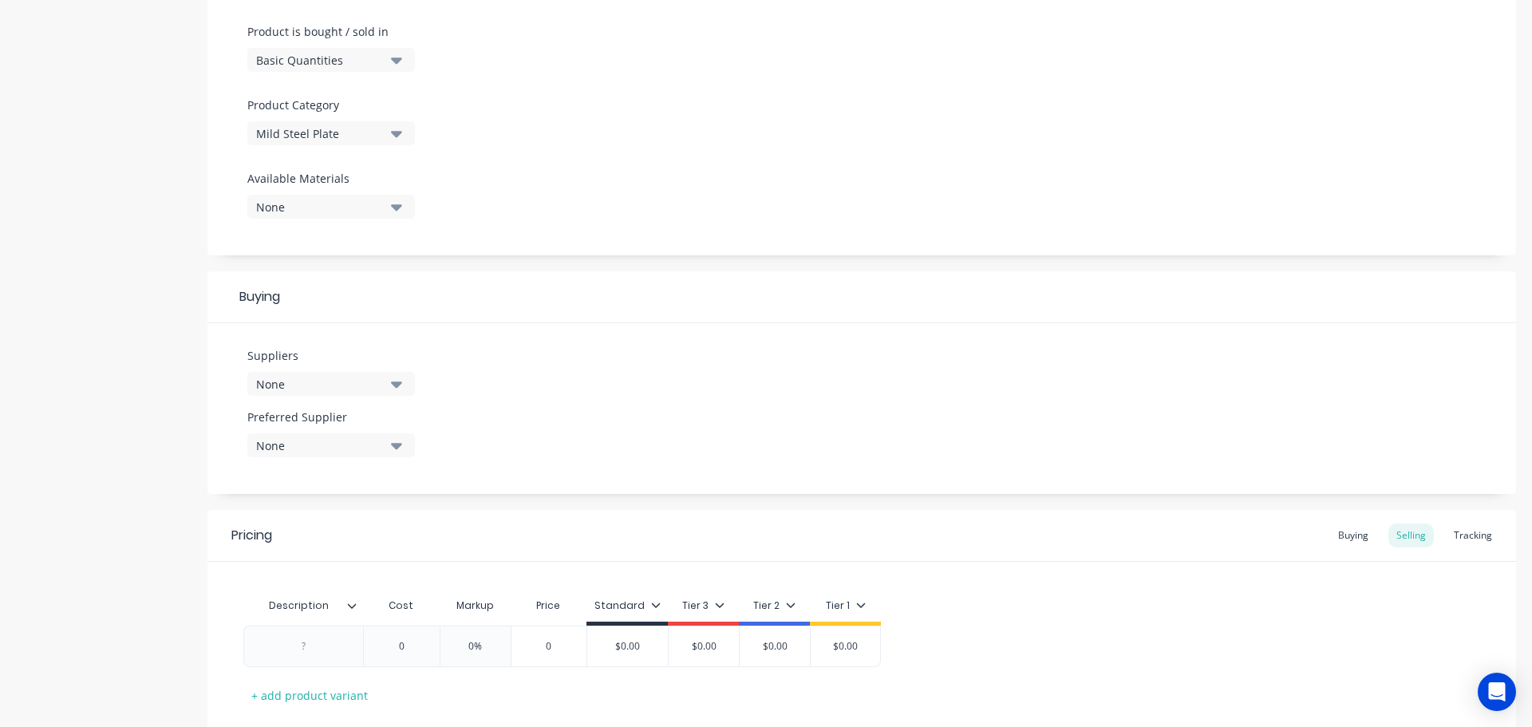
click at [395, 382] on icon "button" at bounding box center [396, 384] width 11 height 6
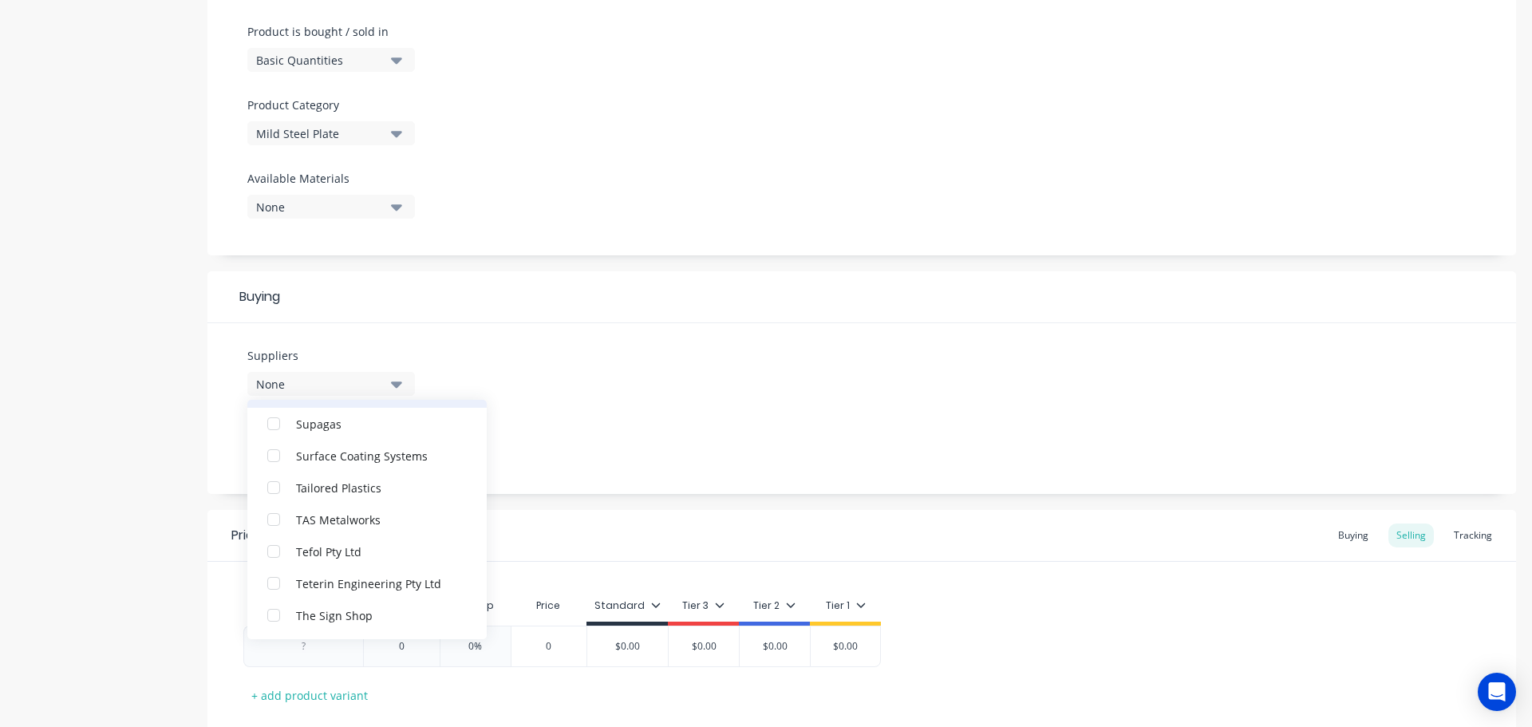
scroll to position [3670, 0]
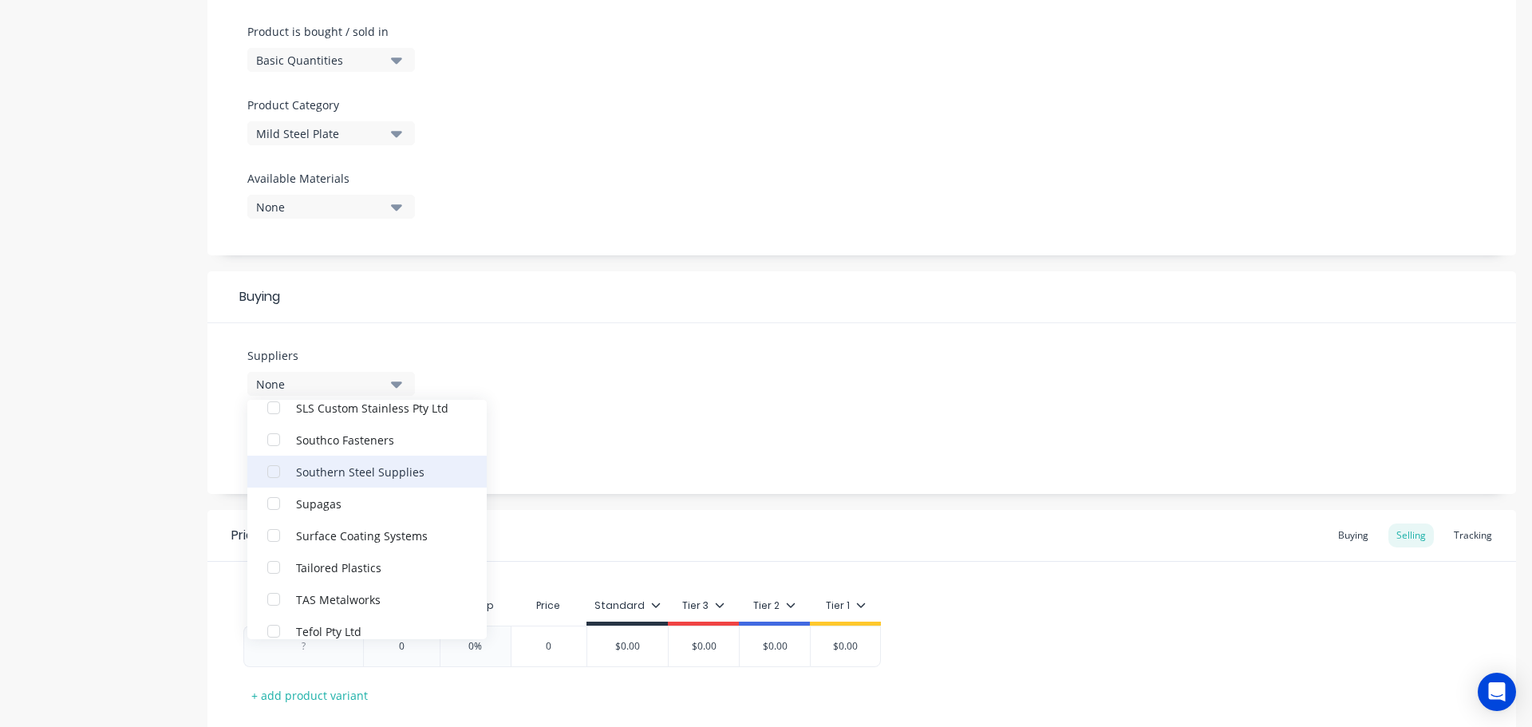
click at [370, 471] on div "Southern Steel Supplies" at bounding box center [376, 471] width 160 height 17
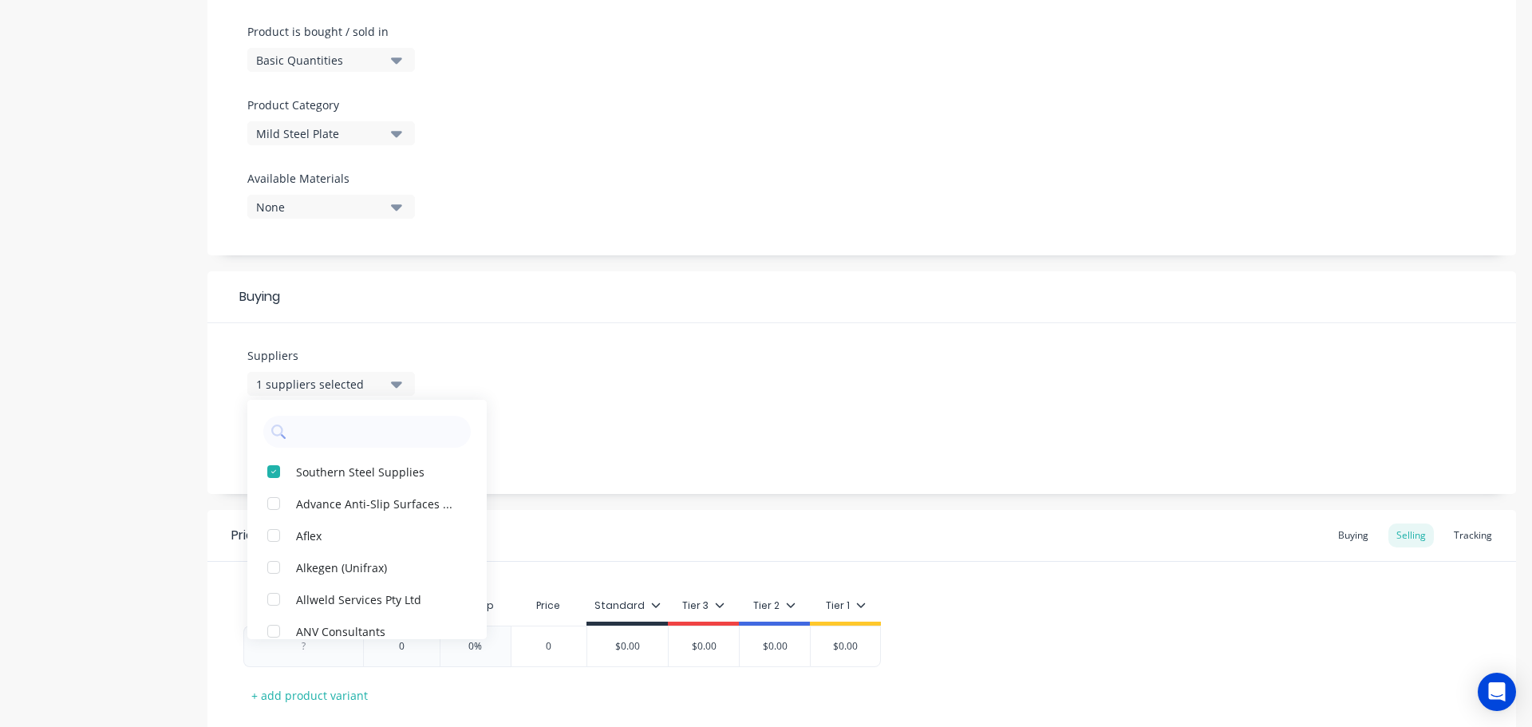
click at [627, 454] on div "Suppliers 1 suppliers selected Southern Steel Supplies Advance Anti-Slip Surfac…" at bounding box center [861, 408] width 1308 height 171
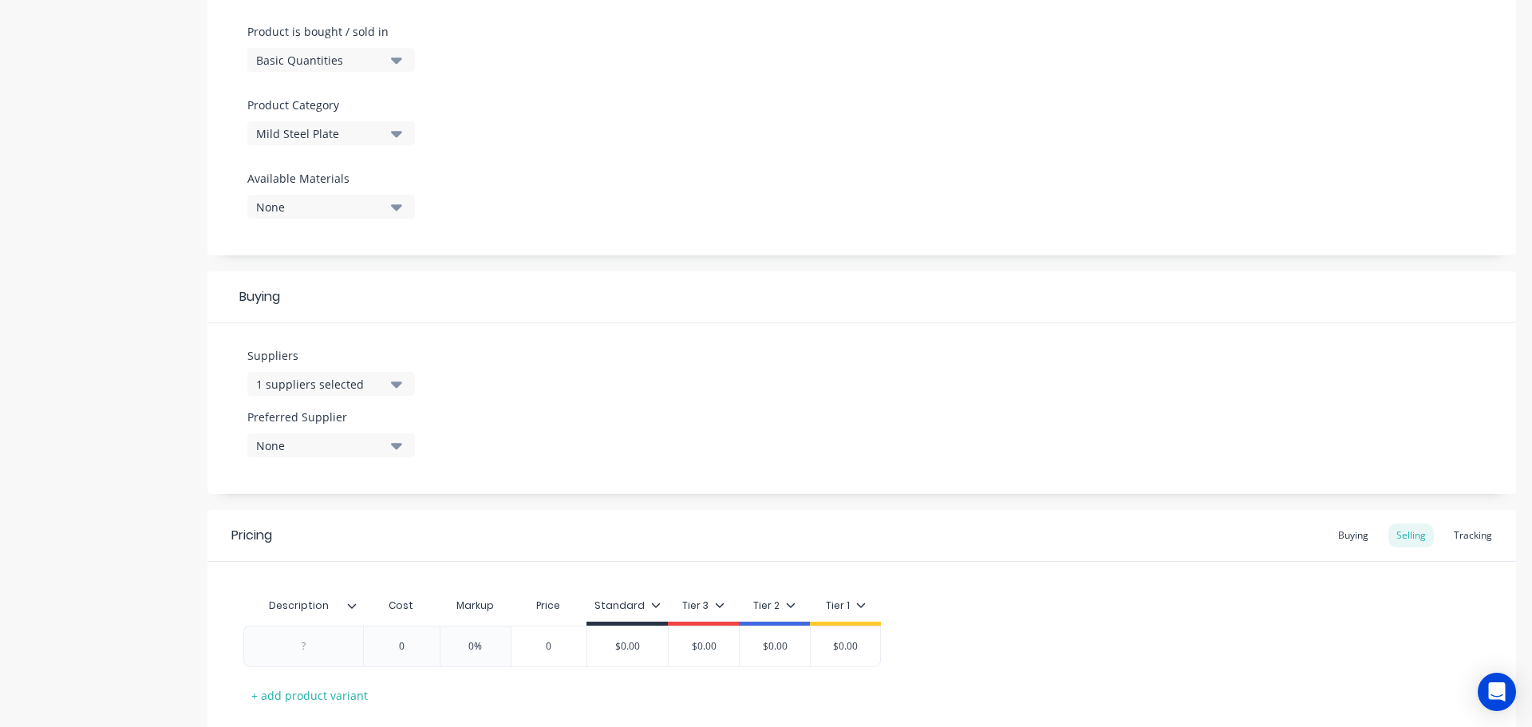
click at [394, 440] on icon "button" at bounding box center [396, 445] width 11 height 18
drag, startPoint x: 388, startPoint y: 527, endPoint x: 379, endPoint y: 530, distance: 9.1
click at [386, 527] on div "Southern Steel Supplies" at bounding box center [376, 532] width 160 height 17
click at [355, 610] on div at bounding box center [358, 605] width 10 height 14
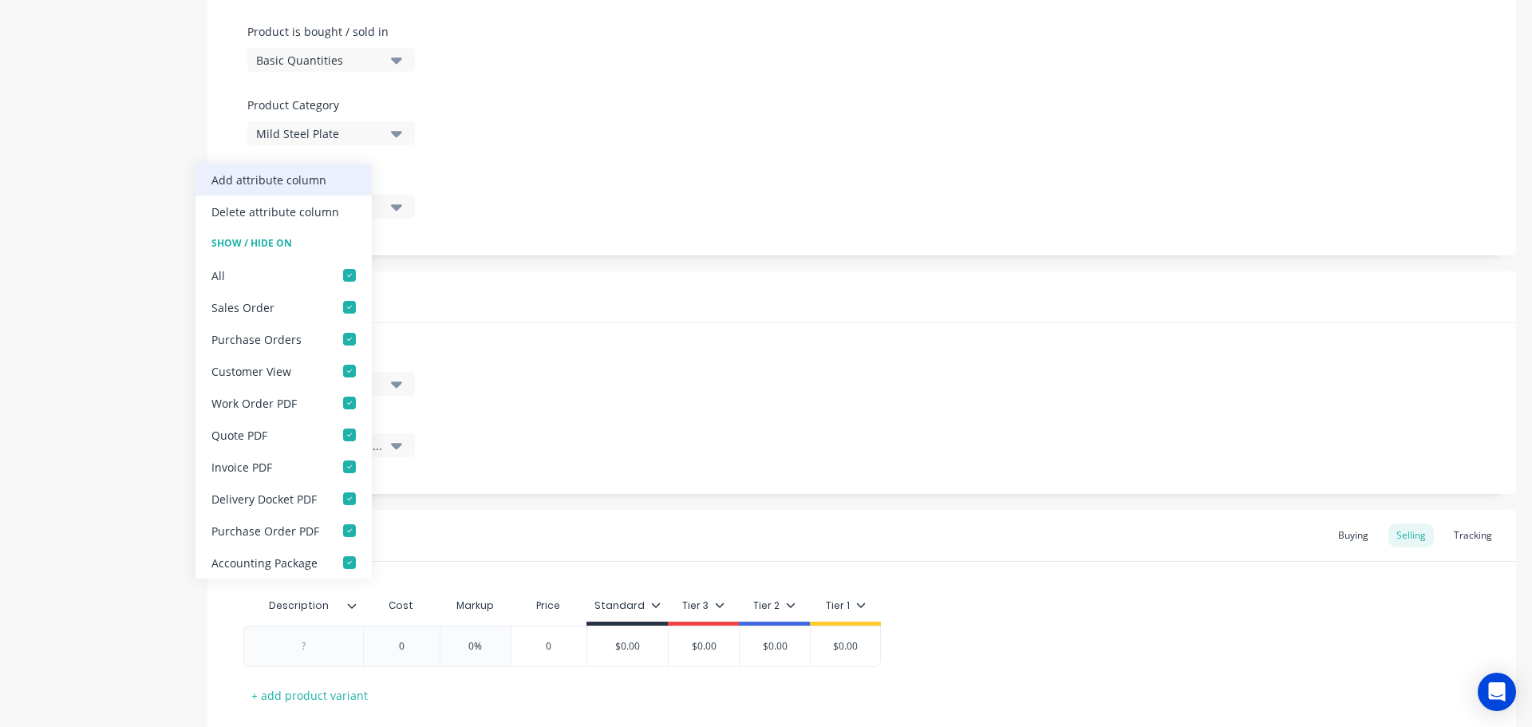
click at [323, 178] on div "Add attribute column" at bounding box center [283, 180] width 176 height 32
type textarea "x"
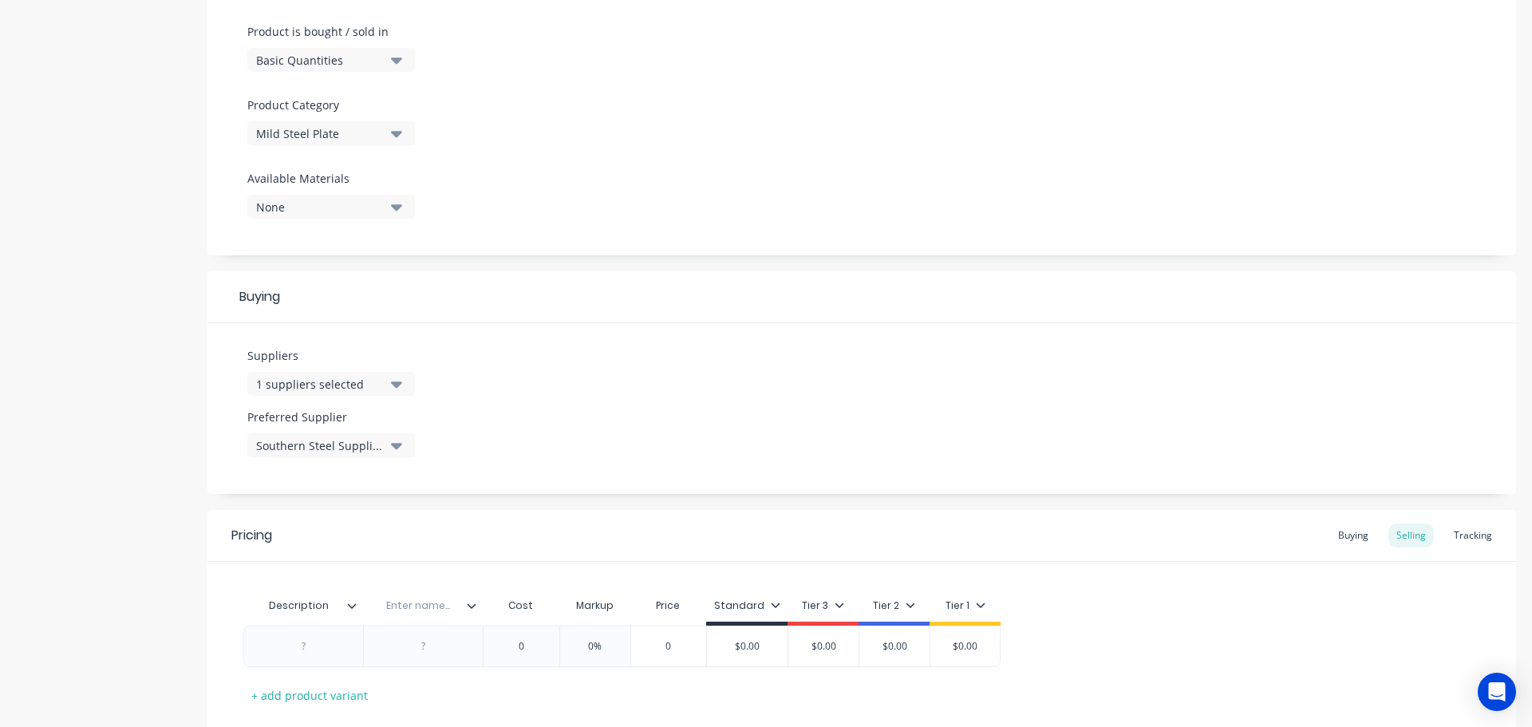
click at [432, 609] on input "text" at bounding box center [418, 605] width 110 height 14
type input "Location"
type textarea "x"
click at [309, 648] on div at bounding box center [304, 646] width 80 height 21
paste div
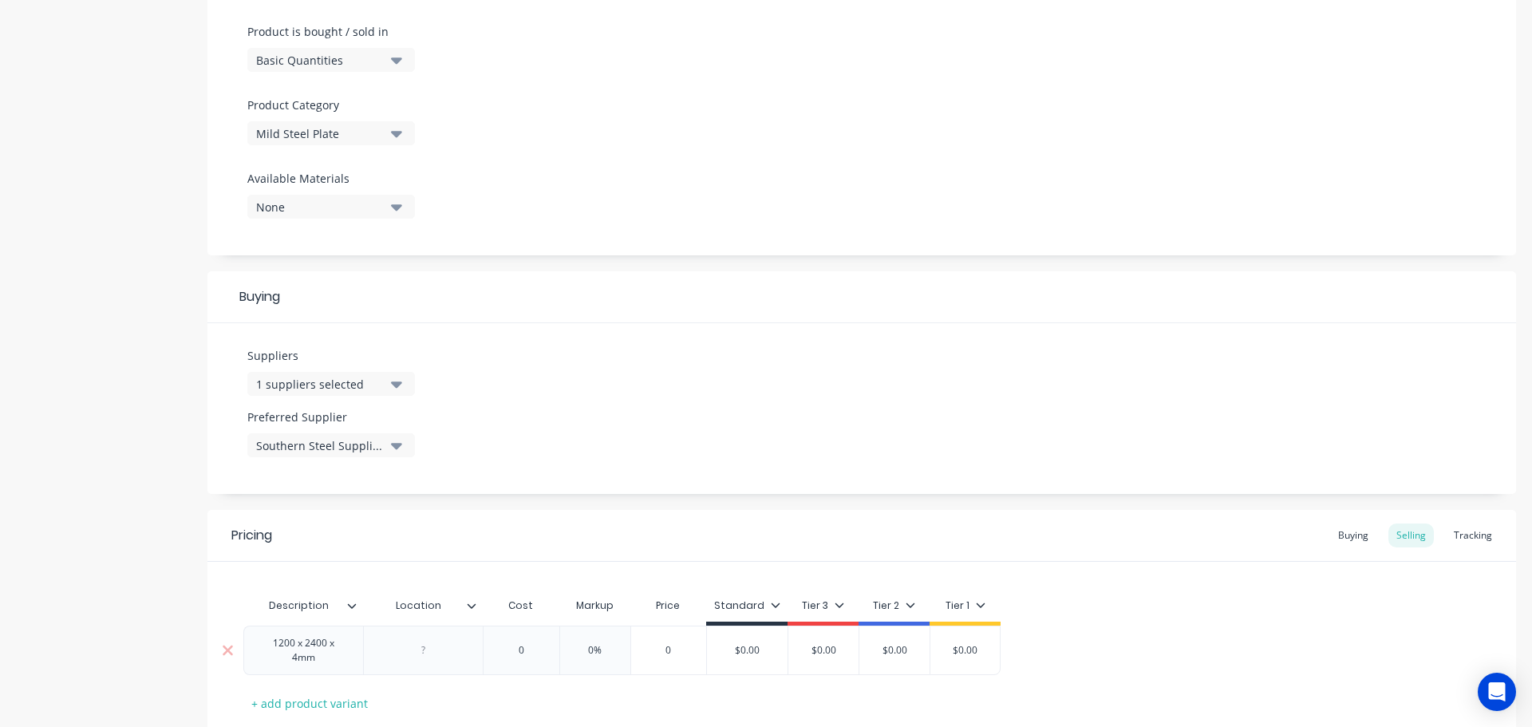
type textarea "x"
click at [432, 659] on div at bounding box center [432, 645] width 120 height 41
type textarea "x"
type input "0"
click at [539, 645] on input "0" at bounding box center [530, 646] width 80 height 14
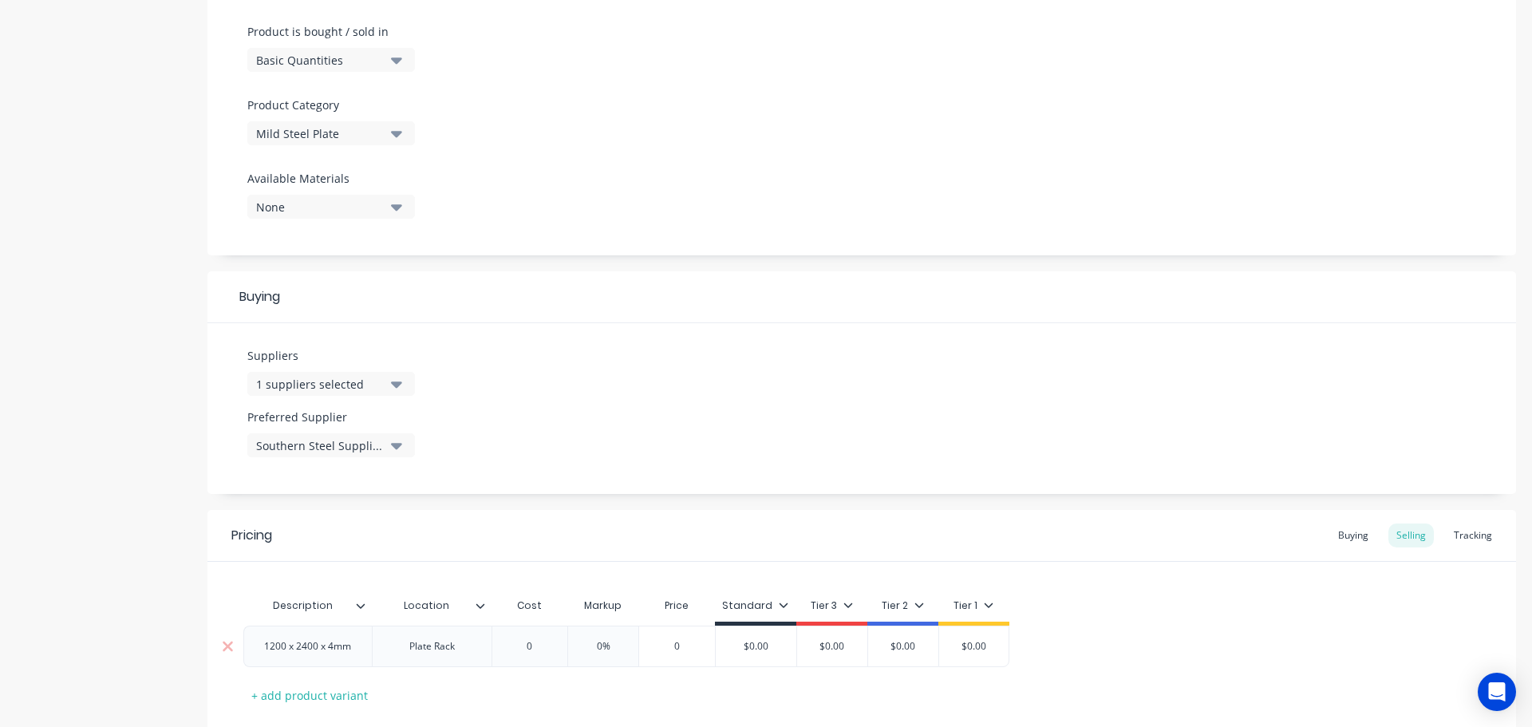
type textarea "x"
type input "01"
type textarea "x"
type input "012"
type textarea "x"
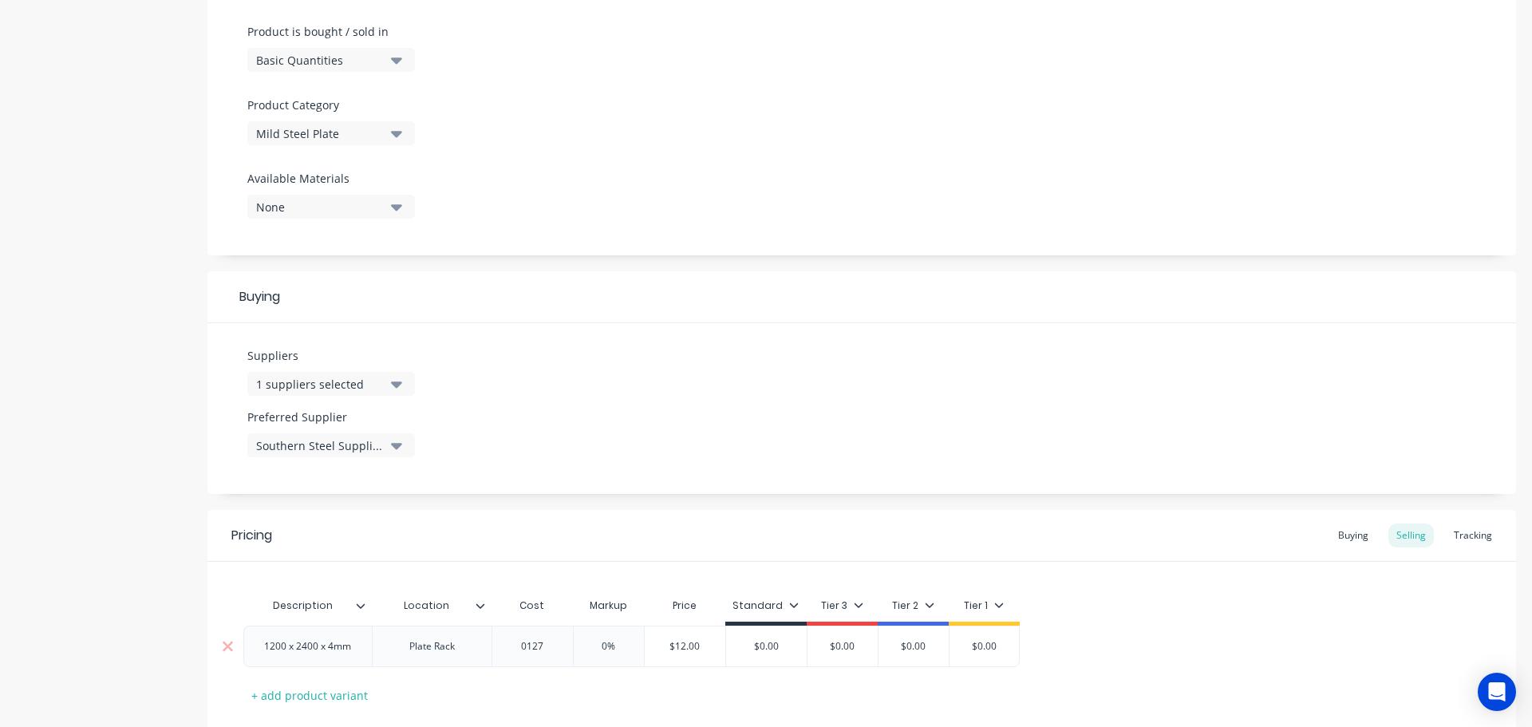
type input "01274"
type textarea "x"
type input "0127"
type textarea "x"
type input "012"
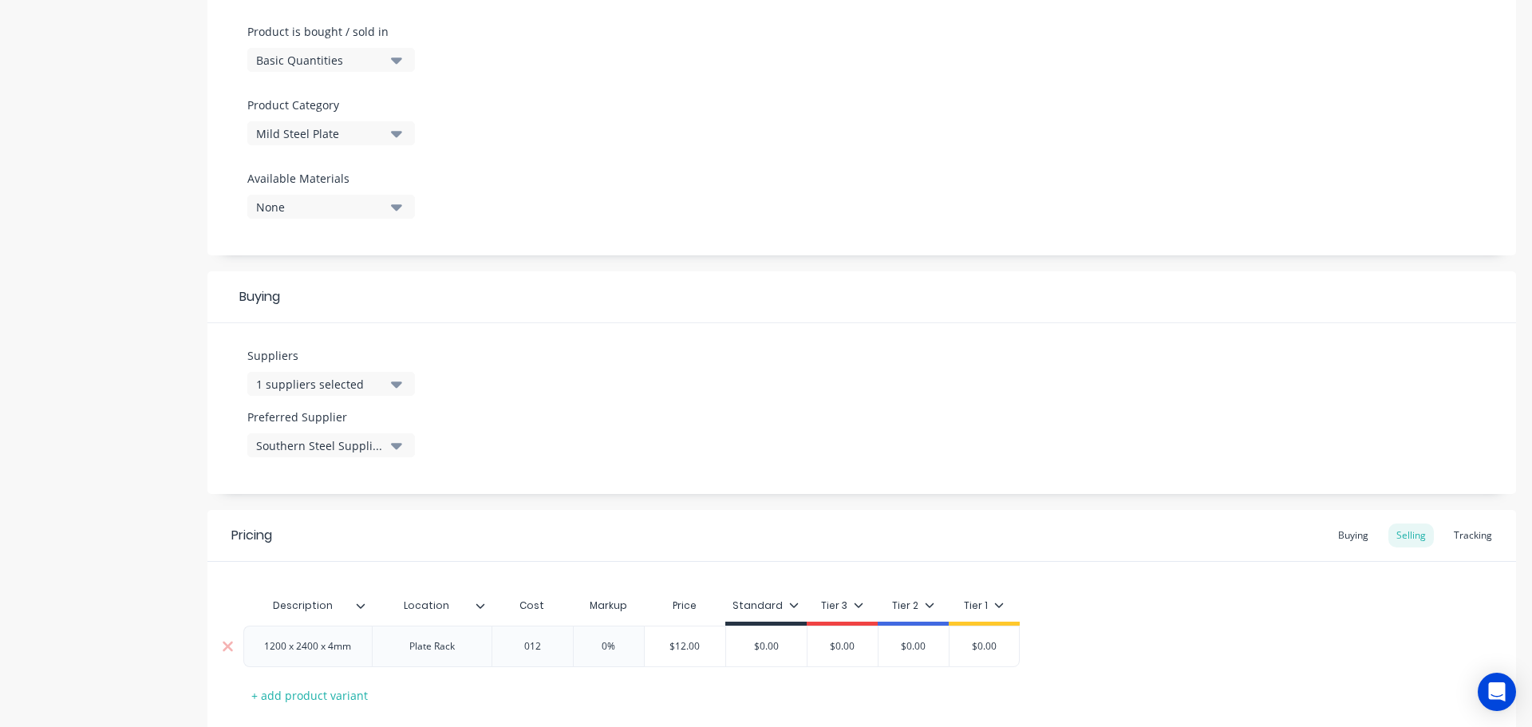
type textarea "x"
type input "0124."
type textarea "x"
type input "0124.70"
type input "0%"
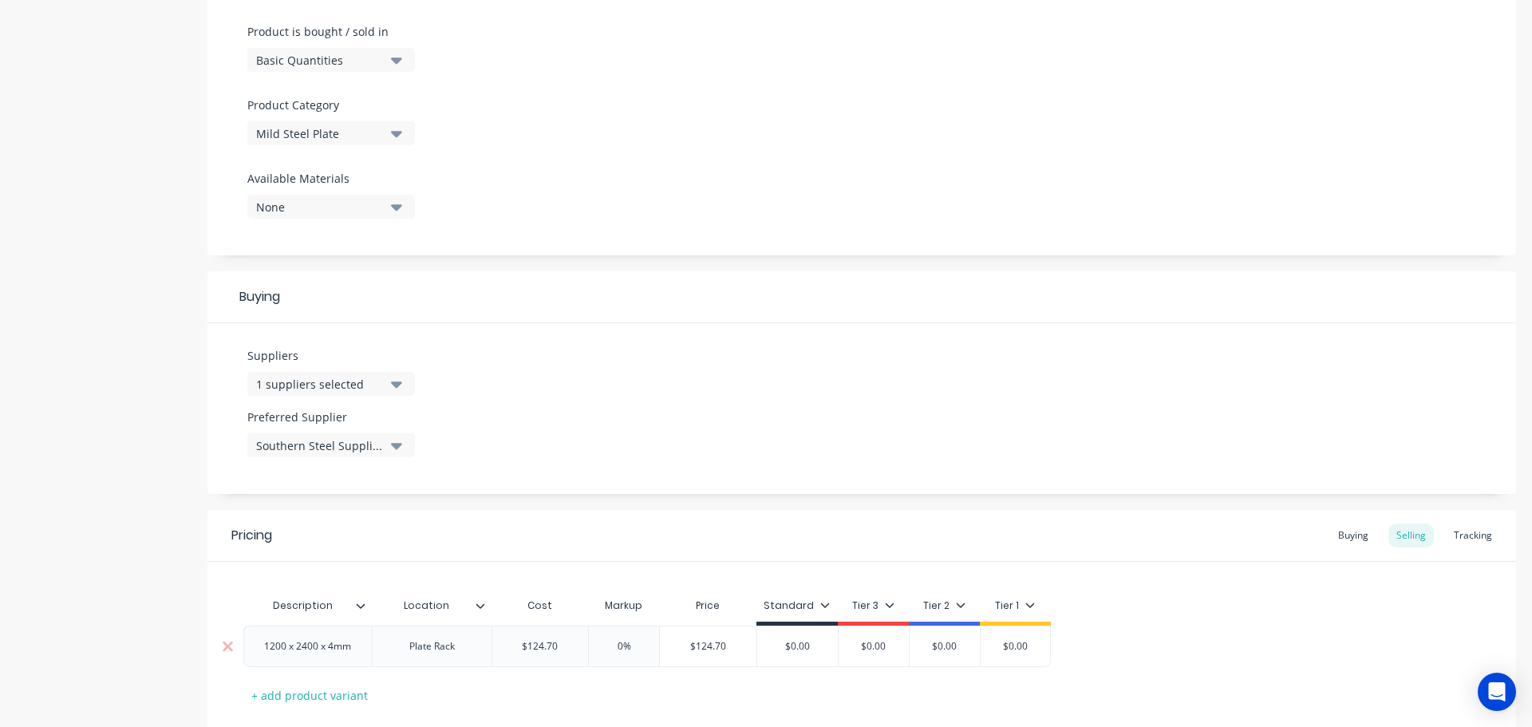
type textarea "x"
type input "0%1"
type textarea "x"
type input "0%12"
type textarea "x"
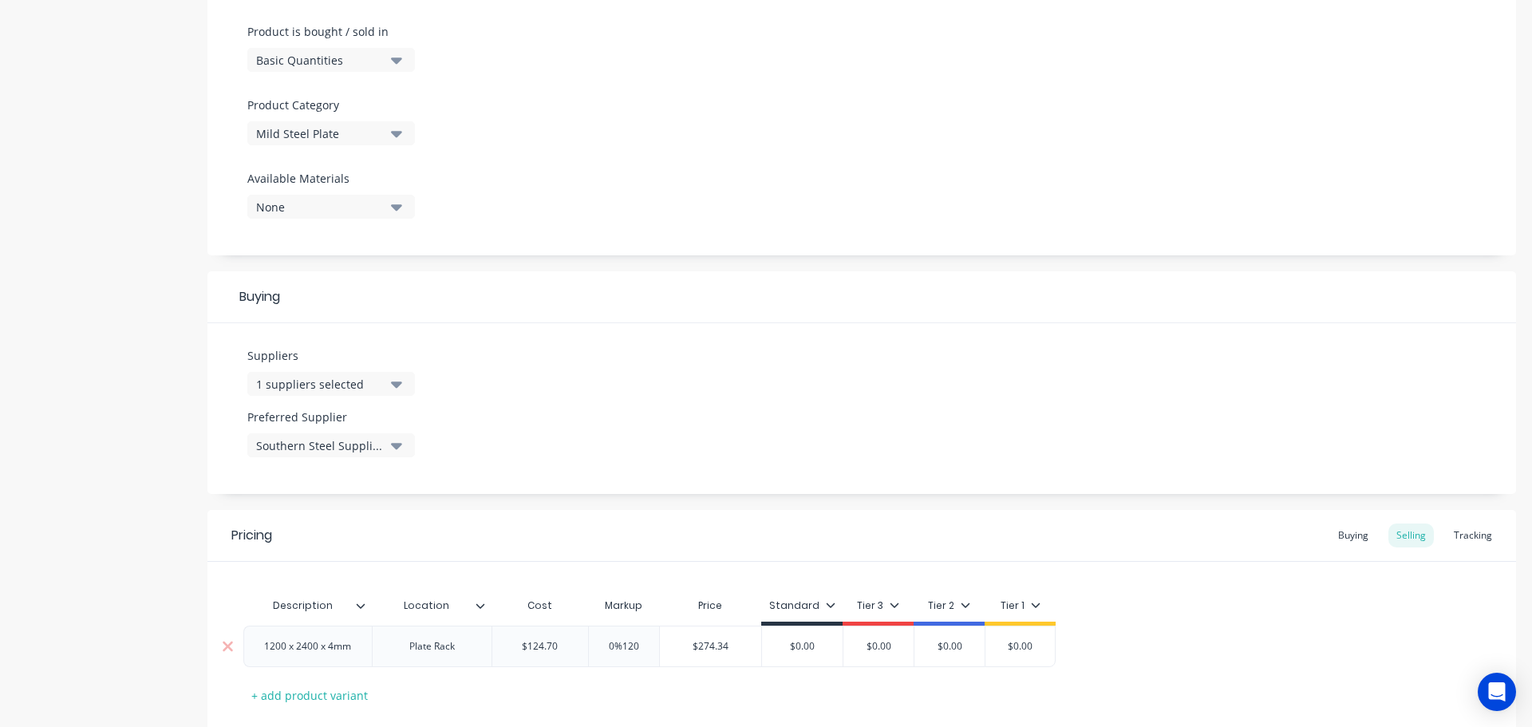
type input "0%120"
type input "$274.34"
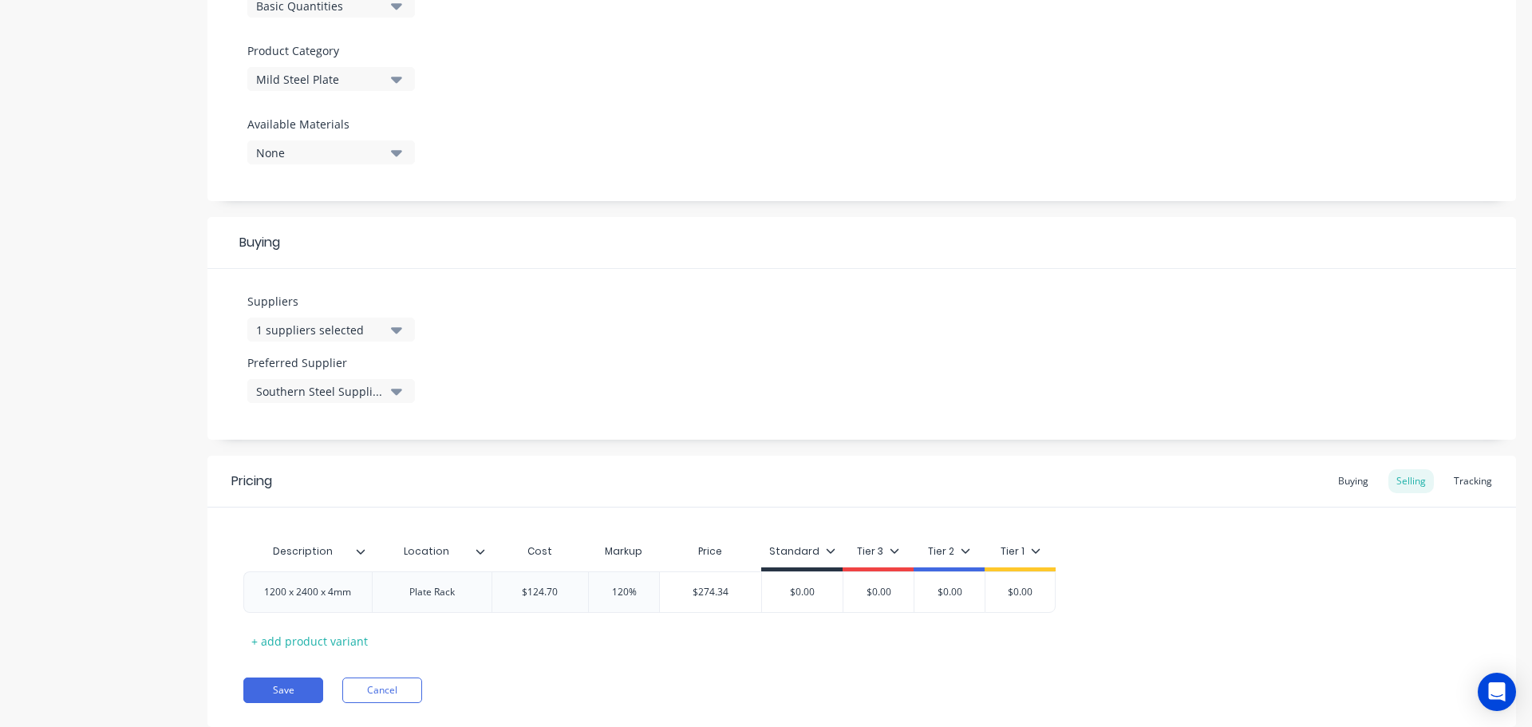
scroll to position [577, 0]
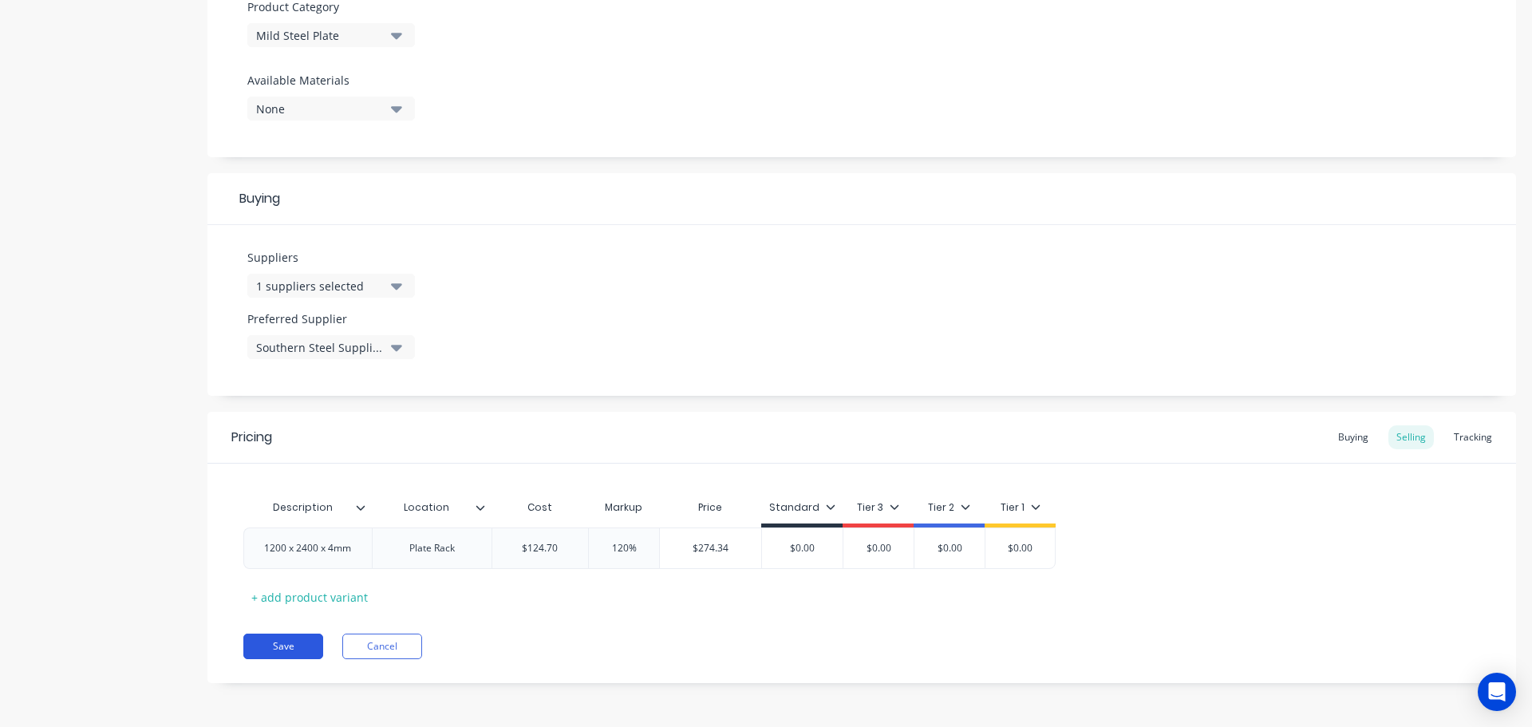
click at [277, 648] on button "Save" at bounding box center [283, 646] width 80 height 26
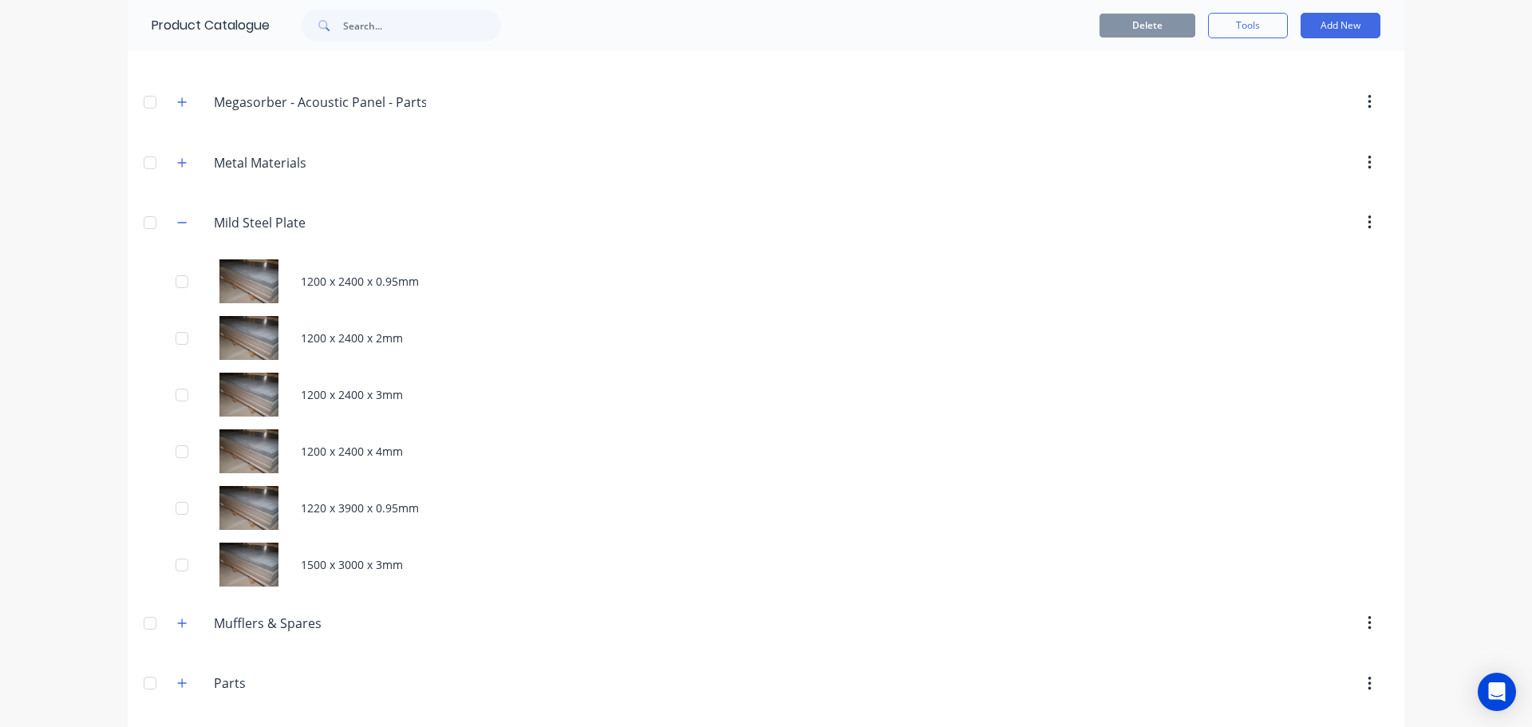
scroll to position [1276, 0]
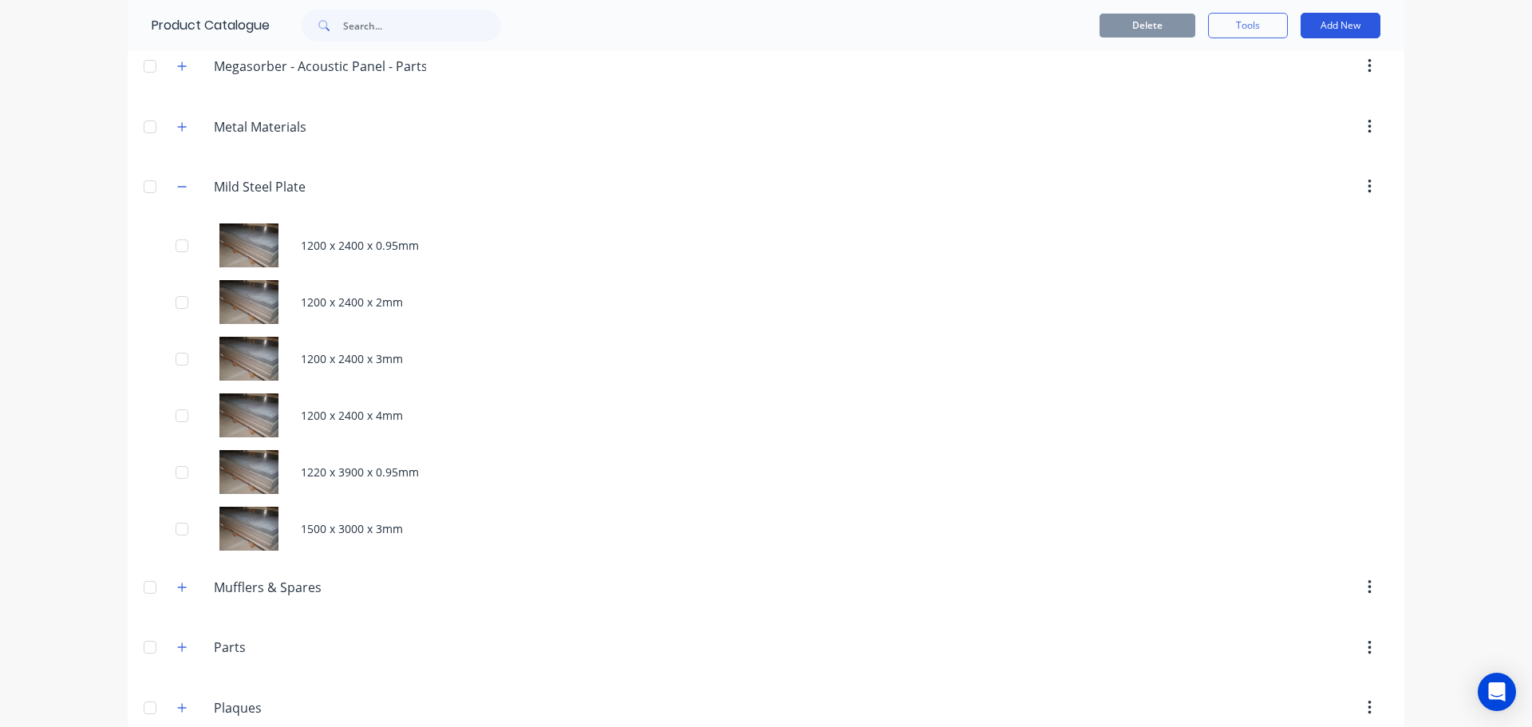
click at [1325, 22] on button "Add New" at bounding box center [1340, 26] width 80 height 26
click at [1274, 91] on div "Product" at bounding box center [1304, 98] width 123 height 23
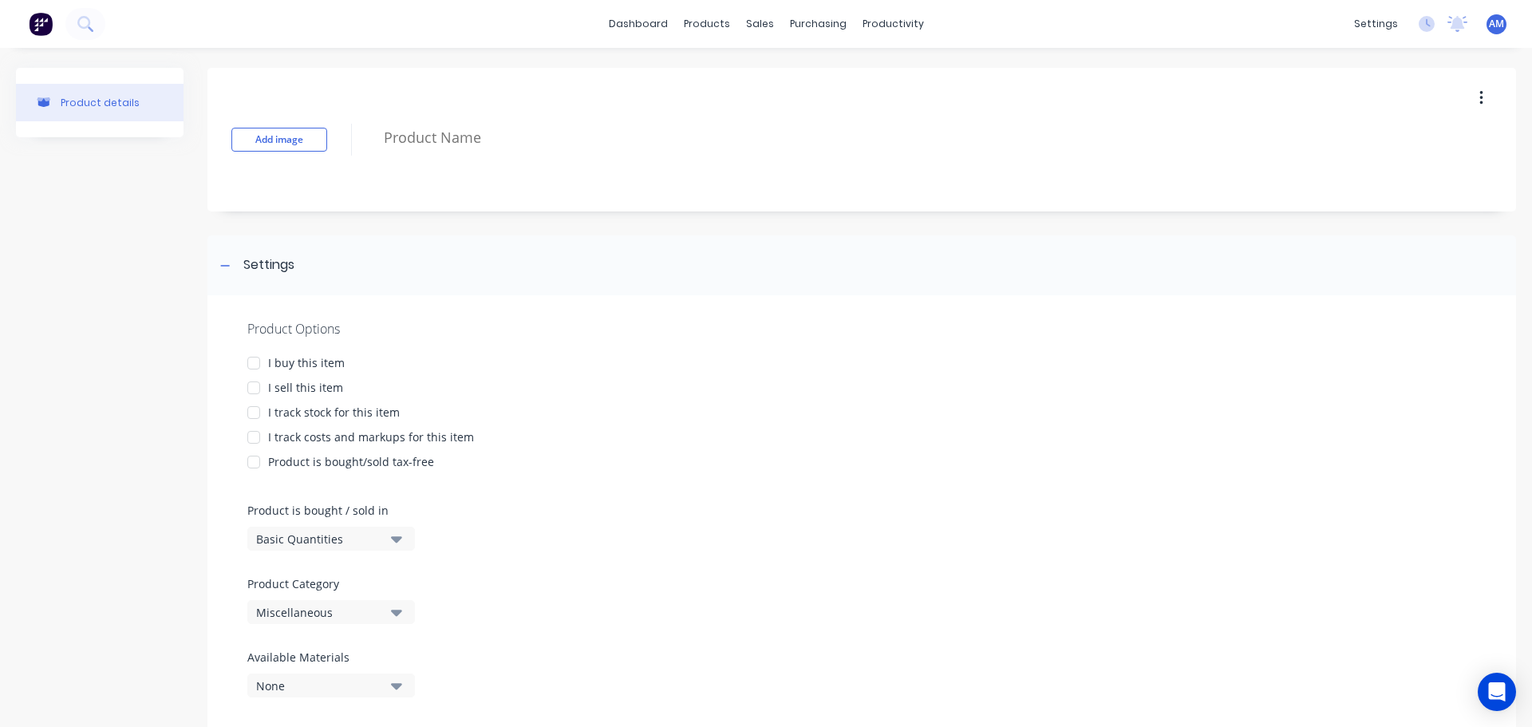
click at [258, 365] on div at bounding box center [254, 363] width 32 height 32
click at [262, 393] on div at bounding box center [254, 388] width 32 height 32
click at [255, 410] on div at bounding box center [254, 413] width 32 height 32
drag, startPoint x: 257, startPoint y: 436, endPoint x: 253, endPoint y: 450, distance: 14.9
click at [255, 435] on div at bounding box center [254, 437] width 32 height 32
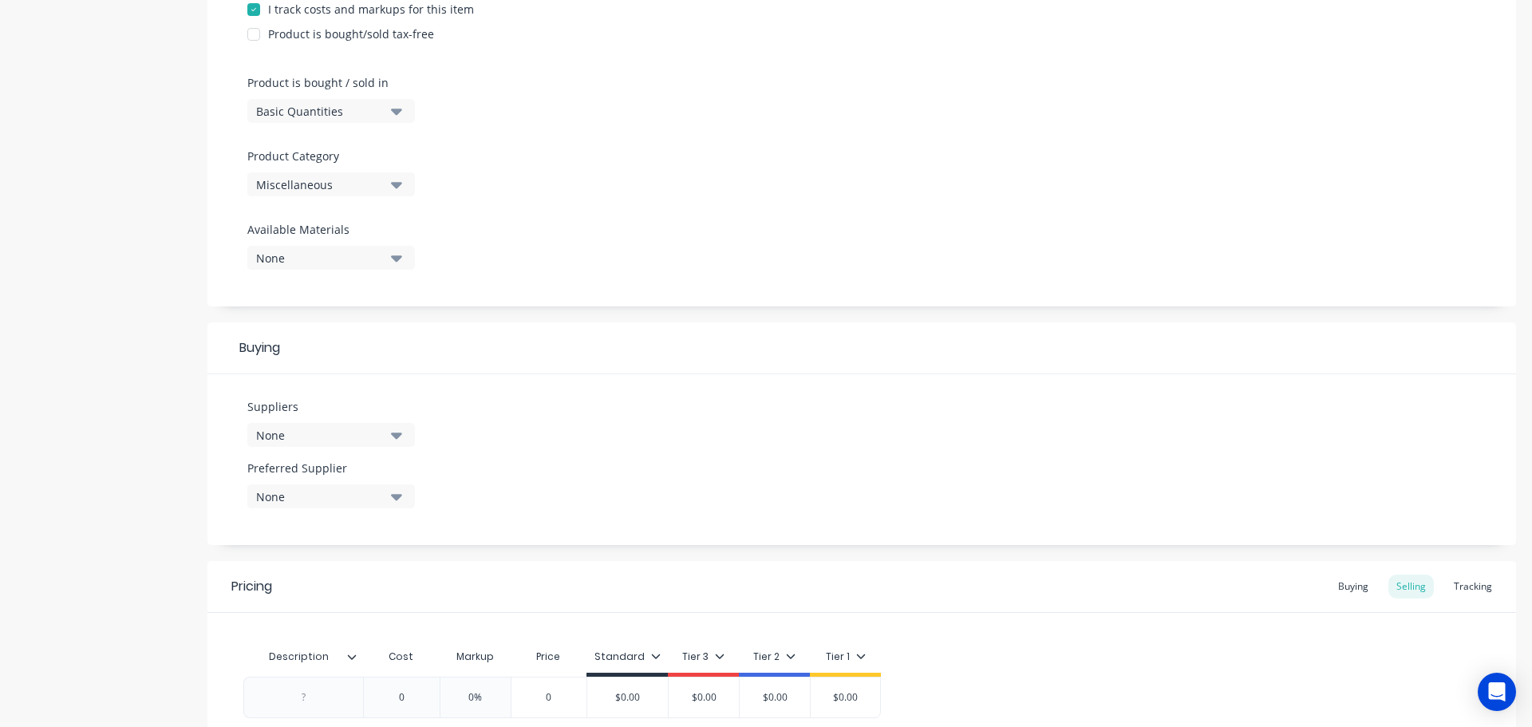
scroll to position [399, 0]
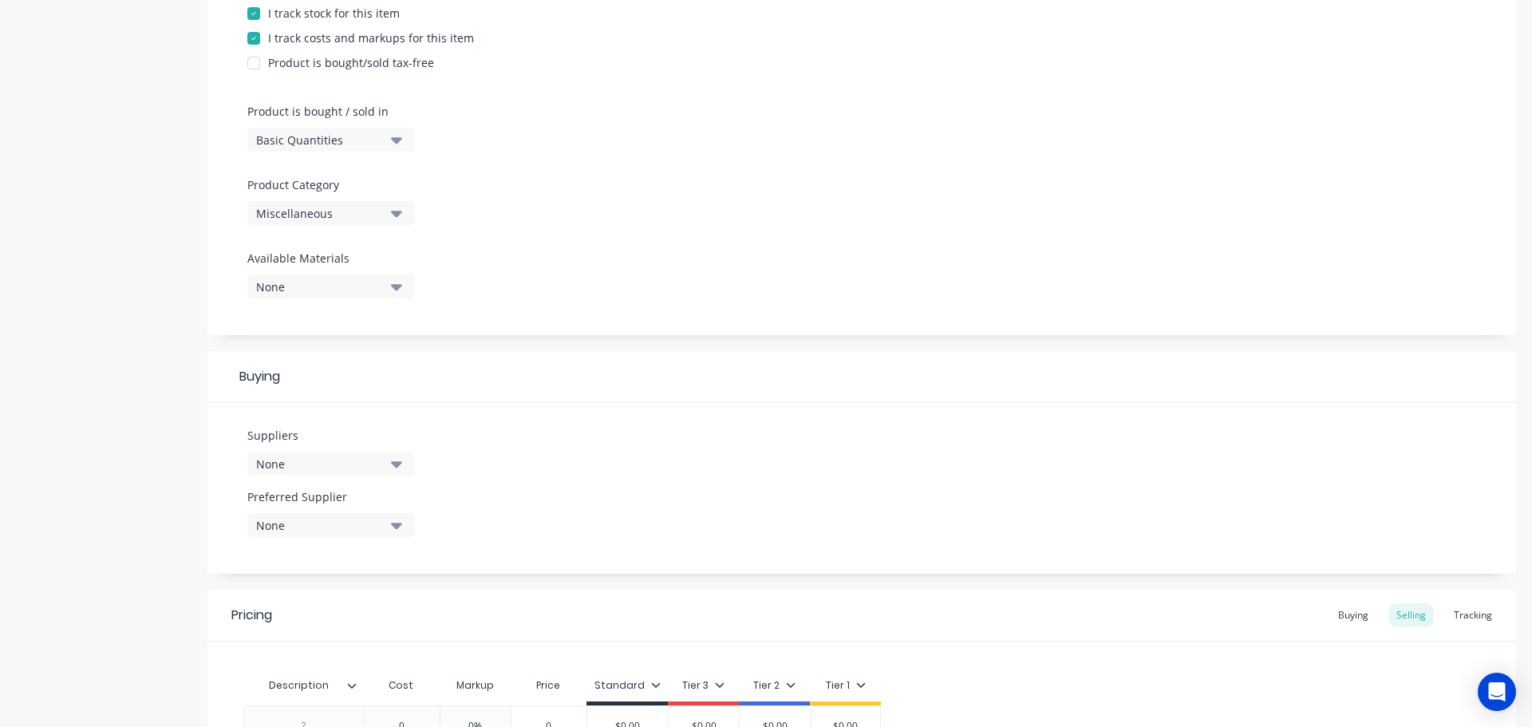
click at [397, 146] on icon "button" at bounding box center [396, 140] width 11 height 18
click at [324, 215] on div "Lineal Metres" at bounding box center [366, 211] width 239 height 32
click at [401, 211] on icon "button" at bounding box center [396, 213] width 11 height 18
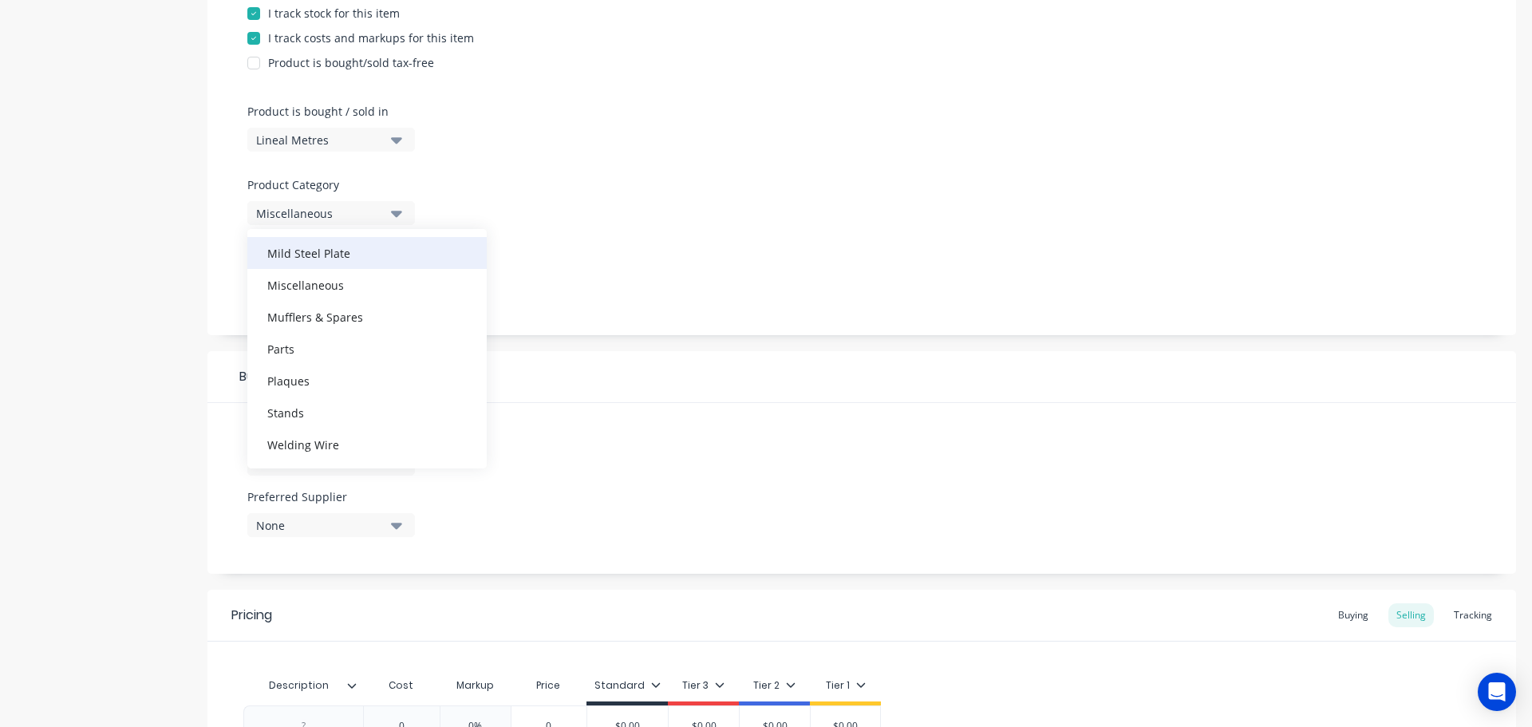
click at [348, 252] on div "Mild Steel Plate" at bounding box center [366, 253] width 239 height 32
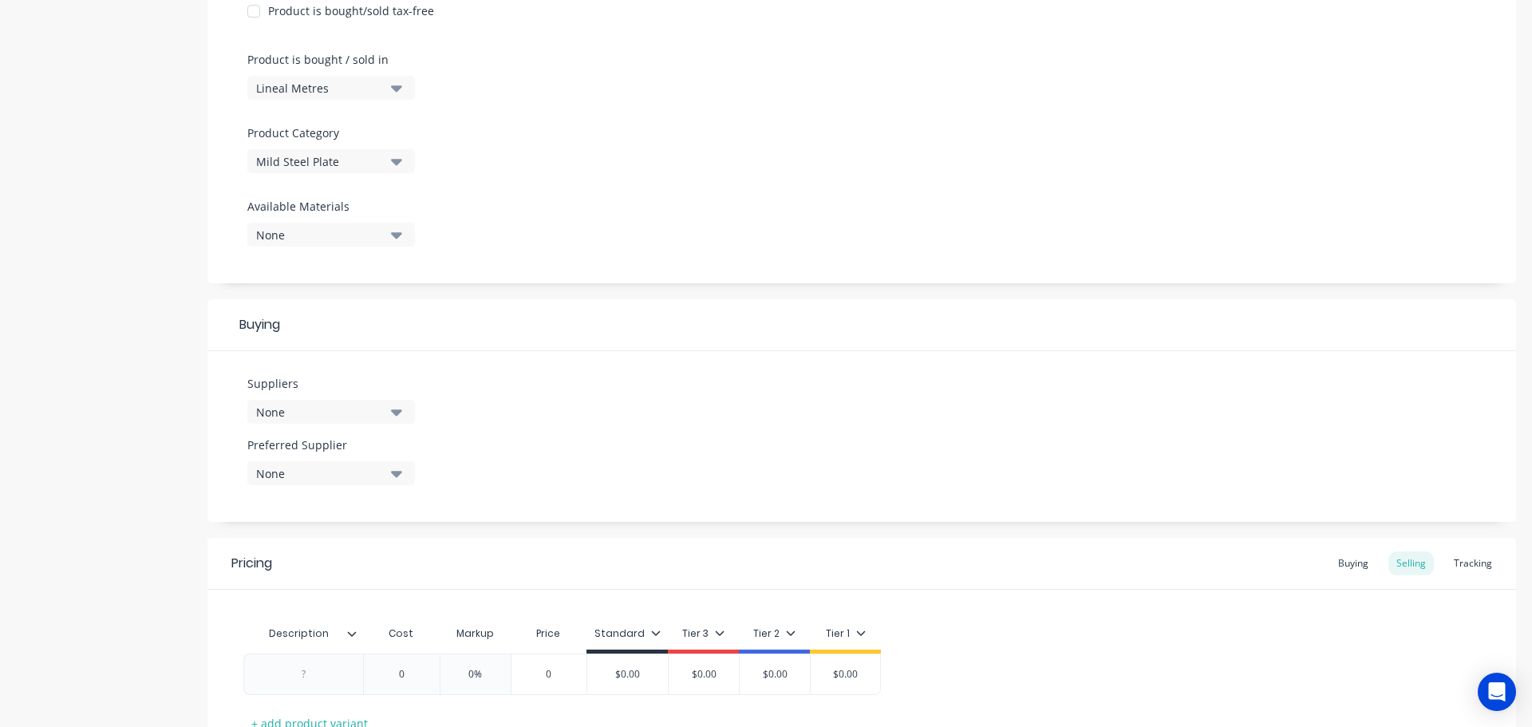
scroll to position [479, 0]
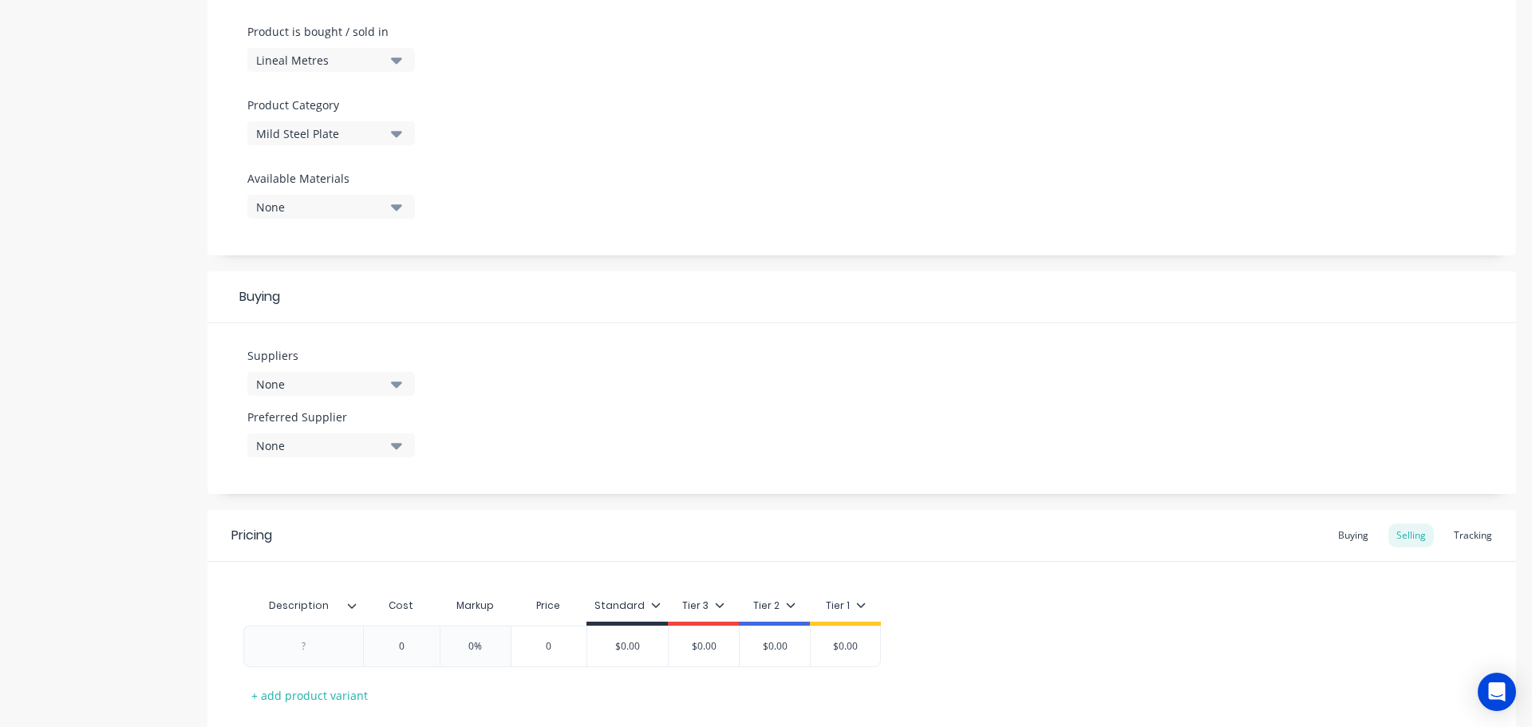
click at [398, 385] on icon "button" at bounding box center [396, 384] width 11 height 6
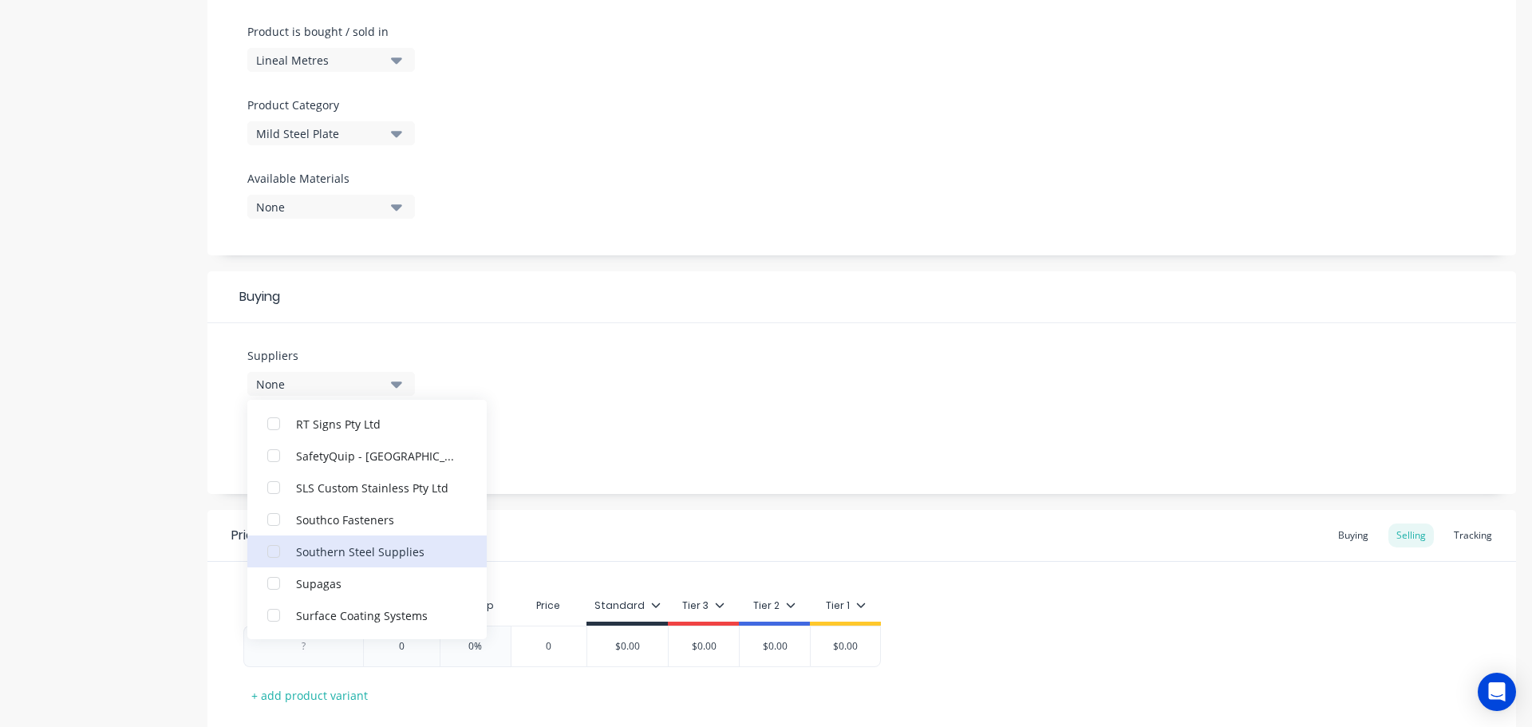
click at [393, 549] on div "Southern Steel Supplies" at bounding box center [376, 550] width 160 height 17
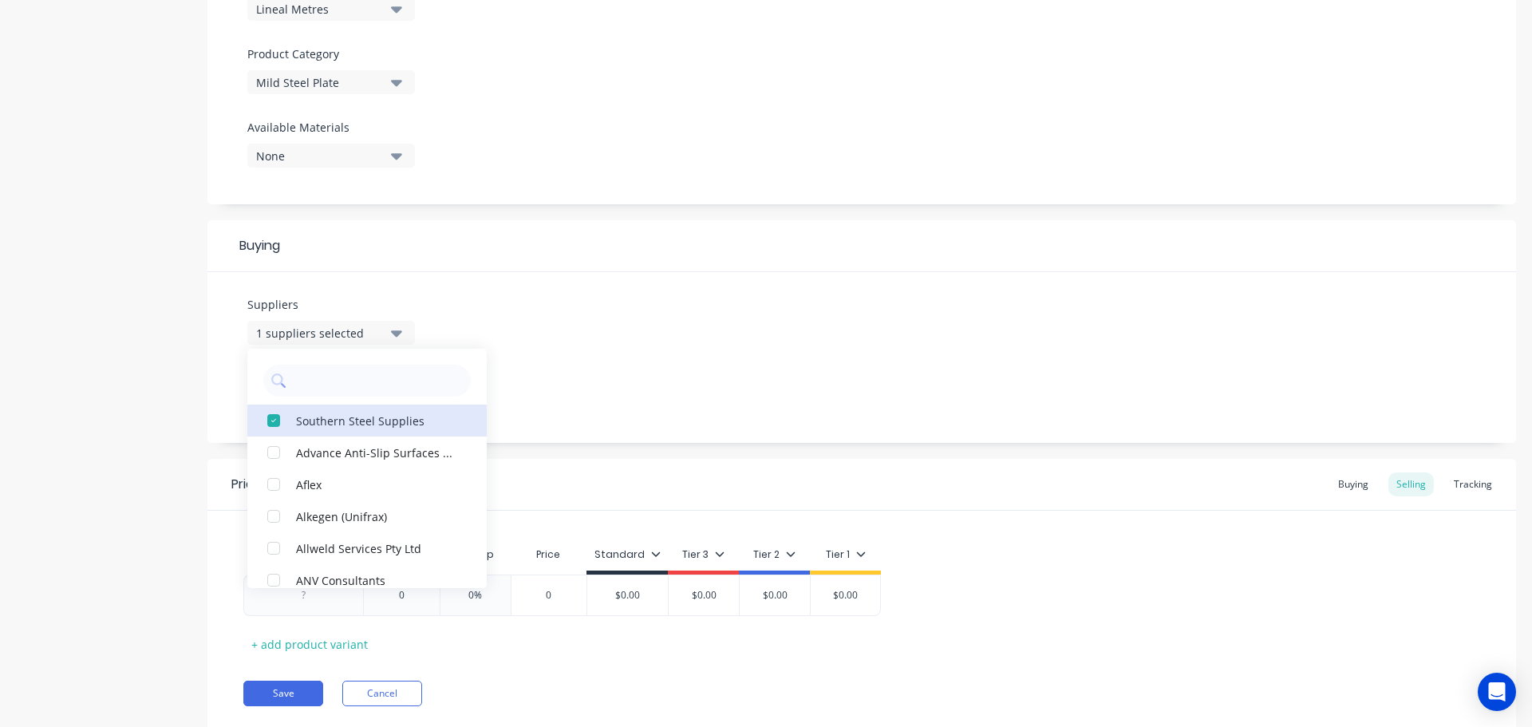
scroll to position [577, 0]
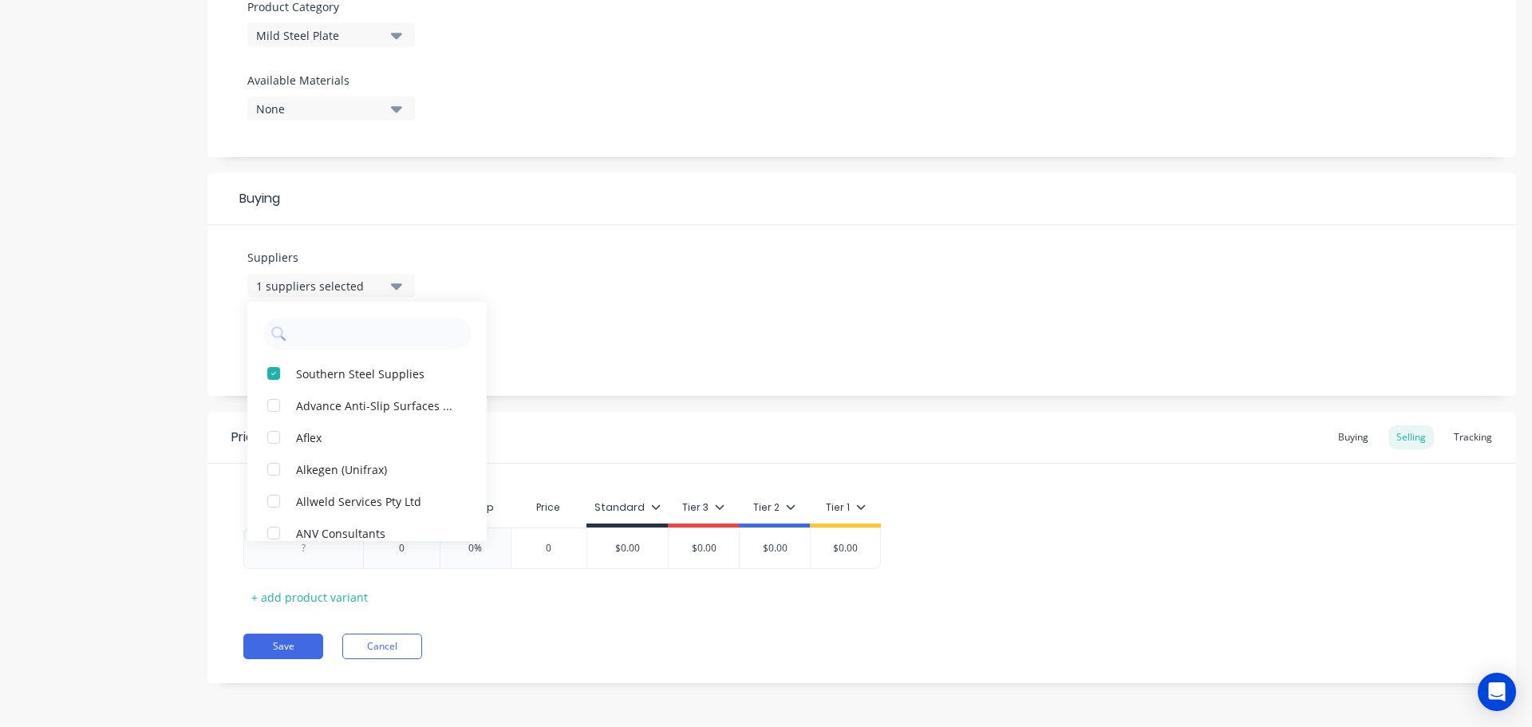
click at [539, 404] on div "Add image Settings Product Options I buy this item I sell this item I track sto…" at bounding box center [861, 99] width 1308 height 1216
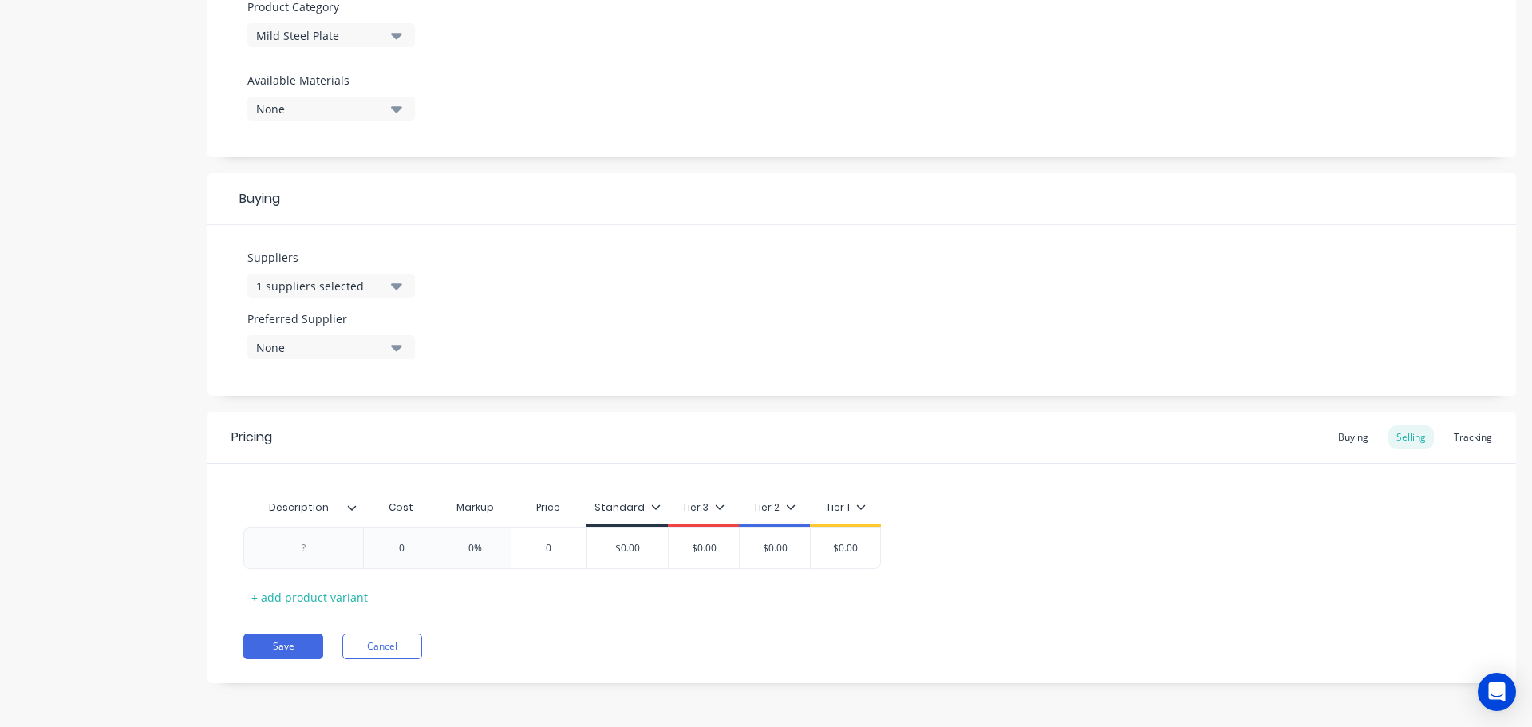
click at [376, 342] on div "None" at bounding box center [320, 347] width 128 height 17
click at [337, 439] on div "Southern Steel Supplies" at bounding box center [376, 434] width 160 height 17
click at [352, 508] on icon at bounding box center [352, 508] width 10 height 10
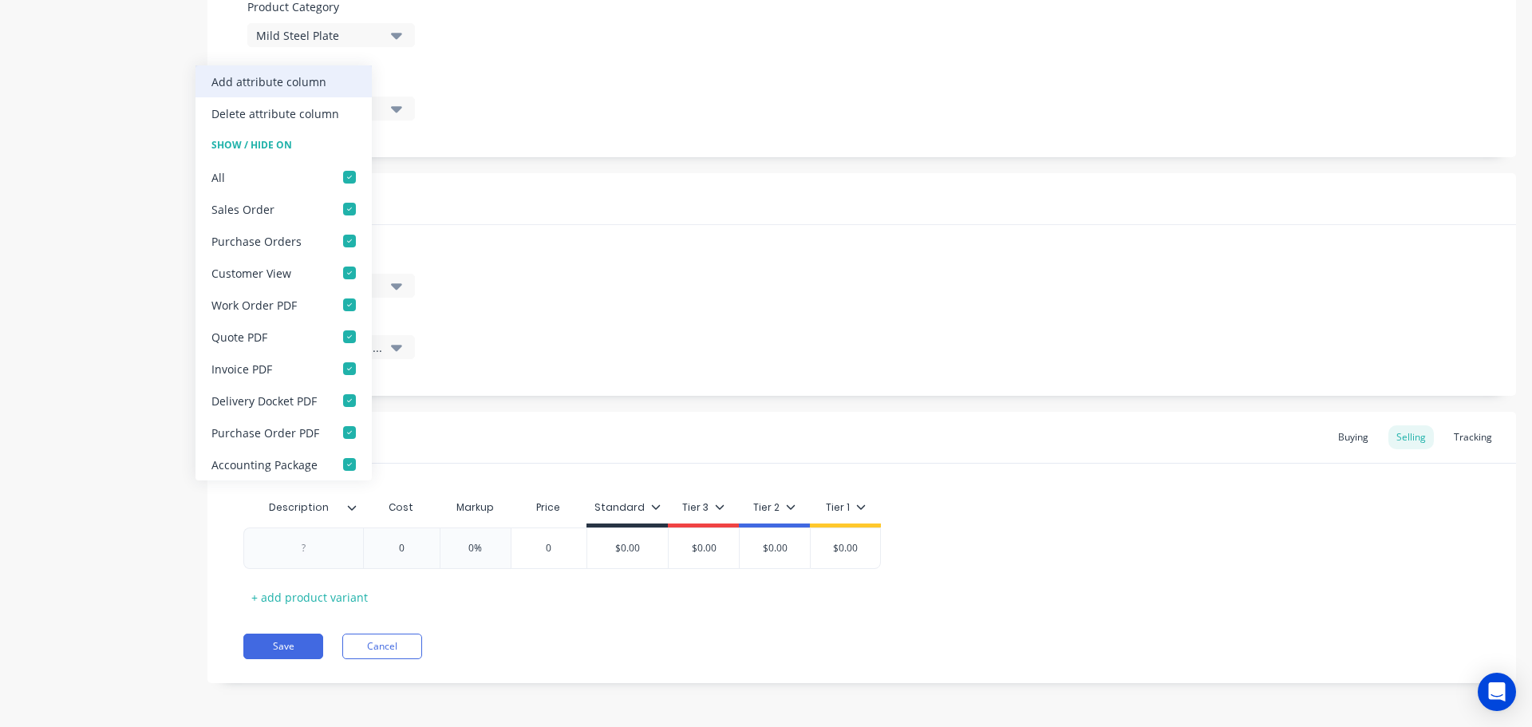
click at [302, 77] on div "Add attribute column" at bounding box center [268, 81] width 115 height 17
type textarea "x"
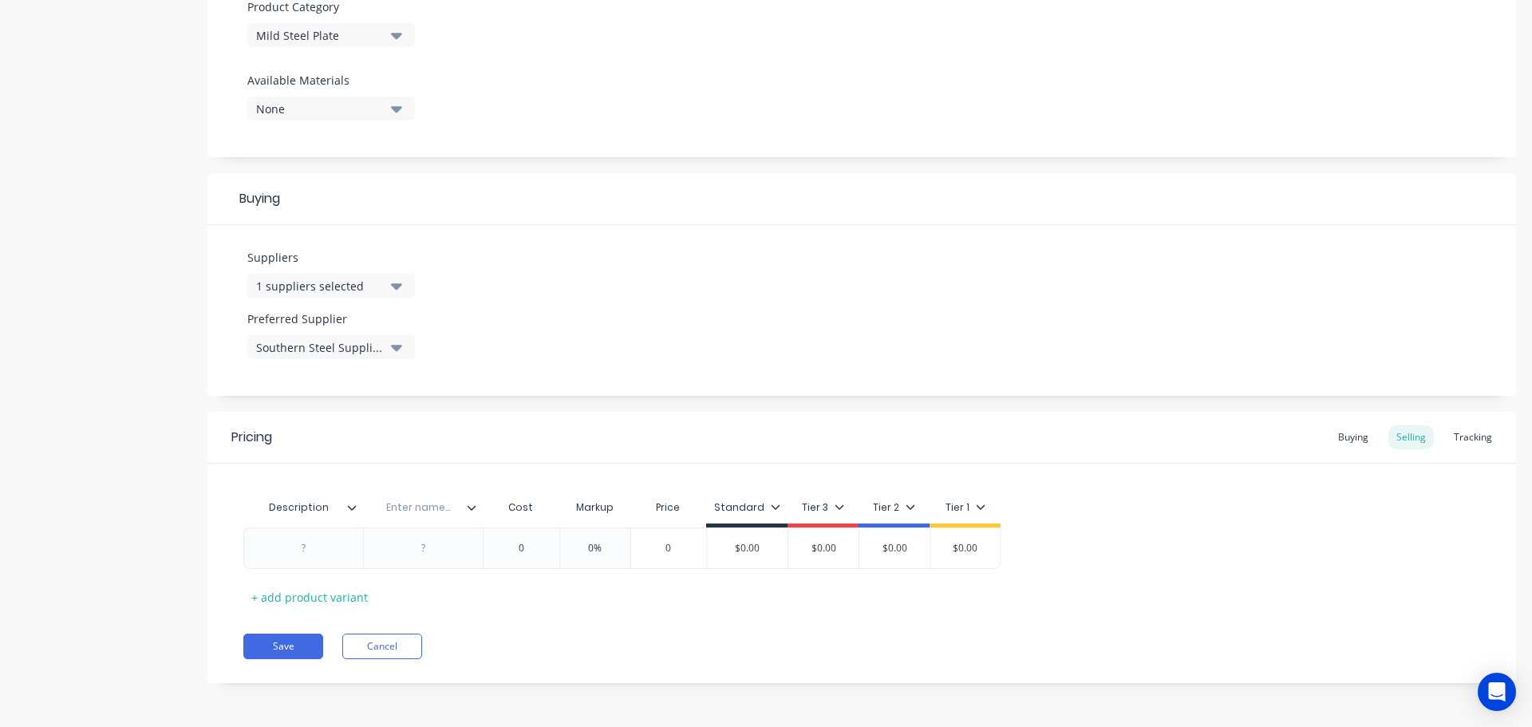
click at [406, 505] on input "text" at bounding box center [418, 507] width 110 height 14
type input "Location"
type textarea "x"
click at [304, 545] on div at bounding box center [304, 548] width 80 height 21
paste div
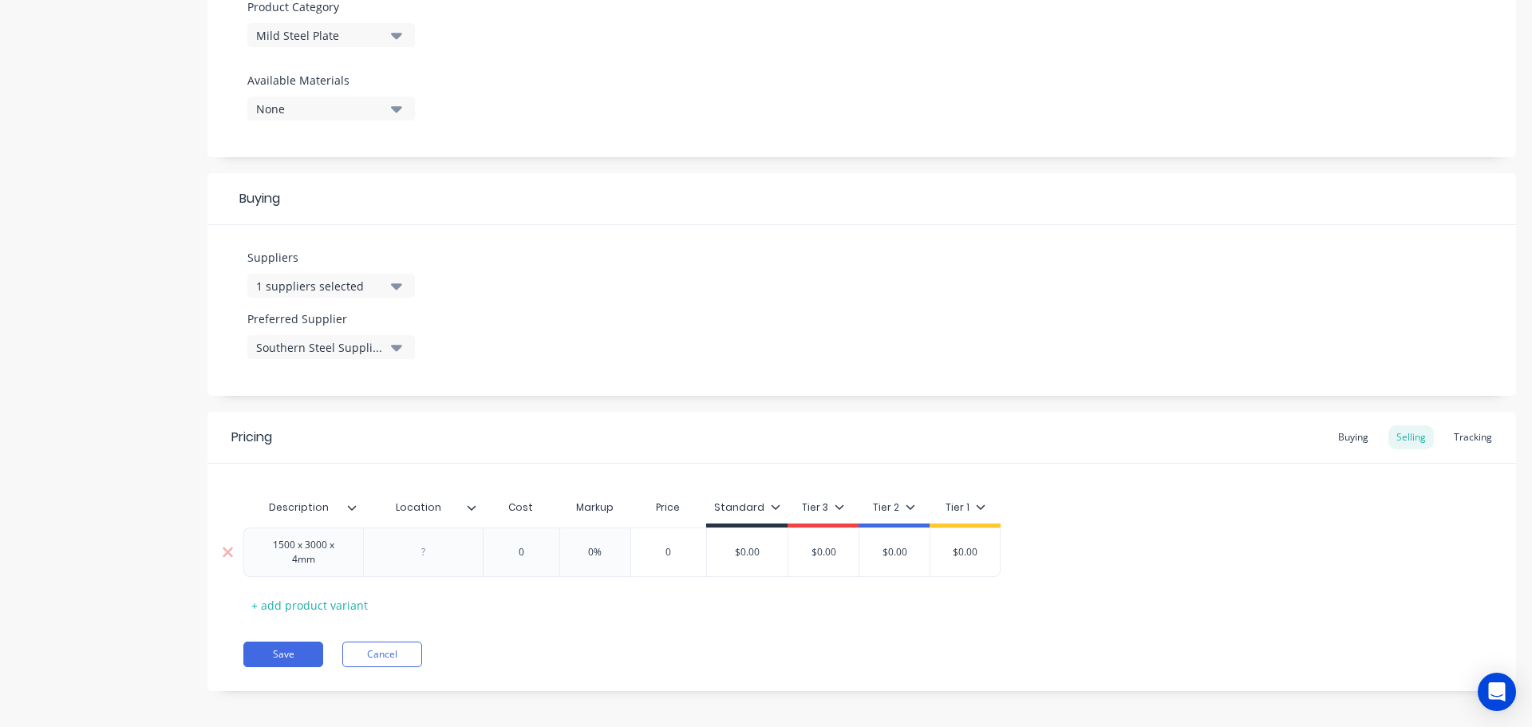
type textarea "x"
click at [432, 556] on div at bounding box center [424, 552] width 80 height 21
drag, startPoint x: 530, startPoint y: 558, endPoint x: 544, endPoint y: 550, distance: 16.1
click at [542, 551] on div "1500 x 3000 x 4mm Plate Rack 0 0% 0 $0.00 $0.00 $0.00 $0.00" at bounding box center [861, 547] width 1237 height 41
type textarea "x"
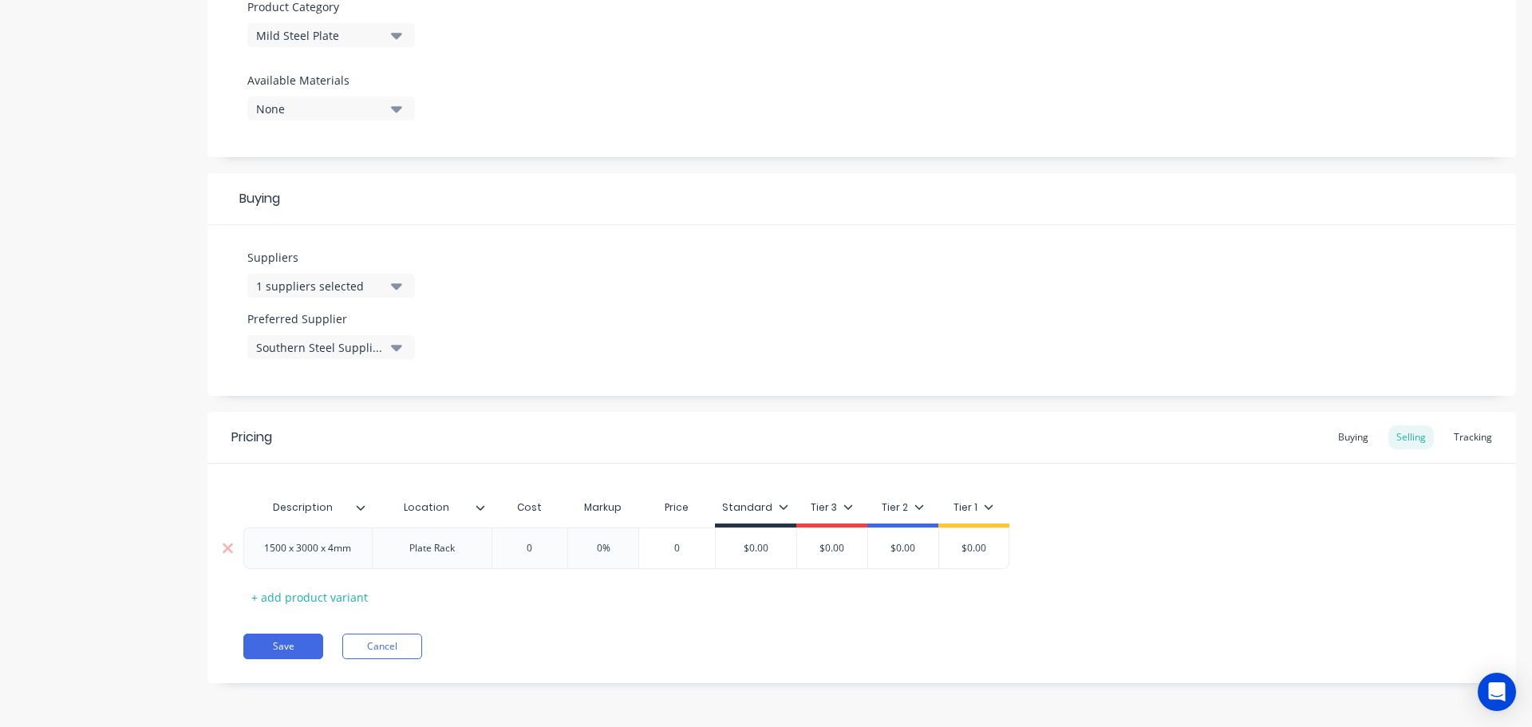
type input "0"
click at [539, 546] on input "0" at bounding box center [530, 548] width 80 height 14
type textarea "x"
type input "02"
type textarea "x"
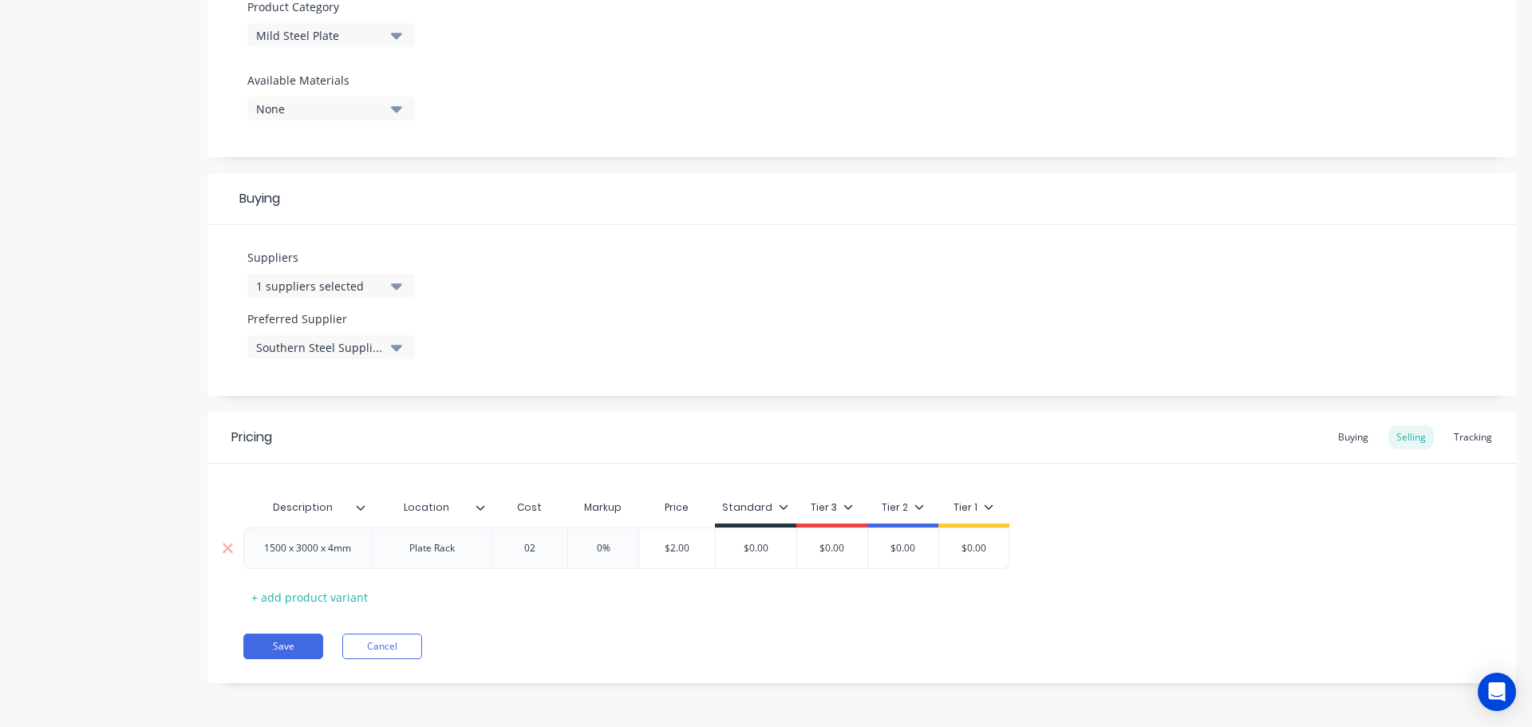
type input "027"
type textarea "x"
type input "0275."
type textarea "x"
type input "0275.5"
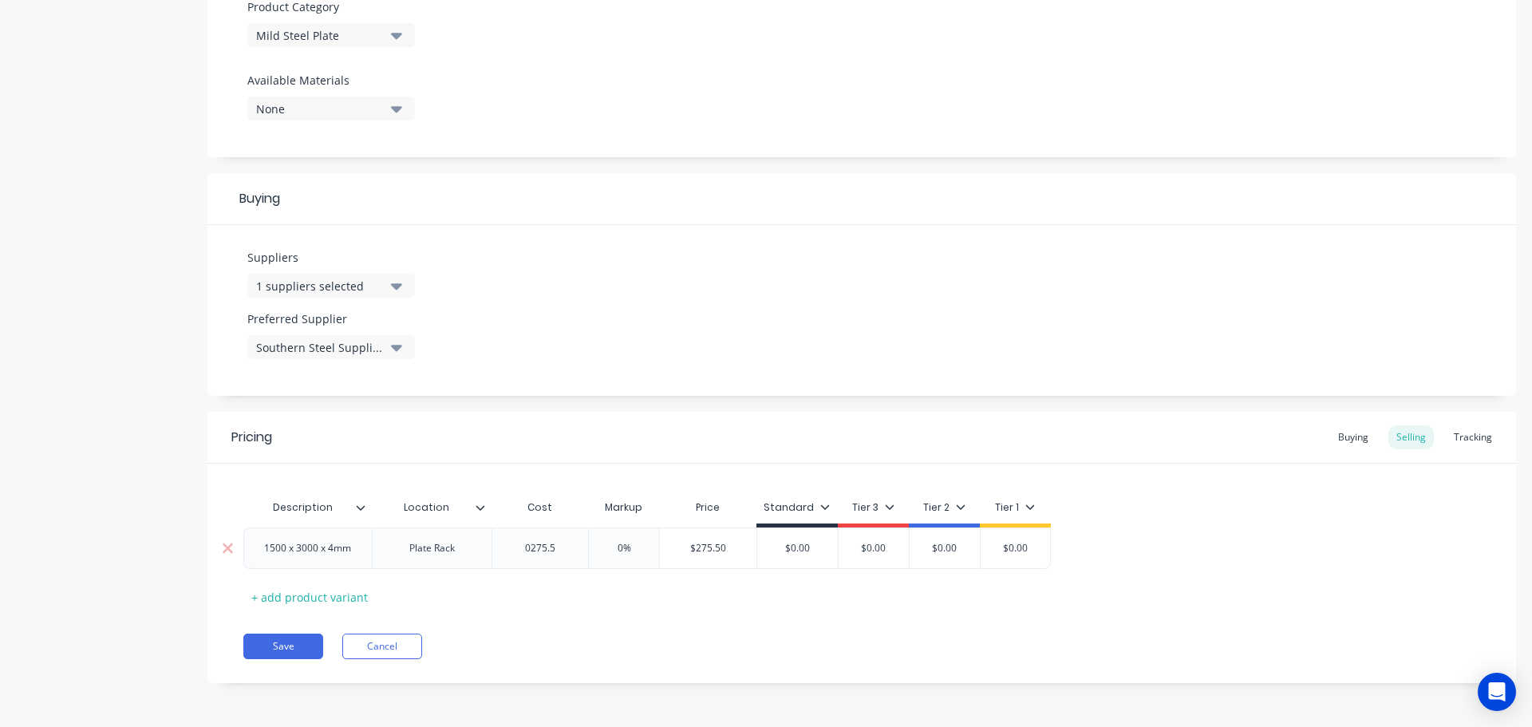
type textarea "x"
type input "0275.54"
type input "0%"
type textarea "x"
type input "0%1"
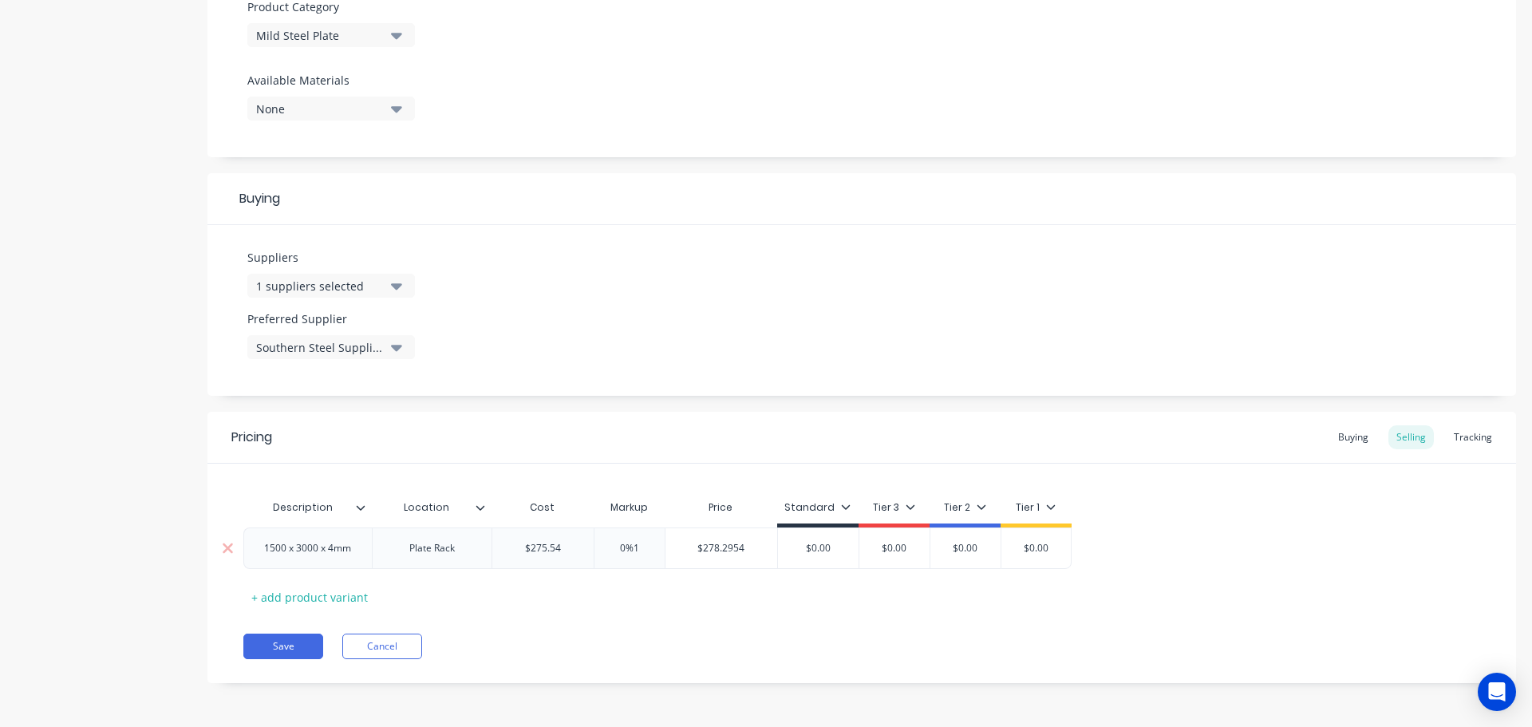
type textarea "x"
type input "0%12"
type textarea "x"
type input "0%120"
type input "$606.188"
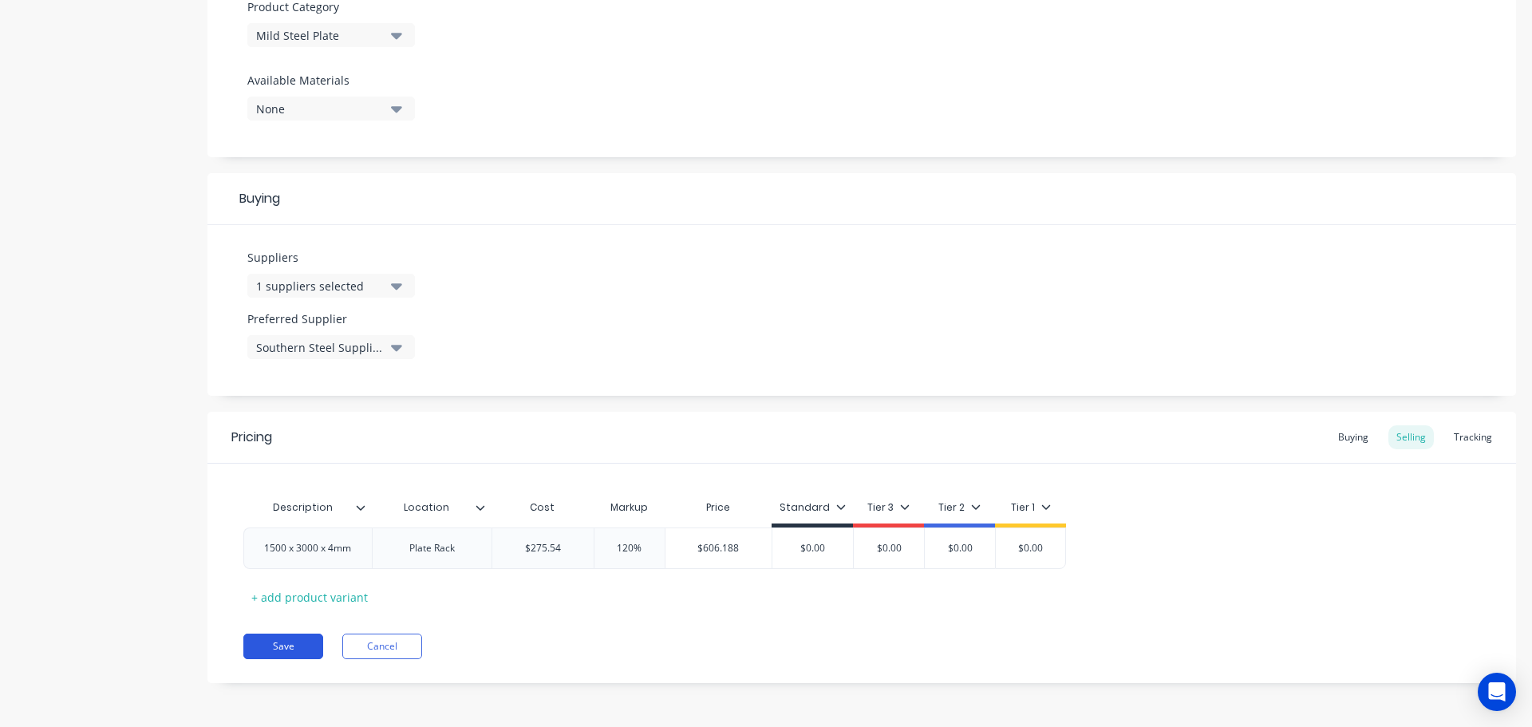
click at [296, 653] on button "Save" at bounding box center [283, 646] width 80 height 26
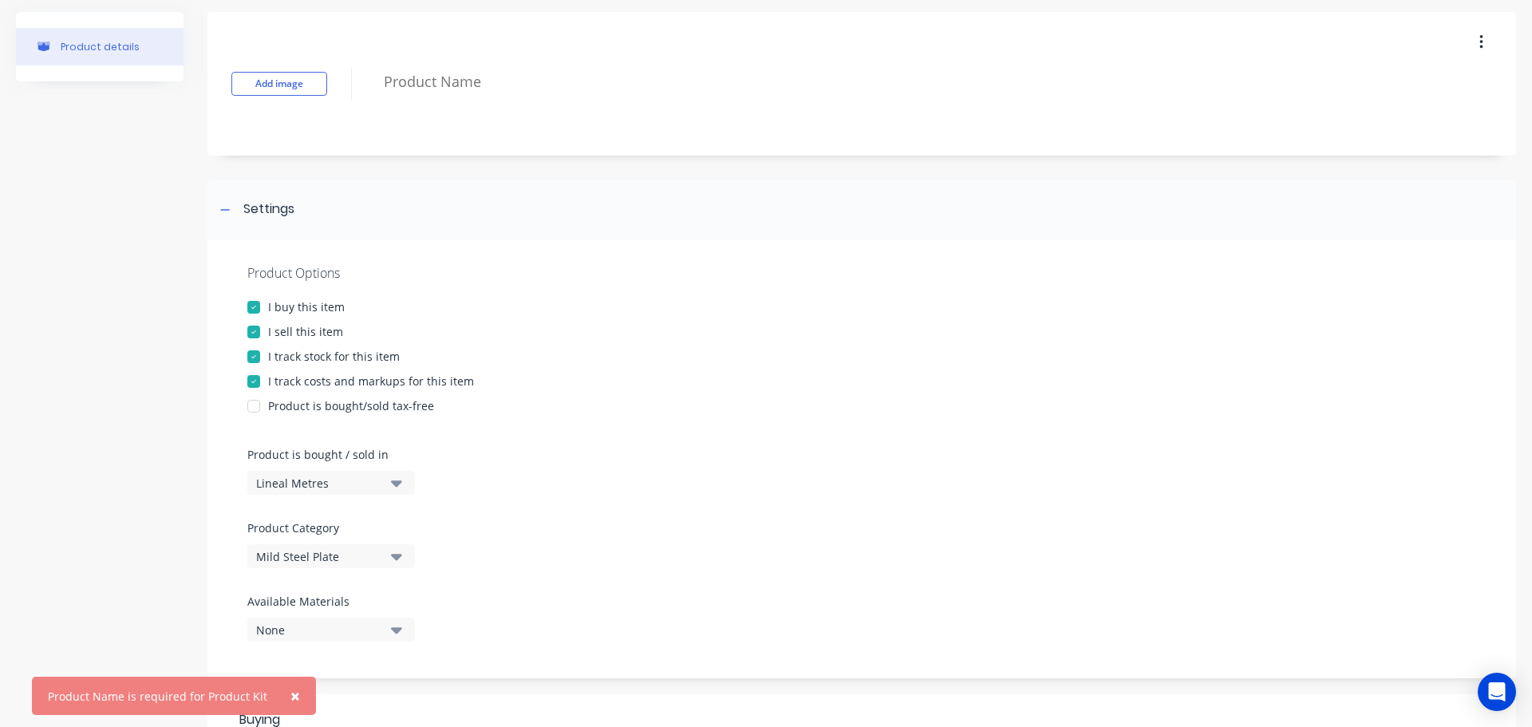
scroll to position [0, 0]
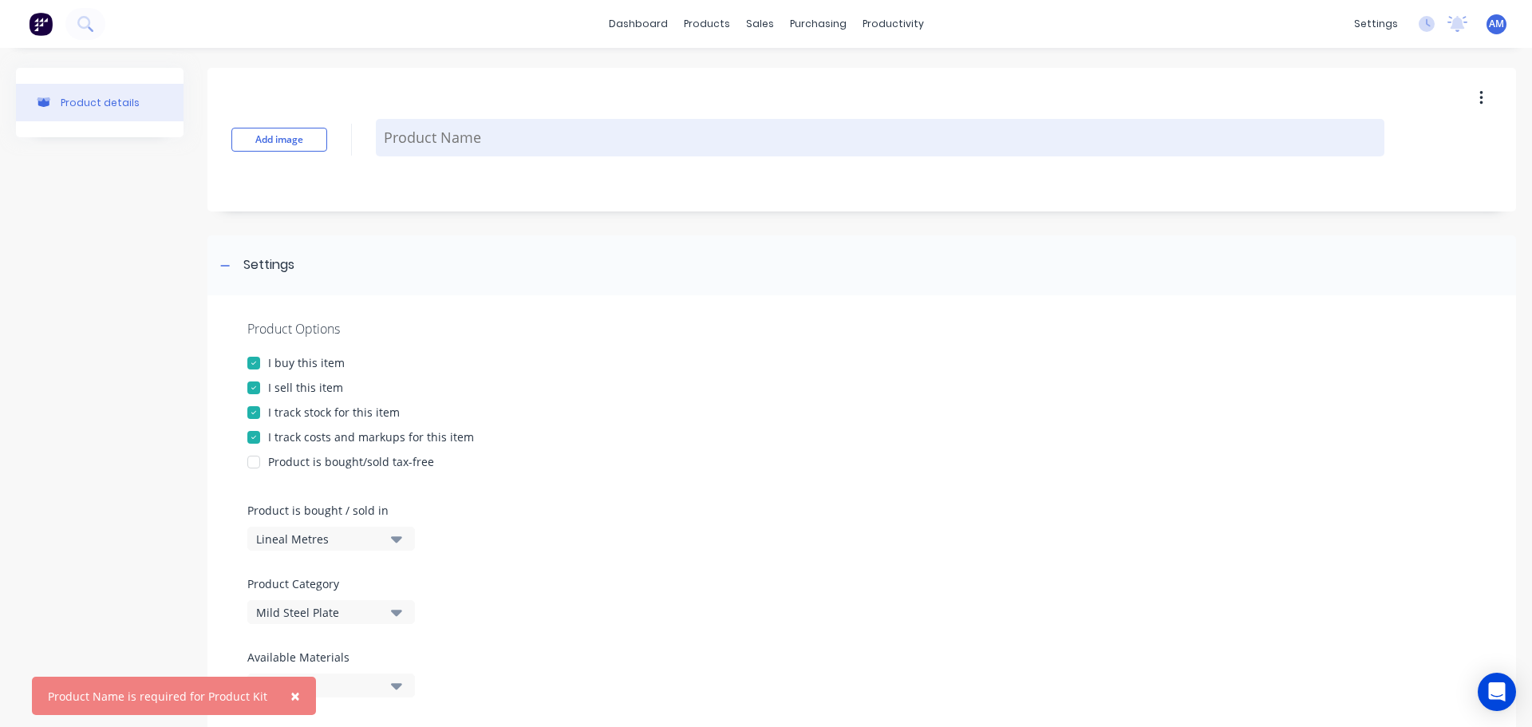
click at [416, 140] on textarea at bounding box center [880, 137] width 1008 height 37
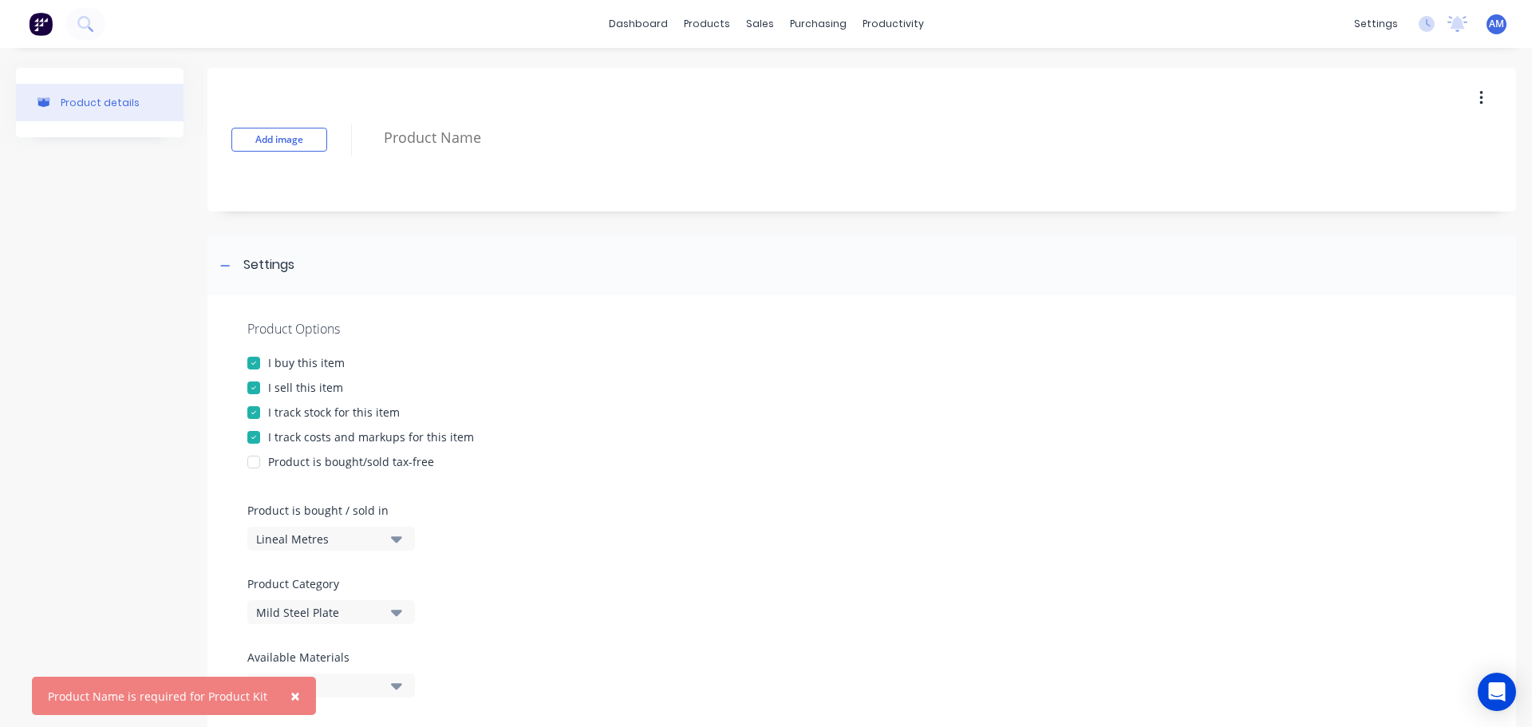
paste textarea "1500 x 3000 x 4mm"
type textarea "x"
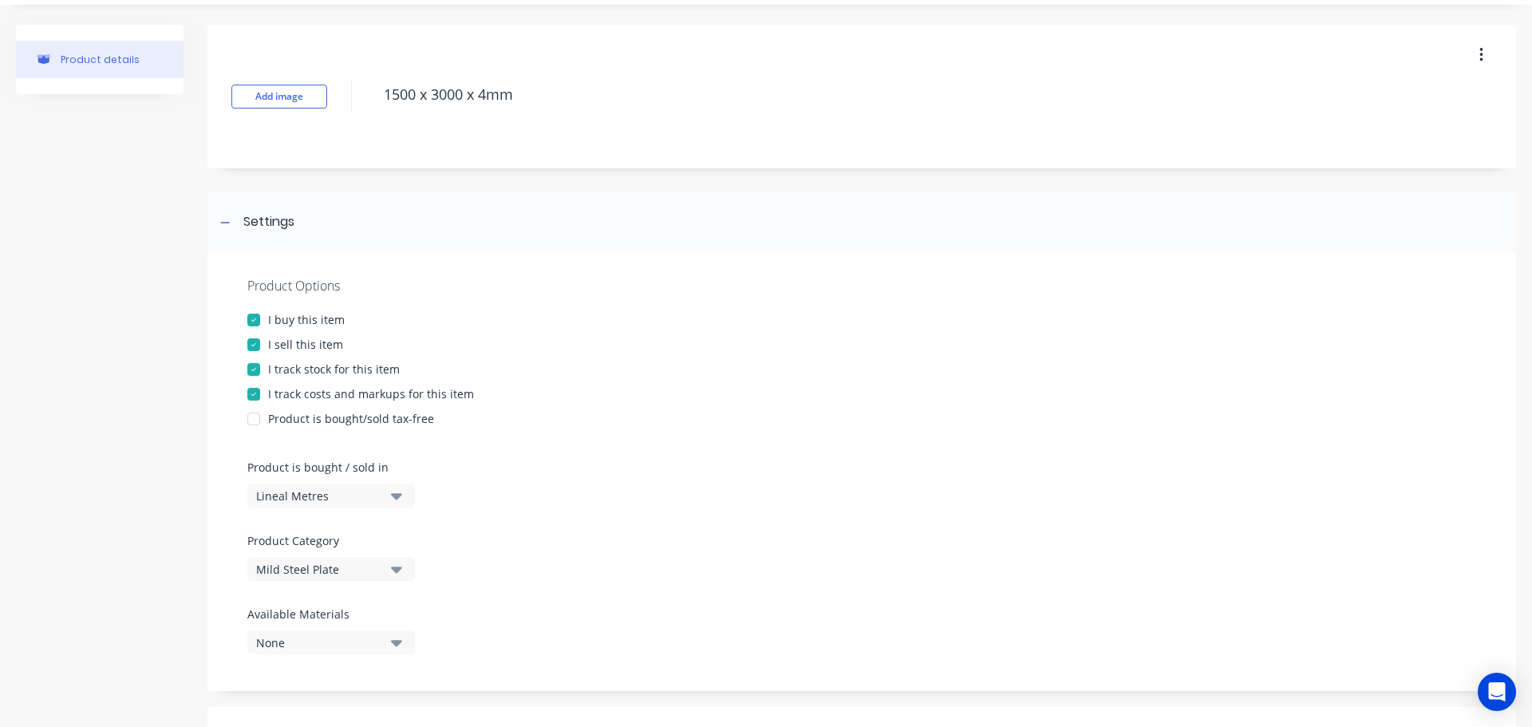
scroll to position [80, 0]
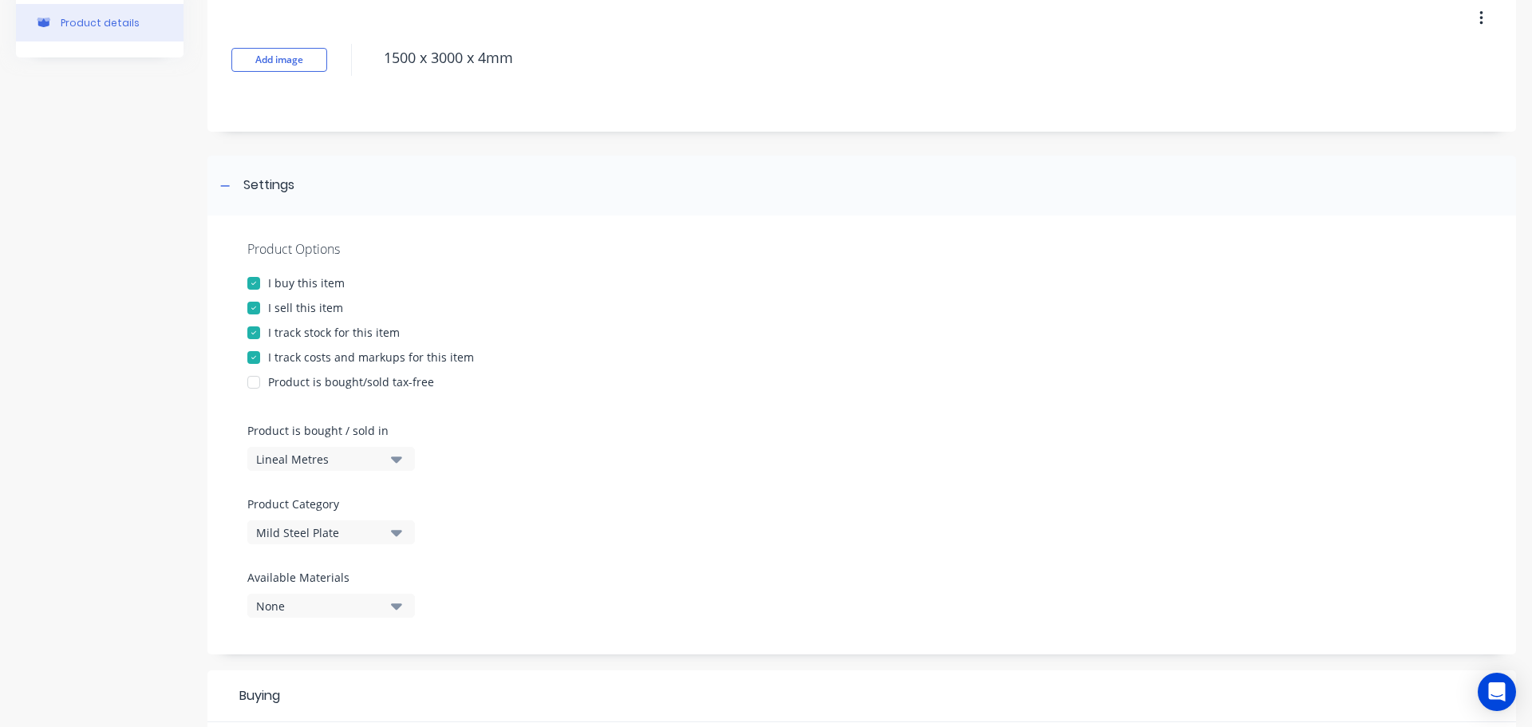
type textarea "1500 x 3000 x 4mm"
type textarea "x"
type textarea "1500 x 3000 x 4mm"
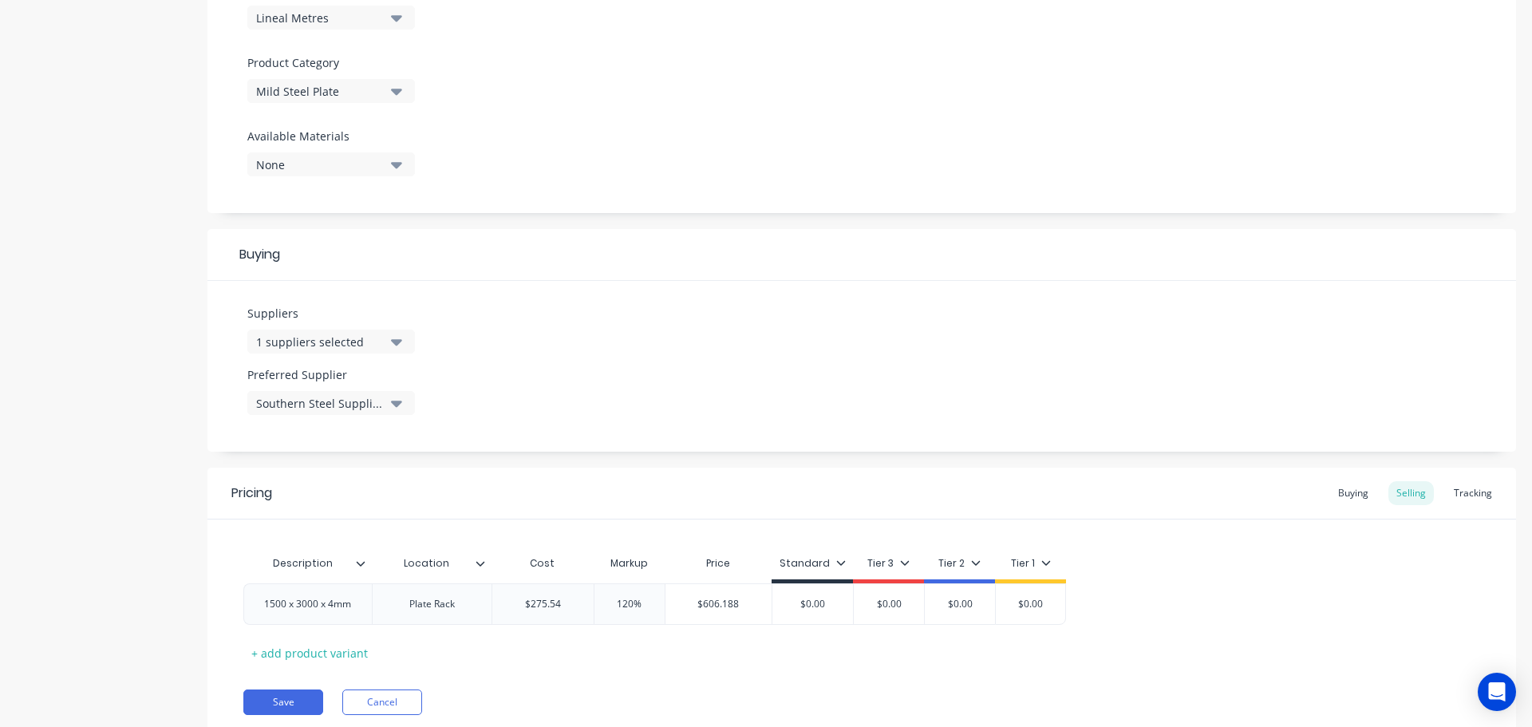
scroll to position [577, 0]
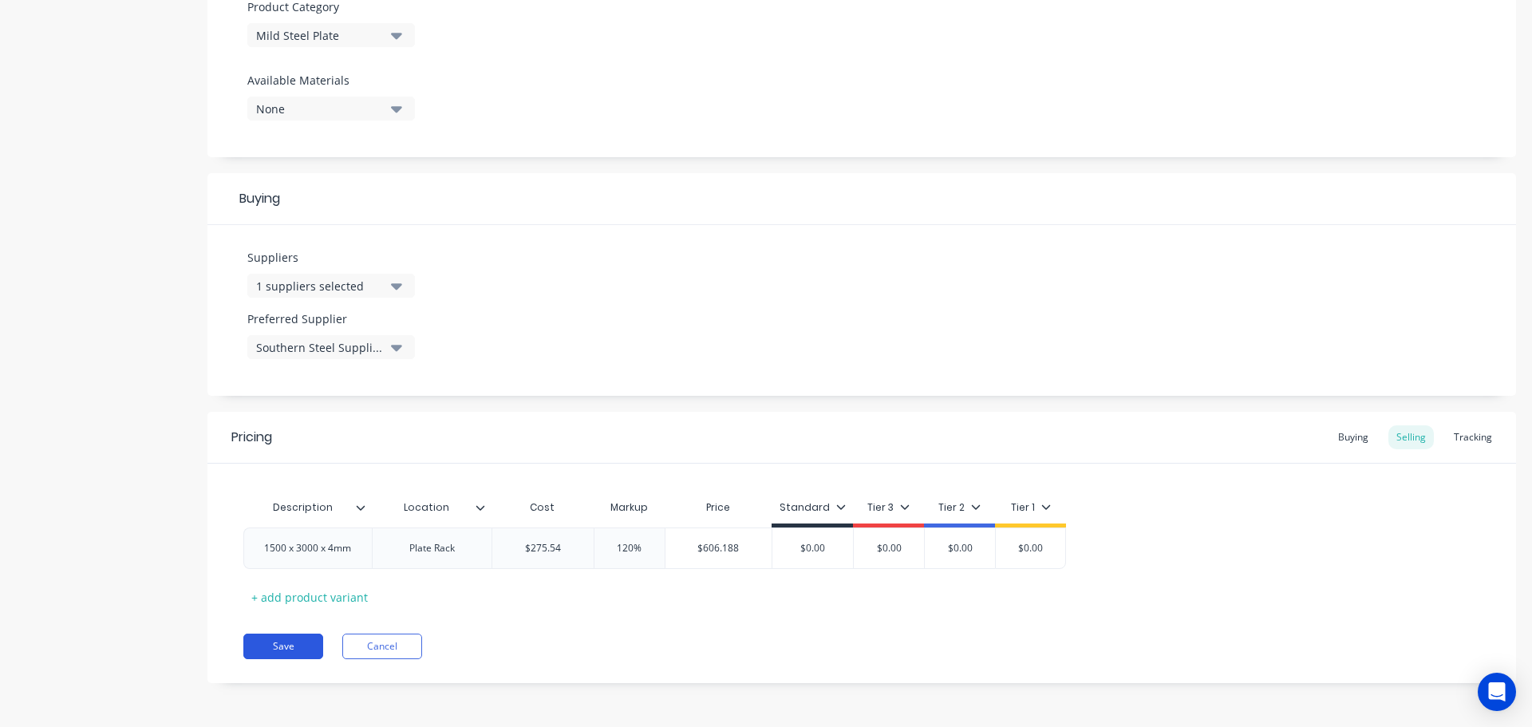
click at [278, 648] on button "Save" at bounding box center [283, 646] width 80 height 26
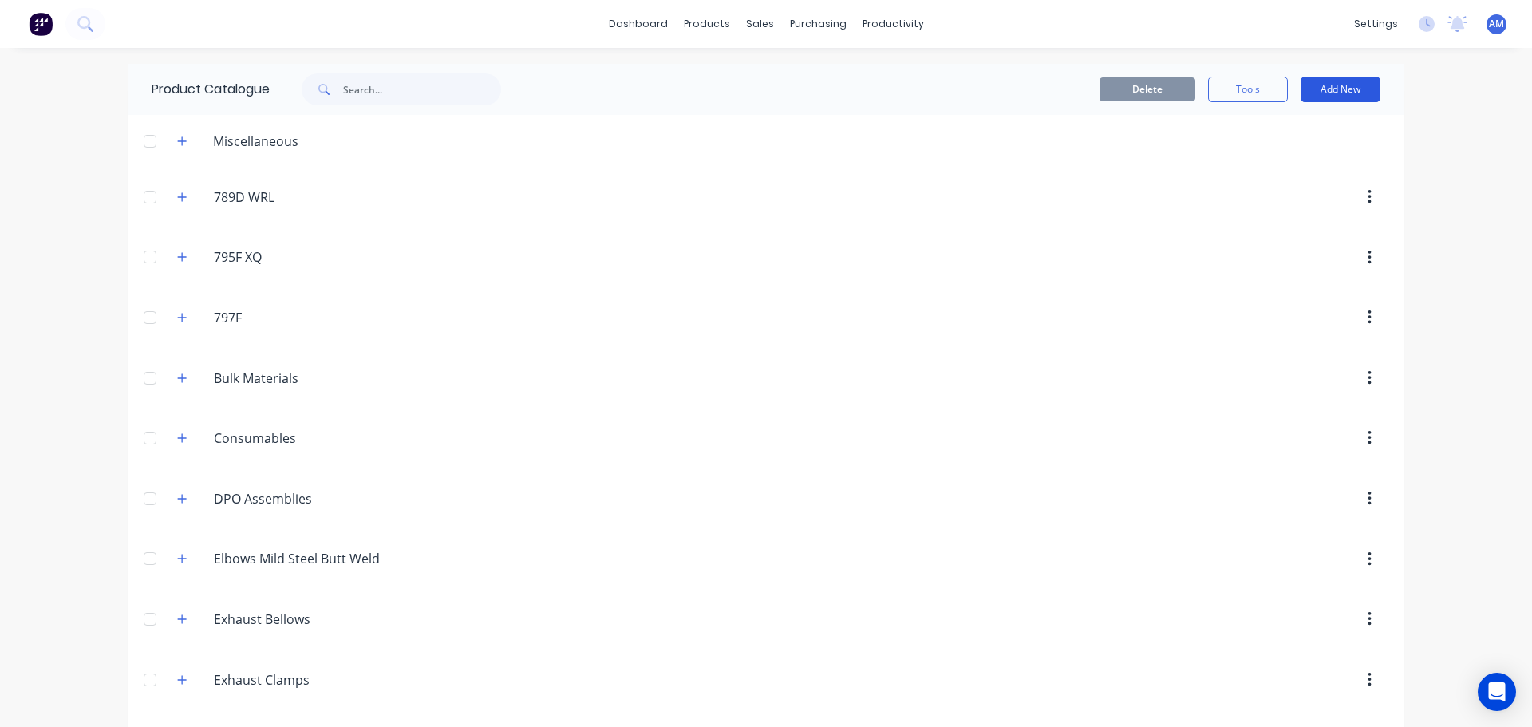
click at [1329, 85] on button "Add New" at bounding box center [1340, 90] width 80 height 26
click at [1243, 160] on div "Product" at bounding box center [1304, 162] width 123 height 23
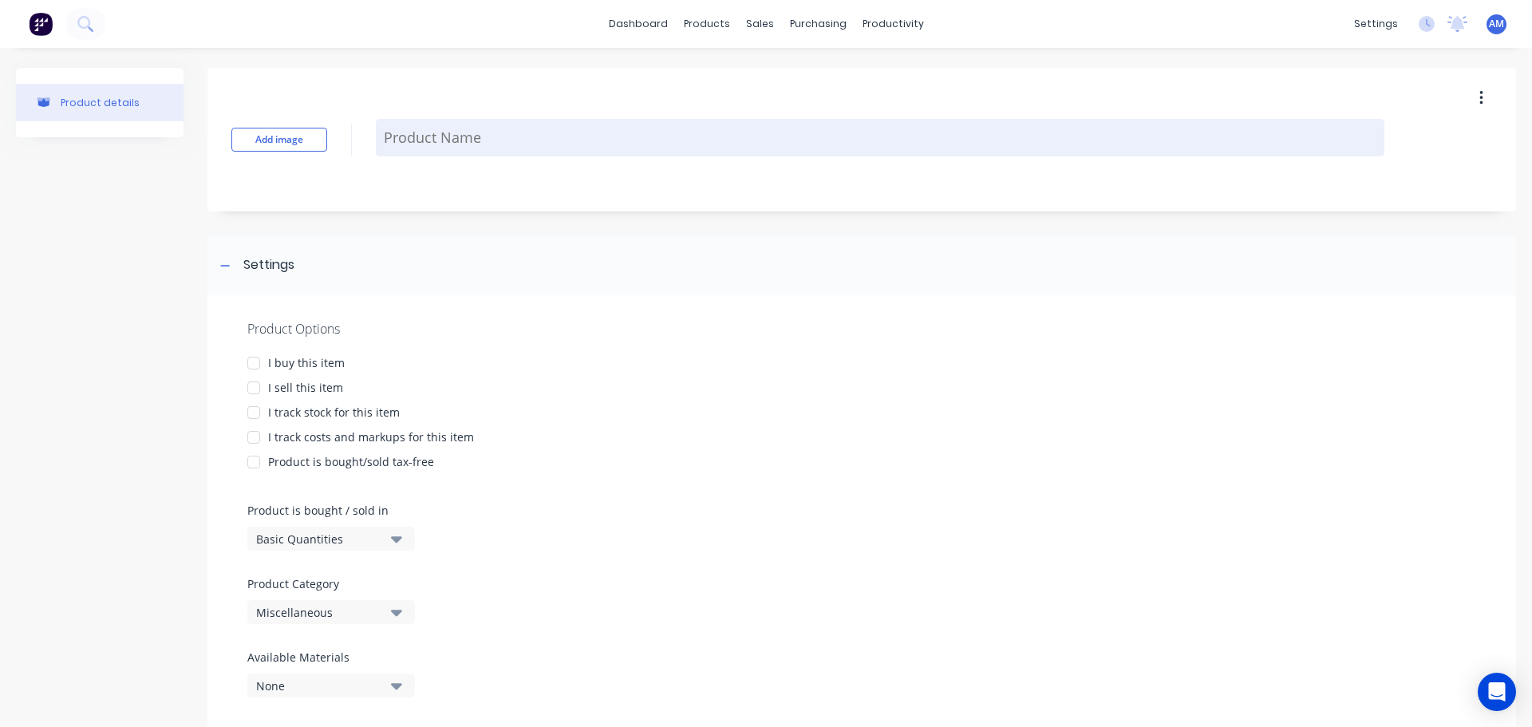
click at [432, 140] on textarea at bounding box center [880, 137] width 1008 height 37
paste textarea "1500 x 6000 x 4mm"
type textarea "x"
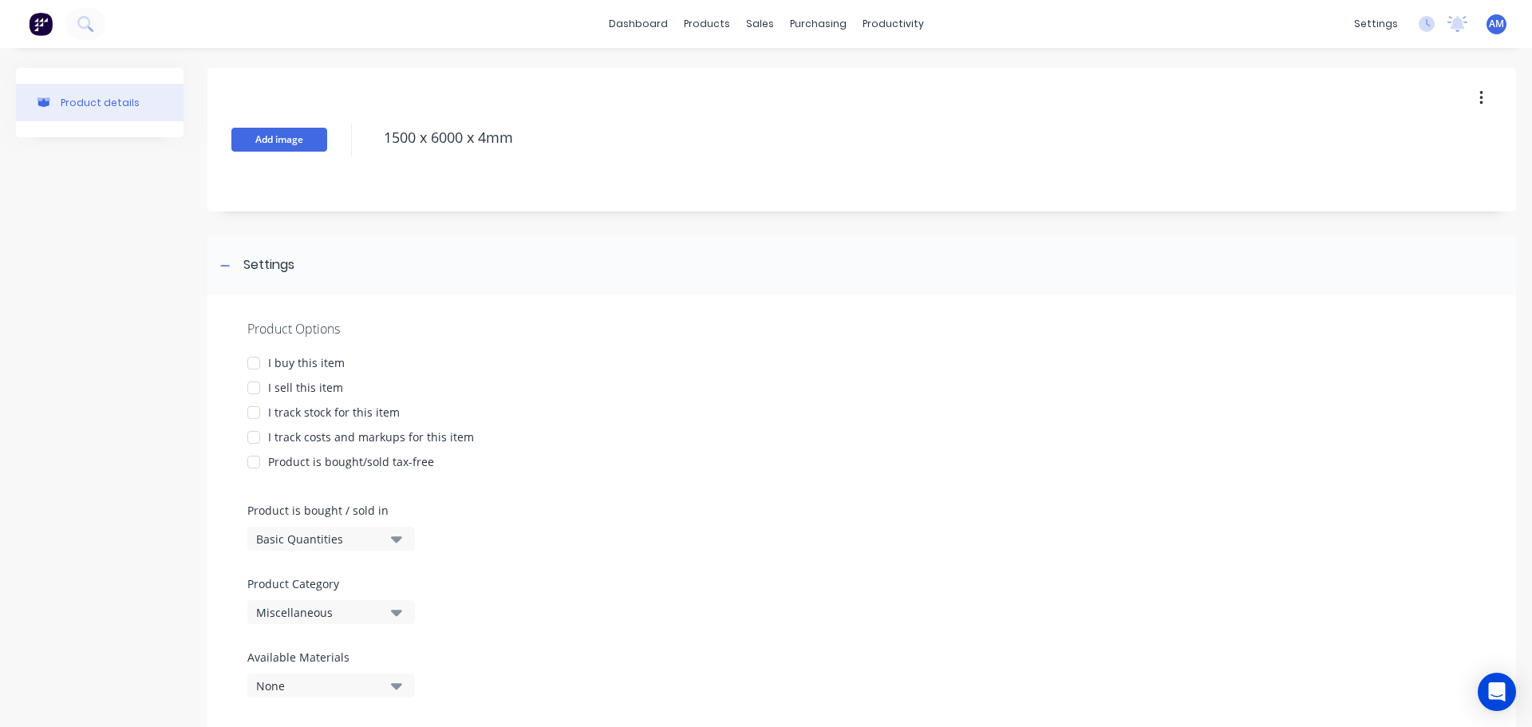
type textarea "1500 x 6000 x 4mm"
type textarea "x"
type textarea "1500 x 6000 x 4mm"
click at [313, 140] on button "Add image" at bounding box center [279, 140] width 96 height 24
click at [253, 361] on div at bounding box center [254, 363] width 32 height 32
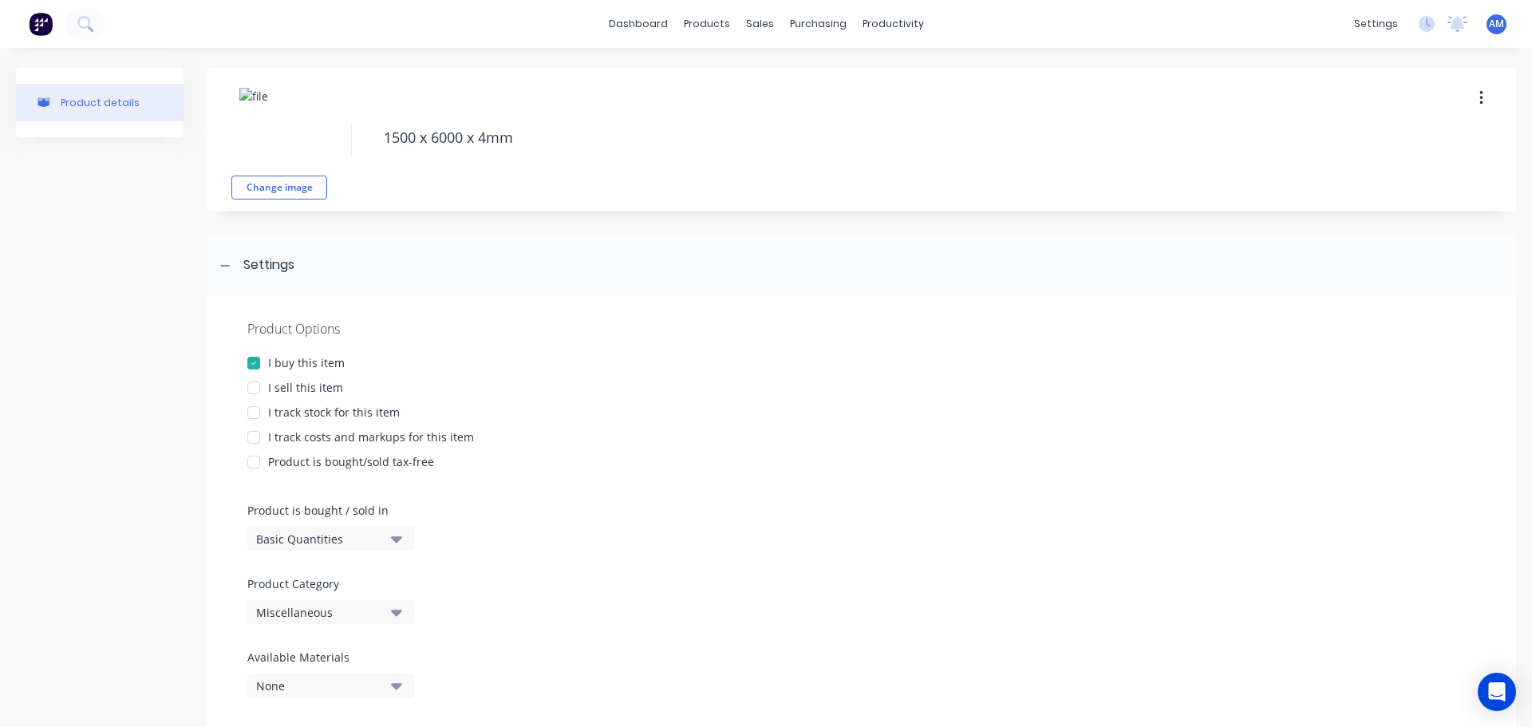
click at [255, 388] on div at bounding box center [254, 388] width 32 height 32
click at [256, 412] on div at bounding box center [254, 413] width 32 height 32
click at [254, 436] on div at bounding box center [254, 437] width 32 height 32
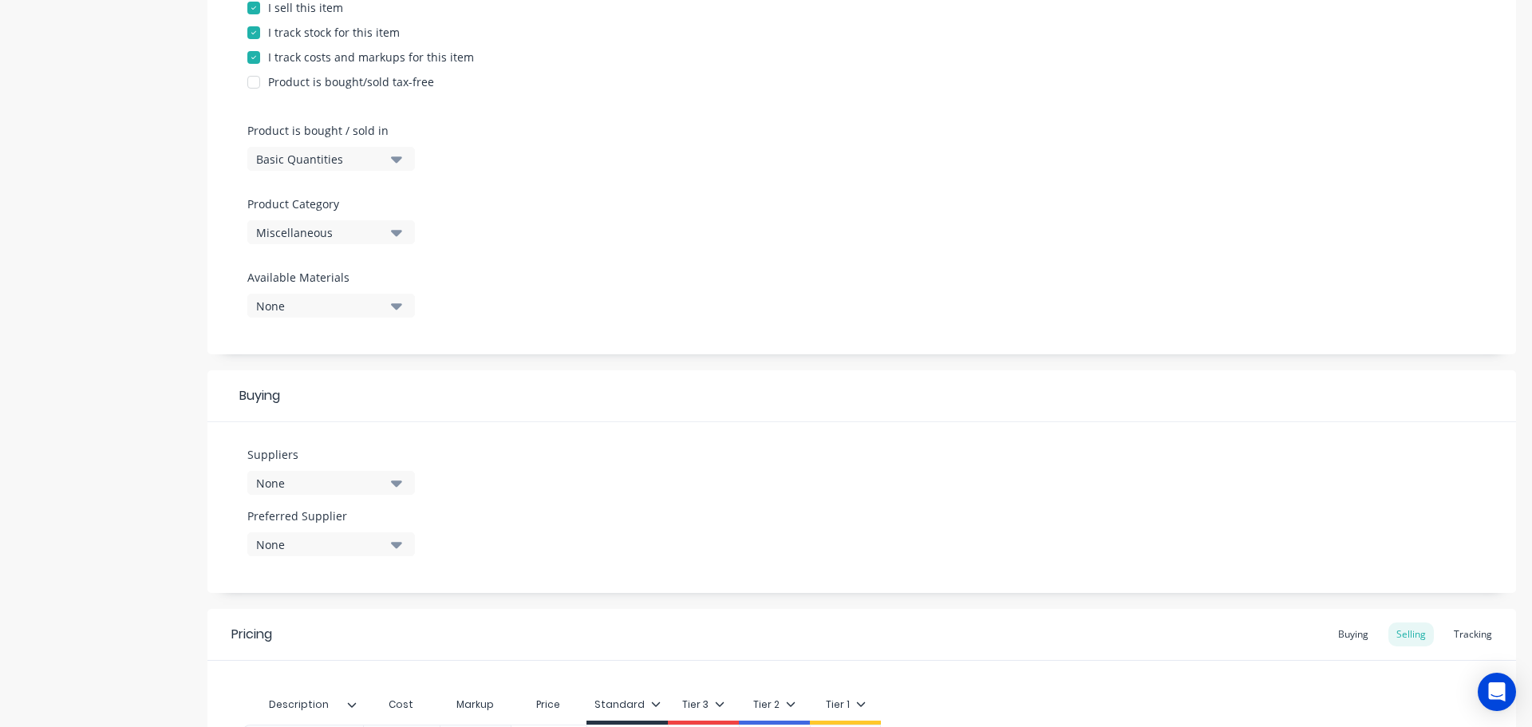
scroll to position [399, 0]
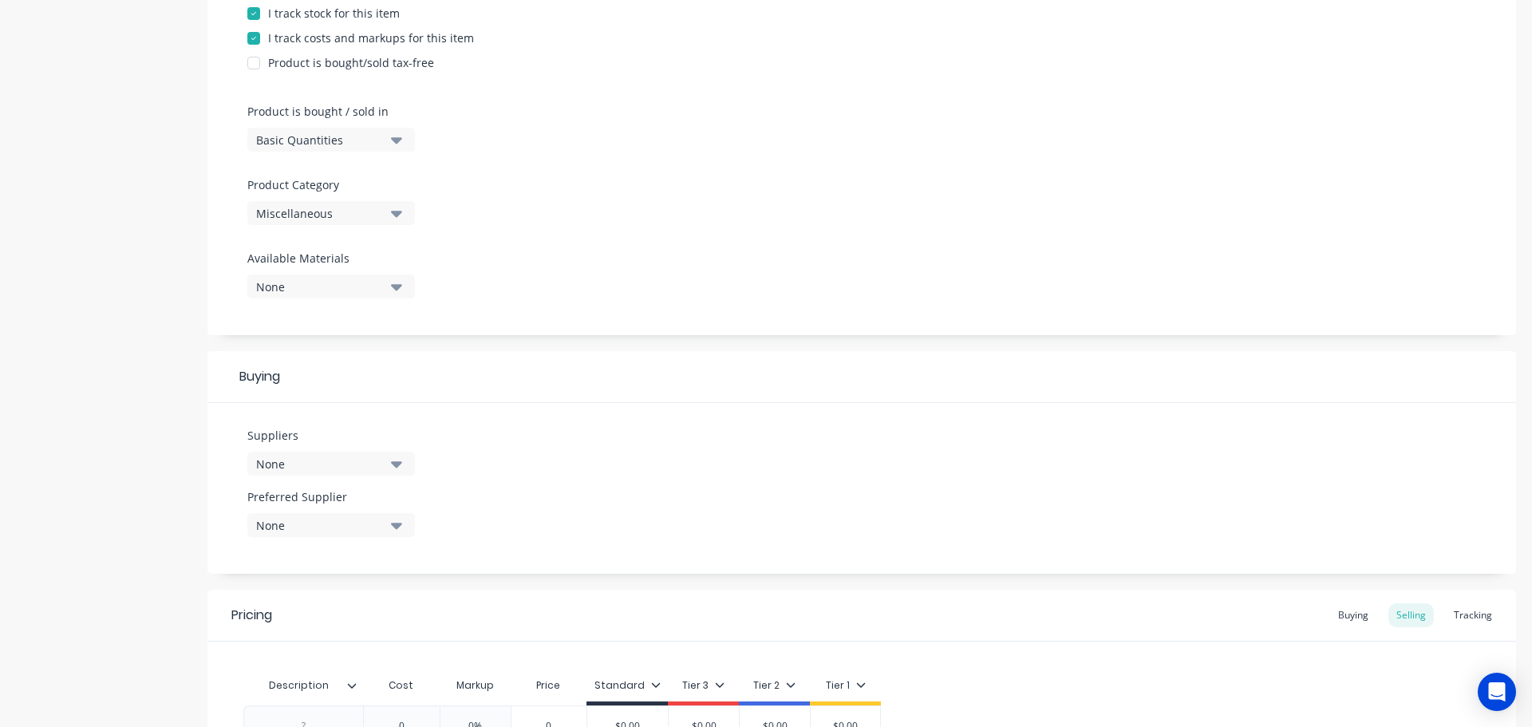
click at [393, 211] on icon "button" at bounding box center [396, 214] width 11 height 6
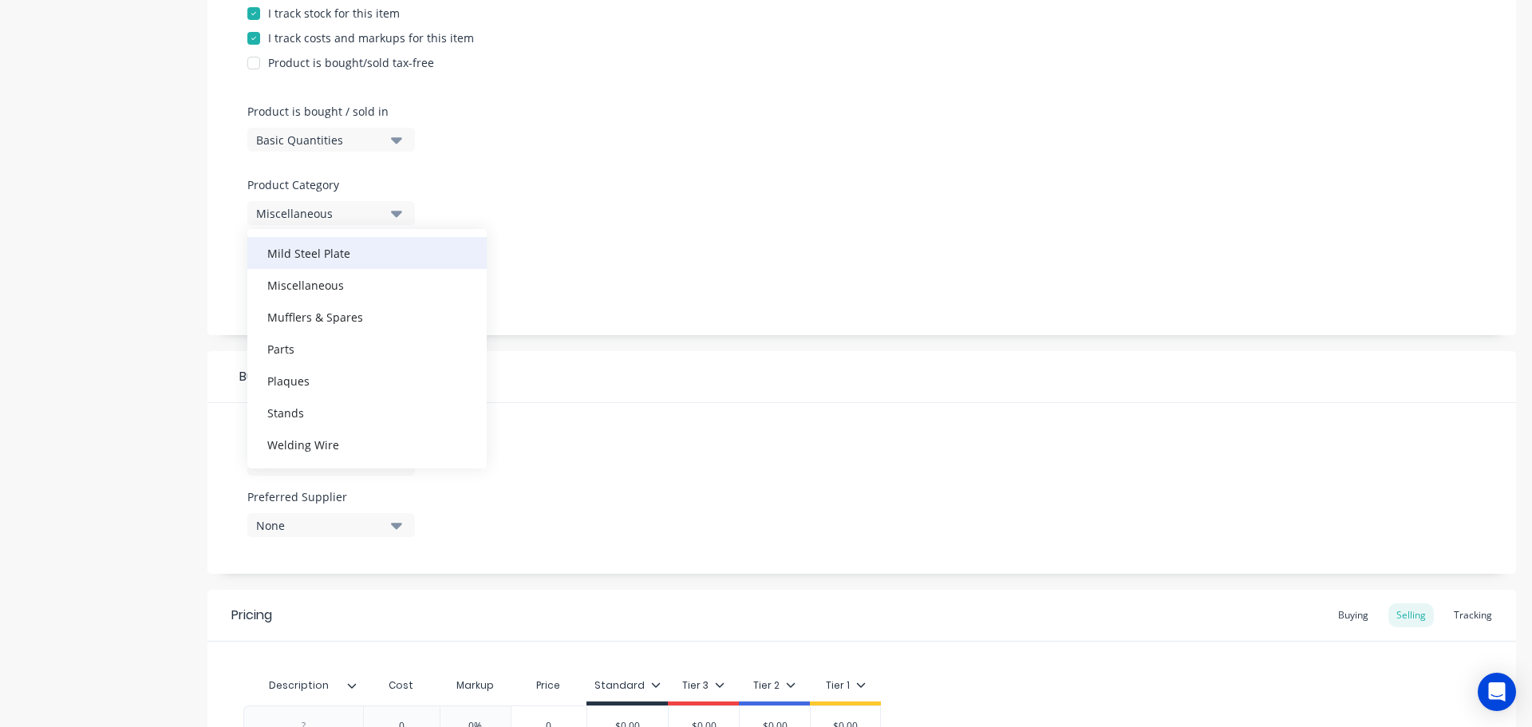
click at [352, 251] on div "Mild Steel Plate" at bounding box center [366, 253] width 239 height 32
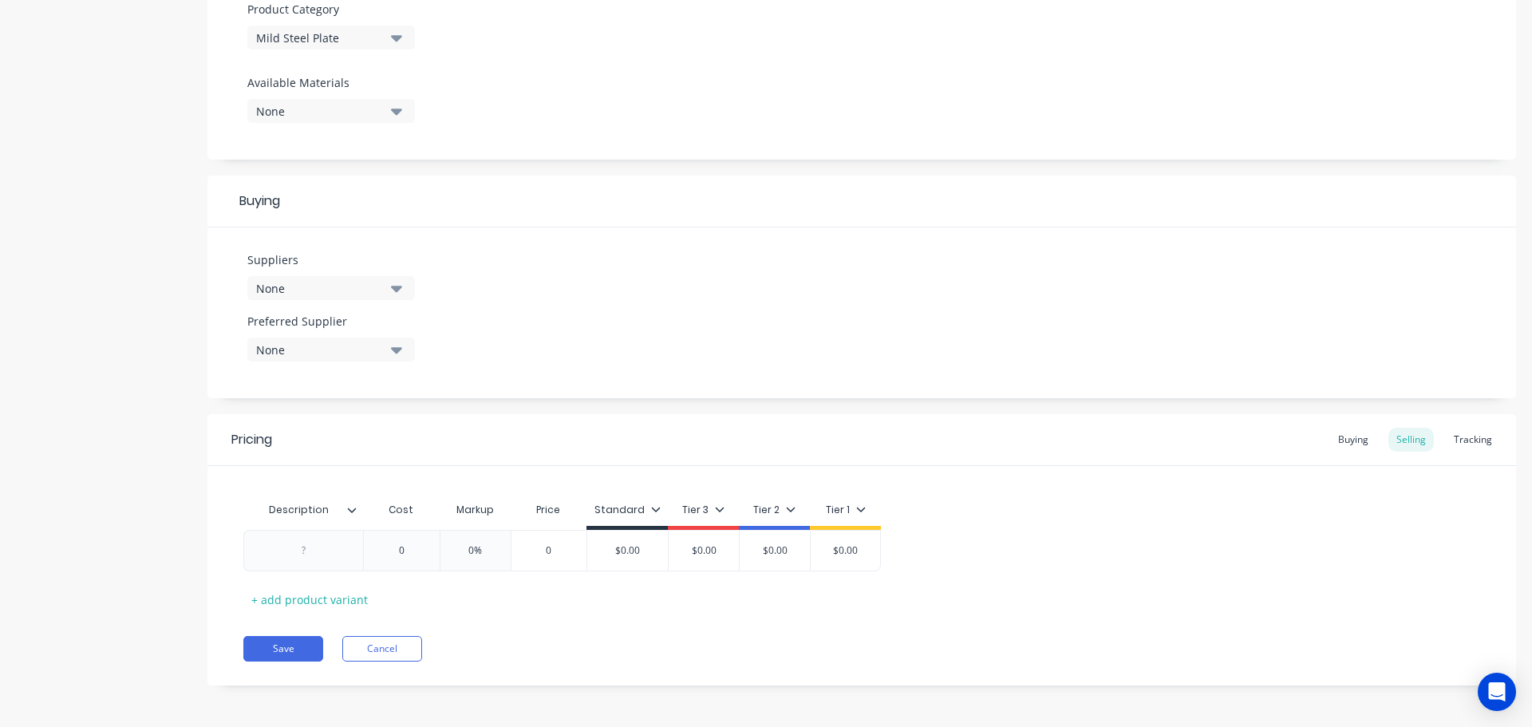
scroll to position [577, 0]
click at [391, 285] on icon "button" at bounding box center [396, 286] width 11 height 18
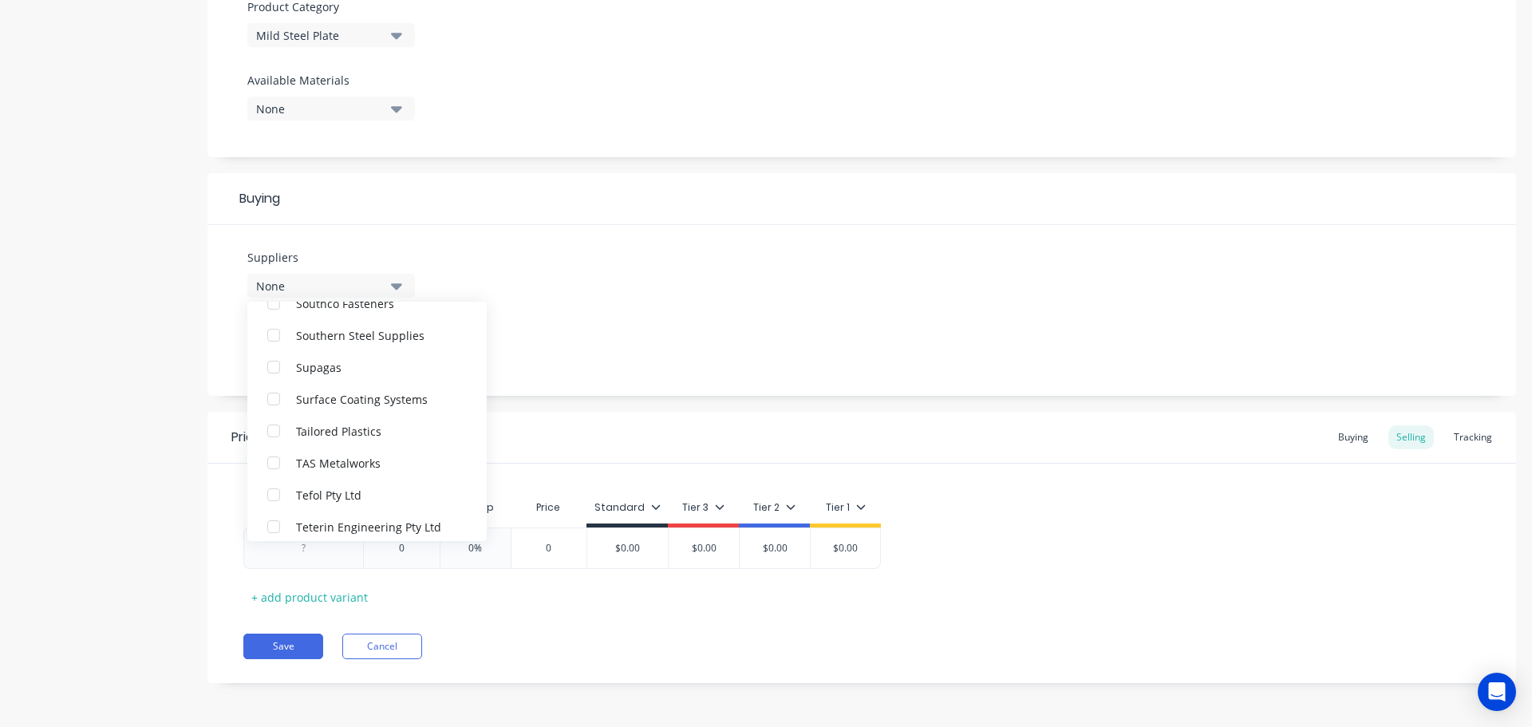
scroll to position [3670, 0]
click at [369, 367] on div "Southern Steel Supplies" at bounding box center [376, 373] width 160 height 17
click at [528, 383] on div "Suppliers 1 suppliers selected Southern Steel Supplies Advance Anti-Slip Surfac…" at bounding box center [861, 310] width 1308 height 171
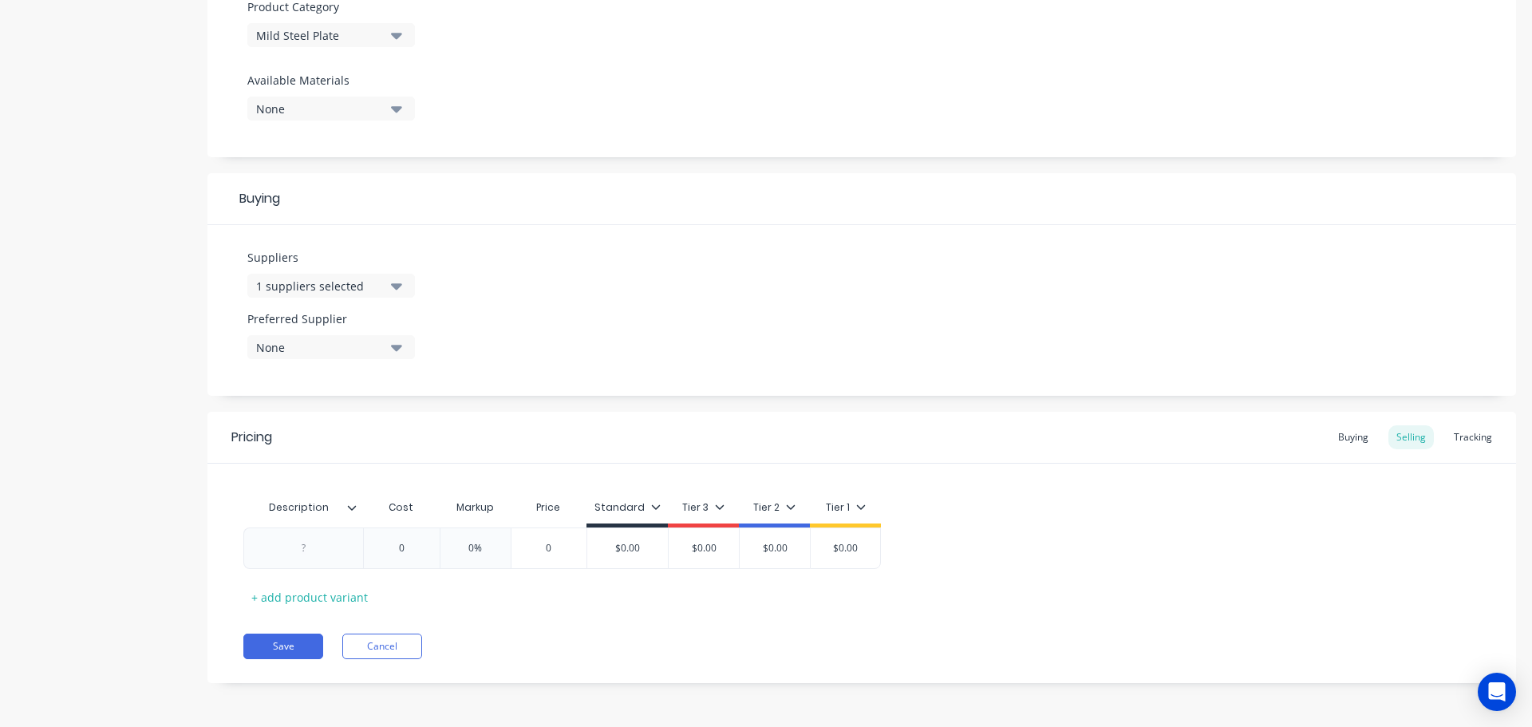
click at [402, 345] on button "None" at bounding box center [331, 347] width 168 height 24
click at [364, 432] on button "Southern Steel Supplies" at bounding box center [366, 435] width 239 height 32
click at [359, 507] on div at bounding box center [358, 507] width 10 height 14
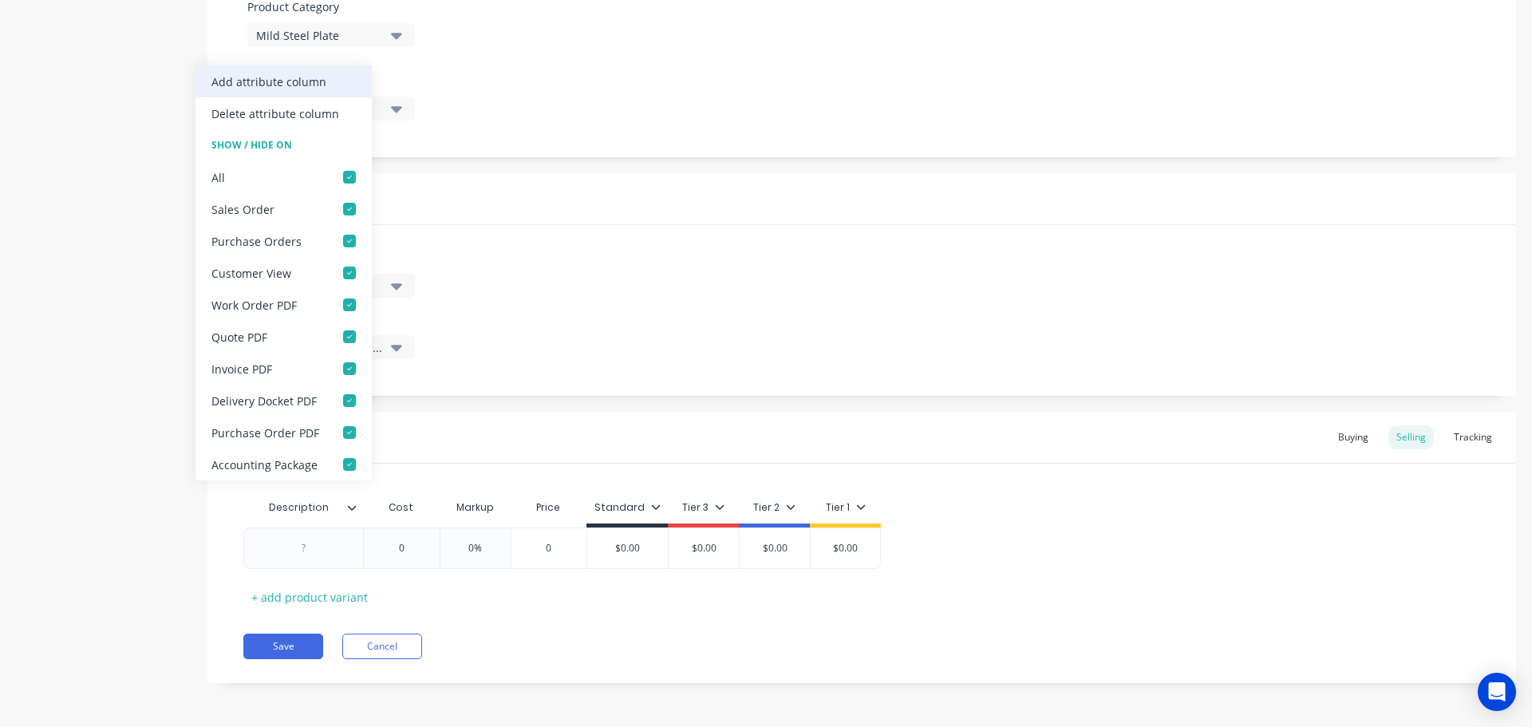
click at [314, 89] on div "Add attribute column" at bounding box center [268, 81] width 115 height 17
type textarea "x"
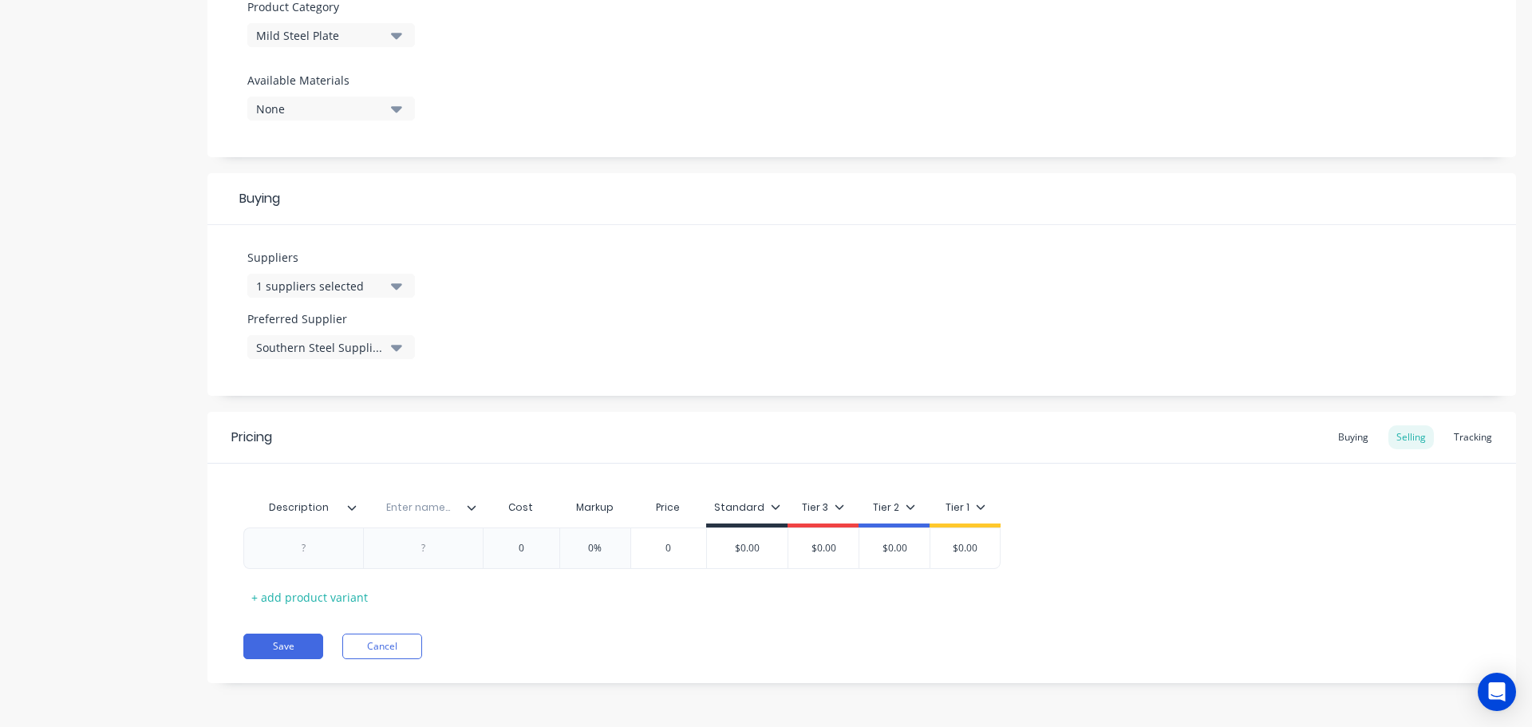
click at [428, 503] on input "text" at bounding box center [418, 507] width 110 height 14
type input "Location"
type textarea "x"
click at [310, 551] on div at bounding box center [304, 548] width 80 height 21
paste div
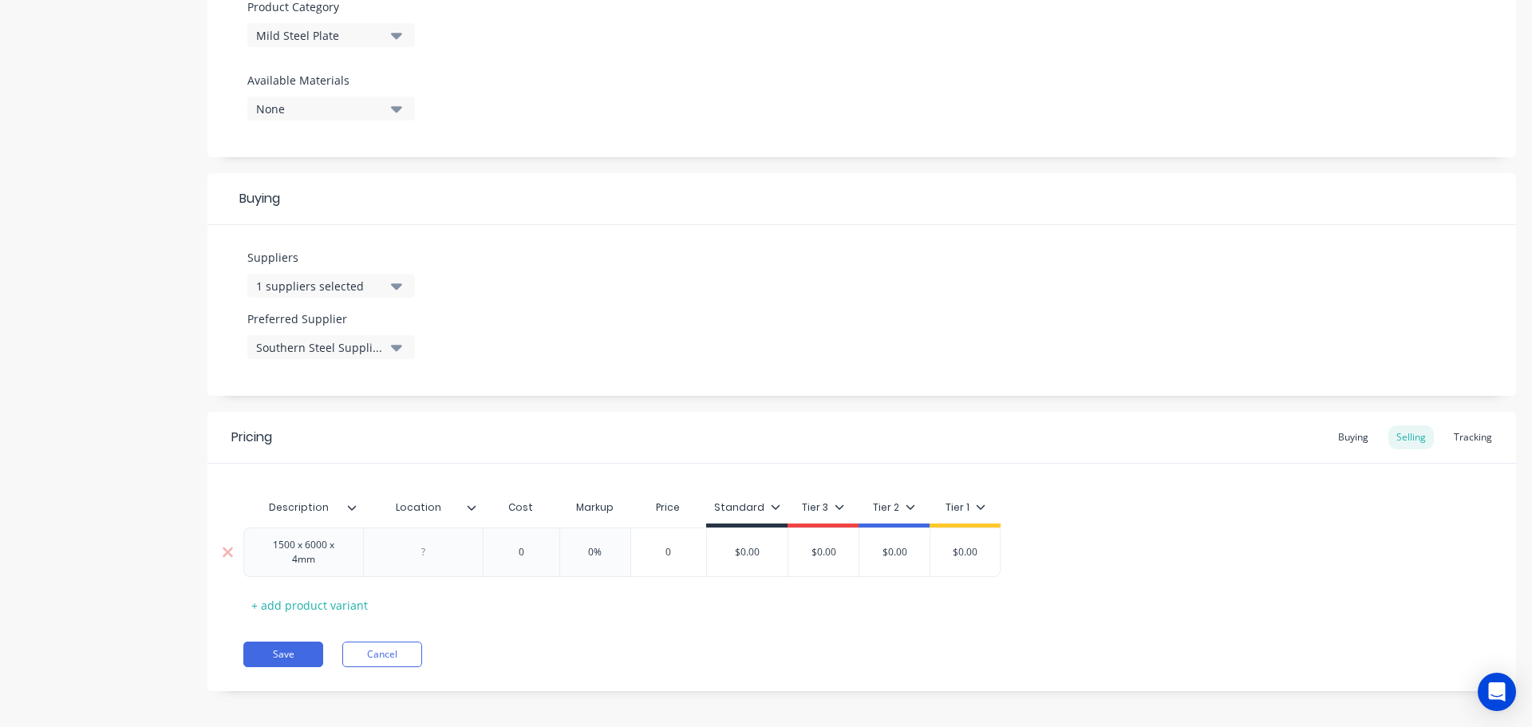
type textarea "x"
click at [426, 550] on div at bounding box center [424, 552] width 80 height 21
type textarea "x"
type input "0"
click at [537, 549] on input "0" at bounding box center [530, 548] width 80 height 14
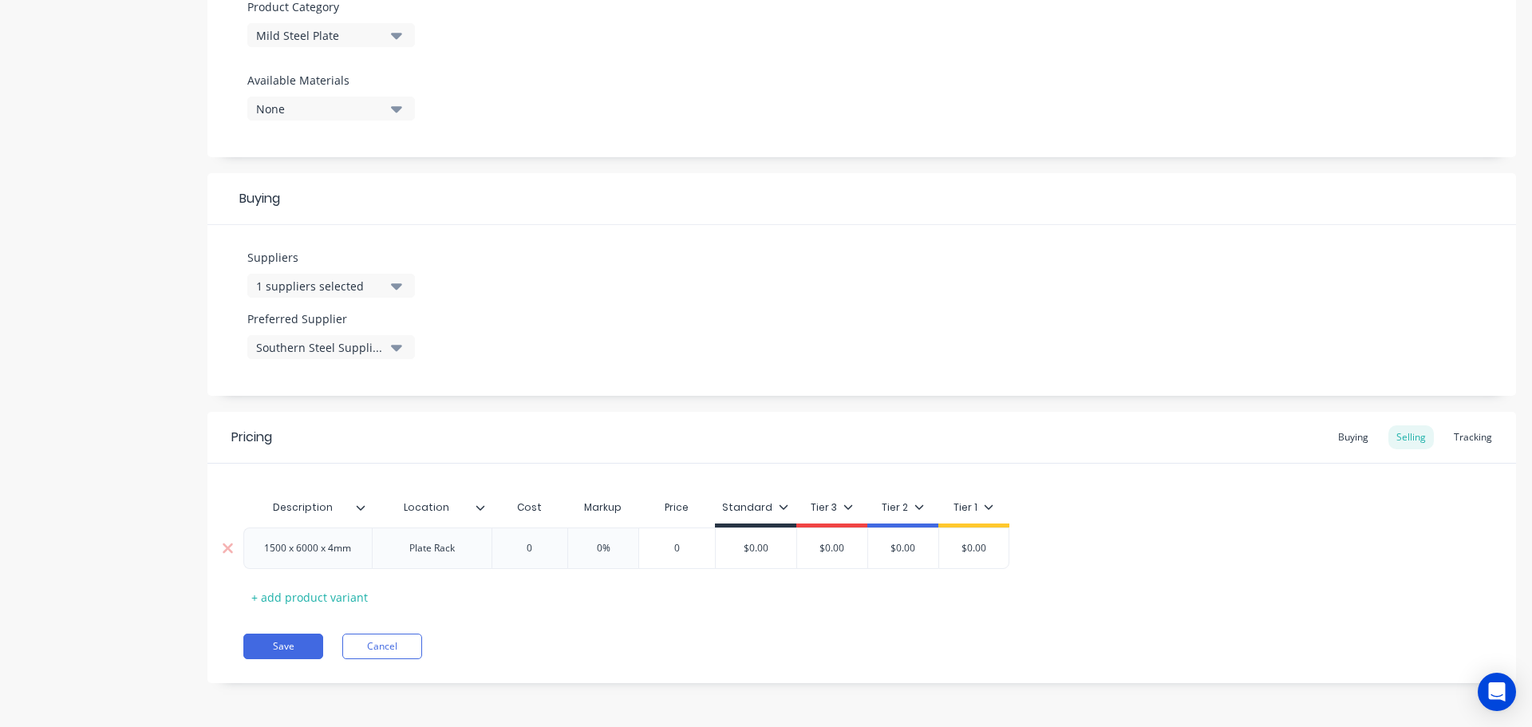
type textarea "x"
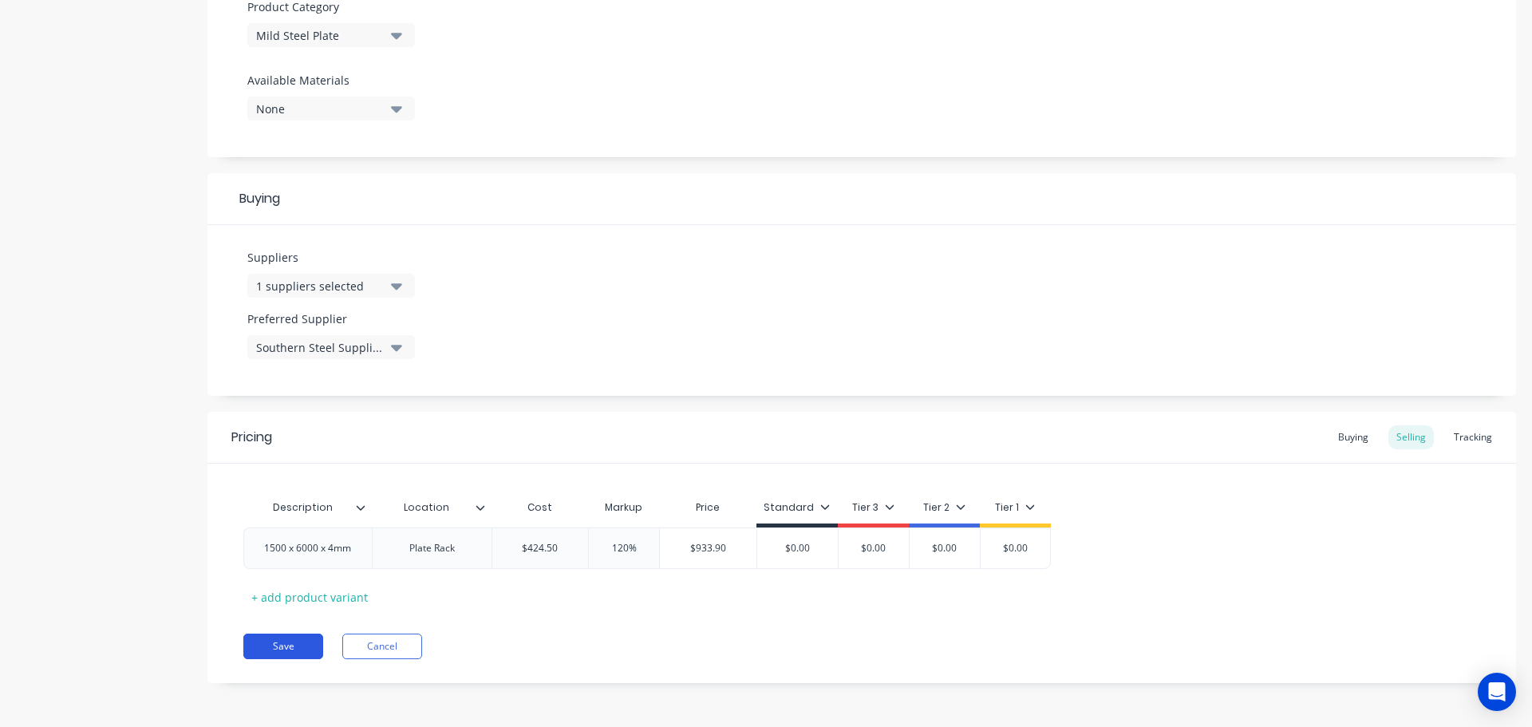
click at [294, 656] on button "Save" at bounding box center [283, 646] width 80 height 26
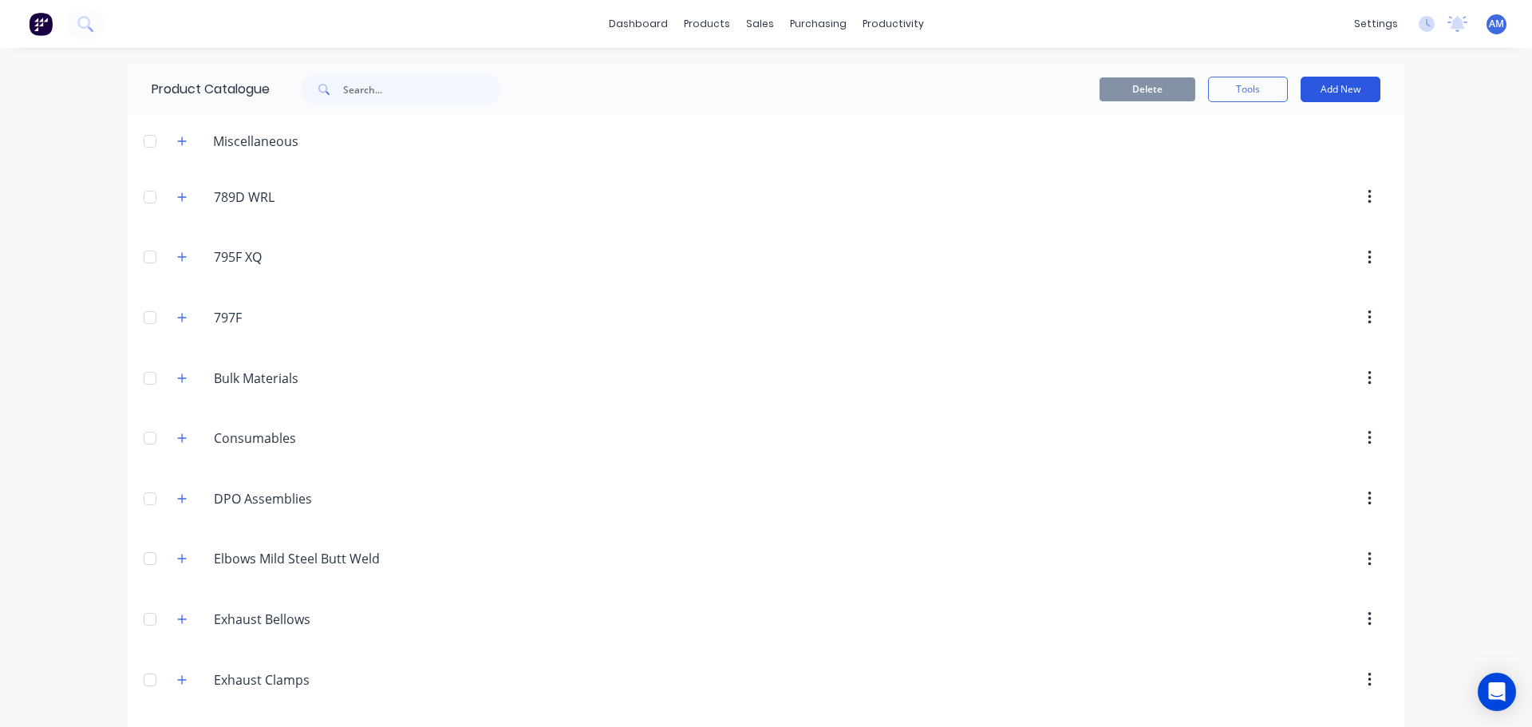
click at [1338, 80] on button "Add New" at bounding box center [1340, 90] width 80 height 26
click at [1288, 160] on div "Product" at bounding box center [1304, 162] width 123 height 23
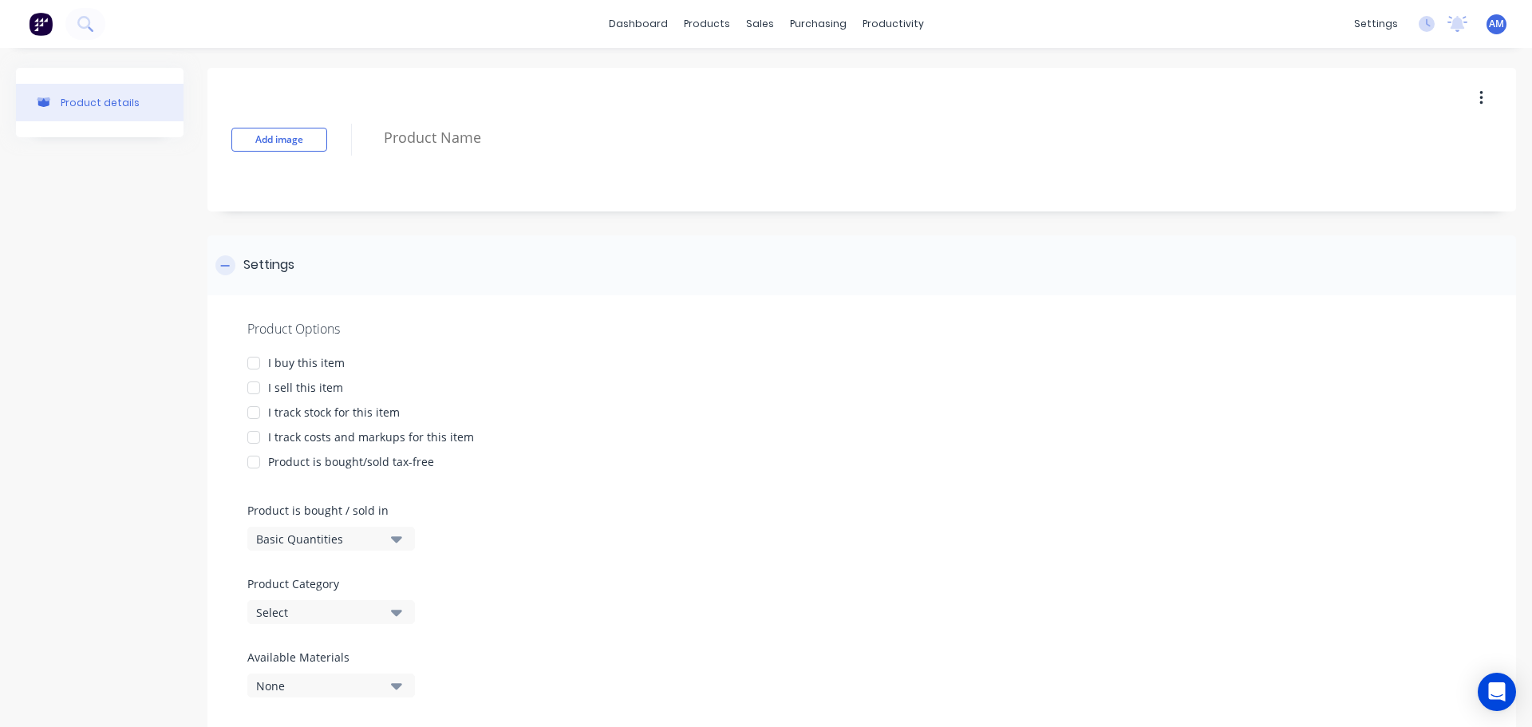
scroll to position [43, 0]
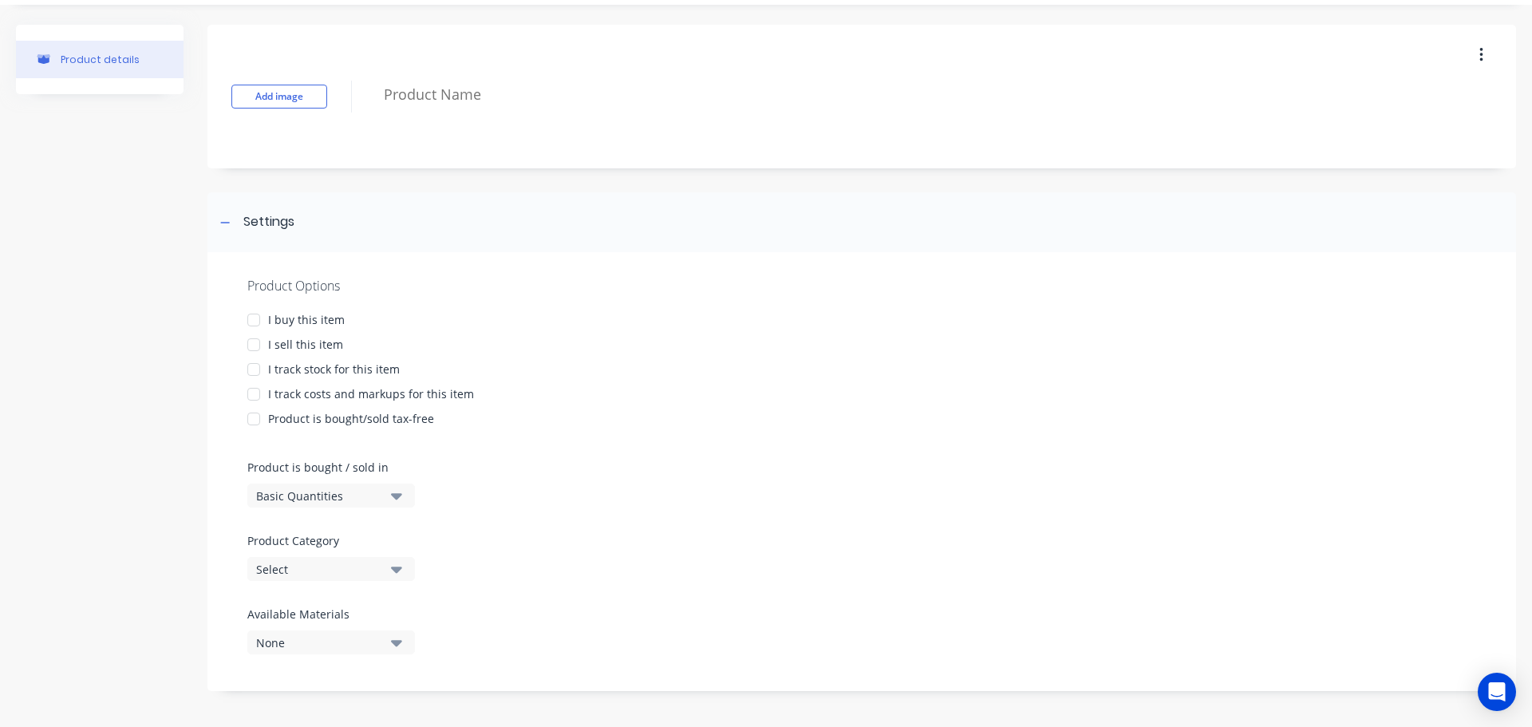
click at [254, 321] on div at bounding box center [254, 320] width 32 height 32
click at [255, 345] on div at bounding box center [254, 345] width 32 height 32
click at [253, 372] on div at bounding box center [254, 369] width 32 height 32
click at [252, 394] on div at bounding box center [254, 394] width 32 height 32
click at [393, 498] on icon "button" at bounding box center [396, 496] width 11 height 18
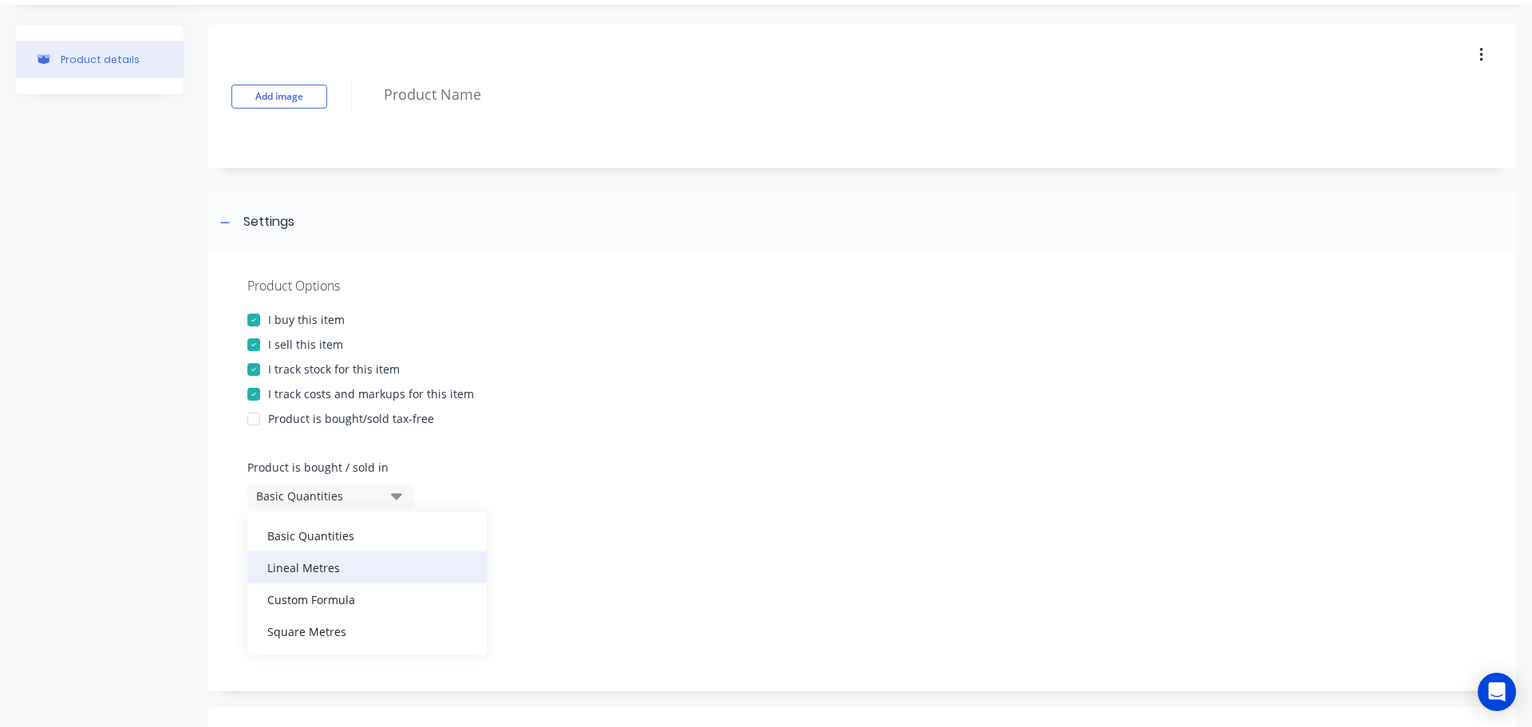
click at [341, 570] on div "Lineal Metres" at bounding box center [366, 567] width 239 height 32
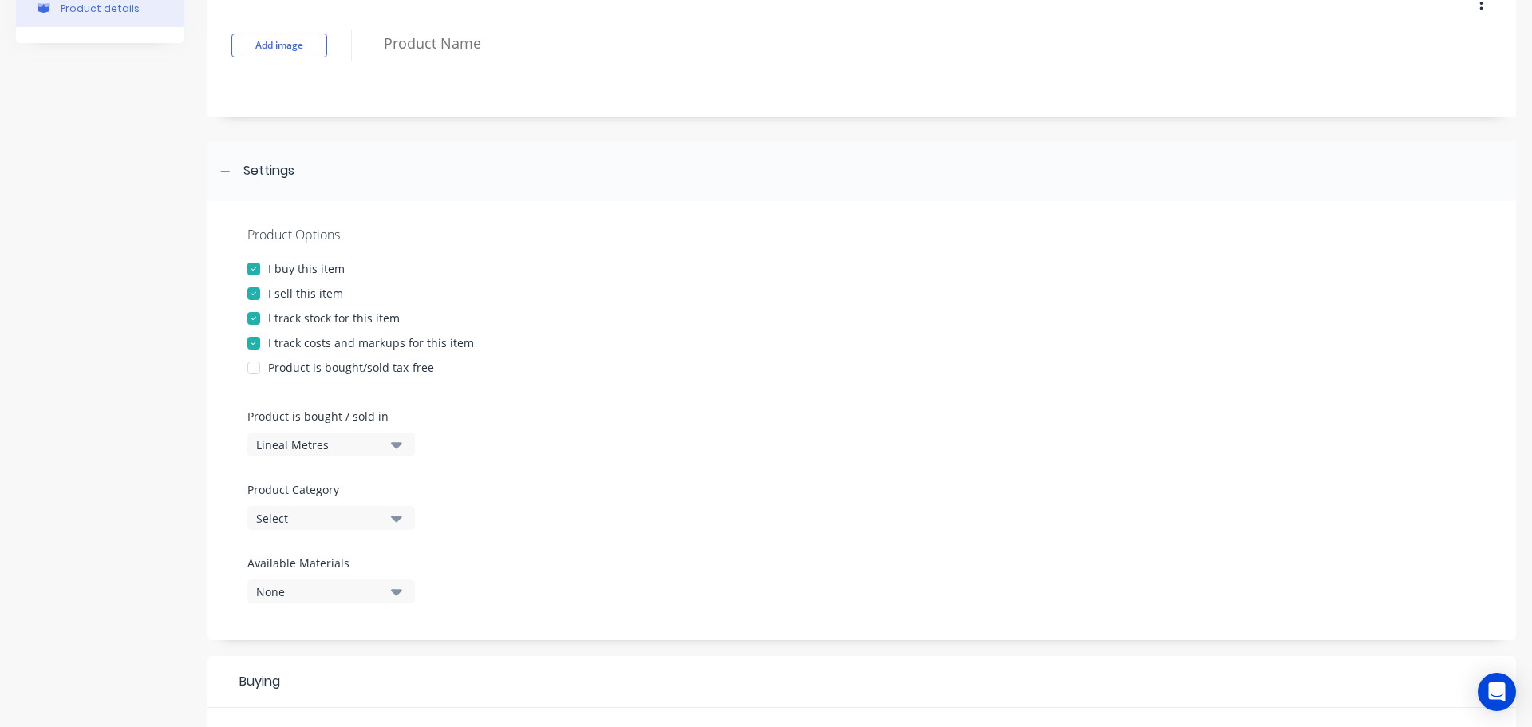
scroll to position [123, 0]
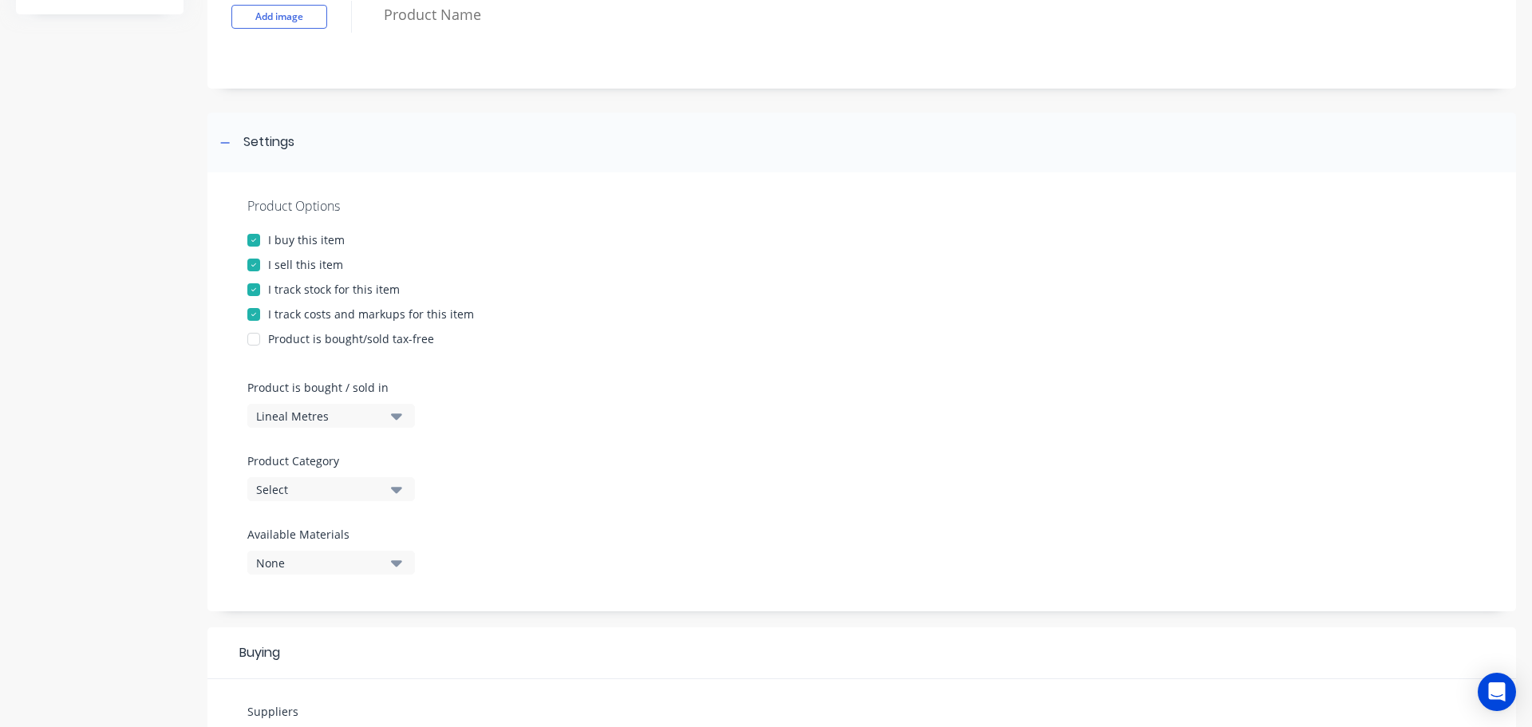
click at [388, 495] on button "Select" at bounding box center [331, 489] width 168 height 24
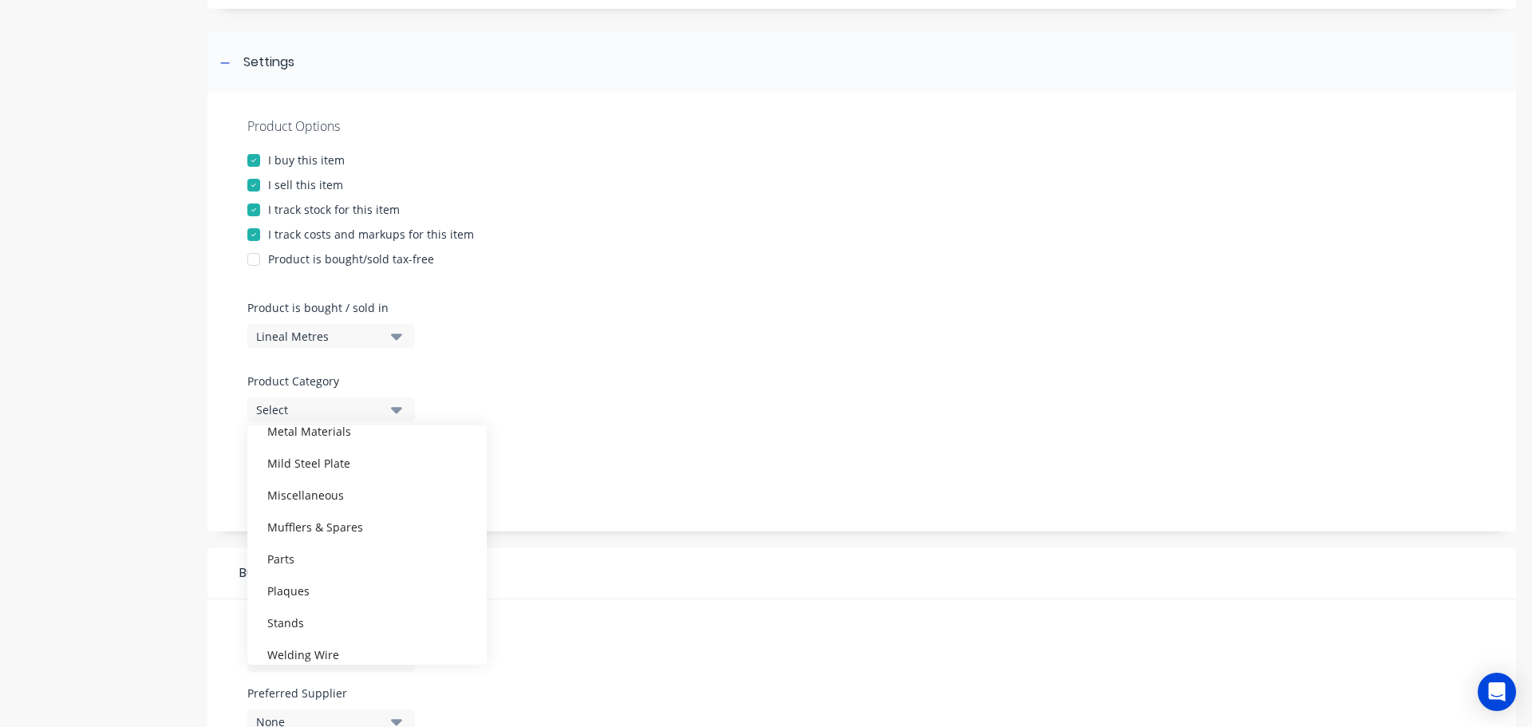
scroll to position [718, 0]
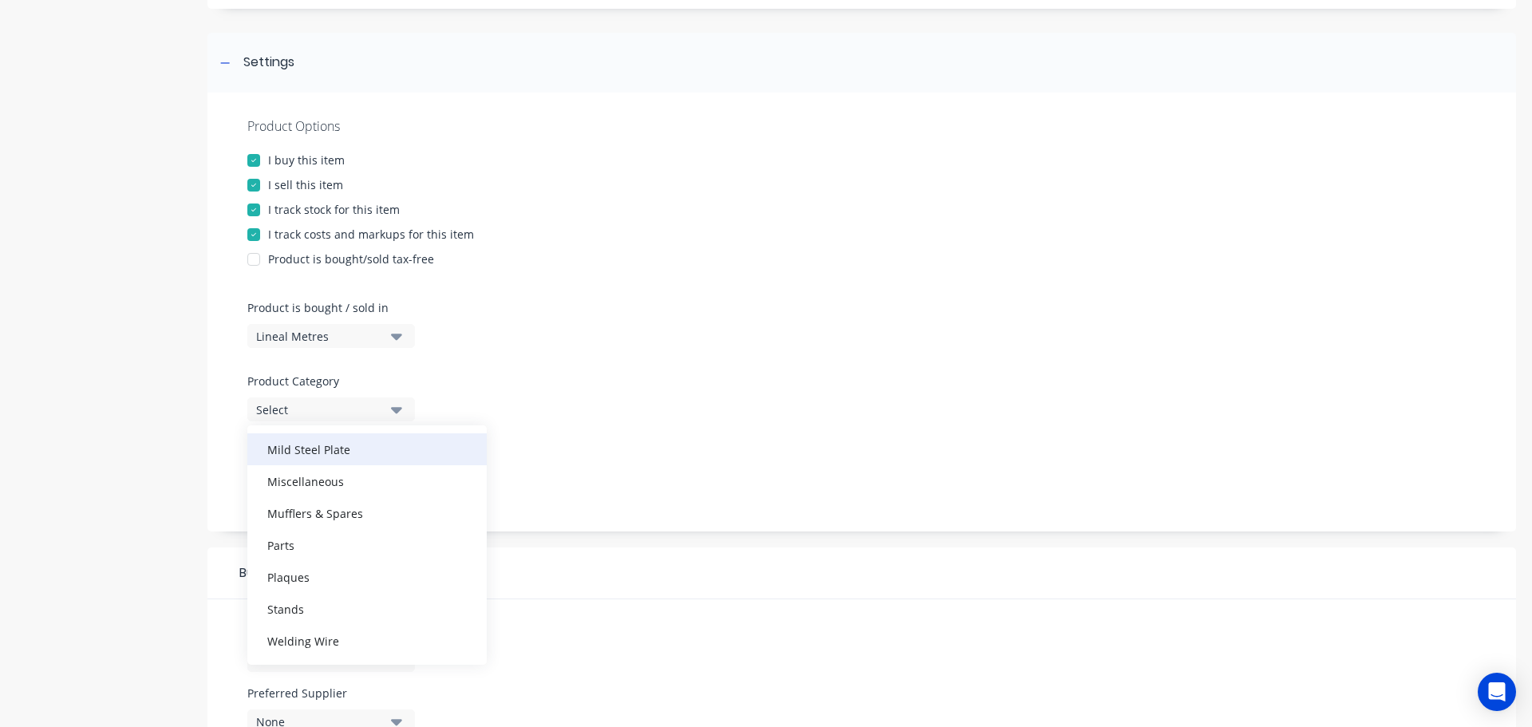
click at [336, 451] on div "Mild Steel Plate" at bounding box center [366, 449] width 239 height 32
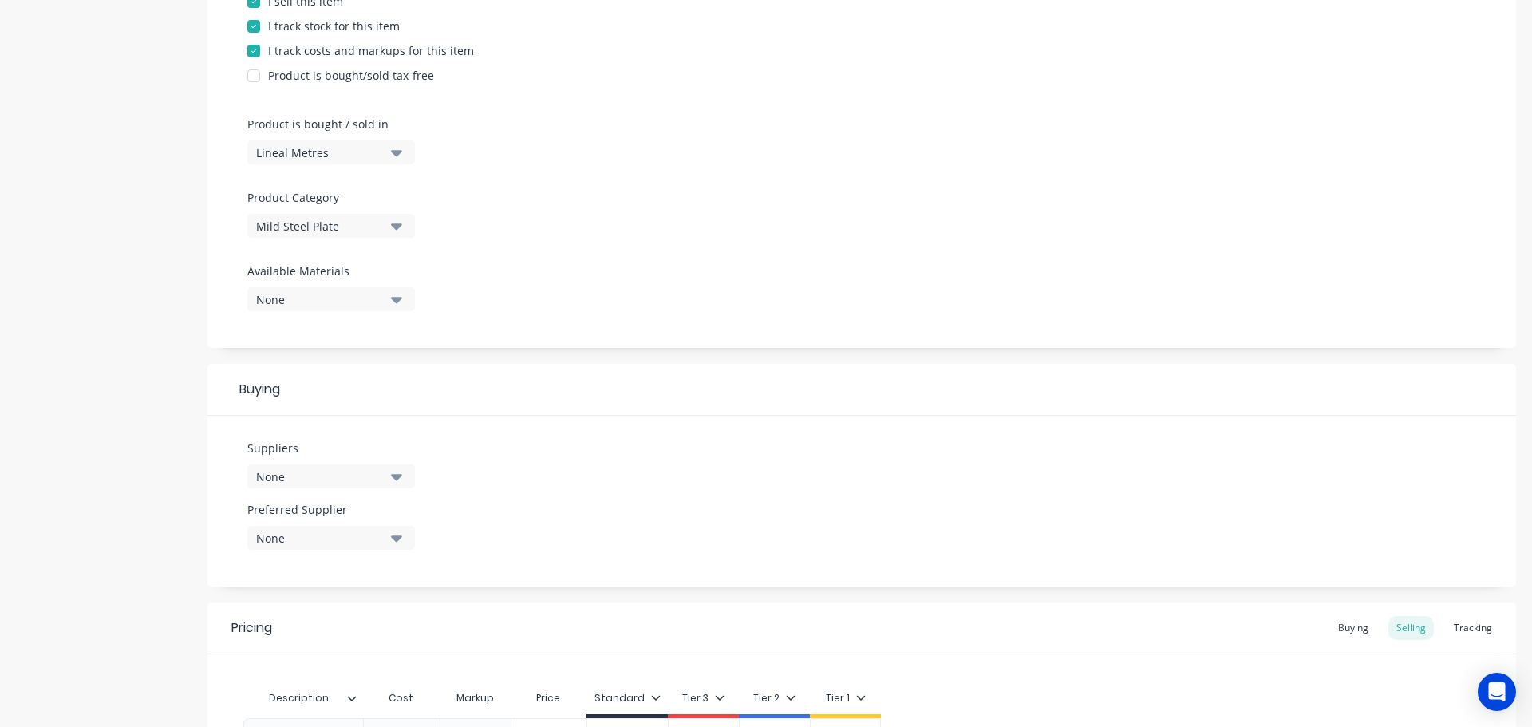
scroll to position [442, 0]
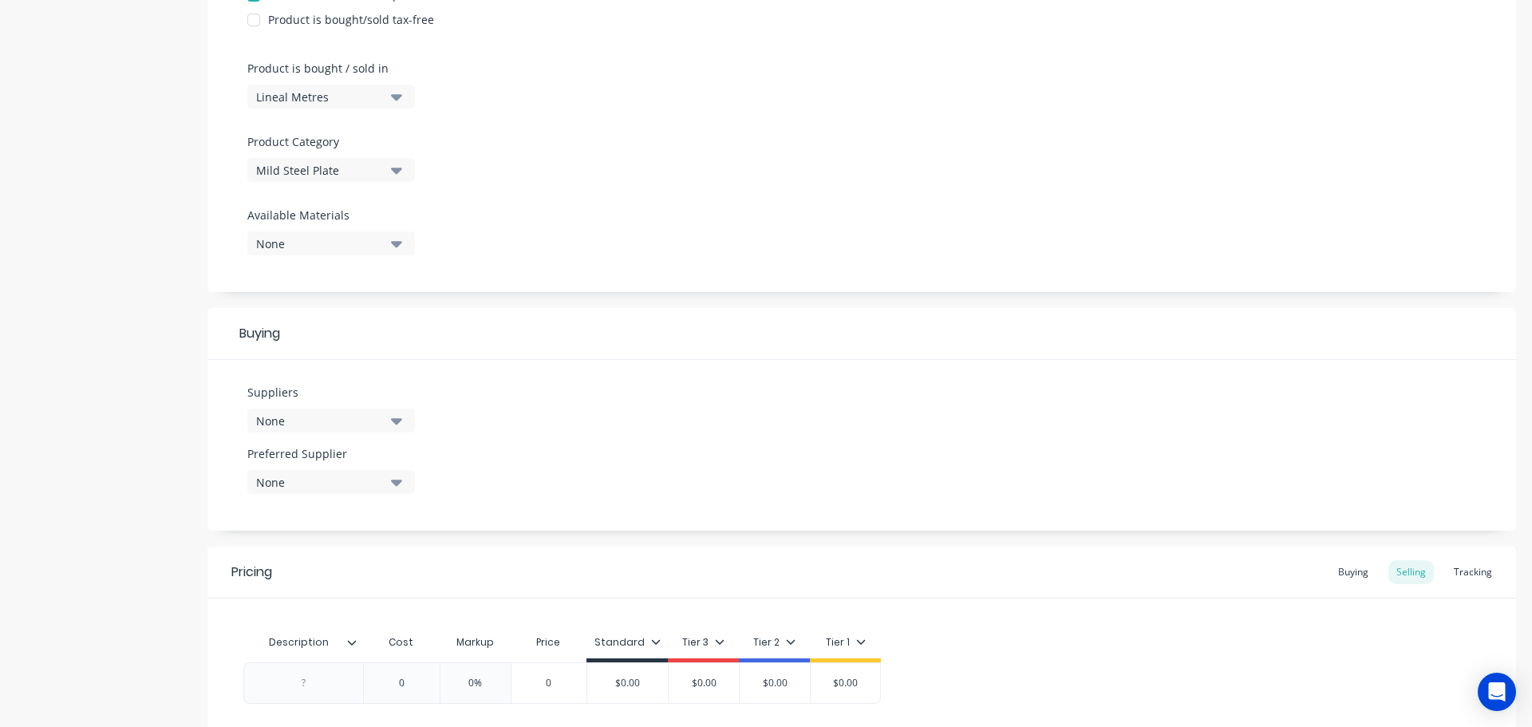
click at [398, 418] on icon "button" at bounding box center [396, 421] width 11 height 18
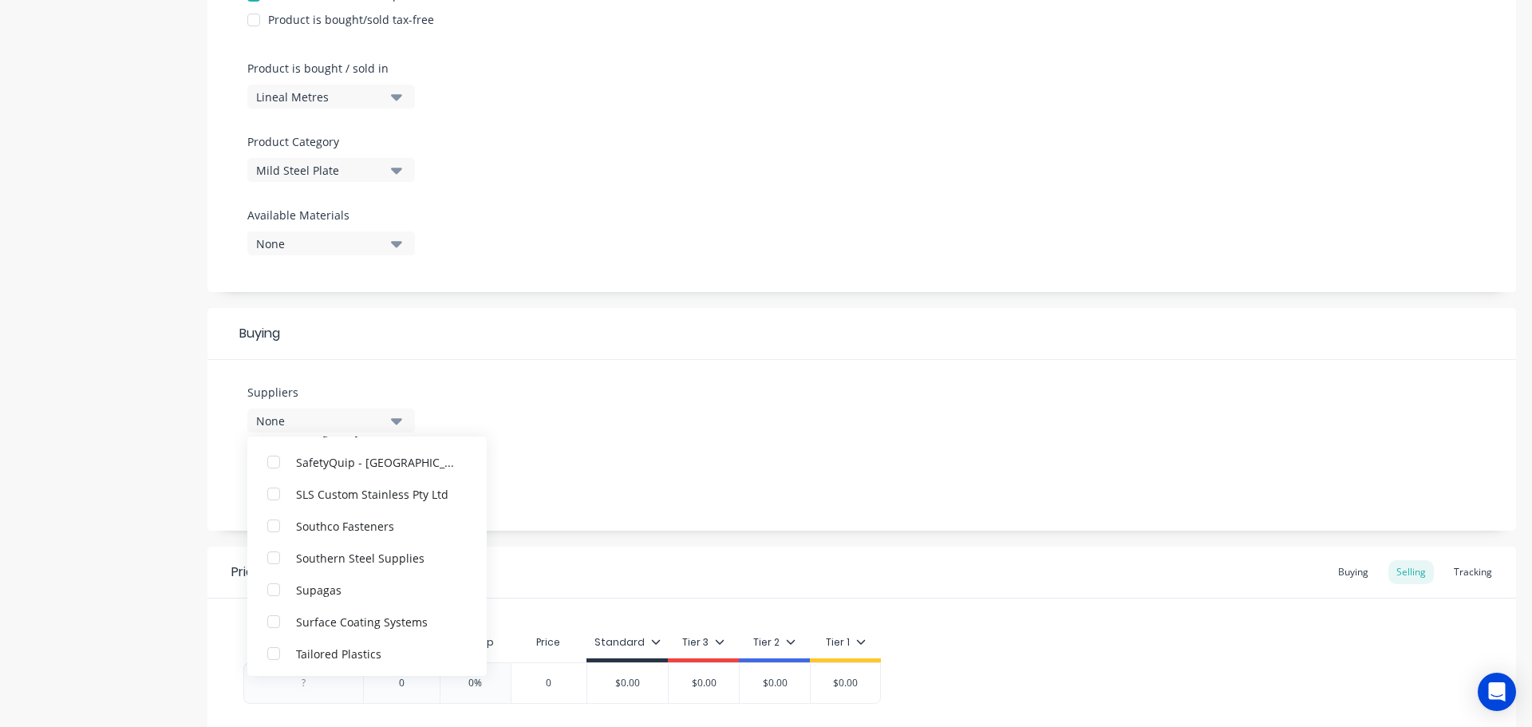
scroll to position [3590, 0]
click at [365, 583] on div "Southern Steel Supplies" at bounding box center [376, 587] width 160 height 17
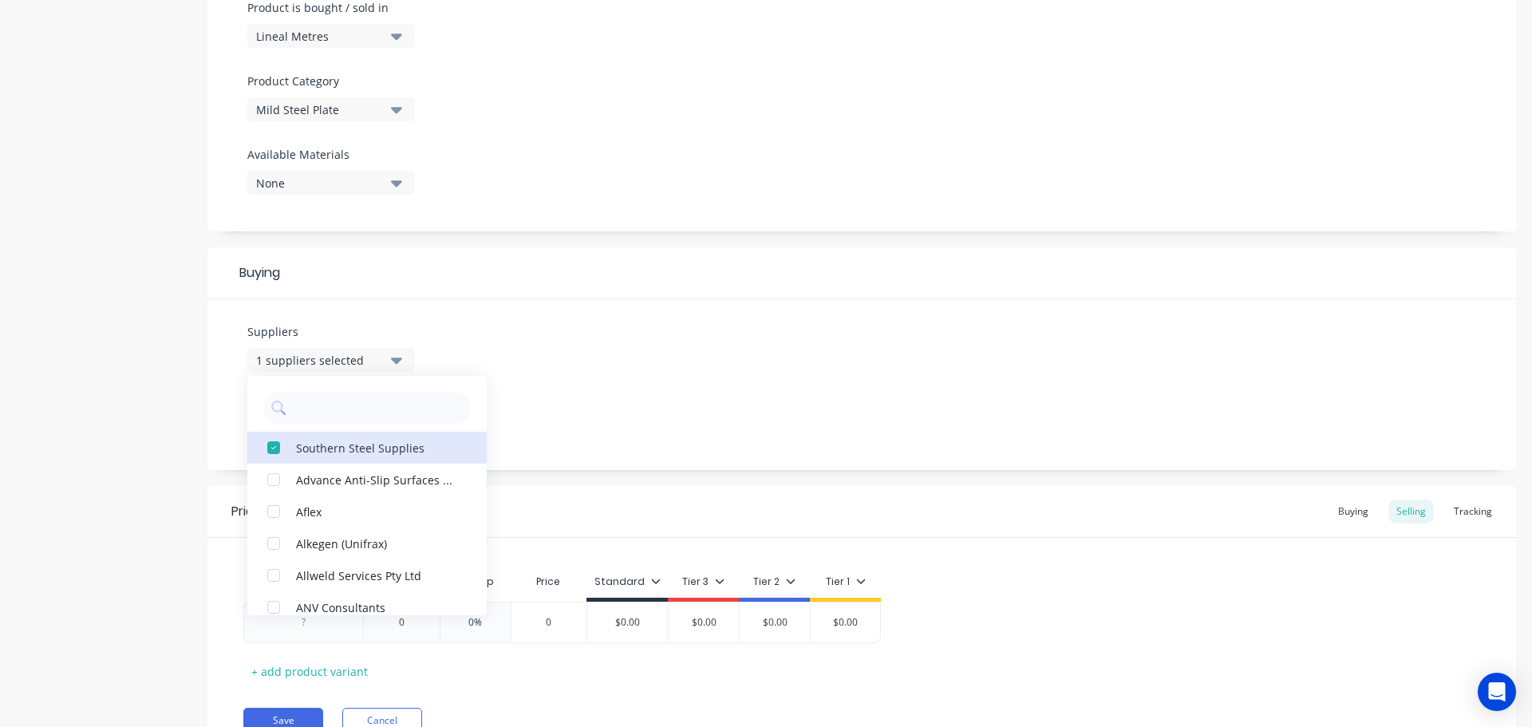
scroll to position [577, 0]
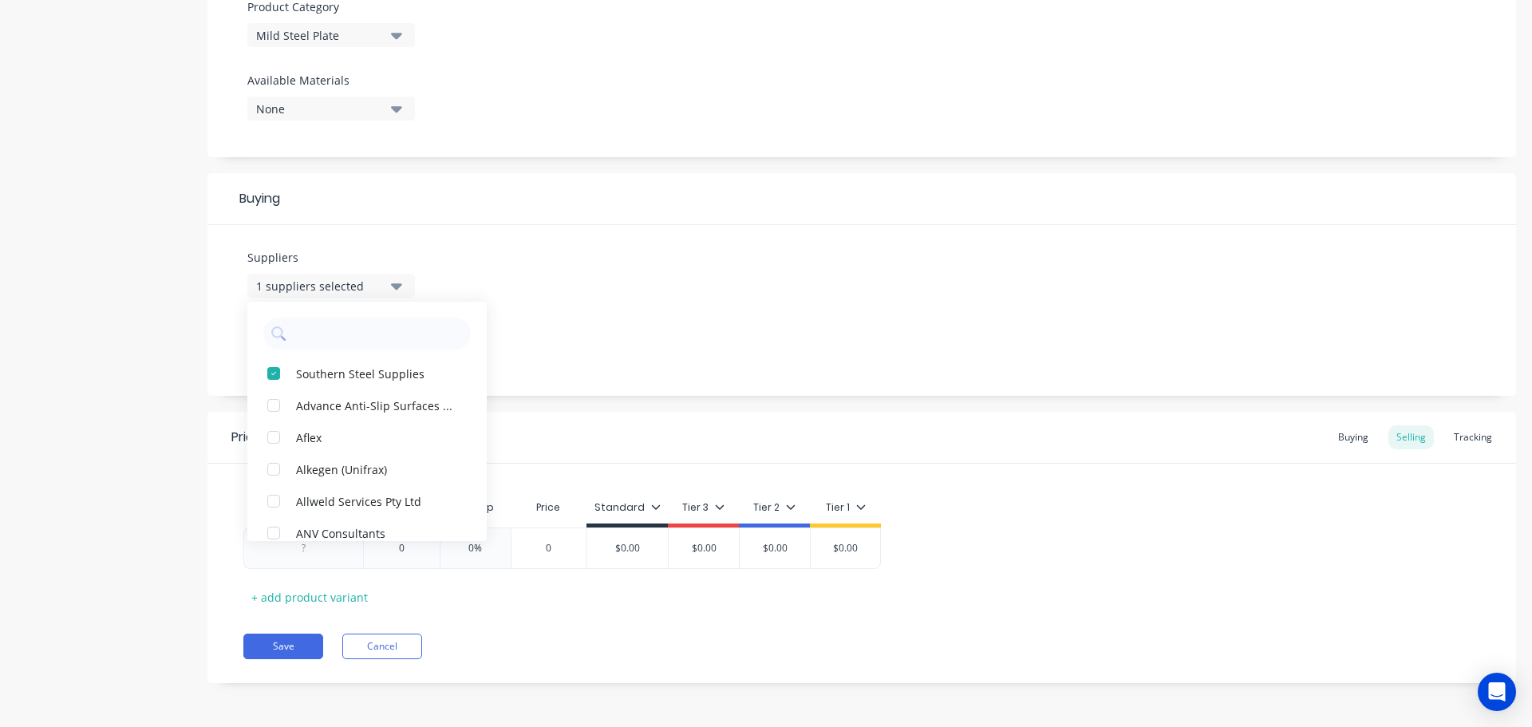
click at [558, 408] on div "Add image Settings Product Options I buy this item I sell this item I track sto…" at bounding box center [861, 99] width 1308 height 1216
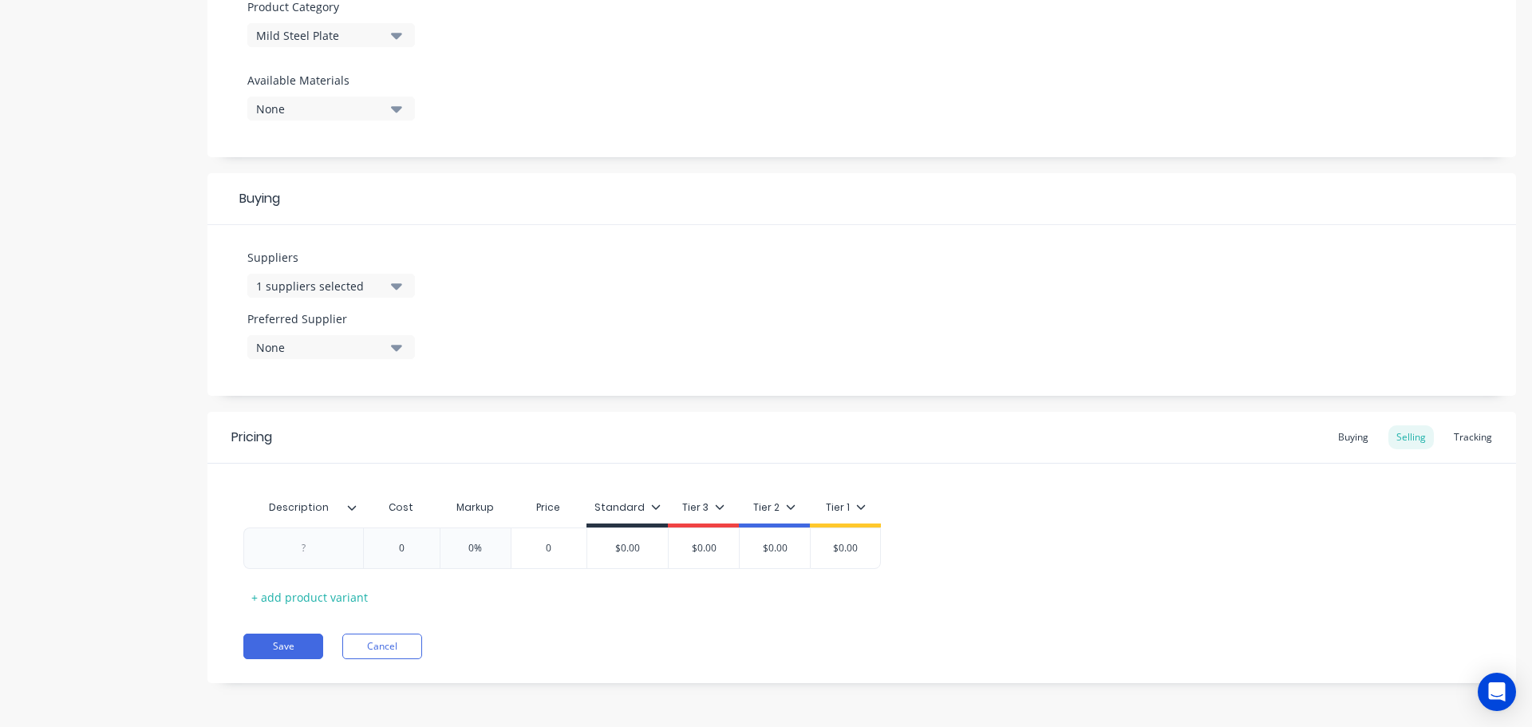
click at [404, 347] on button "None" at bounding box center [331, 347] width 168 height 24
click at [395, 436] on div "Southern Steel Supplies" at bounding box center [376, 434] width 160 height 17
click at [353, 511] on icon at bounding box center [352, 508] width 10 height 10
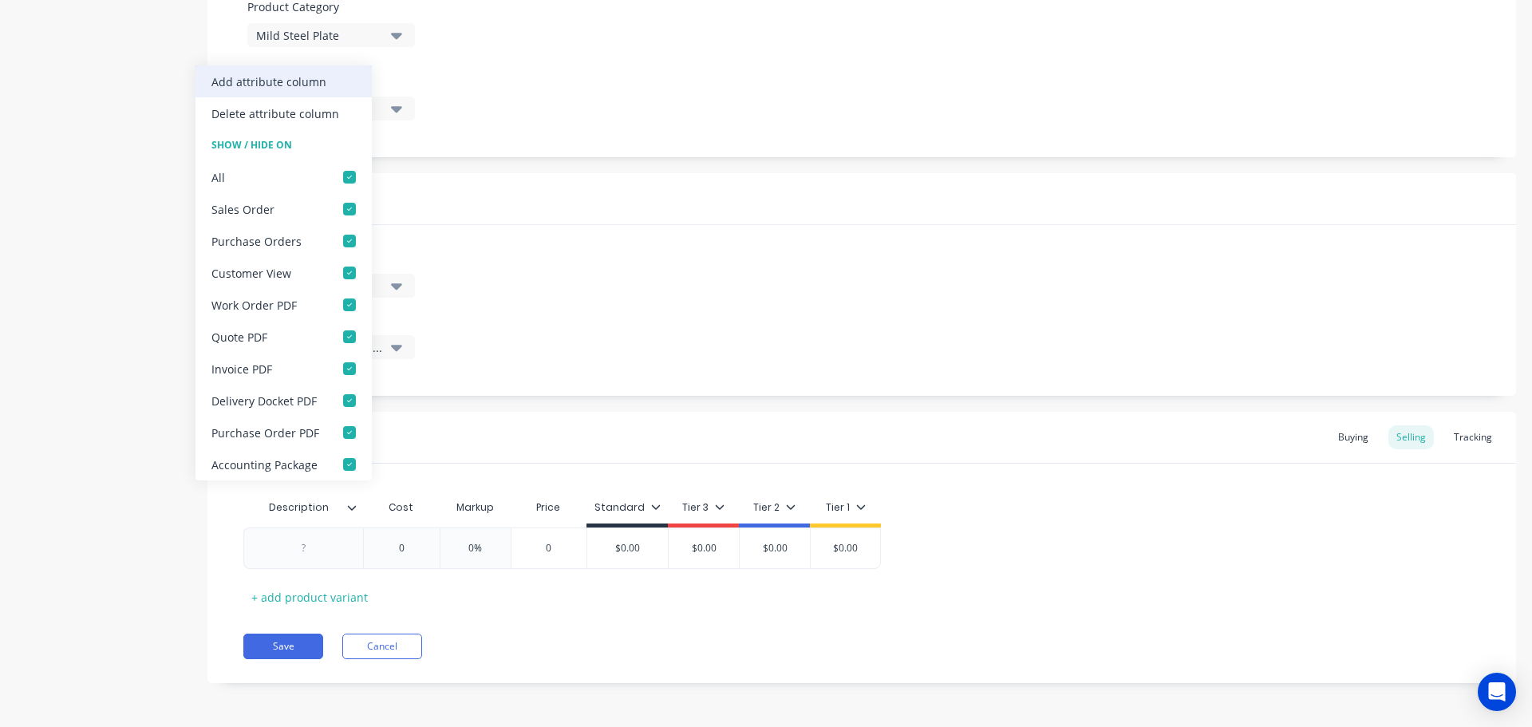
click at [304, 87] on div "Add attribute column" at bounding box center [268, 81] width 115 height 17
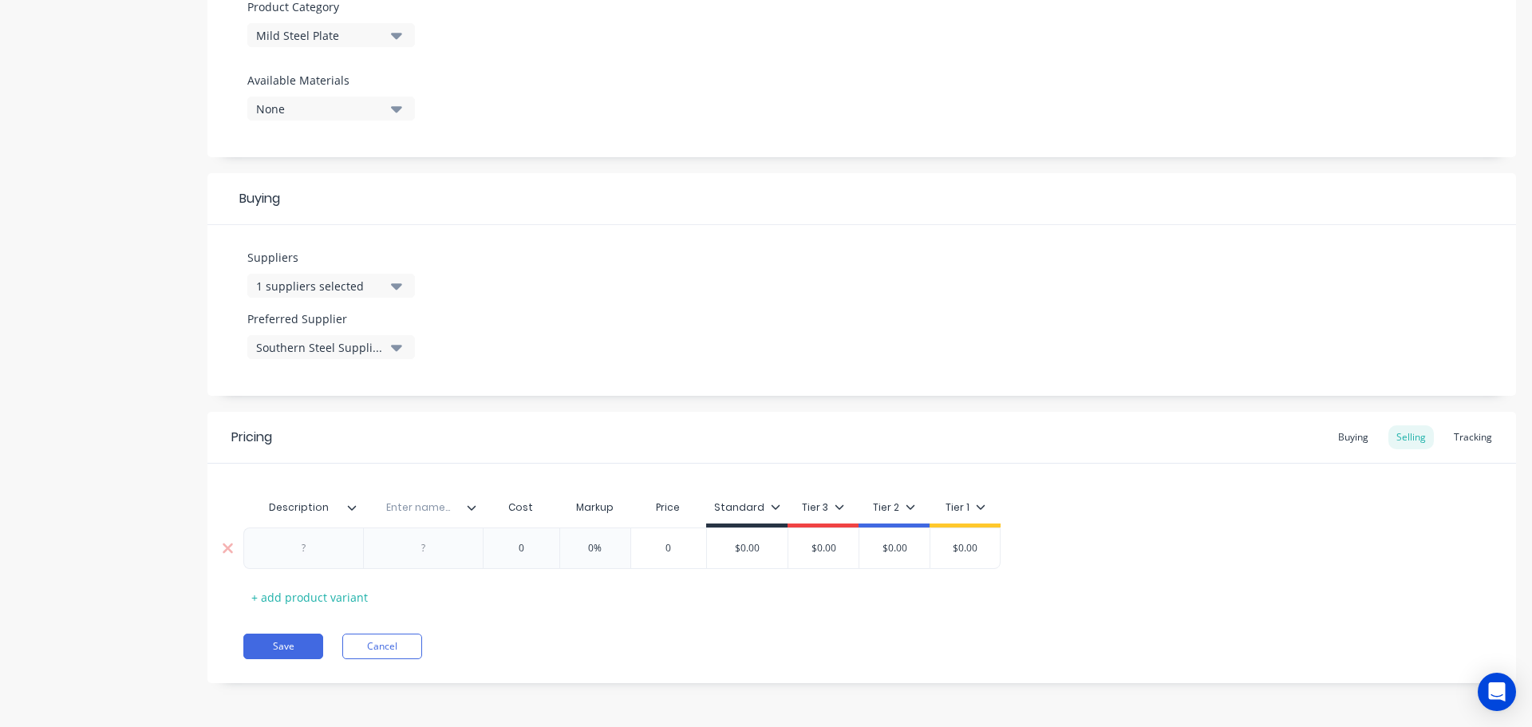
click at [310, 547] on div at bounding box center [304, 548] width 80 height 21
paste div
click at [445, 509] on input "text" at bounding box center [427, 507] width 110 height 14
click at [436, 548] on div at bounding box center [432, 548] width 80 height 21
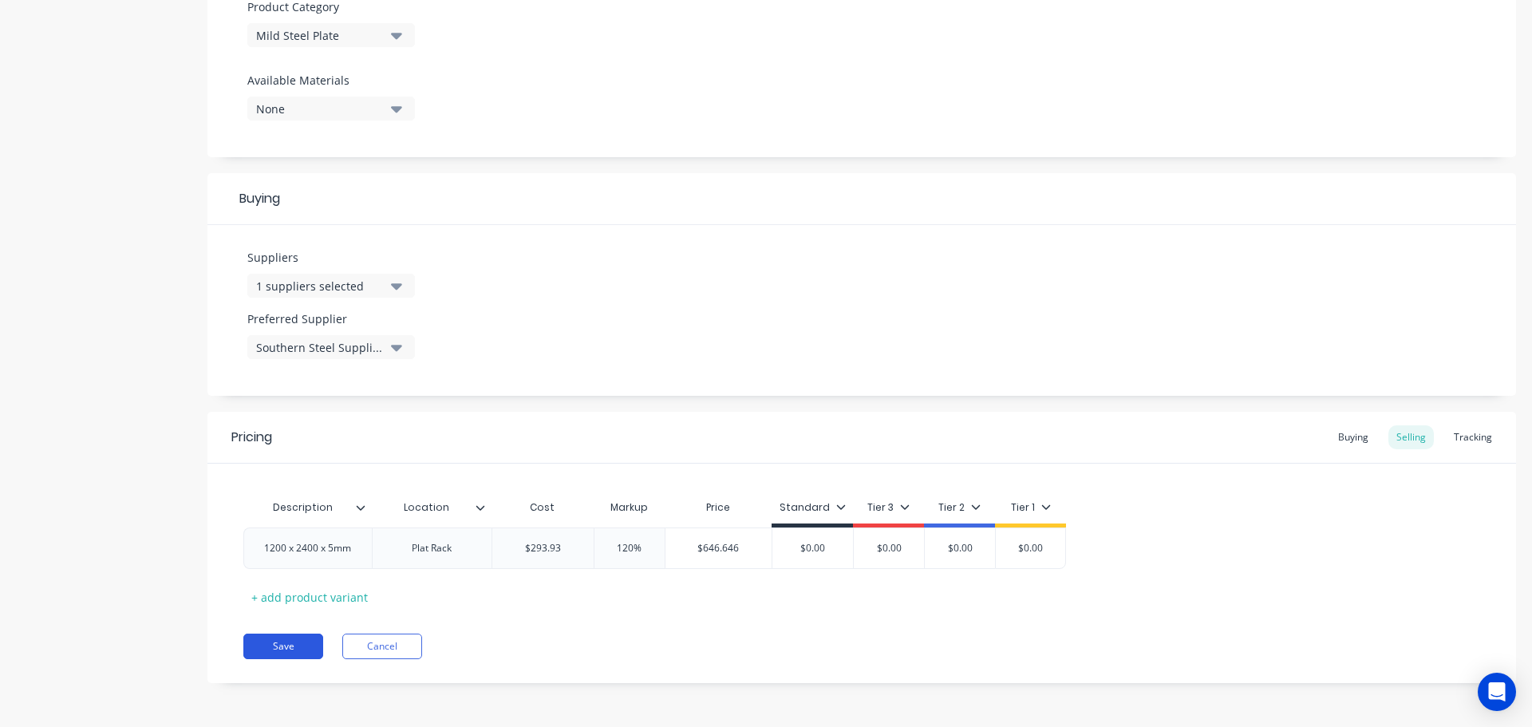
click at [273, 651] on button "Save" at bounding box center [283, 646] width 80 height 26
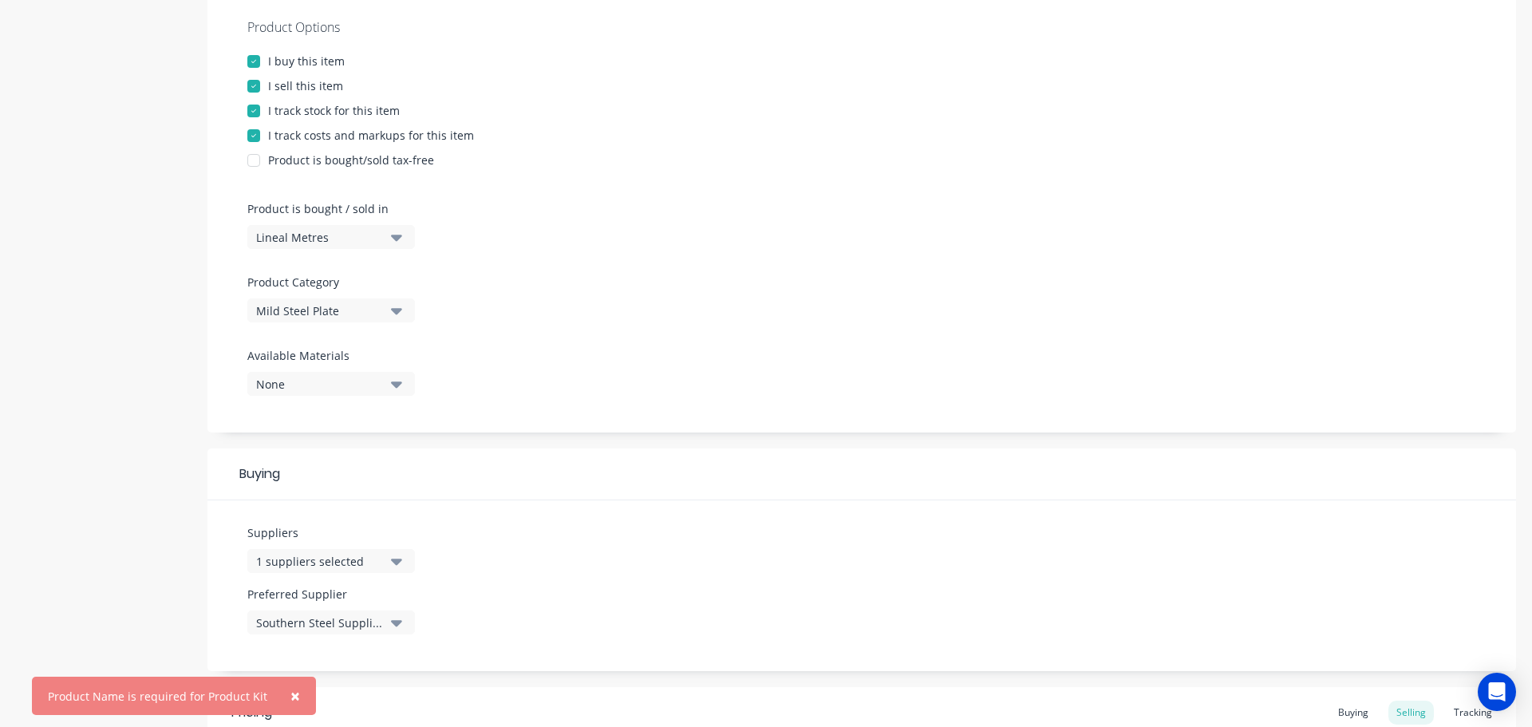
scroll to position [0, 0]
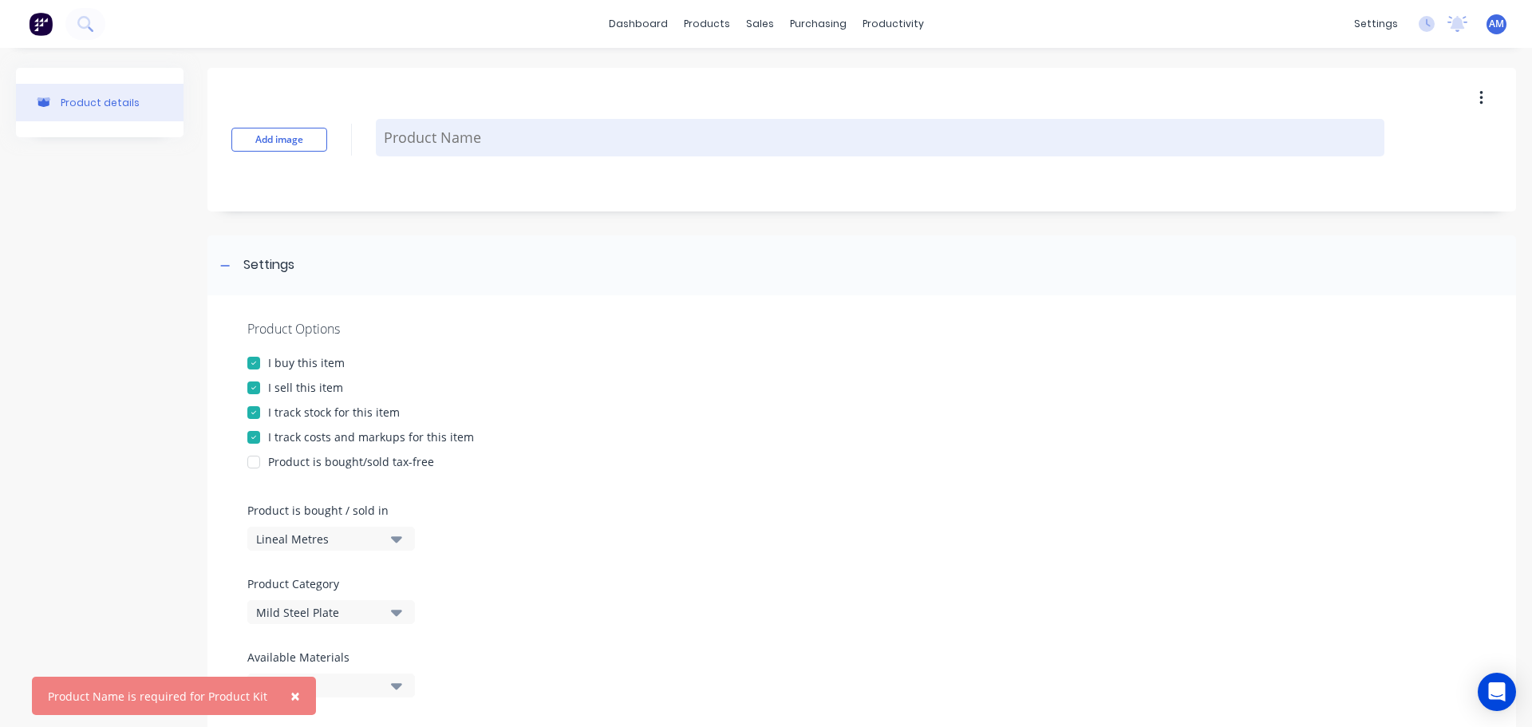
click at [437, 137] on textarea at bounding box center [880, 137] width 1008 height 37
paste textarea "1200 x 2400 x 5mm"
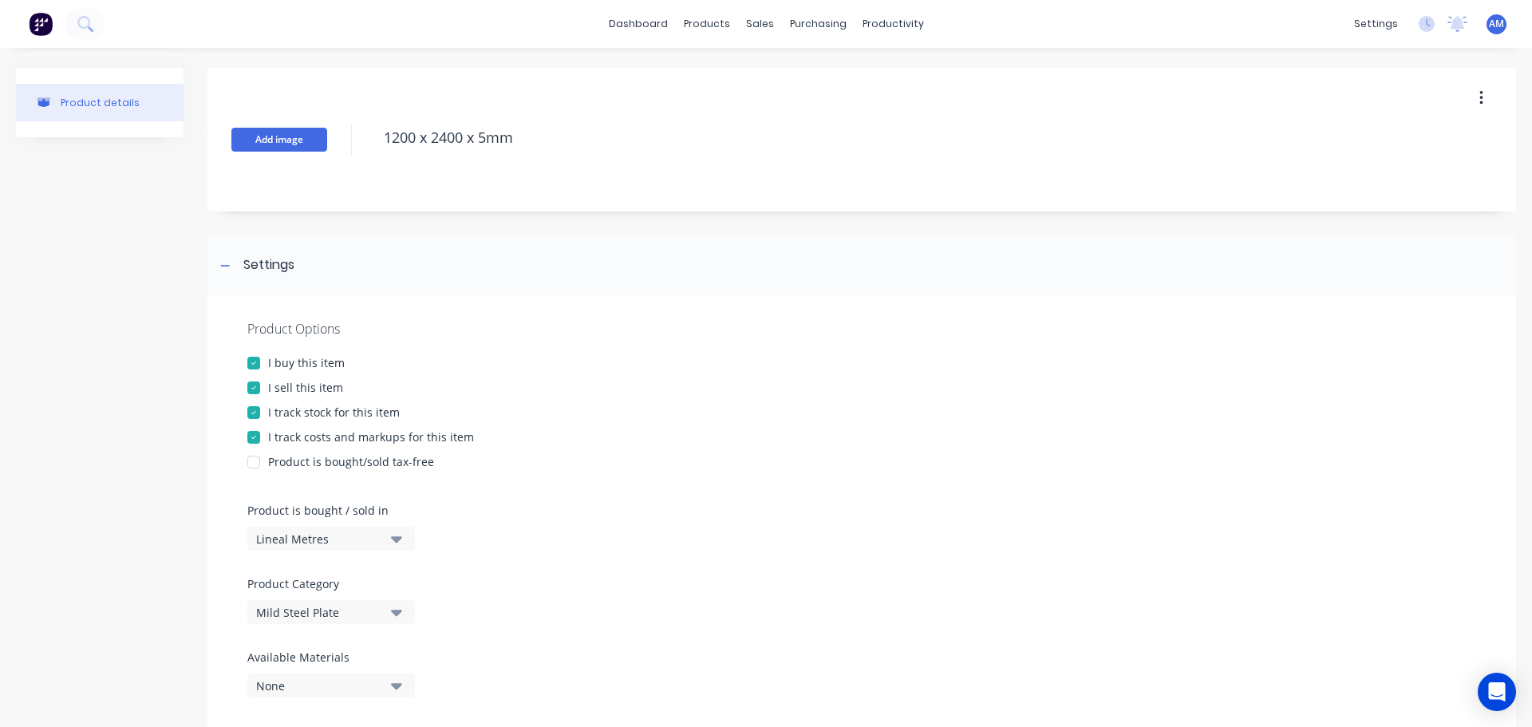
click at [295, 144] on button "Add image" at bounding box center [279, 140] width 96 height 24
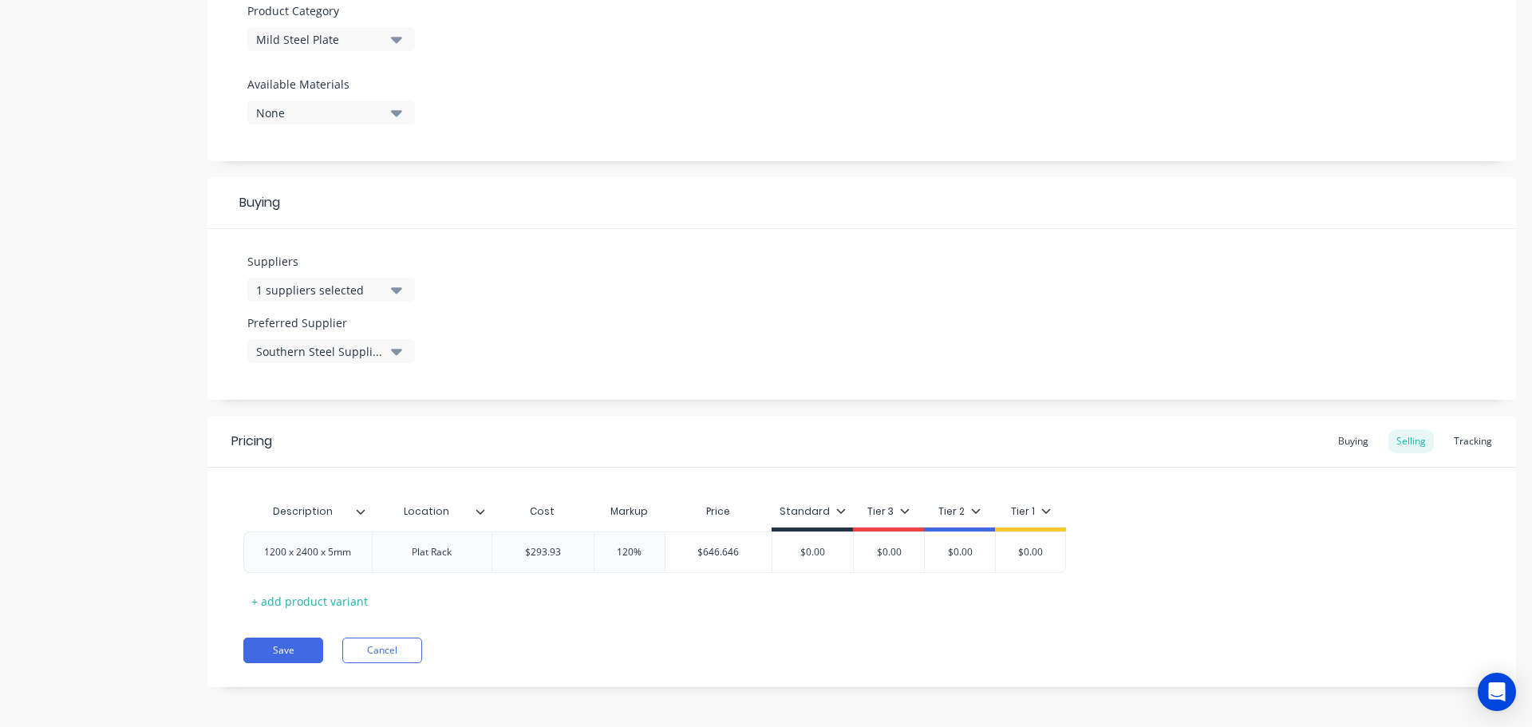
scroll to position [577, 0]
click at [293, 648] on button "Save" at bounding box center [283, 646] width 80 height 26
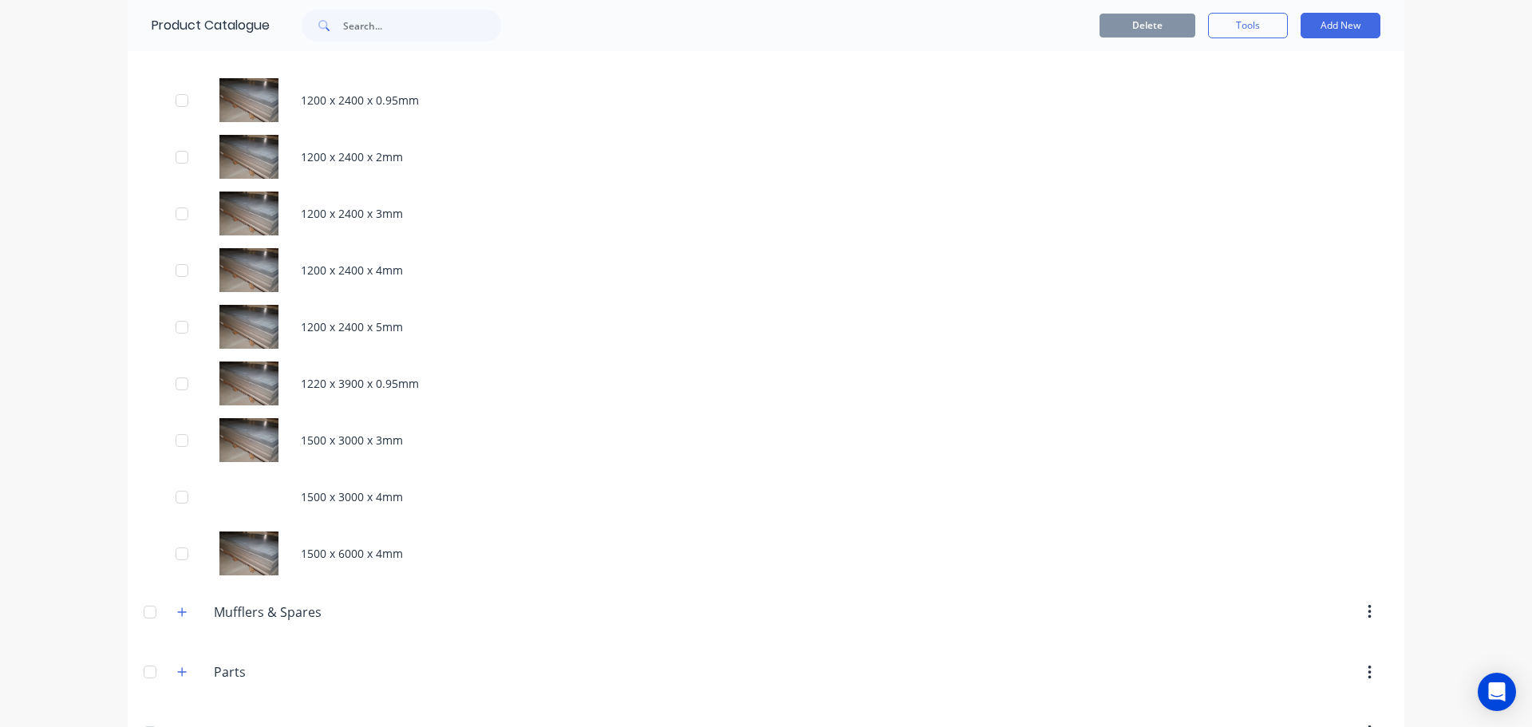
scroll to position [1594, 0]
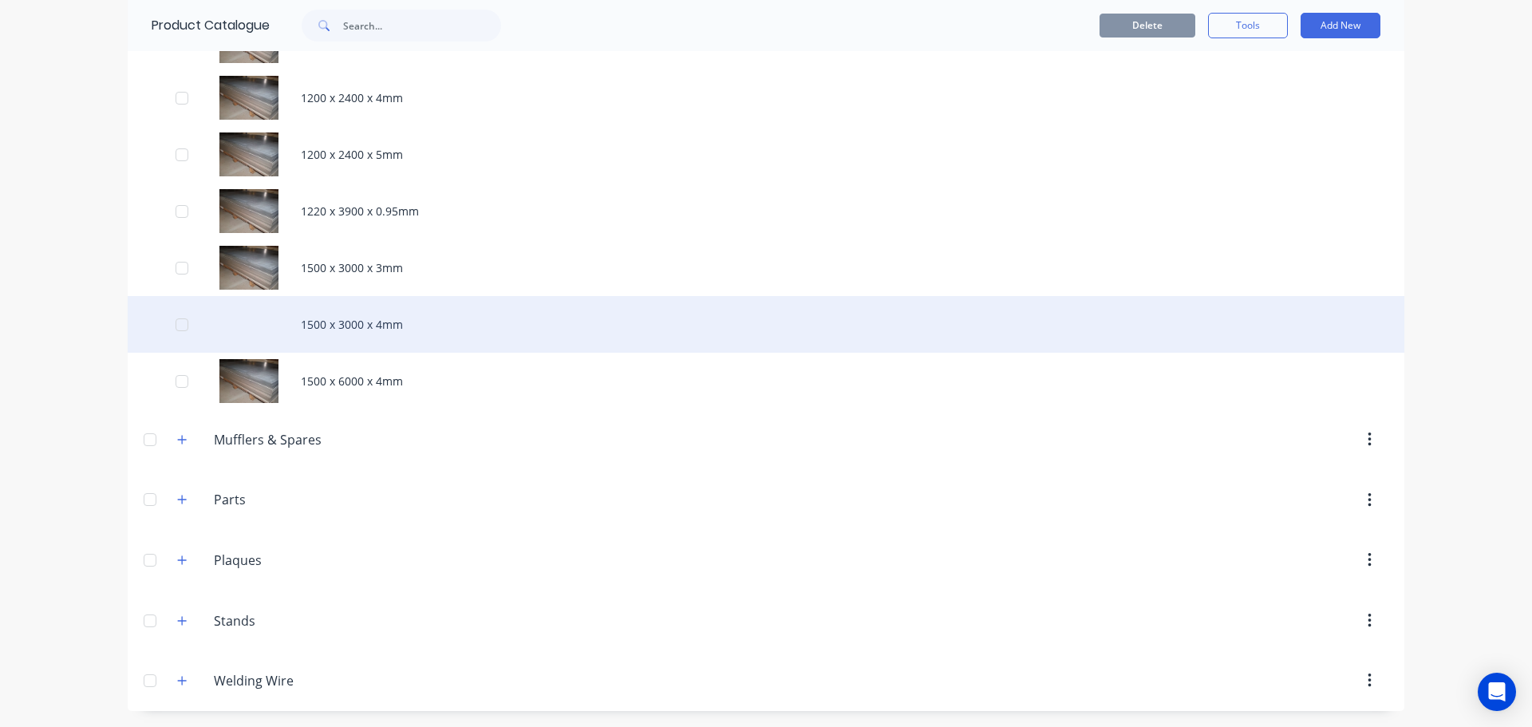
click at [254, 327] on div "1500 x 3000 x 4mm" at bounding box center [766, 324] width 1276 height 57
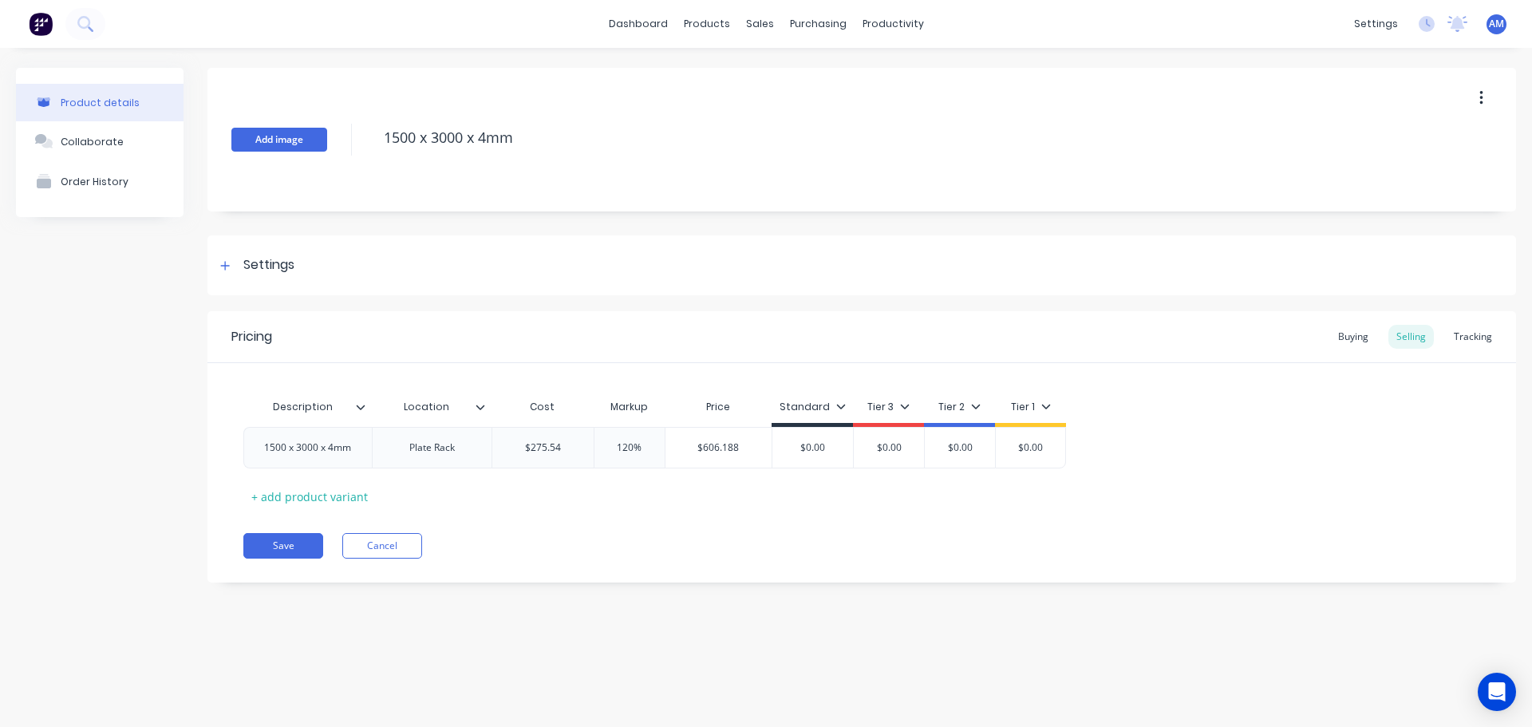
click at [286, 147] on button "Add image" at bounding box center [279, 140] width 96 height 24
click at [304, 544] on button "Save" at bounding box center [283, 546] width 80 height 26
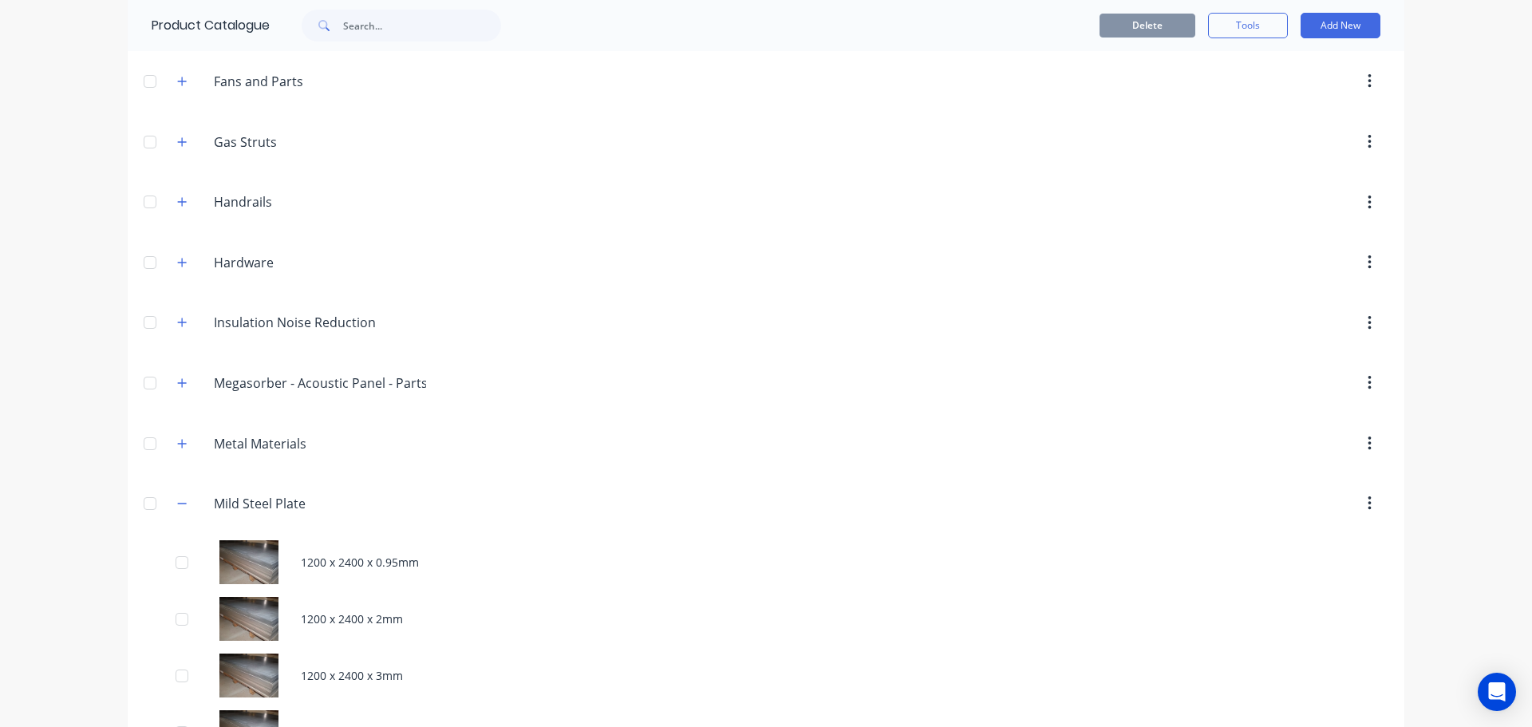
scroll to position [956, 0]
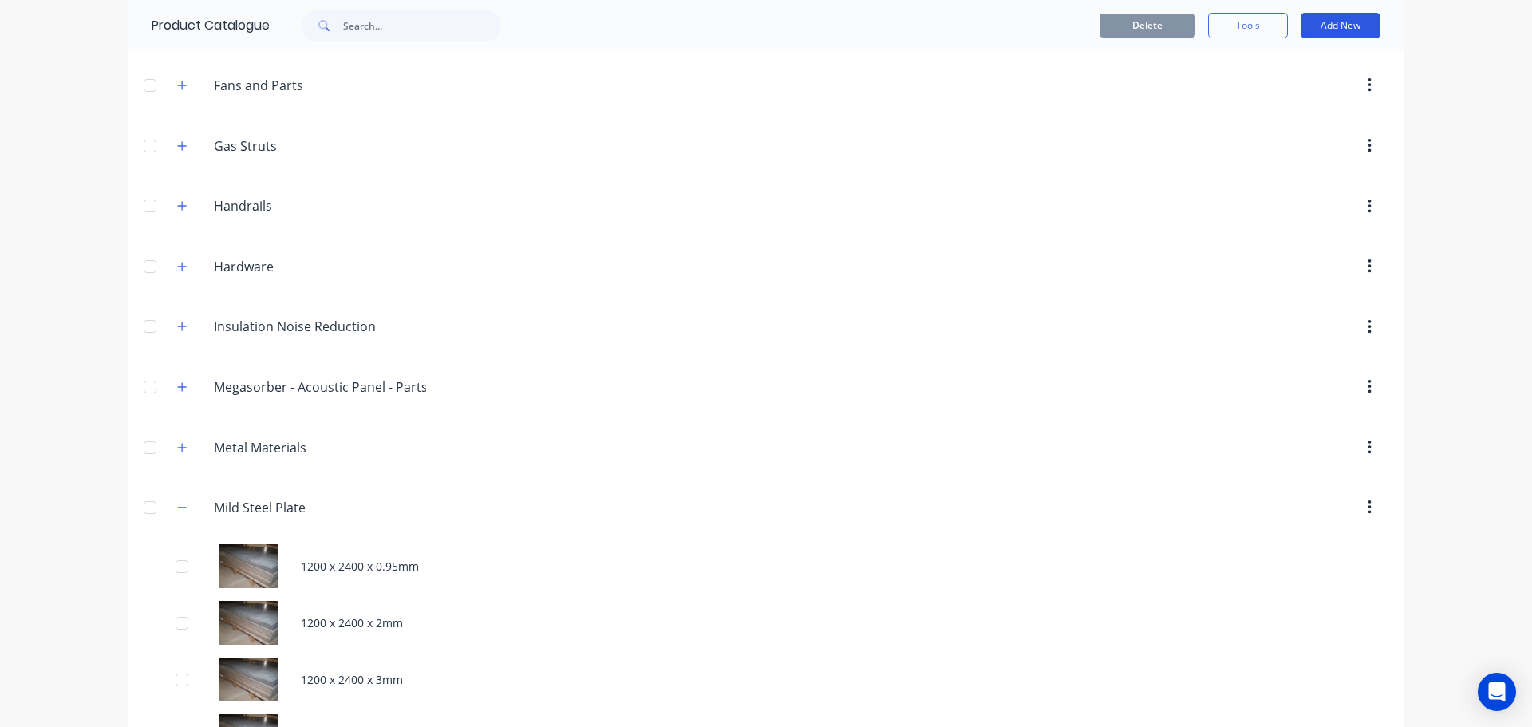
click at [1331, 22] on button "Add New" at bounding box center [1340, 26] width 80 height 26
click at [1264, 97] on div "Product" at bounding box center [1304, 98] width 123 height 23
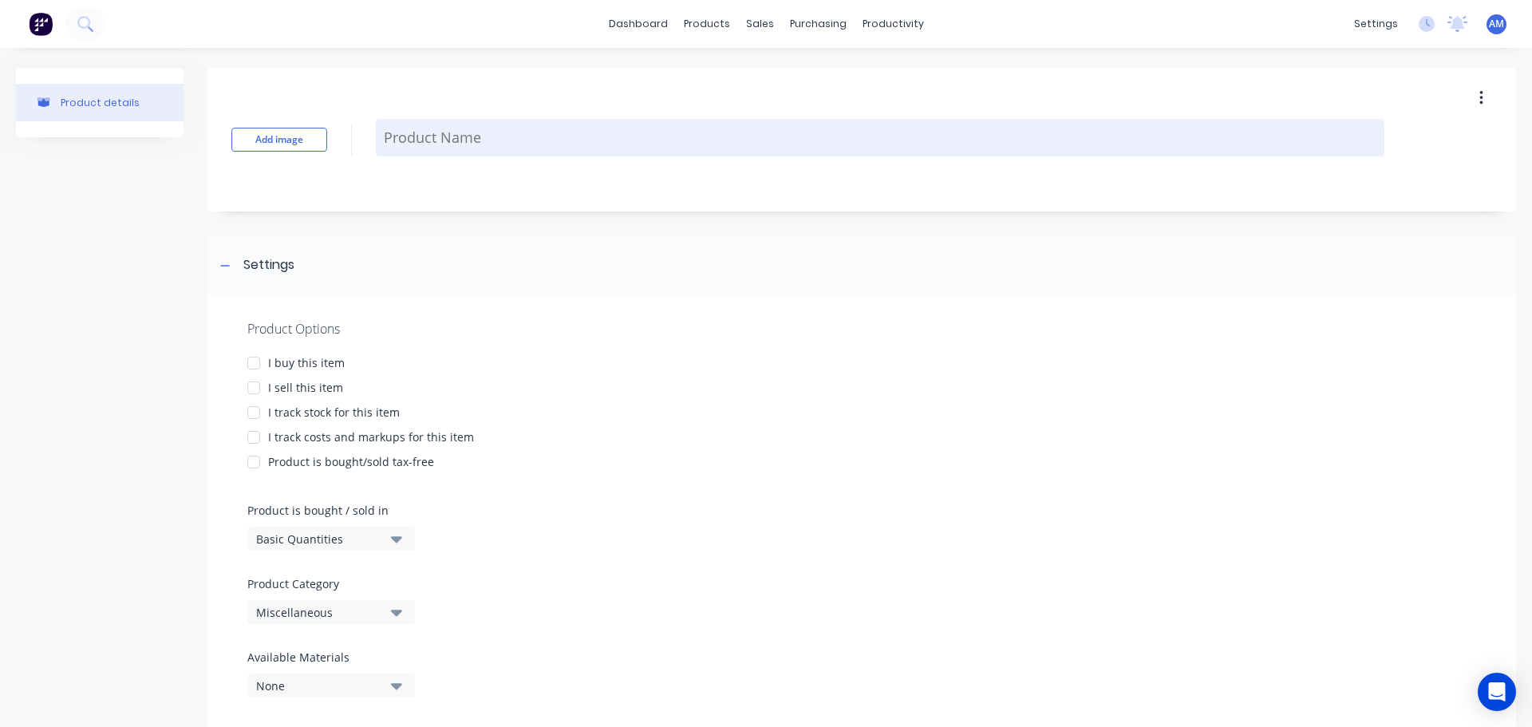
click at [422, 131] on textarea at bounding box center [880, 137] width 1008 height 37
paste textarea "1200 x 2400 x 6mm"
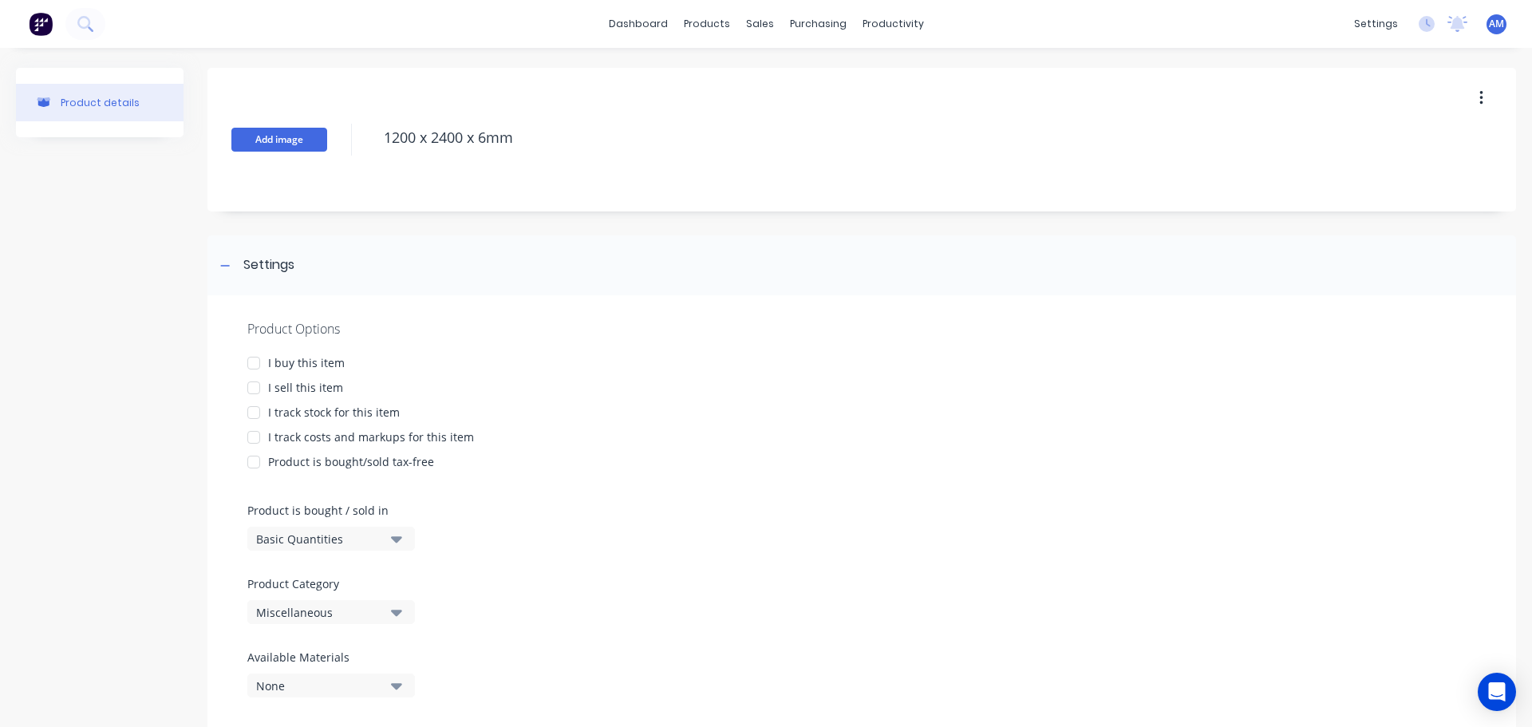
click at [282, 136] on button "Add image" at bounding box center [279, 140] width 96 height 24
click at [254, 360] on div at bounding box center [254, 363] width 32 height 32
click at [255, 382] on div at bounding box center [254, 388] width 32 height 32
click at [254, 412] on div at bounding box center [254, 413] width 32 height 32
click at [254, 435] on div at bounding box center [254, 437] width 32 height 32
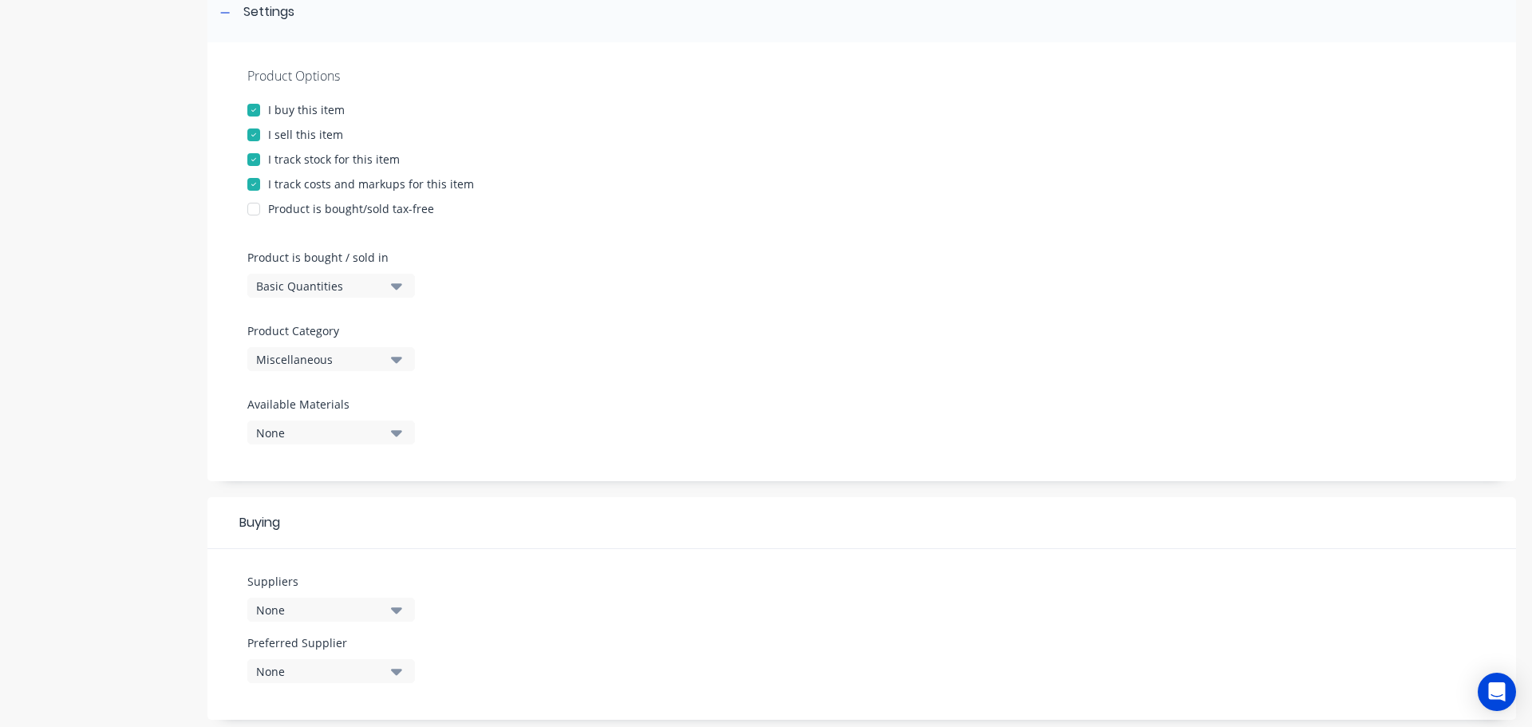
scroll to position [319, 0]
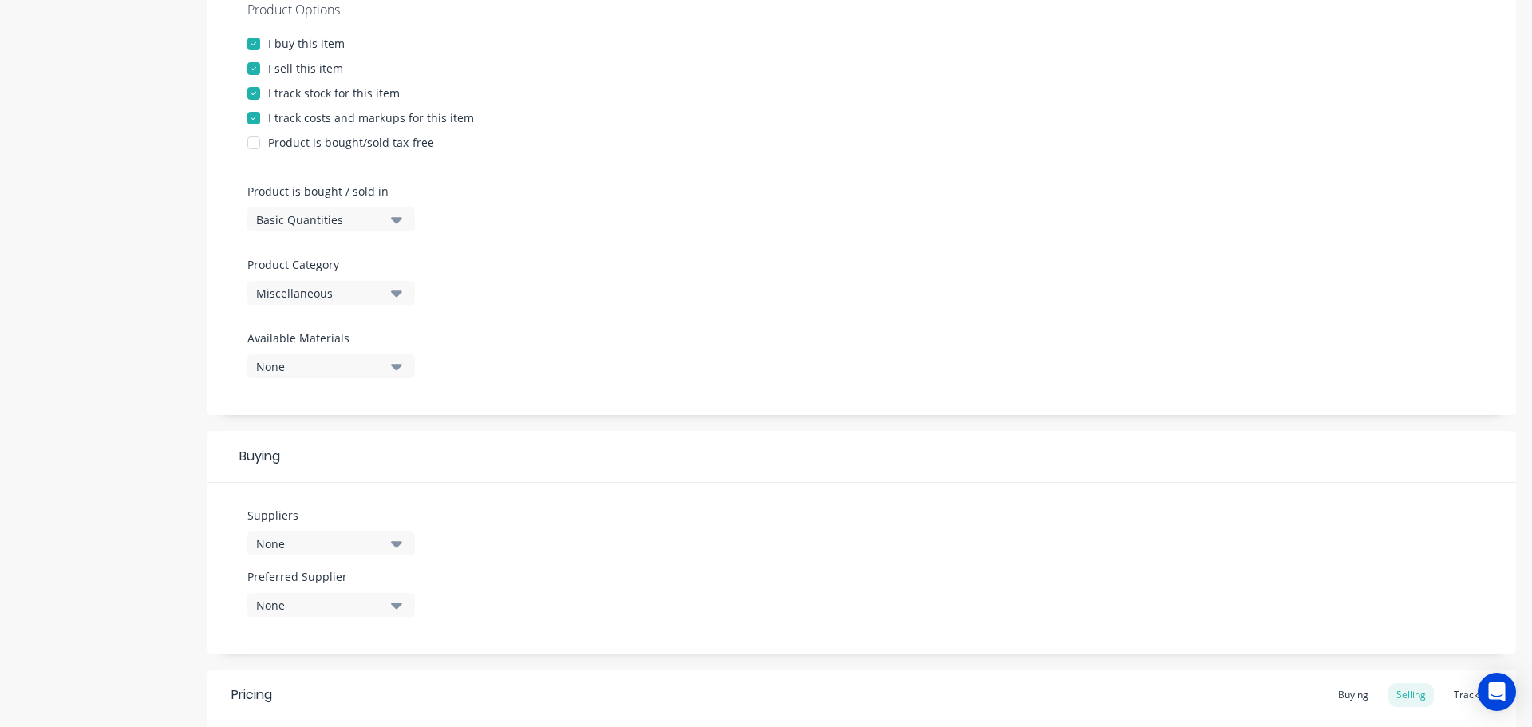
click at [395, 219] on icon "button" at bounding box center [396, 220] width 11 height 6
click at [350, 292] on div "Lineal Metres" at bounding box center [366, 291] width 239 height 32
click at [389, 286] on button "Miscellaneous" at bounding box center [331, 293] width 168 height 24
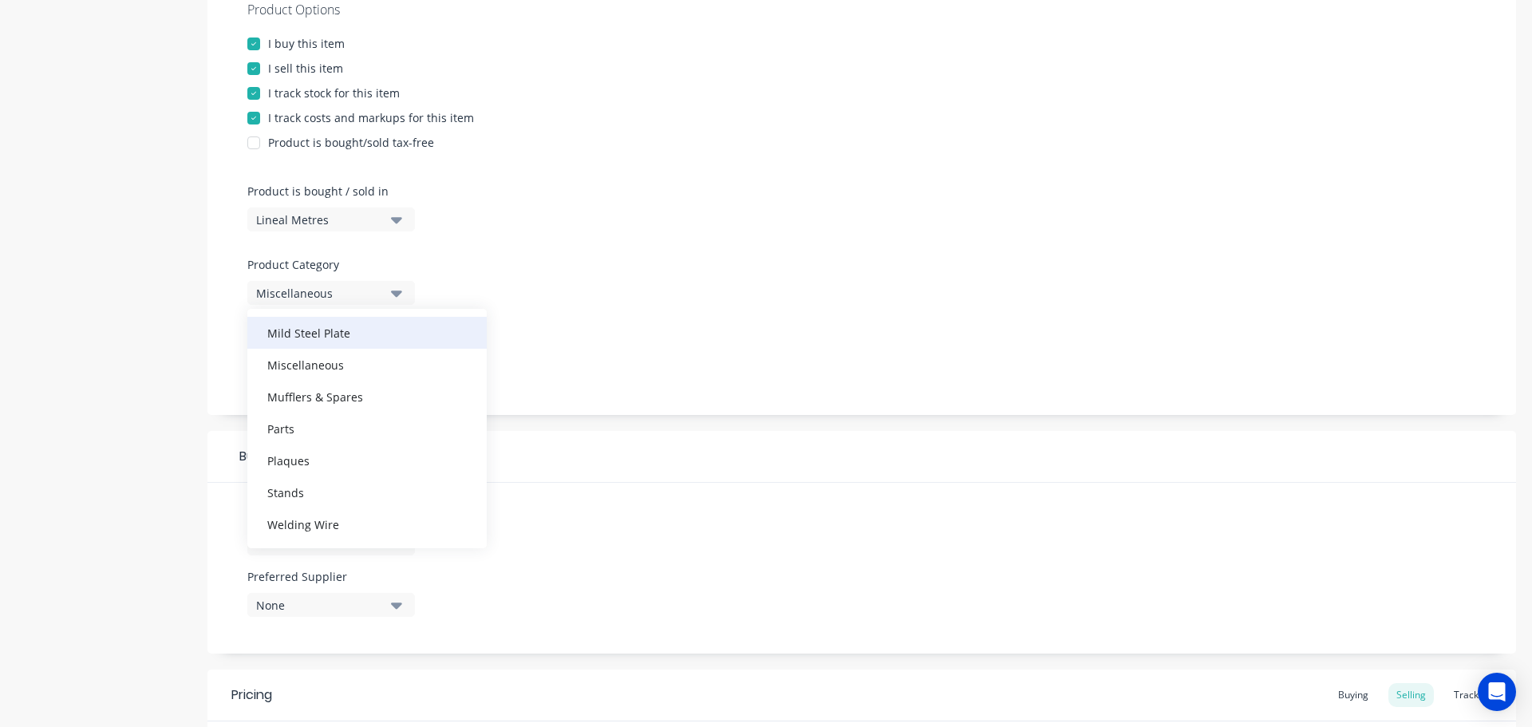
click at [341, 328] on div "Mild Steel Plate" at bounding box center [366, 333] width 239 height 32
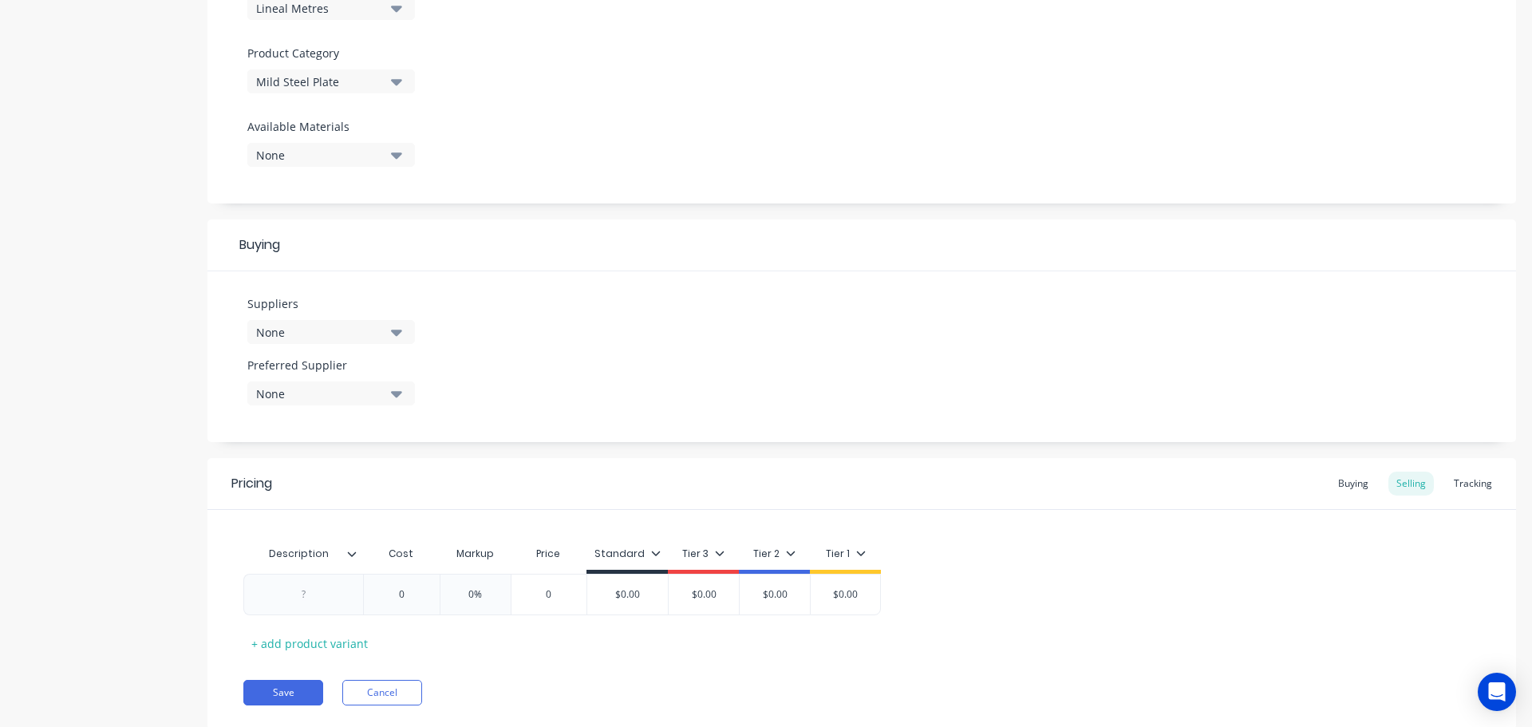
scroll to position [577, 0]
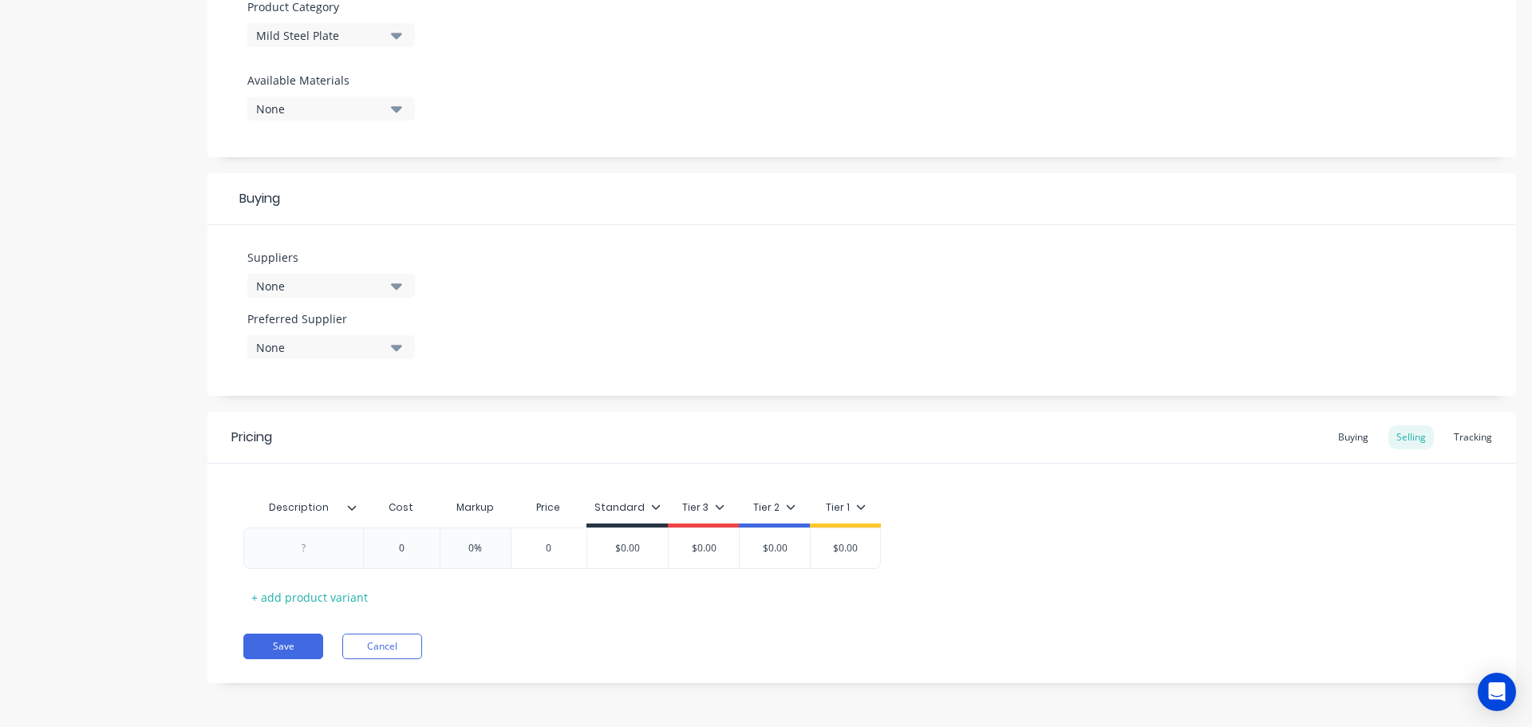
click at [392, 283] on icon "button" at bounding box center [396, 286] width 11 height 18
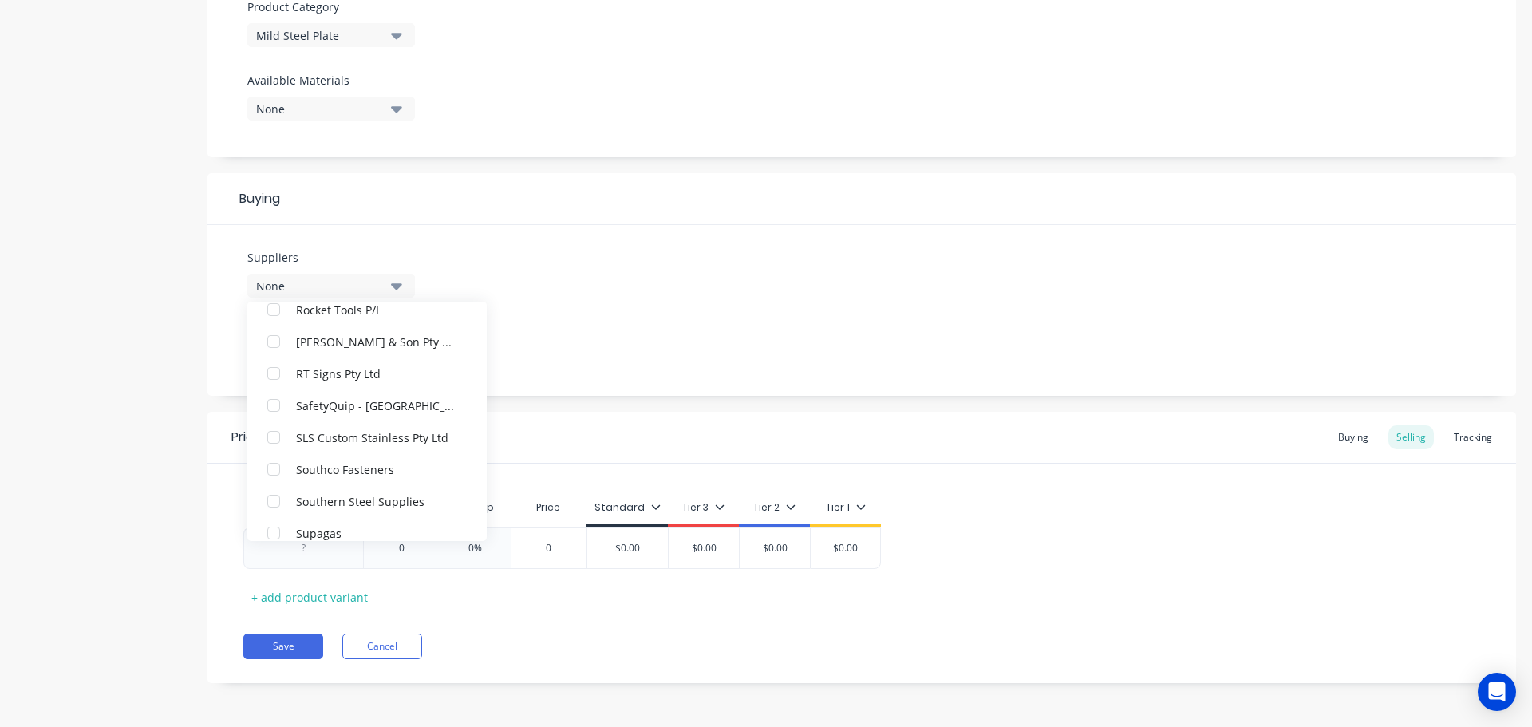
scroll to position [3670, 0]
click at [375, 374] on div "Southern Steel Supplies" at bounding box center [376, 373] width 160 height 17
click at [523, 370] on div "Suppliers 1 suppliers selected Southern Steel Supplies Advance Anti-Slip Surfac…" at bounding box center [861, 310] width 1308 height 171
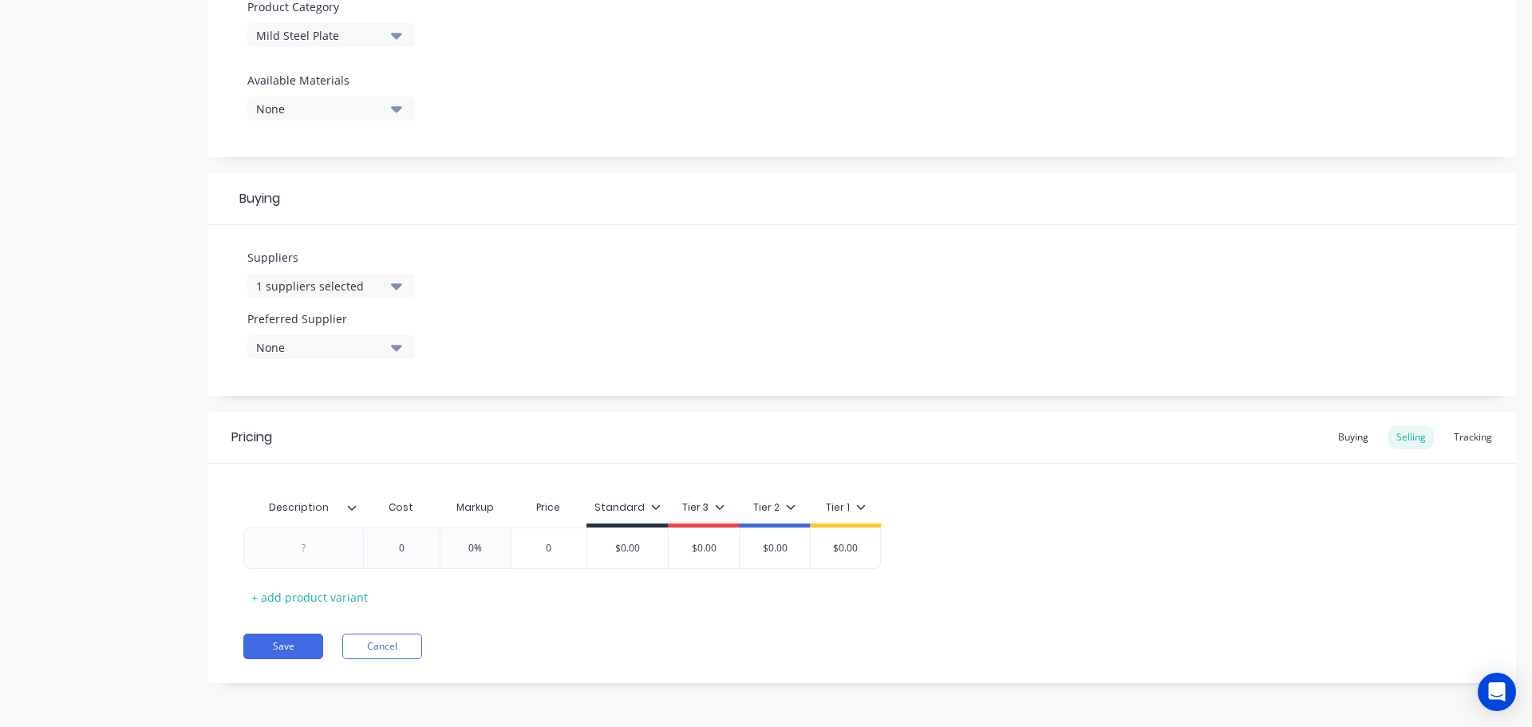
click at [392, 345] on icon "button" at bounding box center [396, 347] width 11 height 18
click at [359, 435] on div "Southern Steel Supplies" at bounding box center [376, 434] width 160 height 17
click at [353, 512] on div at bounding box center [358, 507] width 10 height 14
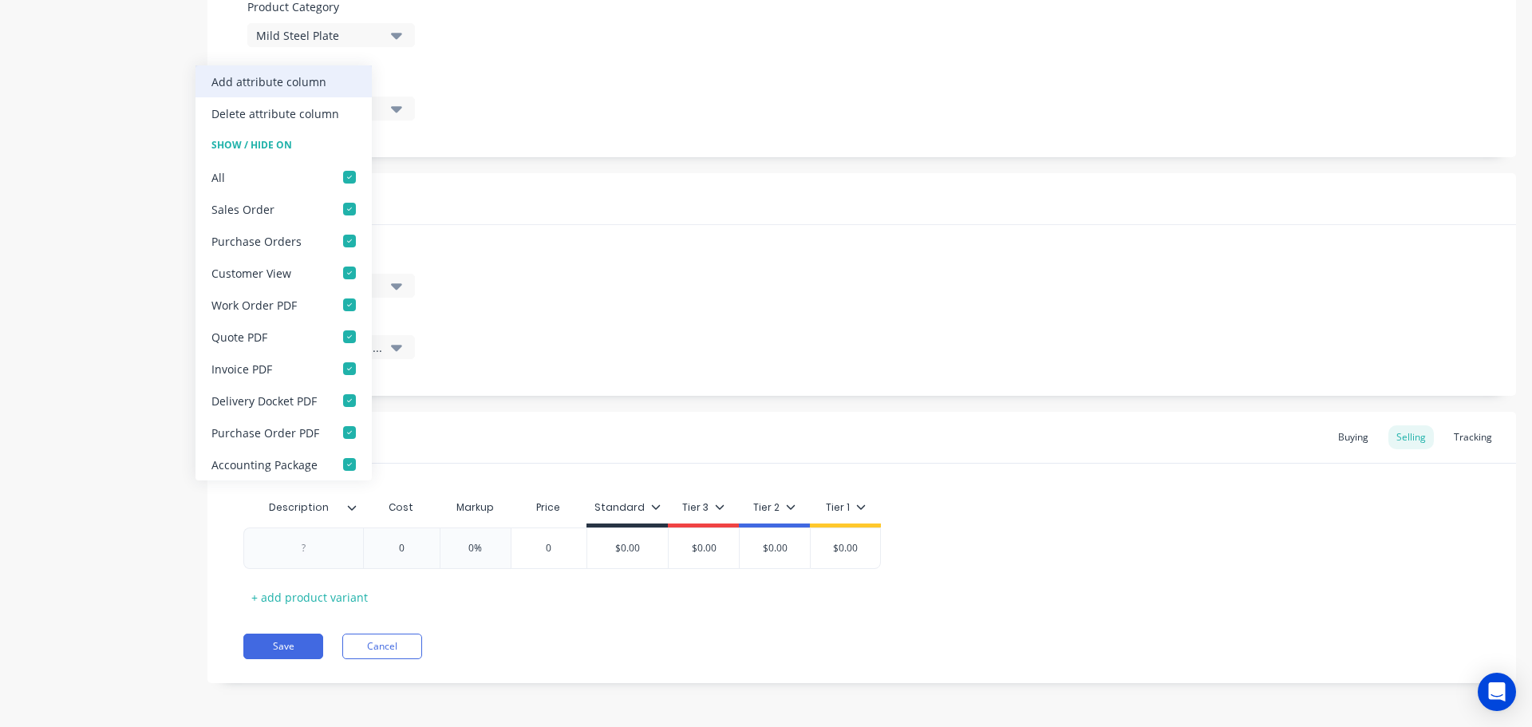
click at [317, 85] on div "Add attribute column" at bounding box center [268, 81] width 115 height 17
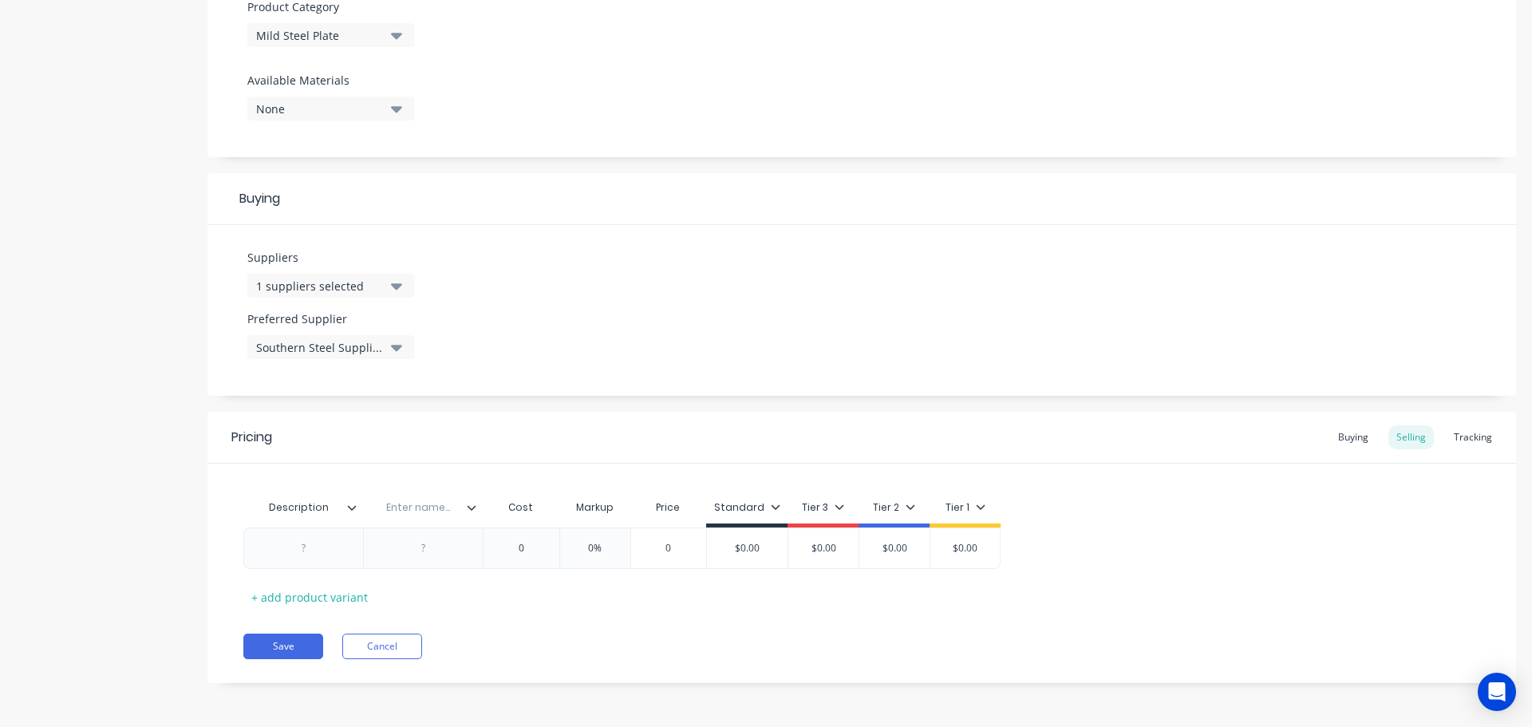
click at [412, 506] on input "text" at bounding box center [418, 507] width 110 height 14
click at [308, 558] on div at bounding box center [303, 547] width 120 height 41
click at [310, 549] on div at bounding box center [304, 548] width 80 height 21
paste div
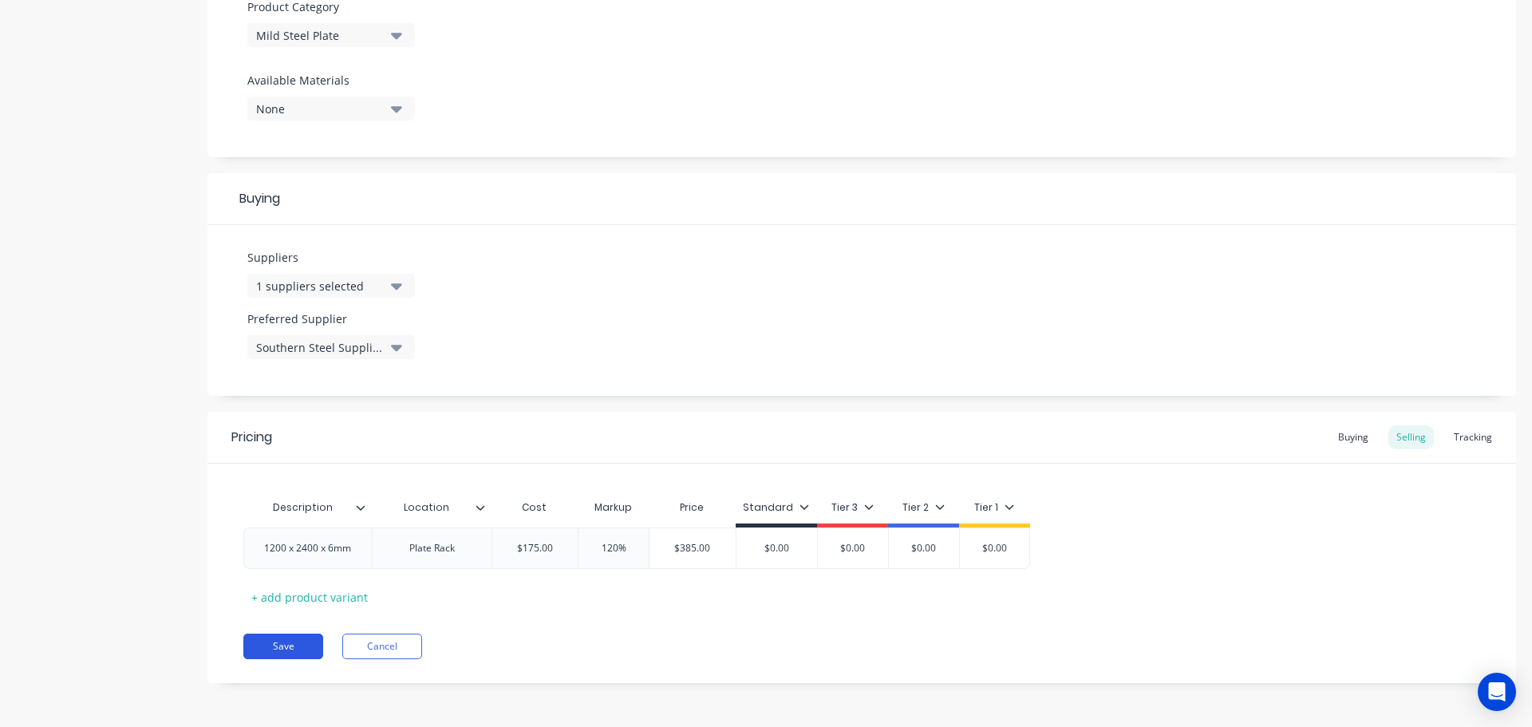
click at [274, 645] on button "Save" at bounding box center [283, 646] width 80 height 26
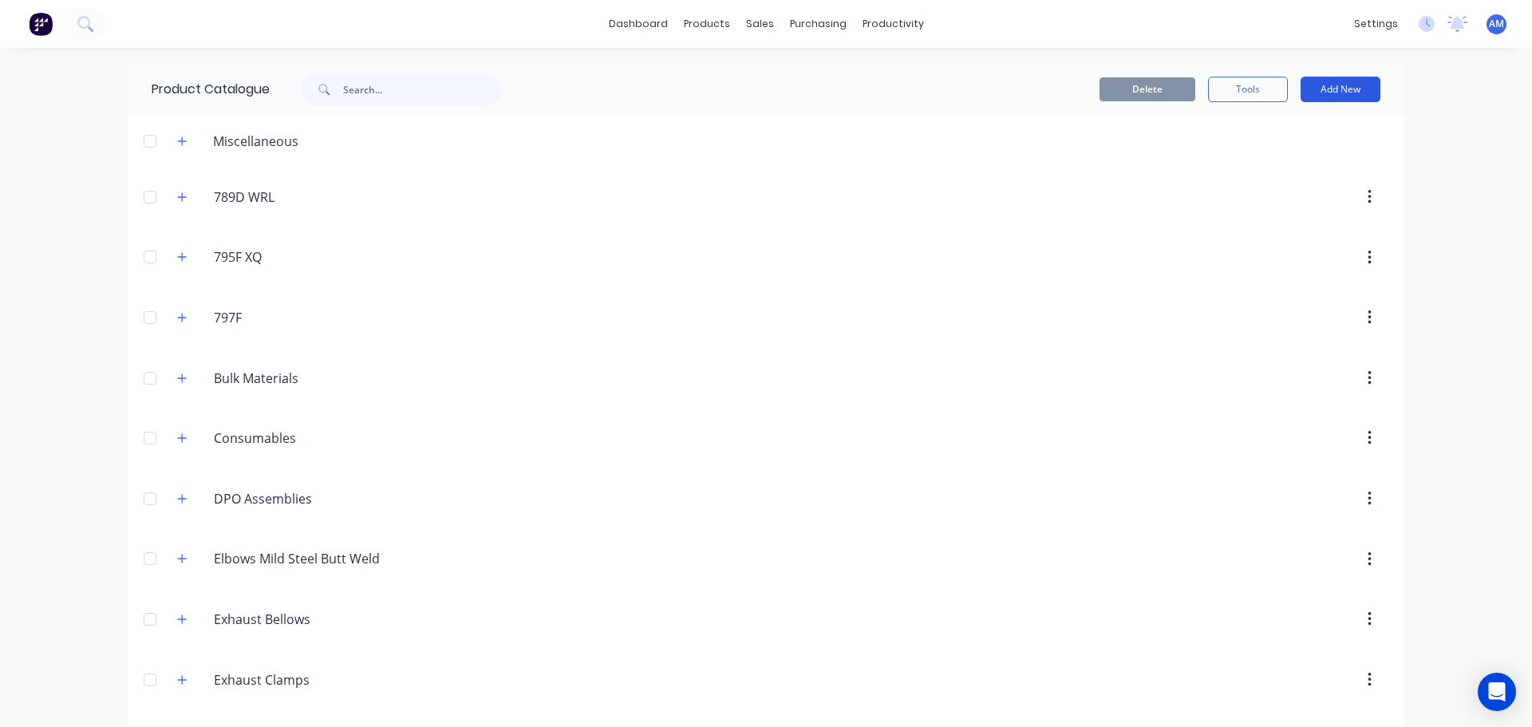
click at [1335, 93] on button "Add New" at bounding box center [1340, 90] width 80 height 26
click at [1284, 156] on div "Product" at bounding box center [1304, 162] width 123 height 23
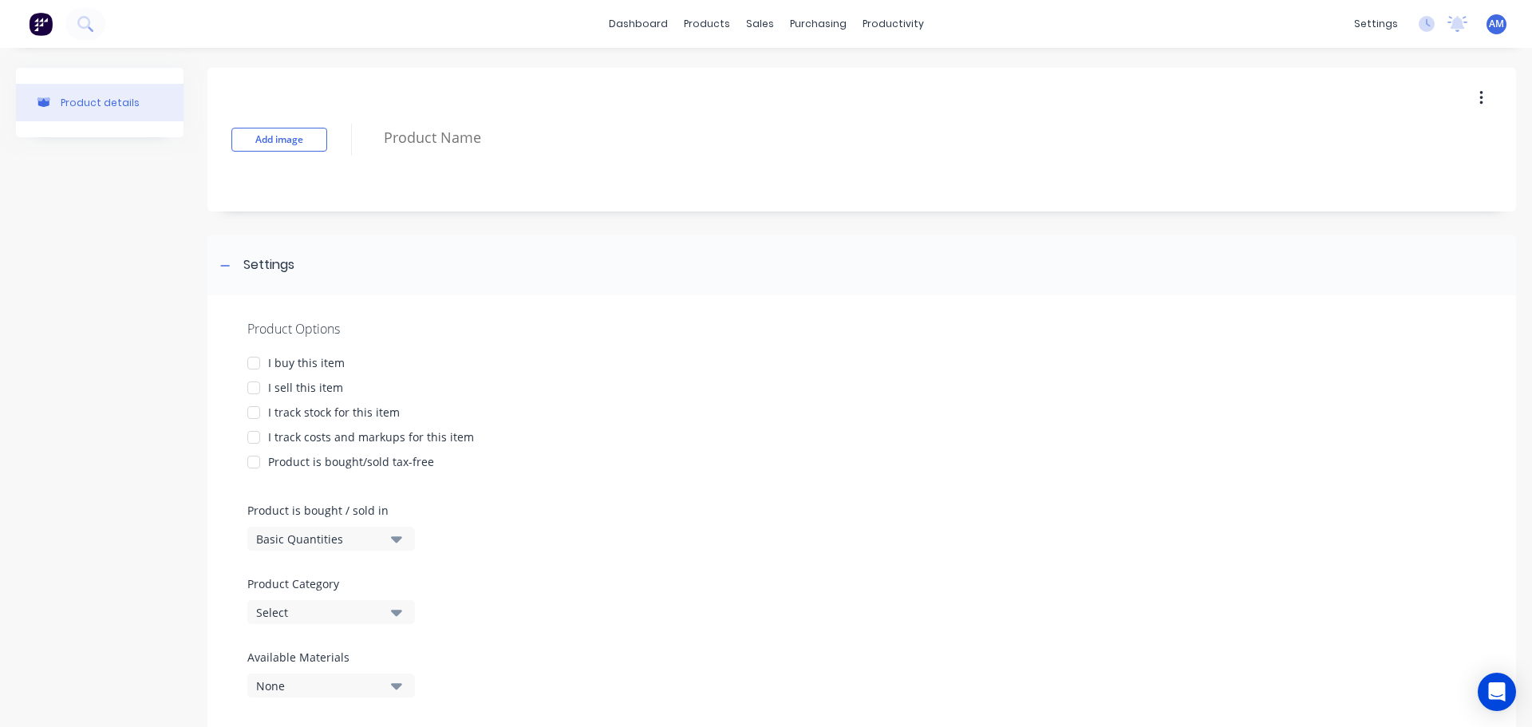
drag, startPoint x: 251, startPoint y: 362, endPoint x: 252, endPoint y: 375, distance: 12.8
click at [251, 363] on div at bounding box center [254, 363] width 32 height 32
drag, startPoint x: 253, startPoint y: 387, endPoint x: 254, endPoint y: 397, distance: 9.6
click at [254, 388] on div at bounding box center [254, 388] width 32 height 32
click at [255, 423] on div at bounding box center [254, 437] width 32 height 32
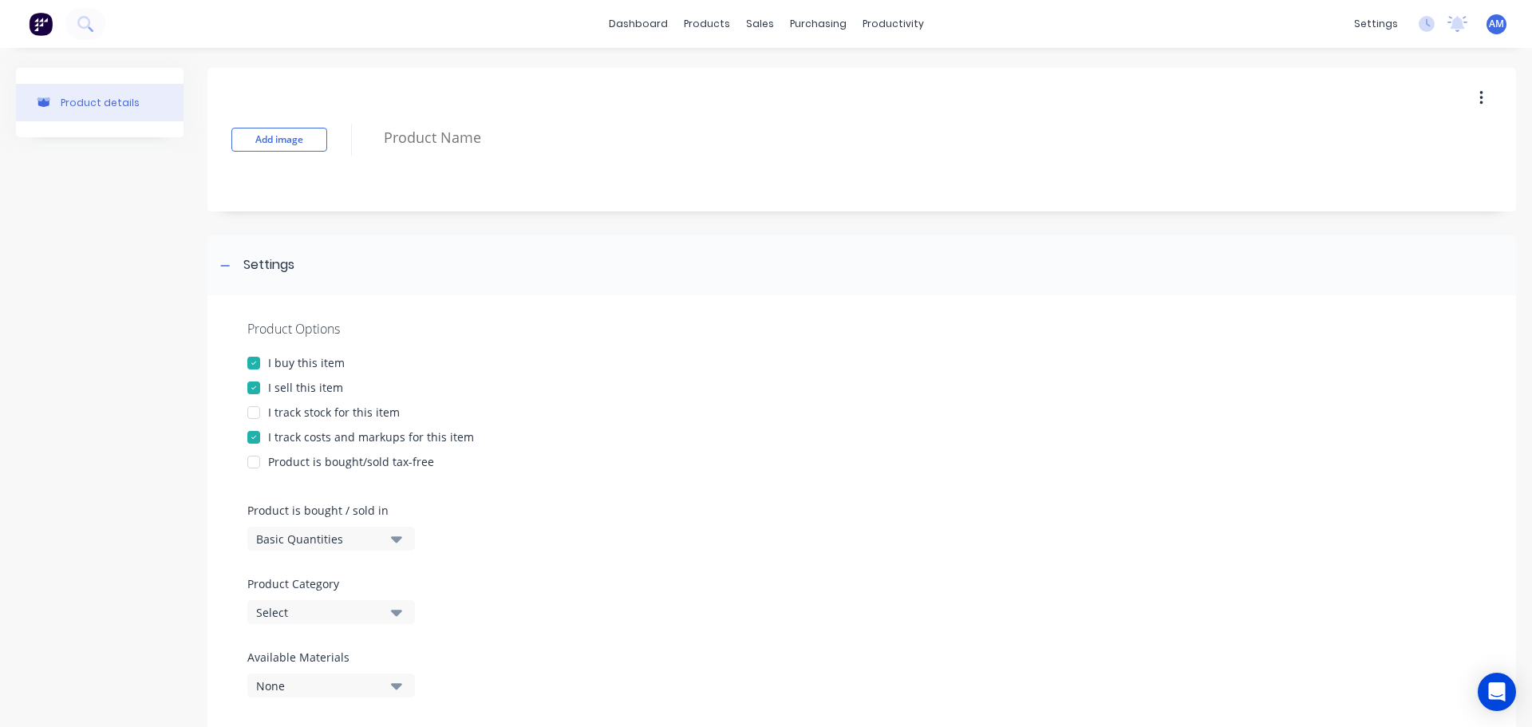
click at [256, 413] on div at bounding box center [254, 413] width 32 height 32
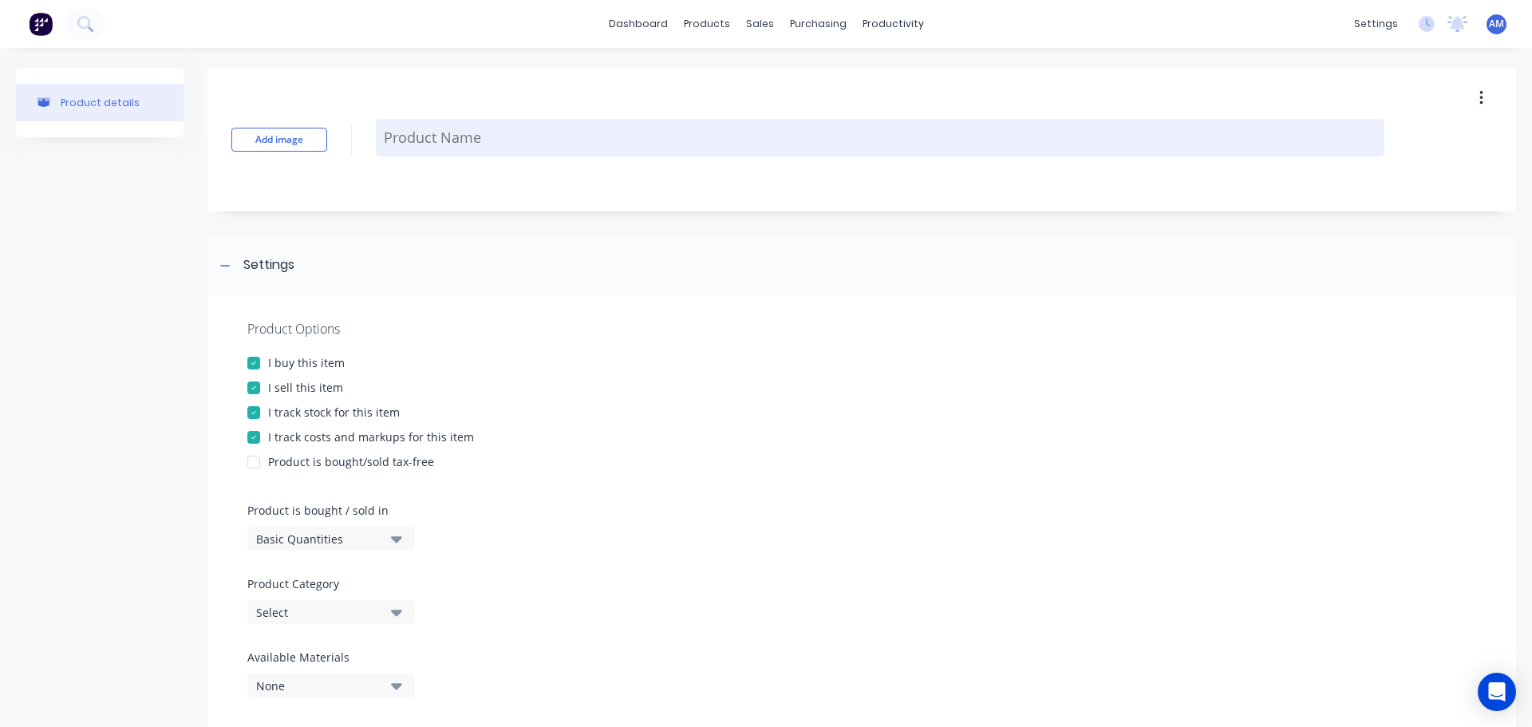
click at [453, 136] on textarea at bounding box center [880, 137] width 1008 height 37
paste textarea "1200 x 6000 x 6mm"
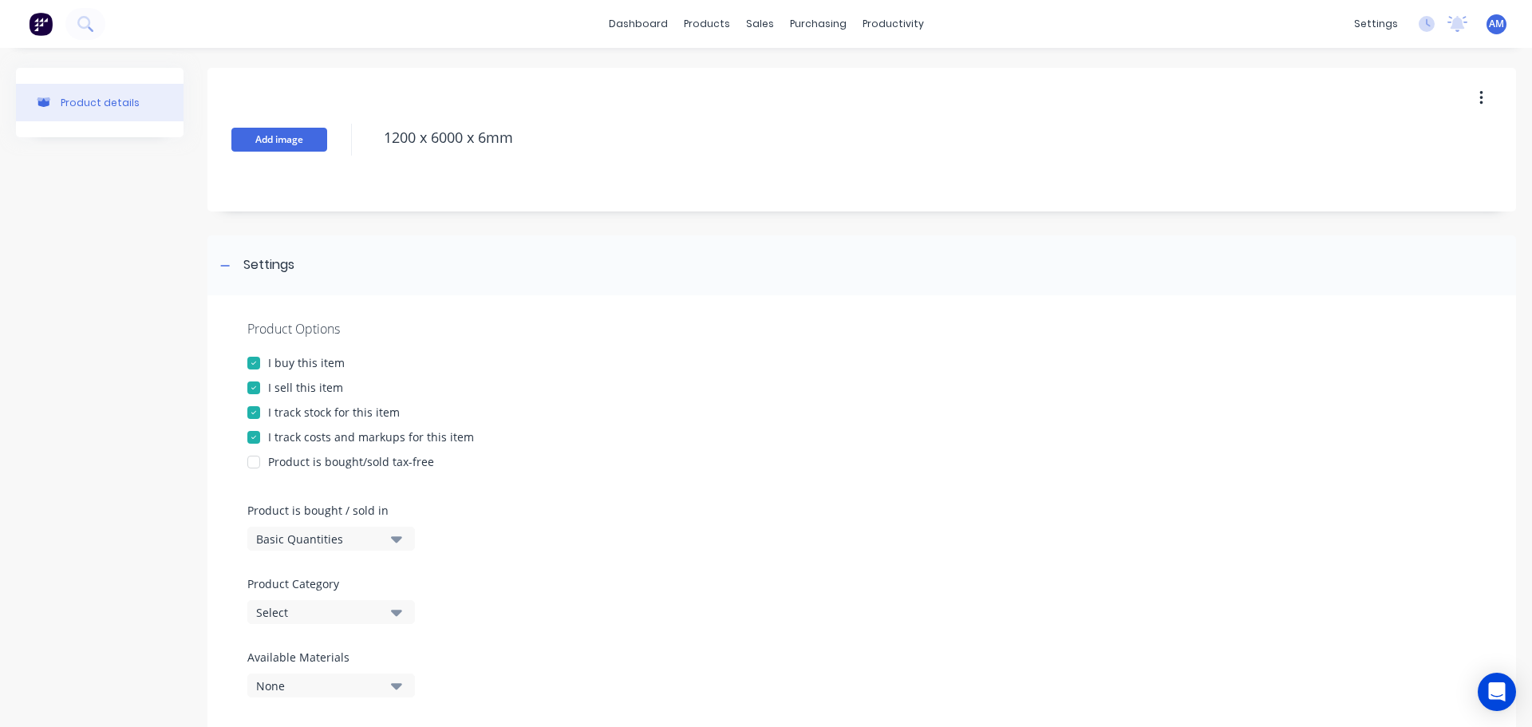
click at [301, 137] on button "Add image" at bounding box center [279, 140] width 96 height 24
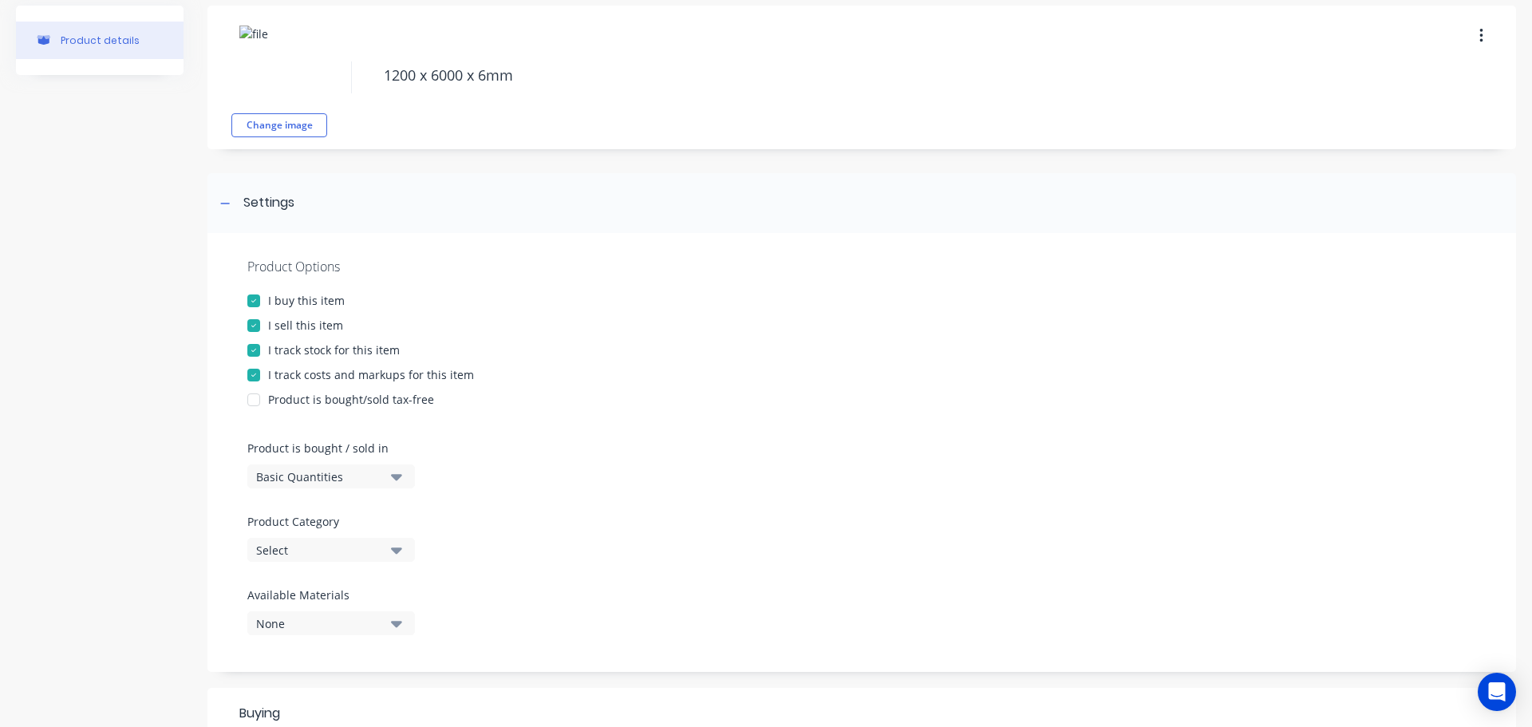
scroll to position [239, 0]
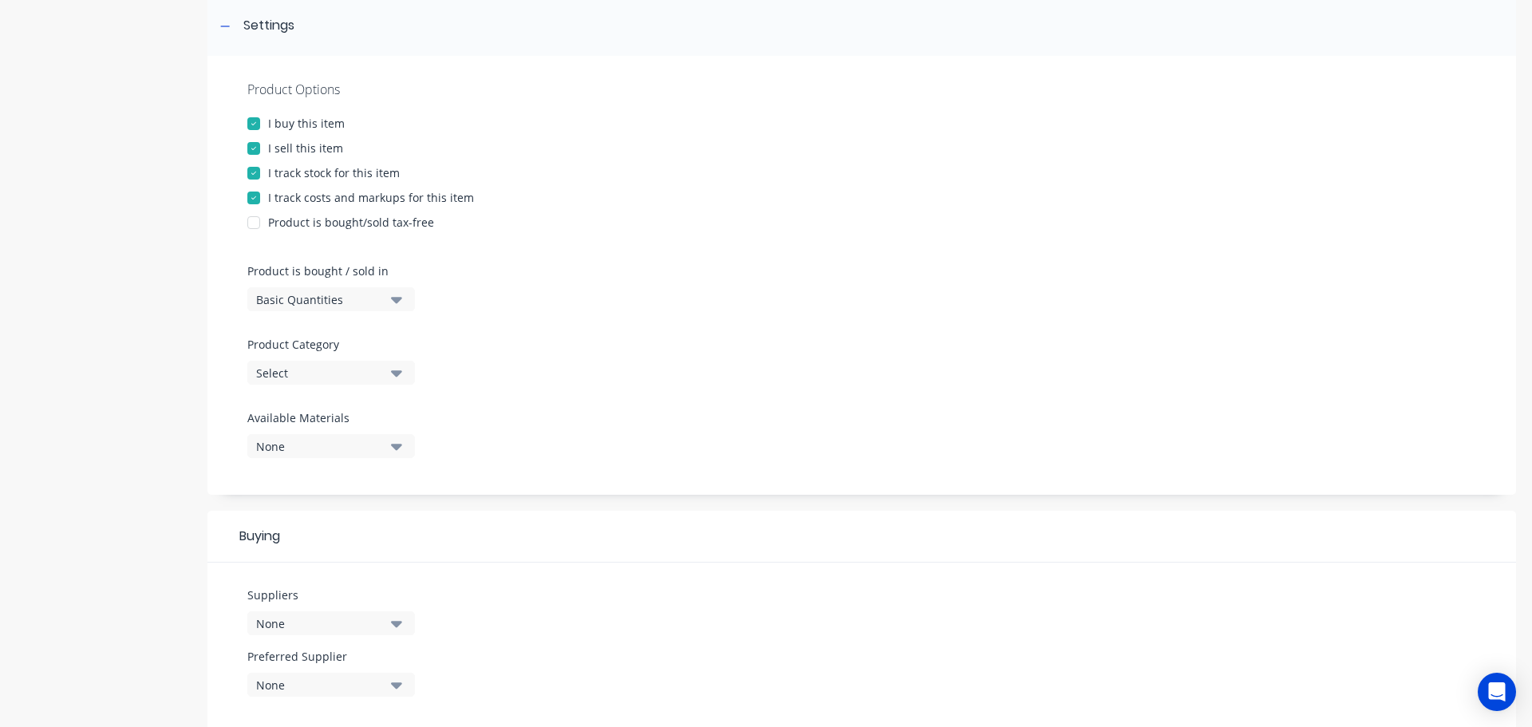
click at [393, 300] on icon "button" at bounding box center [396, 299] width 11 height 18
click at [300, 378] on div "Lineal Metres" at bounding box center [366, 371] width 239 height 32
click at [397, 377] on icon "button" at bounding box center [396, 373] width 11 height 6
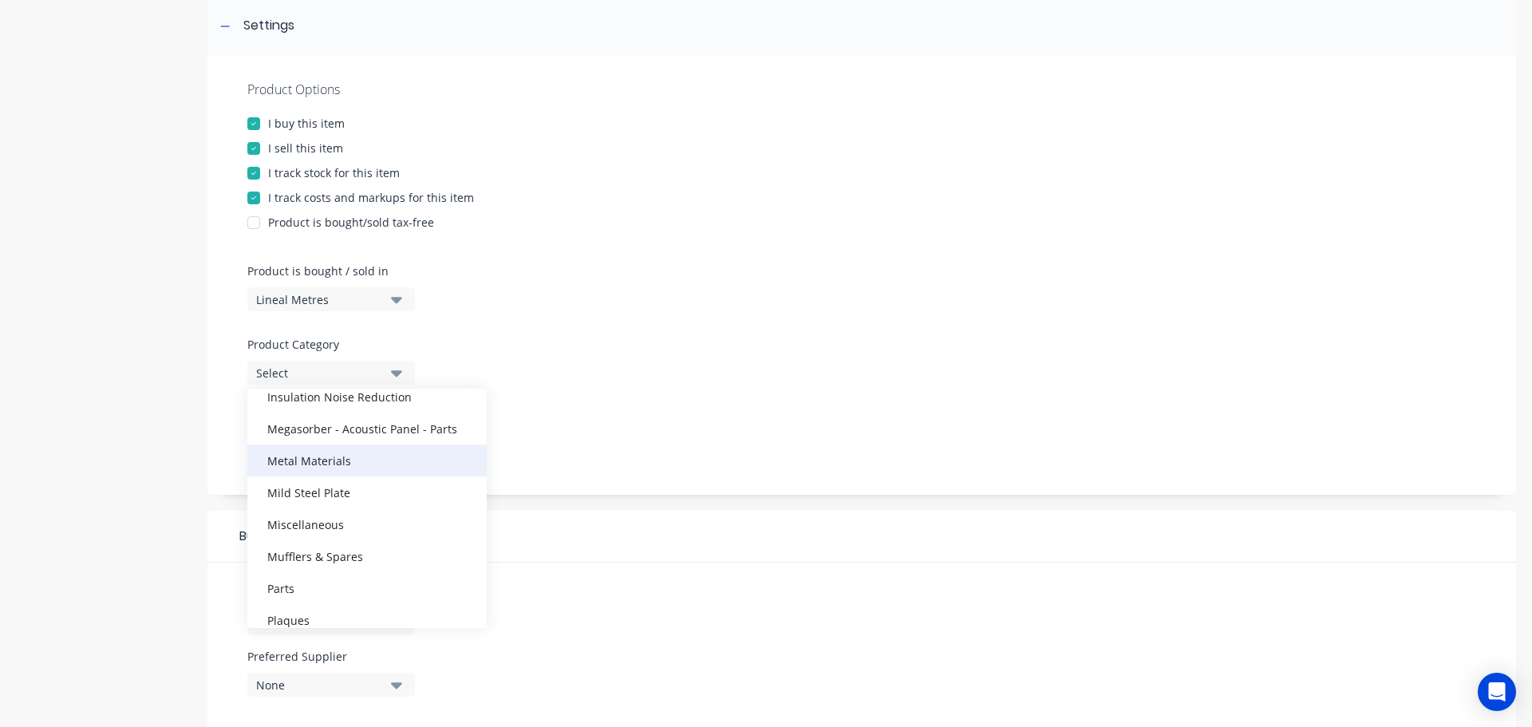
scroll to position [718, 0]
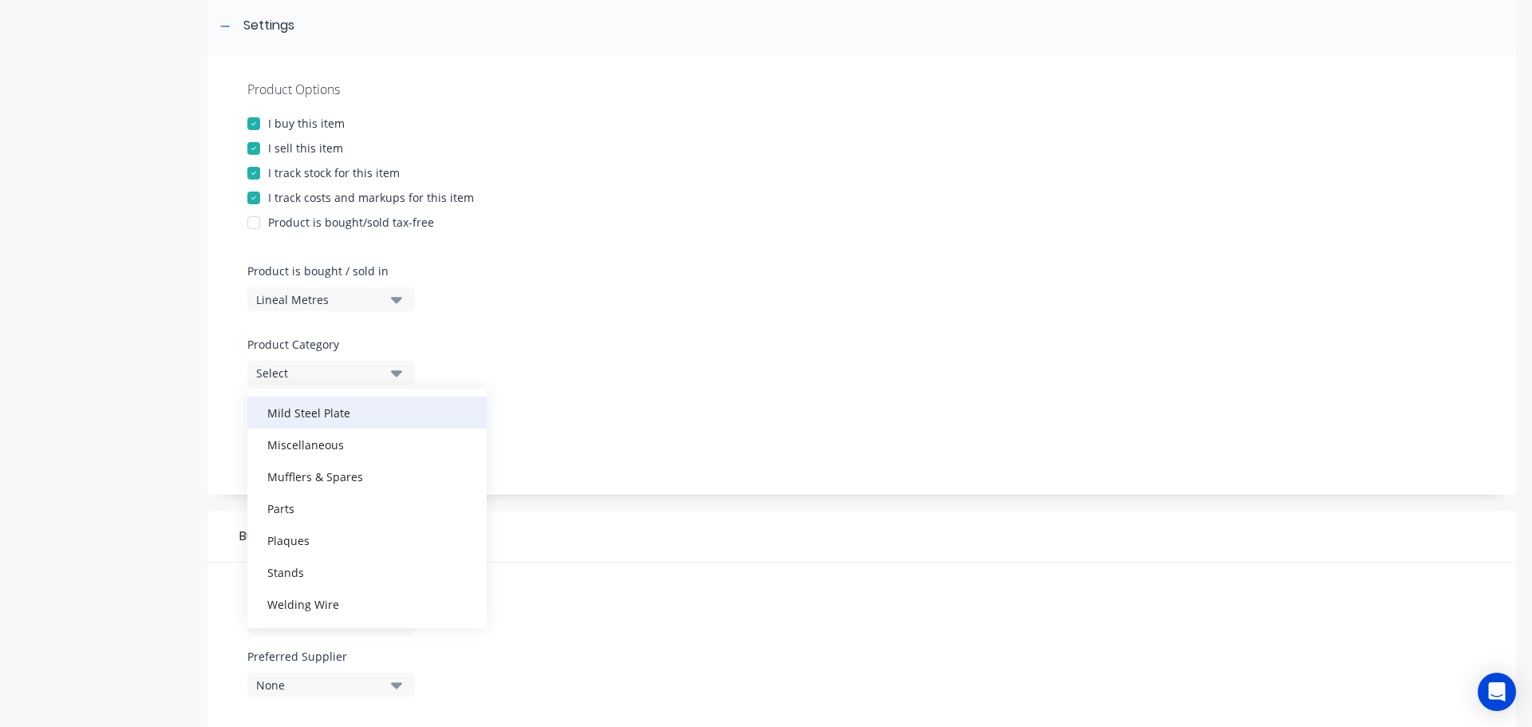
click at [345, 413] on div "Mild Steel Plate" at bounding box center [366, 413] width 239 height 32
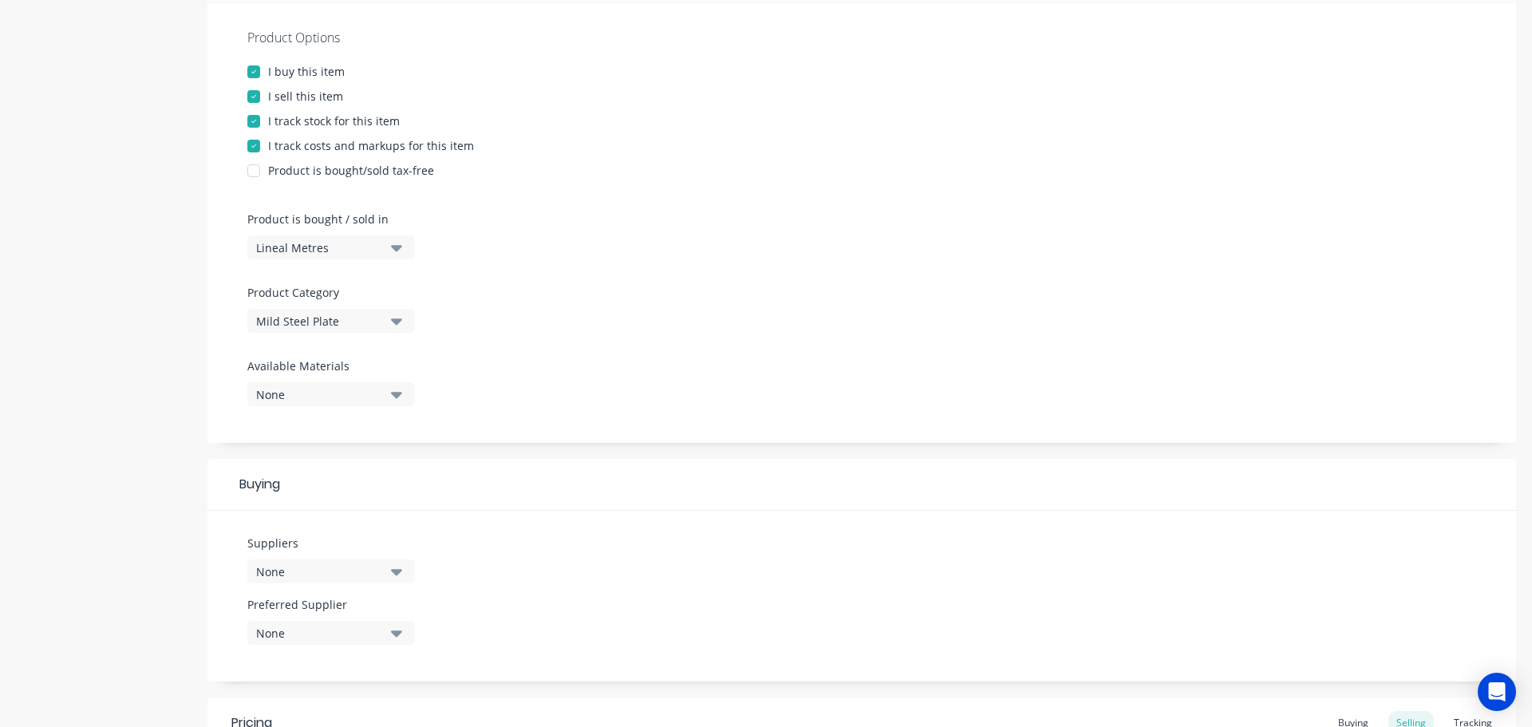
scroll to position [577, 0]
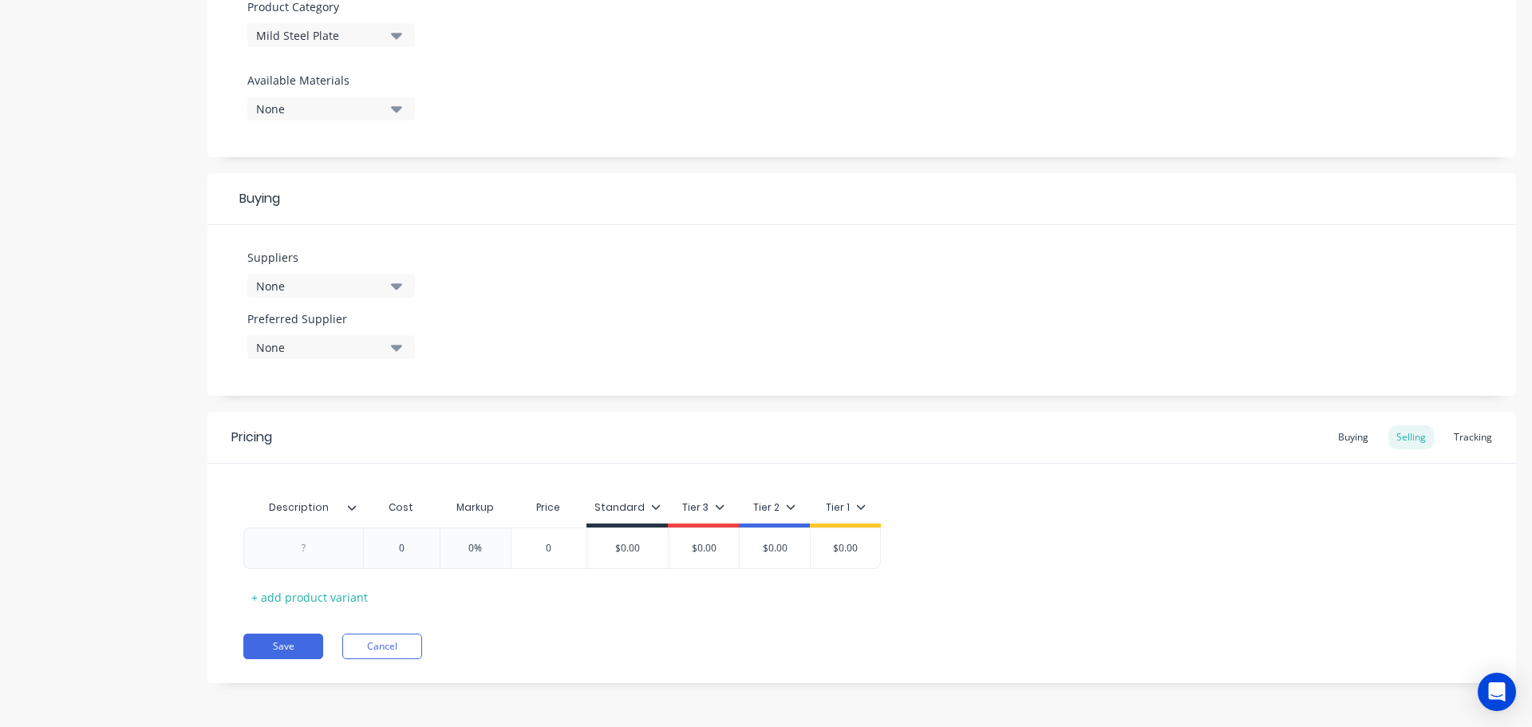
click at [390, 282] on button "None" at bounding box center [331, 286] width 168 height 24
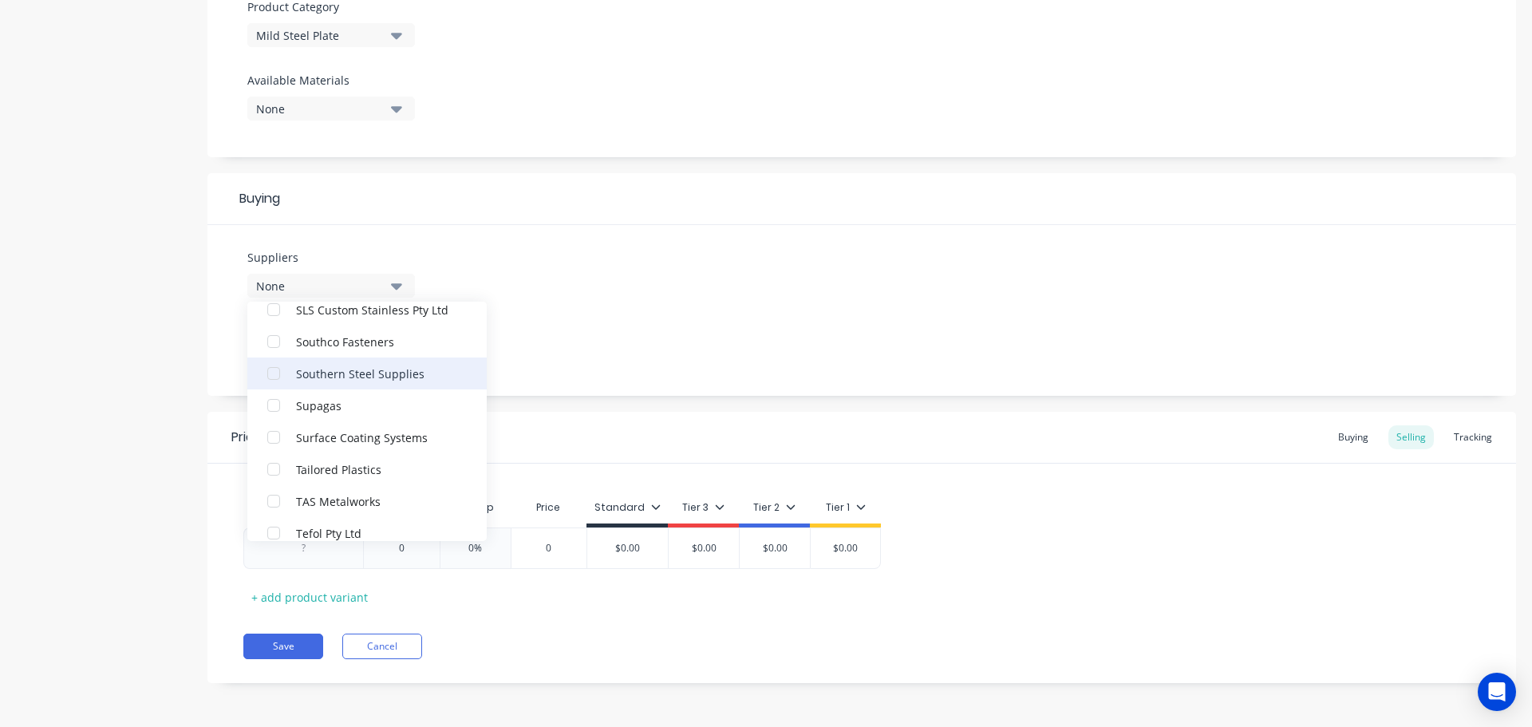
click at [375, 370] on div "Southern Steel Supplies" at bounding box center [376, 373] width 160 height 17
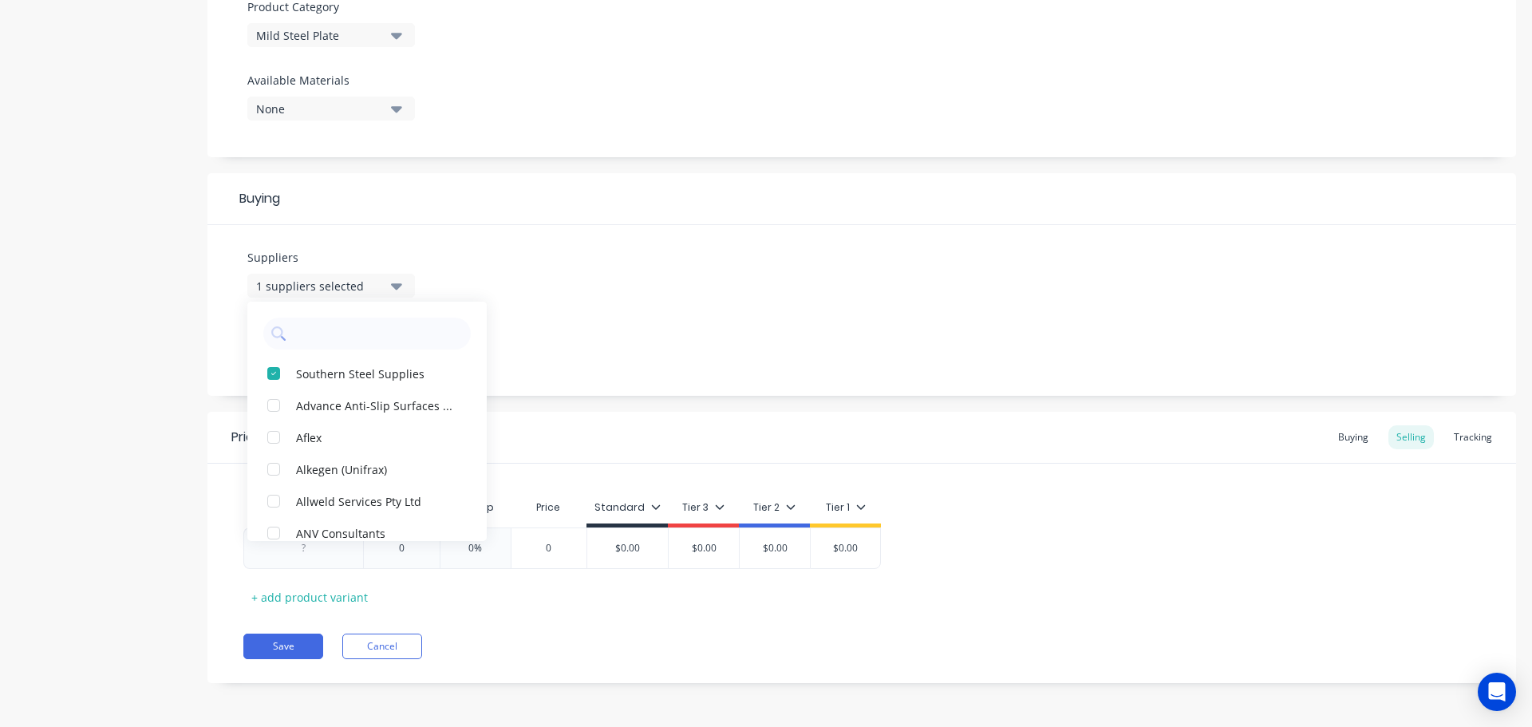
click at [540, 377] on div "Suppliers 1 suppliers selected Southern Steel Supplies Advance Anti-Slip Surfac…" at bounding box center [861, 310] width 1308 height 171
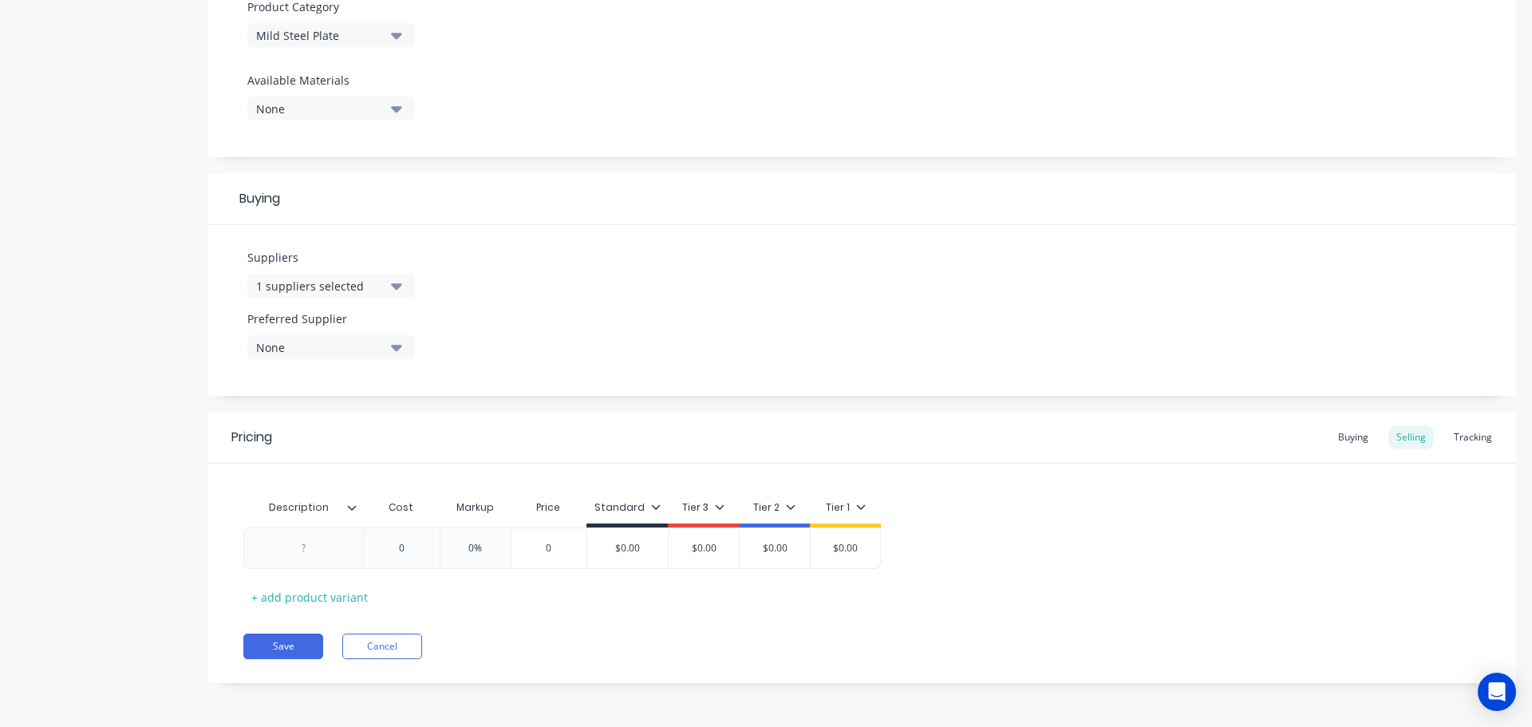
click at [400, 347] on icon "button" at bounding box center [396, 347] width 11 height 18
click at [368, 426] on button "Southern Steel Supplies" at bounding box center [366, 435] width 239 height 32
click at [356, 511] on icon at bounding box center [352, 508] width 10 height 10
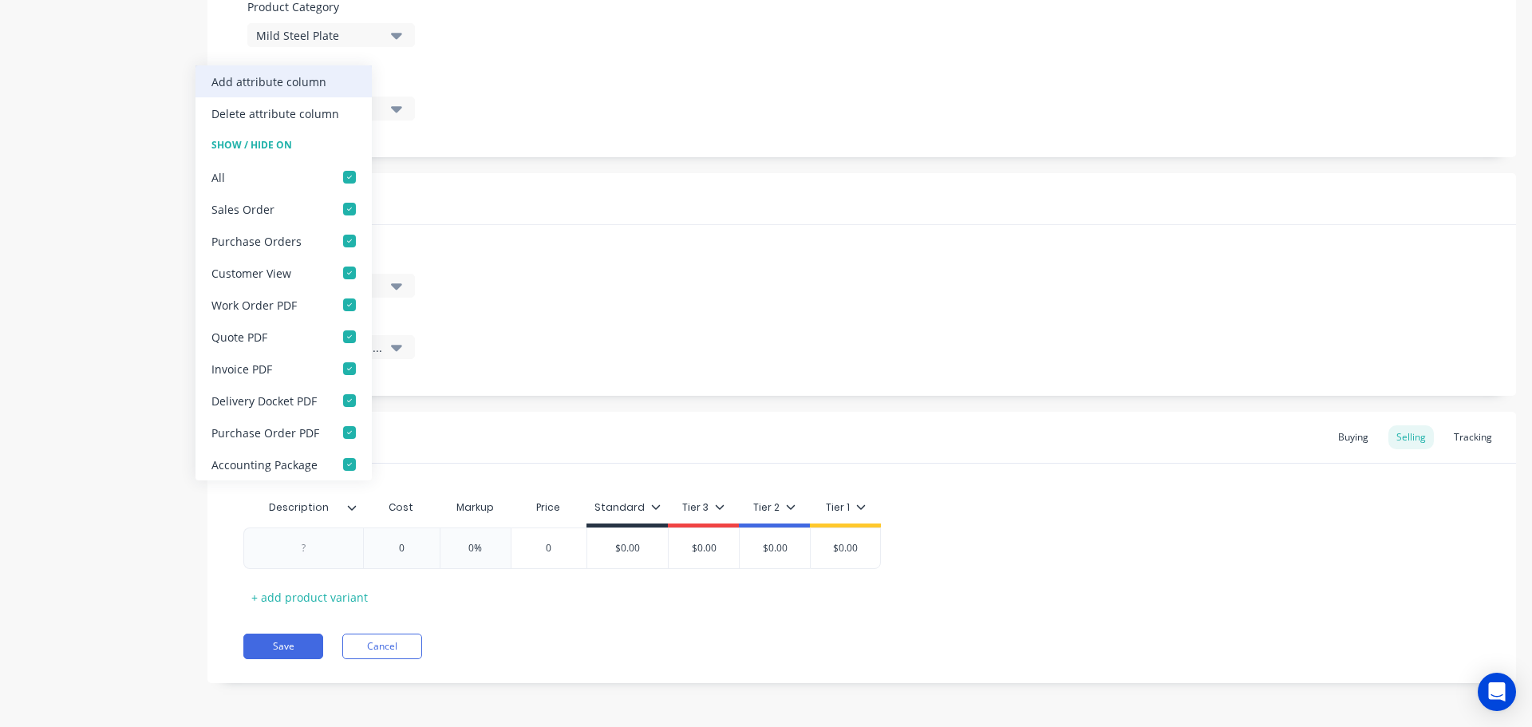
click at [310, 81] on div "Add attribute column" at bounding box center [268, 81] width 115 height 17
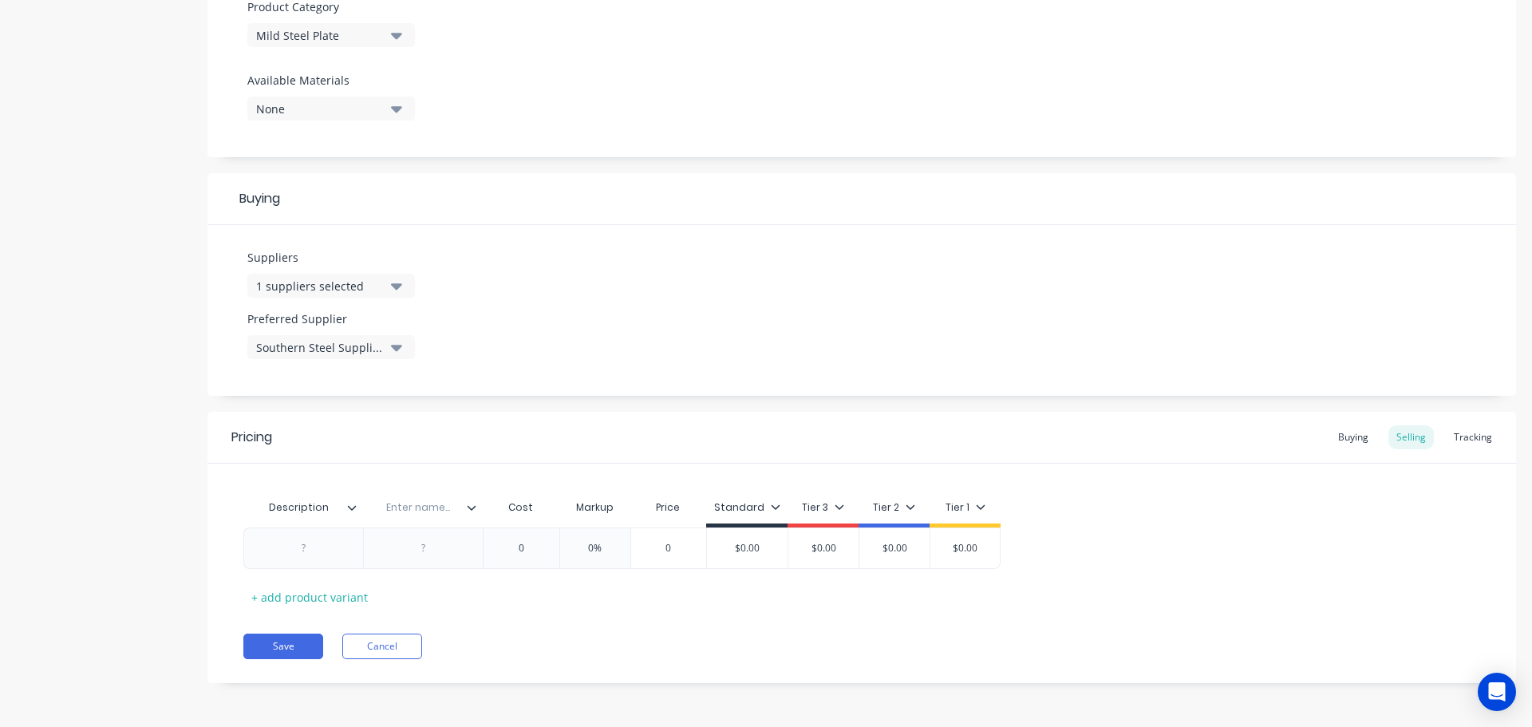
click at [428, 511] on input "text" at bounding box center [418, 507] width 110 height 14
click at [311, 553] on div at bounding box center [304, 548] width 80 height 21
paste div
click at [428, 563] on div at bounding box center [423, 551] width 120 height 49
drag, startPoint x: 425, startPoint y: 554, endPoint x: 439, endPoint y: 570, distance: 20.9
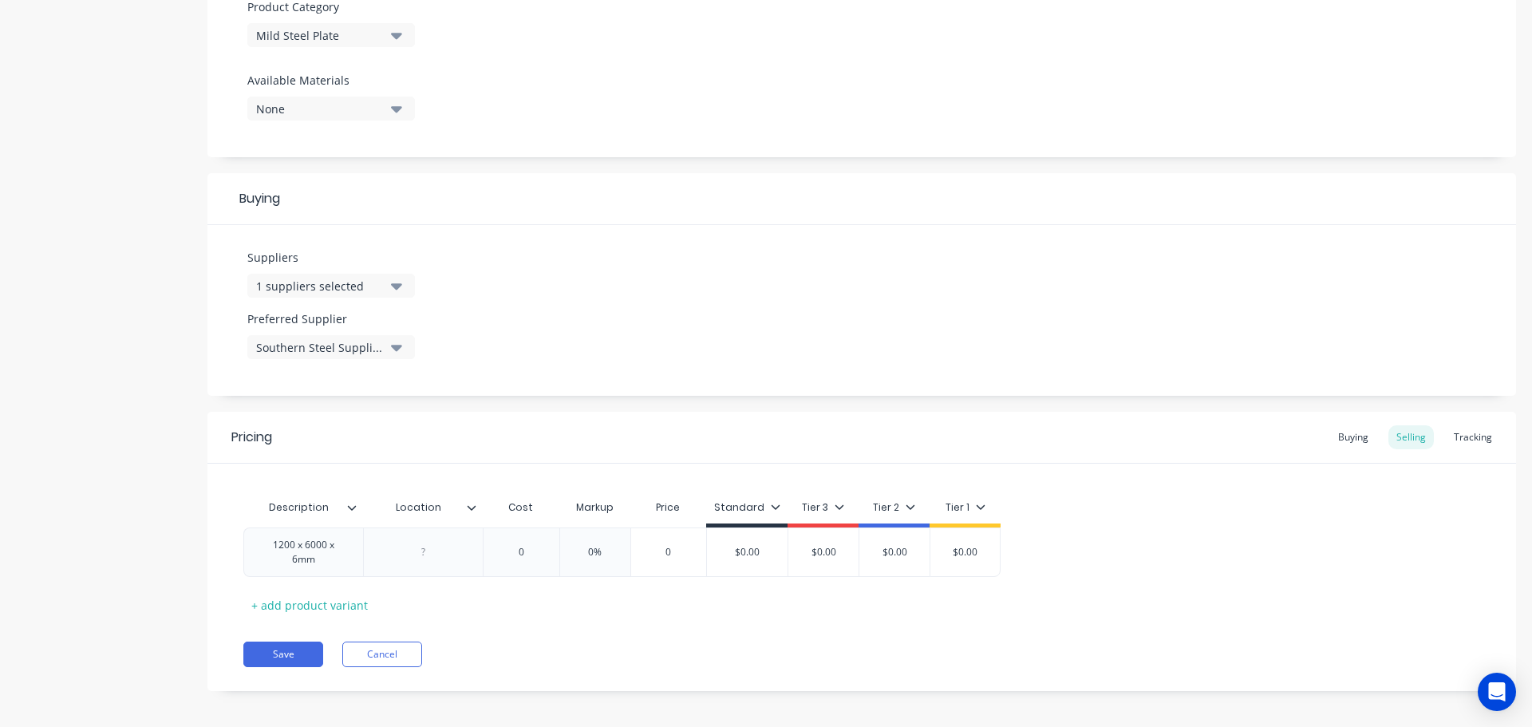
click at [426, 554] on div at bounding box center [424, 552] width 80 height 21
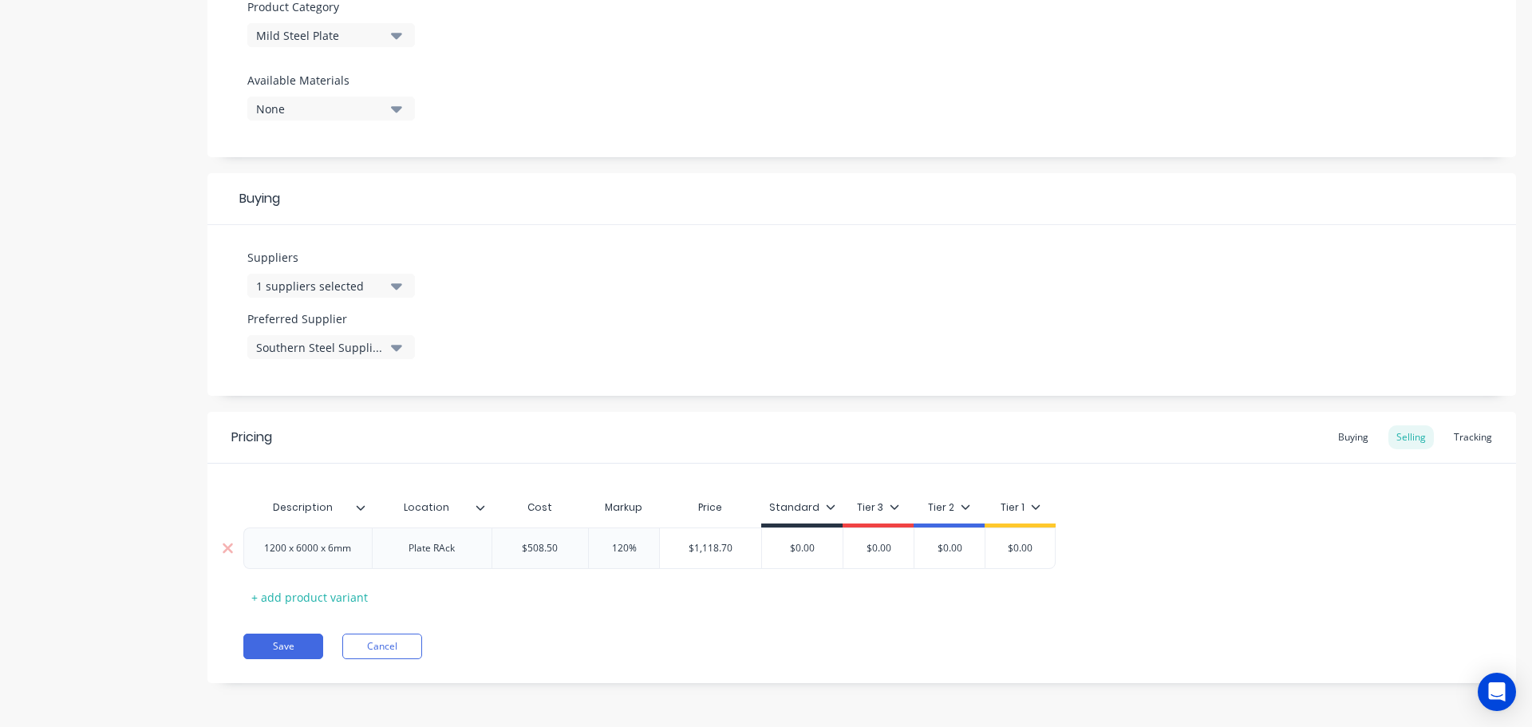
drag, startPoint x: 443, startPoint y: 554, endPoint x: 462, endPoint y: 563, distance: 21.1
click at [445, 554] on div "Plate RAck" at bounding box center [432, 548] width 80 height 21
click at [279, 637] on button "Save" at bounding box center [283, 646] width 80 height 26
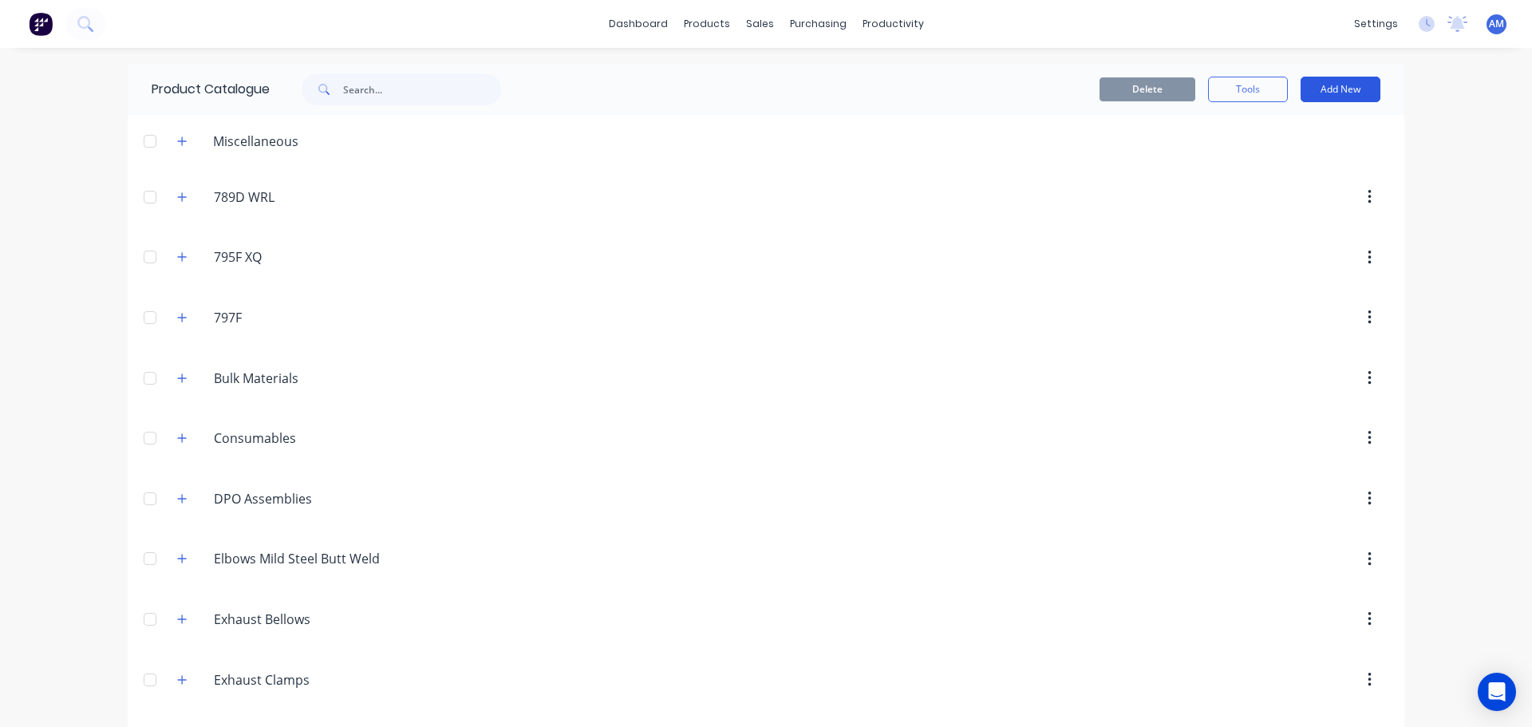
click at [1328, 86] on button "Add New" at bounding box center [1340, 90] width 80 height 26
click at [1247, 159] on div "Product" at bounding box center [1304, 162] width 123 height 23
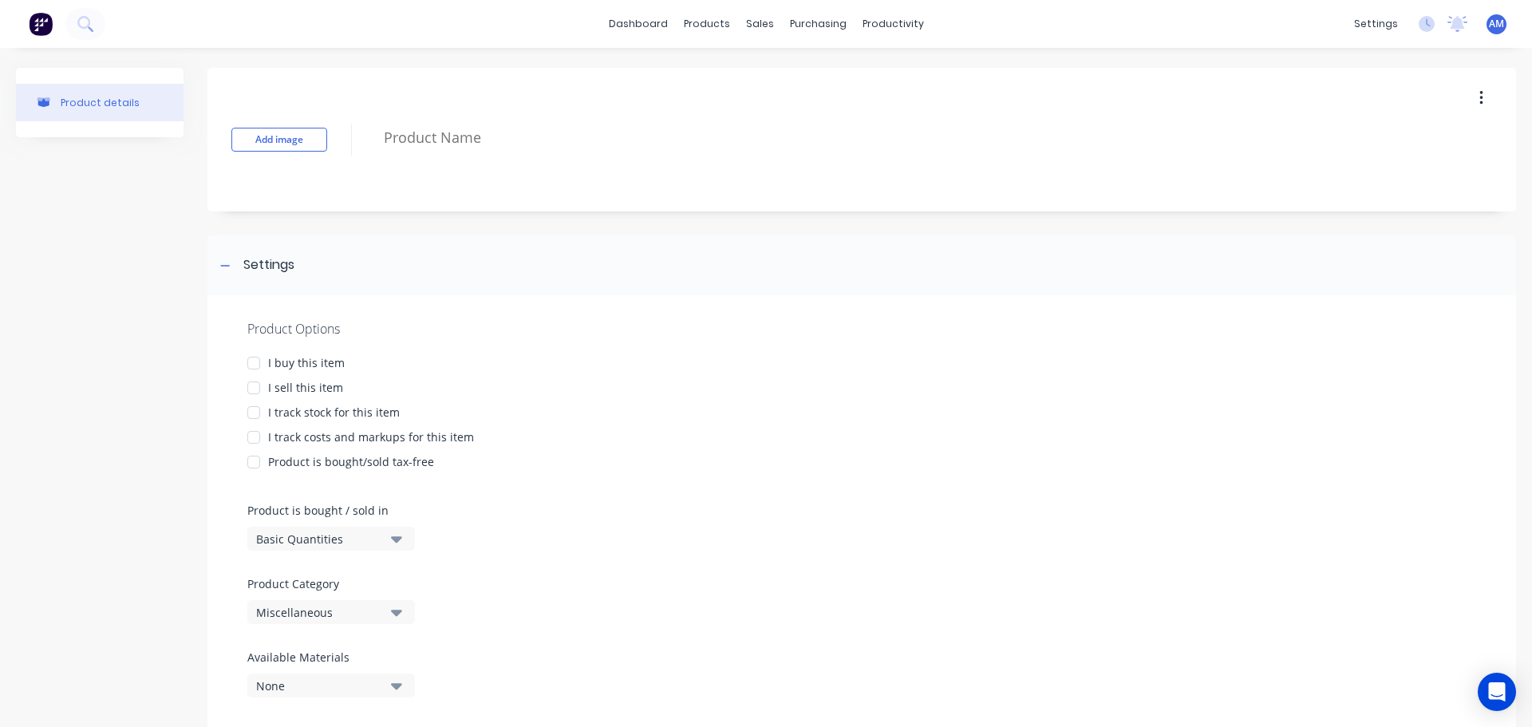
click at [255, 357] on div at bounding box center [254, 363] width 32 height 32
click at [260, 393] on div at bounding box center [254, 388] width 32 height 32
drag, startPoint x: 251, startPoint y: 418, endPoint x: 255, endPoint y: 437, distance: 19.7
click at [252, 418] on div at bounding box center [254, 413] width 32 height 32
click at [255, 438] on div at bounding box center [254, 437] width 32 height 32
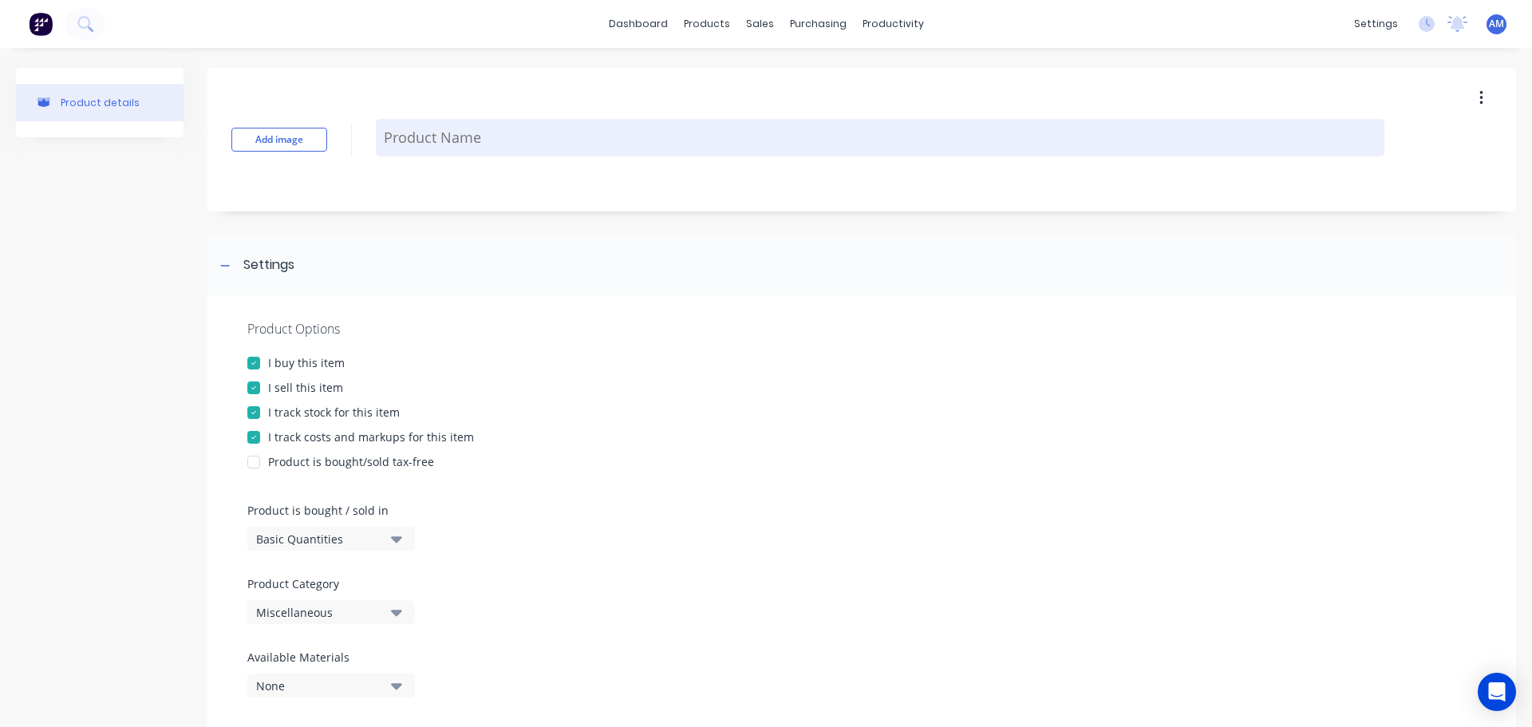
click at [438, 134] on textarea at bounding box center [880, 137] width 1008 height 37
paste textarea "1200 x 2400 x 8mm"
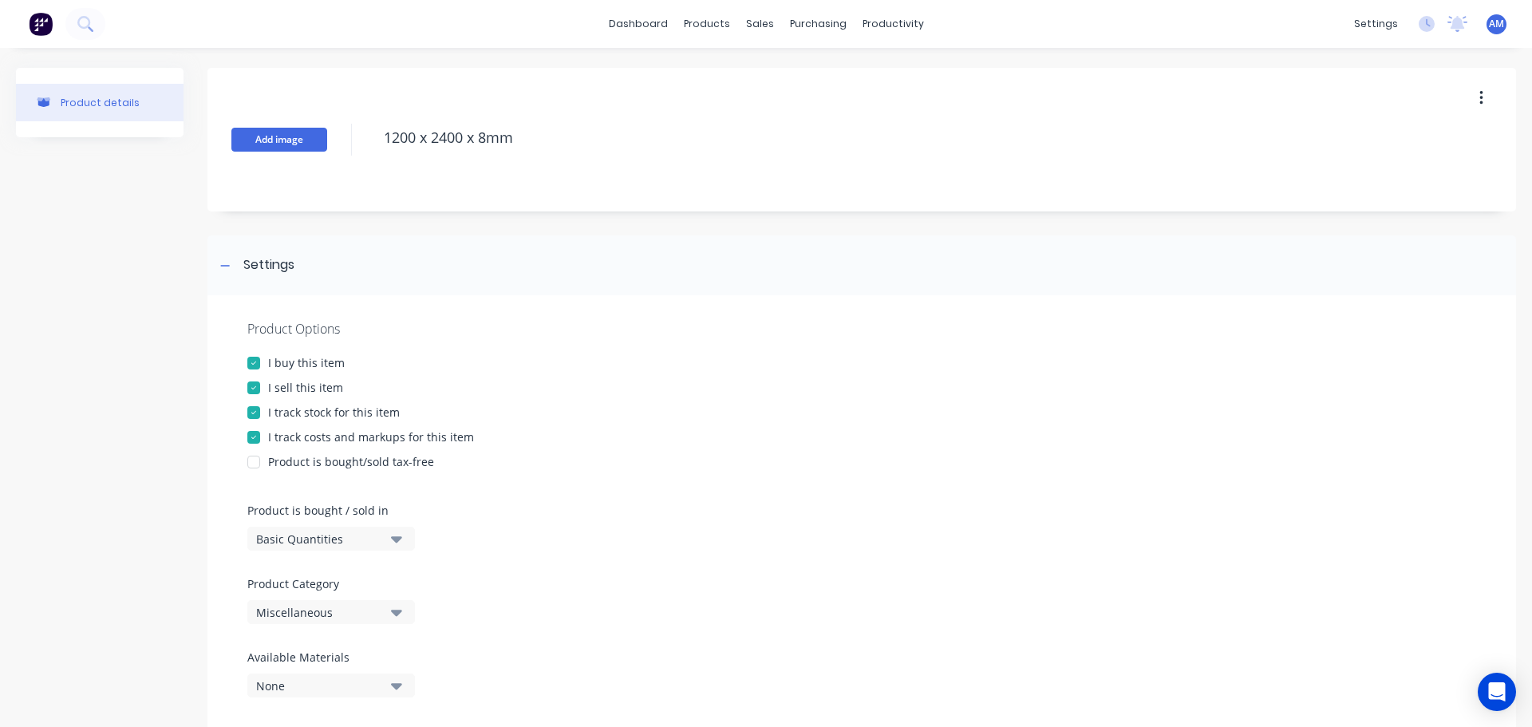
click at [285, 133] on button "Add image" at bounding box center [279, 140] width 96 height 24
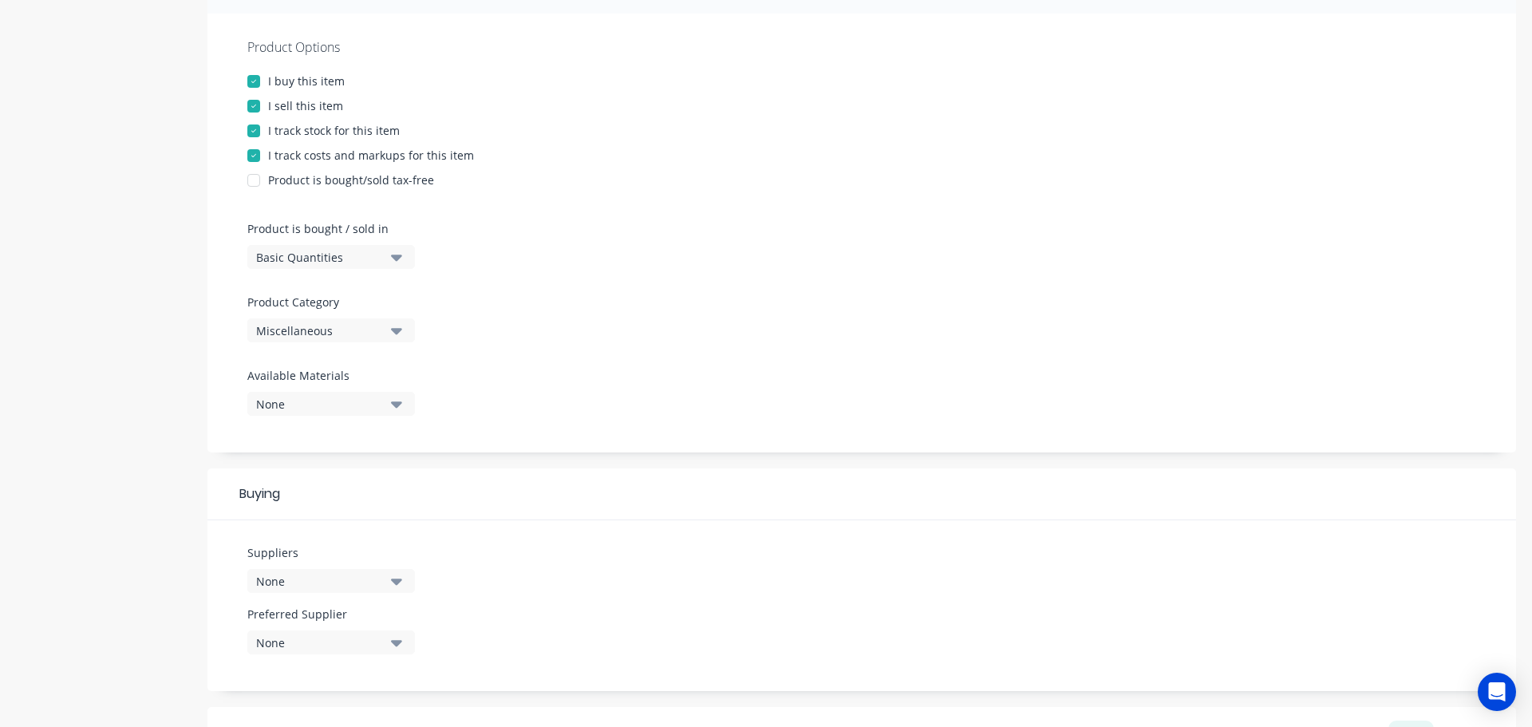
scroll to position [319, 0]
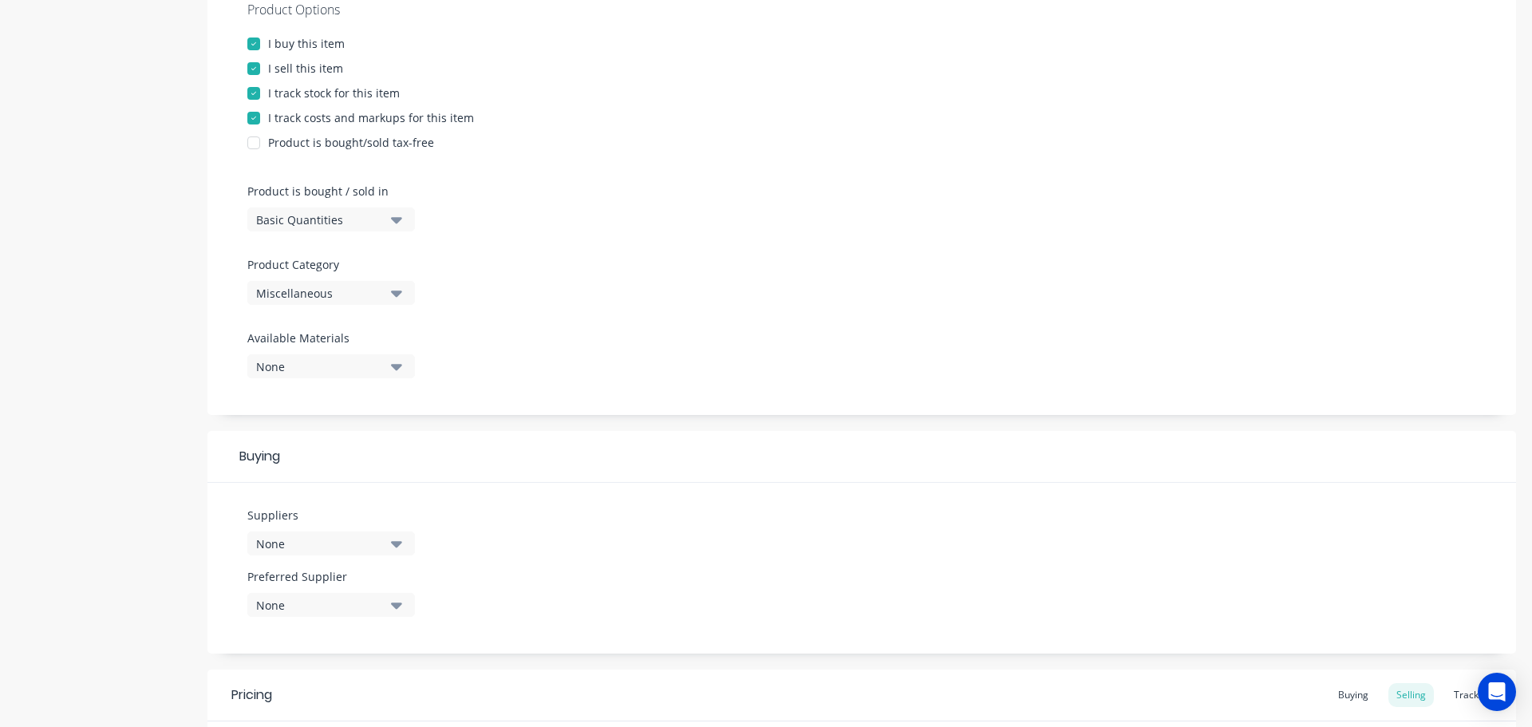
click at [398, 222] on icon "button" at bounding box center [396, 220] width 11 height 6
click at [330, 295] on div "Lineal Metres" at bounding box center [366, 291] width 239 height 32
click at [387, 294] on button "Miscellaneous" at bounding box center [331, 293] width 168 height 24
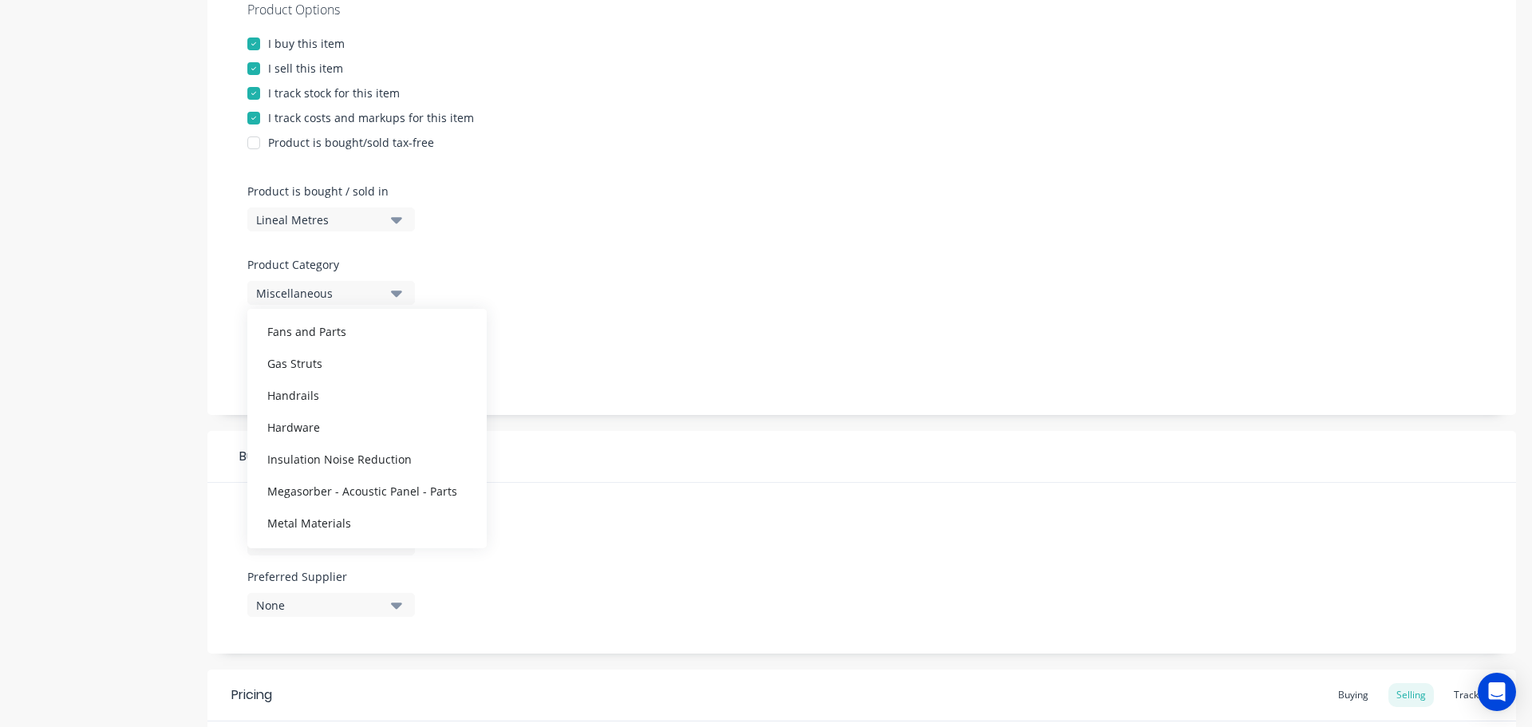
scroll to position [558, 0]
click at [325, 487] on div "Mild Steel Plate" at bounding box center [366, 492] width 239 height 32
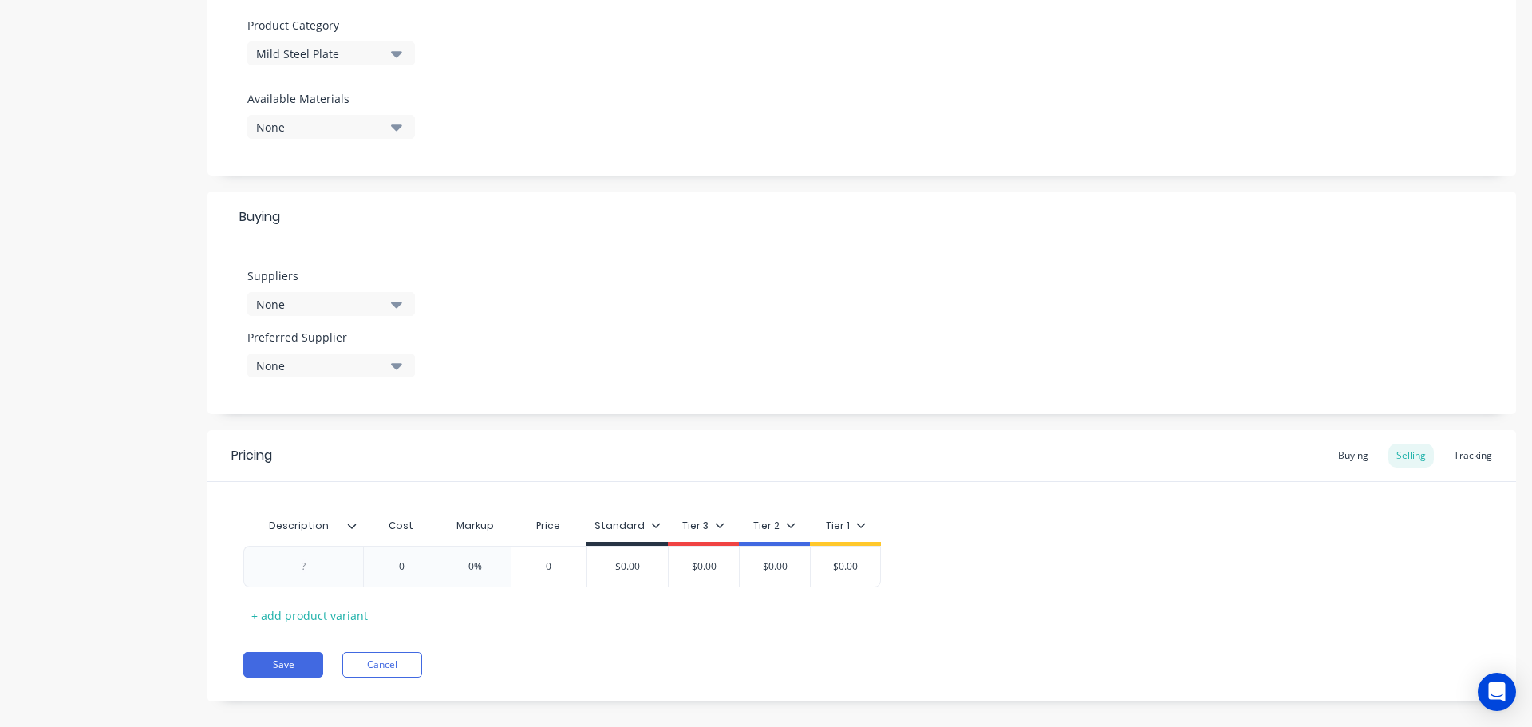
click at [400, 299] on icon "button" at bounding box center [396, 304] width 11 height 18
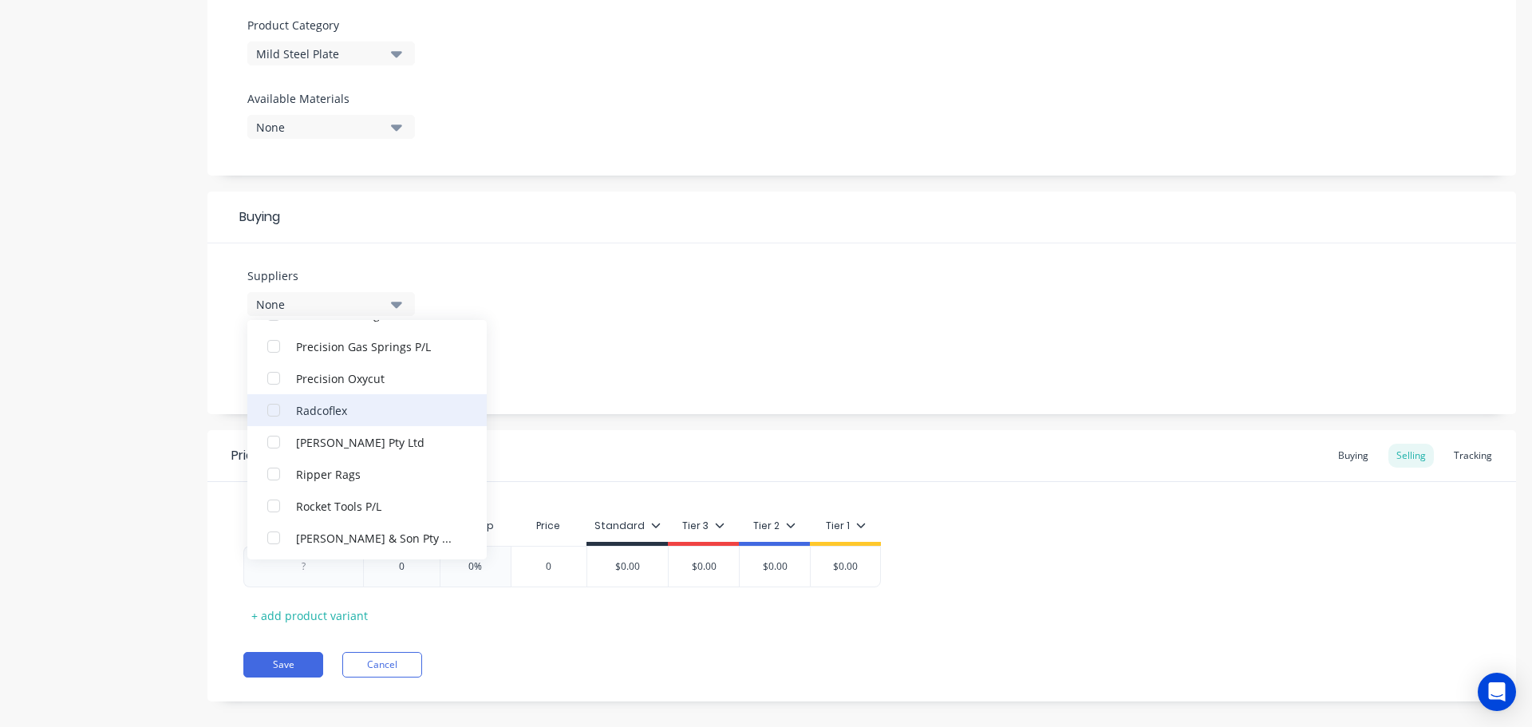
scroll to position [3510, 0]
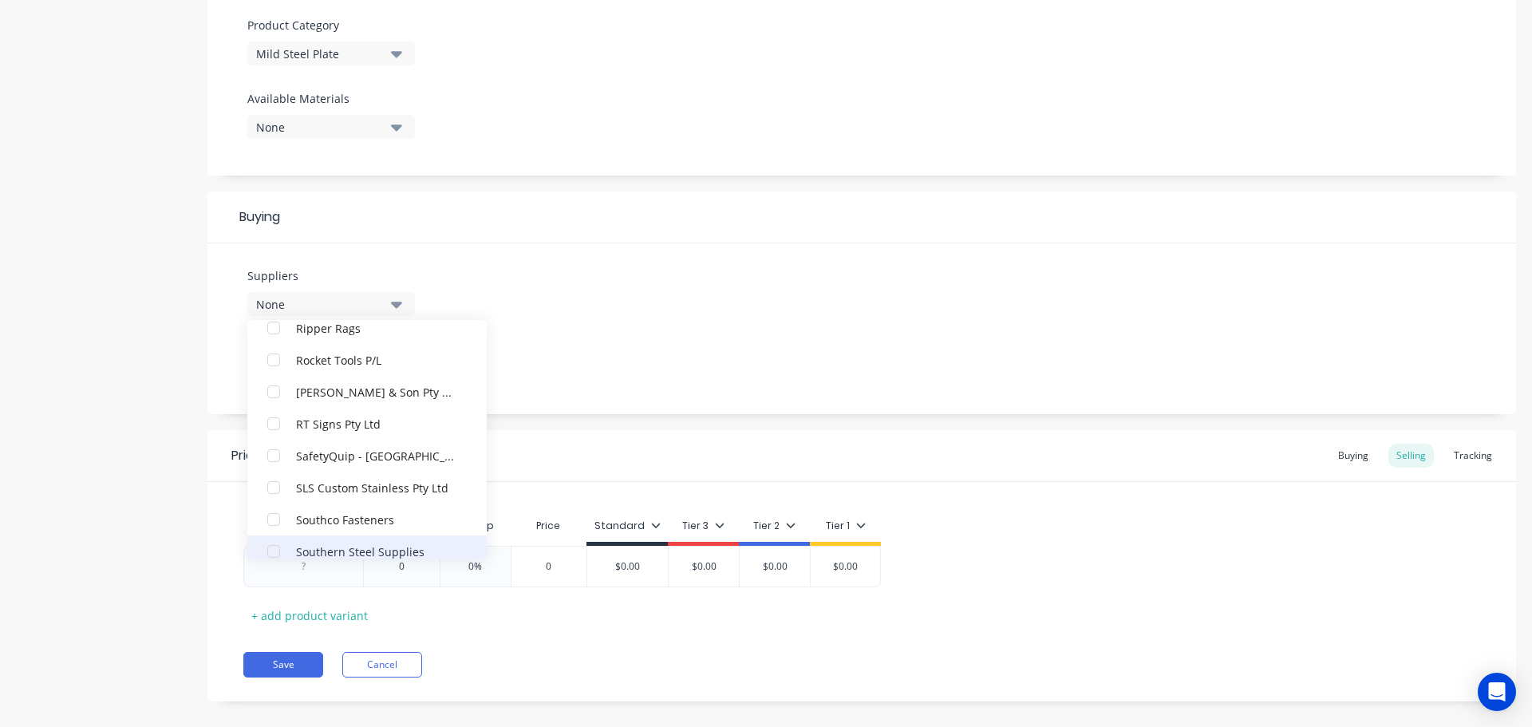
click at [345, 547] on div "Southern Steel Supplies" at bounding box center [376, 550] width 160 height 17
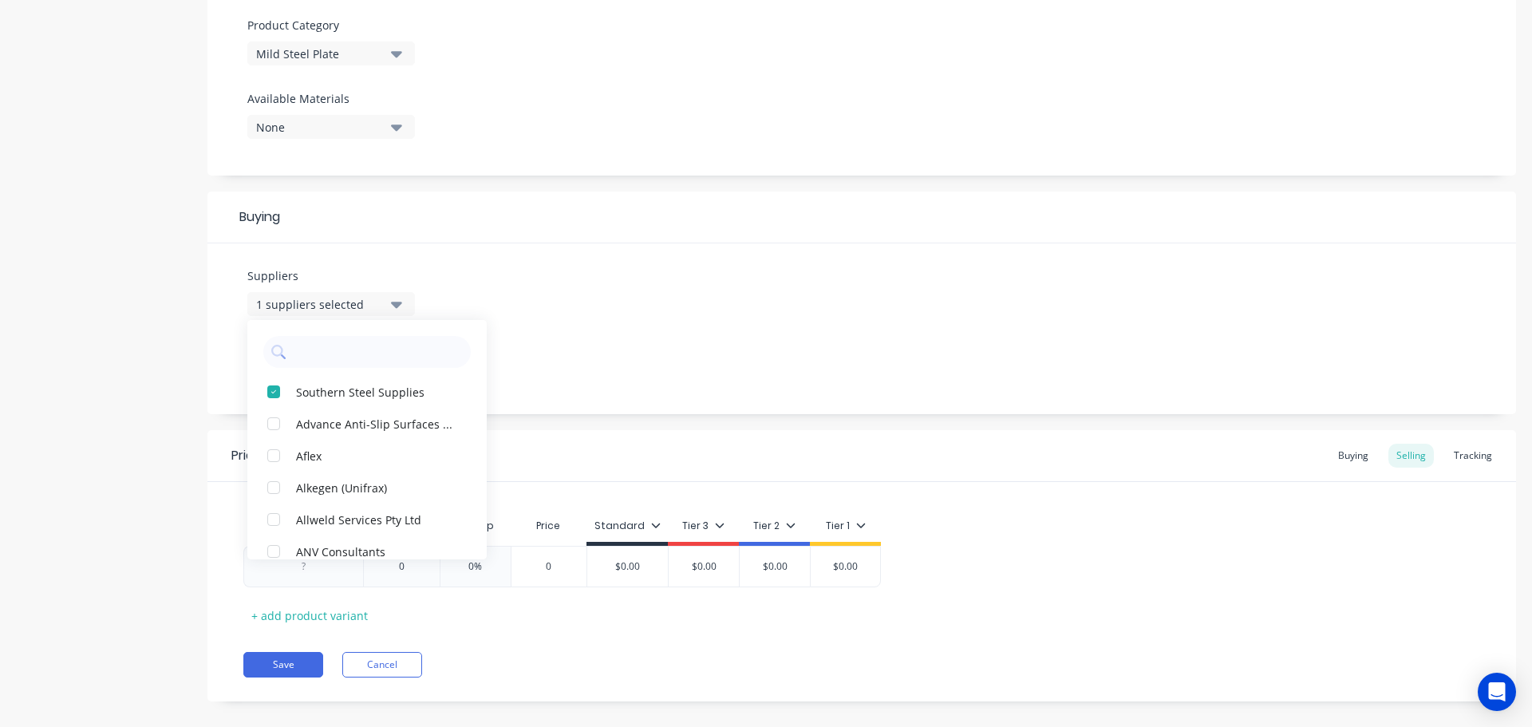
click at [550, 398] on div "Suppliers 1 suppliers selected Southern Steel Supplies Advance Anti-Slip Surfac…" at bounding box center [861, 328] width 1308 height 171
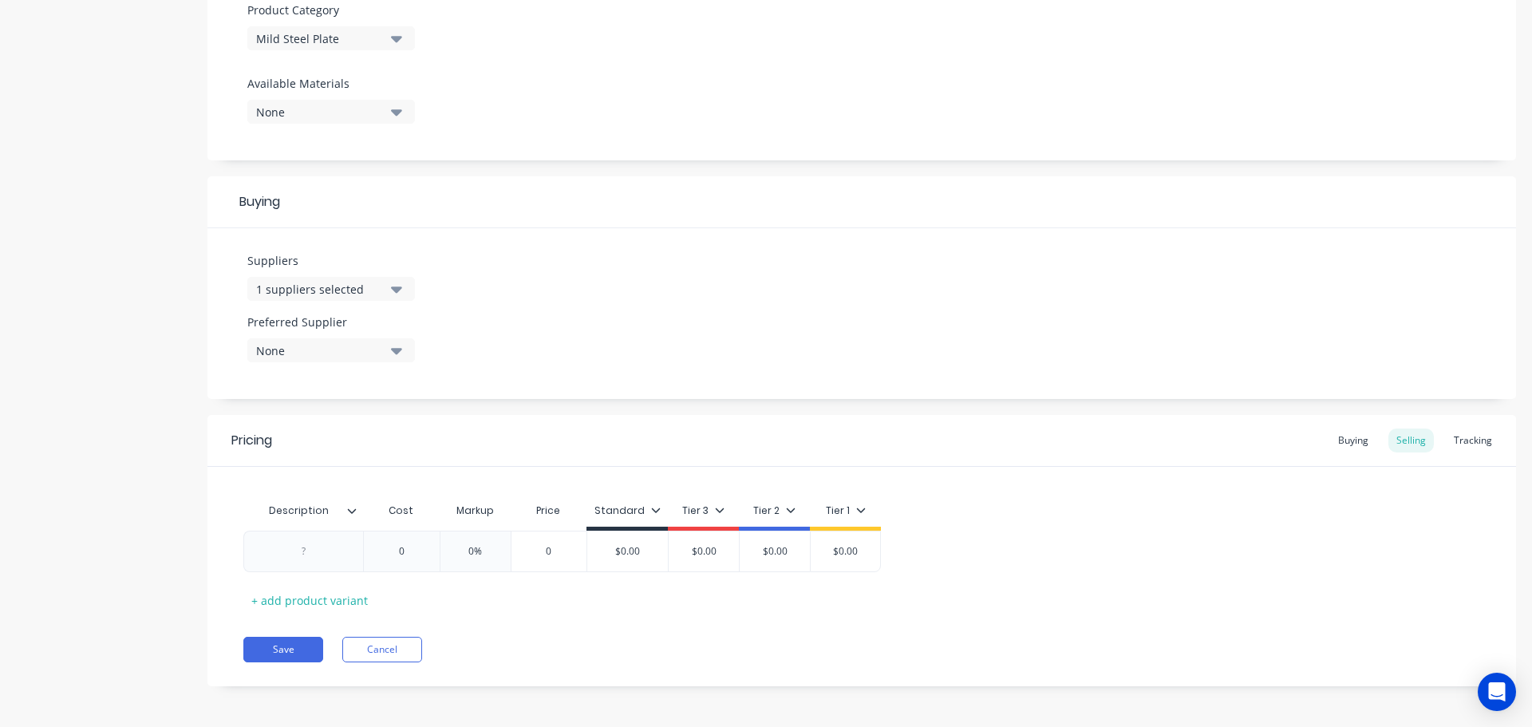
scroll to position [577, 0]
click at [397, 349] on icon "button" at bounding box center [396, 348] width 11 height 6
click at [345, 433] on div "Southern Steel Supplies" at bounding box center [376, 434] width 160 height 17
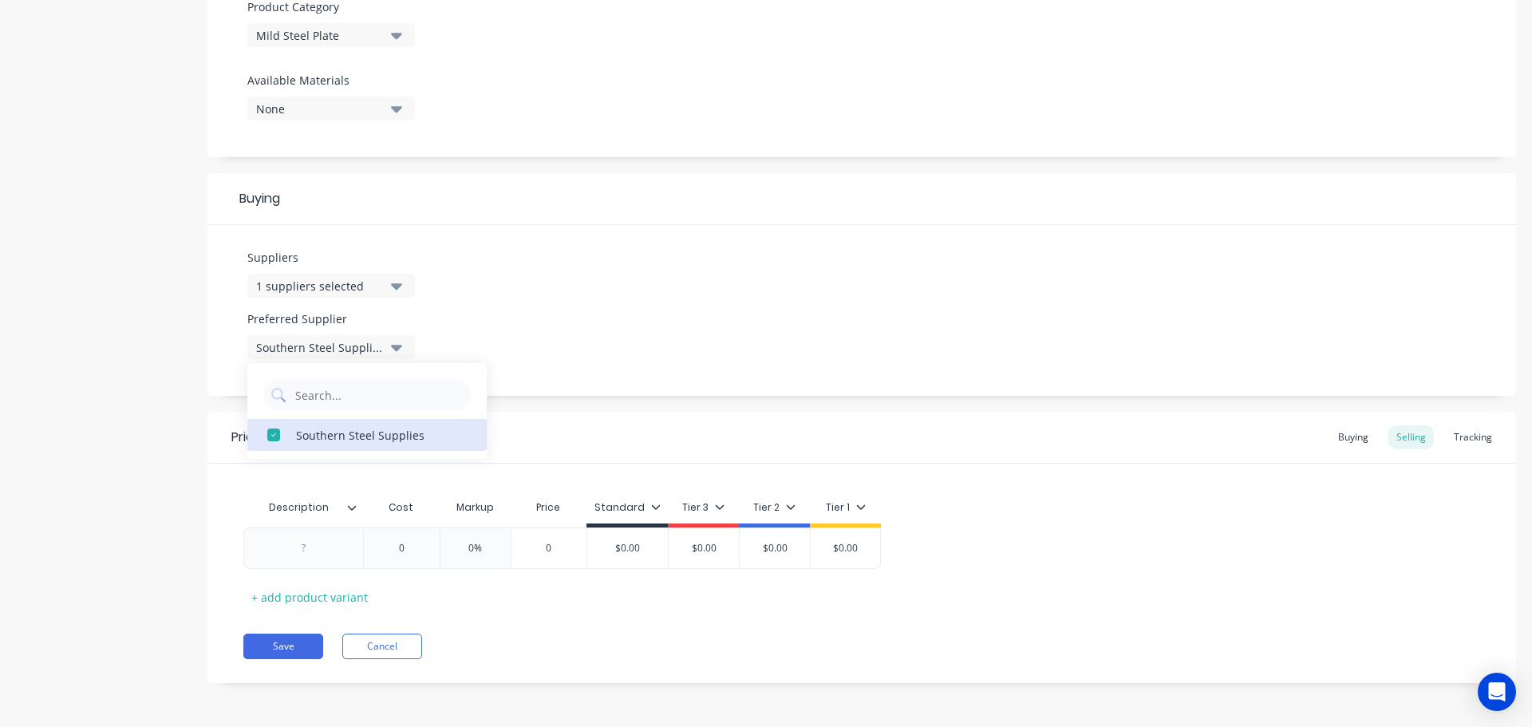
click at [352, 510] on icon at bounding box center [352, 508] width 10 height 10
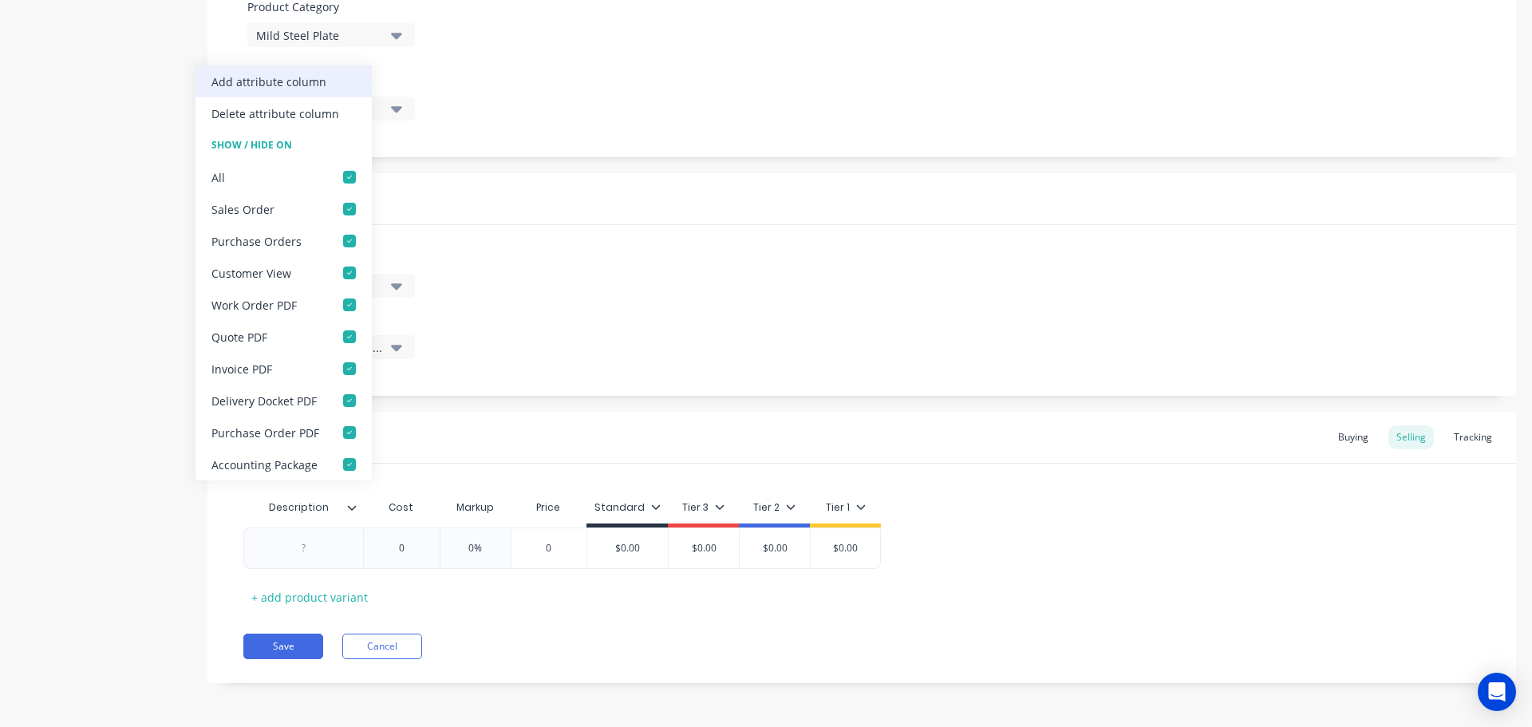
click at [310, 74] on div "Add attribute column" at bounding box center [268, 81] width 115 height 17
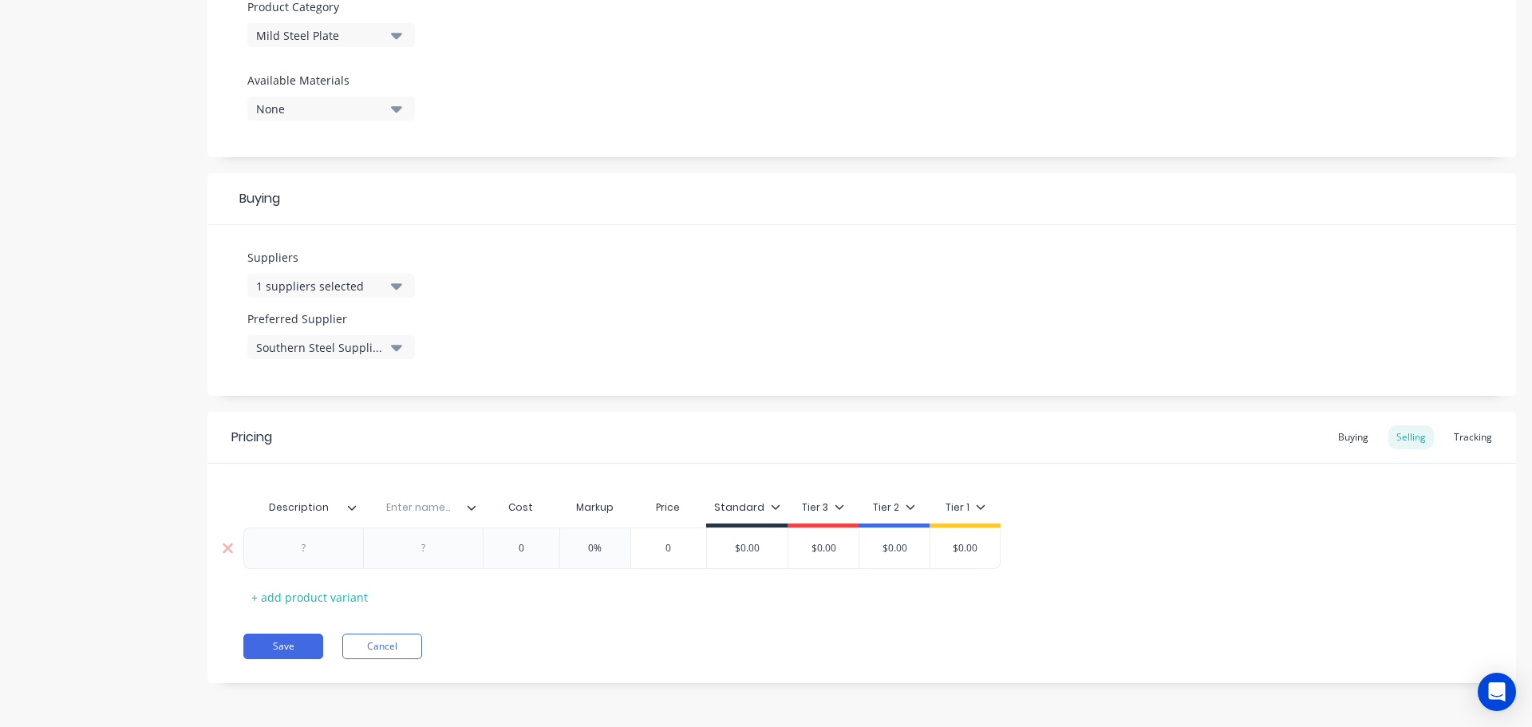
click at [309, 550] on div at bounding box center [304, 548] width 80 height 21
paste div
click at [425, 511] on input "text" at bounding box center [427, 507] width 110 height 14
click at [432, 541] on div at bounding box center [432, 548] width 80 height 21
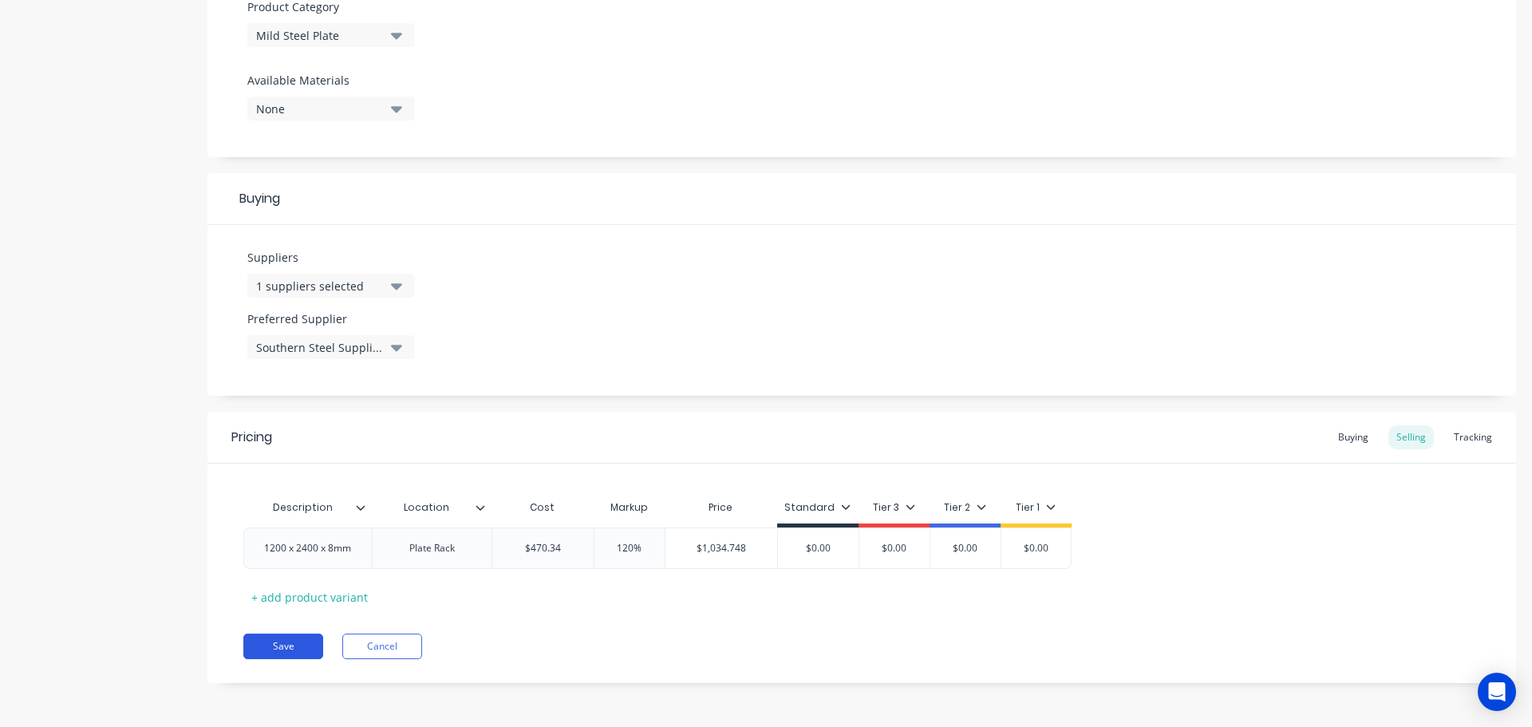
click at [292, 645] on button "Save" at bounding box center [283, 646] width 80 height 26
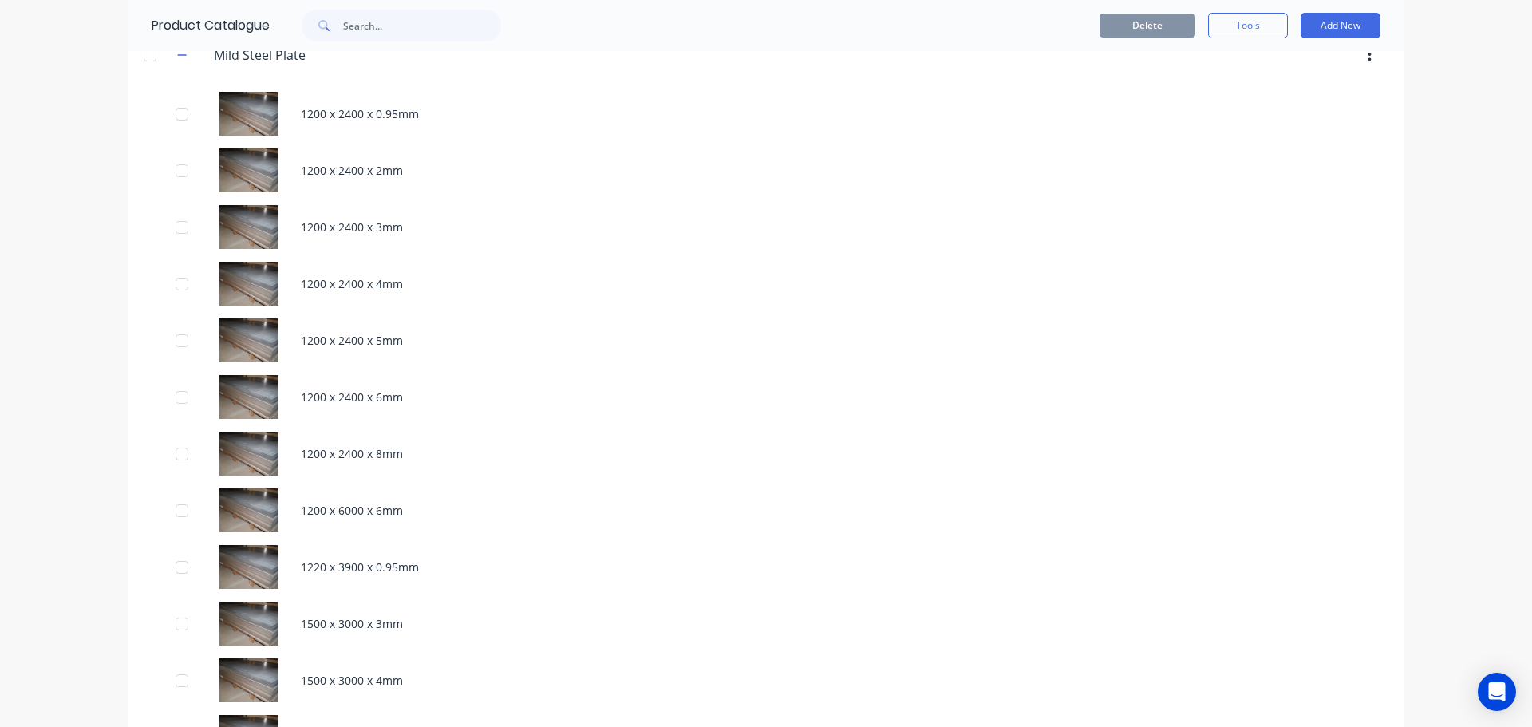
scroll to position [1436, 0]
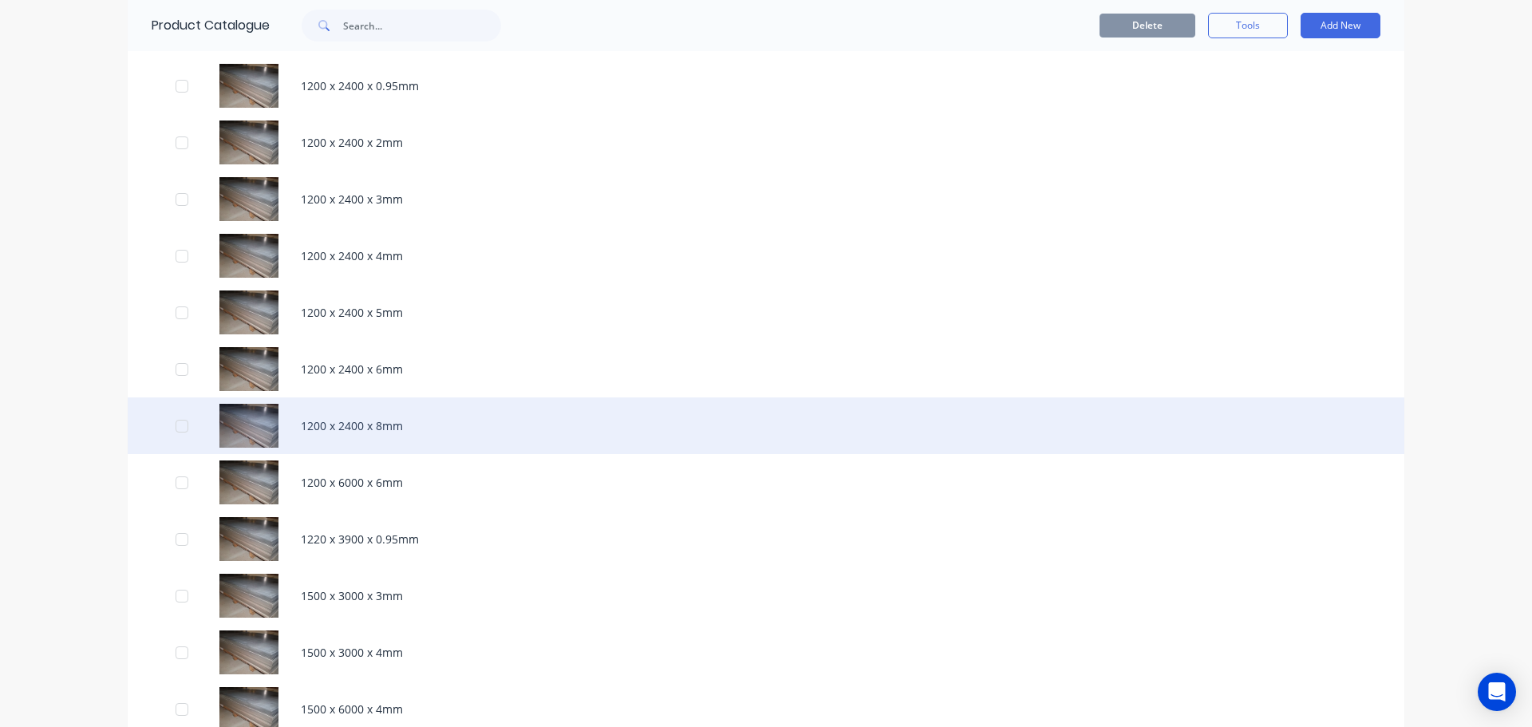
click at [334, 428] on div "1200 x 2400 x 8mm" at bounding box center [766, 425] width 1276 height 57
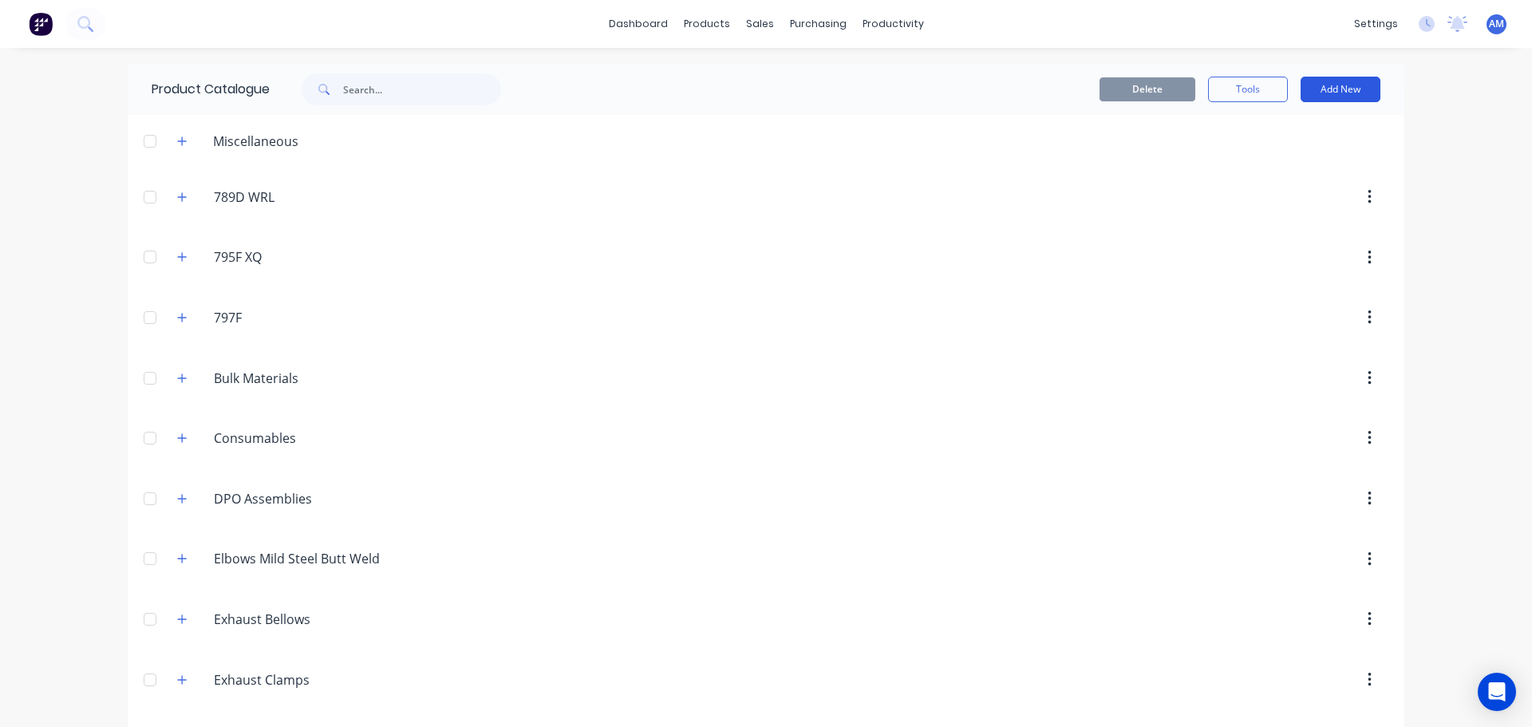
click at [1336, 90] on button "Add New" at bounding box center [1340, 90] width 80 height 26
click at [1281, 163] on div "Product" at bounding box center [1304, 162] width 123 height 23
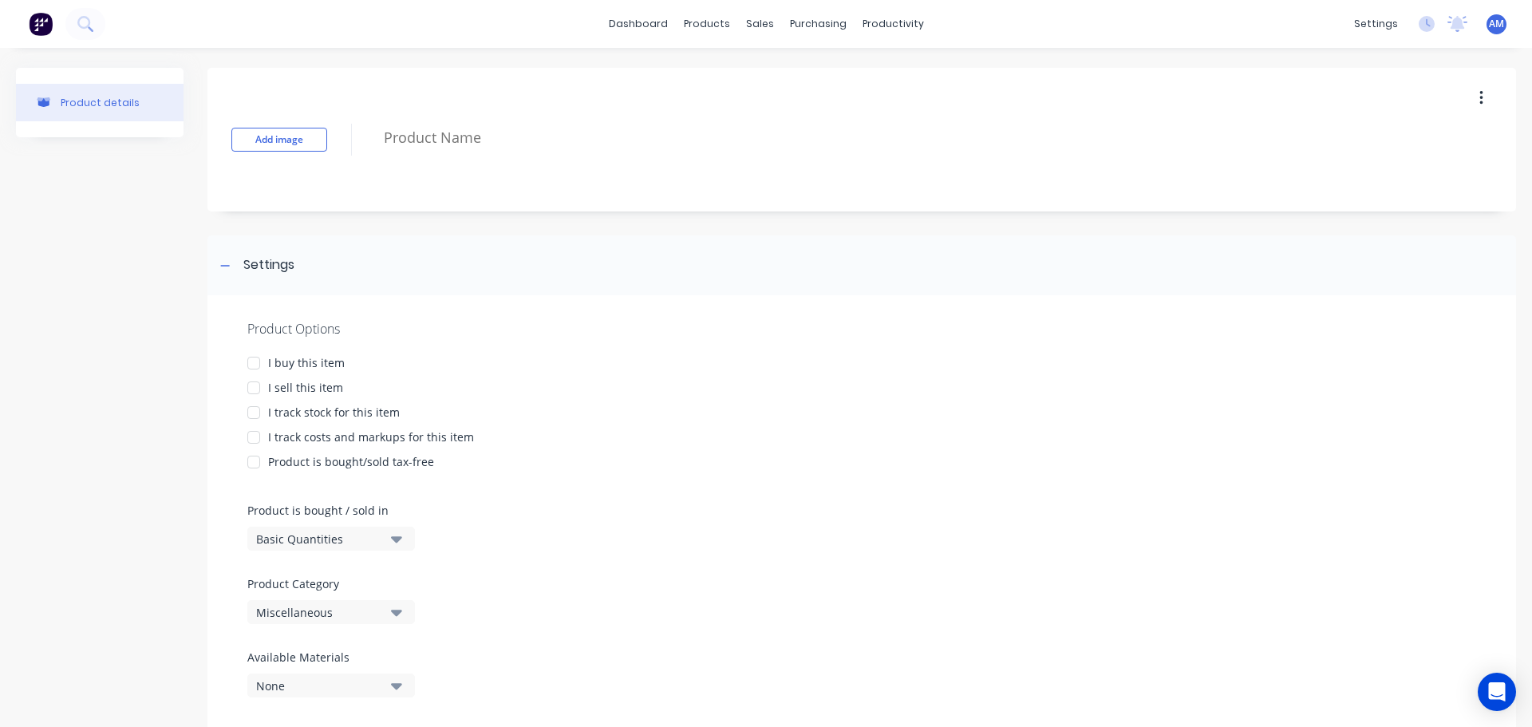
click at [255, 361] on div at bounding box center [254, 363] width 32 height 32
drag, startPoint x: 250, startPoint y: 386, endPoint x: 245, endPoint y: 395, distance: 10.0
click at [249, 387] on div at bounding box center [254, 388] width 32 height 32
click at [257, 413] on div at bounding box center [254, 413] width 32 height 32
click at [254, 432] on div at bounding box center [254, 437] width 32 height 32
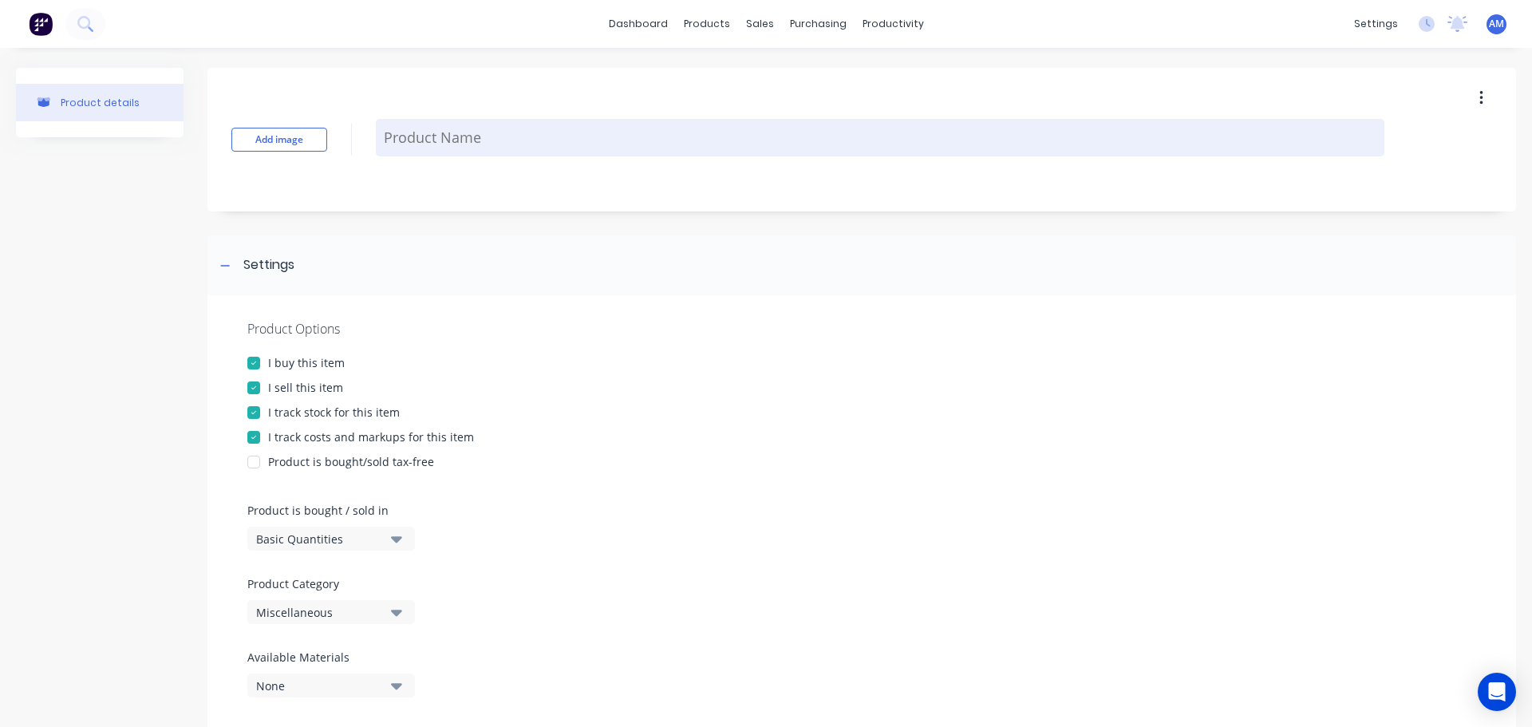
click at [456, 138] on textarea at bounding box center [880, 137] width 1008 height 37
paste textarea "1200 x 2400 x 10mm"
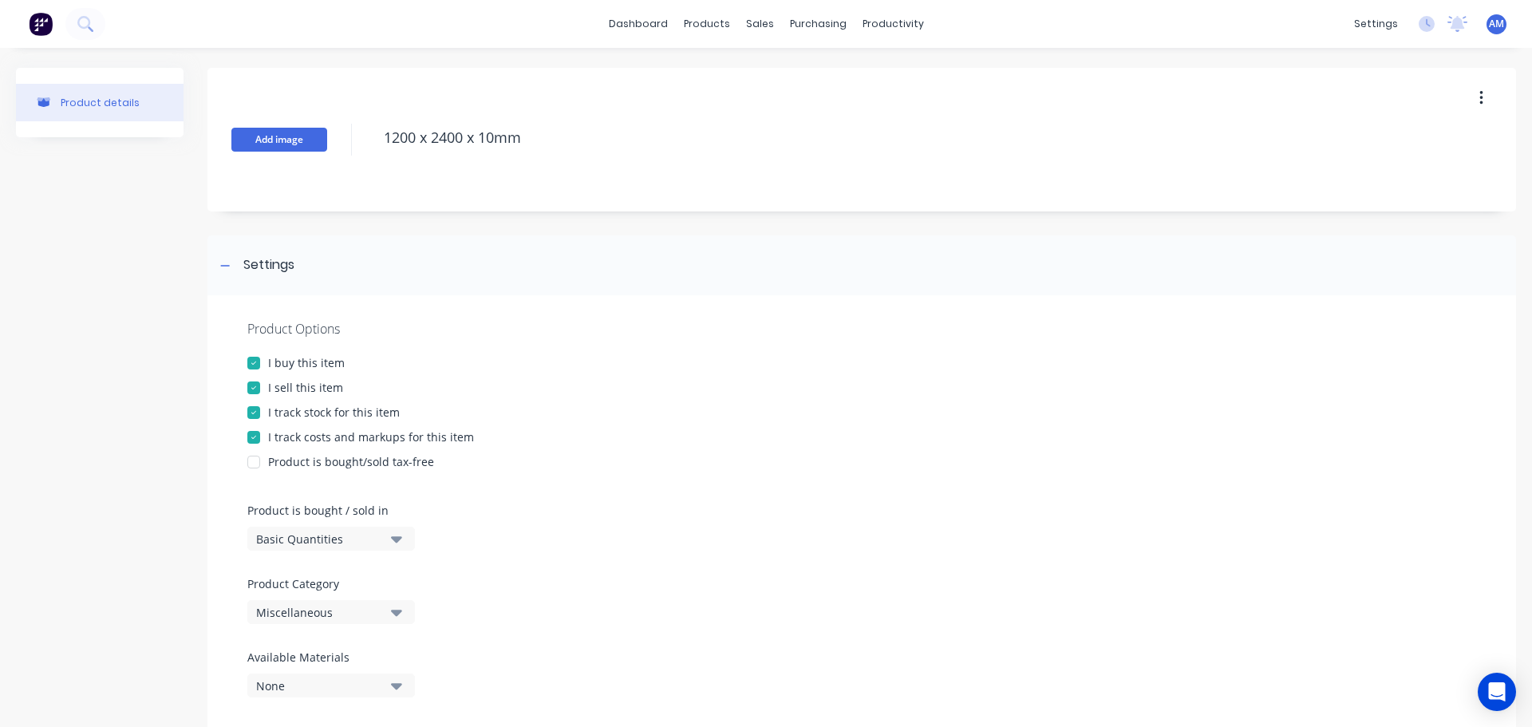
click at [311, 131] on button "Add image" at bounding box center [279, 140] width 96 height 24
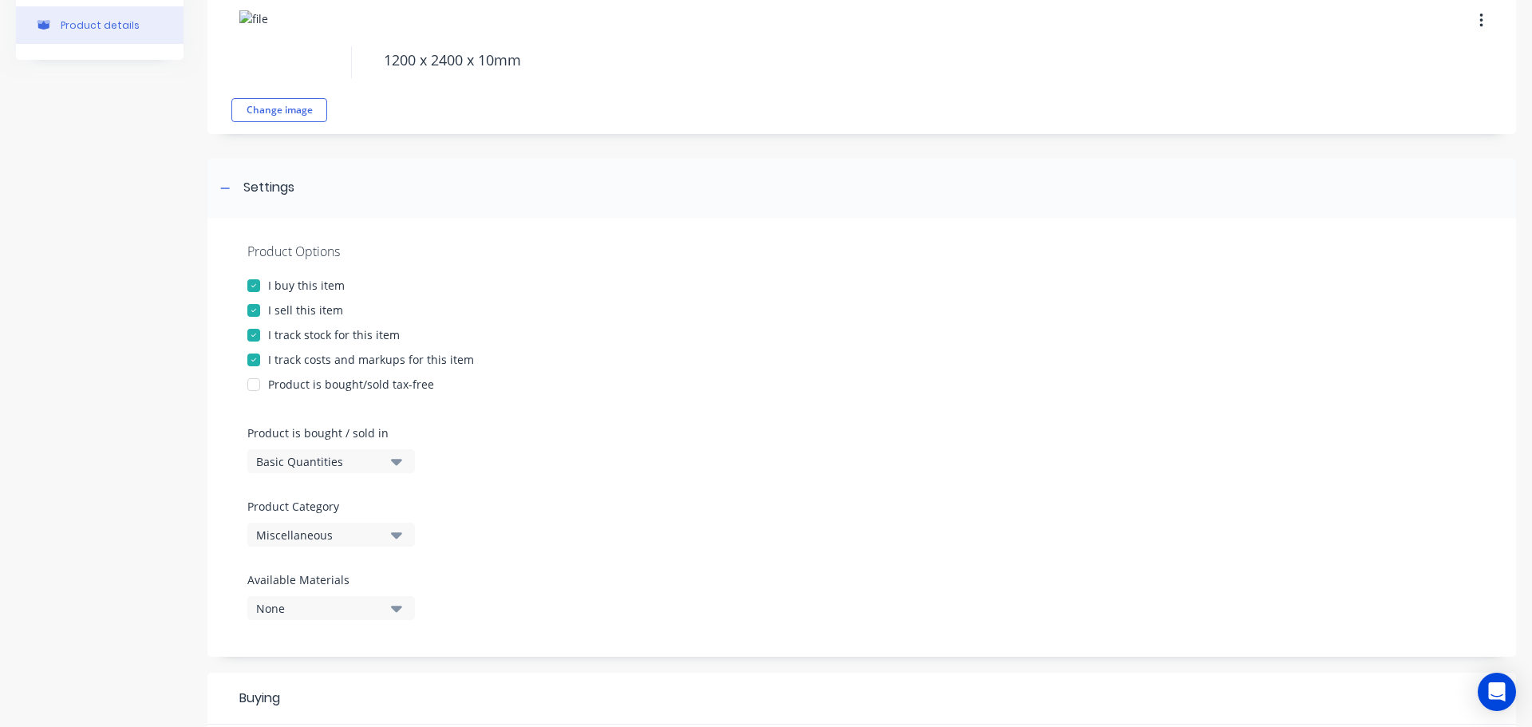
scroll to position [160, 0]
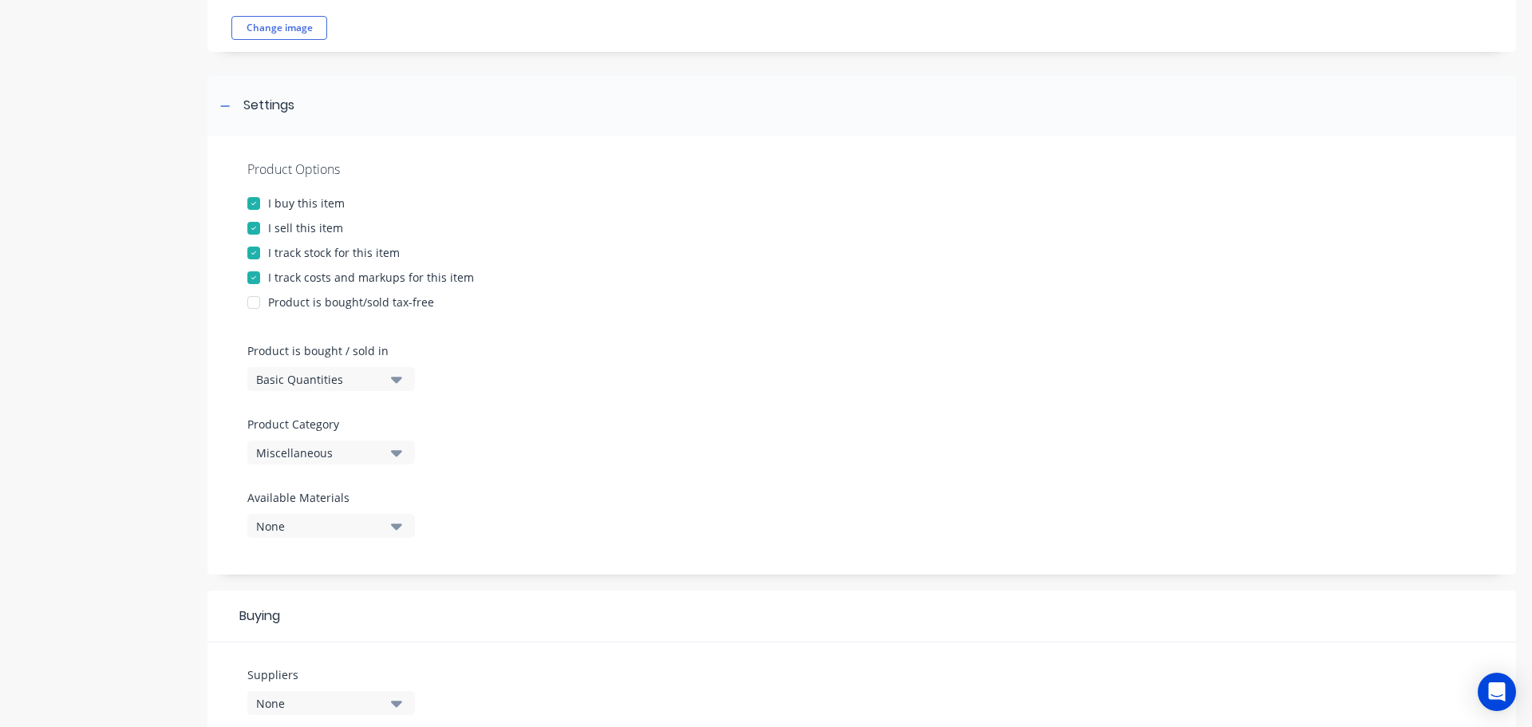
click at [394, 377] on icon "button" at bounding box center [396, 380] width 11 height 6
click at [291, 452] on div "Lineal Metres" at bounding box center [366, 451] width 239 height 32
click at [363, 448] on div "Miscellaneous" at bounding box center [320, 452] width 128 height 17
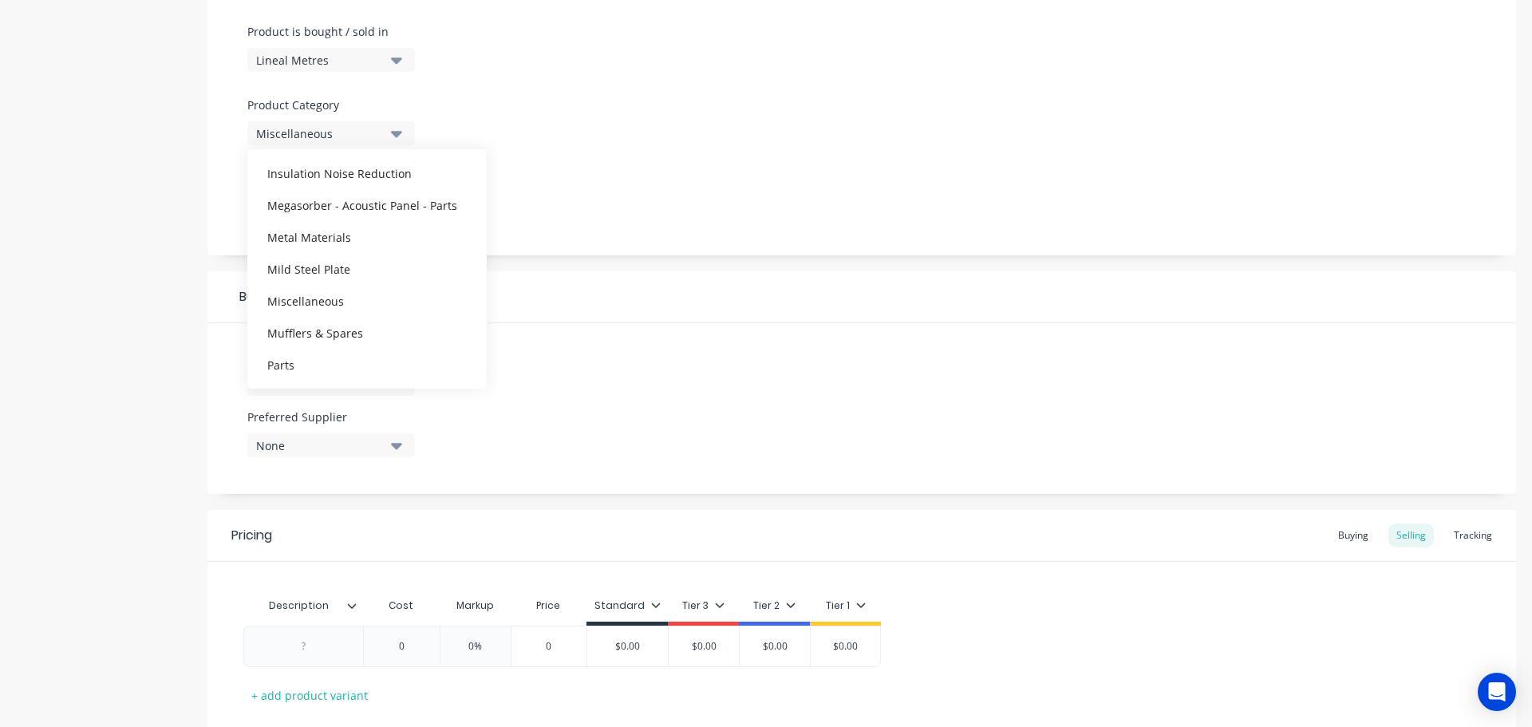
scroll to position [638, 0]
click at [333, 255] on div "Mild Steel Plate" at bounding box center [366, 253] width 239 height 32
click at [394, 385] on icon "button" at bounding box center [396, 384] width 11 height 6
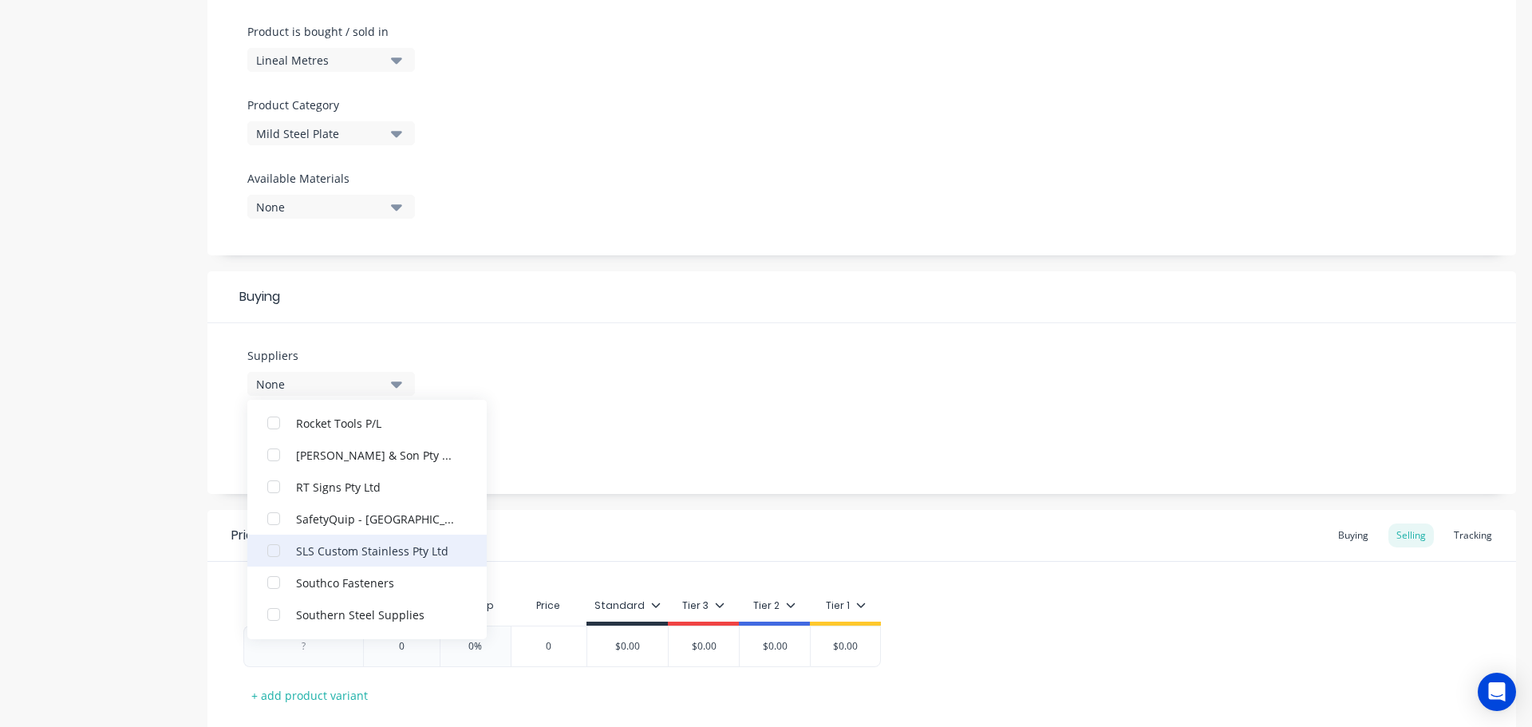
scroll to position [3590, 0]
click at [371, 552] on div "Southern Steel Supplies" at bounding box center [376, 550] width 160 height 17
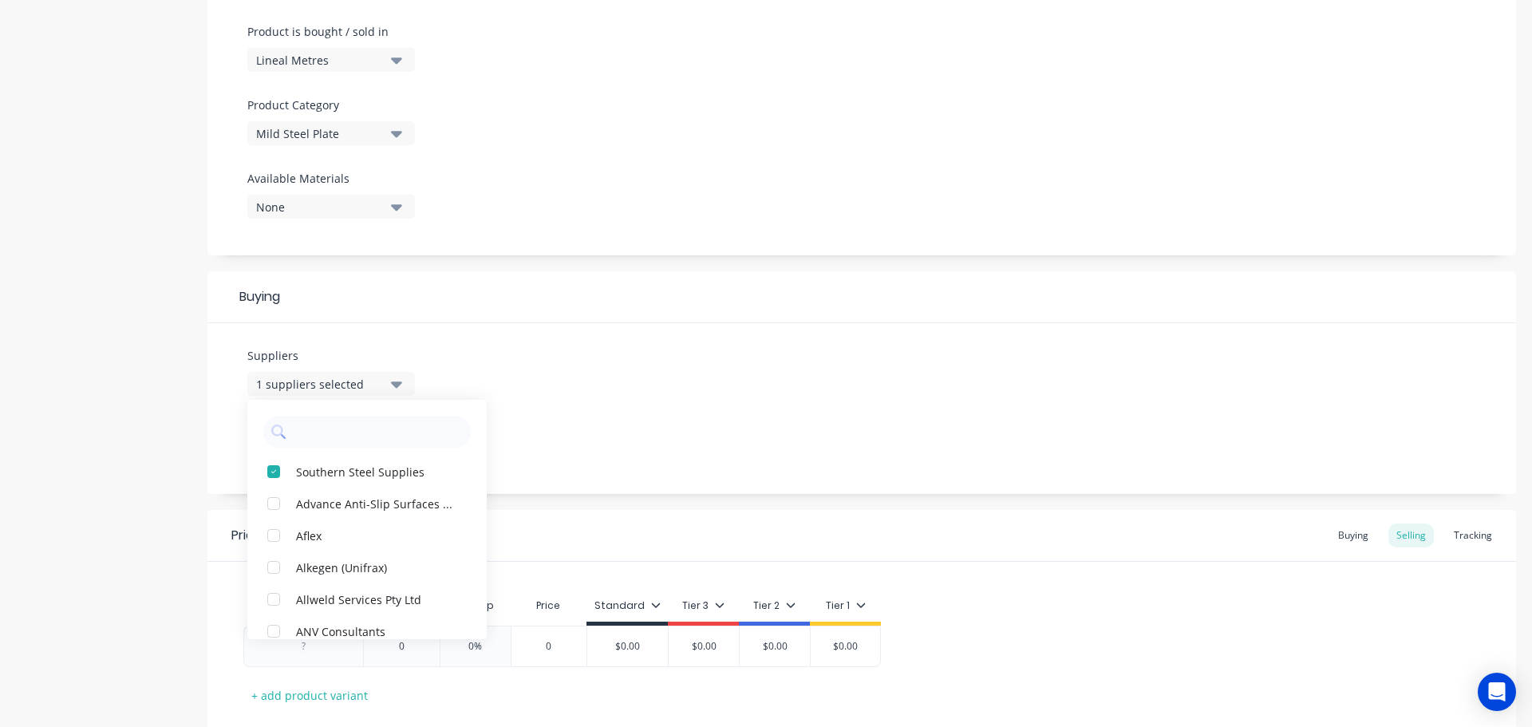
click at [587, 465] on div "Suppliers 1 suppliers selected Southern Steel Supplies Advance Anti-Slip Surfac…" at bounding box center [861, 408] width 1308 height 171
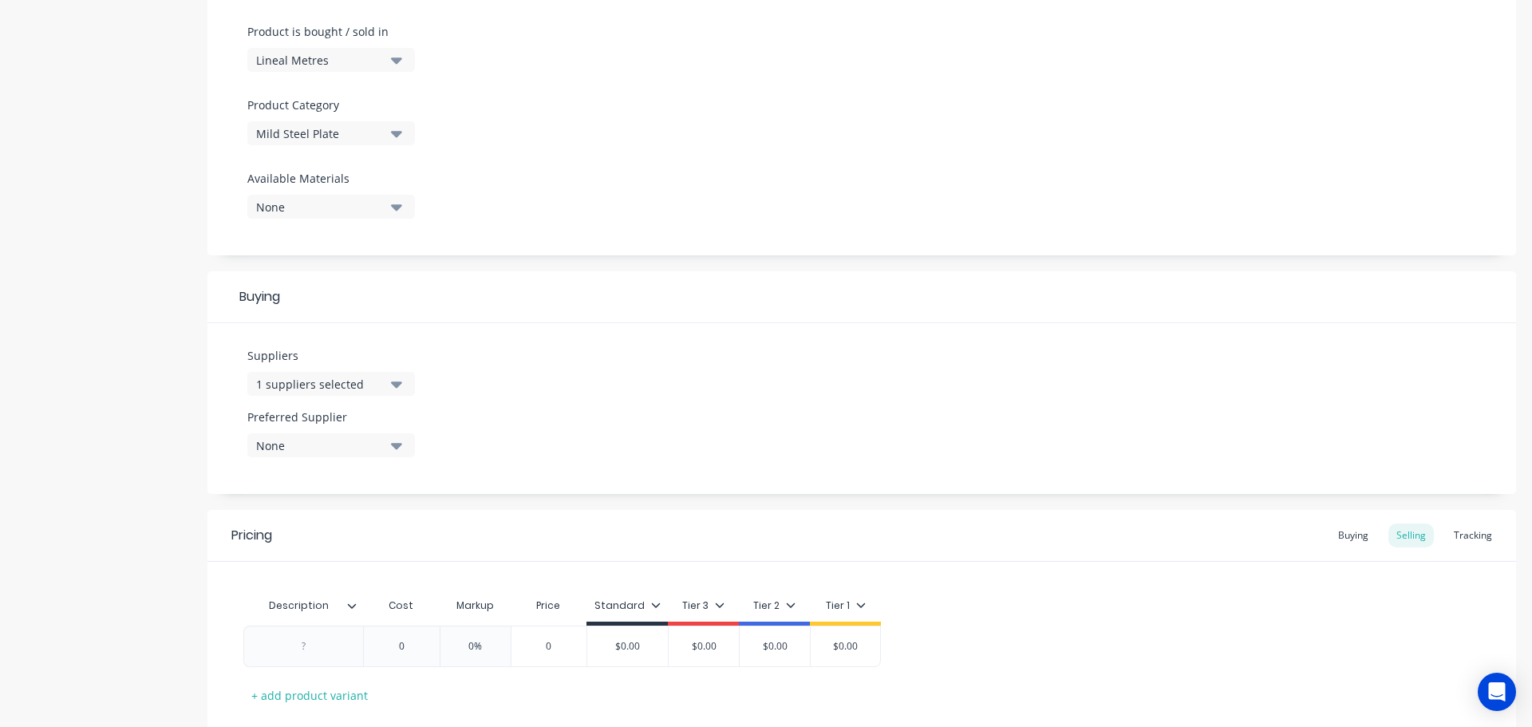
click at [310, 444] on div "None" at bounding box center [320, 445] width 128 height 17
click at [352, 537] on div "Southern Steel Supplies" at bounding box center [376, 532] width 160 height 17
click at [350, 603] on icon at bounding box center [352, 606] width 10 height 10
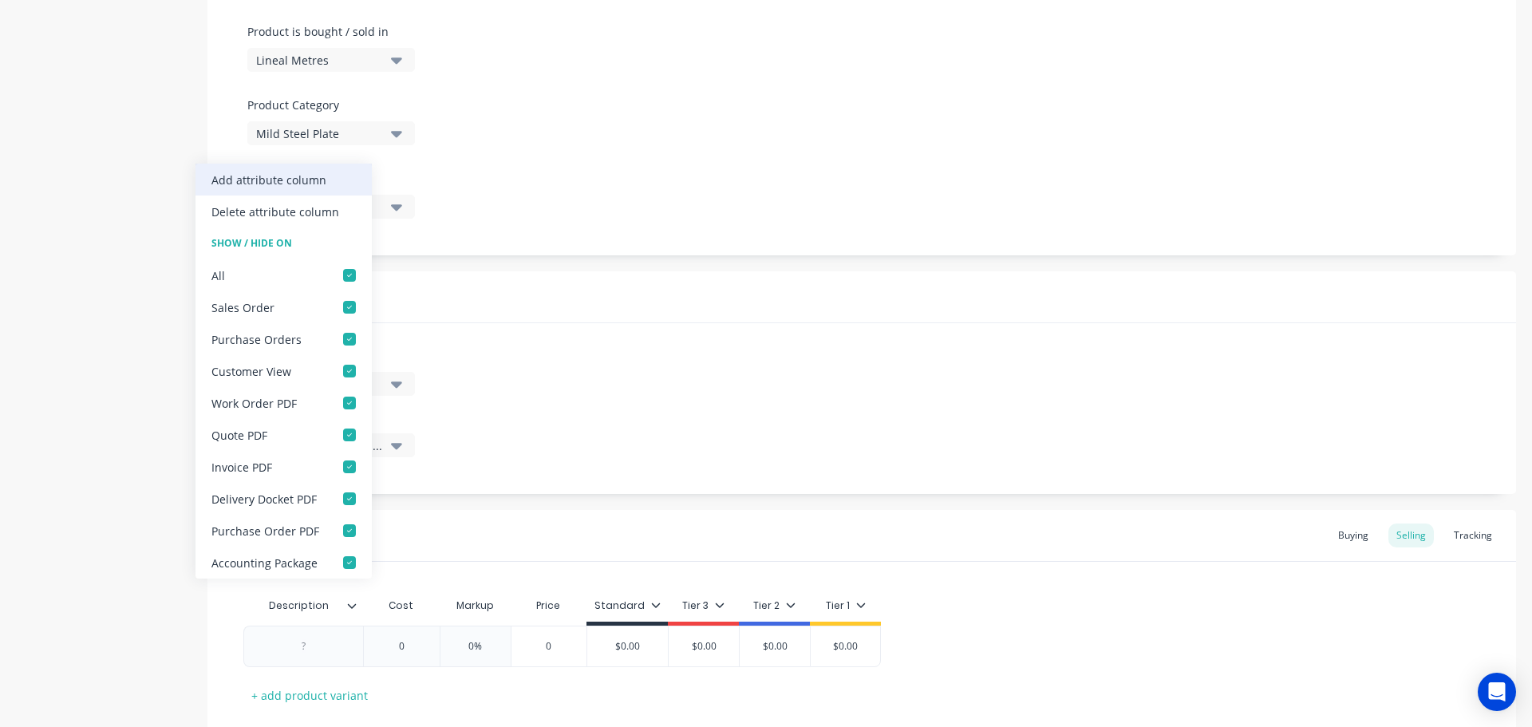
click at [302, 180] on div "Add attribute column" at bounding box center [268, 180] width 115 height 17
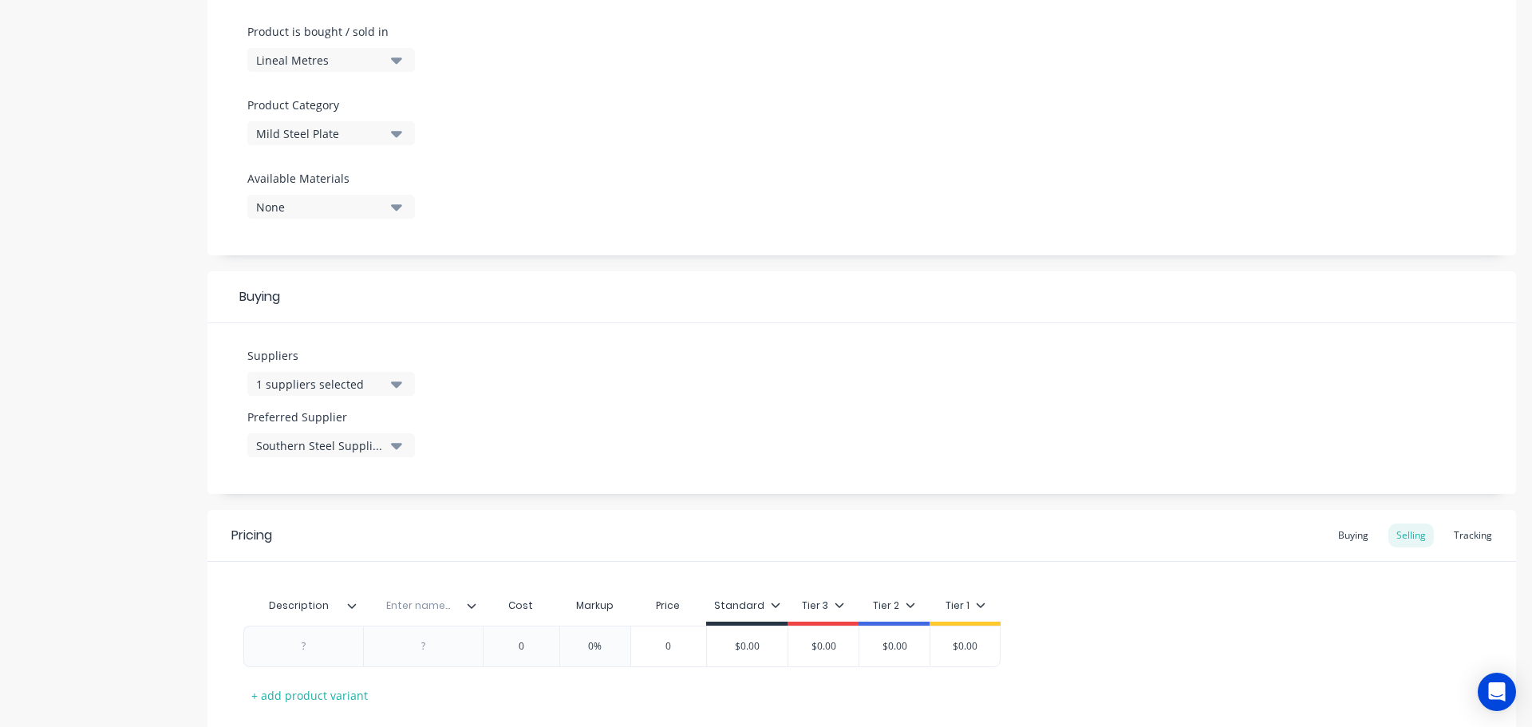
click at [410, 611] on input "text" at bounding box center [418, 605] width 110 height 14
click at [310, 648] on div at bounding box center [304, 646] width 80 height 21
paste div
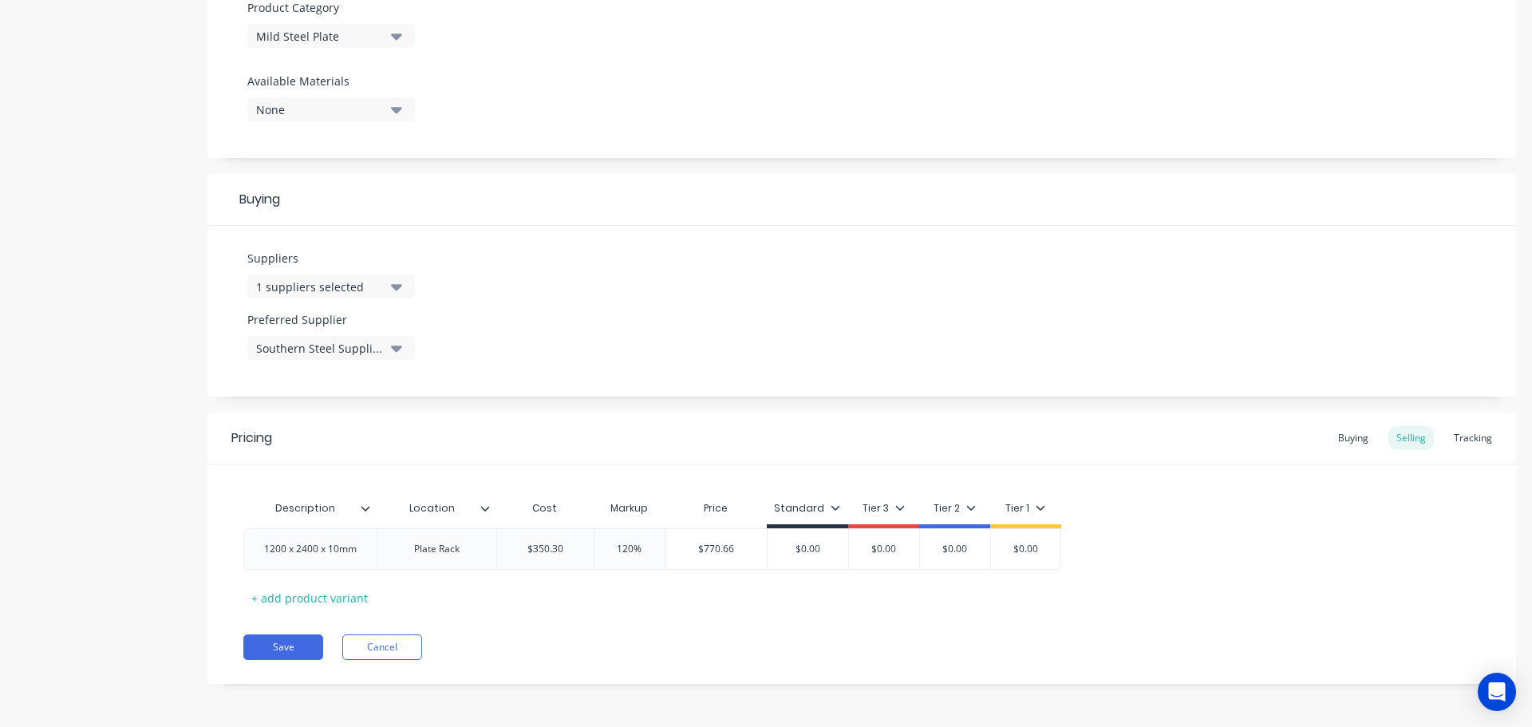
scroll to position [577, 0]
click at [274, 641] on button "Save" at bounding box center [283, 646] width 80 height 26
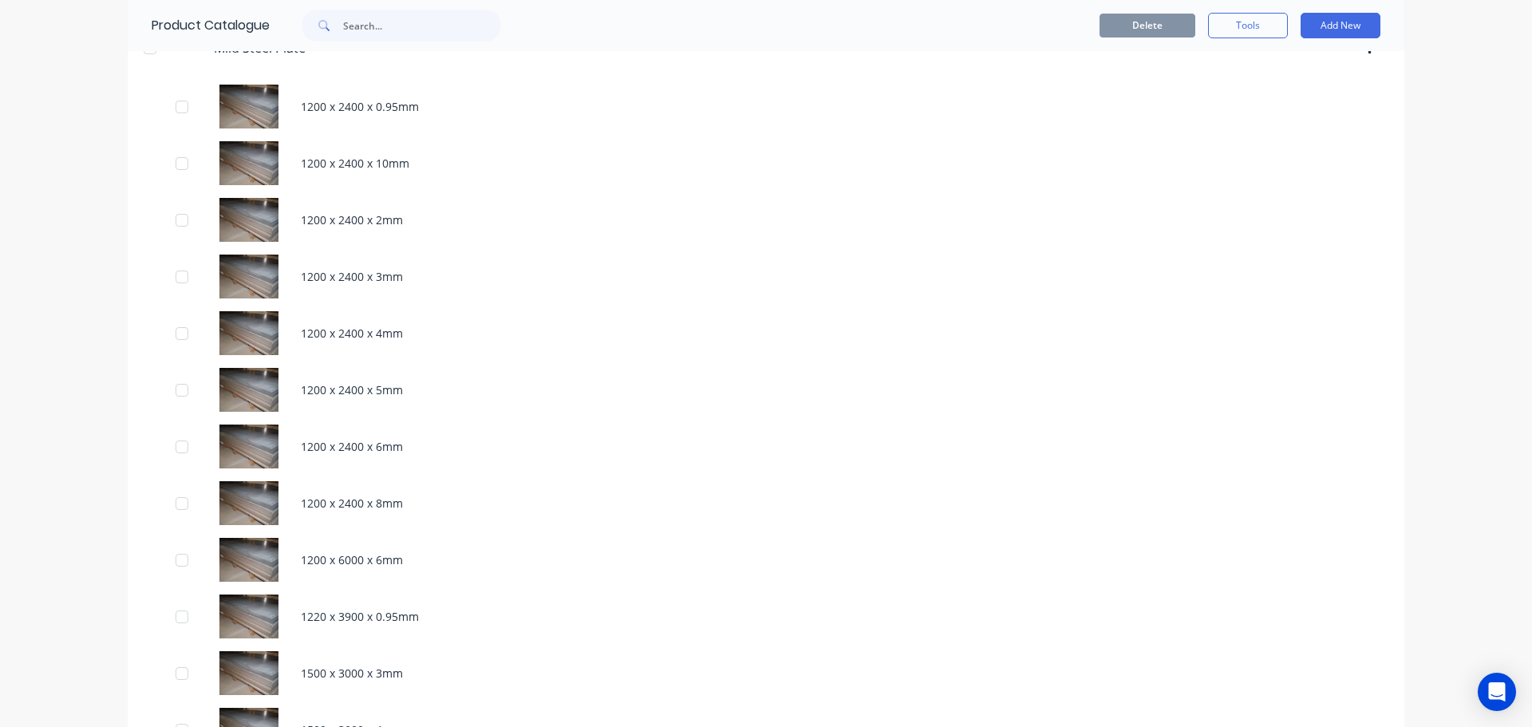
scroll to position [1516, 0]
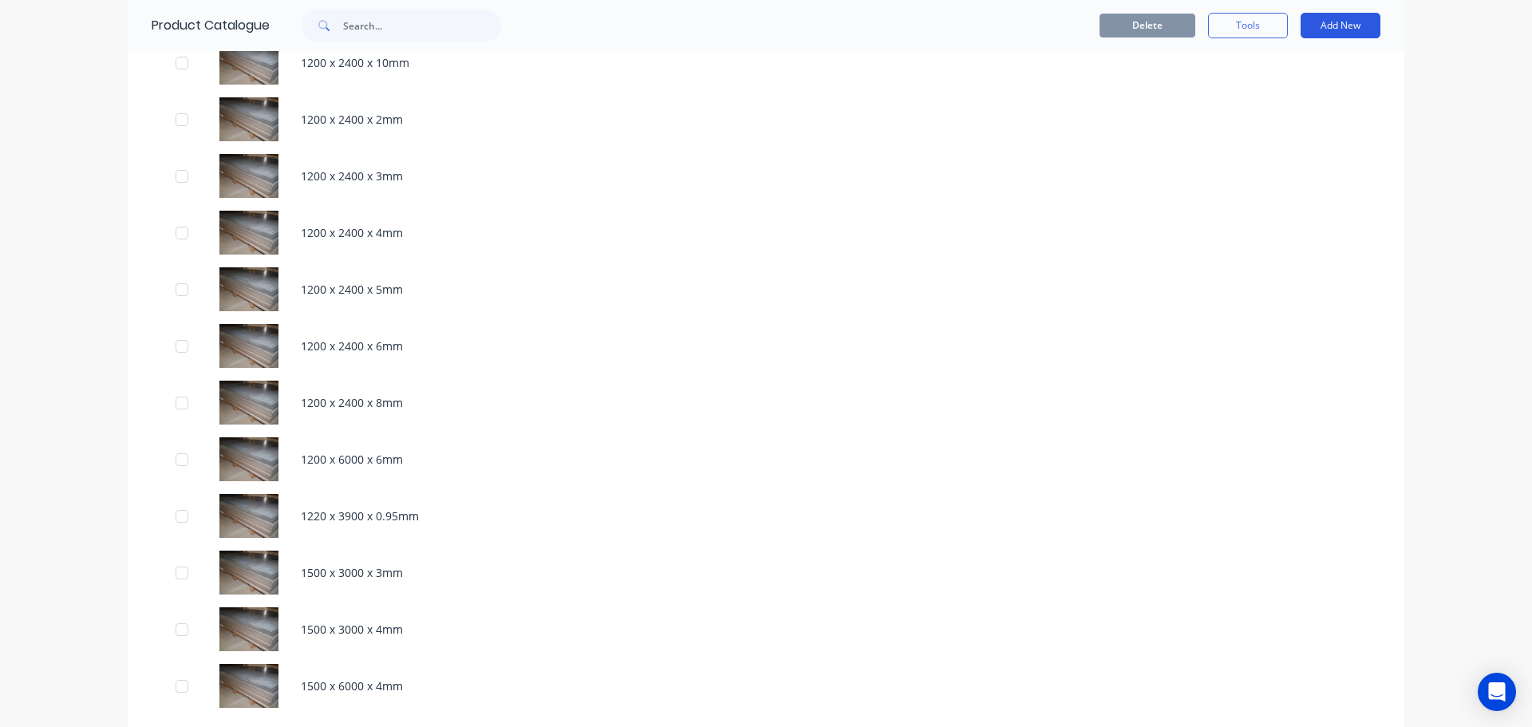
click at [1325, 23] on button "Add New" at bounding box center [1340, 26] width 80 height 26
click at [1278, 93] on div "Product" at bounding box center [1304, 98] width 123 height 23
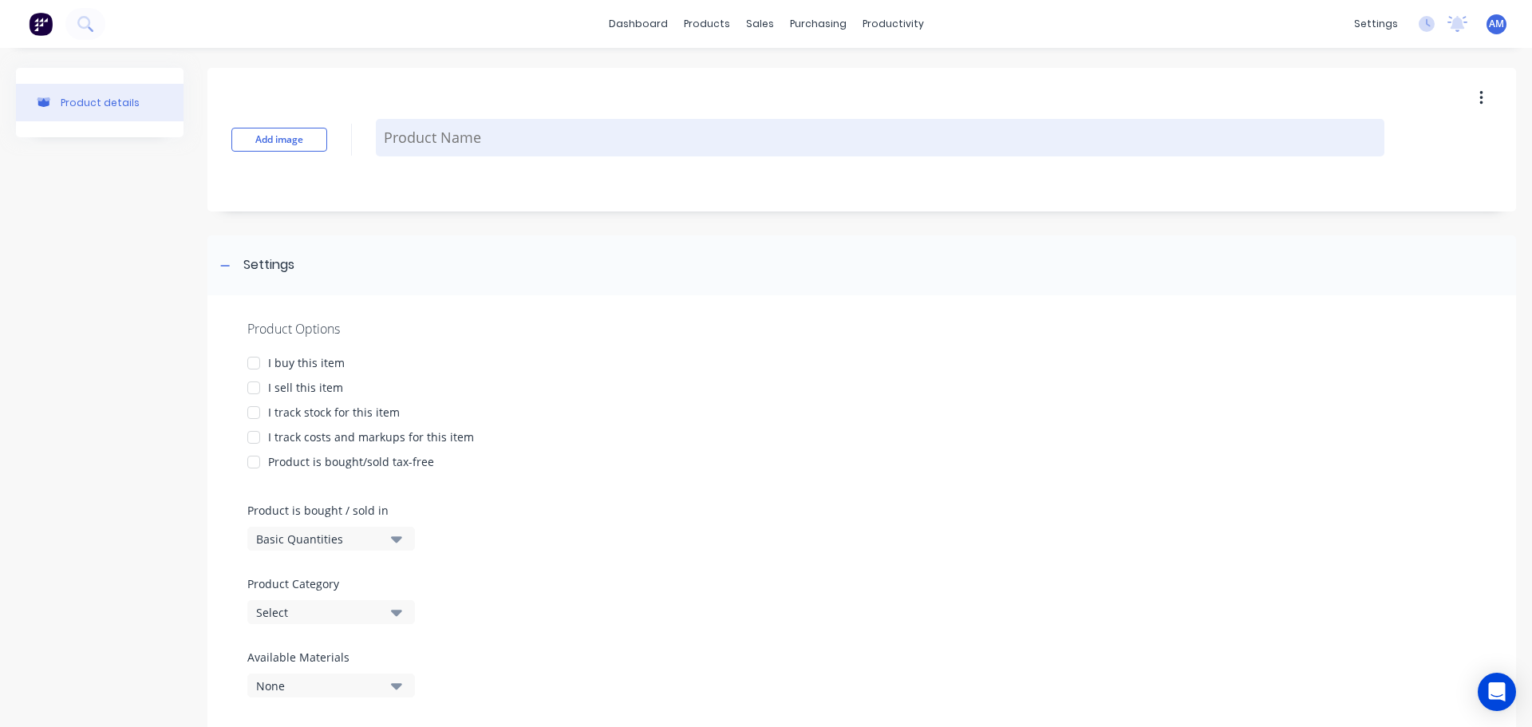
click at [458, 136] on textarea at bounding box center [880, 137] width 1008 height 37
paste textarea "1500 x 3000 x 10mm"
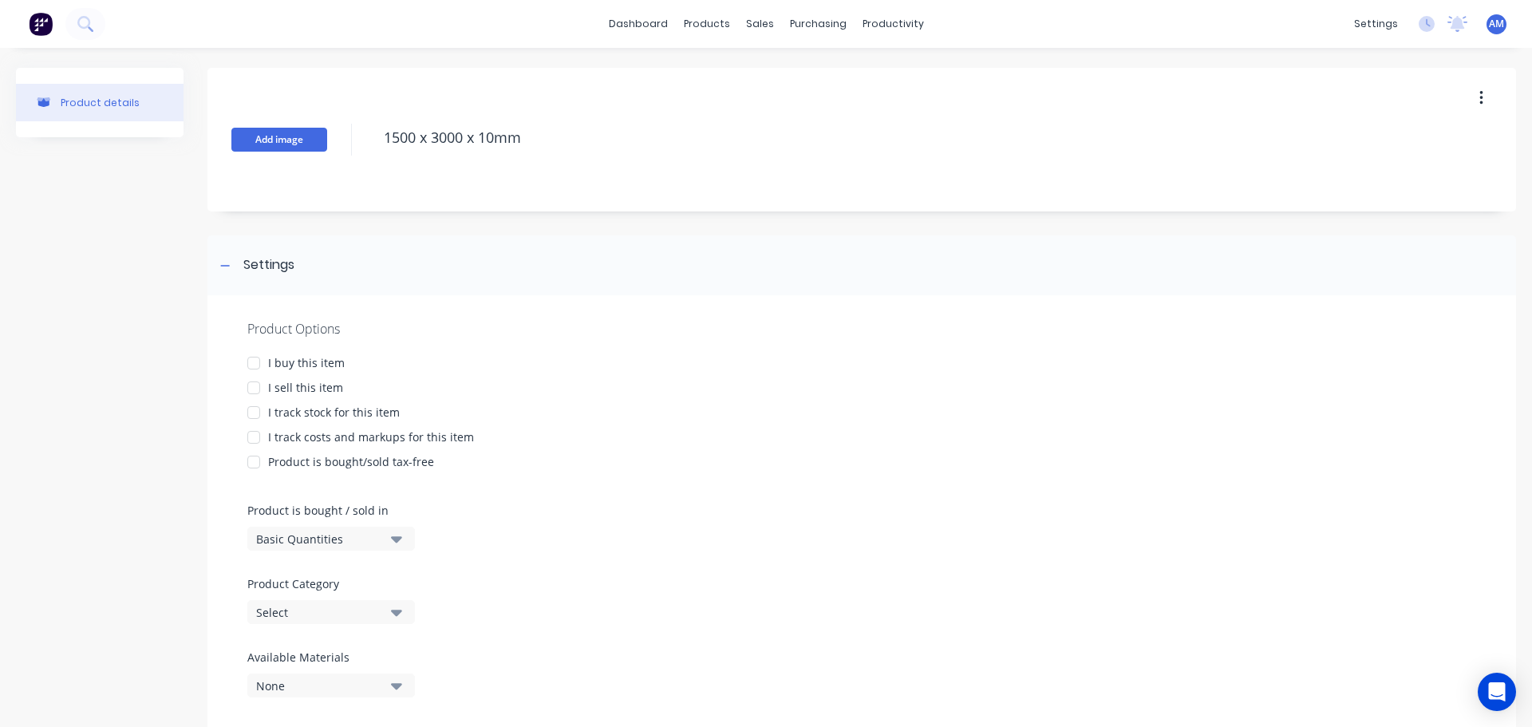
click at [304, 141] on button "Add image" at bounding box center [279, 140] width 96 height 24
click at [260, 358] on div at bounding box center [254, 363] width 32 height 32
click at [258, 386] on div at bounding box center [254, 388] width 32 height 32
drag, startPoint x: 255, startPoint y: 413, endPoint x: 258, endPoint y: 424, distance: 10.9
click at [256, 415] on div at bounding box center [254, 413] width 32 height 32
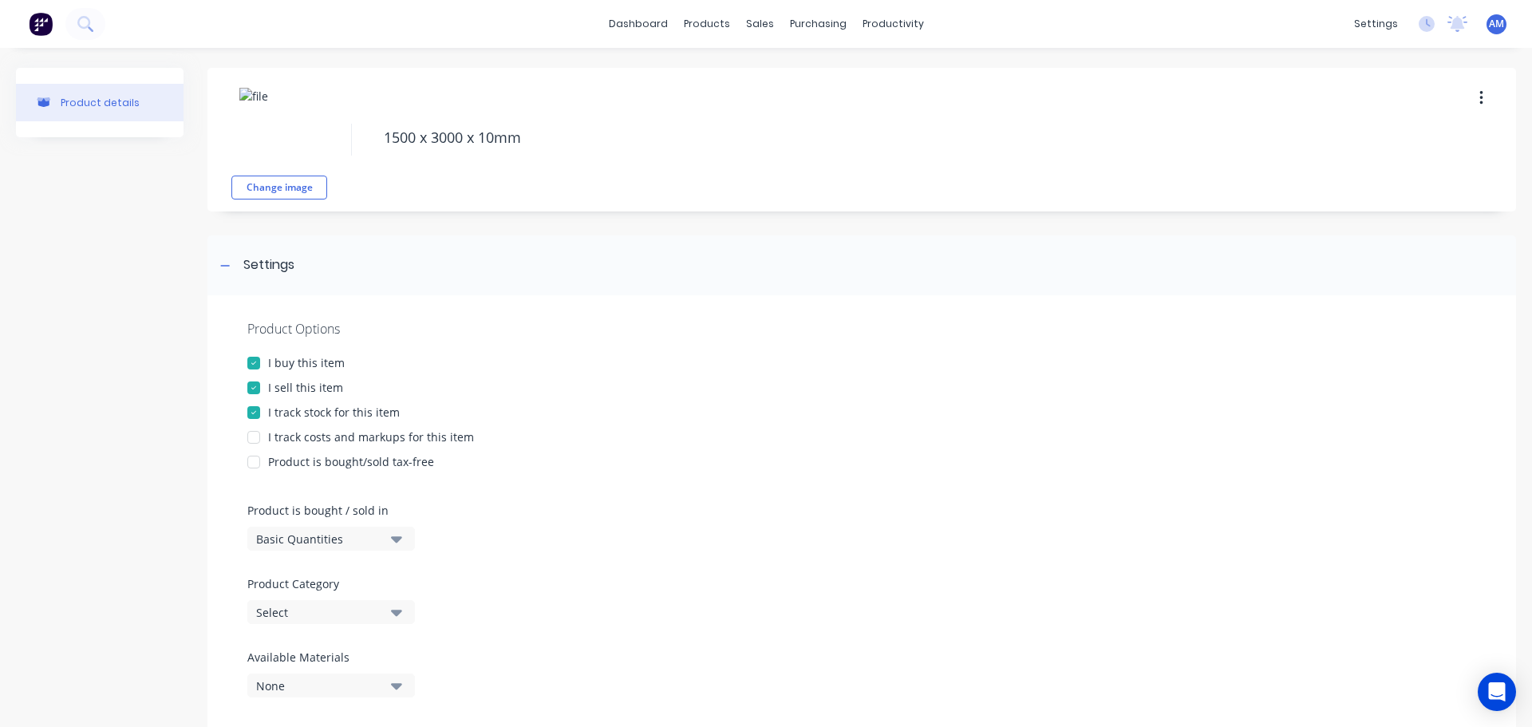
click at [257, 436] on div at bounding box center [254, 437] width 32 height 32
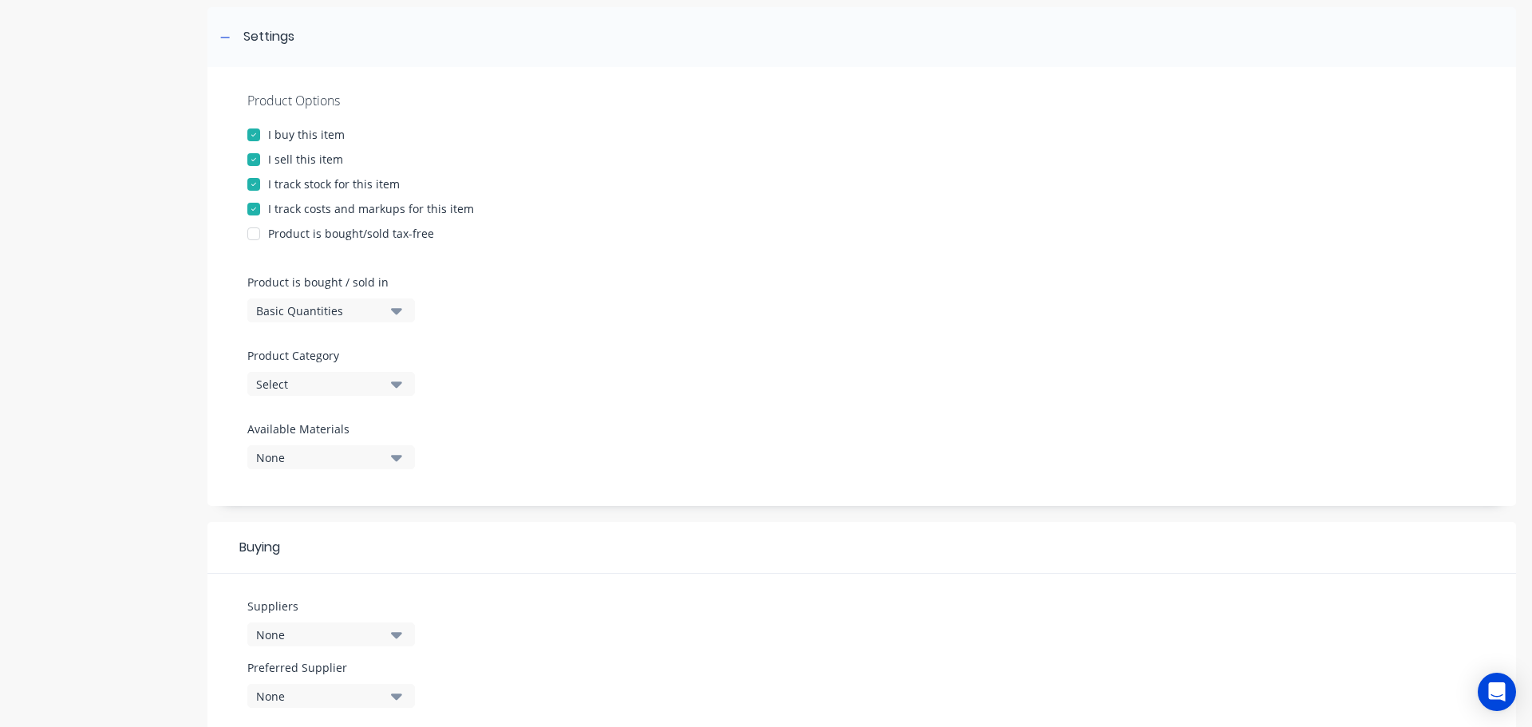
scroll to position [319, 0]
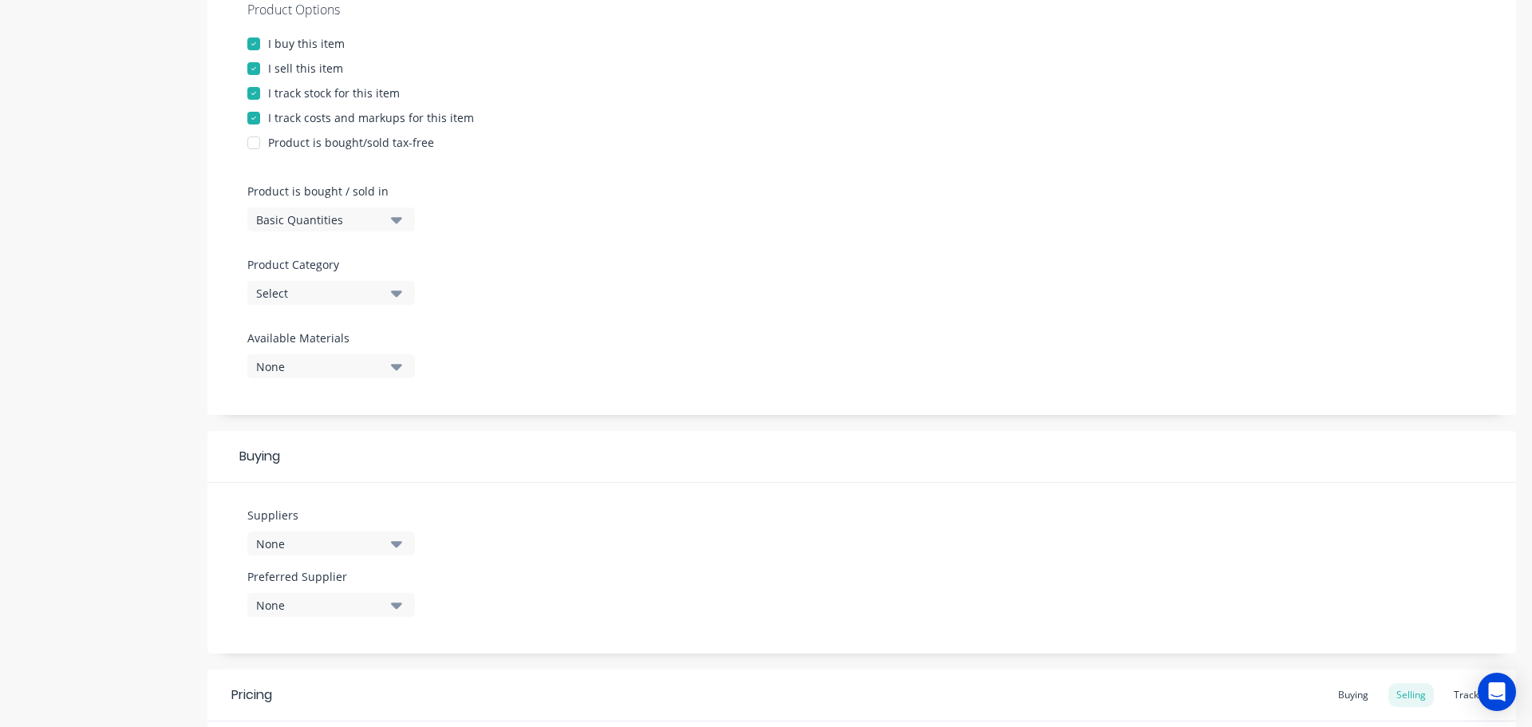
click at [393, 221] on icon "button" at bounding box center [396, 220] width 11 height 18
click at [322, 294] on div "Lineal Metres" at bounding box center [366, 291] width 239 height 32
click at [385, 296] on button "Select" at bounding box center [331, 293] width 168 height 24
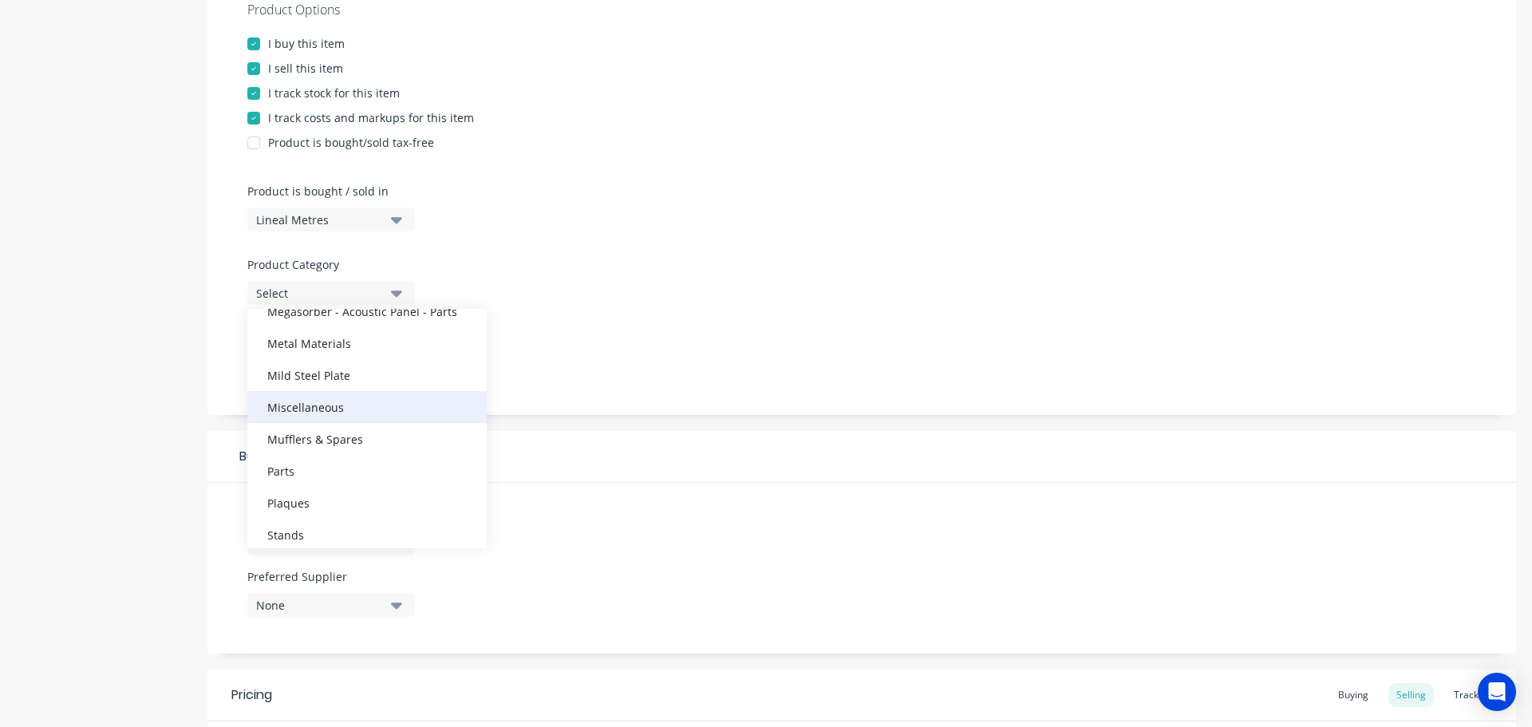
scroll to position [718, 0]
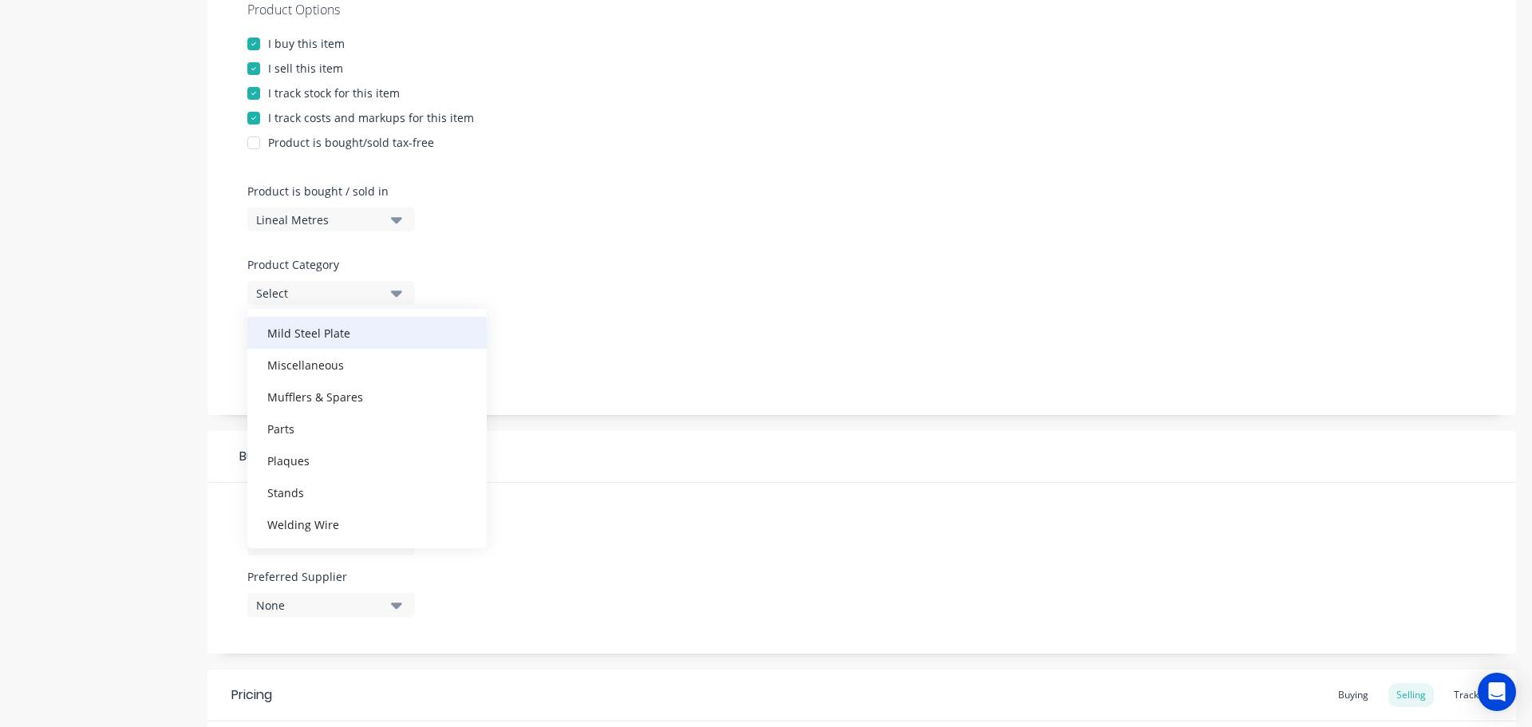
click at [320, 330] on div "Mild Steel Plate" at bounding box center [366, 333] width 239 height 32
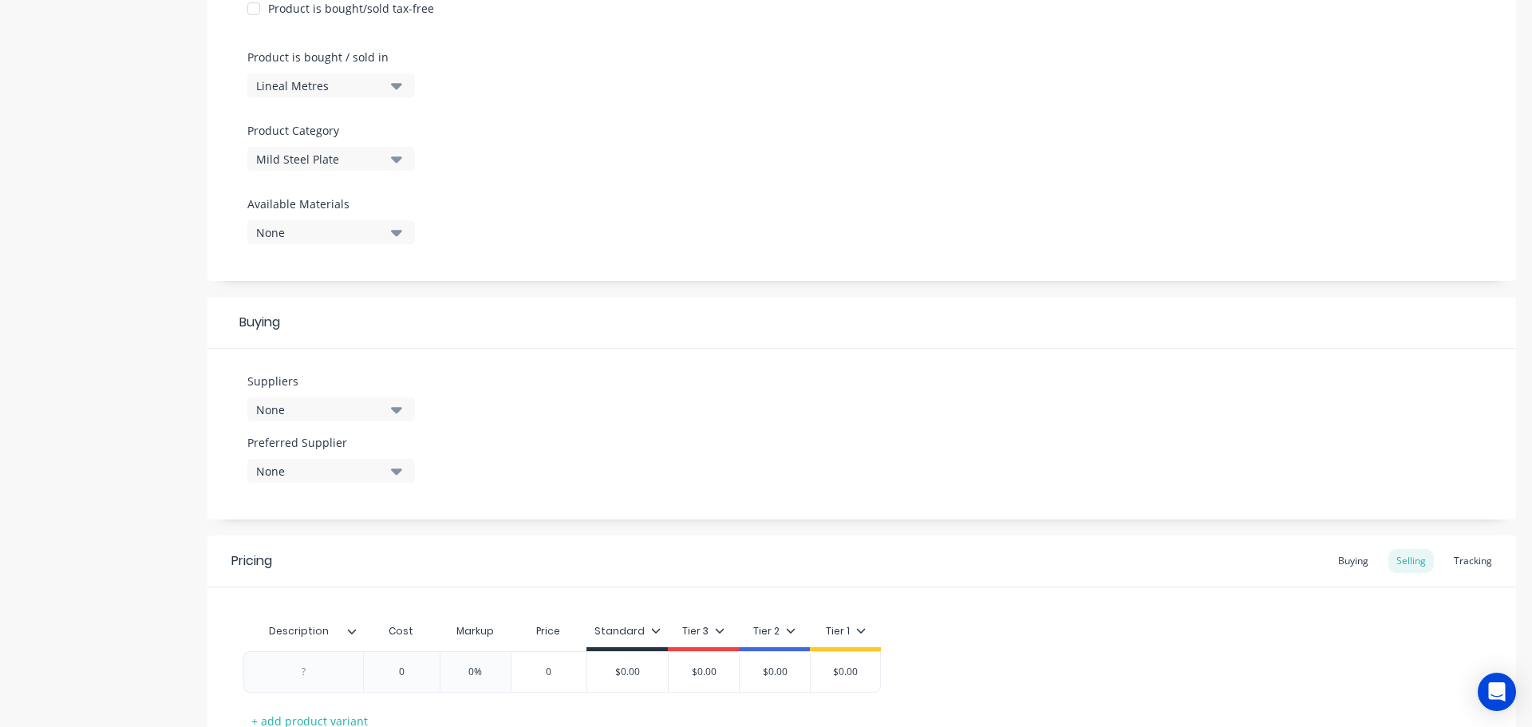
scroll to position [479, 0]
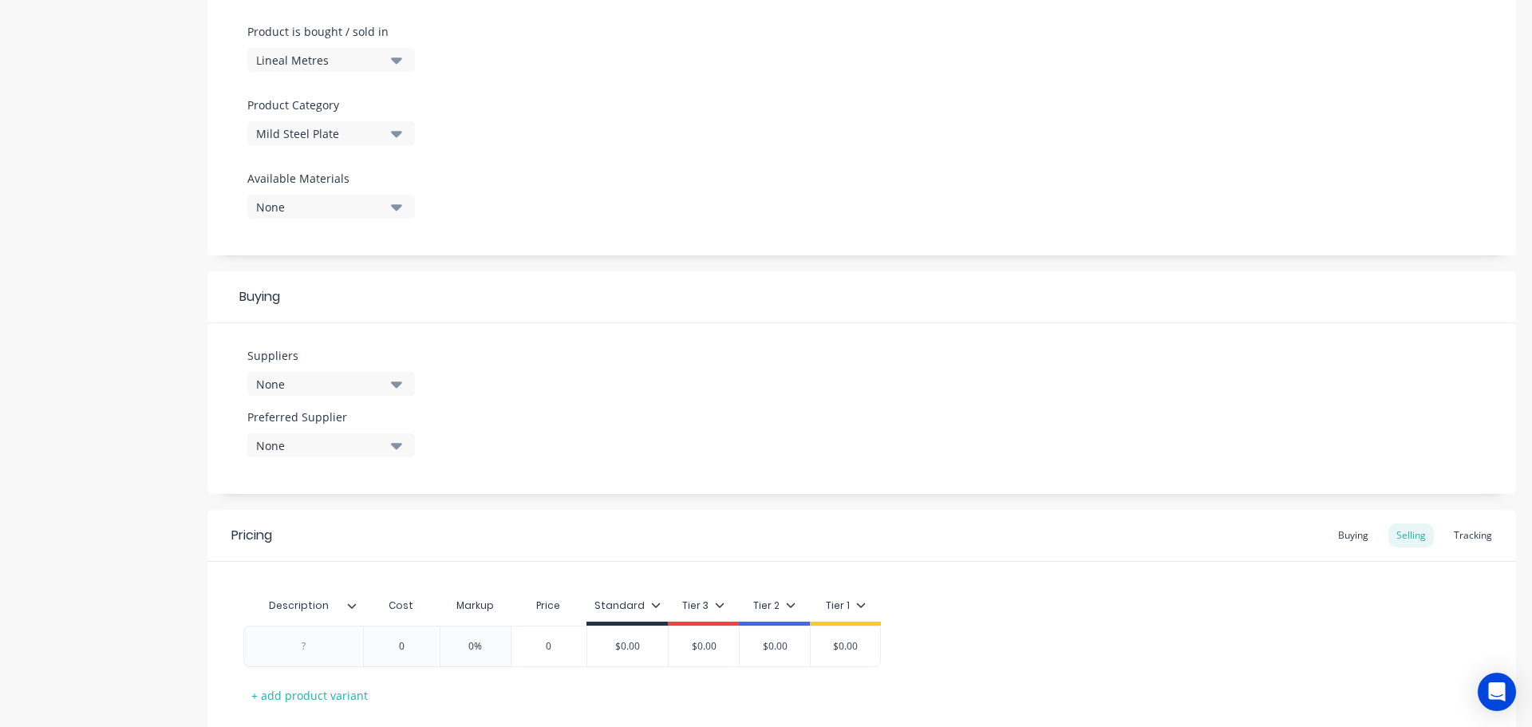
click at [327, 387] on div "None" at bounding box center [320, 384] width 128 height 17
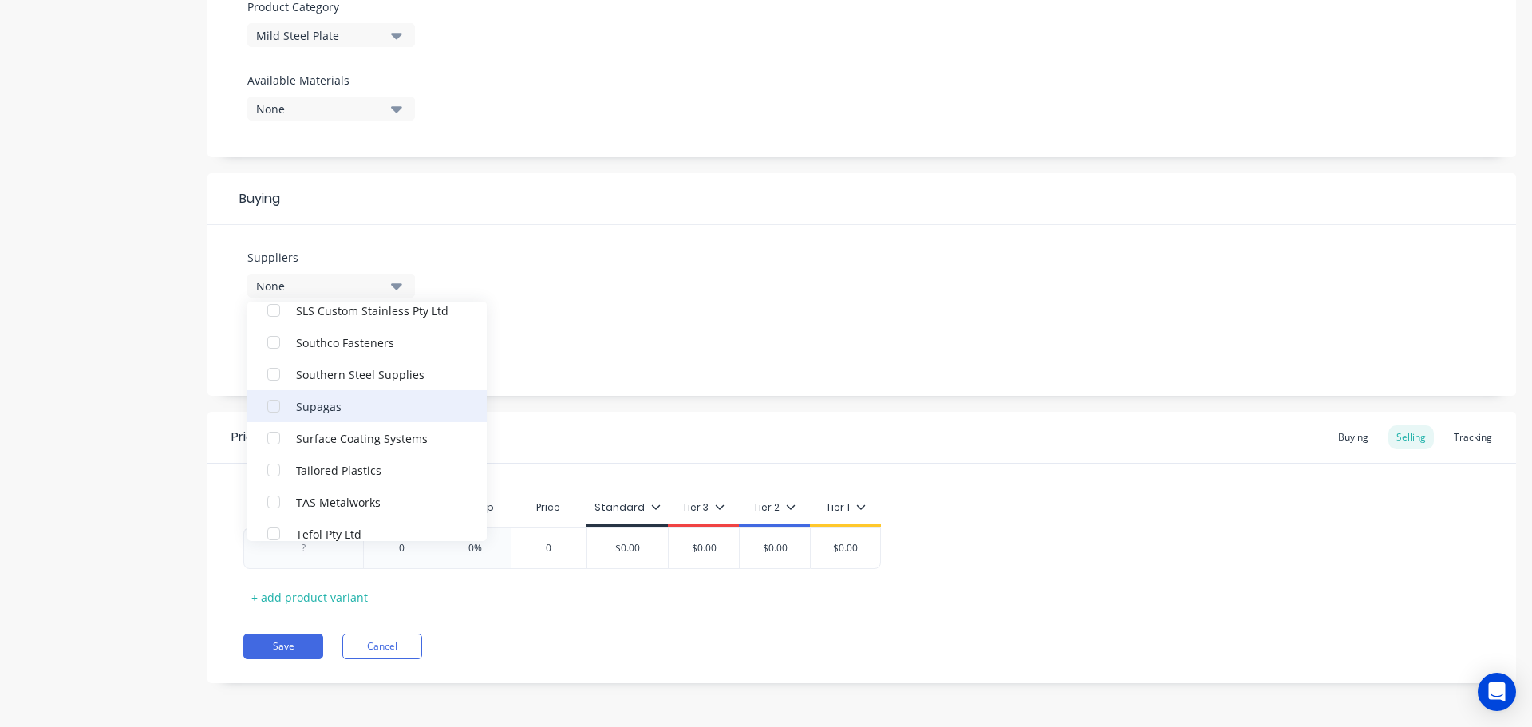
scroll to position [3670, 0]
click at [341, 369] on div "Southern Steel Supplies" at bounding box center [376, 373] width 160 height 17
click at [563, 351] on div "Suppliers 1 suppliers selected Southern Steel Supplies Advance Anti-Slip Surfac…" at bounding box center [861, 310] width 1308 height 171
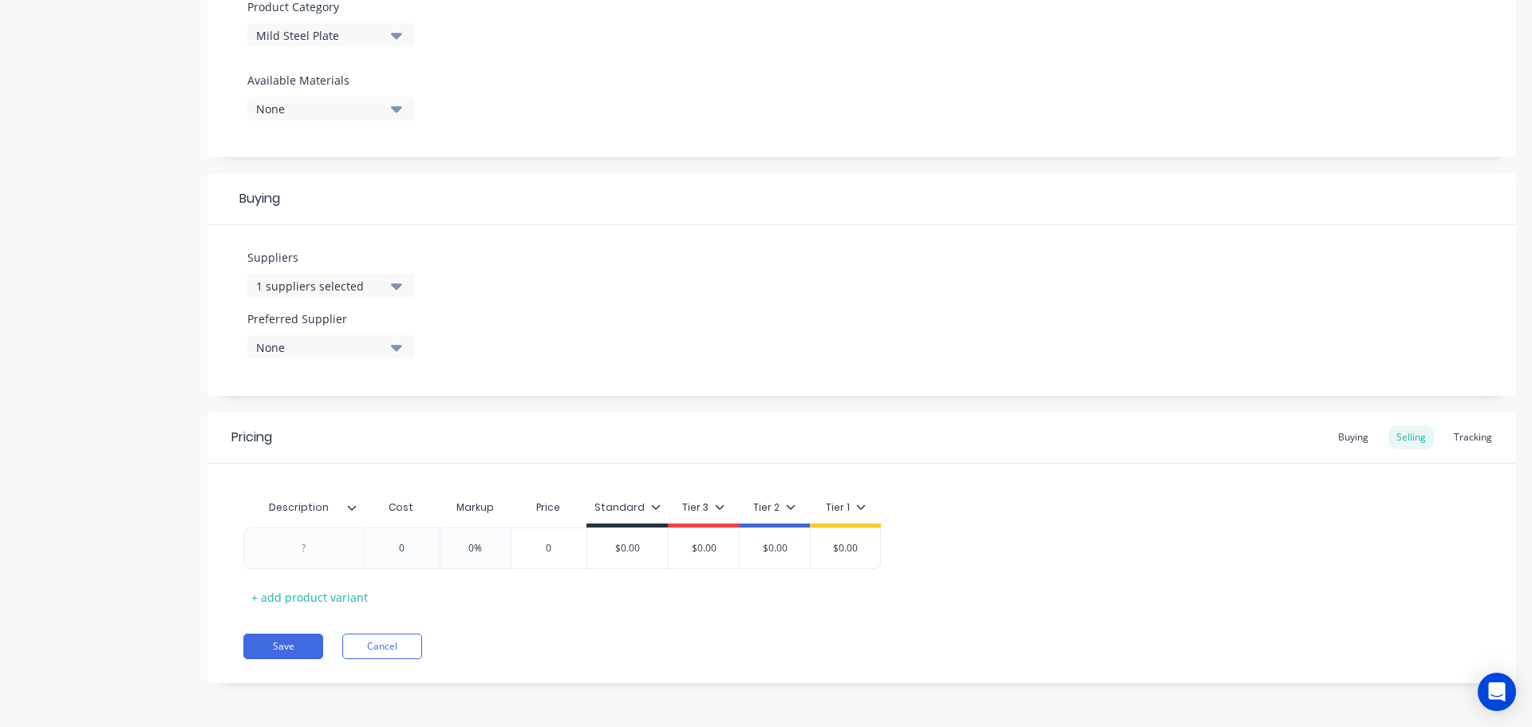
click at [369, 339] on div "None" at bounding box center [320, 347] width 128 height 17
click at [349, 436] on div "Southern Steel Supplies" at bounding box center [376, 434] width 160 height 17
click at [352, 509] on icon at bounding box center [352, 507] width 9 height 5
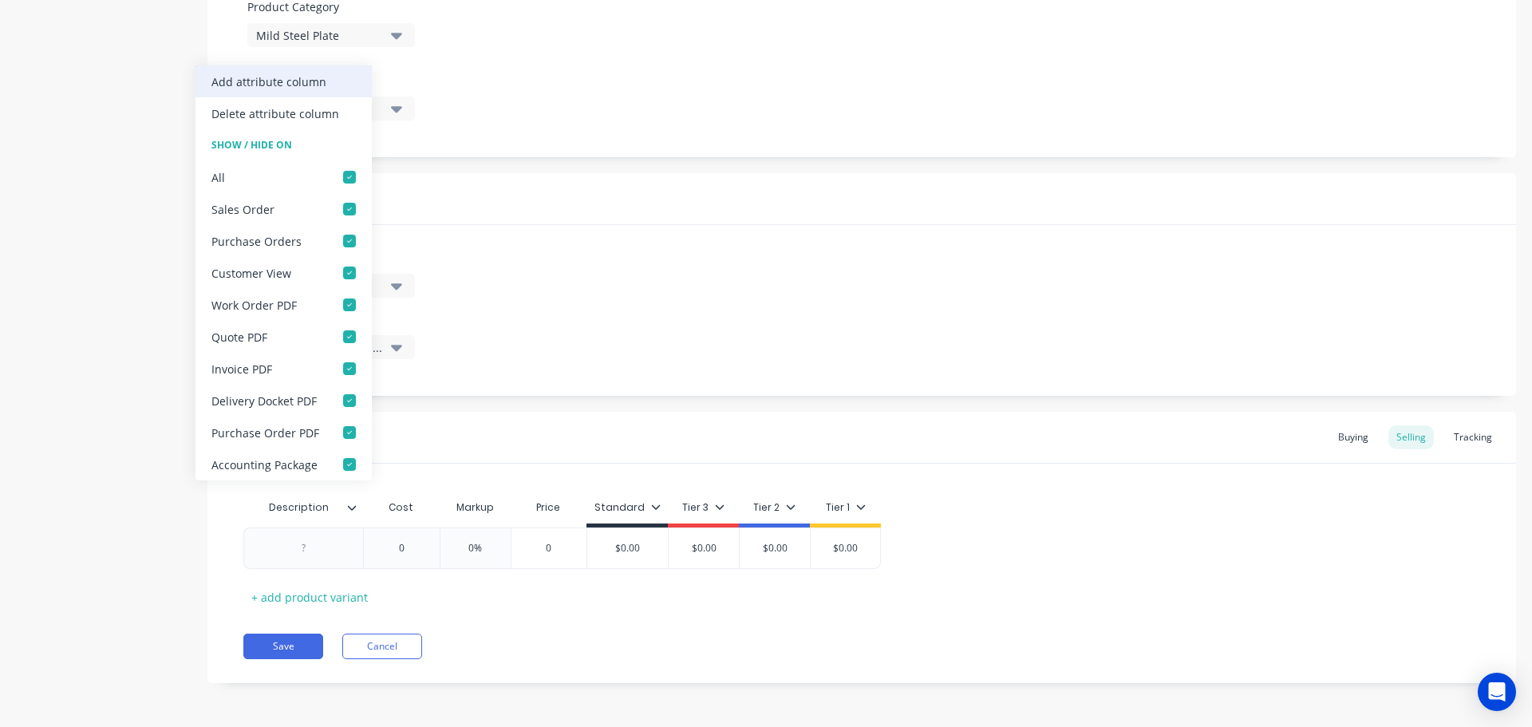
click at [318, 82] on div "Add attribute column" at bounding box center [268, 81] width 115 height 17
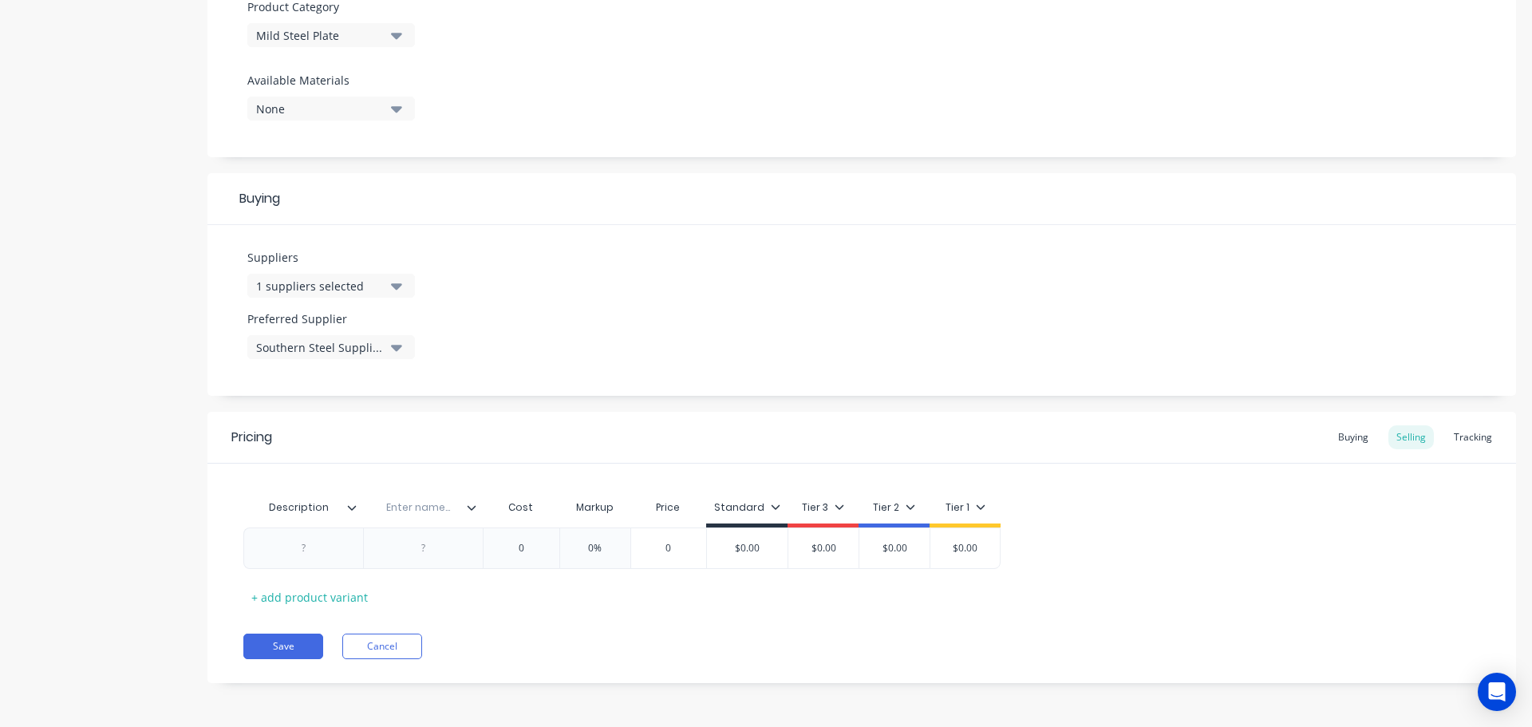
click at [424, 504] on input "text" at bounding box center [418, 507] width 110 height 14
click at [312, 554] on div at bounding box center [304, 548] width 80 height 21
paste div
click at [428, 554] on div at bounding box center [437, 548] width 80 height 21
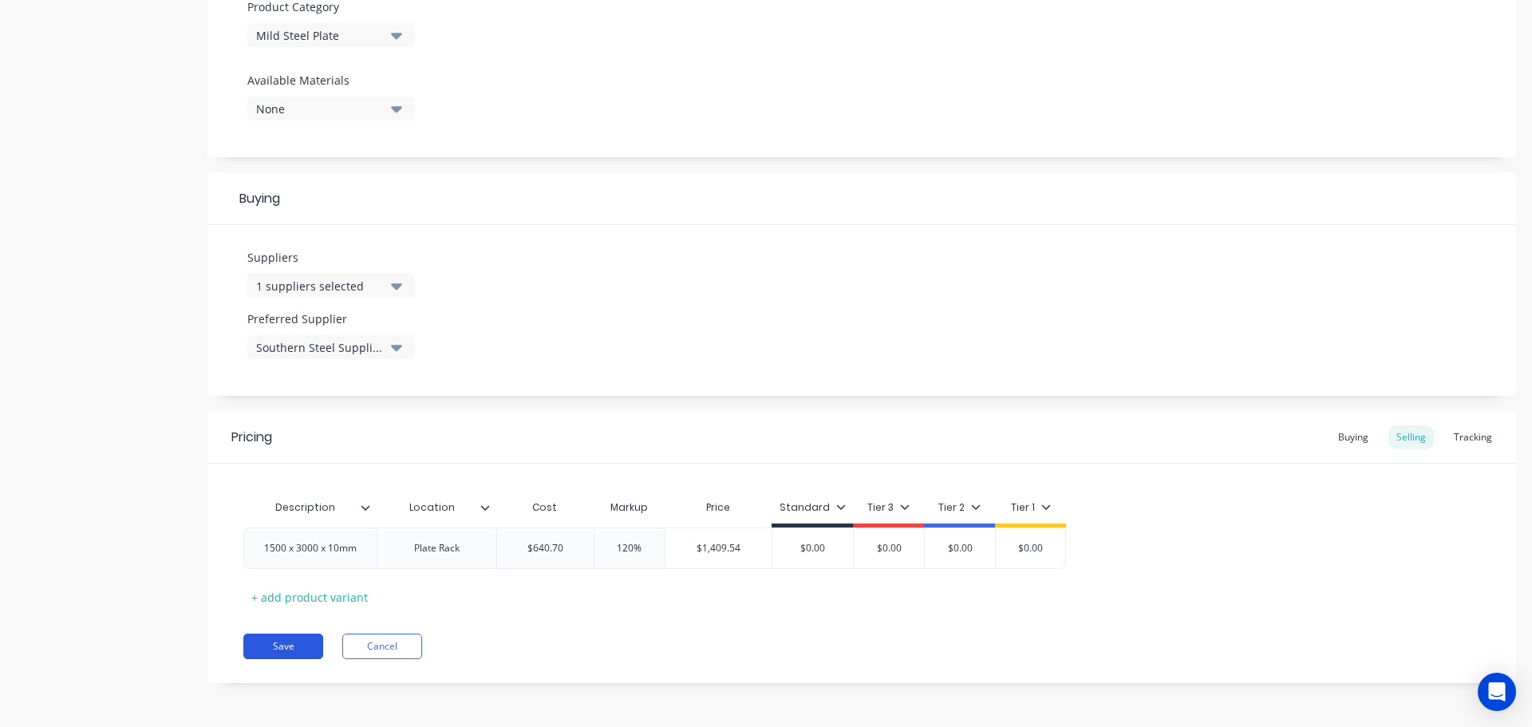
click at [291, 643] on button "Save" at bounding box center [283, 646] width 80 height 26
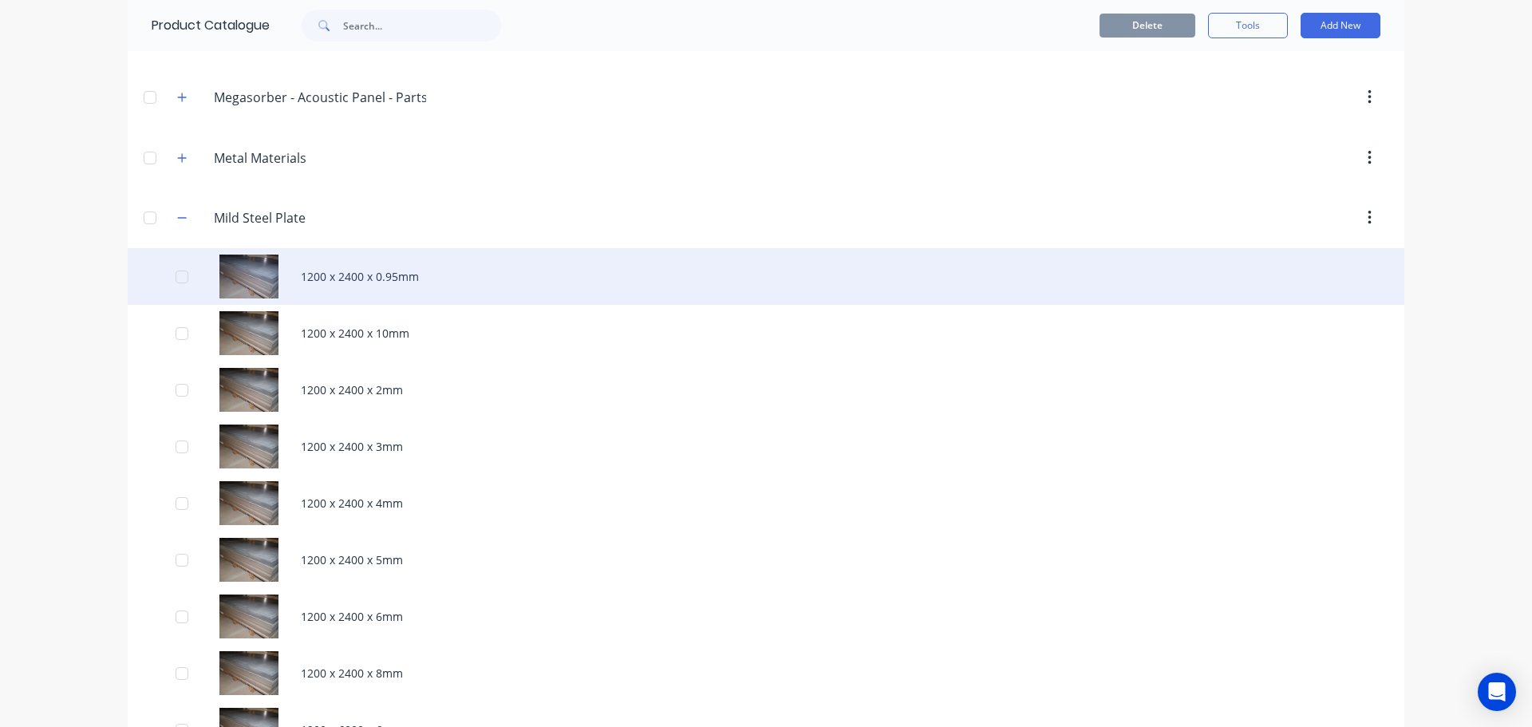
scroll to position [1239, 0]
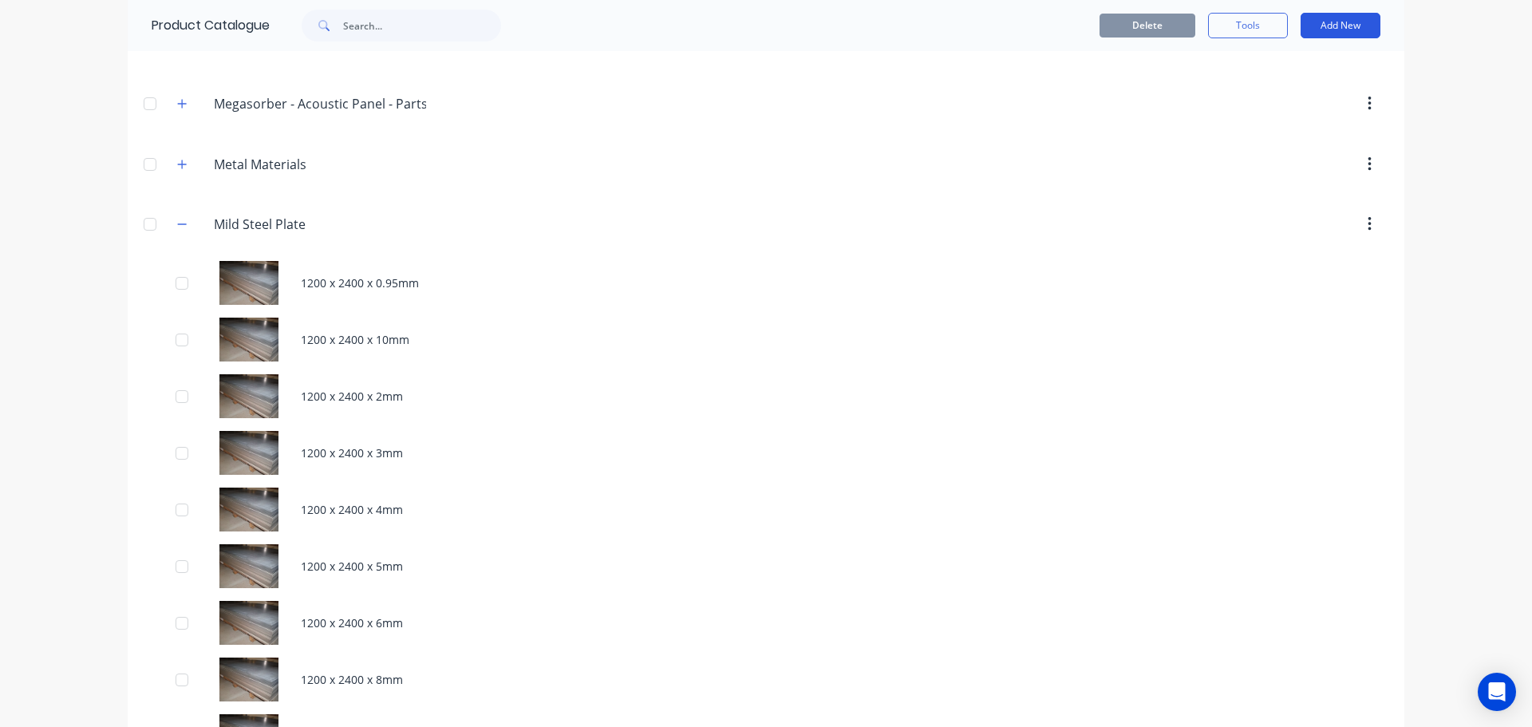
click at [1332, 21] on button "Add New" at bounding box center [1340, 26] width 80 height 26
click at [1265, 101] on div "Product" at bounding box center [1304, 98] width 123 height 23
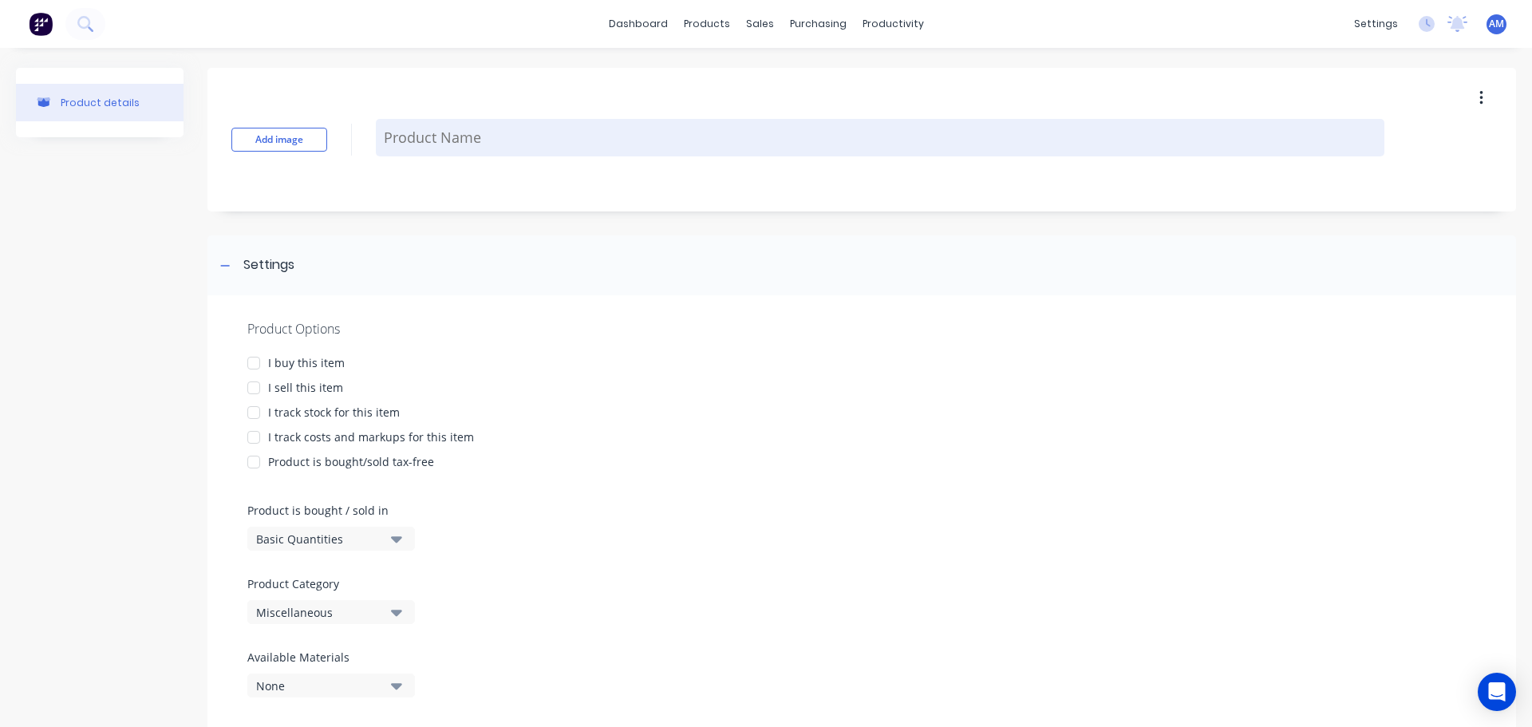
click at [403, 136] on textarea at bounding box center [880, 137] width 1008 height 37
paste textarea "1200 x 2400 x 12mm"
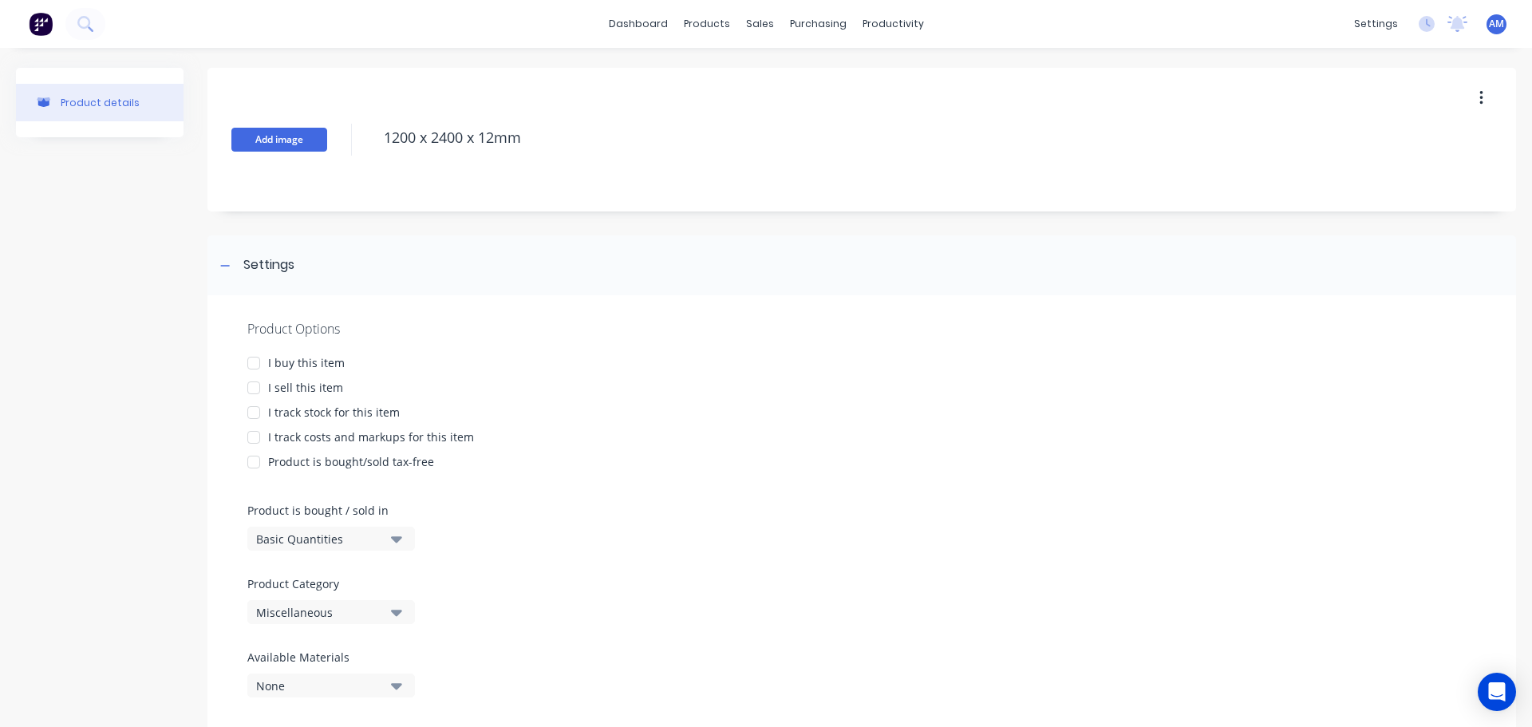
click at [274, 135] on button "Add image" at bounding box center [279, 140] width 96 height 24
click at [255, 361] on div at bounding box center [254, 363] width 32 height 32
click at [254, 384] on div at bounding box center [254, 388] width 32 height 32
click at [254, 411] on div at bounding box center [254, 413] width 32 height 32
click at [254, 436] on div at bounding box center [254, 437] width 32 height 32
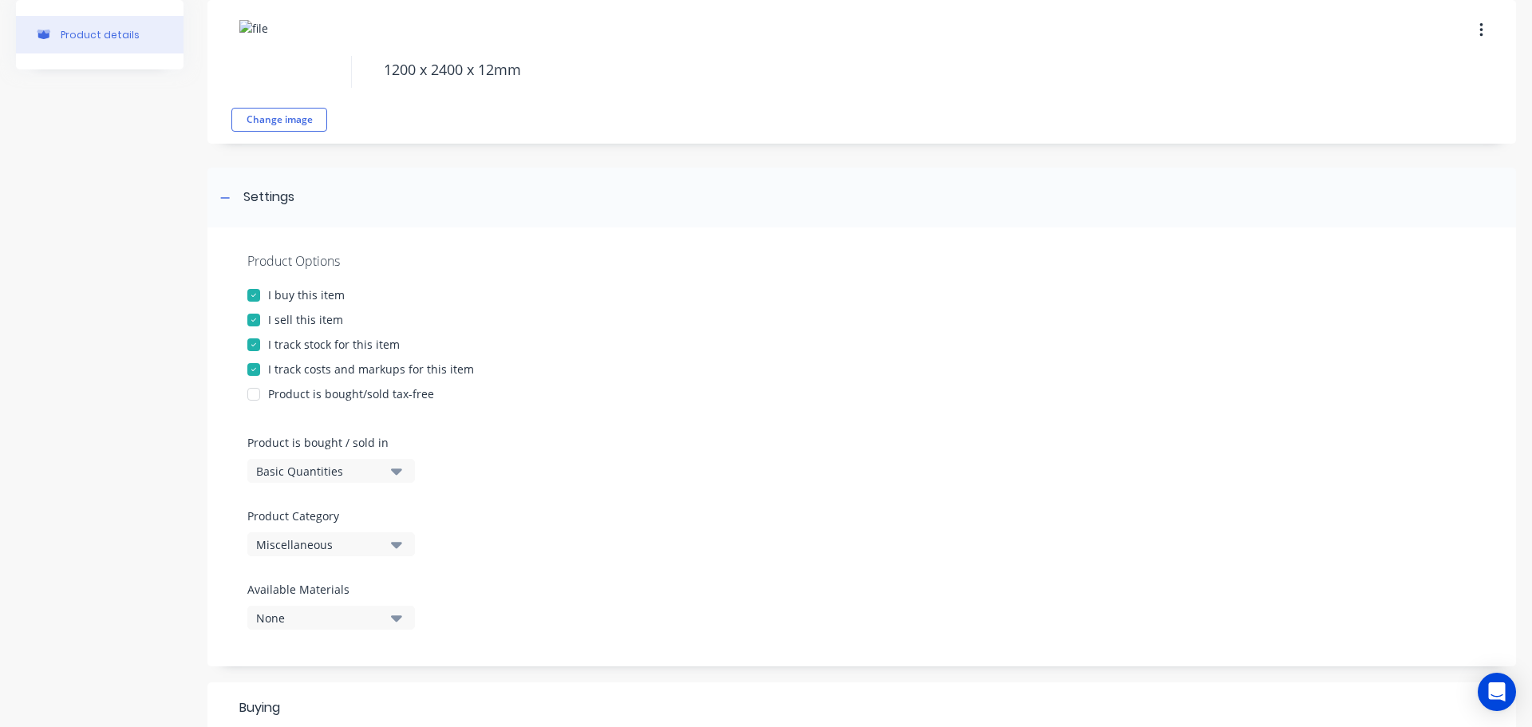
scroll to position [319, 0]
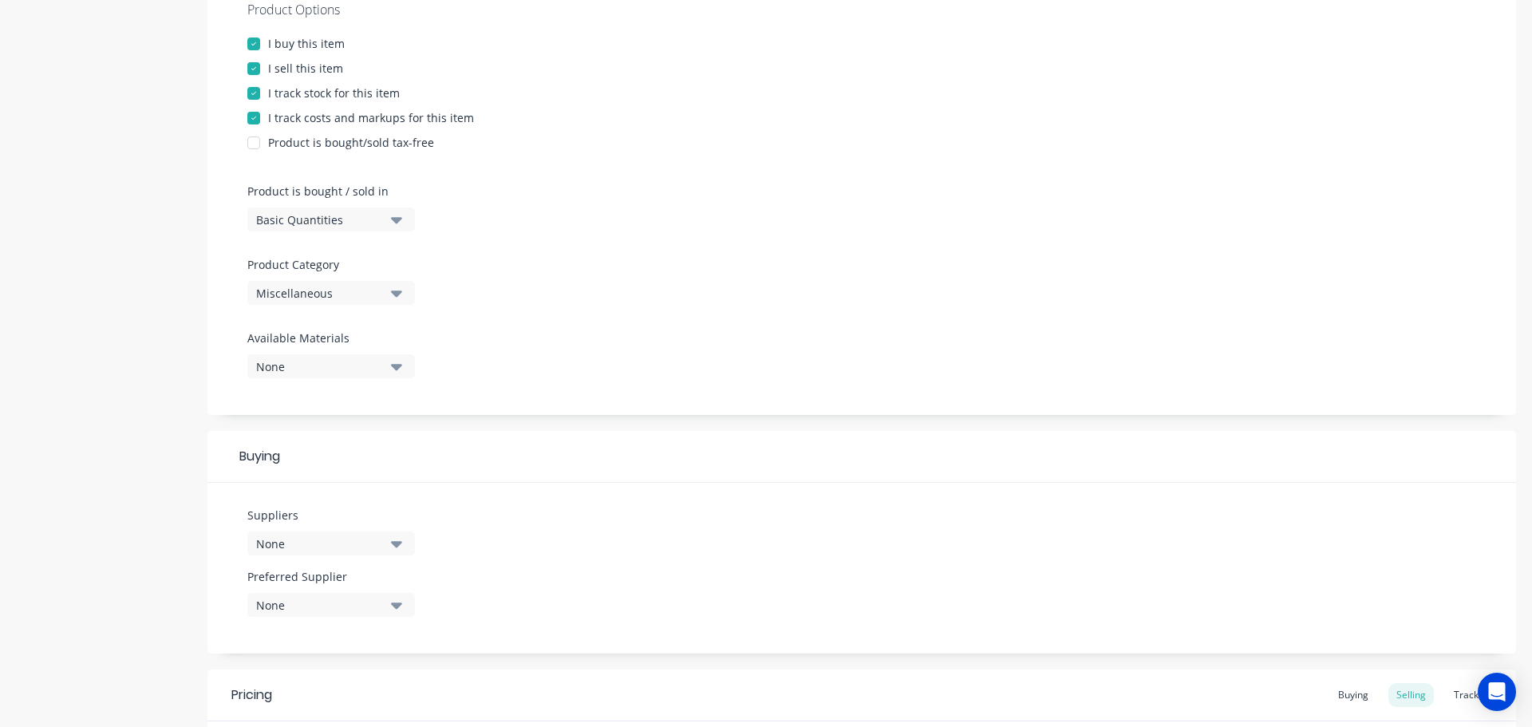
click at [395, 219] on icon "button" at bounding box center [396, 220] width 11 height 6
click at [331, 284] on div "Lineal Metres" at bounding box center [366, 291] width 239 height 32
click at [376, 291] on div "Miscellaneous" at bounding box center [320, 293] width 128 height 17
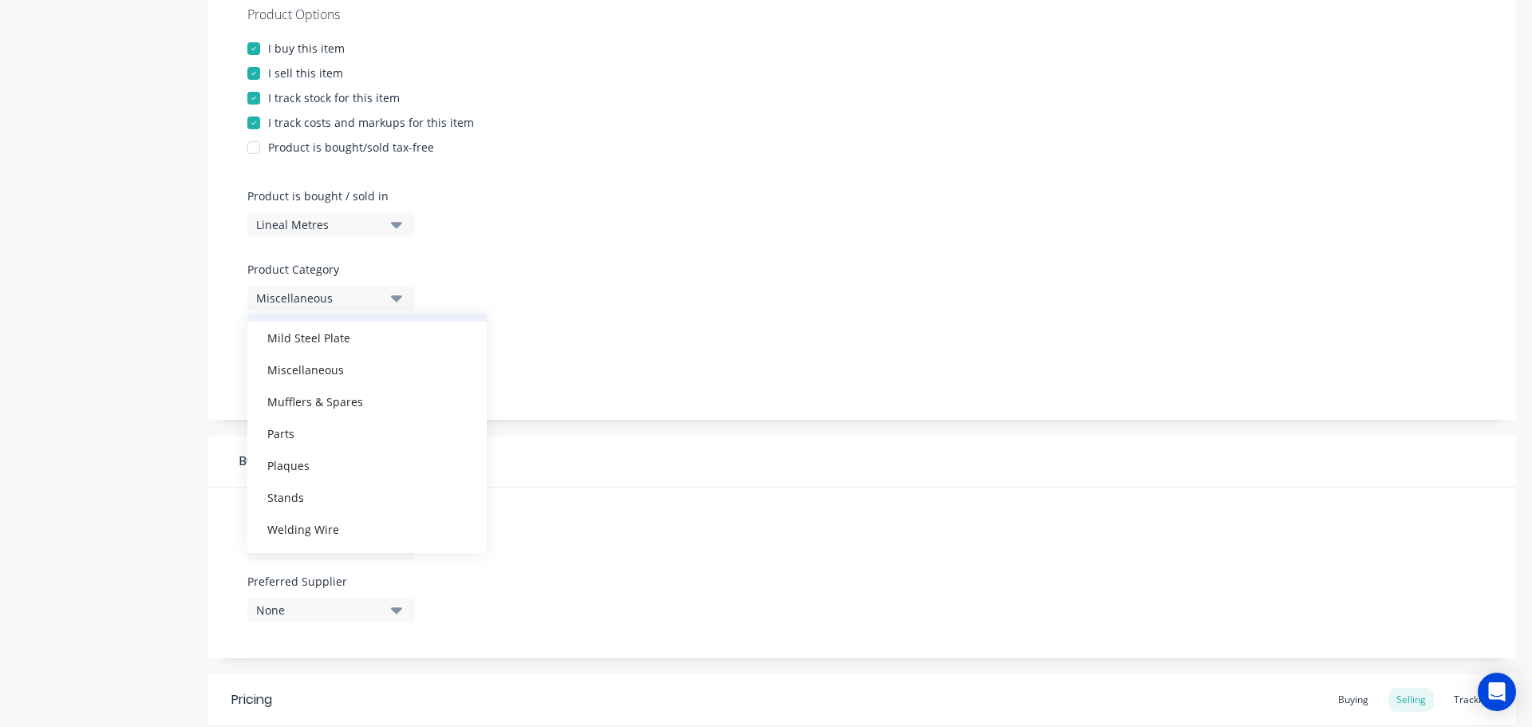
scroll to position [258, 0]
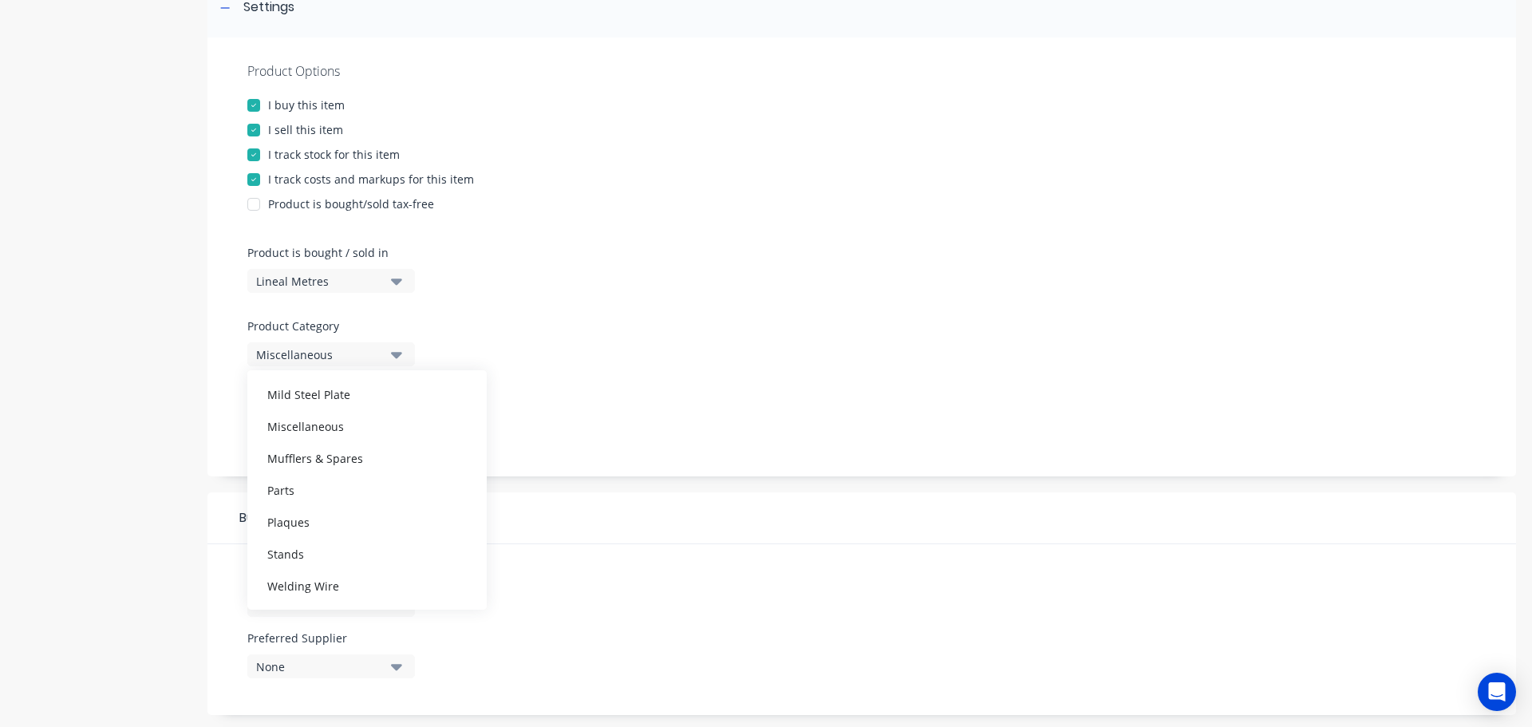
click at [332, 394] on div "Mild Steel Plate" at bounding box center [366, 394] width 239 height 32
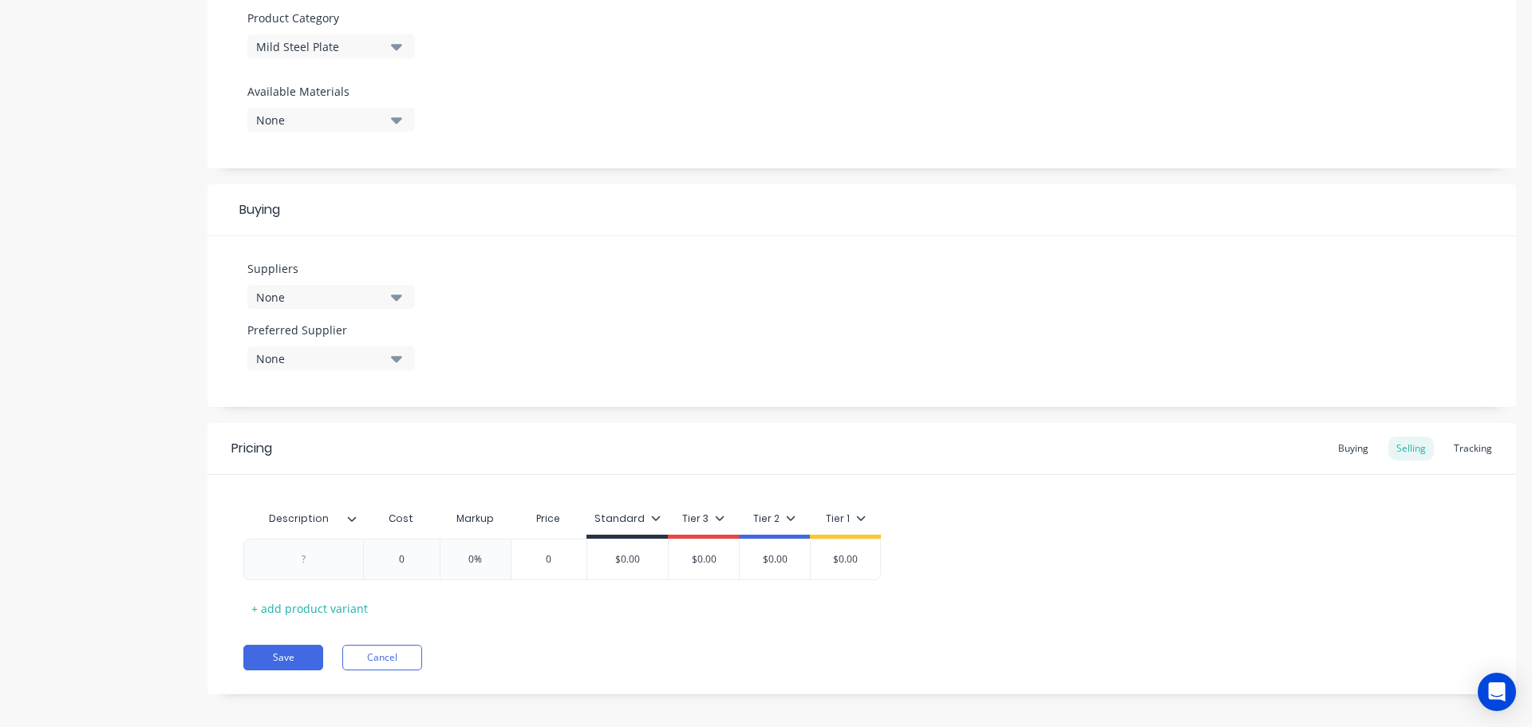
scroll to position [577, 0]
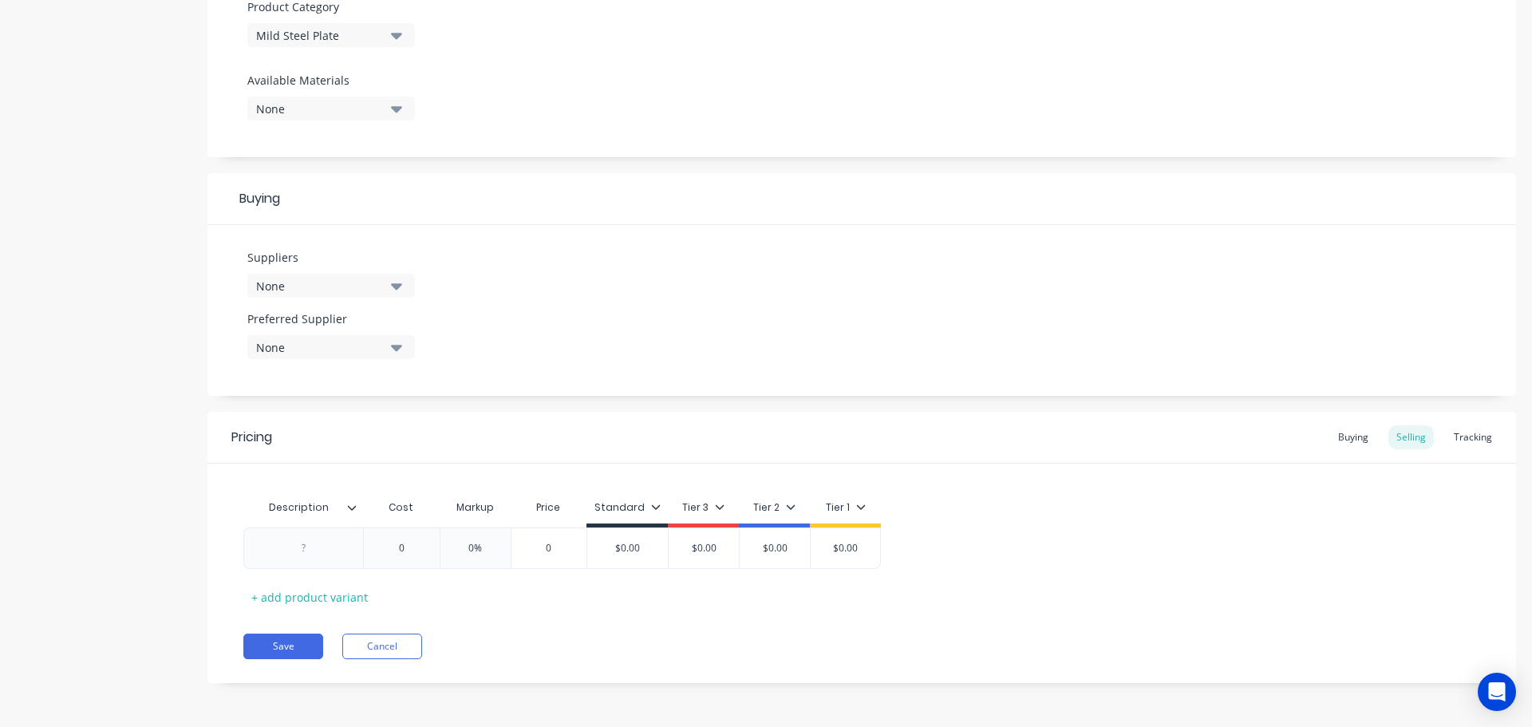
click at [349, 293] on div "None" at bounding box center [320, 286] width 128 height 17
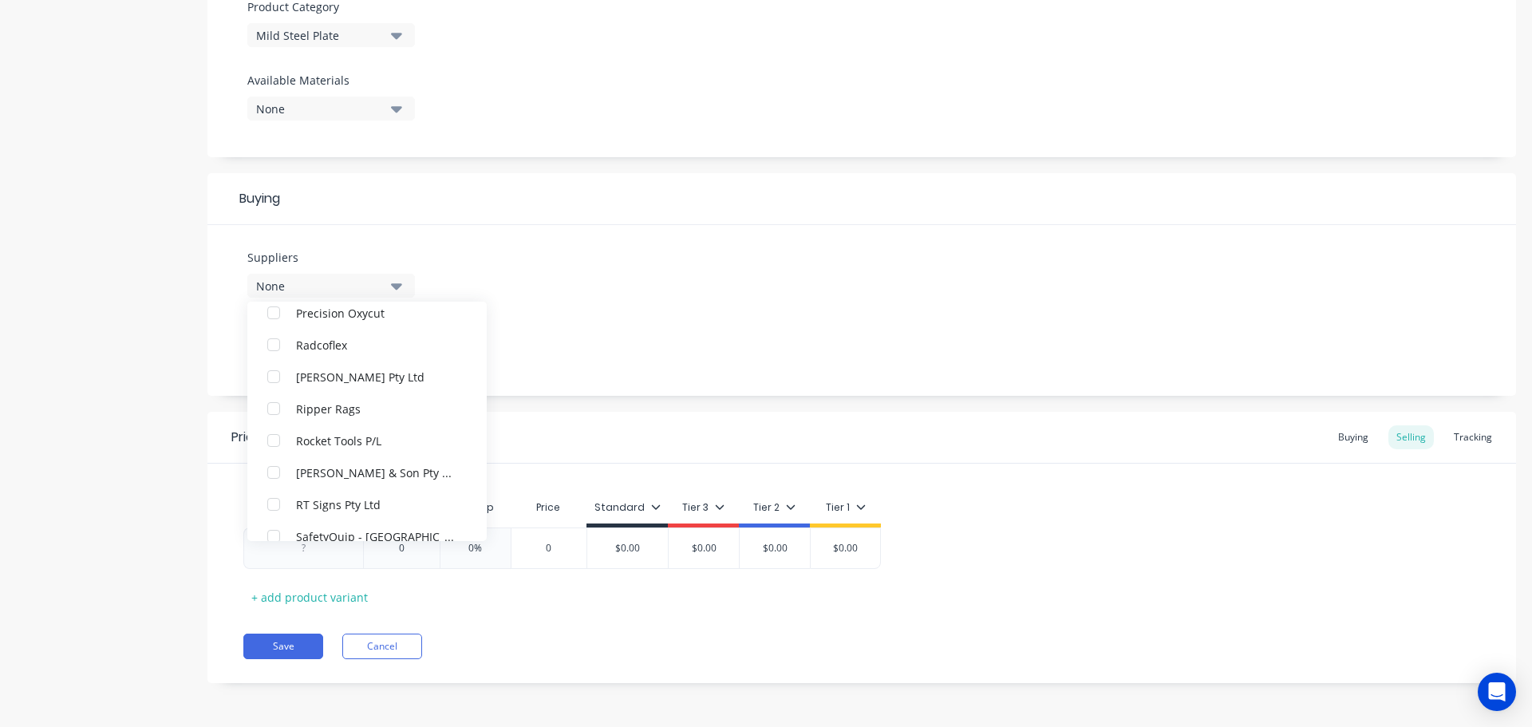
scroll to position [3590, 0]
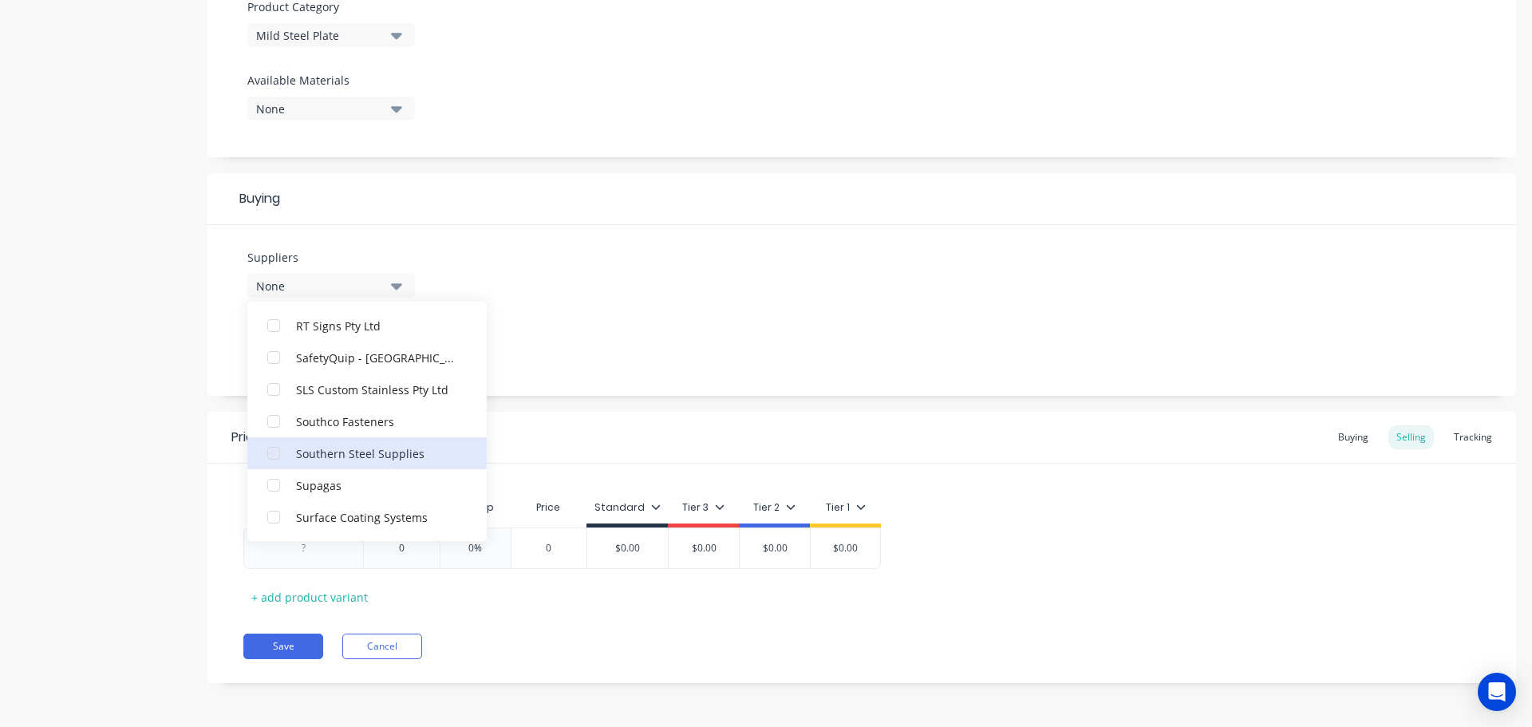
click at [371, 444] on button "Southern Steel Supplies" at bounding box center [366, 453] width 239 height 32
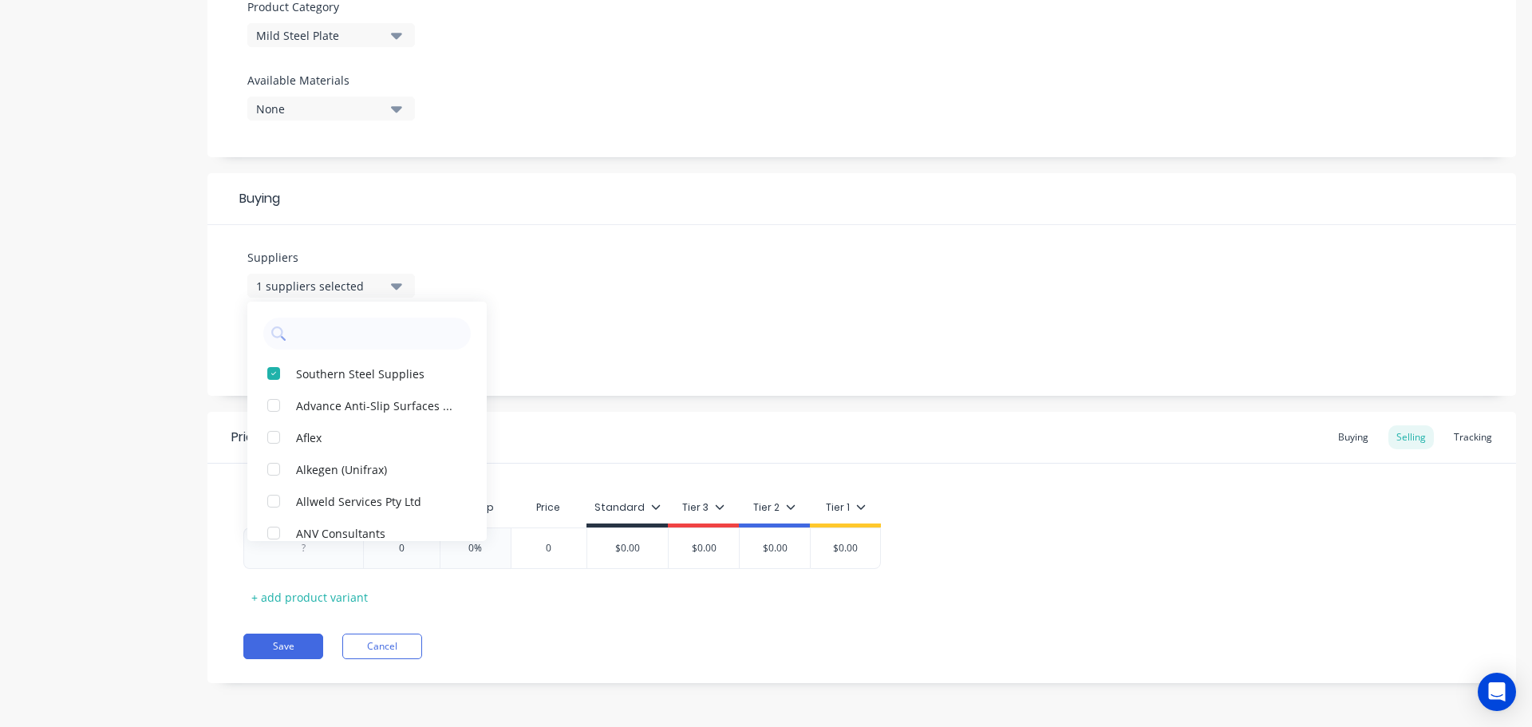
drag, startPoint x: 727, startPoint y: 334, endPoint x: 620, endPoint y: 362, distance: 110.5
click at [724, 334] on div "Suppliers 1 suppliers selected Southern Steel Supplies Advance Anti-Slip Surfac…" at bounding box center [861, 310] width 1308 height 171
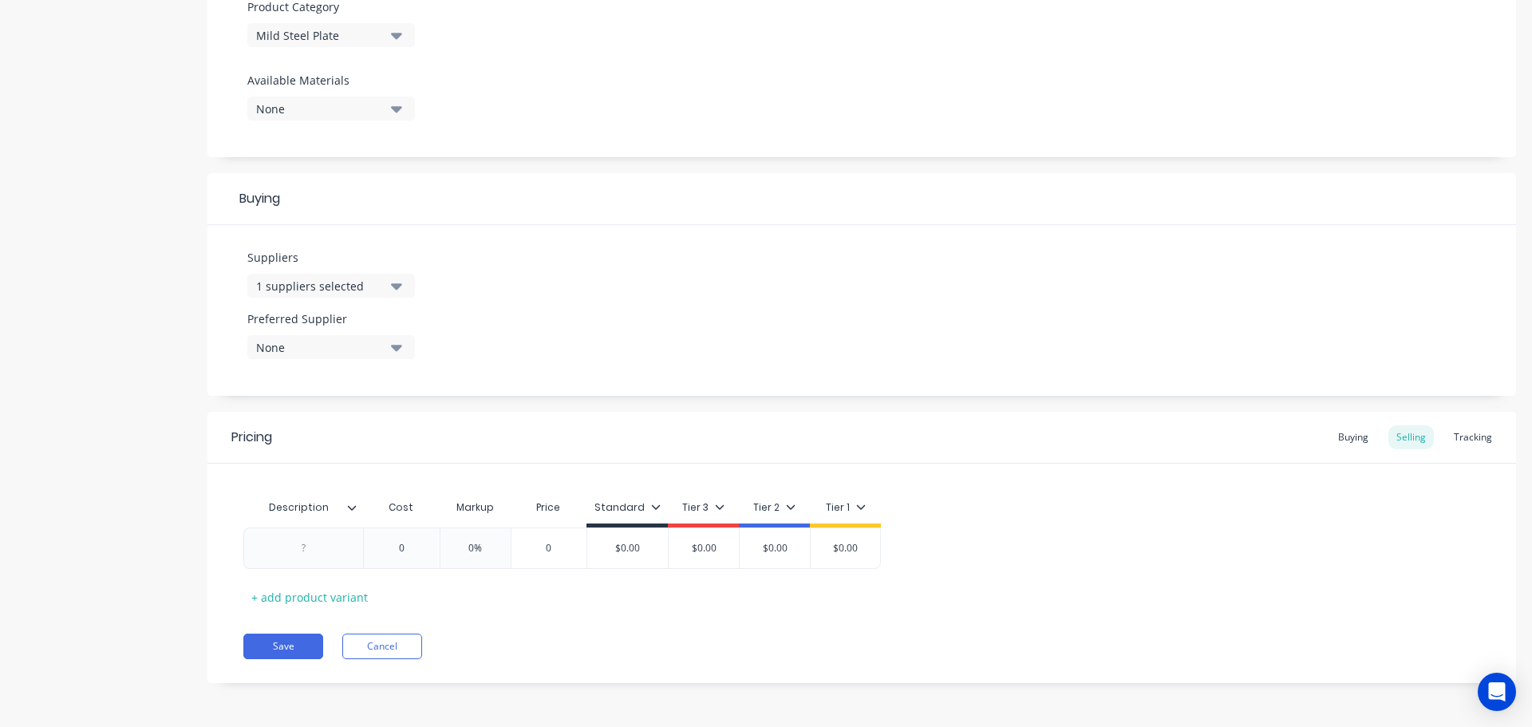
click at [396, 353] on icon "button" at bounding box center [396, 347] width 11 height 18
click at [369, 440] on div "Southern Steel Supplies" at bounding box center [376, 434] width 160 height 17
click at [351, 509] on icon at bounding box center [352, 507] width 9 height 5
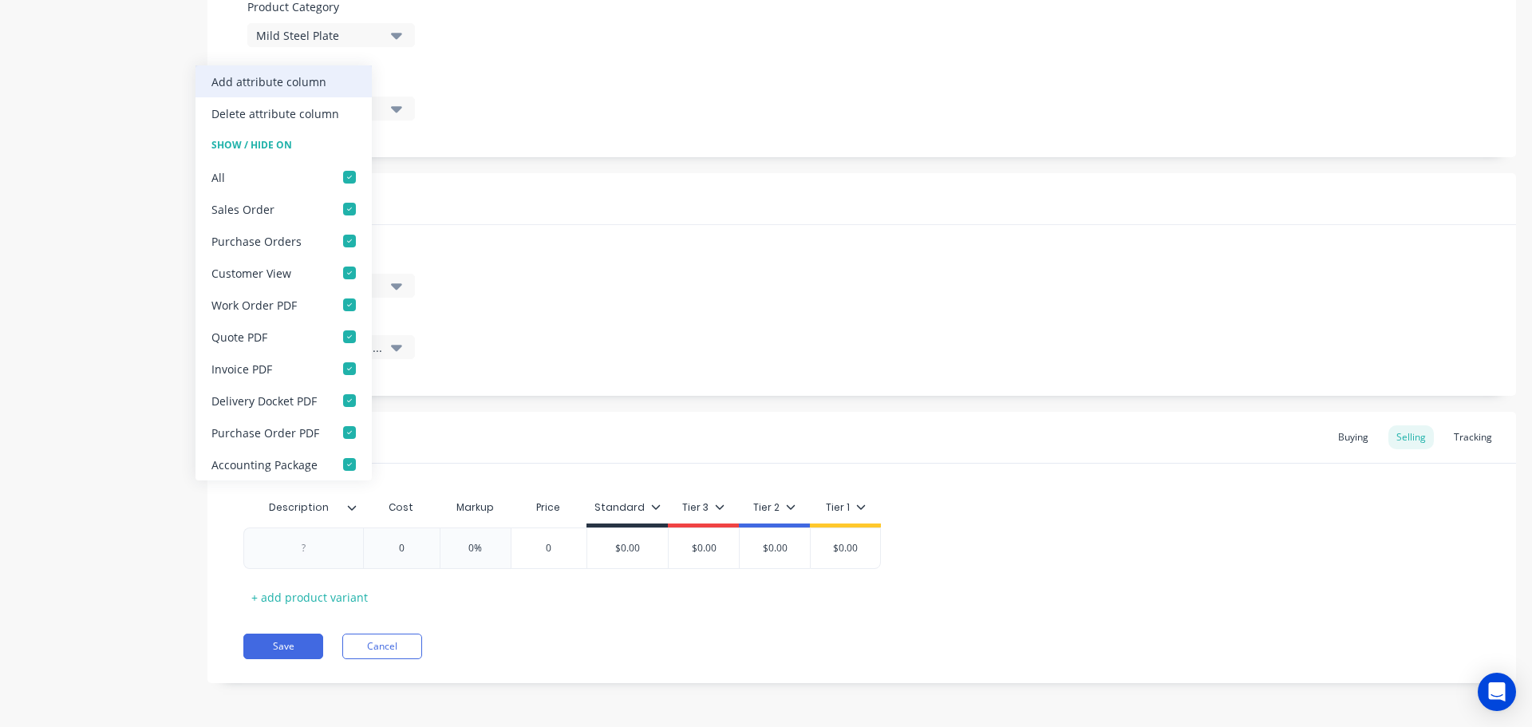
click at [285, 81] on div "Add attribute column" at bounding box center [268, 81] width 115 height 17
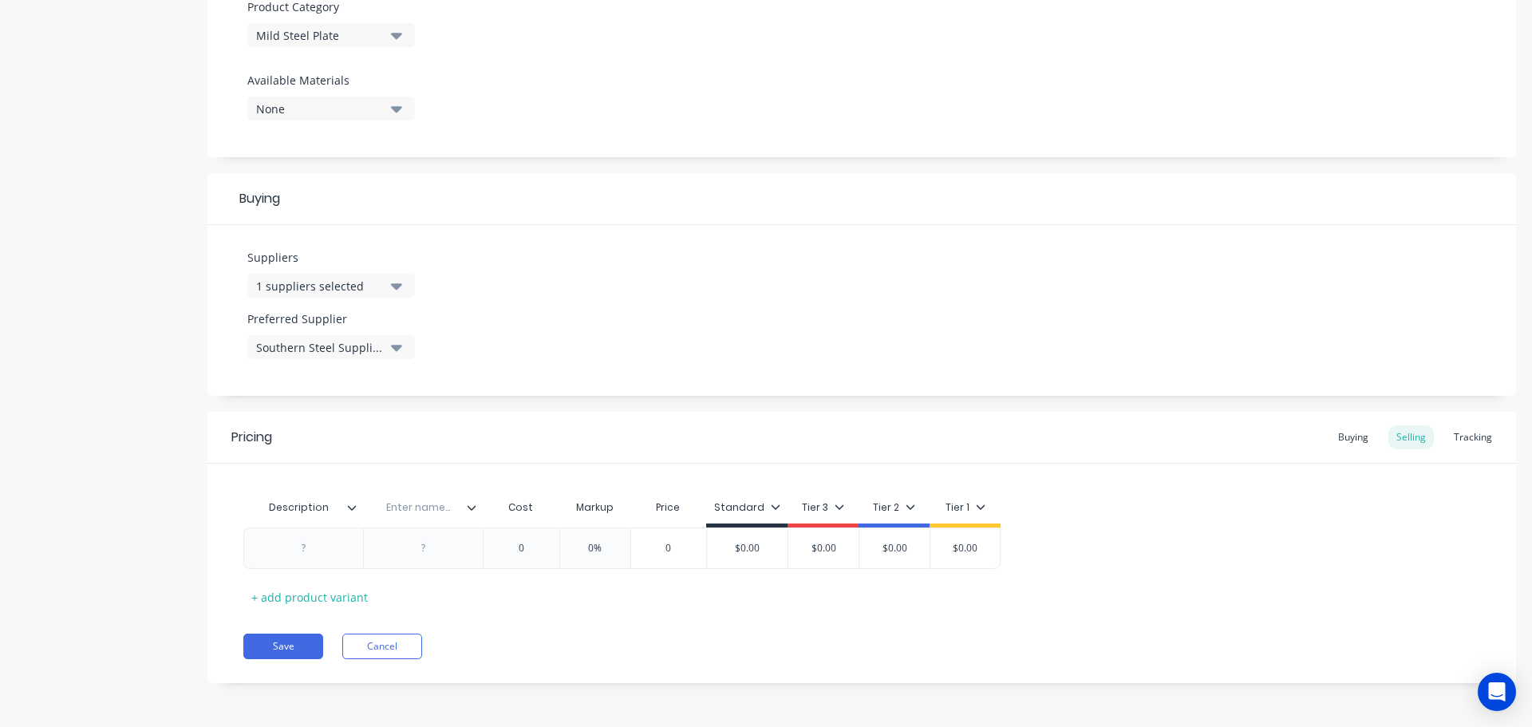
click at [411, 511] on input "text" at bounding box center [418, 507] width 110 height 14
click at [301, 558] on div at bounding box center [303, 547] width 120 height 41
click at [312, 552] on div at bounding box center [304, 548] width 80 height 21
paste div
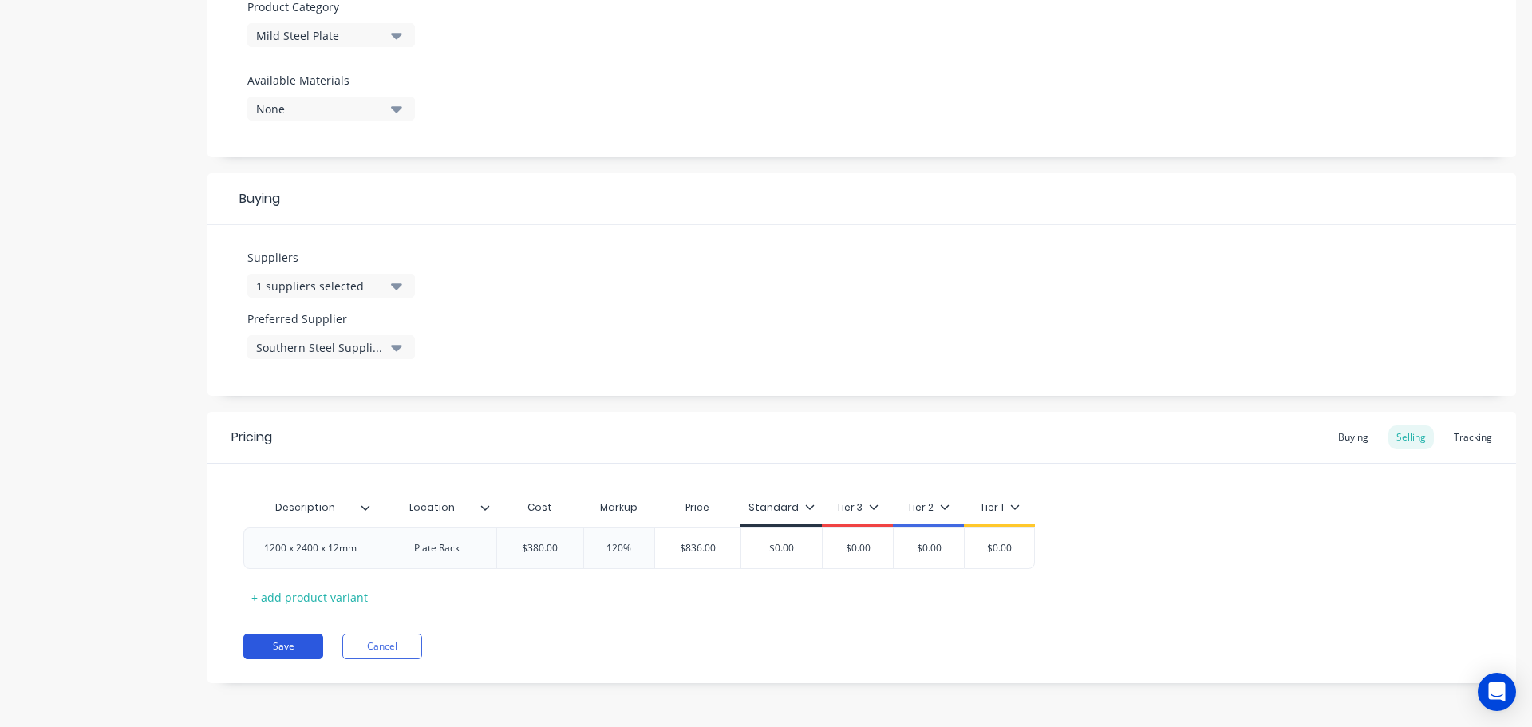
click at [302, 642] on button "Save" at bounding box center [283, 646] width 80 height 26
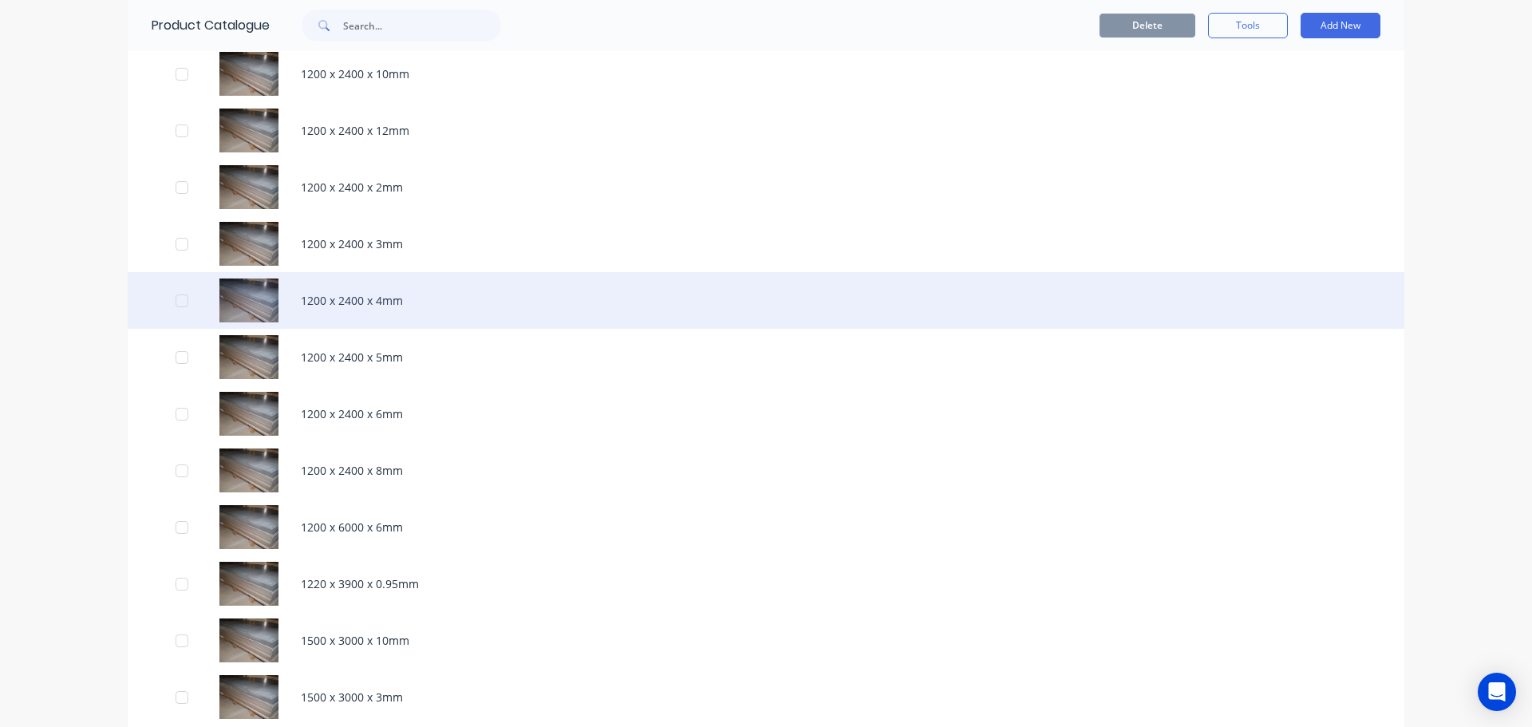
scroll to position [1516, 0]
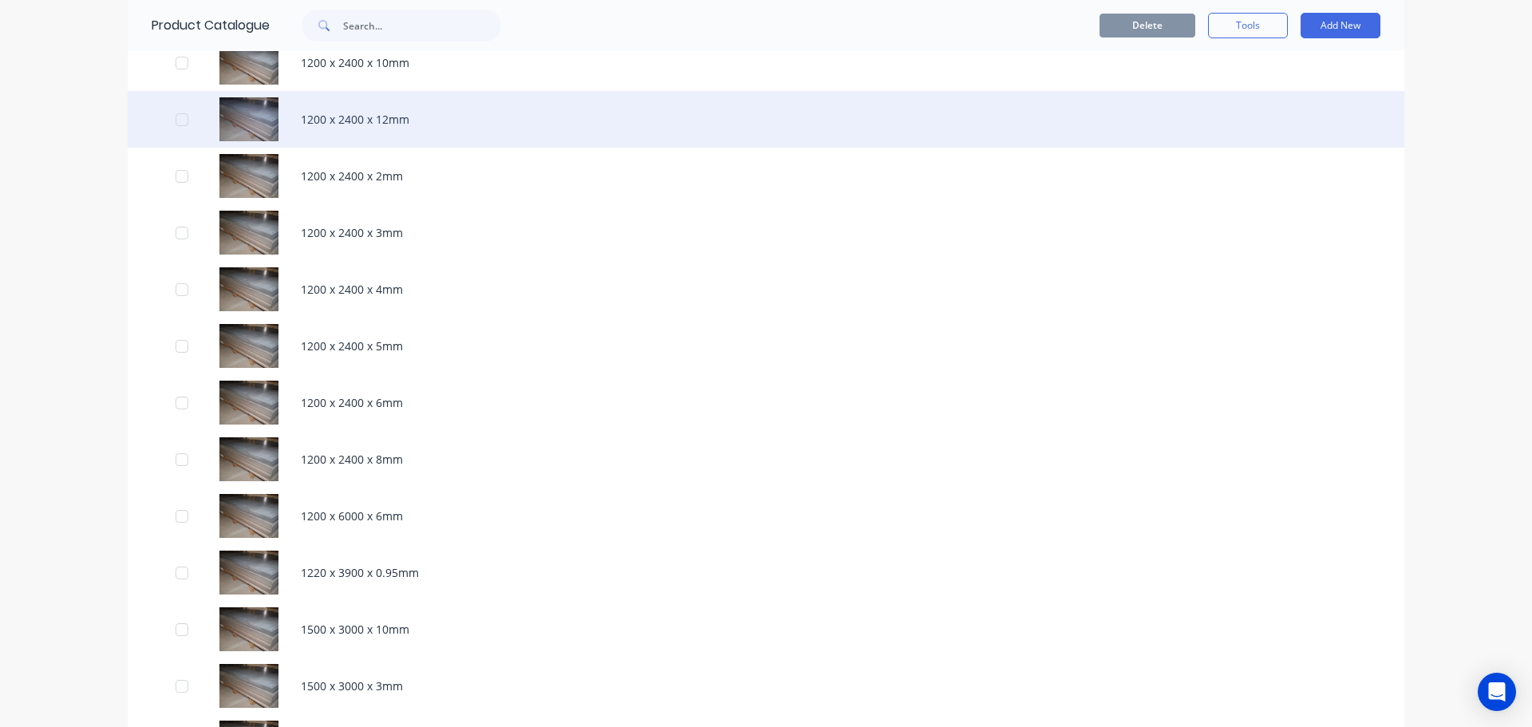
click at [386, 122] on div "1200 x 2400 x 12mm" at bounding box center [766, 119] width 1276 height 57
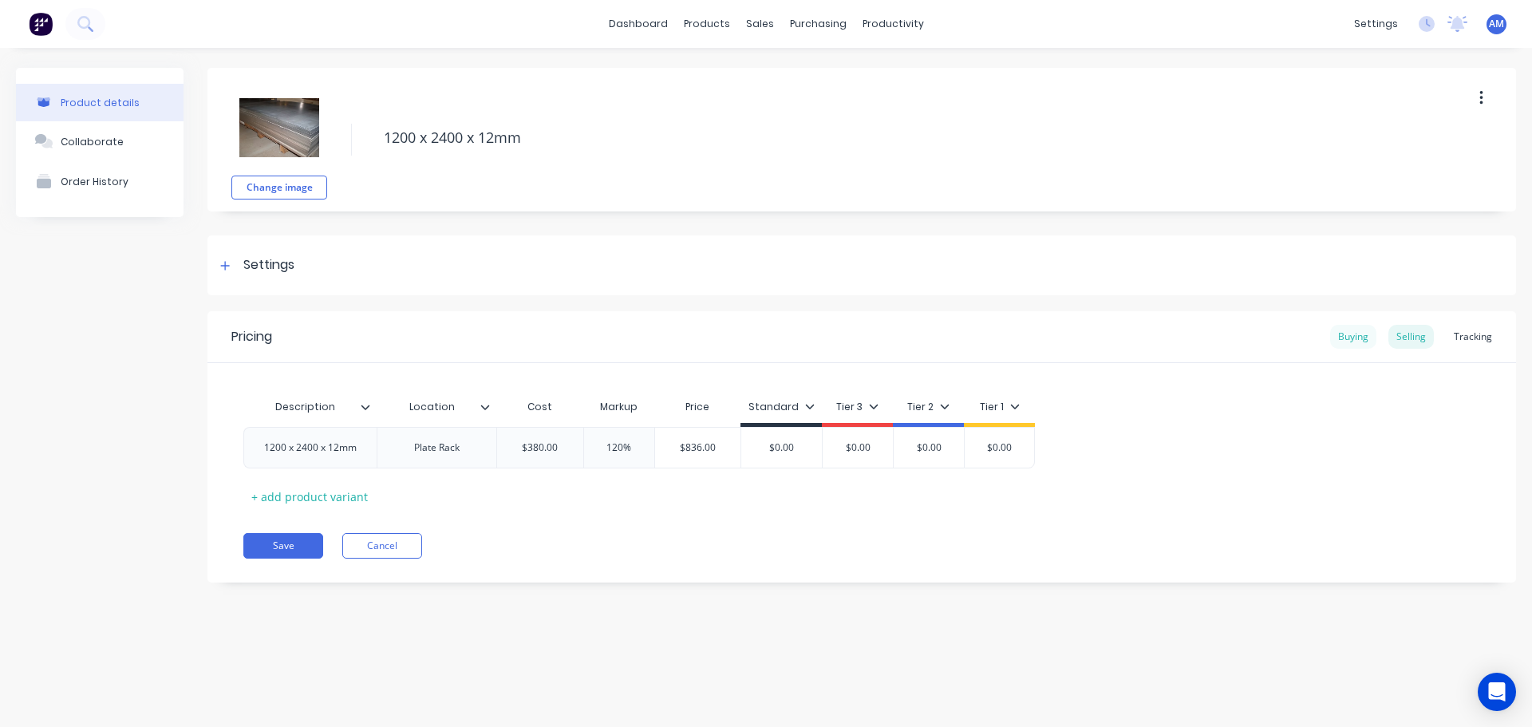
click at [1351, 333] on div "Buying" at bounding box center [1353, 337] width 46 height 24
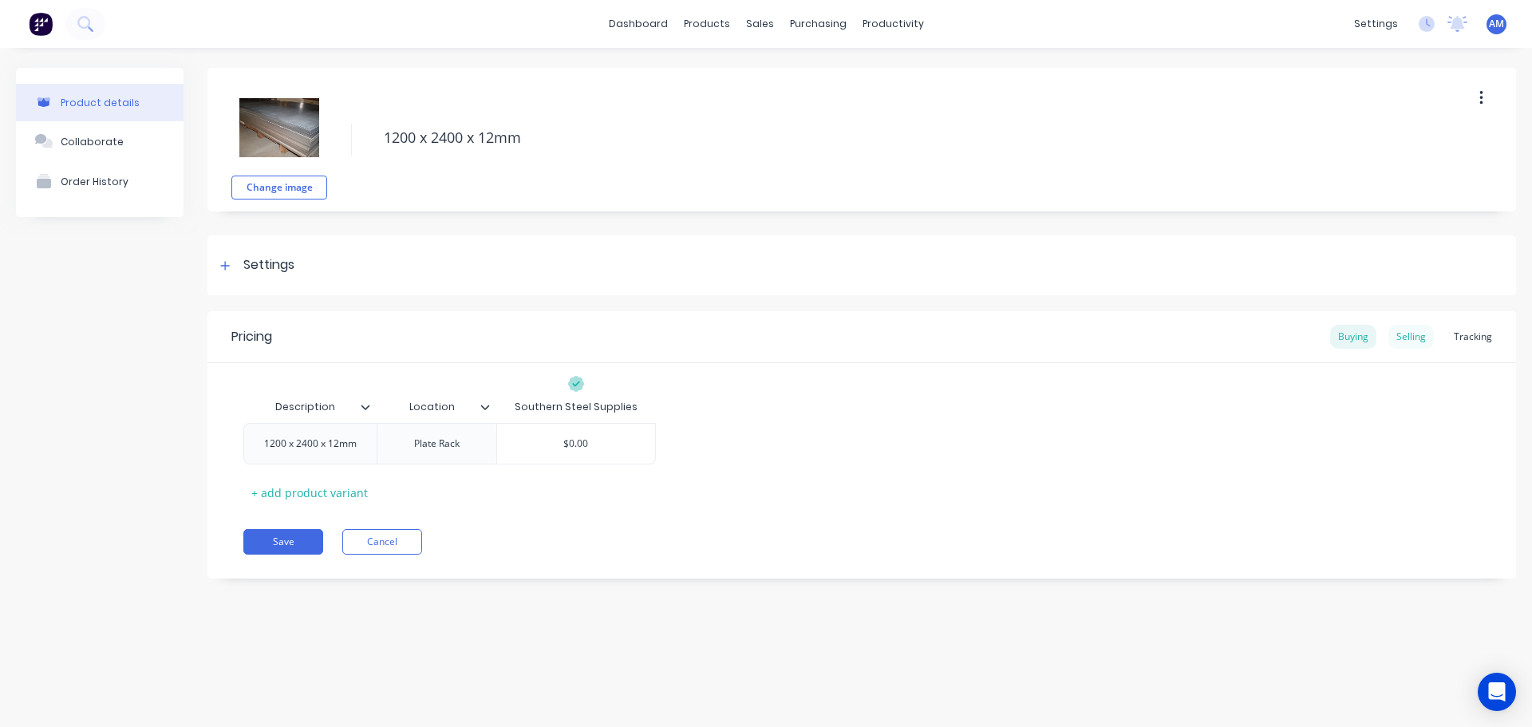
click at [1403, 333] on div "Selling" at bounding box center [1410, 337] width 45 height 24
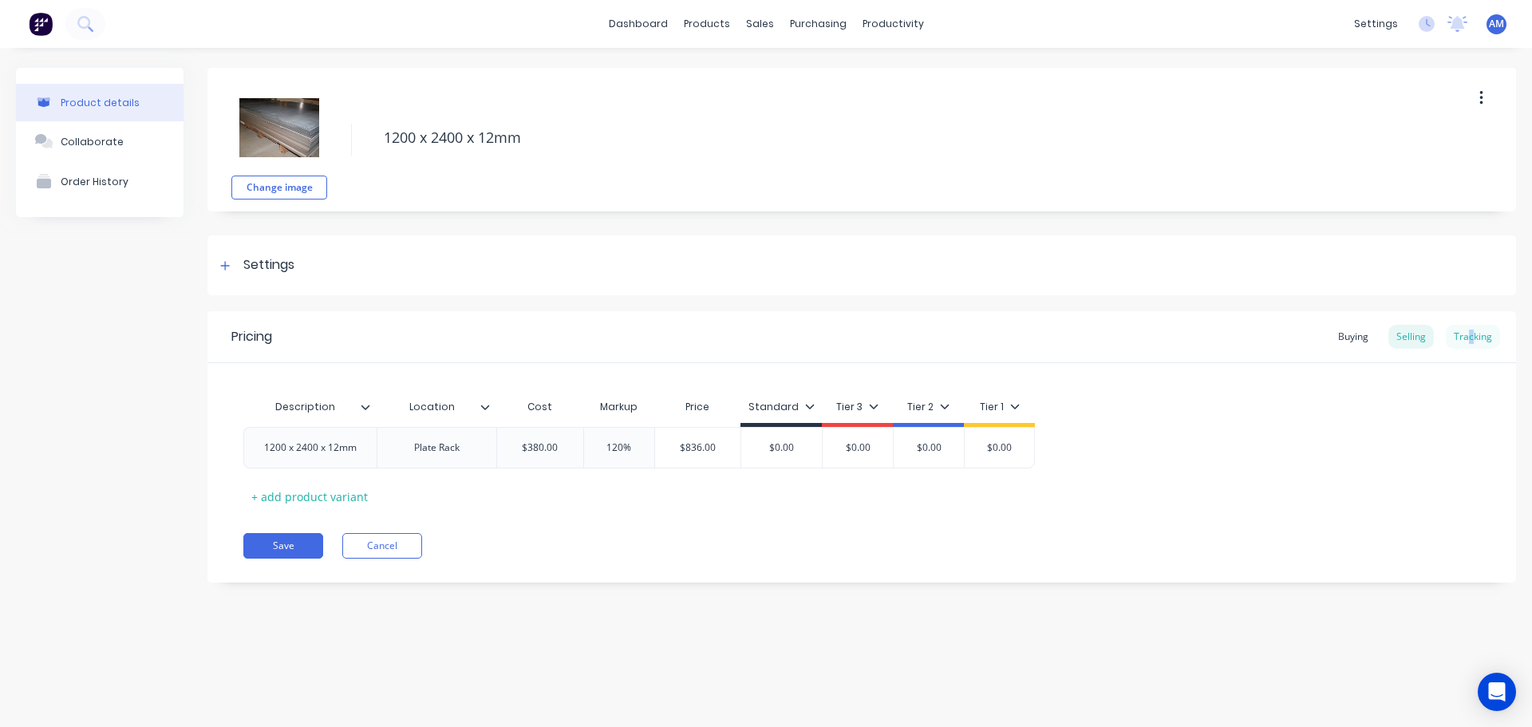
click at [1470, 337] on div "Tracking" at bounding box center [1473, 337] width 54 height 24
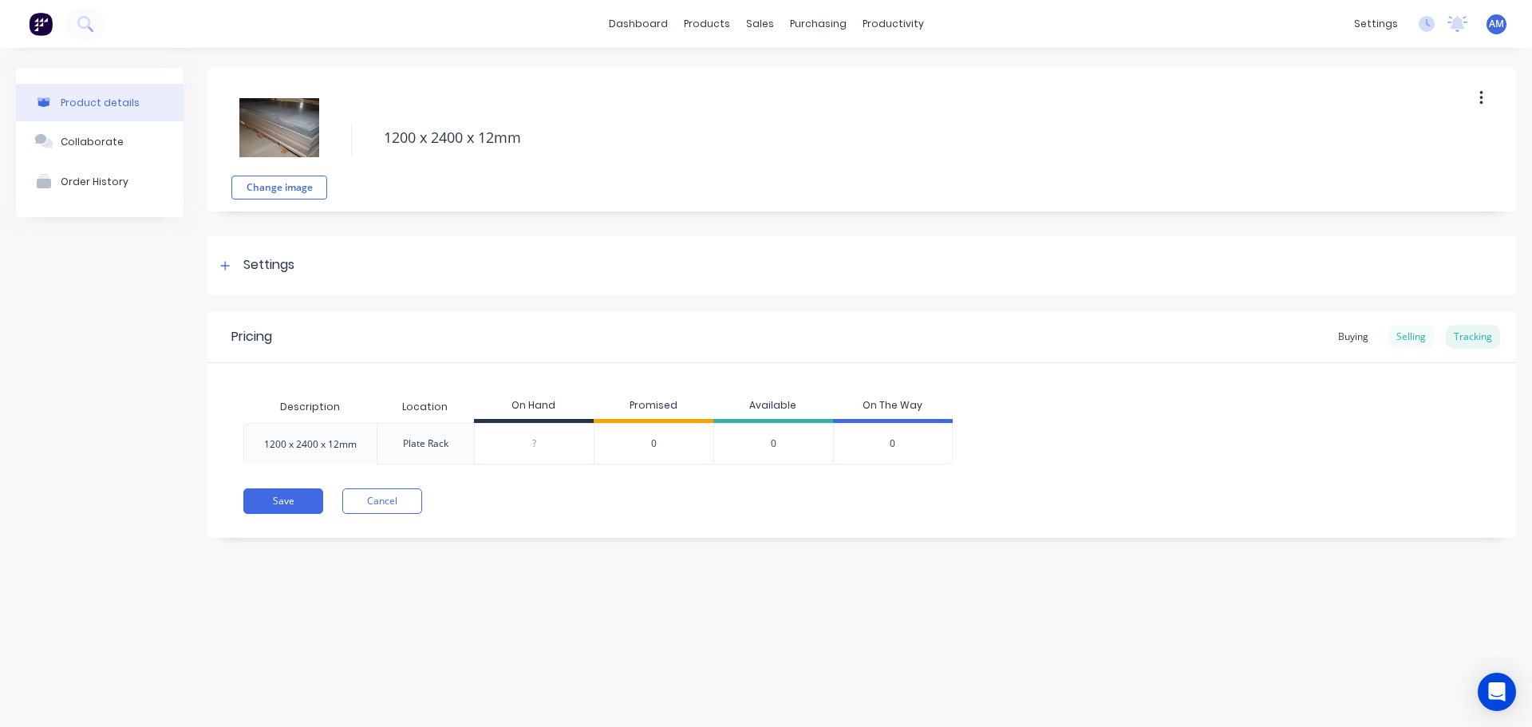
click at [1428, 338] on div "Selling" at bounding box center [1410, 337] width 45 height 24
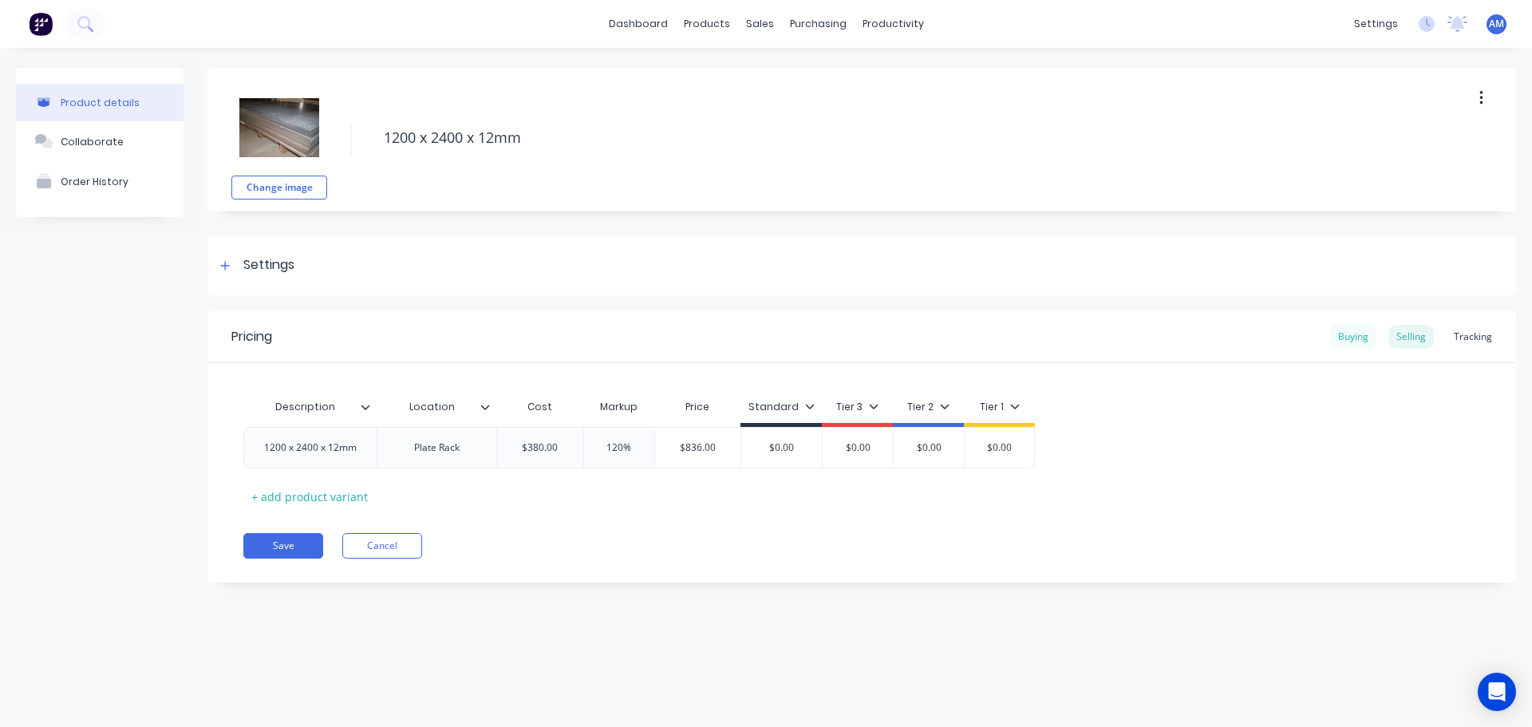
click at [1370, 339] on div "Buying" at bounding box center [1353, 337] width 46 height 24
